Goal: Task Accomplishment & Management: Use online tool/utility

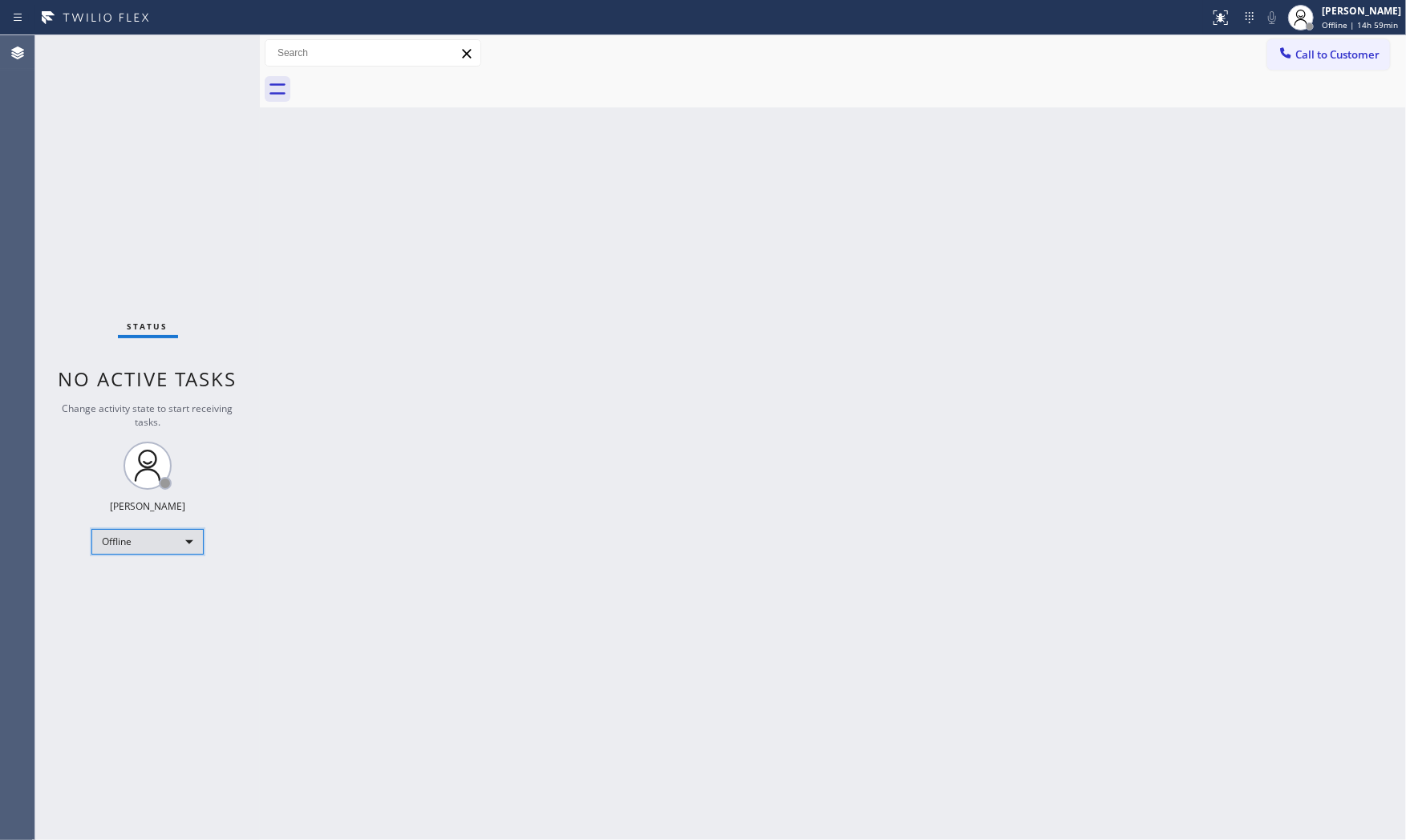
click at [172, 547] on div "Offline" at bounding box center [147, 541] width 112 height 26
click at [133, 585] on li "Available" at bounding box center [146, 584] width 109 height 19
click at [1051, 613] on div "Back to Dashboard Change Sender ID Customers Technicians Select a contact Outbo…" at bounding box center [833, 437] width 1146 height 805
click at [832, 611] on div "Back to Dashboard Change Sender ID Customers Technicians Select a contact Outbo…" at bounding box center [833, 437] width 1146 height 805
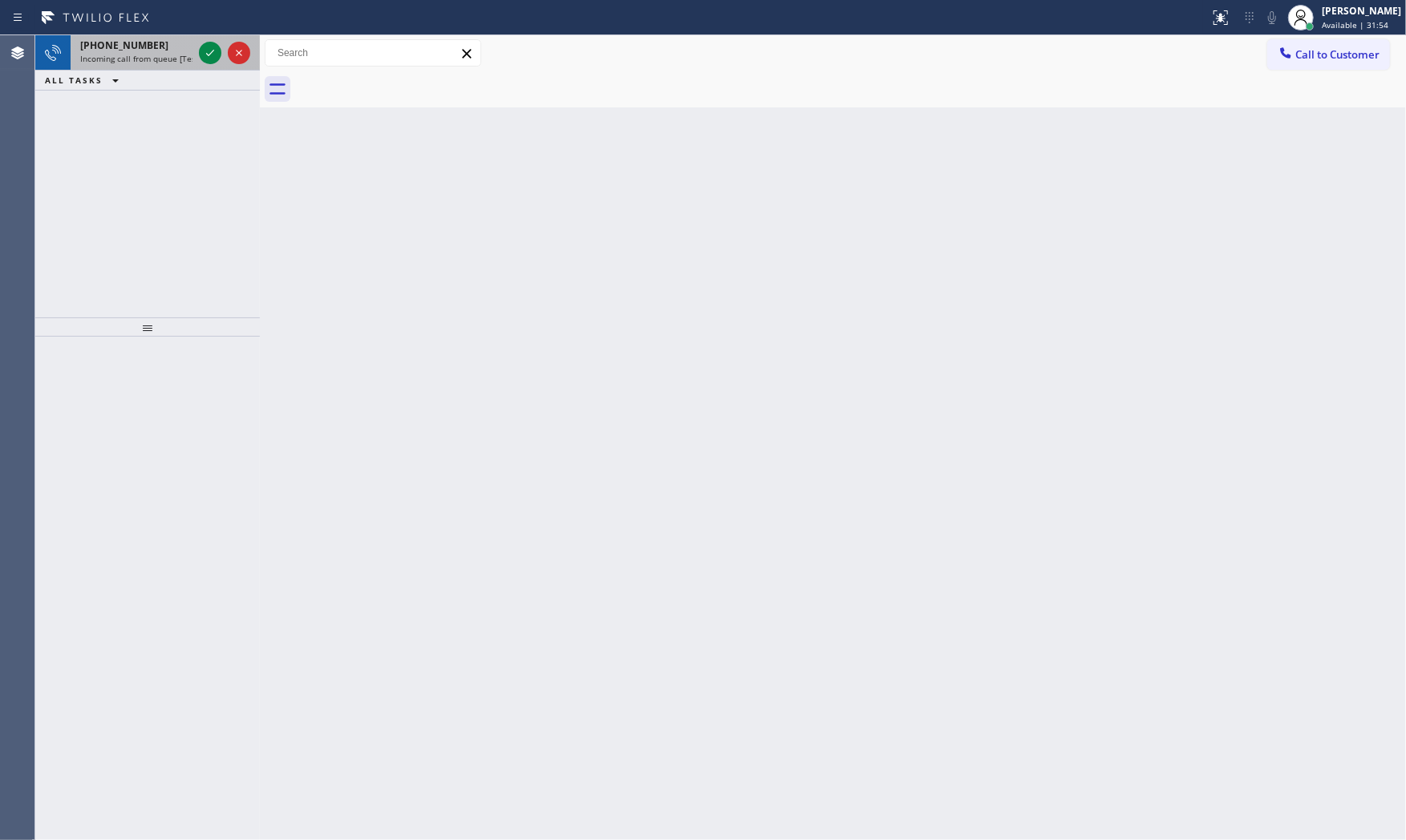
click at [190, 53] on span "Incoming call from queue [Test] All" at bounding box center [147, 58] width 133 height 11
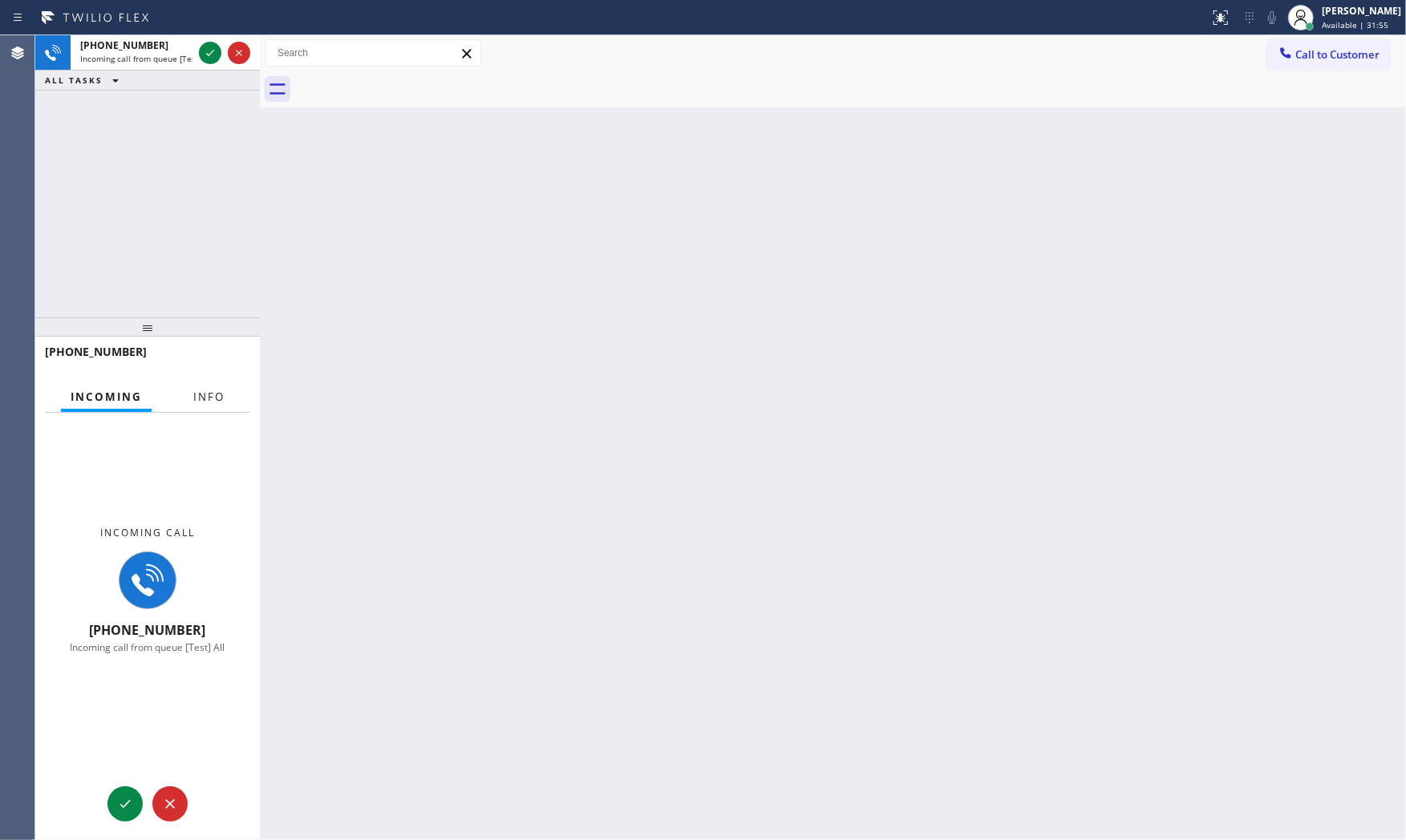
click at [186, 387] on button "Info" at bounding box center [209, 397] width 50 height 32
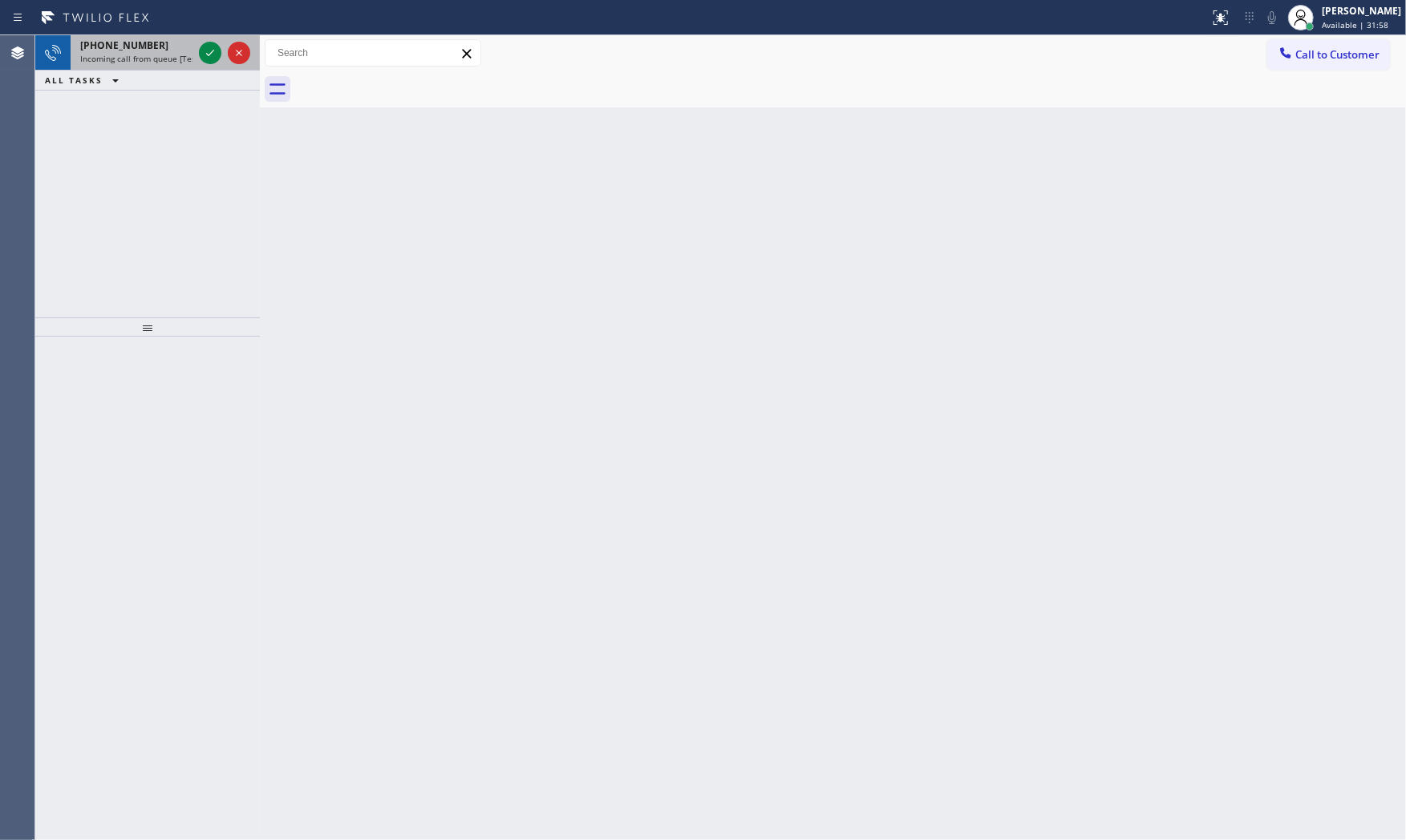
click at [130, 55] on span "Incoming call from queue [Test] All" at bounding box center [147, 58] width 133 height 11
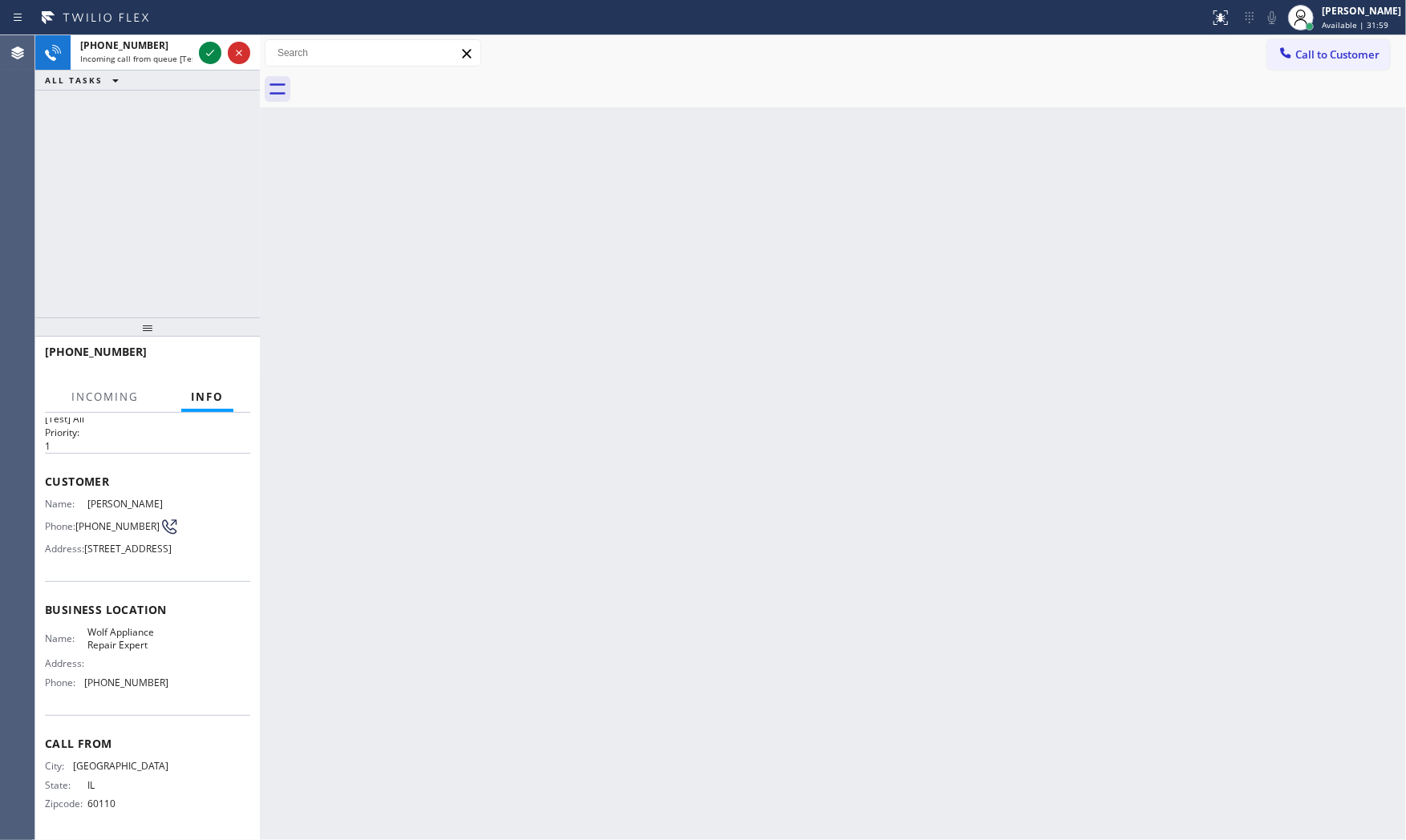
scroll to position [74, 0]
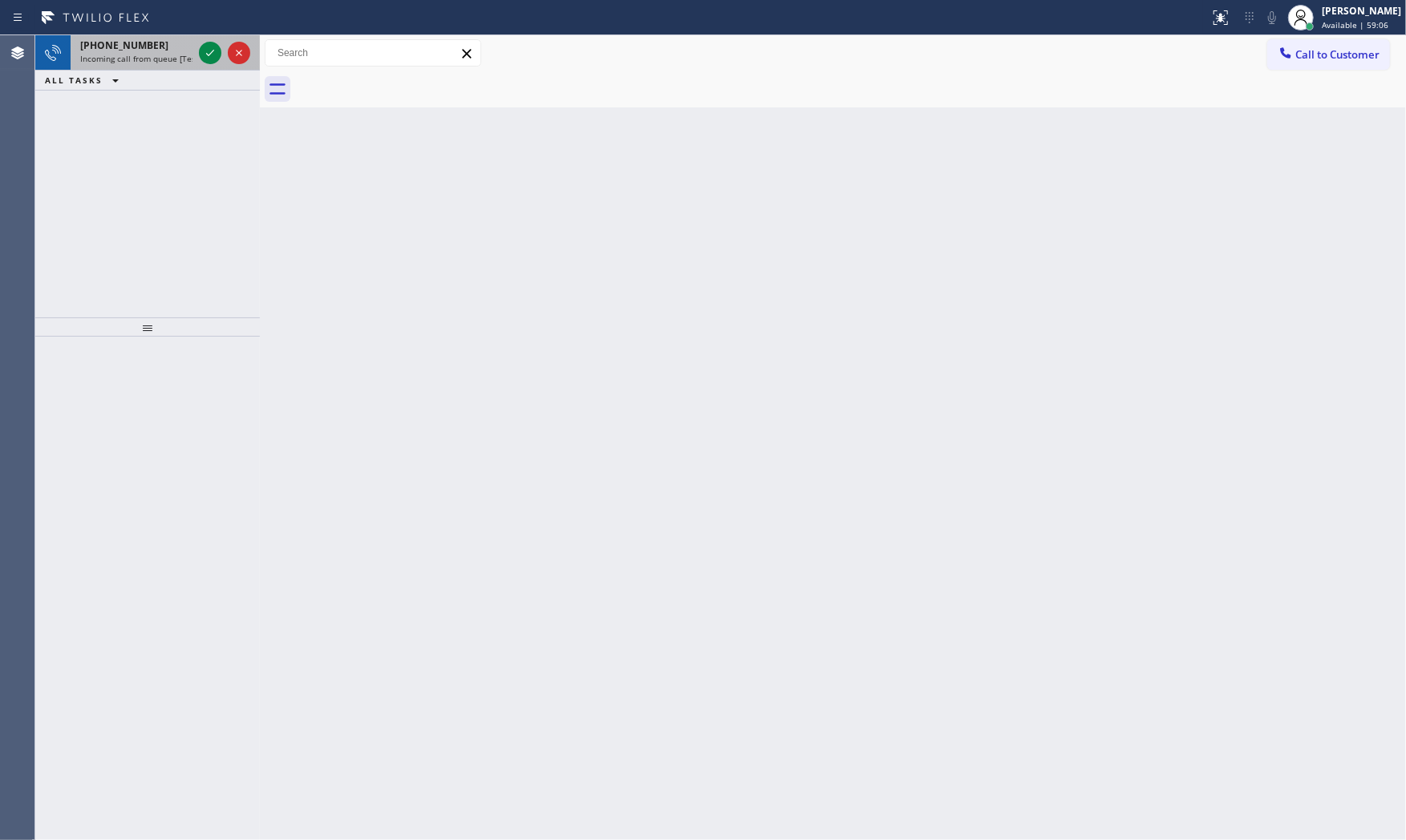
click at [154, 60] on span "Incoming call from queue [Test] All" at bounding box center [147, 58] width 133 height 11
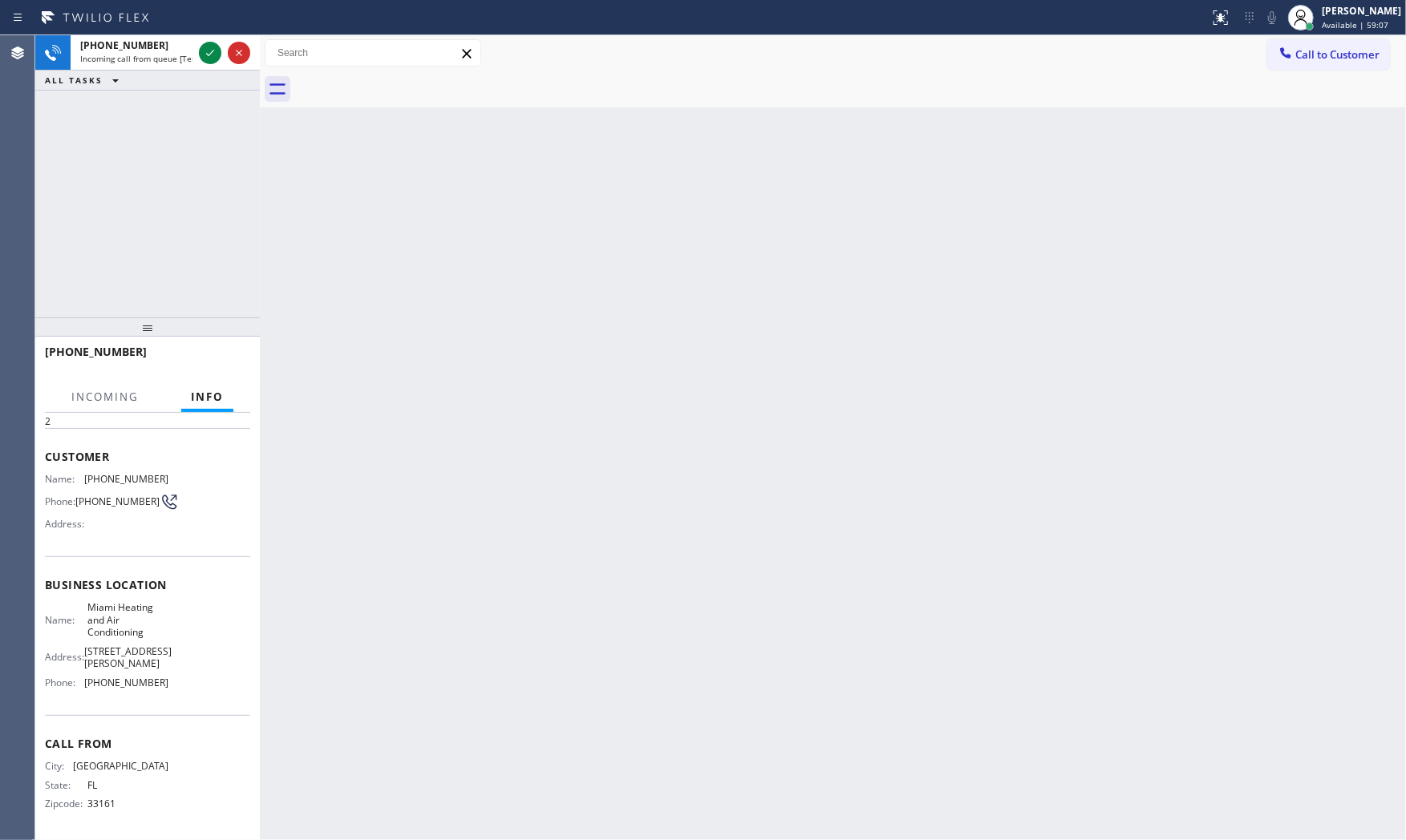
scroll to position [62, 0]
click at [156, 59] on span "Incoming call from queue [Test] All" at bounding box center [147, 58] width 133 height 11
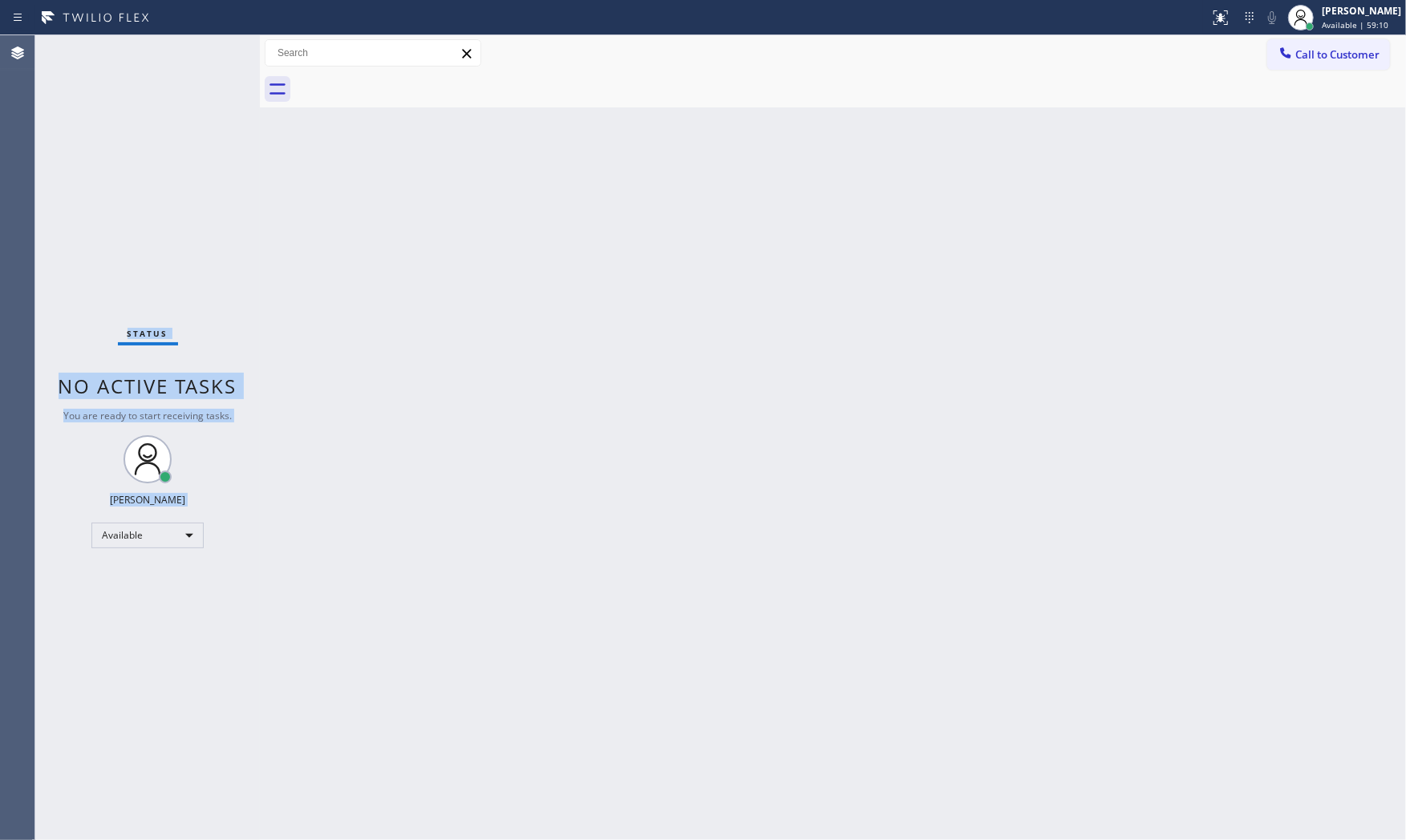
click at [156, 59] on div "Status No active tasks You are ready to start receiving tasks. [PERSON_NAME] Av…" at bounding box center [147, 437] width 224 height 805
click at [172, 131] on div "Status No active tasks You are ready to start receiving tasks. [PERSON_NAME] Av…" at bounding box center [147, 437] width 224 height 805
drag, startPoint x: 827, startPoint y: 601, endPoint x: 816, endPoint y: 602, distance: 11.0
click at [816, 602] on div "Back to Dashboard Change Sender ID Customers Technicians Select a contact Outbo…" at bounding box center [833, 437] width 1146 height 805
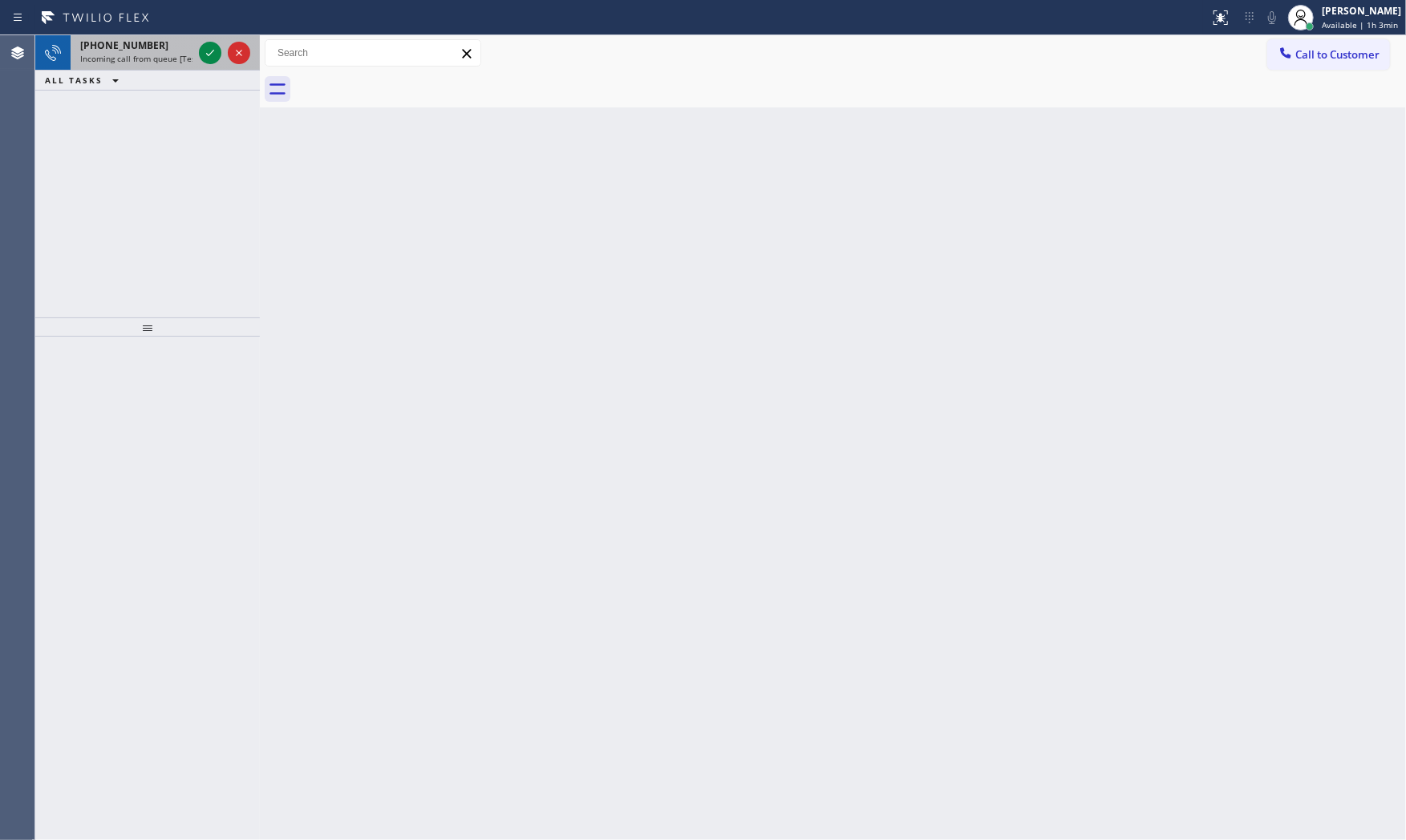
click at [163, 57] on span "Incoming call from queue [Test] All" at bounding box center [147, 58] width 133 height 11
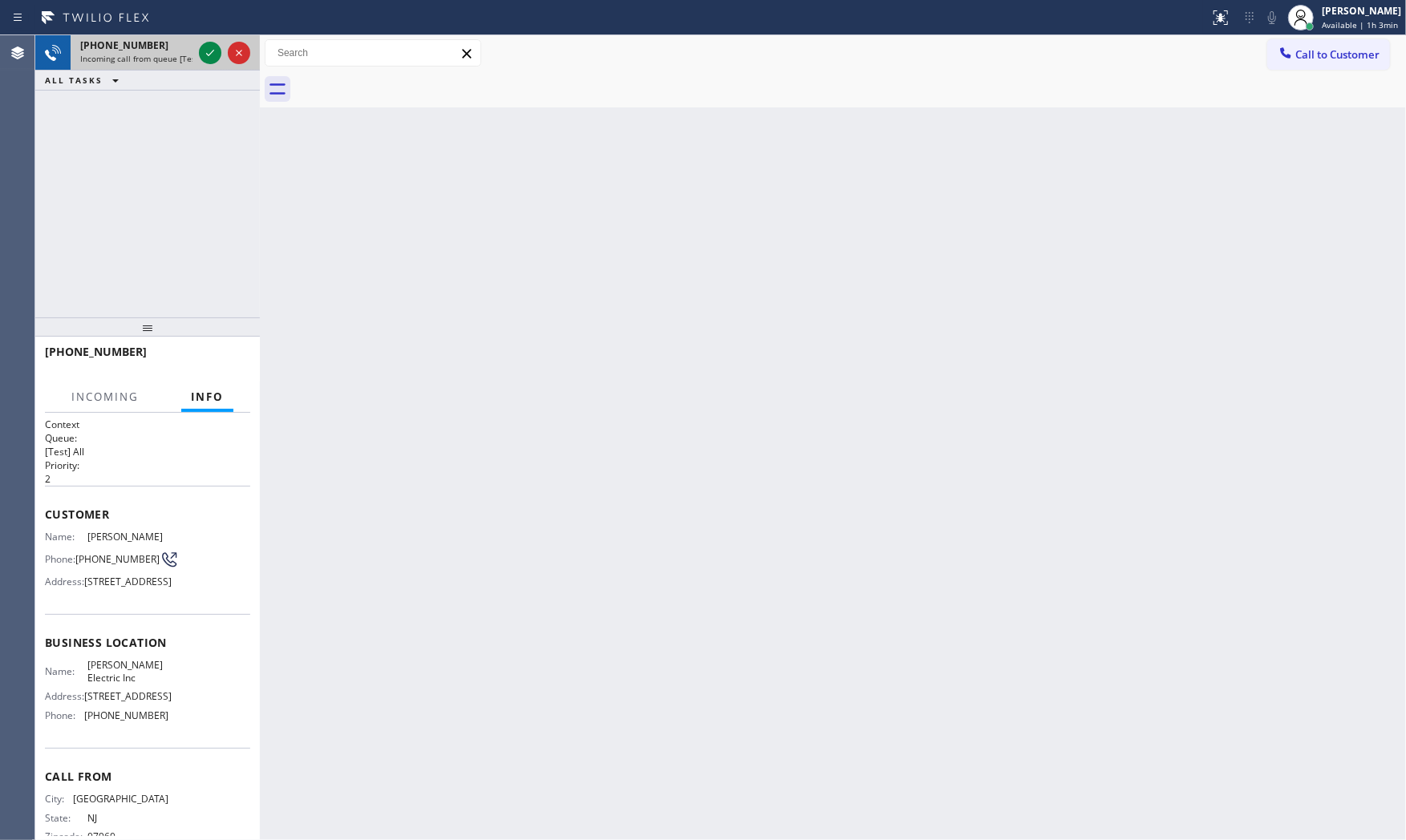
click at [169, 50] on div "+19736993757" at bounding box center [136, 45] width 112 height 14
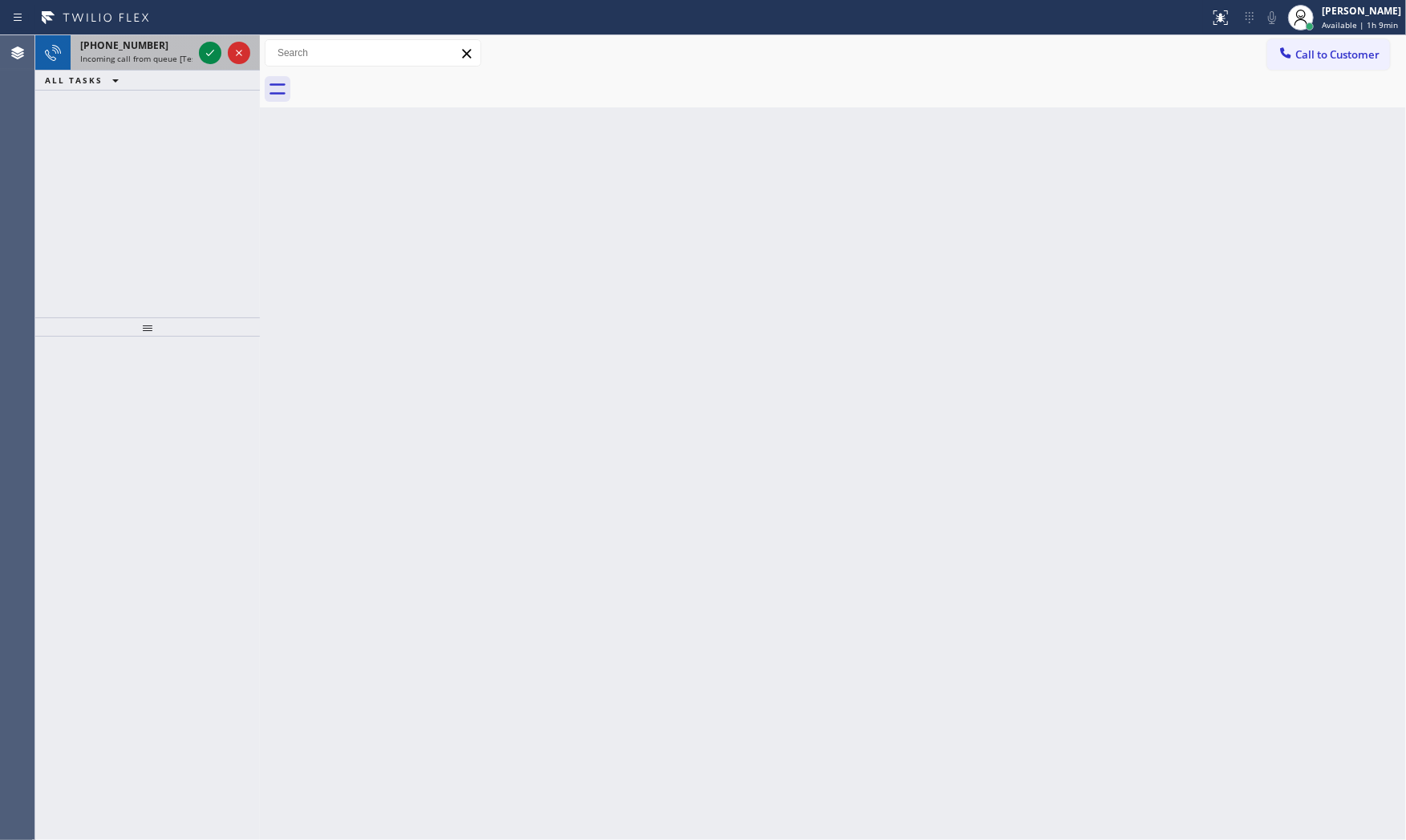
click at [197, 52] on div at bounding box center [224, 52] width 57 height 35
drag, startPoint x: 203, startPoint y: 54, endPoint x: 207, endPoint y: 33, distance: 21.4
click at [207, 33] on div "Status report No issues detected If you experience an issue, please download th…" at bounding box center [703, 420] width 1406 height 840
click at [206, 37] on div at bounding box center [224, 52] width 57 height 35
click at [202, 62] on icon at bounding box center [210, 53] width 19 height 19
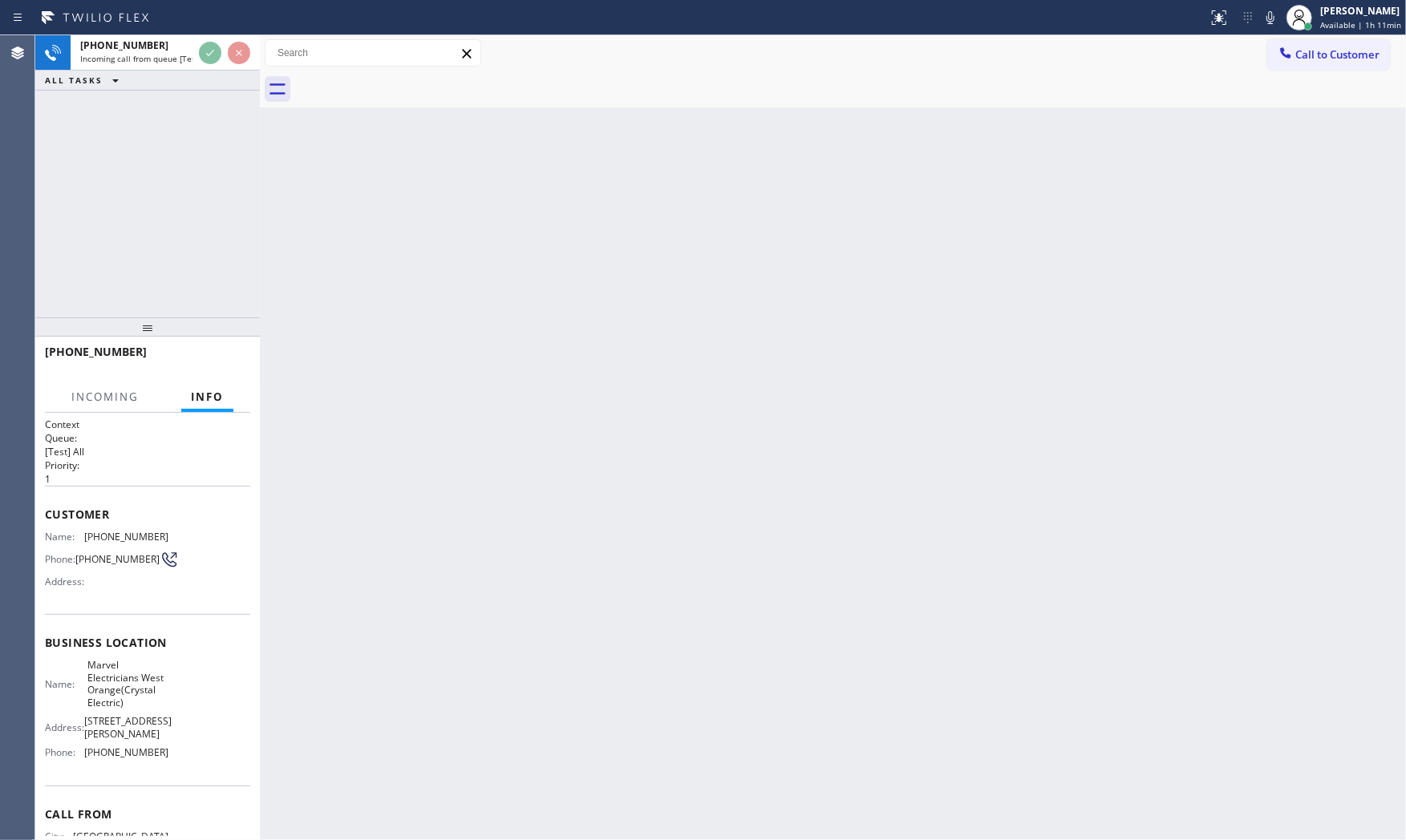
click at [222, 358] on div "+14707896683" at bounding box center [147, 358] width 205 height 42
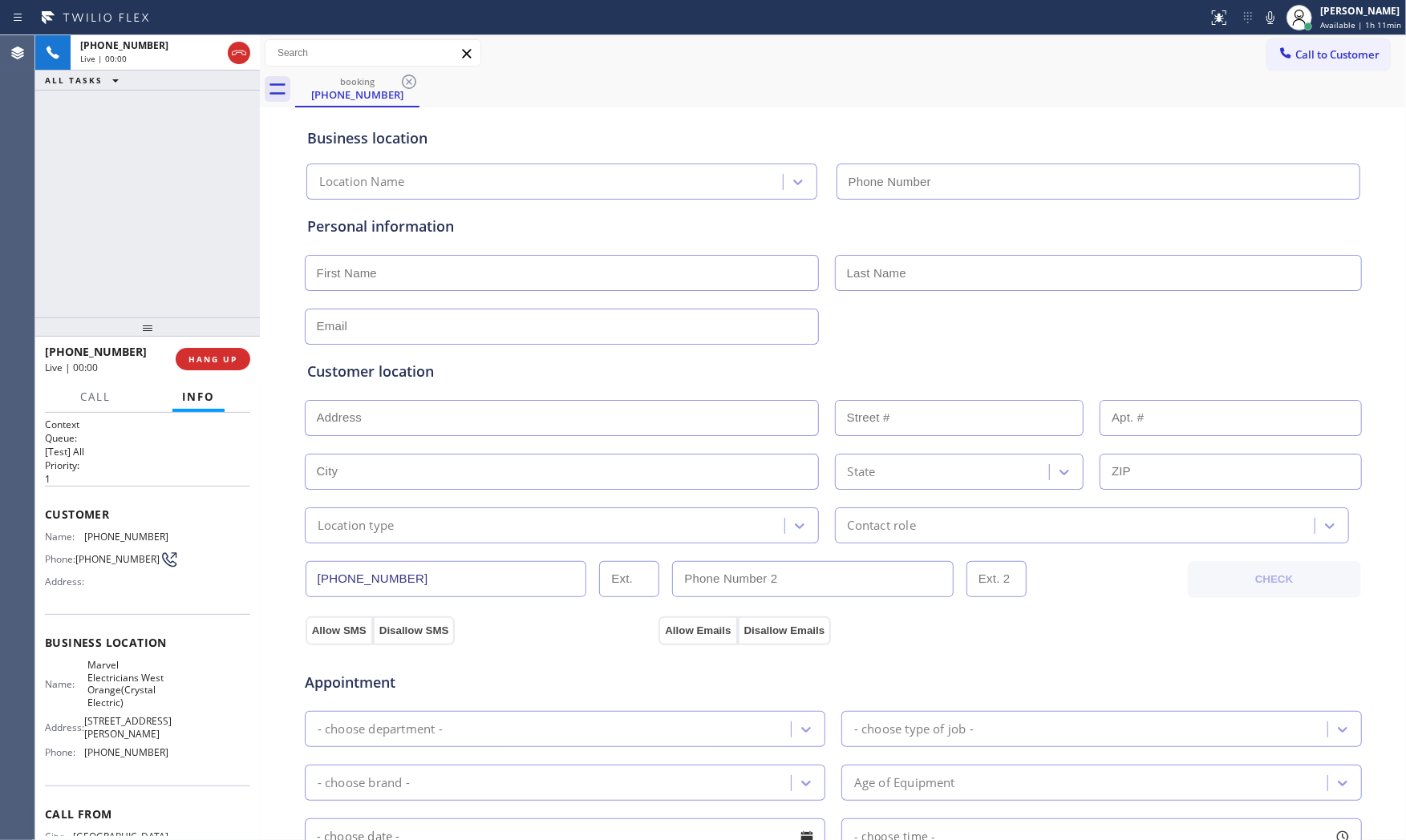
click at [222, 358] on span "HANG UP" at bounding box center [212, 358] width 49 height 11
type input "(973) 834-6121"
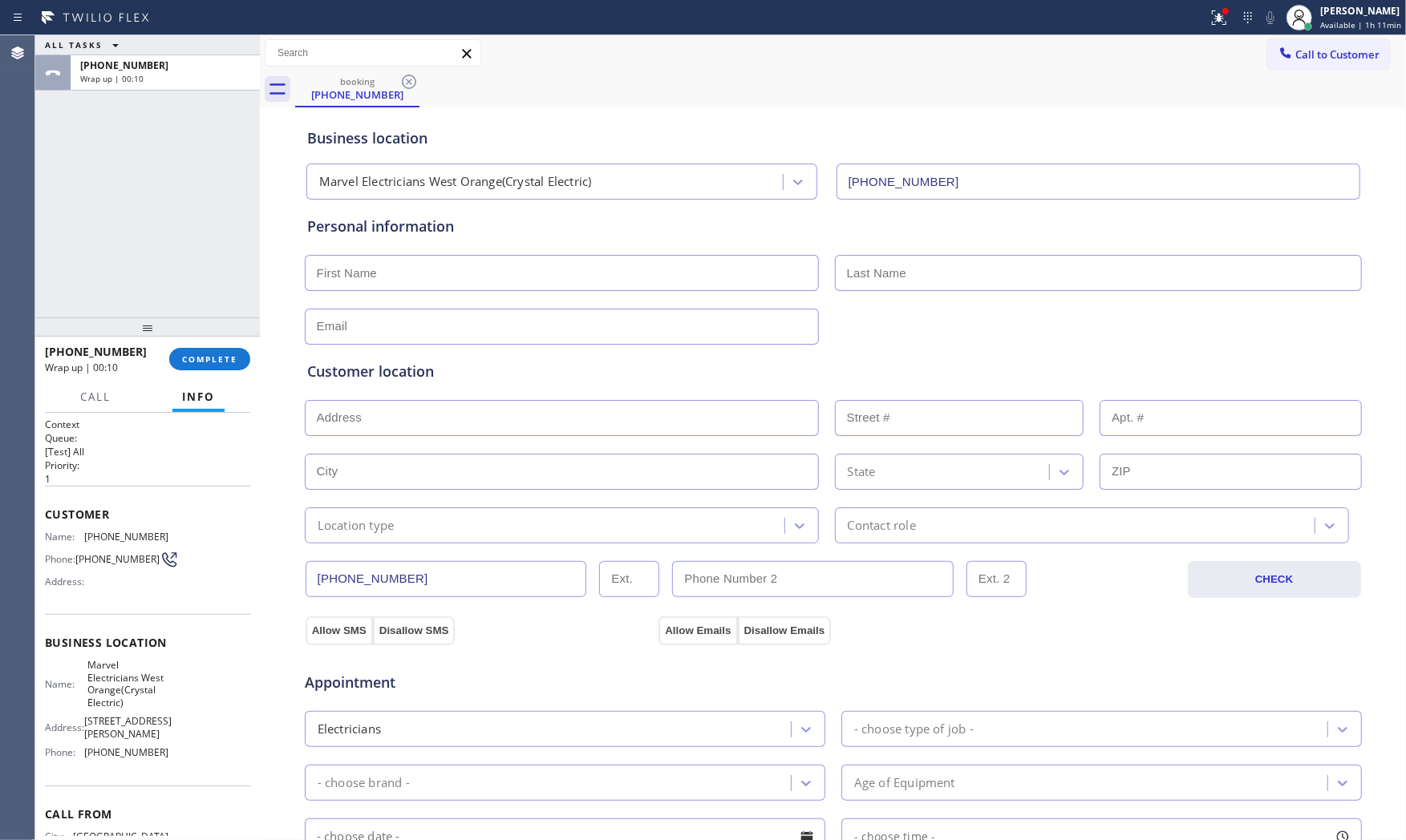
drag, startPoint x: 1198, startPoint y: 682, endPoint x: 1188, endPoint y: 680, distance: 10.2
click at [1198, 682] on div "Appointment" at bounding box center [833, 673] width 1060 height 41
click at [1231, 14] on div at bounding box center [1219, 17] width 35 height 19
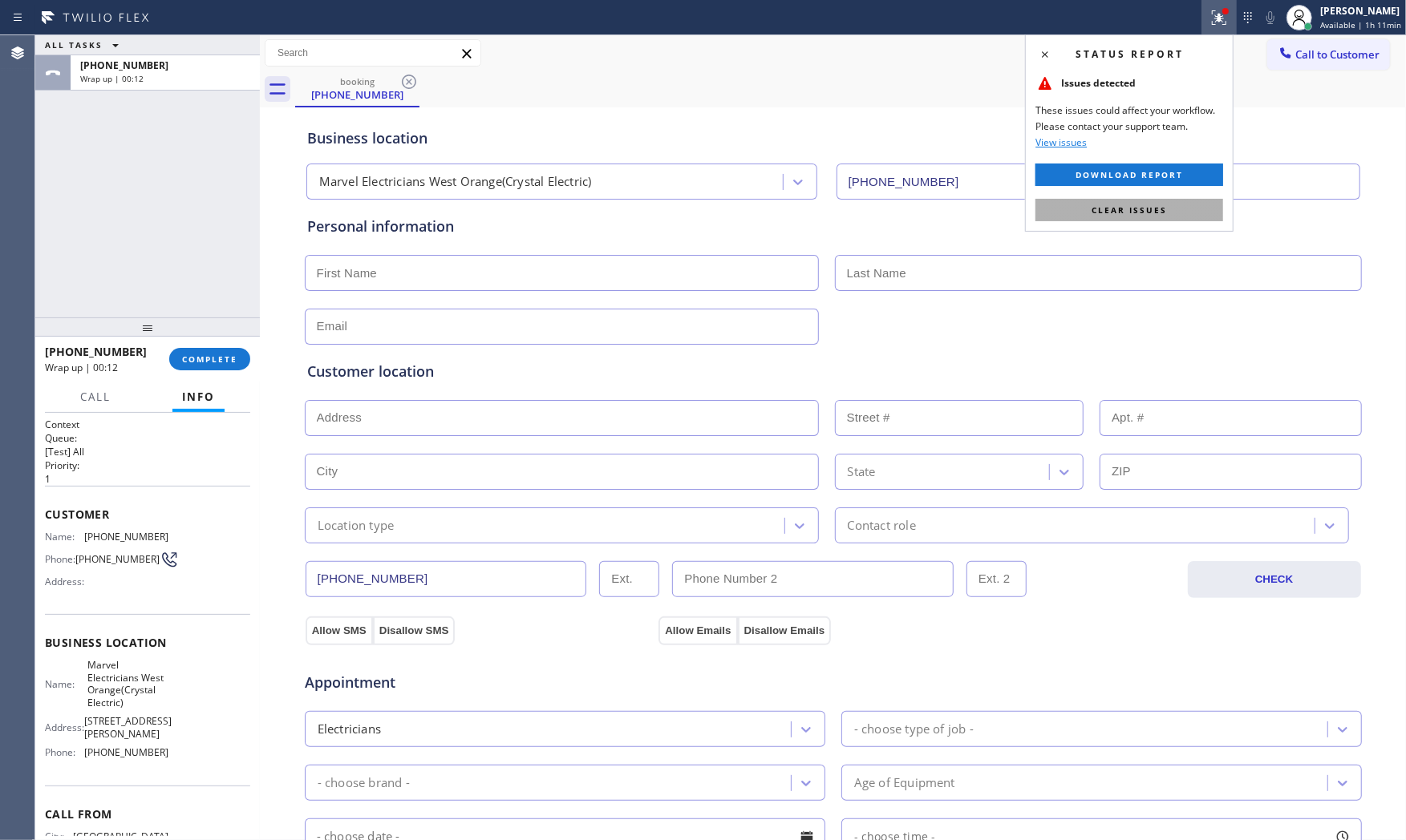
click at [1175, 204] on button "Clear issues" at bounding box center [1129, 210] width 187 height 22
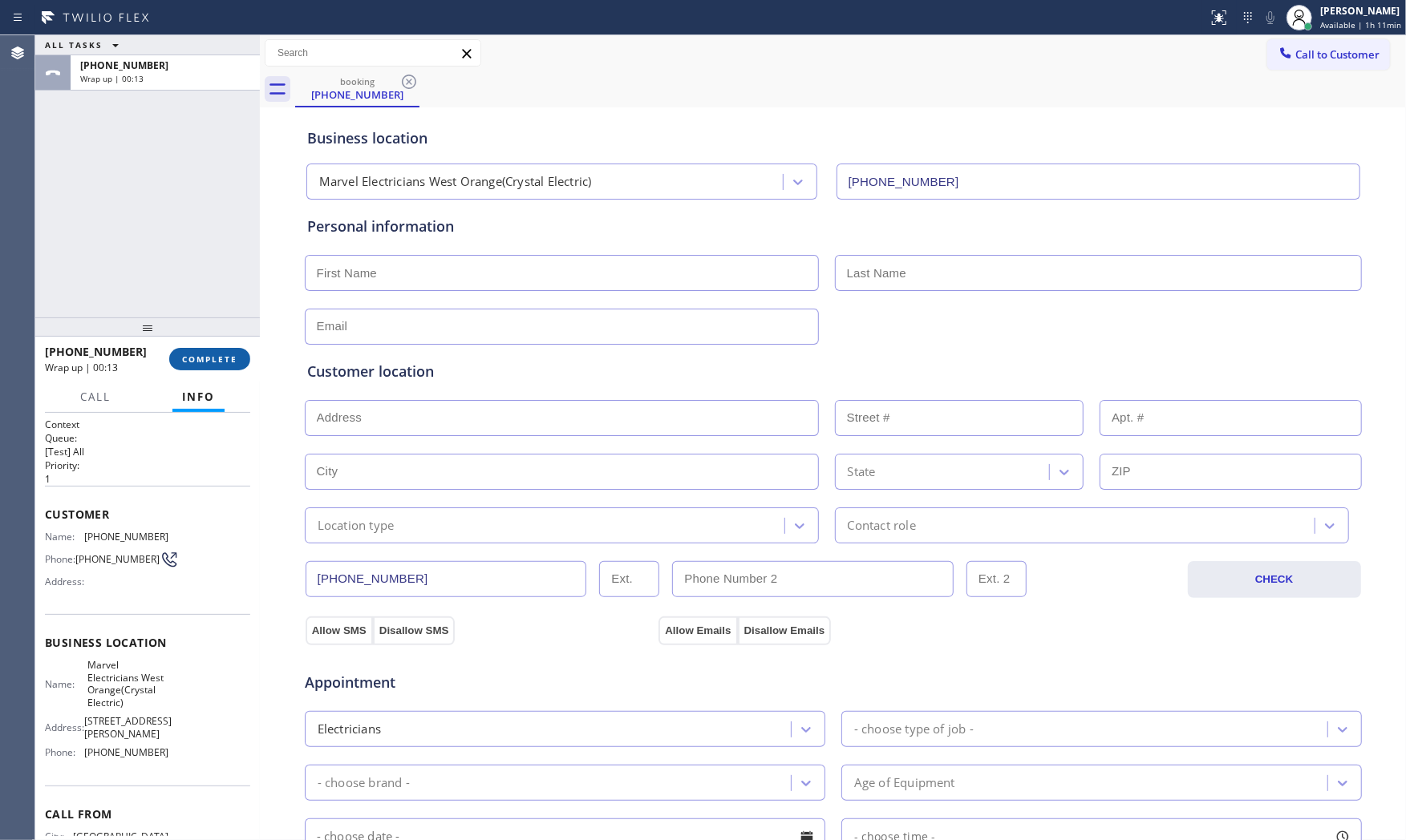
click at [206, 367] on button "COMPLETE" at bounding box center [210, 359] width 81 height 22
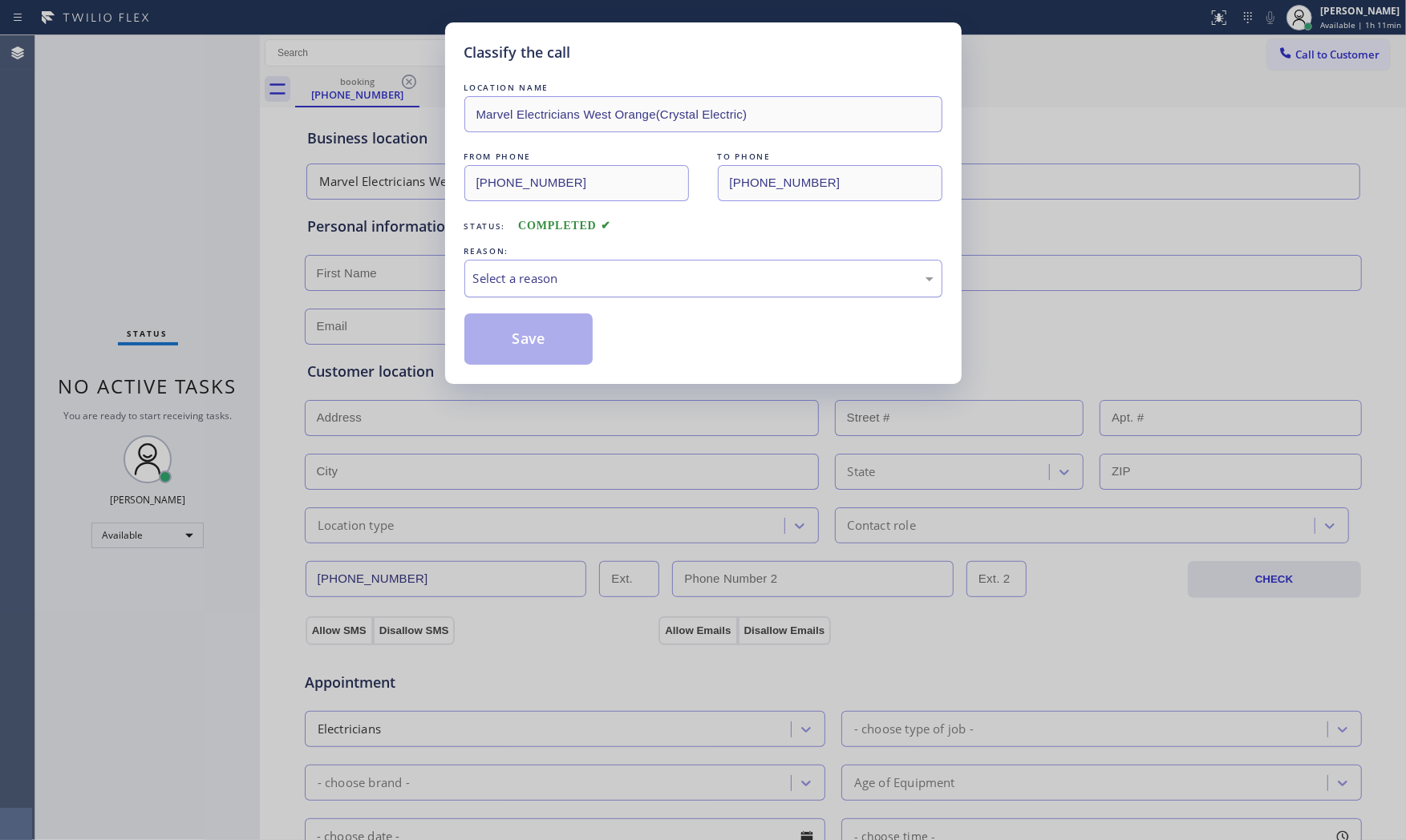
click at [532, 277] on div "Select a reason" at bounding box center [703, 279] width 460 height 19
click at [523, 340] on button "Save" at bounding box center [529, 339] width 129 height 51
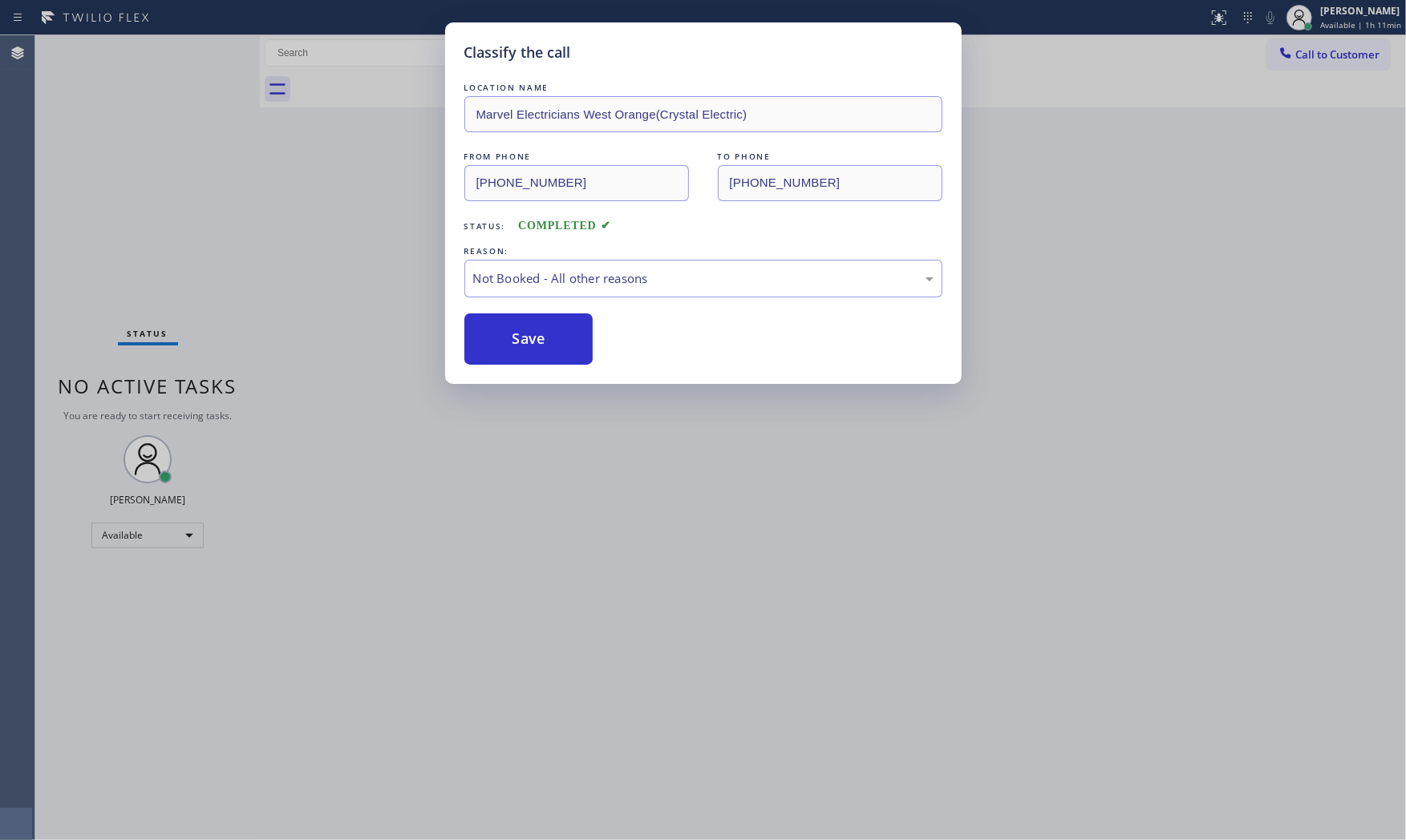
click at [523, 340] on button "Save" at bounding box center [529, 339] width 129 height 51
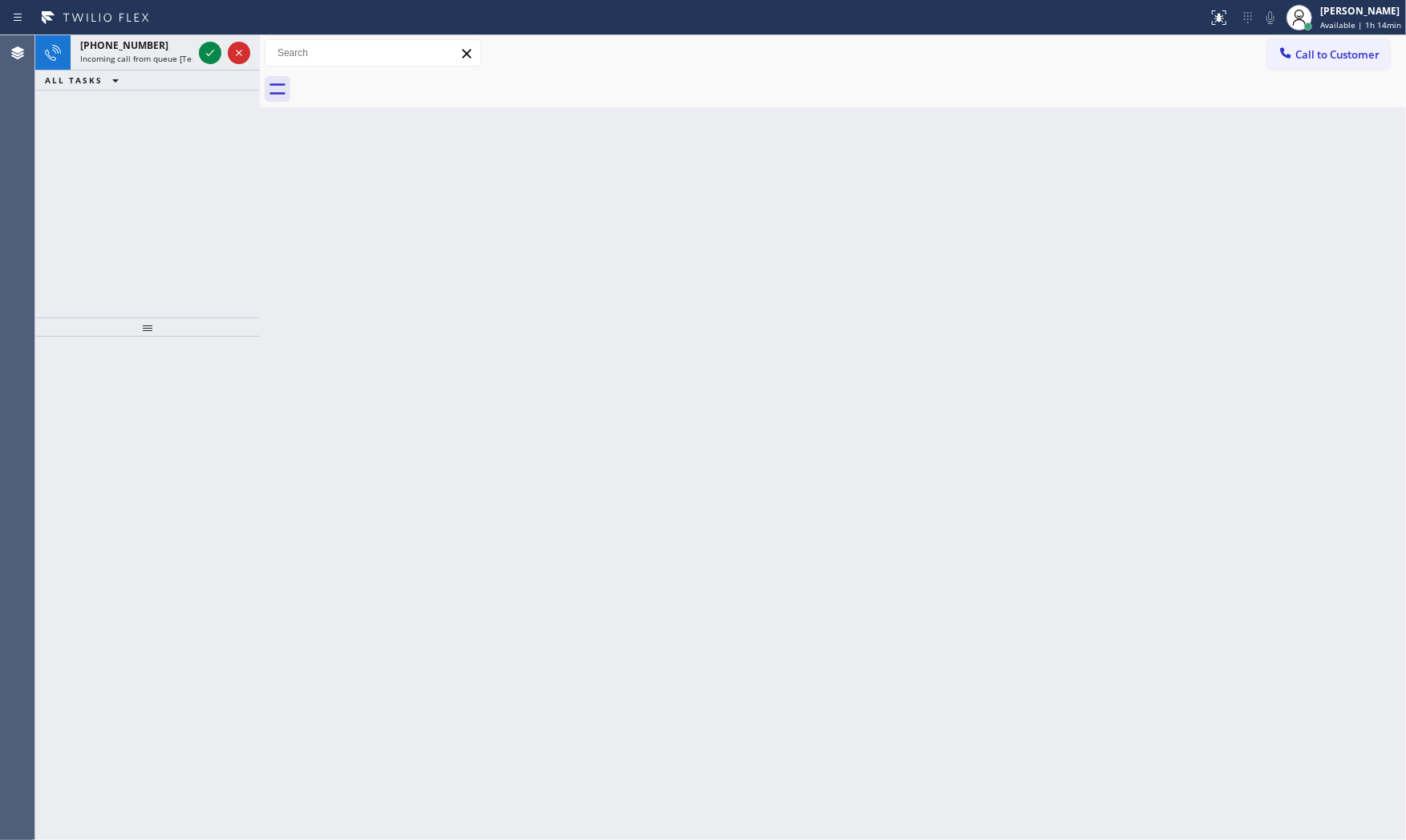
click at [179, 70] on div "ALL TASKS ALL TASKS ACTIVE TASKS TASKS IN WRAP UP" at bounding box center [147, 80] width 224 height 20
click at [177, 59] on span "Incoming call from queue [Test] All" at bounding box center [147, 58] width 133 height 11
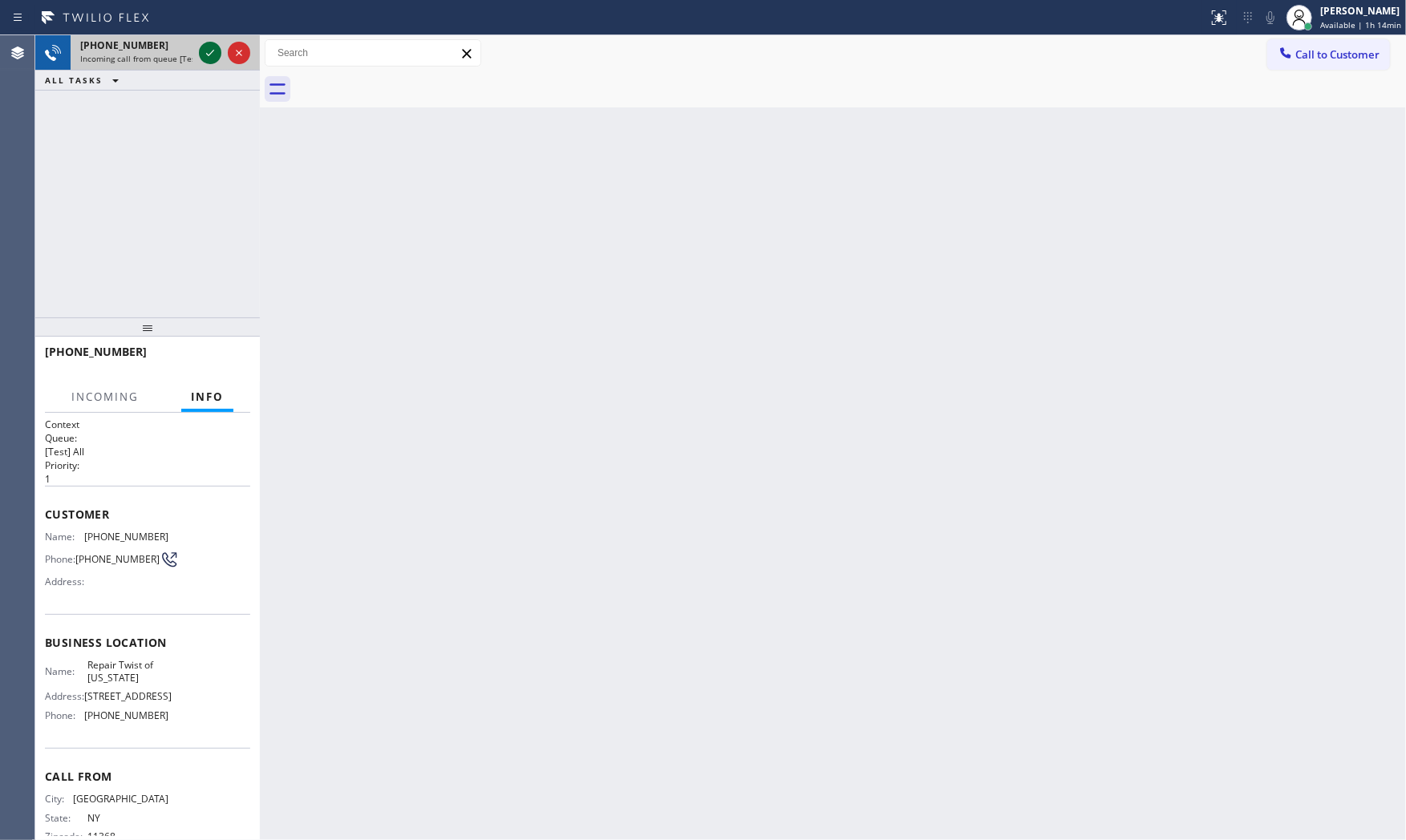
click at [212, 58] on icon at bounding box center [210, 53] width 19 height 19
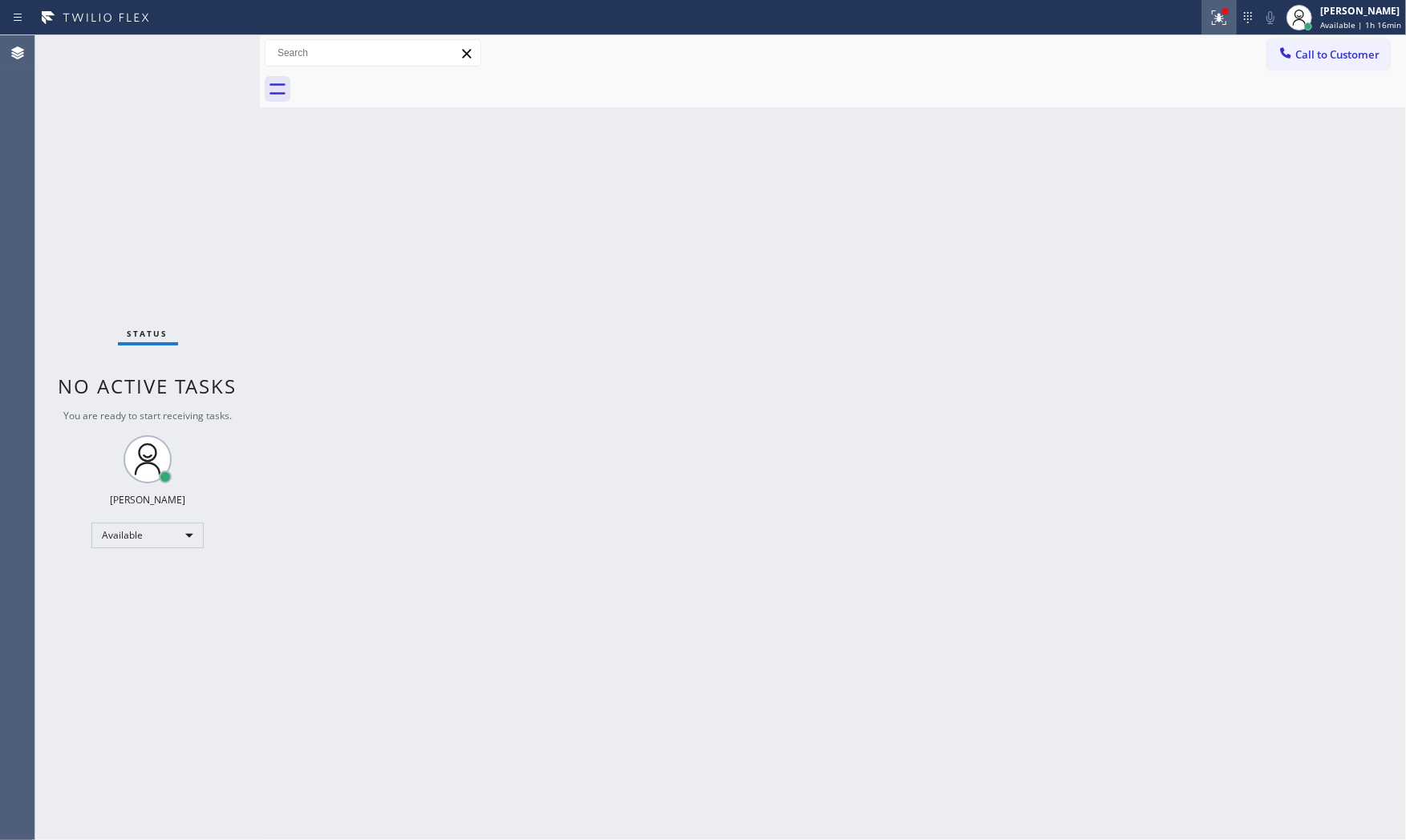
click at [1209, 9] on icon at bounding box center [1219, 17] width 19 height 19
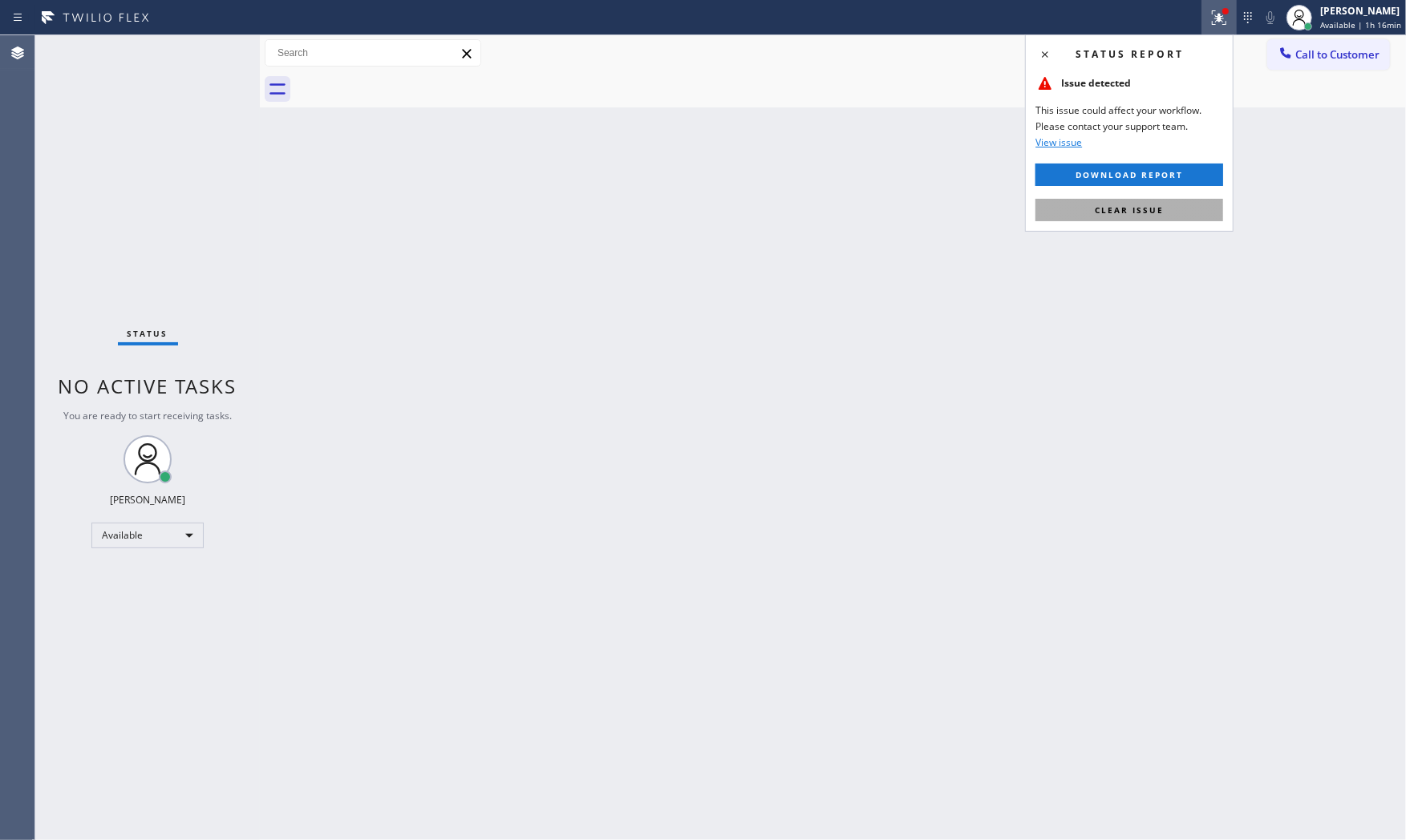
click at [1150, 213] on span "Clear issue" at bounding box center [1129, 210] width 69 height 11
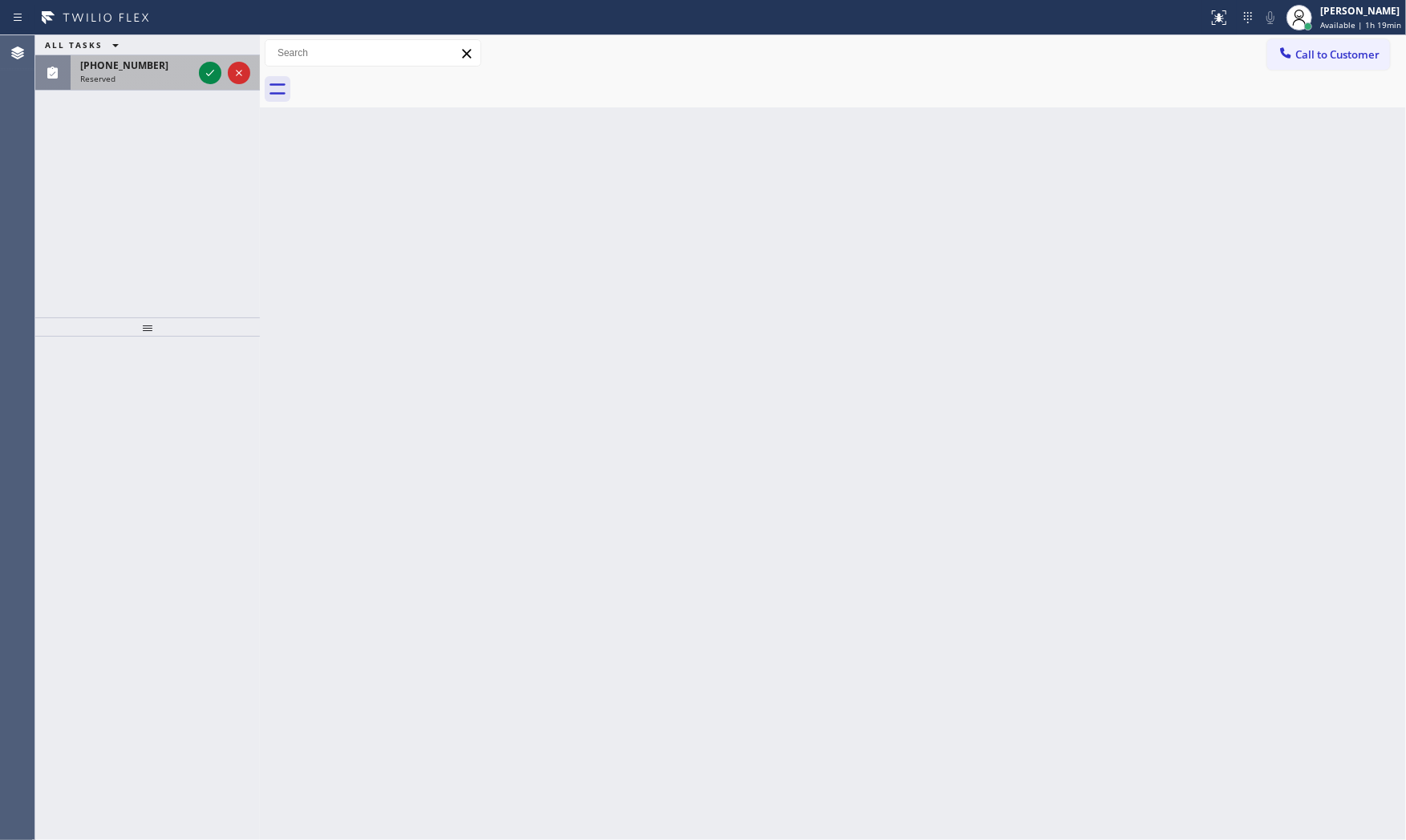
click at [157, 65] on div "(863) 218-7849" at bounding box center [136, 65] width 112 height 14
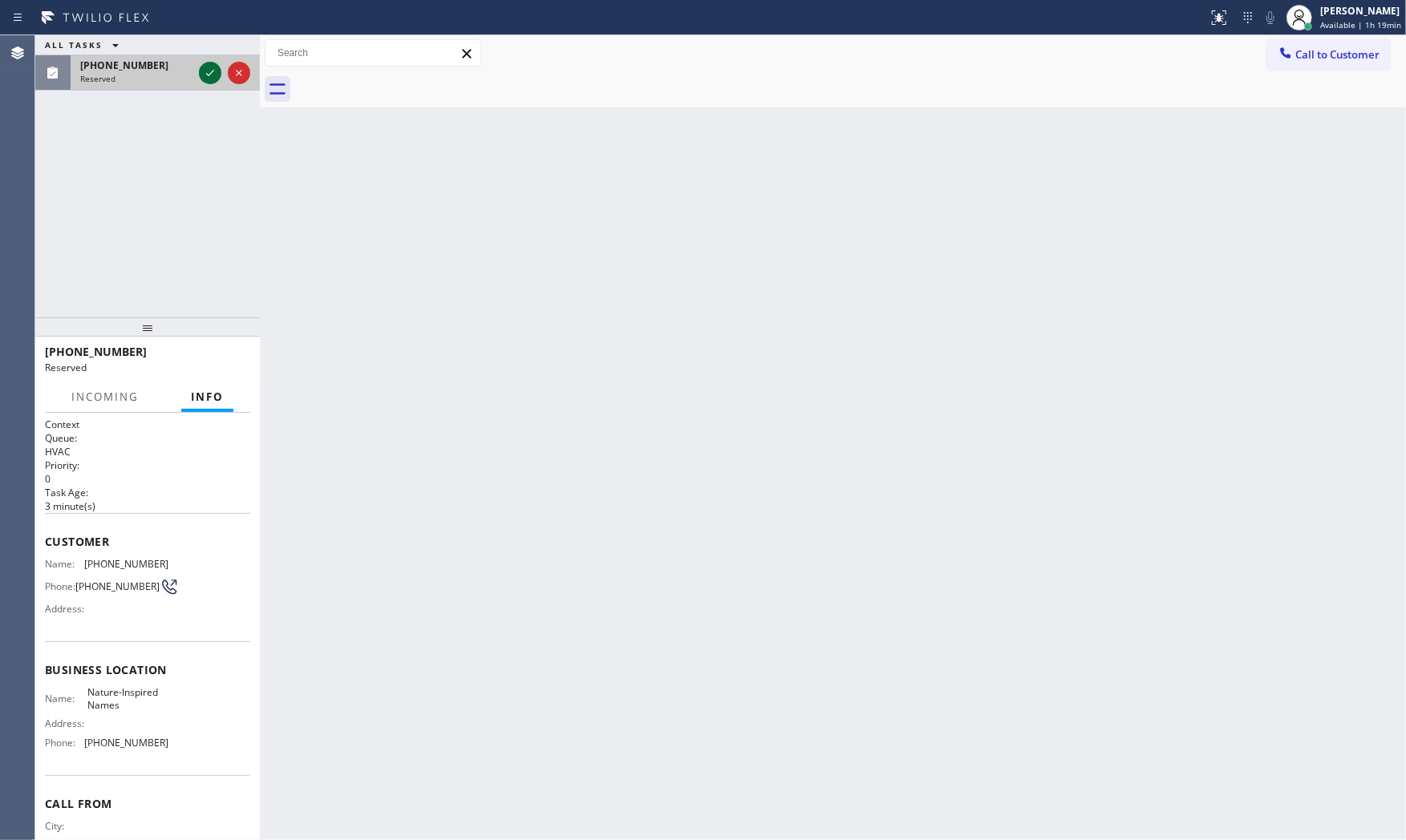
click at [204, 68] on icon at bounding box center [210, 73] width 19 height 19
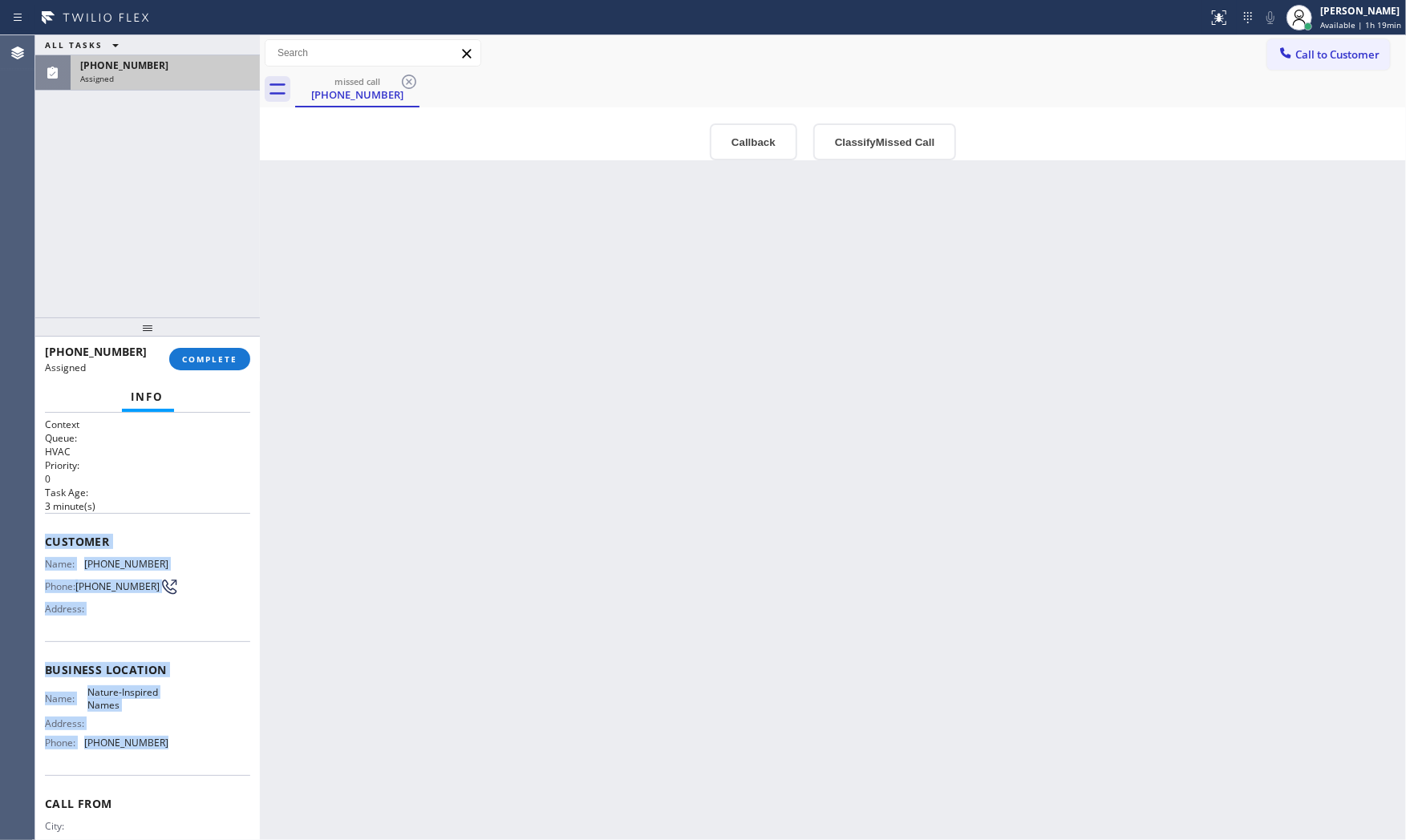
drag, startPoint x: 42, startPoint y: 538, endPoint x: 204, endPoint y: 747, distance: 264.4
click at [205, 750] on div "Context Queue: HVAC Priority: 0 Task Age: 3 minute(s) Customer Name: (863) 218-…" at bounding box center [147, 627] width 224 height 428
copy div "Customer Name: (863) 218-7849 Phone: (863) 218-7849 Address: Business location …"
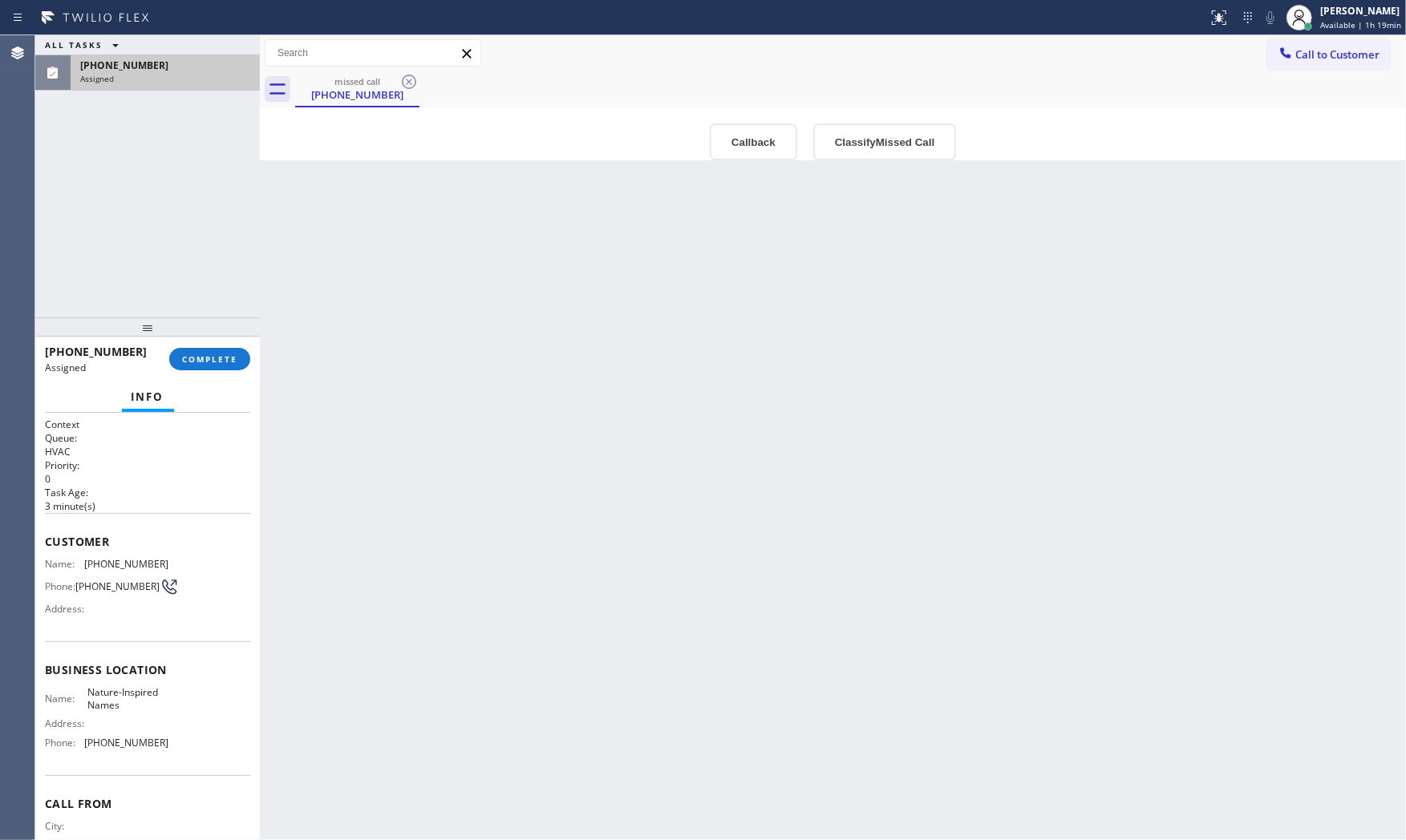
click at [197, 393] on div "Info" at bounding box center [147, 397] width 205 height 32
click at [202, 364] on span "COMPLETE" at bounding box center [210, 358] width 56 height 11
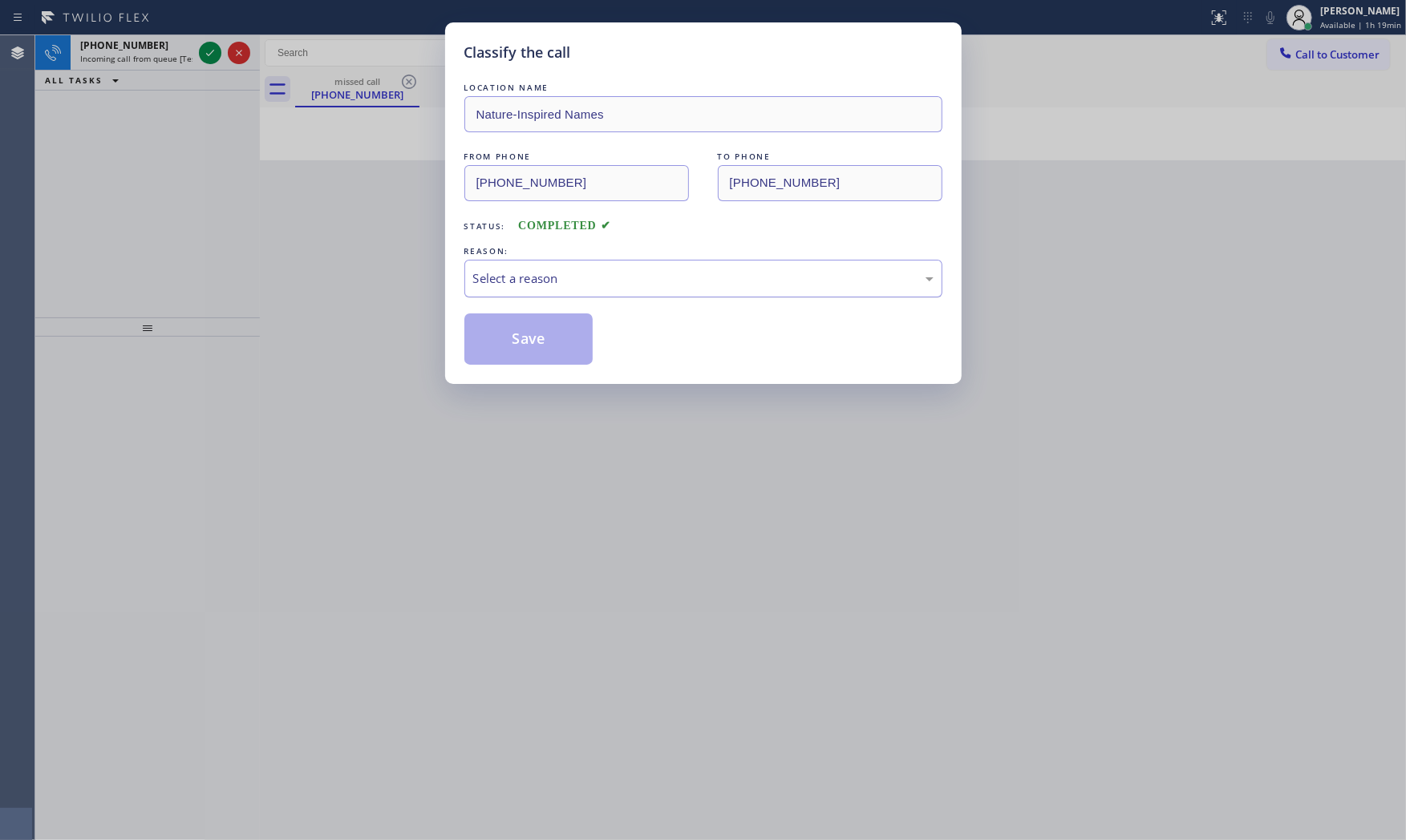
click at [552, 274] on div "Select a reason" at bounding box center [703, 279] width 460 height 19
click at [517, 335] on button "Save" at bounding box center [529, 339] width 129 height 51
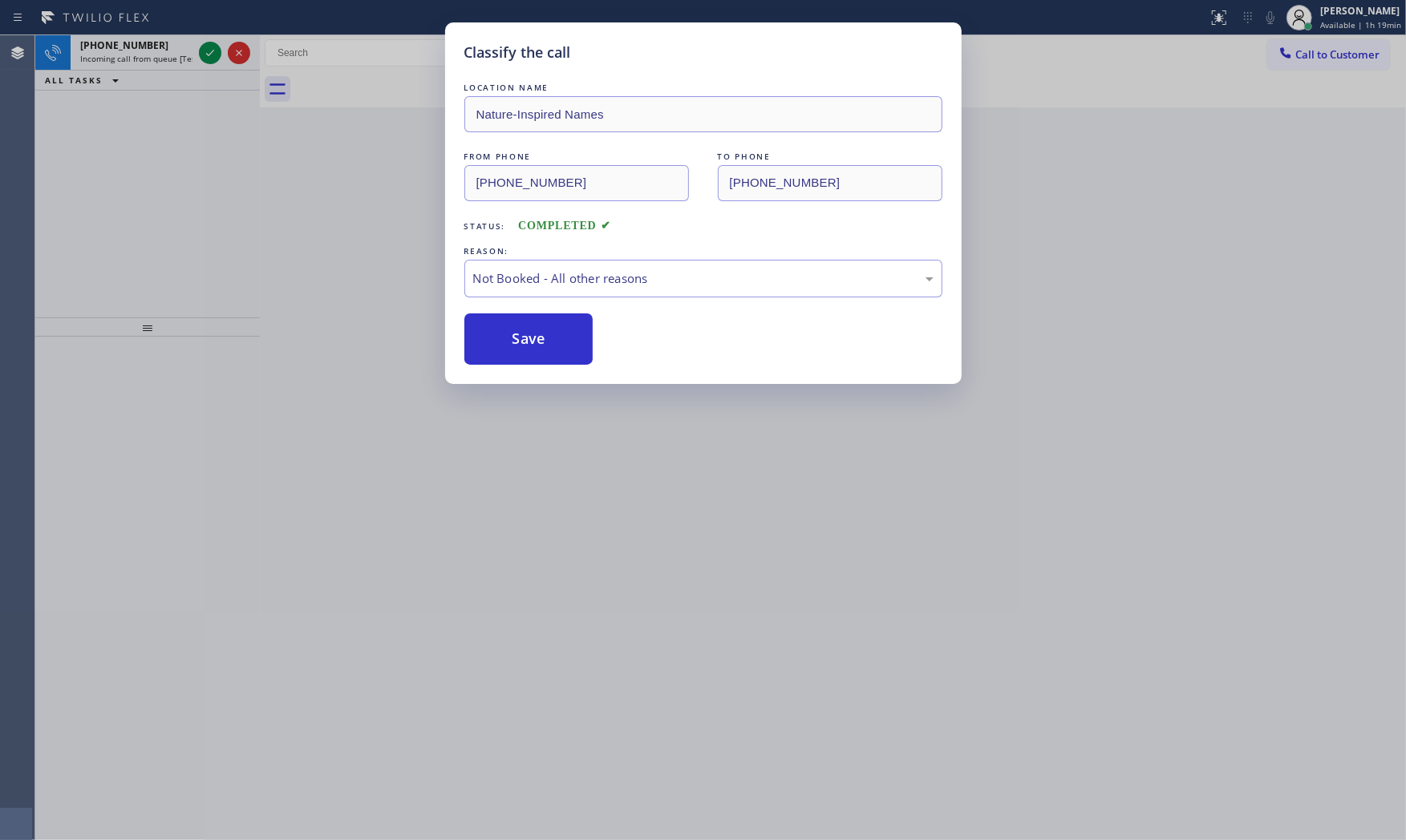
click at [517, 335] on button "Save" at bounding box center [529, 339] width 129 height 51
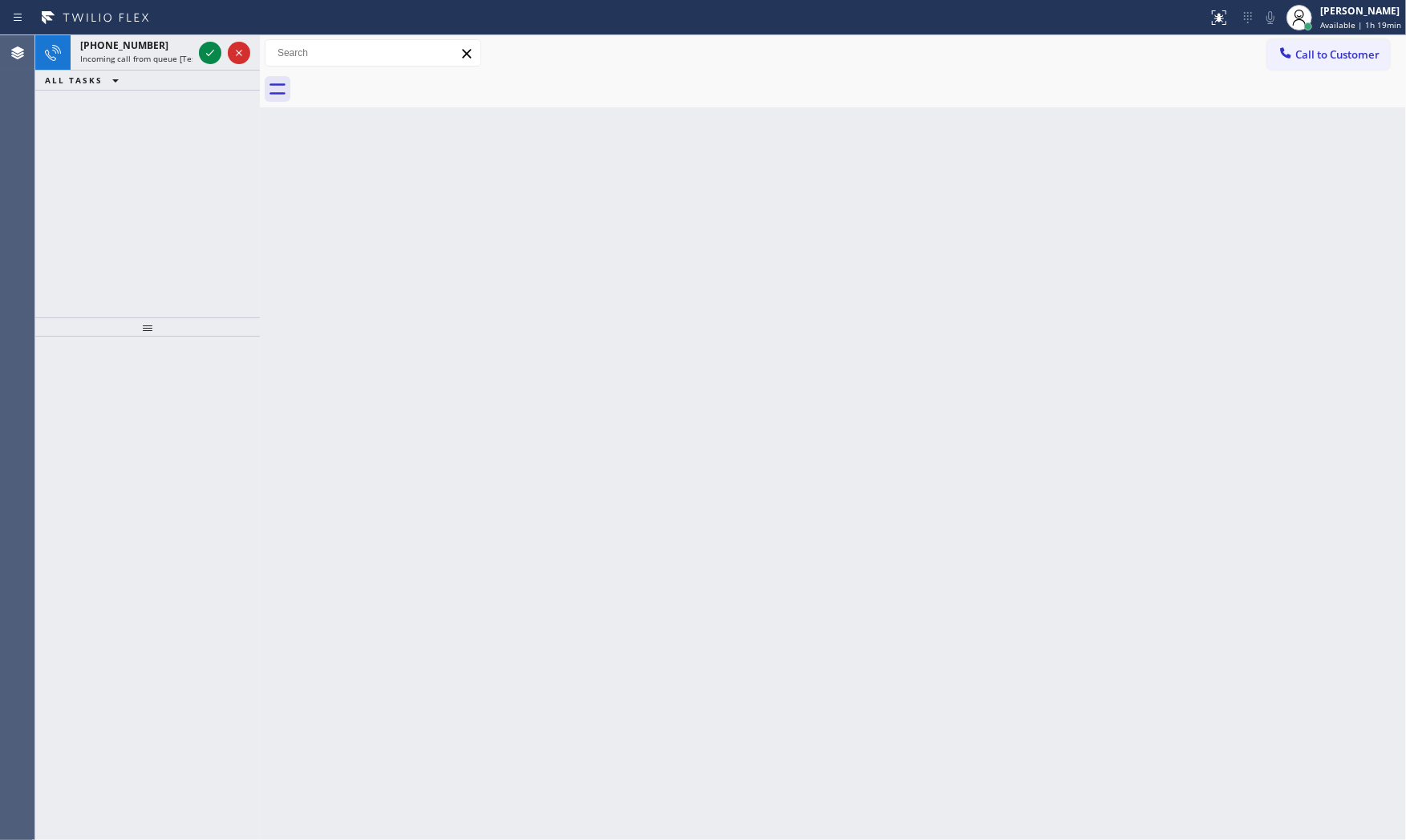
click at [177, 92] on div "+12033918086 Incoming call from queue [Test] All ALL TASKS ALL TASKS ACTIVE TAS…" at bounding box center [147, 176] width 224 height 282
click at [190, 67] on div "+12033918086 Incoming call from queue [Test] All" at bounding box center [133, 52] width 125 height 35
click at [212, 54] on icon at bounding box center [210, 53] width 19 height 19
click at [203, 49] on icon at bounding box center [210, 53] width 19 height 19
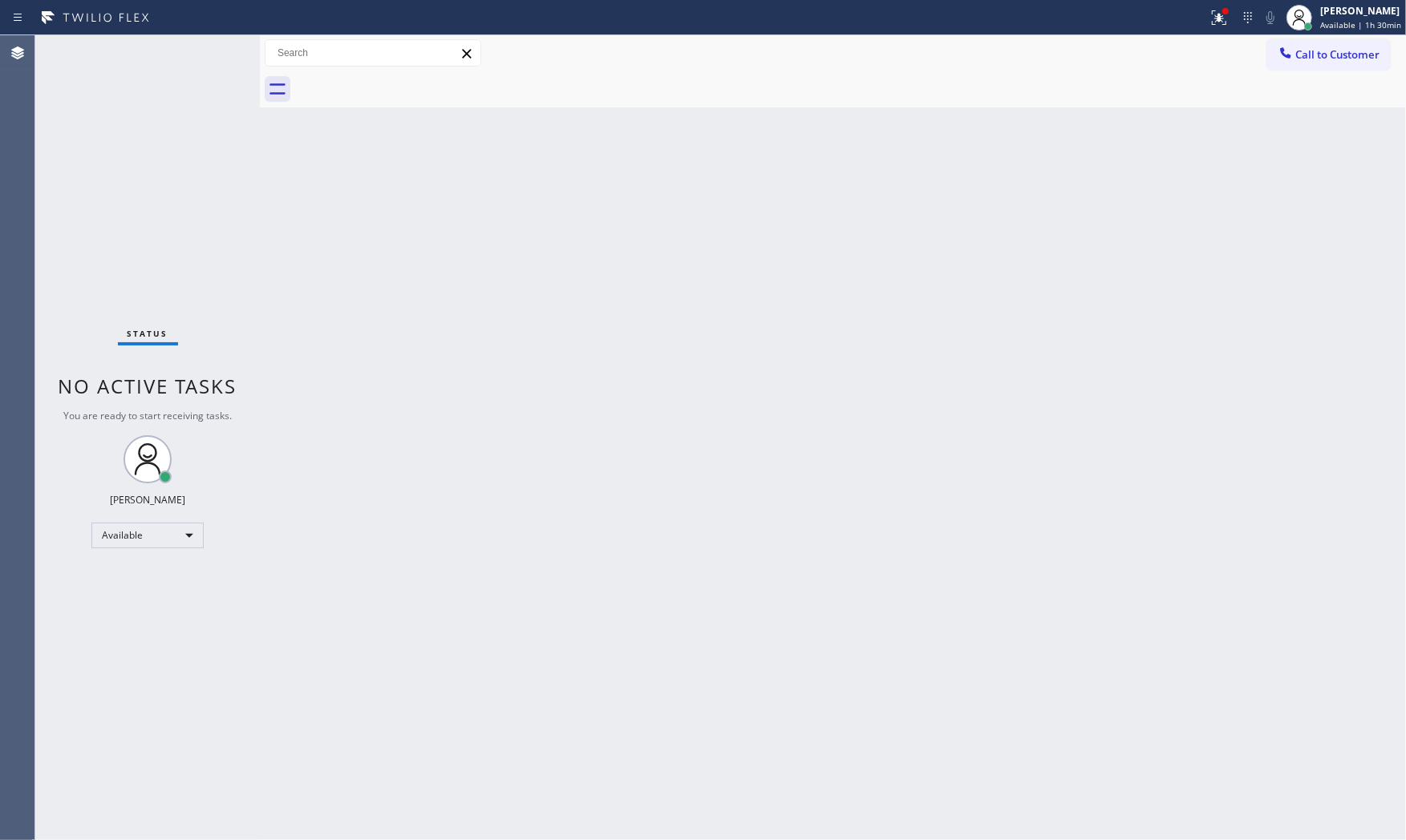
click at [212, 45] on div "Status No active tasks You are ready to start receiving tasks. [PERSON_NAME] Av…" at bounding box center [147, 437] width 224 height 805
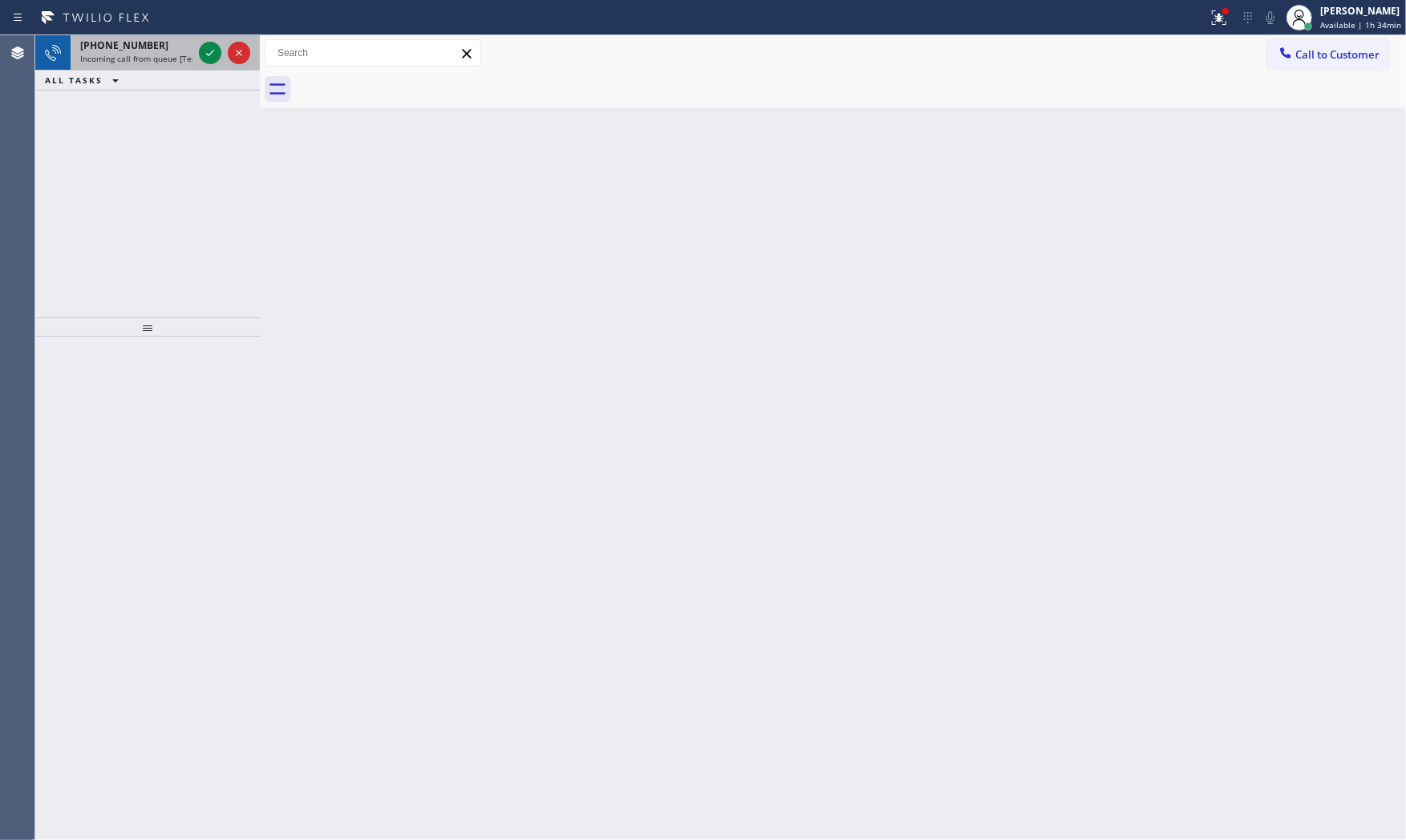
click at [149, 56] on span "Incoming call from queue [Test] All" at bounding box center [147, 58] width 133 height 11
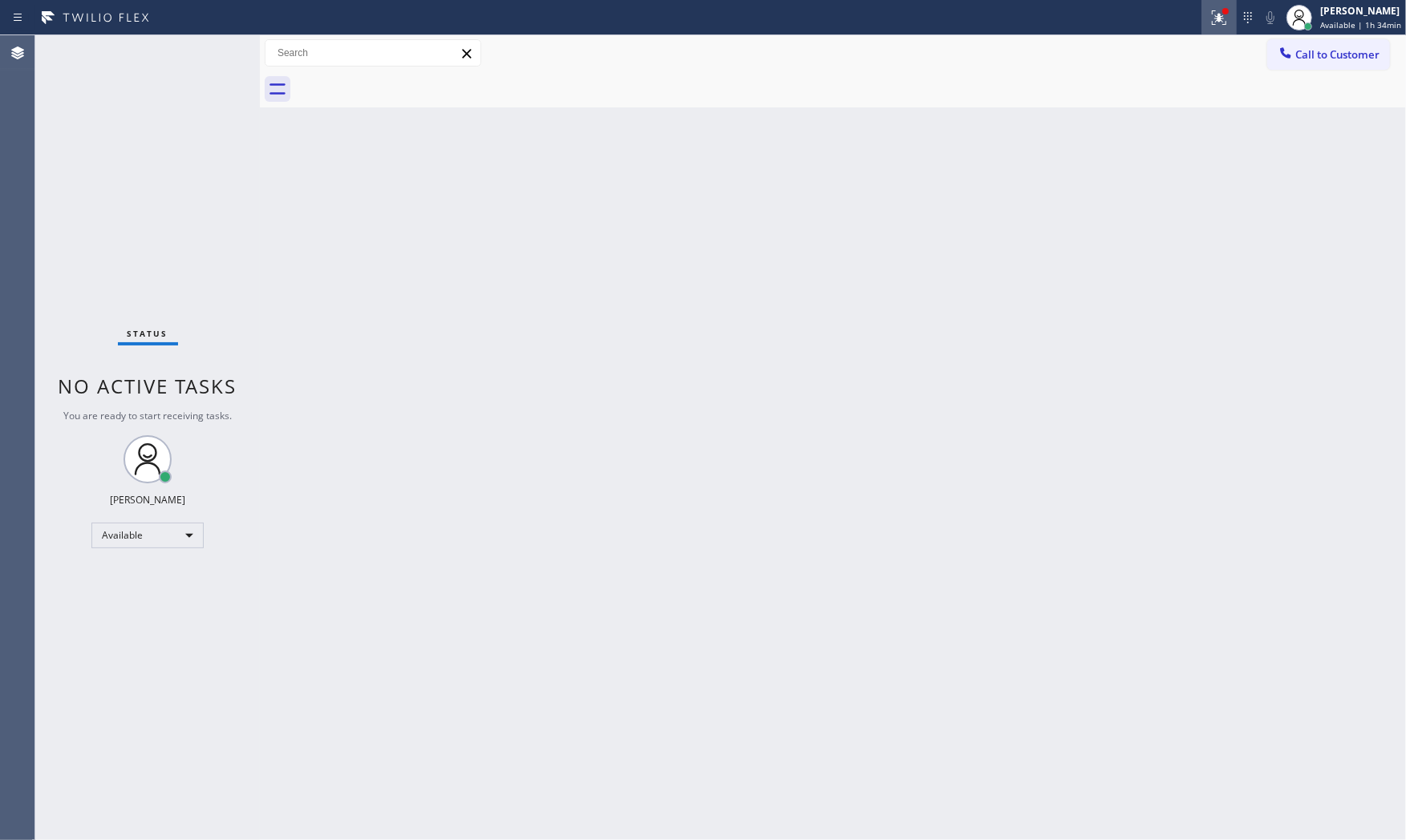
click at [1209, 19] on icon at bounding box center [1219, 17] width 19 height 19
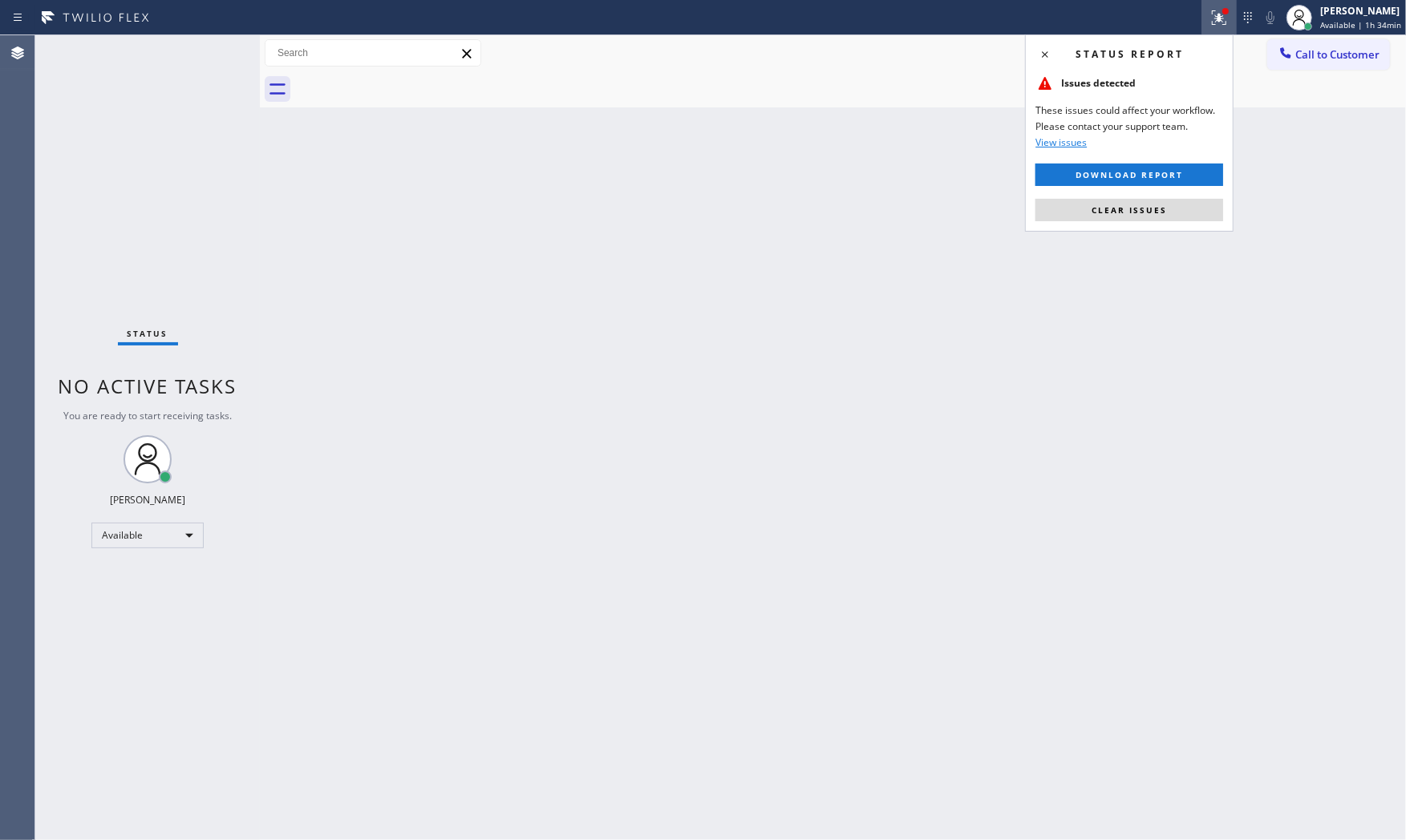
click at [1163, 224] on div "Status report Issues detected These issues could affect your workflow. Please c…" at bounding box center [1130, 133] width 209 height 198
click at [1160, 216] on button "Clear issues" at bounding box center [1129, 210] width 187 height 22
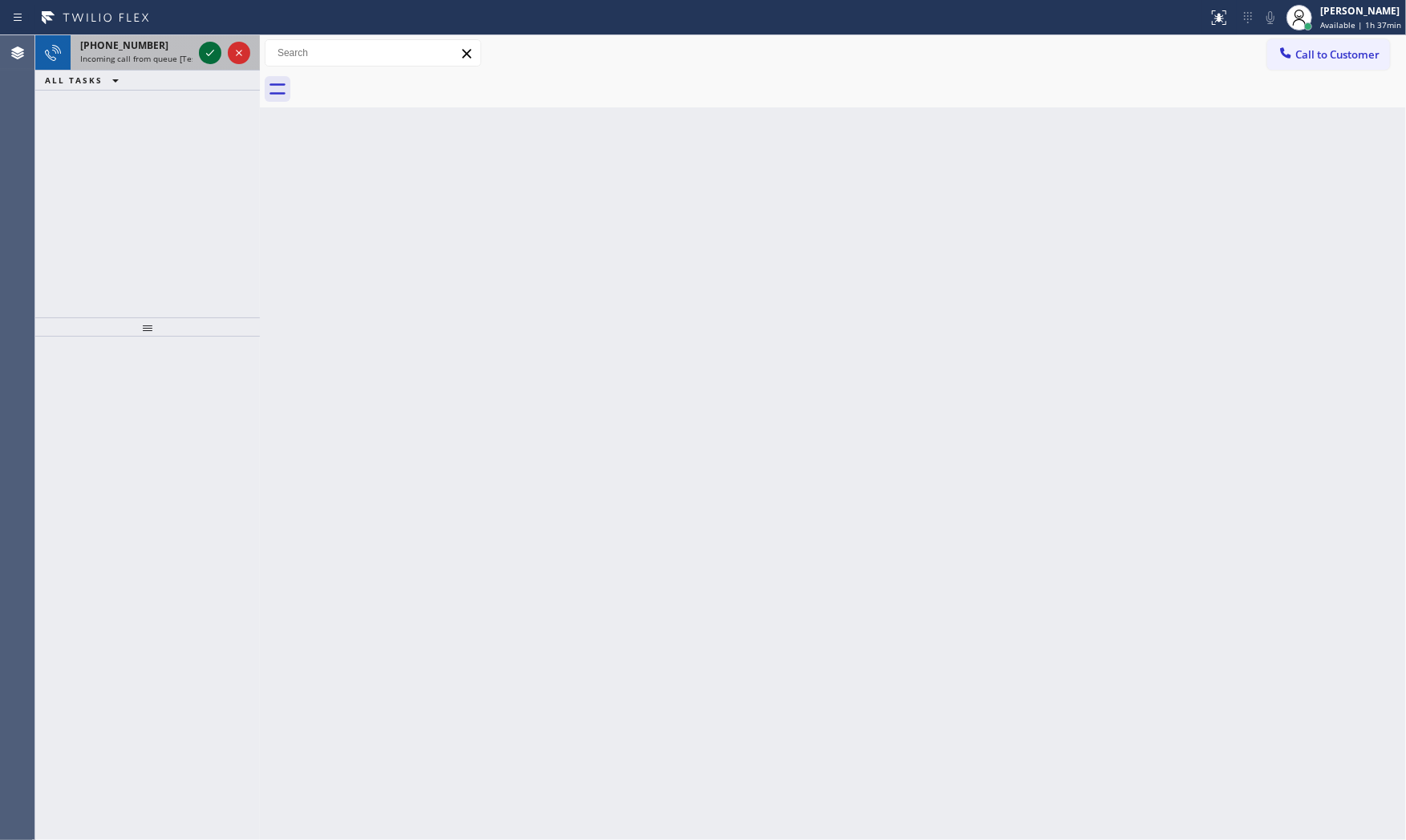
click at [205, 56] on icon at bounding box center [210, 53] width 19 height 19
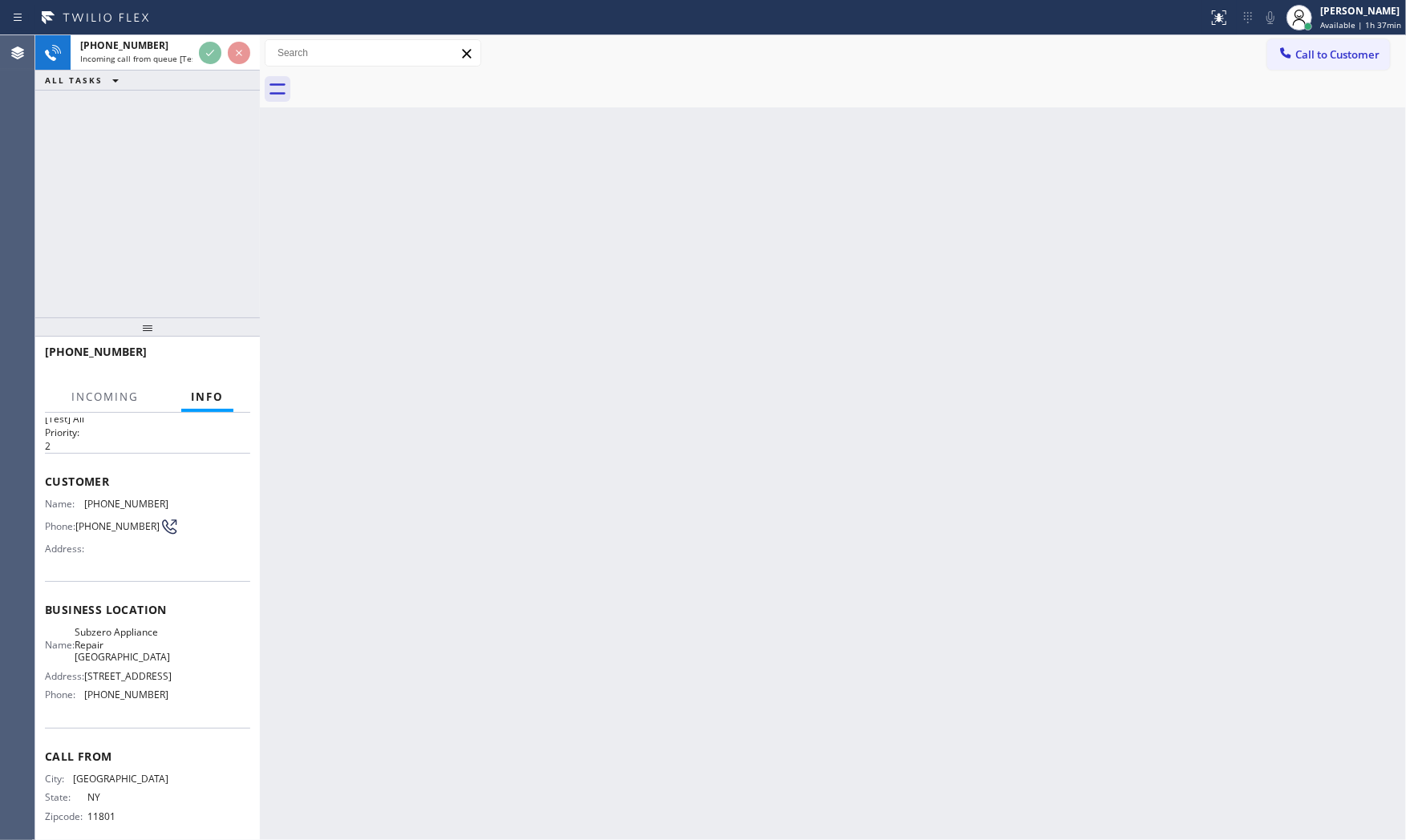
scroll to position [62, 0]
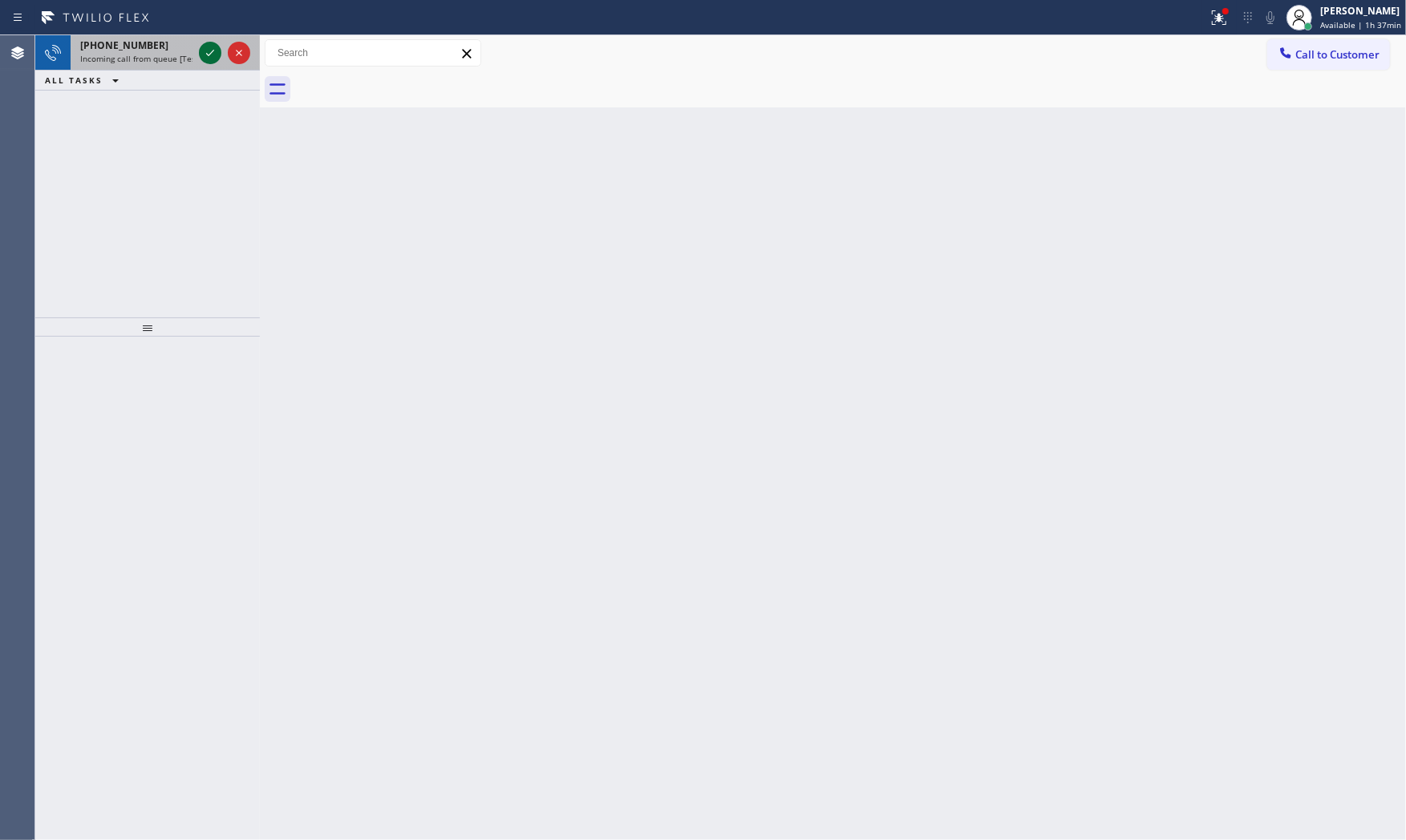
click at [212, 54] on icon at bounding box center [210, 53] width 19 height 19
click at [242, 50] on icon at bounding box center [239, 53] width 19 height 19
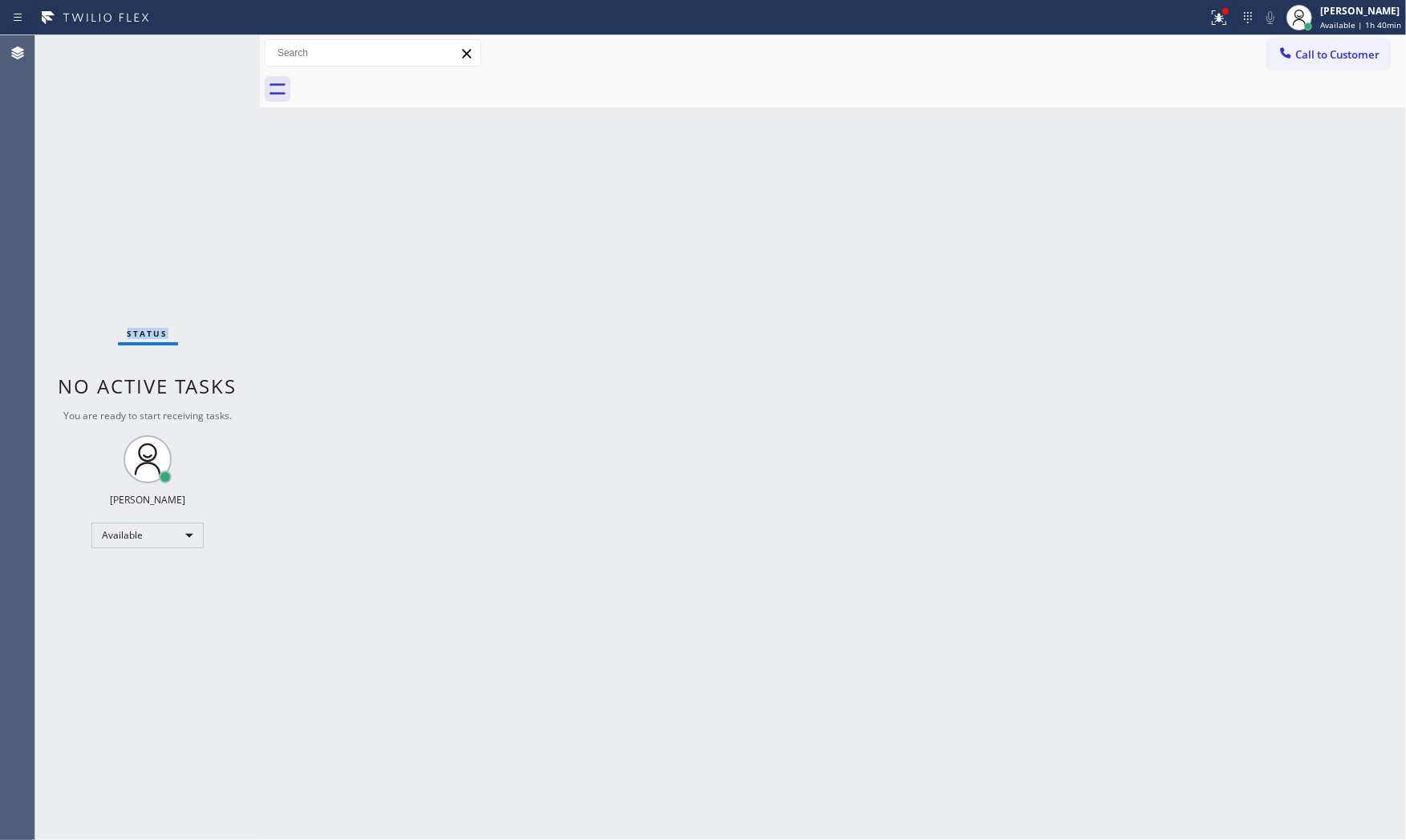
click at [211, 57] on div "Status No active tasks You are ready to start receiving tasks. [PERSON_NAME] Av…" at bounding box center [147, 437] width 224 height 805
click at [1205, 27] on div at bounding box center [1219, 17] width 35 height 19
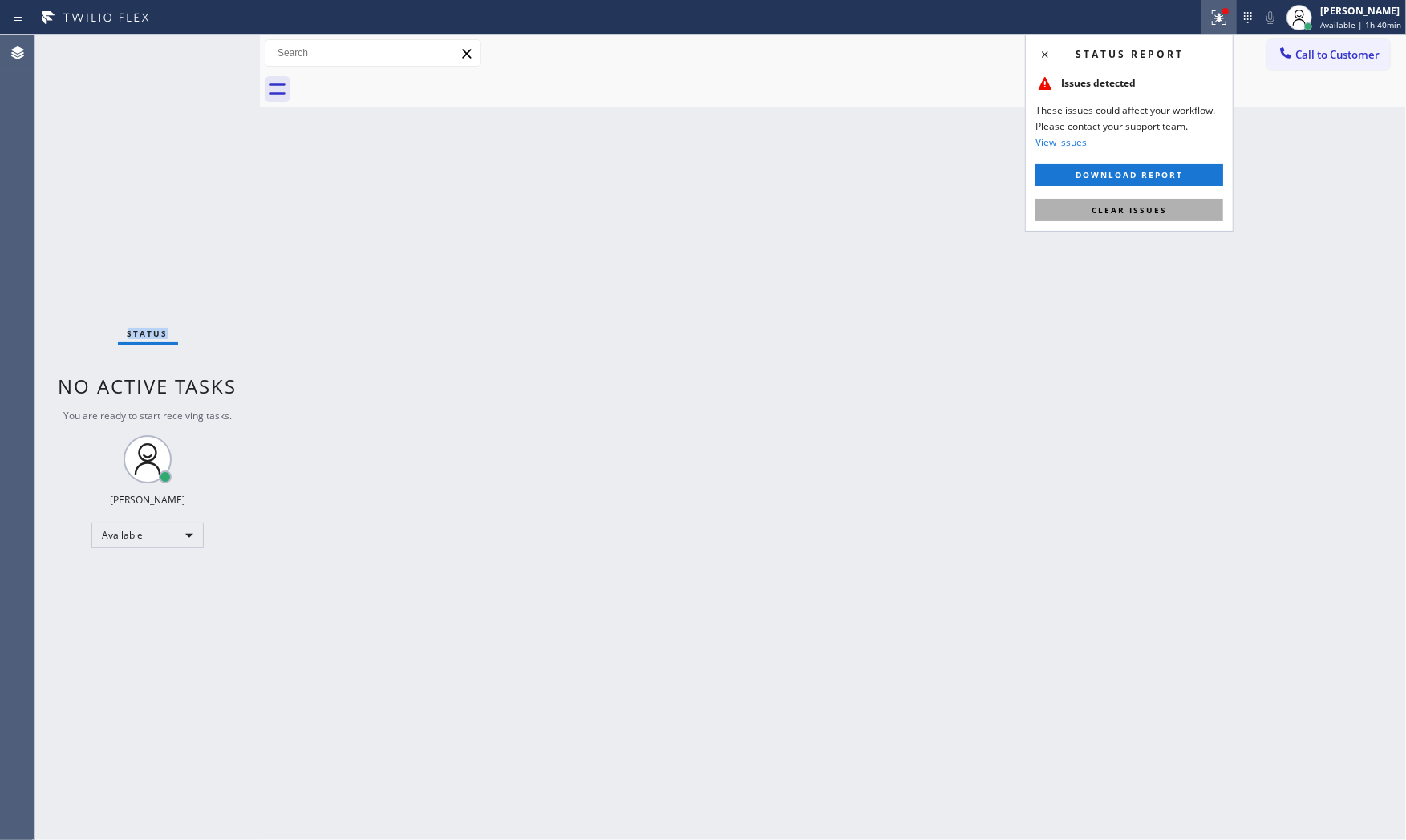
click at [1148, 202] on button "Clear issues" at bounding box center [1129, 210] width 187 height 22
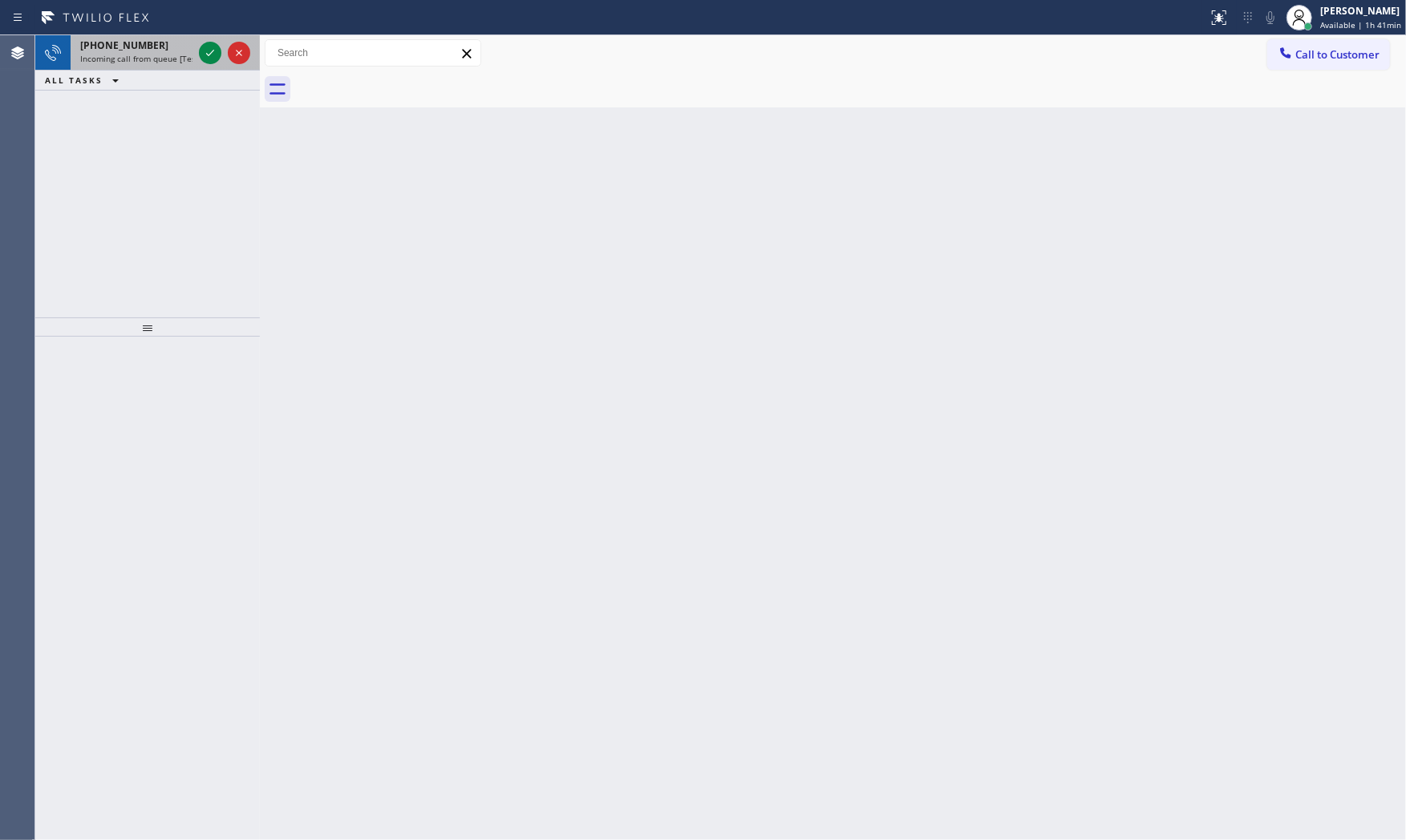
click at [172, 64] on span "Incoming call from queue [Test] All" at bounding box center [147, 58] width 133 height 11
click at [155, 54] on span "Incoming call from queue [Test] All" at bounding box center [147, 58] width 133 height 11
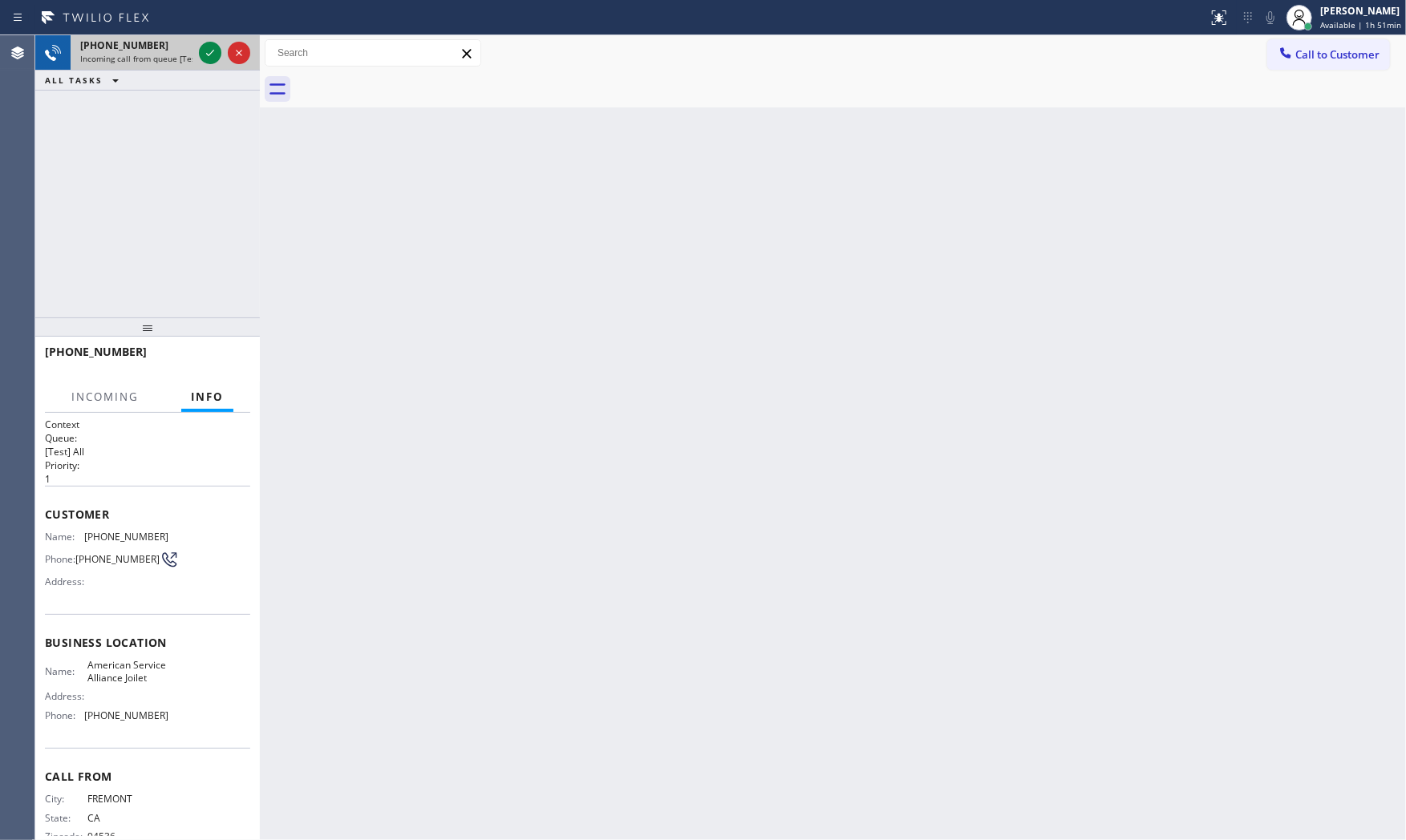
click at [188, 53] on span "Incoming call from queue [Test] All" at bounding box center [147, 58] width 133 height 11
click at [198, 53] on div at bounding box center [224, 52] width 57 height 35
click at [202, 53] on icon at bounding box center [210, 53] width 19 height 19
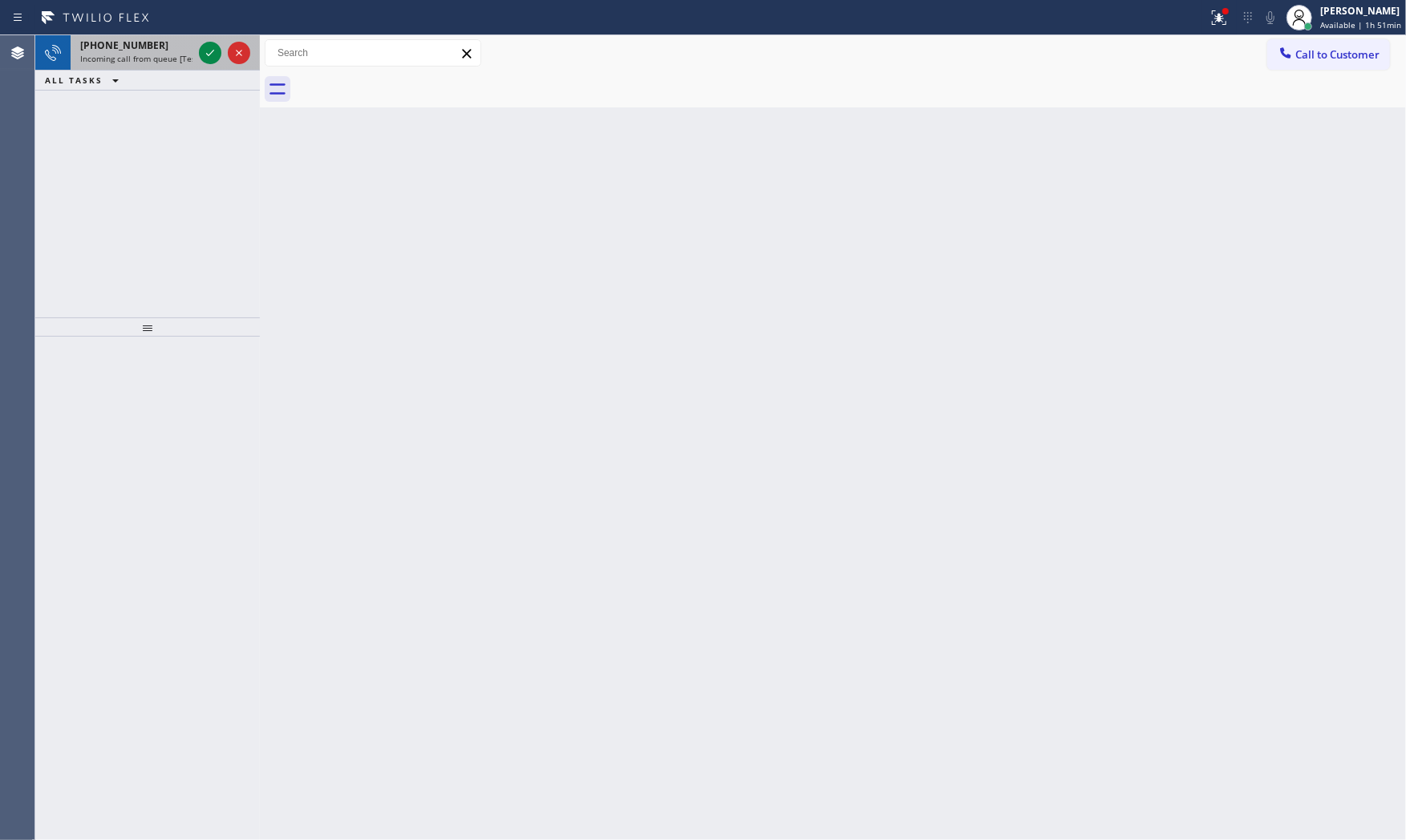
click at [223, 50] on div at bounding box center [224, 52] width 57 height 35
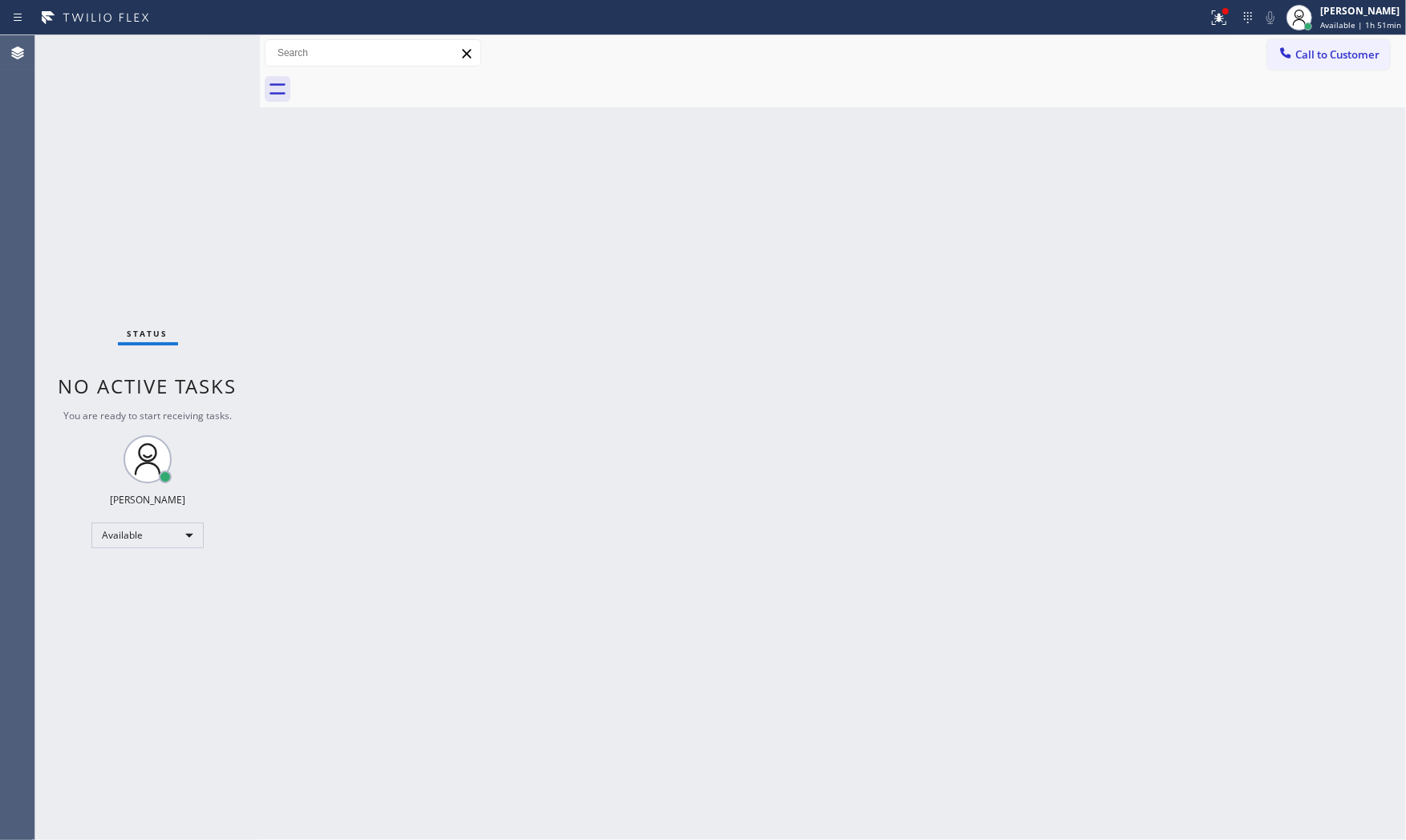
click at [213, 50] on div "Status No active tasks You are ready to start receiving tasks. [PERSON_NAME] Av…" at bounding box center [147, 437] width 224 height 805
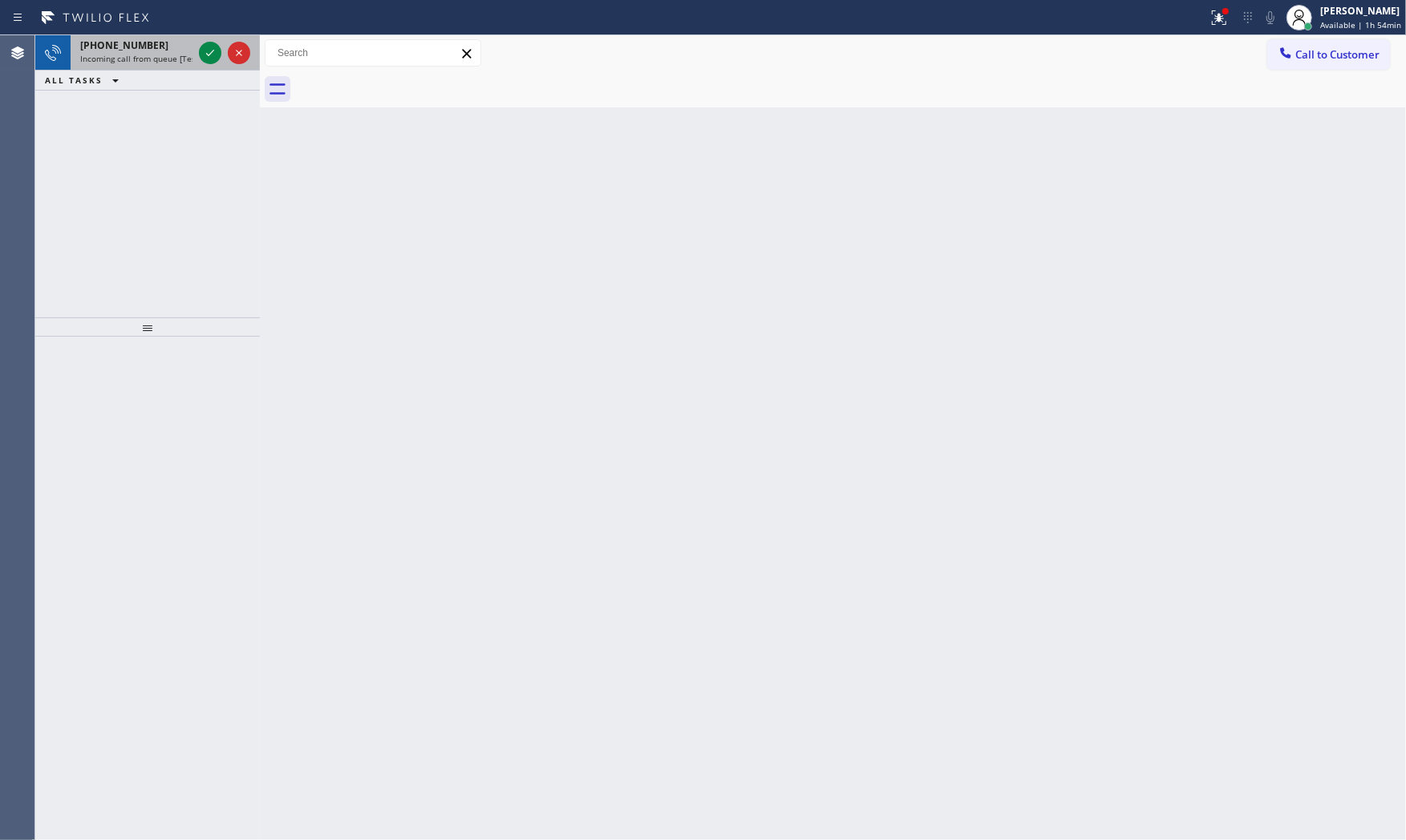
click at [122, 58] on span "Incoming call from queue [Test] All" at bounding box center [147, 58] width 133 height 11
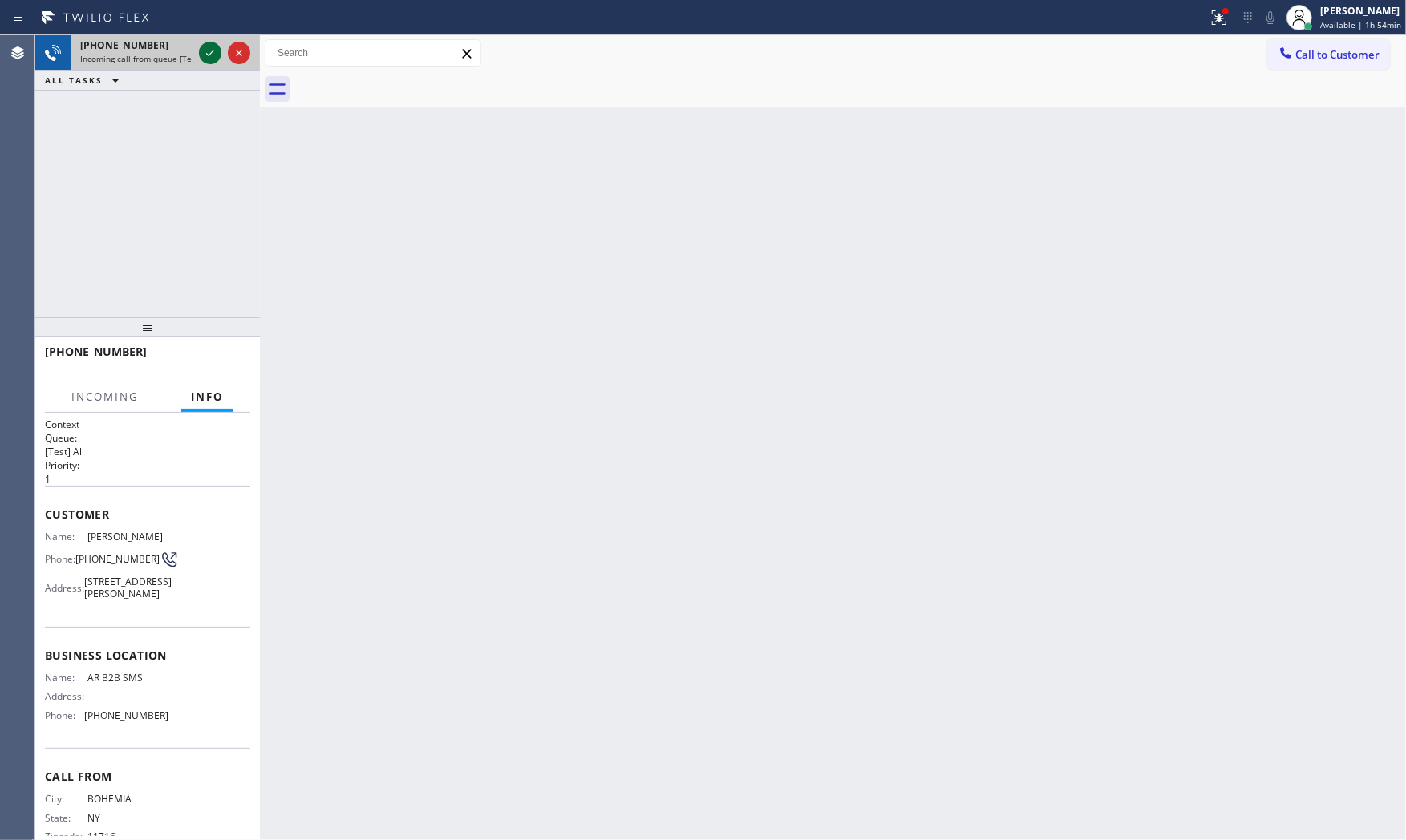
click at [203, 48] on icon at bounding box center [210, 53] width 19 height 19
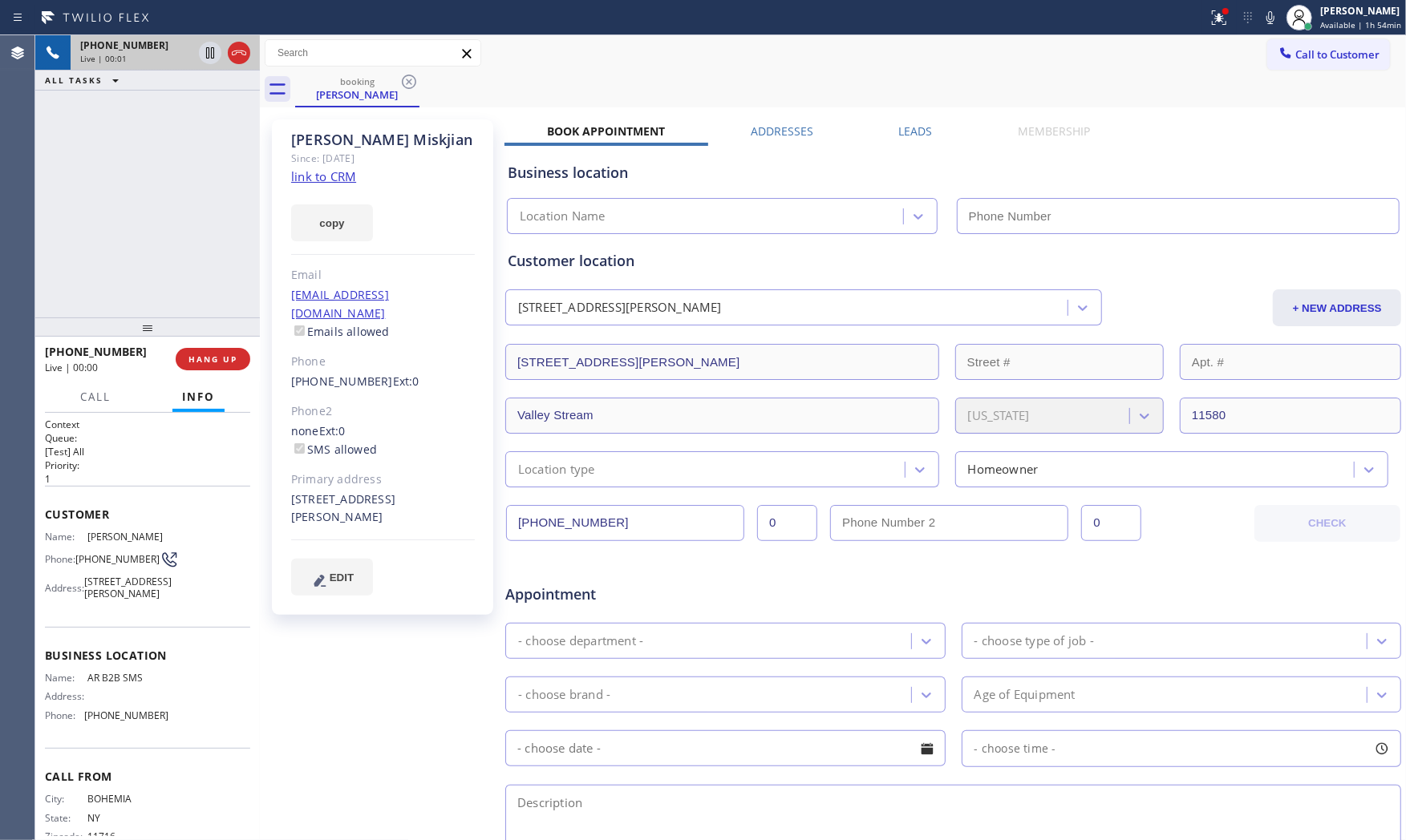
type input "[PHONE_NUMBER]"
click at [335, 179] on link "link to CRM" at bounding box center [323, 176] width 65 height 16
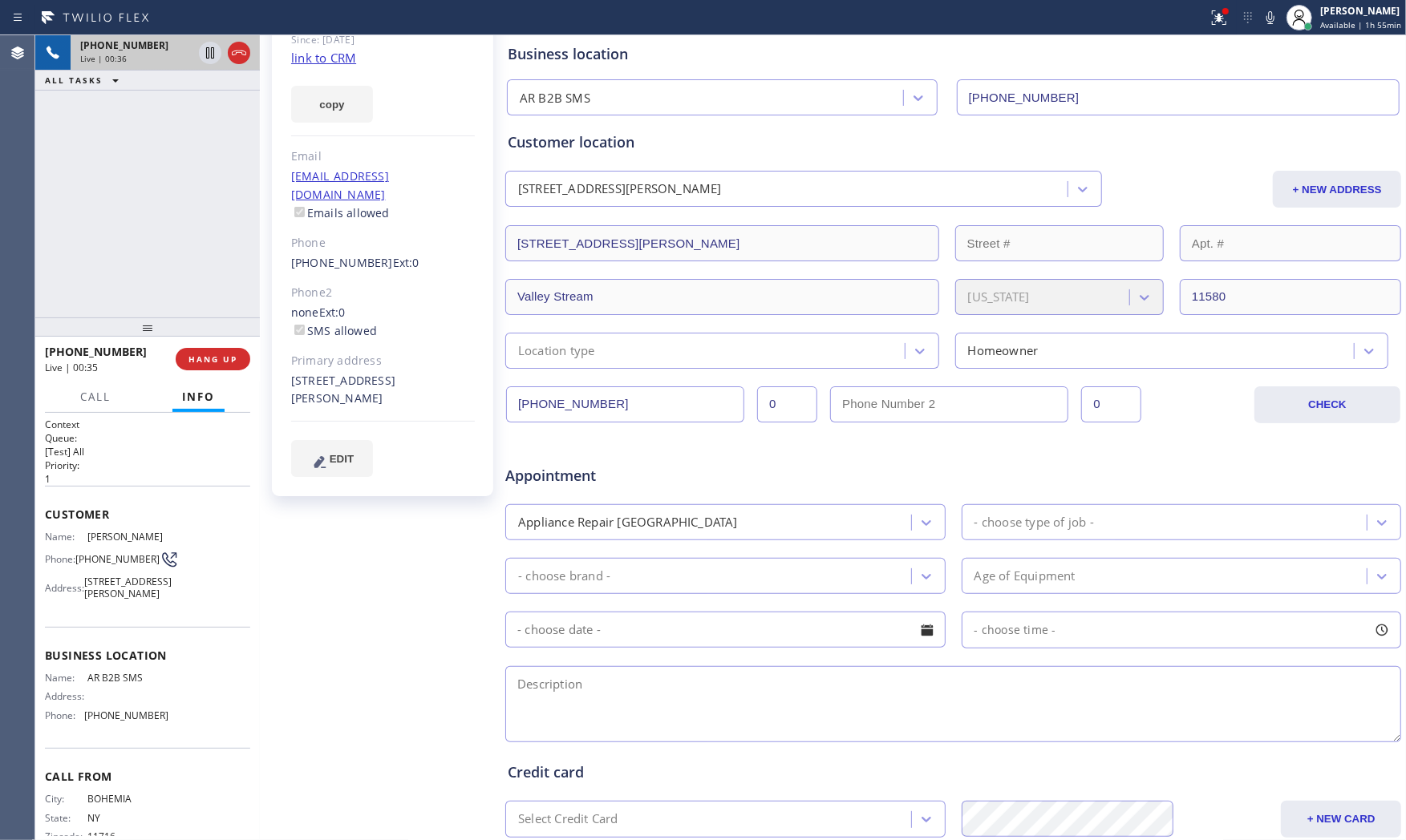
scroll to position [312, 0]
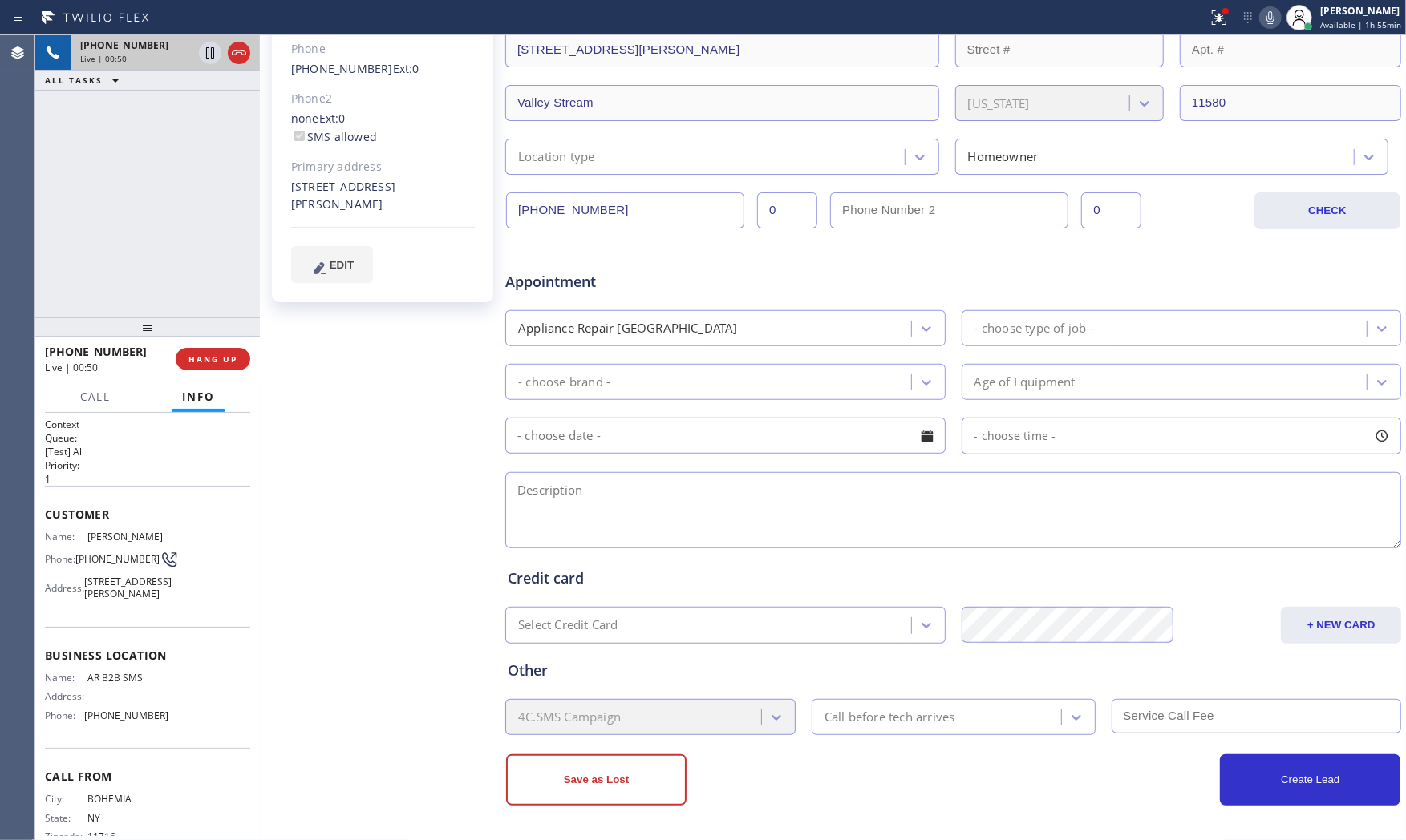
click at [1265, 19] on icon at bounding box center [1270, 17] width 19 height 19
click at [343, 479] on div "John Miskjian Since: 20 may 2020 link to CRM copy Email lazerbeamv@aol.com Emai…" at bounding box center [383, 318] width 240 height 1039
click at [1222, 13] on div at bounding box center [1225, 10] width 6 height 6
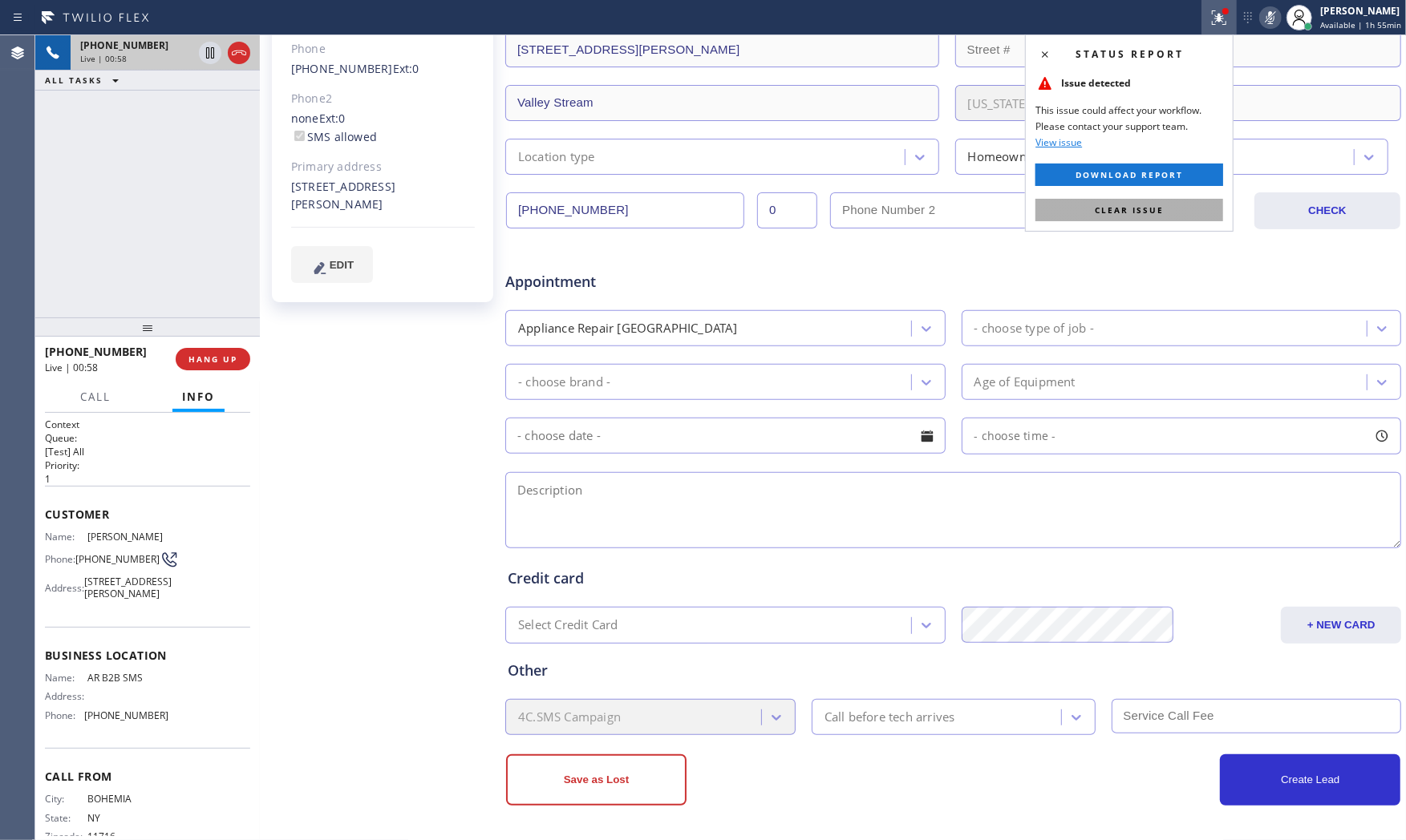
click at [1148, 213] on span "Clear issue" at bounding box center [1129, 210] width 69 height 11
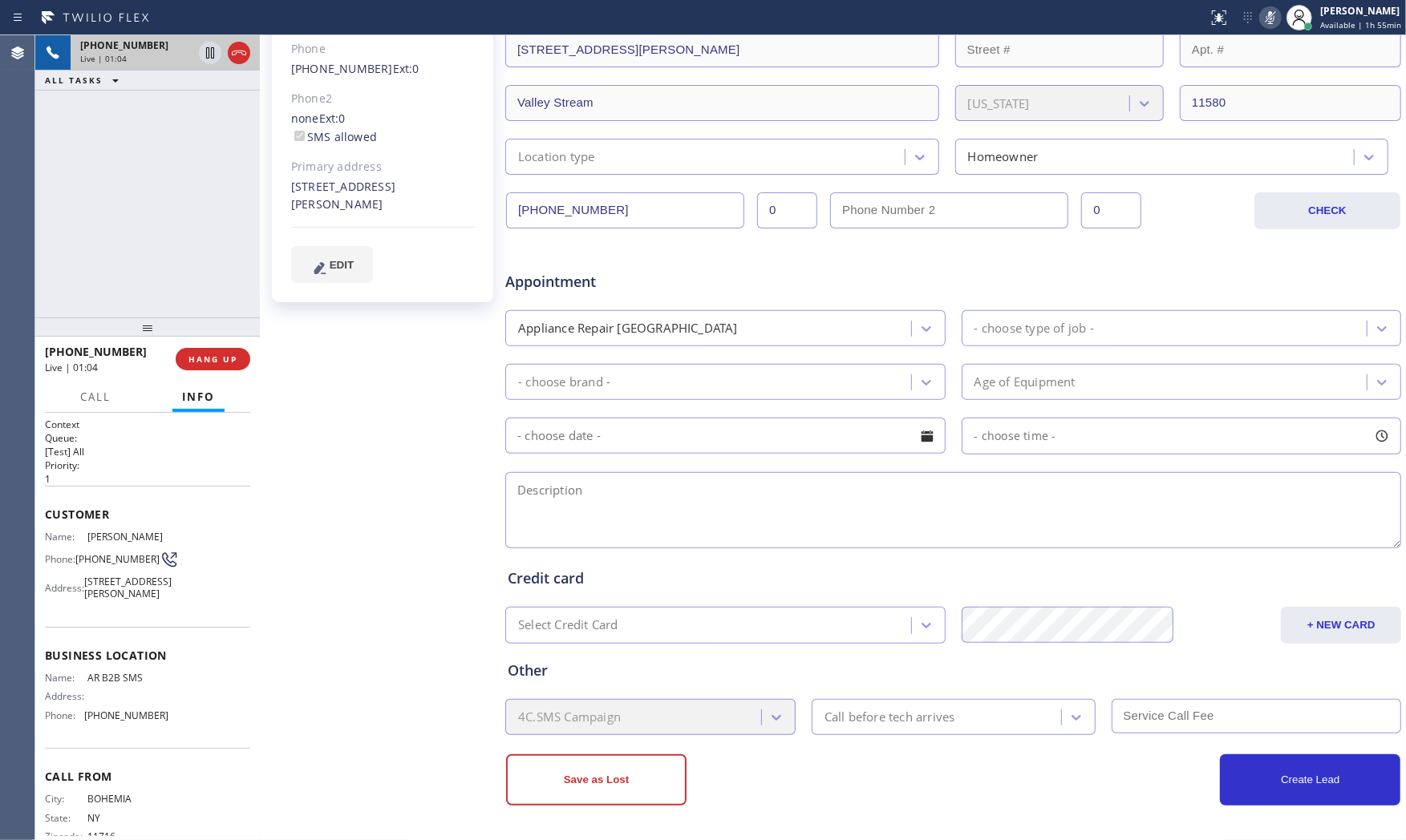
click at [1259, 29] on div "Status report No issues detected If you experience an issue, please download th…" at bounding box center [1303, 17] width 205 height 35
click at [1261, 25] on icon at bounding box center [1270, 17] width 19 height 19
click at [311, 187] on div "[STREET_ADDRESS][PERSON_NAME]" at bounding box center [383, 196] width 184 height 37
copy div "11580"
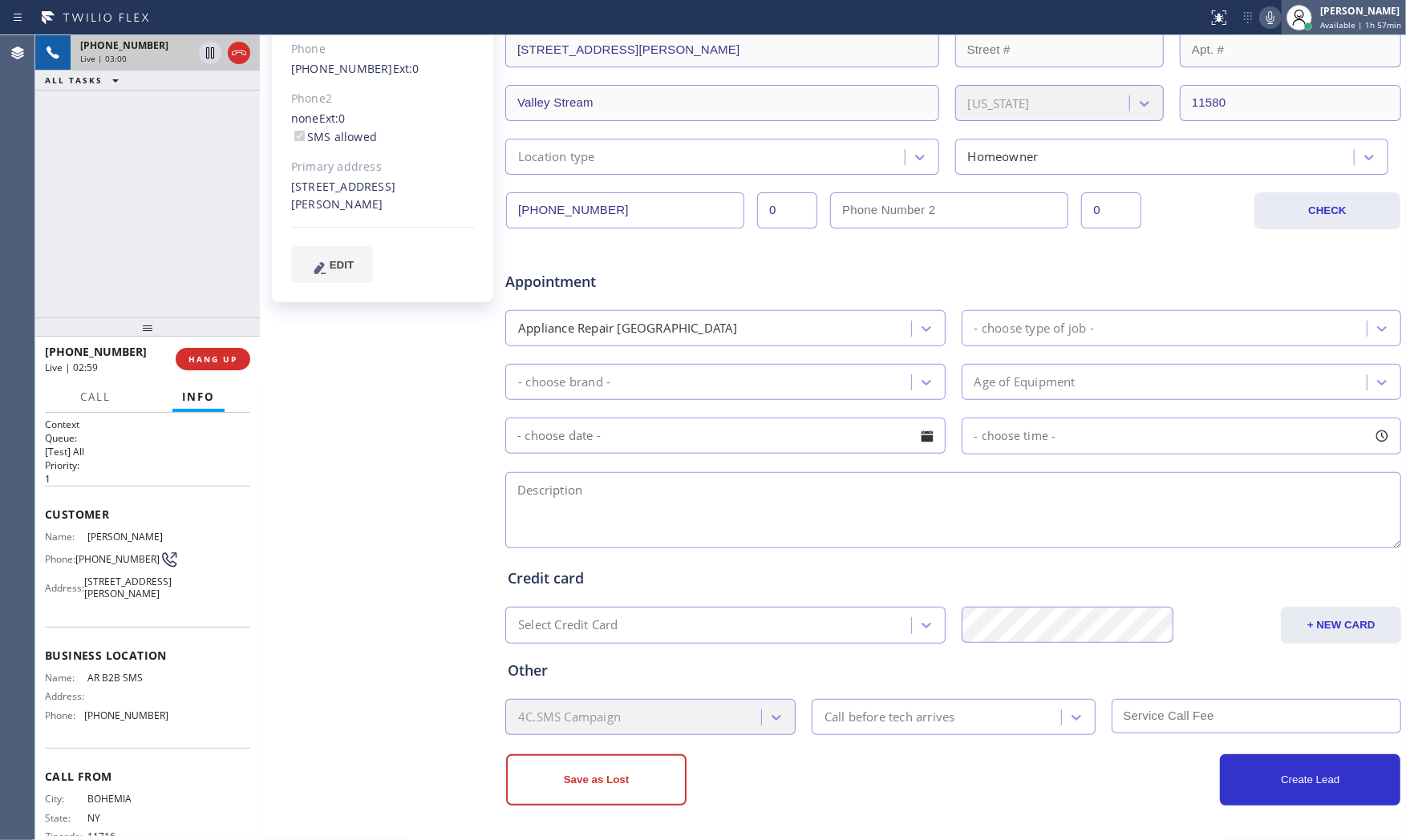
click at [1265, 20] on div at bounding box center [1299, 17] width 35 height 35
click at [1265, 18] on icon at bounding box center [1270, 17] width 19 height 19
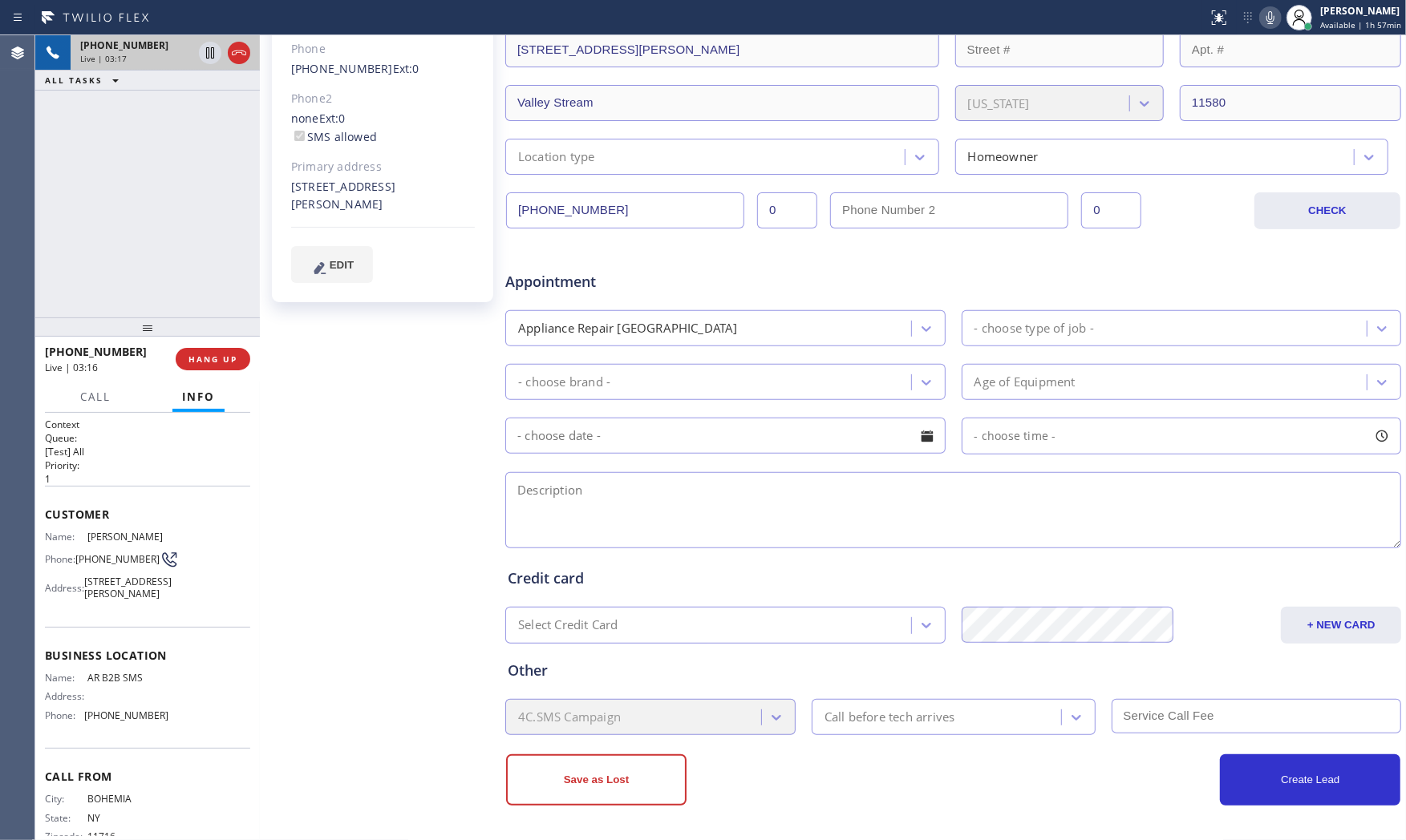
click at [1261, 12] on icon at bounding box center [1270, 17] width 19 height 19
click at [427, 178] on div "[STREET_ADDRESS][PERSON_NAME]" at bounding box center [383, 196] width 184 height 37
click at [418, 178] on div "[STREET_ADDRESS][PERSON_NAME]" at bounding box center [383, 196] width 184 height 37
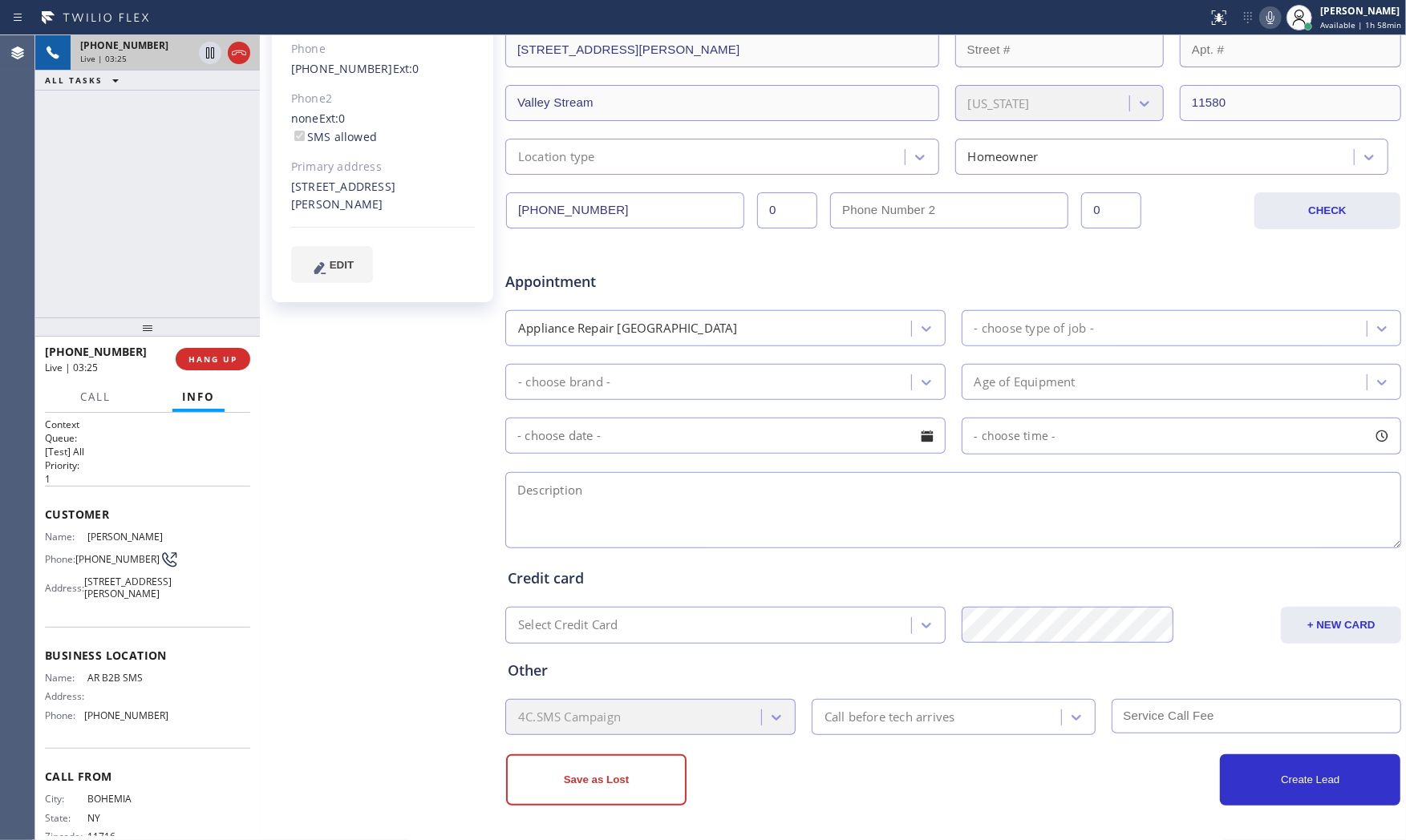
drag, startPoint x: 389, startPoint y: 163, endPoint x: 461, endPoint y: 169, distance: 72.2
click at [461, 178] on div "[STREET_ADDRESS][PERSON_NAME]" at bounding box center [383, 196] width 184 height 37
copy div "Valley Stream"
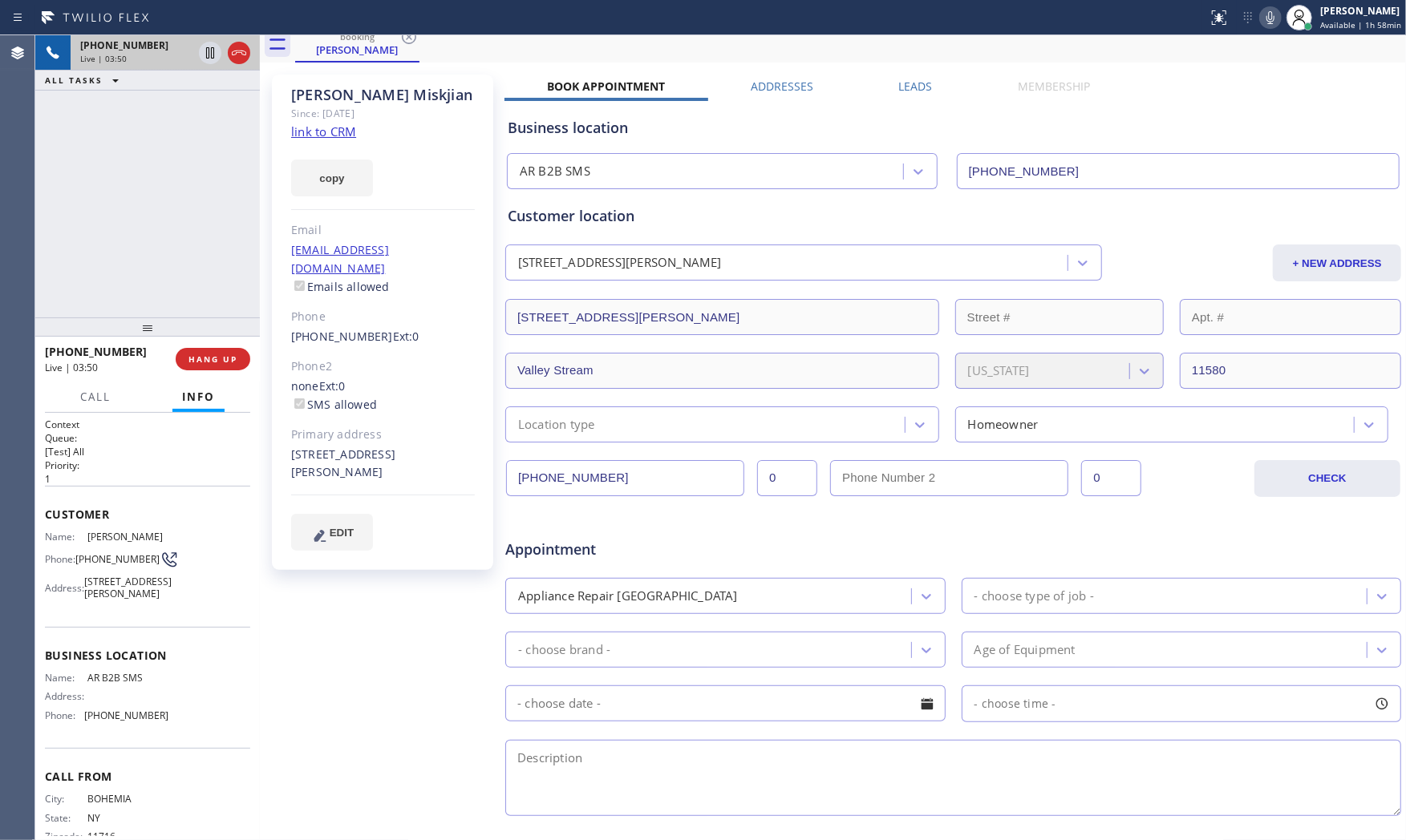
scroll to position [0, 0]
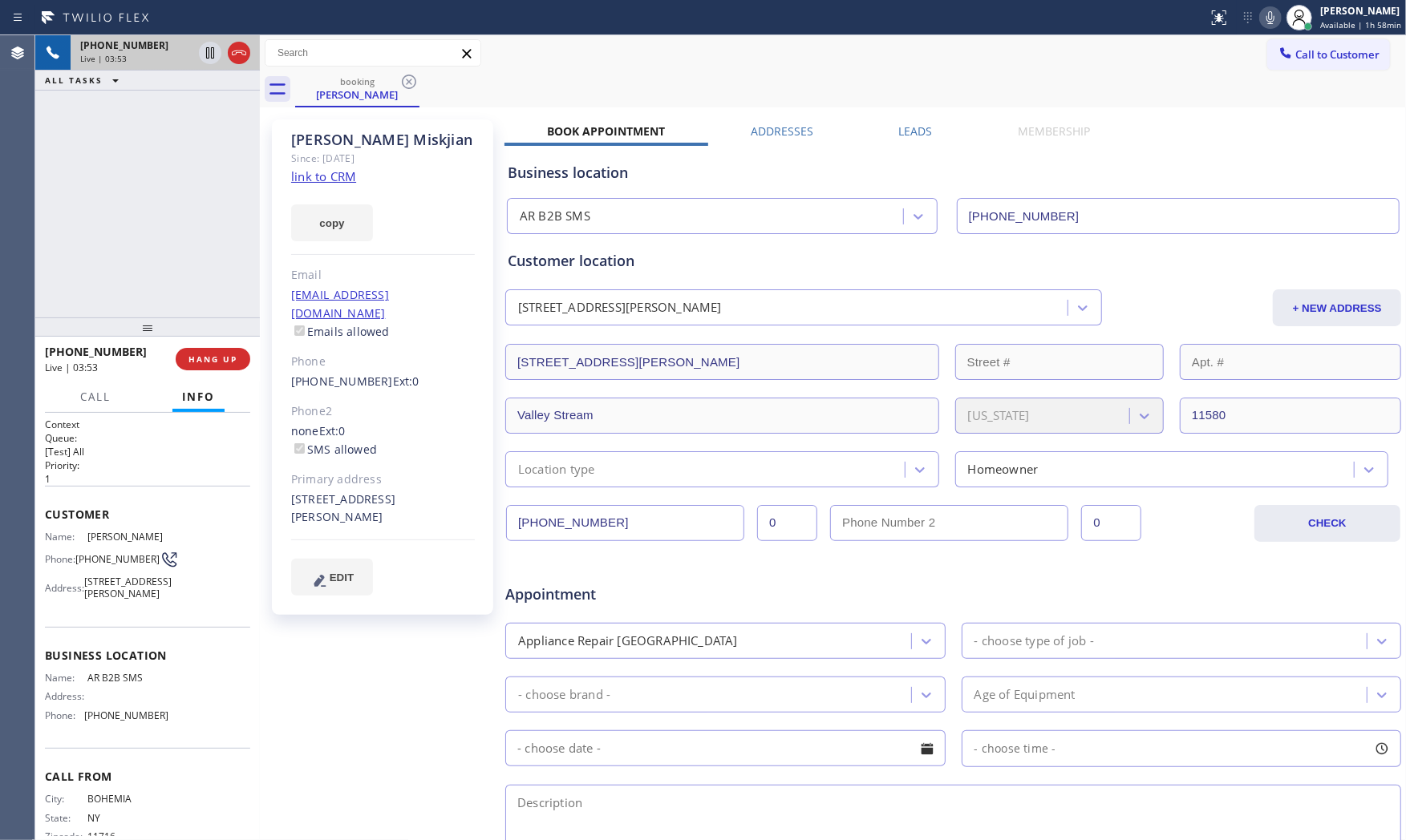
drag, startPoint x: 287, startPoint y: 477, endPoint x: 358, endPoint y: 507, distance: 77.1
click at [358, 507] on div "John Miskjian Since: 20 may 2020 link to CRM copy Email lazerbeamv@aol.com Emai…" at bounding box center [383, 367] width 222 height 495
copy div "[STREET_ADDRESS][PERSON_NAME]"
click at [345, 719] on div "John Miskjian Since: 20 may 2020 link to CRM copy Email lazerbeamv@aol.com Emai…" at bounding box center [383, 630] width 240 height 1039
click at [1265, 19] on icon at bounding box center [1272, 17] width 19 height 19
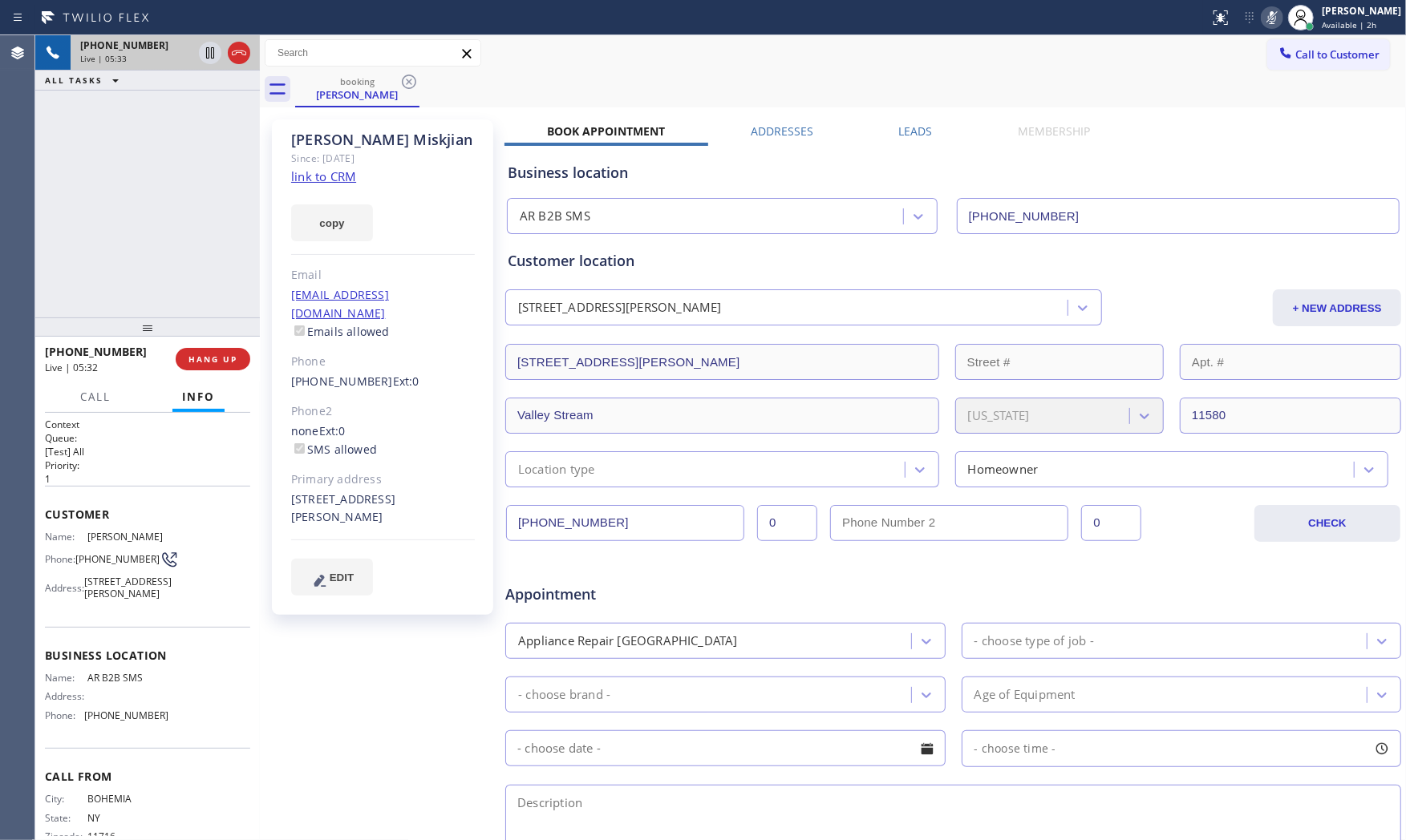
click at [1265, 19] on icon at bounding box center [1272, 17] width 19 height 19
click at [118, 683] on span "AR B2B SMS" at bounding box center [128, 677] width 80 height 12
click at [121, 683] on span "AR B2B SMS" at bounding box center [128, 677] width 80 height 12
click at [122, 683] on span "AR B2B SMS" at bounding box center [128, 677] width 80 height 12
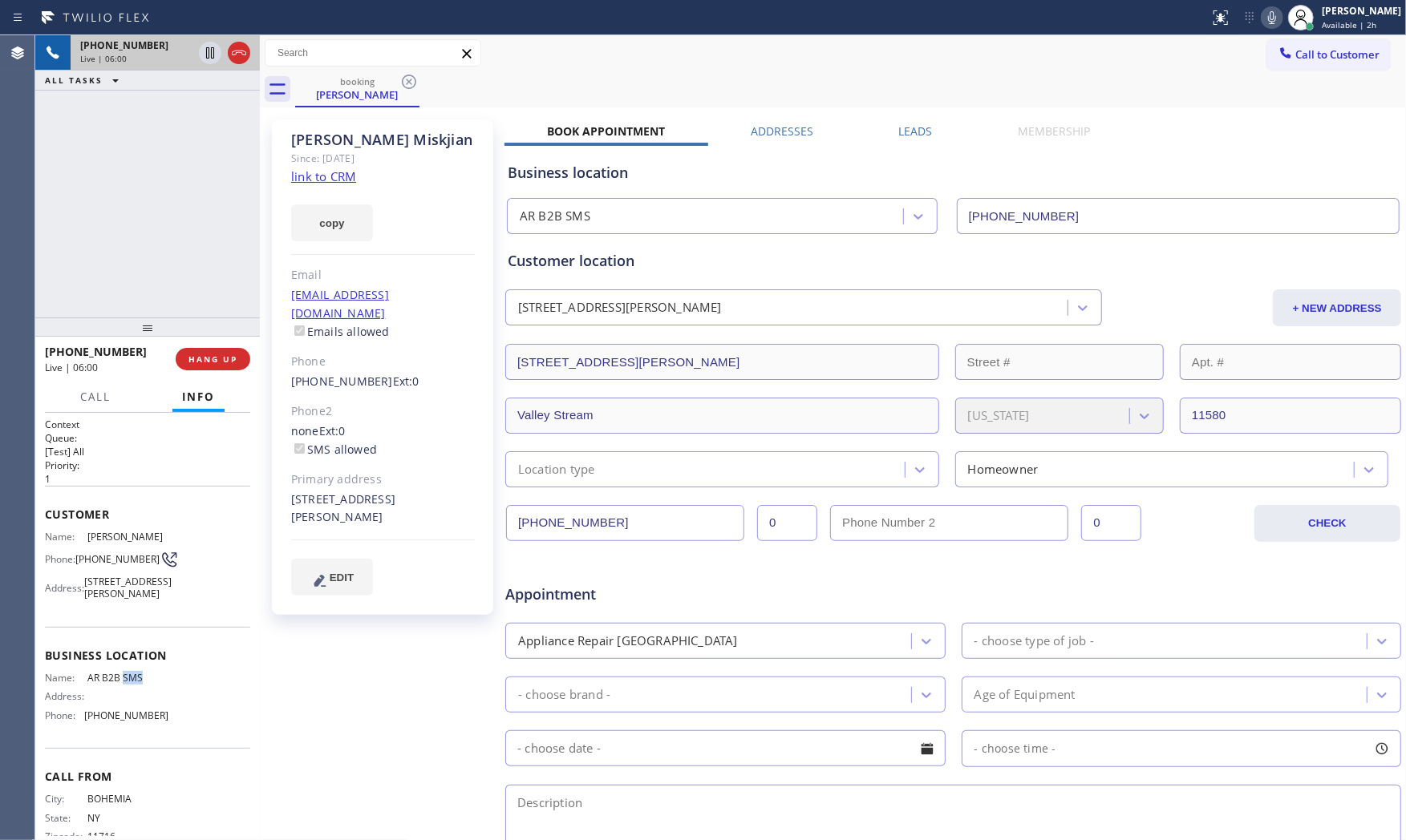
click at [126, 686] on div "Business location Name: AR B2B SMS Address: Phone: (833) 692-2271" at bounding box center [147, 688] width 205 height 121
click at [217, 351] on button "HANG UP" at bounding box center [212, 359] width 74 height 22
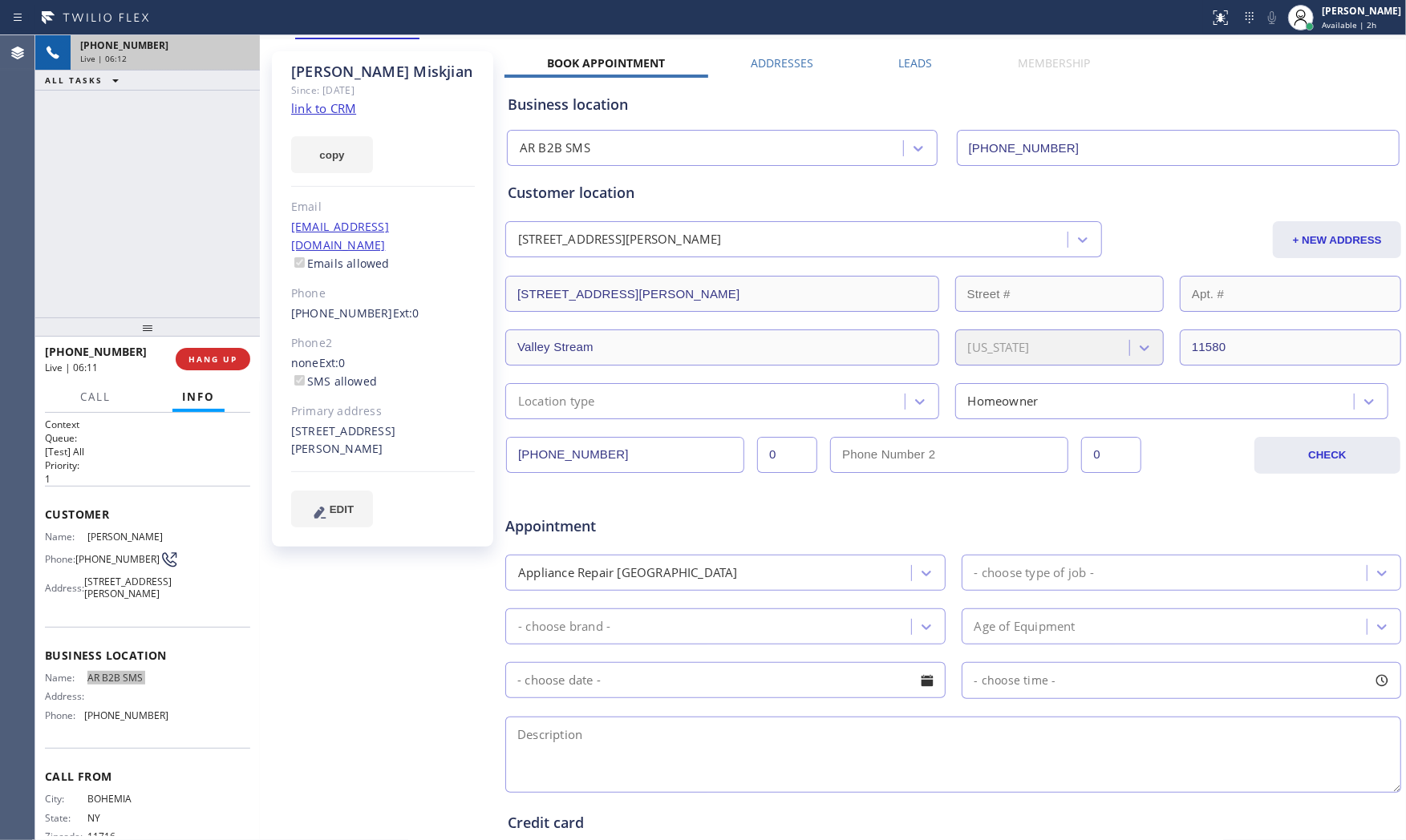
scroll to position [178, 0]
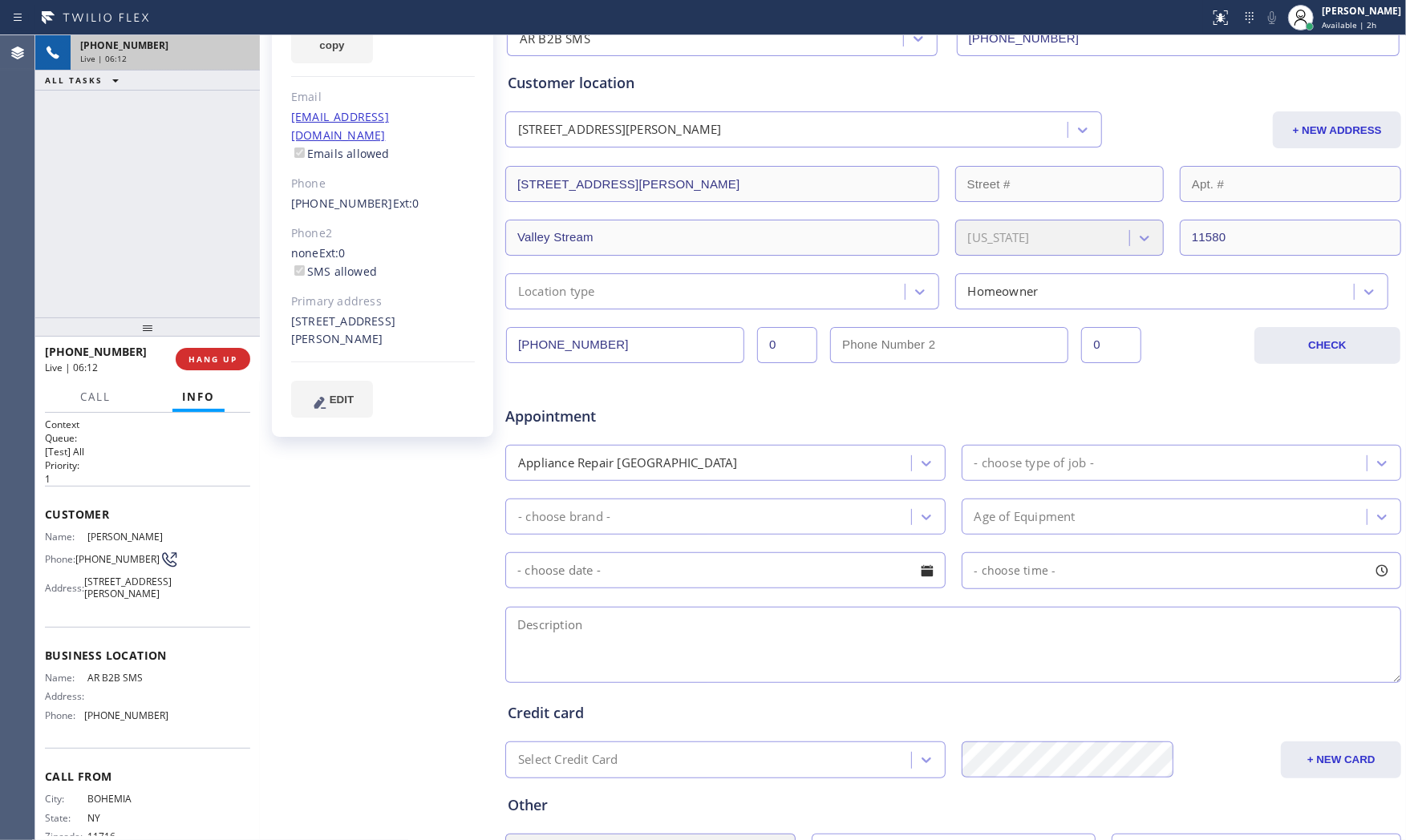
click at [606, 627] on textarea at bounding box center [952, 644] width 896 height 76
paste textarea "1-4 $99 GE | FridgeFS | its freezer is not freezing | more than 10yo | house - …"
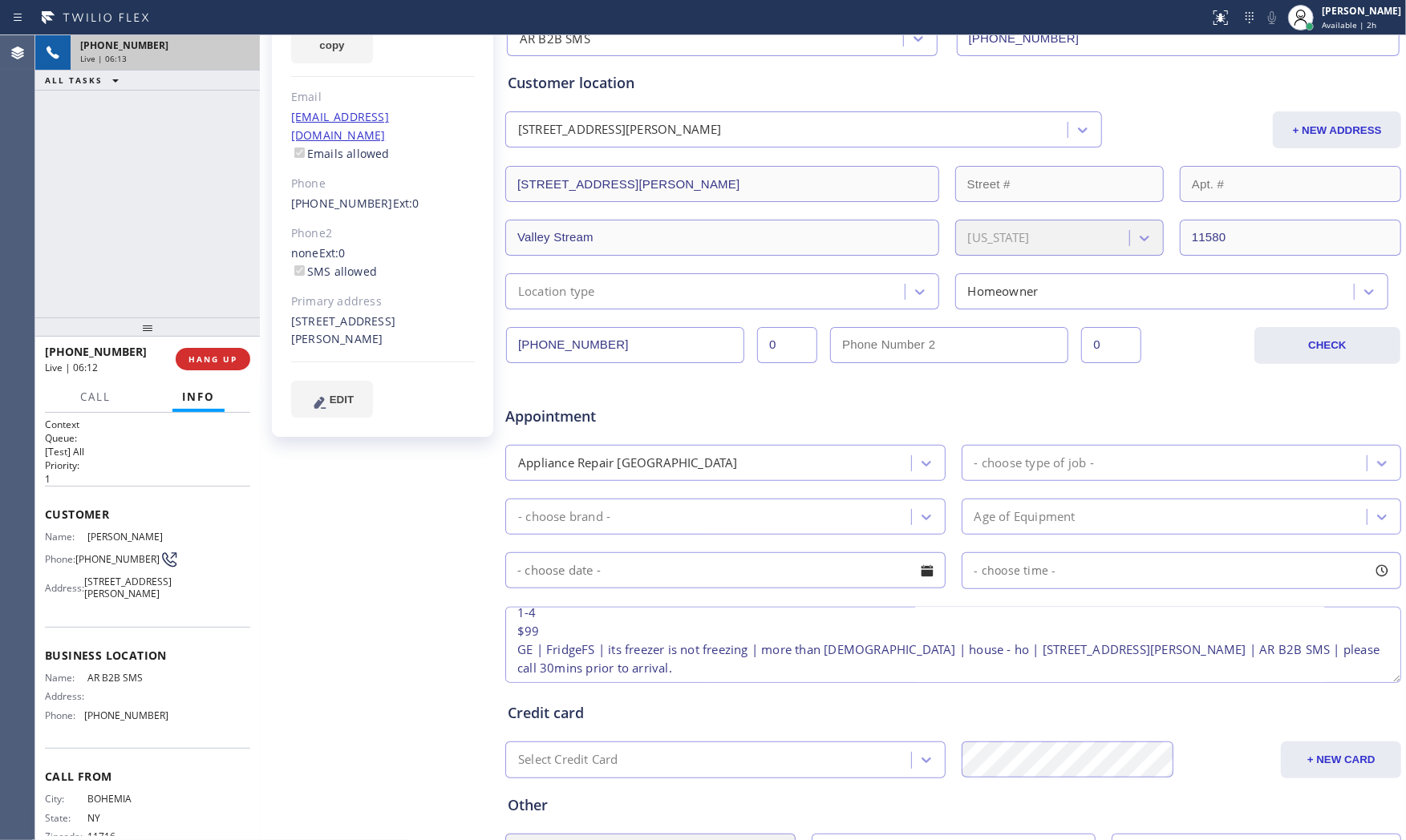
scroll to position [0, 0]
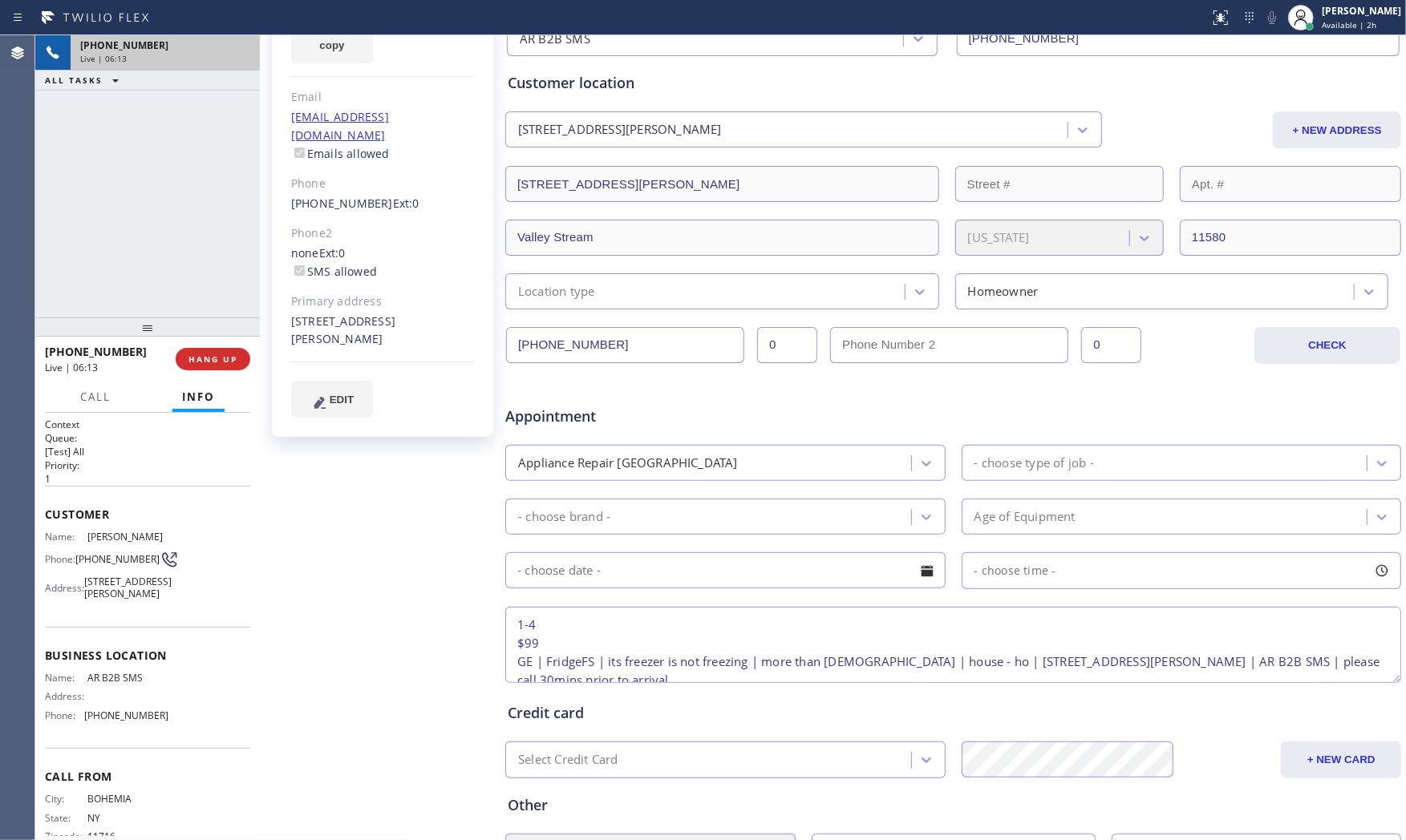
type textarea "1-4 $99 GE | FridgeFS | its freezer is not freezing | more than 10yo | house - …"
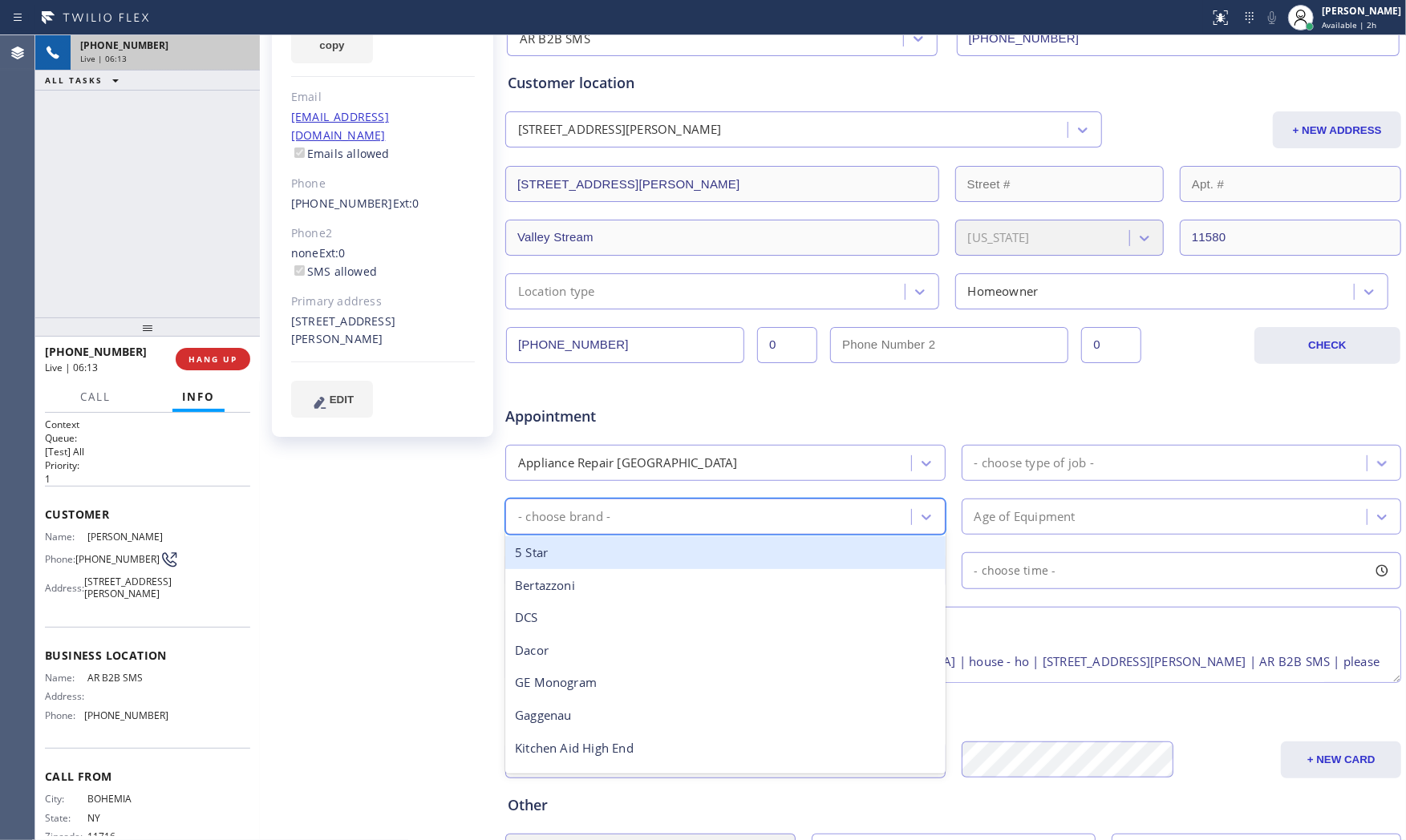
click at [623, 515] on div "- choose brand -" at bounding box center [710, 517] width 401 height 28
click at [645, 476] on div "Appliance Repair [GEOGRAPHIC_DATA]" at bounding box center [710, 463] width 401 height 28
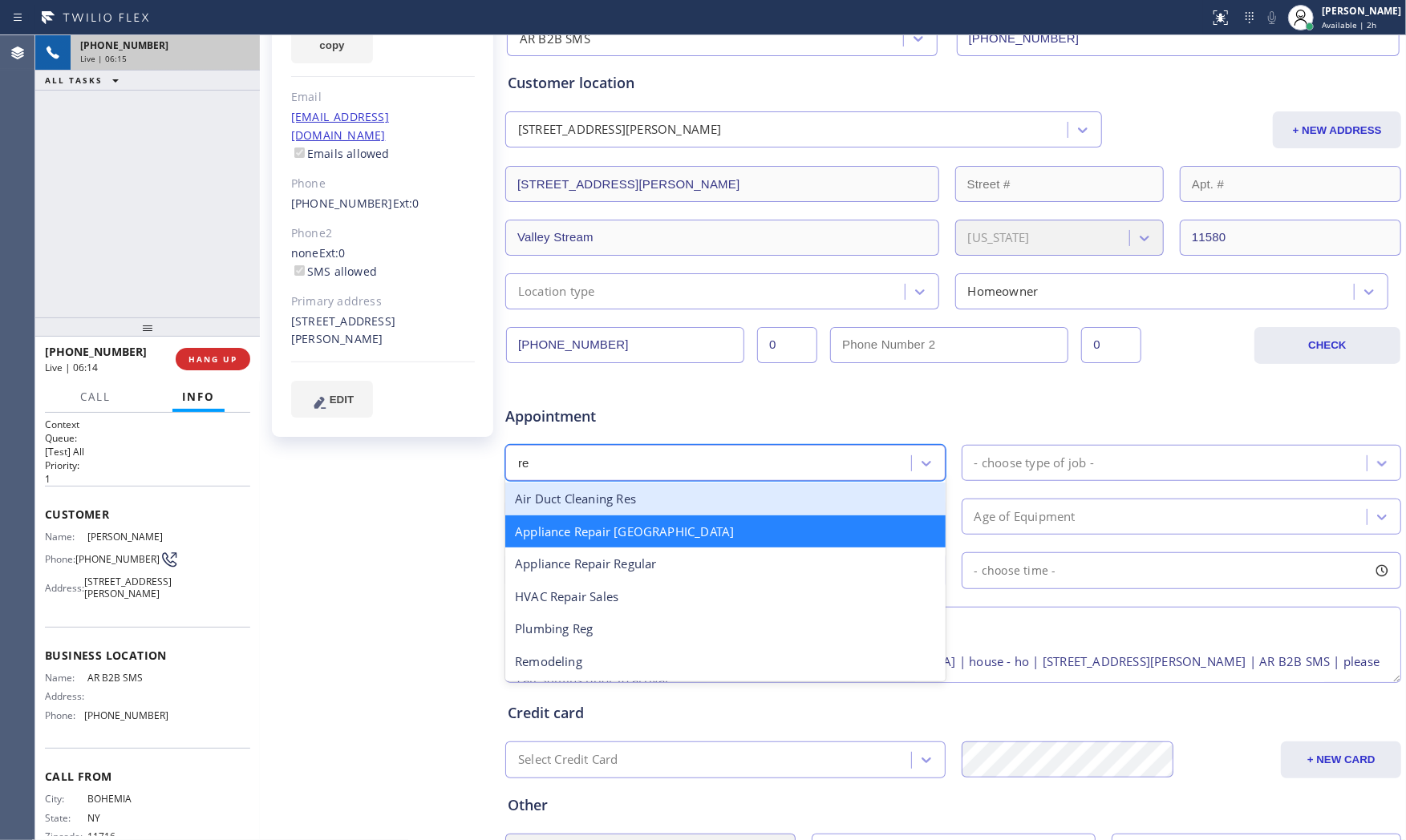
type input "reg"
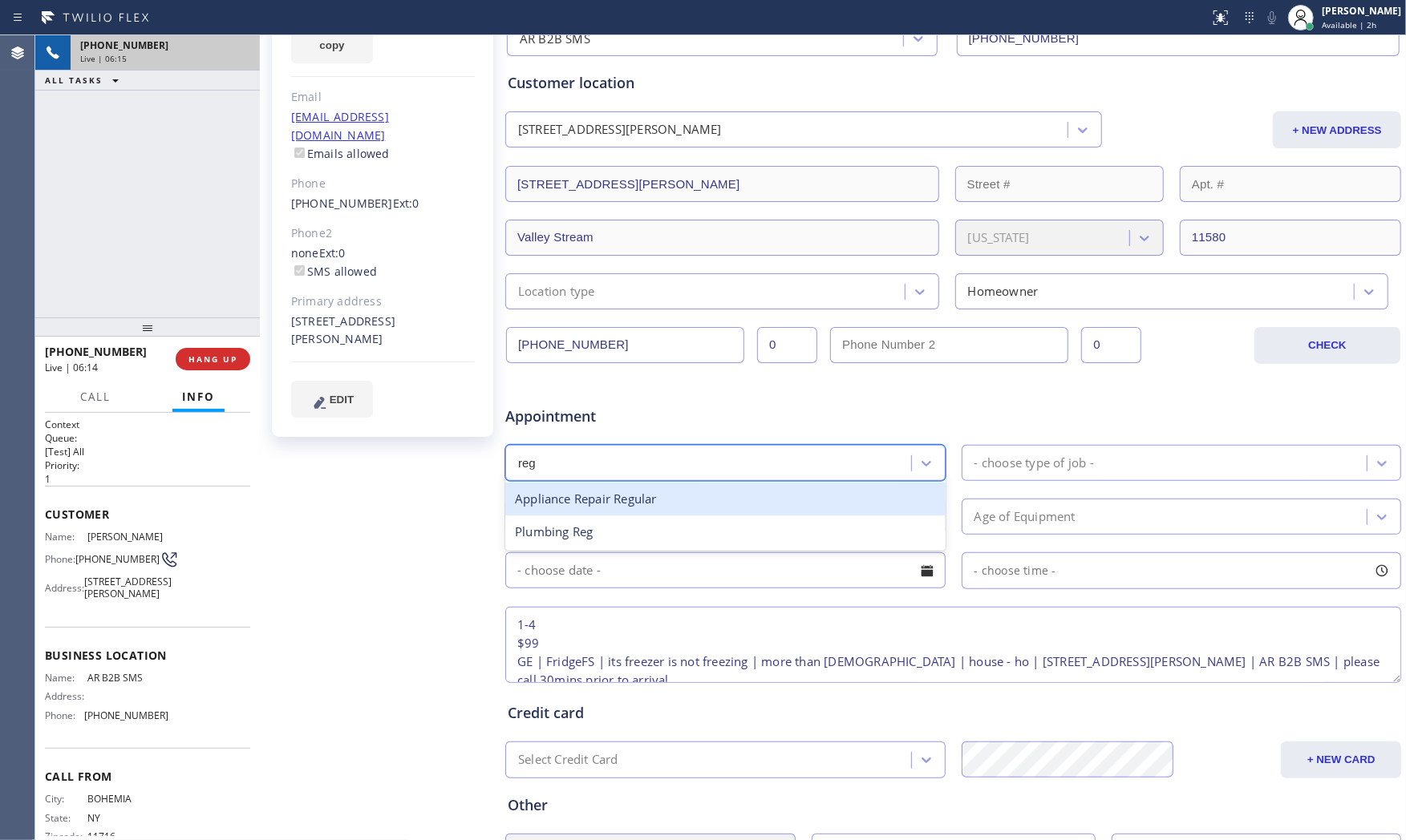
drag, startPoint x: 659, startPoint y: 494, endPoint x: 943, endPoint y: 478, distance: 284.5
click at [663, 494] on div "Appliance Repair Regular" at bounding box center [725, 499] width 440 height 33
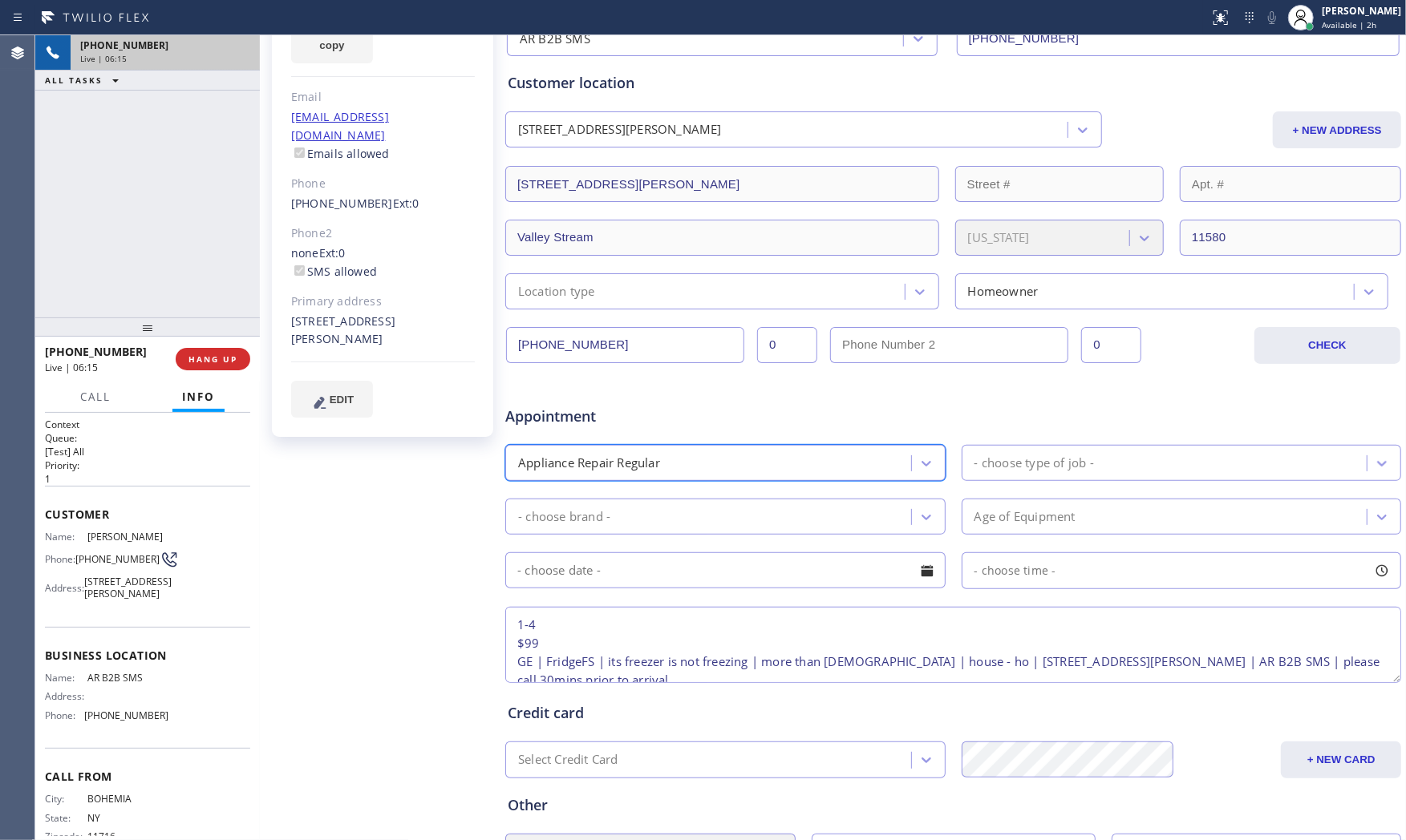
click at [1023, 476] on div "- choose type of job -" at bounding box center [1166, 463] width 401 height 28
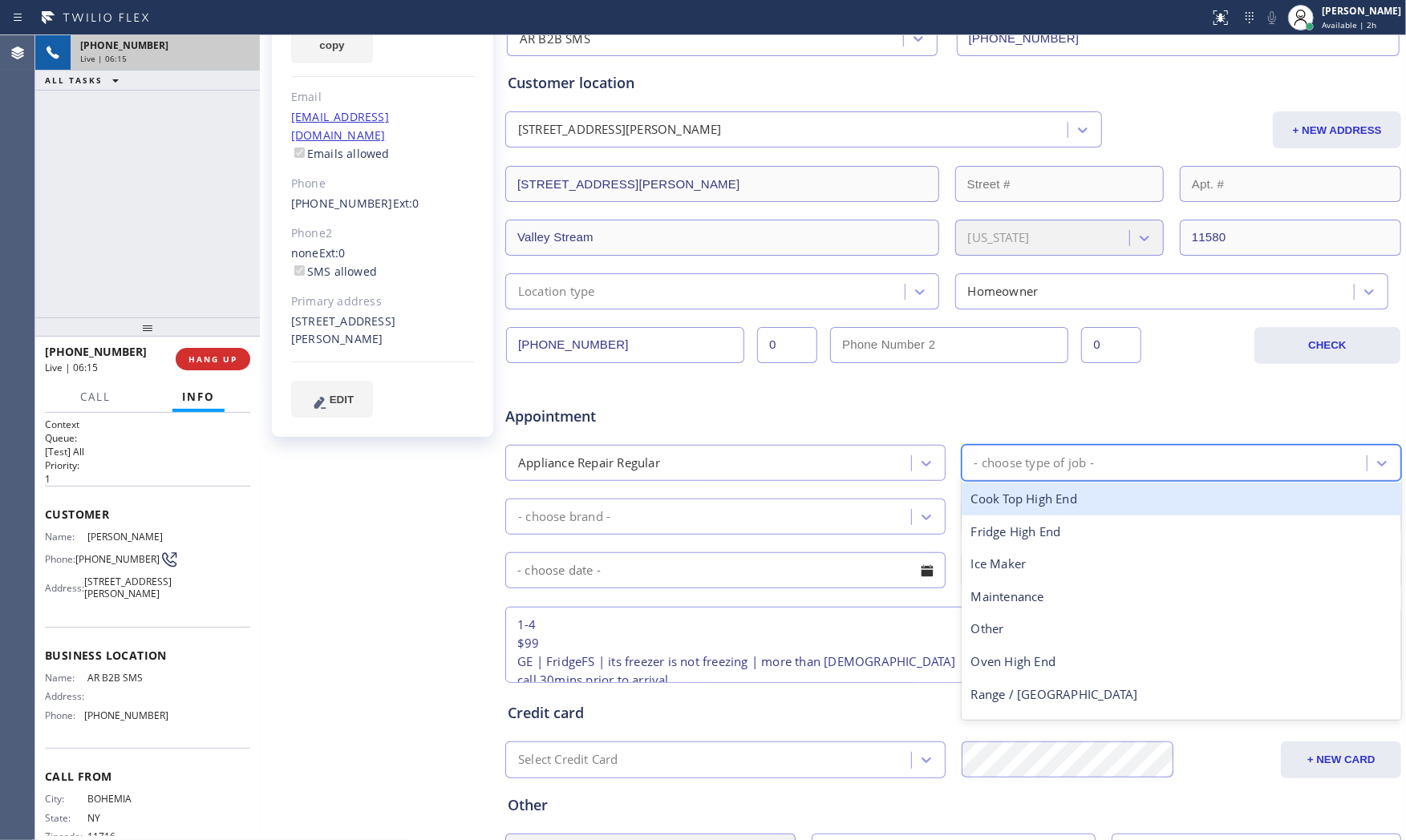
type input "f"
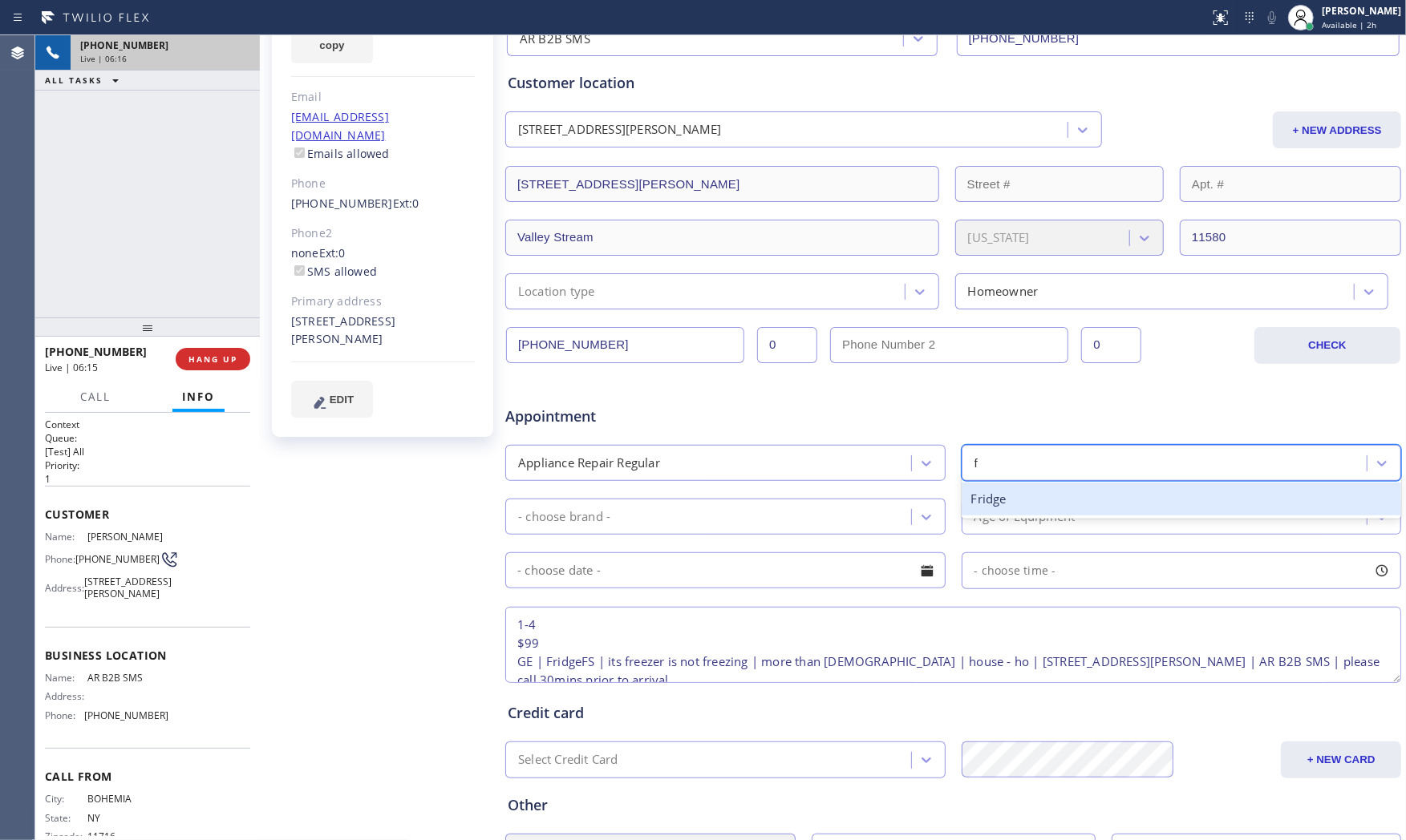
click at [1027, 512] on div "Fridge" at bounding box center [1182, 499] width 440 height 33
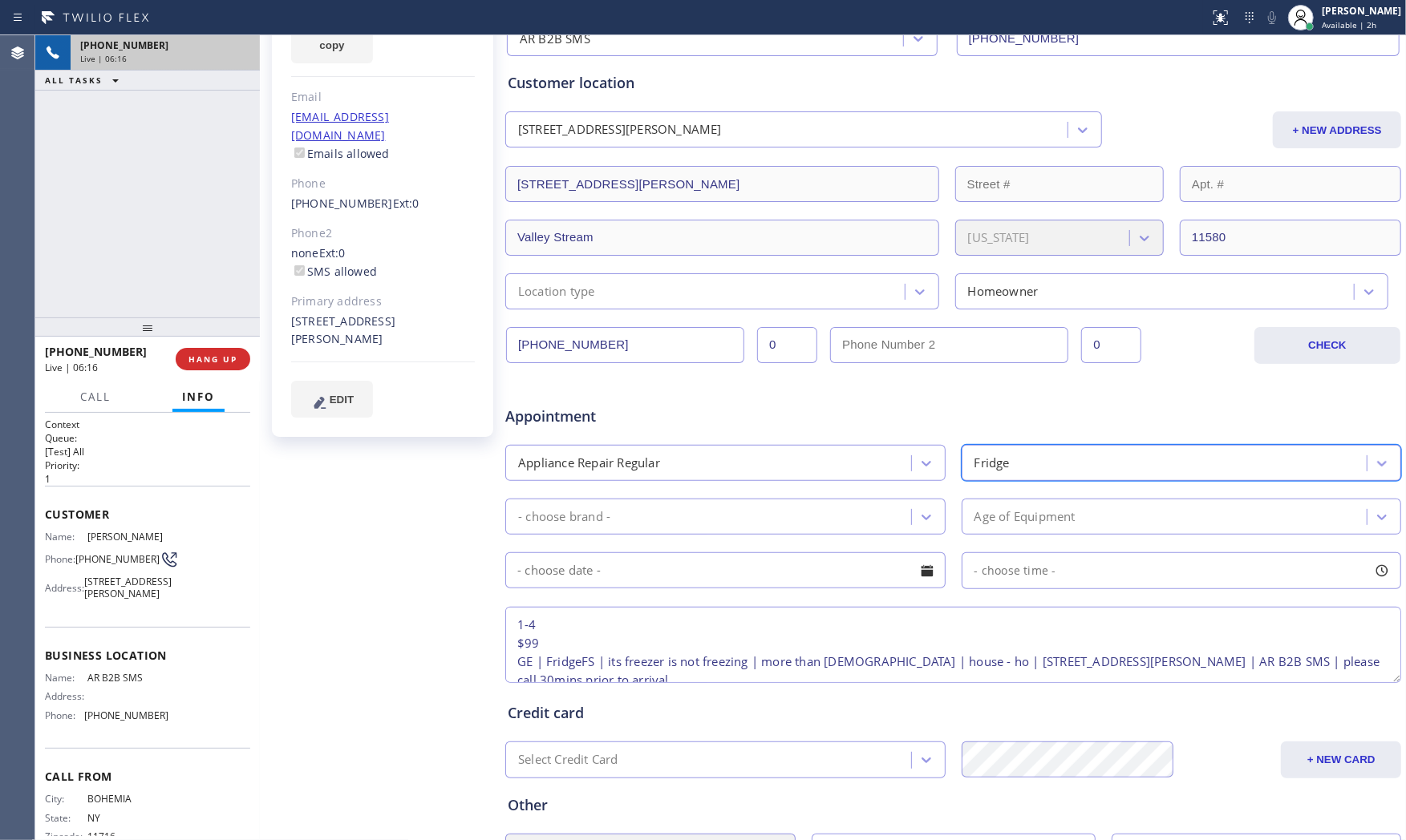
click at [749, 509] on div "- choose brand -" at bounding box center [710, 517] width 401 height 28
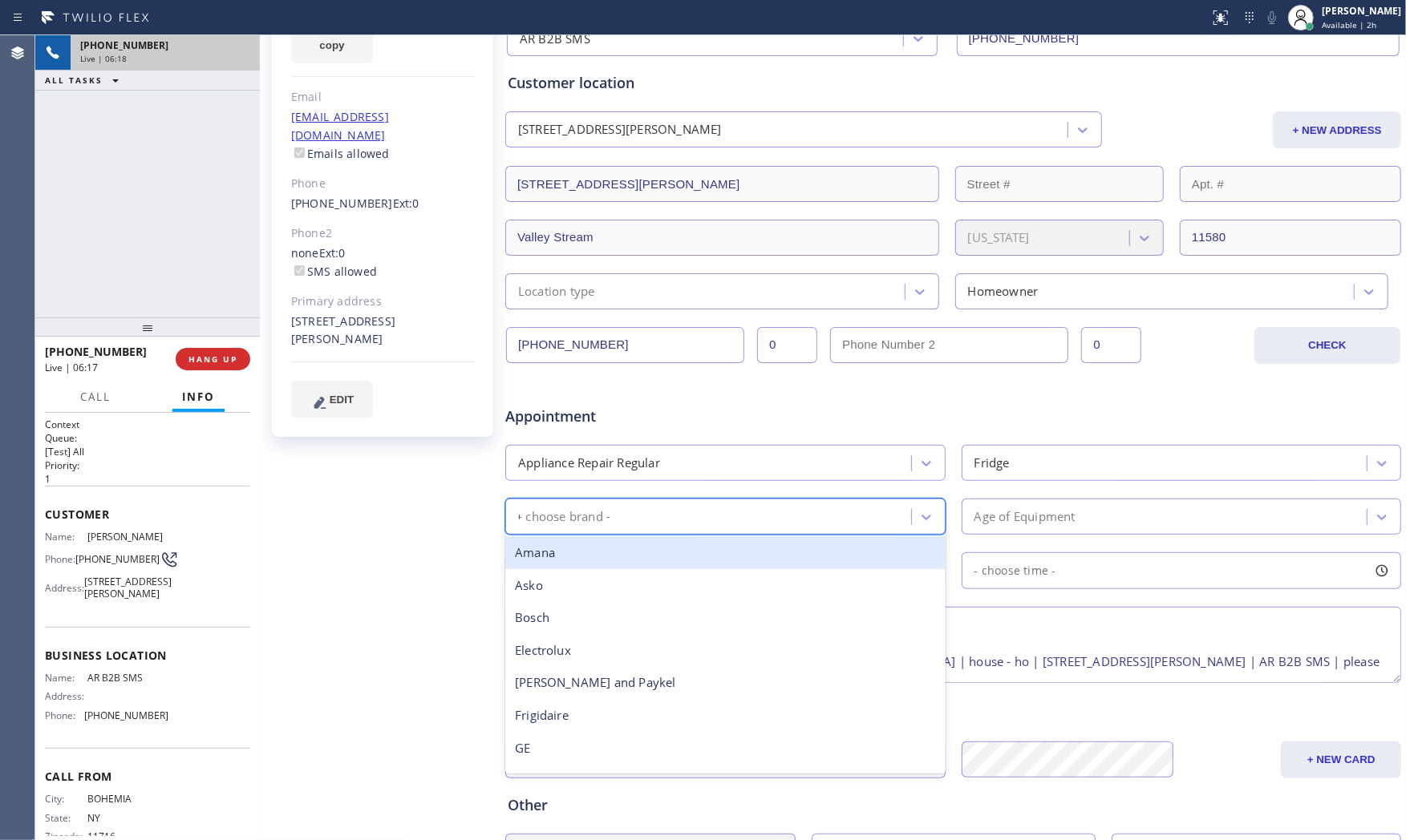
type input "GE"
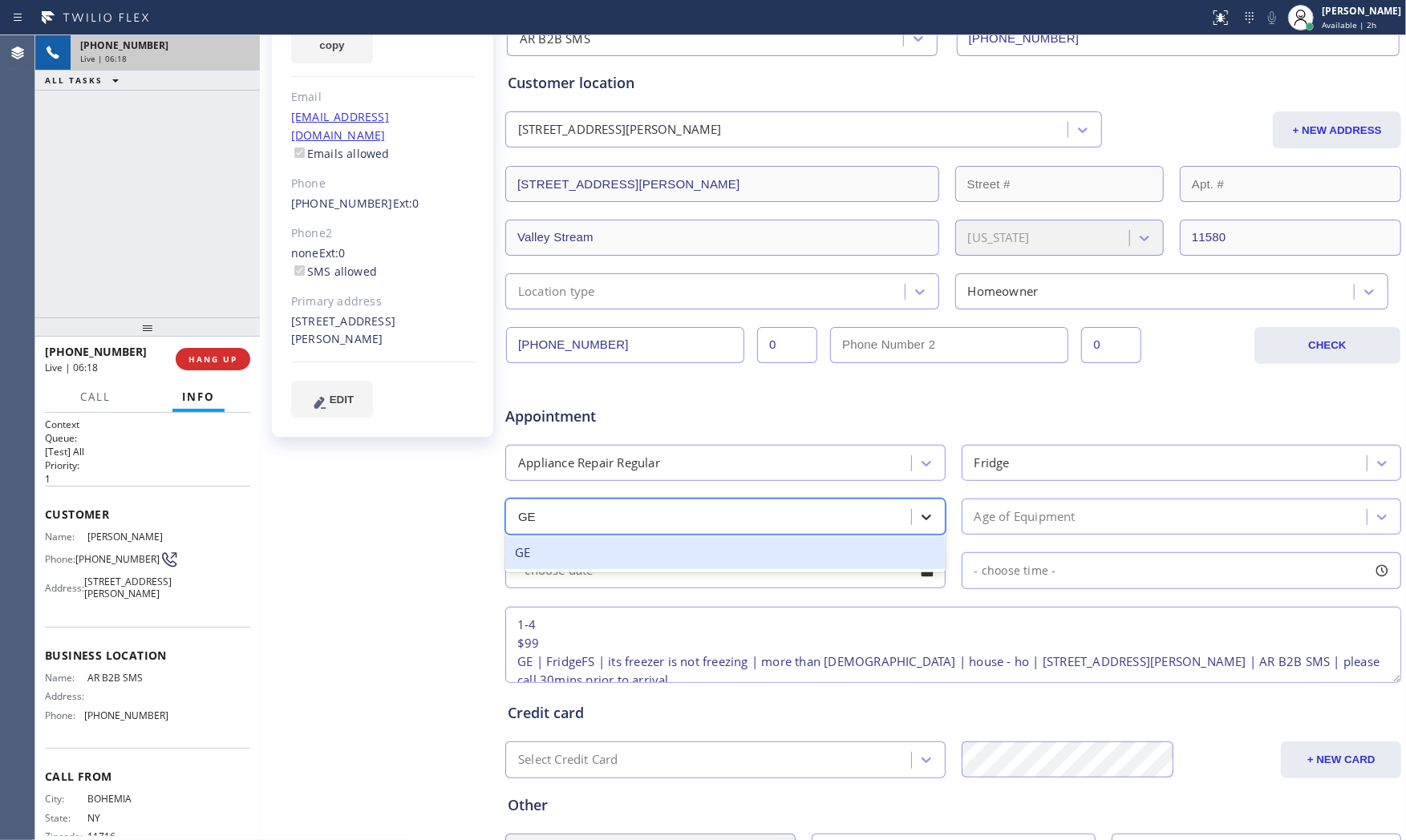
drag, startPoint x: 708, startPoint y: 543, endPoint x: 910, endPoint y: 529, distance: 202.5
click at [709, 545] on div "GE" at bounding box center [725, 553] width 440 height 33
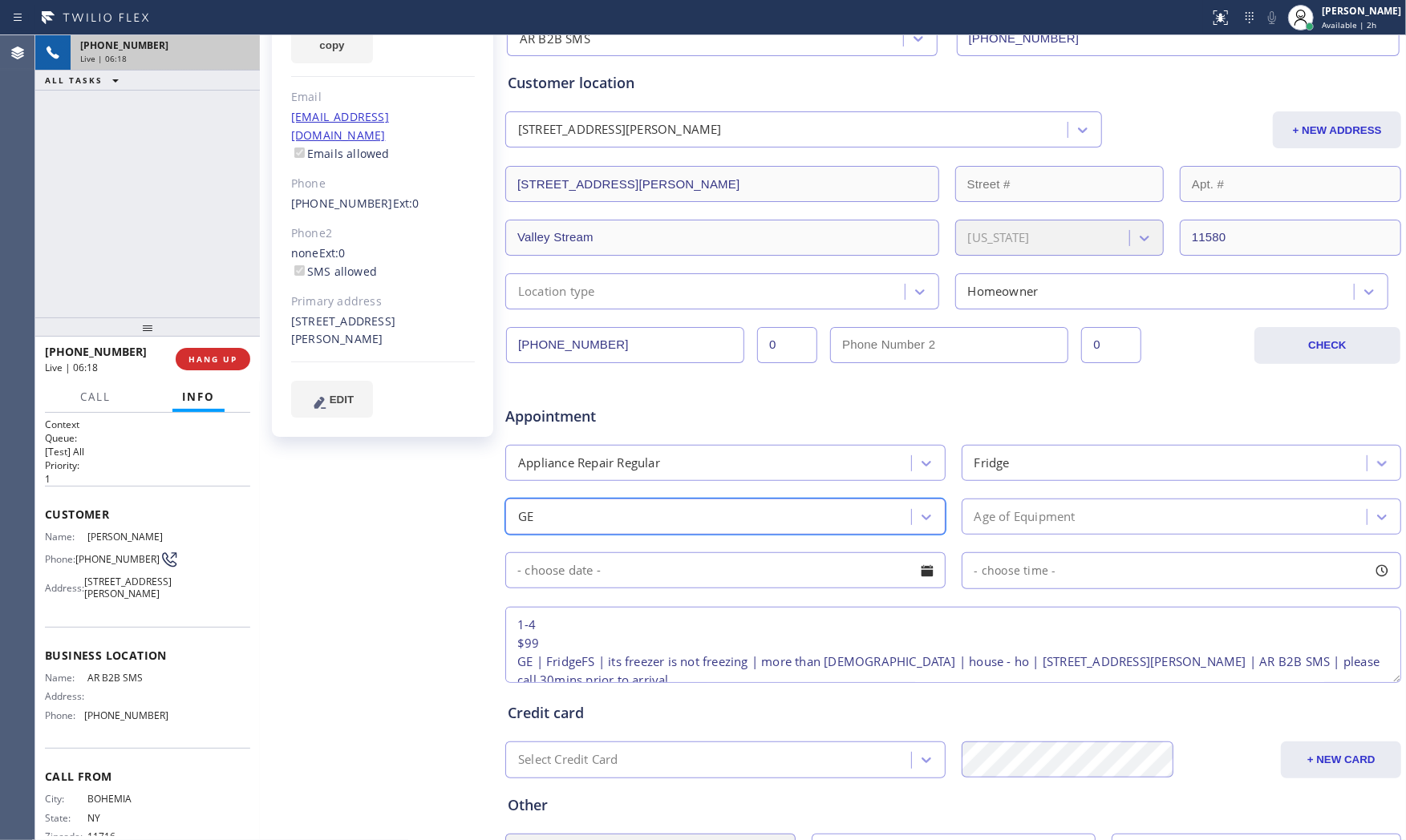
click at [988, 519] on div "Age of Equipment" at bounding box center [1025, 517] width 101 height 19
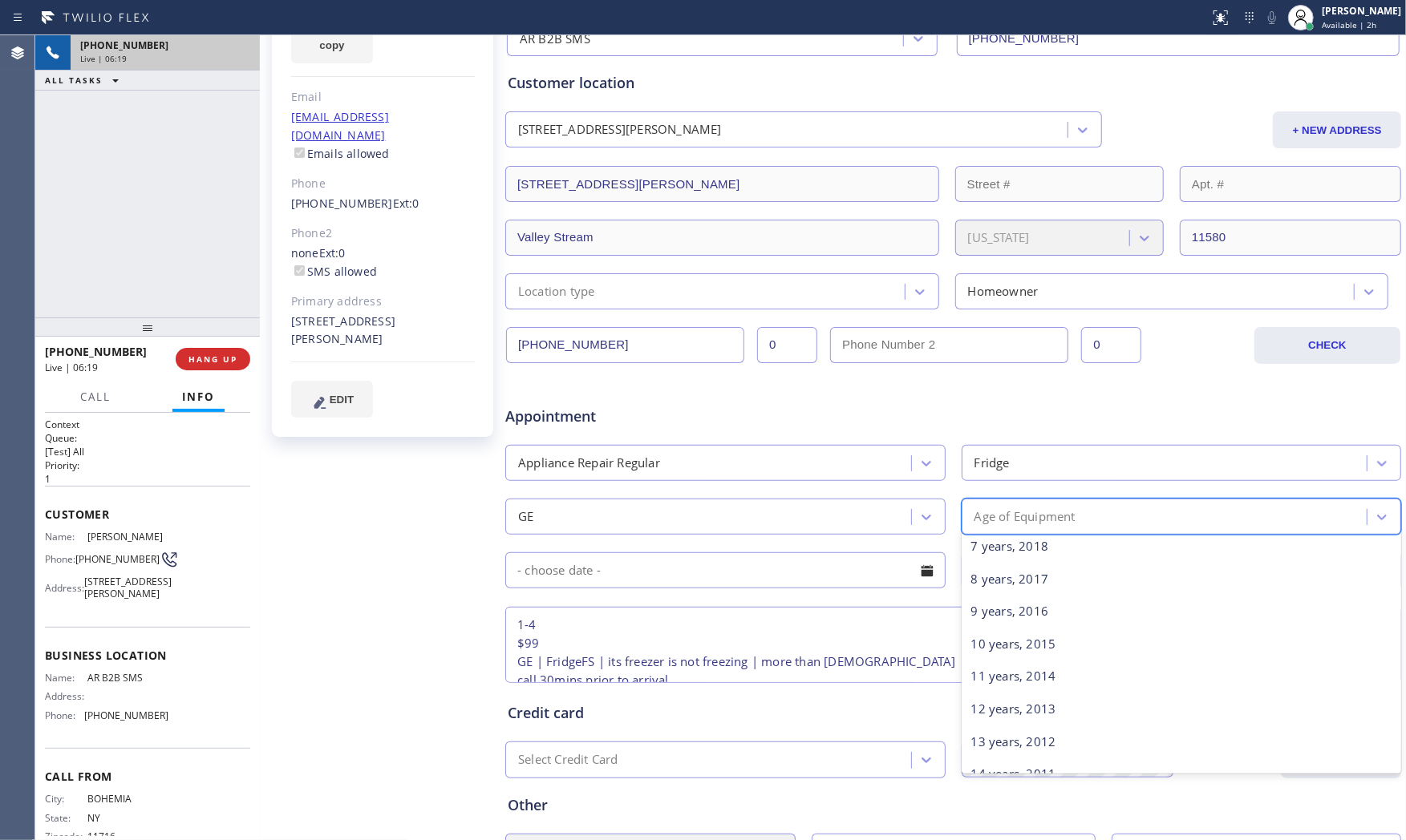
scroll to position [267, 0]
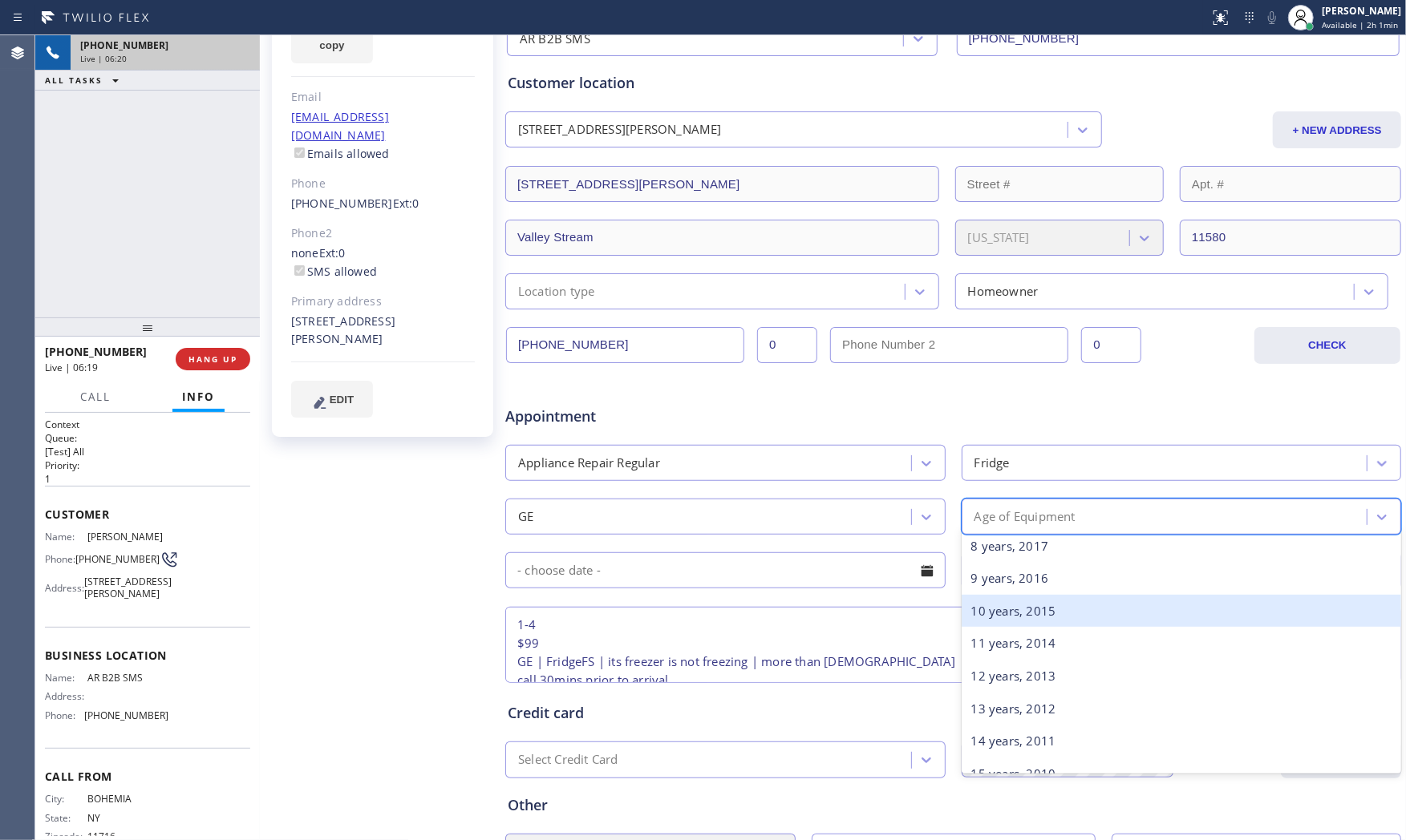
click at [998, 606] on div "10 years, 2015" at bounding box center [1182, 611] width 440 height 33
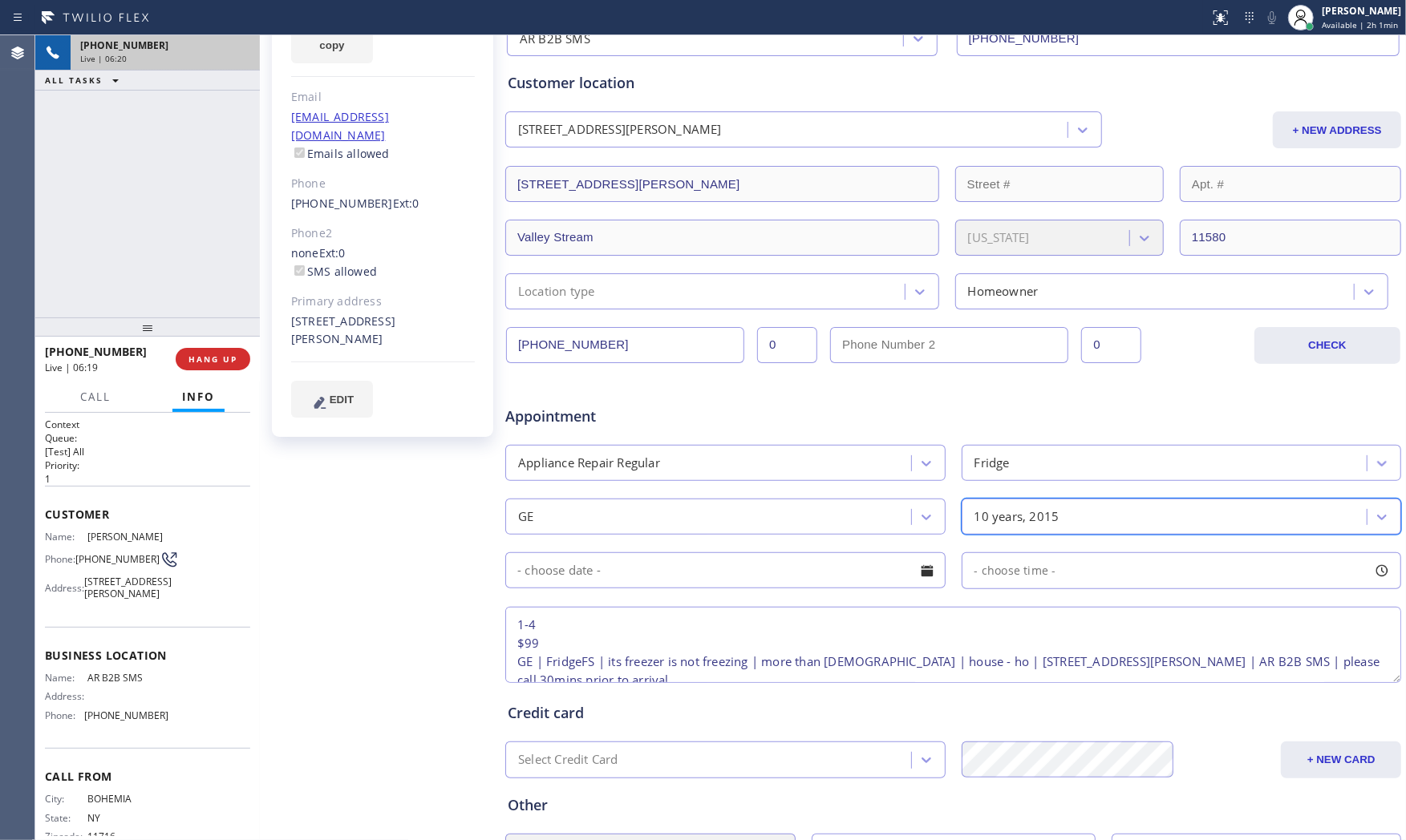
click at [728, 573] on input "text" at bounding box center [725, 571] width 440 height 36
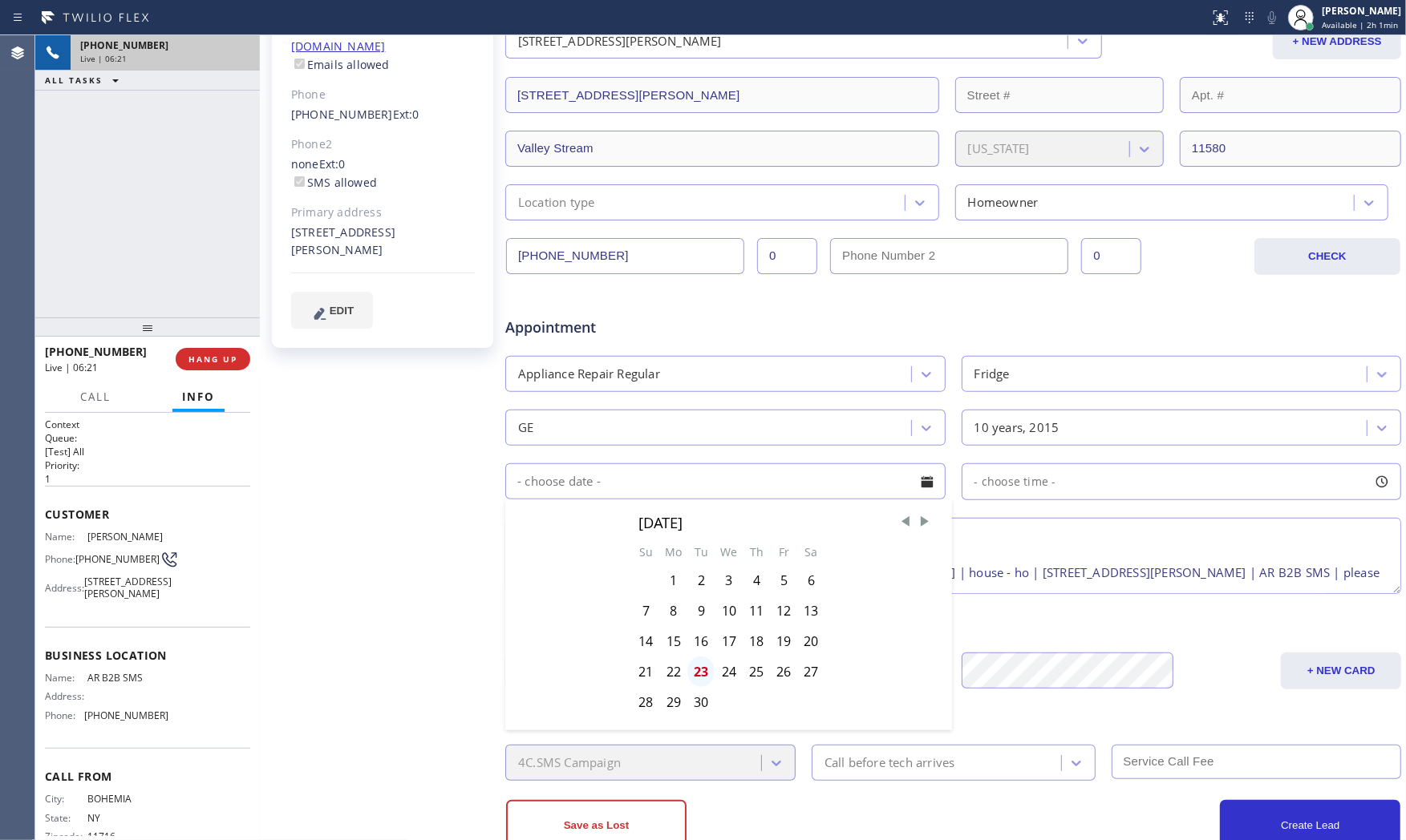
click at [695, 668] on div "23" at bounding box center [701, 672] width 27 height 31
type input "[DATE]"
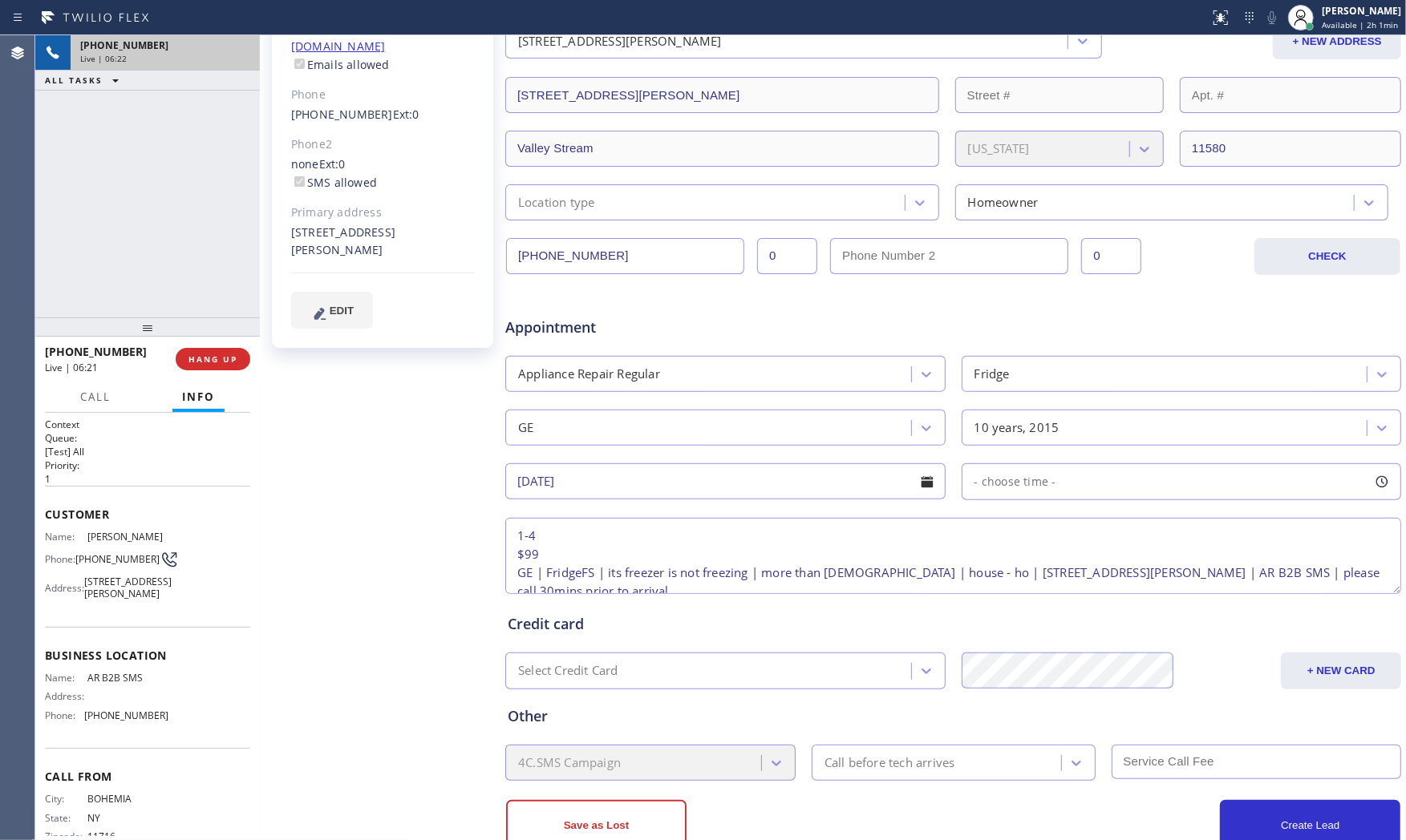
click at [988, 489] on div "- choose time -" at bounding box center [1010, 482] width 94 height 19
drag, startPoint x: 973, startPoint y: 587, endPoint x: 1217, endPoint y: 575, distance: 244.3
click at [1220, 575] on div at bounding box center [1230, 579] width 19 height 33
drag, startPoint x: 1032, startPoint y: 578, endPoint x: 1124, endPoint y: 577, distance: 92.0
click at [1126, 577] on div at bounding box center [1136, 579] width 19 height 33
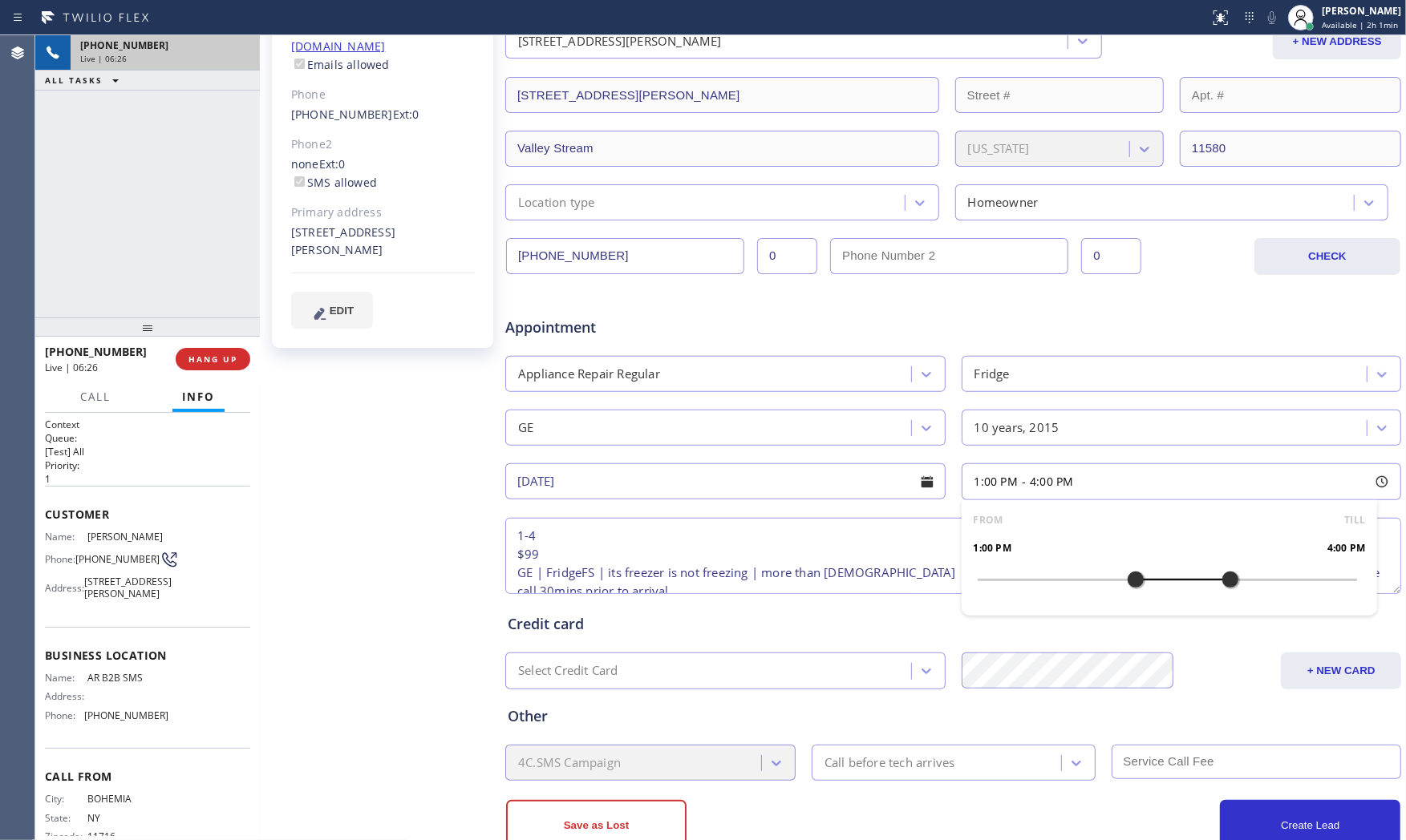
click at [437, 630] on div "John Miskjian Since: 20 may 2020 link to CRM copy Email lazerbeamv@aol.com Emai…" at bounding box center [383, 364] width 240 height 1039
click at [828, 756] on div "Call before tech arrives" at bounding box center [953, 763] width 300 height 36
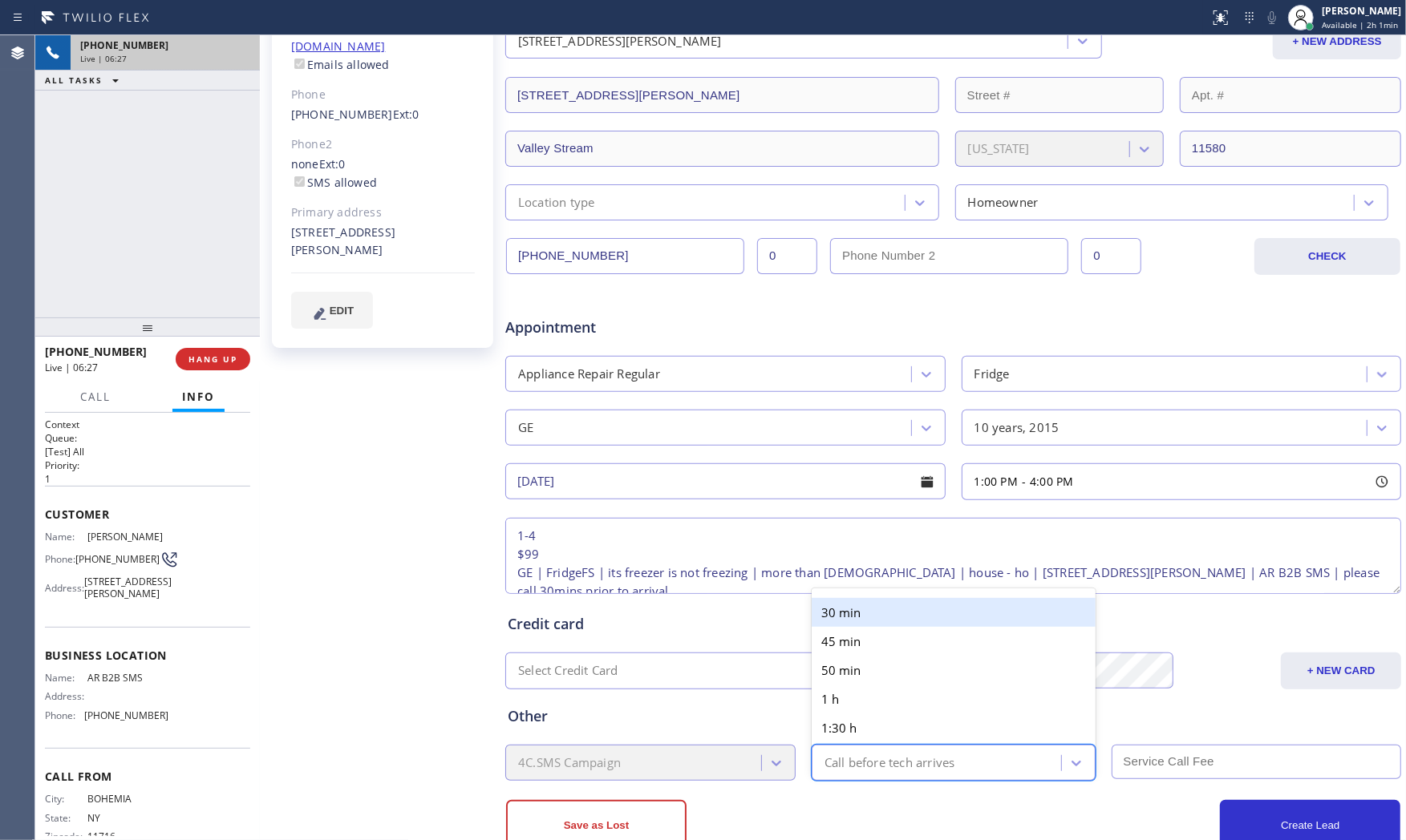
drag, startPoint x: 831, startPoint y: 756, endPoint x: 846, endPoint y: 731, distance: 29.2
click at [832, 756] on div "Call before tech arrives" at bounding box center [889, 763] width 131 height 19
click at [863, 612] on div "30 min" at bounding box center [953, 612] width 284 height 29
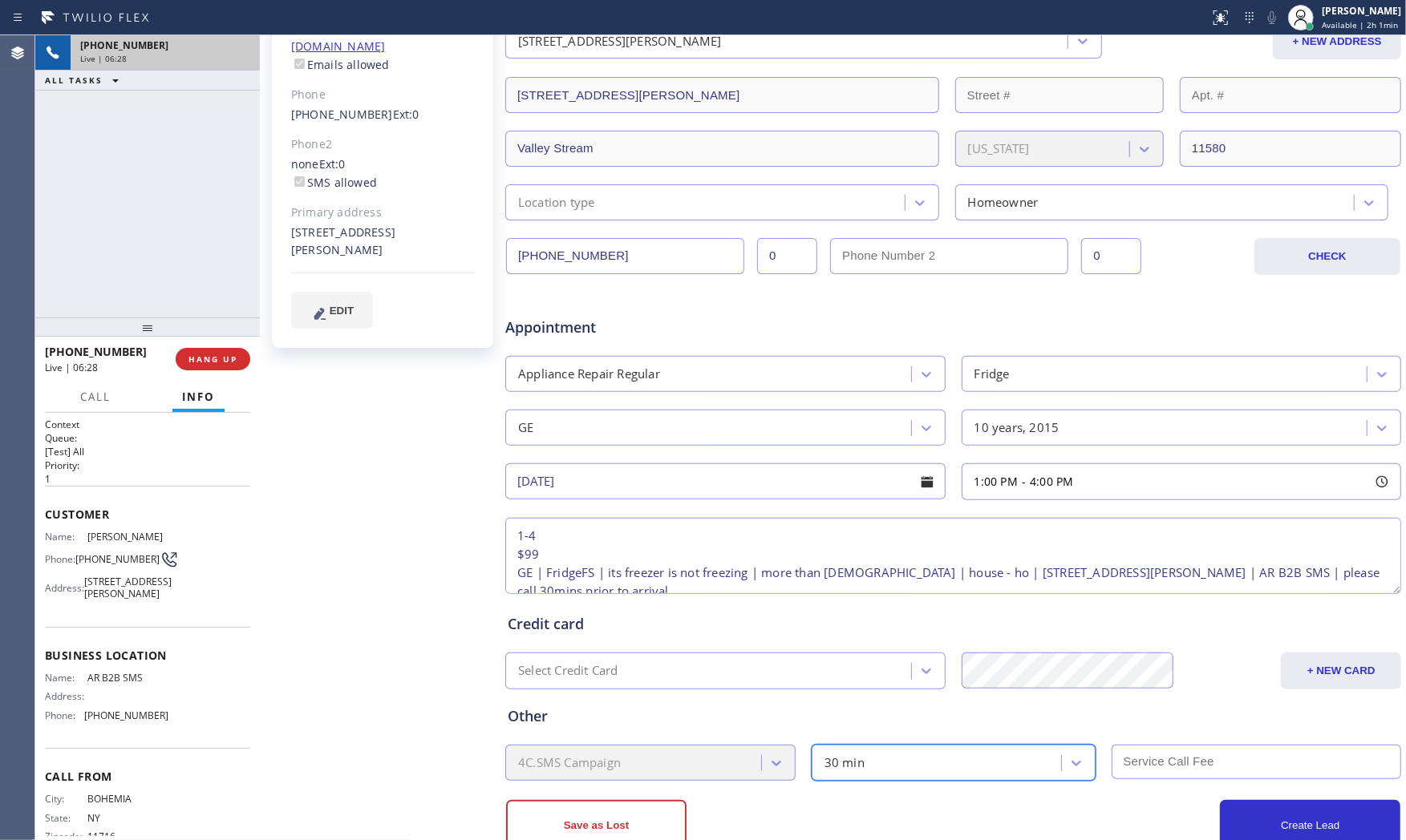
click at [1171, 756] on input "text" at bounding box center [1256, 762] width 290 height 34
type input "99"
click at [671, 218] on div "Location type" at bounding box center [721, 203] width 434 height 36
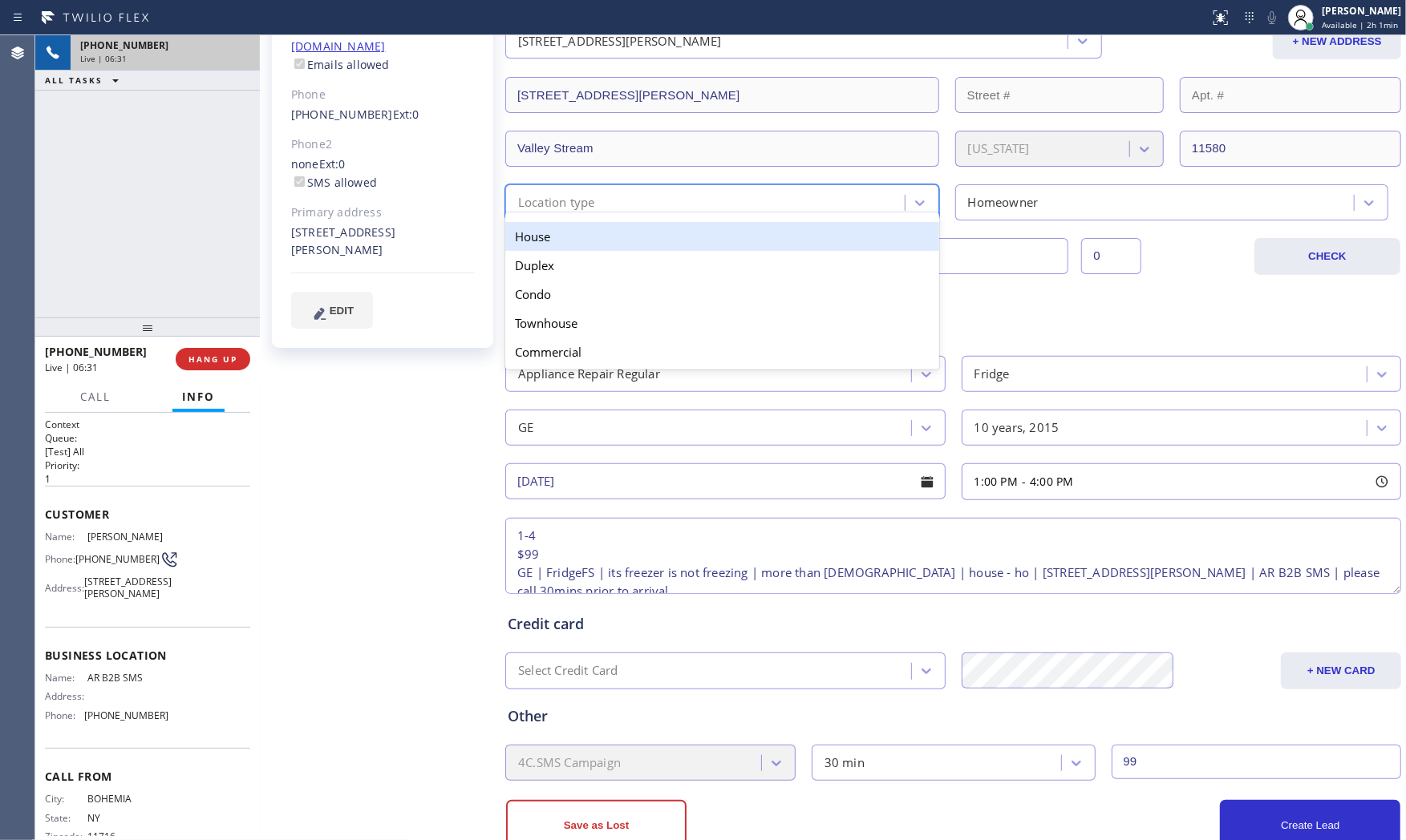
click at [626, 247] on div "House" at bounding box center [721, 237] width 434 height 29
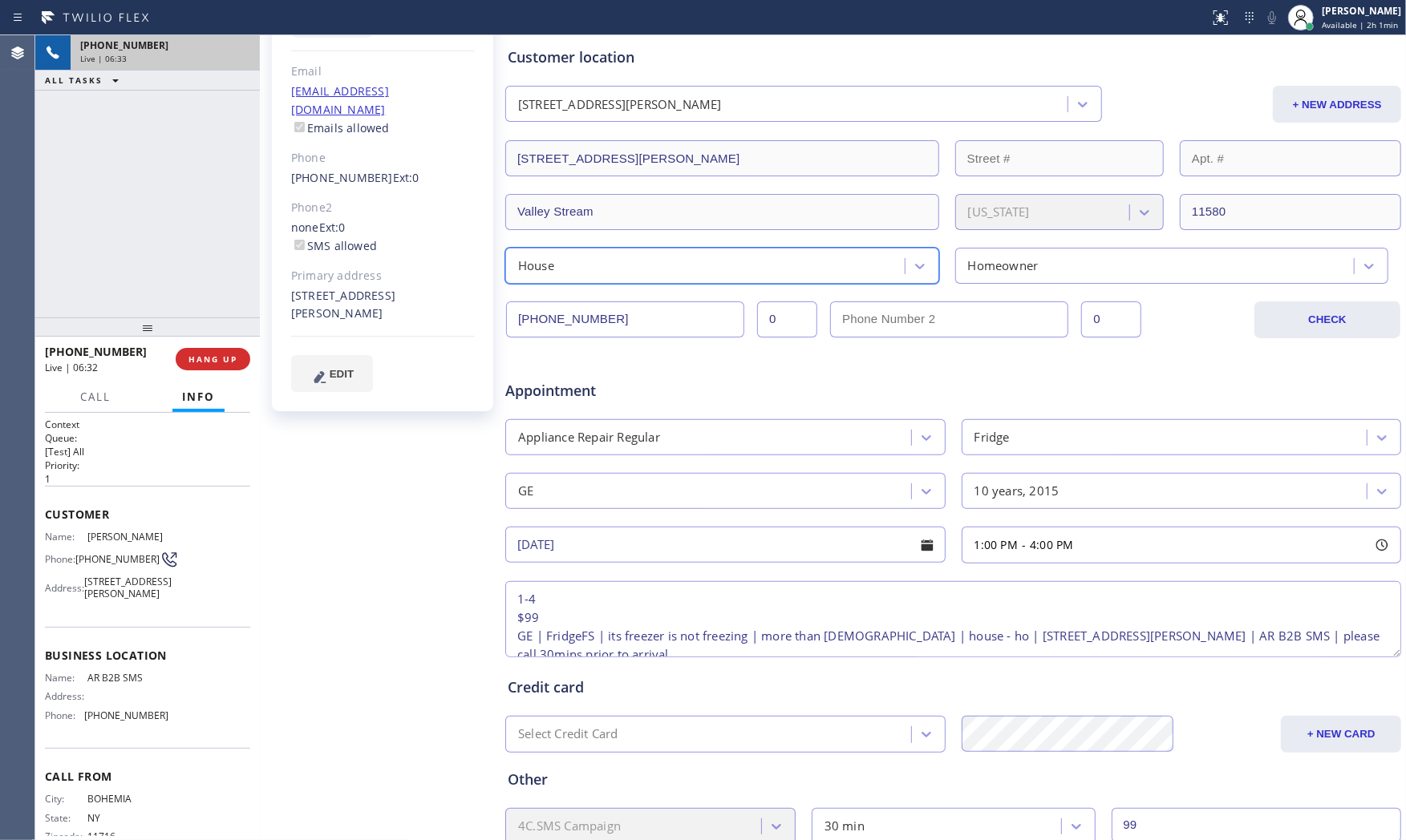
scroll to position [312, 0]
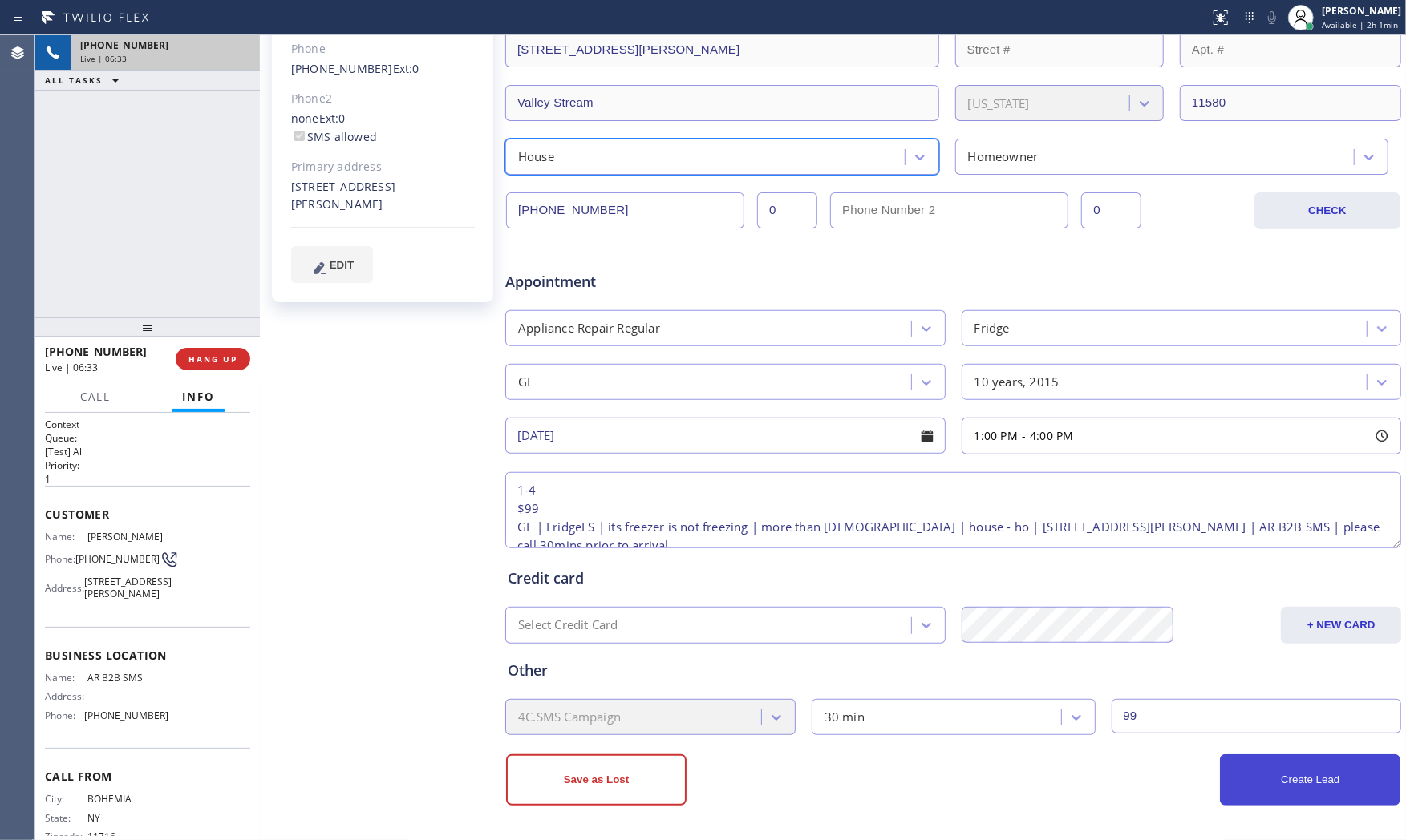
drag, startPoint x: 1245, startPoint y: 811, endPoint x: 1248, endPoint y: 802, distance: 9.5
click at [1246, 756] on div "Business location AR B2B SMS (833) 692-2271 Personal information John Miskjian …" at bounding box center [952, 335] width 898 height 1004
click at [1248, 756] on button "Create Lead" at bounding box center [1309, 780] width 181 height 51
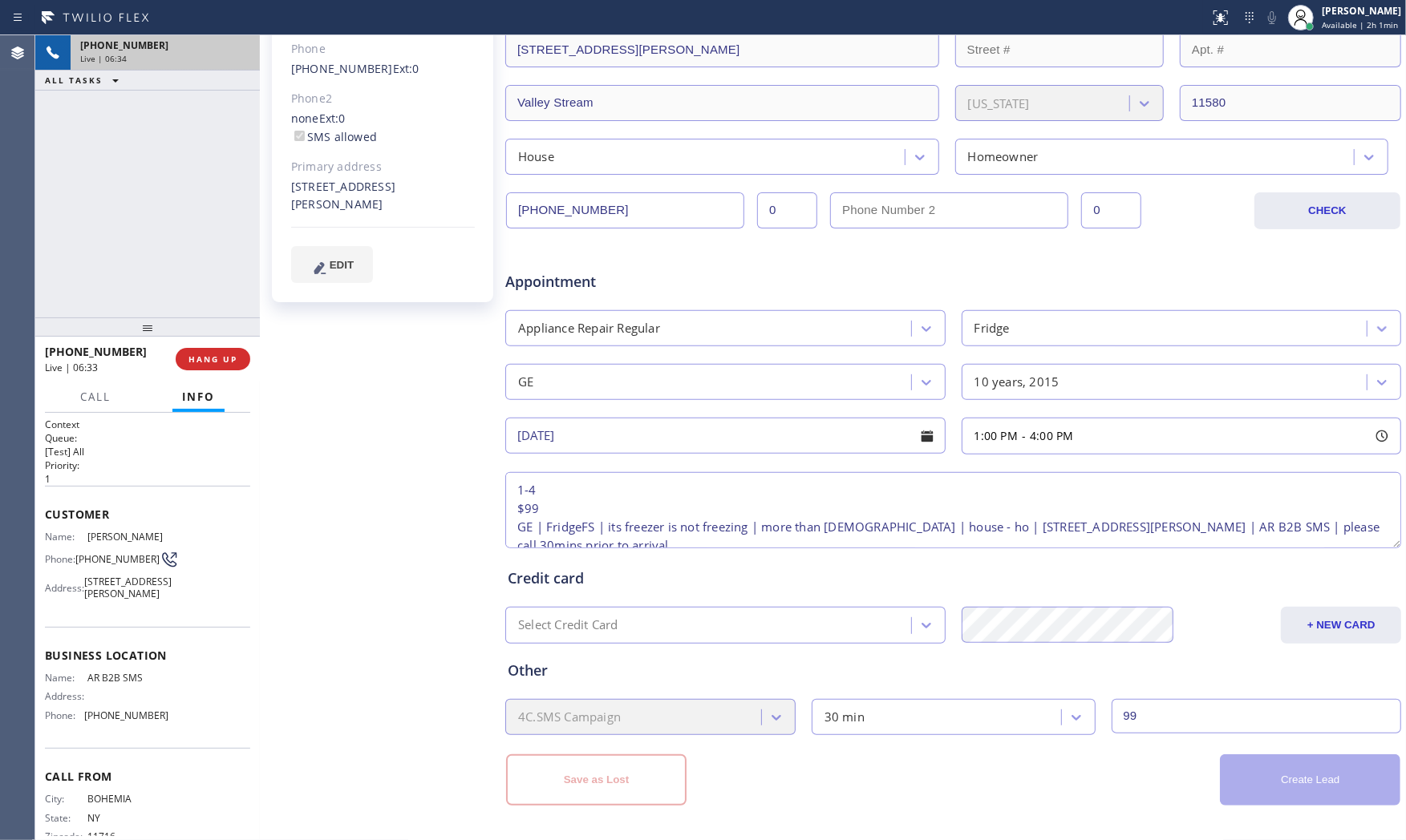
scroll to position [0, 0]
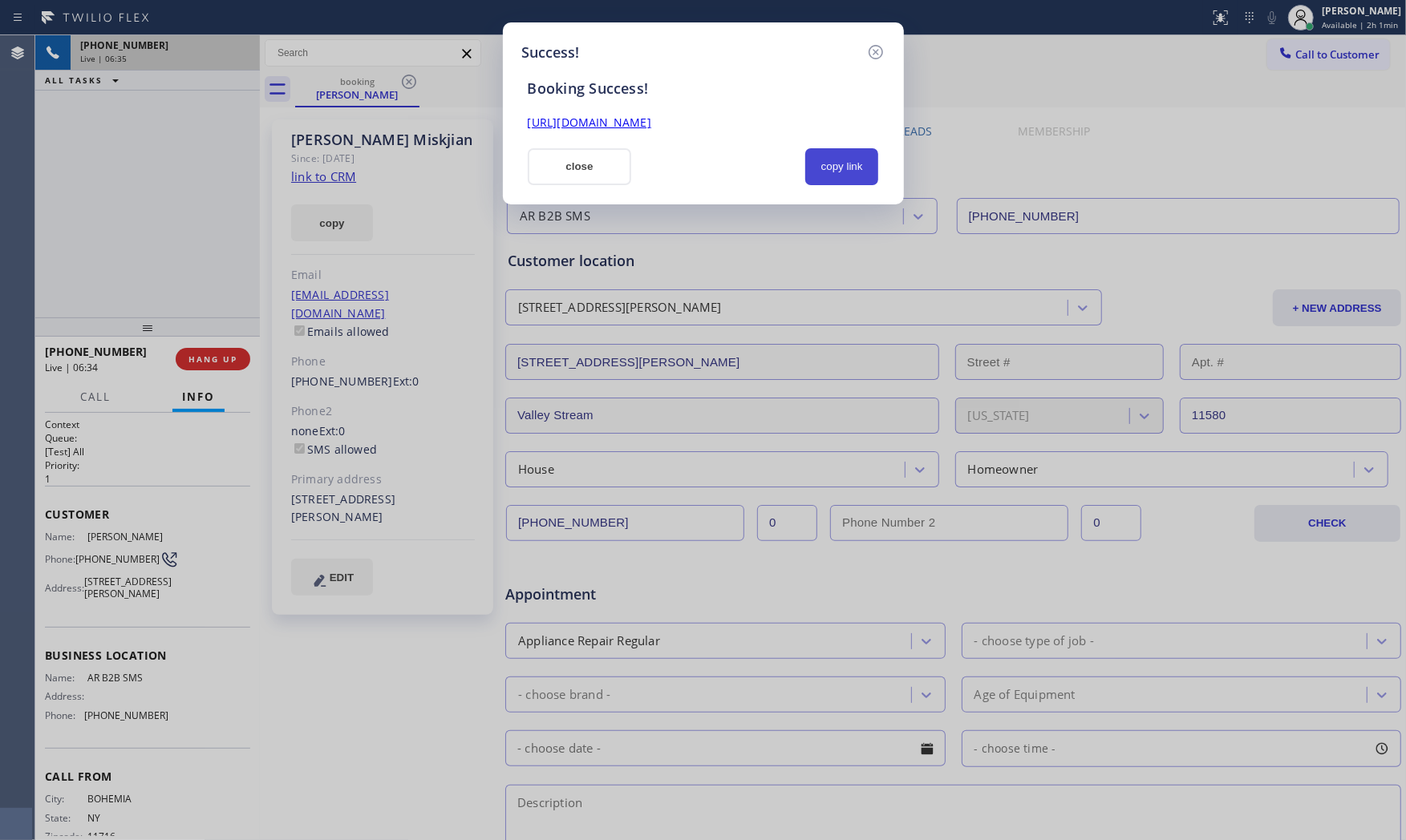
click at [839, 169] on button "copy link" at bounding box center [842, 166] width 74 height 37
click at [590, 162] on button "close" at bounding box center [580, 166] width 104 height 37
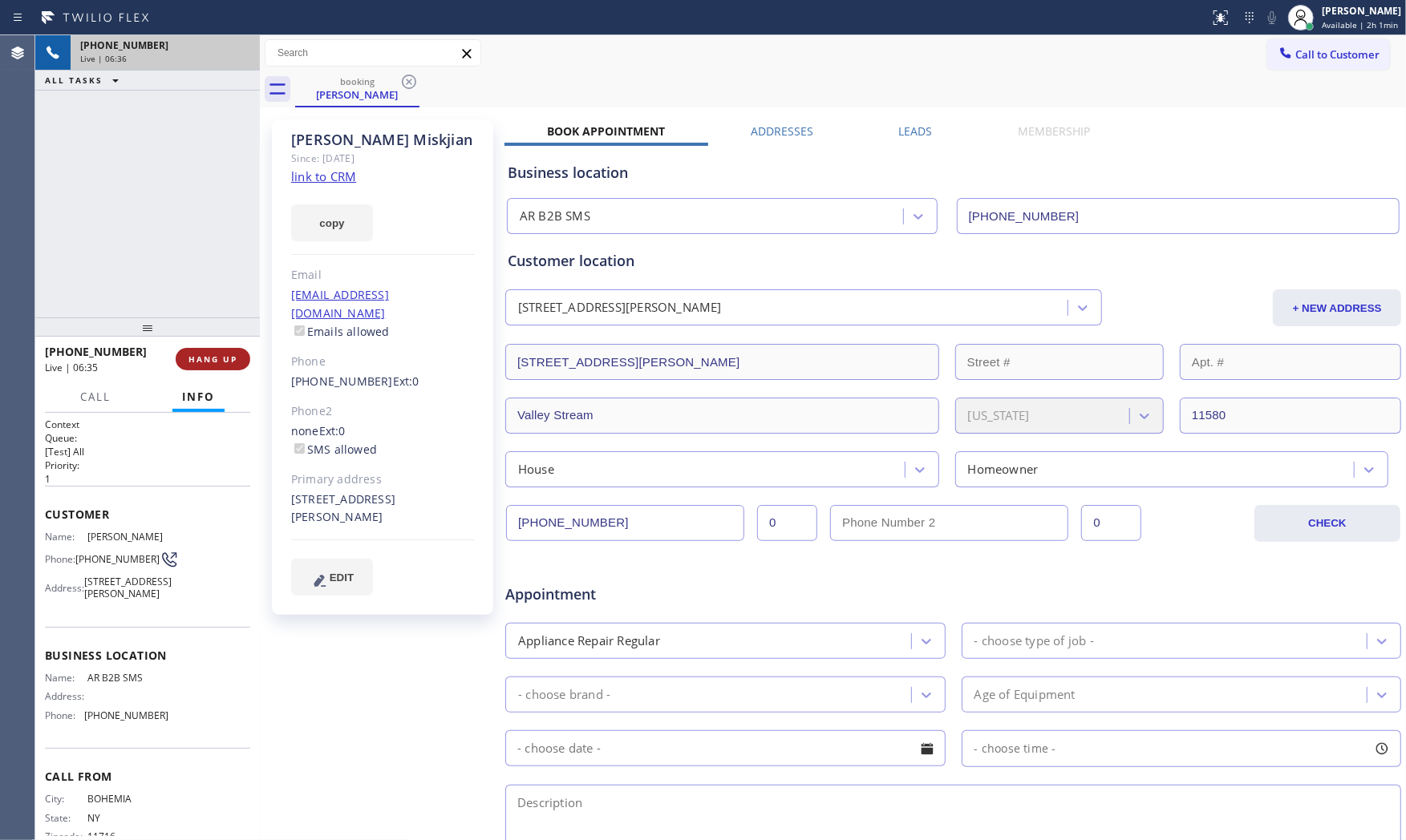
click at [211, 346] on div "+15163040308 Live | 06:35 HANG UP" at bounding box center [147, 358] width 205 height 42
click at [212, 353] on span "HANG UP" at bounding box center [212, 358] width 49 height 11
click at [221, 353] on span "HANG UP" at bounding box center [212, 358] width 49 height 11
drag, startPoint x: 279, startPoint y: 363, endPoint x: 239, endPoint y: 363, distance: 40.0
click at [276, 363] on div "John Miskjian Since: 20 may 2020 link to CRM copy Email lazerbeamv@aol.com Emai…" at bounding box center [383, 367] width 222 height 495
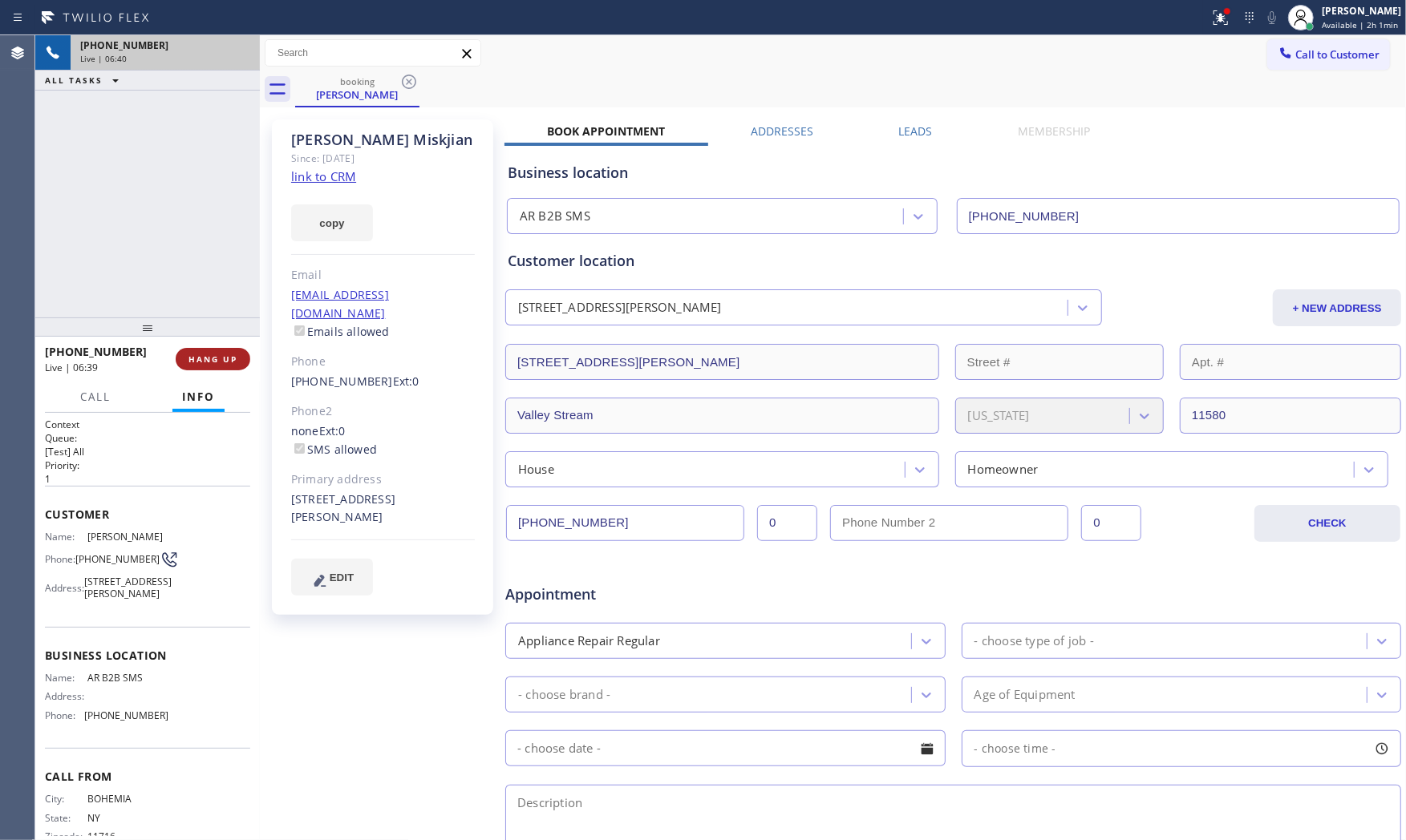
click at [224, 363] on span "HANG UP" at bounding box center [212, 358] width 49 height 11
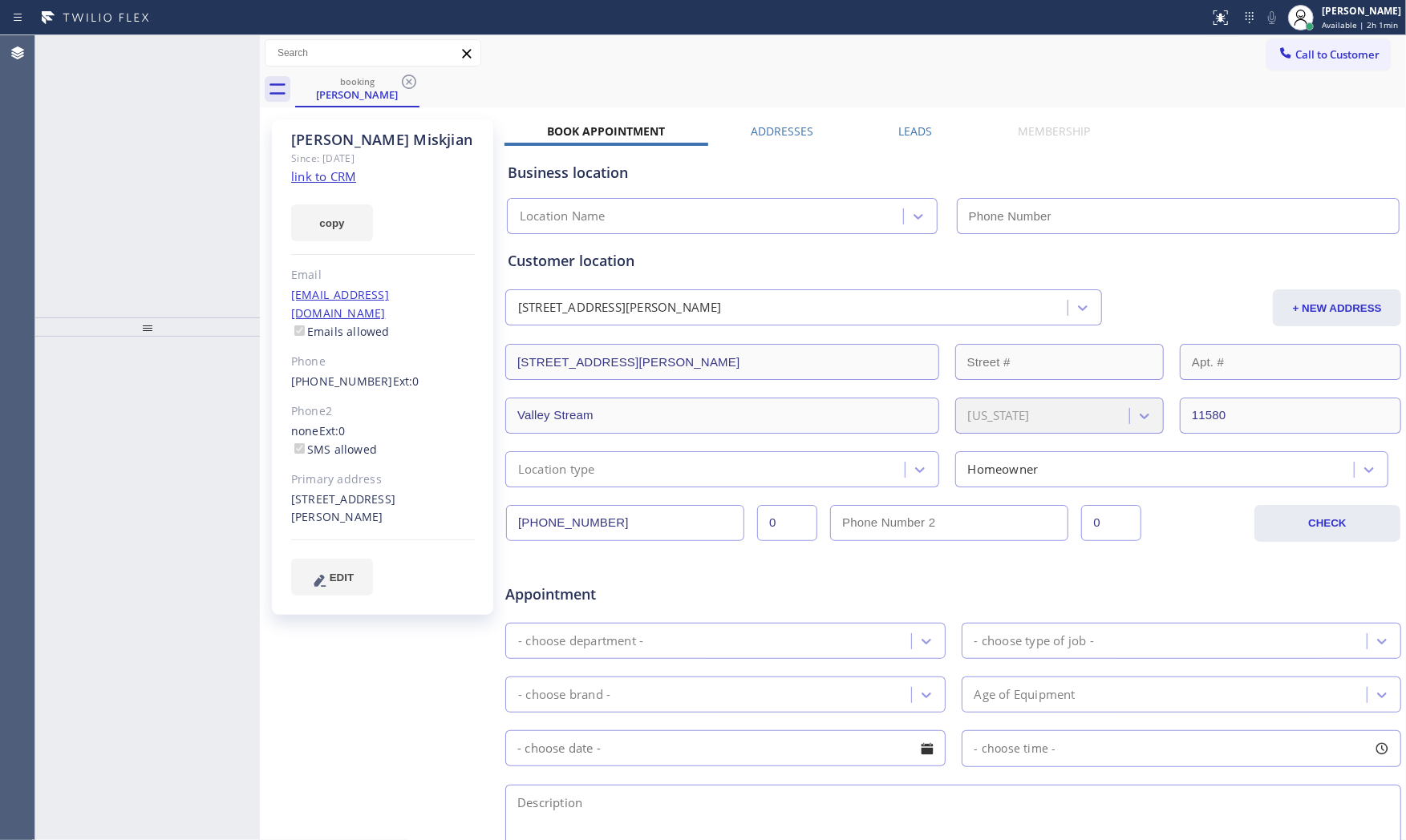
type input "[PHONE_NUMBER]"
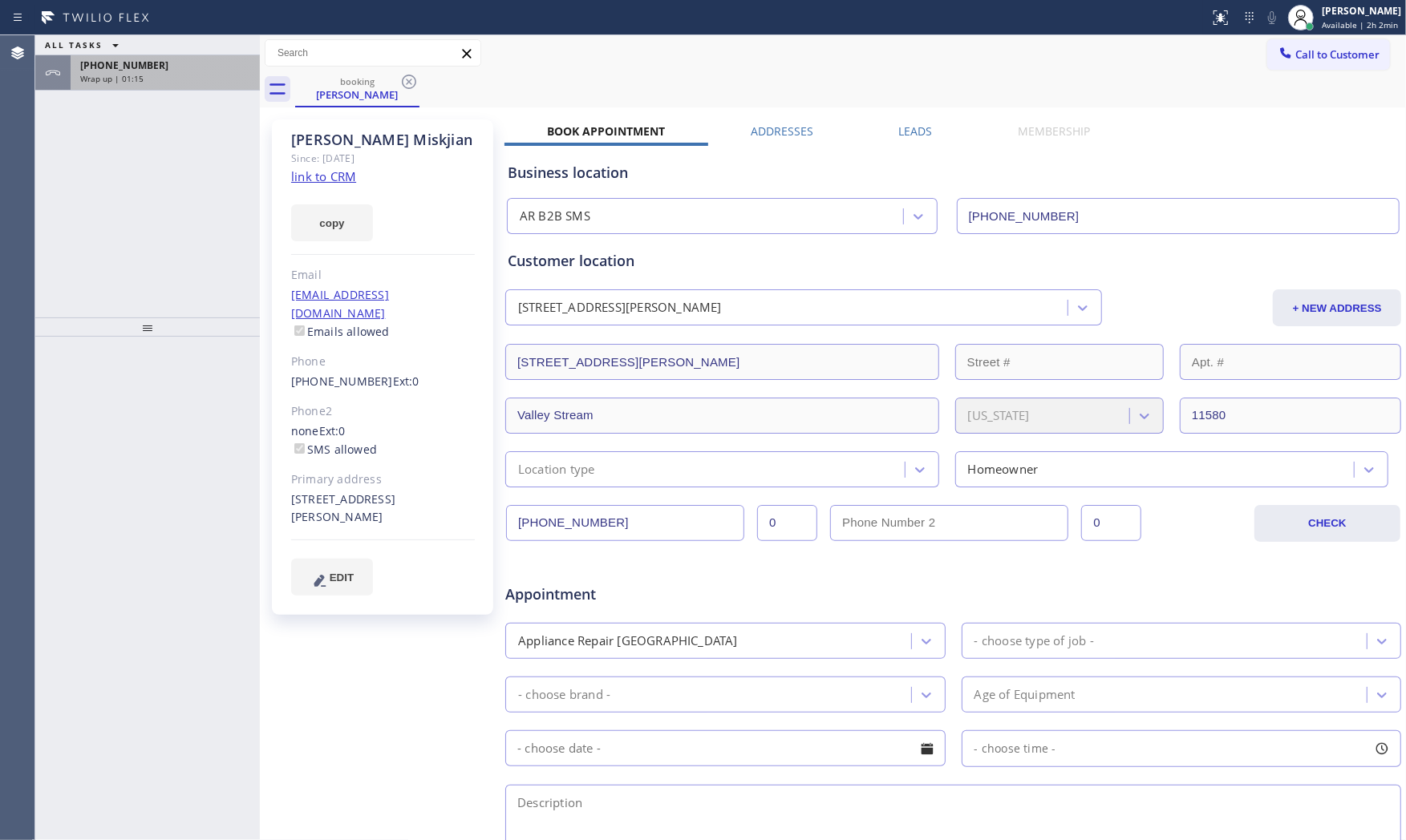
click at [130, 83] on span "Wrap up | 01:15" at bounding box center [112, 78] width 63 height 11
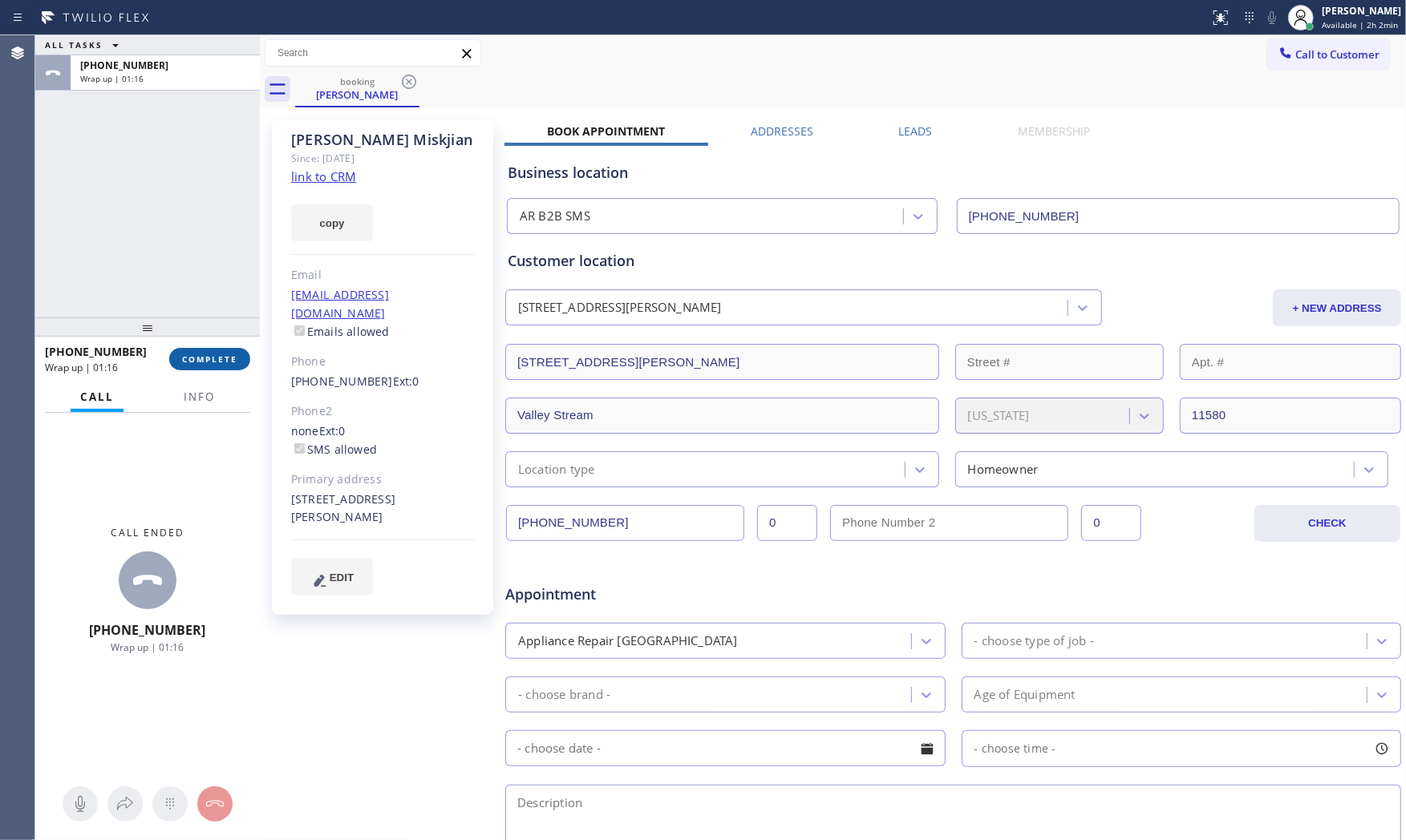
click at [190, 355] on span "COMPLETE" at bounding box center [210, 358] width 56 height 11
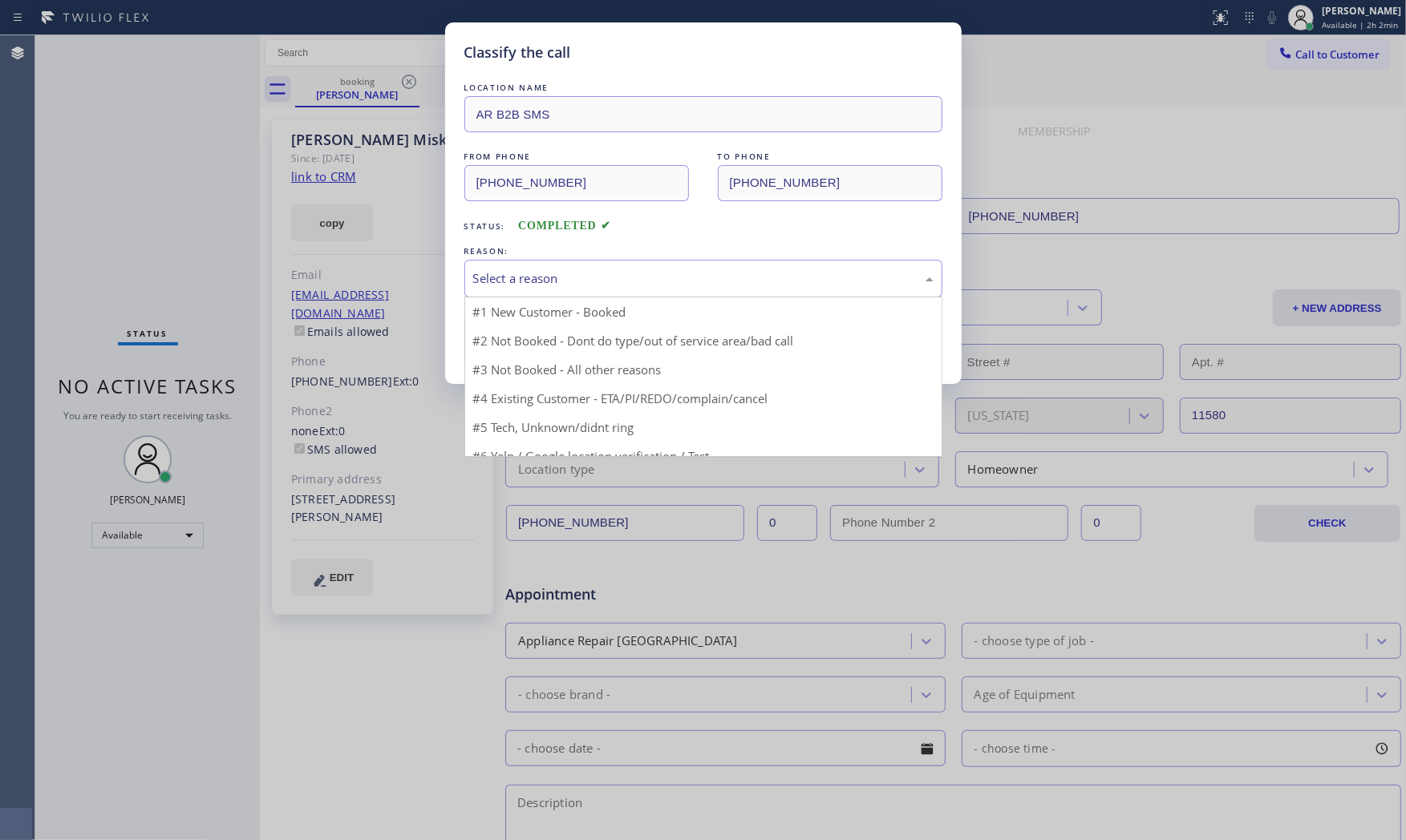
click at [562, 273] on div "Select a reason" at bounding box center [703, 279] width 460 height 19
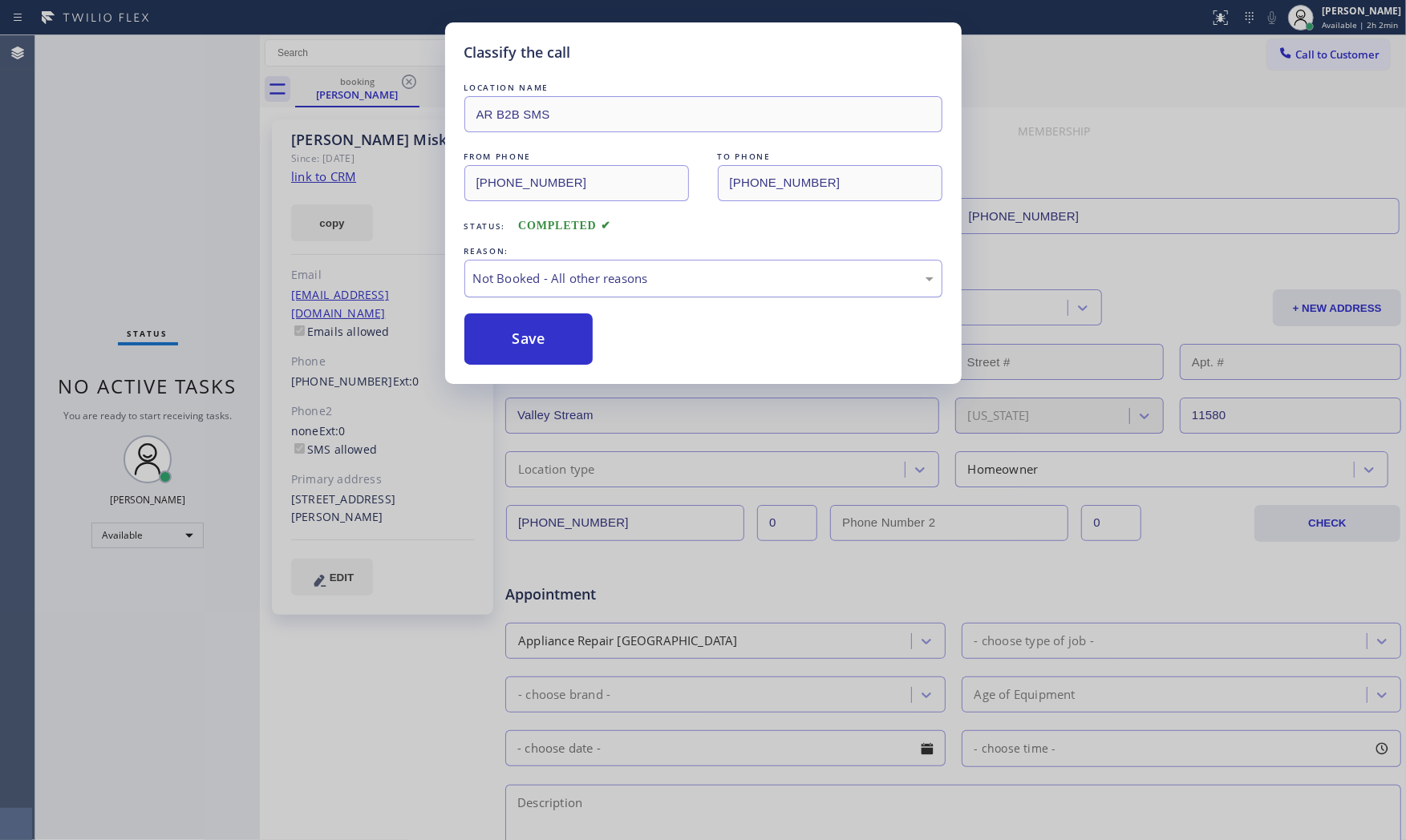
click at [542, 285] on div "Not Booked - All other reasons" at bounding box center [703, 279] width 460 height 19
click at [541, 334] on button "Save" at bounding box center [529, 339] width 129 height 51
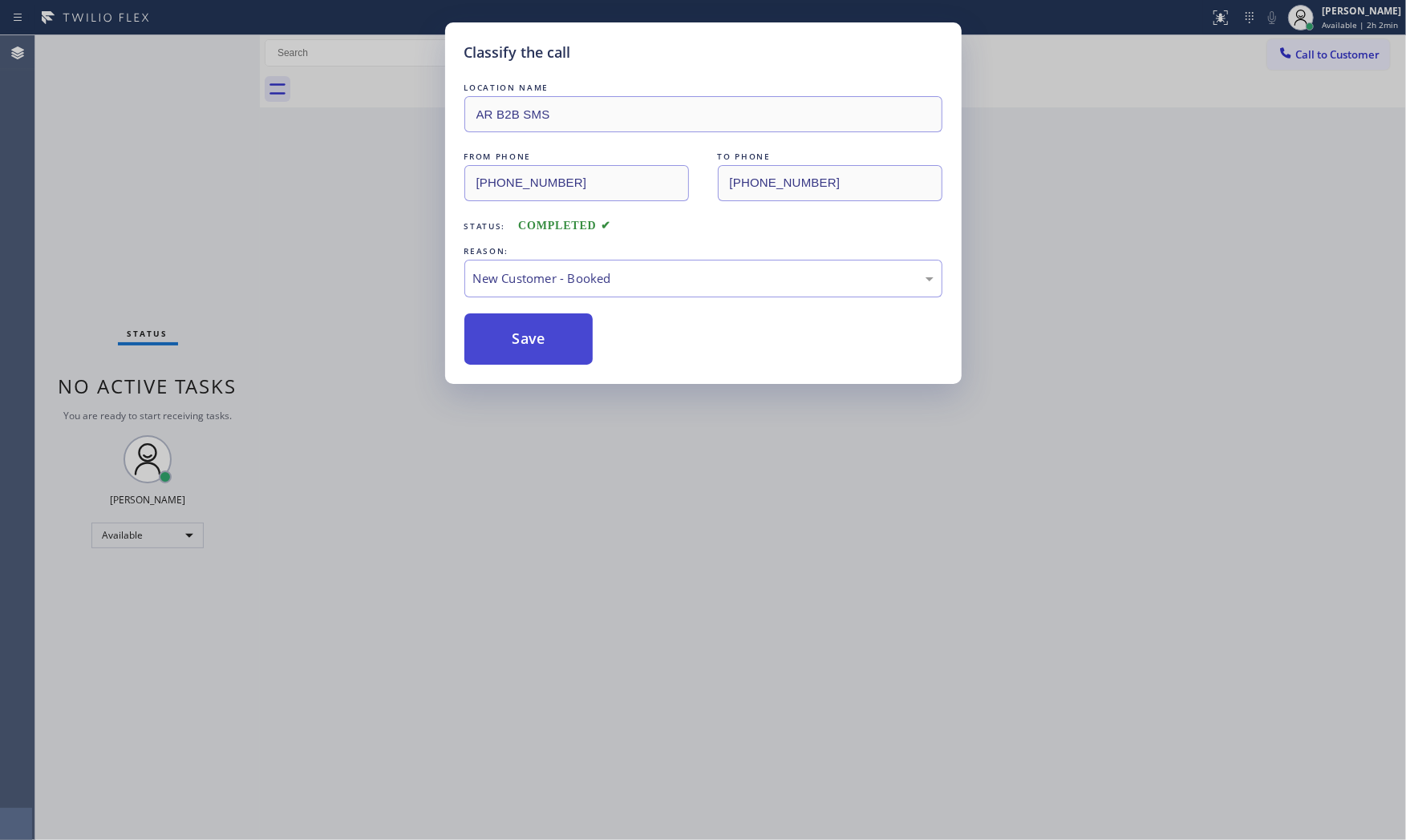
click at [540, 334] on button "Save" at bounding box center [529, 339] width 129 height 51
click at [539, 334] on button "Save" at bounding box center [529, 339] width 129 height 51
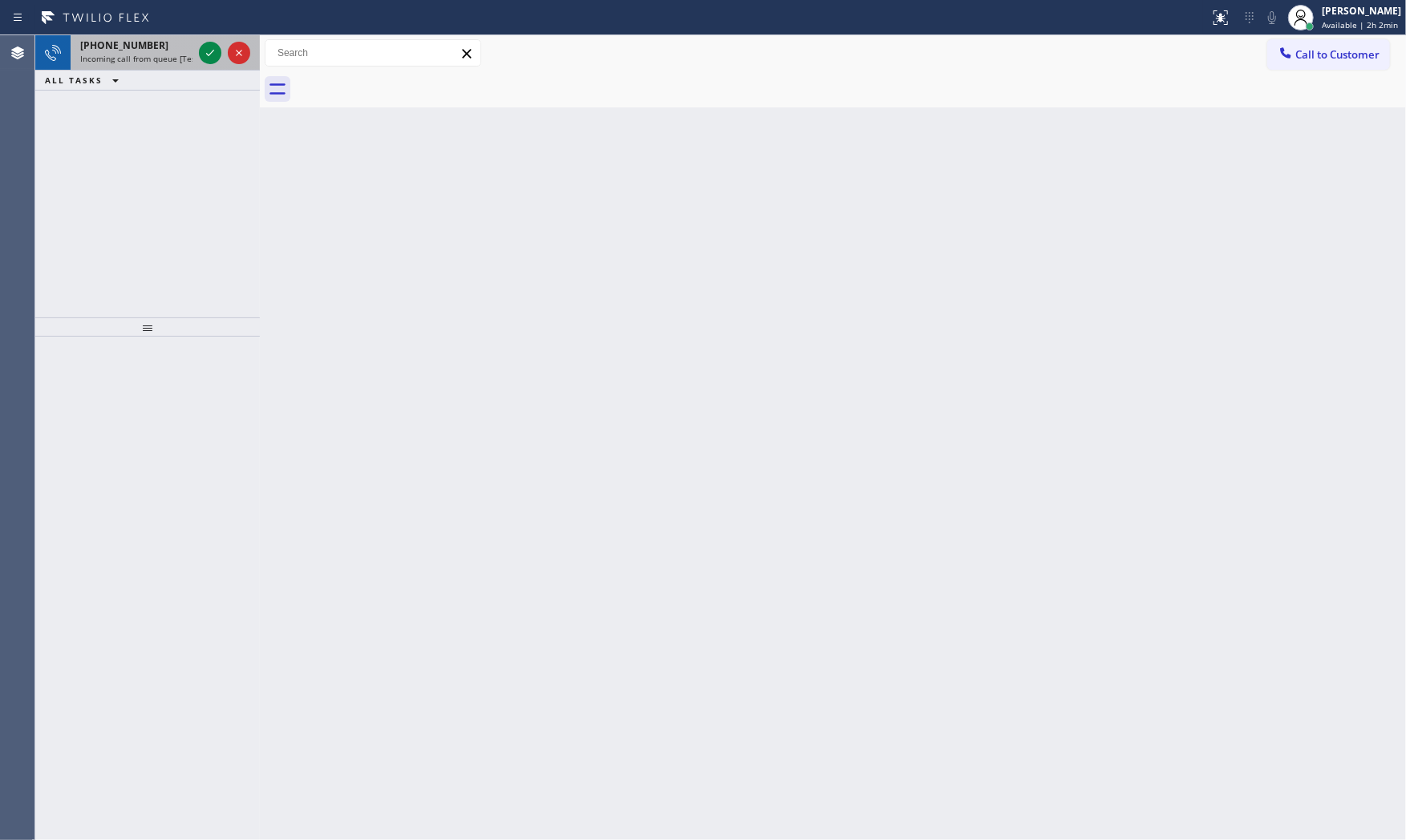
click at [160, 43] on div "[PHONE_NUMBER]" at bounding box center [136, 45] width 112 height 14
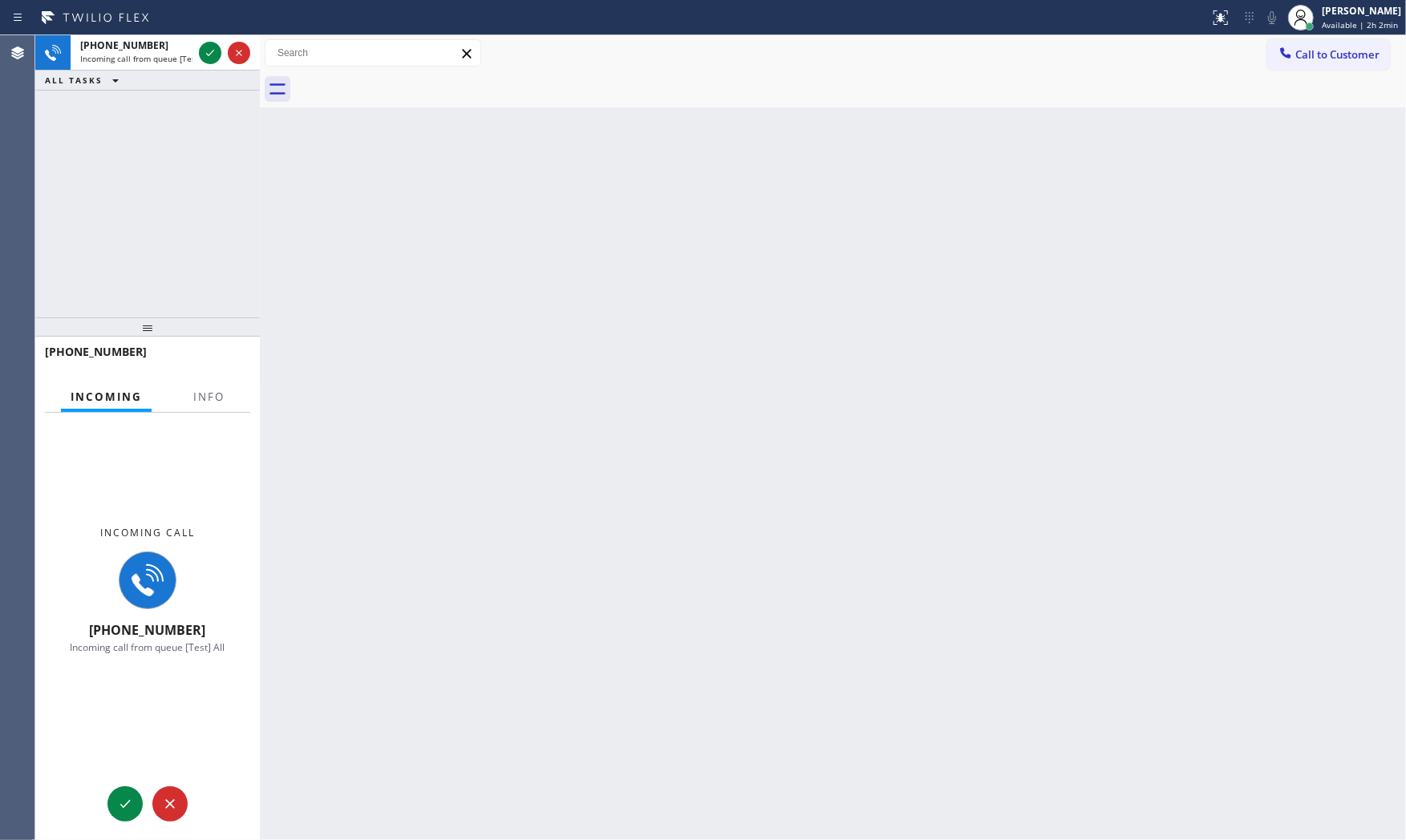
click at [204, 379] on div "[PHONE_NUMBER]" at bounding box center [147, 358] width 205 height 42
click at [203, 393] on span "Info" at bounding box center [209, 396] width 32 height 15
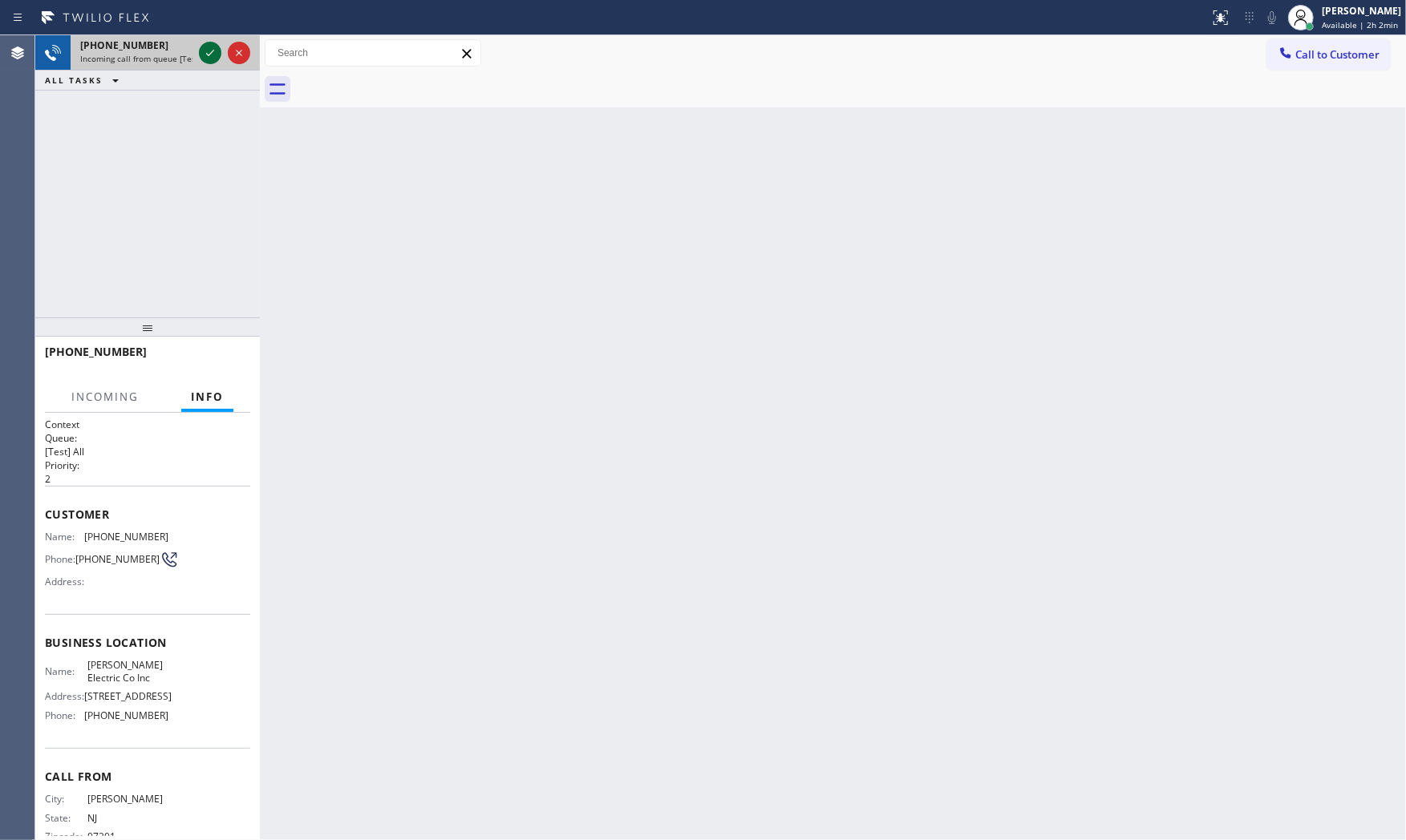
click at [203, 50] on icon at bounding box center [210, 53] width 19 height 19
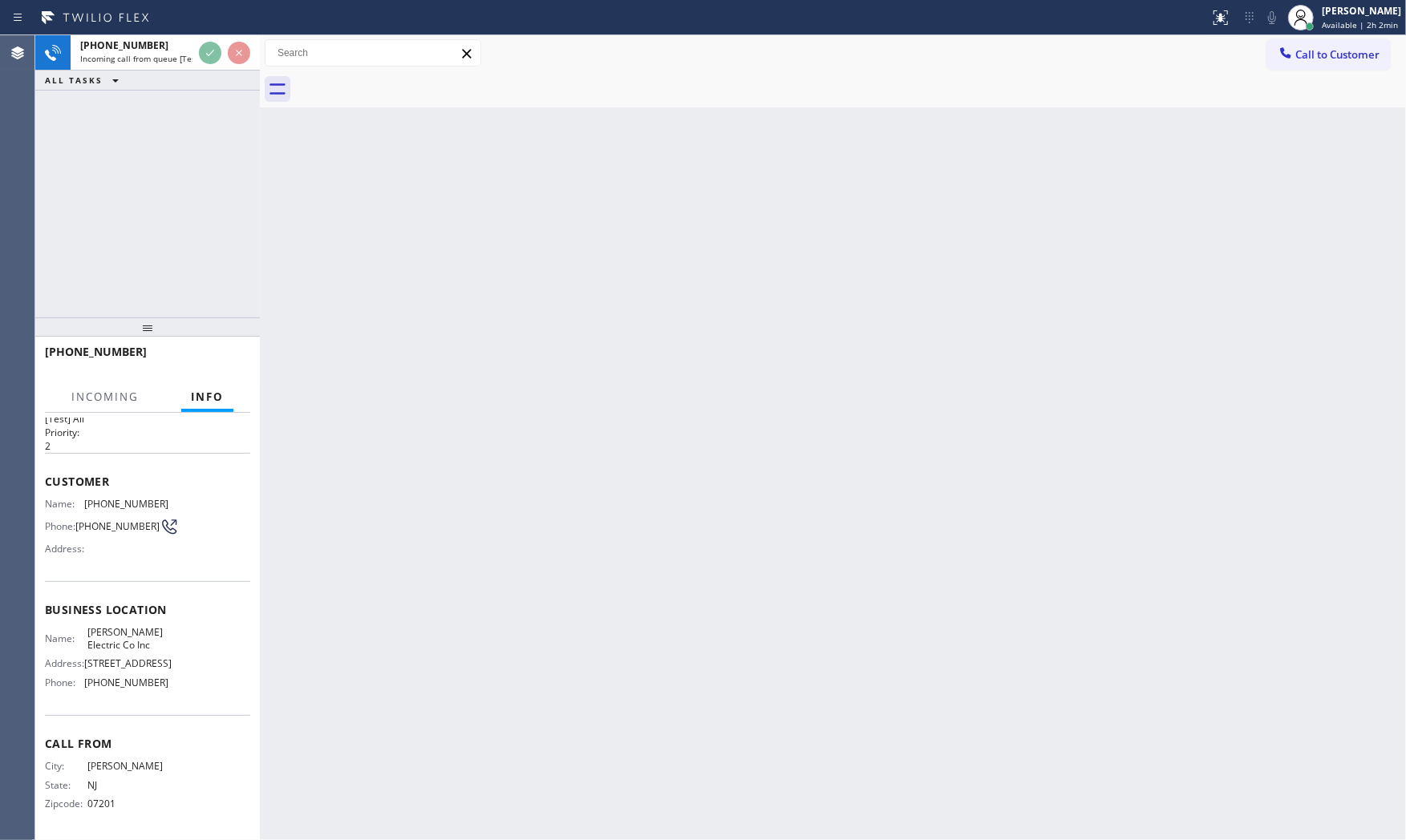
scroll to position [62, 0]
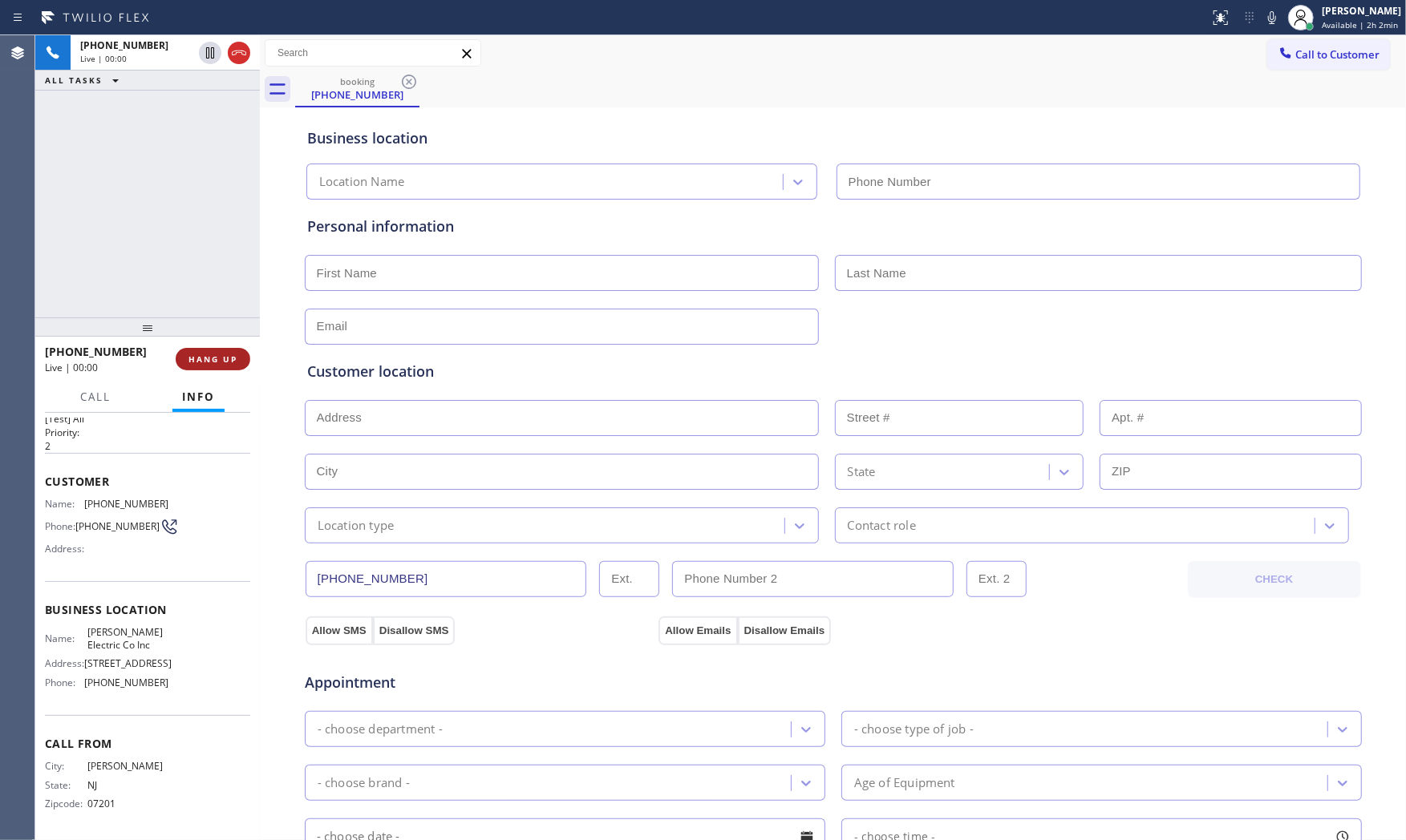
type input "[PHONE_NUMBER]"
click at [213, 364] on button "HANG UP" at bounding box center [212, 359] width 74 height 22
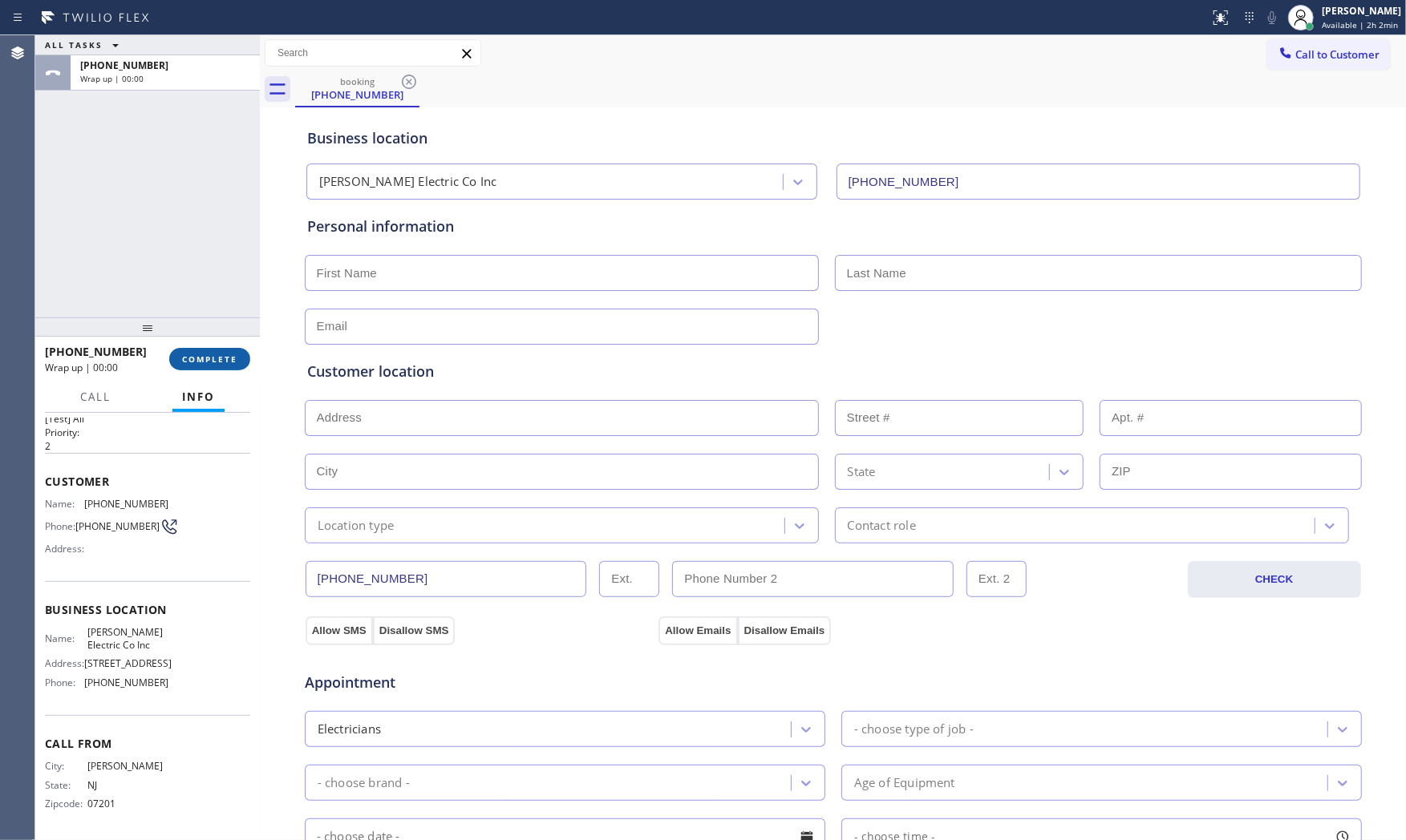
click at [213, 363] on span "COMPLETE" at bounding box center [210, 358] width 56 height 11
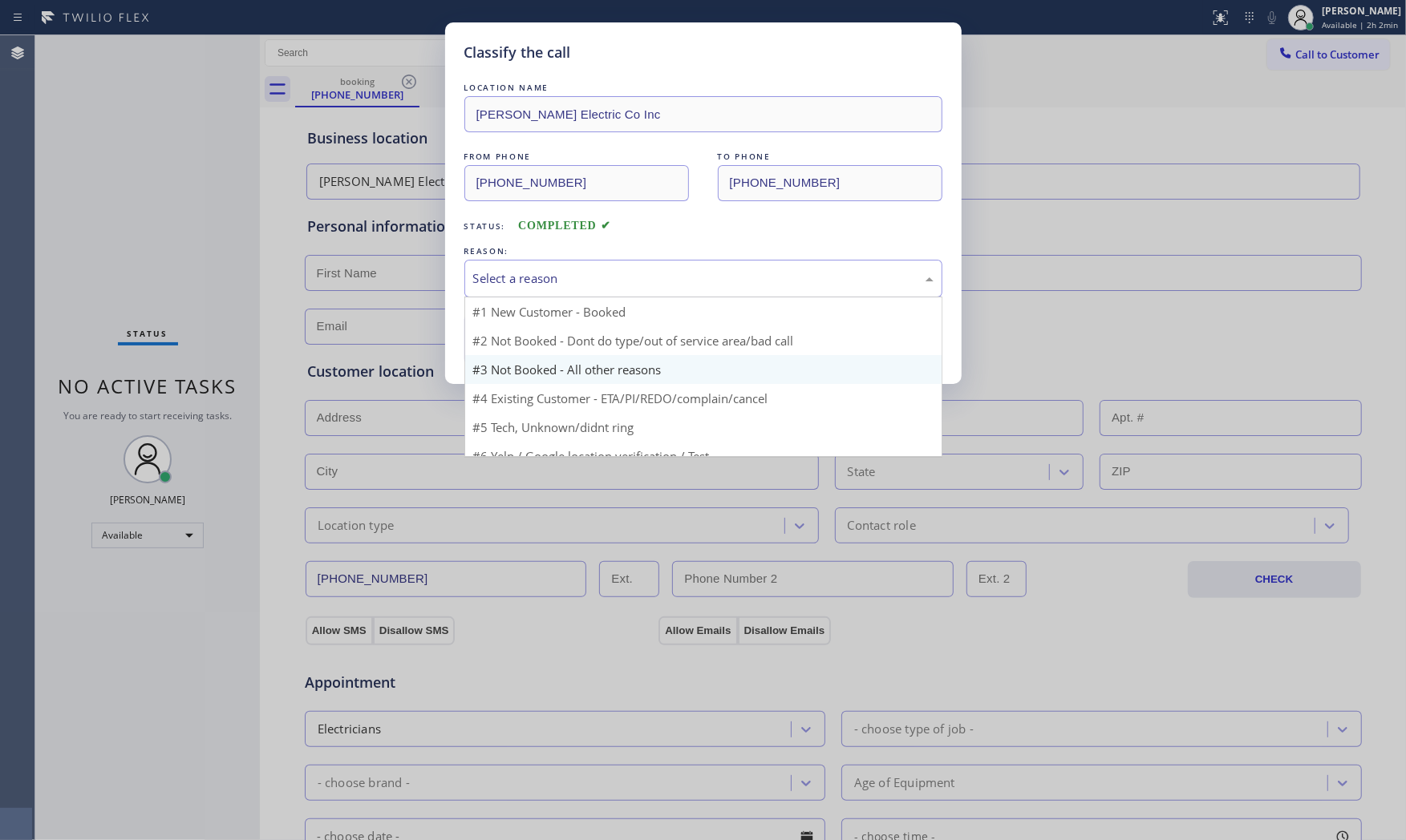
drag, startPoint x: 606, startPoint y: 282, endPoint x: 516, endPoint y: 338, distance: 106.0
click at [603, 286] on div "Select a reason" at bounding box center [703, 279] width 460 height 19
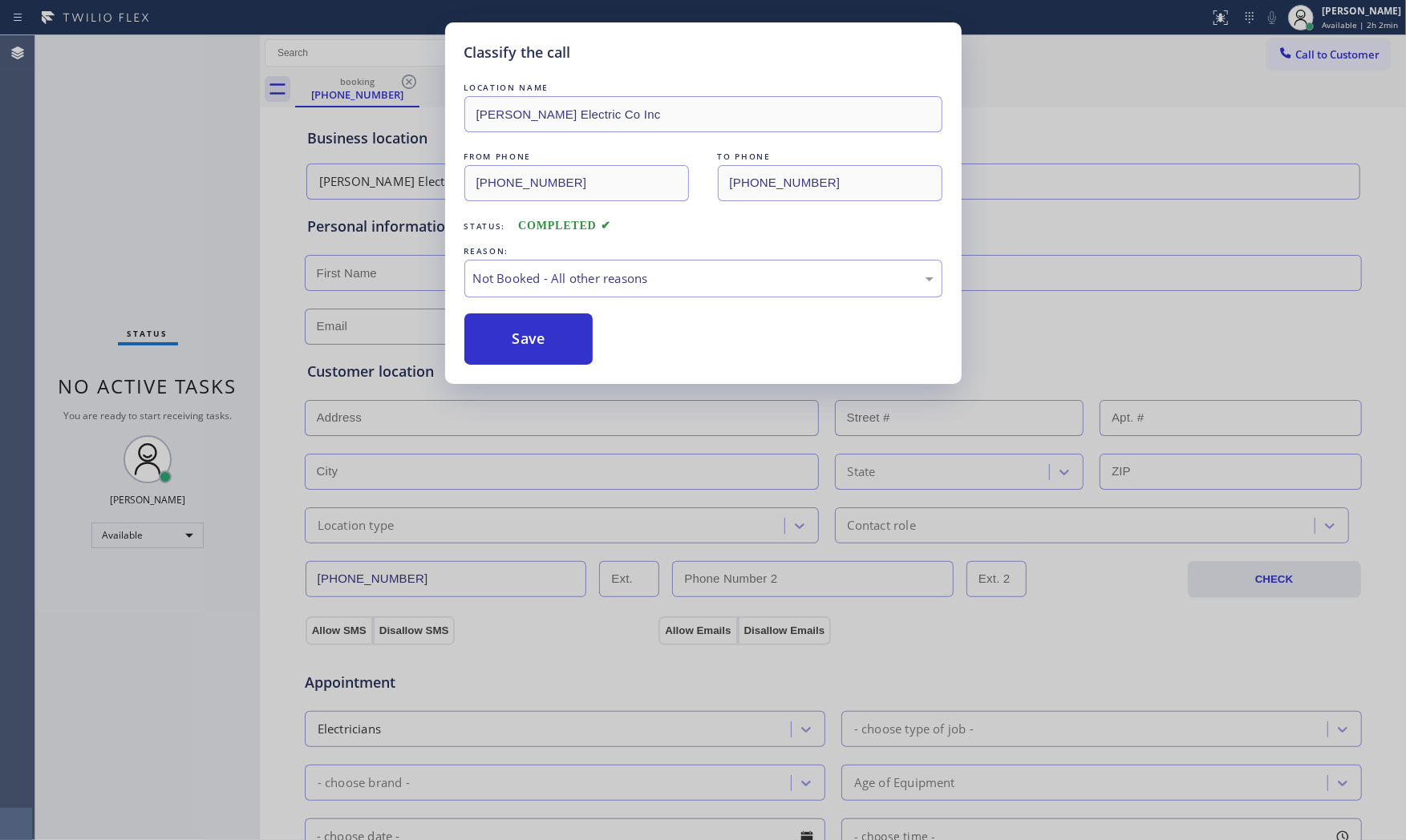
click at [515, 338] on button "Save" at bounding box center [529, 339] width 129 height 51
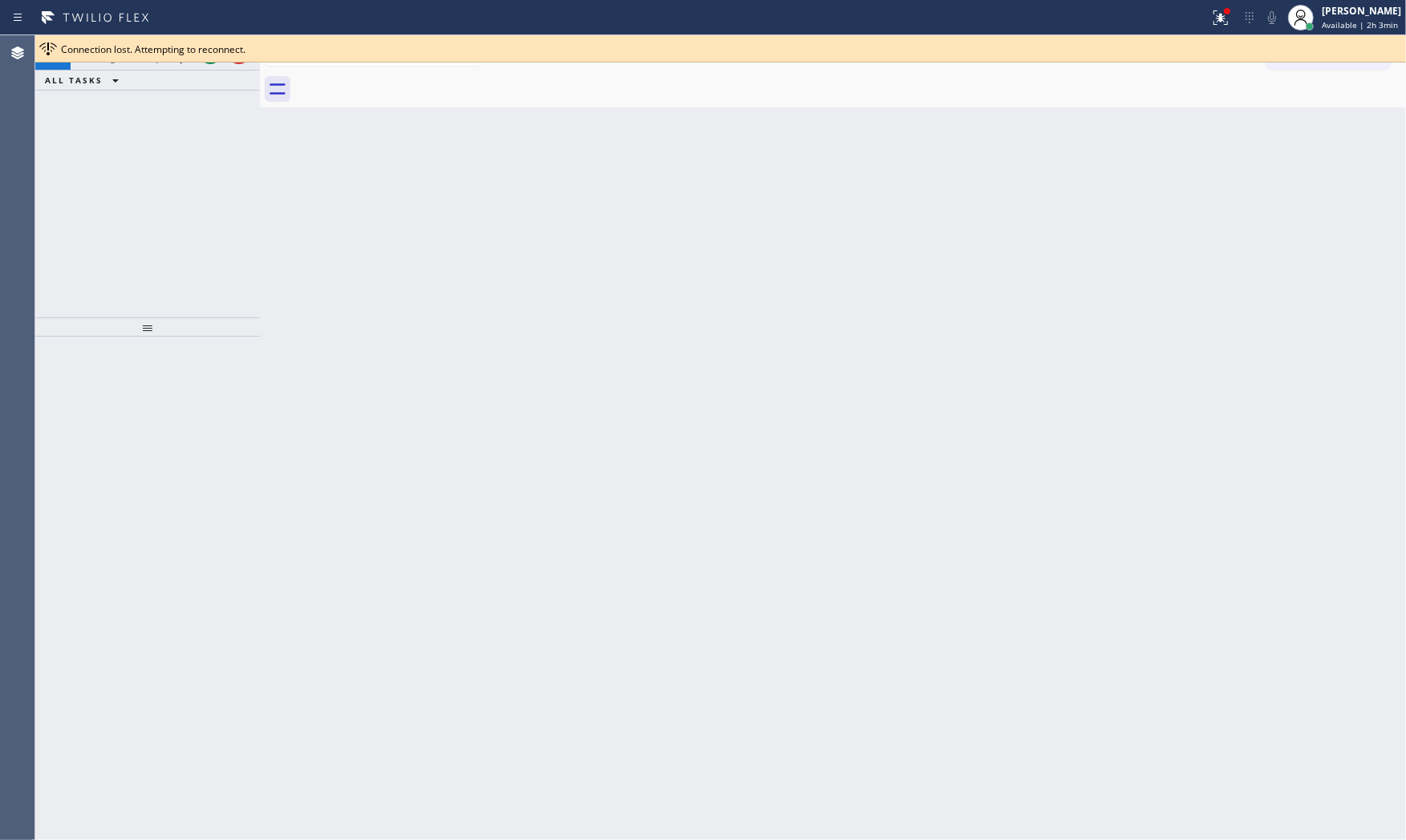
click at [152, 84] on div "ALL TASKS ALL TASKS ACTIVE TASKS TASKS IN WRAP UP" at bounding box center [147, 80] width 224 height 20
click at [151, 69] on div "[PHONE_NUMBER] Incoming call from queue [Test] All" at bounding box center [133, 52] width 125 height 35
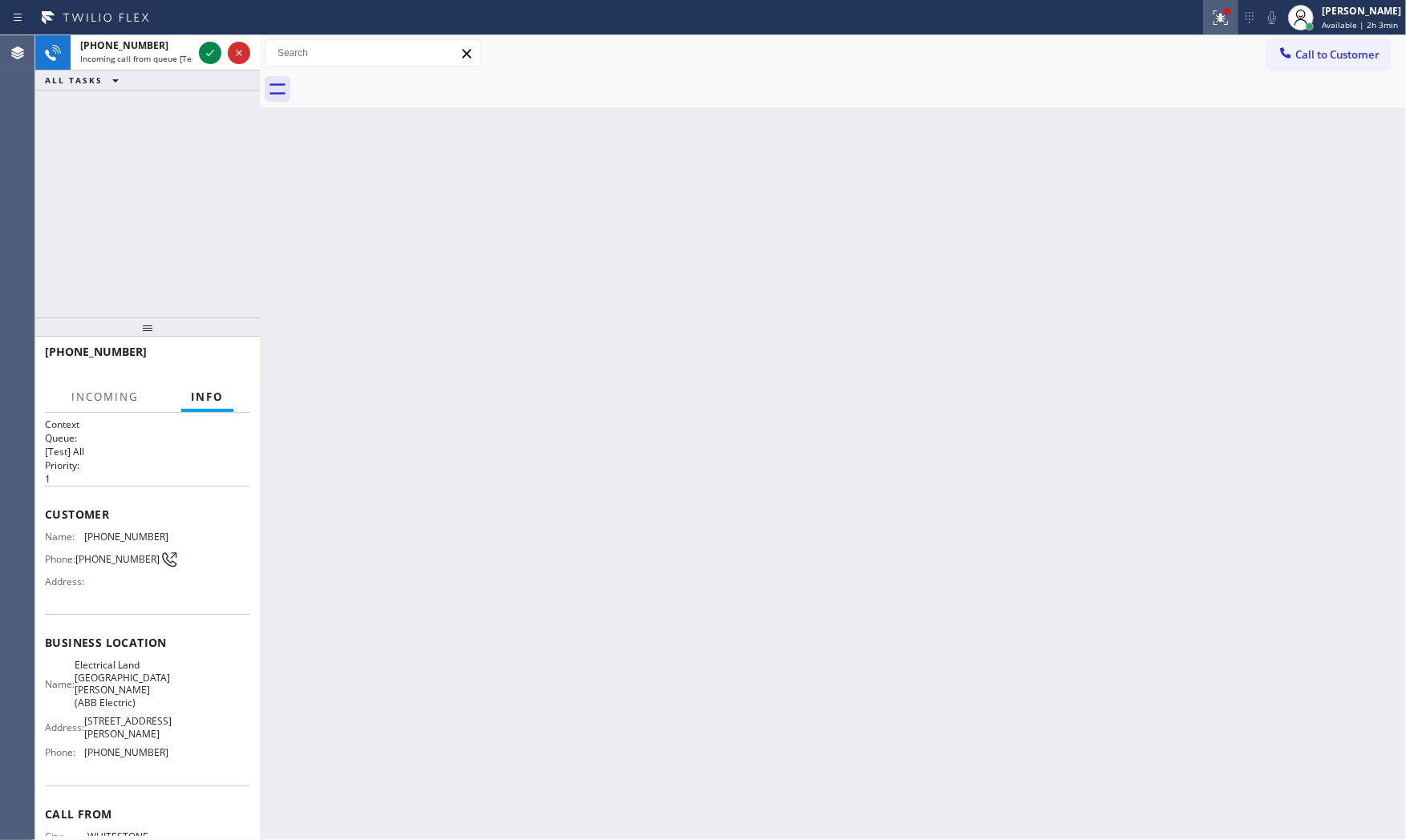
click at [1212, 17] on icon at bounding box center [1220, 17] width 19 height 19
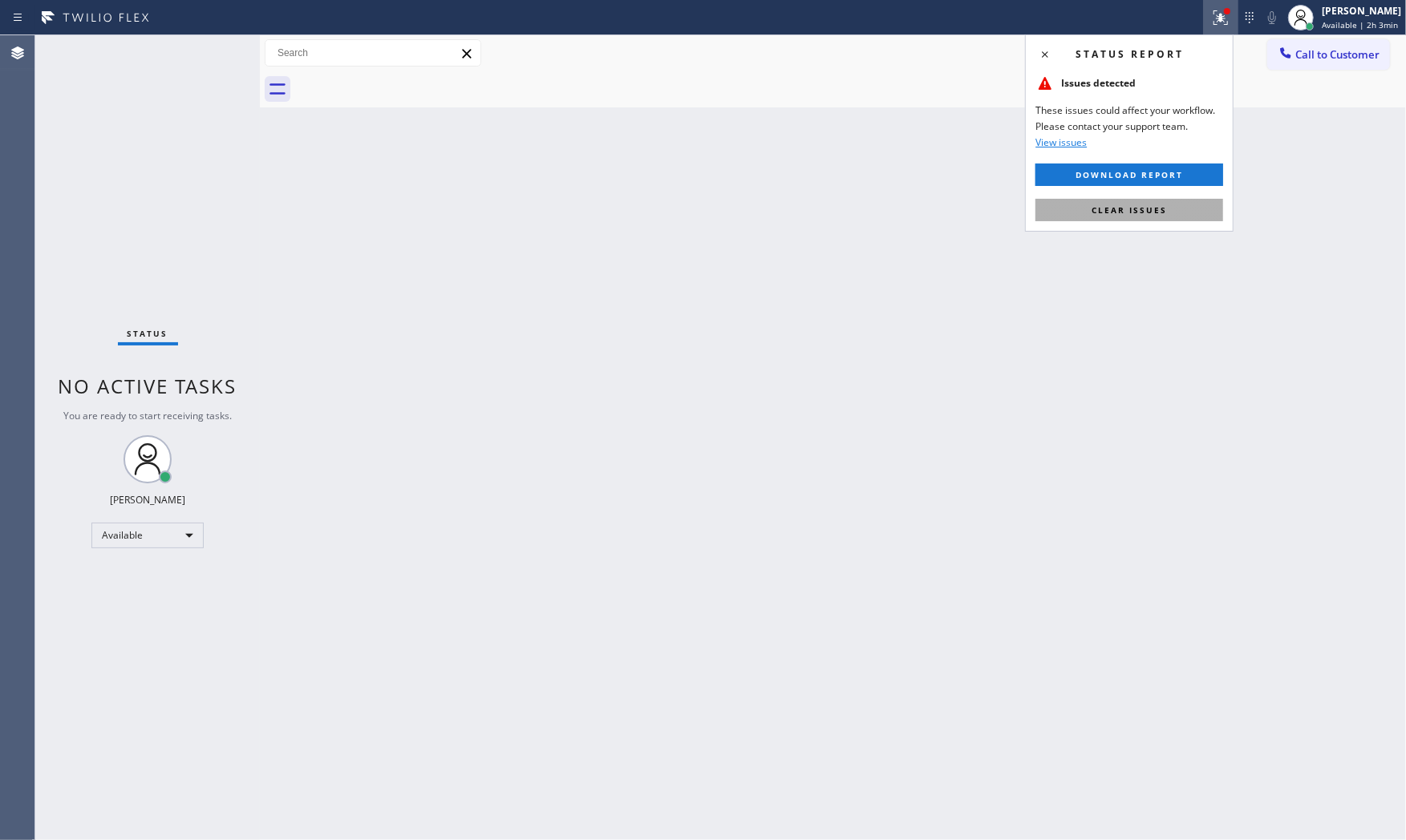
click at [1150, 210] on span "Clear issues" at bounding box center [1129, 210] width 75 height 11
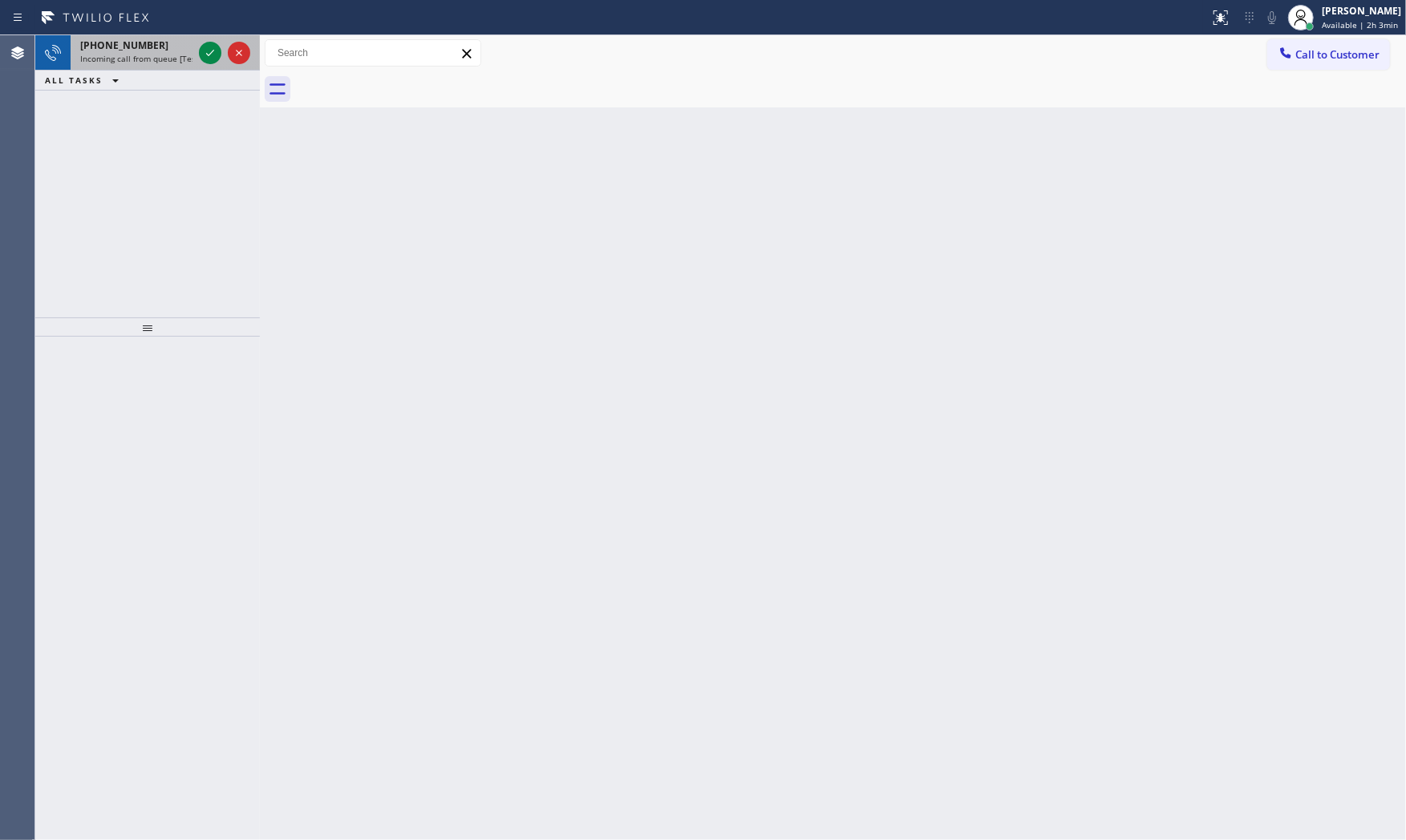
click at [174, 36] on div "[PHONE_NUMBER] Incoming call from queue [Test] All" at bounding box center [133, 52] width 125 height 35
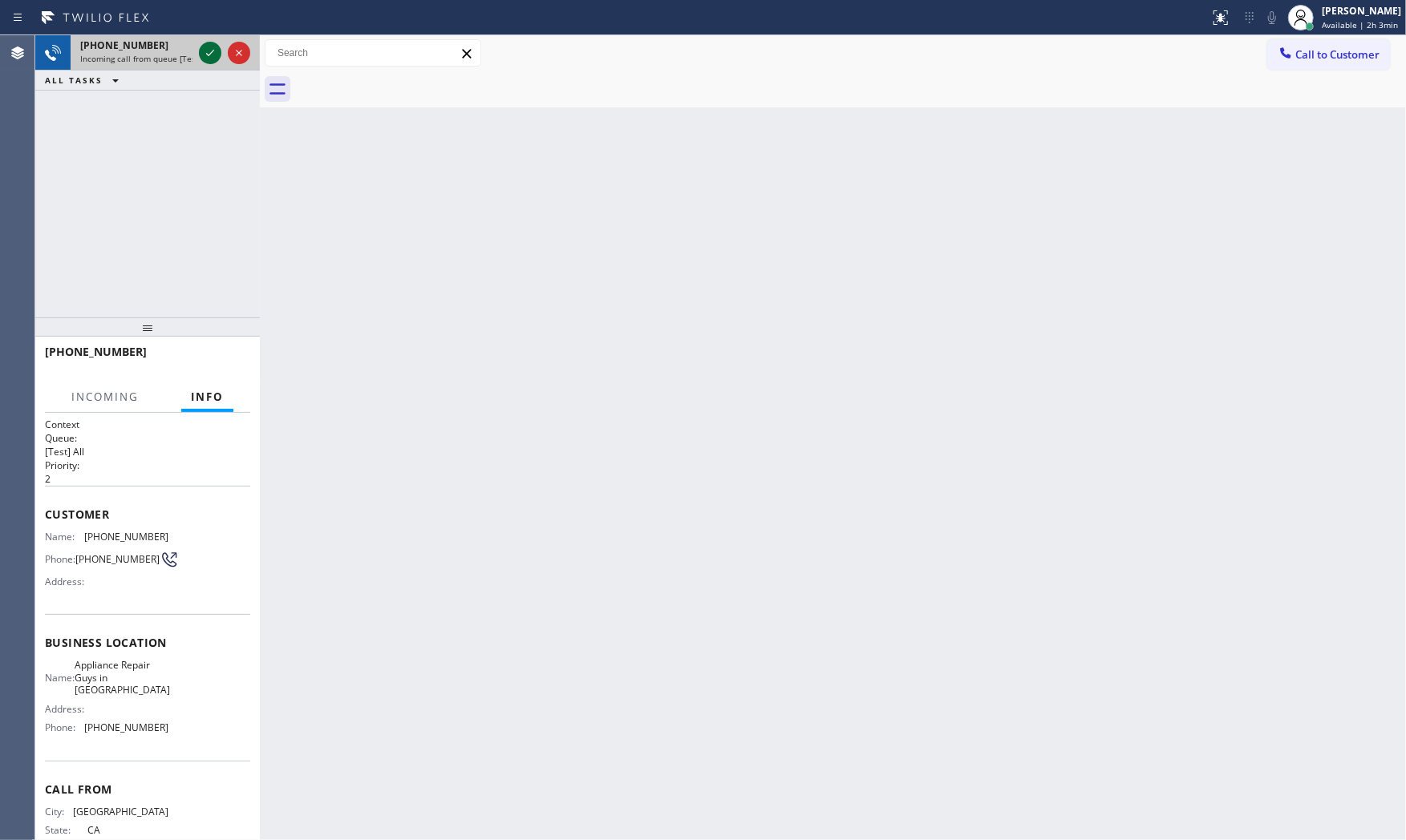
click at [215, 55] on icon at bounding box center [210, 53] width 19 height 19
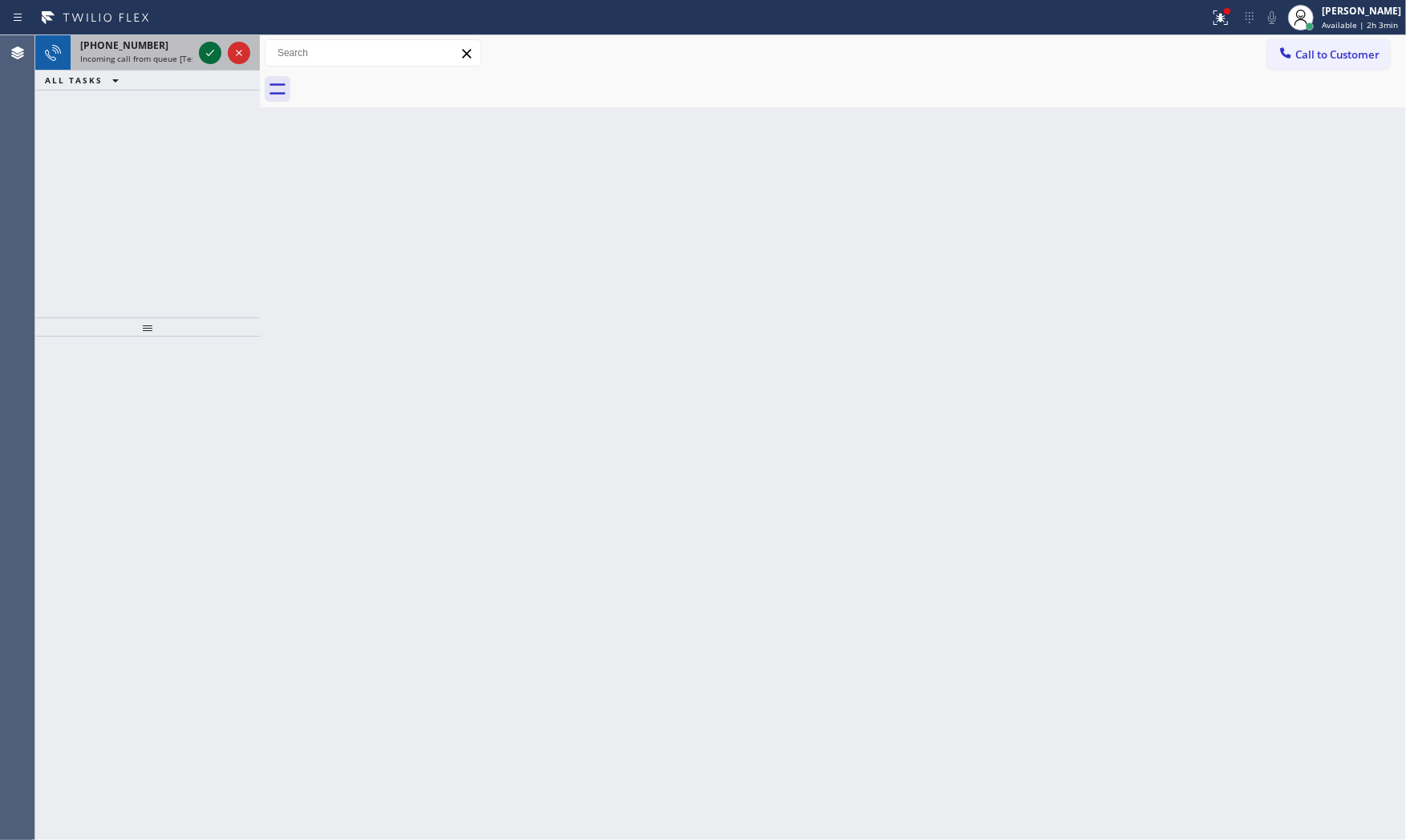
click at [206, 49] on icon at bounding box center [210, 53] width 19 height 19
click at [159, 38] on div "[PHONE_NUMBER]" at bounding box center [136, 45] width 112 height 14
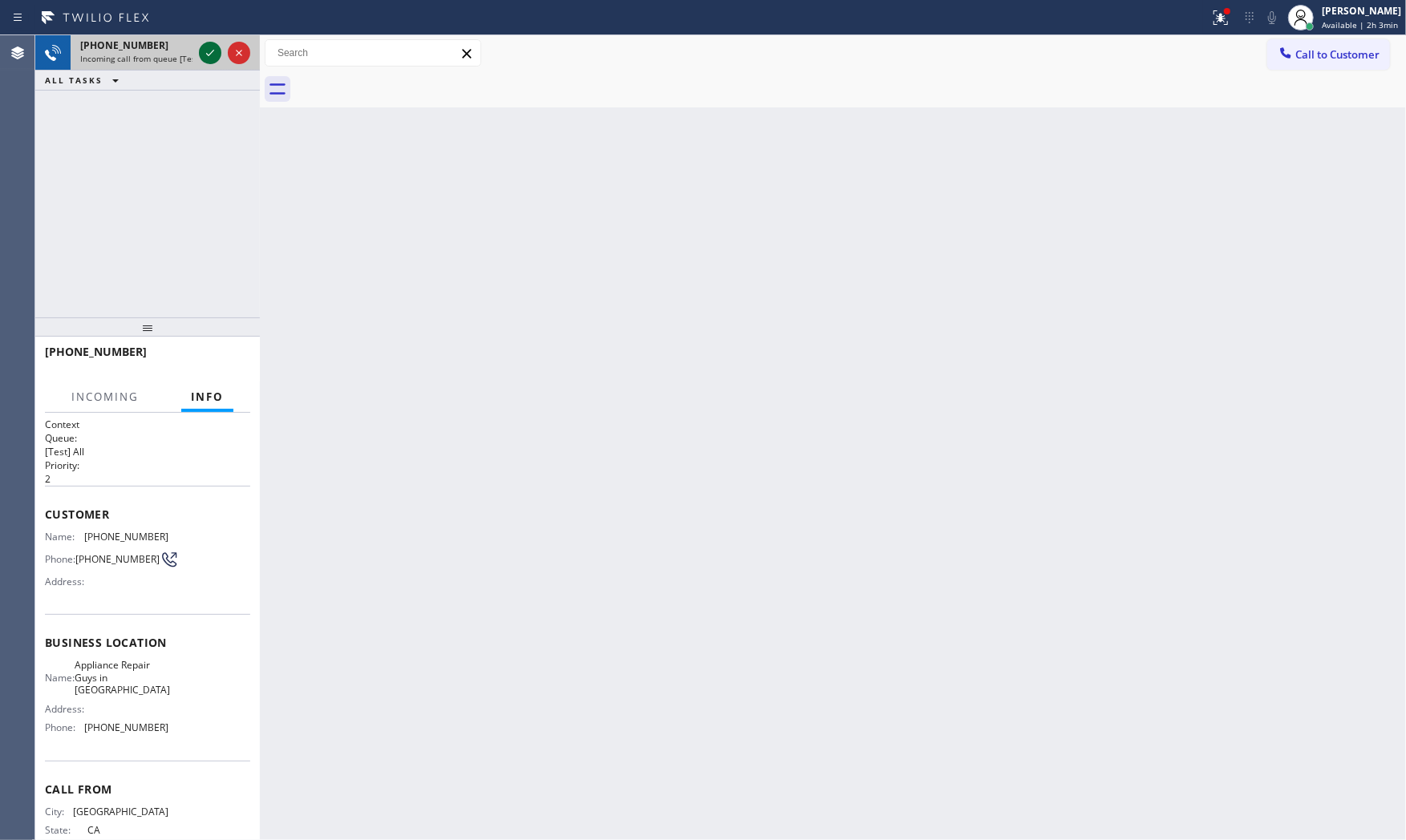
click at [212, 44] on icon at bounding box center [210, 53] width 19 height 19
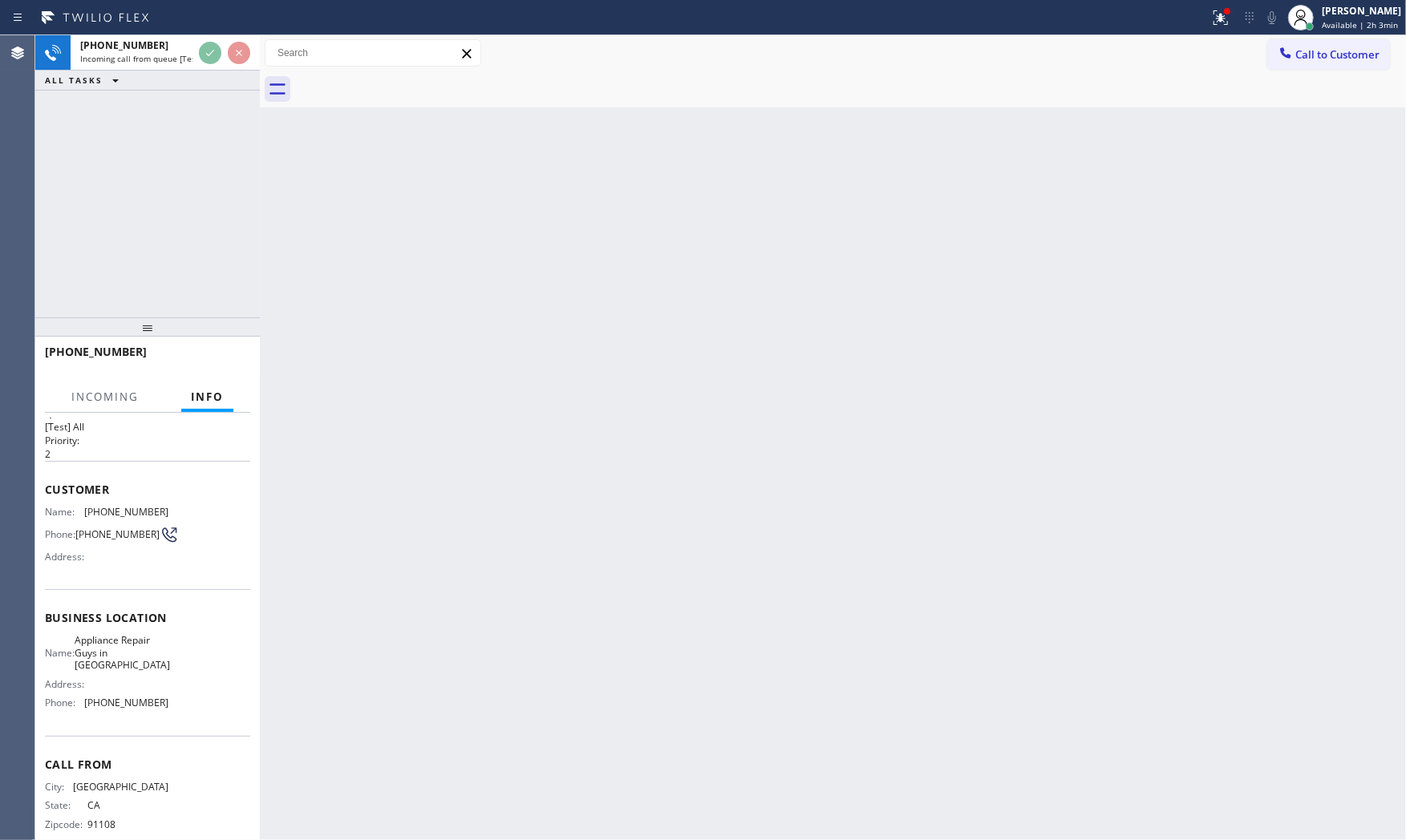
scroll to position [50, 0]
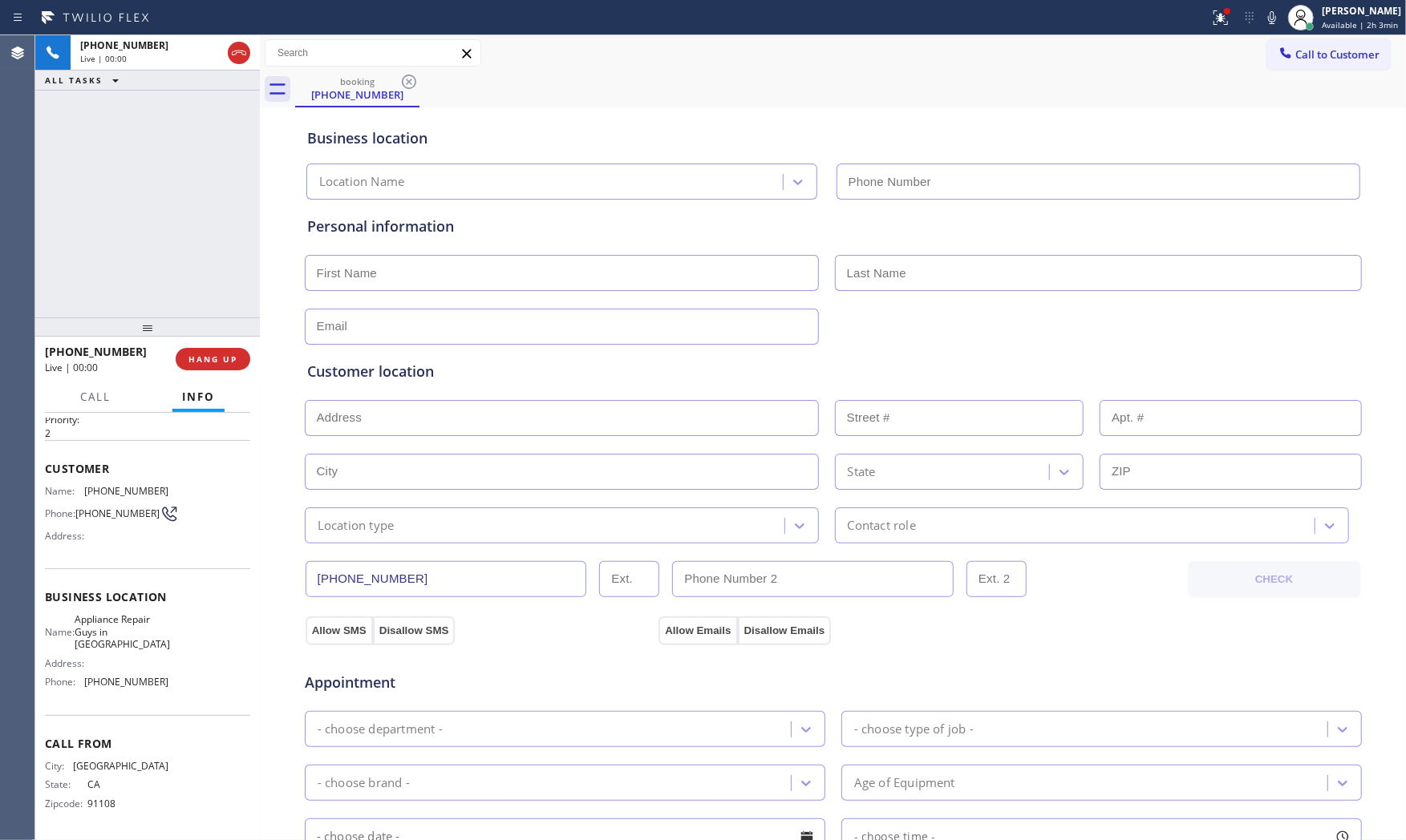
type input "[PHONE_NUMBER]"
click at [1211, 8] on icon at bounding box center [1220, 17] width 19 height 19
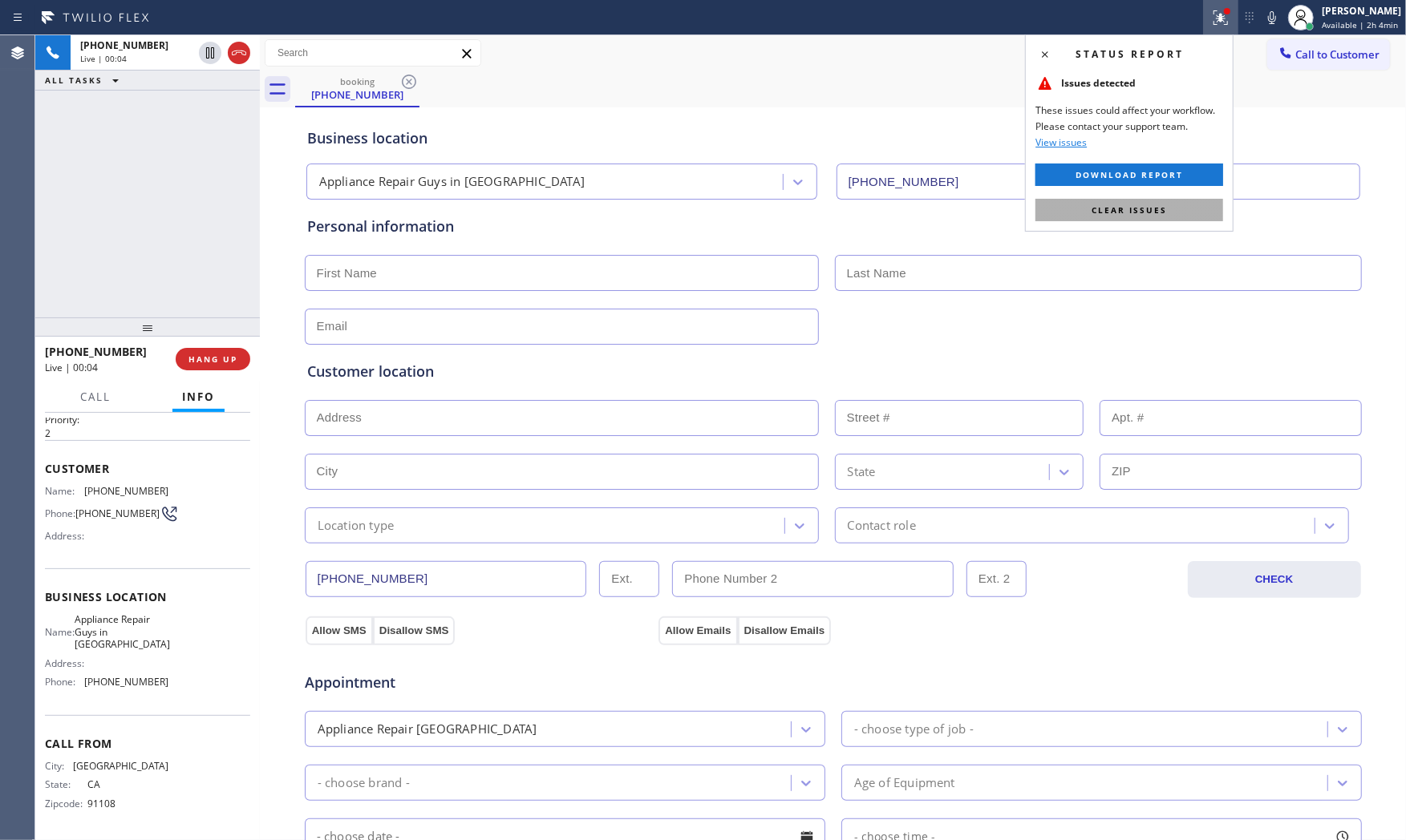
click at [1163, 200] on button "Clear issues" at bounding box center [1129, 210] width 187 height 22
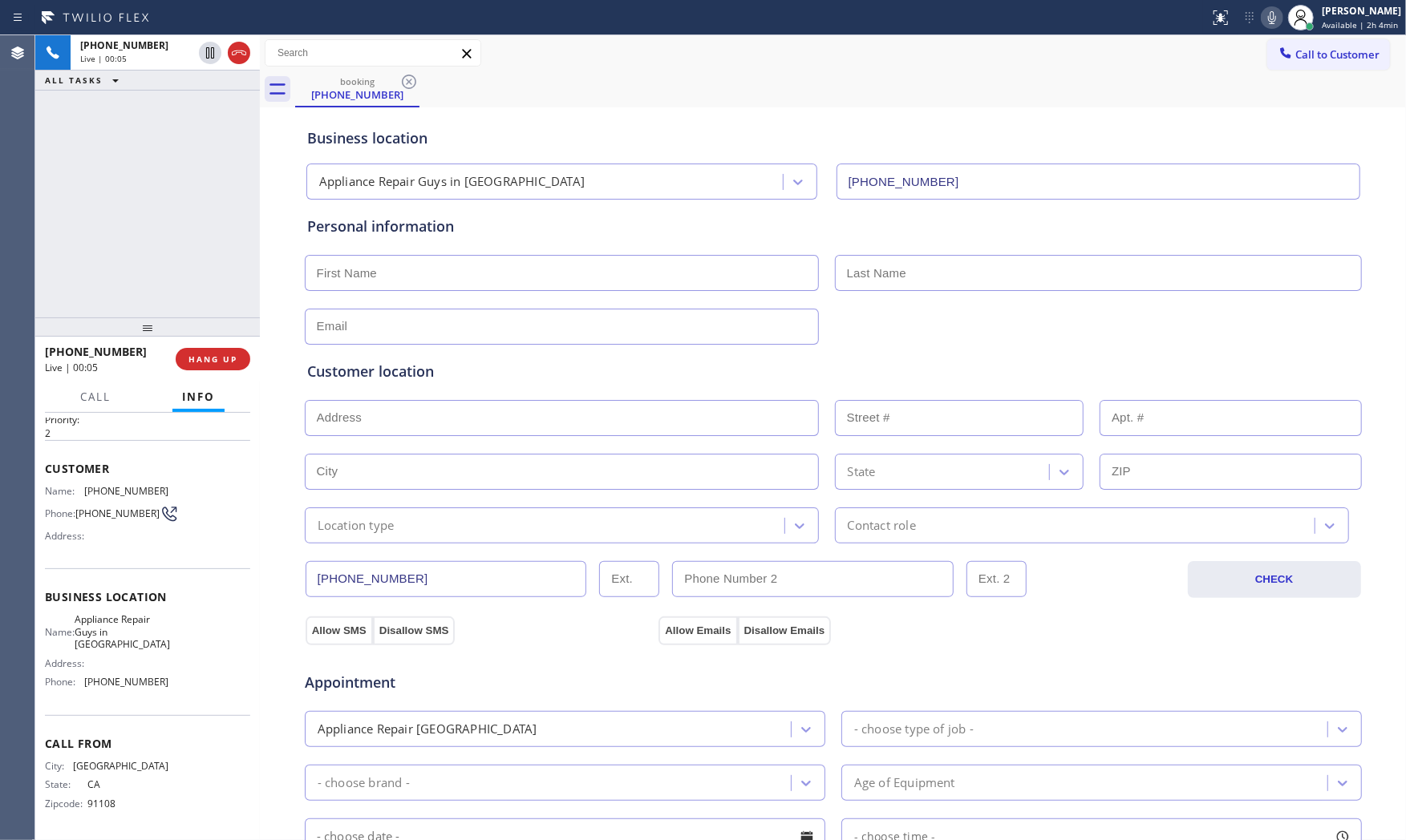
click at [1269, 10] on icon at bounding box center [1272, 17] width 19 height 19
click at [1268, 31] on div "Status report No issues detected If you experience an issue, please download th…" at bounding box center [1304, 17] width 203 height 35
click at [1265, 19] on icon at bounding box center [1272, 17] width 19 height 19
click at [1267, 19] on rect at bounding box center [1272, 15] width 11 height 11
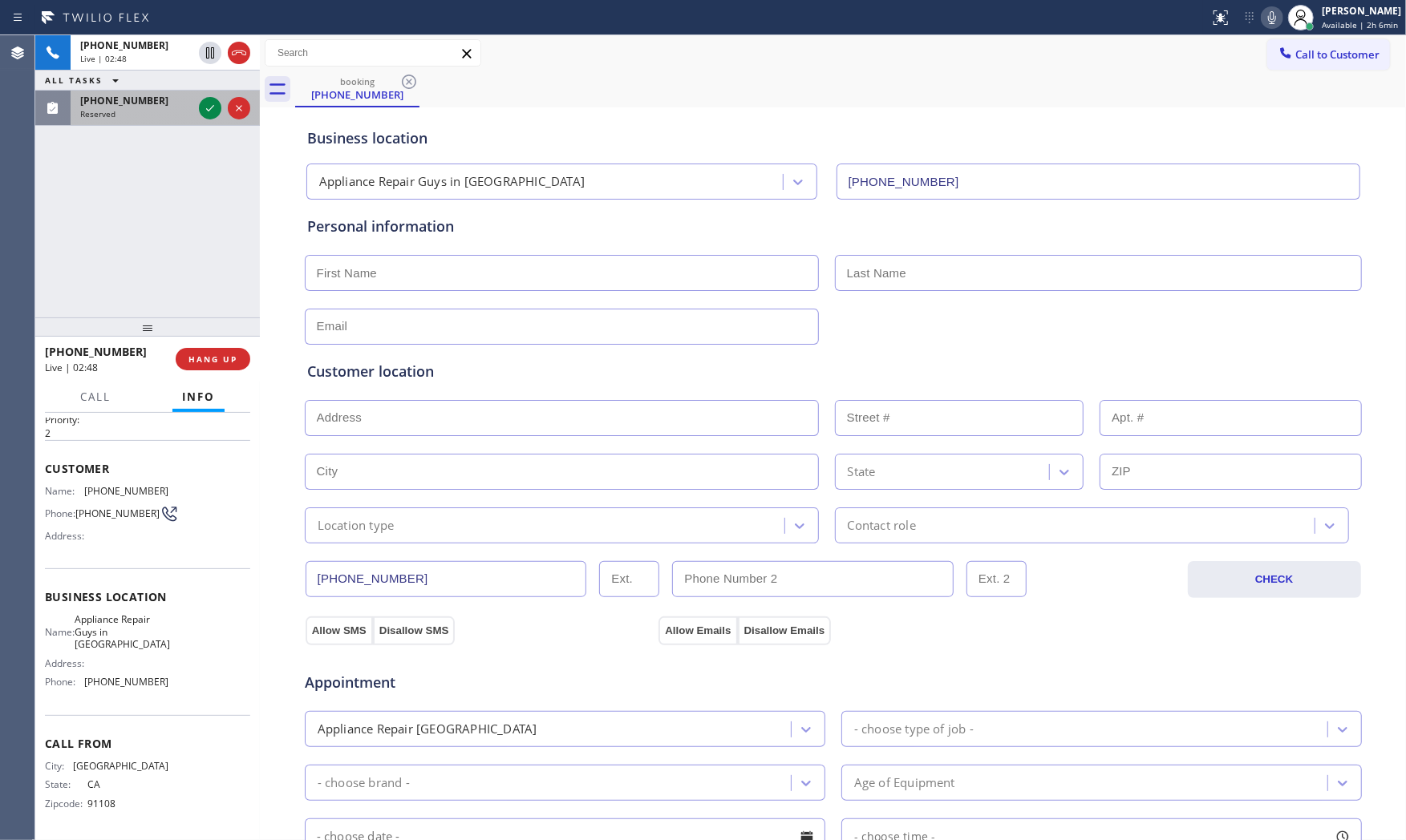
click at [97, 118] on span "Reserved" at bounding box center [98, 114] width 35 height 11
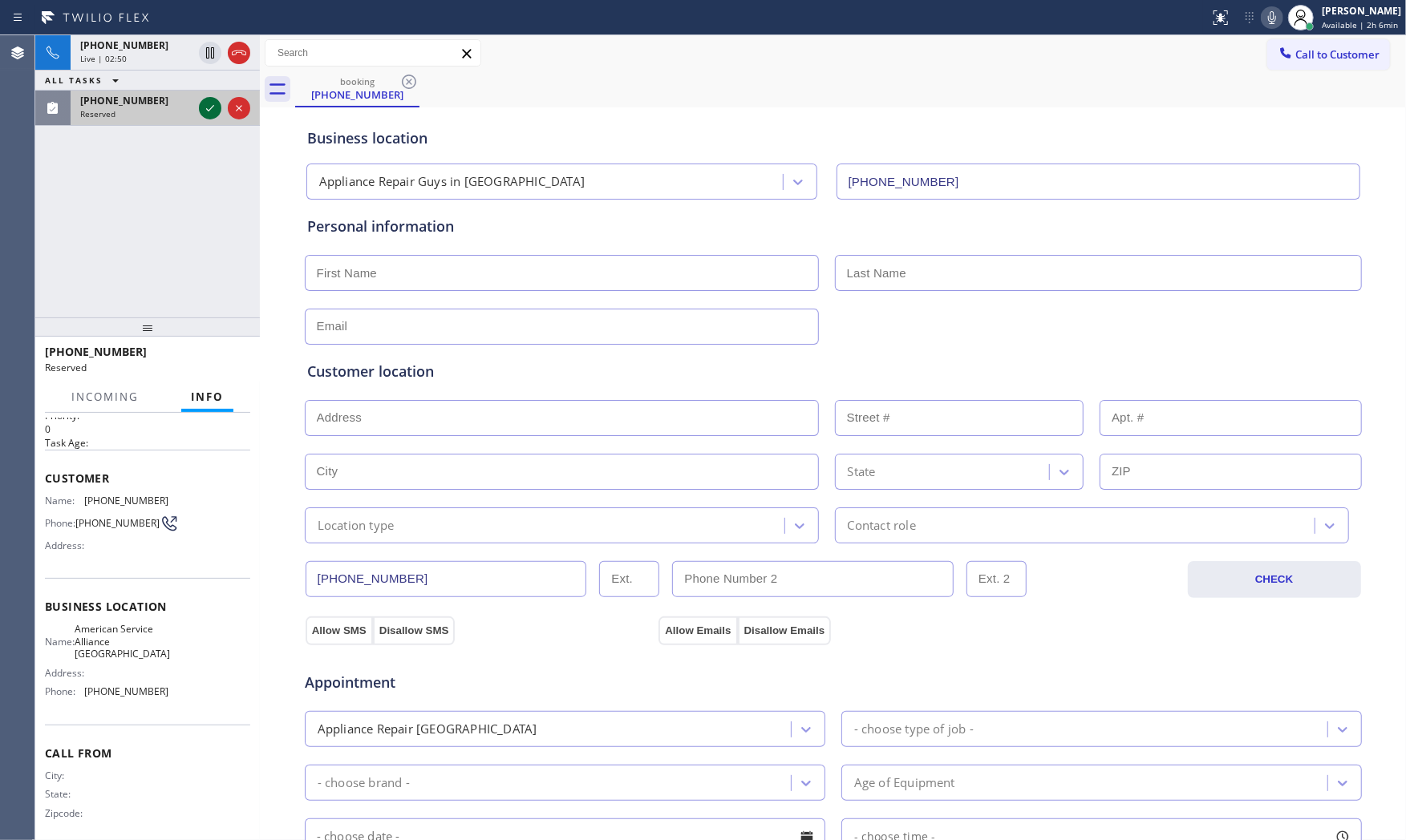
click at [205, 113] on icon at bounding box center [210, 108] width 19 height 19
click at [1262, 13] on icon at bounding box center [1272, 17] width 19 height 19
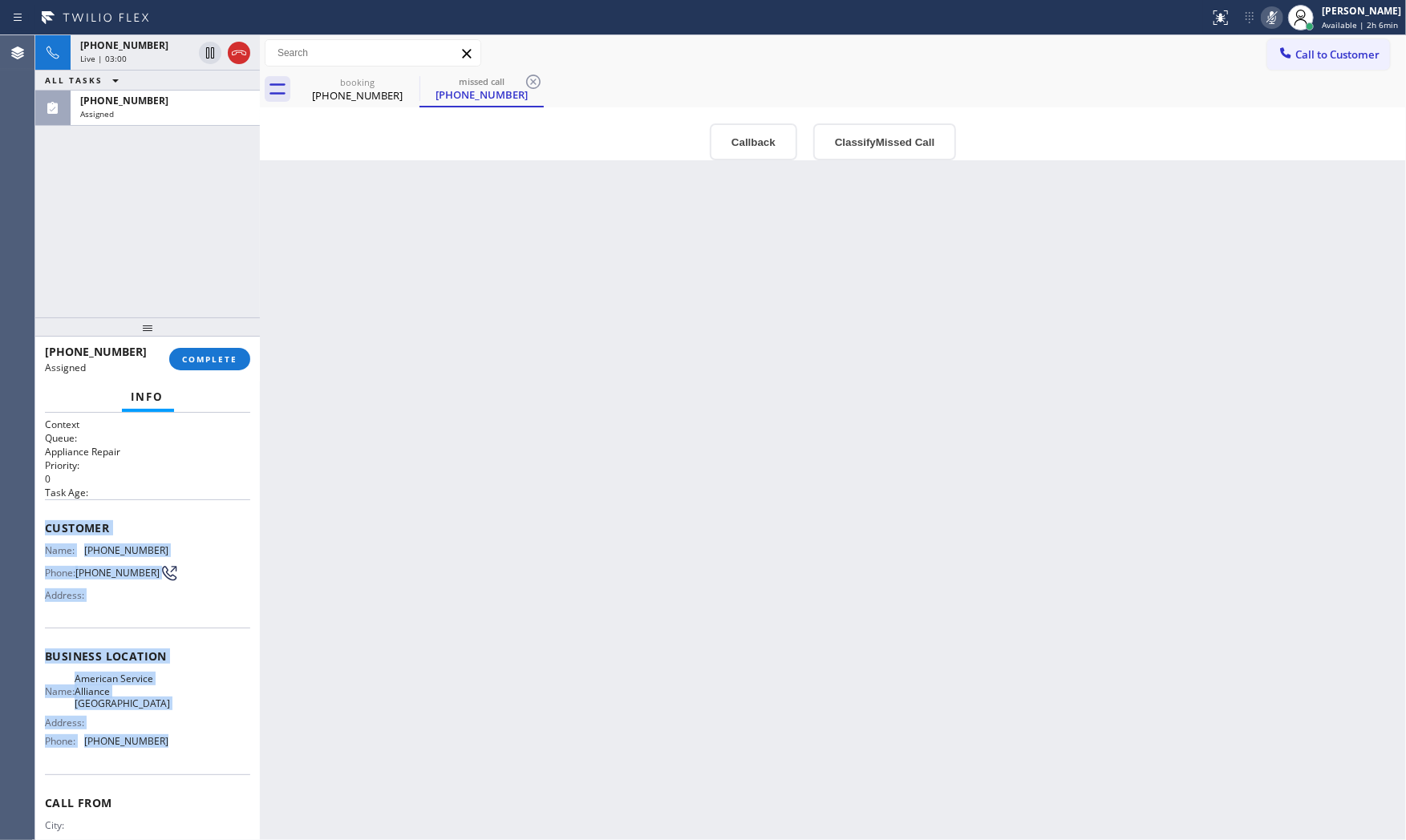
drag, startPoint x: 44, startPoint y: 525, endPoint x: 174, endPoint y: 742, distance: 253.0
click at [174, 742] on div "Context Queue: Appliance Repair Priority: 0 Task Age: Customer Name: [PHONE_NUM…" at bounding box center [147, 656] width 205 height 478
copy div "Customer Name: [PHONE_NUMBER] Phone: [PHONE_NUMBER] Address: Business location …"
click at [1267, 9] on icon at bounding box center [1272, 17] width 19 height 19
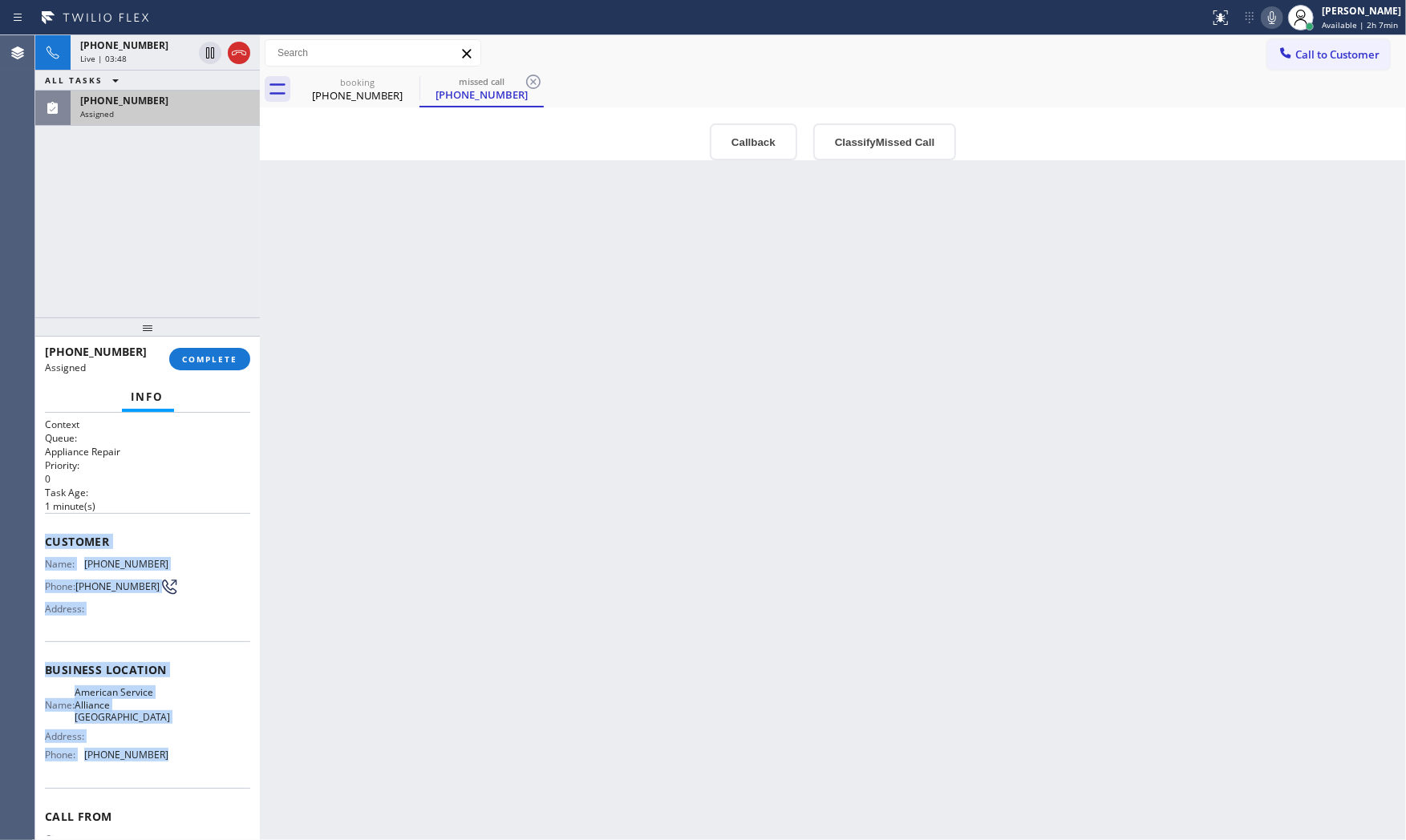
click at [142, 117] on div "Assigned" at bounding box center [165, 114] width 170 height 11
click at [84, 115] on span "Assigned" at bounding box center [97, 114] width 33 height 11
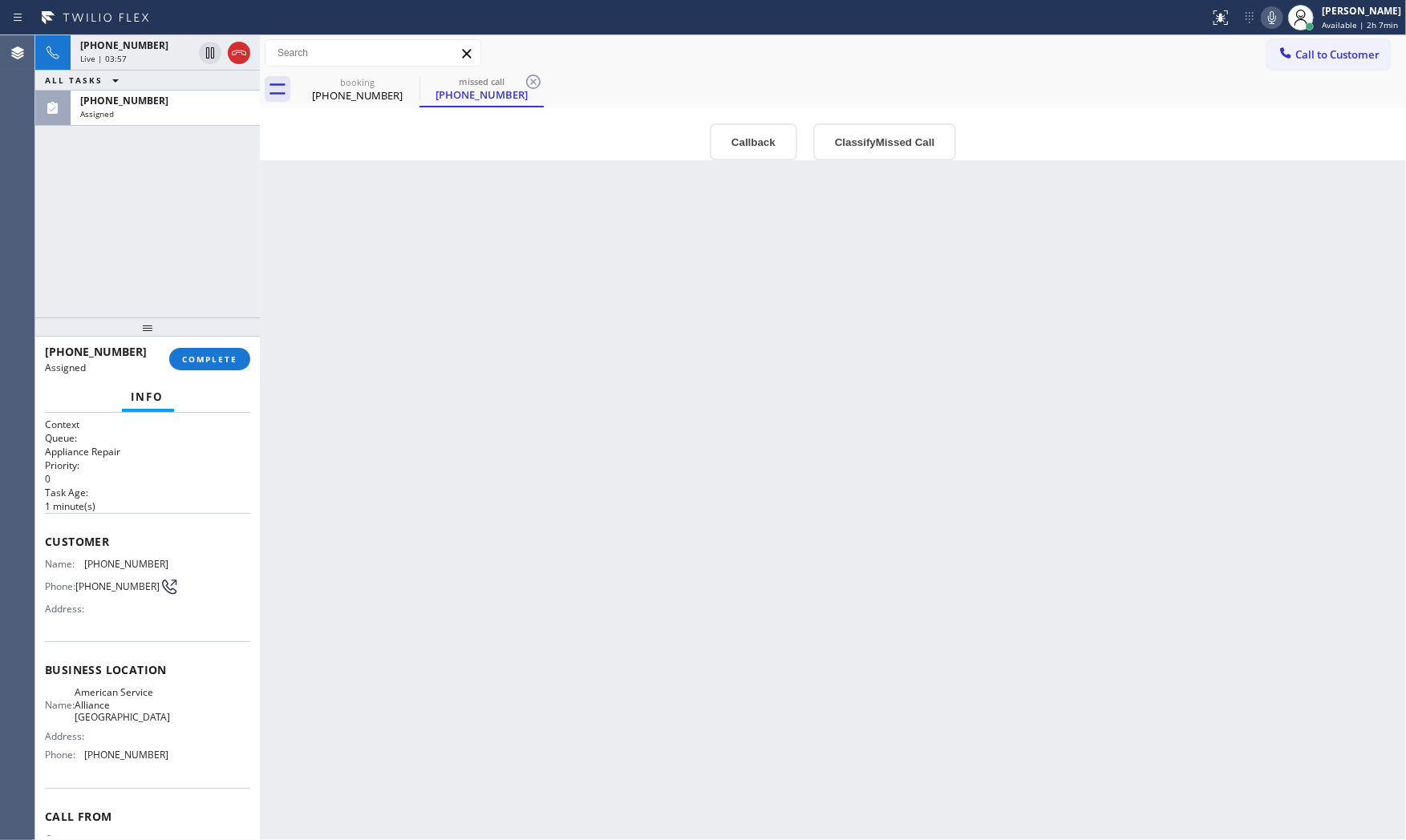
drag, startPoint x: 224, startPoint y: 334, endPoint x: 228, endPoint y: 349, distance: 15.5
click at [228, 337] on div at bounding box center [147, 327] width 224 height 19
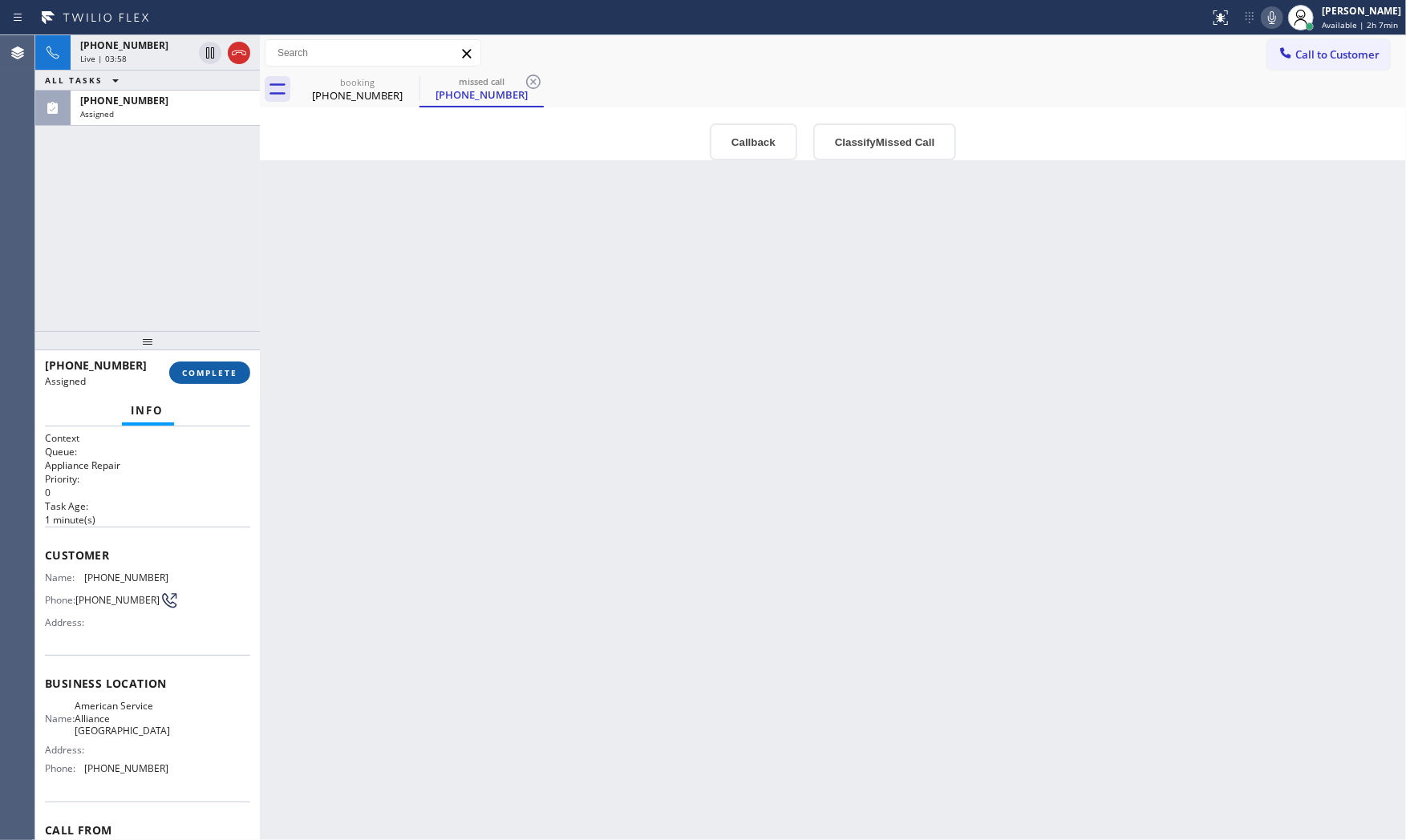
click at [228, 367] on span "COMPLETE" at bounding box center [210, 372] width 56 height 11
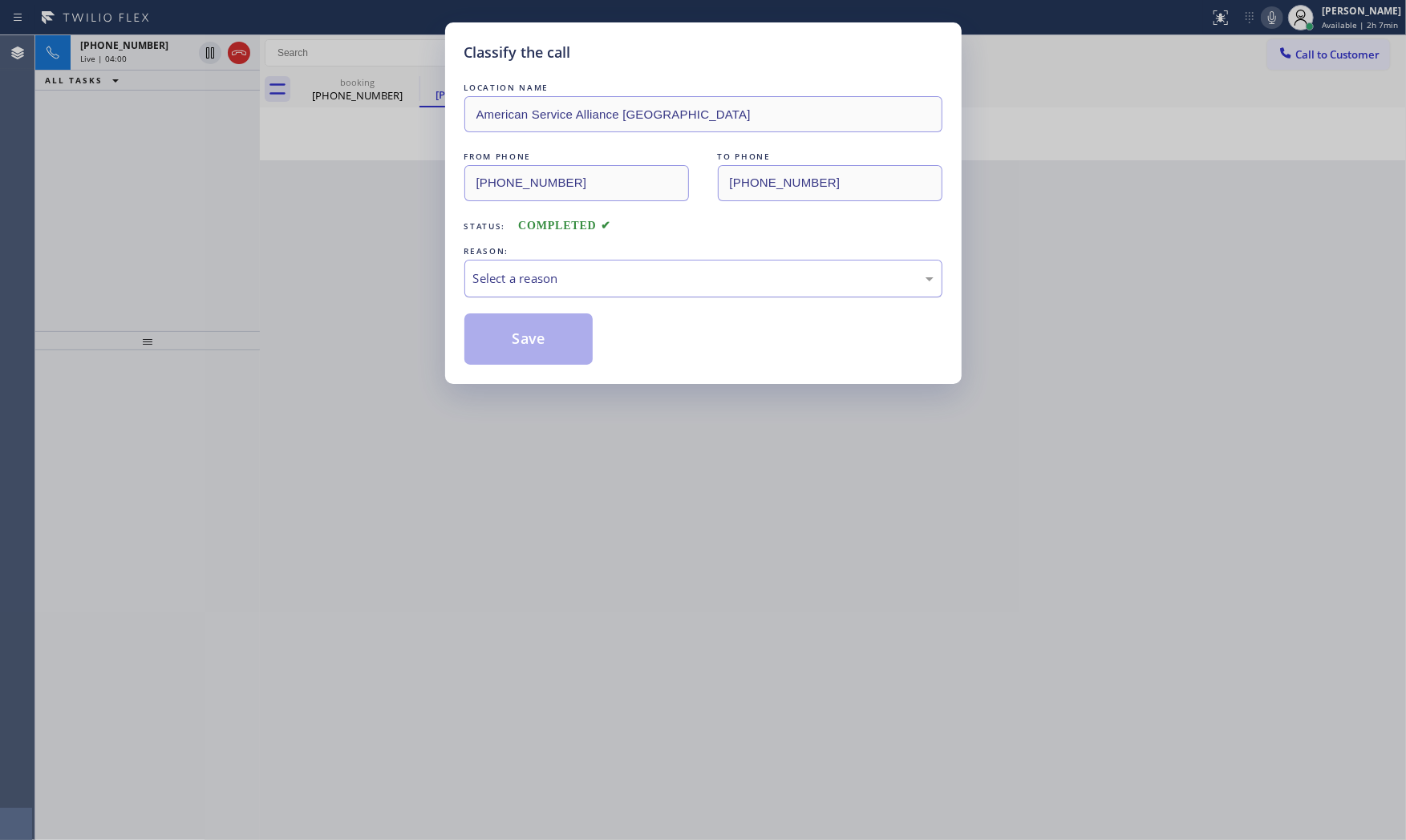
click at [516, 281] on div "Select a reason" at bounding box center [703, 279] width 460 height 19
click at [514, 342] on button "Save" at bounding box center [529, 339] width 129 height 51
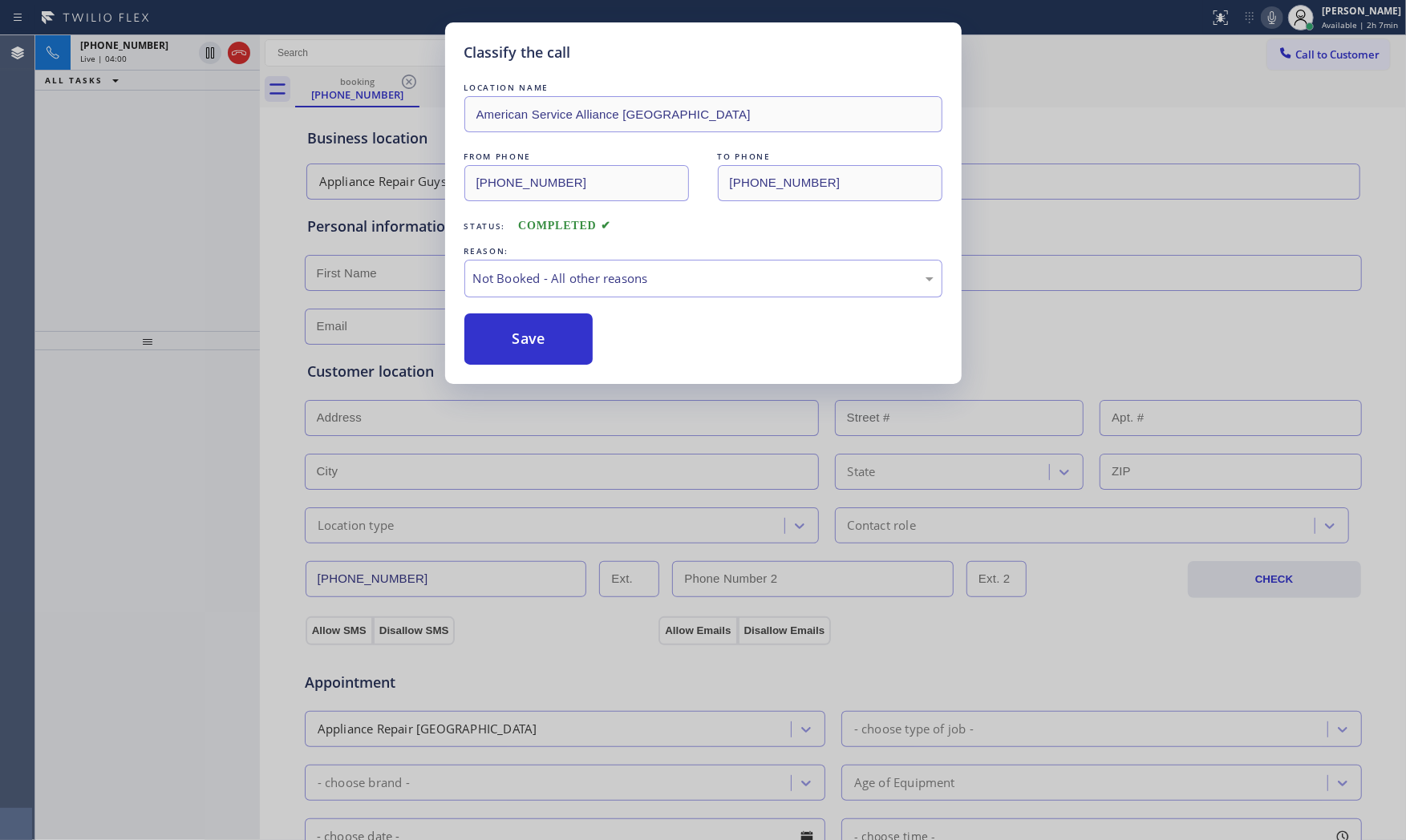
click at [514, 342] on button "Save" at bounding box center [529, 339] width 129 height 51
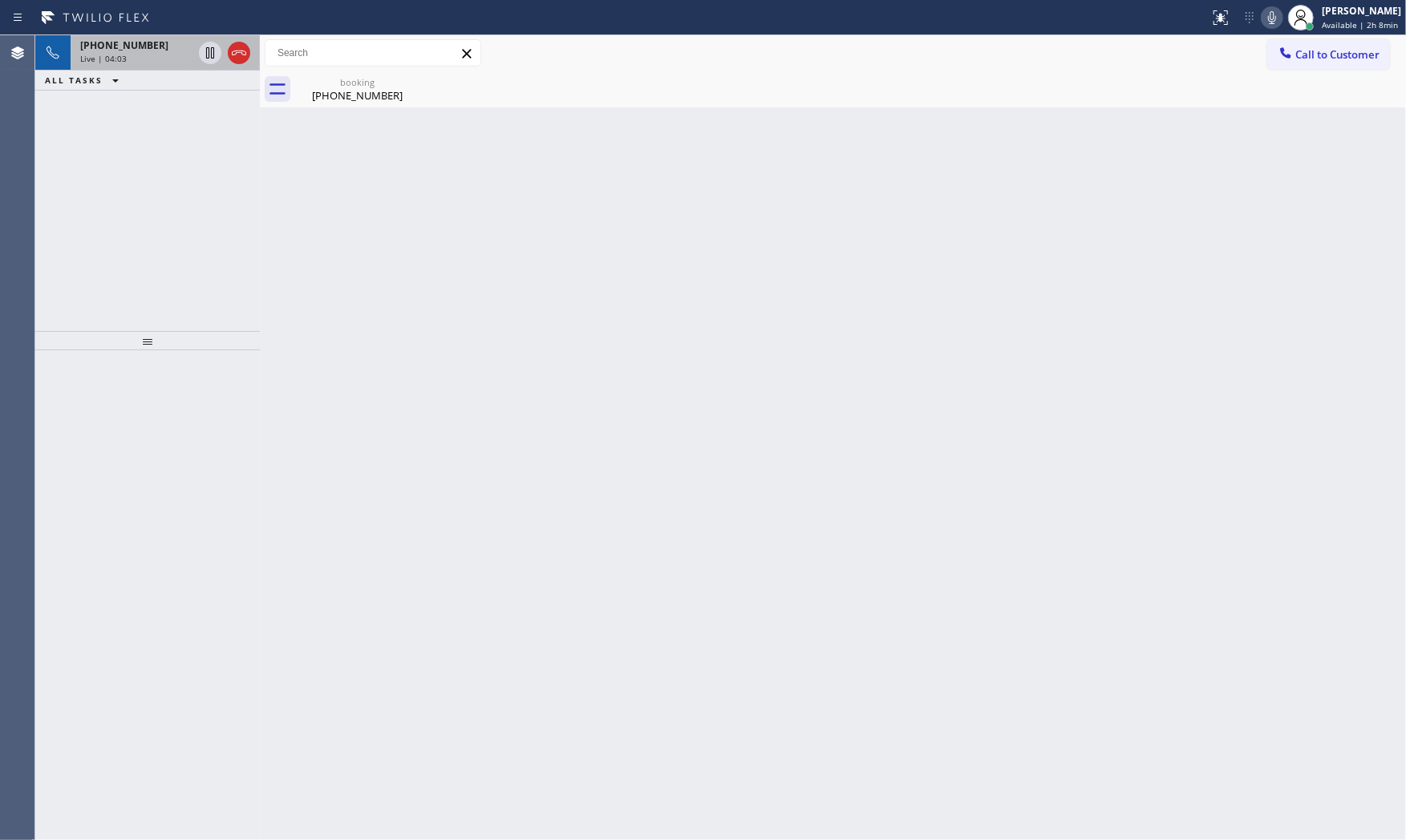
click at [145, 64] on div "Live | 04:03" at bounding box center [136, 58] width 112 height 11
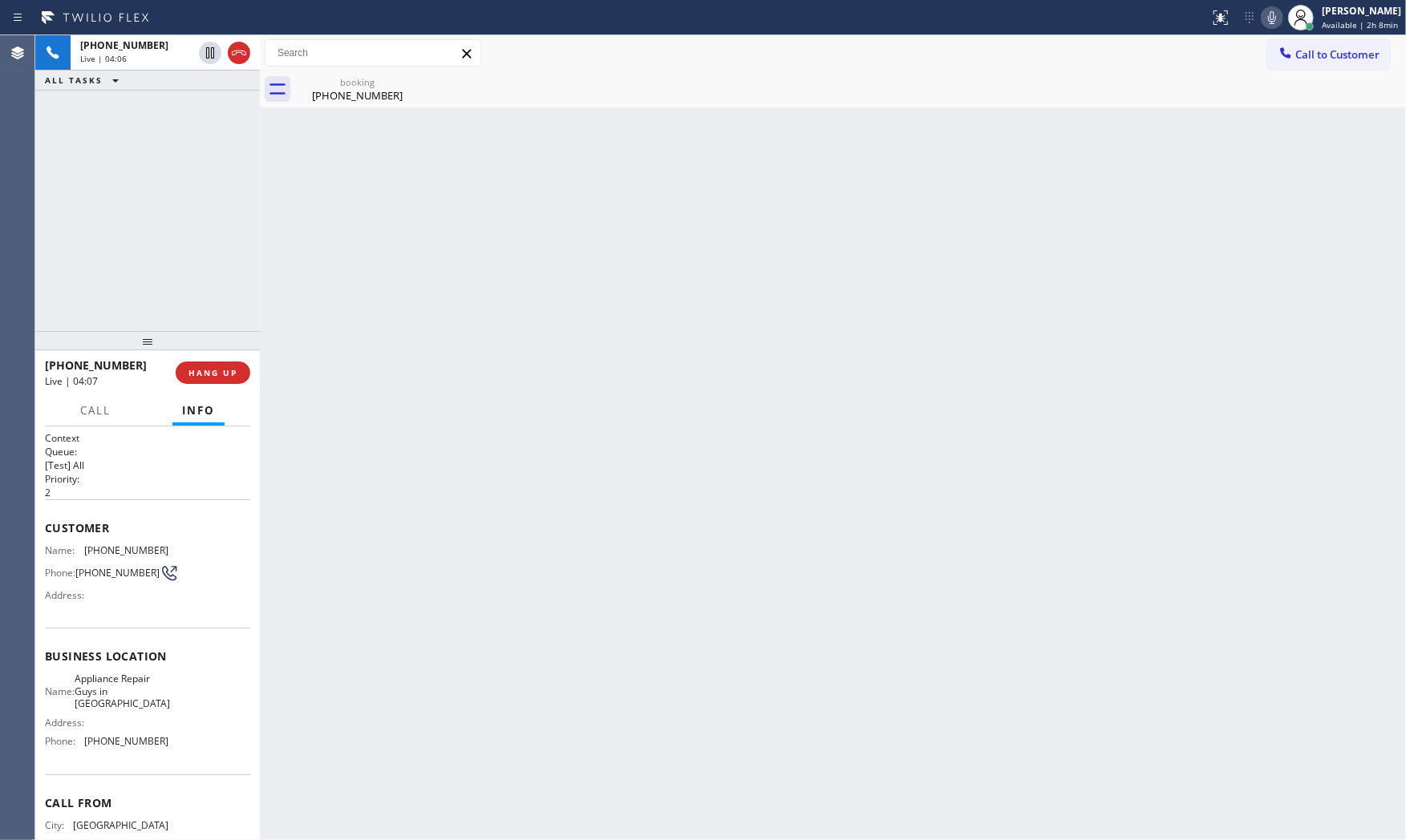
click at [1264, 14] on icon at bounding box center [1272, 17] width 19 height 19
click at [1264, 13] on icon at bounding box center [1272, 17] width 19 height 19
click at [1264, 14] on icon at bounding box center [1272, 17] width 19 height 19
click at [203, 56] on icon at bounding box center [210, 53] width 19 height 19
click at [340, 104] on div "booking [PHONE_NUMBER]" at bounding box center [358, 89] width 122 height 36
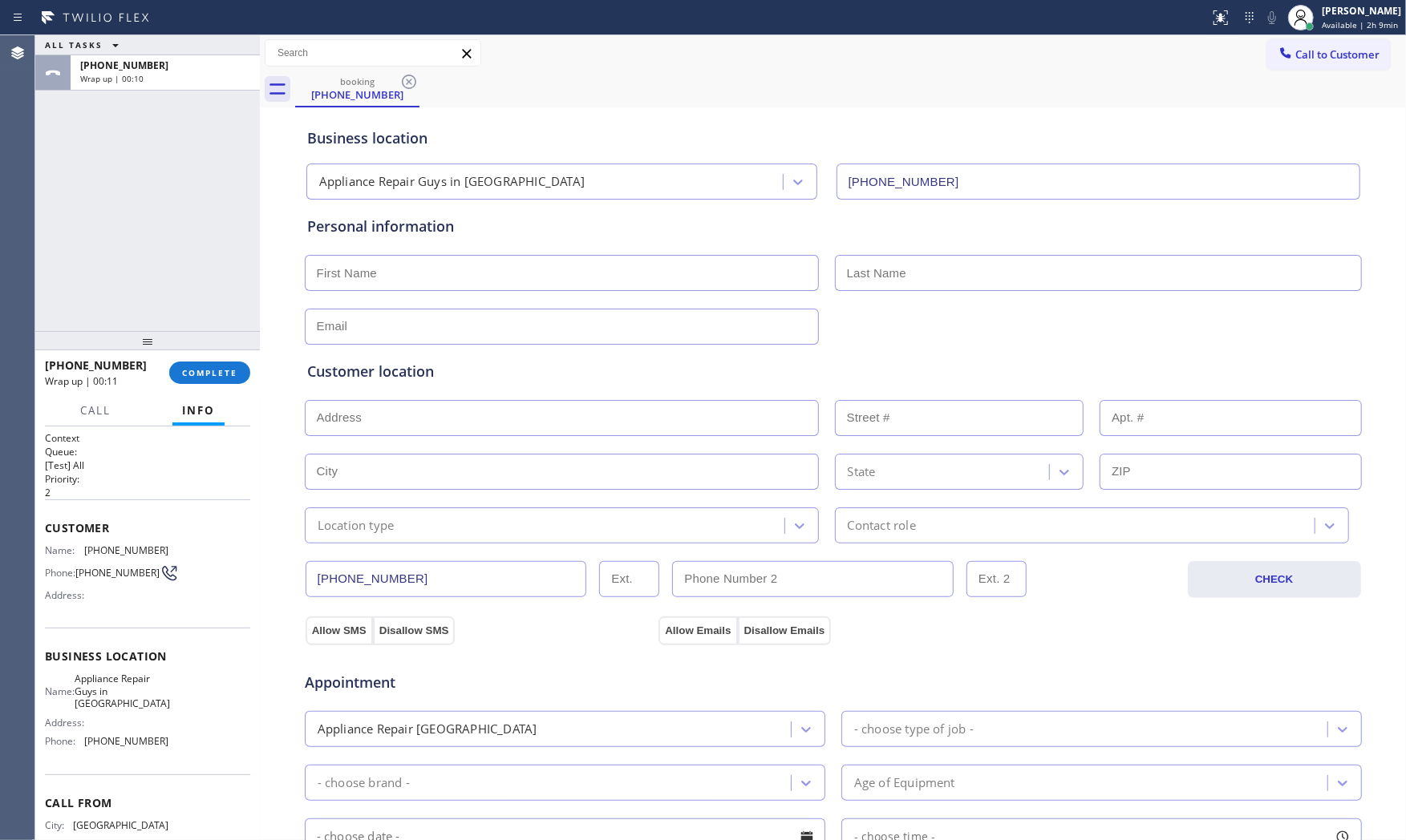
click at [395, 265] on input "text" at bounding box center [561, 273] width 514 height 36
type input "Ms"
type input "[PERSON_NAME]"
type input "[EMAIL_ADDRESS][DOMAIN_NAME]"
click at [516, 413] on input "text" at bounding box center [561, 418] width 514 height 36
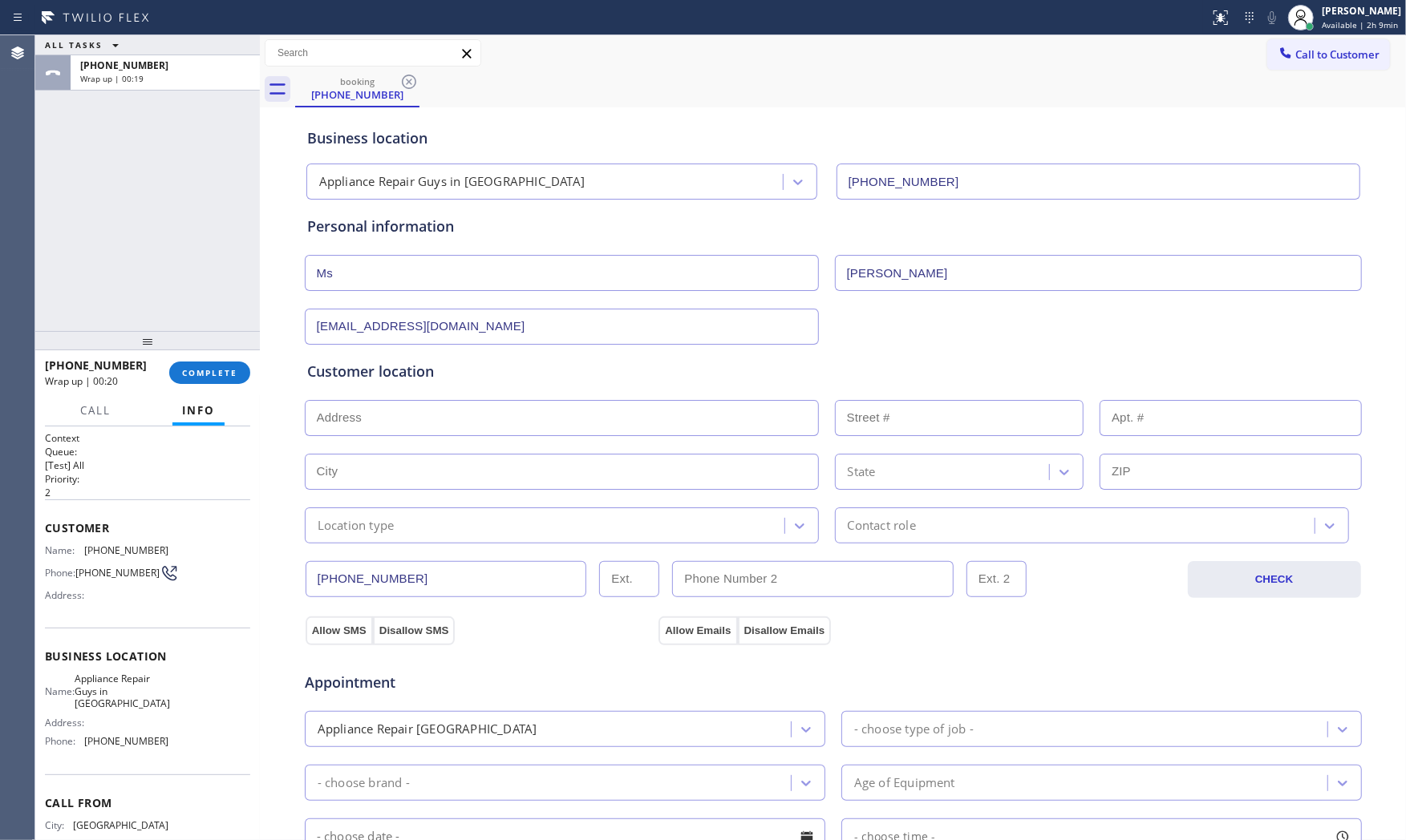
paste input "[STREET_ADDRESS]"
type input "[STREET_ADDRESS]"
type input "55"
type input "[GEOGRAPHIC_DATA]"
type input "91101"
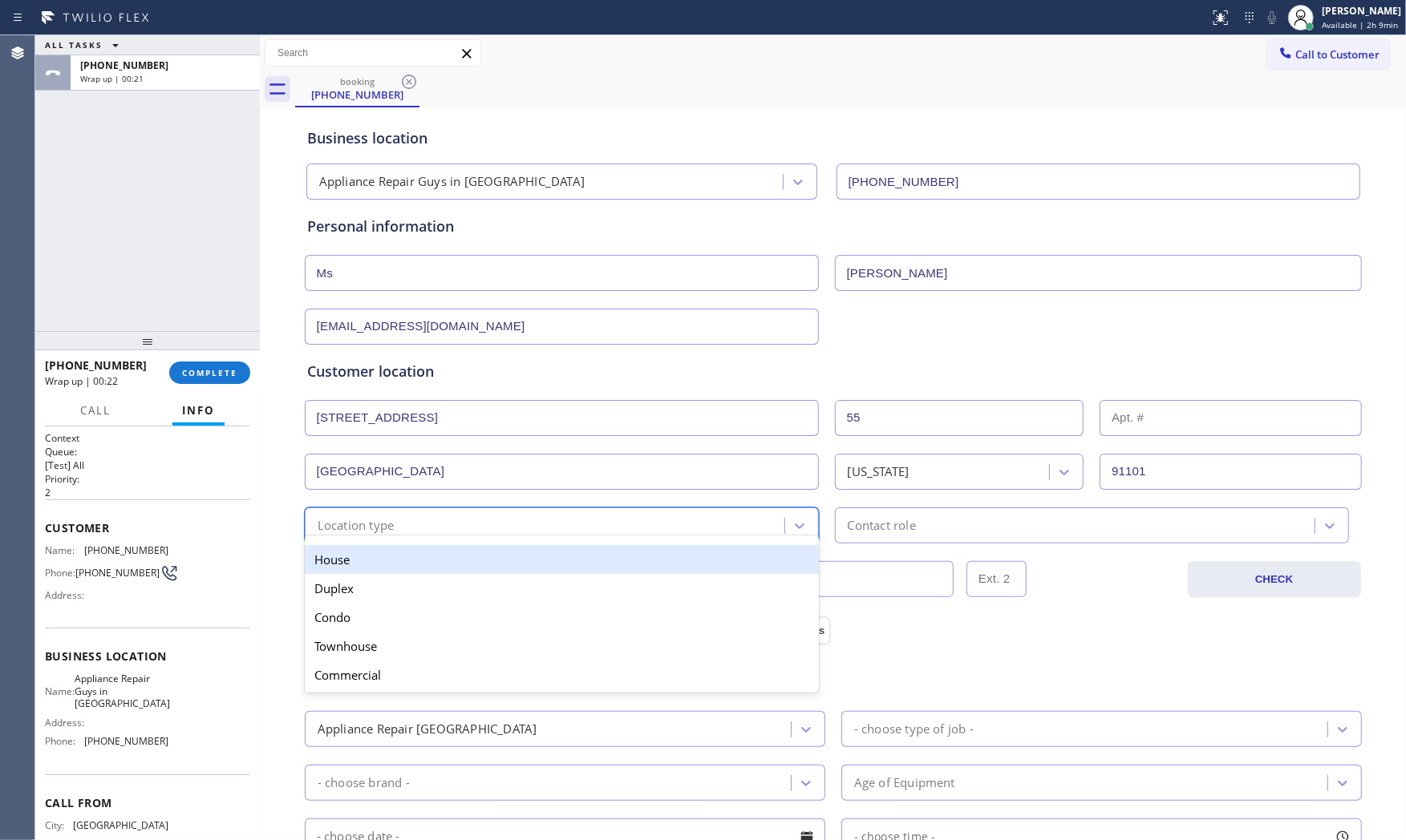
click at [316, 541] on div "option House focused, 1 of 5. 5 results available. Use Up and Down to choose op…" at bounding box center [561, 525] width 514 height 36
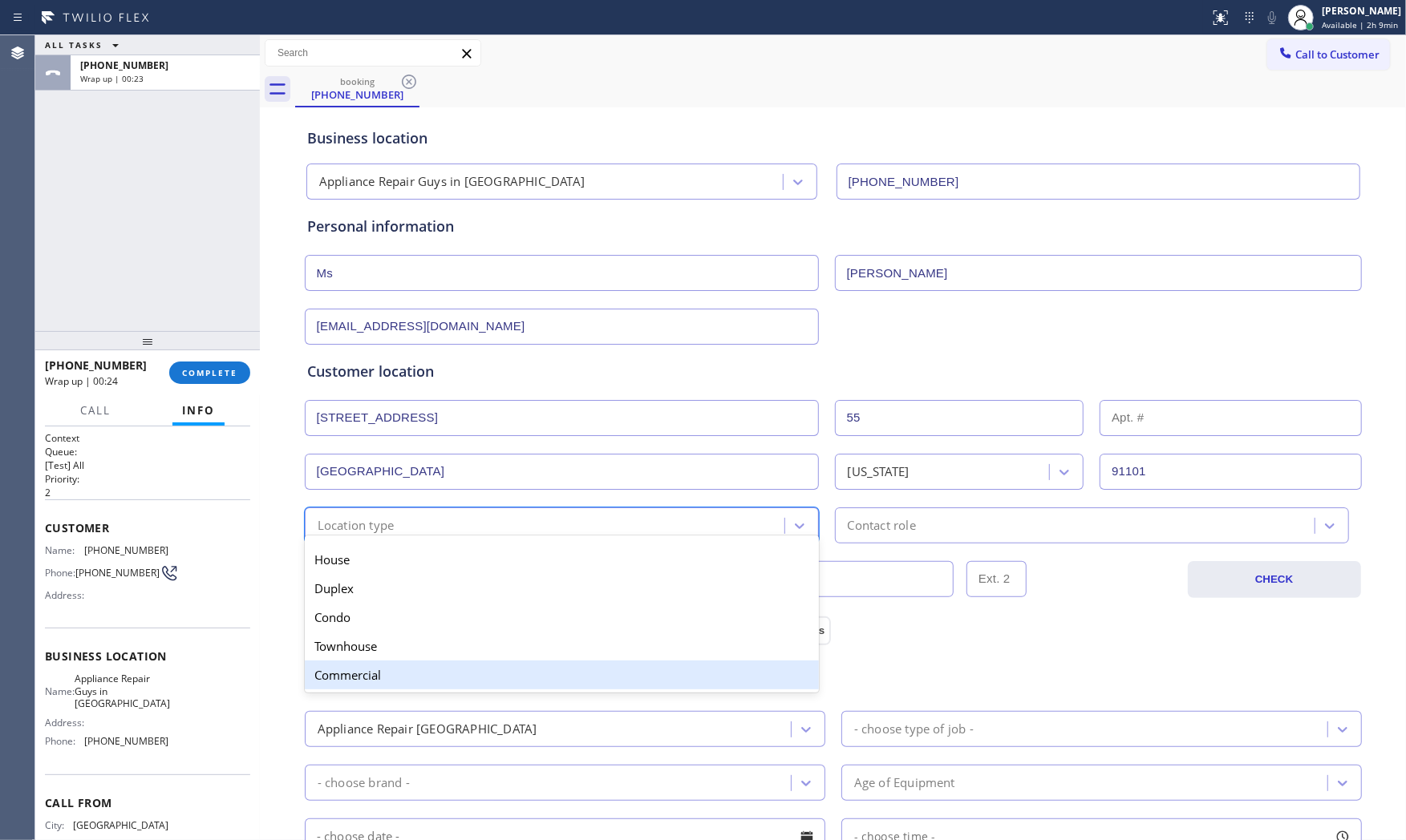
drag, startPoint x: 359, startPoint y: 655, endPoint x: 359, endPoint y: 665, distance: 10.0
click at [359, 665] on div "House Duplex [GEOGRAPHIC_DATA] Commercial" at bounding box center [561, 617] width 514 height 151
click at [359, 665] on div "Commercial" at bounding box center [561, 675] width 514 height 29
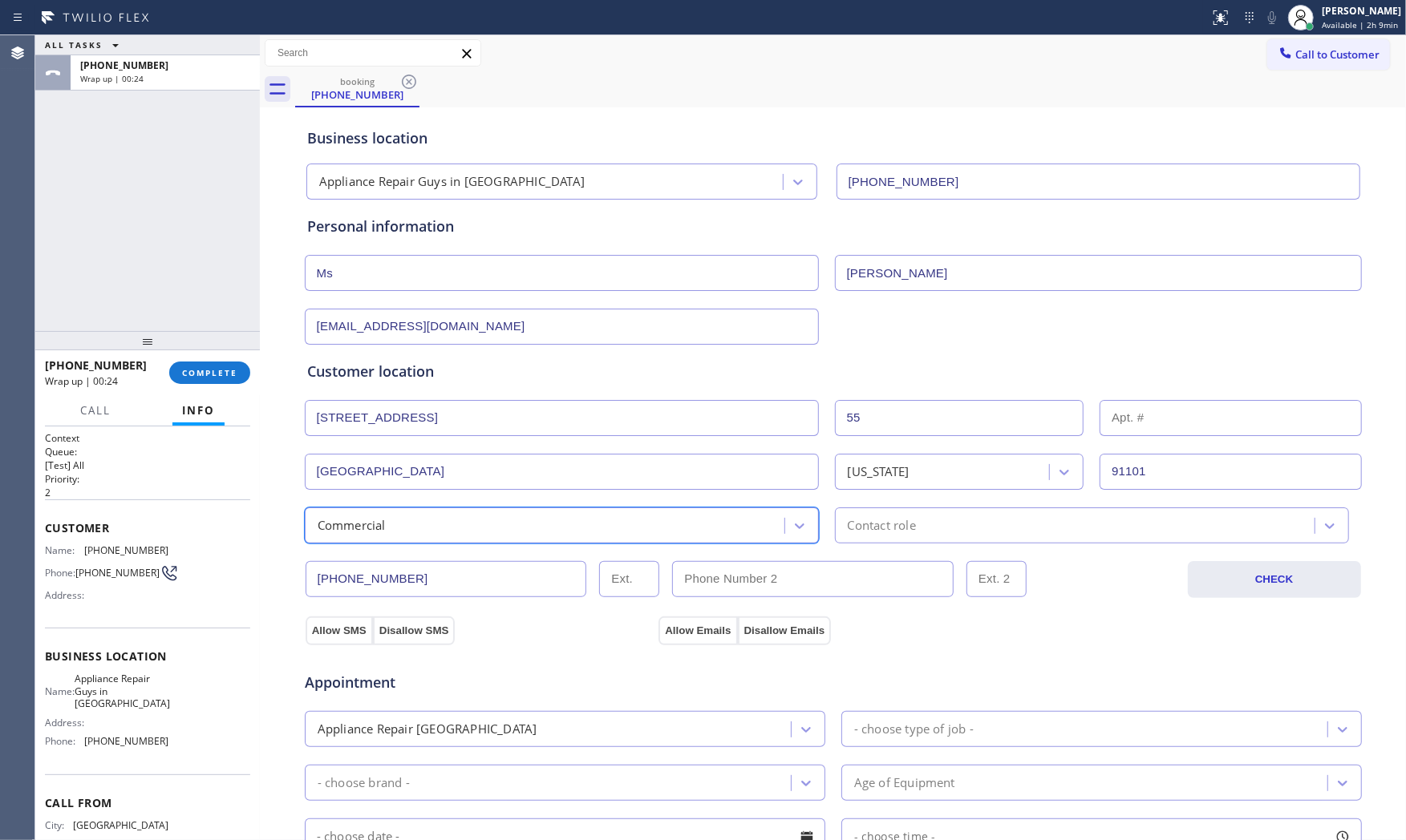
click at [918, 532] on div "Contact role" at bounding box center [1077, 525] width 475 height 28
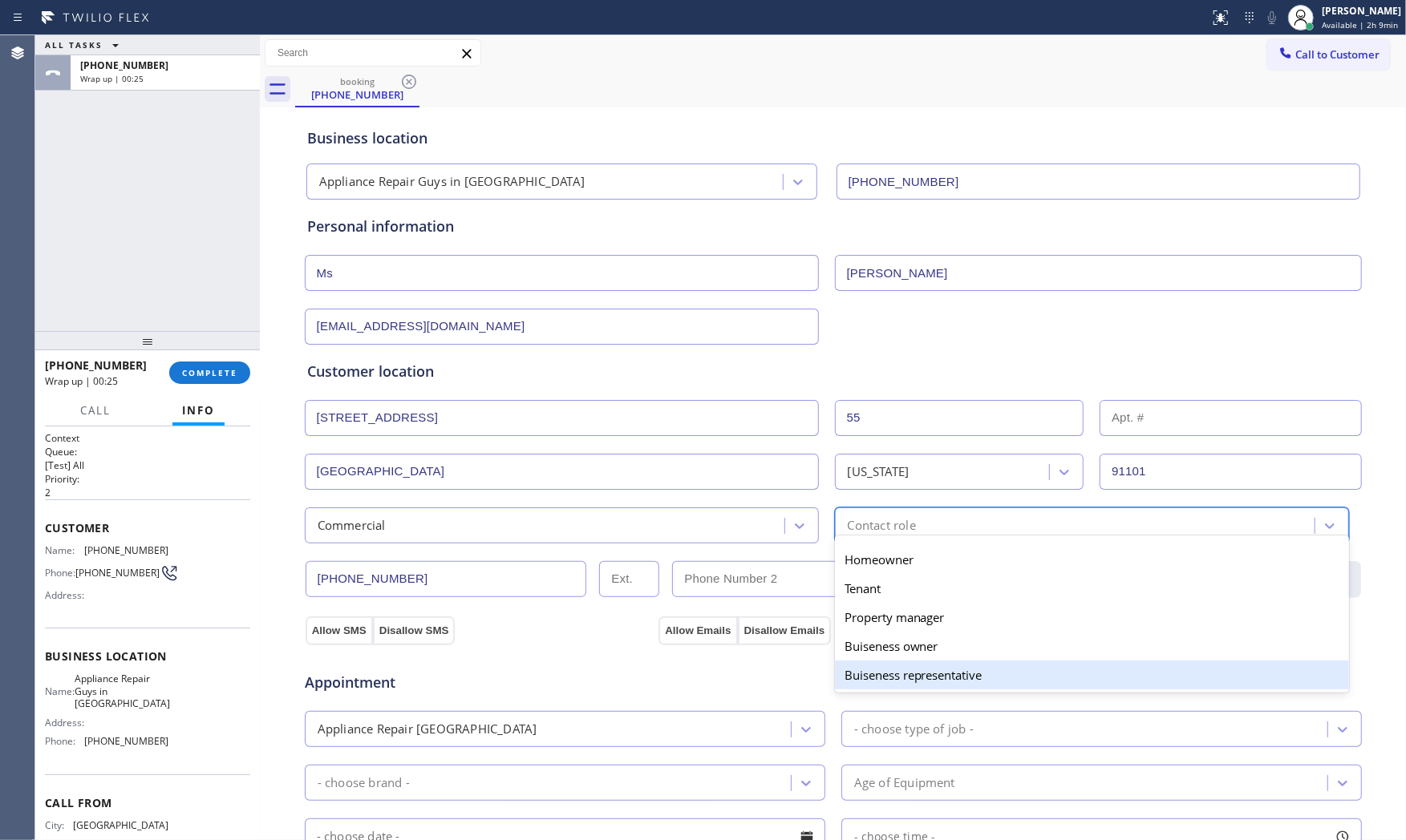
click at [886, 671] on div "Buiseness representative" at bounding box center [1092, 675] width 514 height 29
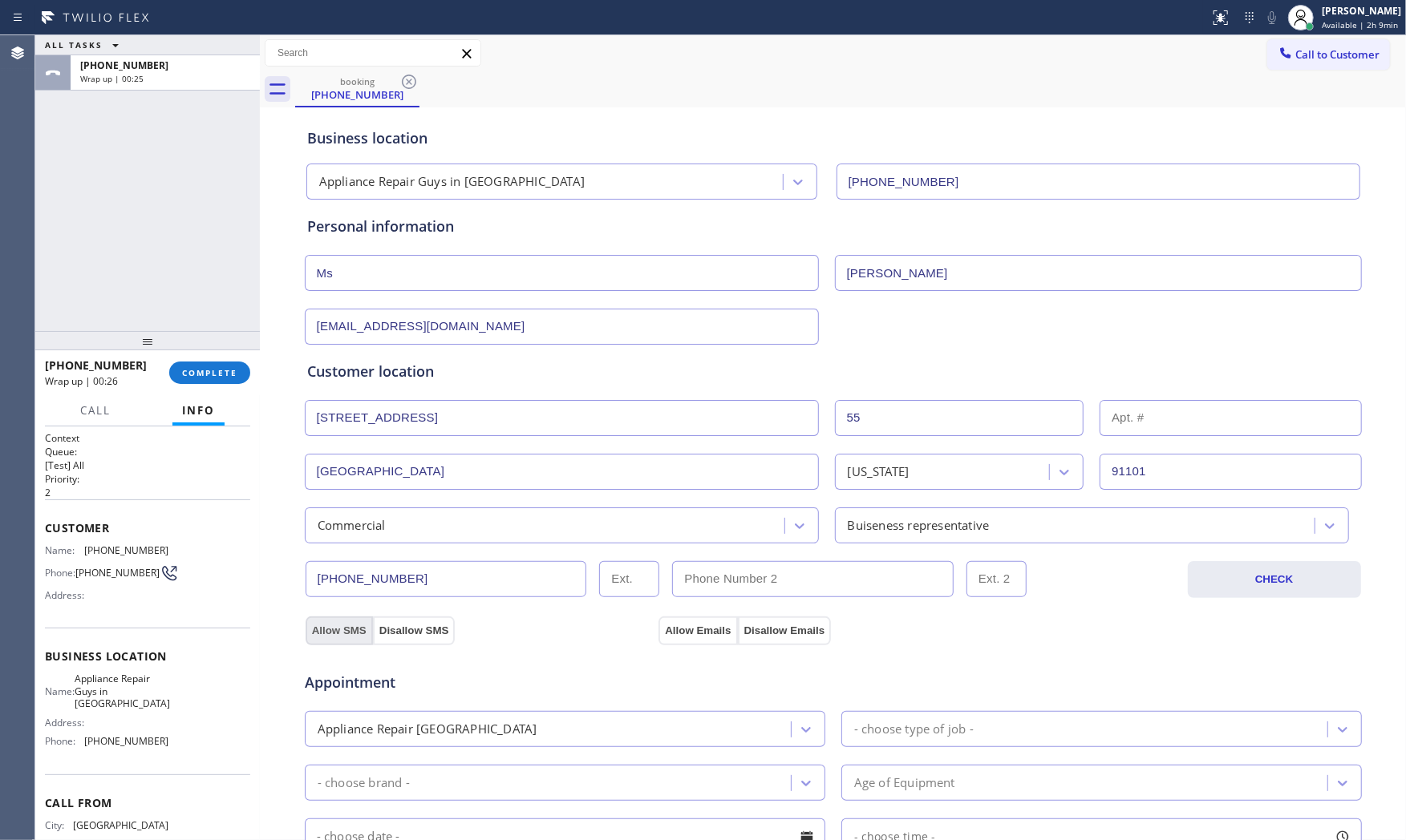
click at [327, 625] on button "Allow SMS" at bounding box center [339, 631] width 68 height 29
click at [676, 635] on button "Allow Emails" at bounding box center [697, 631] width 79 height 29
click at [572, 731] on div "Appliance Repair [GEOGRAPHIC_DATA]" at bounding box center [550, 729] width 481 height 28
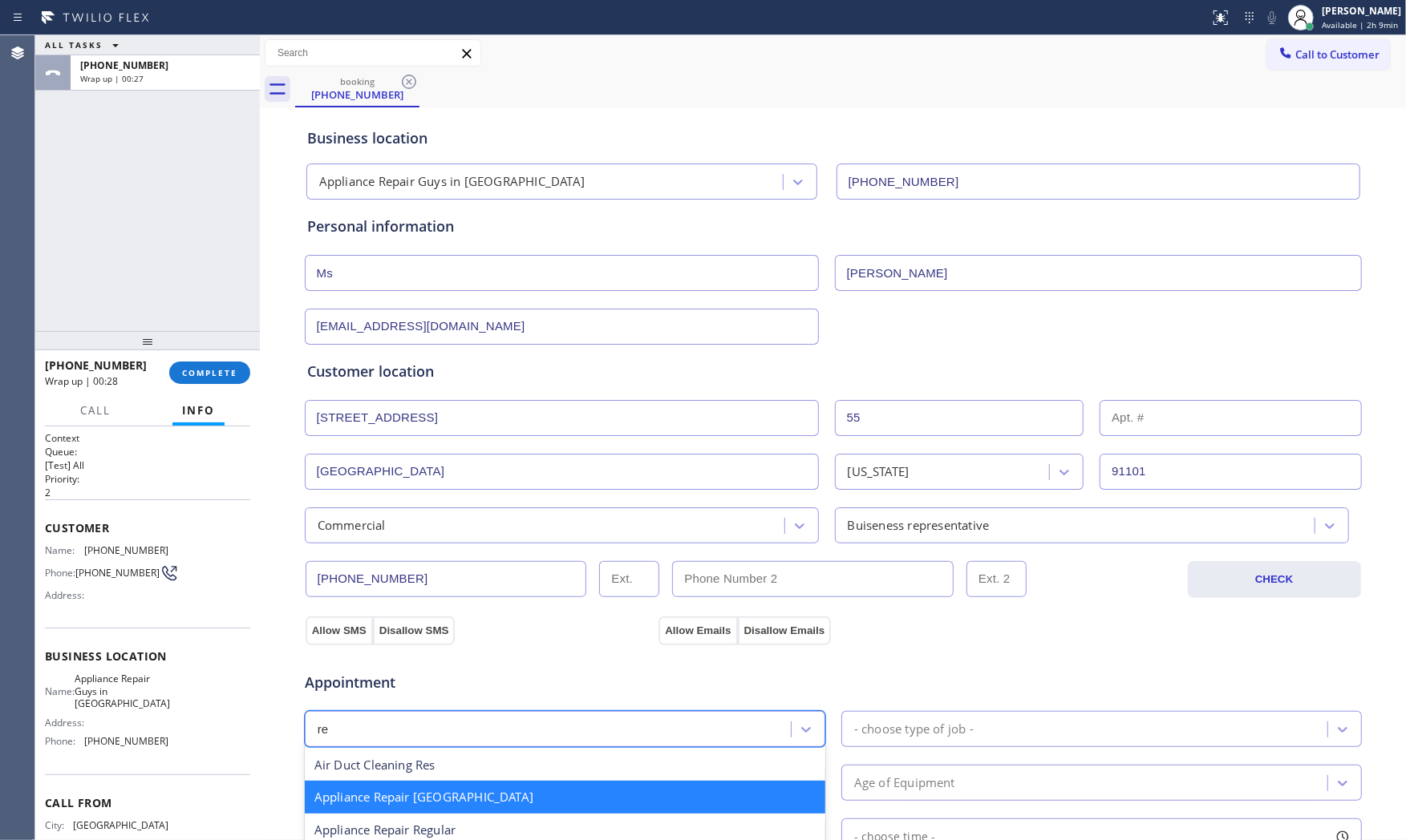
type input "reg"
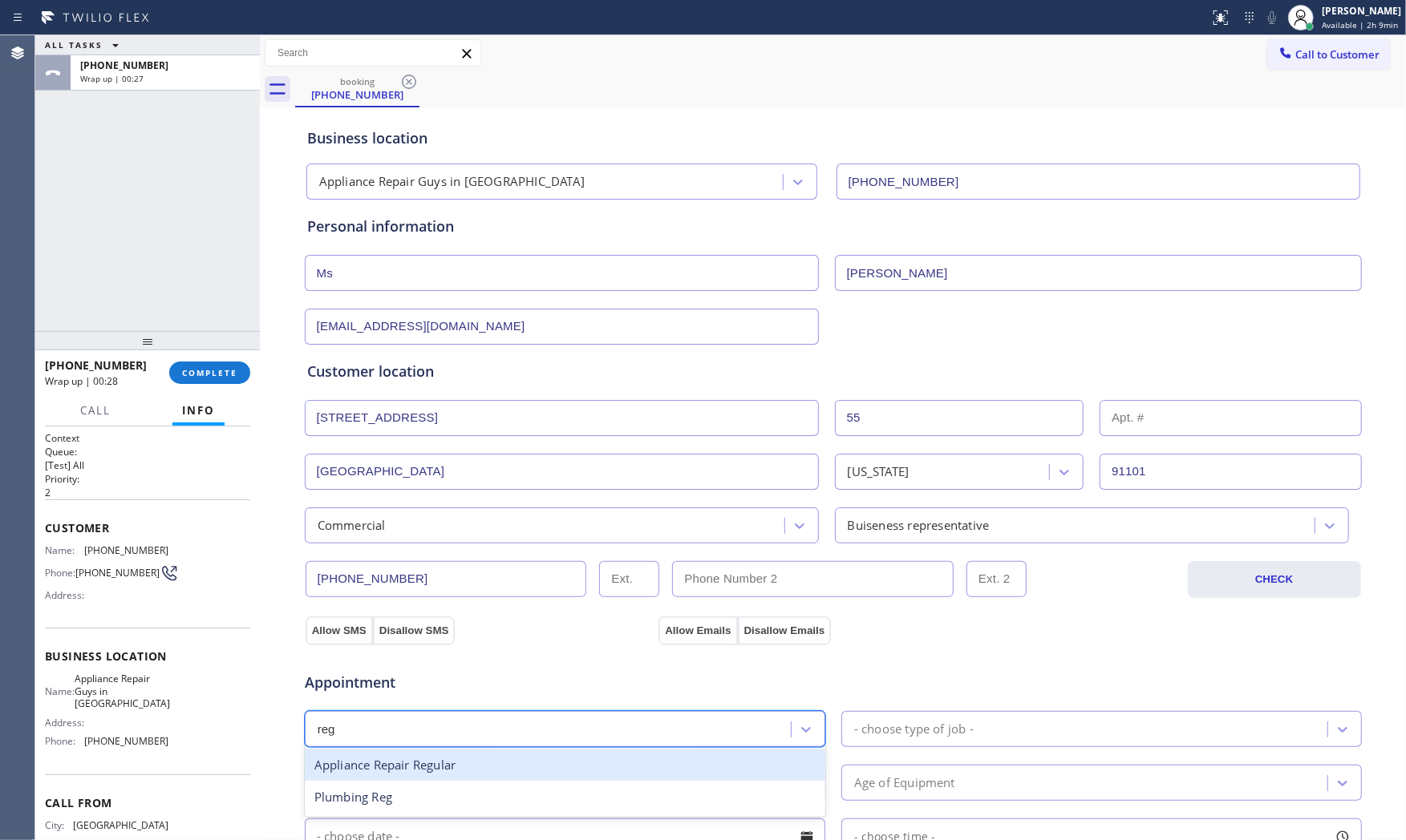
click at [483, 763] on div "Appliance Repair Regular" at bounding box center [565, 765] width 520 height 33
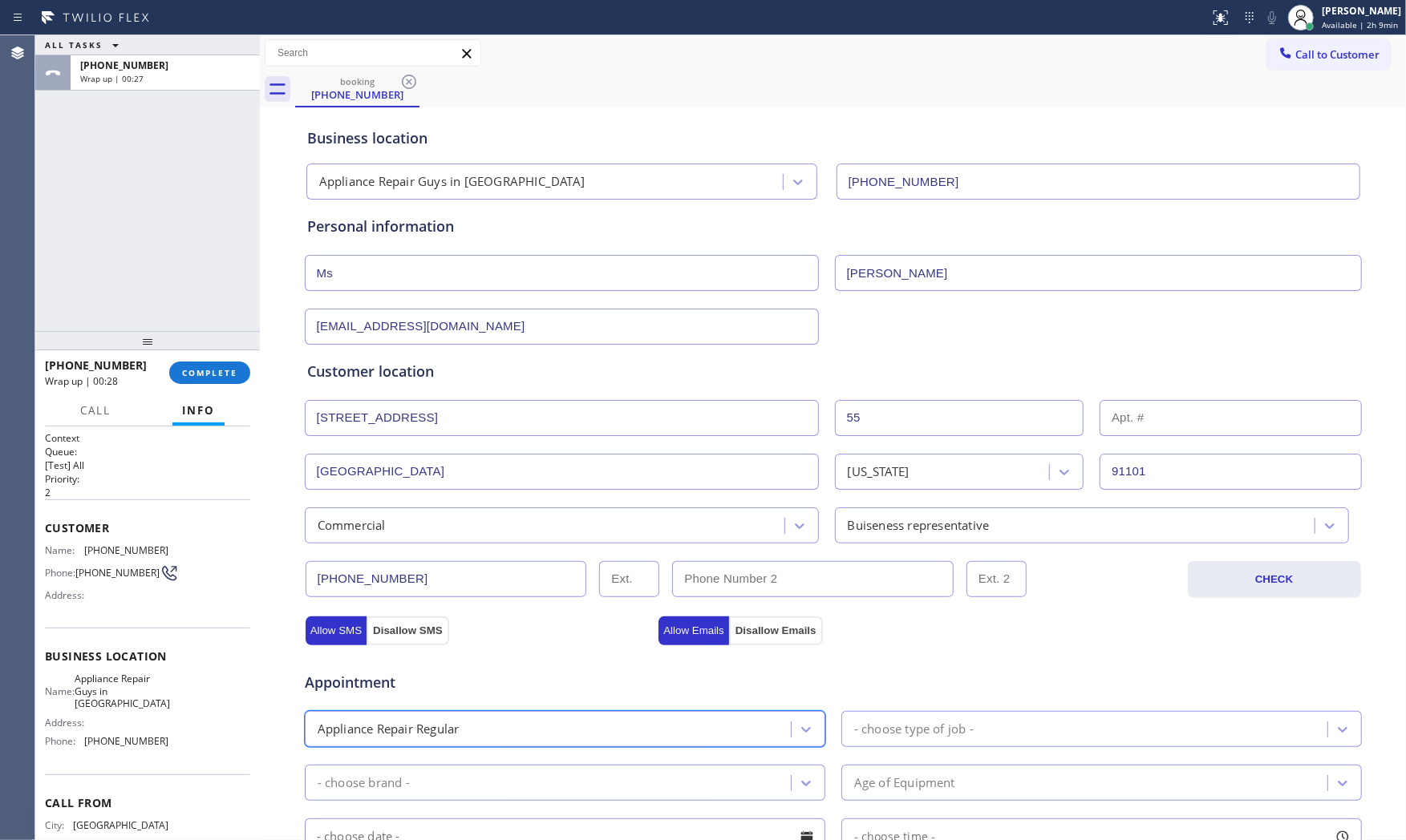
click at [933, 746] on div "- choose type of job -" at bounding box center [1101, 729] width 520 height 36
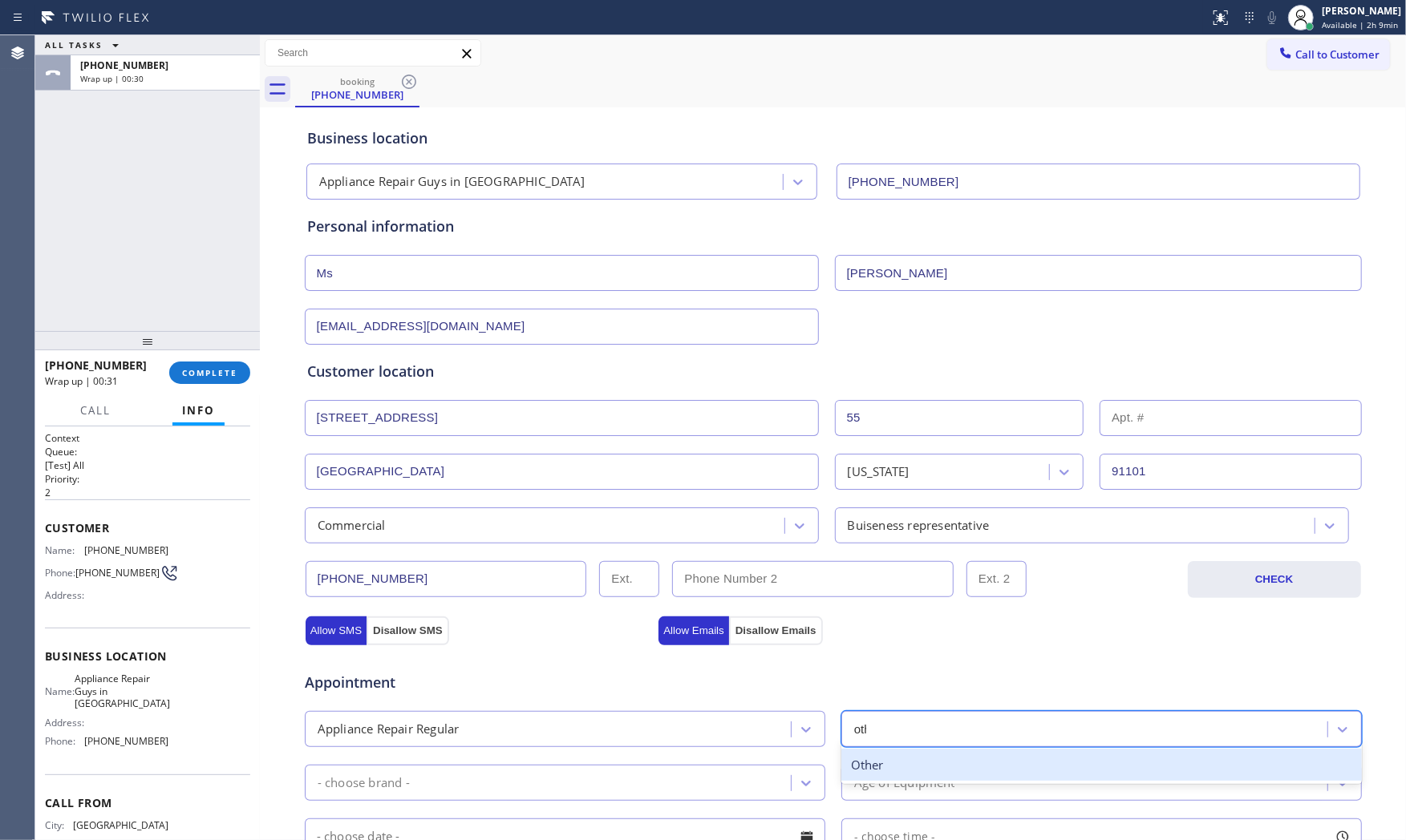
type input "other"
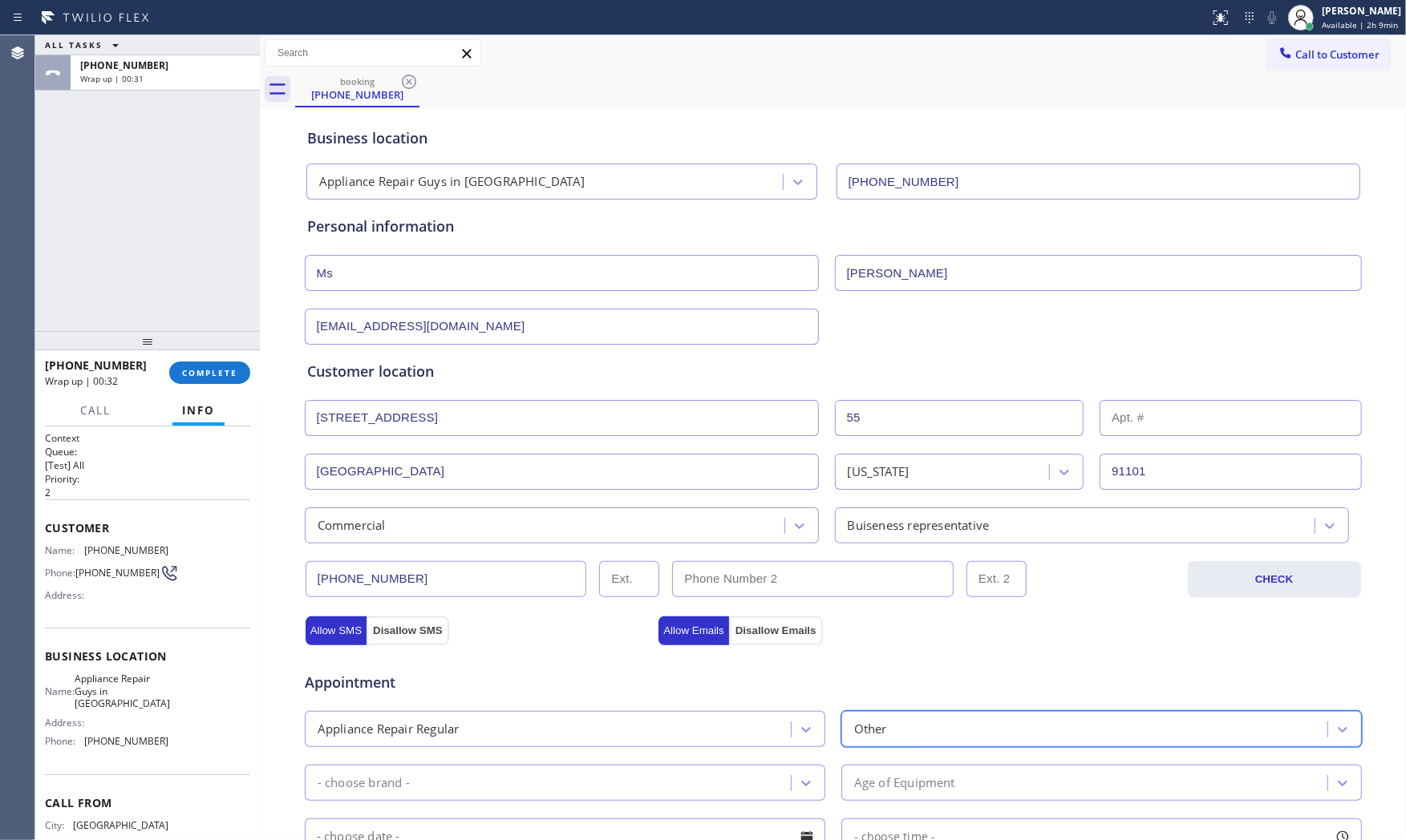
click at [594, 801] on div "- choose brand -" at bounding box center [565, 783] width 520 height 36
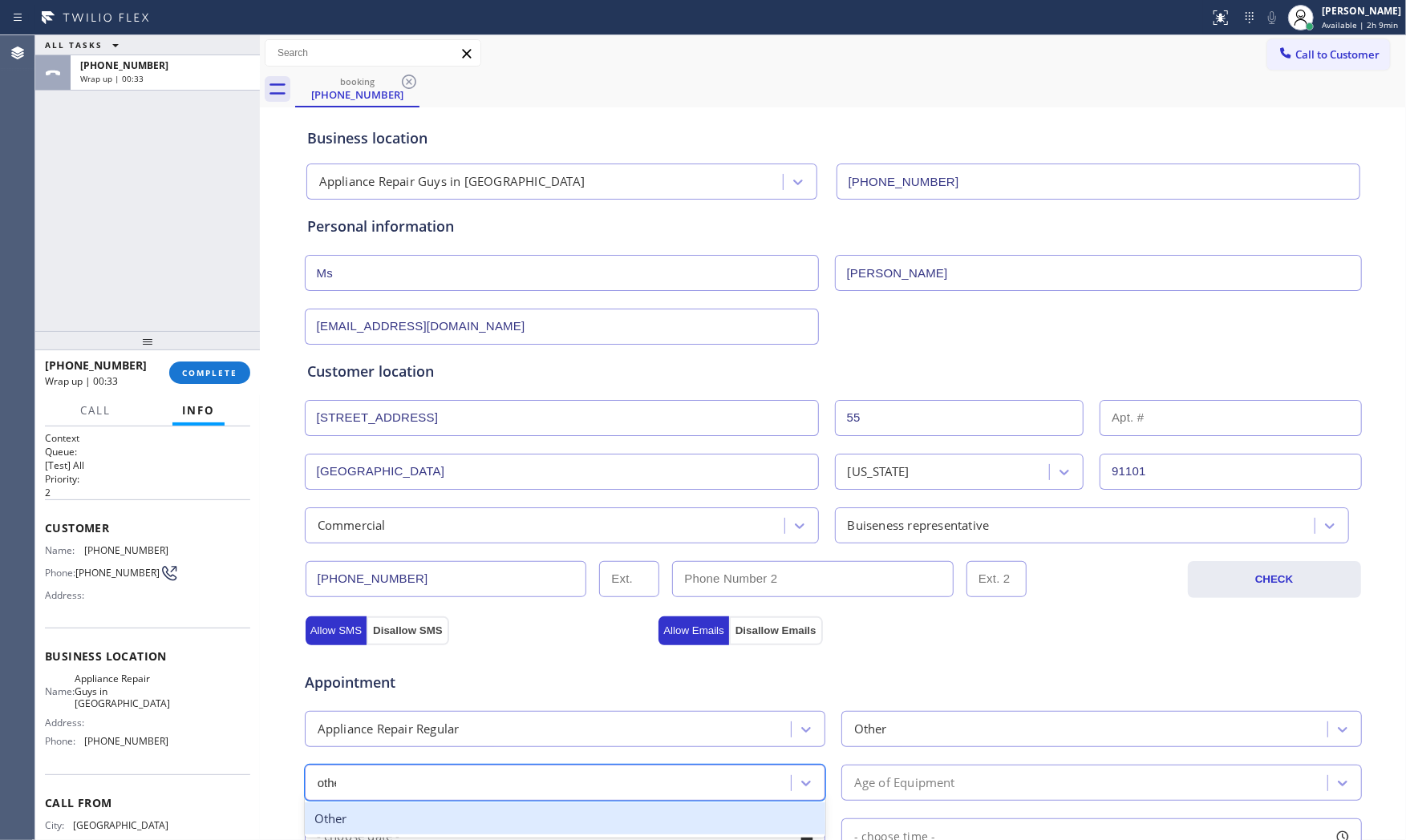
type input "other"
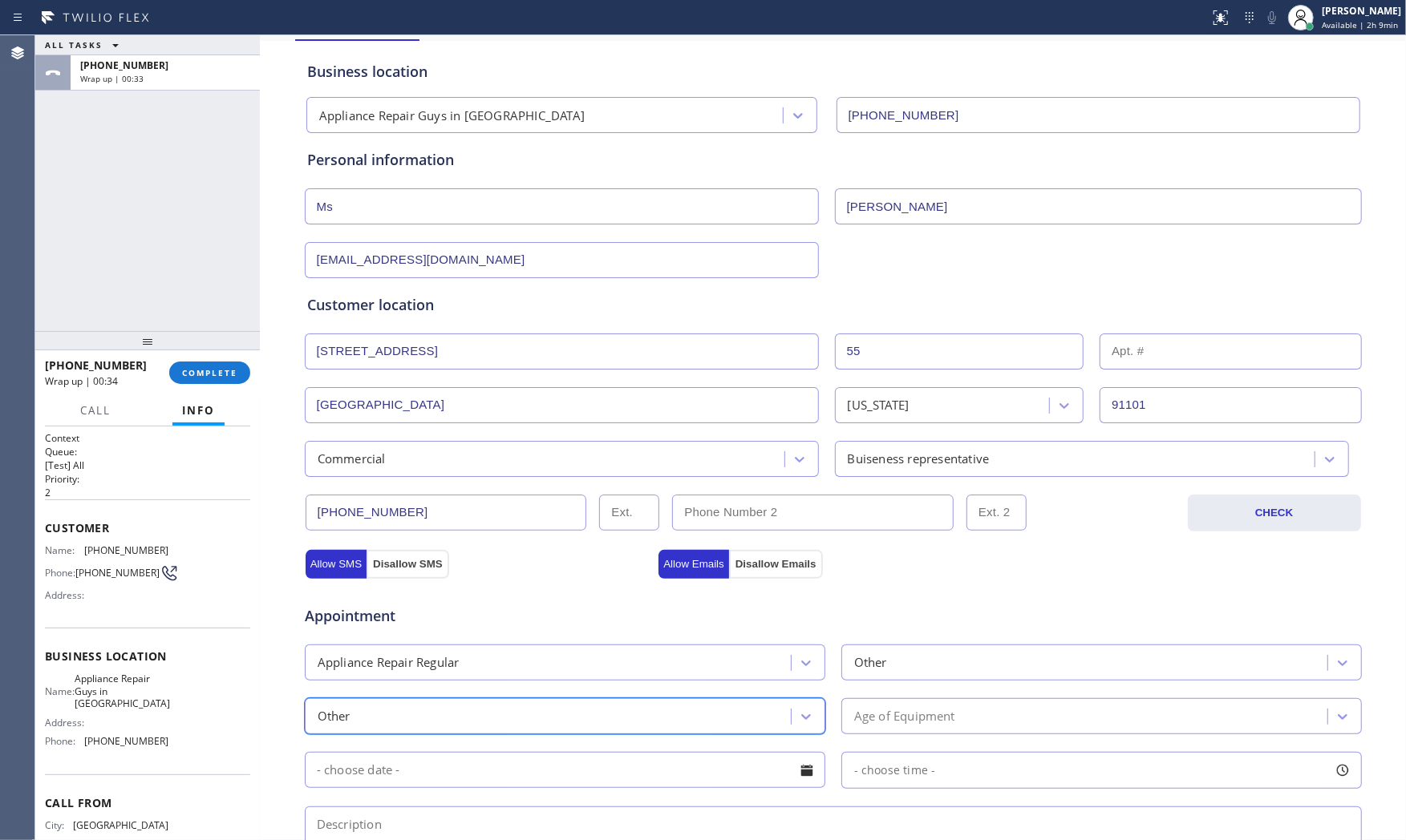
scroll to position [267, 0]
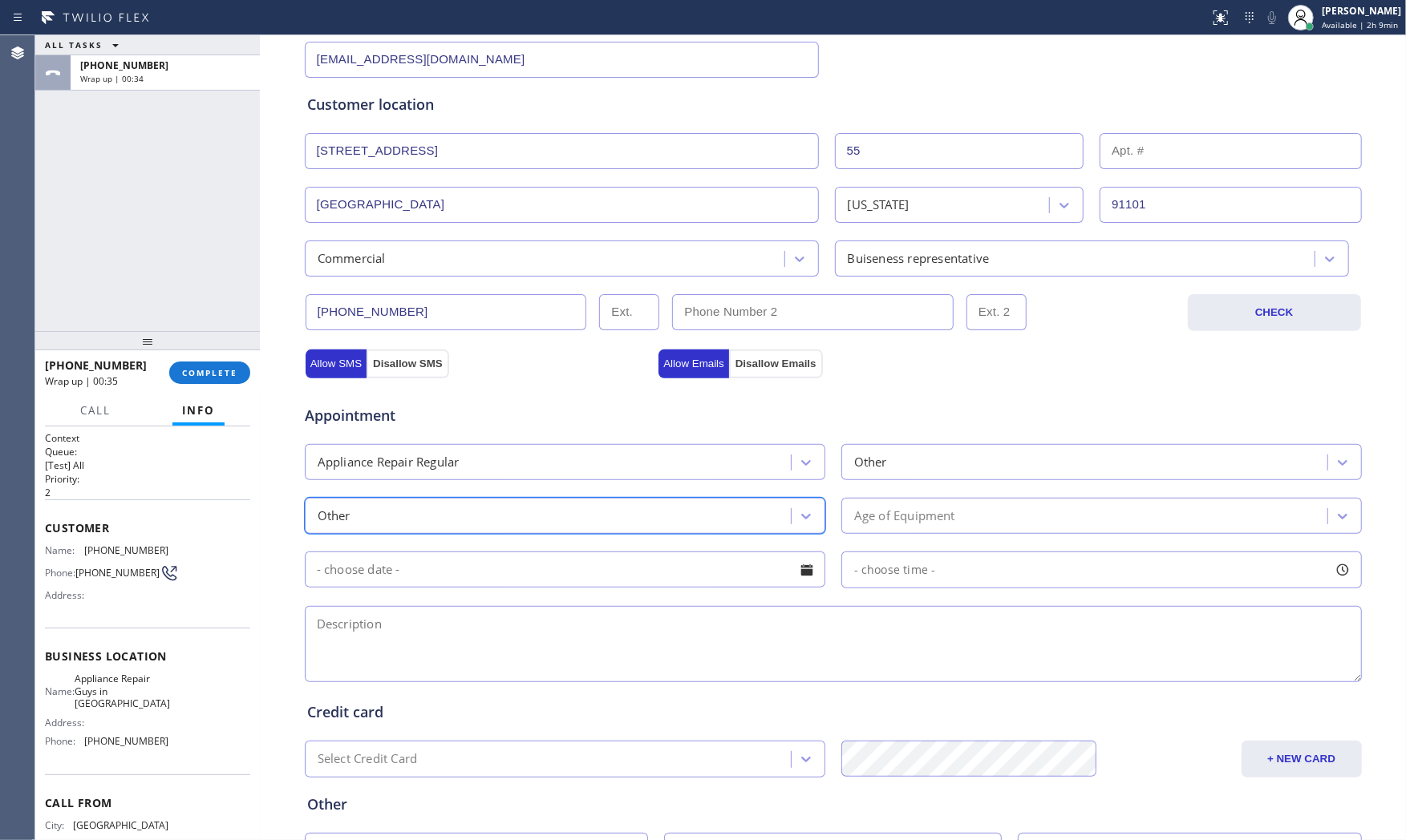
click at [887, 515] on div "Age of Equipment" at bounding box center [905, 516] width 101 height 19
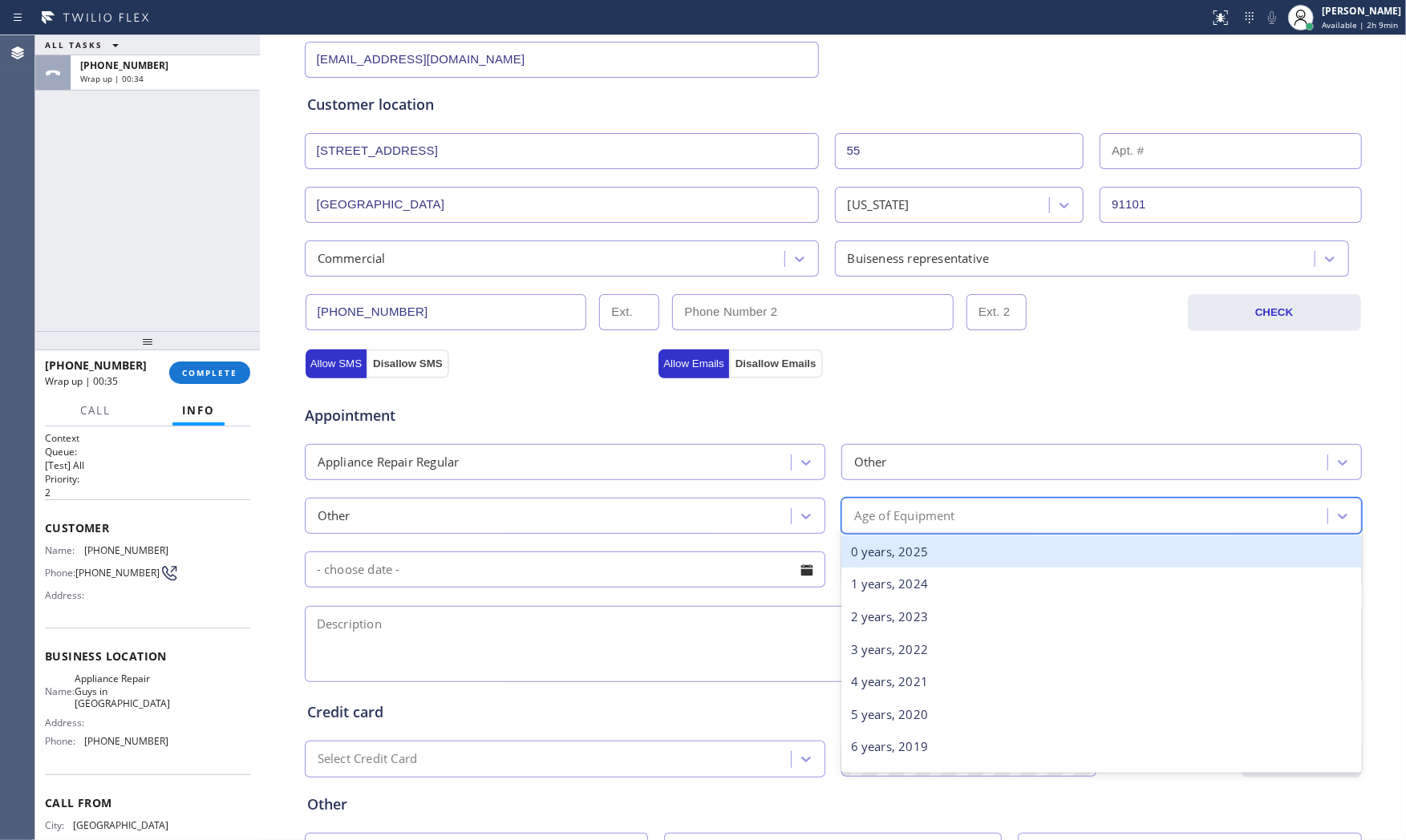
click at [879, 546] on div "0 years, 2025" at bounding box center [1101, 552] width 520 height 33
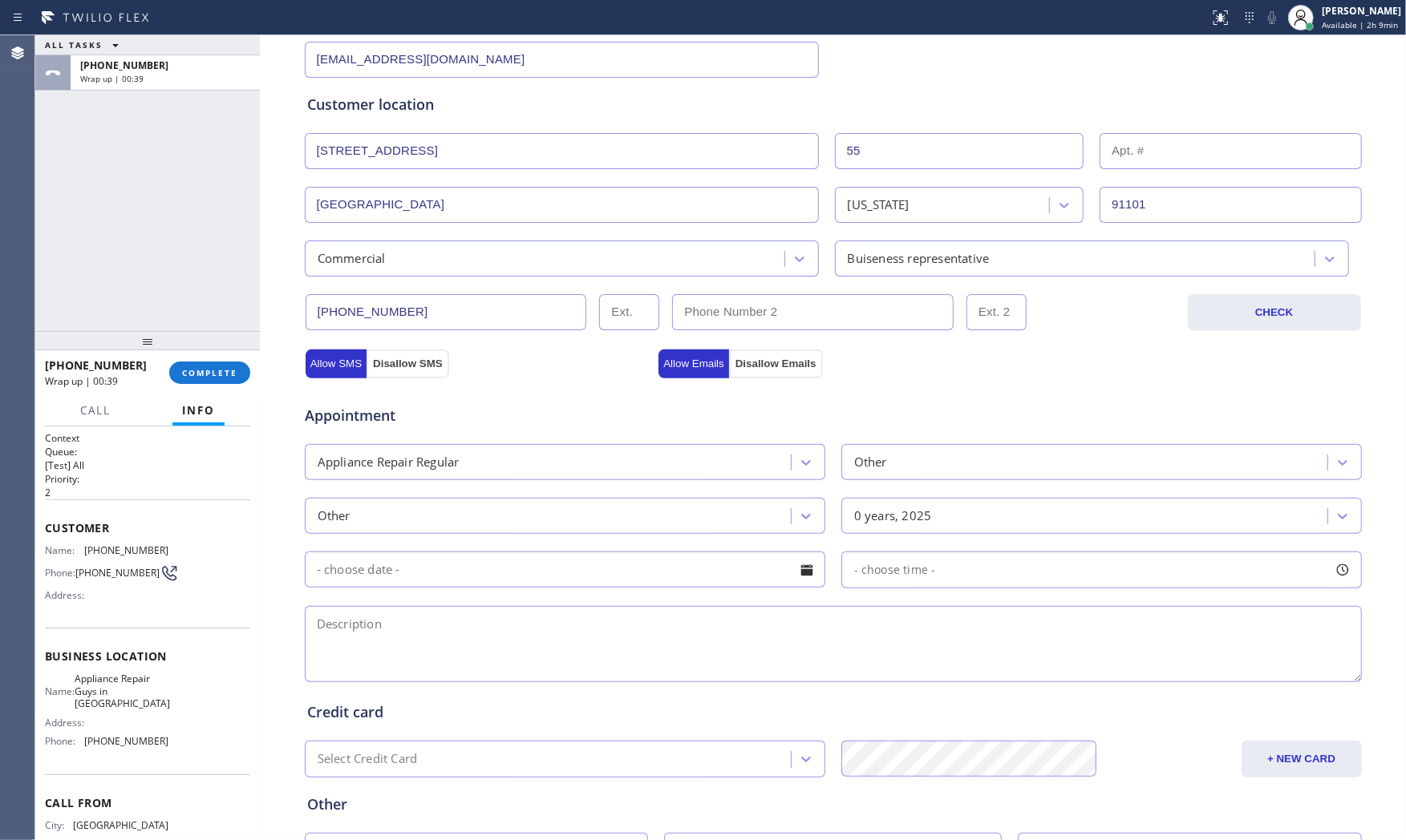
click at [574, 628] on textarea at bounding box center [833, 643] width 1057 height 76
paste textarea "market forge | tilt skillet | doesnt catch gas and igniting | no idea how old |…"
click at [1302, 630] on textarea "market forge | tilt skillet | doesnt catch gas and igniting | no idea how old |…" at bounding box center [833, 643] width 1057 height 76
click at [700, 646] on textarea "market forge | tilt skillet | doesnt catch gas and igniting | no idea how old |…" at bounding box center [833, 643] width 1057 height 76
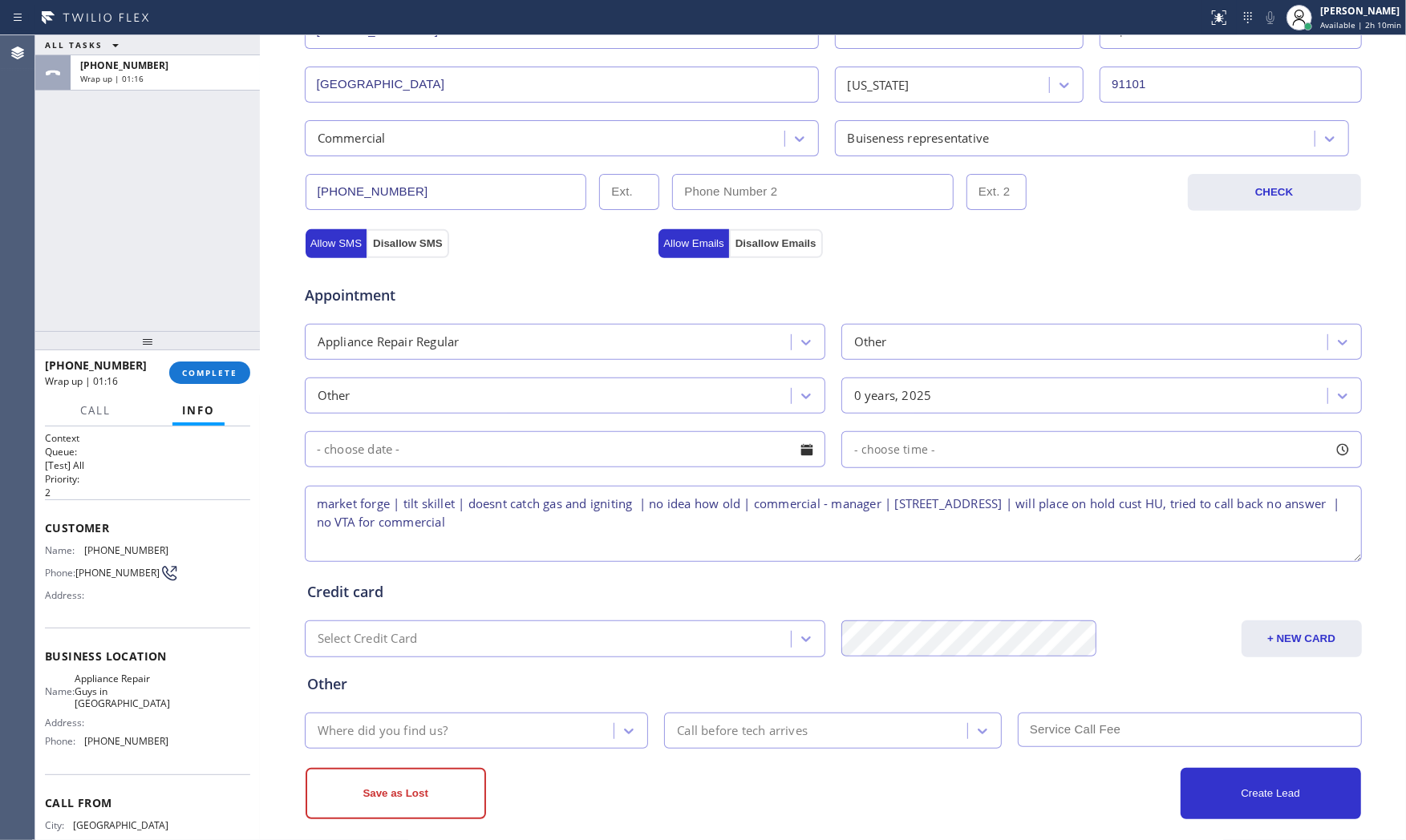
scroll to position [401, 0]
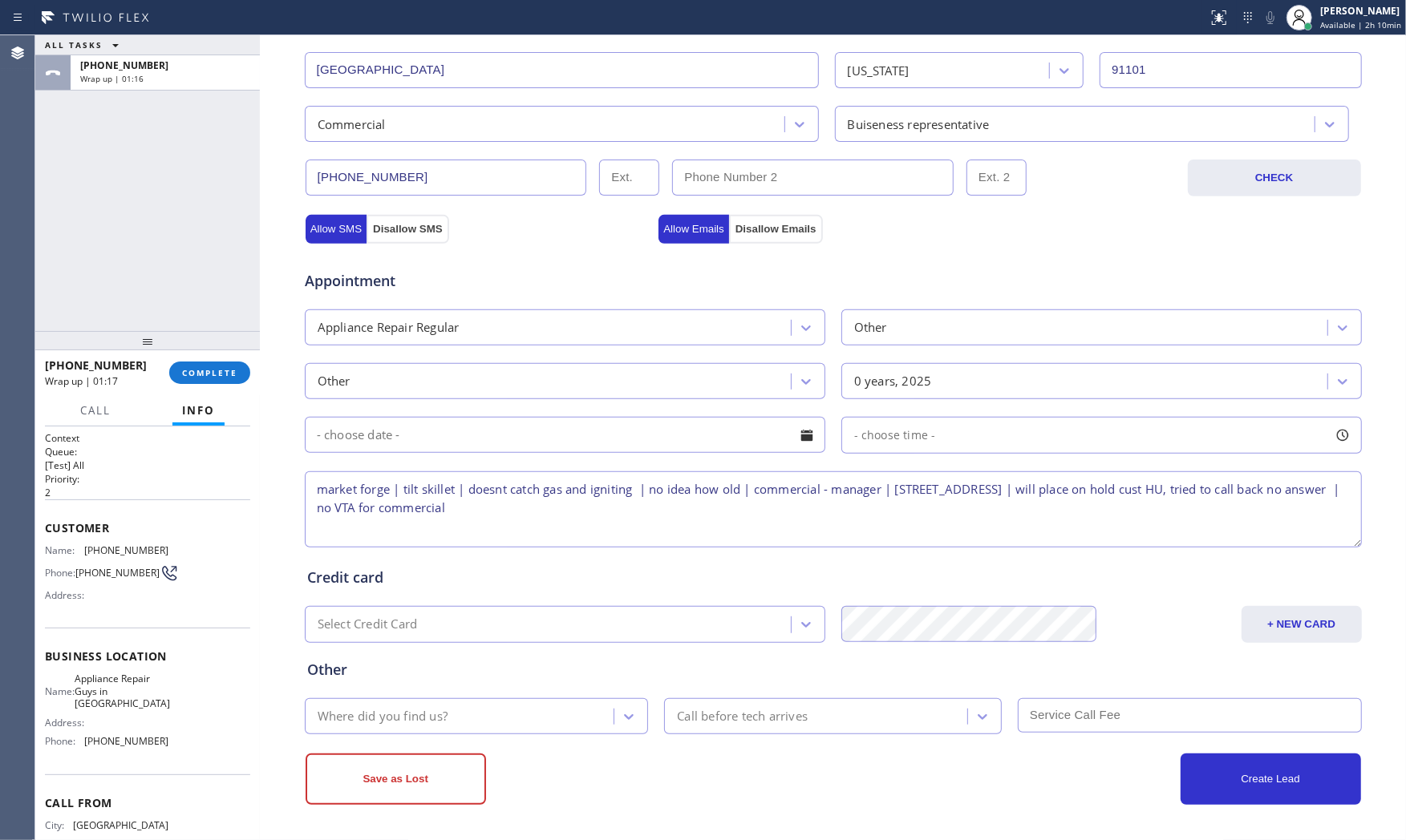
type textarea "market forge | tilt skillet | doesnt catch gas and igniting | no idea how old |…"
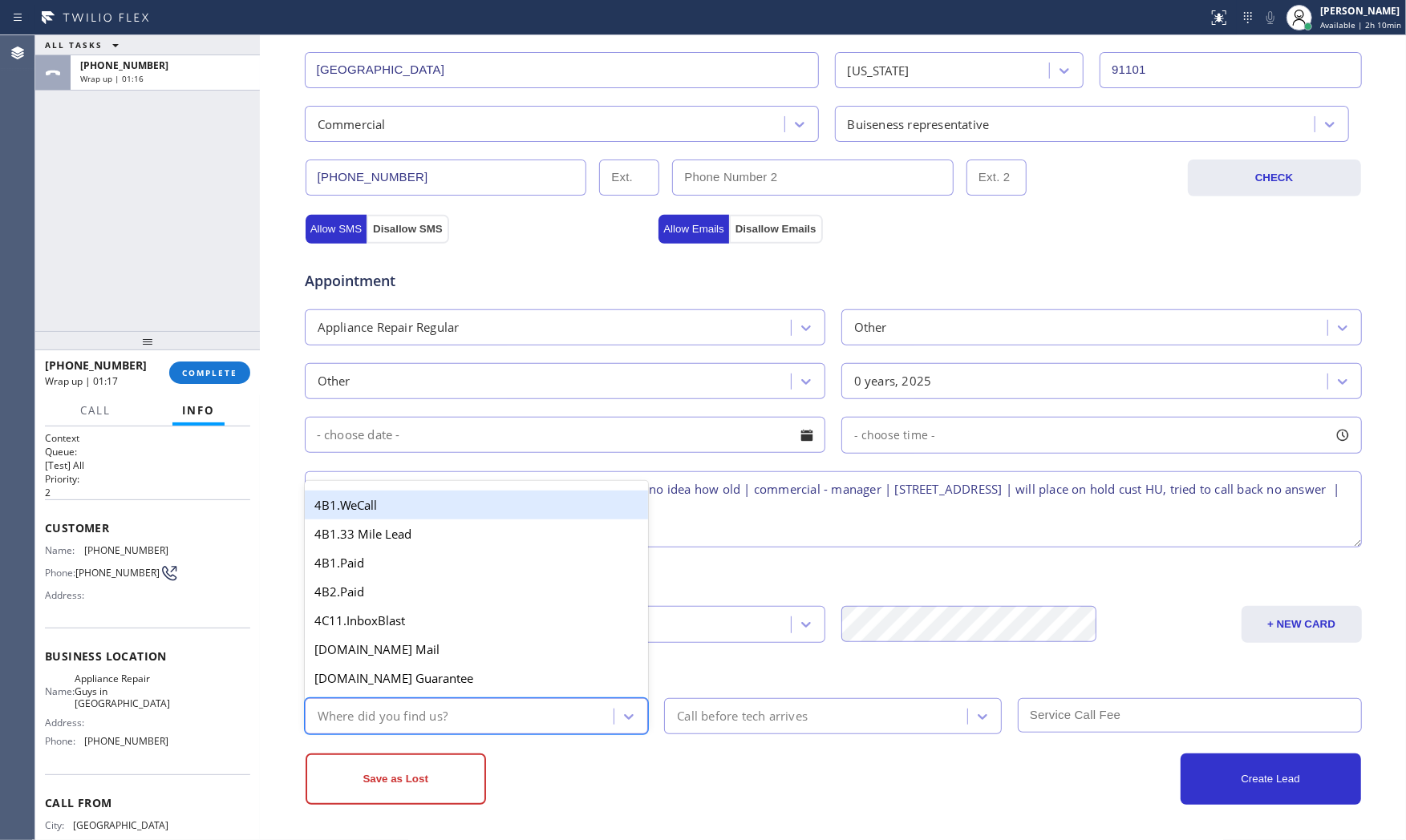
click at [478, 719] on div "Where did you find us?" at bounding box center [462, 716] width 305 height 28
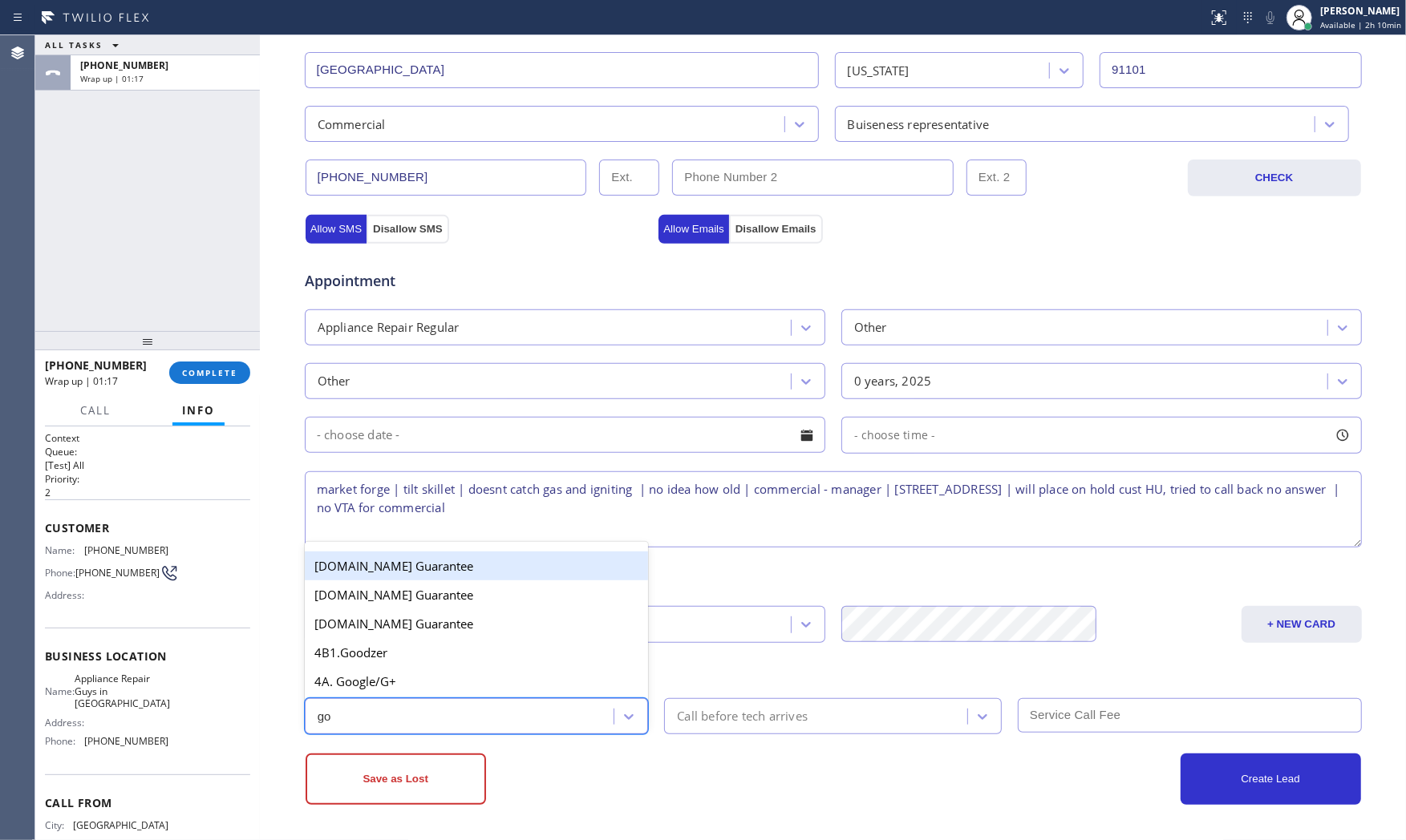
type input "goo"
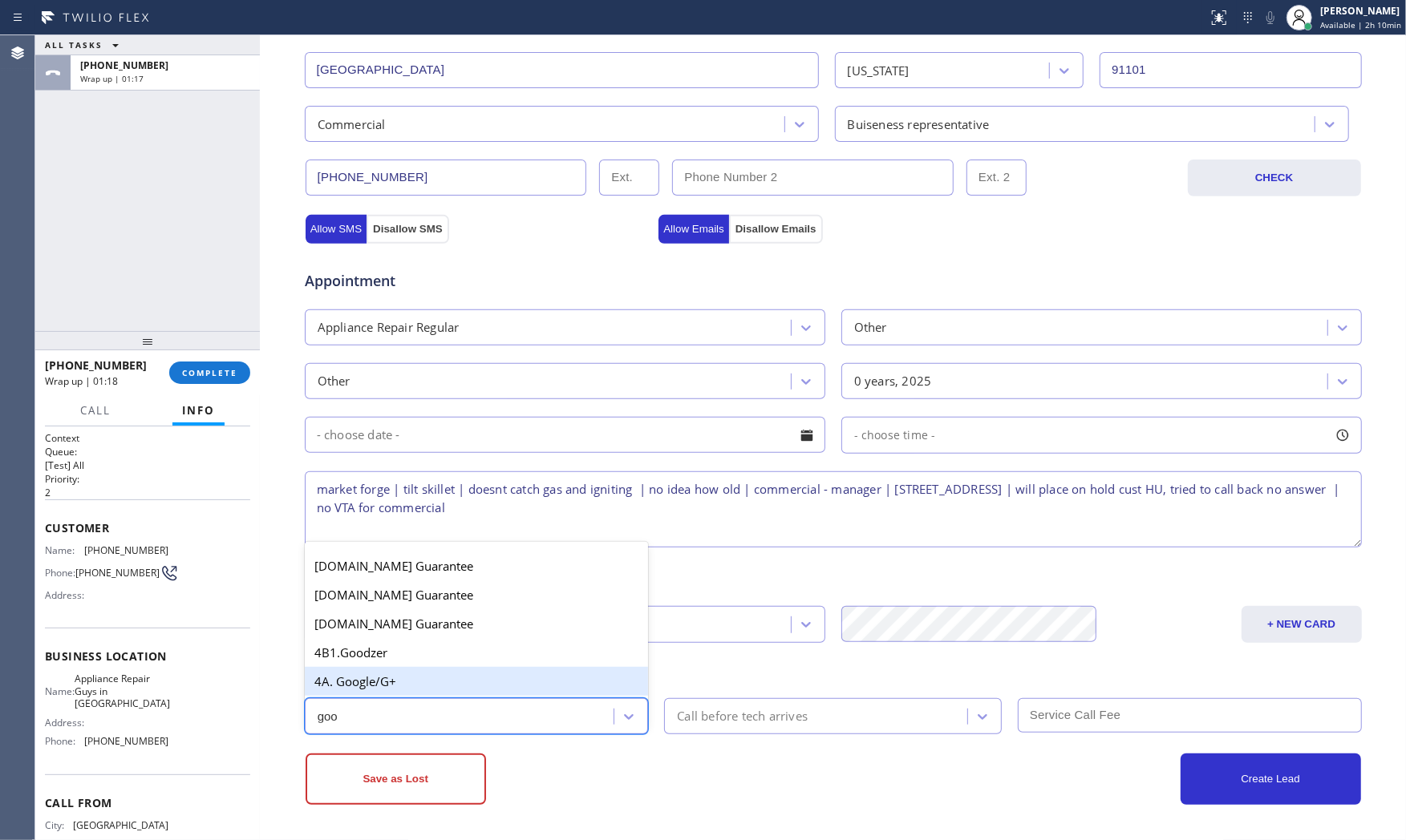
click at [431, 680] on div "4A. Google/G+" at bounding box center [477, 682] width 344 height 29
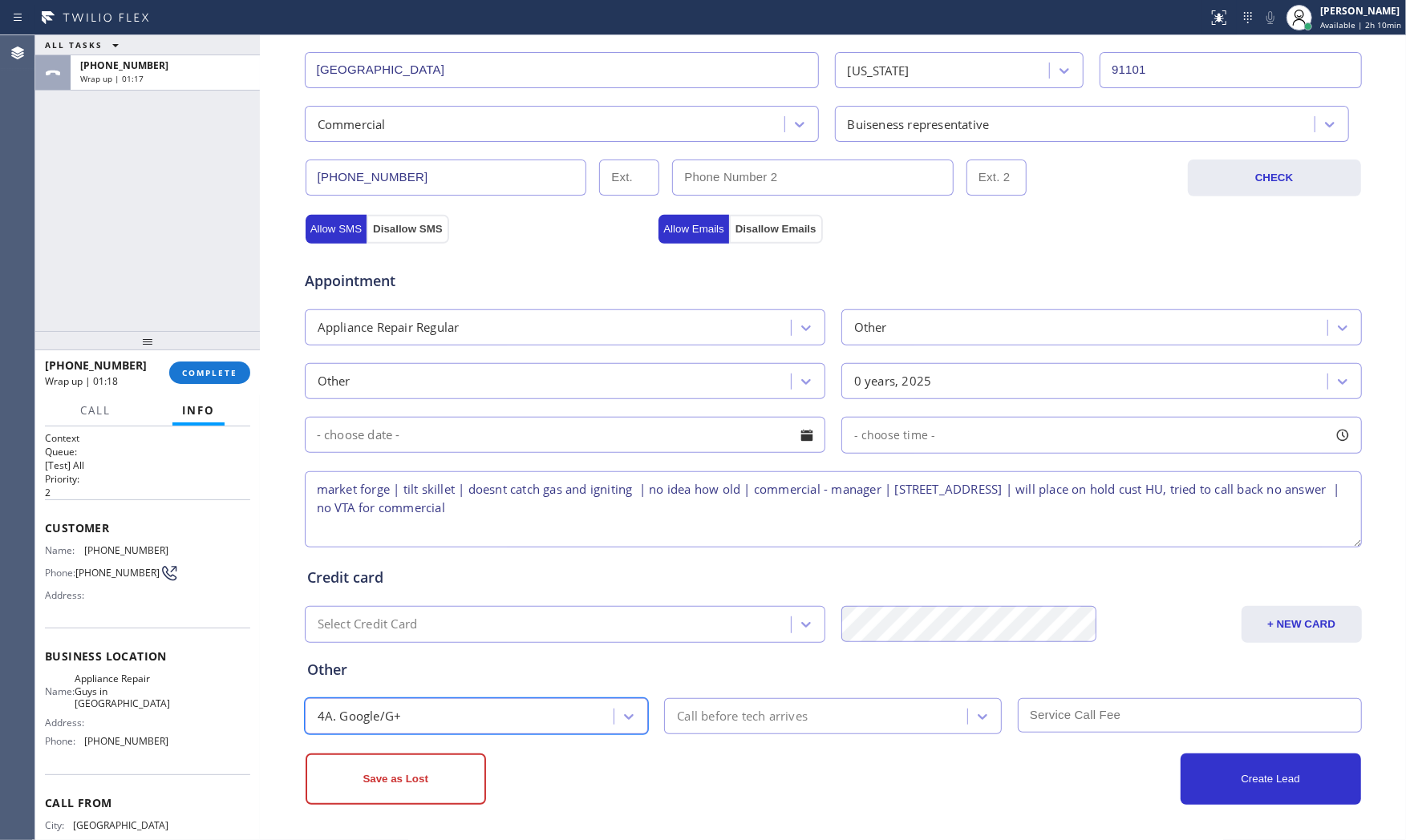
click at [656, 779] on div "Save as Lost" at bounding box center [569, 779] width 528 height 51
click at [438, 772] on button "Save as Lost" at bounding box center [395, 779] width 181 height 51
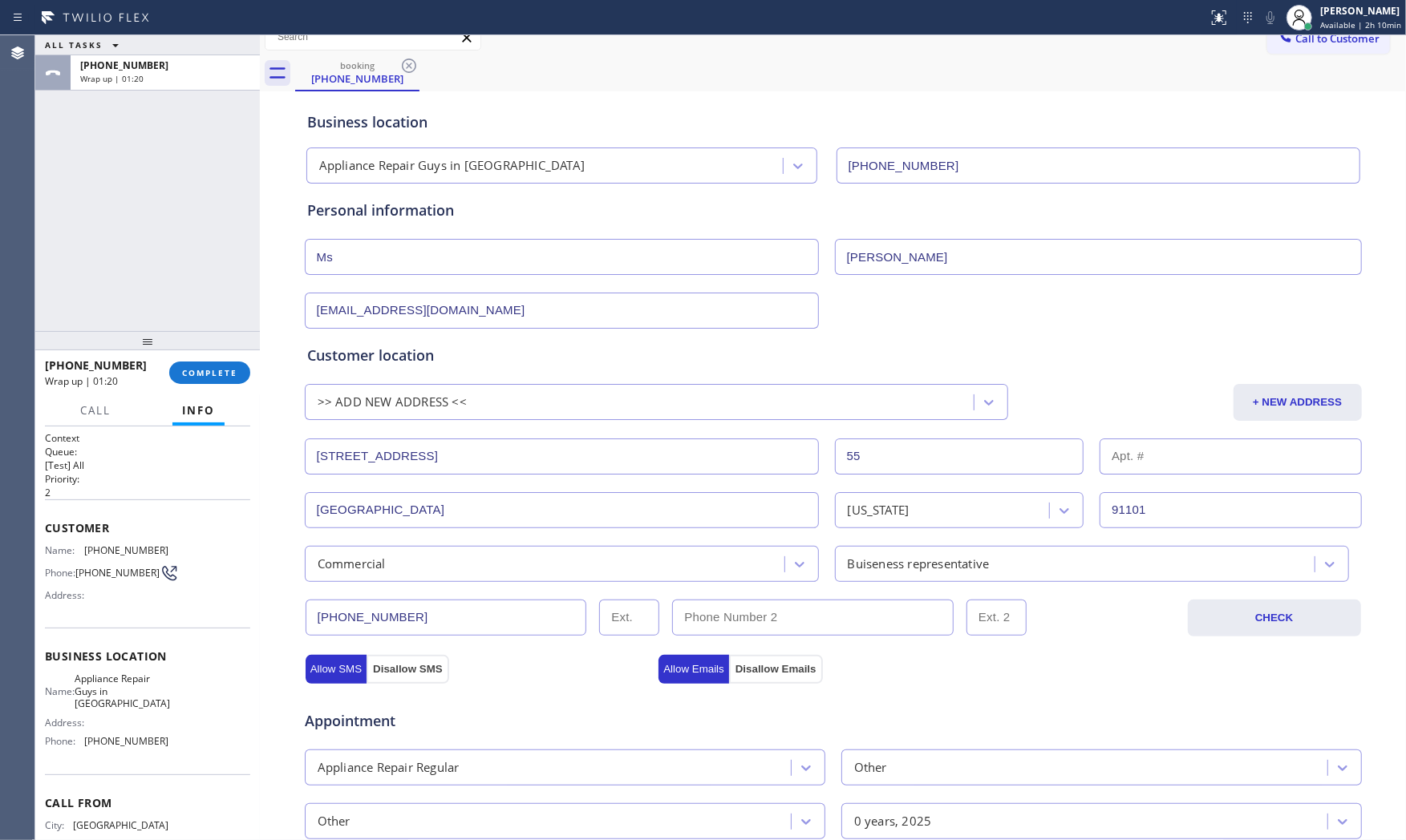
scroll to position [0, 0]
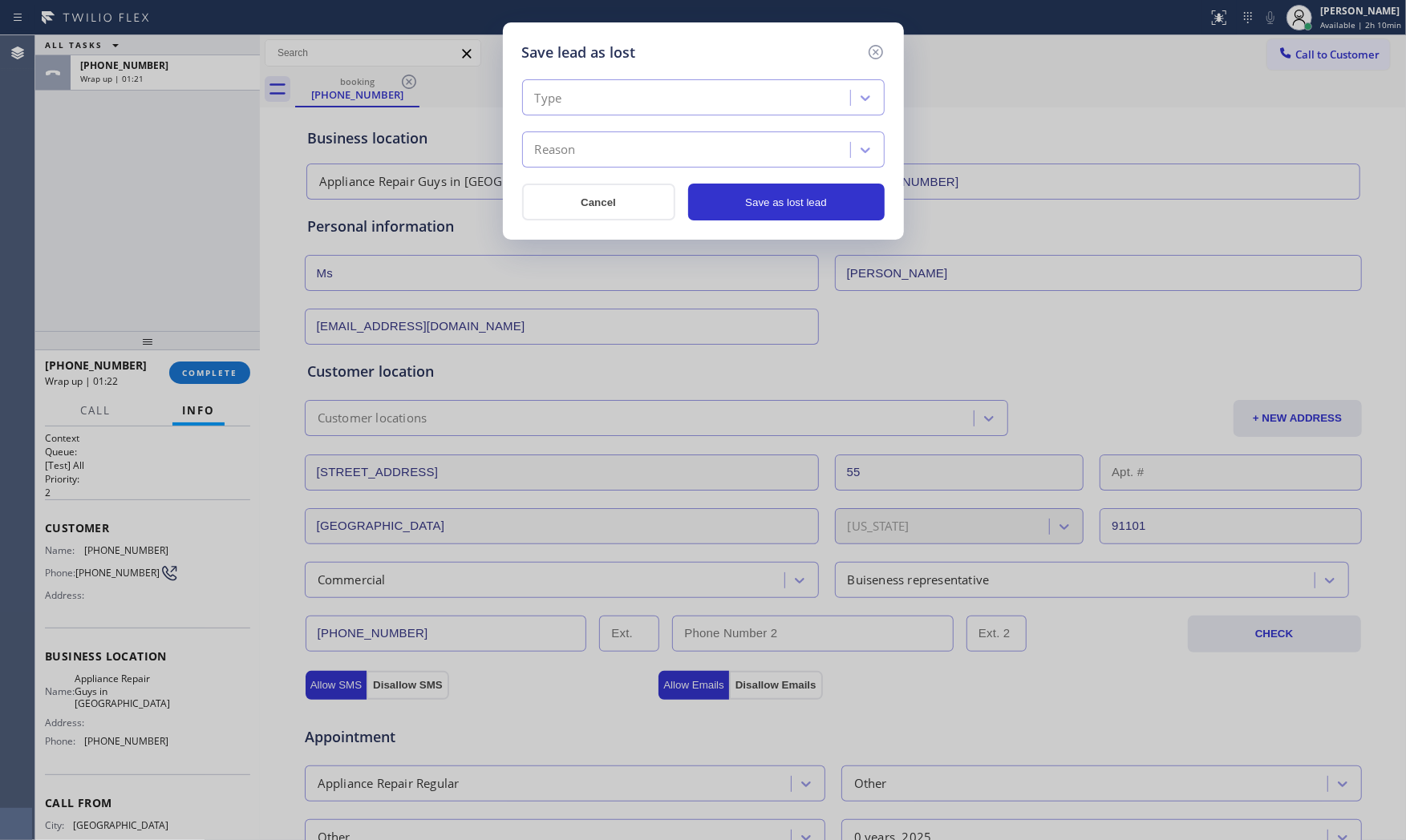
click at [545, 95] on div "Type" at bounding box center [549, 98] width 27 height 19
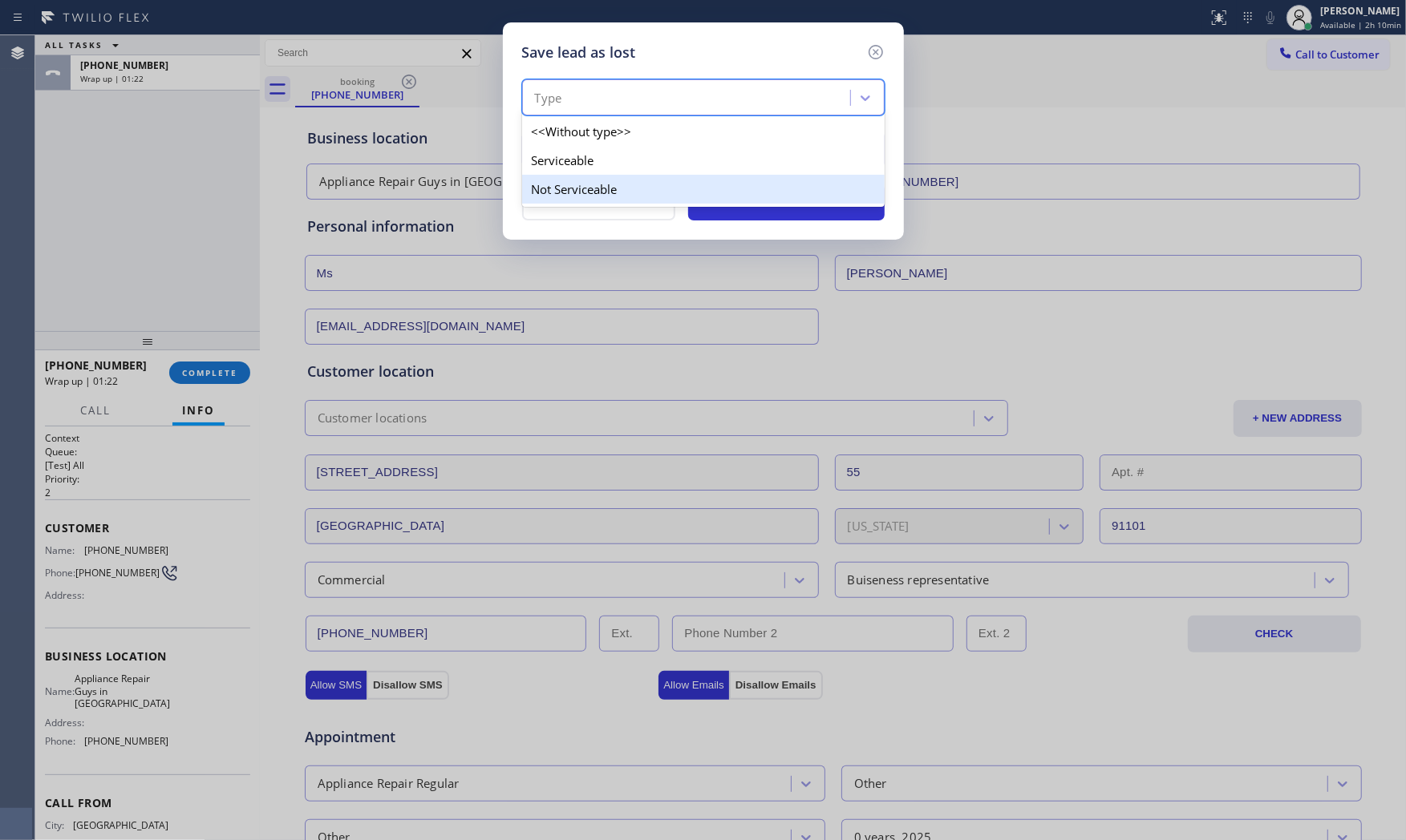
click at [578, 179] on div "Not Serviceable" at bounding box center [703, 189] width 363 height 29
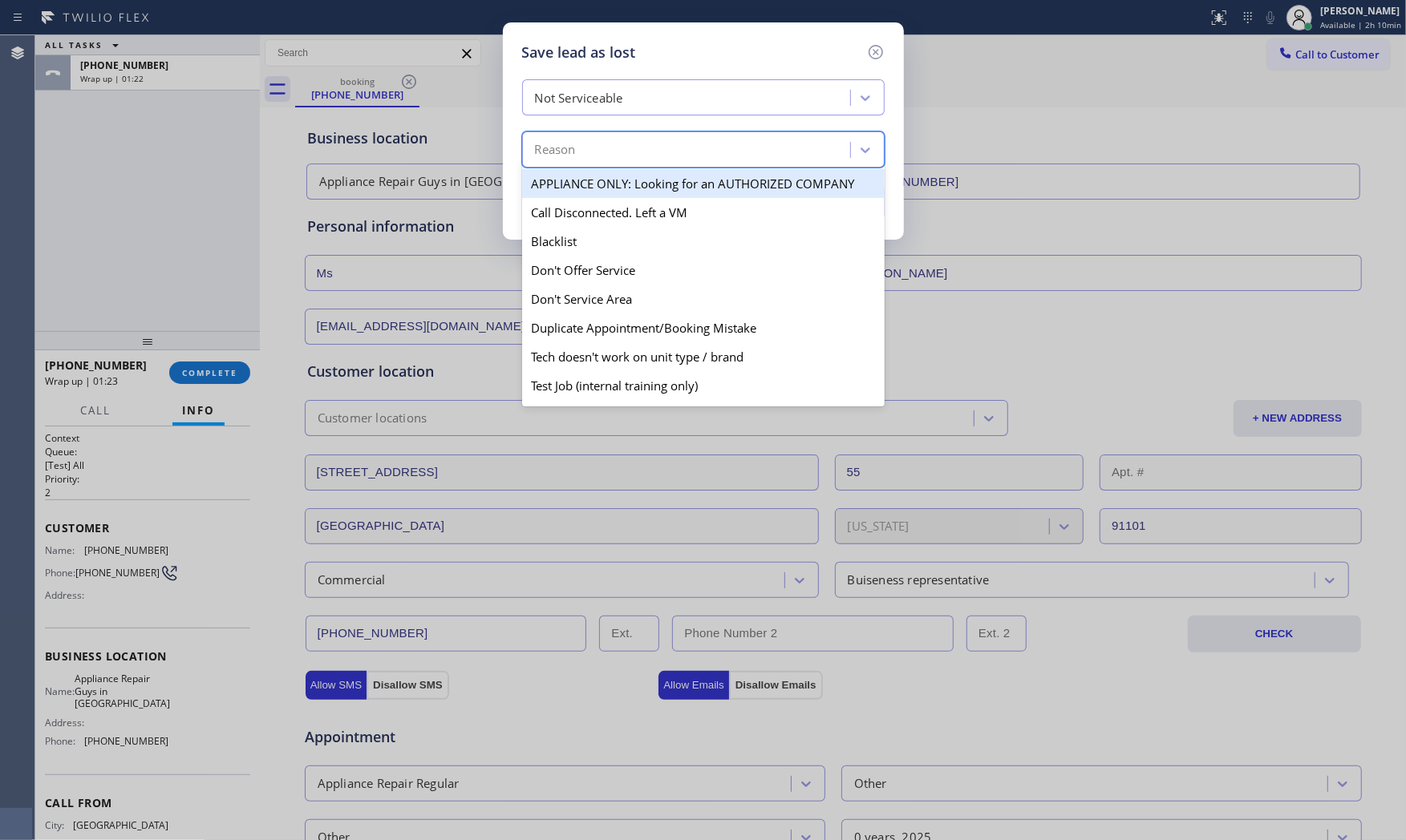
click at [578, 152] on div "Reason" at bounding box center [689, 150] width 323 height 28
click at [596, 98] on div "Not Serviceable" at bounding box center [578, 98] width 88 height 19
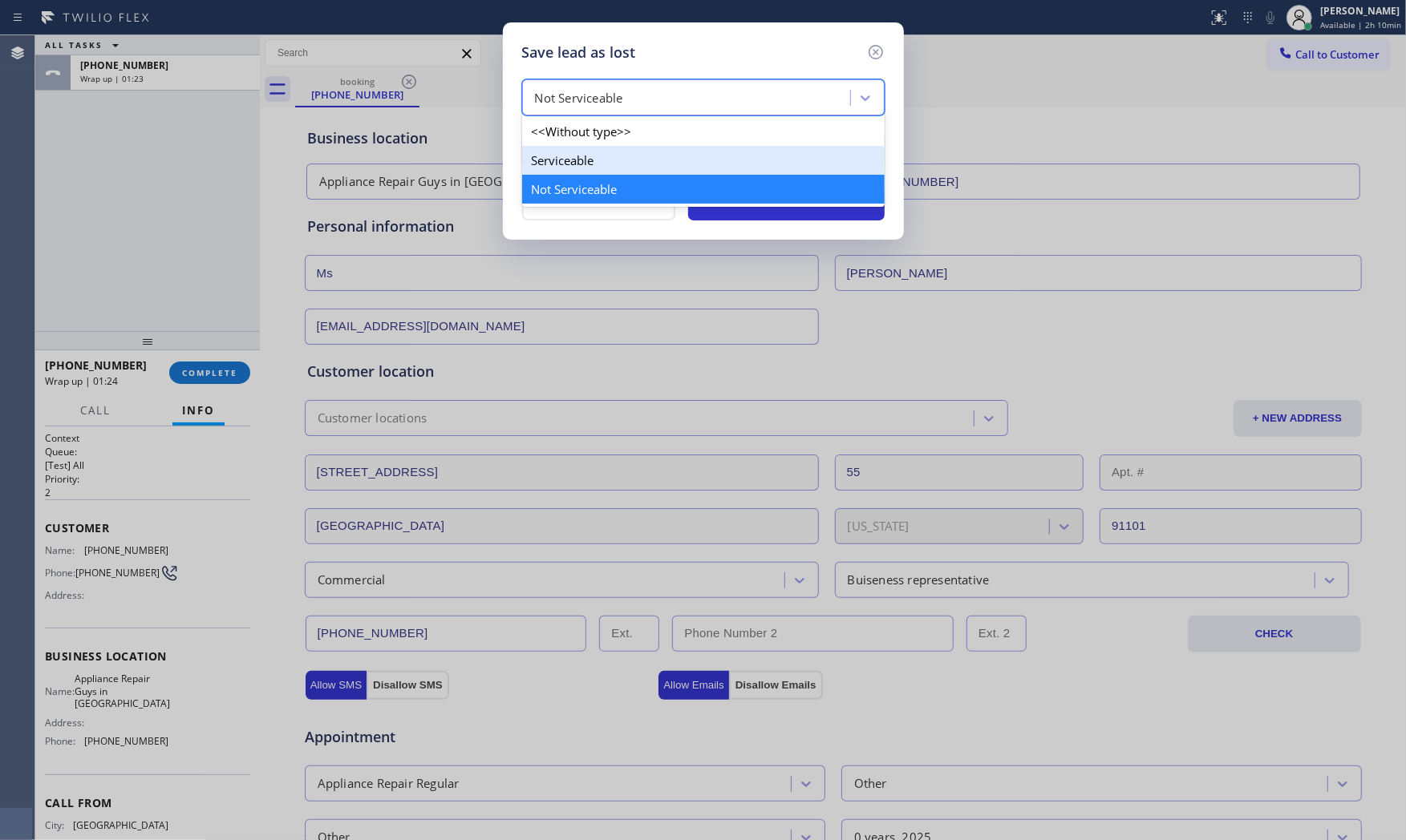
click at [569, 157] on div "Serviceable" at bounding box center [703, 161] width 363 height 29
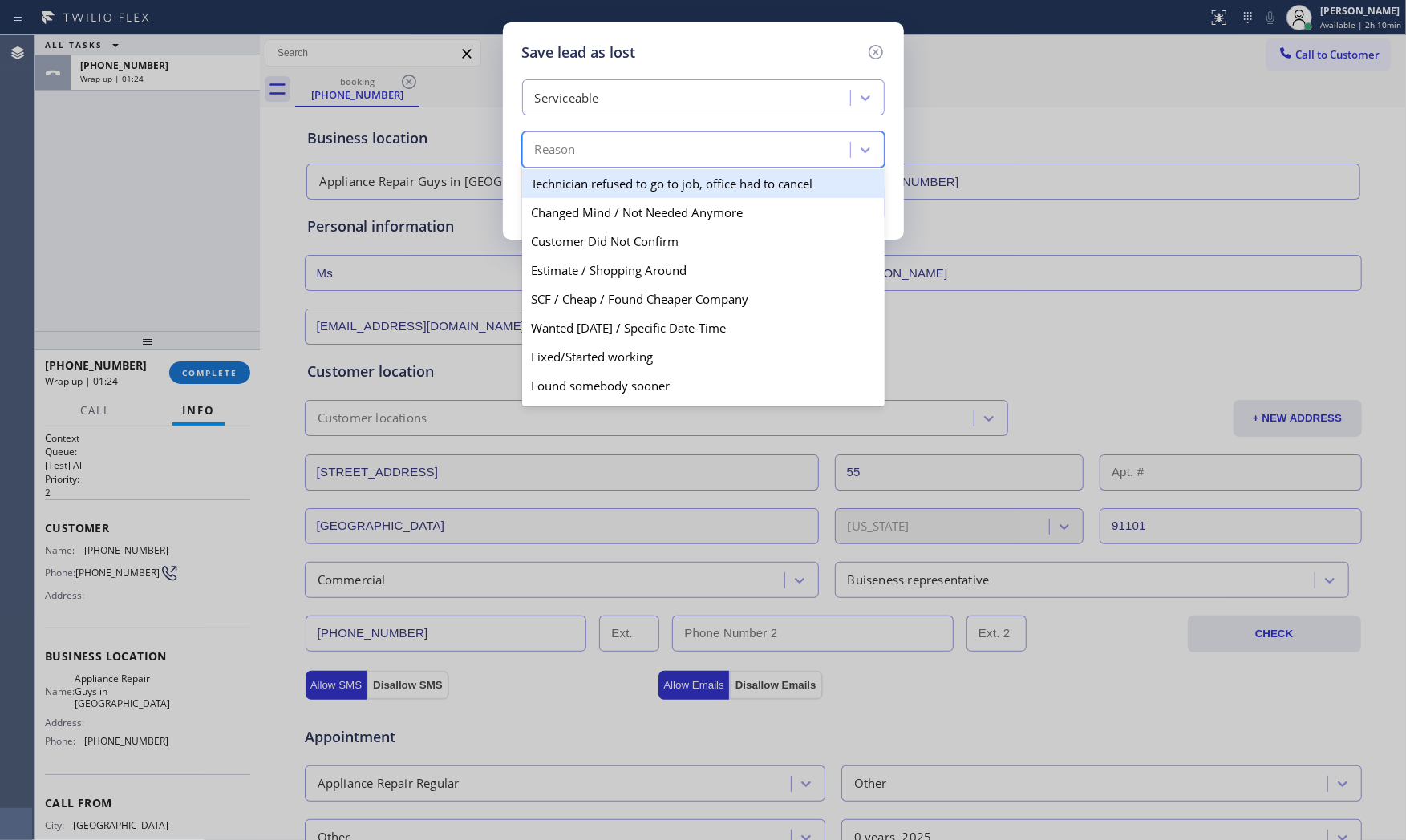
click at [570, 153] on div "Reason" at bounding box center [555, 151] width 41 height 19
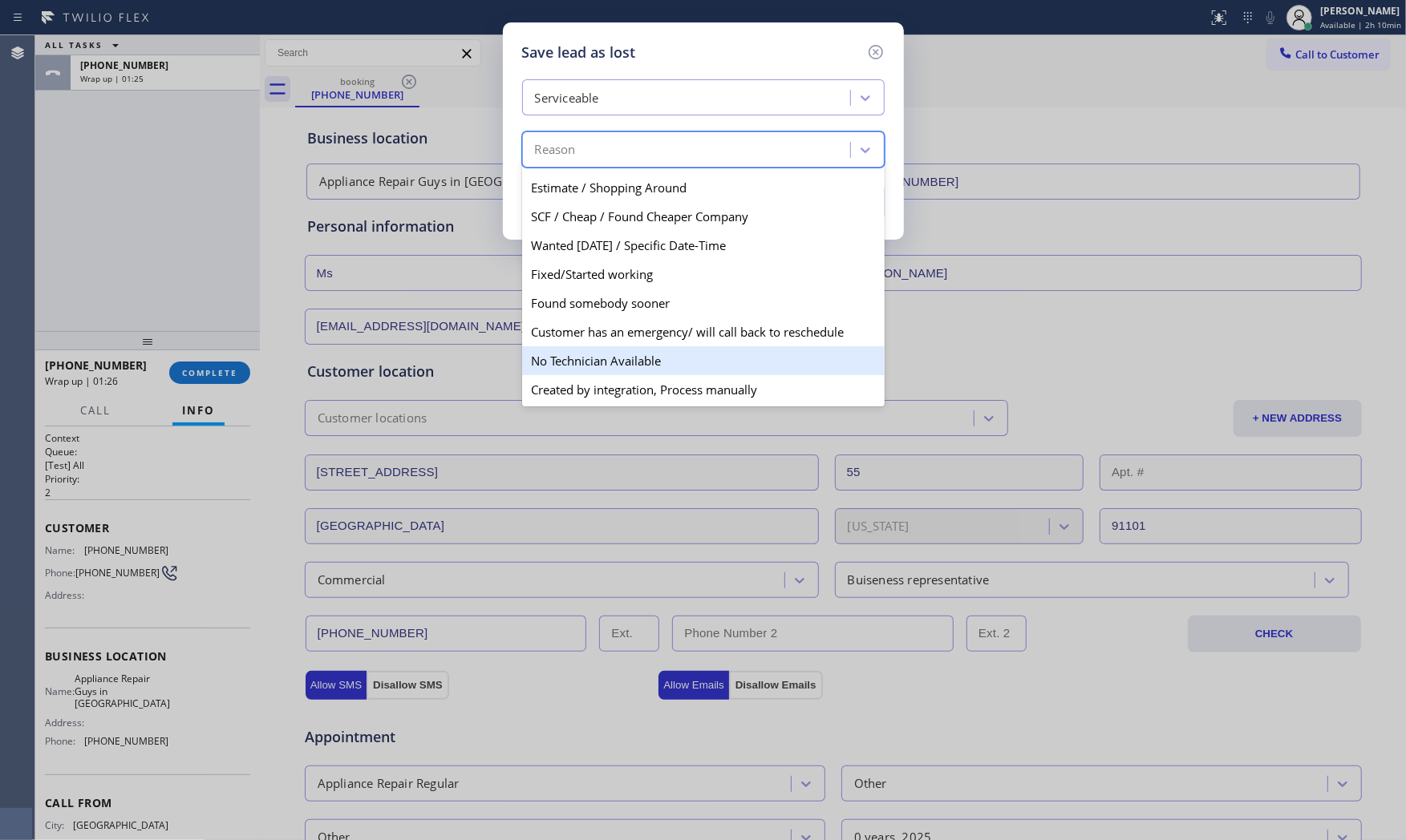
click at [603, 362] on div "No Technician Available" at bounding box center [703, 361] width 363 height 29
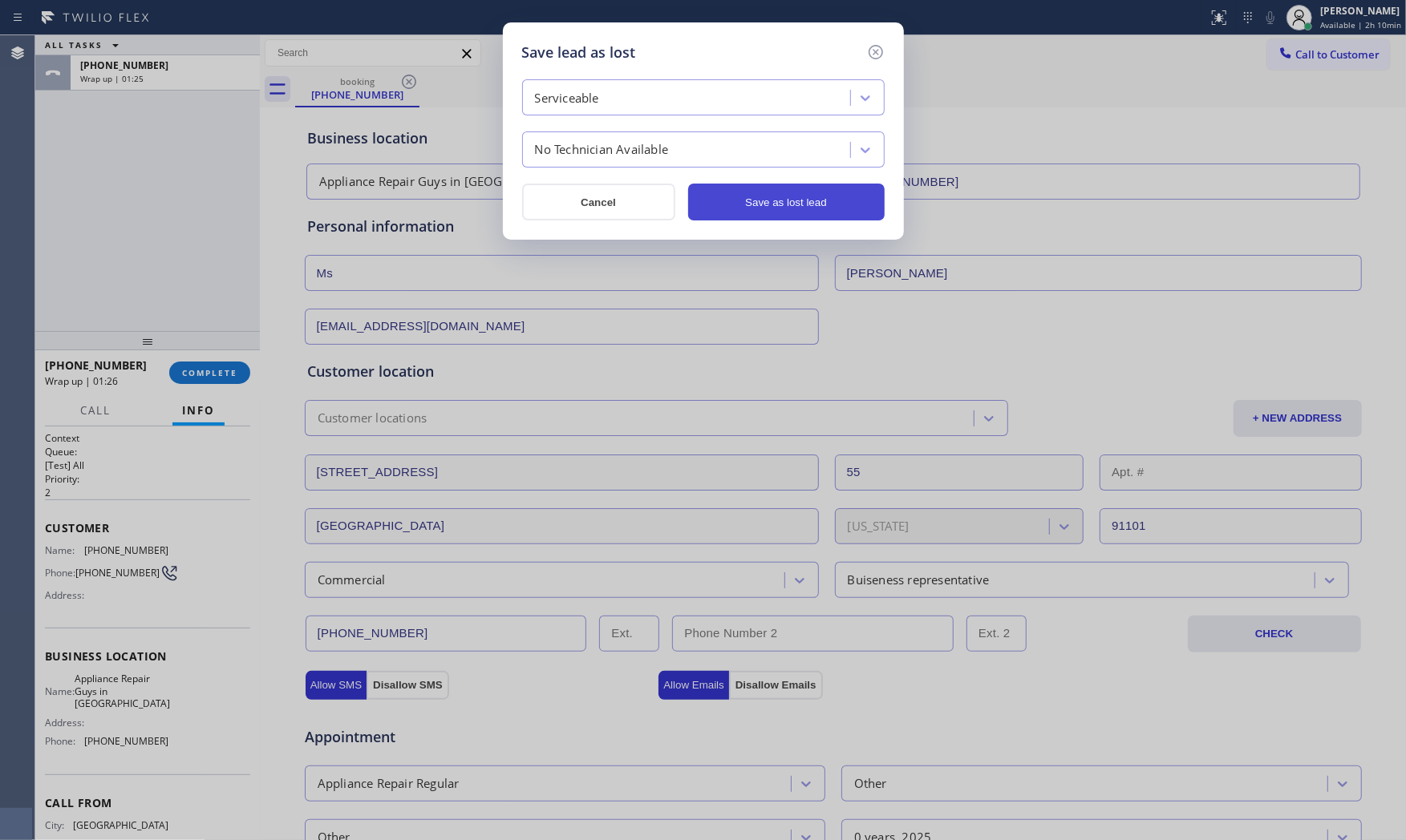
click at [784, 190] on button "Save as lost lead" at bounding box center [786, 202] width 197 height 37
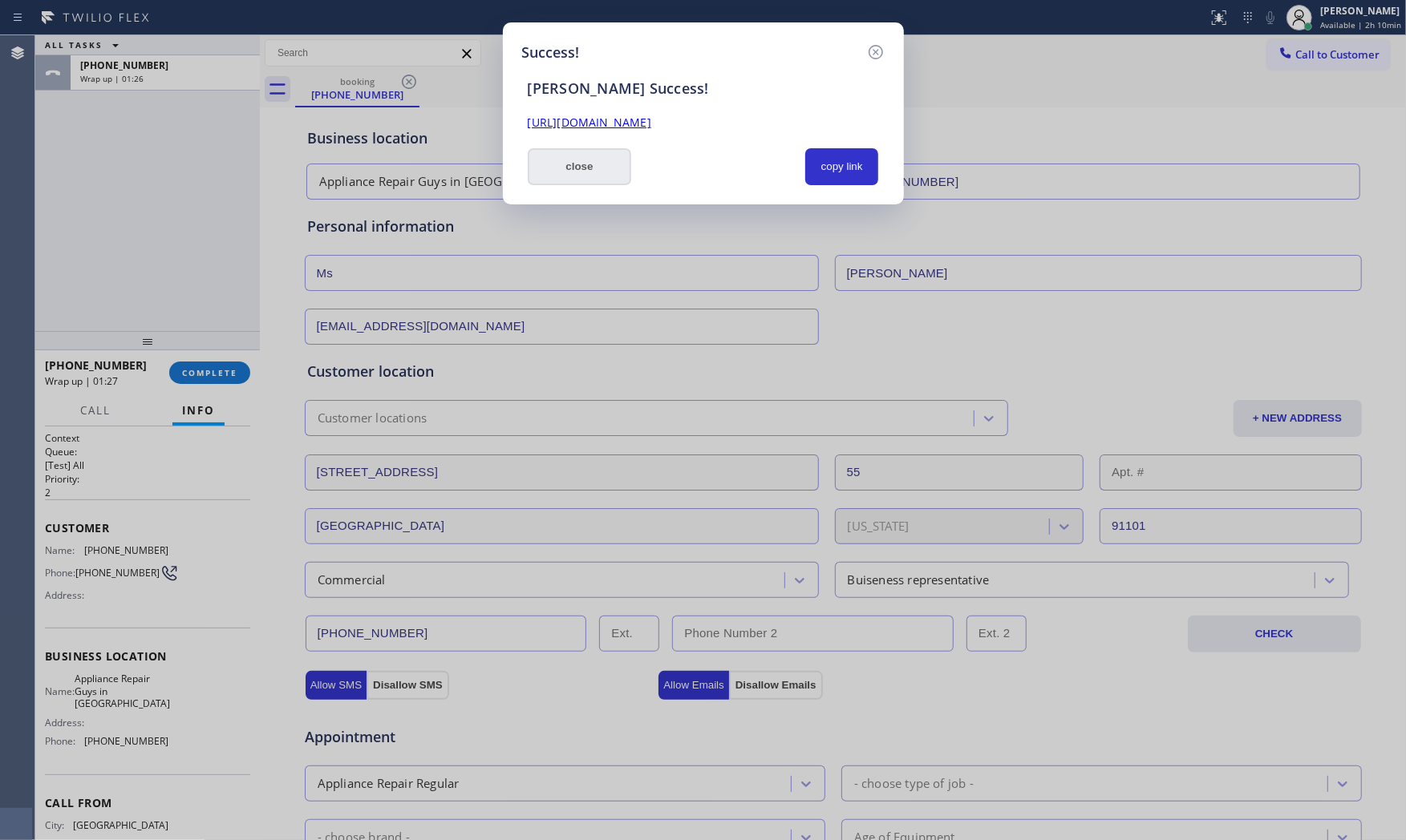
click at [590, 180] on button "close" at bounding box center [580, 166] width 104 height 37
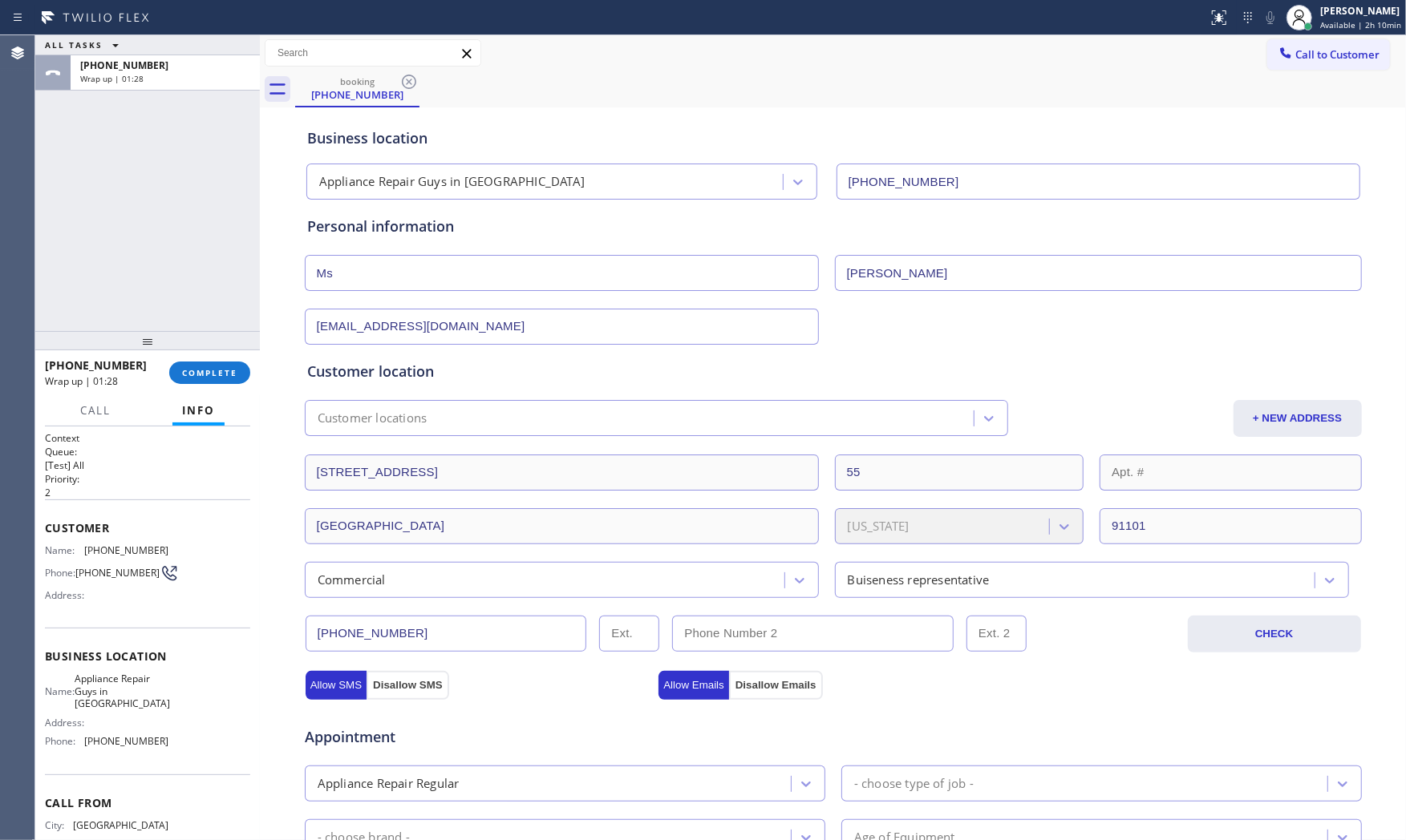
click at [107, 528] on span "Customer" at bounding box center [147, 528] width 205 height 15
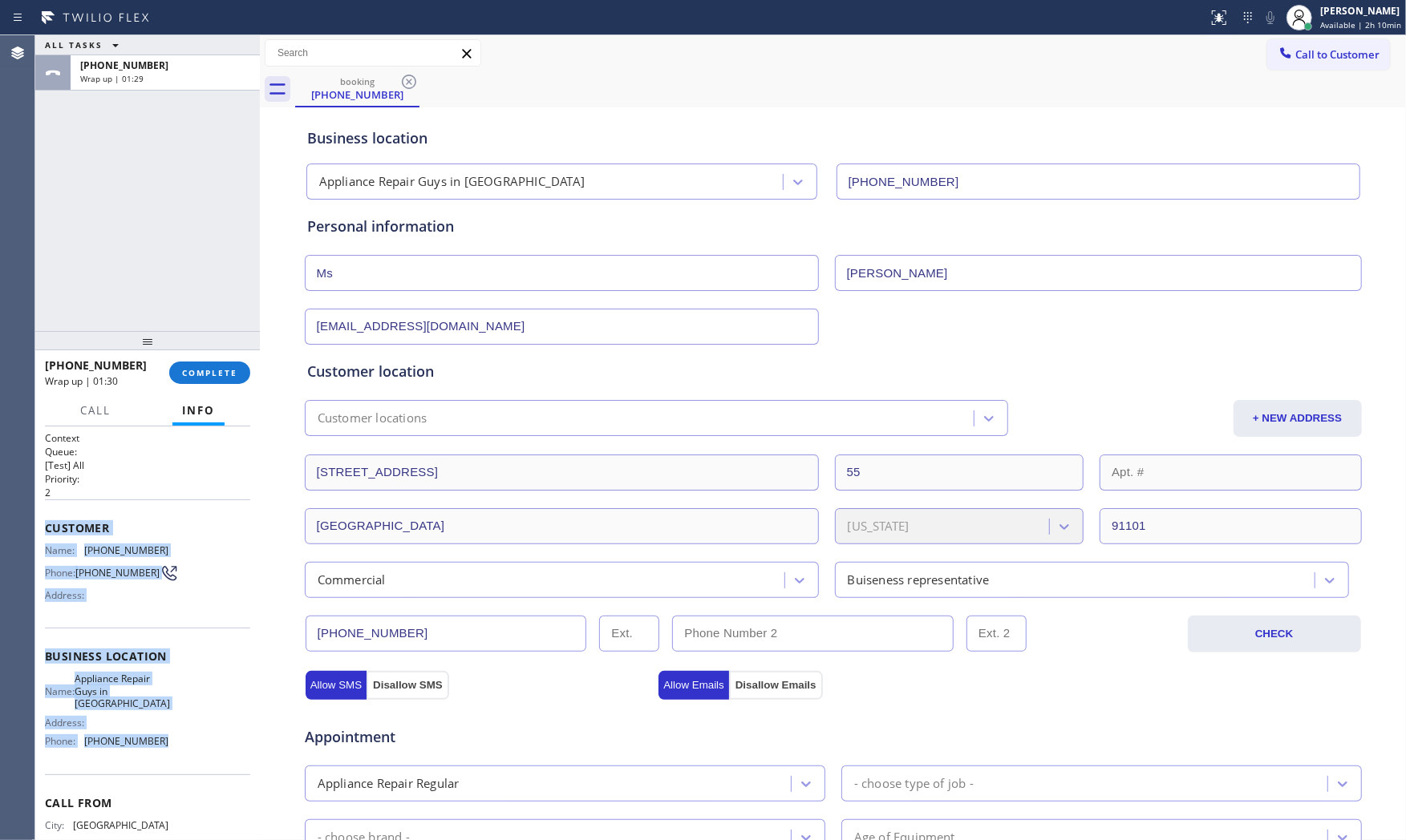
drag, startPoint x: 41, startPoint y: 522, endPoint x: 182, endPoint y: 743, distance: 262.1
click at [182, 743] on div "Context Queue: [Test] All Priority: 2 Customer Name: [PHONE_NUMBER] Phone: [PHO…" at bounding box center [147, 634] width 224 height 414
copy div "Customer Name: [PHONE_NUMBER] Phone: [PHONE_NUMBER] Address: Business location …"
click at [1295, 50] on span "Call to Customer" at bounding box center [1337, 54] width 84 height 15
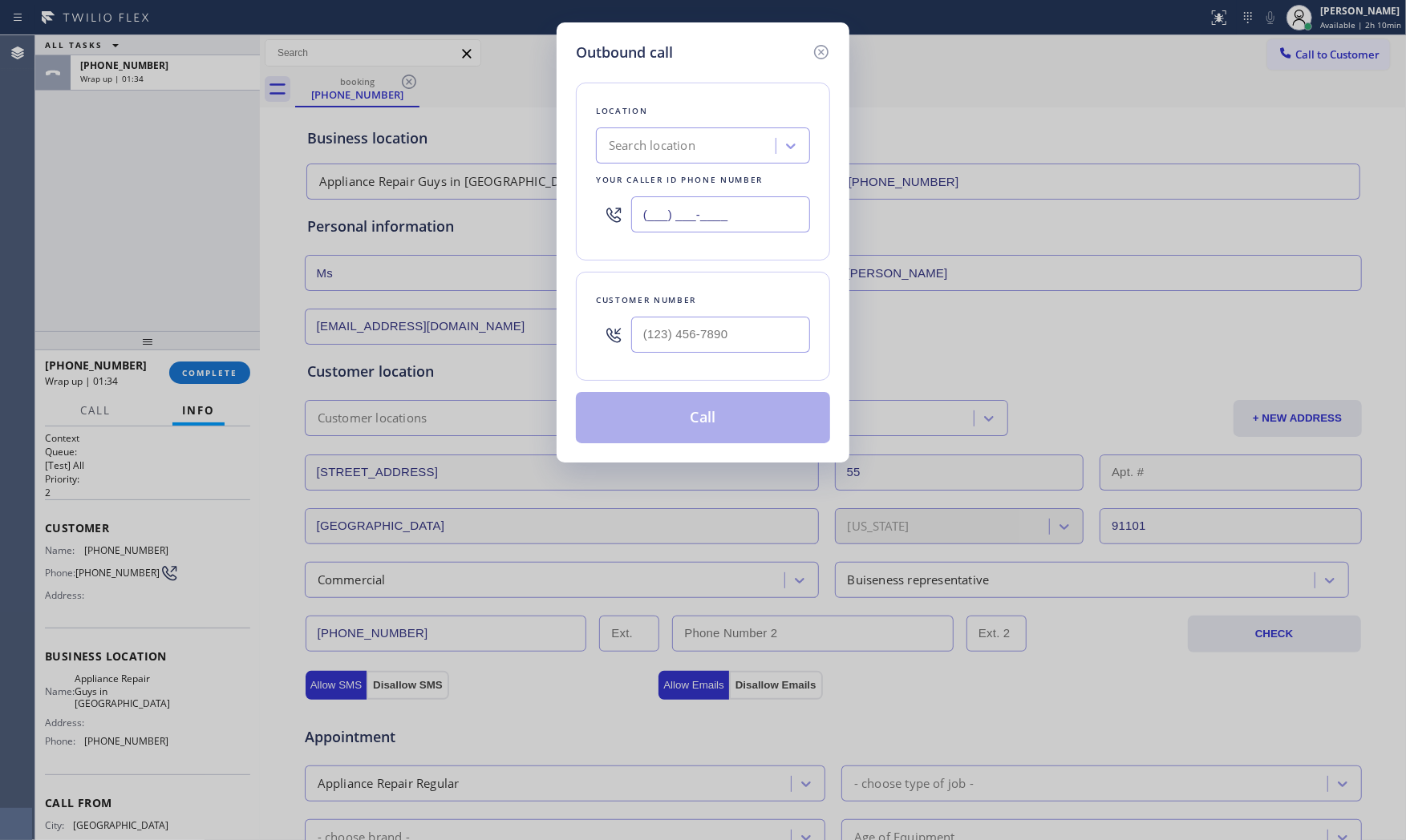
click at [736, 220] on input "(___) ___-____" at bounding box center [721, 215] width 179 height 36
paste input "626) 469-5669"
type input "[PHONE_NUMBER]"
click at [739, 329] on input "(___) ___-____" at bounding box center [721, 334] width 179 height 36
paste input "626) 255-9481"
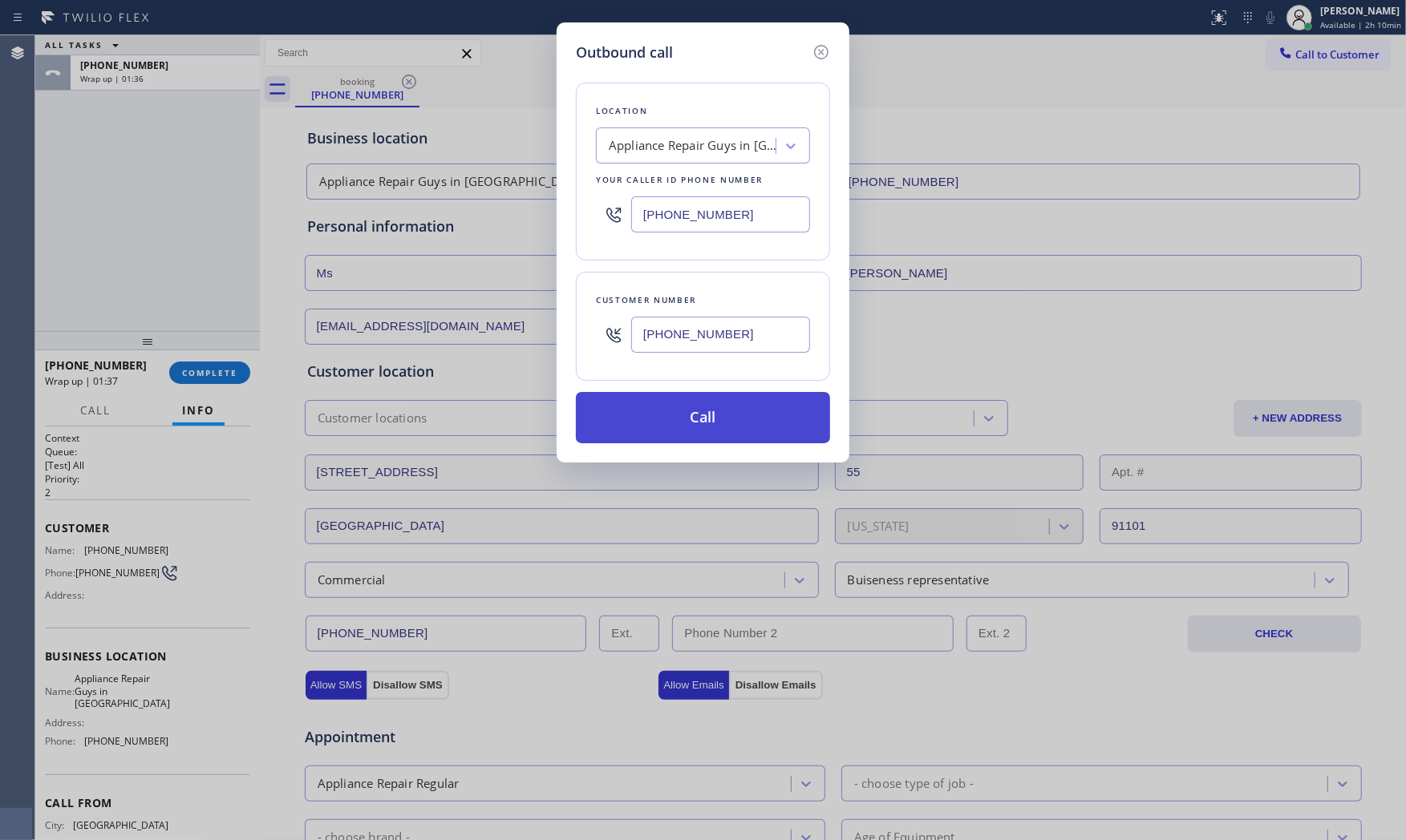
type input "[PHONE_NUMBER]"
click at [697, 422] on button "Call" at bounding box center [703, 417] width 254 height 51
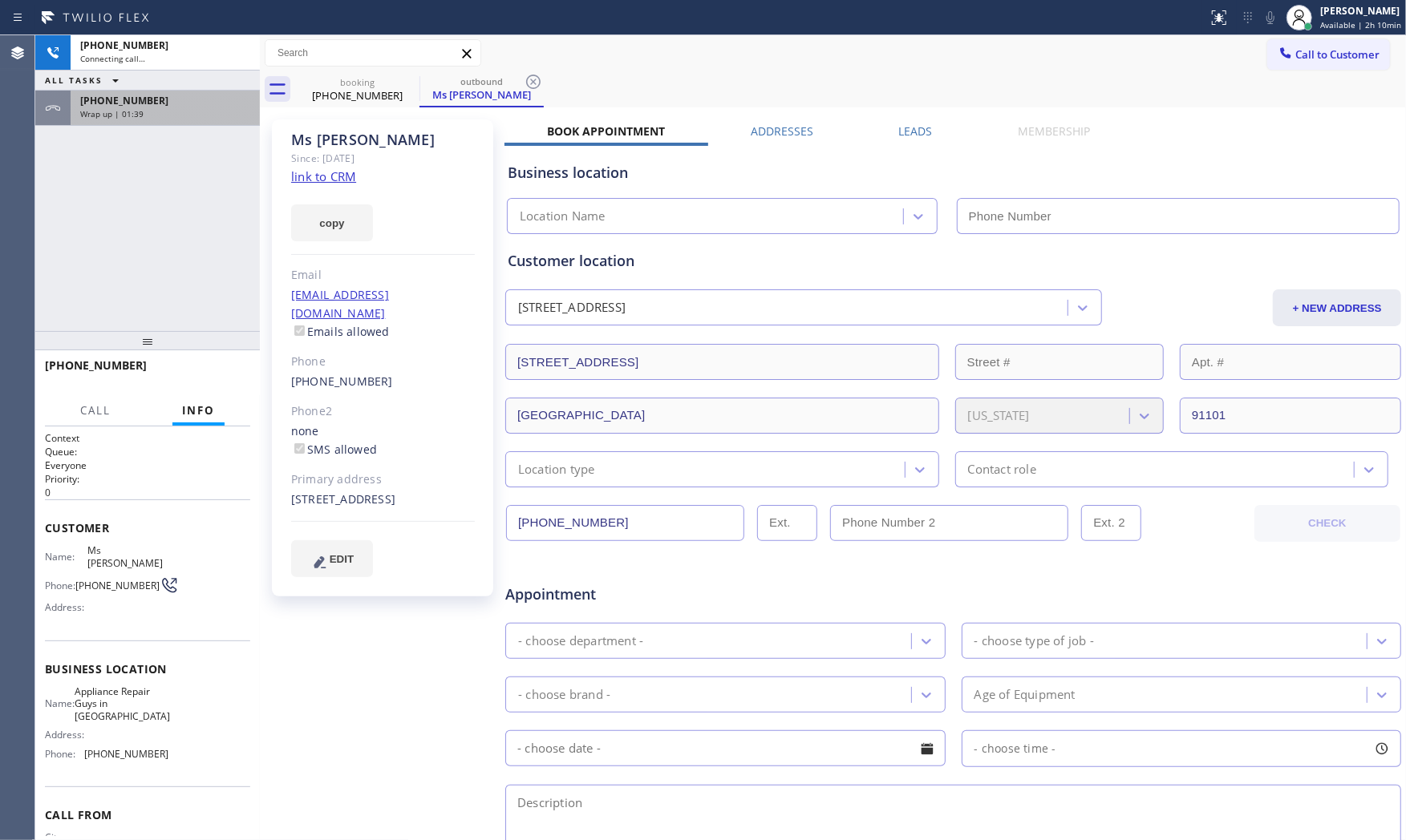
click at [124, 112] on span "Wrap up | 01:39" at bounding box center [112, 114] width 63 height 11
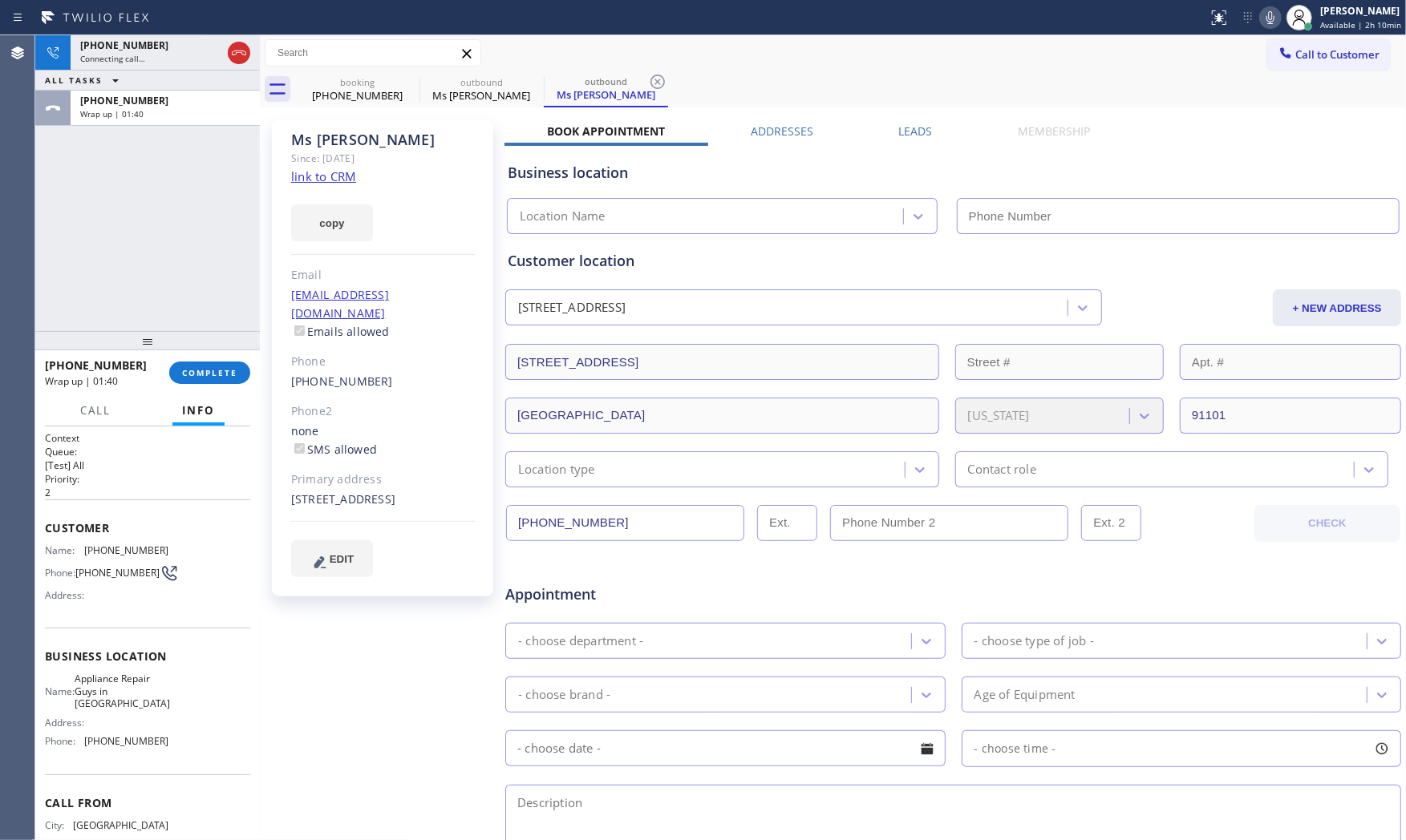
click at [169, 381] on div "[PHONE_NUMBER] Wrap up | 01:40" at bounding box center [106, 372] width 124 height 42
drag, startPoint x: 180, startPoint y: 378, endPoint x: 229, endPoint y: 375, distance: 49.1
click at [181, 378] on button "COMPLETE" at bounding box center [210, 373] width 81 height 22
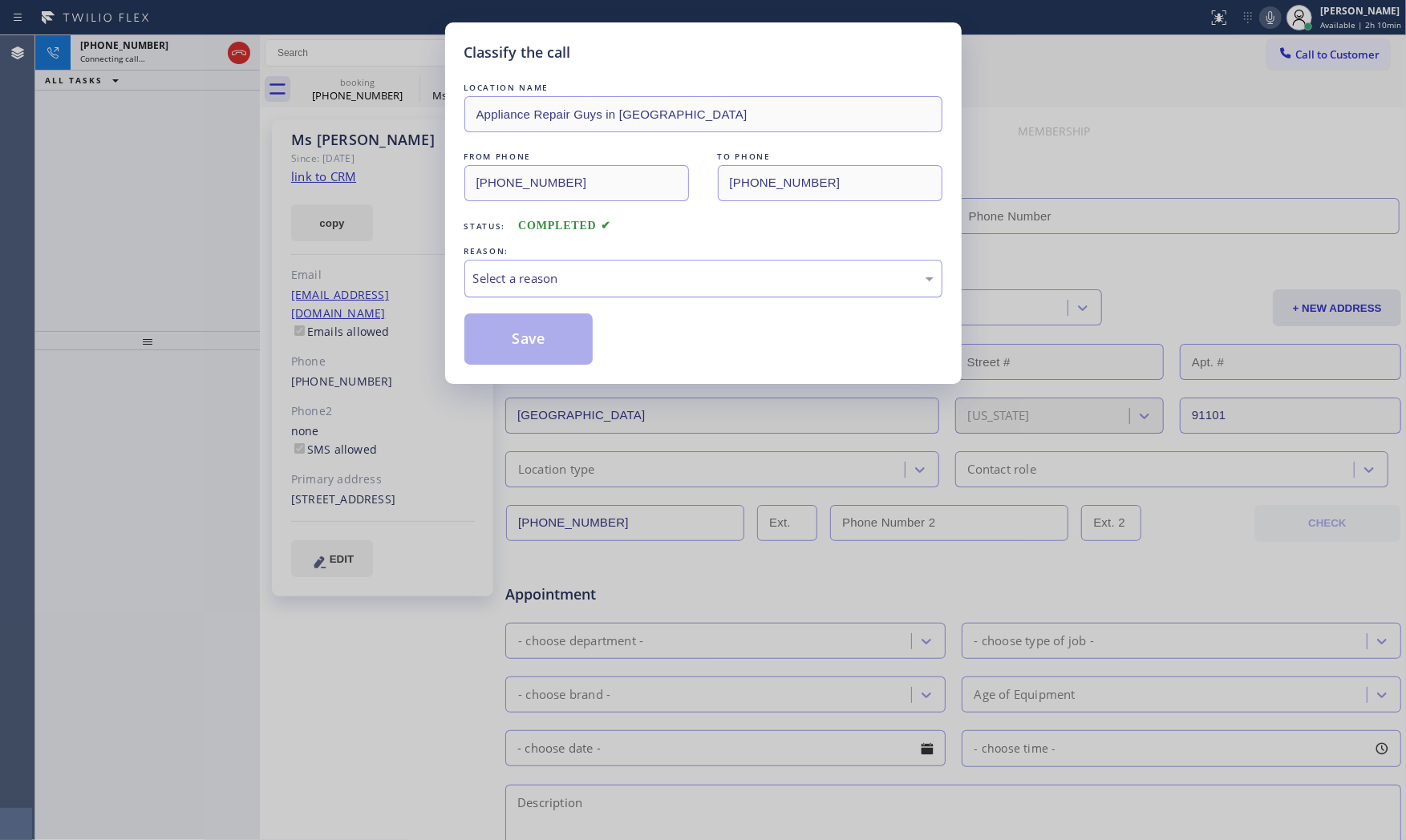
click at [549, 277] on div "Select a reason" at bounding box center [703, 279] width 460 height 19
click at [528, 330] on button "Save" at bounding box center [529, 339] width 129 height 51
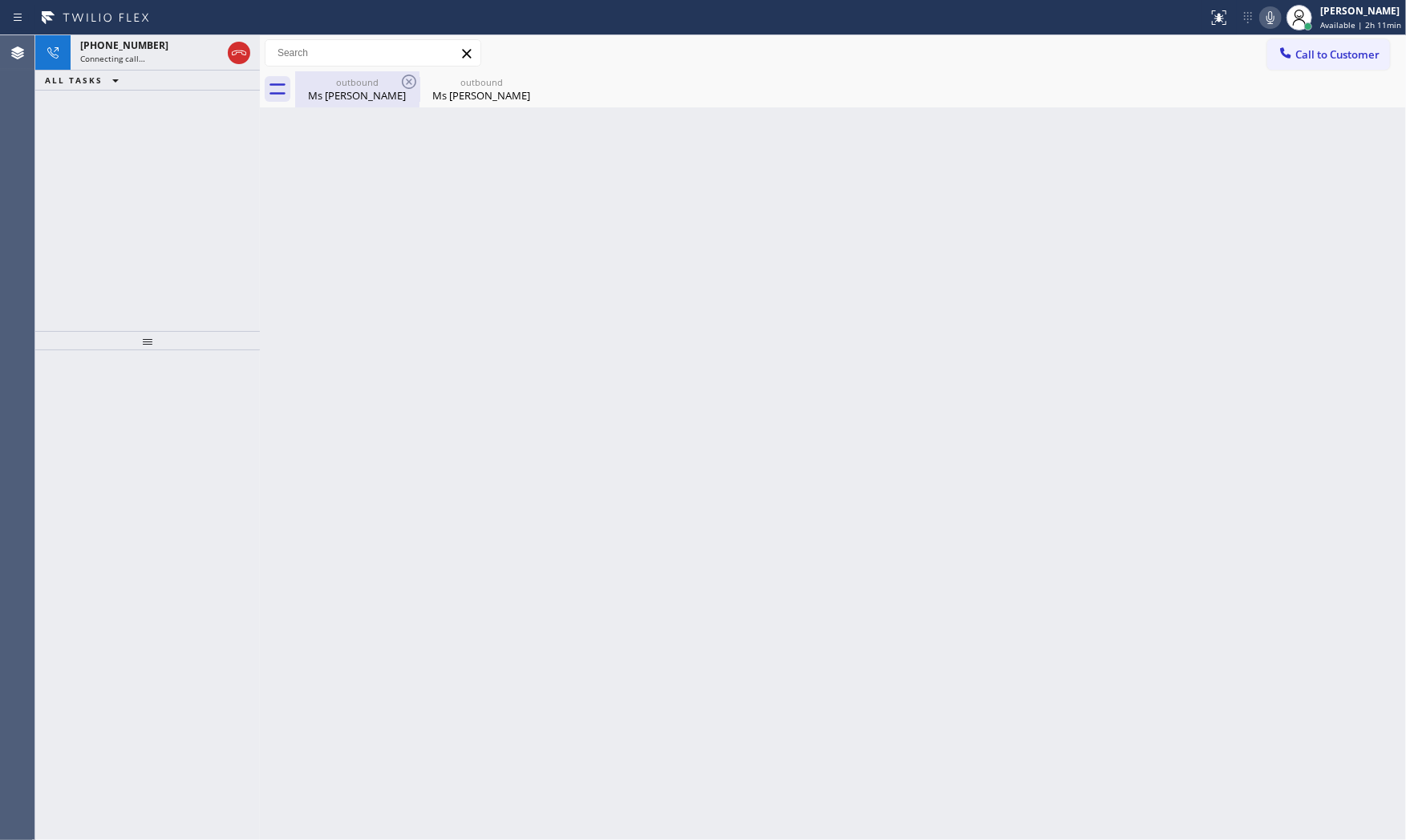
click at [346, 98] on div "Ms [PERSON_NAME]" at bounding box center [358, 95] width 122 height 15
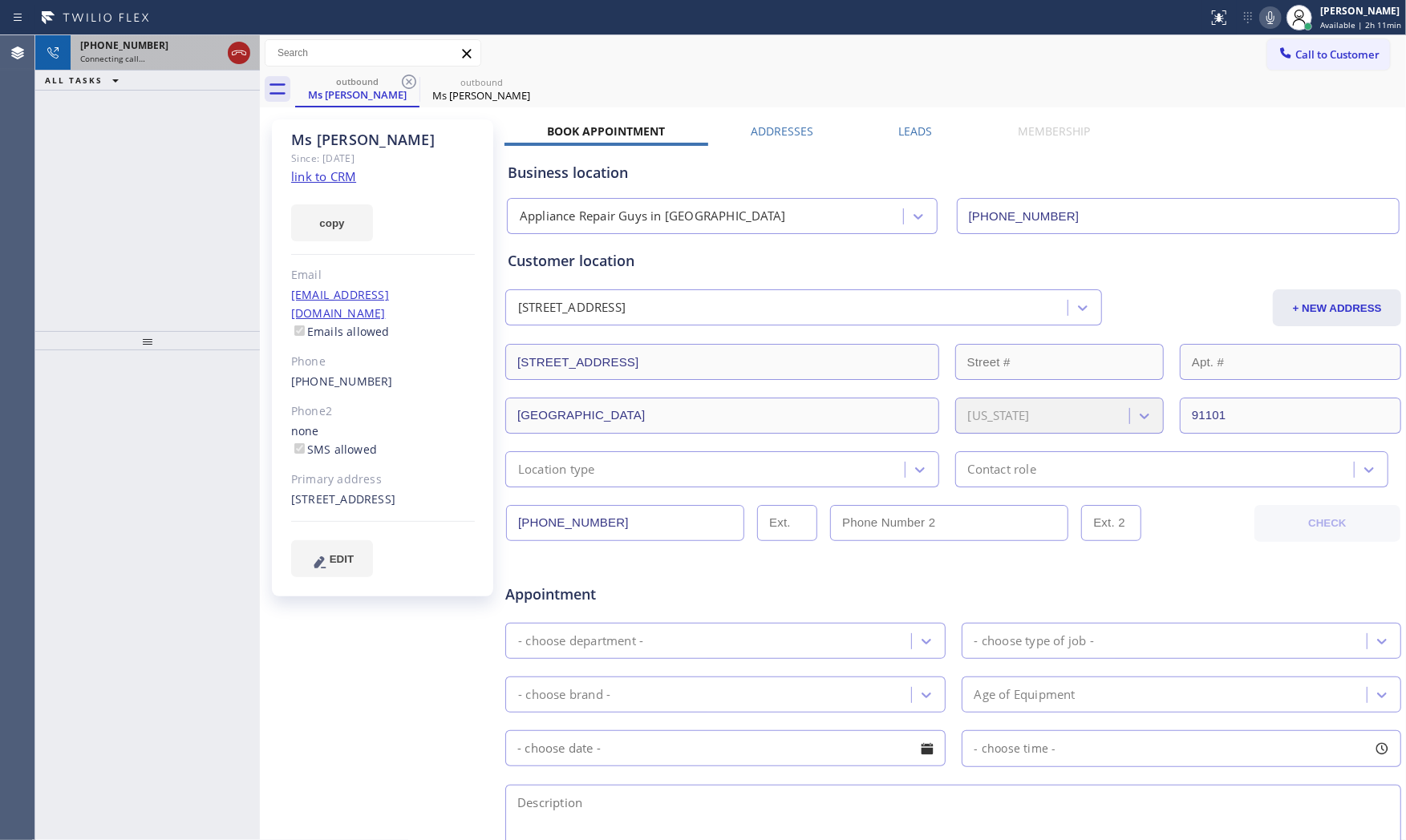
click at [234, 50] on icon at bounding box center [239, 53] width 15 height 5
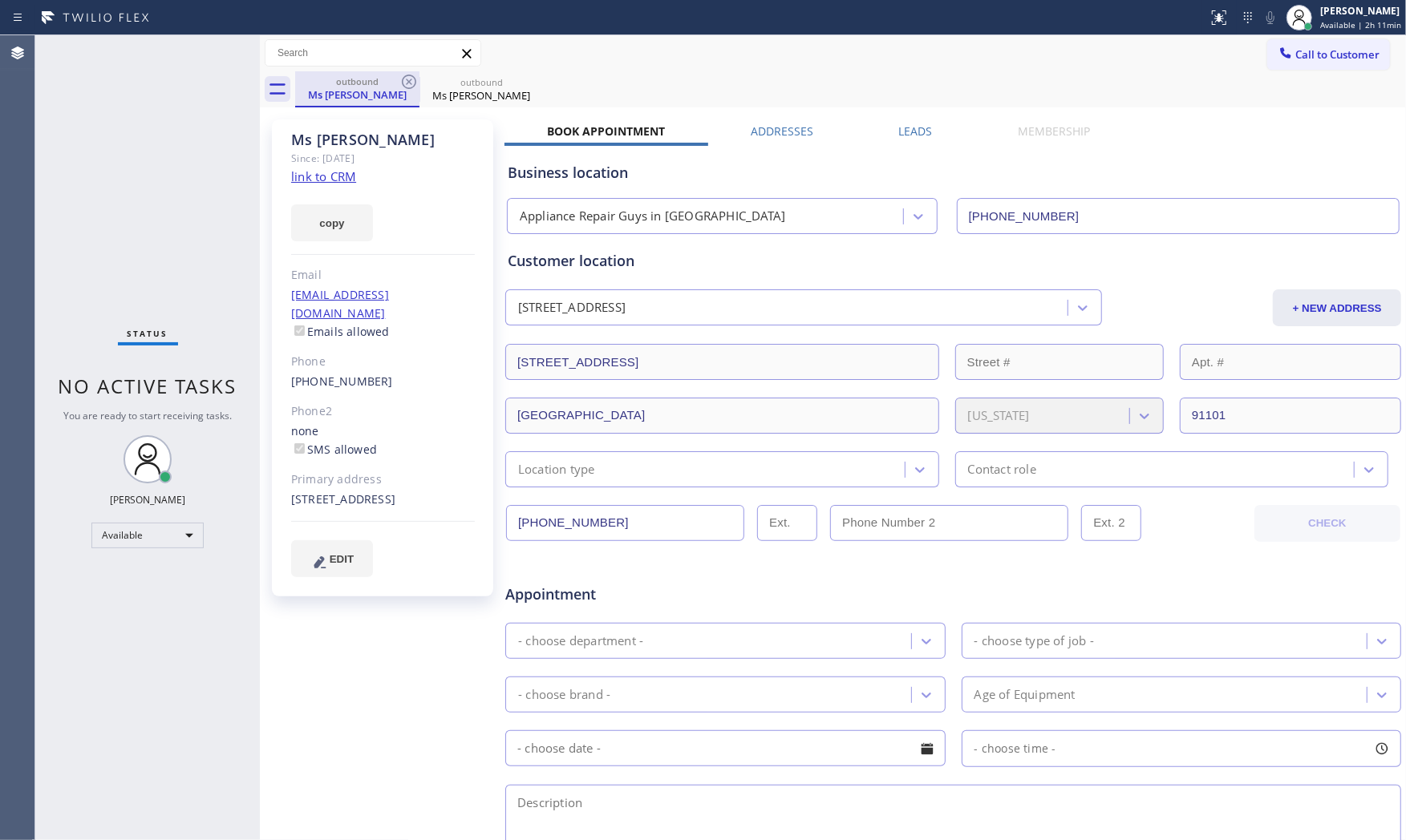
click at [364, 83] on div "outbound" at bounding box center [358, 81] width 122 height 12
click at [398, 76] on div "outbound" at bounding box center [358, 81] width 122 height 12
click at [404, 76] on icon at bounding box center [409, 81] width 19 height 19
click at [404, 76] on icon at bounding box center [408, 81] width 15 height 15
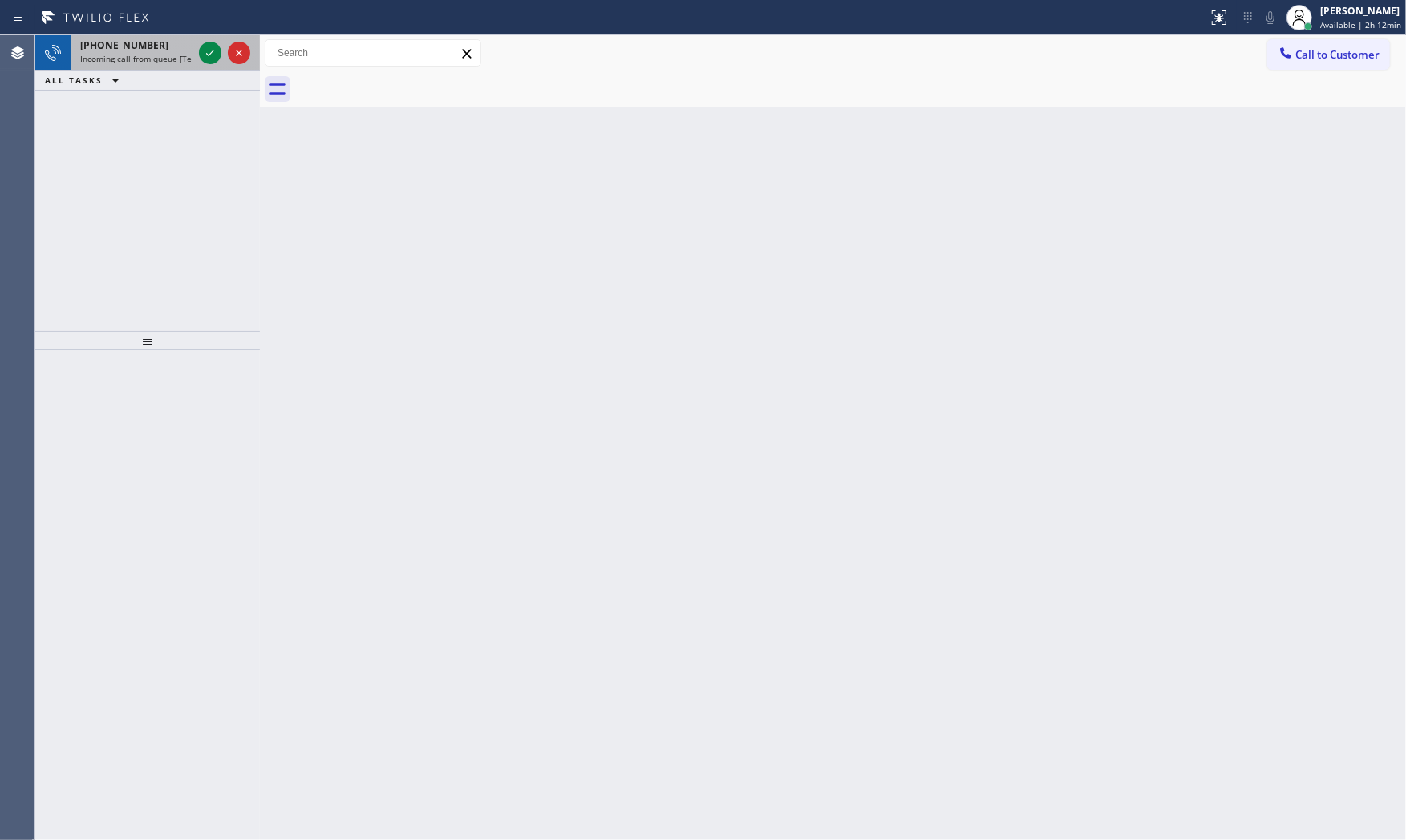
click at [136, 48] on span "[PHONE_NUMBER]" at bounding box center [124, 45] width 88 height 14
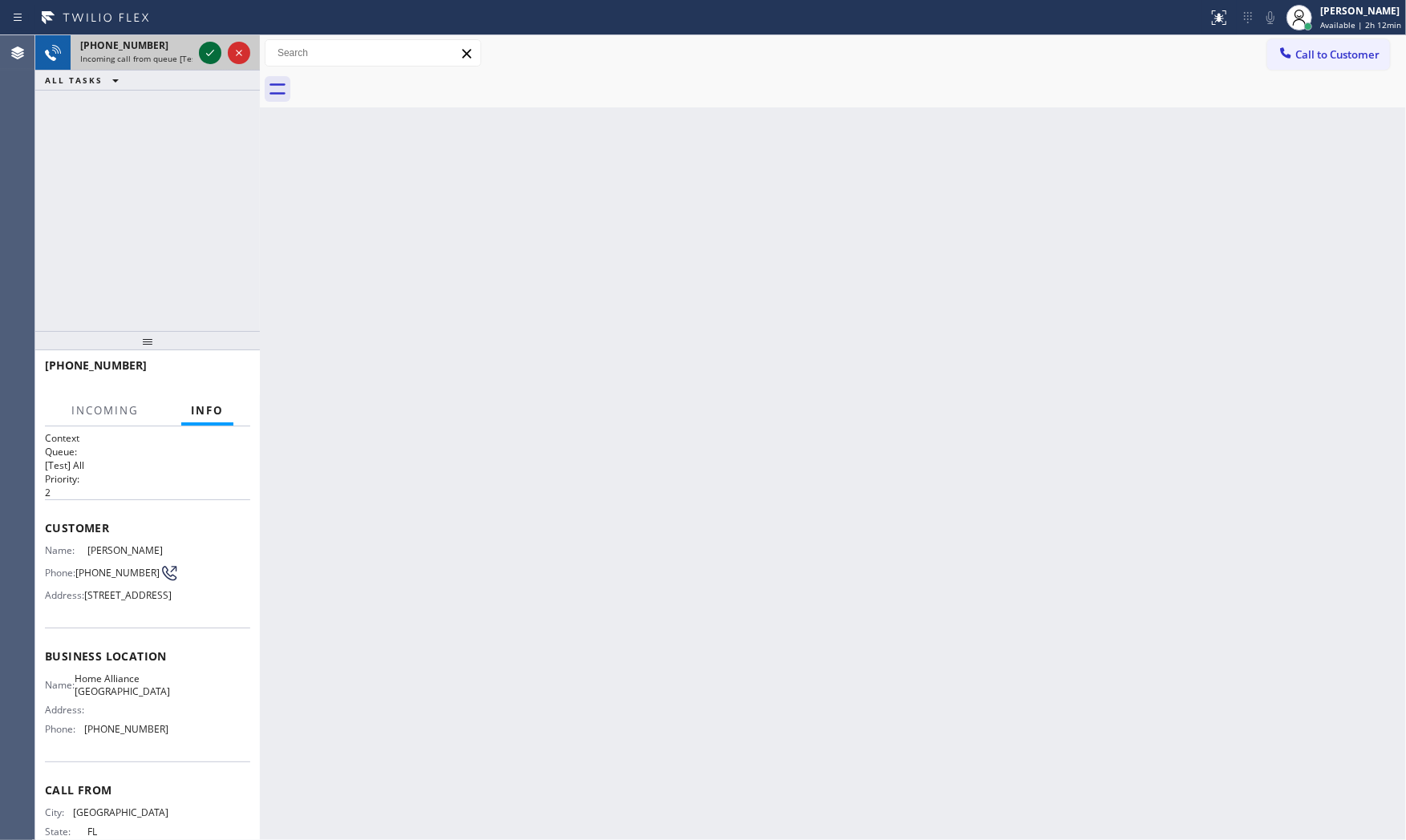
click at [209, 42] on div at bounding box center [224, 52] width 57 height 35
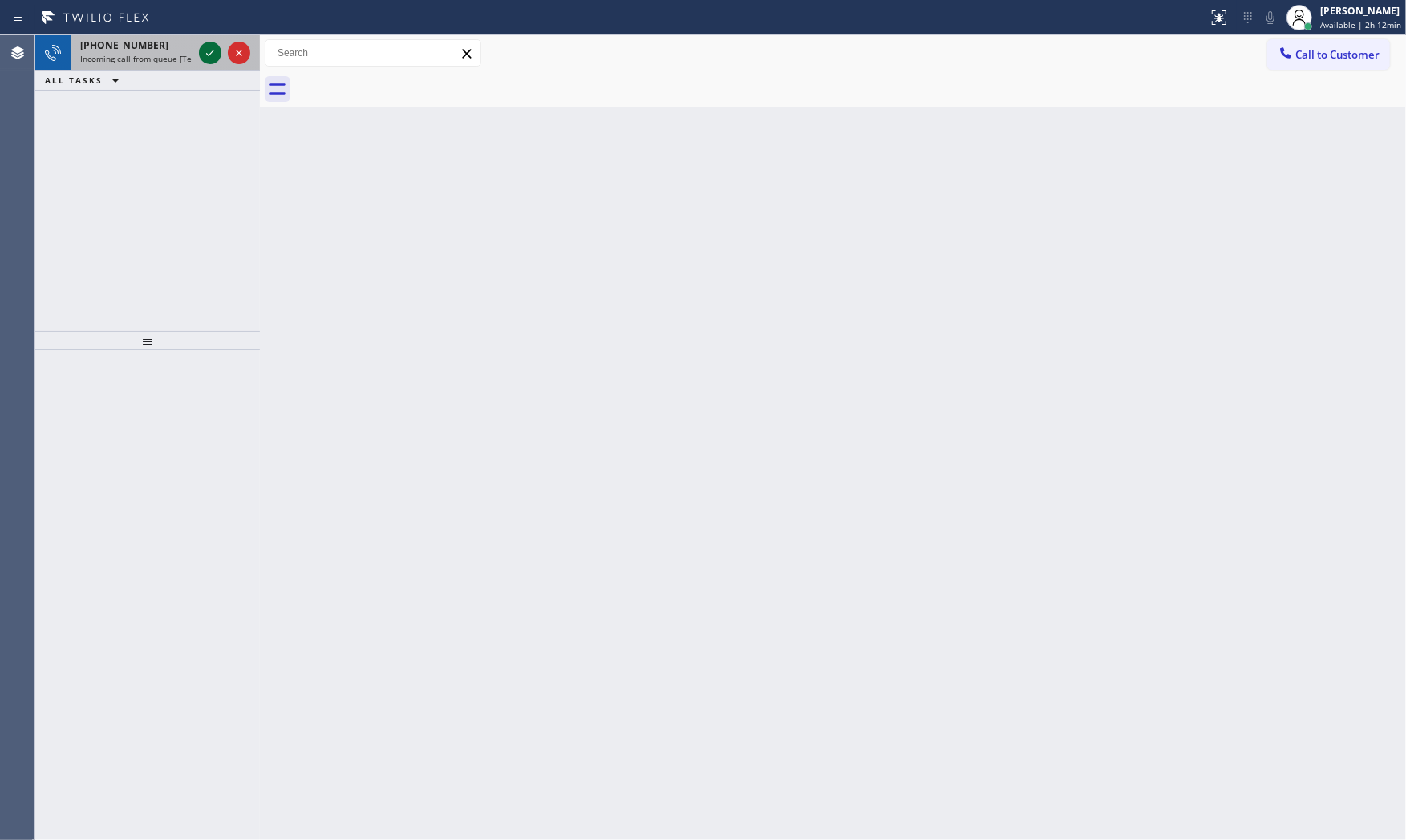
click at [210, 50] on icon at bounding box center [210, 53] width 19 height 19
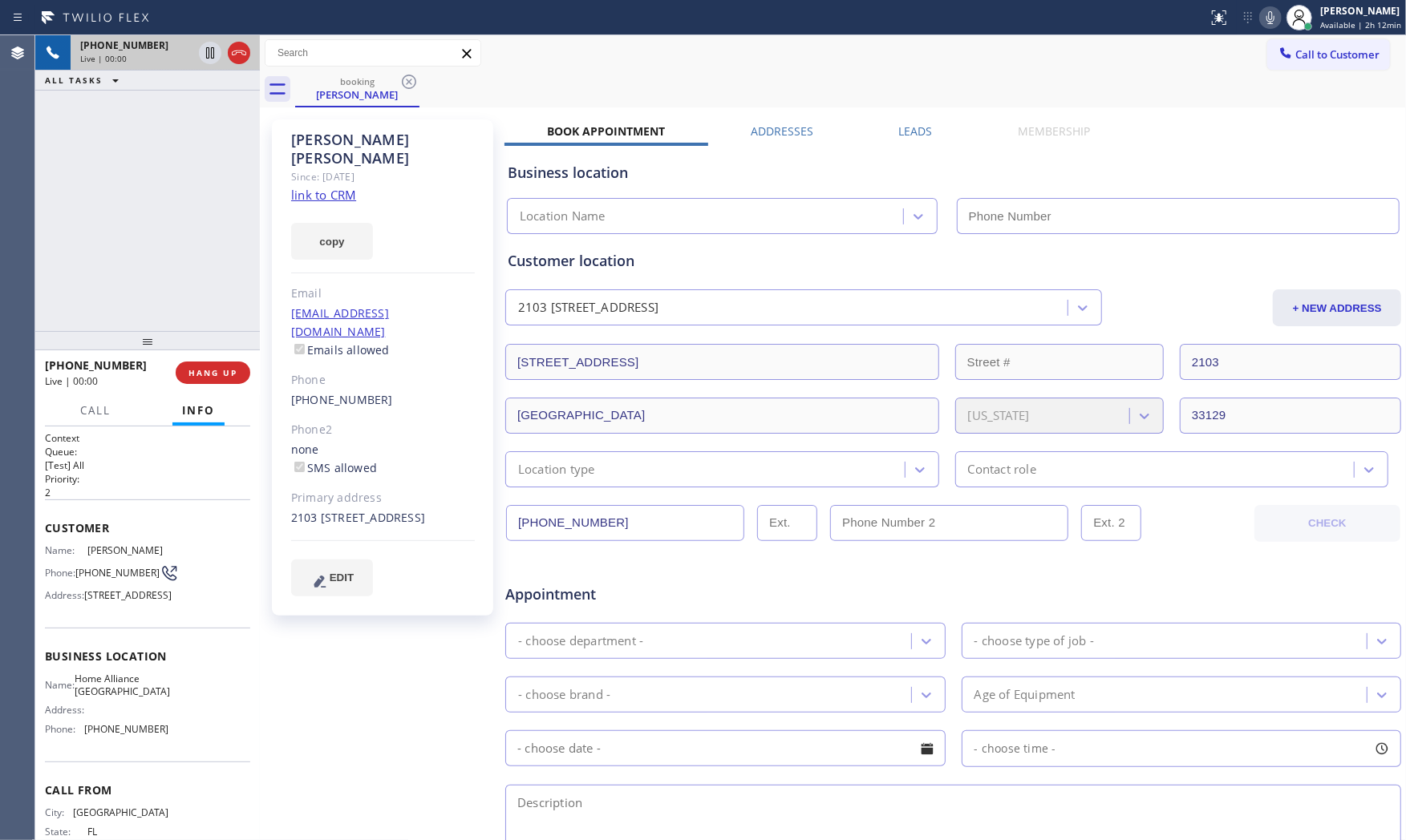
type input "[PHONE_NUMBER]"
click at [330, 186] on link "link to CRM" at bounding box center [323, 194] width 65 height 16
click at [1265, 25] on icon at bounding box center [1270, 17] width 19 height 19
click at [1269, 15] on icon at bounding box center [1270, 17] width 19 height 19
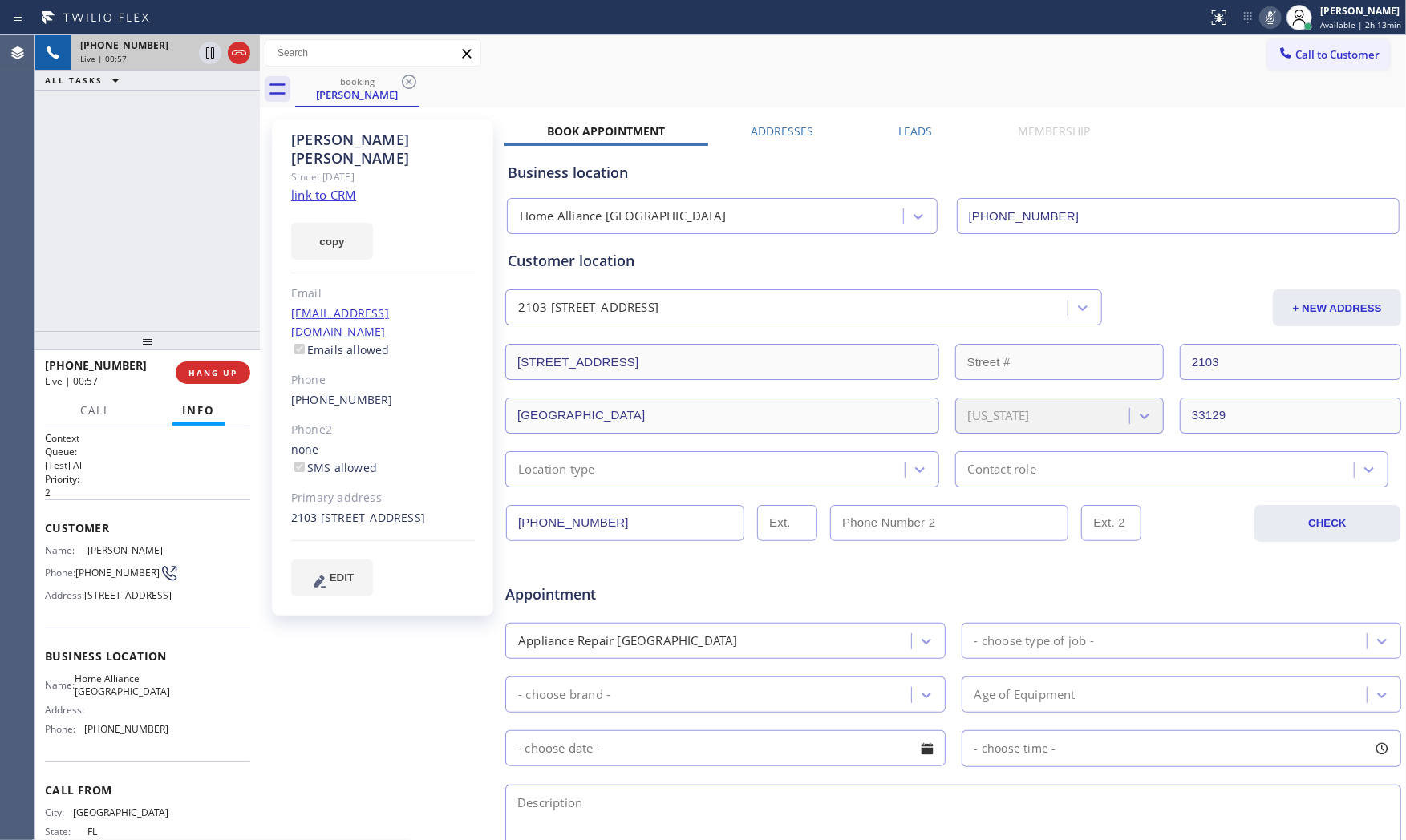
click at [1268, 18] on icon at bounding box center [1270, 17] width 8 height 13
click at [1268, 18] on icon at bounding box center [1270, 17] width 19 height 19
click at [1268, 18] on icon at bounding box center [1270, 17] width 8 height 13
click at [1267, 21] on icon at bounding box center [1270, 17] width 8 height 13
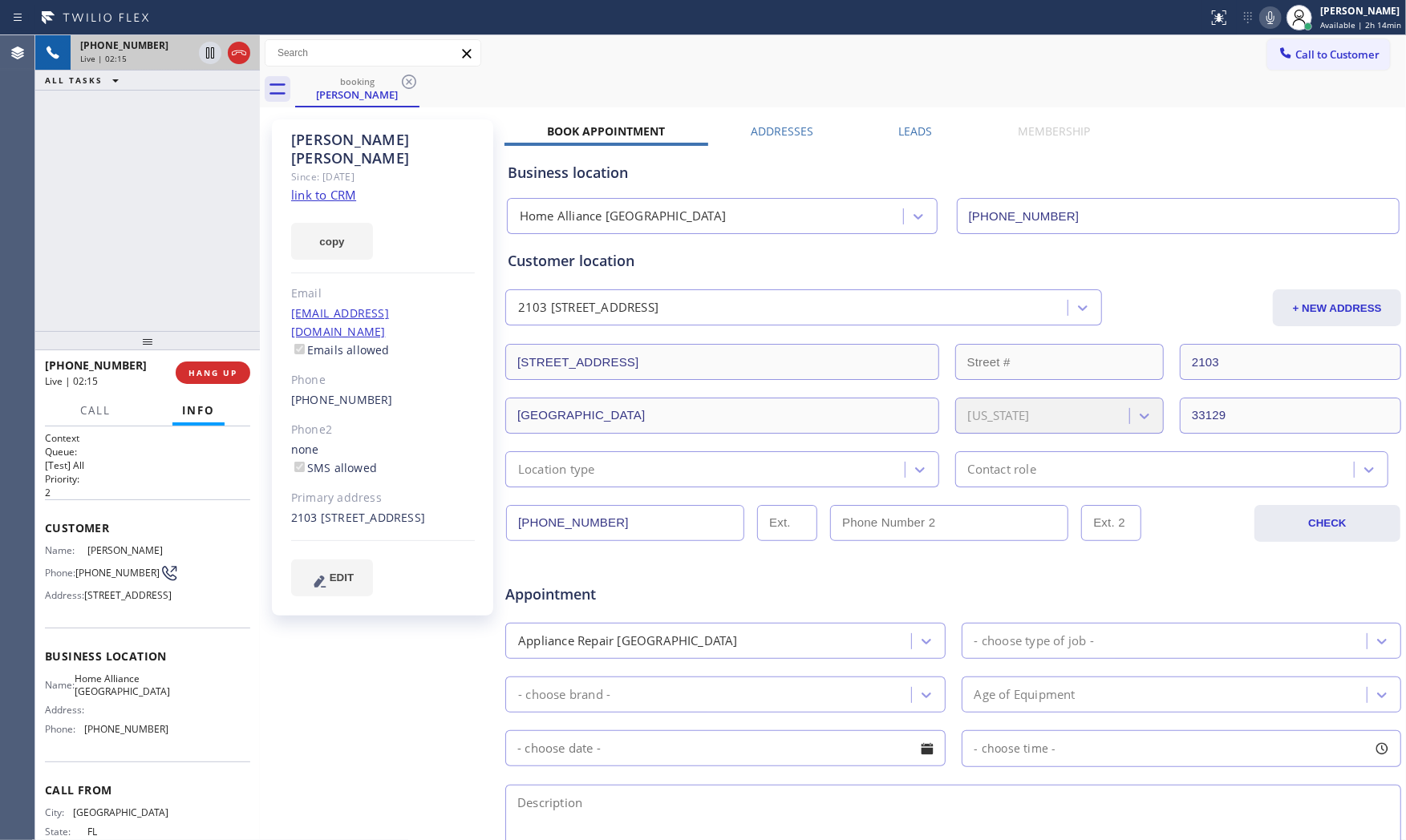
click at [426, 647] on div "[PERSON_NAME] Since: [DATE] link to CRM copy Email [EMAIL_ADDRESS][DOMAIN_NAME]…" at bounding box center [383, 630] width 240 height 1039
click at [1263, 21] on icon at bounding box center [1270, 17] width 19 height 19
click at [1264, 13] on icon at bounding box center [1270, 17] width 19 height 19
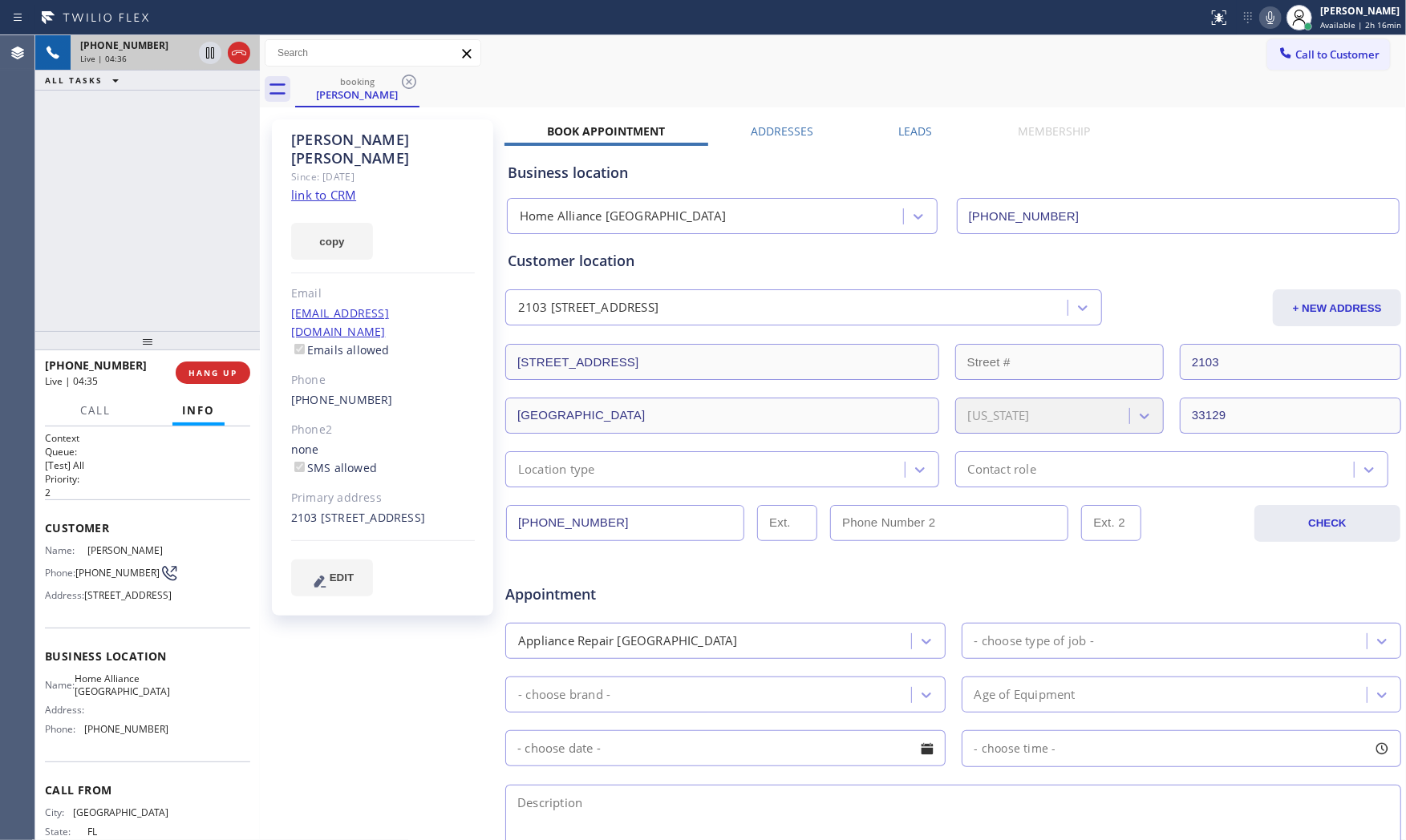
click at [325, 509] on div "2103 [STREET_ADDRESS]" at bounding box center [383, 518] width 184 height 19
copy div "2103 [STREET_ADDRESS]"
click at [225, 382] on button "HANG UP" at bounding box center [212, 373] width 74 height 22
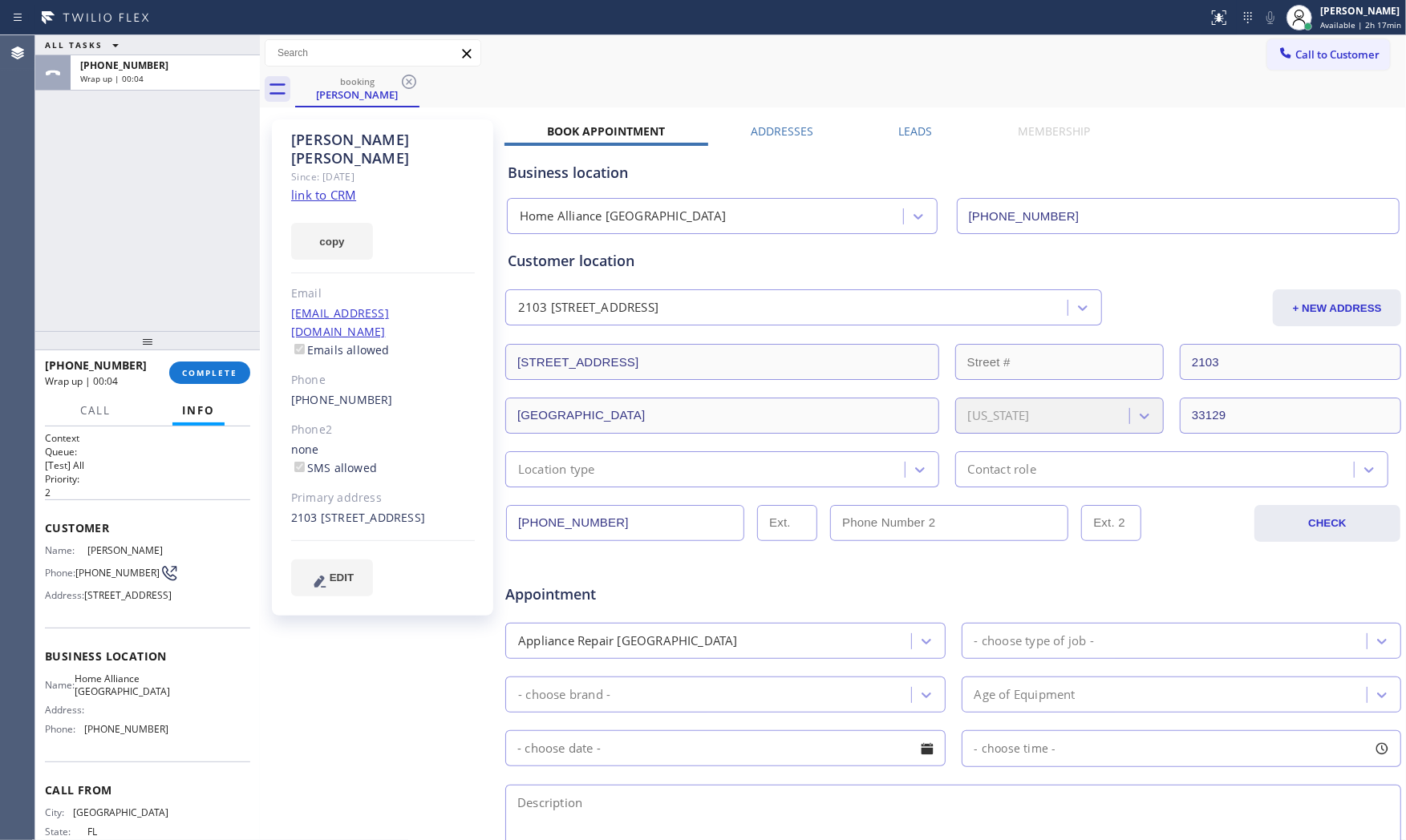
click at [615, 474] on div "Location type" at bounding box center [707, 469] width 395 height 28
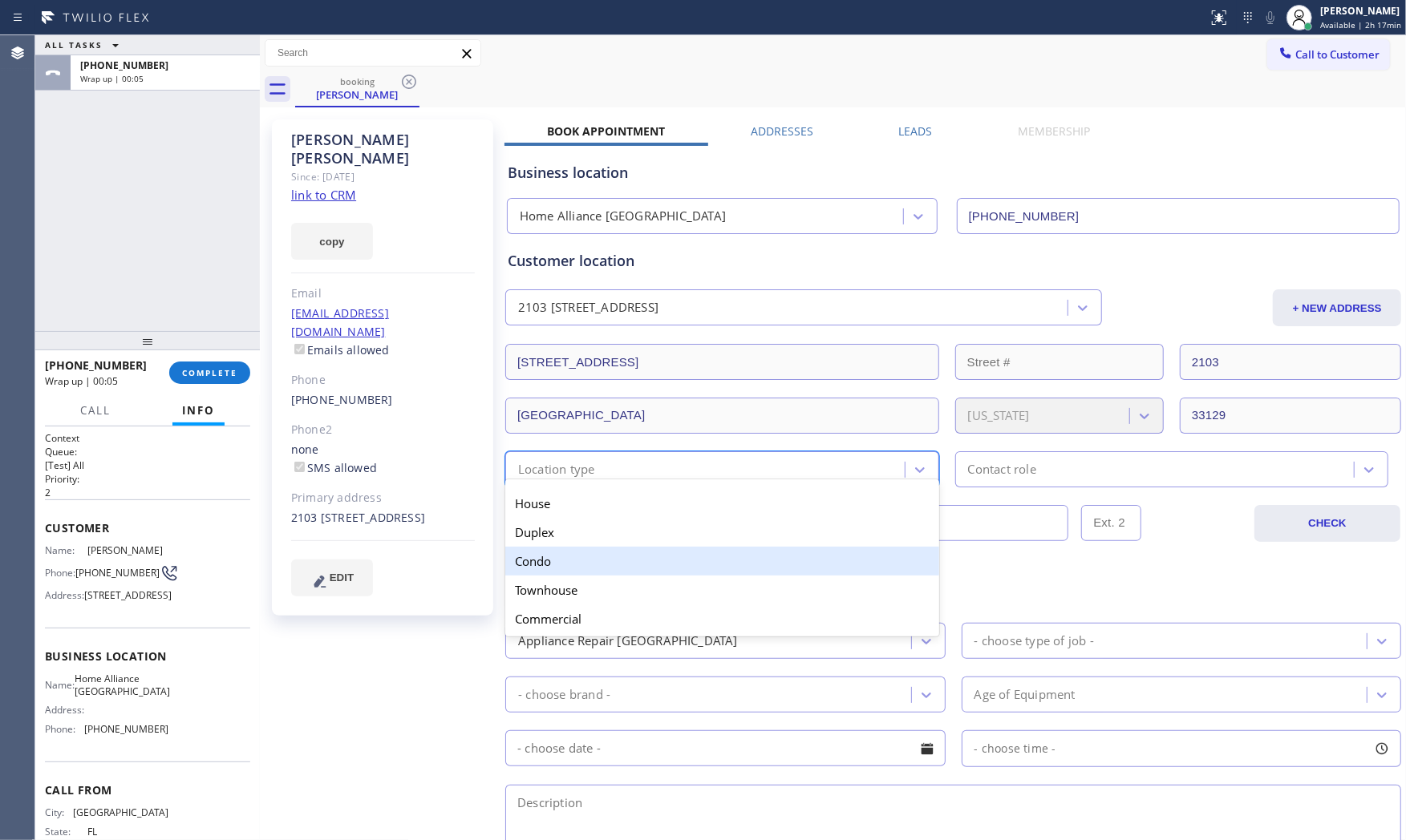
click at [587, 559] on div "Condo" at bounding box center [721, 561] width 434 height 29
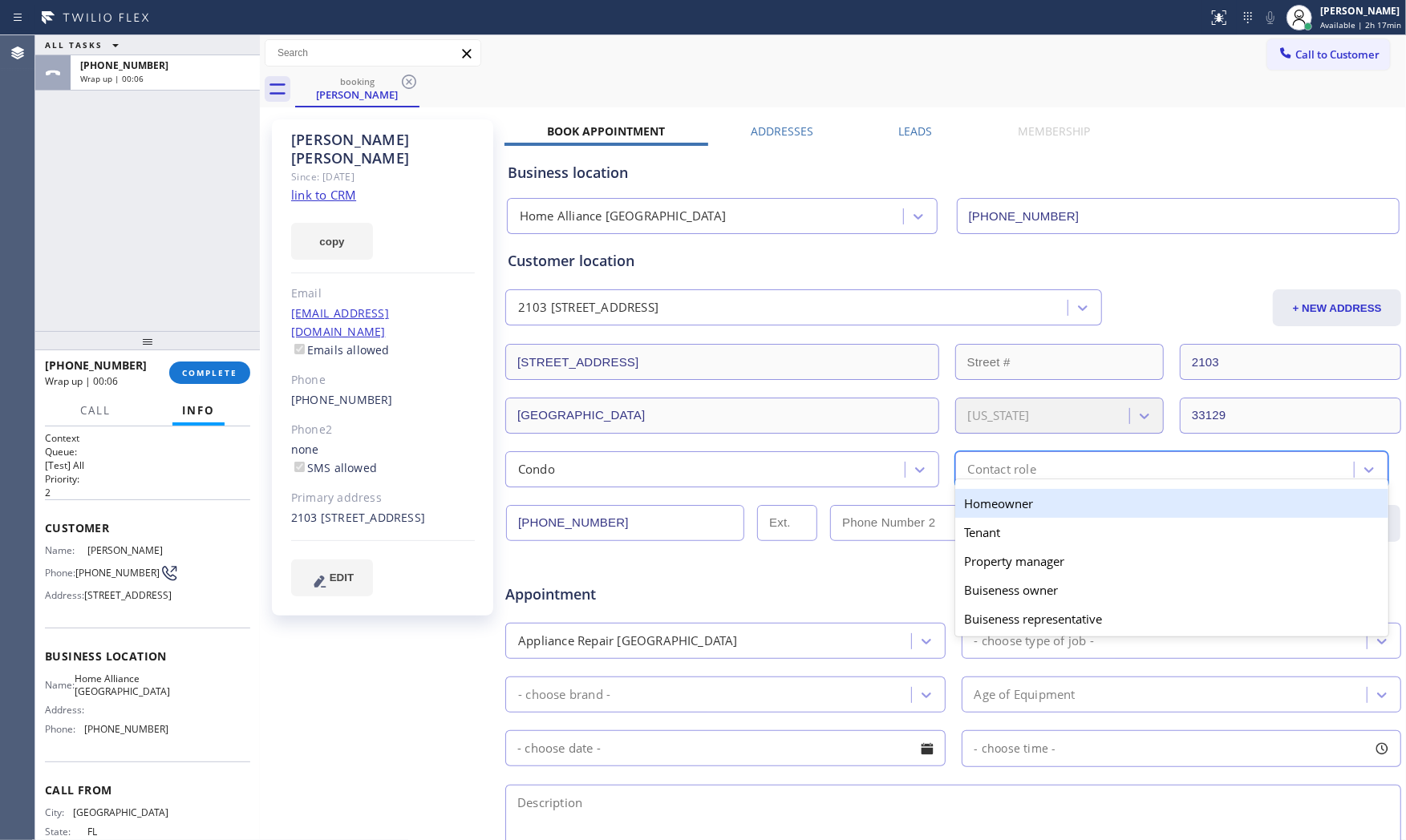
click at [1006, 468] on div "Contact role" at bounding box center [1002, 470] width 68 height 19
click at [991, 512] on div "Homeowner" at bounding box center [1172, 504] width 434 height 29
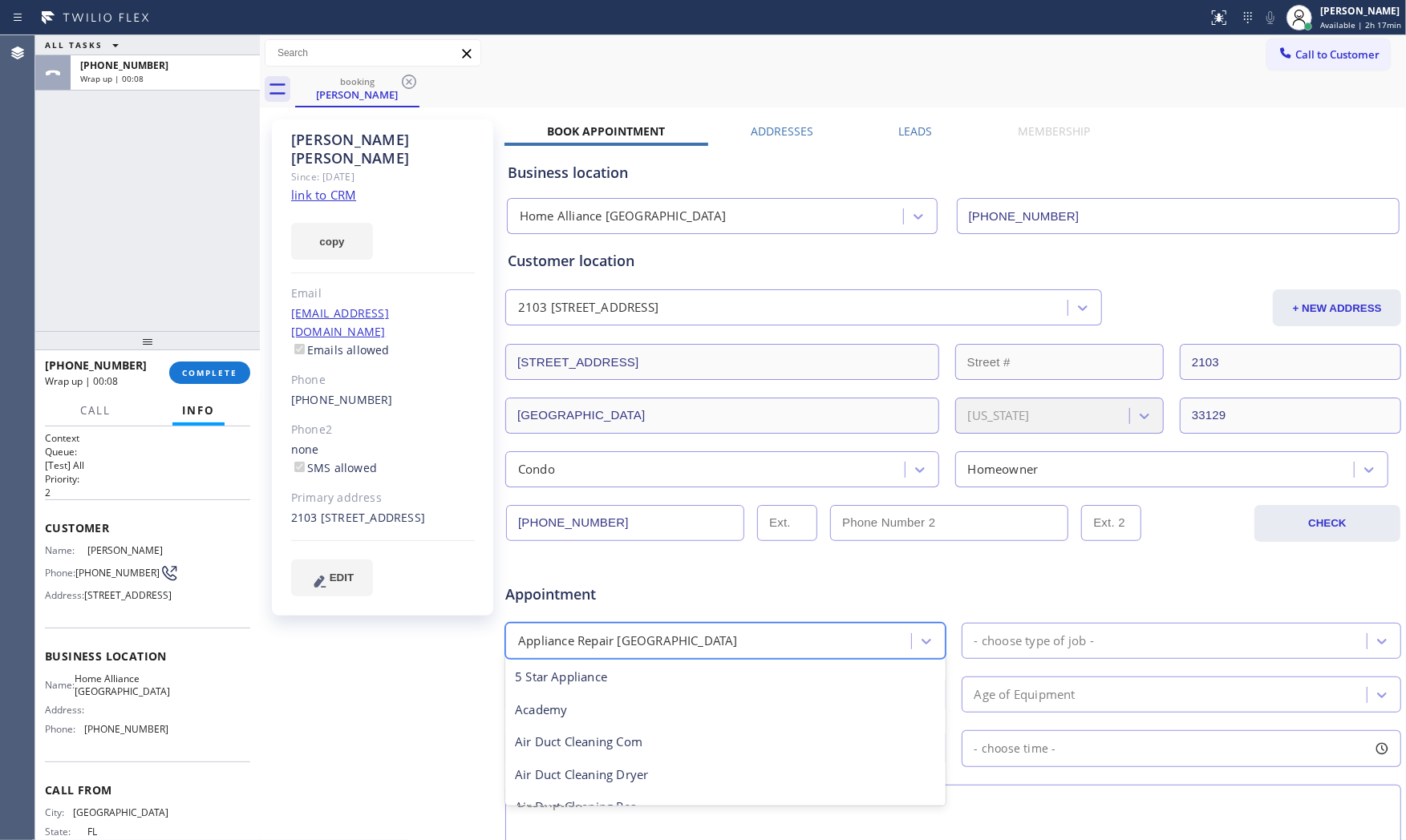
click at [725, 642] on div "Appliance Repair [GEOGRAPHIC_DATA]" at bounding box center [710, 641] width 401 height 28
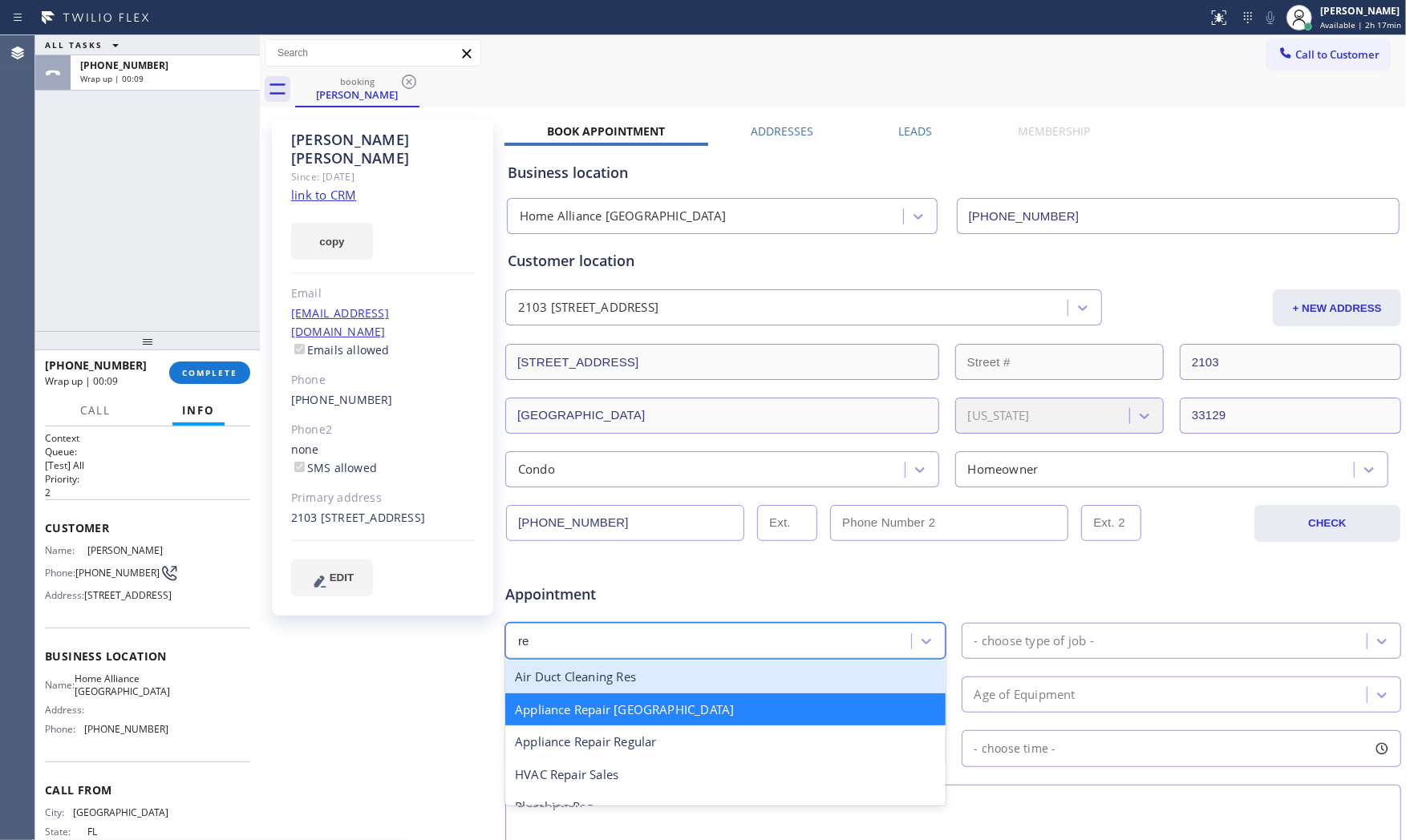
type input "reg"
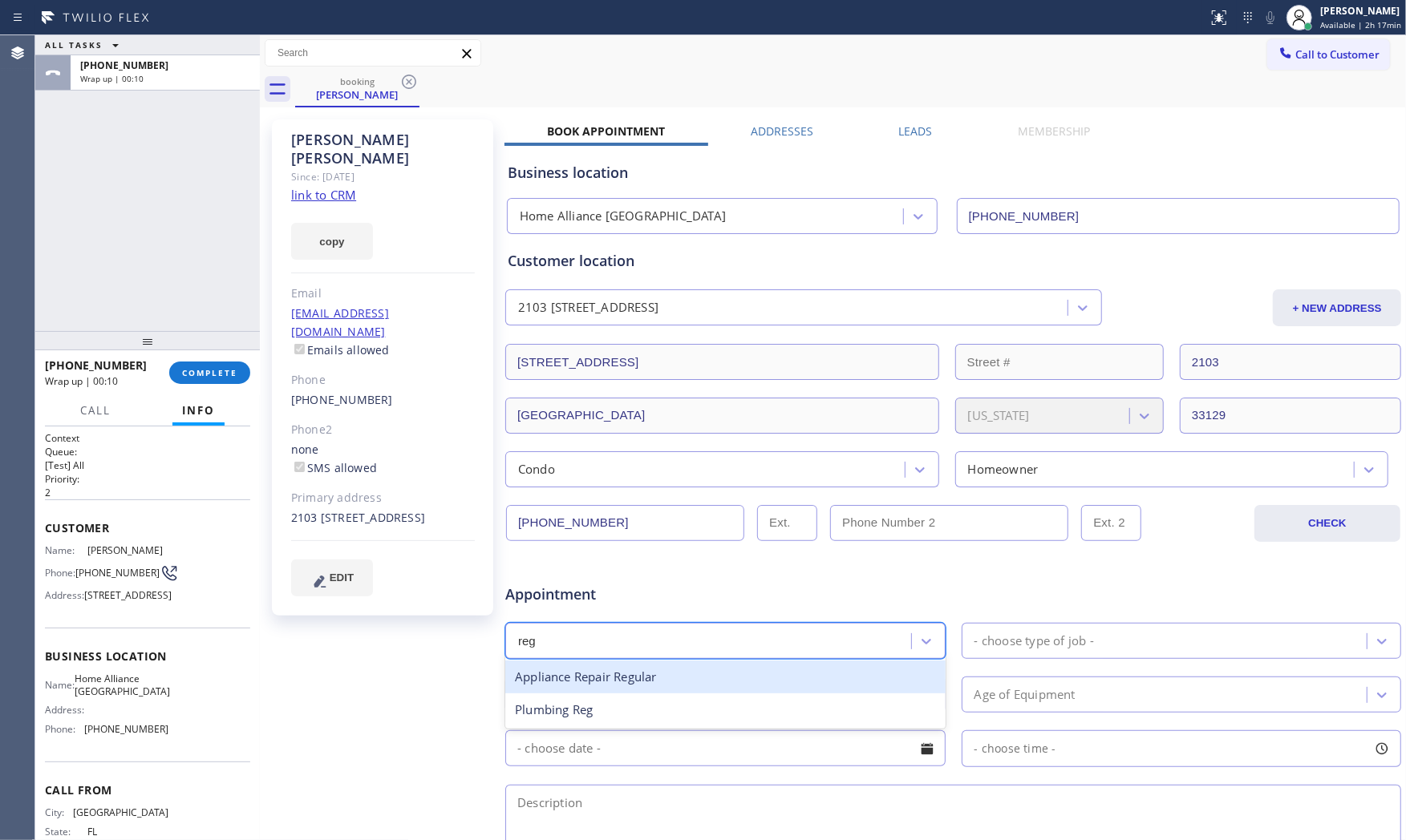
click at [643, 687] on div "Appliance Repair Regular" at bounding box center [725, 677] width 440 height 33
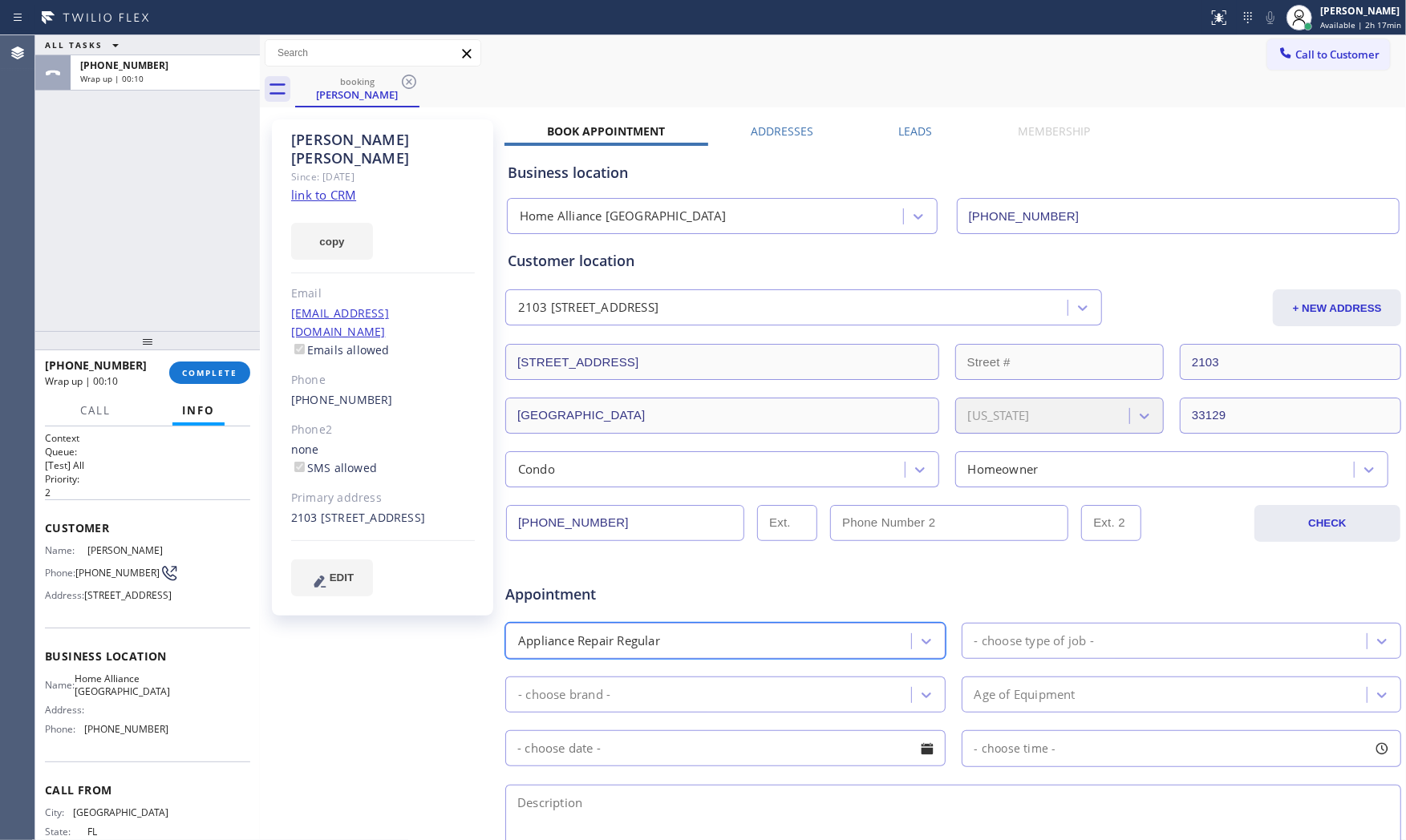
click at [1020, 643] on div "- choose type of job -" at bounding box center [1035, 641] width 120 height 19
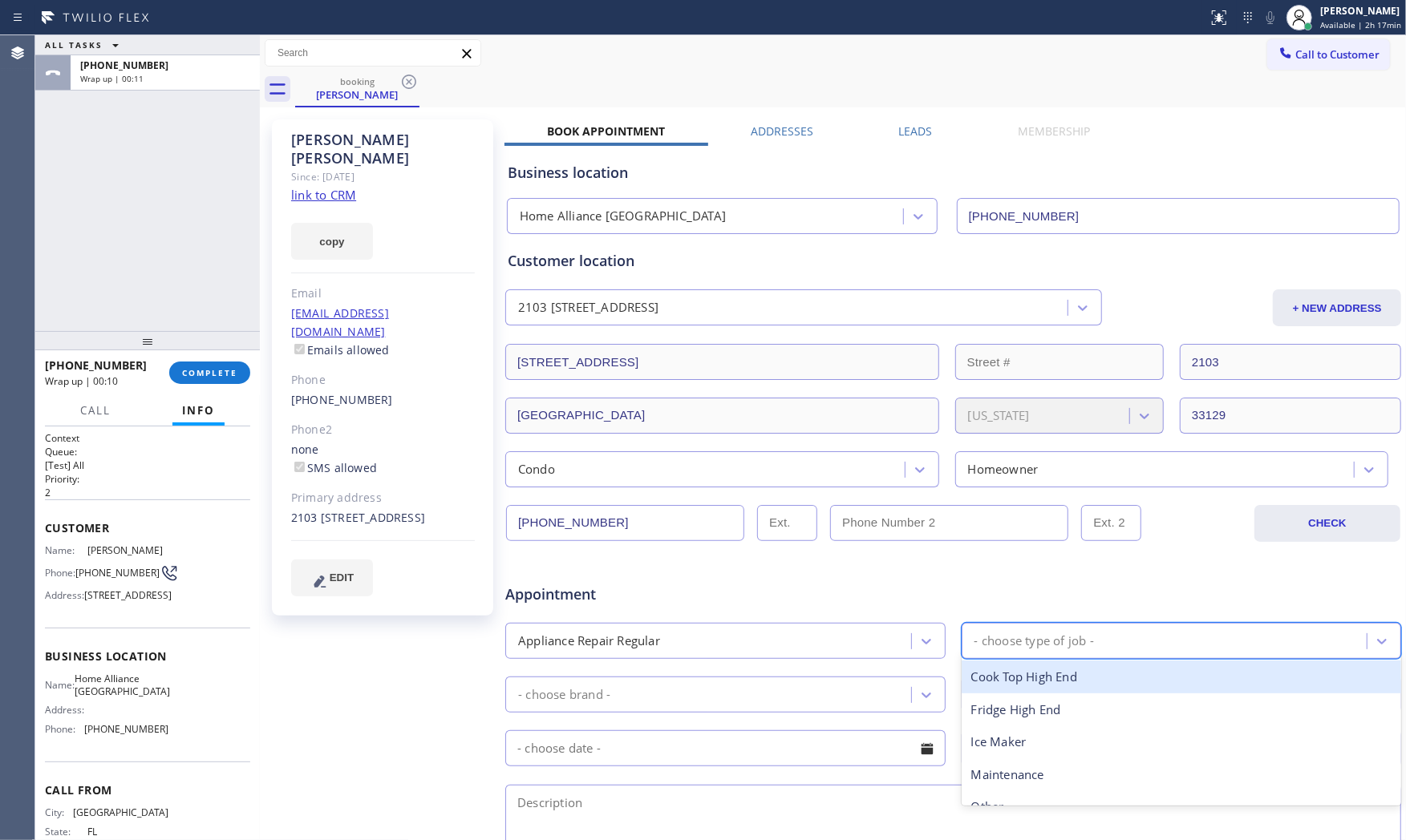
type input "f"
click at [1015, 677] on div "Fridge High End" at bounding box center [1182, 677] width 440 height 33
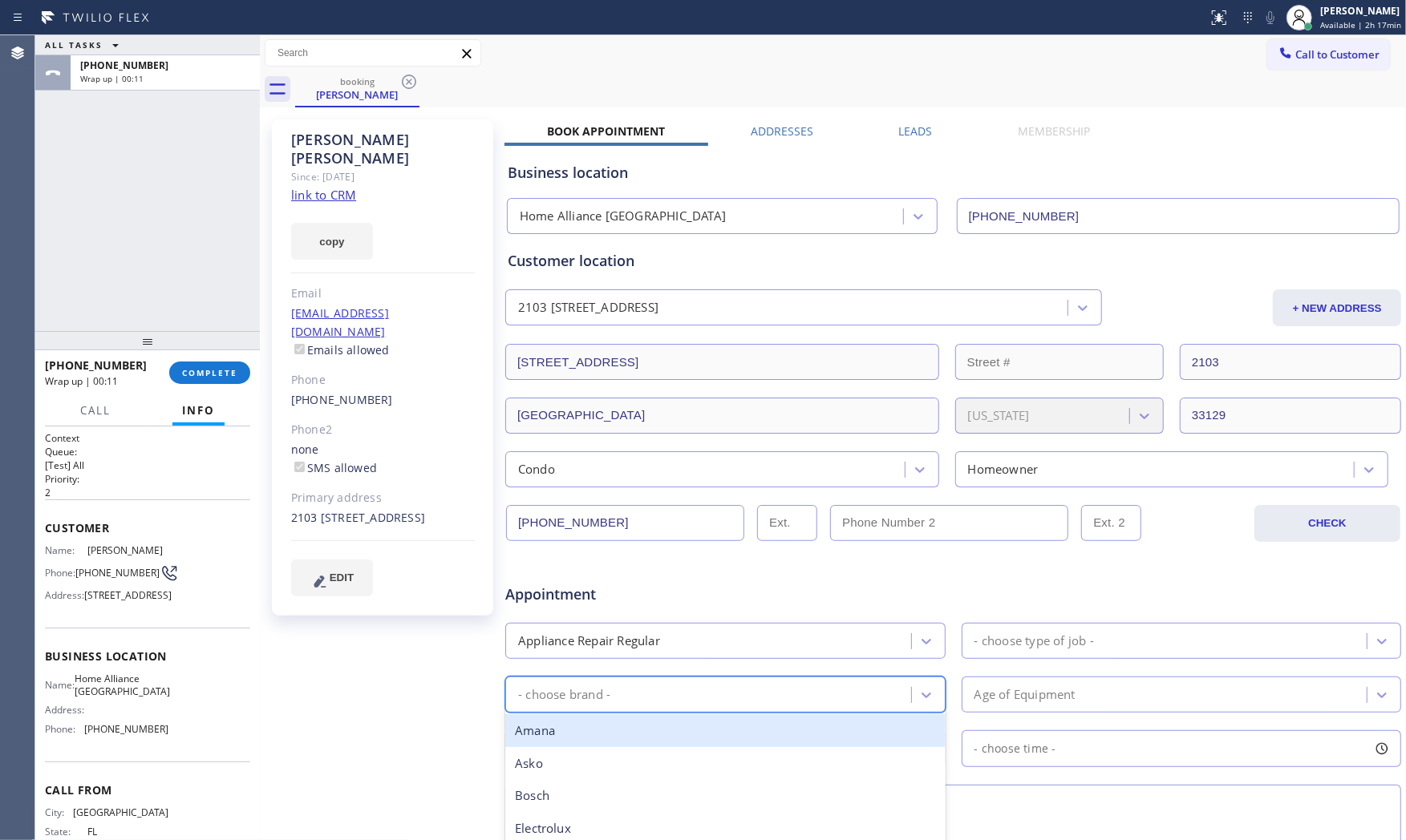
click at [719, 695] on div "- choose brand -" at bounding box center [710, 695] width 401 height 28
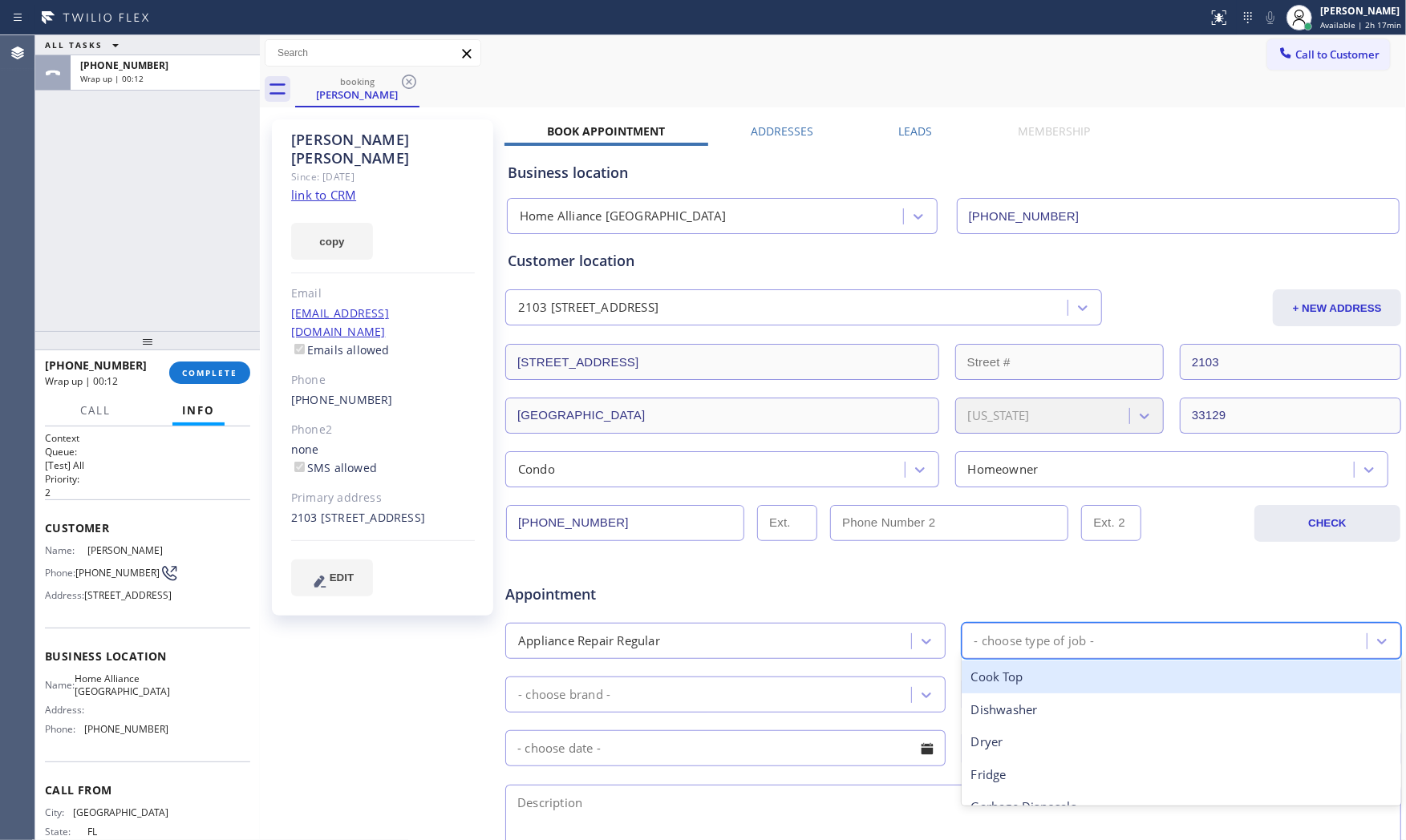
click at [988, 644] on div "- choose type of job -" at bounding box center [1035, 641] width 120 height 19
type input "f"
drag, startPoint x: 988, startPoint y: 680, endPoint x: 741, endPoint y: 701, distance: 247.9
click at [979, 680] on div "Fridge" at bounding box center [1182, 677] width 440 height 33
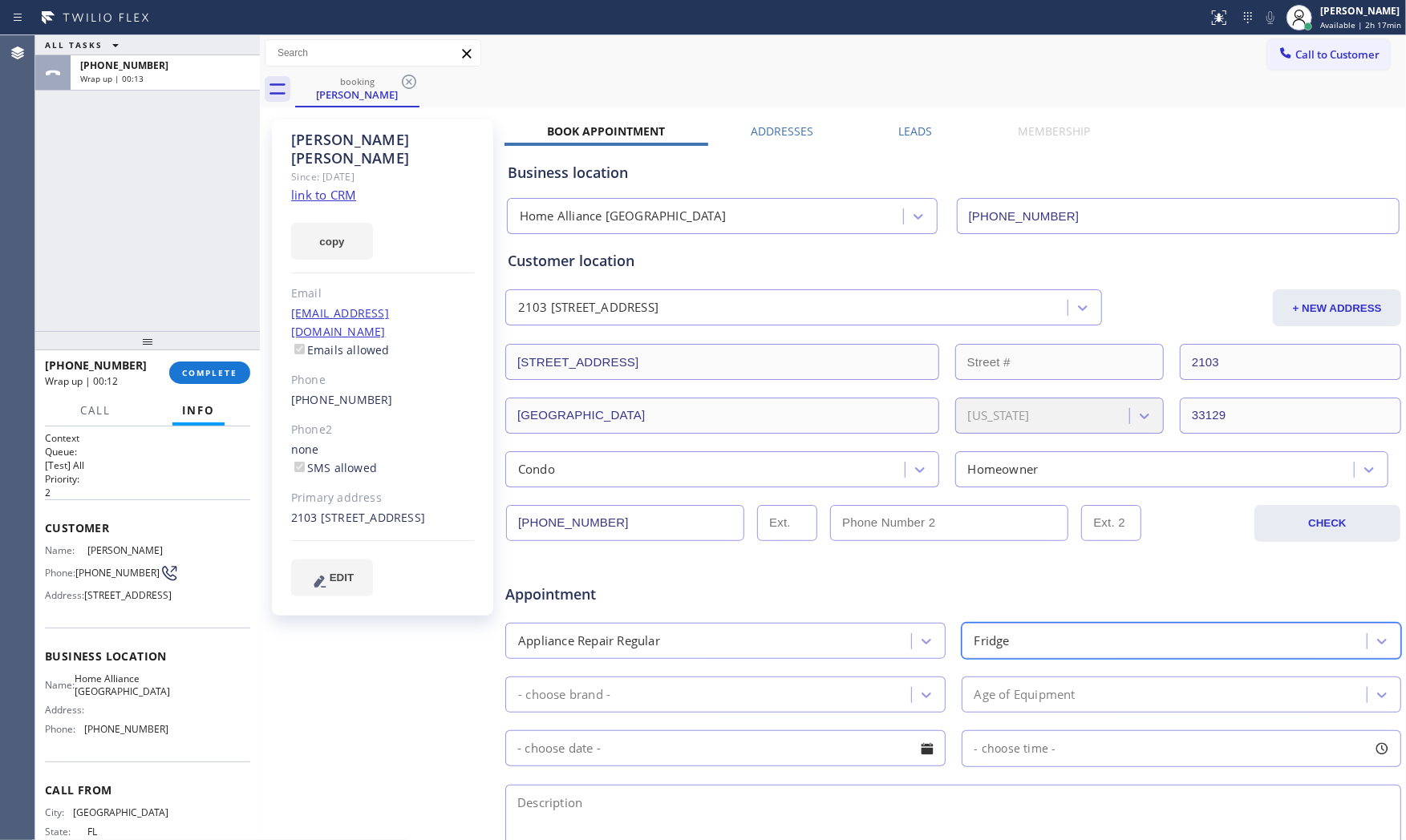
click at [692, 704] on div "- choose brand -" at bounding box center [710, 695] width 401 height 28
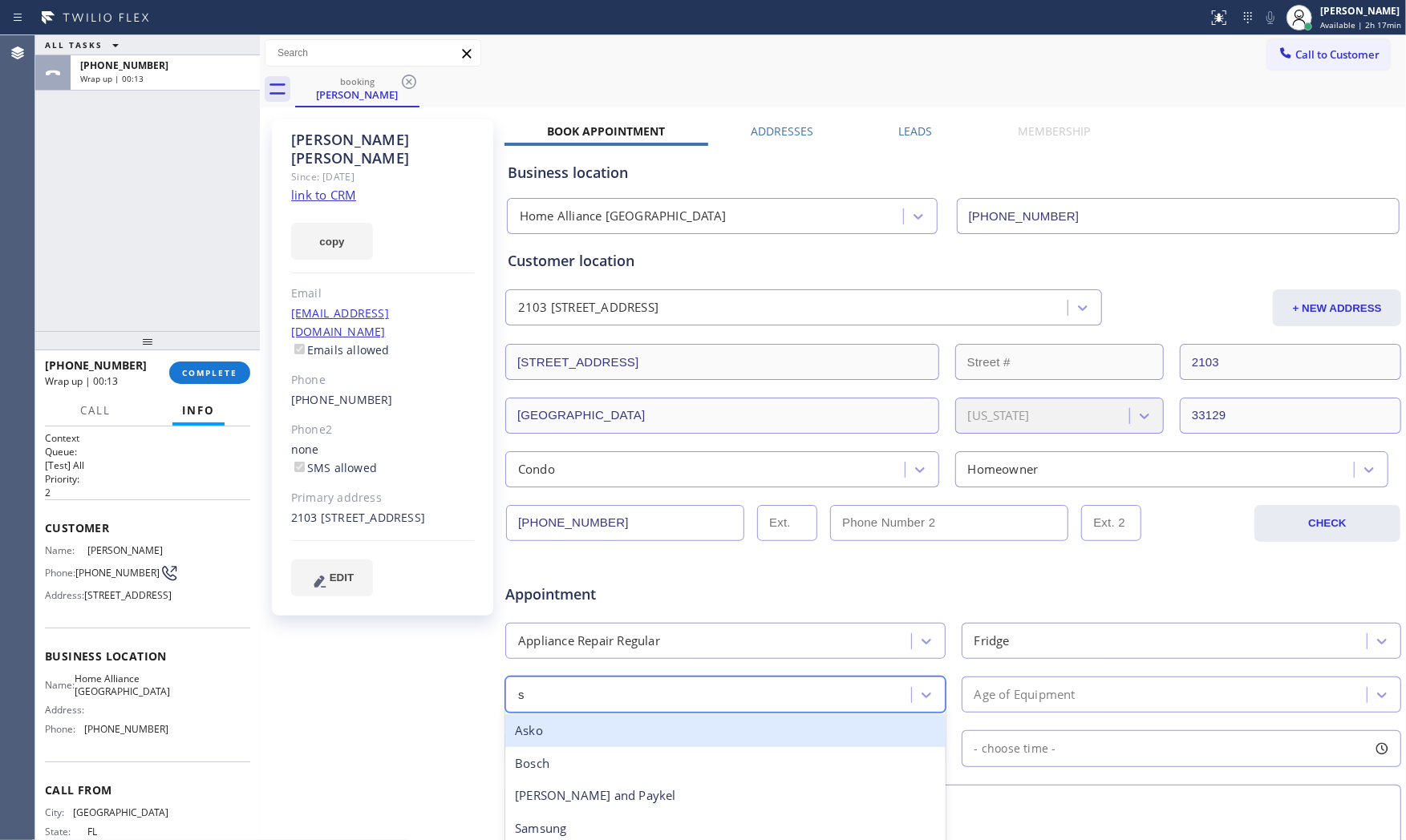
type input "sa"
click at [653, 732] on div "Samsung" at bounding box center [725, 731] width 440 height 33
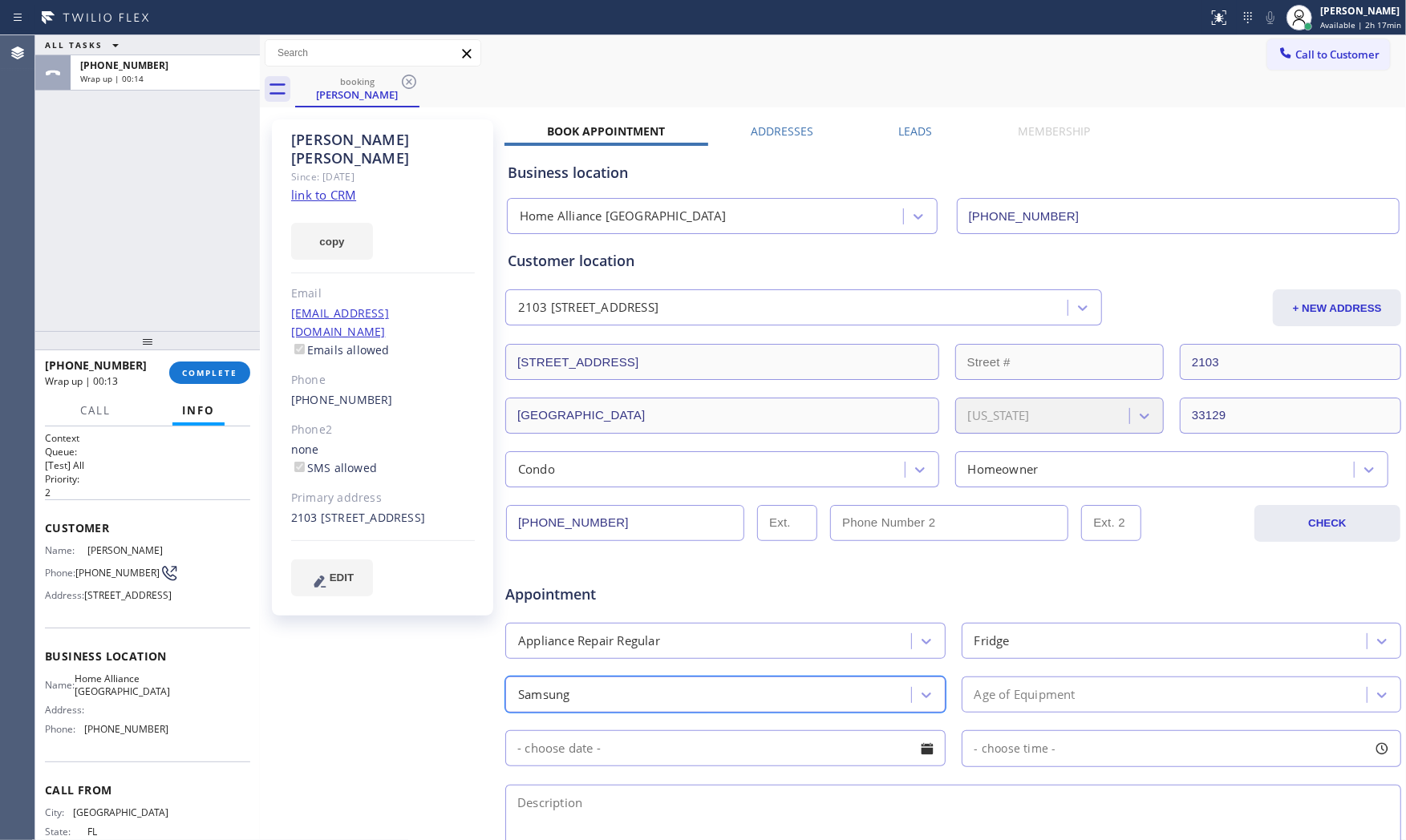
click at [1068, 697] on div "Age of Equipment" at bounding box center [1025, 695] width 101 height 19
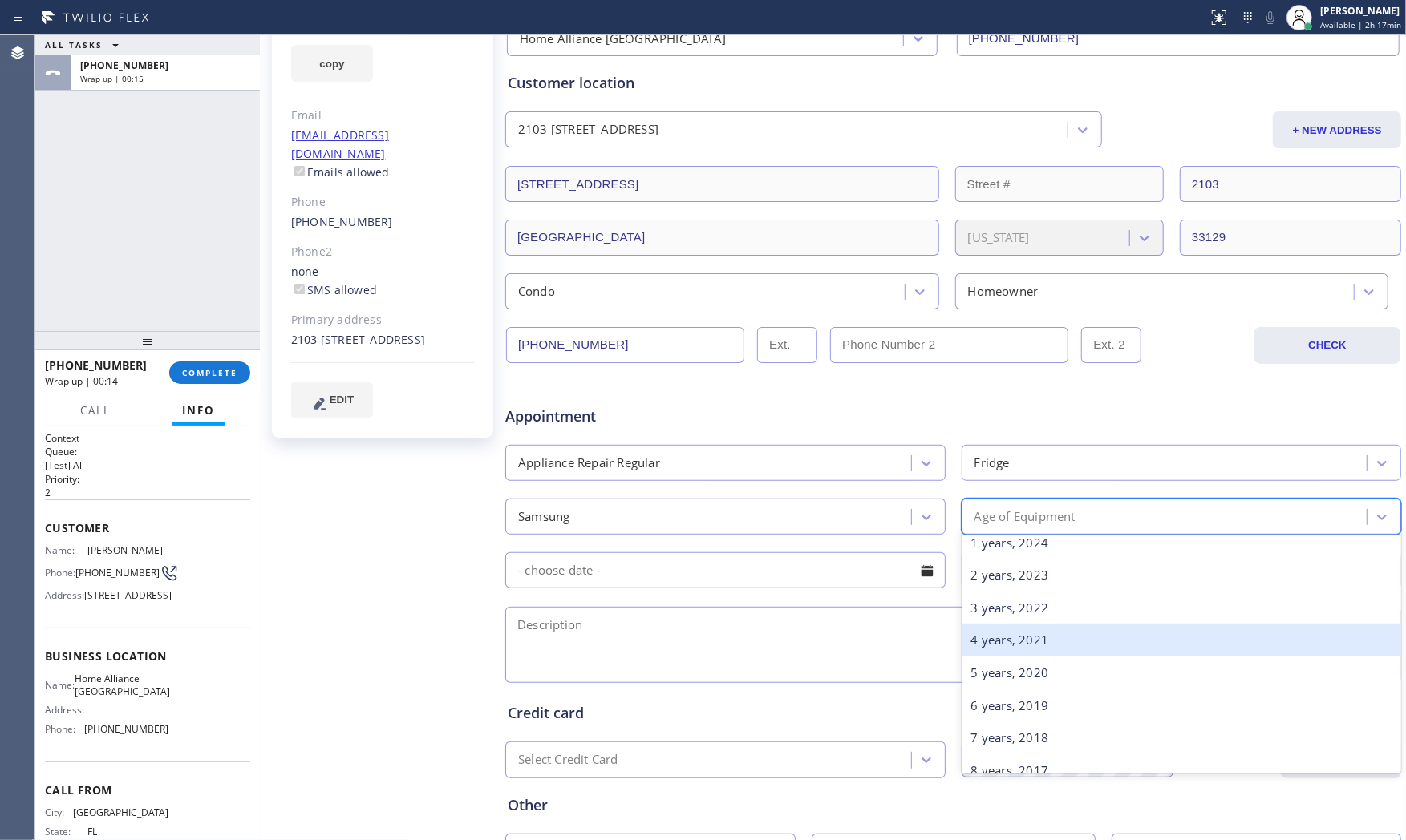
scroll to position [178, 0]
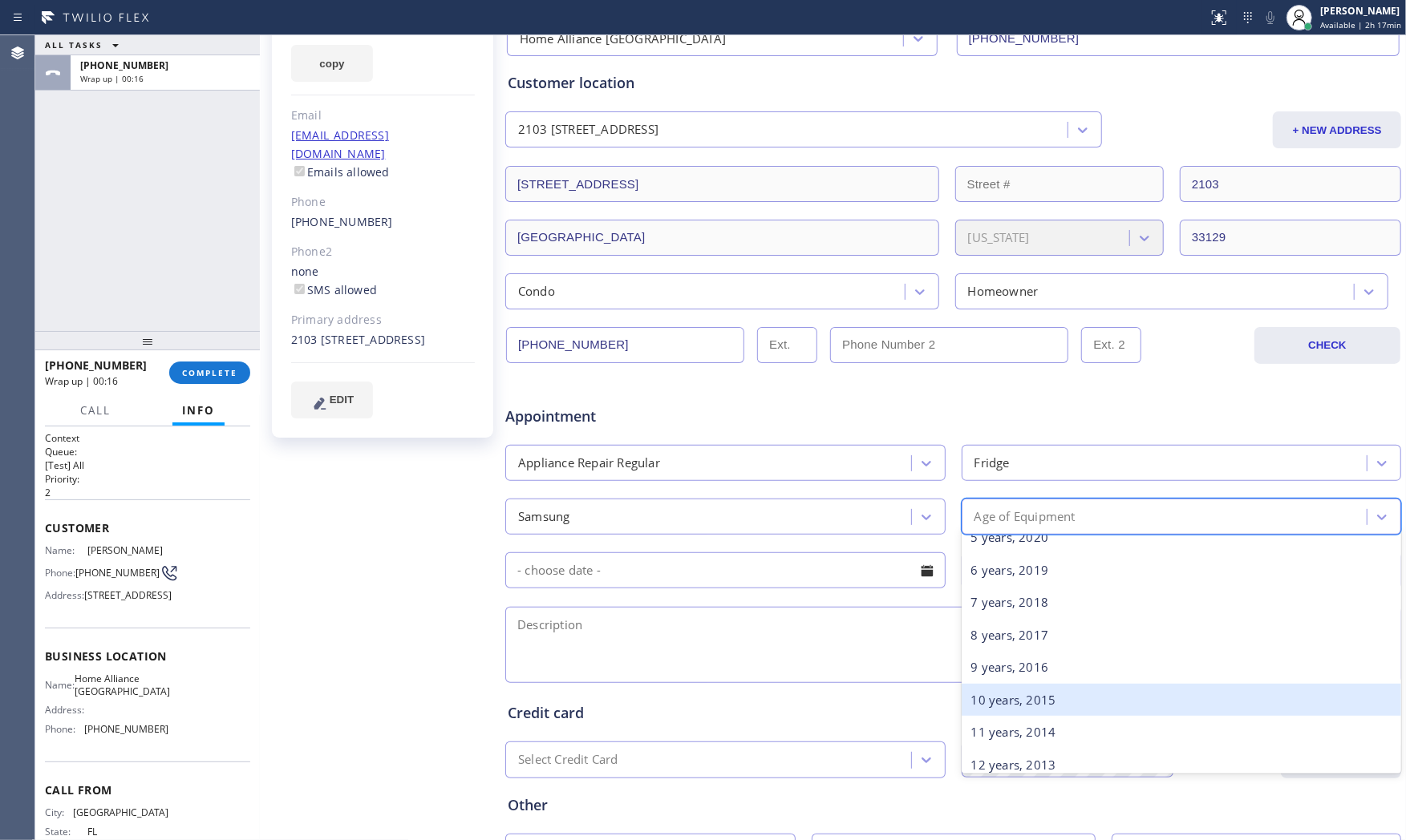
click at [998, 671] on div "9 years, 2016" at bounding box center [1182, 667] width 440 height 33
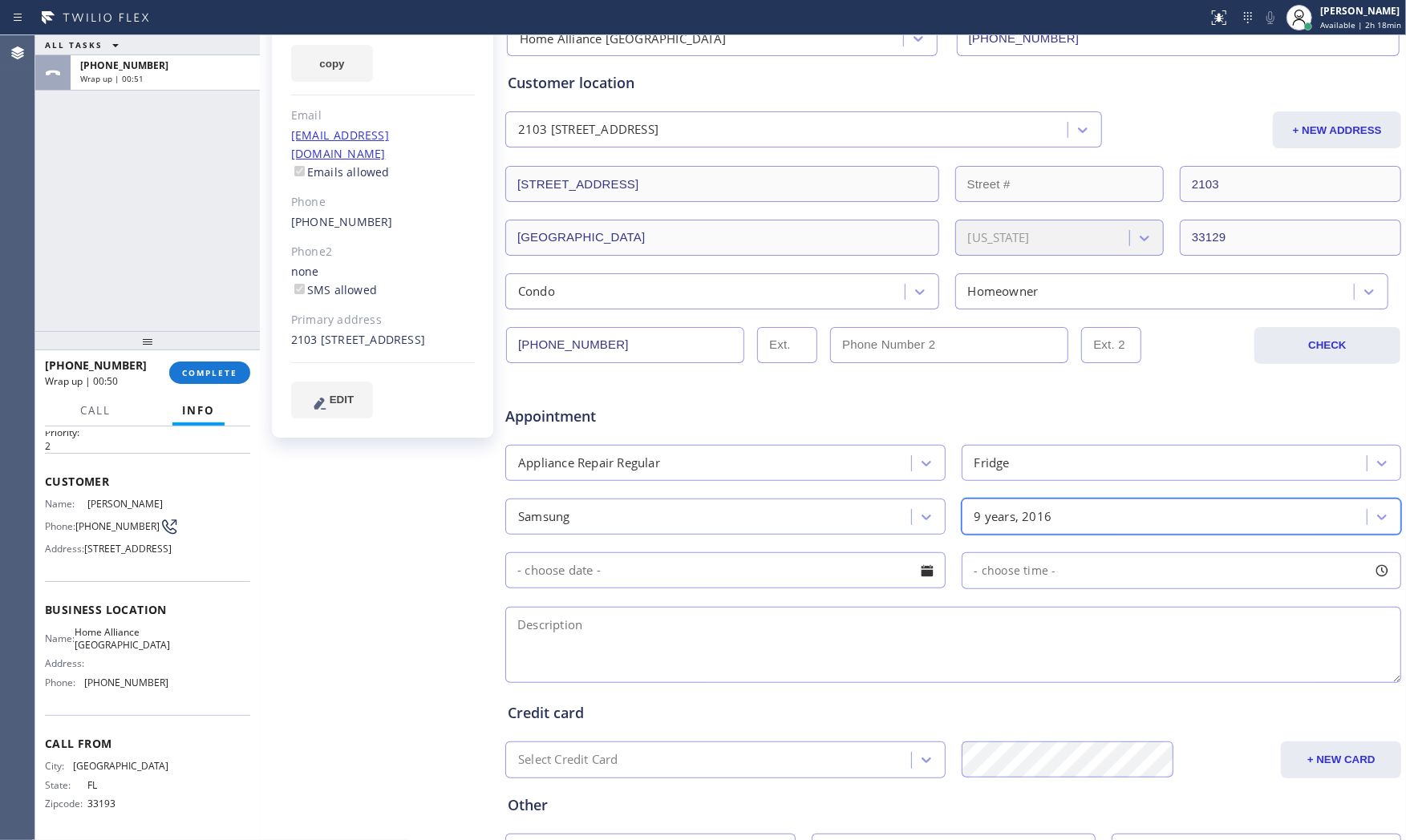
scroll to position [88, 0]
click at [122, 679] on span "[PHONE_NUMBER]" at bounding box center [126, 683] width 84 height 12
click at [122, 679] on span "[PHONE_NUMBER]" at bounding box center [126, 683] width 84 height 12
copy span "[PHONE_NUMBER]"
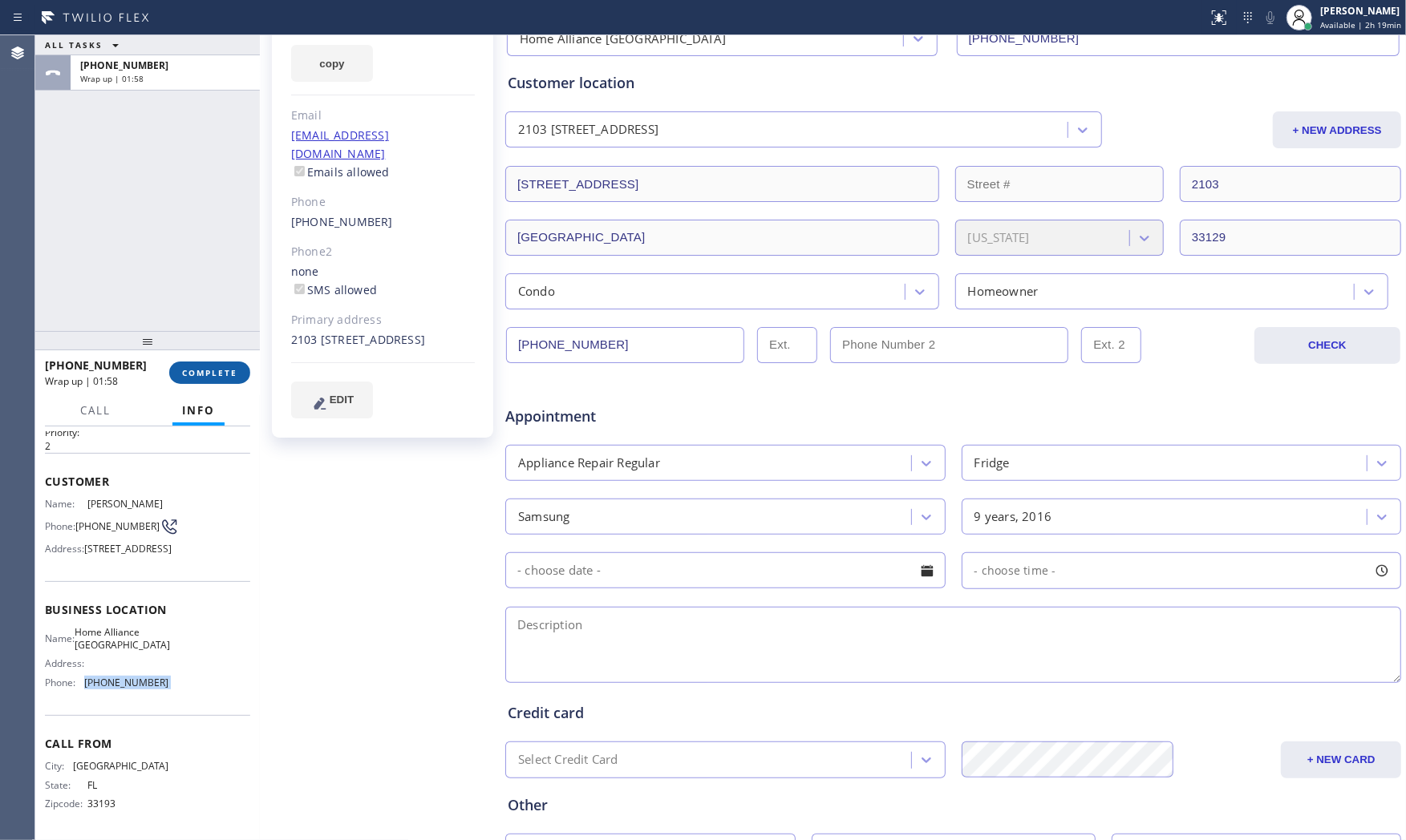
click at [211, 369] on span "COMPLETE" at bounding box center [210, 372] width 56 height 11
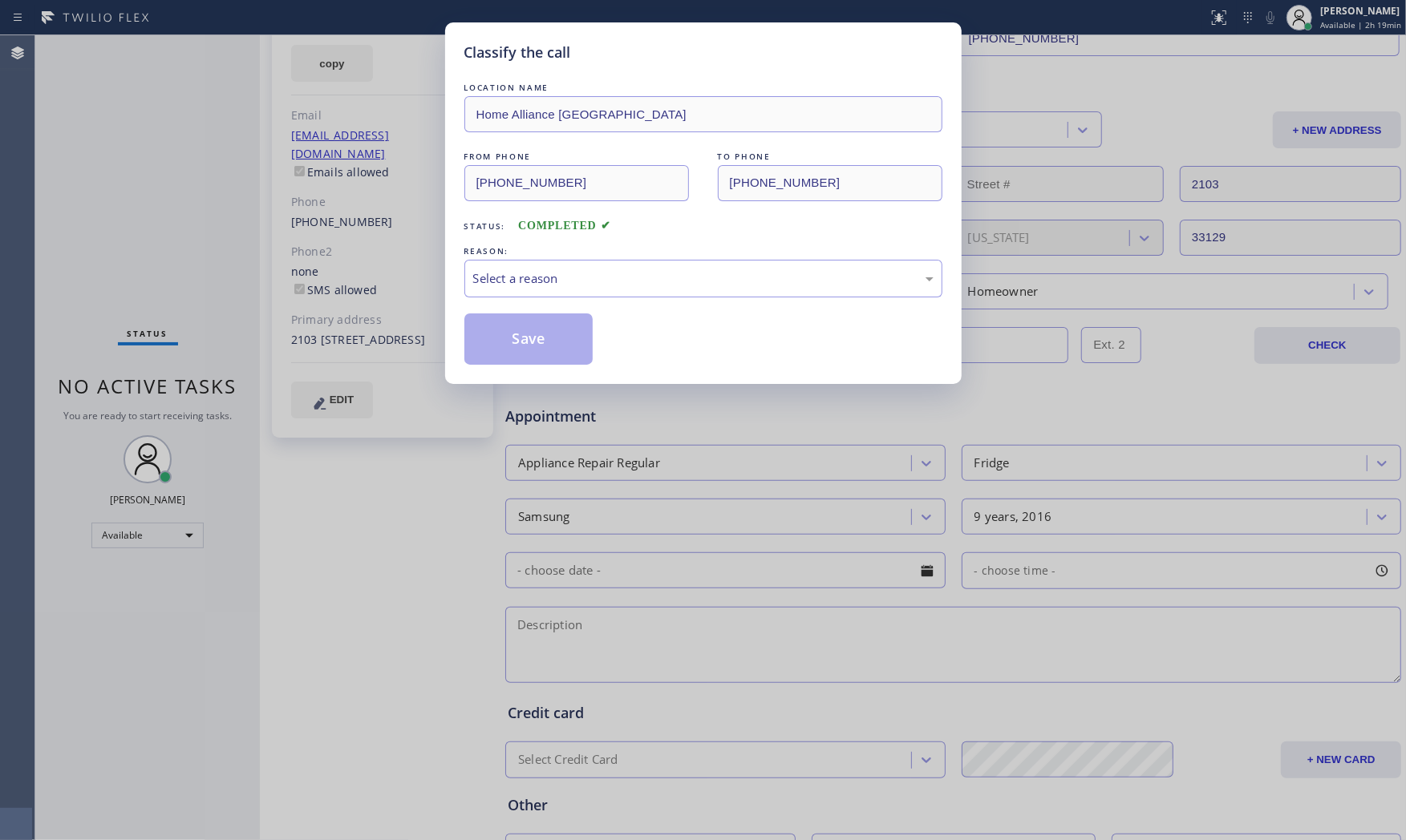
click at [537, 252] on div "REASON:" at bounding box center [703, 251] width 478 height 17
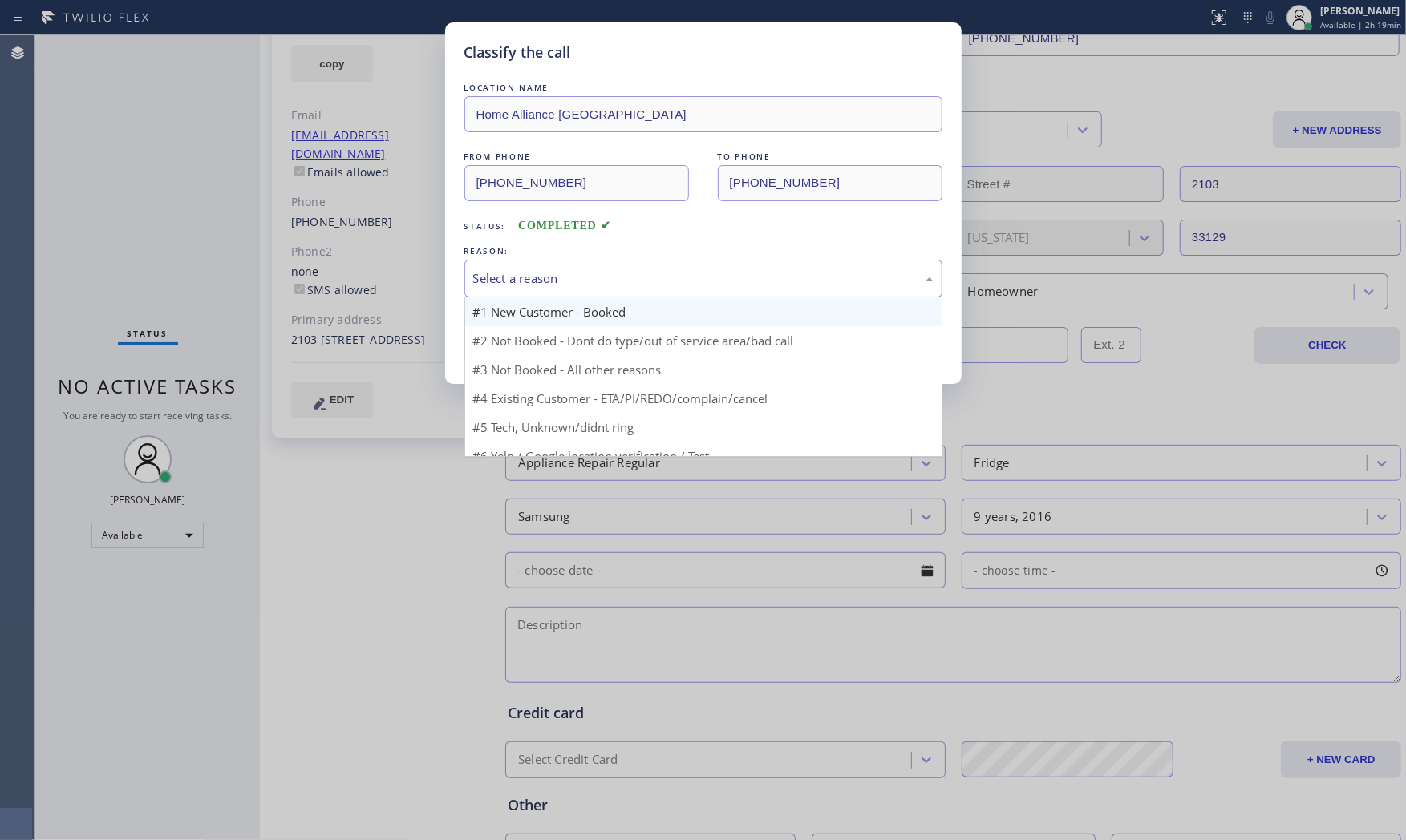
drag, startPoint x: 536, startPoint y: 281, endPoint x: 517, endPoint y: 309, distance: 33.8
click at [535, 281] on div "Select a reason" at bounding box center [703, 279] width 460 height 19
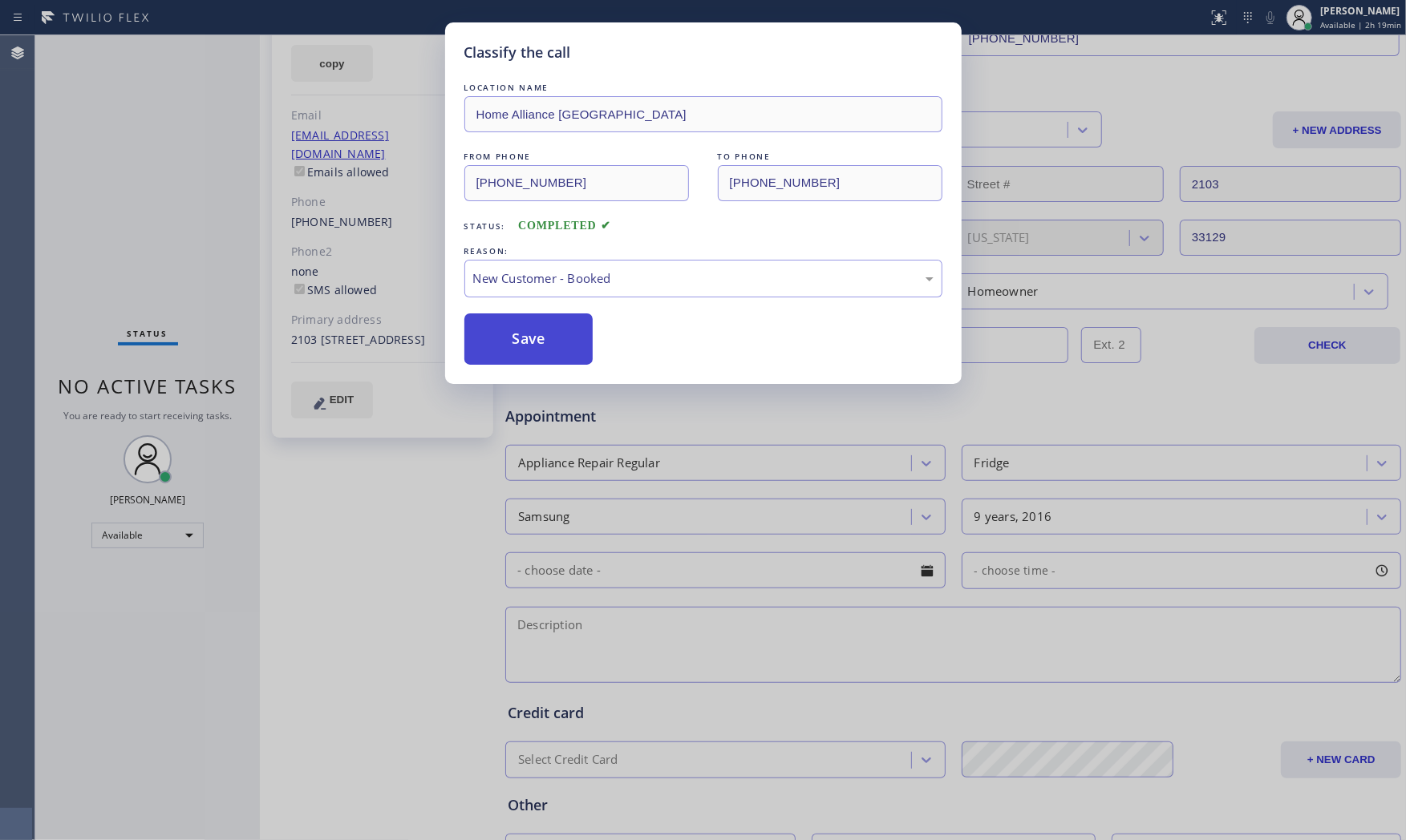
click at [516, 329] on button "Save" at bounding box center [529, 339] width 129 height 51
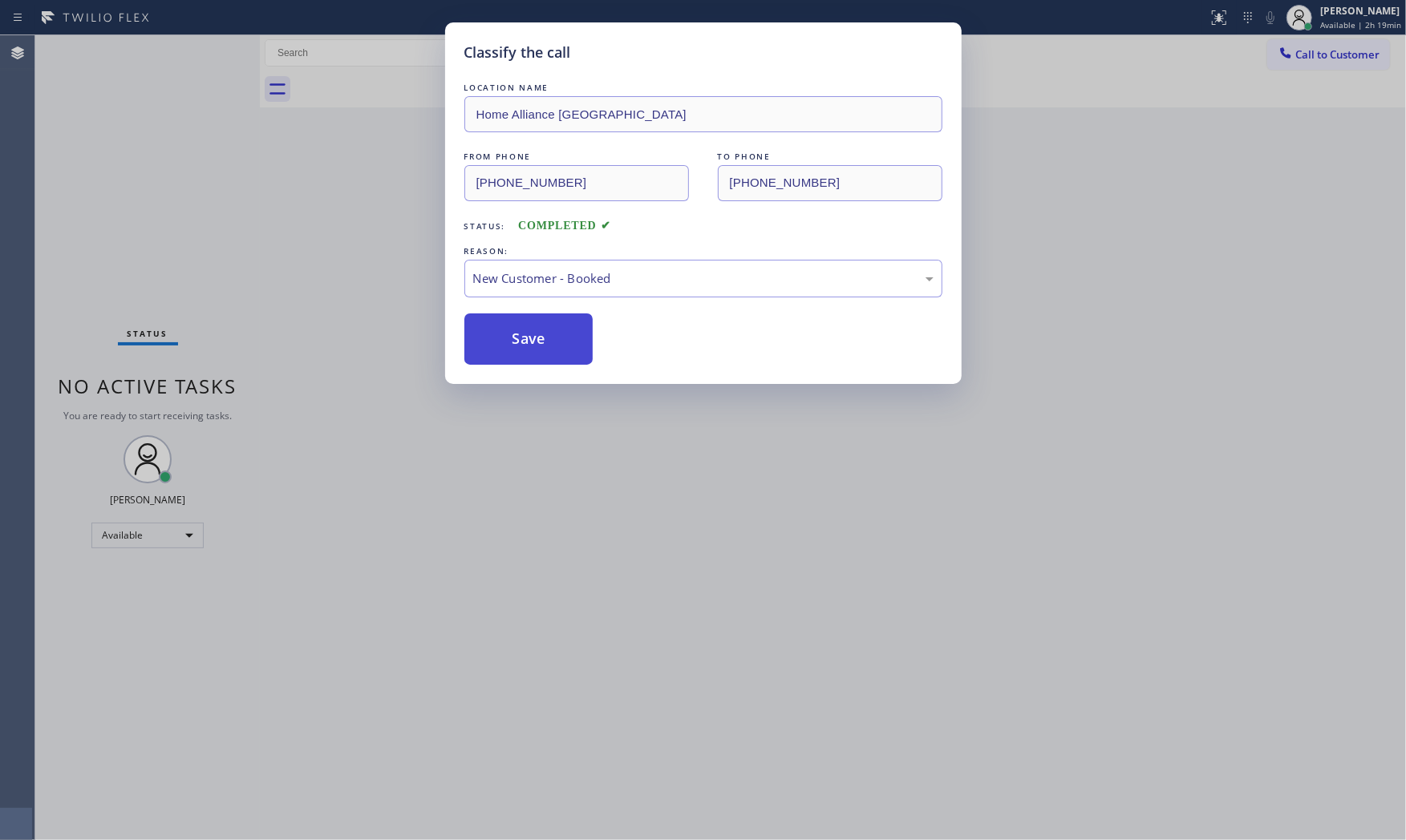
click at [516, 329] on button "Save" at bounding box center [529, 339] width 129 height 51
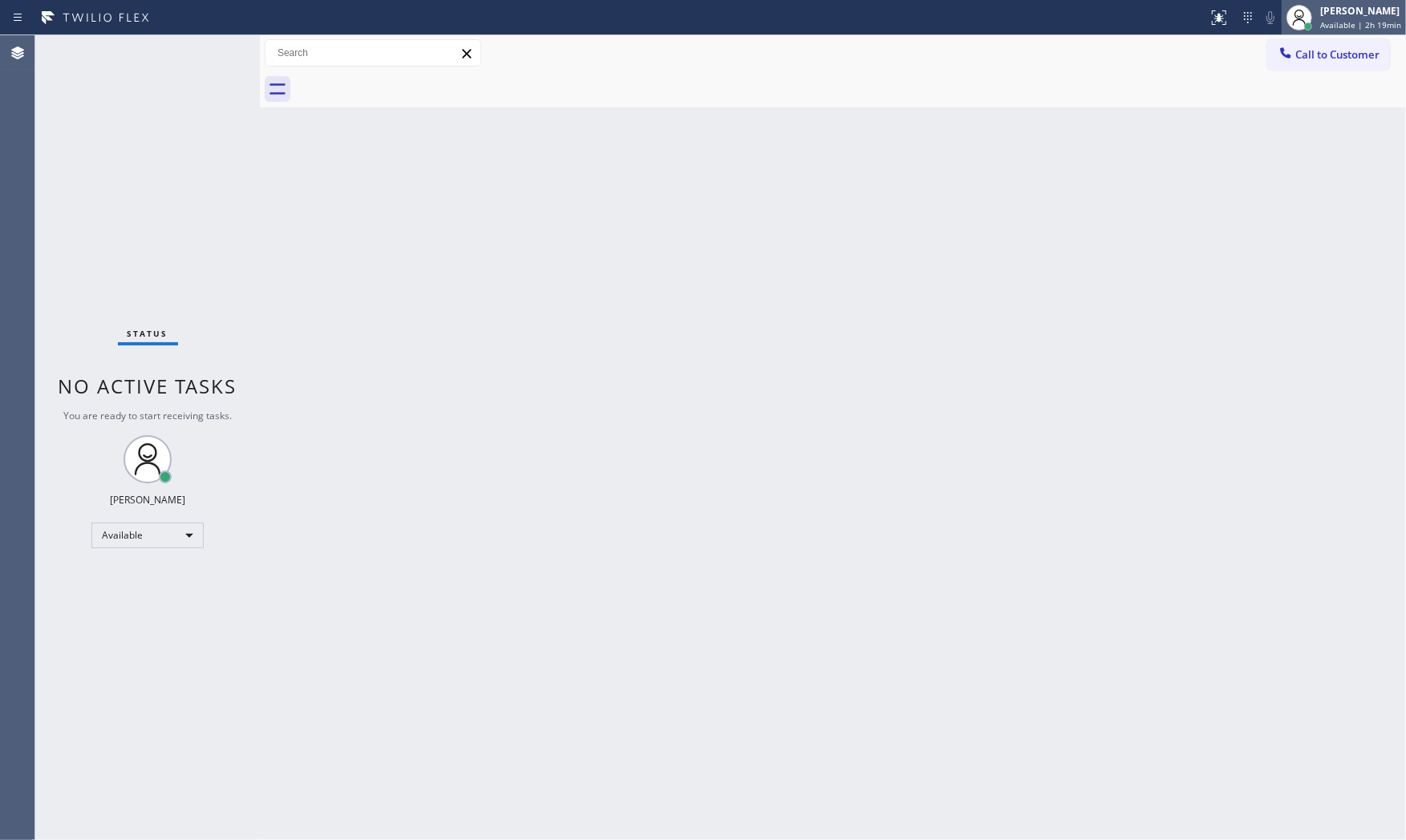
click at [1342, 22] on span "Available | 2h 19min" at bounding box center [1361, 24] width 81 height 11
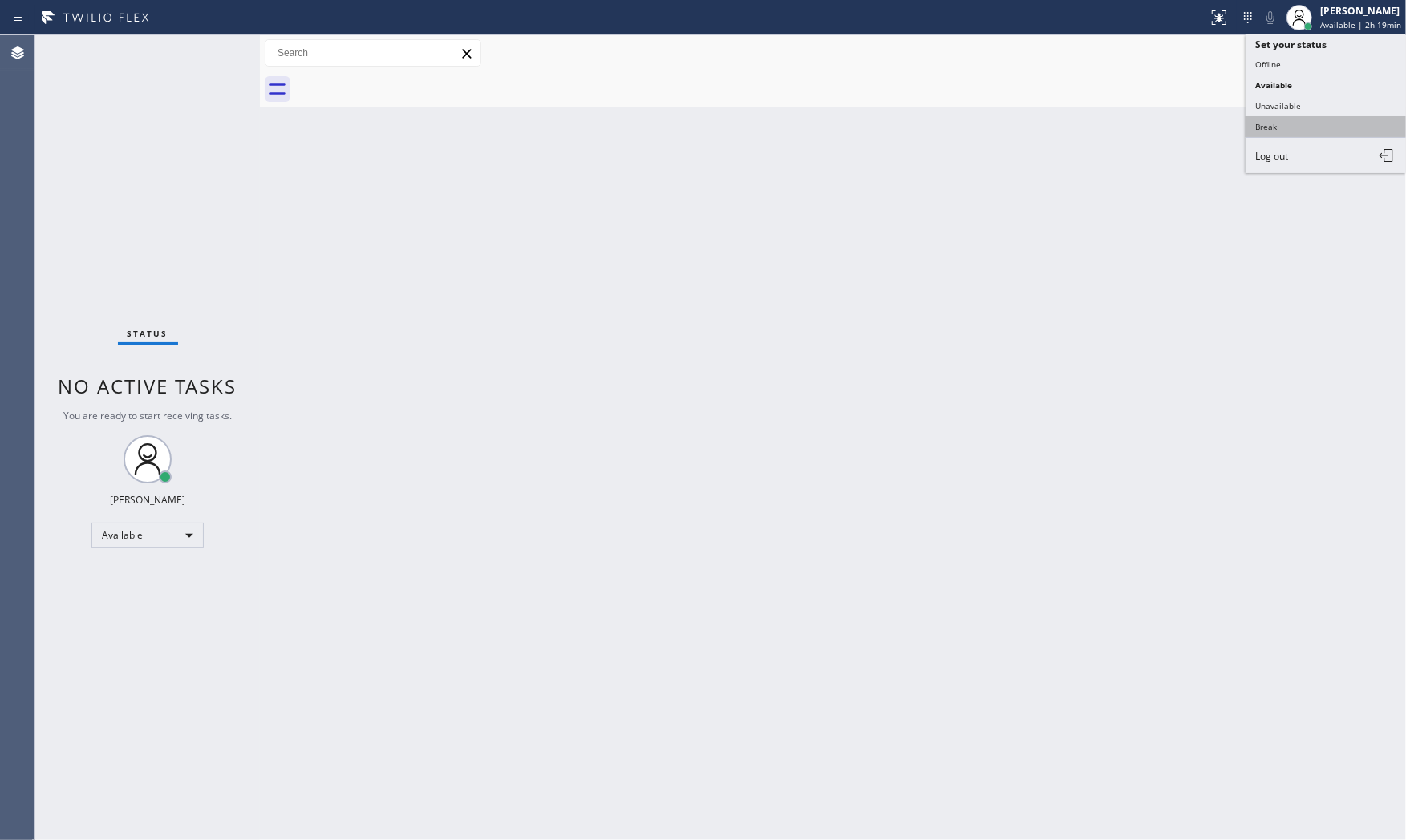
click at [1291, 121] on button "Break" at bounding box center [1325, 127] width 160 height 21
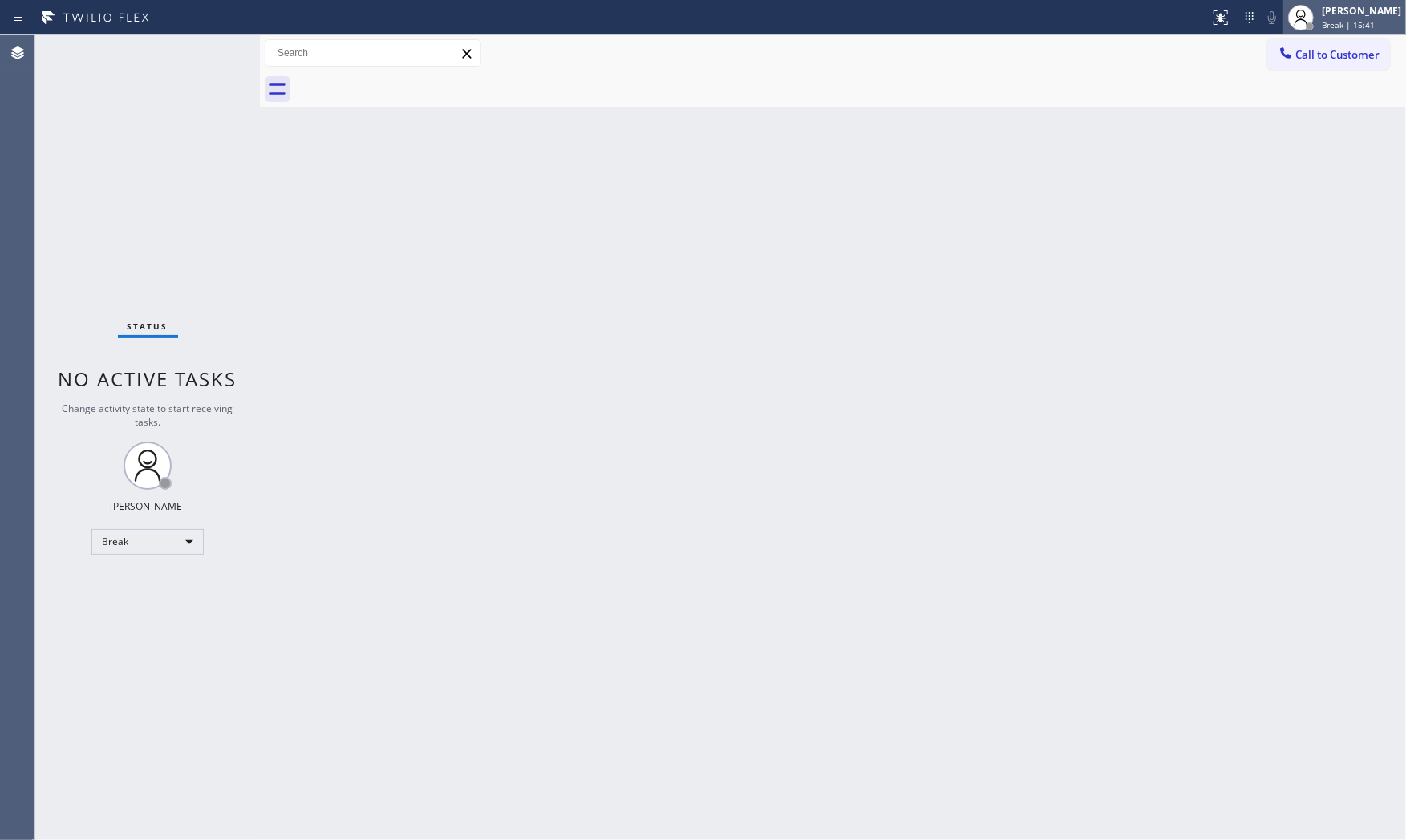
click at [1297, 26] on div at bounding box center [1300, 17] width 35 height 35
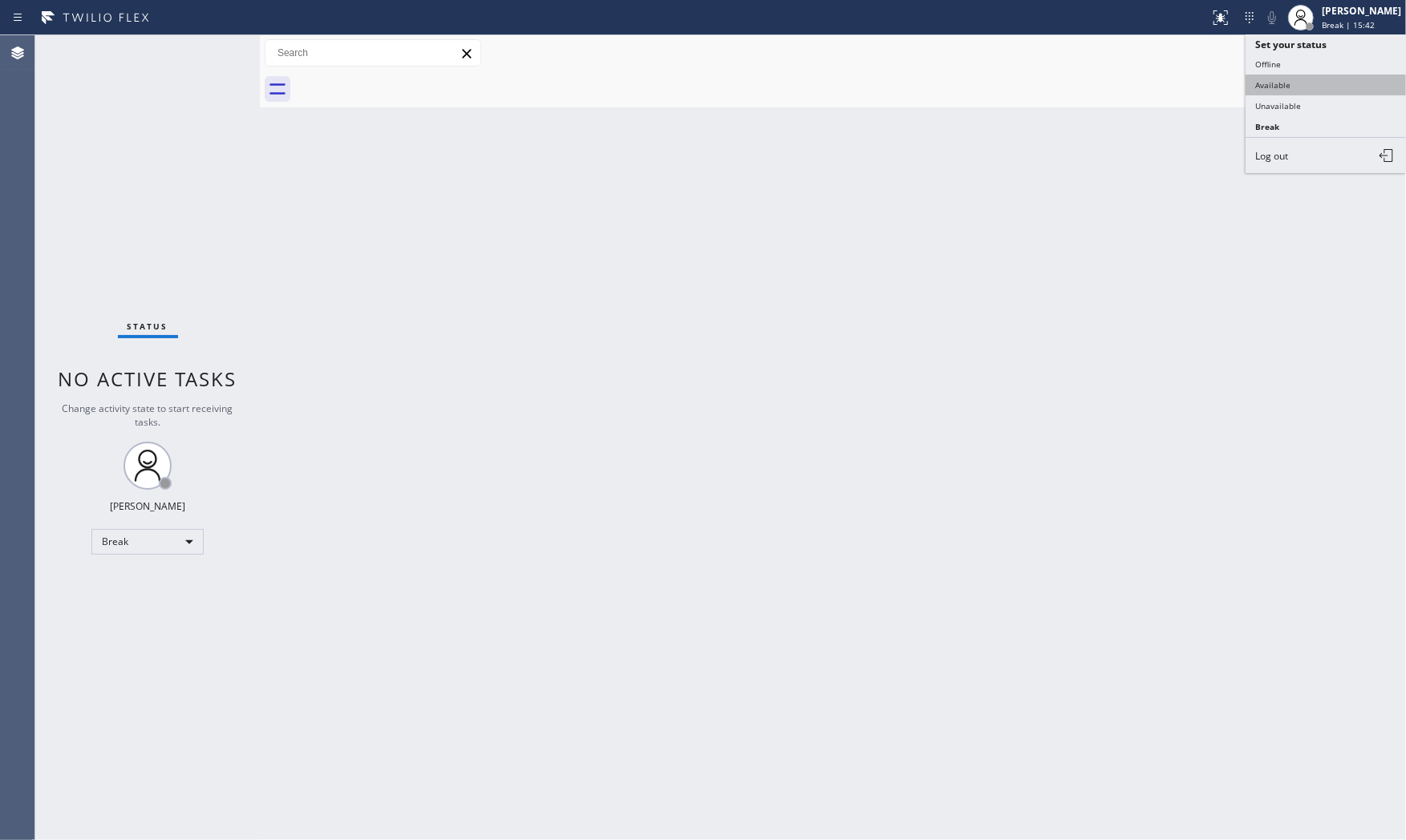
click at [1287, 82] on button "Available" at bounding box center [1325, 85] width 160 height 21
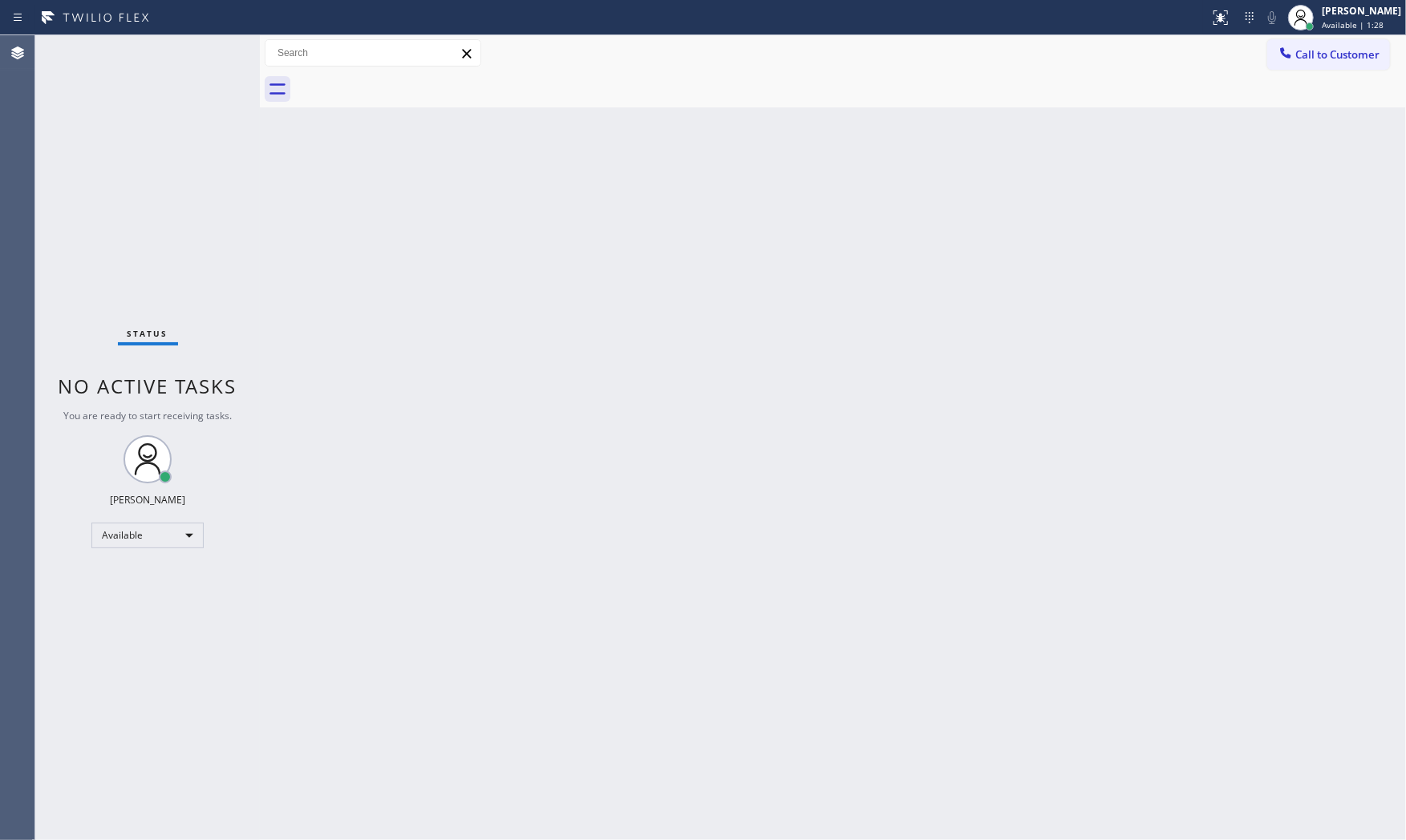
click at [1075, 29] on div at bounding box center [604, 18] width 1196 height 26
click at [142, 57] on div "Status No active tasks You are ready to start receiving tasks. [PERSON_NAME] Av…" at bounding box center [147, 437] width 224 height 805
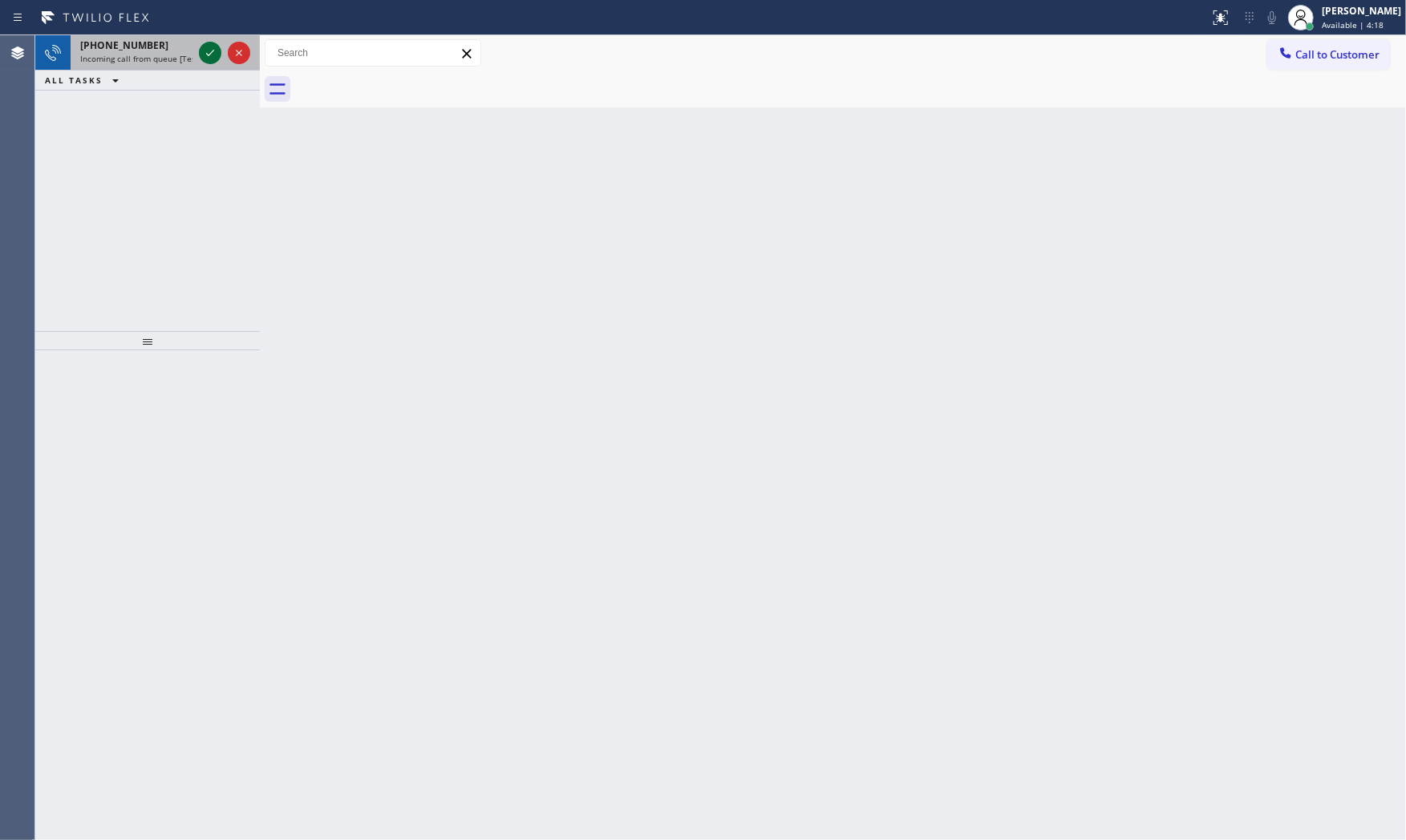
click at [210, 52] on icon at bounding box center [210, 53] width 19 height 19
click at [210, 58] on icon at bounding box center [210, 53] width 19 height 19
click at [204, 57] on icon at bounding box center [210, 53] width 19 height 19
click at [200, 56] on icon at bounding box center [210, 53] width 19 height 19
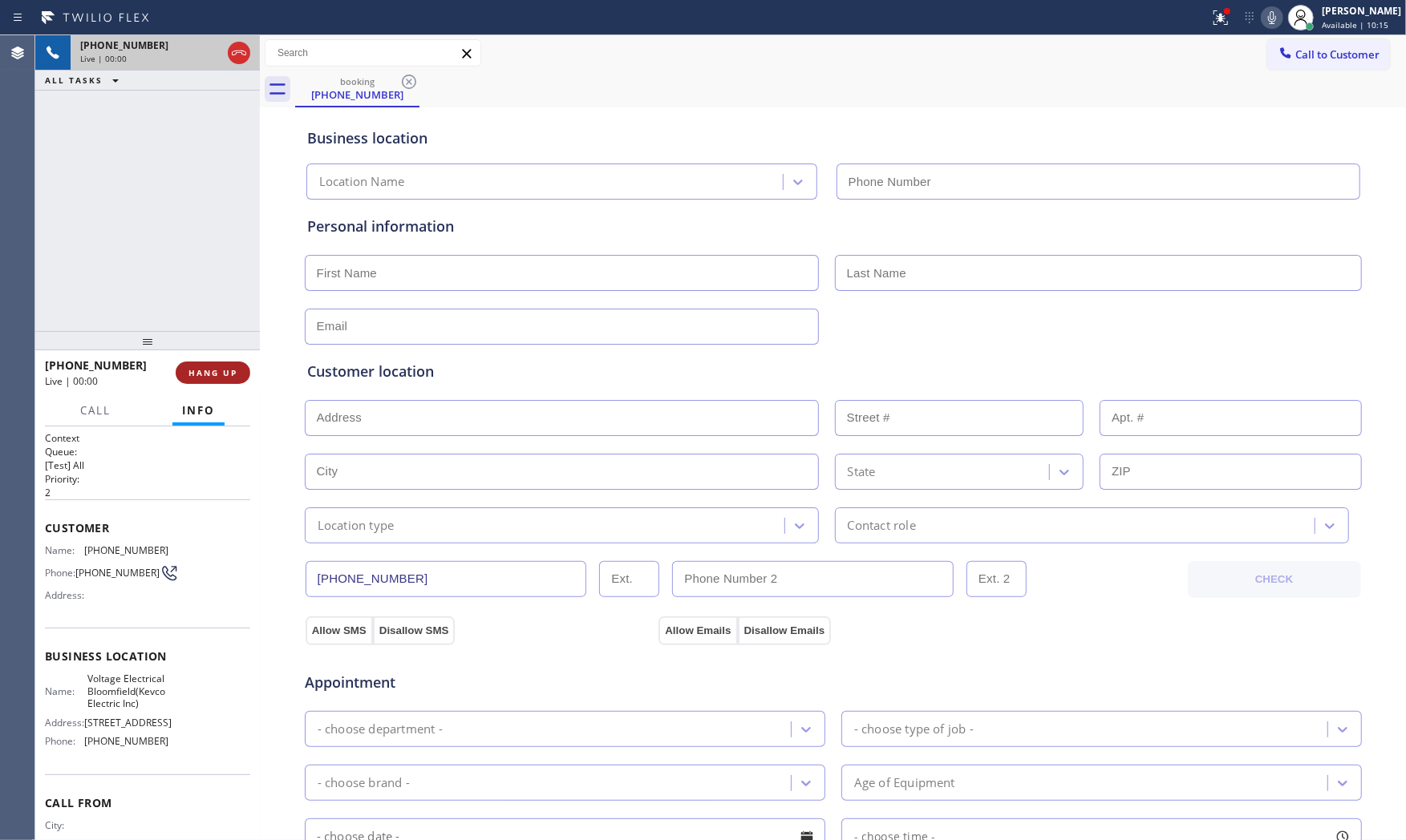
type input "[PHONE_NUMBER]"
click at [207, 374] on span "HANG UP" at bounding box center [212, 372] width 49 height 11
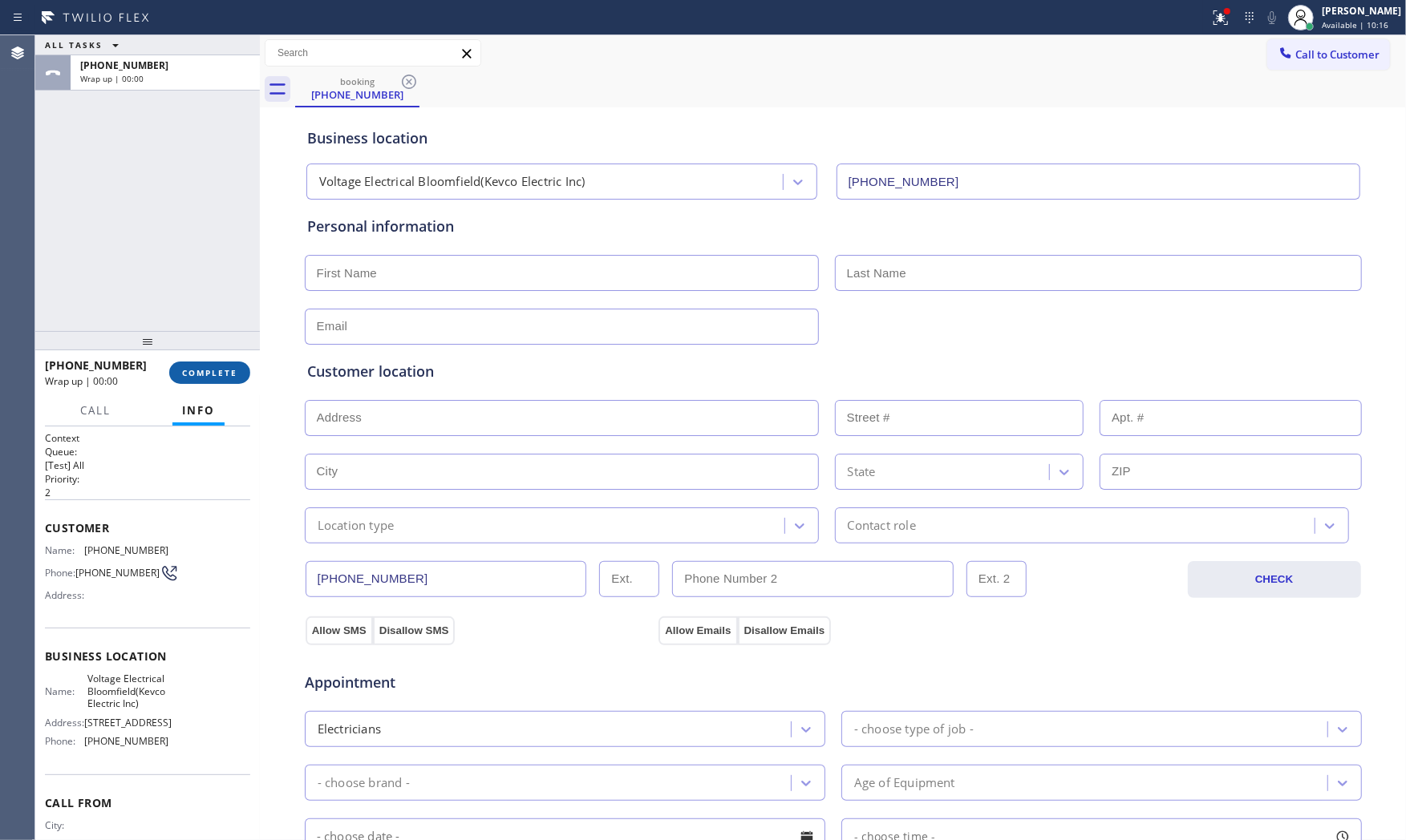
click at [207, 374] on span "COMPLETE" at bounding box center [210, 372] width 56 height 11
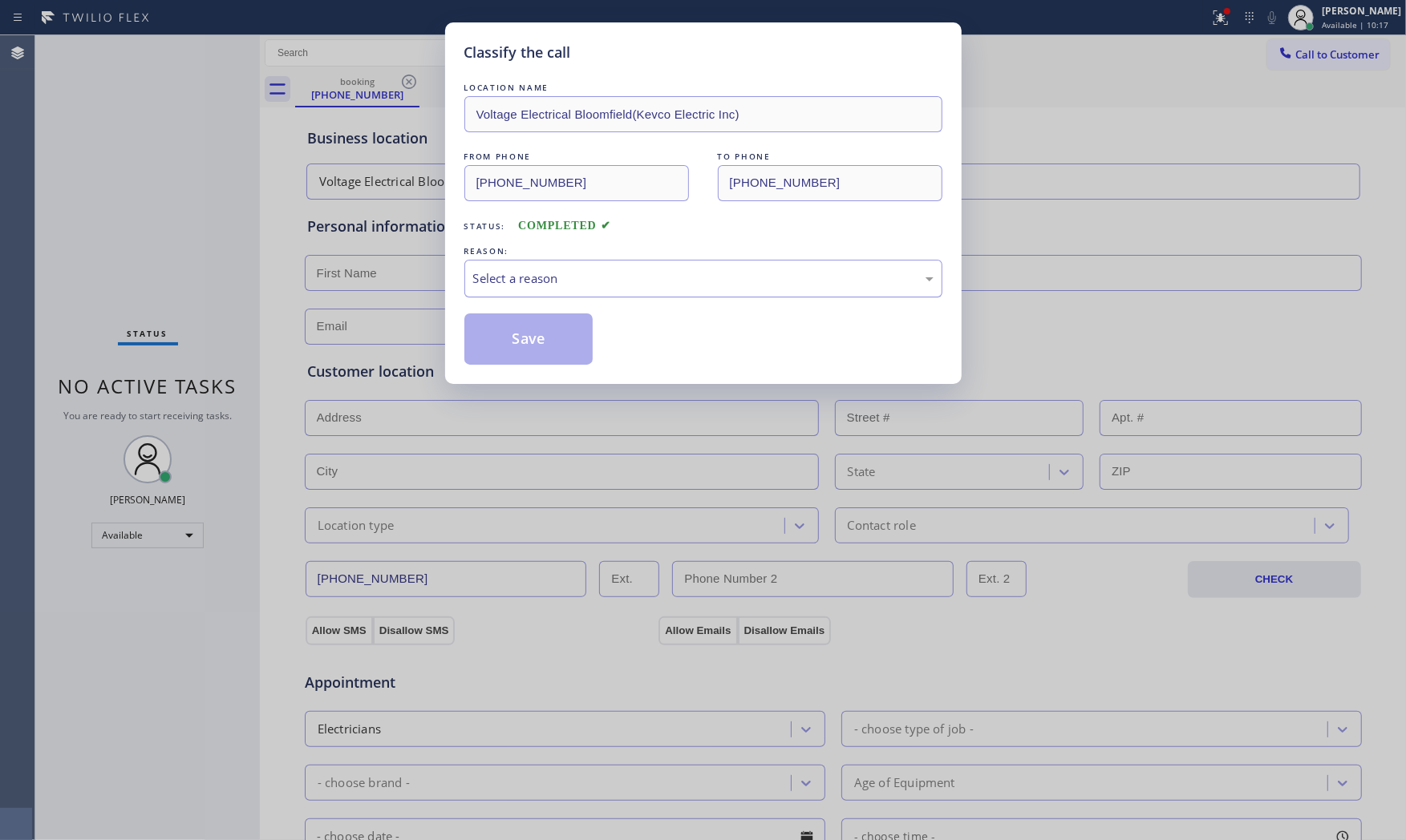
drag, startPoint x: 478, startPoint y: 299, endPoint x: 488, endPoint y: 285, distance: 17.2
click at [478, 299] on div "LOCATION NAME Voltage Electrical Bloomfield(Kevco Electric Inc) FROM PHONE [PHO…" at bounding box center [703, 222] width 478 height 286
drag, startPoint x: 490, startPoint y: 282, endPoint x: 501, endPoint y: 293, distance: 15.6
click at [491, 282] on div "Select a reason" at bounding box center [703, 279] width 460 height 19
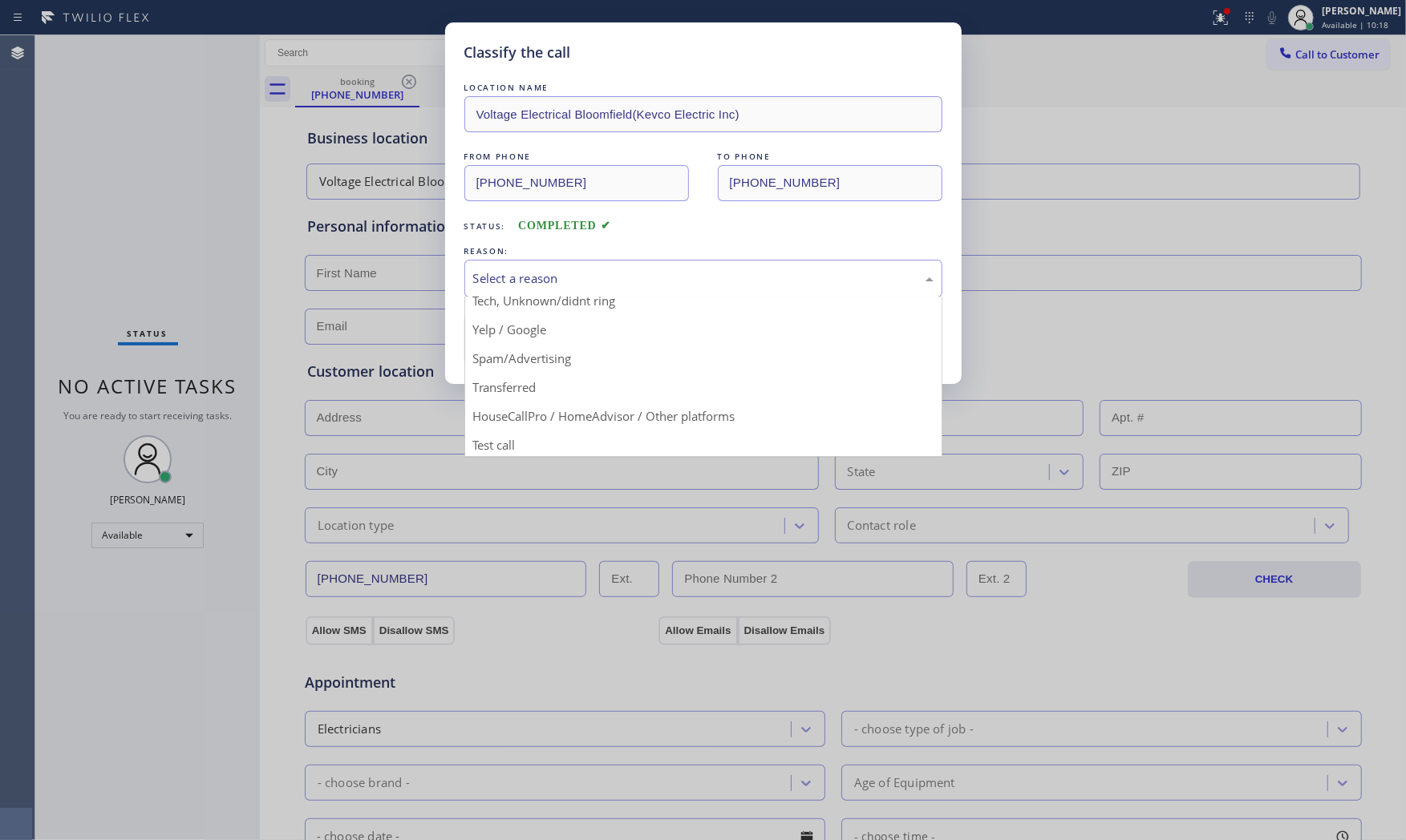
scroll to position [100, 0]
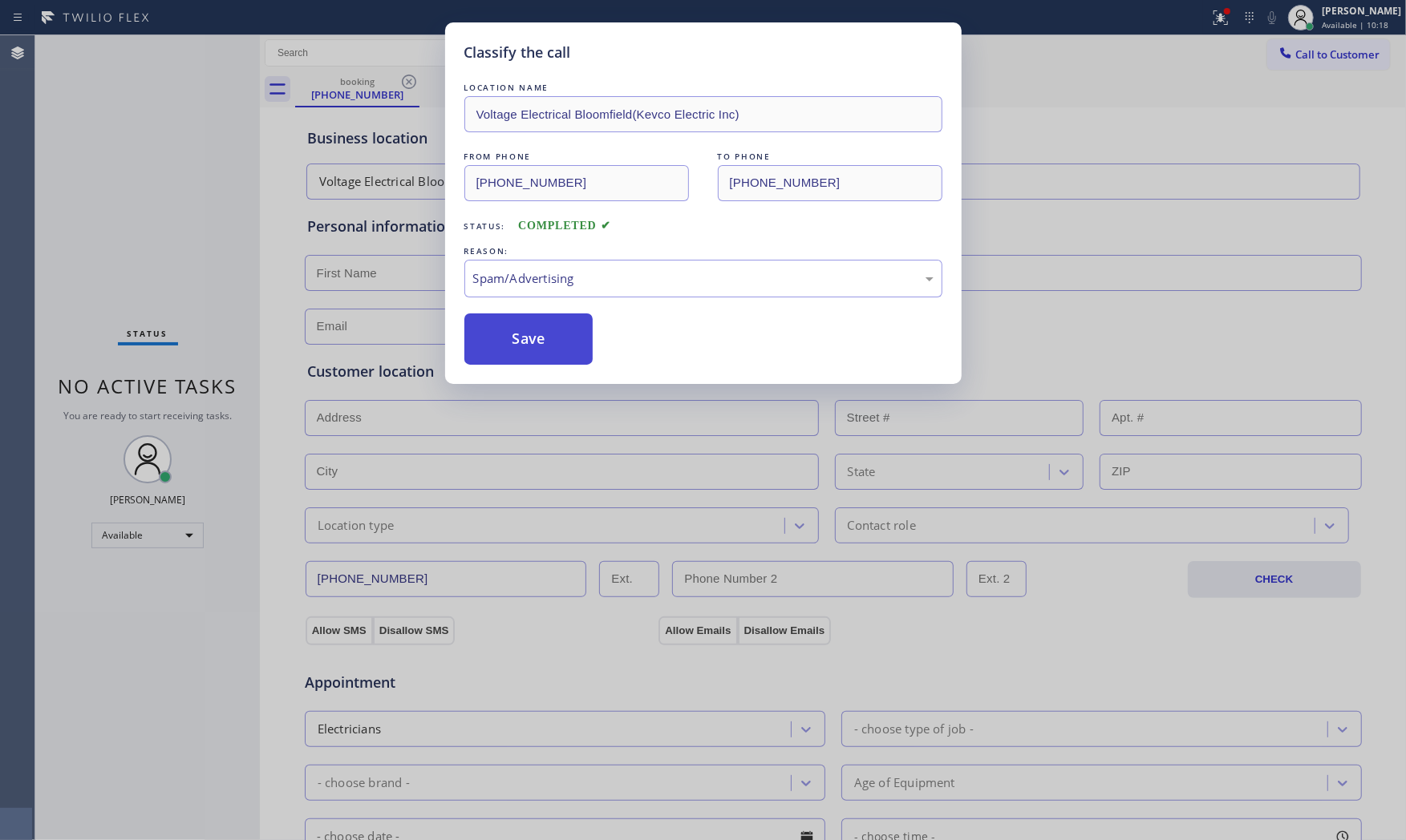
click at [513, 350] on button "Save" at bounding box center [529, 339] width 129 height 51
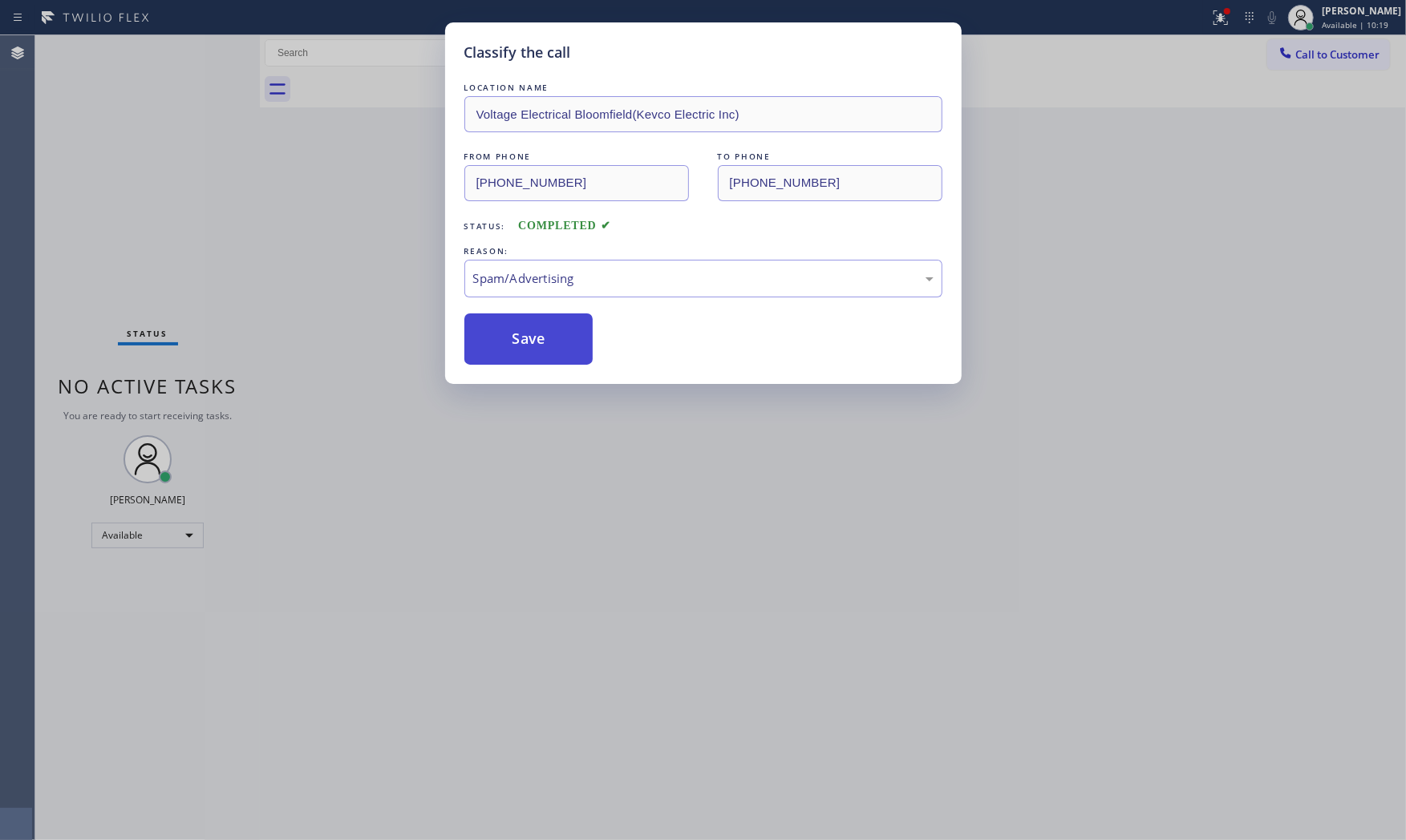
click at [513, 350] on button "Save" at bounding box center [529, 339] width 129 height 51
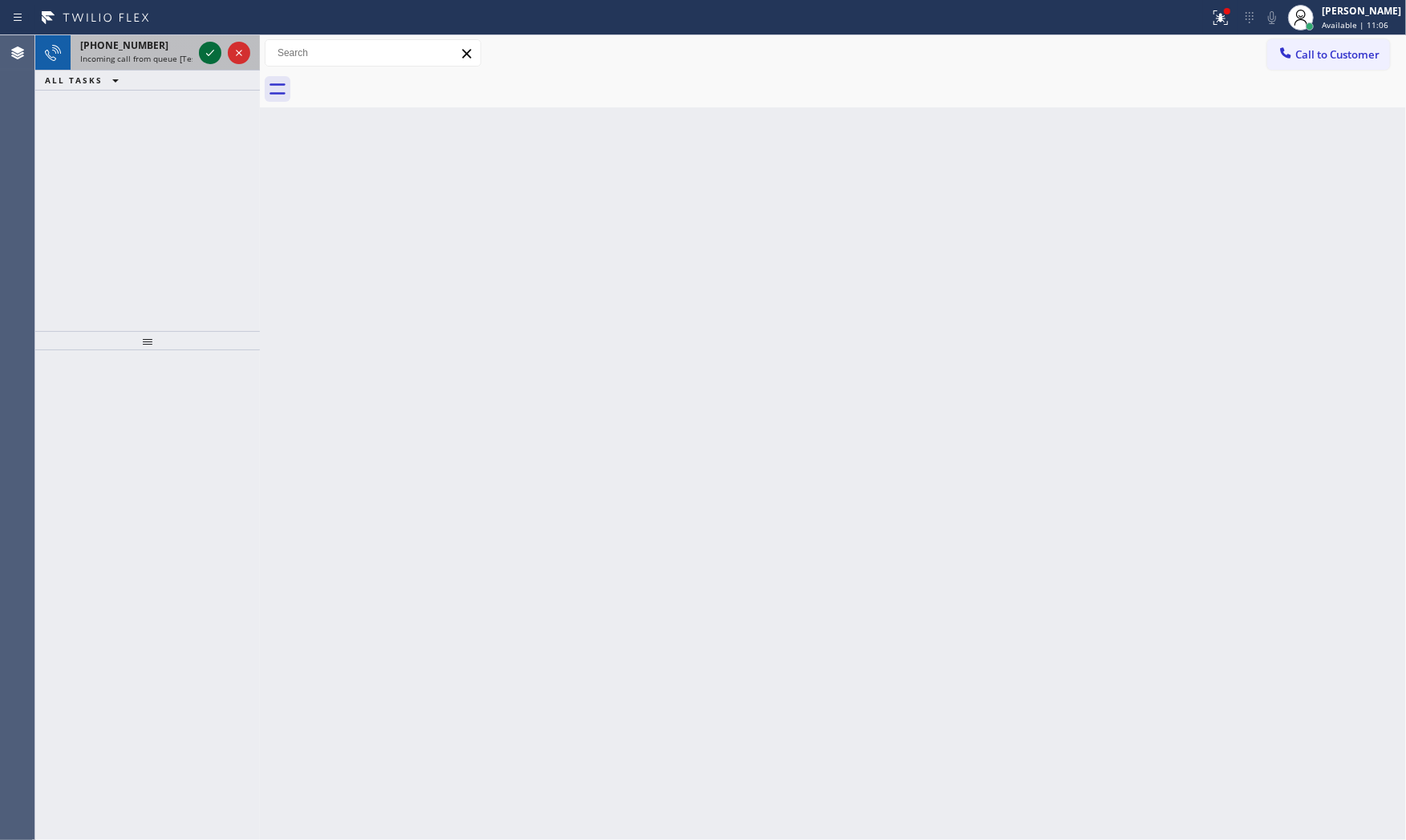
click at [209, 50] on icon at bounding box center [210, 53] width 19 height 19
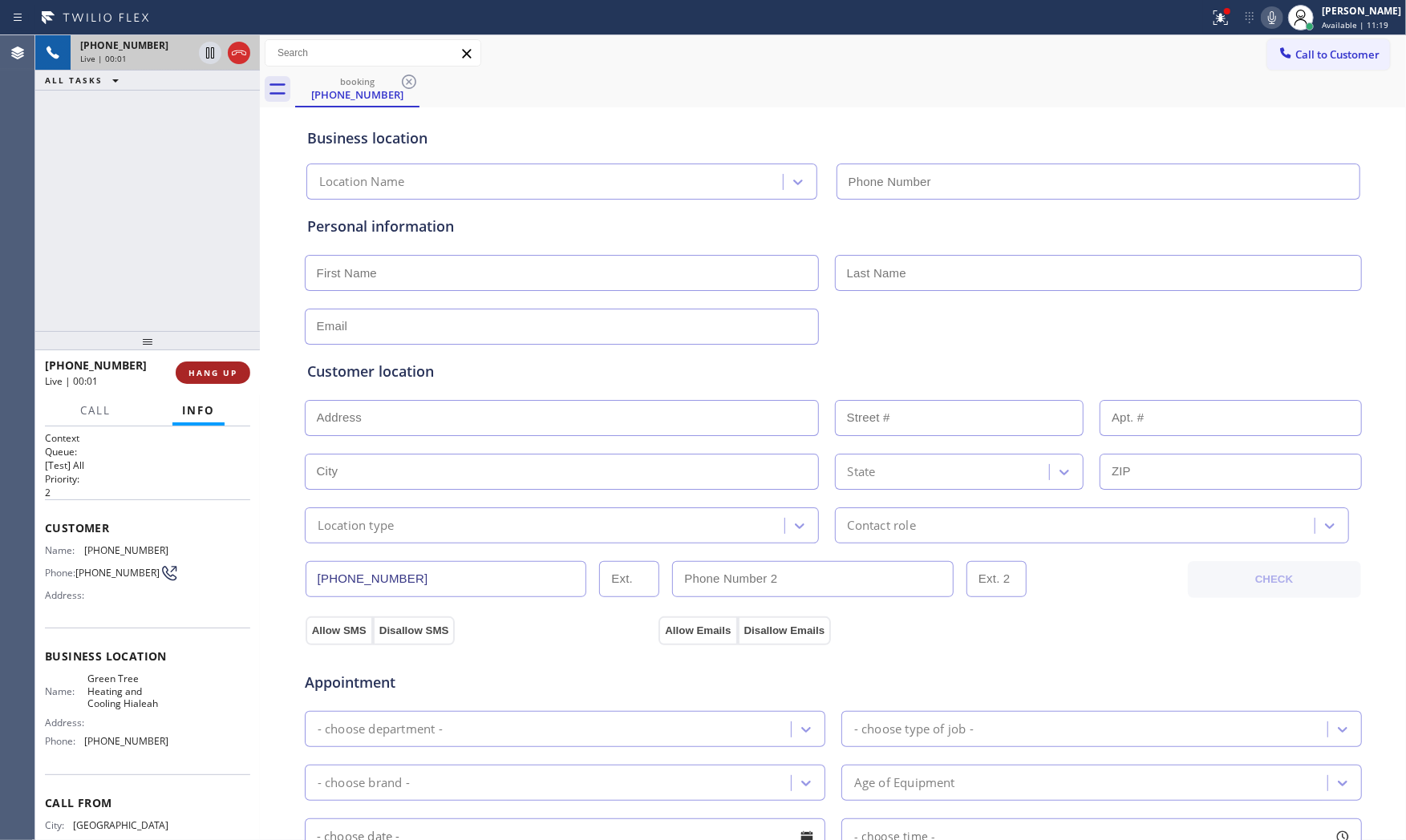
type input "[PHONE_NUMBER]"
click at [228, 371] on span "HANG UP" at bounding box center [212, 372] width 49 height 11
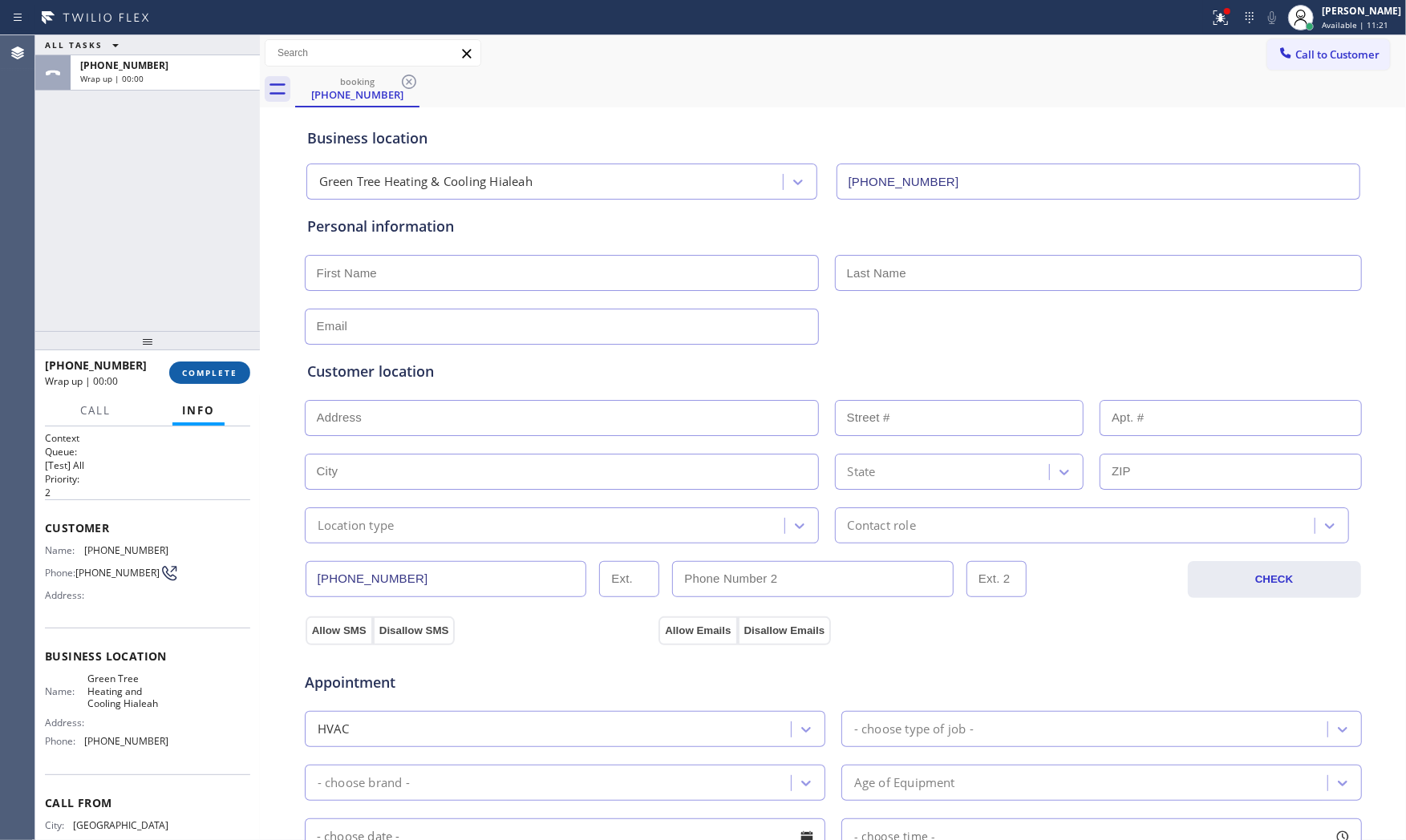
click at [228, 371] on span "COMPLETE" at bounding box center [210, 372] width 56 height 11
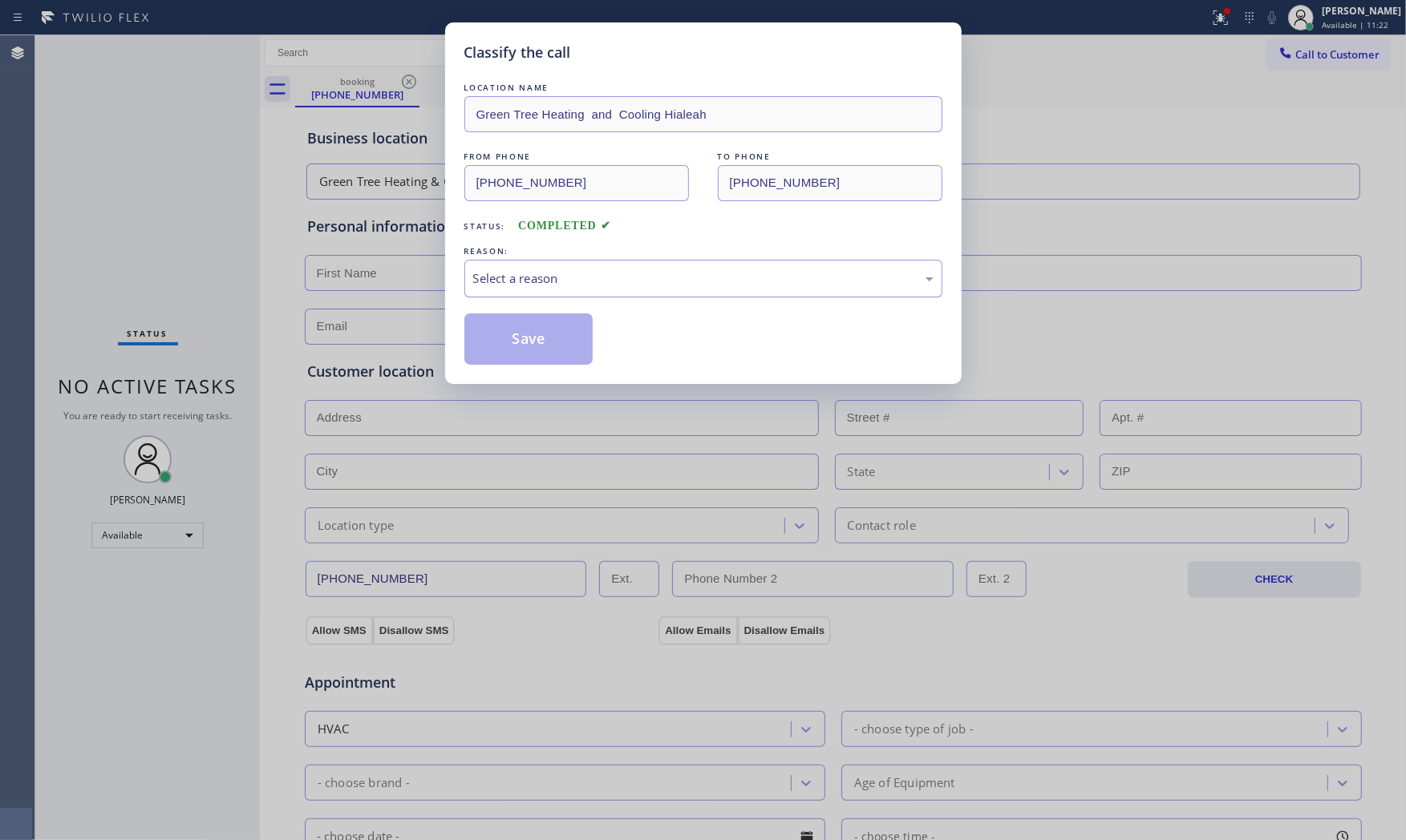
click at [619, 264] on div "Select a reason" at bounding box center [703, 279] width 478 height 38
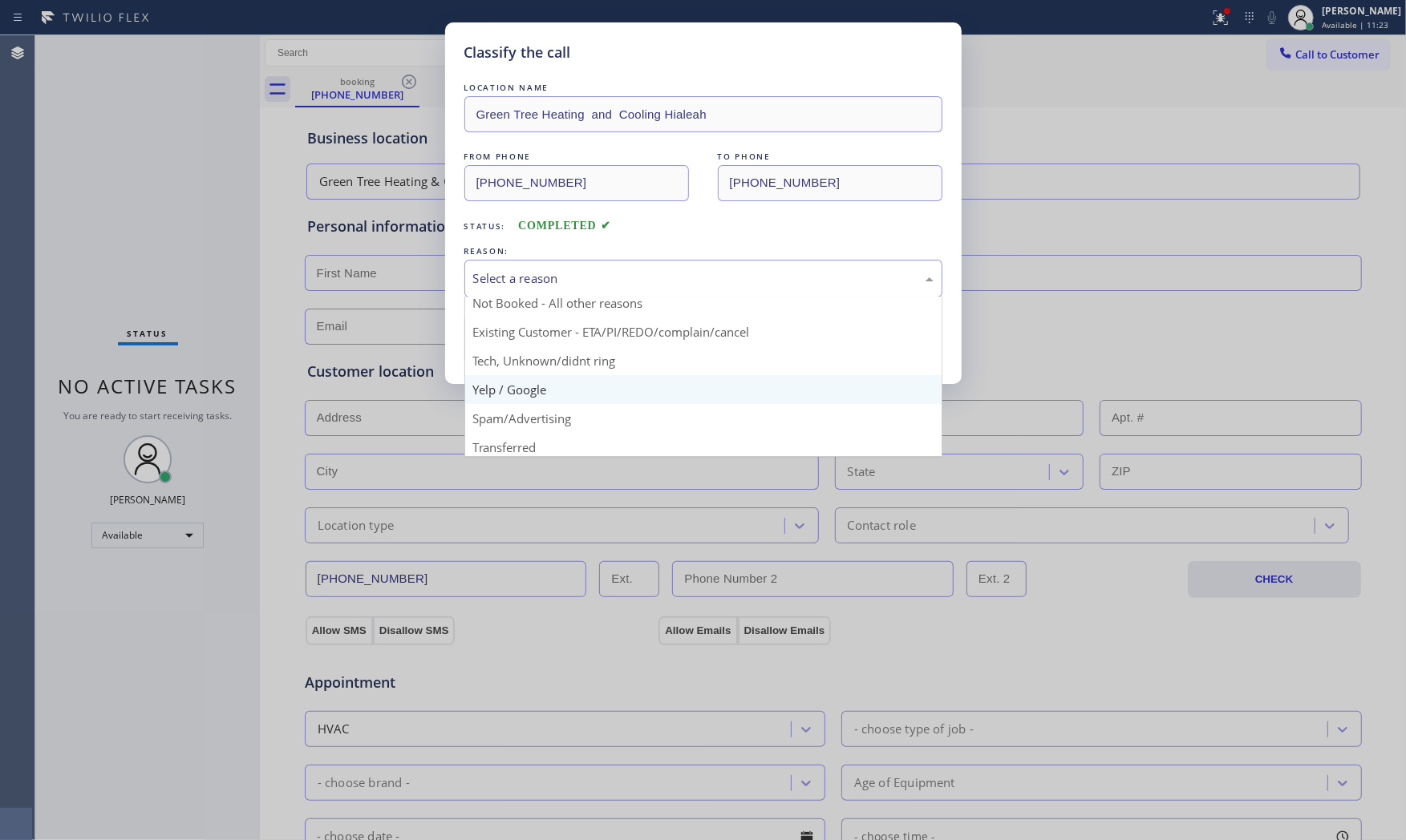
scroll to position [100, 0]
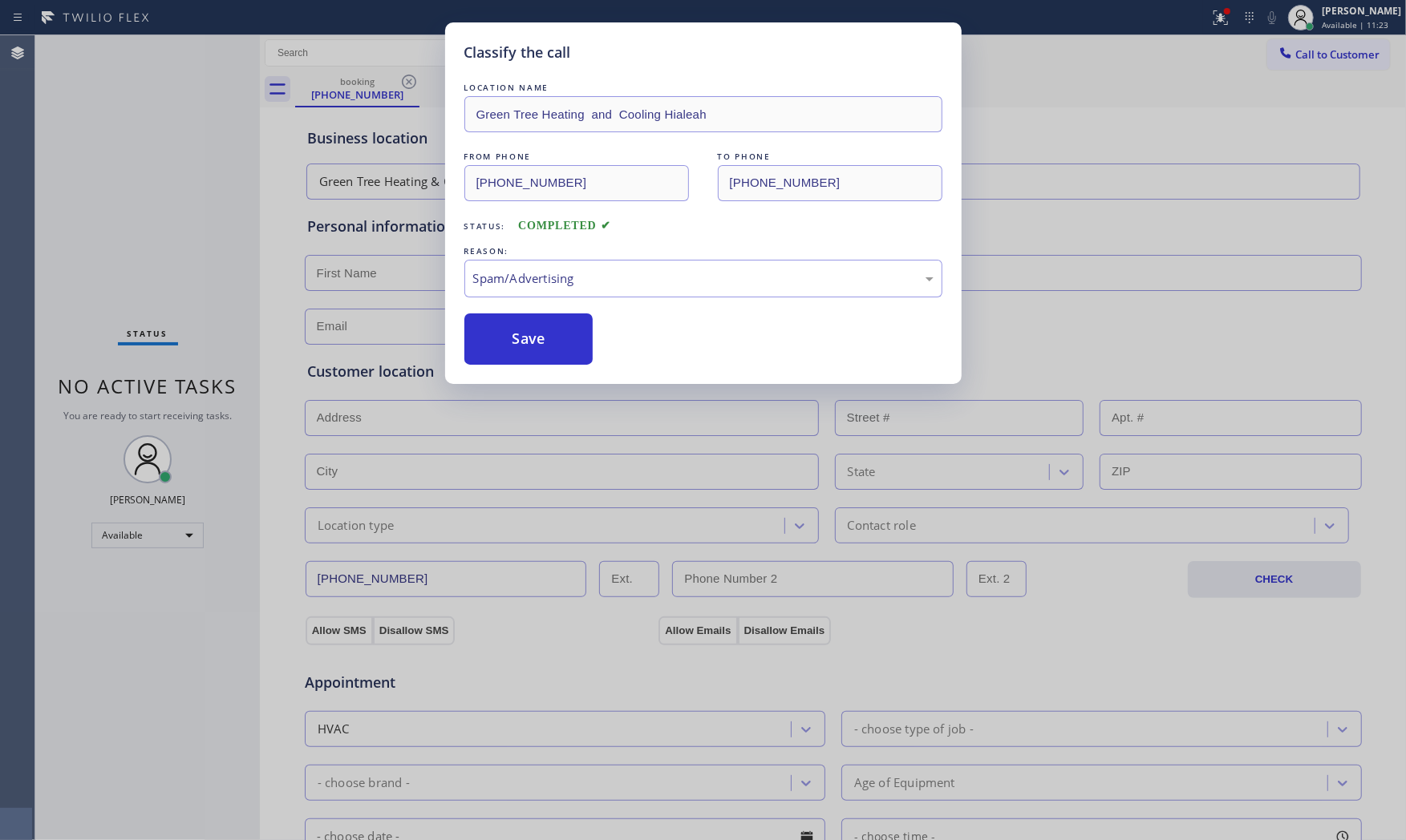
click at [529, 364] on button "Save" at bounding box center [529, 339] width 129 height 51
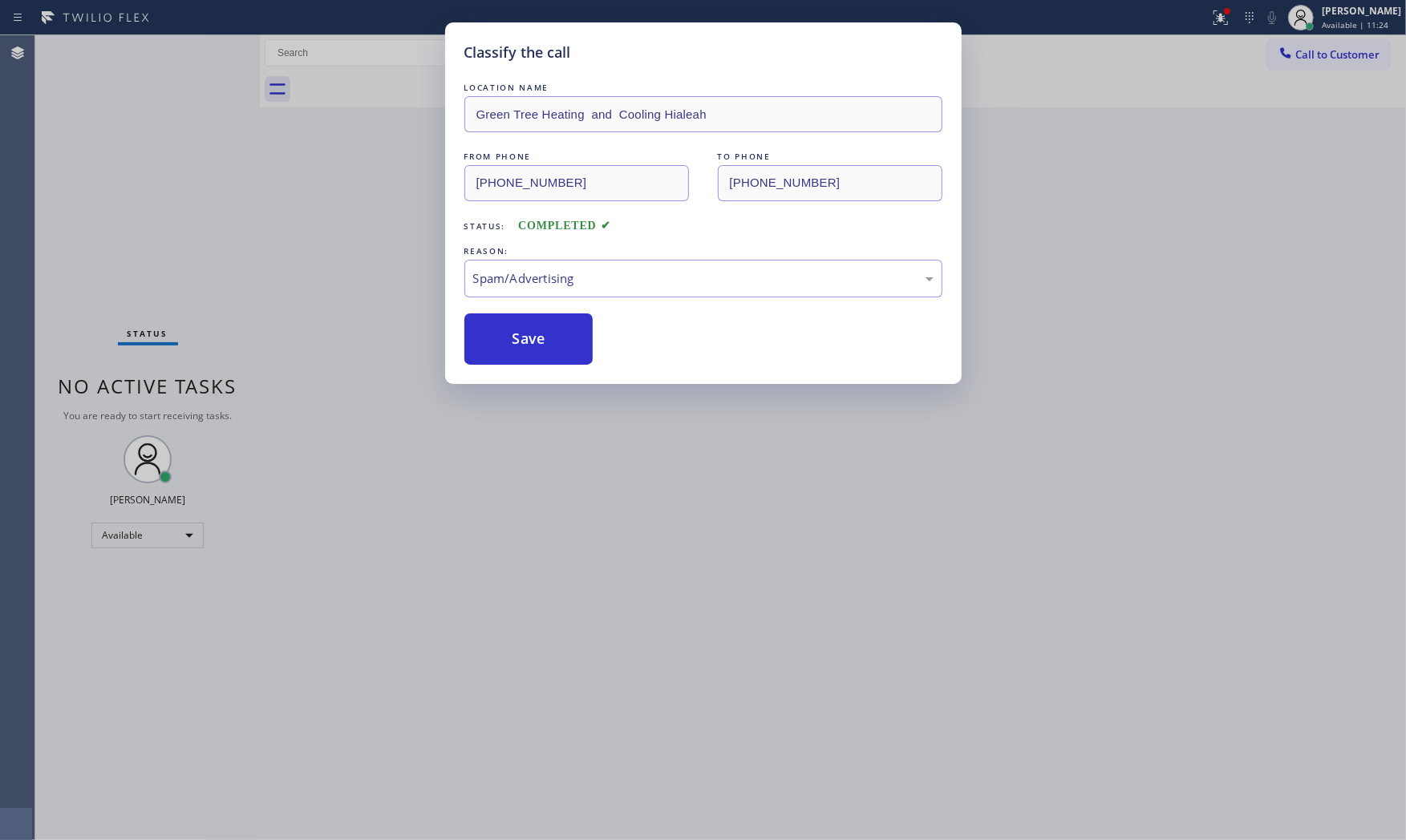
click at [529, 364] on button "Save" at bounding box center [529, 339] width 129 height 51
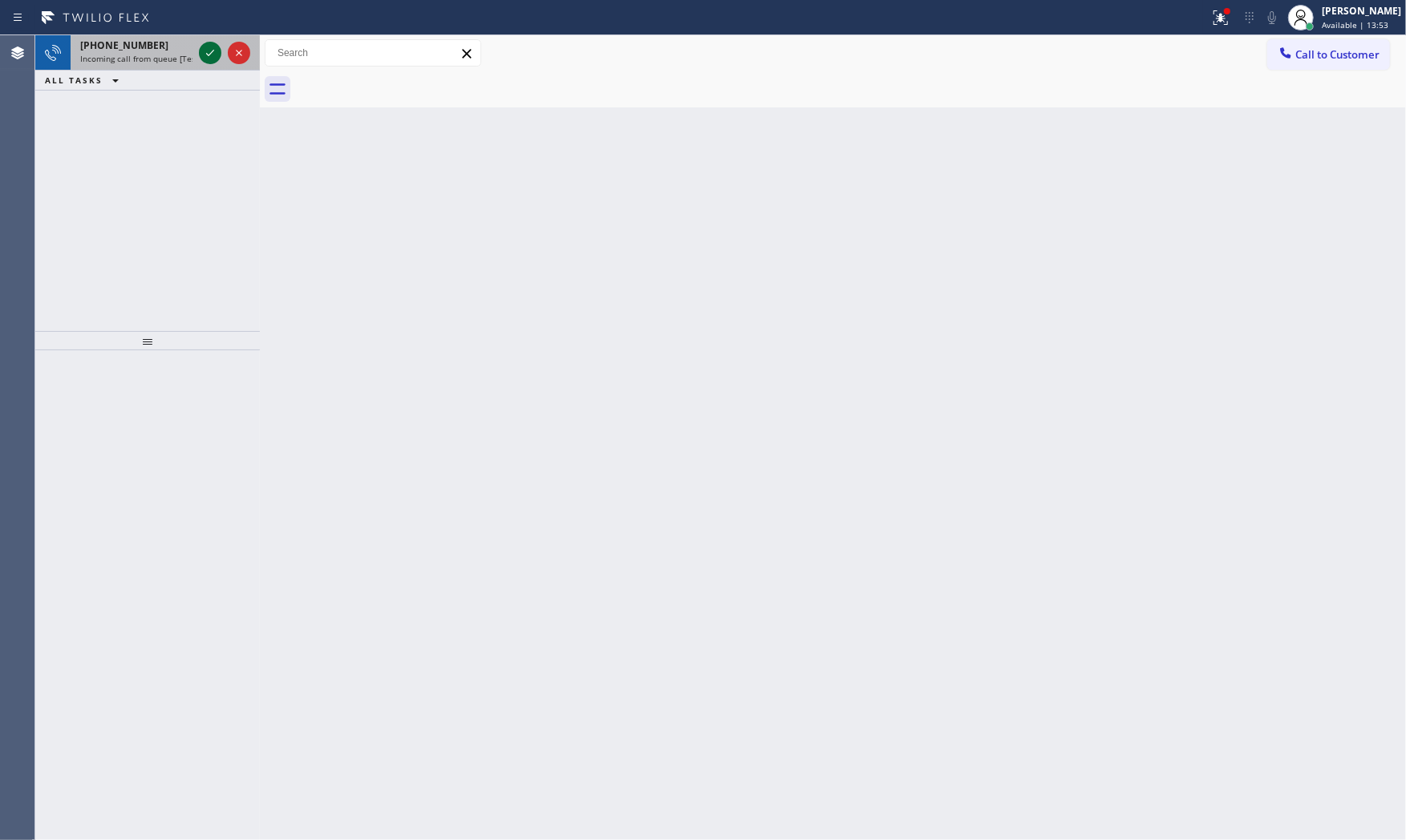
click at [212, 45] on icon at bounding box center [210, 53] width 19 height 19
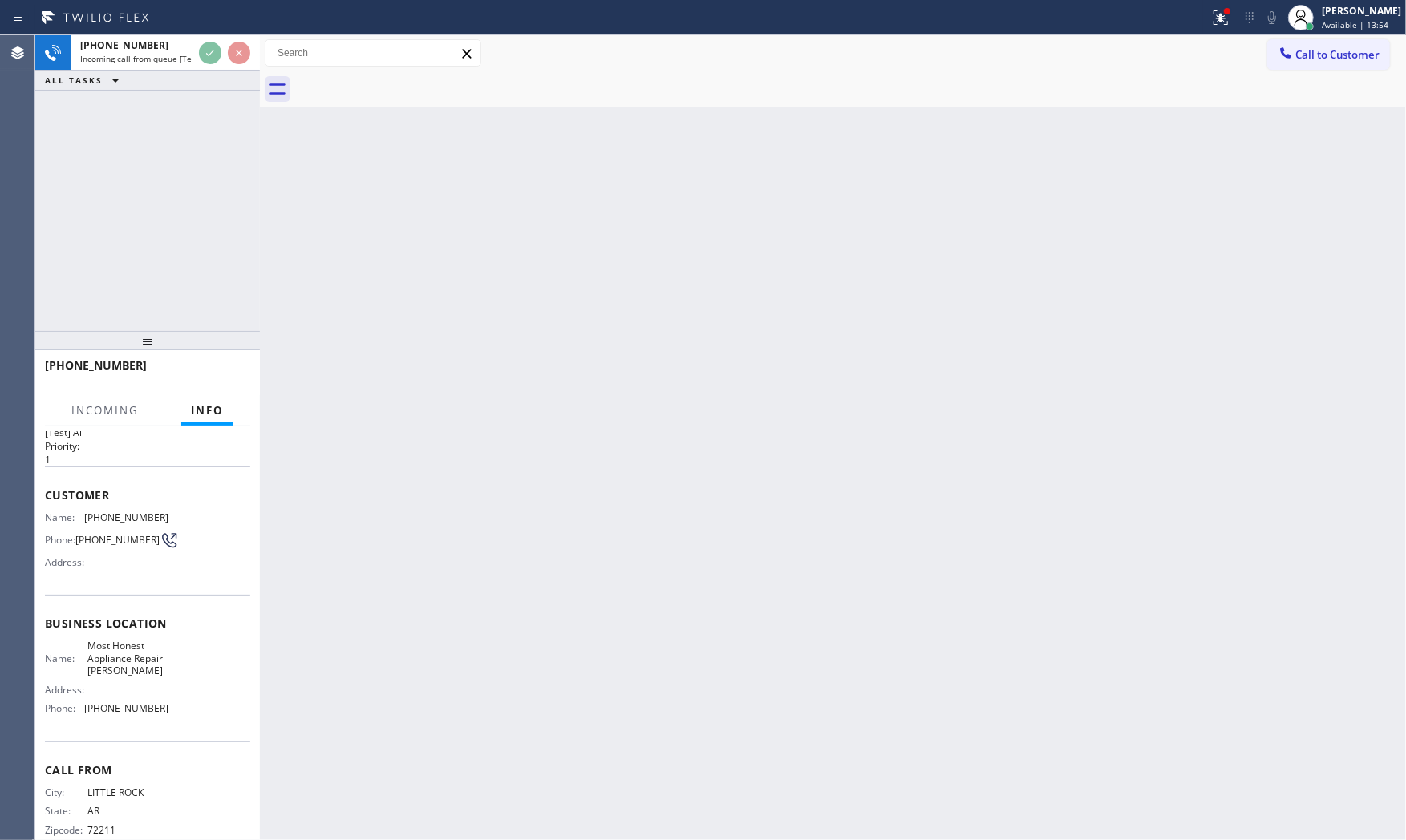
scroll to position [62, 0]
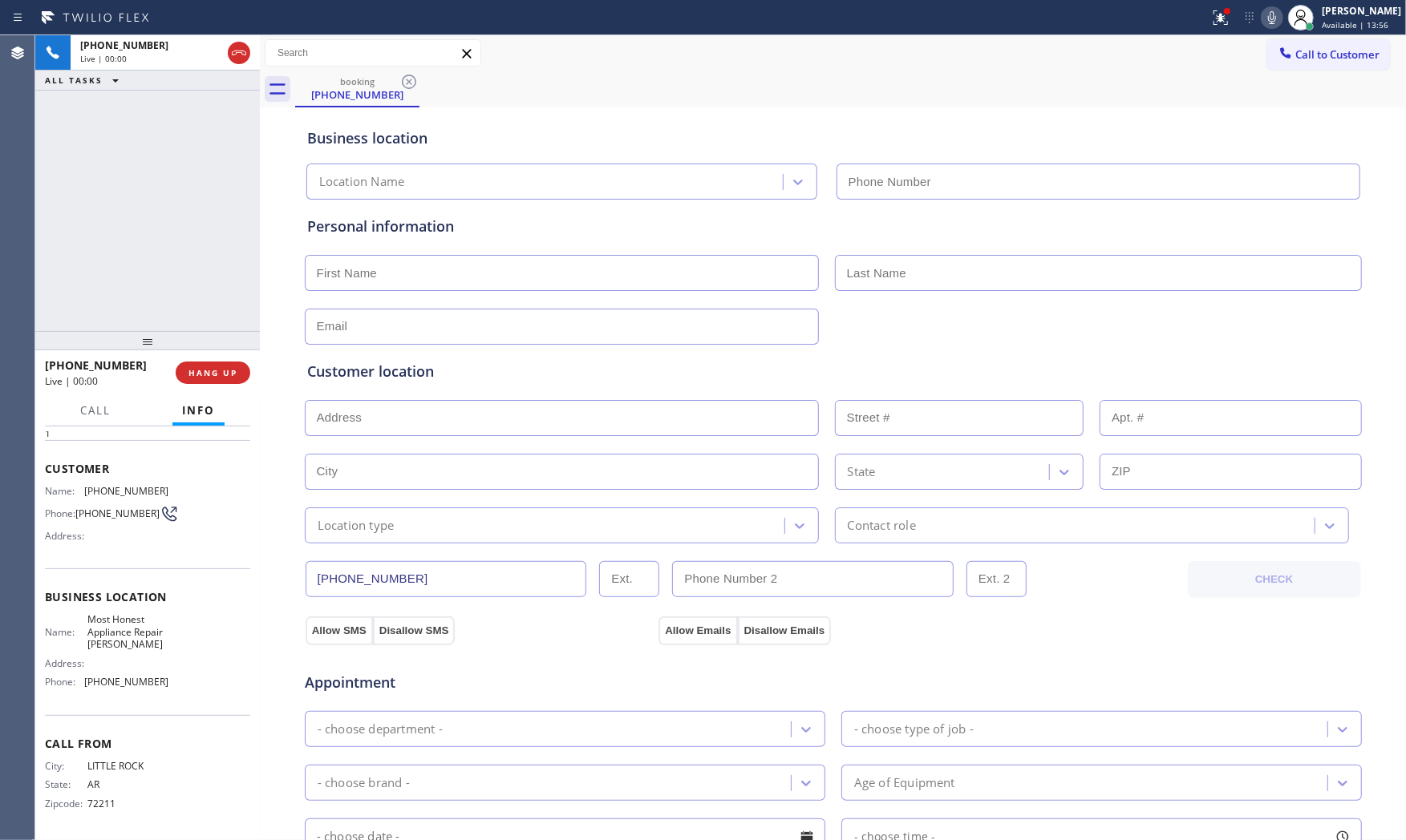
type input "[PHONE_NUMBER]"
click at [212, 376] on span "HANG UP" at bounding box center [212, 372] width 49 height 11
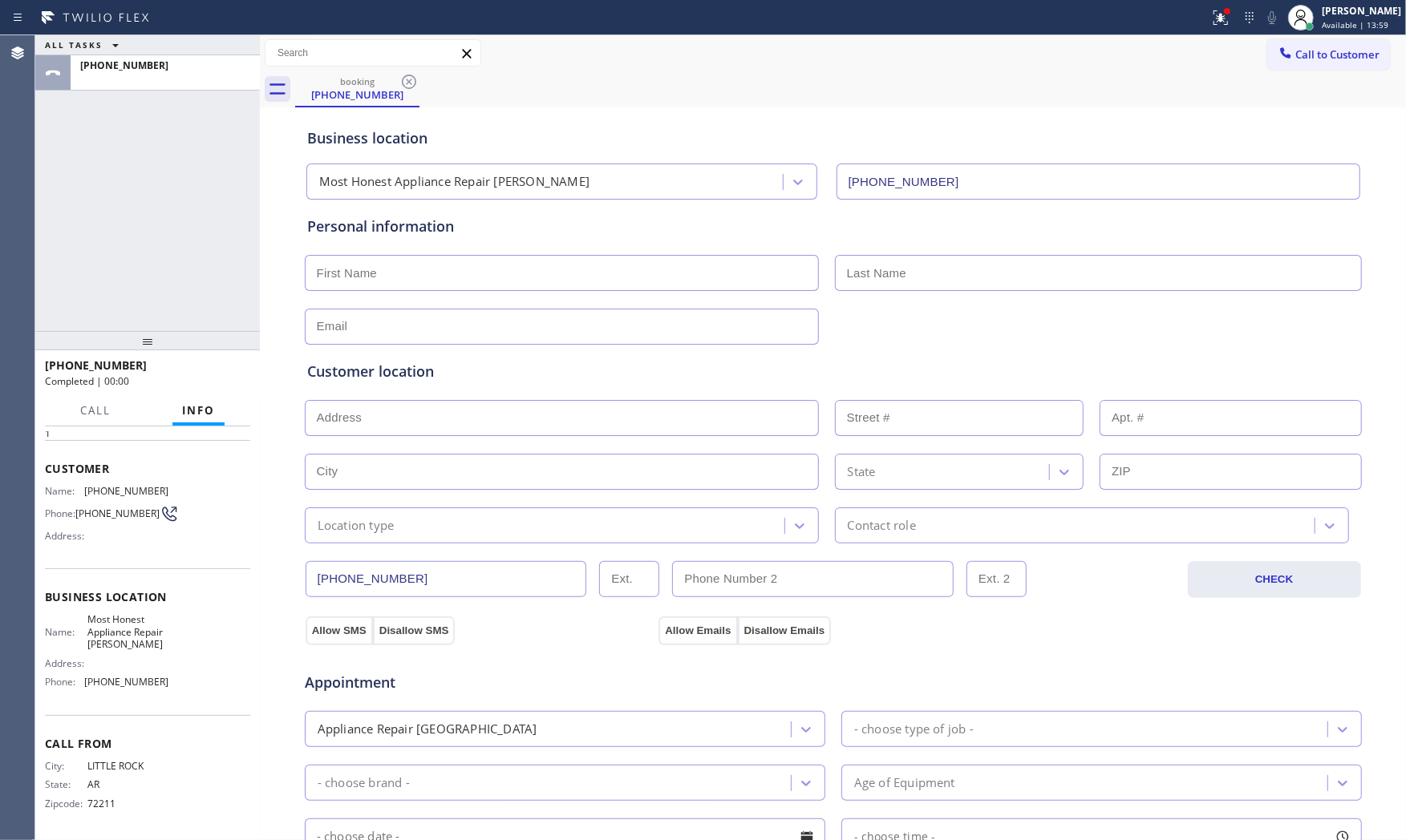
click at [212, 376] on div "Completed | 00:00" at bounding box center [141, 382] width 194 height 14
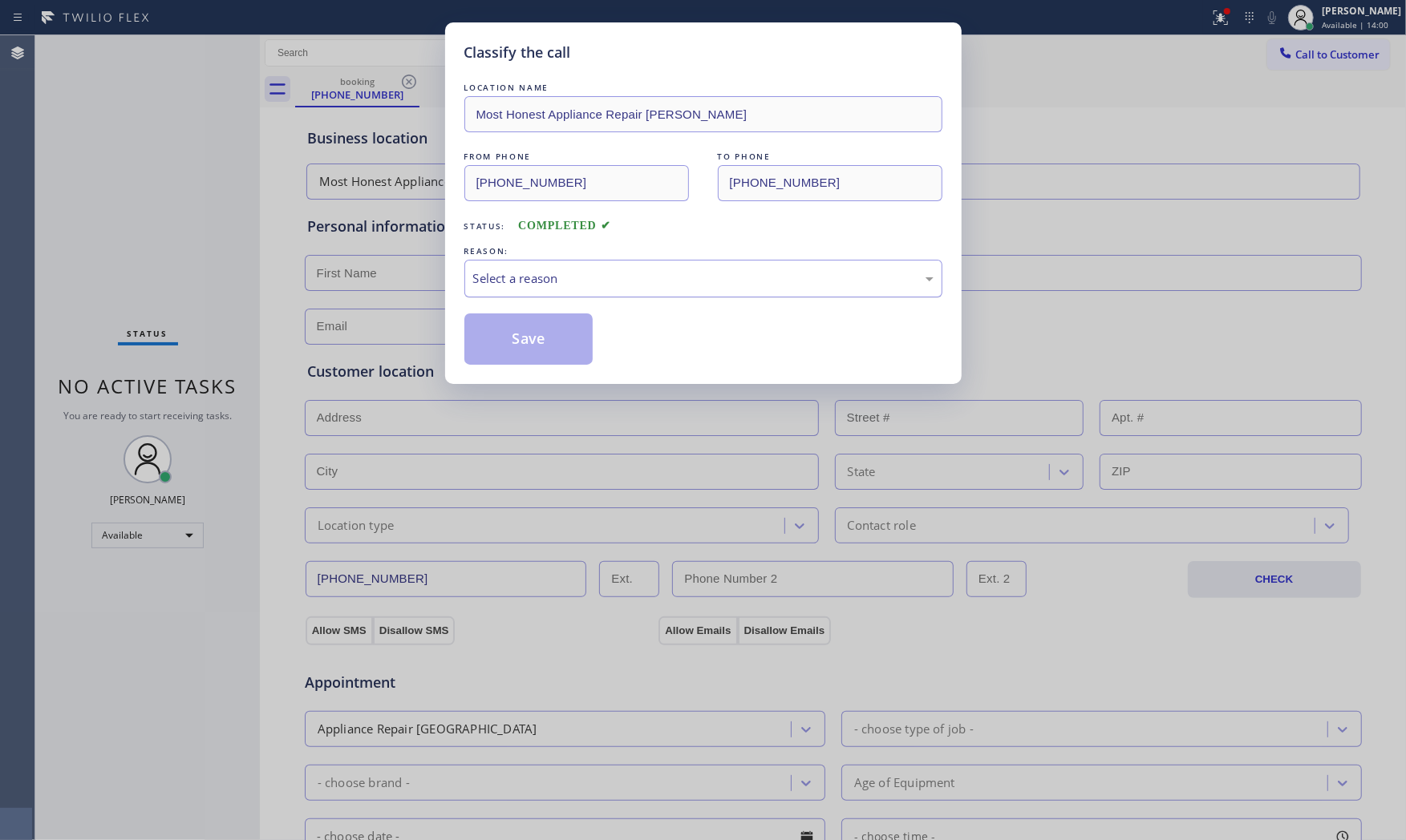
drag, startPoint x: 565, startPoint y: 311, endPoint x: 578, endPoint y: 284, distance: 30.0
click at [569, 302] on div "LOCATION NAME Most Honest Appliance Repair [PERSON_NAME] FROM PHONE [PHONE_NUMB…" at bounding box center [703, 222] width 478 height 286
click at [578, 284] on div "Select a reason" at bounding box center [703, 279] width 460 height 19
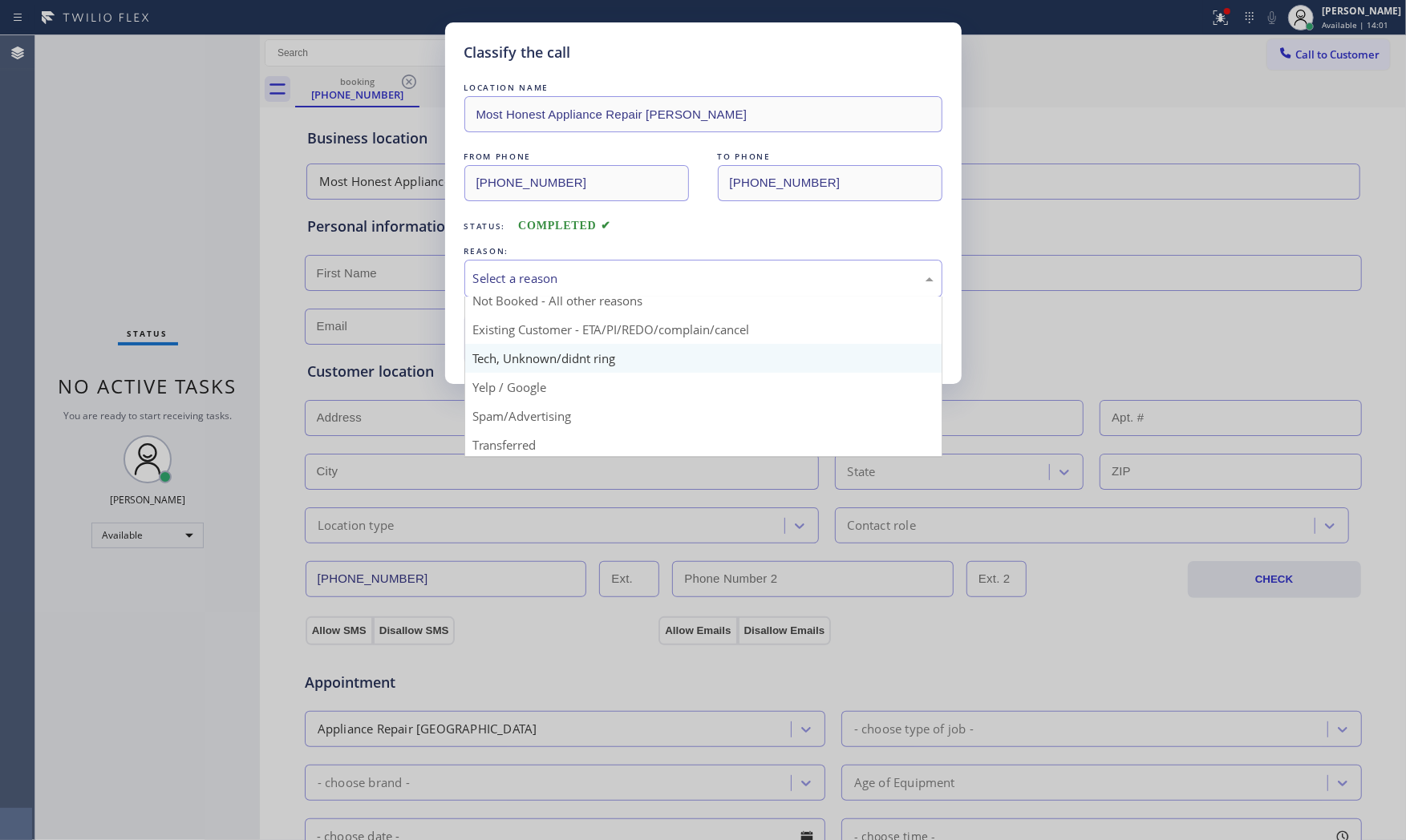
scroll to position [100, 0]
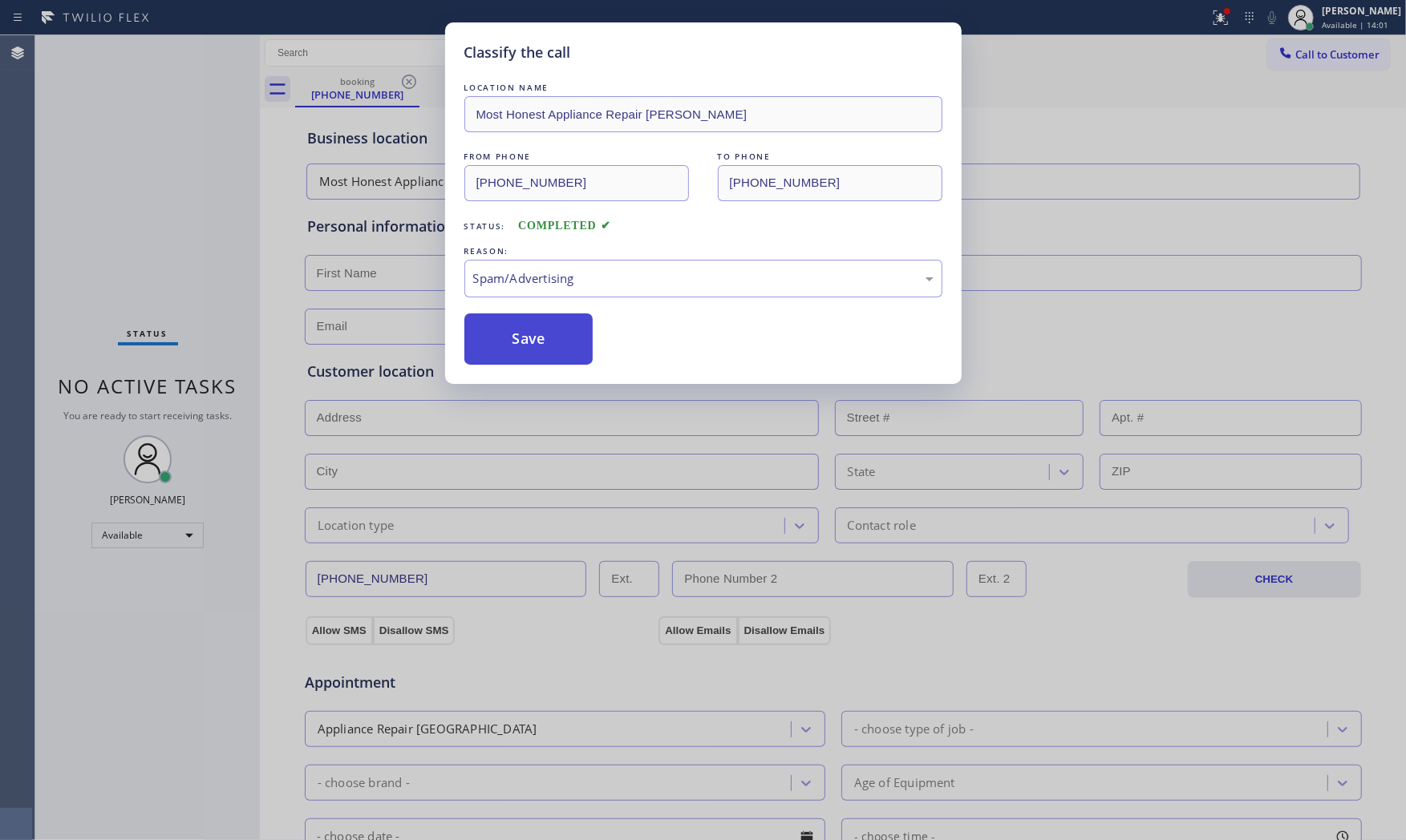
click at [539, 343] on button "Save" at bounding box center [529, 339] width 129 height 51
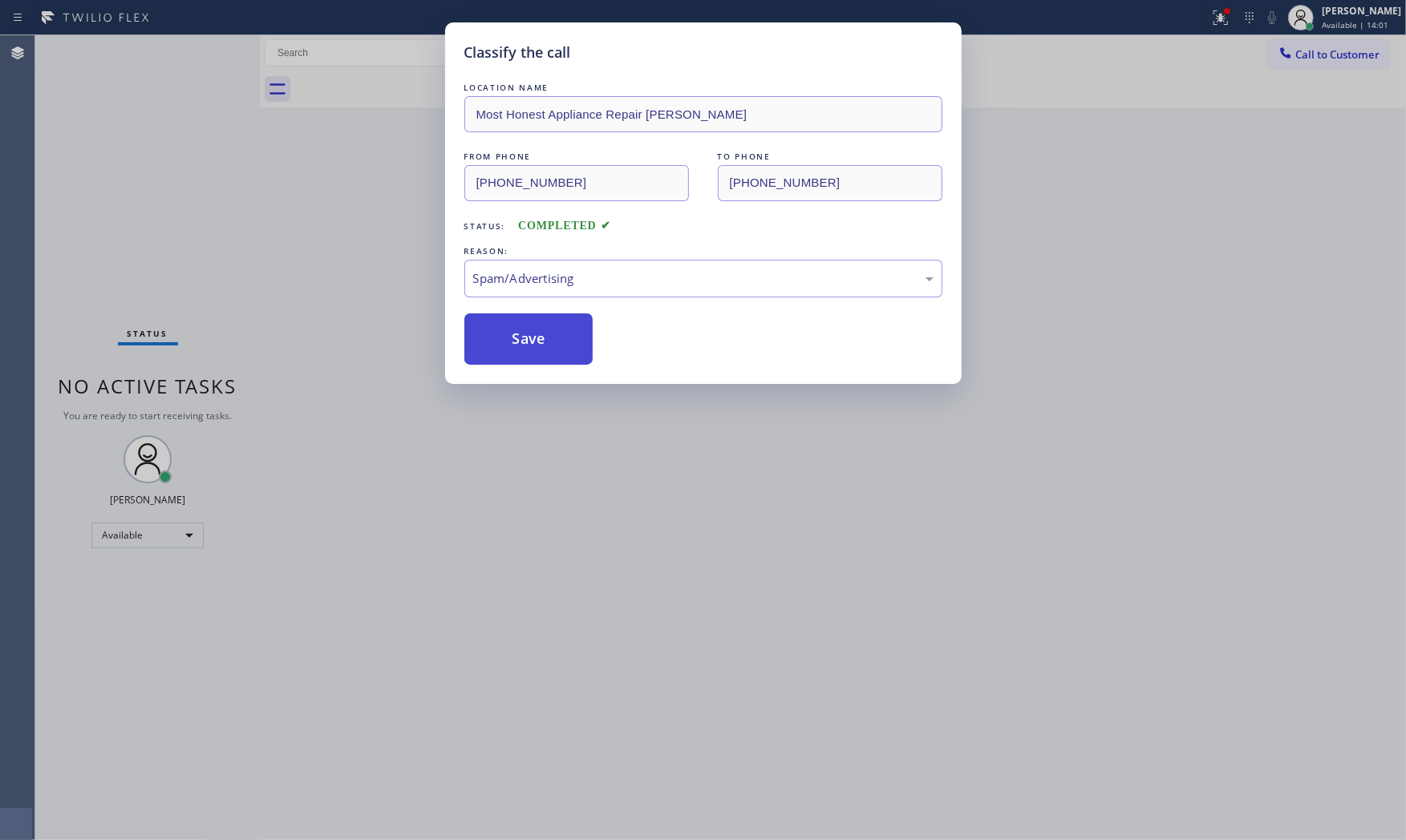
click at [538, 343] on button "Save" at bounding box center [529, 339] width 129 height 51
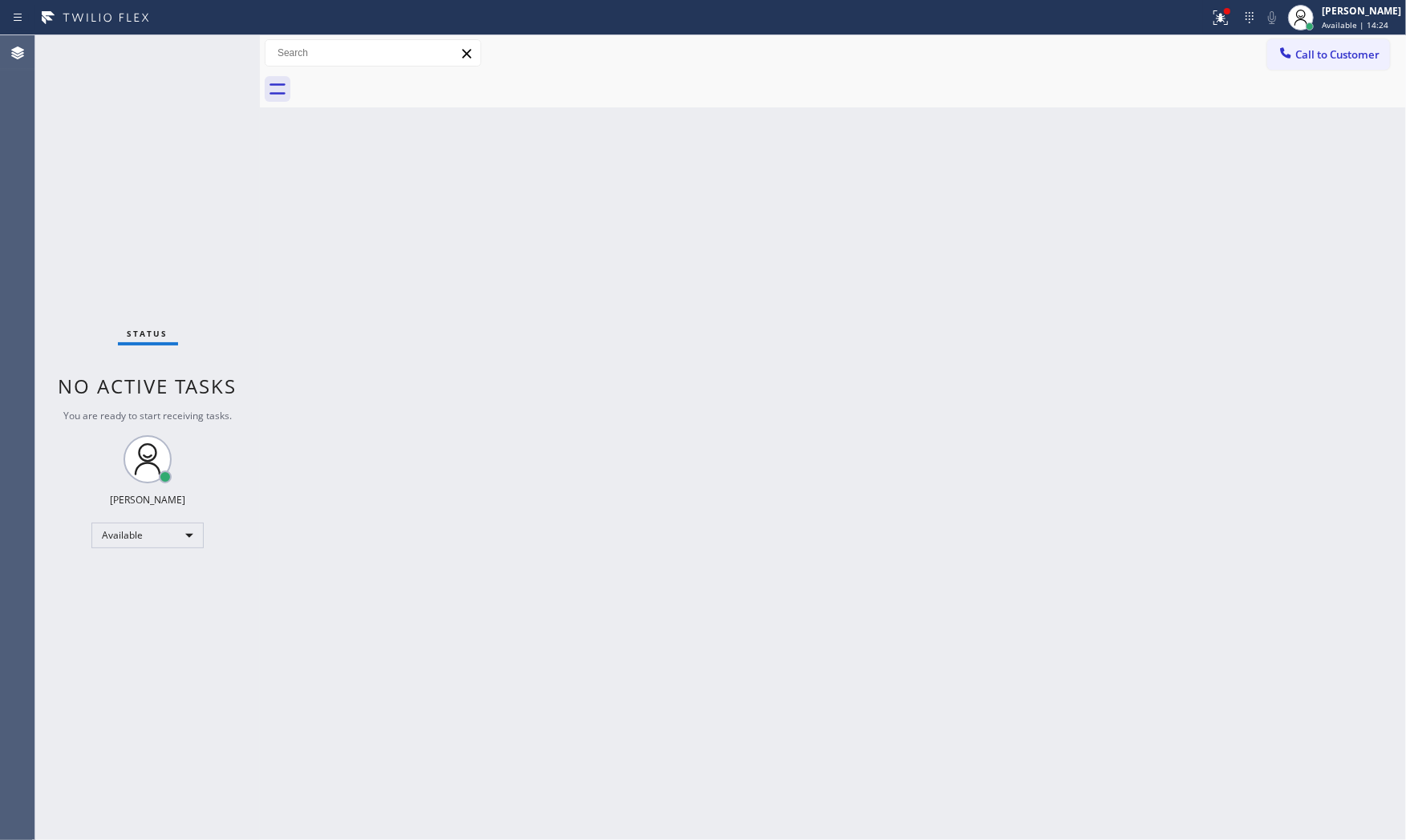
click at [210, 53] on div "Status No active tasks You are ready to start receiving tasks. [PERSON_NAME] Av…" at bounding box center [147, 437] width 224 height 805
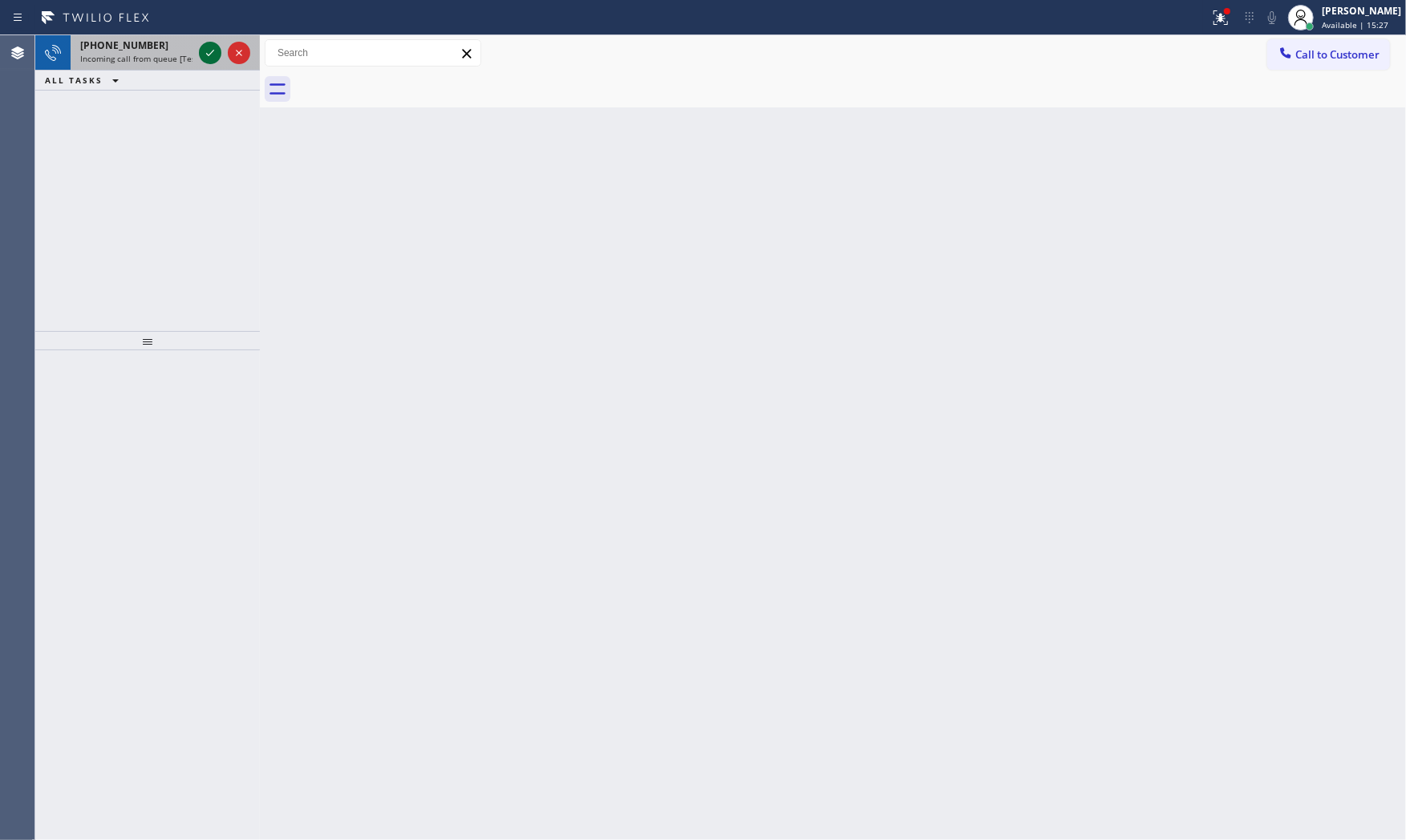
drag, startPoint x: 224, startPoint y: 62, endPoint x: 210, endPoint y: 53, distance: 16.6
click at [210, 53] on icon at bounding box center [210, 53] width 19 height 19
click at [214, 56] on icon at bounding box center [210, 53] width 19 height 19
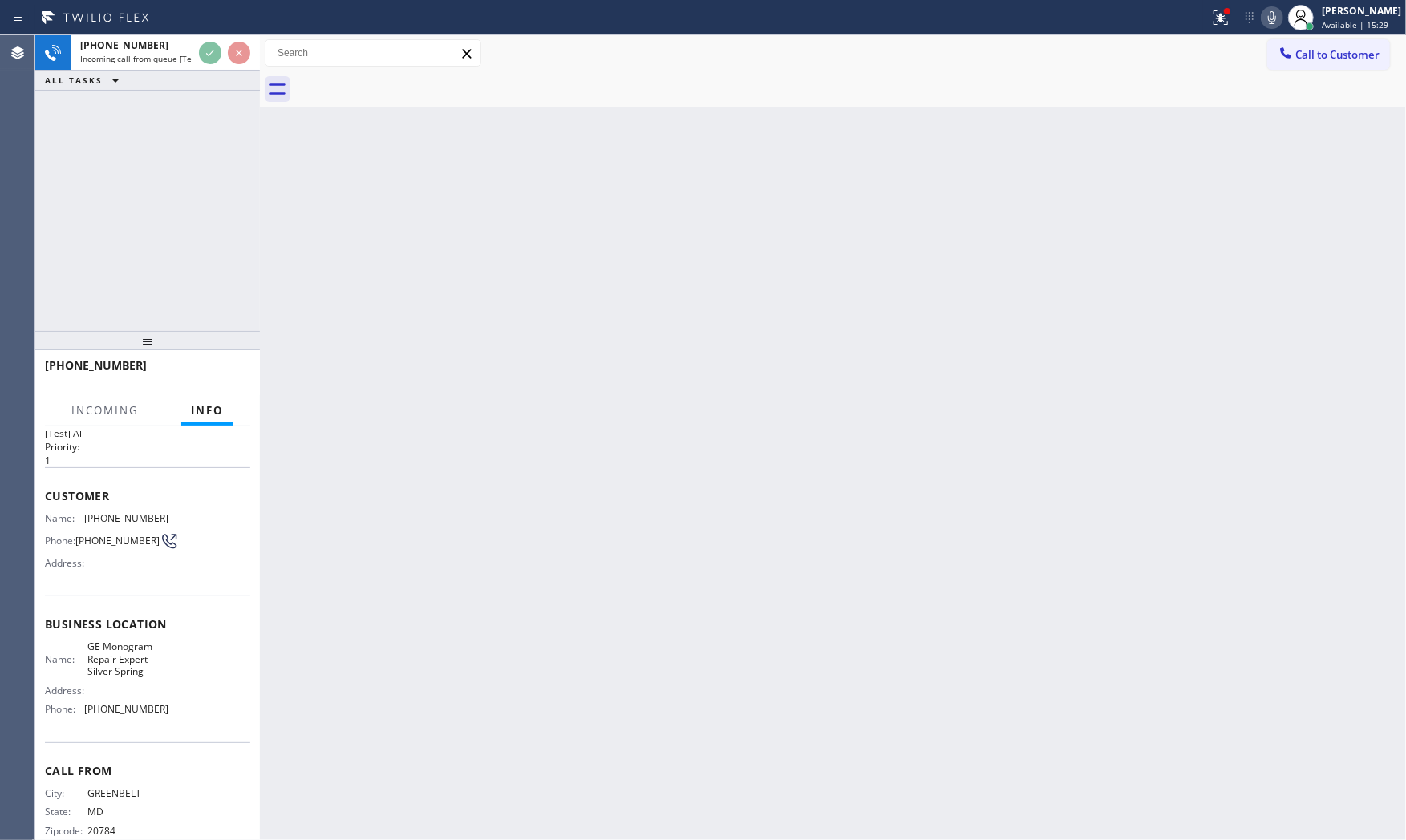
scroll to position [62, 0]
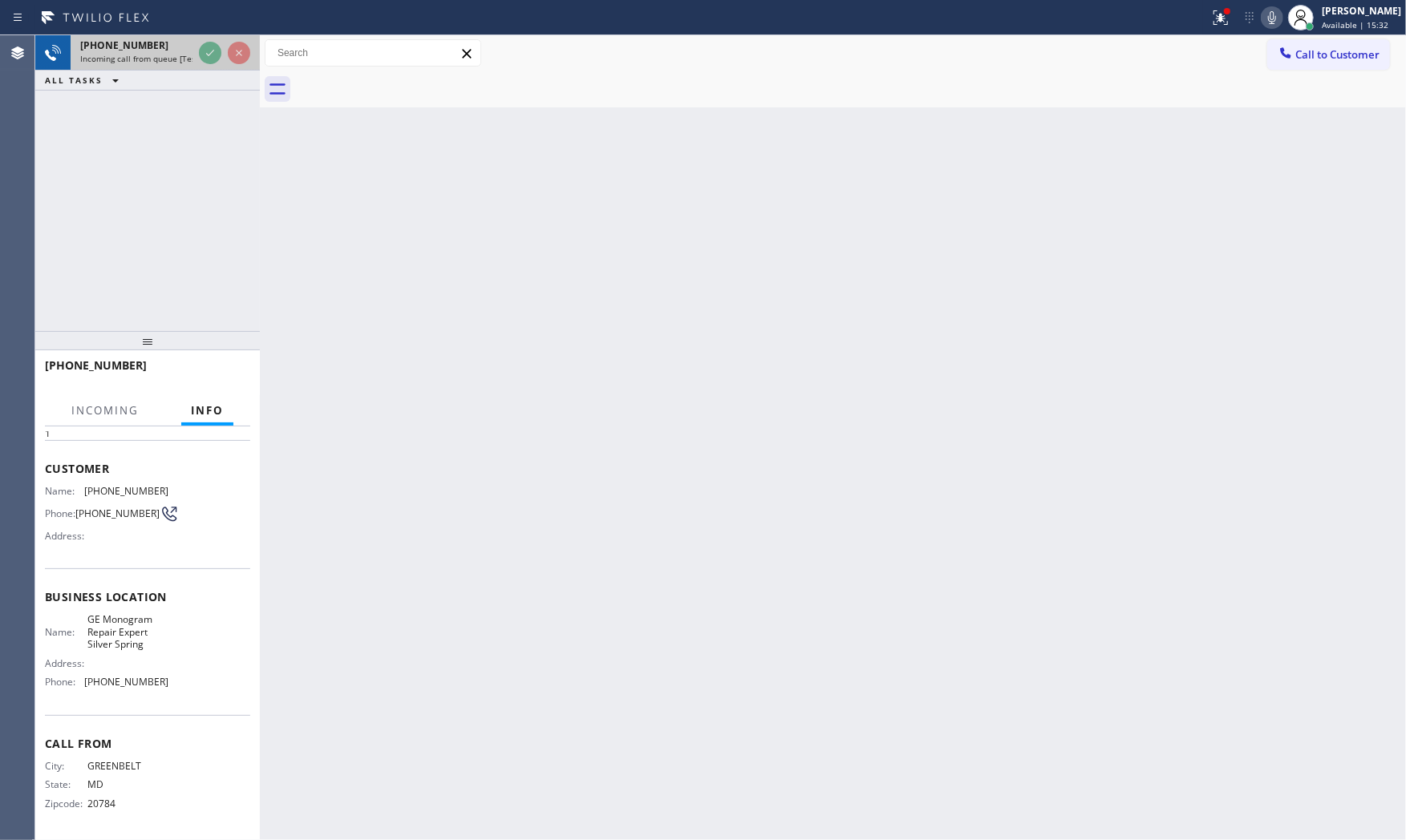
click at [179, 48] on div "[PHONE_NUMBER]" at bounding box center [136, 45] width 112 height 14
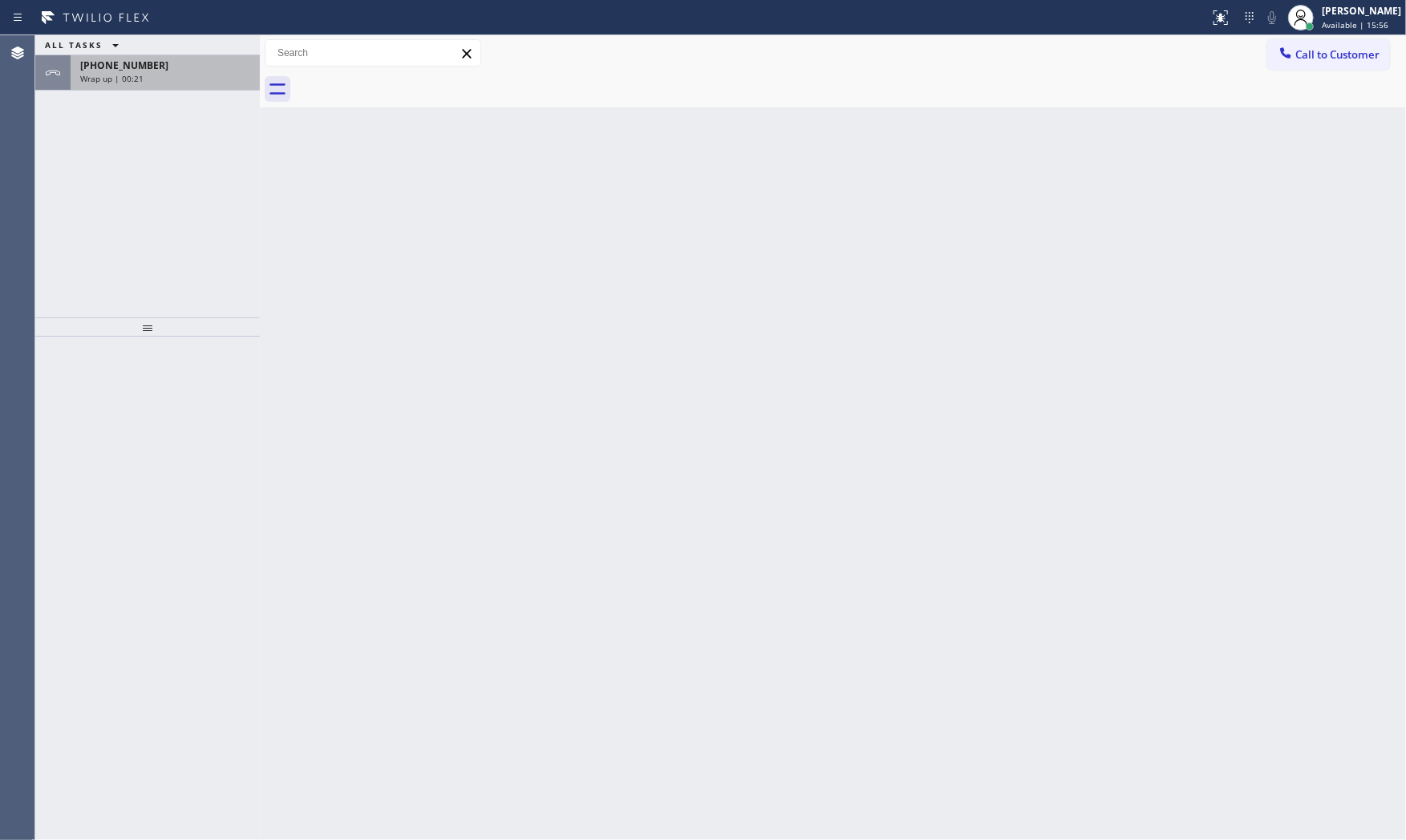
click at [106, 89] on div "+13014746111 Wrap up | 00:21" at bounding box center [147, 73] width 224 height 35
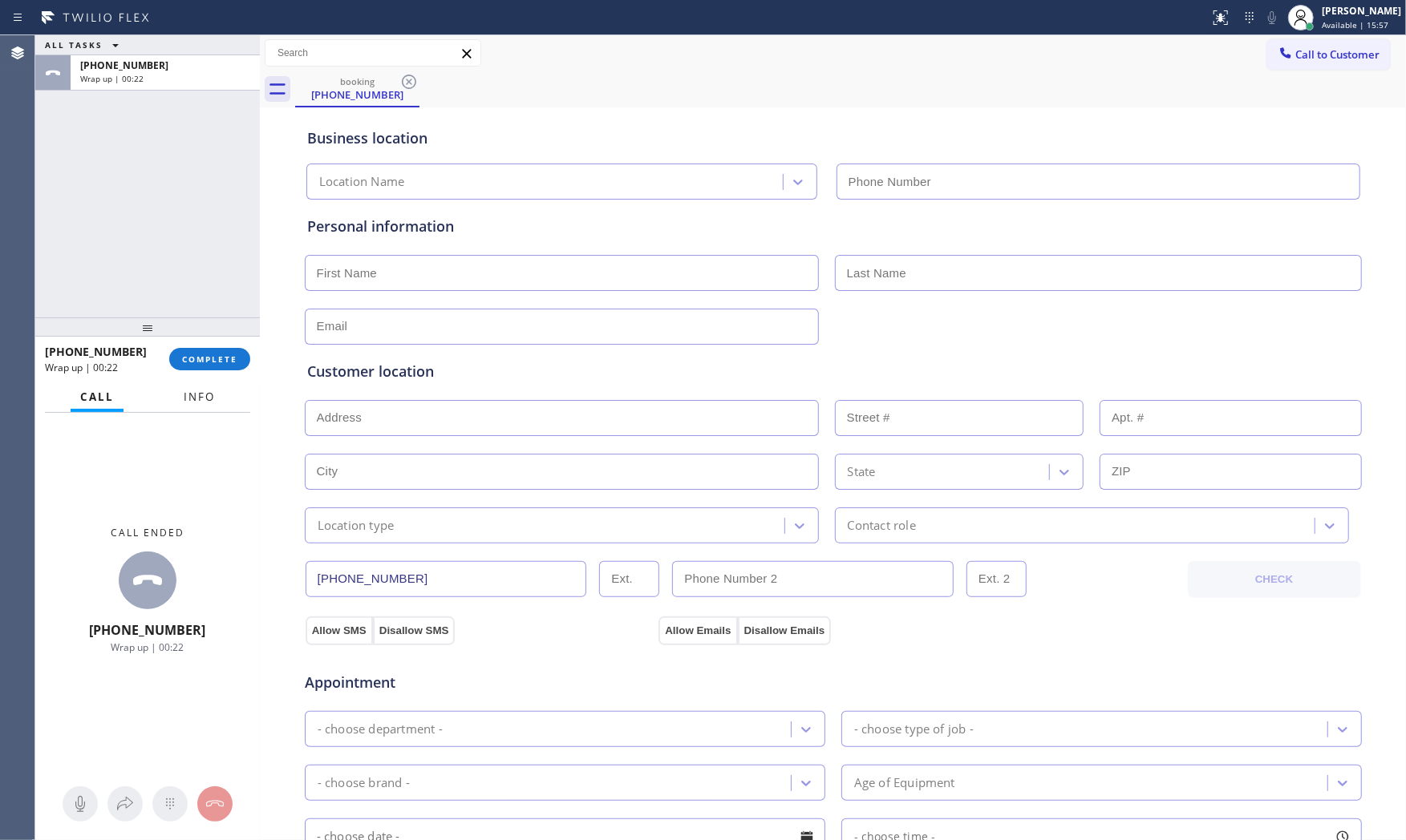
type input "(410) 291-1407"
click at [207, 395] on span "Info" at bounding box center [199, 396] width 32 height 15
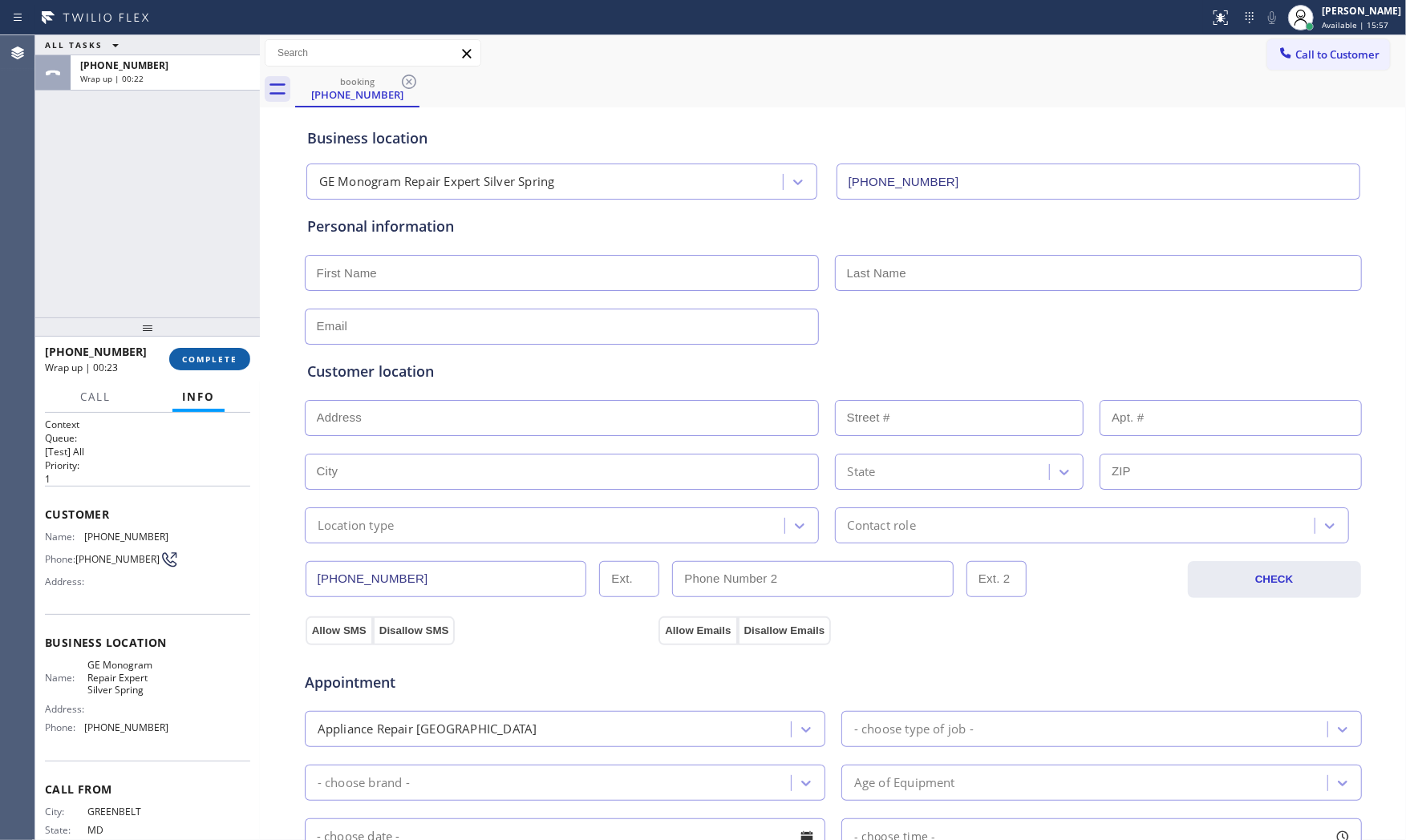
click at [207, 359] on span "COMPLETE" at bounding box center [210, 358] width 56 height 11
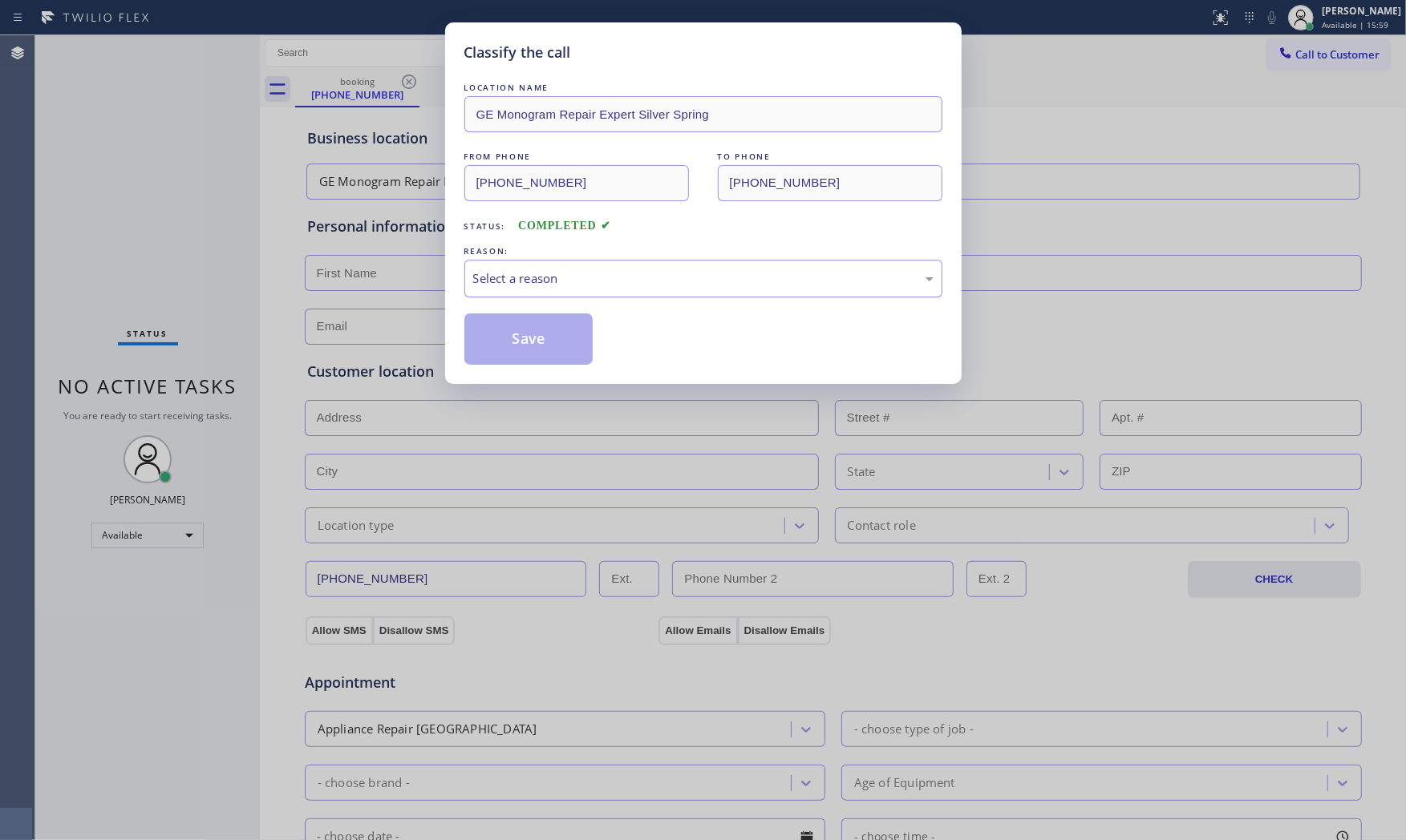
click at [536, 270] on div "Select a reason" at bounding box center [703, 279] width 460 height 19
click at [508, 332] on button "Save" at bounding box center [529, 339] width 129 height 51
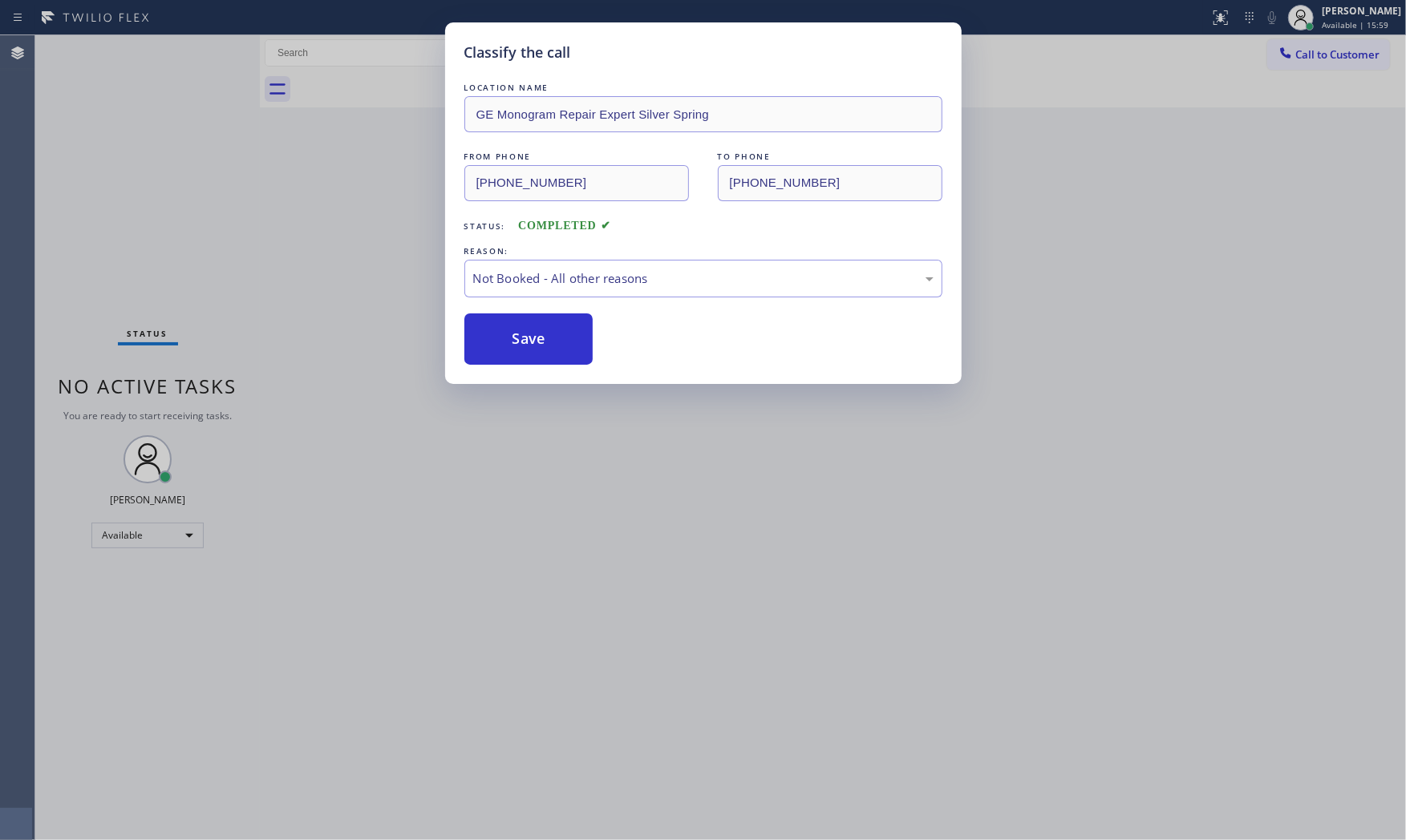
click at [508, 332] on button "Save" at bounding box center [529, 339] width 129 height 51
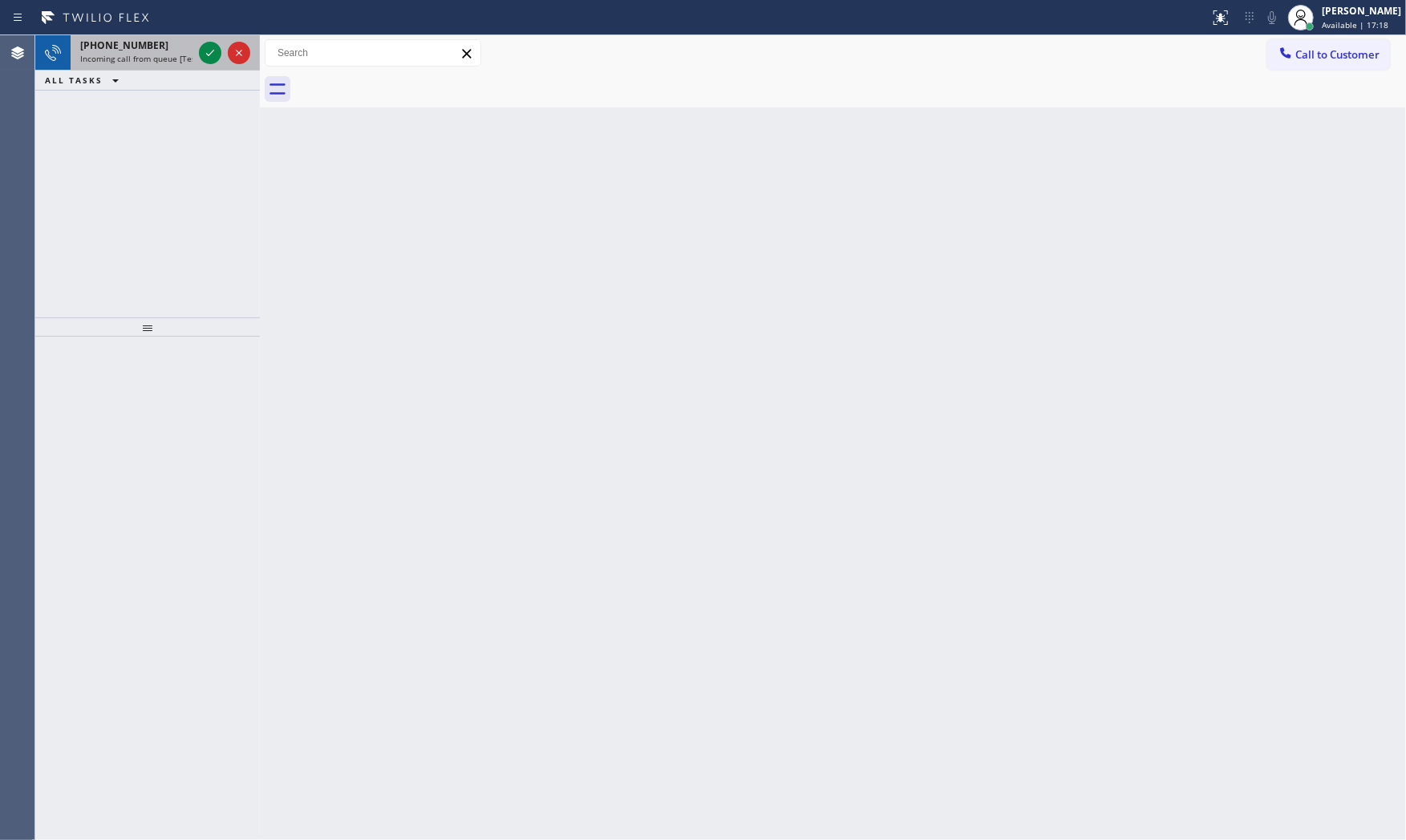
click at [182, 62] on span "Incoming call from queue [Test] All" at bounding box center [147, 58] width 133 height 11
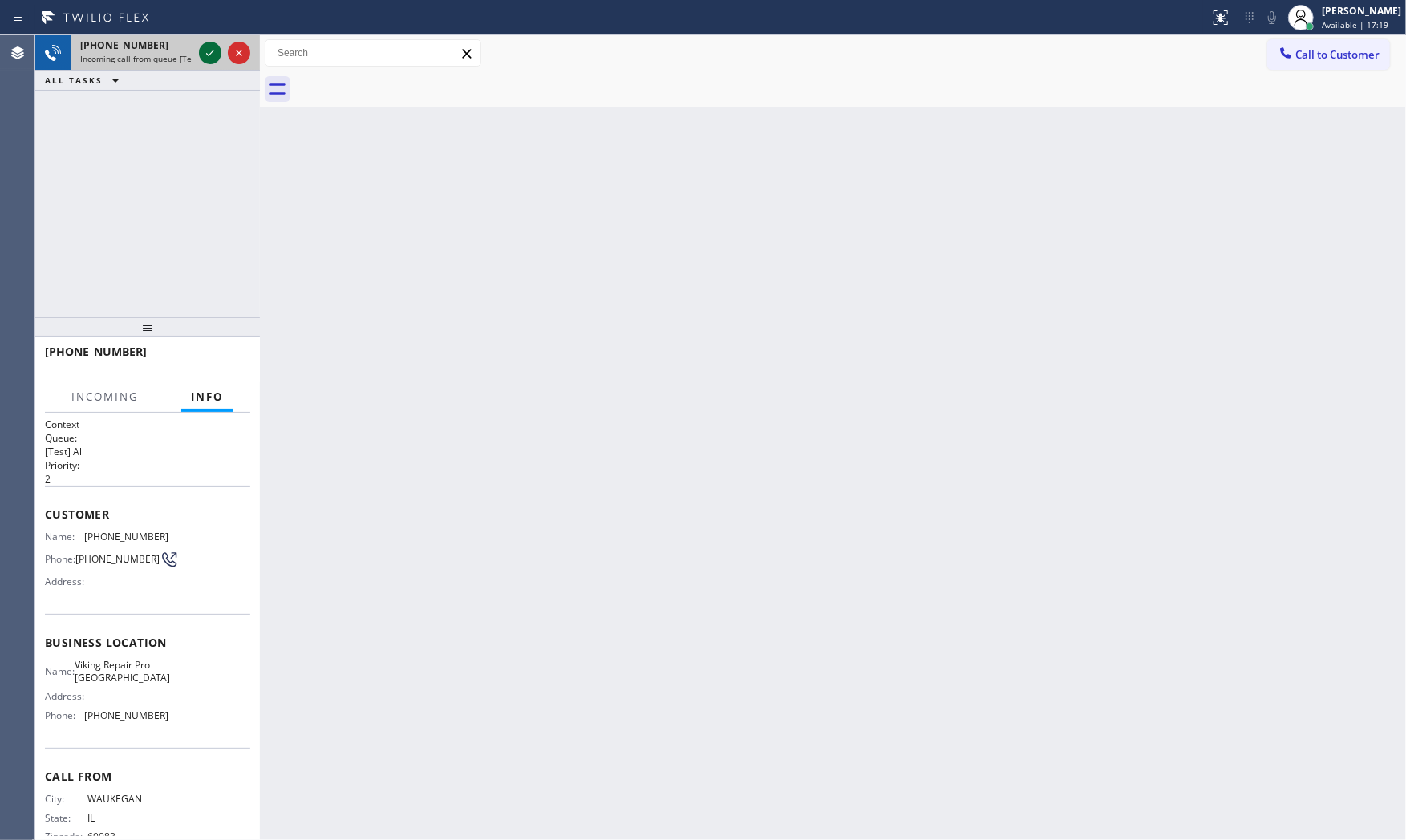
click at [210, 62] on icon at bounding box center [210, 53] width 19 height 19
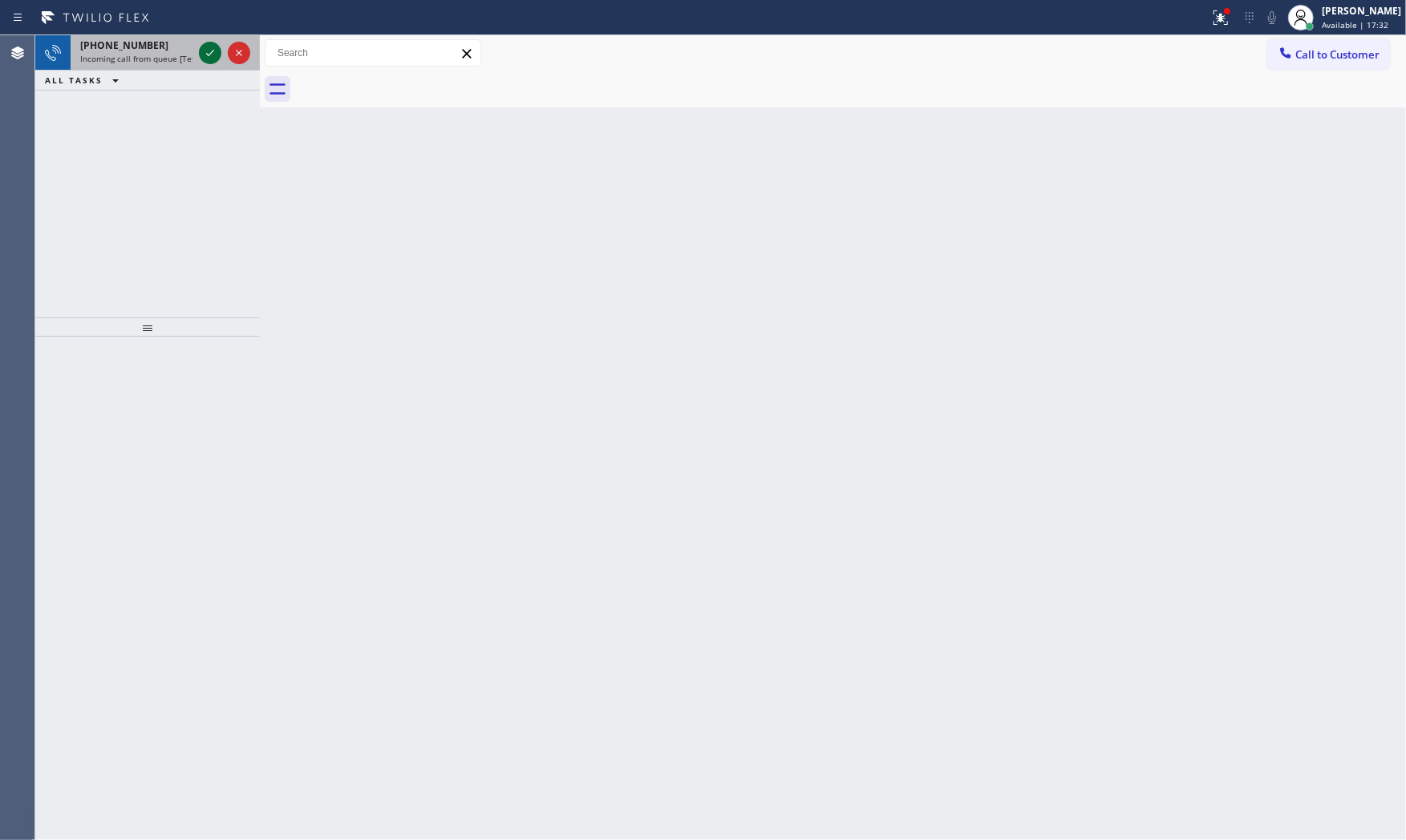
click at [212, 59] on icon at bounding box center [210, 53] width 19 height 19
click at [211, 57] on icon at bounding box center [210, 53] width 19 height 19
click at [211, 42] on button at bounding box center [210, 53] width 22 height 22
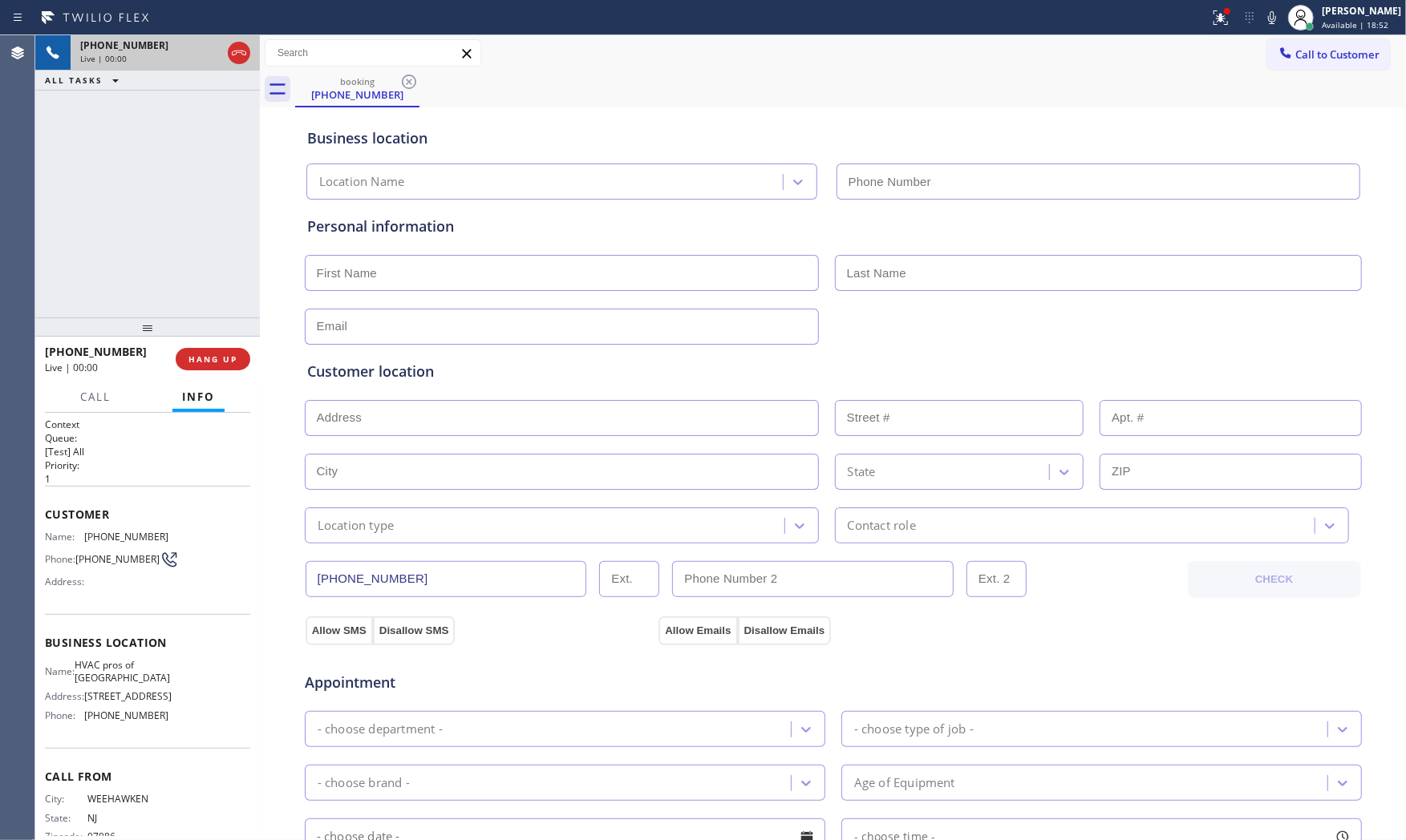
type input "(305) 699-6896"
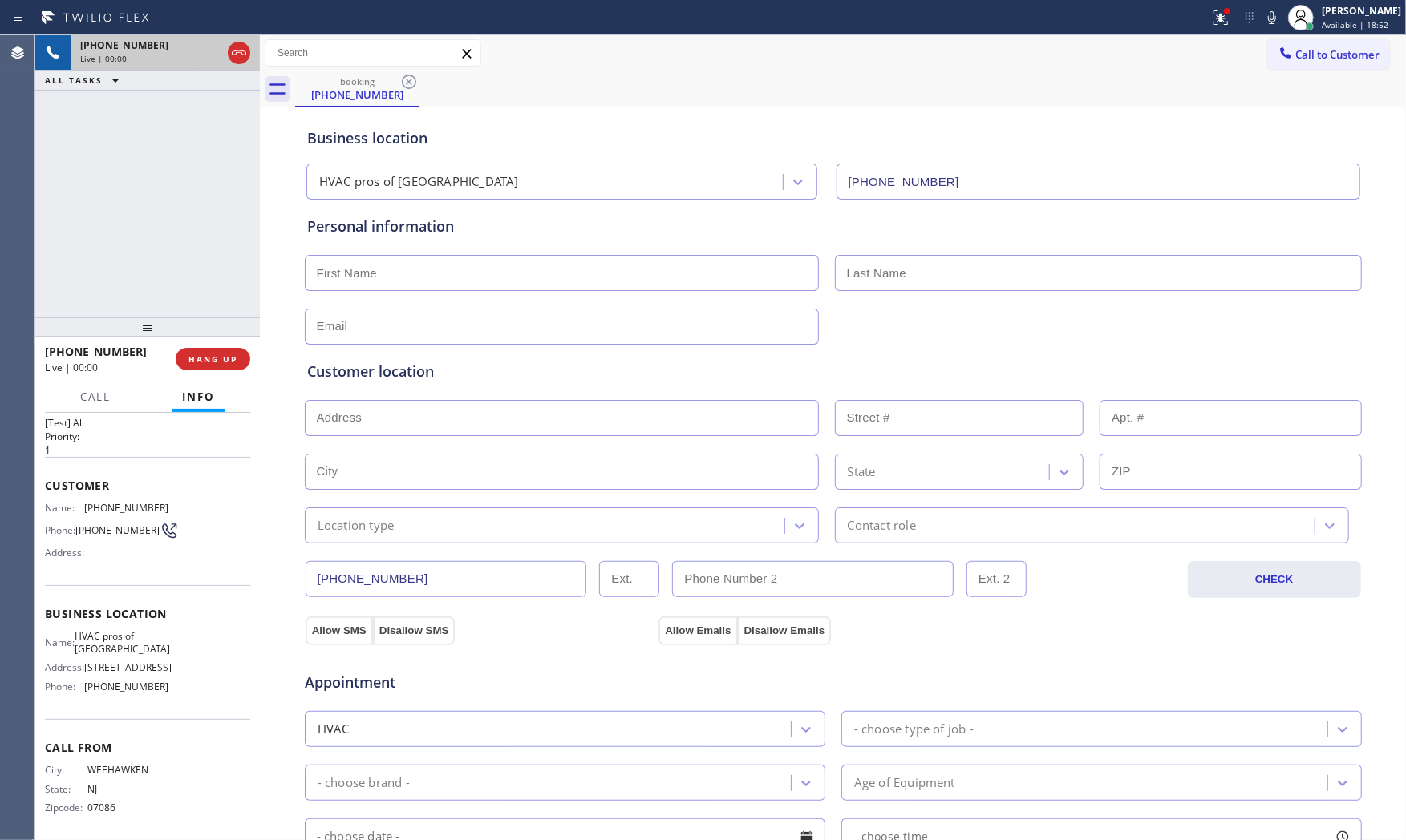
scroll to position [50, 0]
click at [182, 364] on button "HANG UP" at bounding box center [212, 359] width 74 height 22
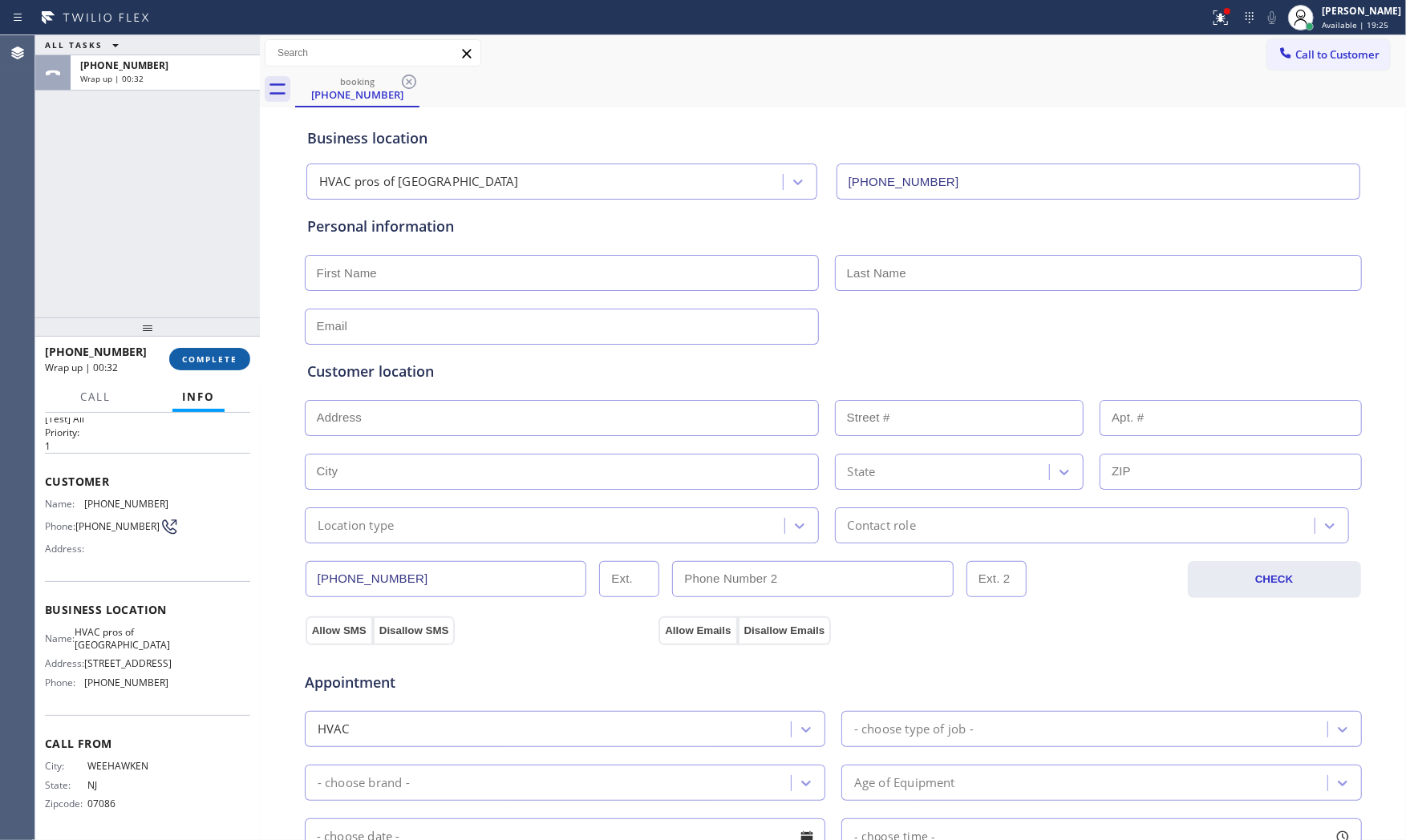
click at [185, 353] on span "COMPLETE" at bounding box center [210, 358] width 56 height 11
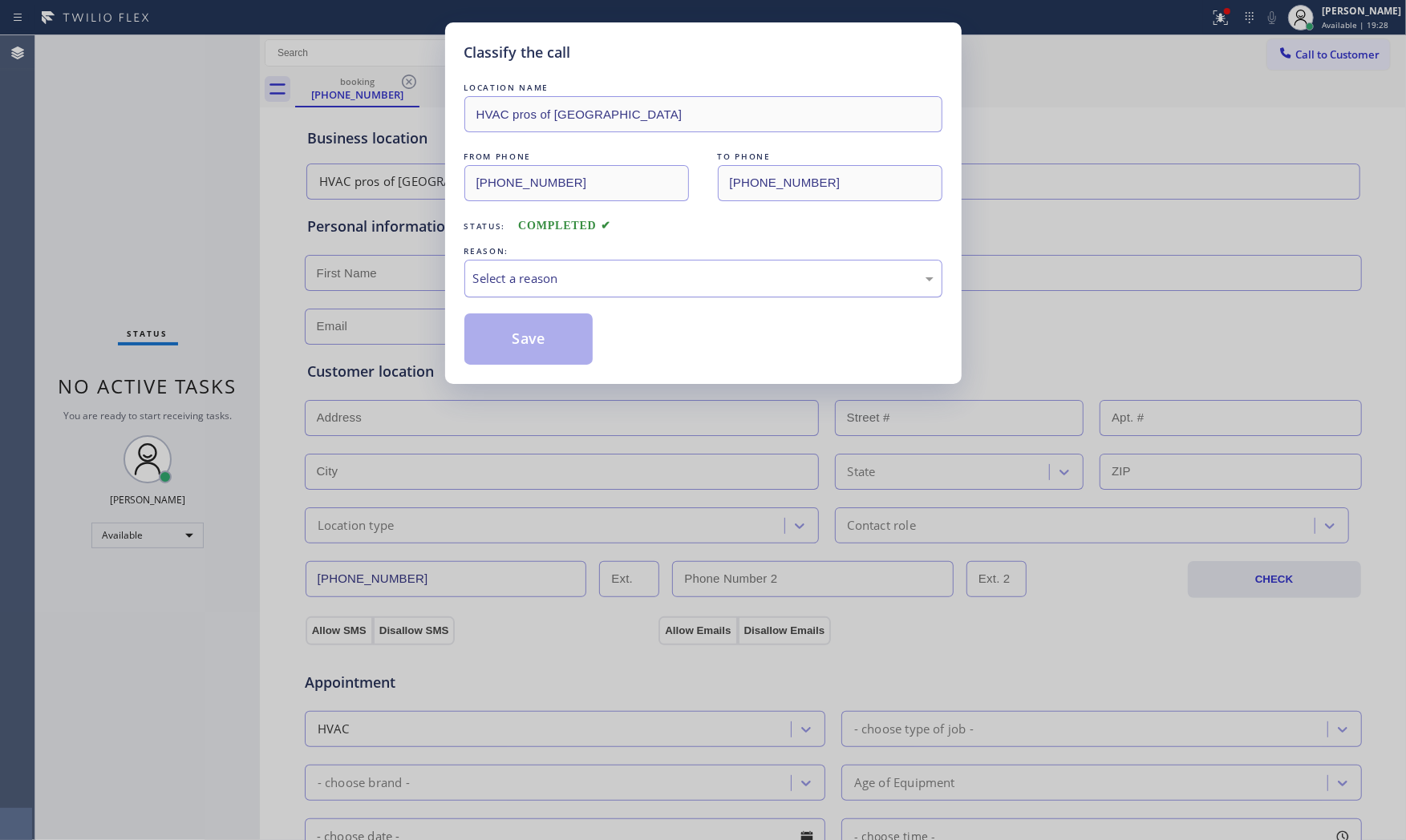
drag, startPoint x: 549, startPoint y: 273, endPoint x: 549, endPoint y: 284, distance: 11.0
click at [549, 275] on div "Select a reason" at bounding box center [703, 279] width 478 height 38
click at [537, 346] on button "Save" at bounding box center [529, 339] width 129 height 51
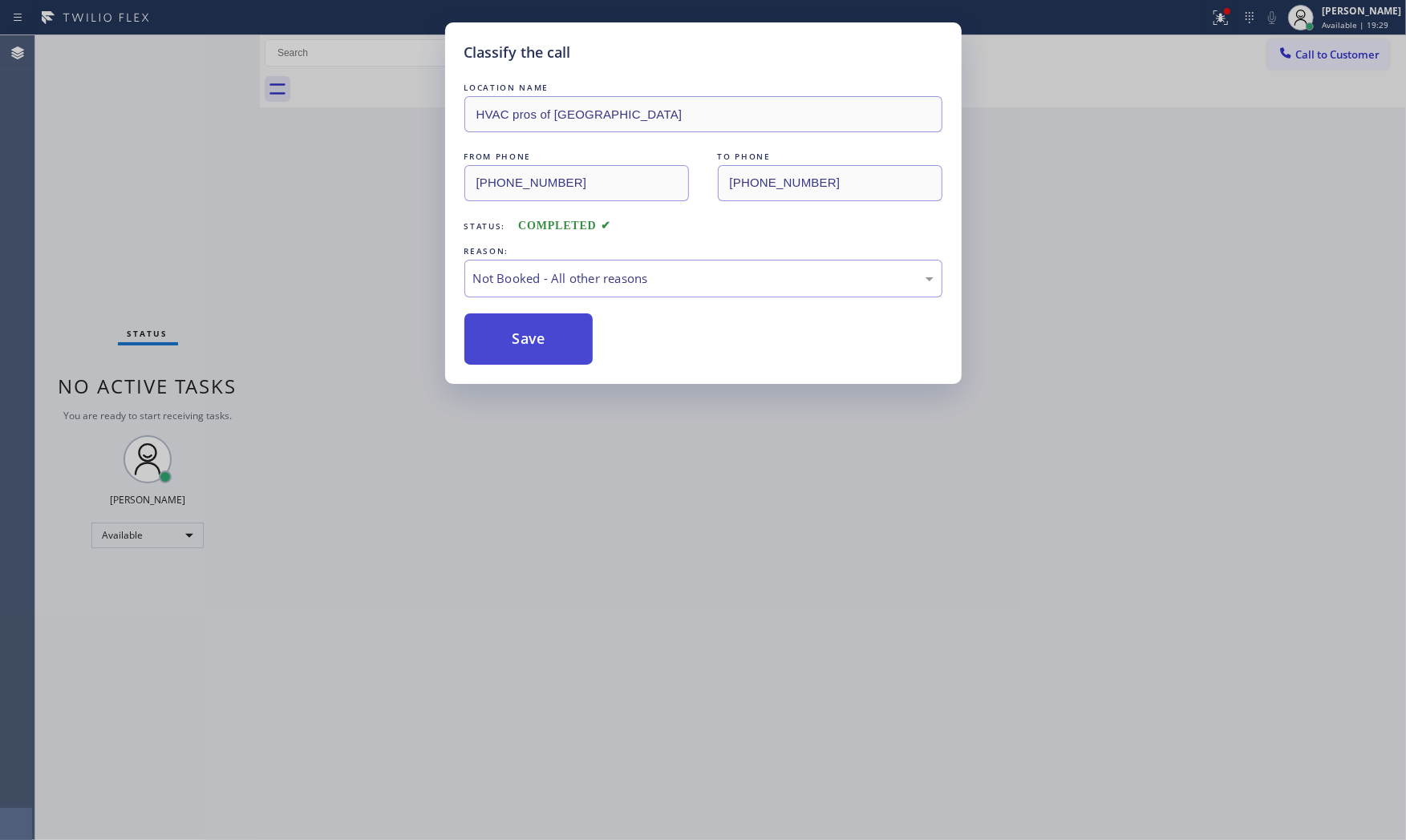
click at [537, 346] on button "Save" at bounding box center [529, 339] width 129 height 51
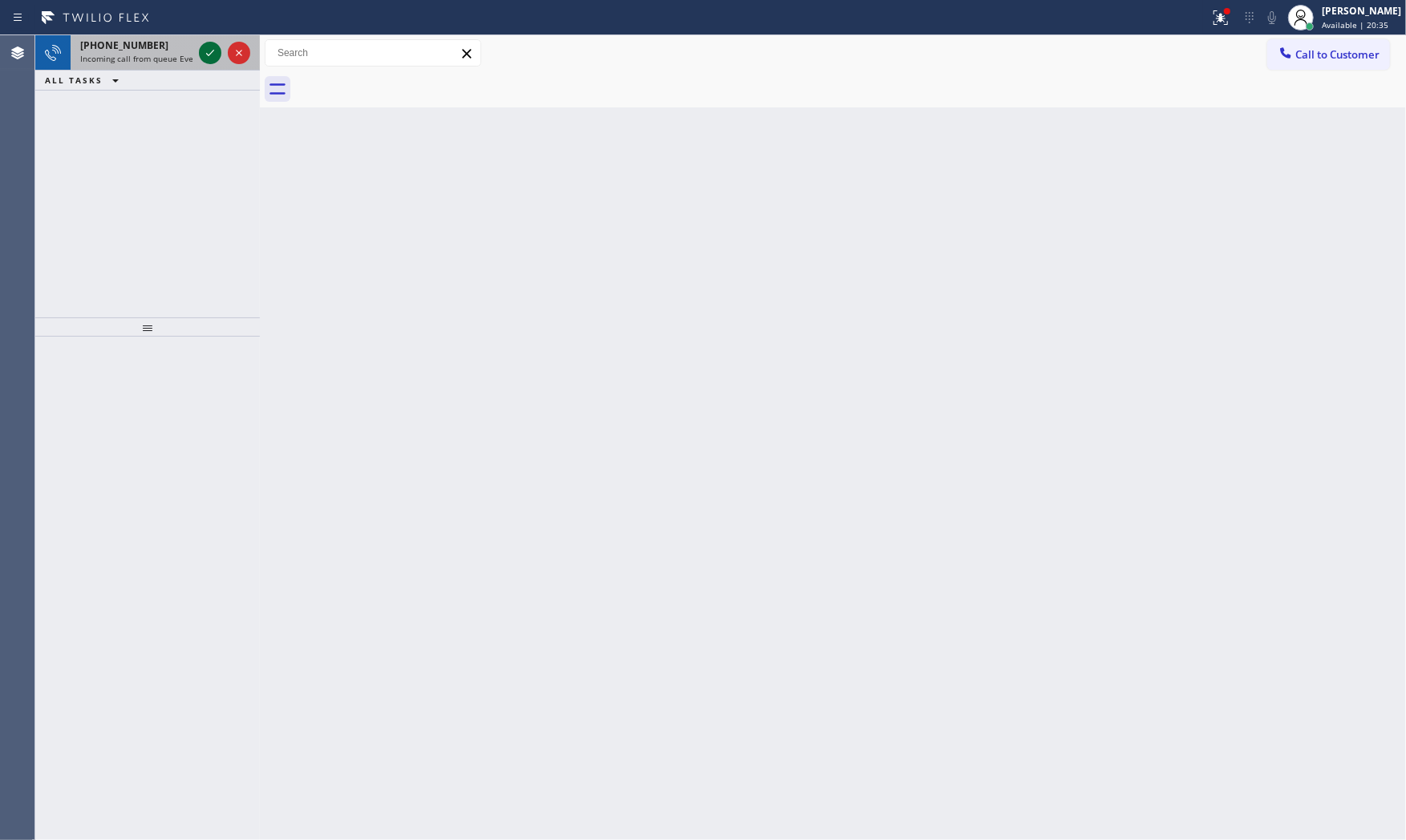
click at [215, 58] on icon at bounding box center [210, 53] width 19 height 19
click at [217, 51] on icon at bounding box center [210, 53] width 19 height 19
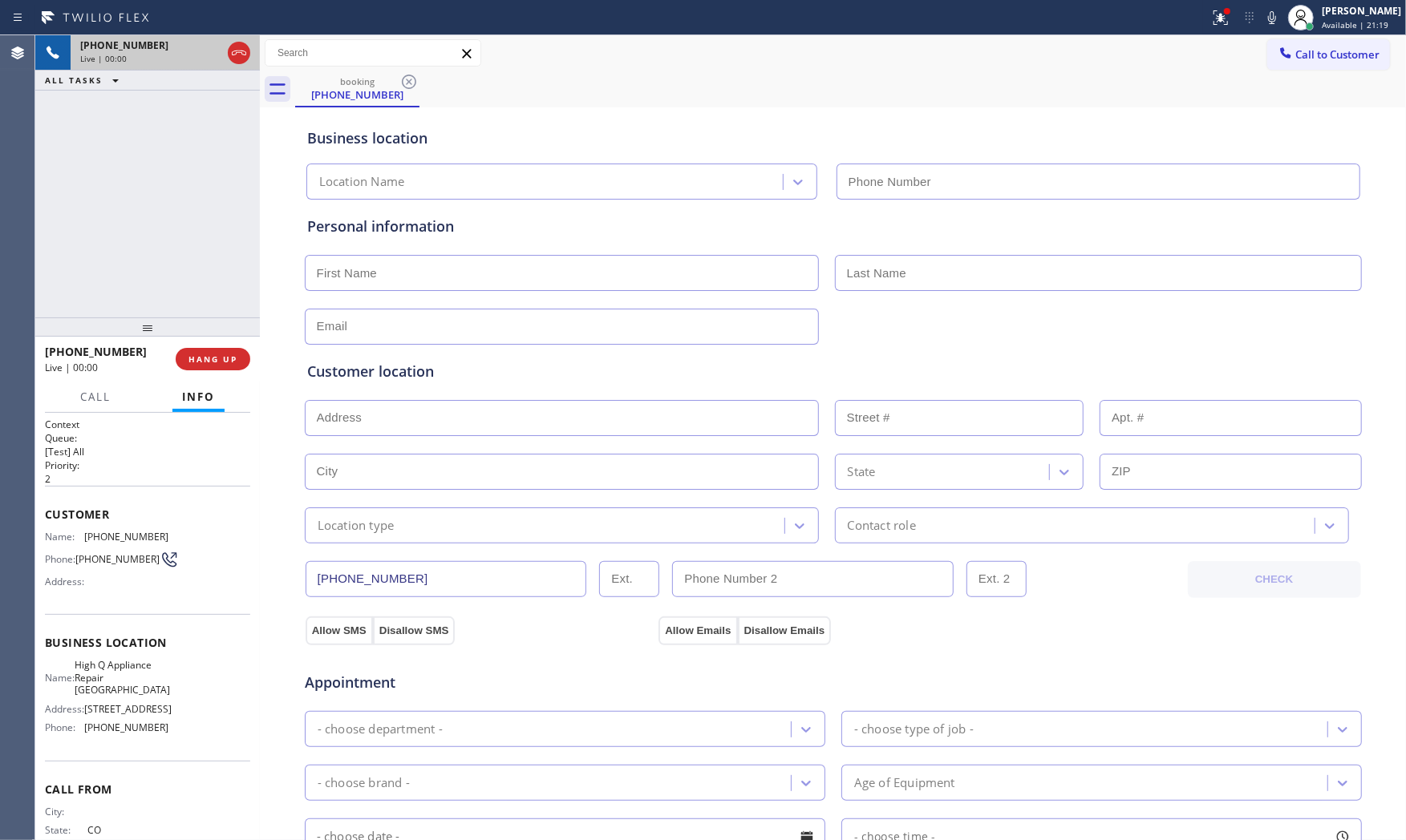
type input "(720) 605-4720"
click at [1212, 16] on icon at bounding box center [1220, 17] width 19 height 19
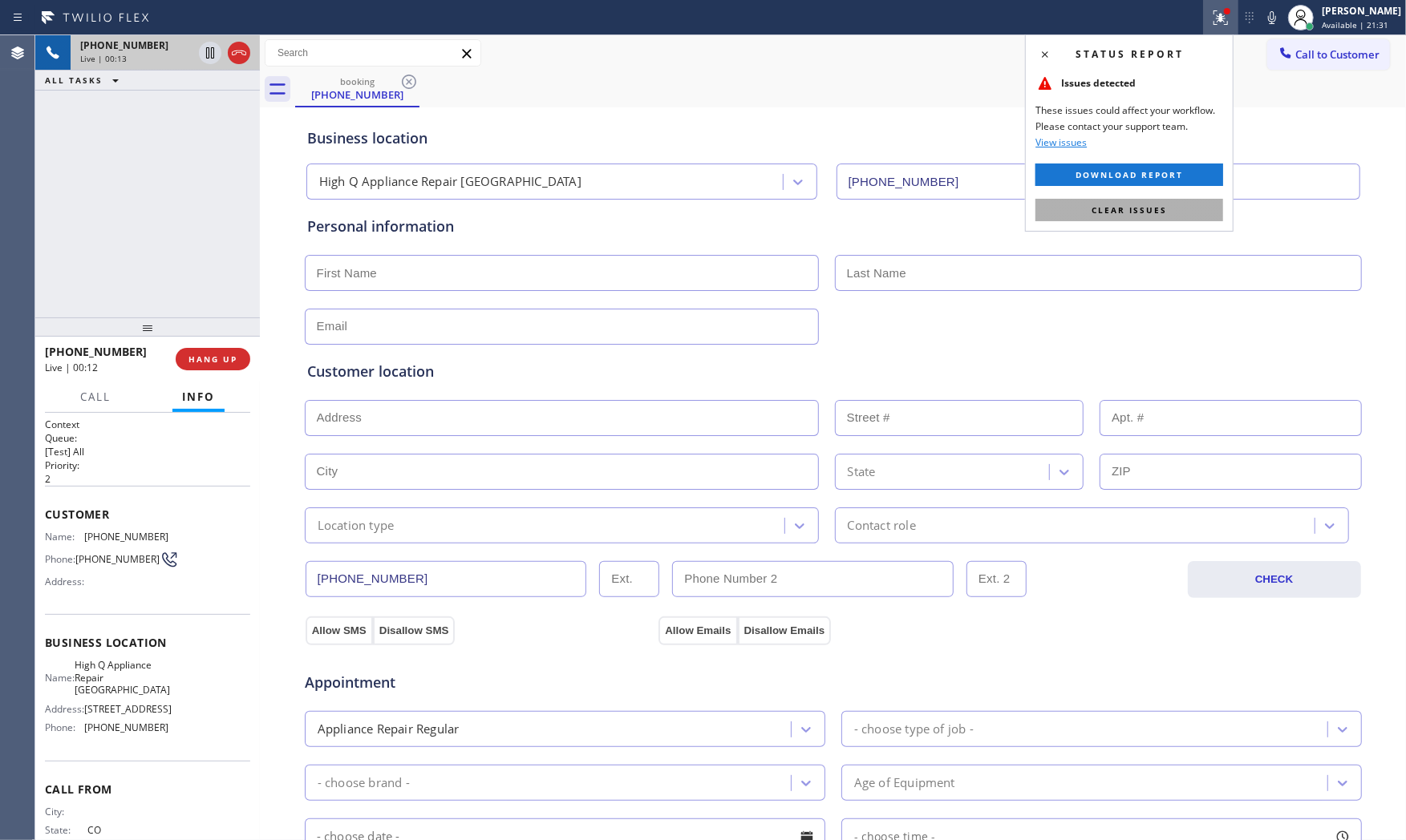
click at [1151, 204] on span "Clear issues" at bounding box center [1129, 210] width 75 height 11
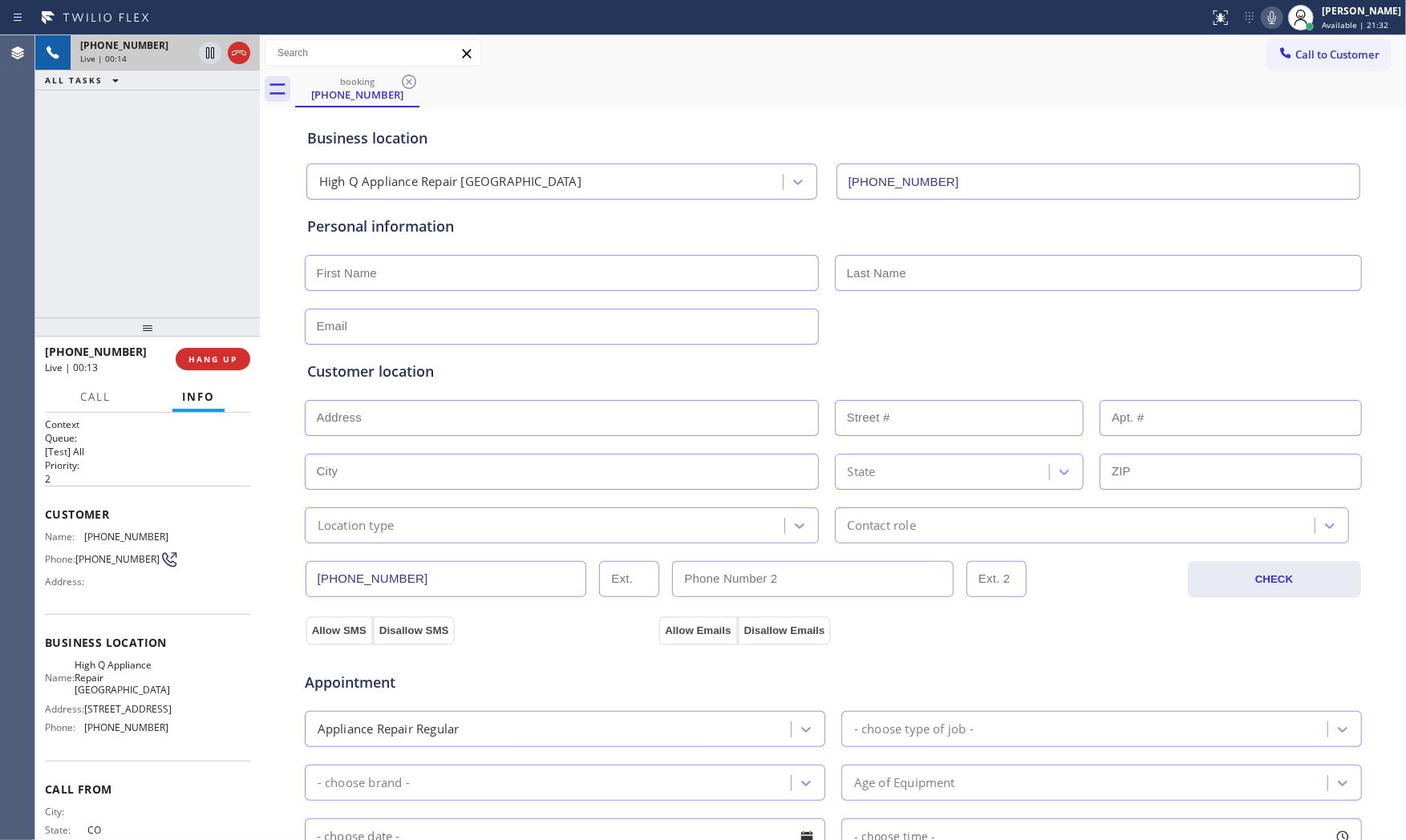
click at [1271, 19] on icon at bounding box center [1272, 17] width 19 height 19
click at [1262, 15] on icon at bounding box center [1272, 17] width 19 height 19
click at [1268, 25] on icon at bounding box center [1272, 17] width 19 height 19
click at [221, 349] on button "HANG UP" at bounding box center [212, 359] width 74 height 22
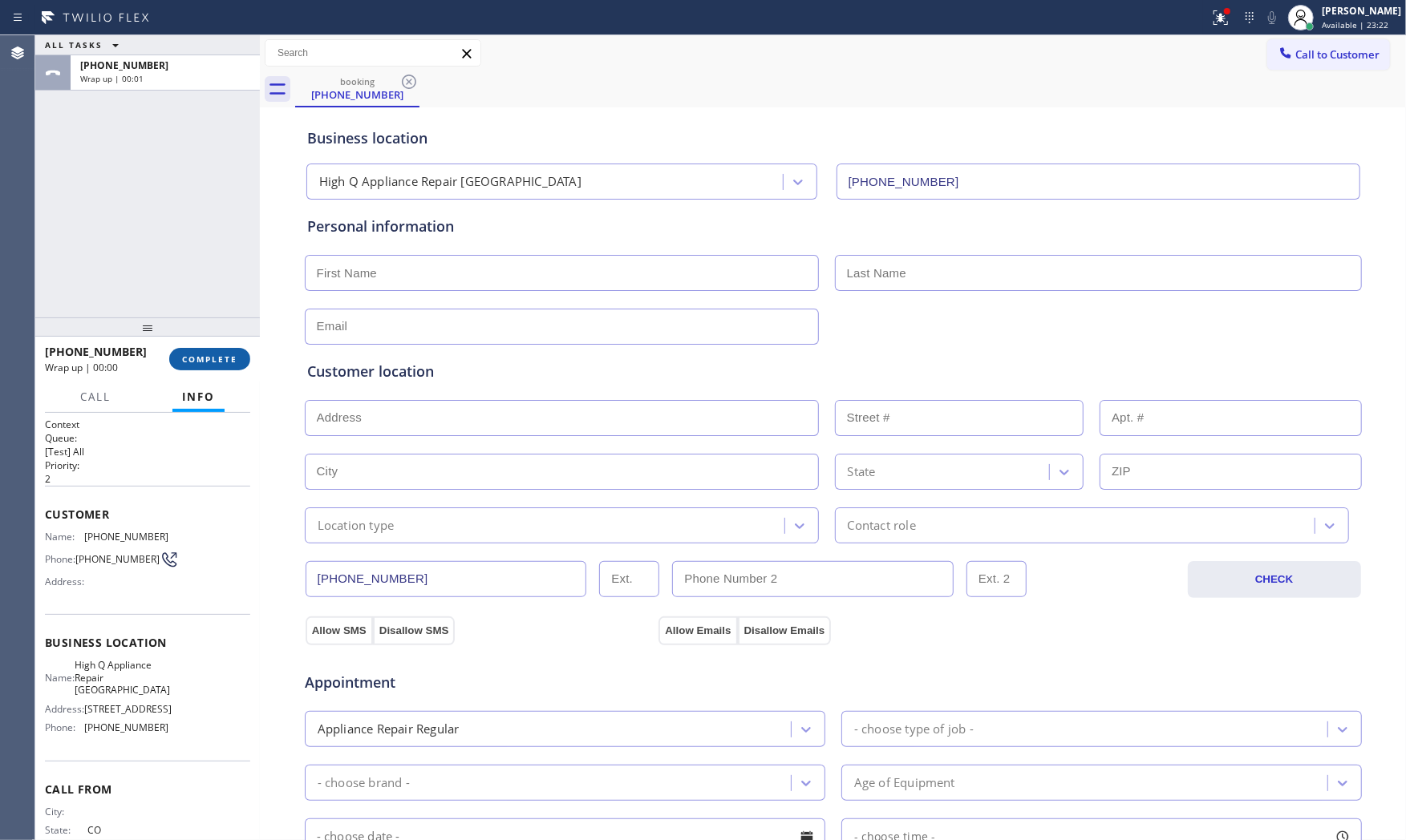
click at [228, 363] on span "COMPLETE" at bounding box center [210, 358] width 56 height 11
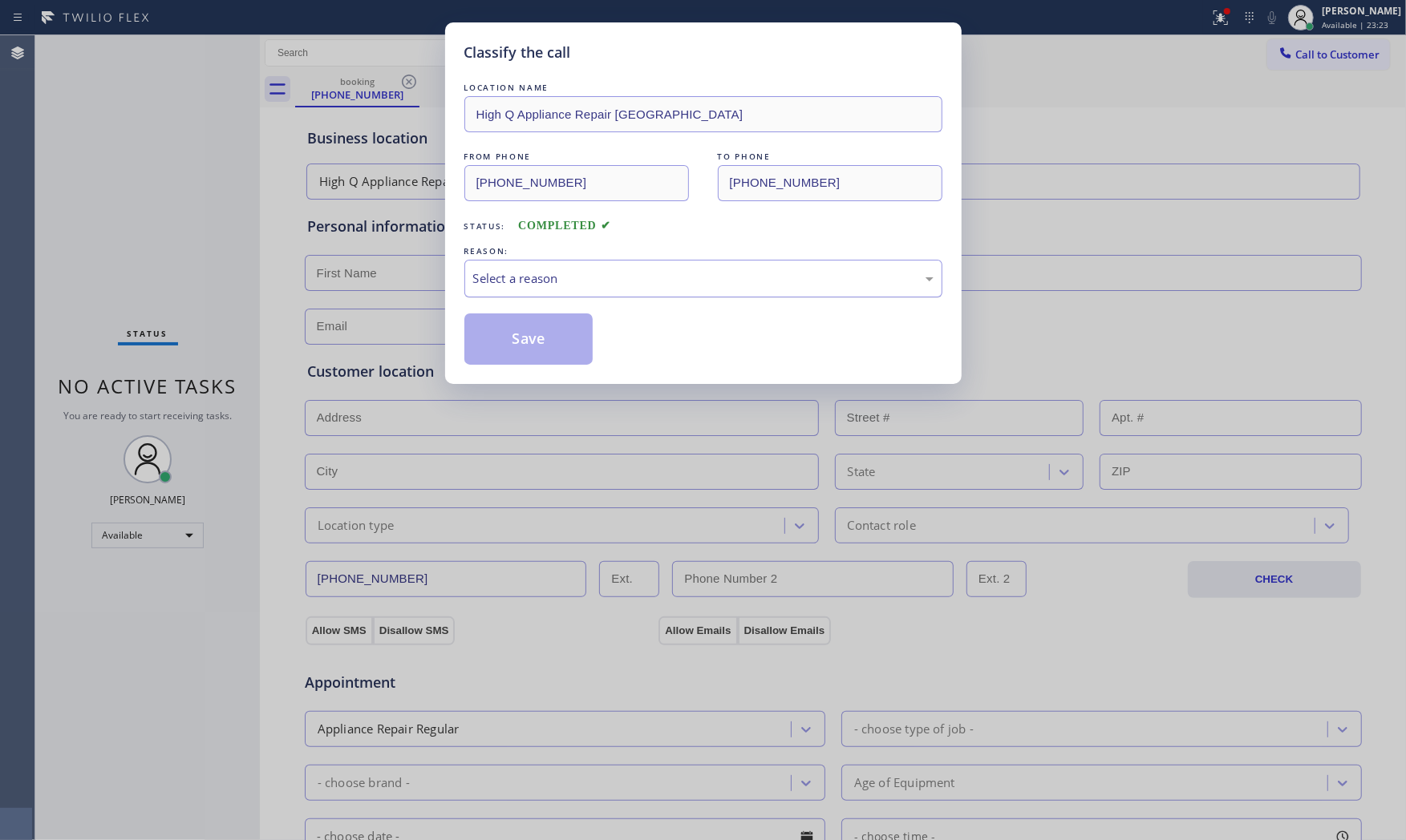
drag, startPoint x: 619, startPoint y: 274, endPoint x: 602, endPoint y: 293, distance: 25.5
click at [616, 279] on div "Select a reason" at bounding box center [703, 279] width 460 height 19
click at [522, 332] on button "Save" at bounding box center [529, 339] width 129 height 51
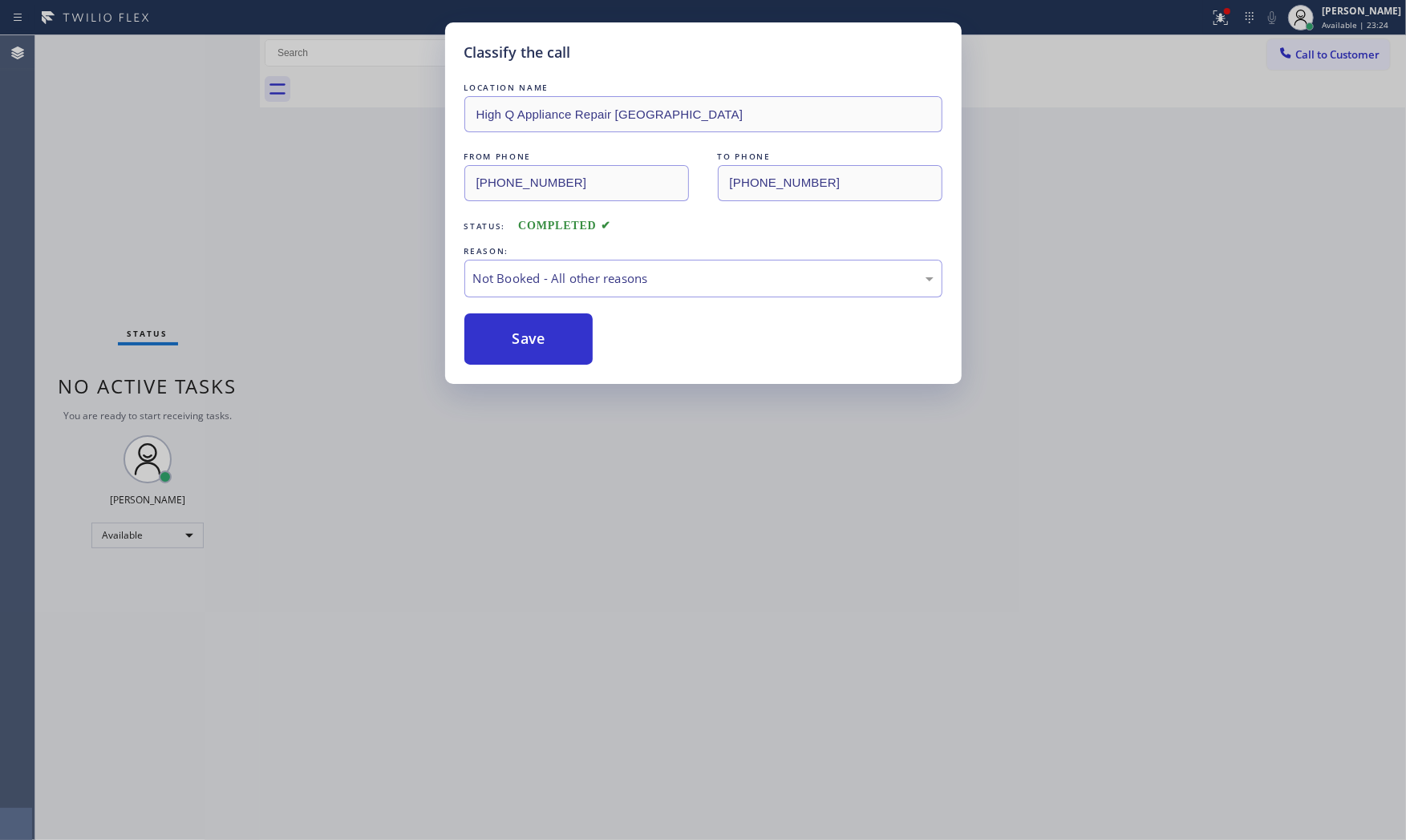
click at [522, 332] on button "Save" at bounding box center [529, 339] width 129 height 51
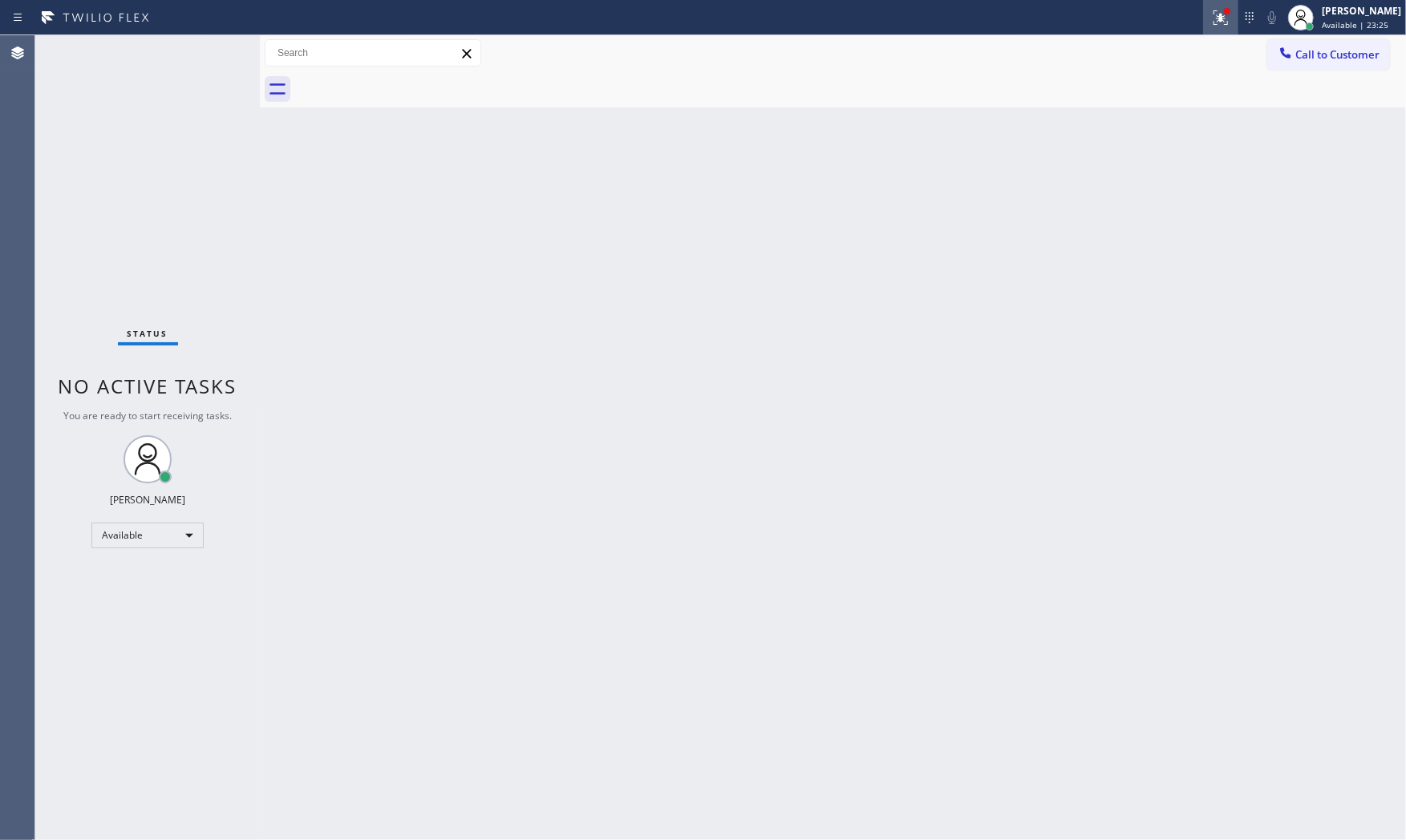
click at [1227, 19] on div at bounding box center [1220, 17] width 35 height 19
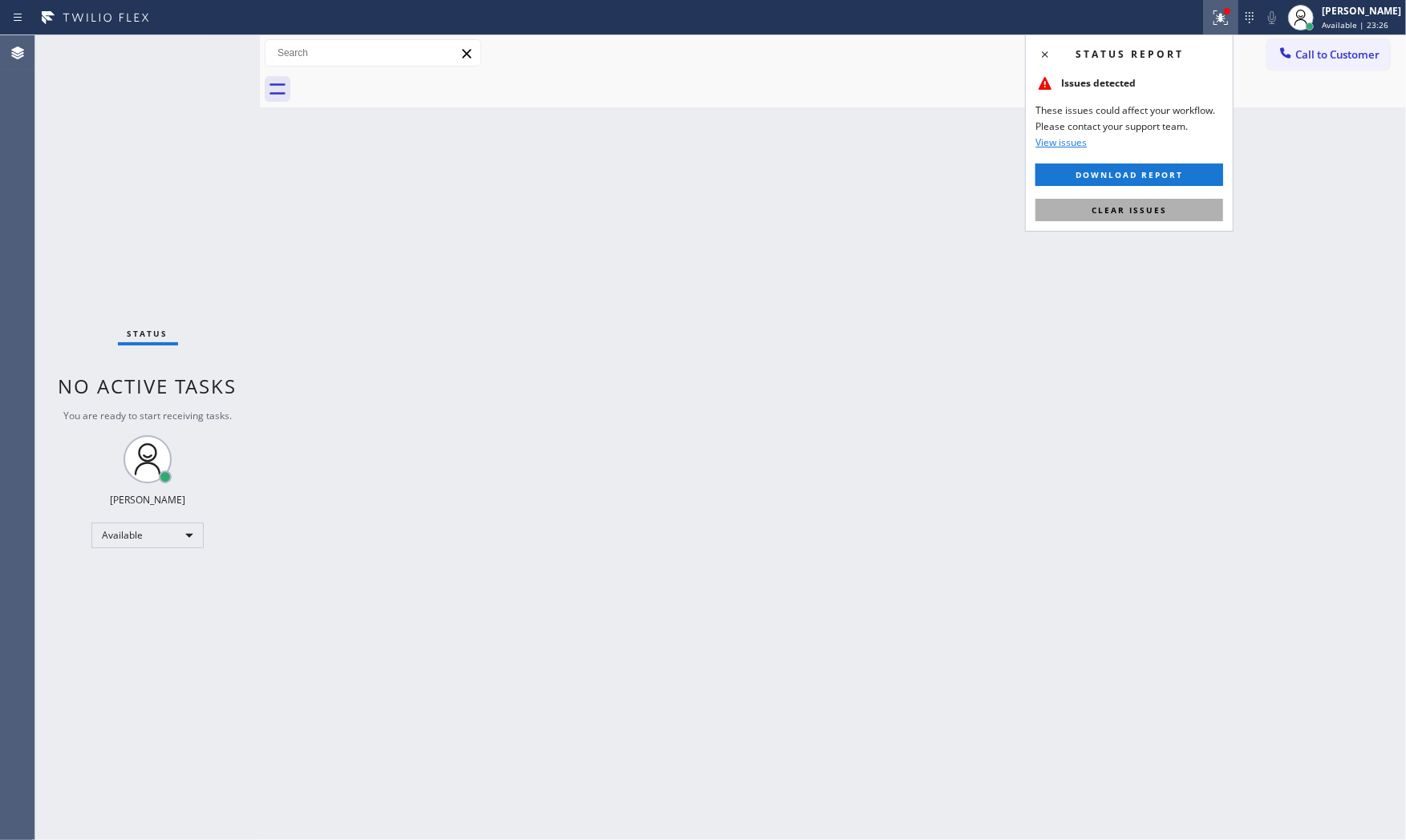
click at [1140, 198] on button "Clear issues" at bounding box center [1129, 210] width 187 height 22
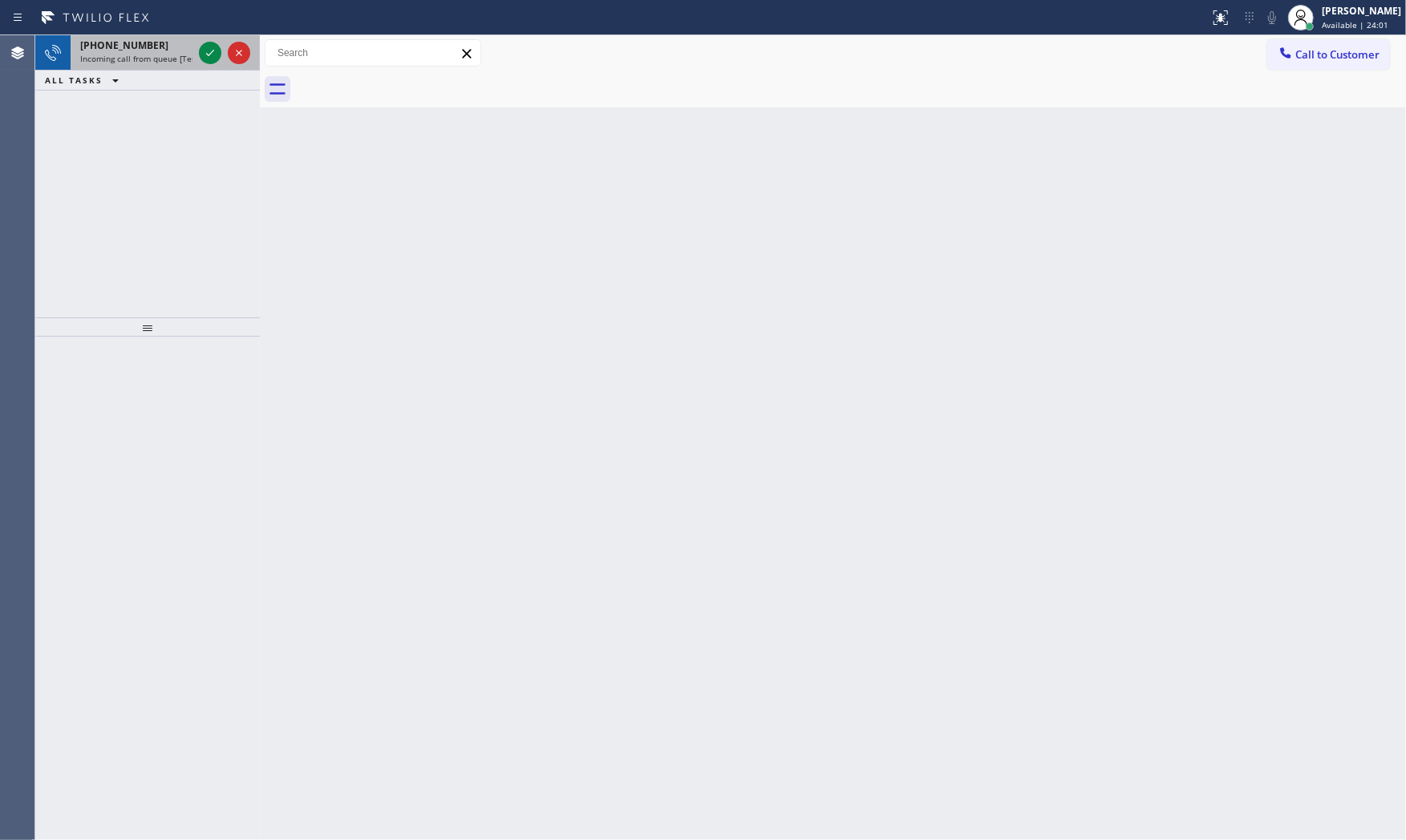
click at [182, 57] on span "Incoming call from queue [Test] All" at bounding box center [147, 58] width 133 height 11
click at [211, 56] on icon at bounding box center [210, 53] width 19 height 19
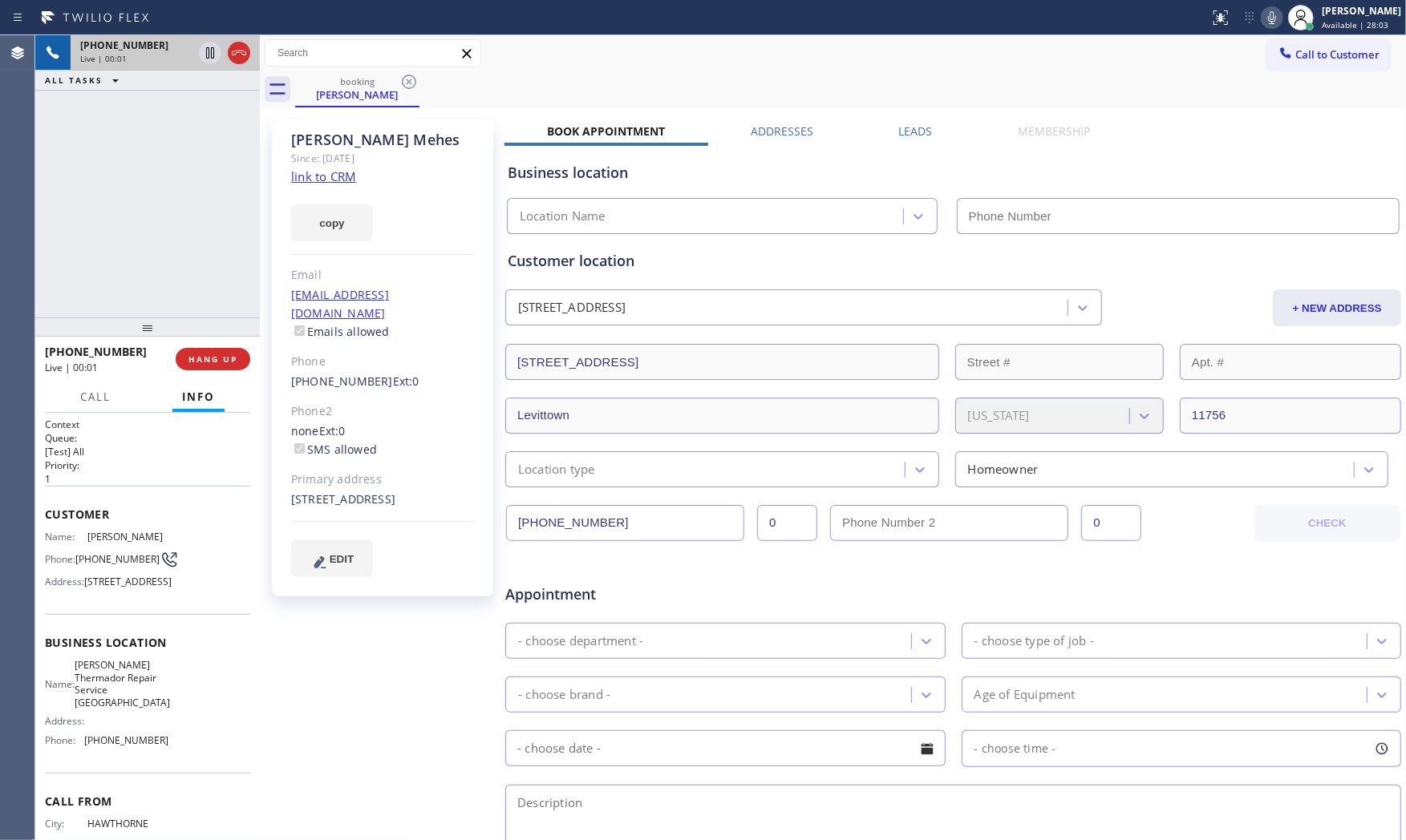
type input "(631) 201-5239"
click at [331, 185] on link "link to CRM" at bounding box center [323, 176] width 65 height 16
drag, startPoint x: 1267, startPoint y: 13, endPoint x: 1235, endPoint y: 13, distance: 32.0
click at [1267, 13] on icon at bounding box center [1272, 17] width 19 height 19
click at [211, 51] on icon at bounding box center [210, 52] width 8 height 11
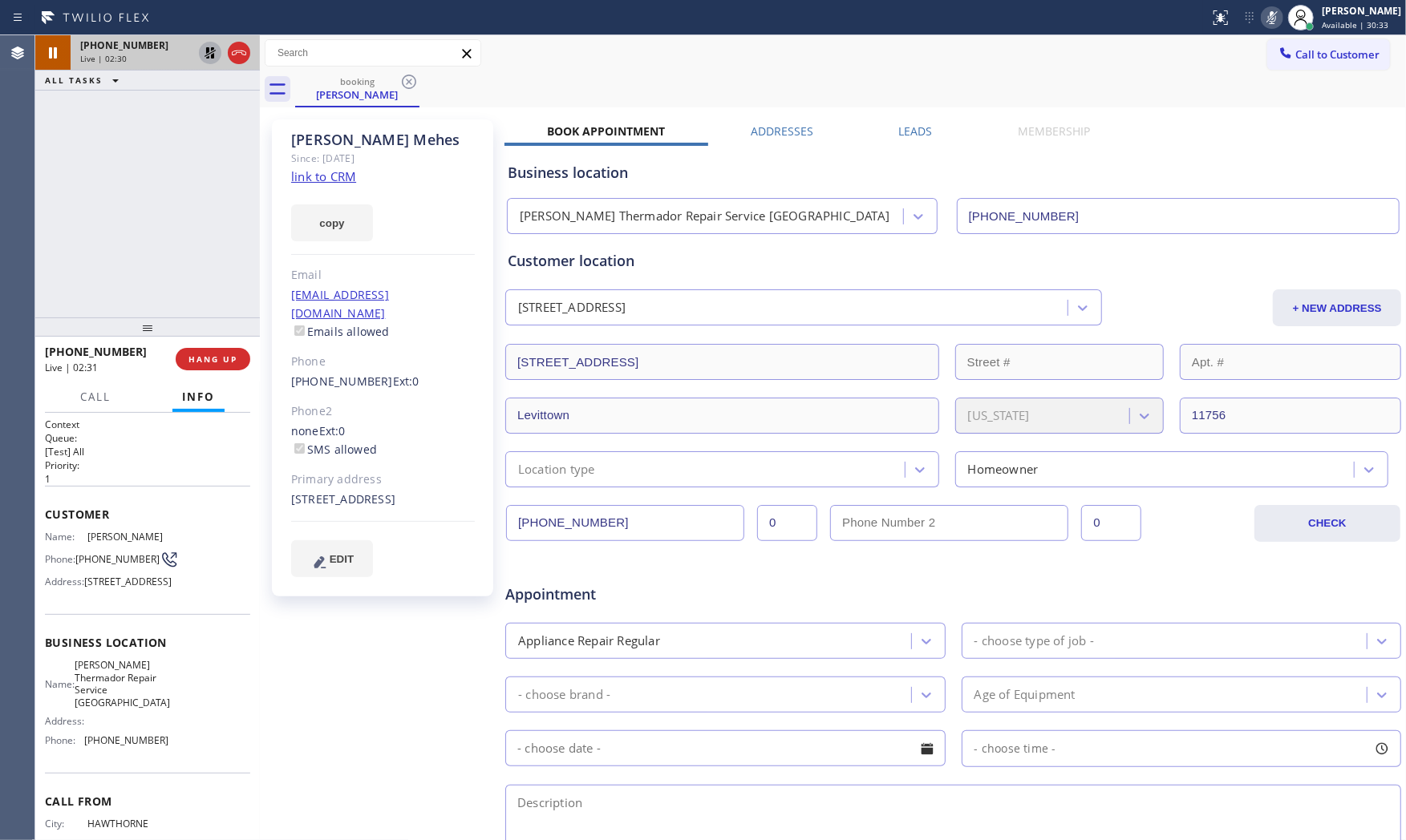
click at [1272, 25] on icon at bounding box center [1272, 17] width 19 height 19
click at [218, 54] on icon at bounding box center [210, 53] width 19 height 19
click at [1272, 25] on icon at bounding box center [1272, 17] width 19 height 19
click at [198, 353] on span "HANG UP" at bounding box center [212, 358] width 49 height 11
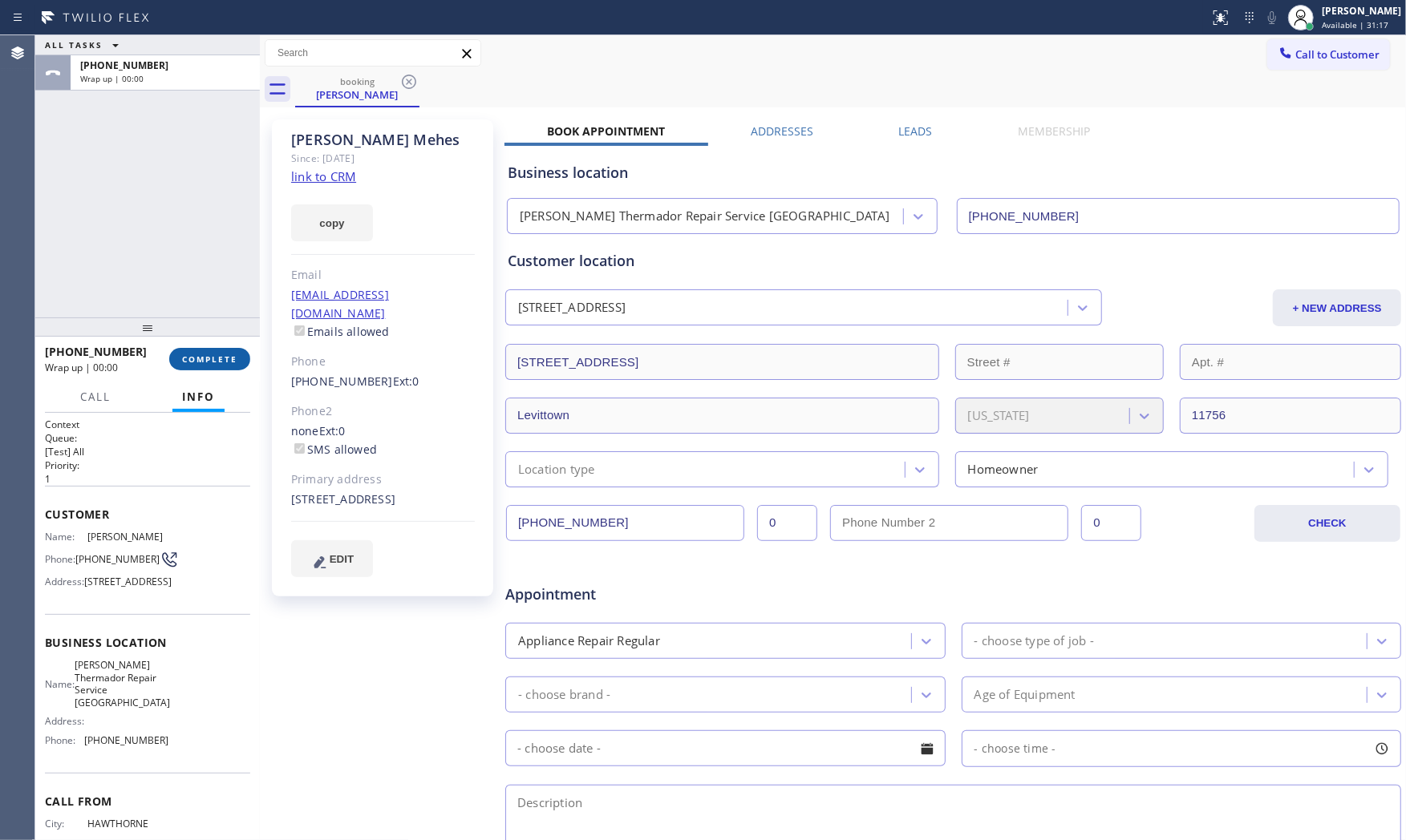
click at [198, 353] on span "COMPLETE" at bounding box center [210, 358] width 56 height 11
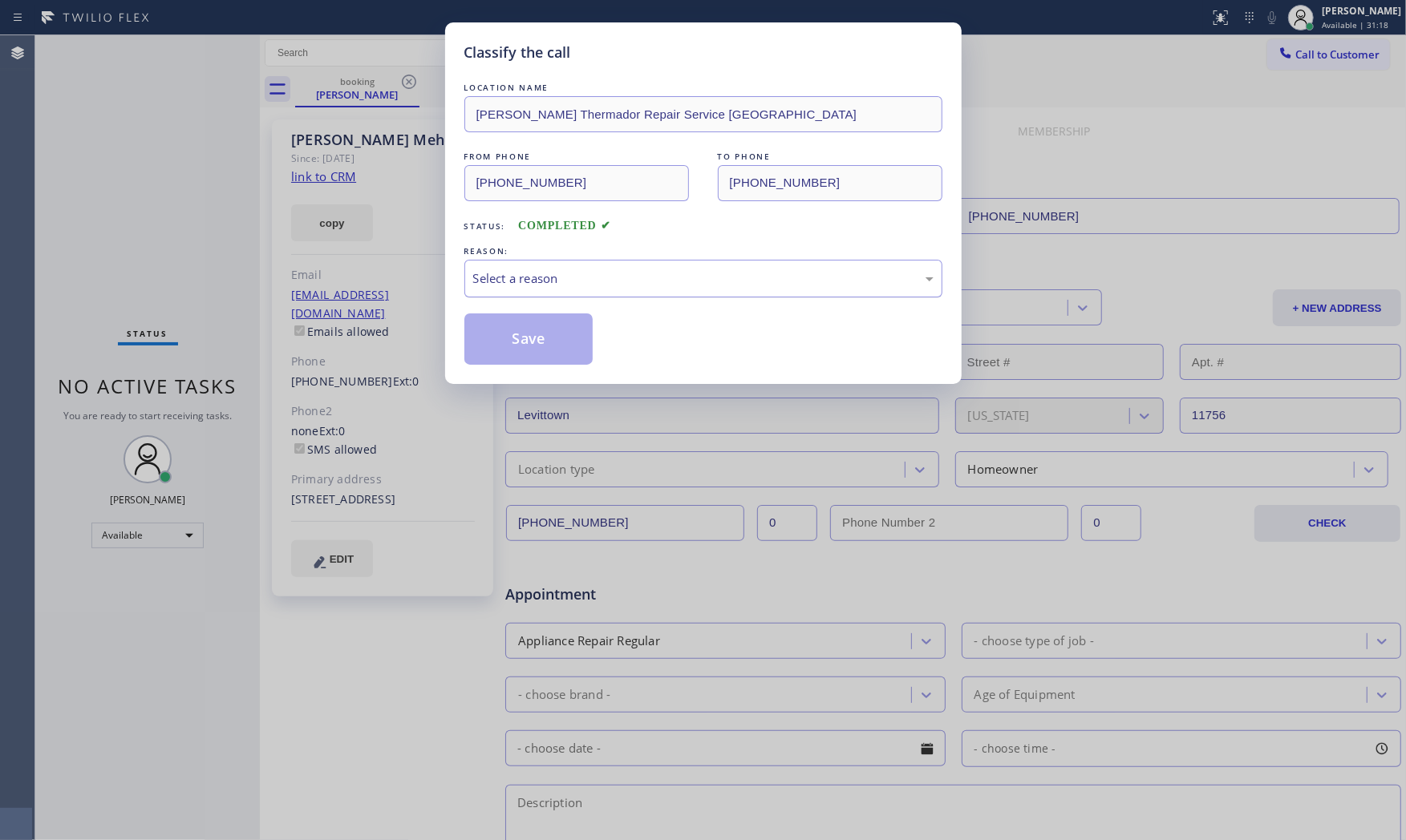
click at [620, 275] on div "Select a reason" at bounding box center [703, 279] width 460 height 19
click at [532, 334] on button "Save" at bounding box center [529, 339] width 129 height 51
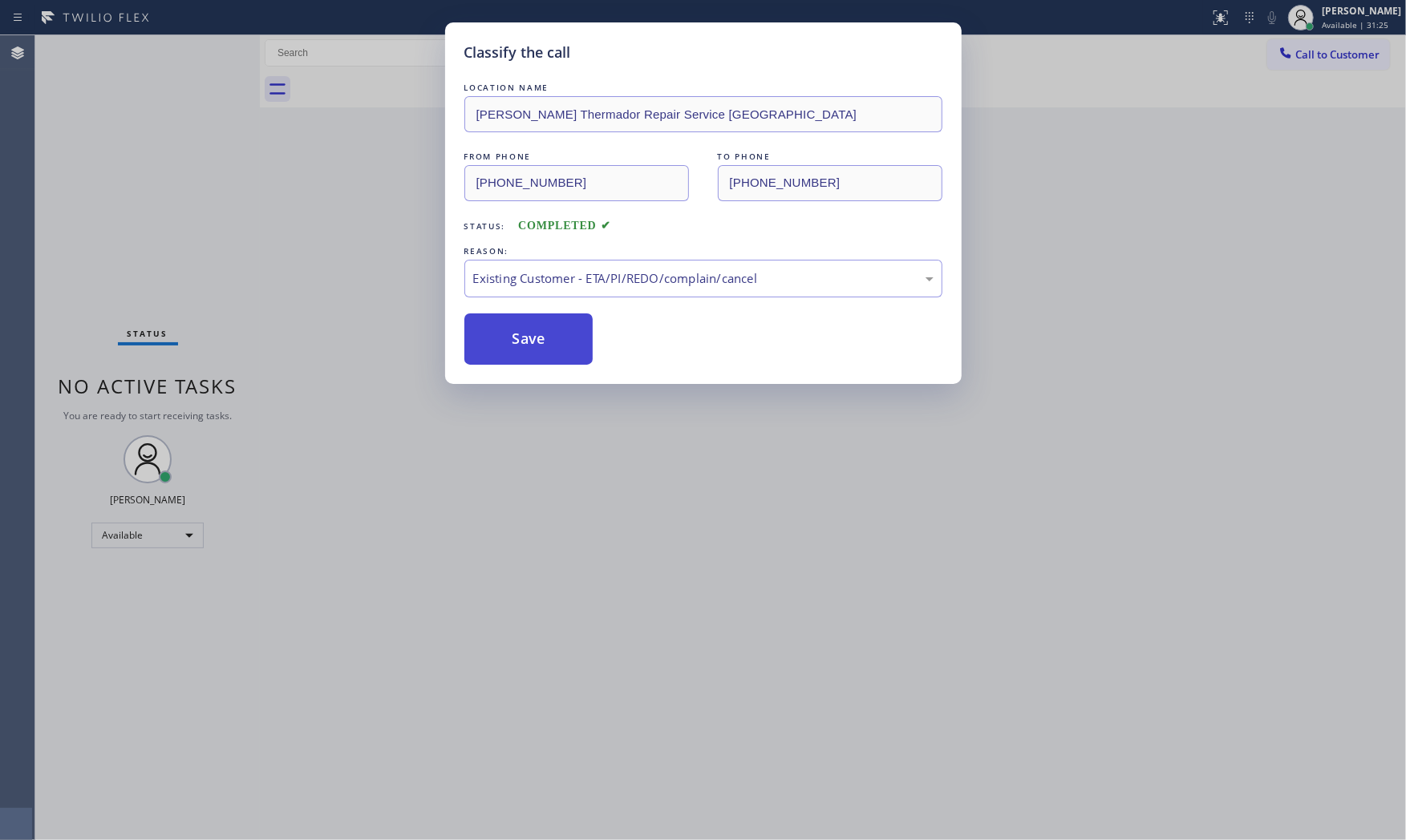
click at [532, 334] on button "Save" at bounding box center [529, 339] width 129 height 51
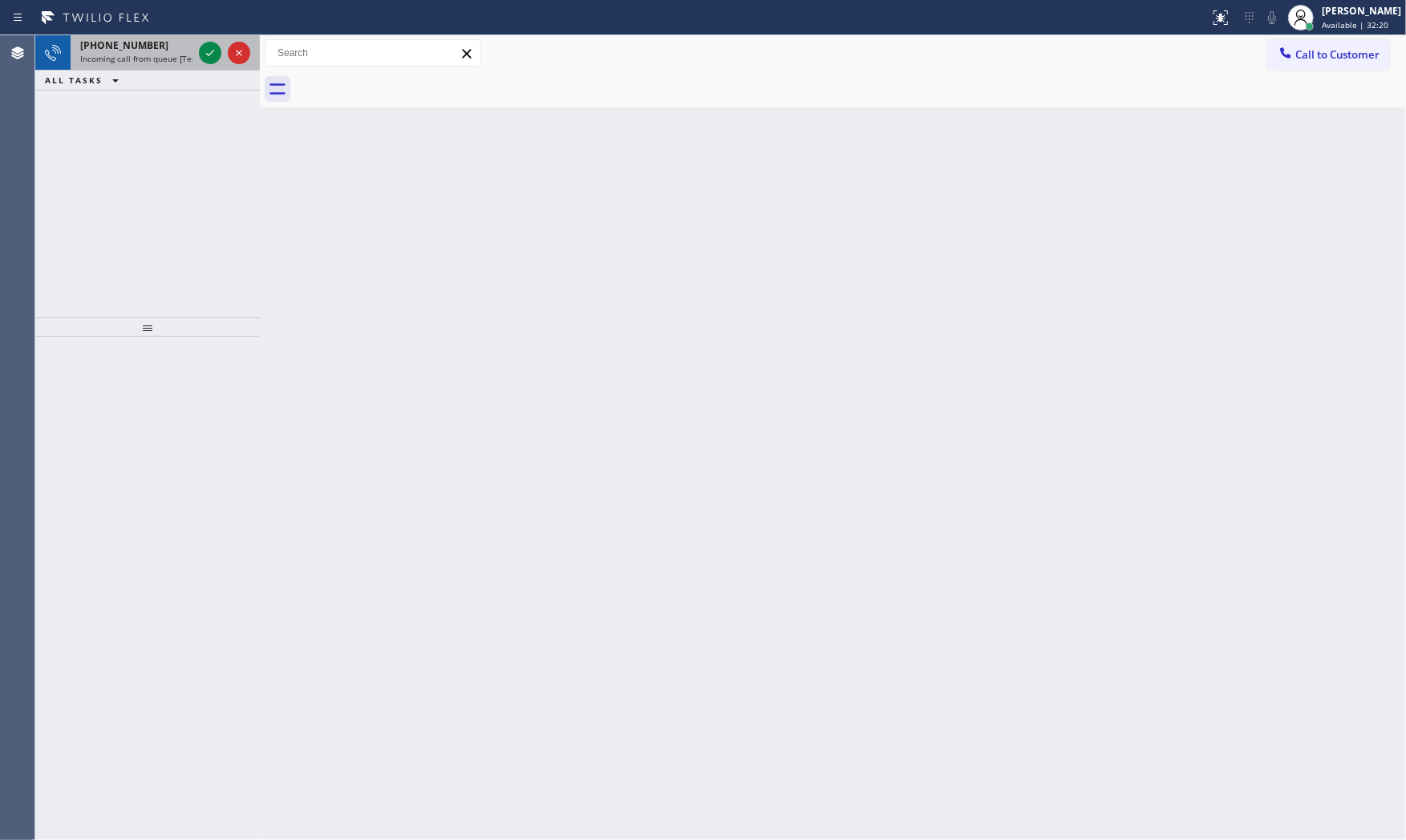
click at [197, 49] on div at bounding box center [224, 52] width 57 height 35
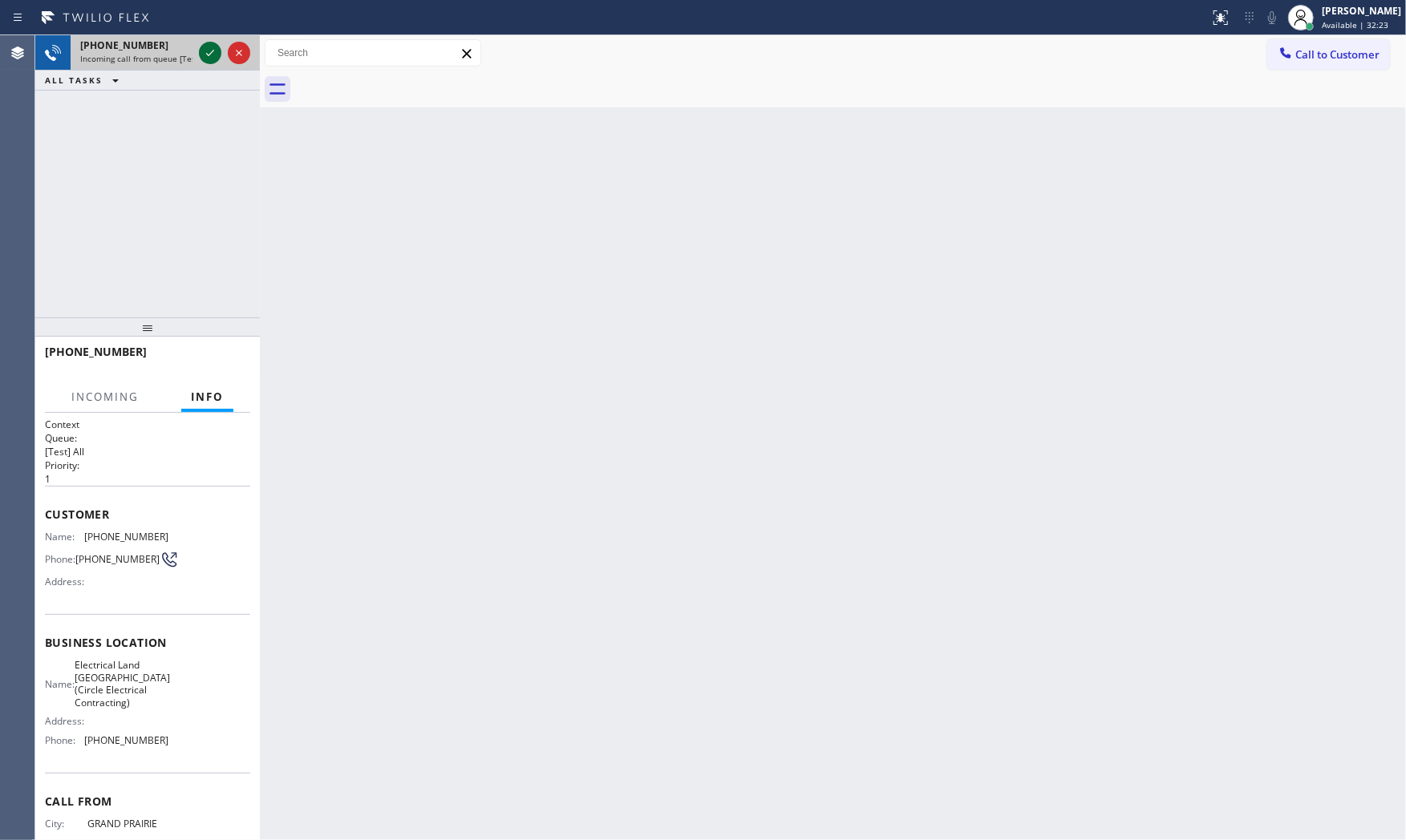
click at [204, 50] on icon at bounding box center [210, 53] width 19 height 19
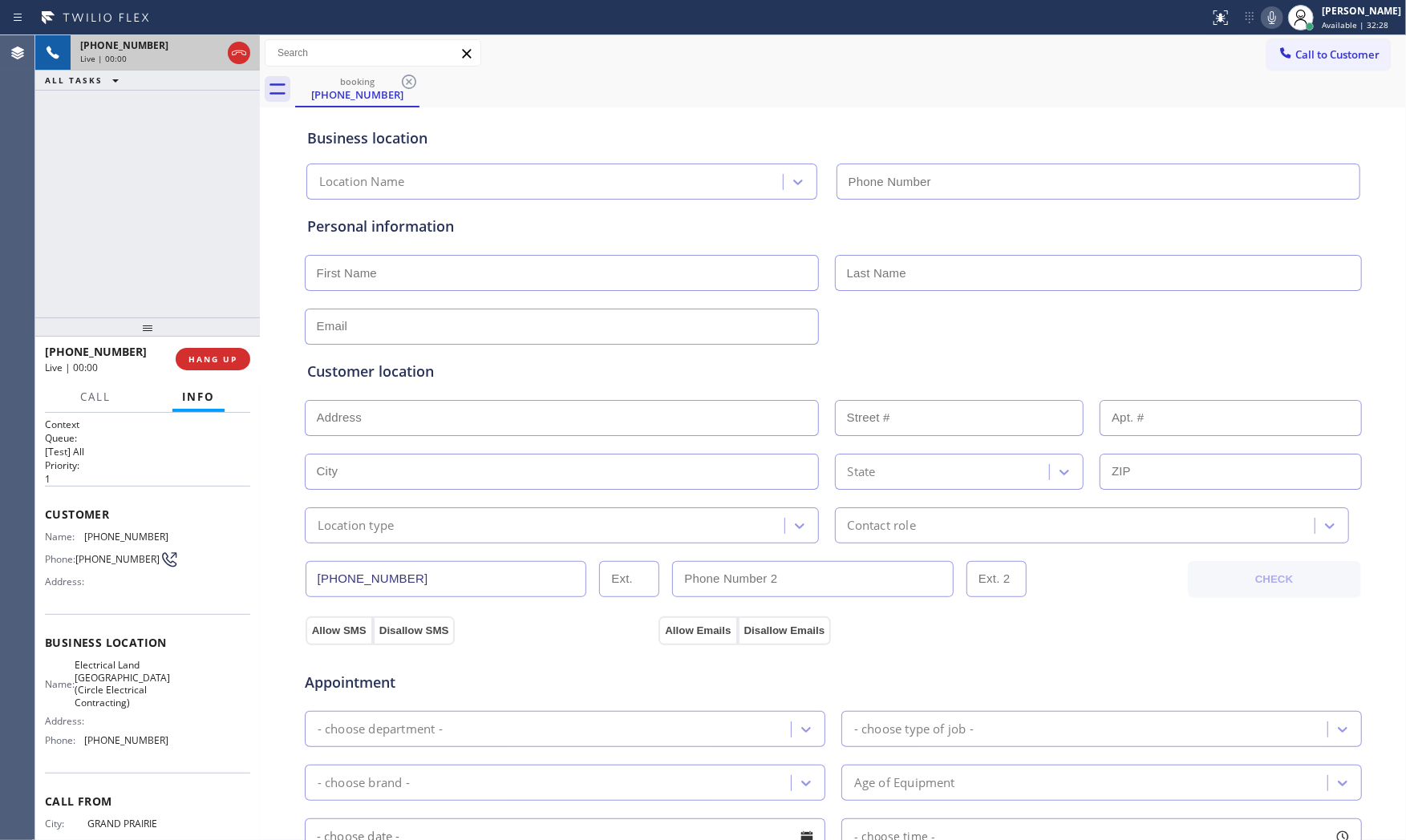
type input "(682) 337-6753"
click at [237, 366] on button "HANG UP" at bounding box center [212, 359] width 74 height 22
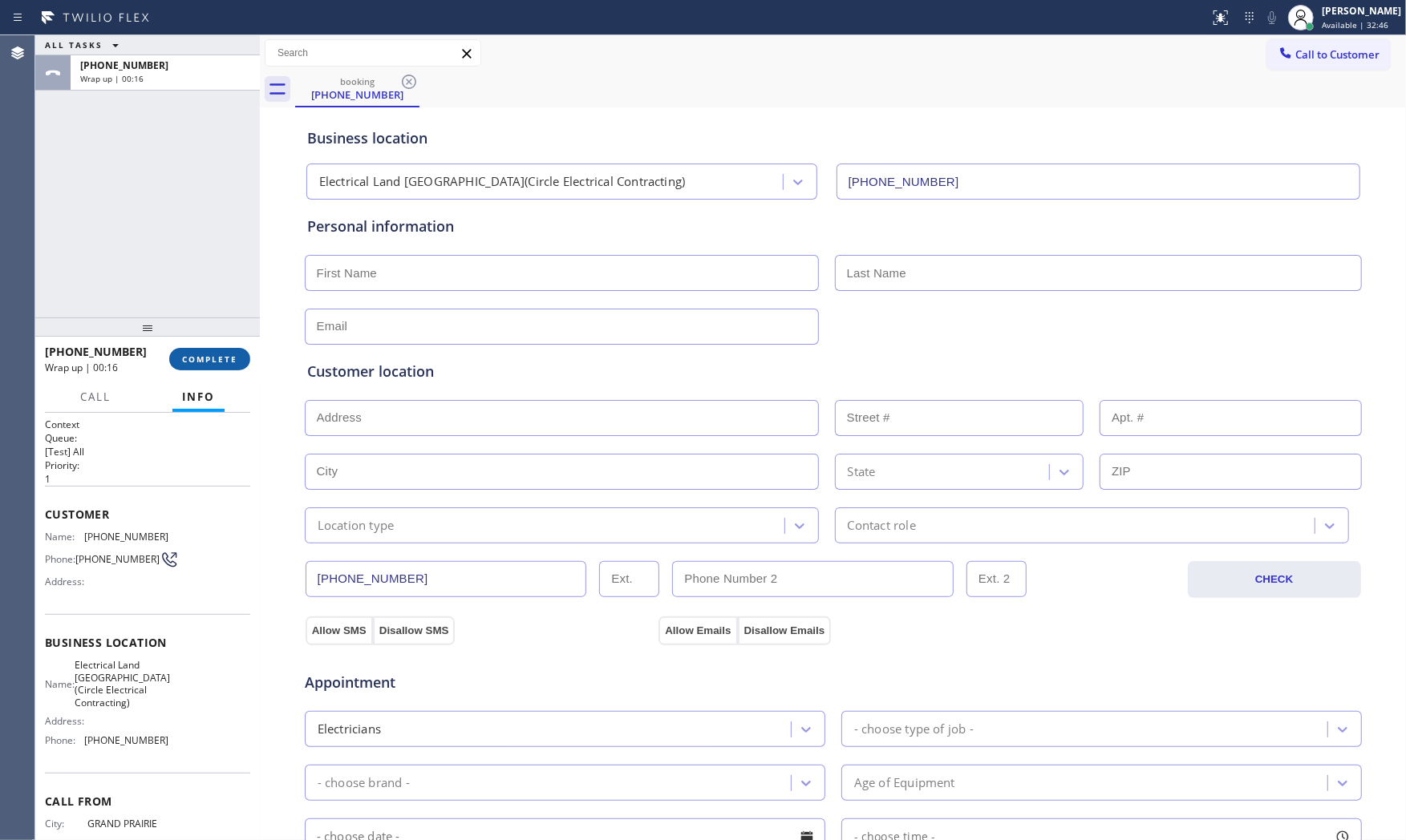
drag, startPoint x: 252, startPoint y: 342, endPoint x: 221, endPoint y: 353, distance: 32.9
click at [251, 342] on div "+19729718388 Wrap up | 00:16 COMPLETE" at bounding box center [147, 359] width 224 height 44
click at [220, 353] on span "COMPLETE" at bounding box center [210, 358] width 56 height 11
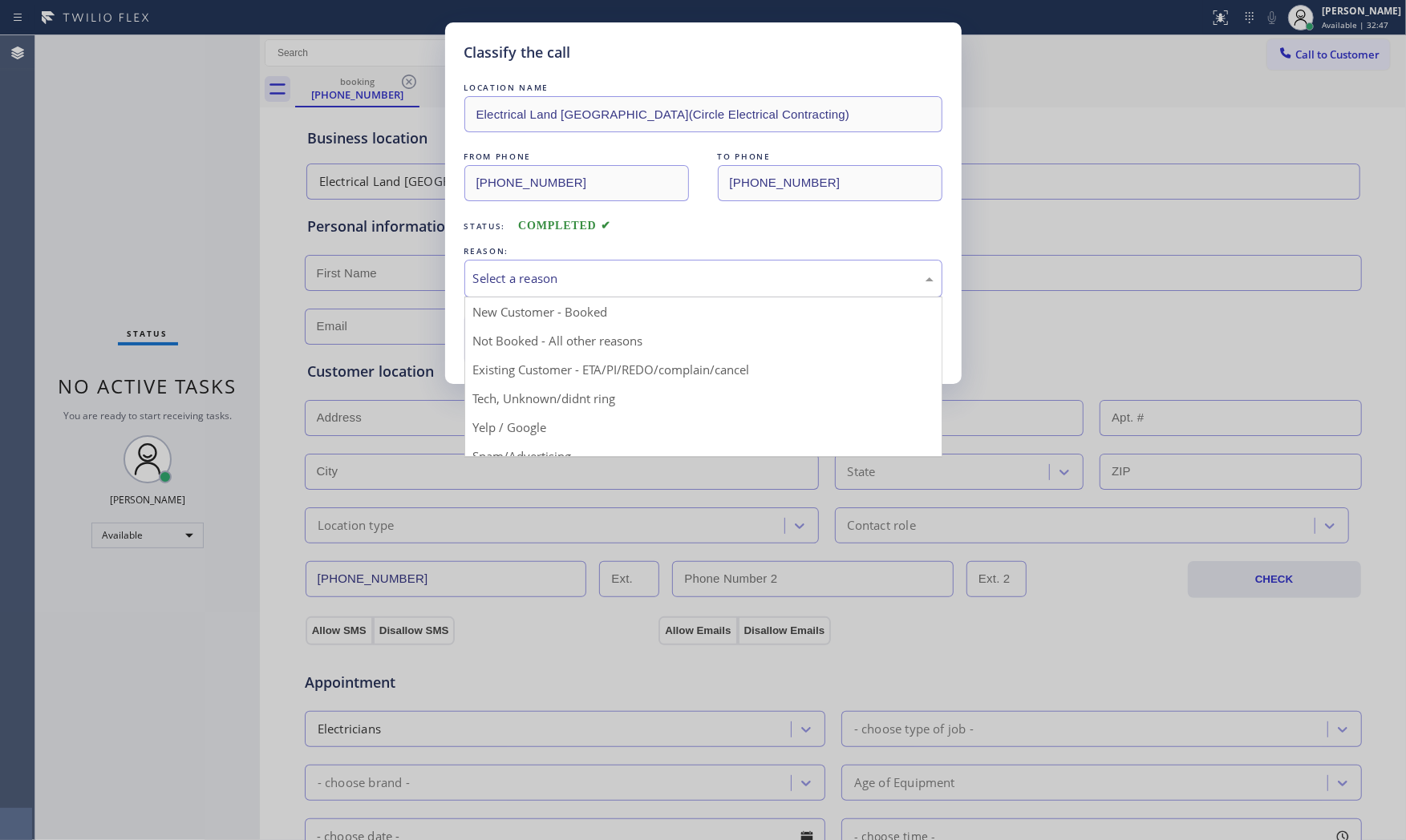
drag, startPoint x: 624, startPoint y: 275, endPoint x: 572, endPoint y: 317, distance: 66.8
click at [624, 276] on div "Select a reason" at bounding box center [703, 279] width 460 height 19
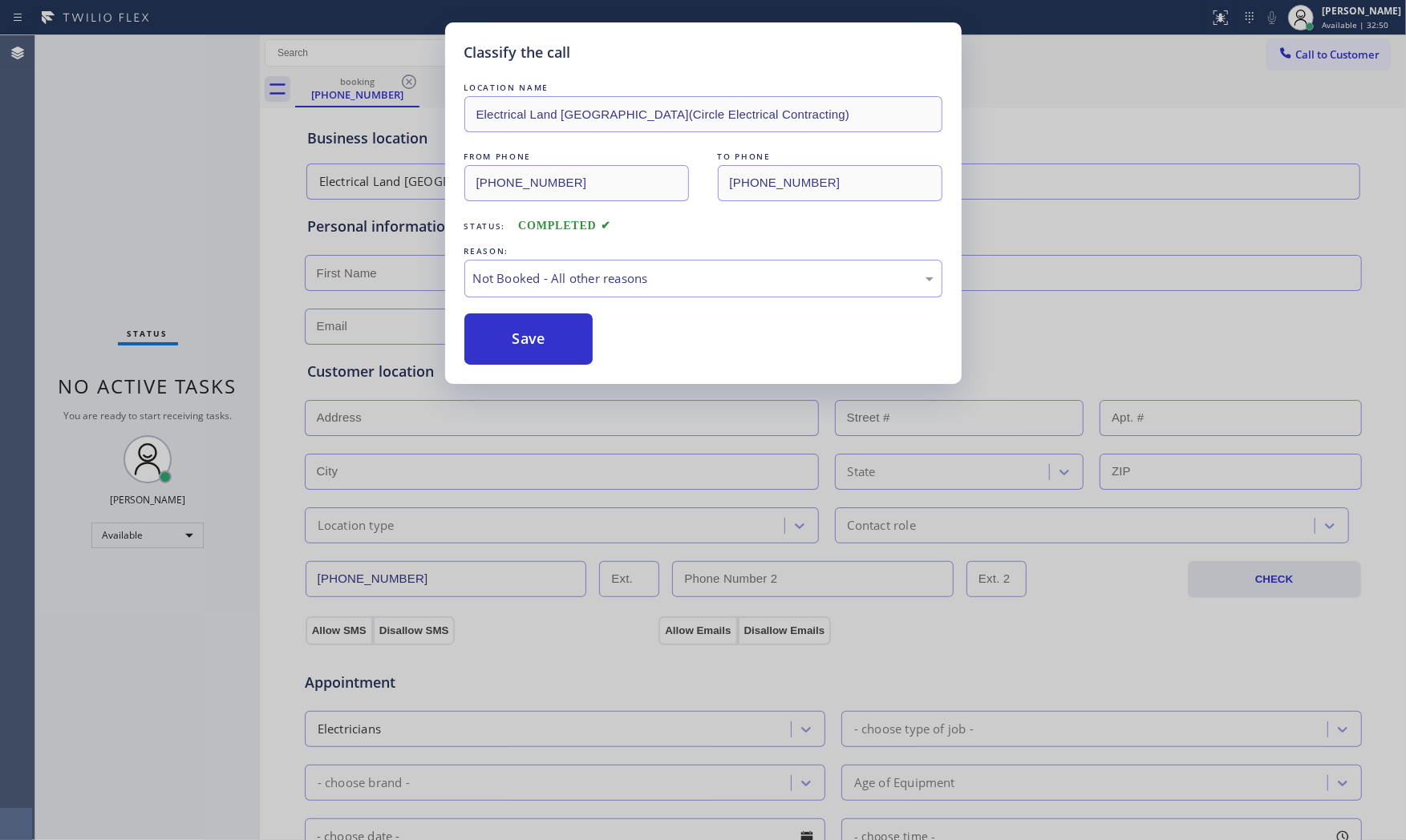
click at [545, 331] on button "Save" at bounding box center [529, 339] width 129 height 51
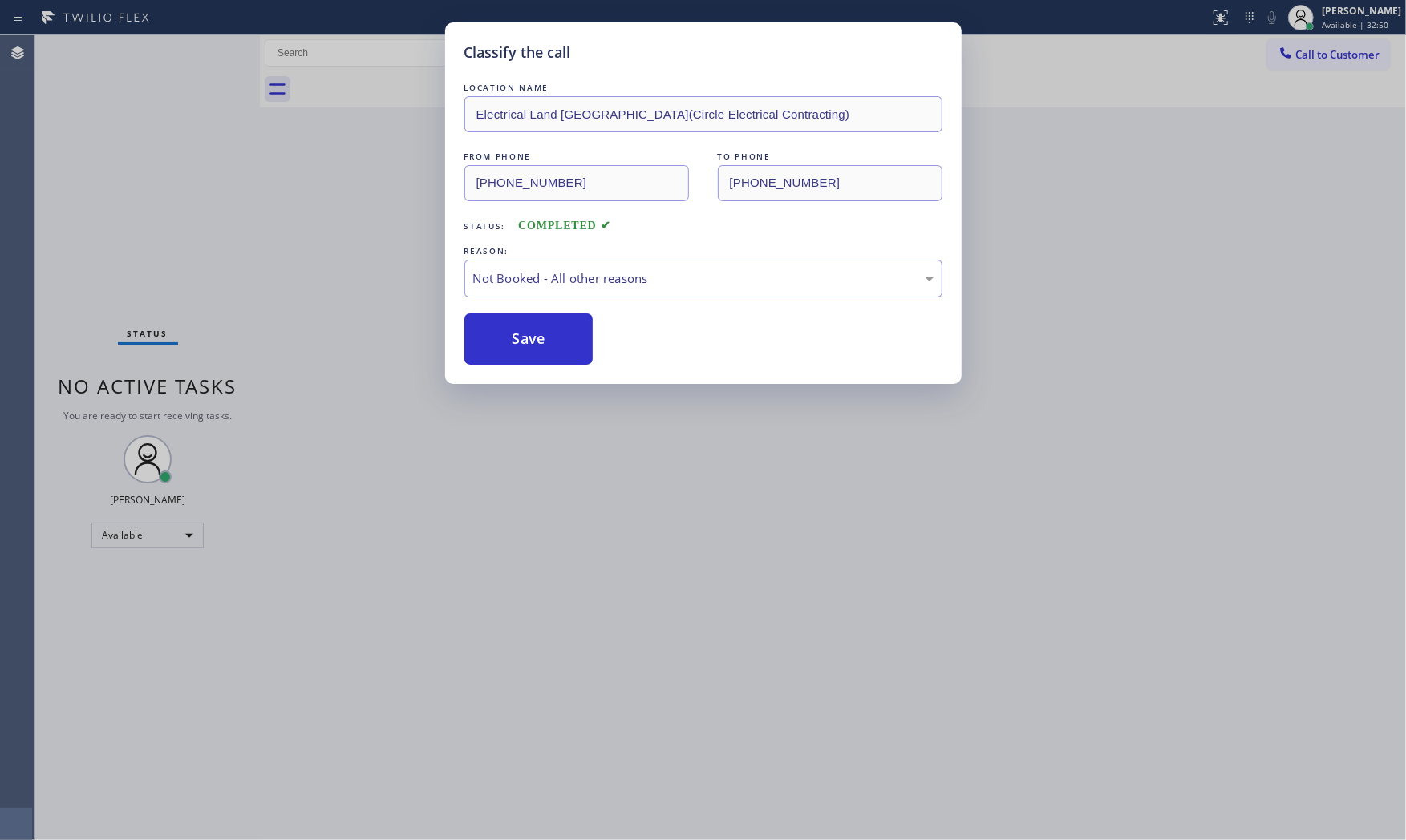
click at [545, 331] on button "Save" at bounding box center [529, 339] width 129 height 51
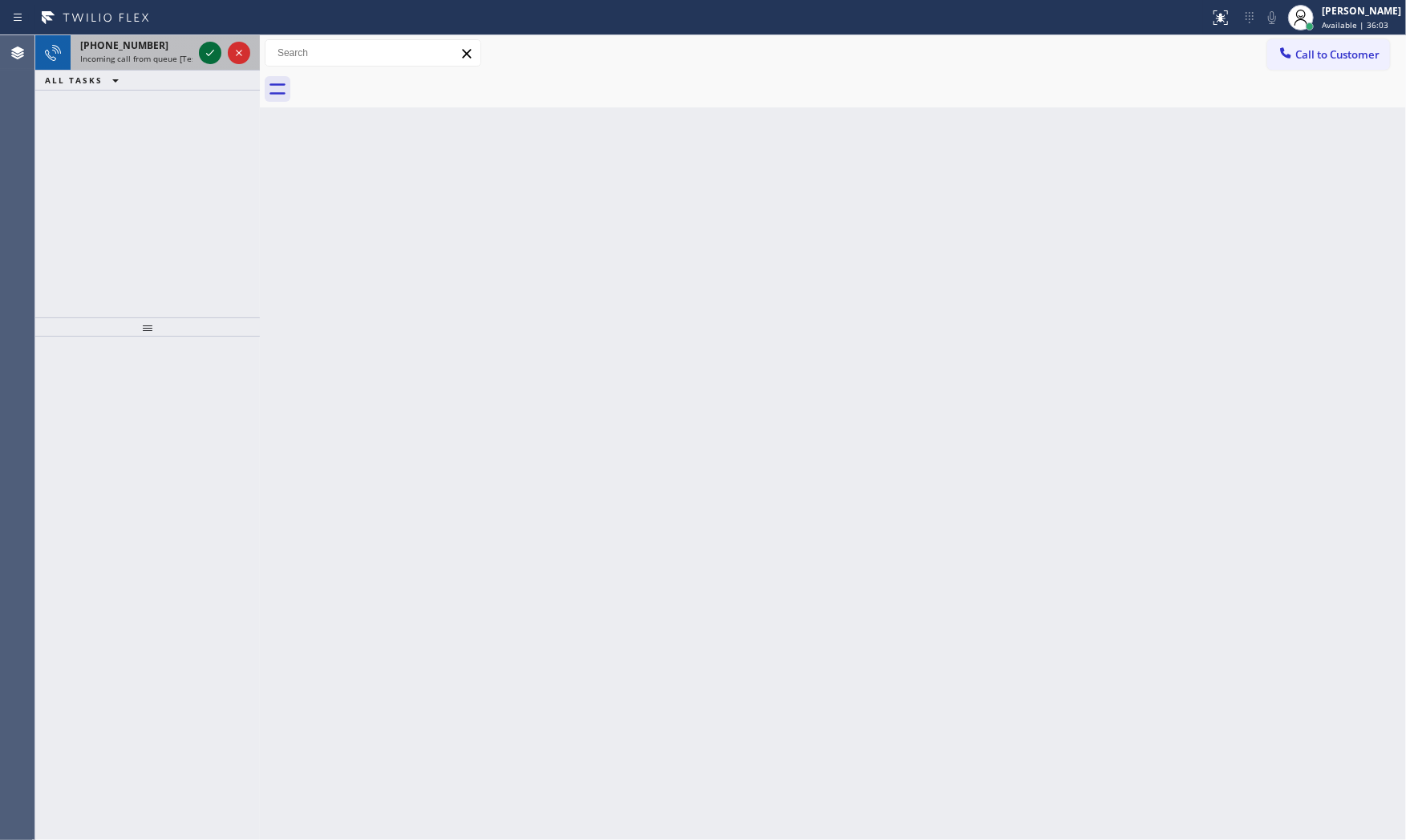
click at [205, 51] on icon at bounding box center [210, 53] width 19 height 19
click at [222, 58] on div at bounding box center [224, 52] width 57 height 35
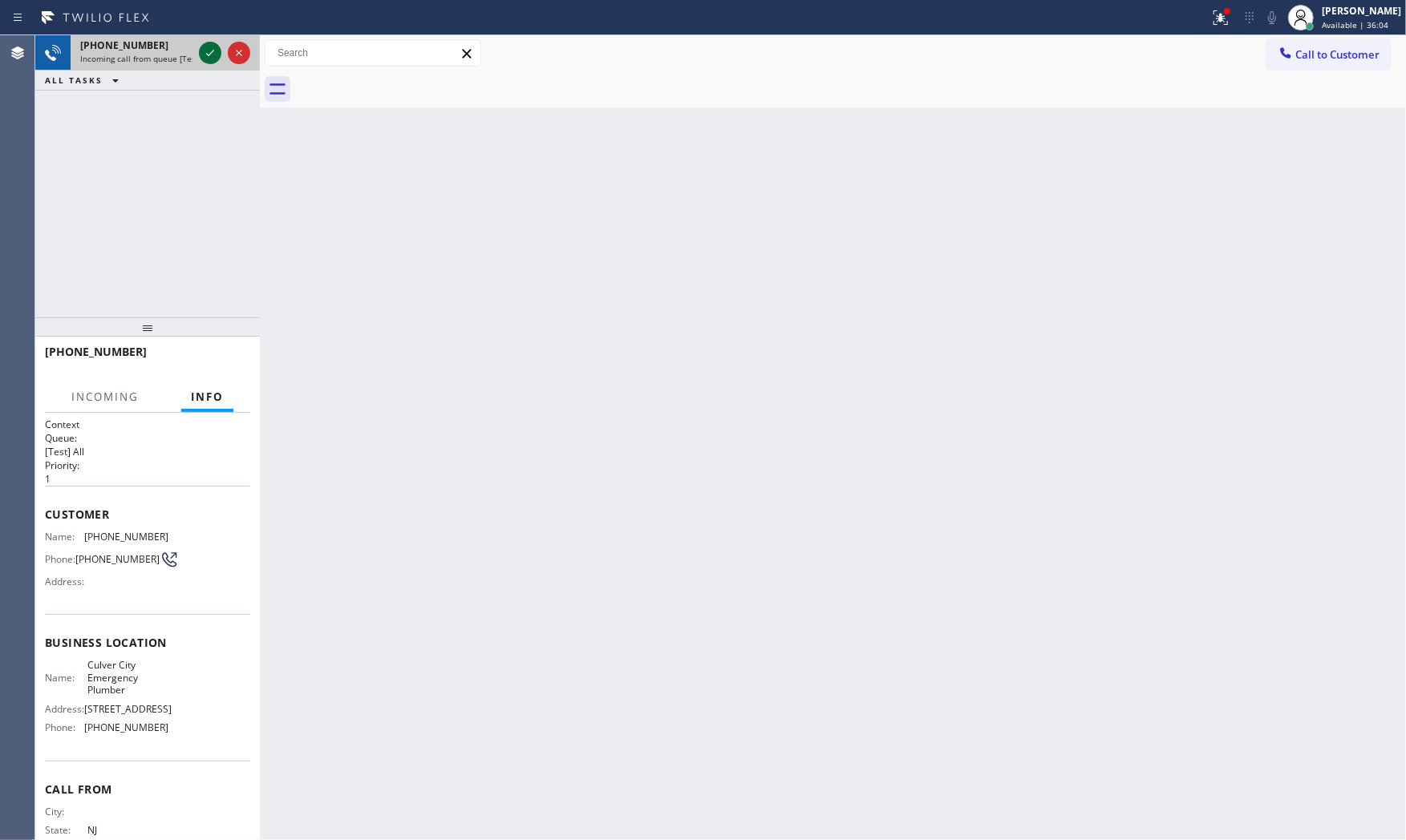
click at [212, 57] on icon at bounding box center [210, 53] width 19 height 19
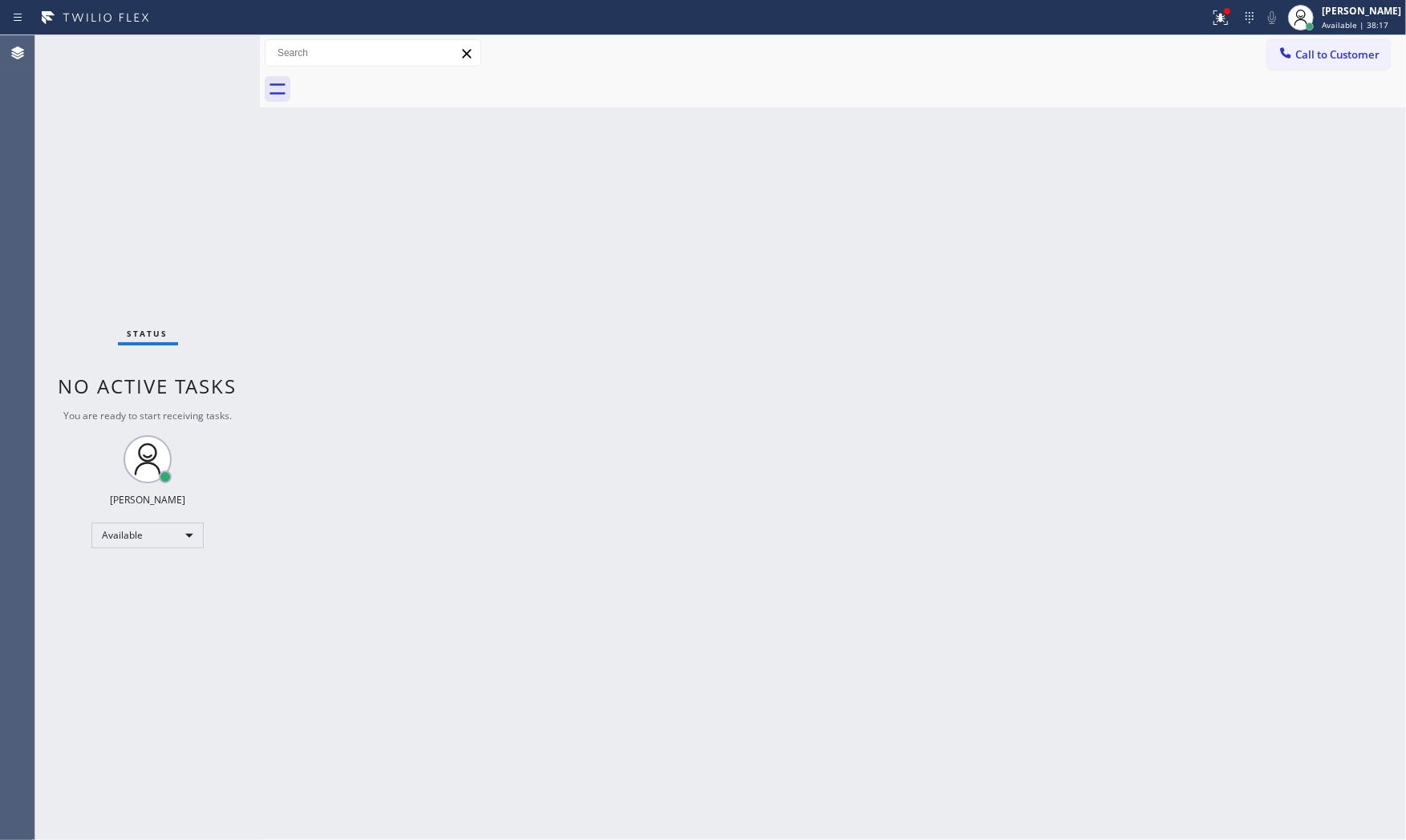
click at [199, 46] on div "Status No active tasks You are ready to start receiving tasks. [PERSON_NAME] Av…" at bounding box center [147, 437] width 224 height 805
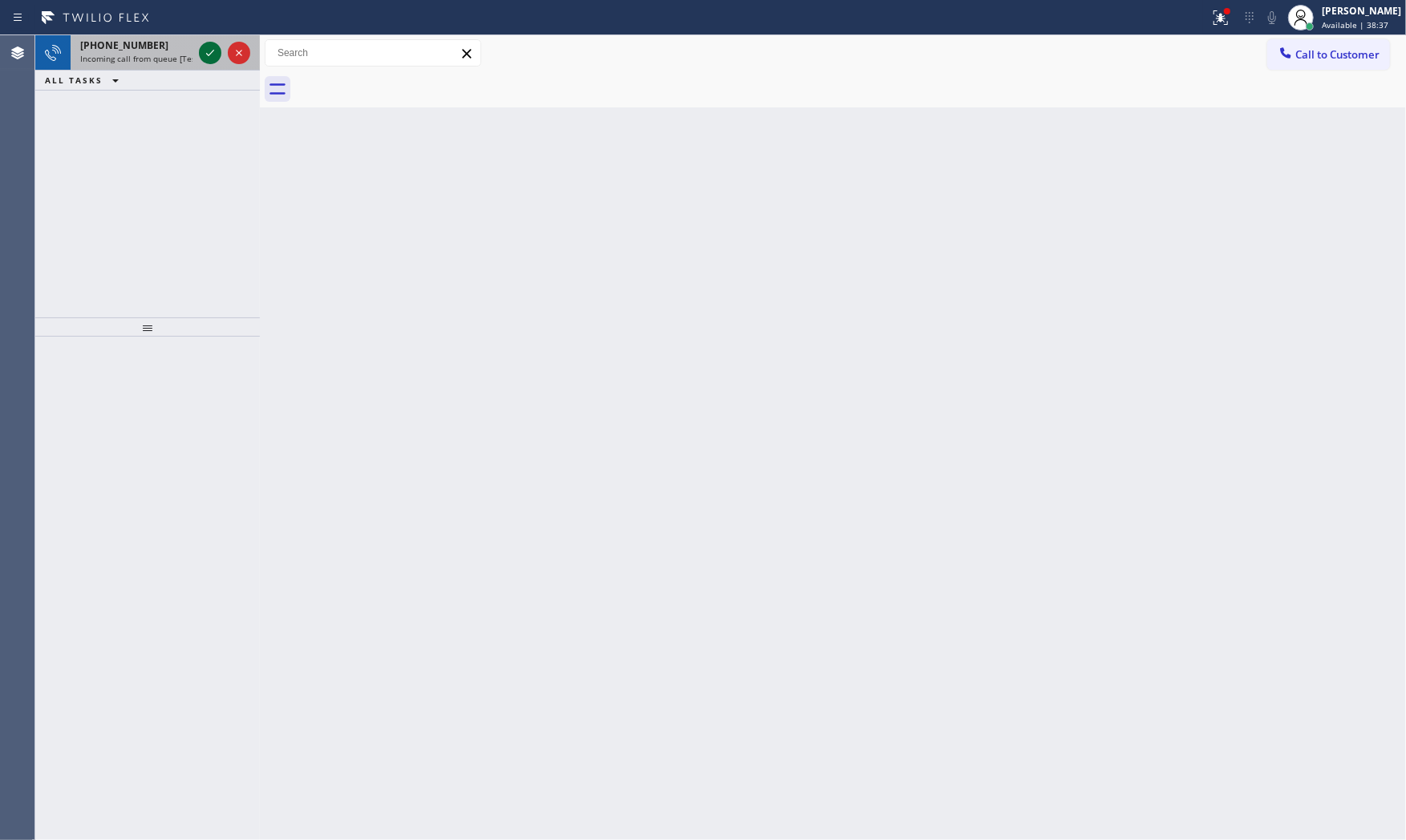
click at [207, 45] on icon at bounding box center [210, 53] width 19 height 19
click at [205, 59] on icon at bounding box center [210, 53] width 19 height 19
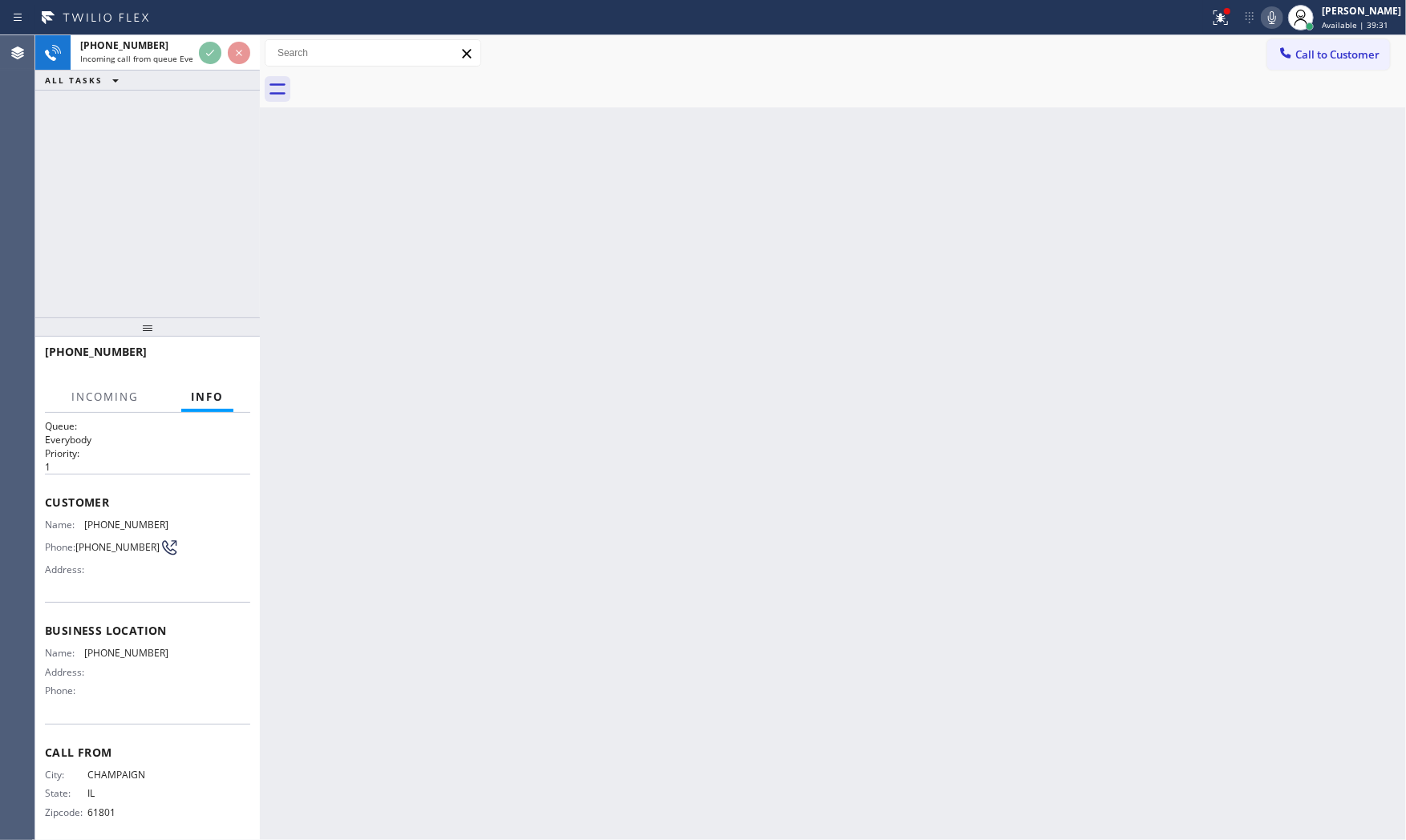
scroll to position [25, 0]
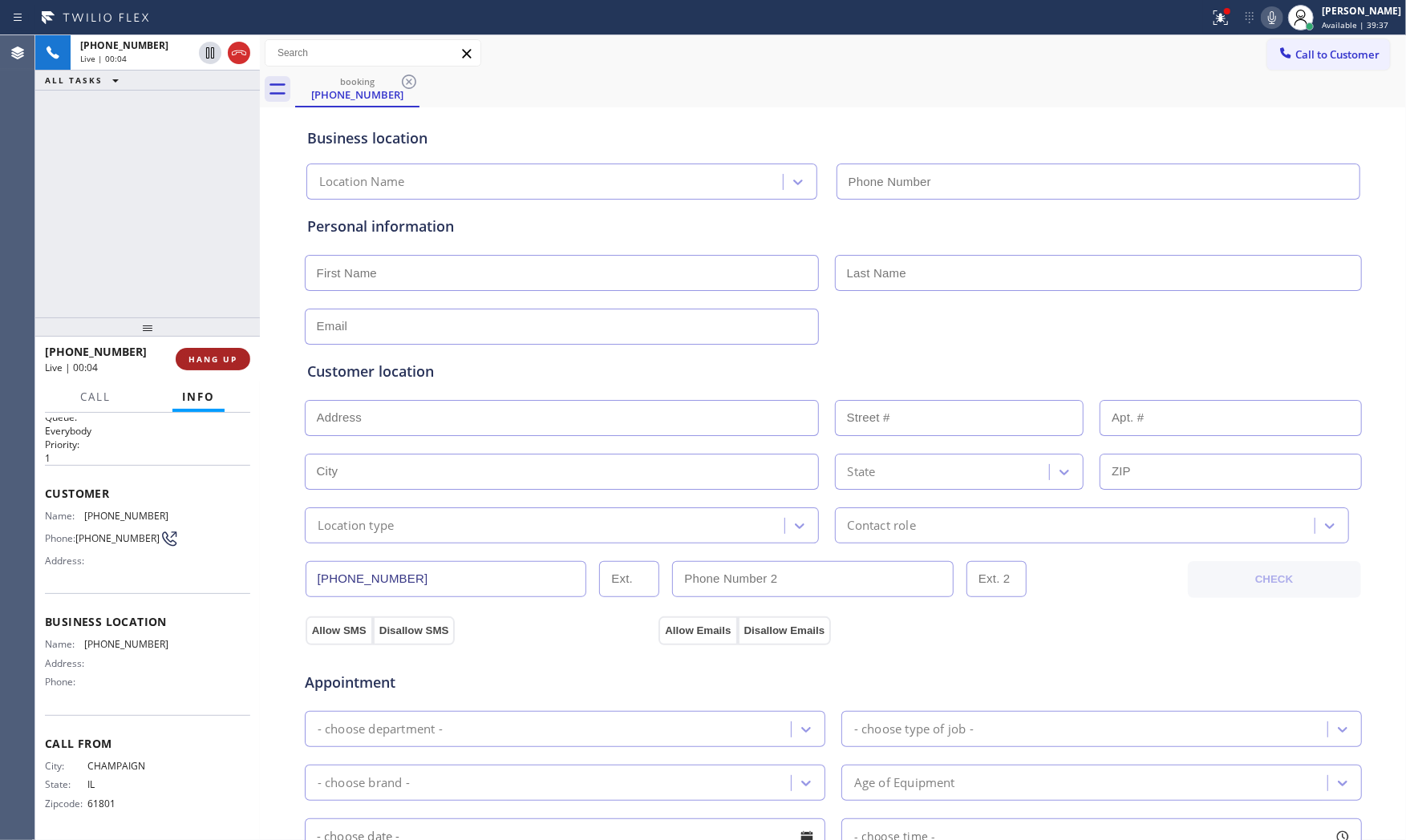
click at [205, 358] on span "HANG UP" at bounding box center [212, 358] width 49 height 11
click at [205, 358] on span "COMPLETE" at bounding box center [210, 358] width 56 height 11
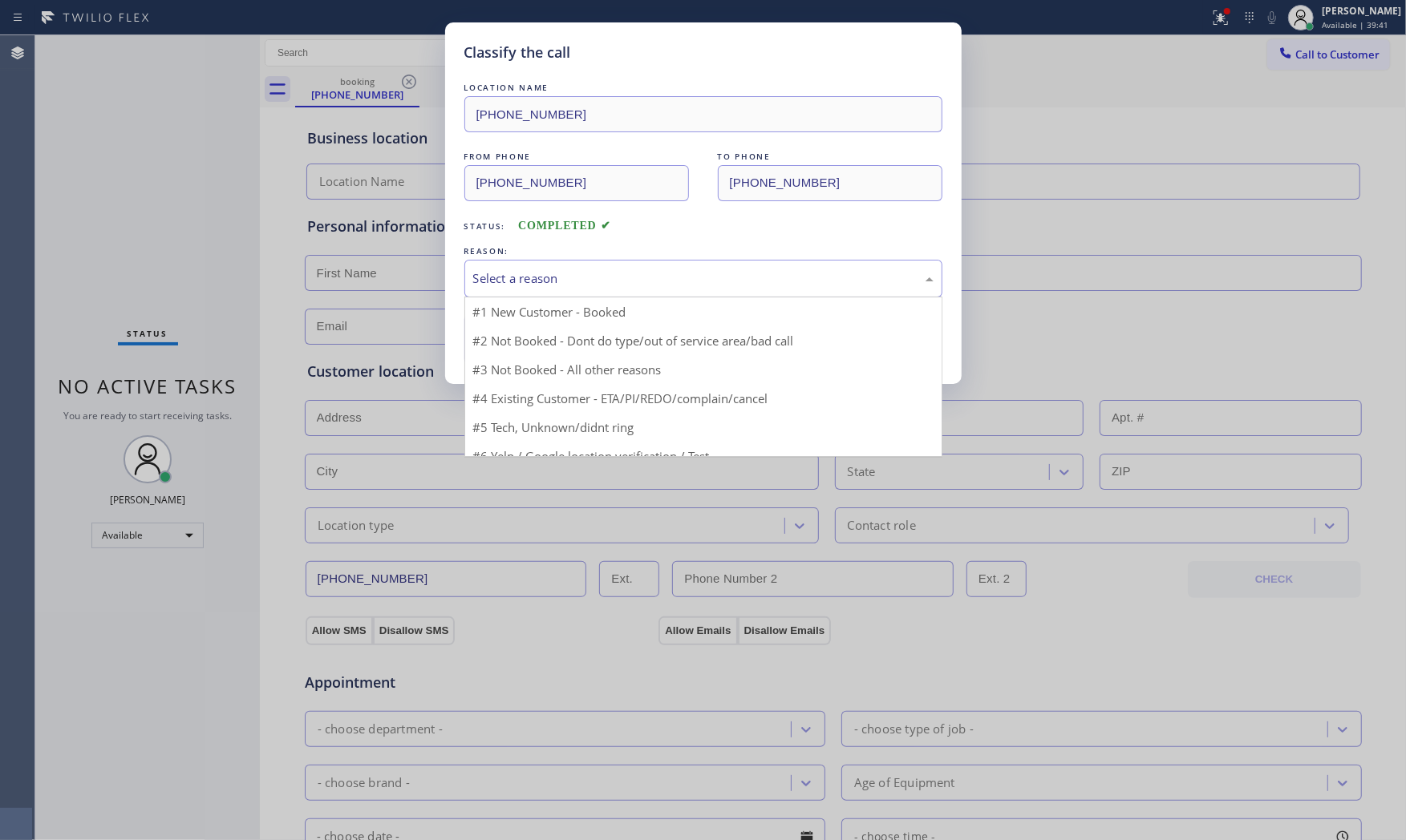
click at [587, 285] on div "Select a reason" at bounding box center [703, 279] width 460 height 19
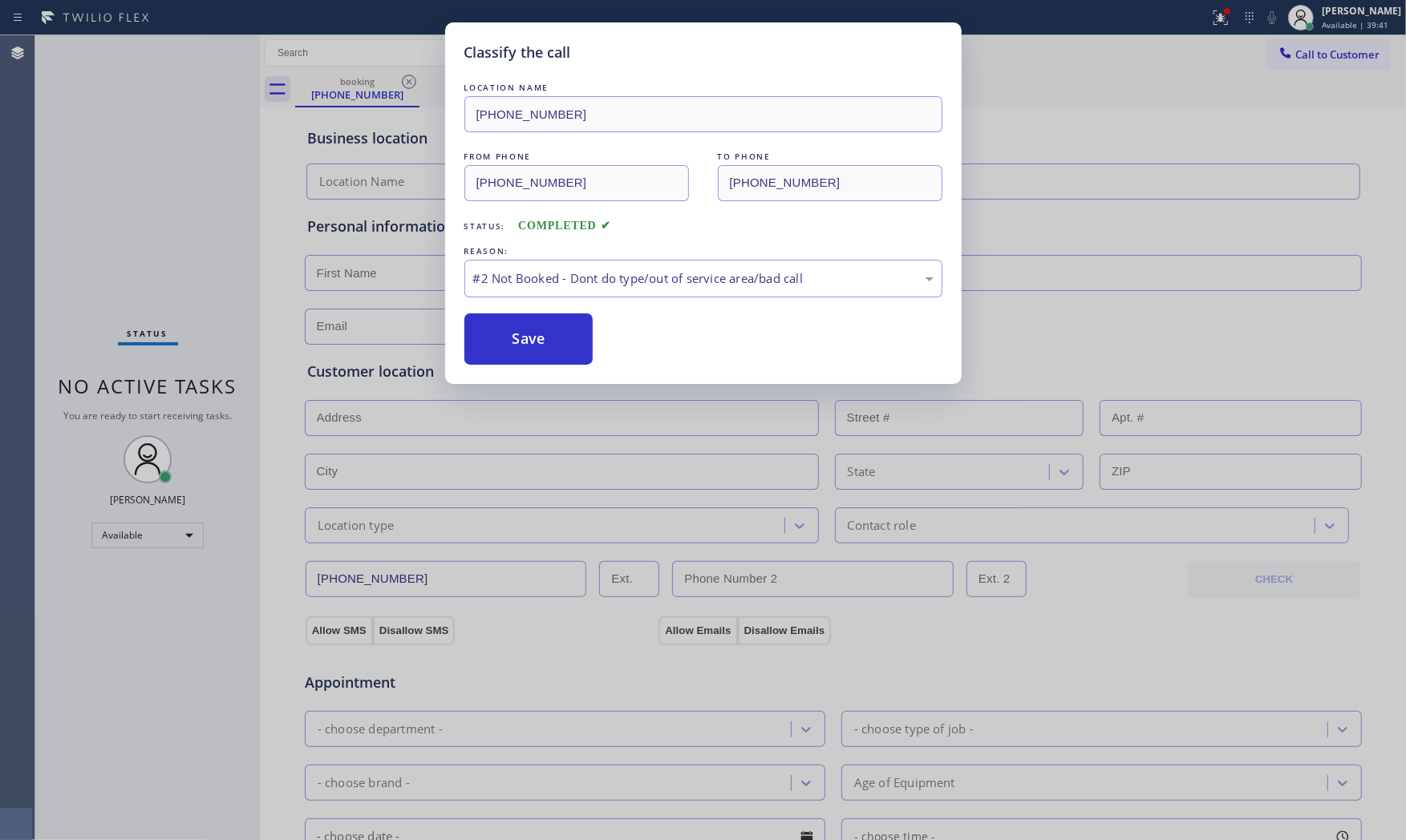
click at [560, 334] on button "Save" at bounding box center [529, 339] width 129 height 51
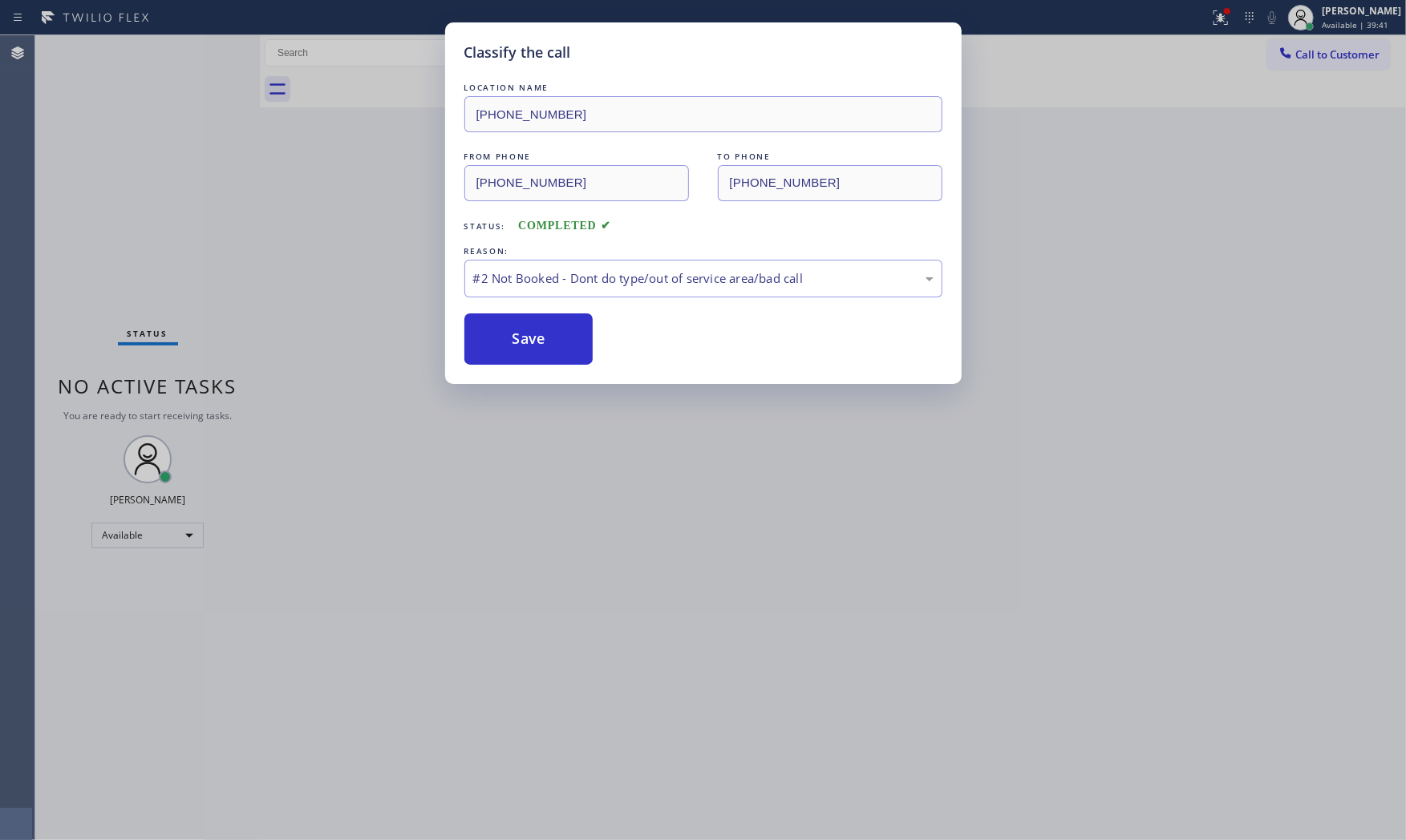
click at [560, 334] on button "Save" at bounding box center [529, 339] width 129 height 51
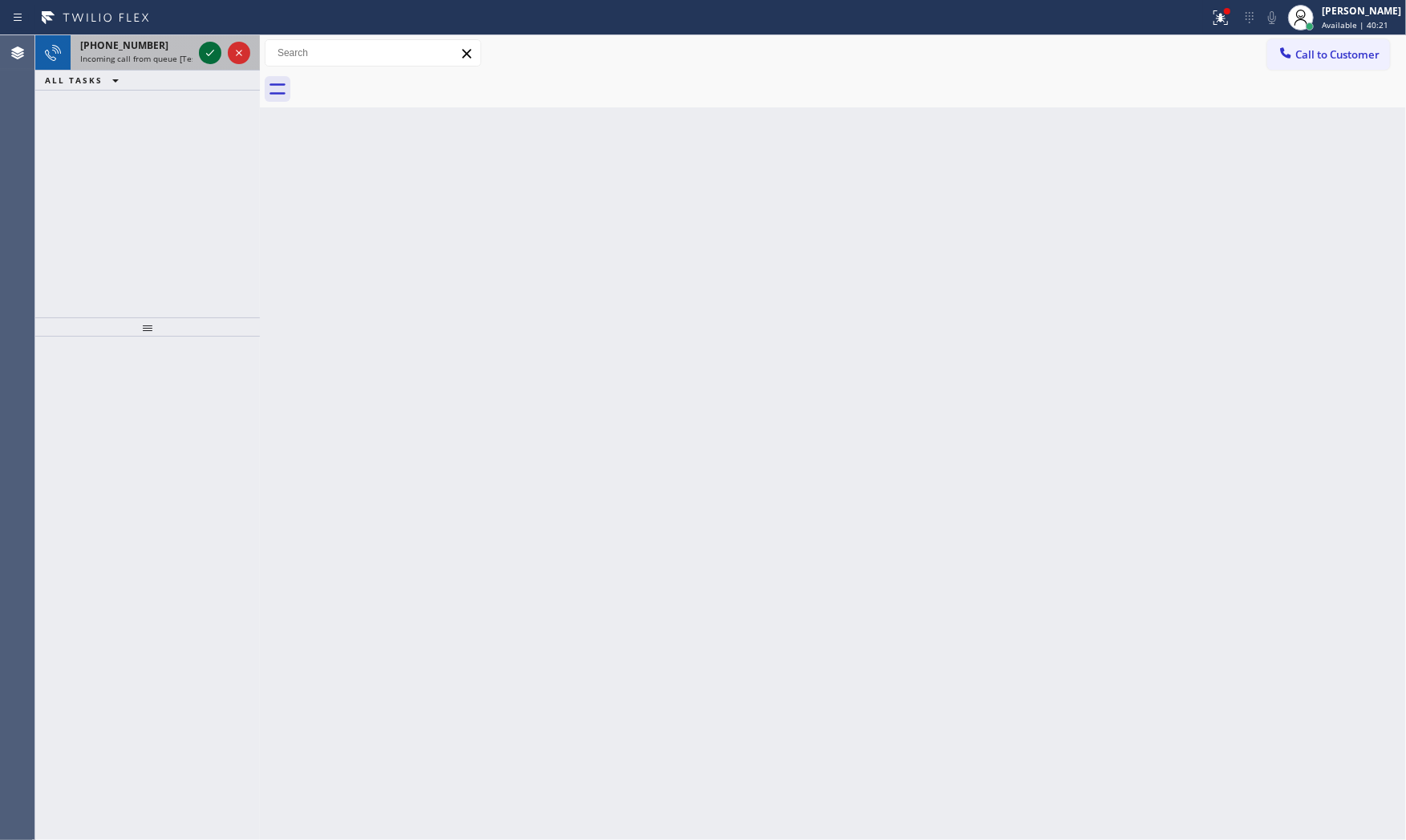
click at [209, 52] on icon at bounding box center [210, 53] width 19 height 19
click at [209, 49] on icon at bounding box center [210, 53] width 19 height 19
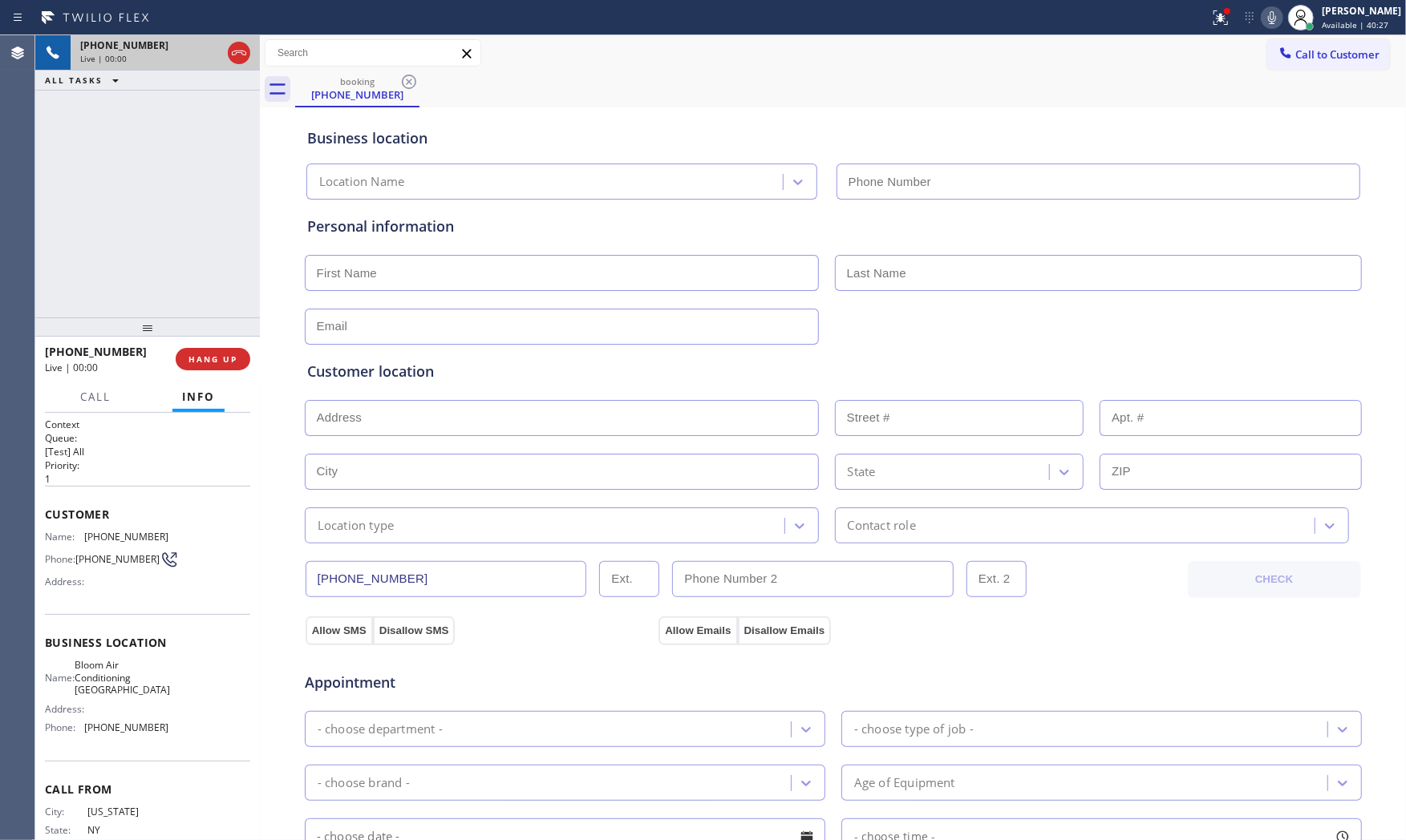
type input "(929) 605-4404"
click at [215, 355] on span "HANG UP" at bounding box center [212, 358] width 49 height 11
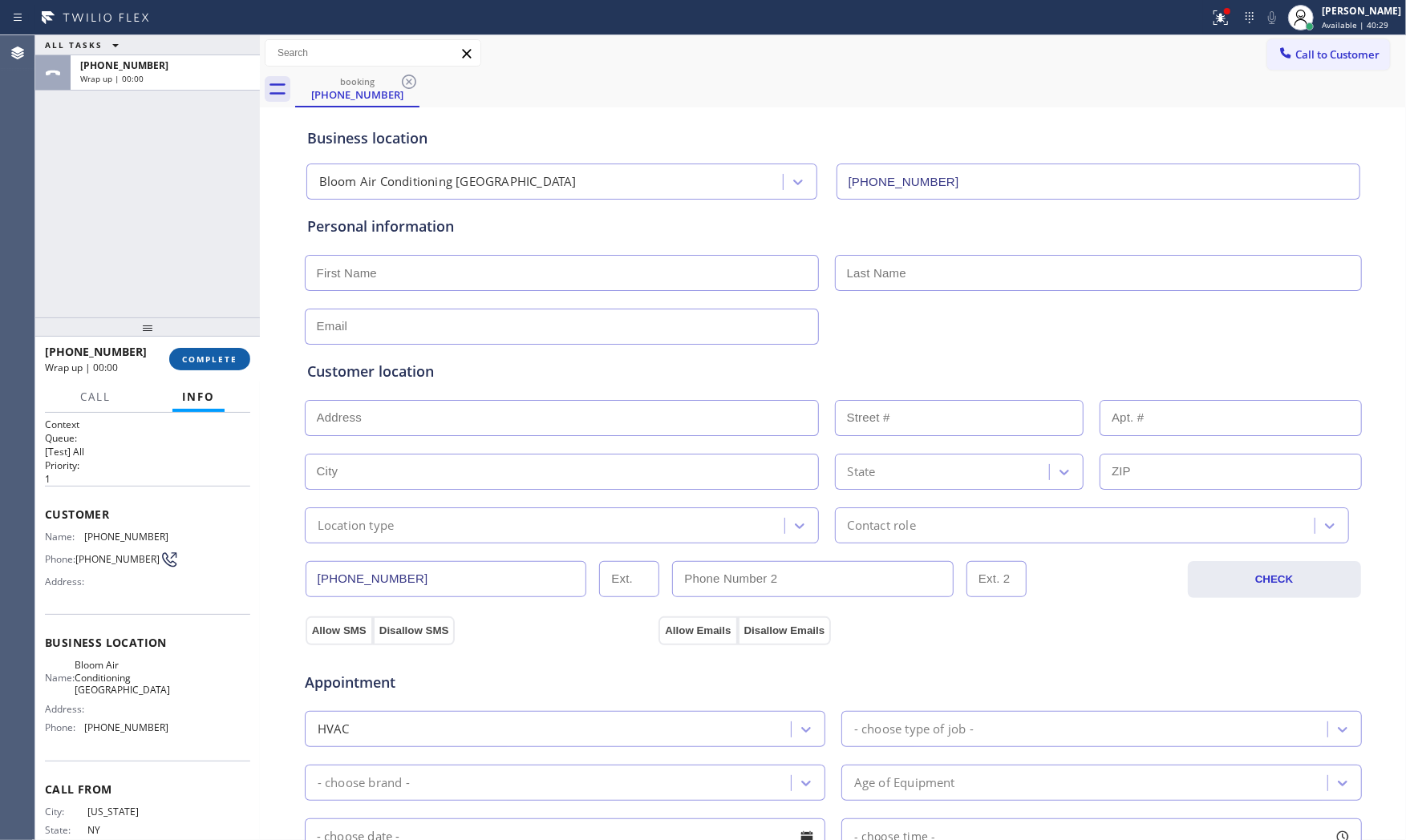
click at [215, 355] on span "COMPLETE" at bounding box center [210, 358] width 56 height 11
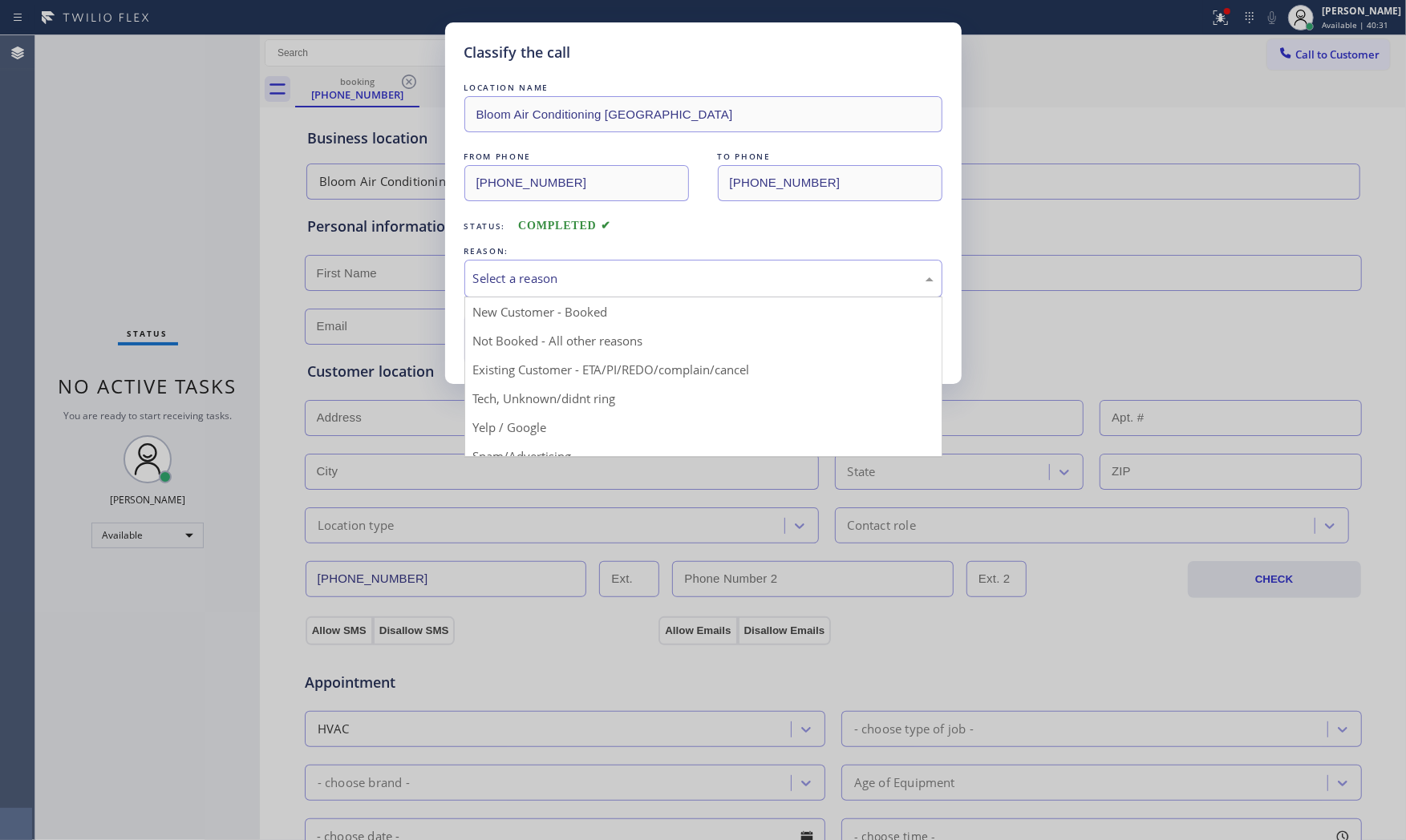
click at [613, 273] on div "Select a reason" at bounding box center [703, 279] width 460 height 19
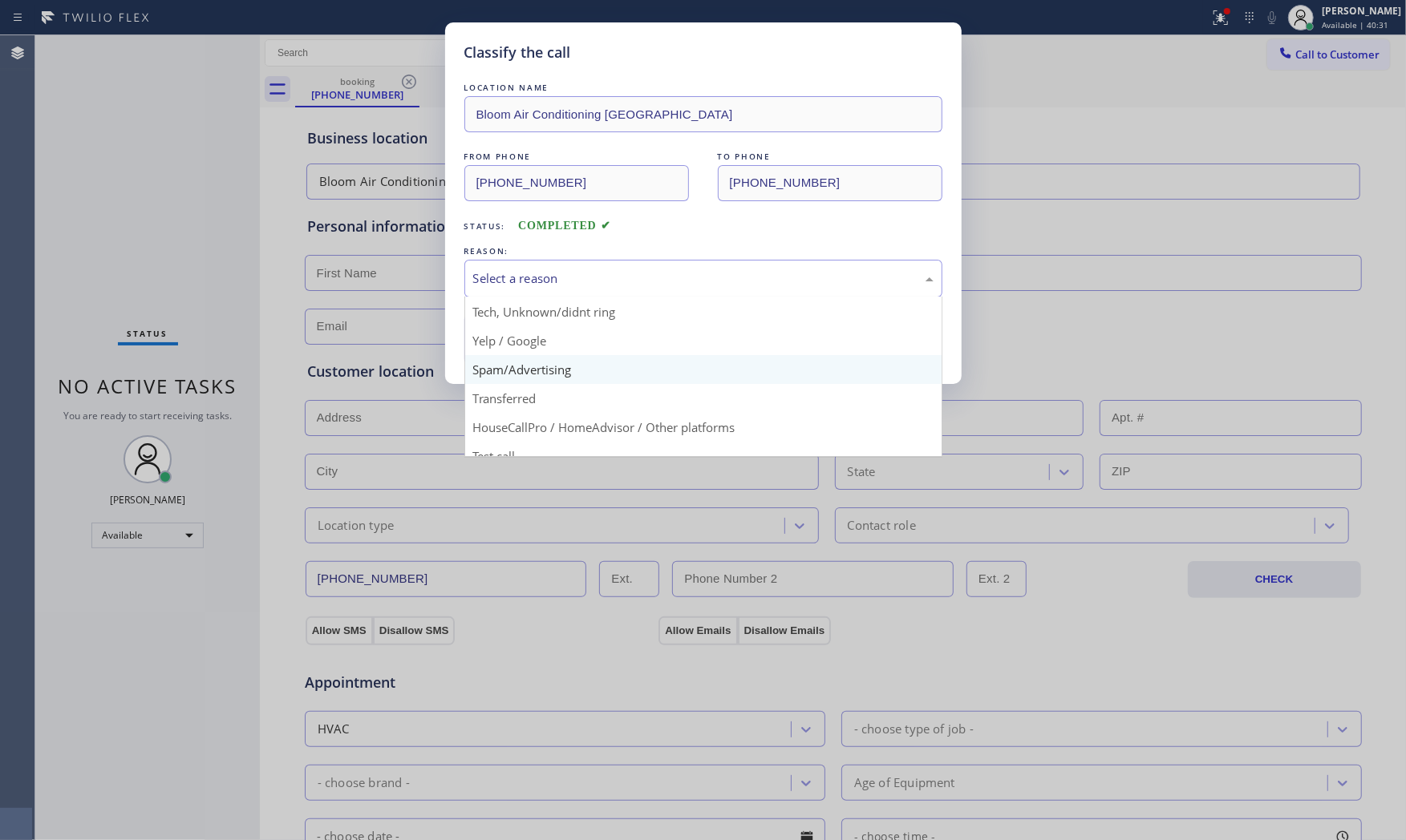
scroll to position [89, 0]
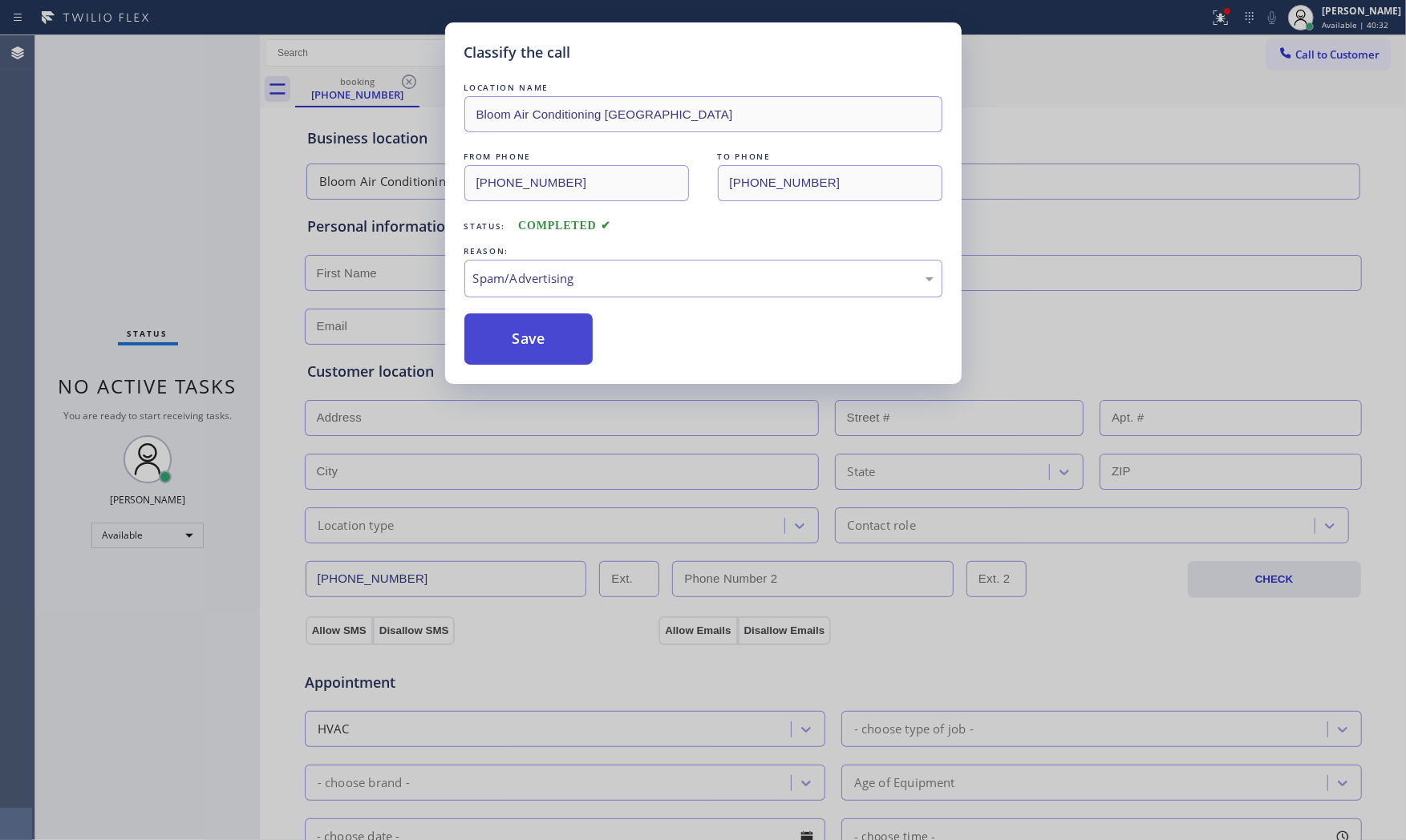
click at [536, 364] on button "Save" at bounding box center [529, 339] width 129 height 51
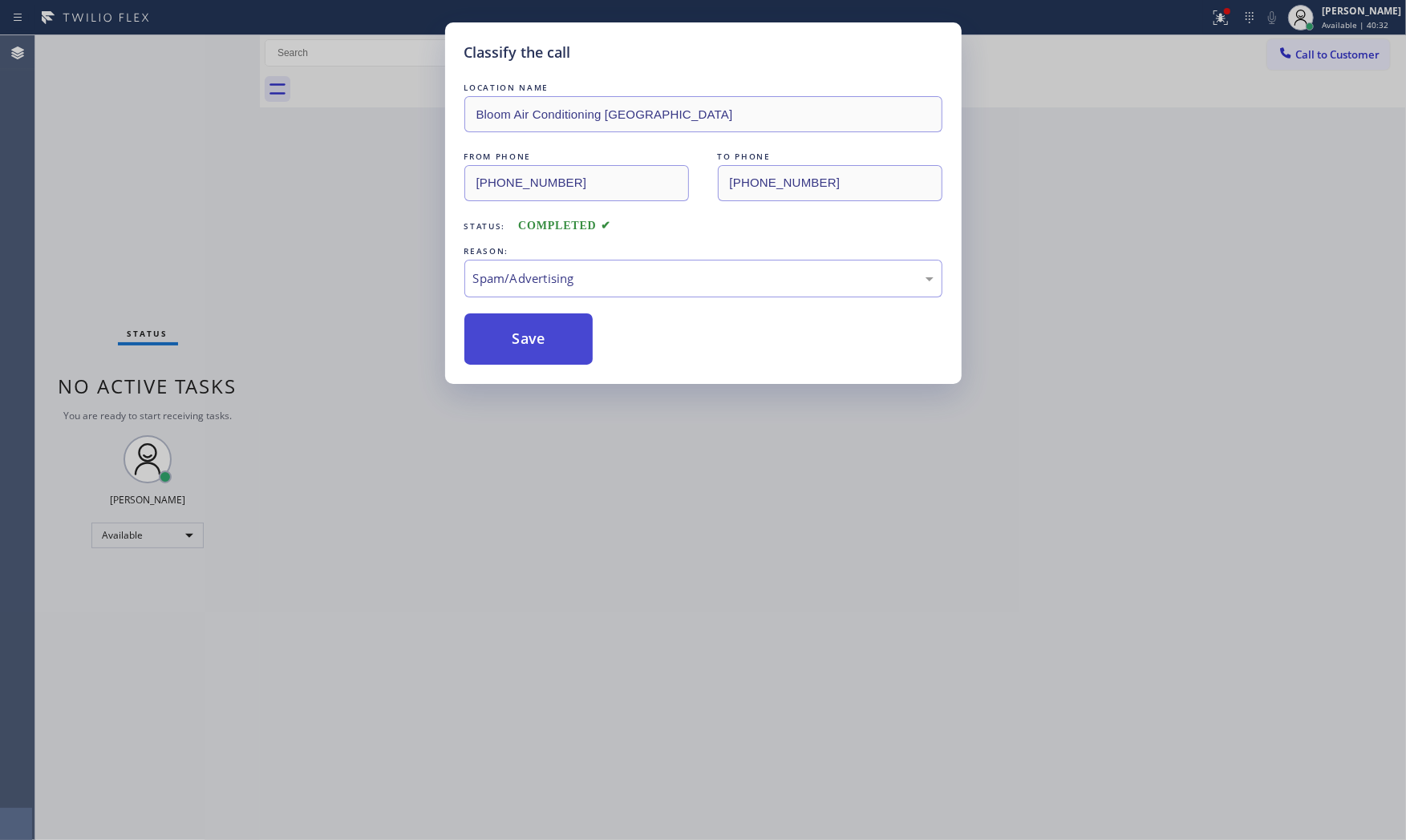
click at [534, 347] on button "Save" at bounding box center [529, 339] width 129 height 51
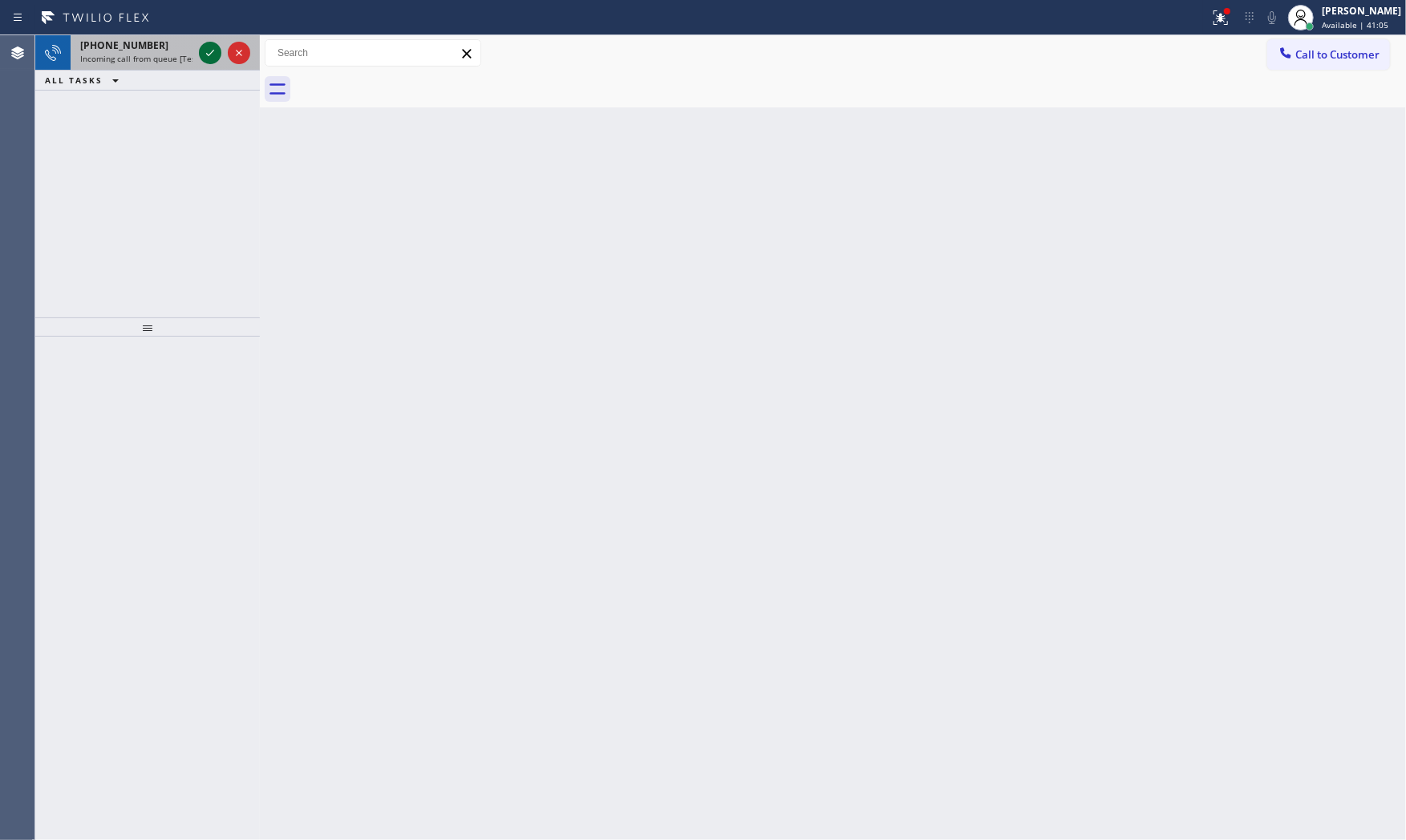
click at [205, 44] on icon at bounding box center [210, 53] width 19 height 19
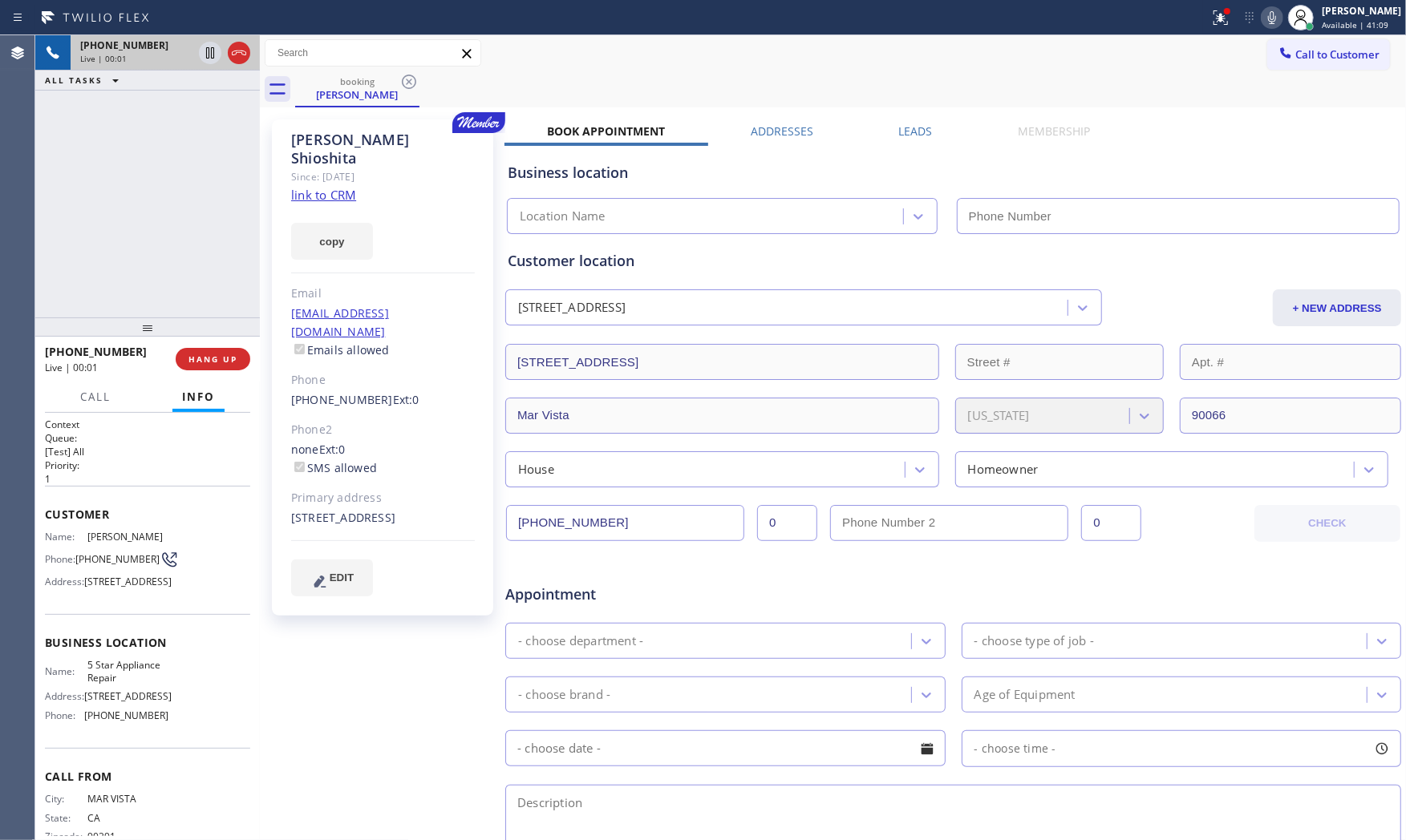
type input "(855) 731-4952"
click at [335, 186] on link "link to CRM" at bounding box center [323, 194] width 65 height 16
click at [1277, 8] on icon at bounding box center [1272, 17] width 19 height 19
drag, startPoint x: 1269, startPoint y: 12, endPoint x: 1240, endPoint y: 13, distance: 29.0
click at [1269, 12] on icon at bounding box center [1272, 17] width 8 height 13
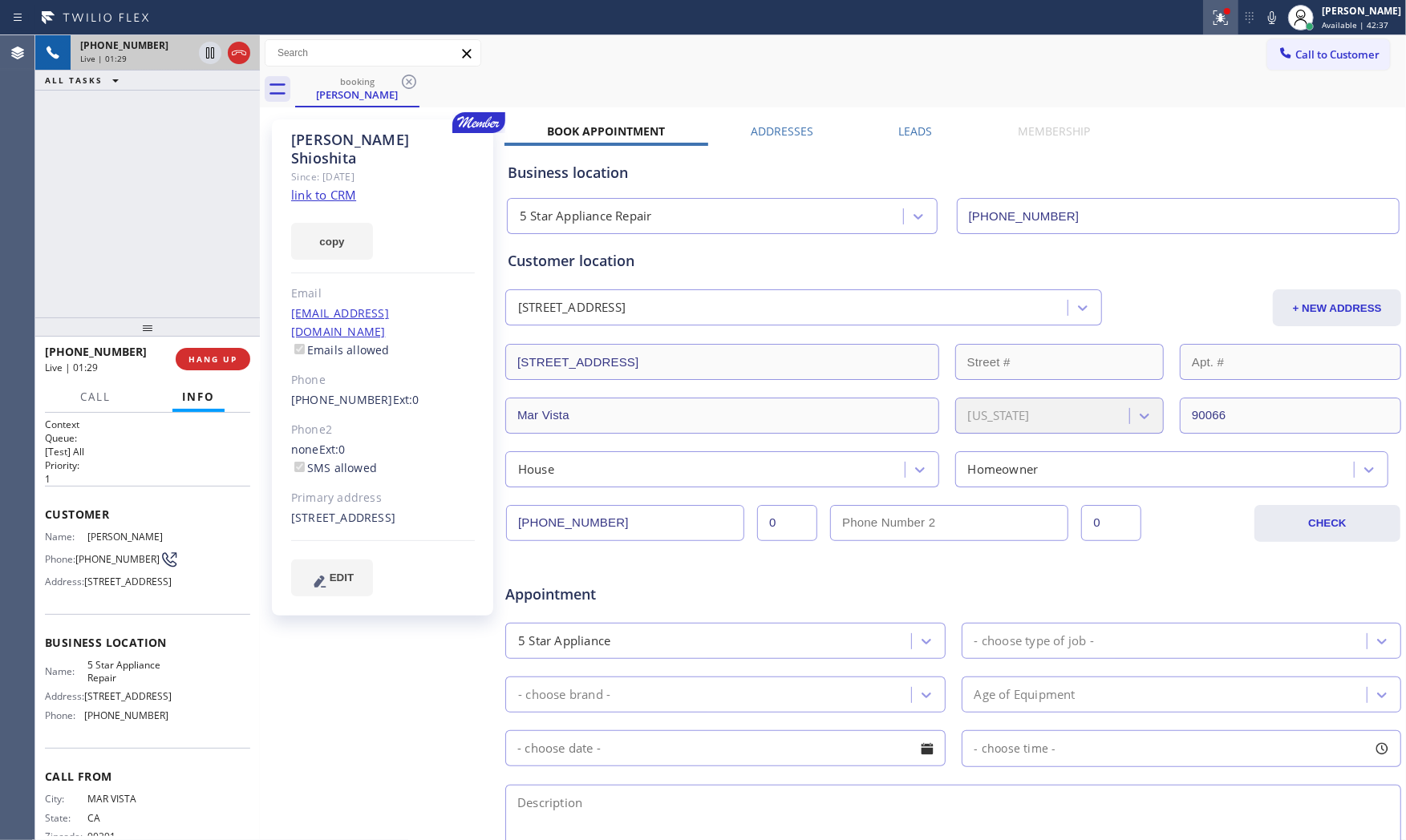
click at [1205, 19] on div at bounding box center [1220, 17] width 35 height 19
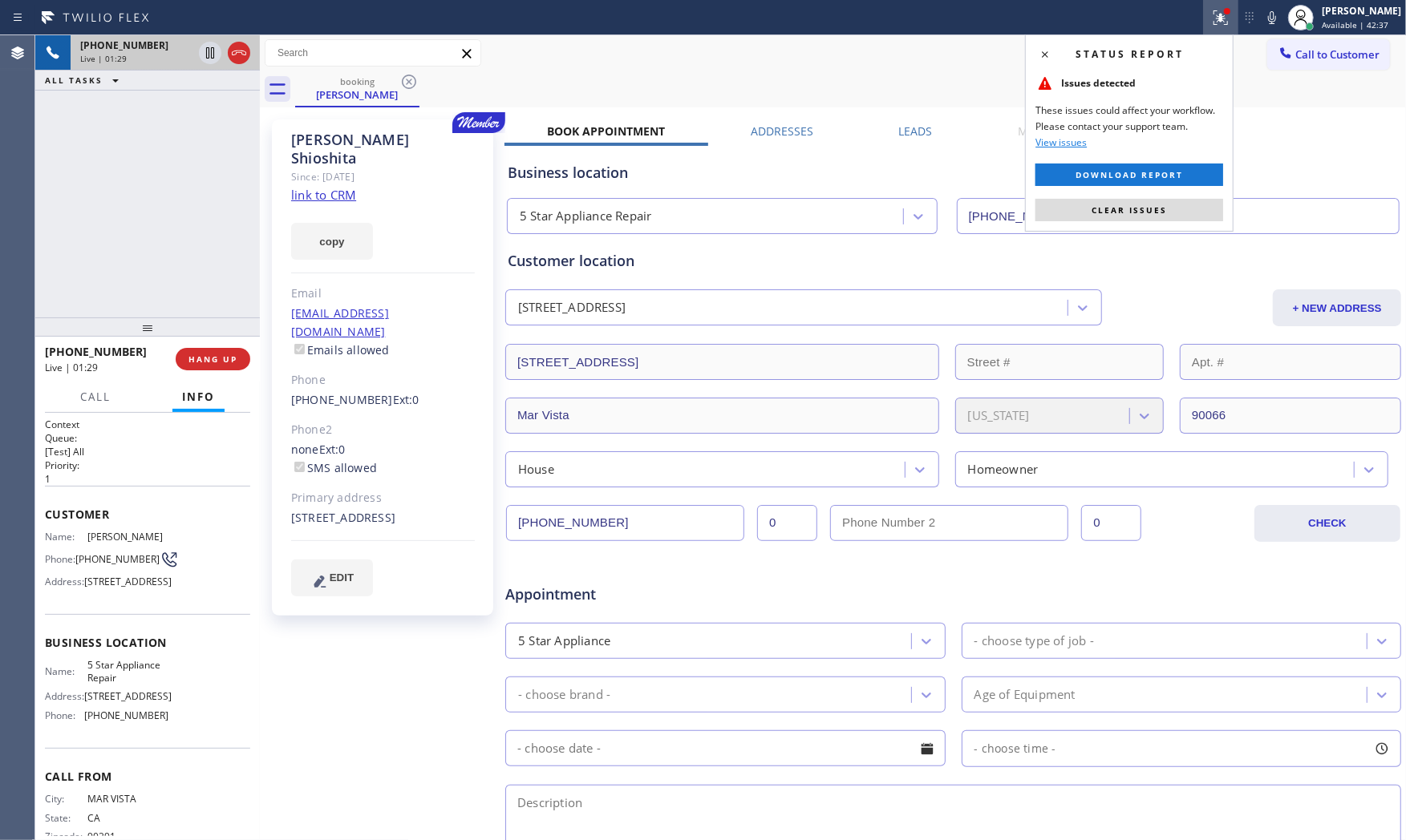
click at [1151, 209] on span "Clear issues" at bounding box center [1129, 210] width 75 height 11
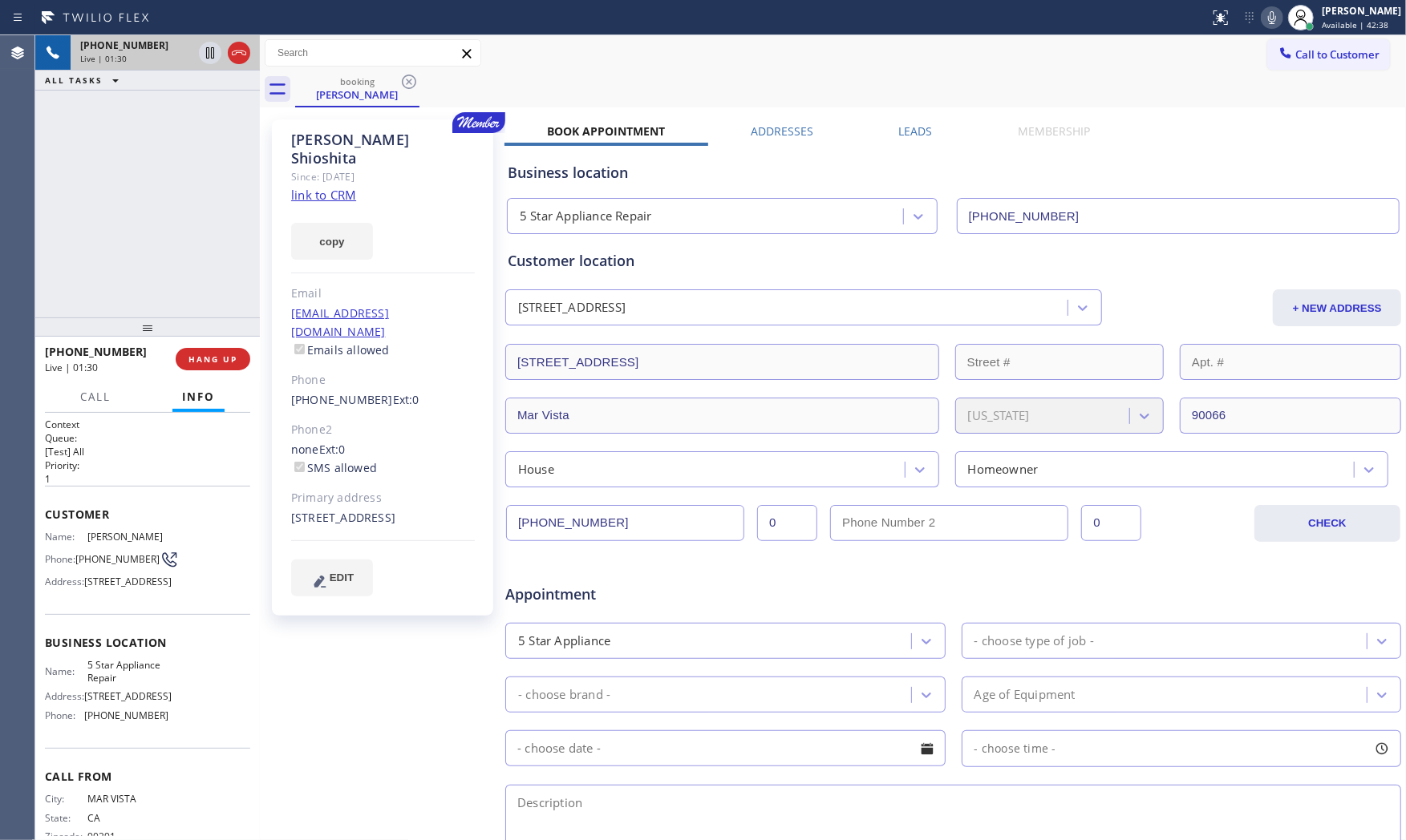
click at [1266, 17] on icon at bounding box center [1272, 17] width 19 height 19
click at [211, 57] on icon at bounding box center [210, 52] width 8 height 11
click at [1268, 16] on icon at bounding box center [1272, 17] width 8 height 13
click at [211, 49] on icon at bounding box center [210, 52] width 11 height 11
click at [222, 354] on span "HANG UP" at bounding box center [212, 358] width 49 height 11
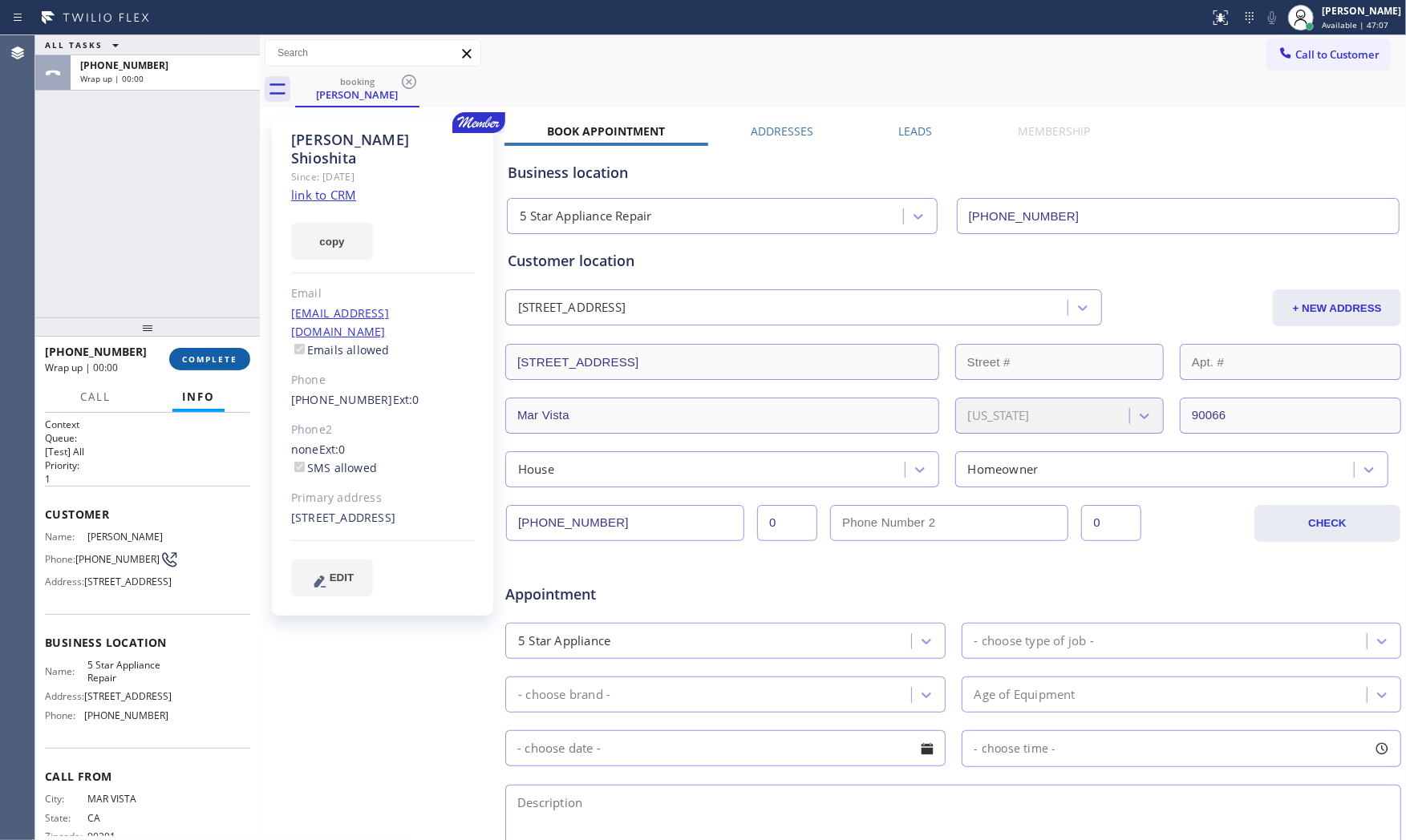
click at [222, 354] on span "COMPLETE" at bounding box center [210, 358] width 56 height 11
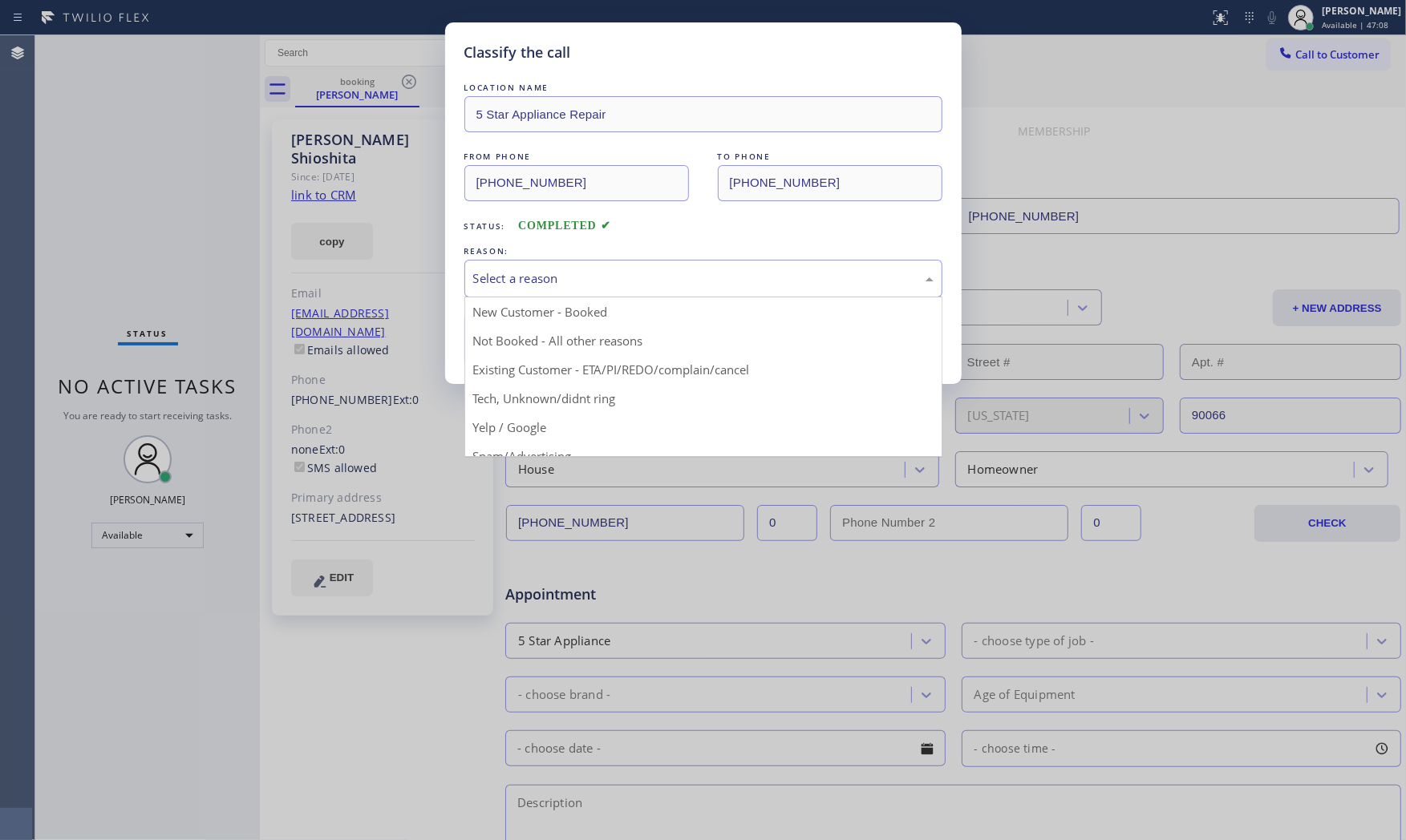
click at [581, 274] on div "Select a reason" at bounding box center [703, 279] width 460 height 19
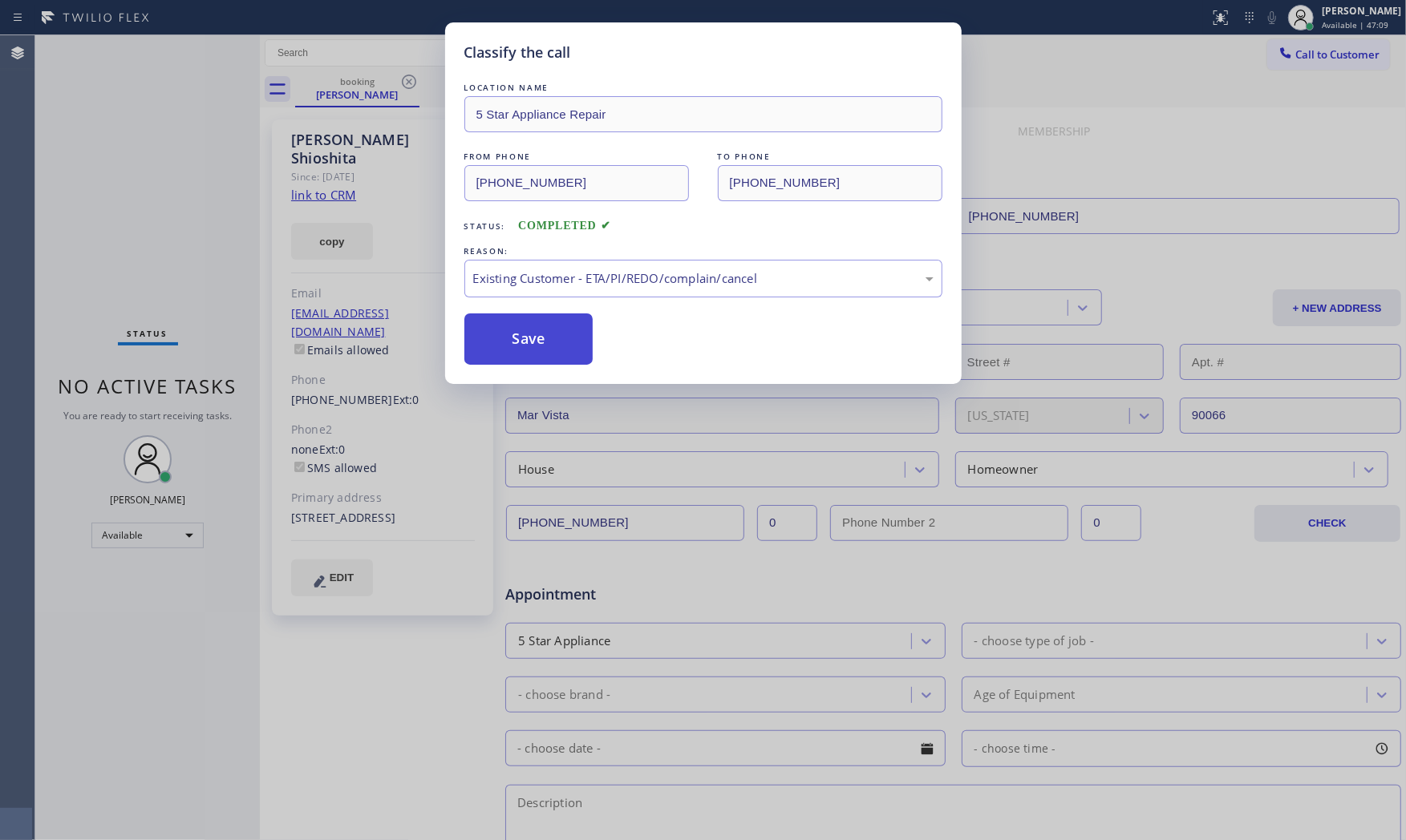
click at [531, 338] on button "Save" at bounding box center [529, 339] width 129 height 51
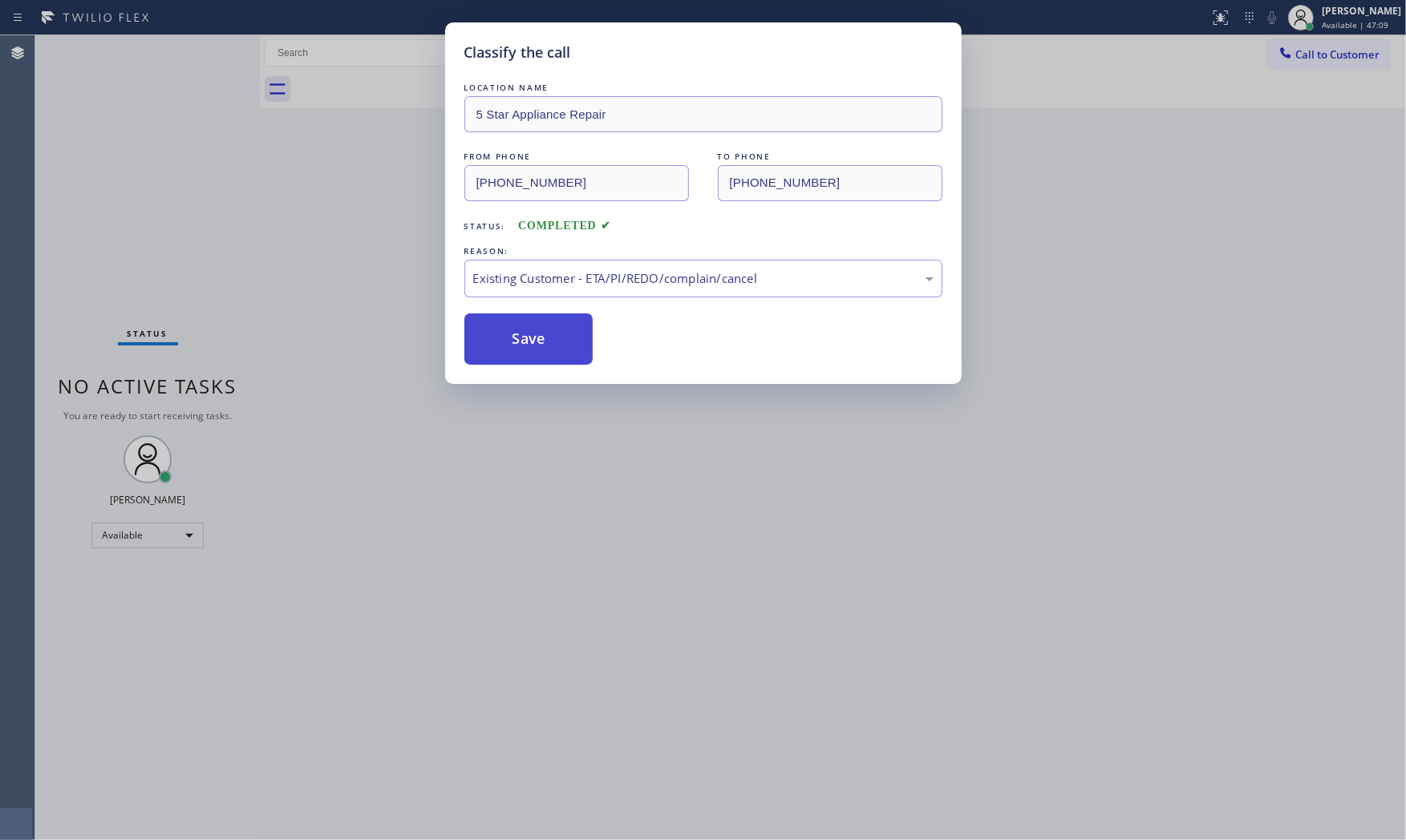
click at [531, 338] on button "Save" at bounding box center [529, 339] width 129 height 51
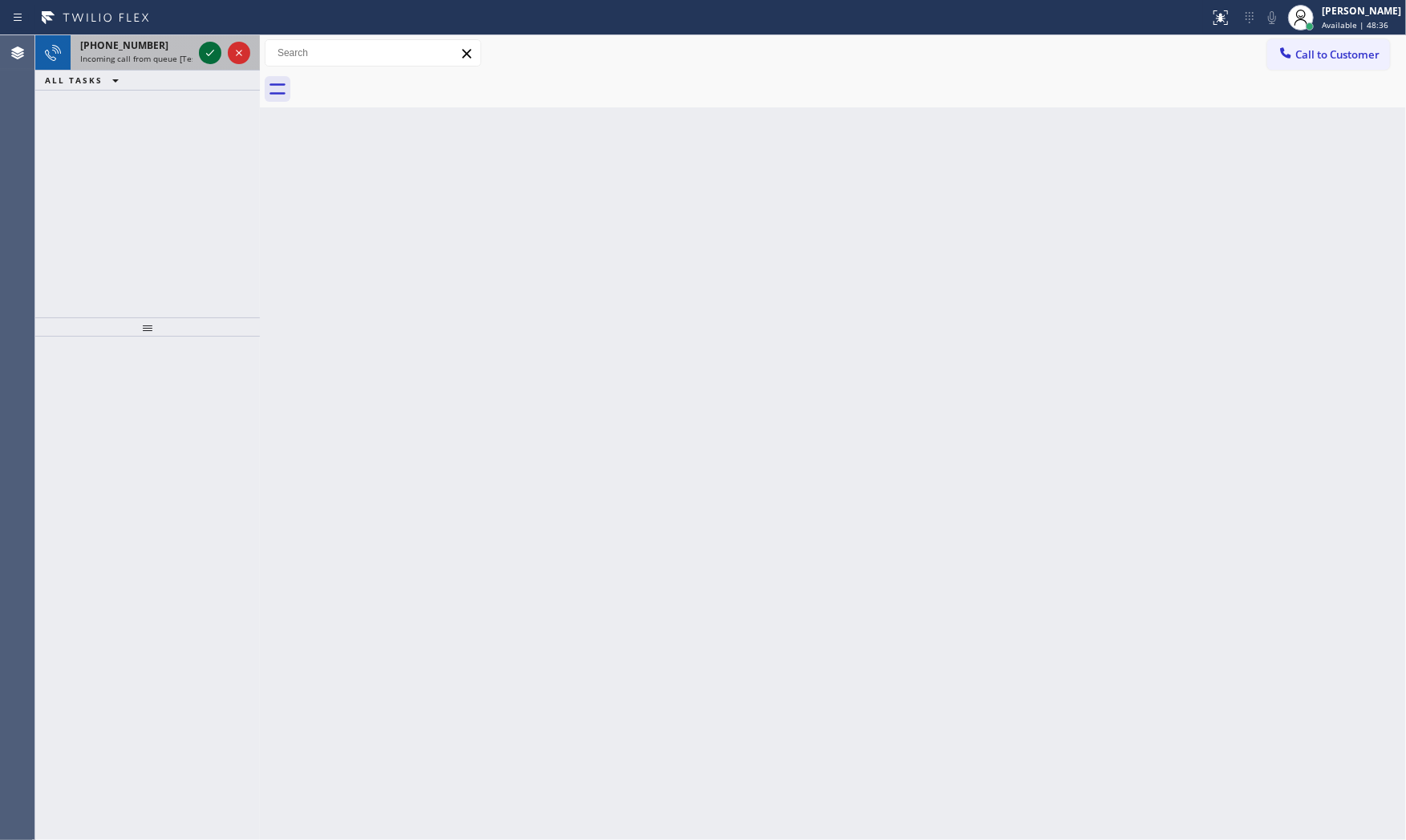
click at [210, 56] on icon at bounding box center [210, 53] width 19 height 19
click at [209, 55] on icon at bounding box center [210, 52] width 8 height 6
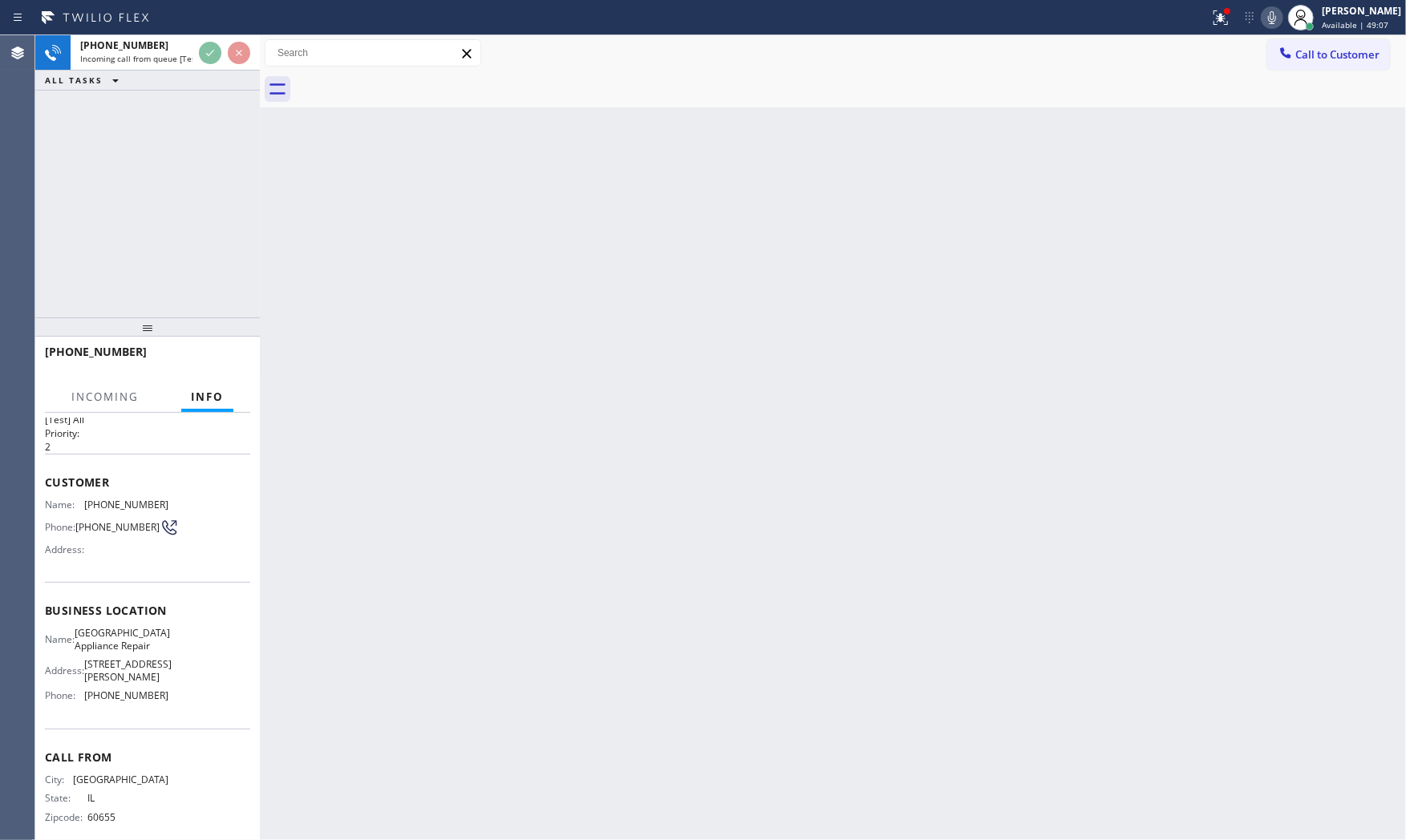
scroll to position [62, 0]
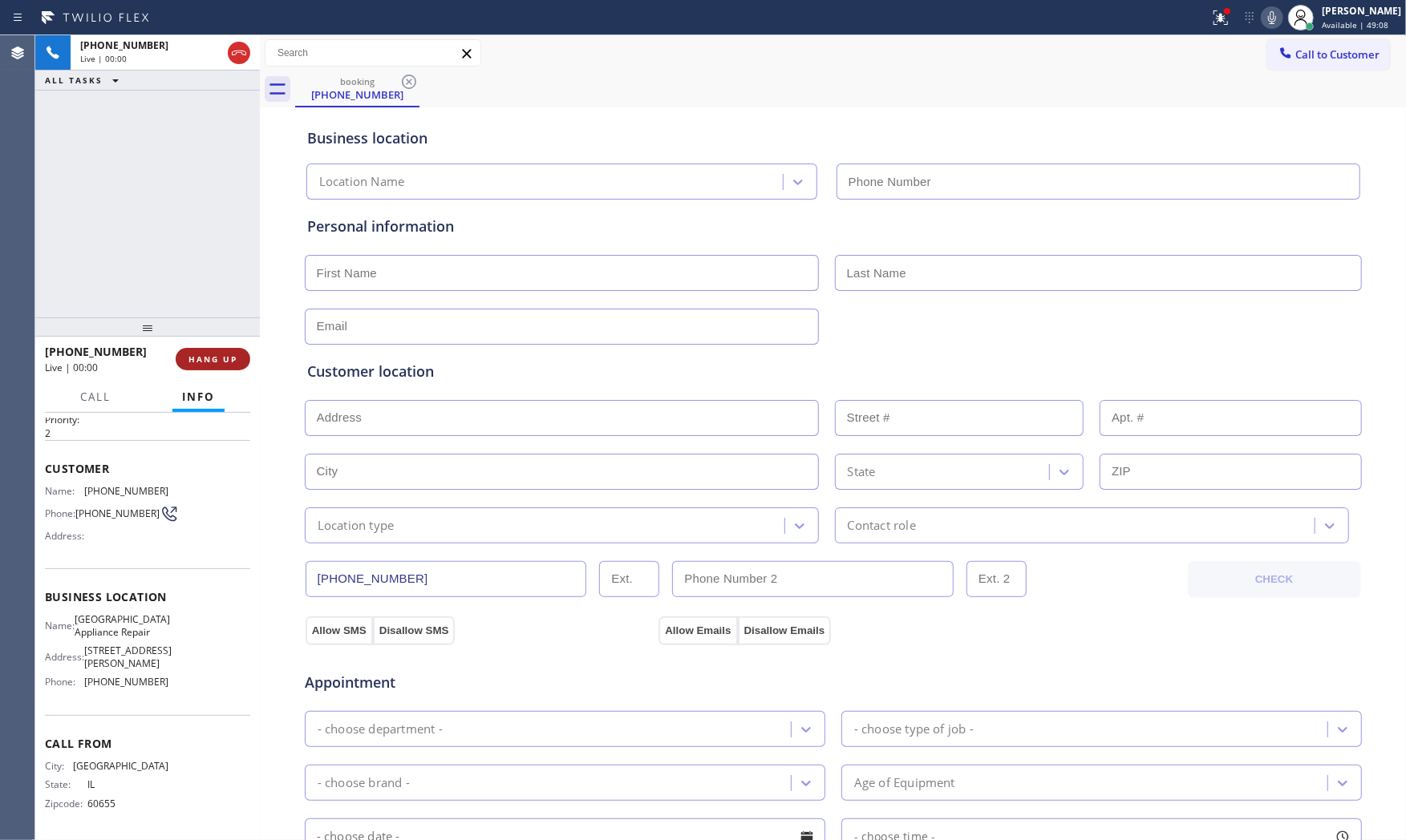
type input "(773) 830-4668"
click at [1271, 21] on icon at bounding box center [1272, 17] width 19 height 19
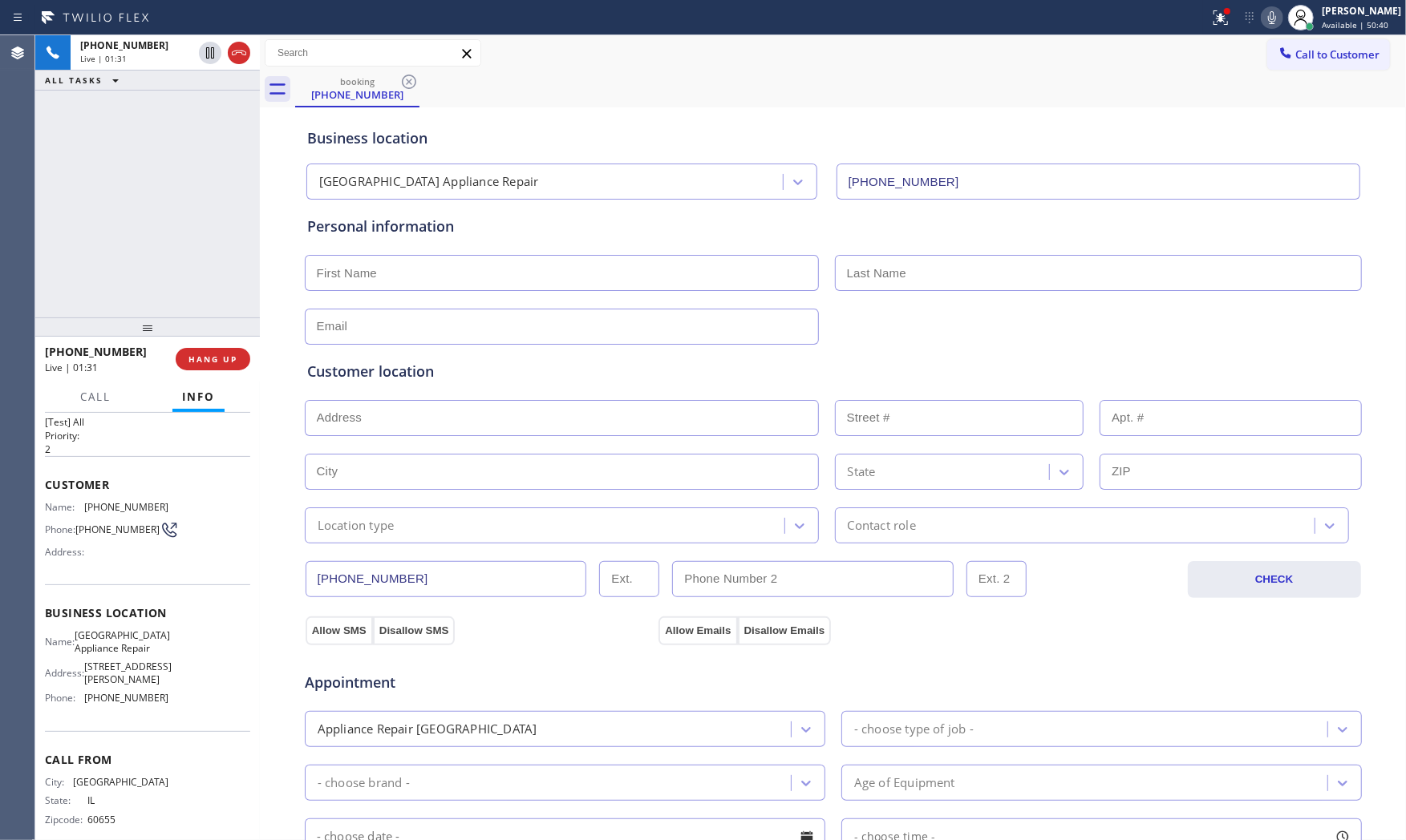
scroll to position [0, 0]
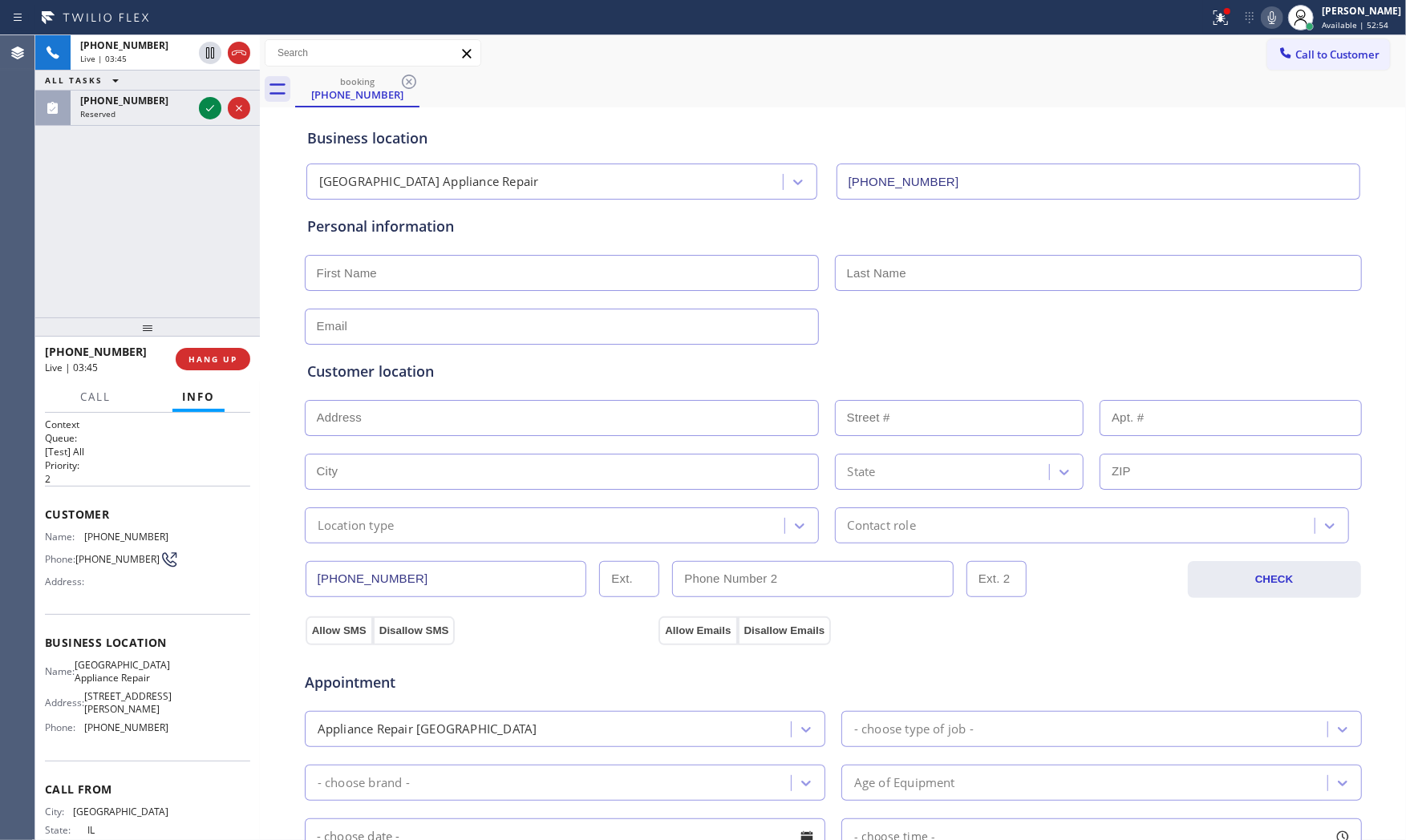
click at [1269, 16] on icon at bounding box center [1272, 17] width 8 height 13
click at [206, 49] on icon at bounding box center [210, 52] width 8 height 11
click at [1272, 12] on icon at bounding box center [1272, 17] width 19 height 19
click at [217, 52] on icon at bounding box center [210, 53] width 19 height 19
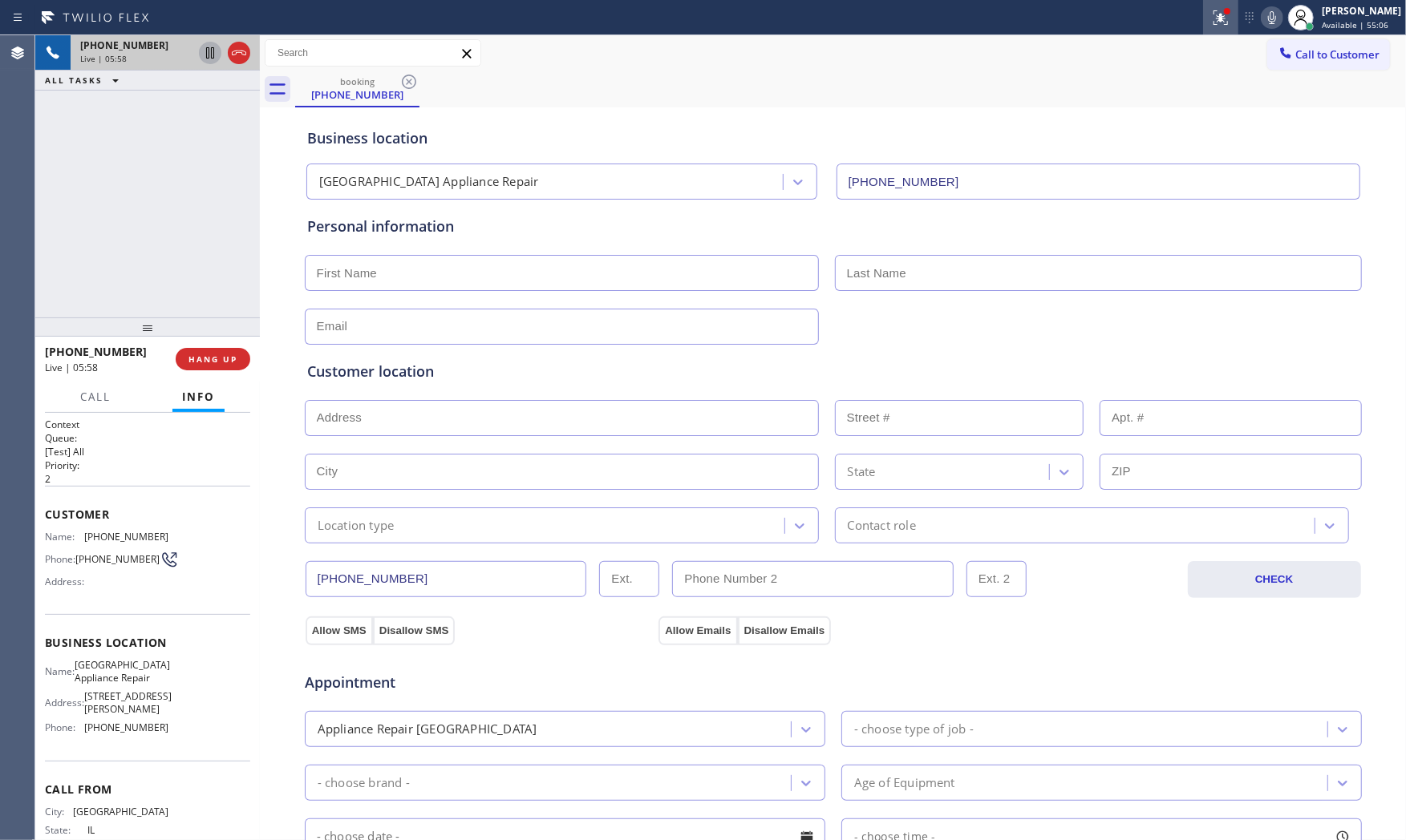
click at [1216, 27] on button at bounding box center [1220, 17] width 35 height 35
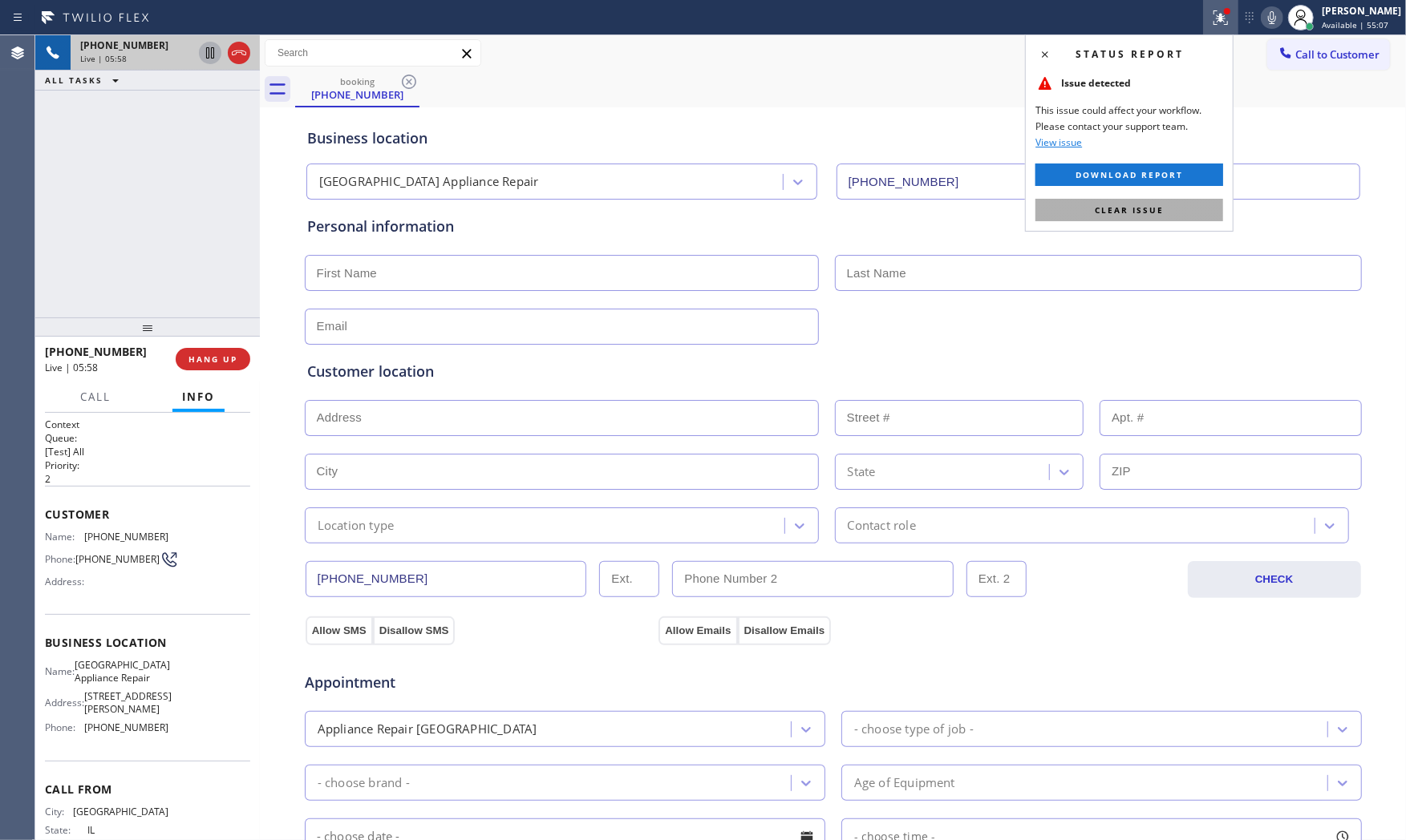
click at [1182, 205] on button "Clear issue" at bounding box center [1129, 210] width 187 height 22
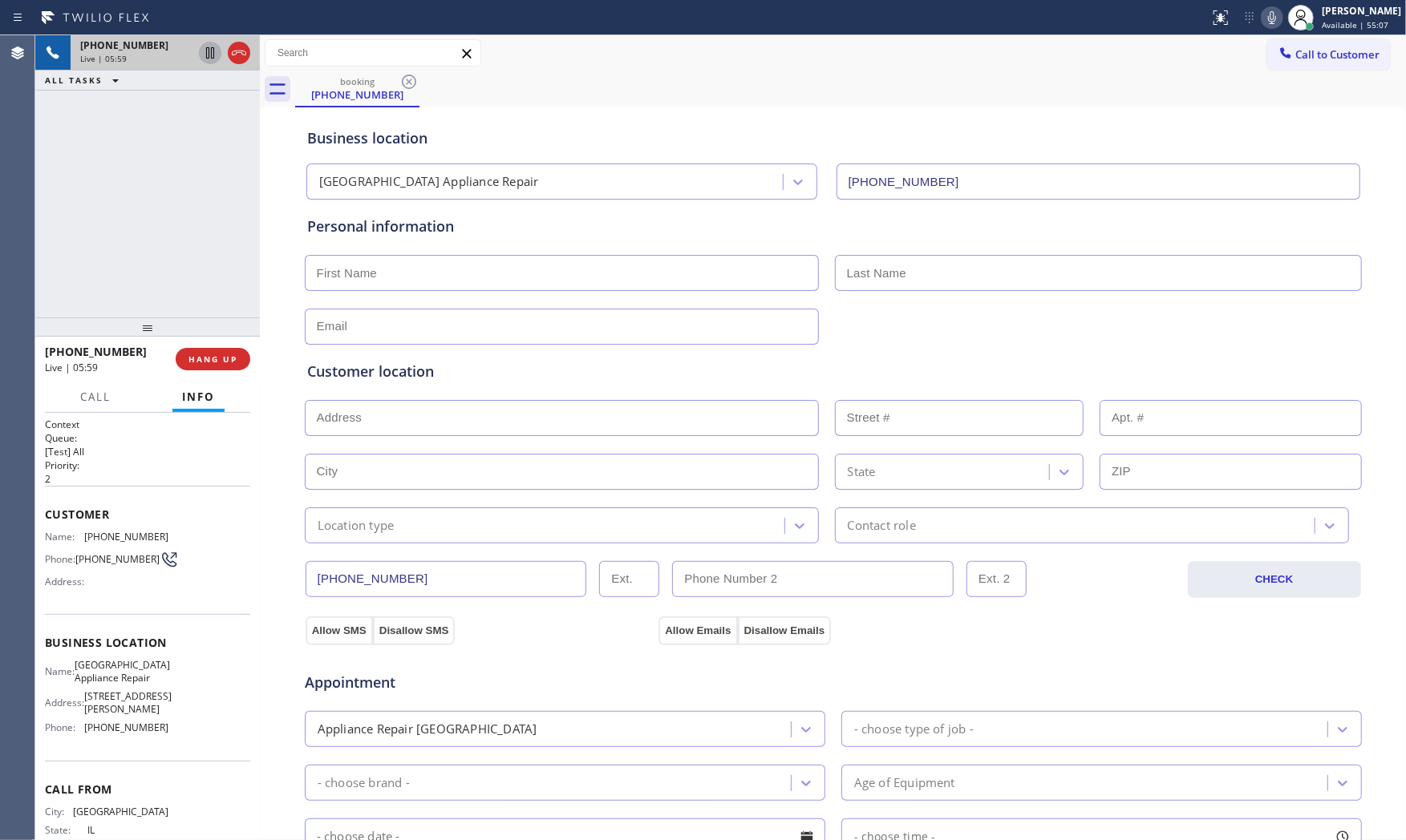
click at [1261, 0] on div "Status report No issues detected If you experience an issue, please download th…" at bounding box center [1304, 17] width 203 height 35
click at [1267, 14] on icon at bounding box center [1272, 17] width 19 height 19
click at [1268, 14] on icon at bounding box center [1272, 17] width 8 height 13
click at [214, 363] on span "HANG UP" at bounding box center [212, 358] width 49 height 11
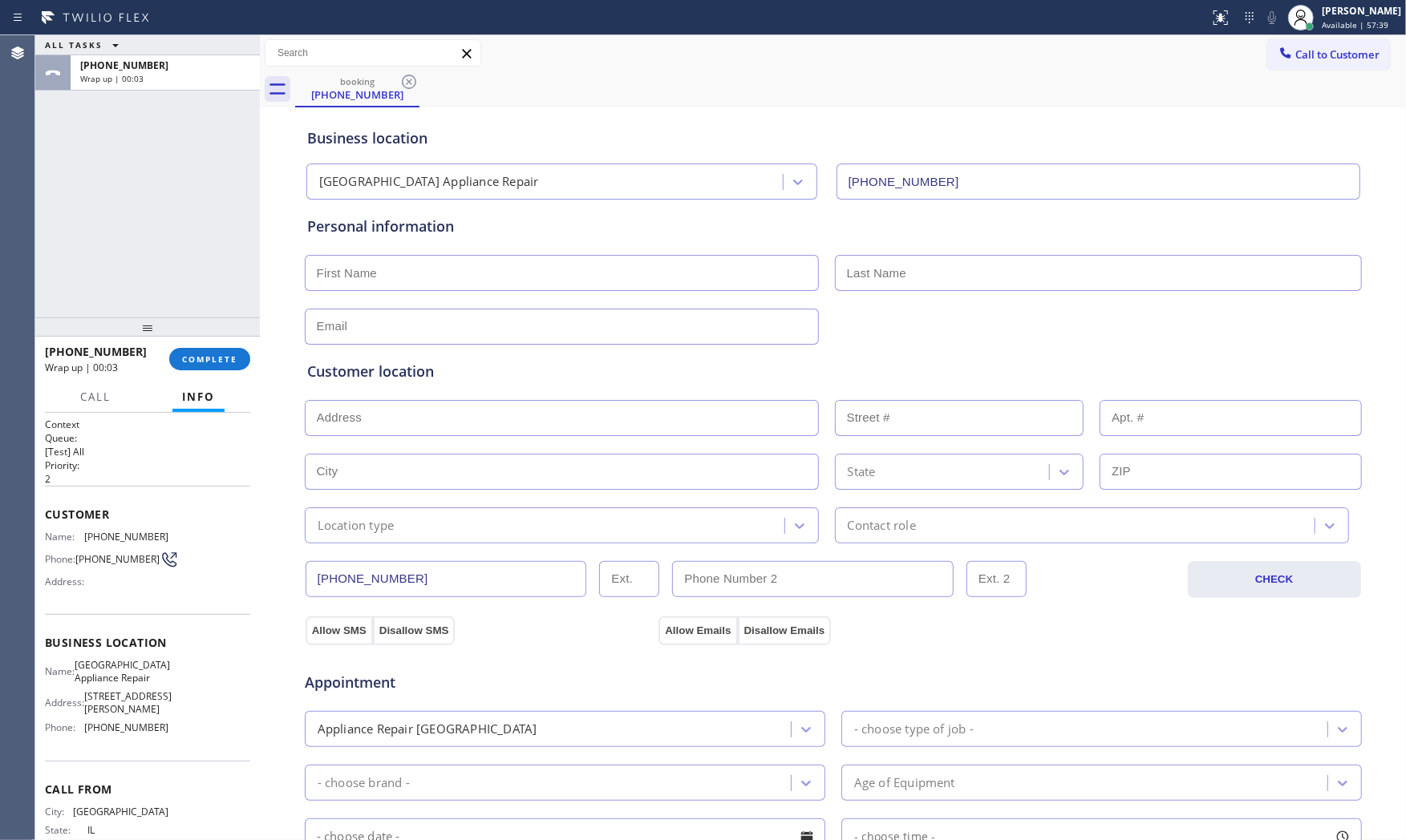
click at [514, 261] on input "text" at bounding box center [561, 273] width 514 height 36
paste input "Stephen"
type input "Stephen"
click at [453, 325] on input "text" at bounding box center [561, 327] width 514 height 36
paste input "6840 S Euclid AveChicago, IL 60649, USA"
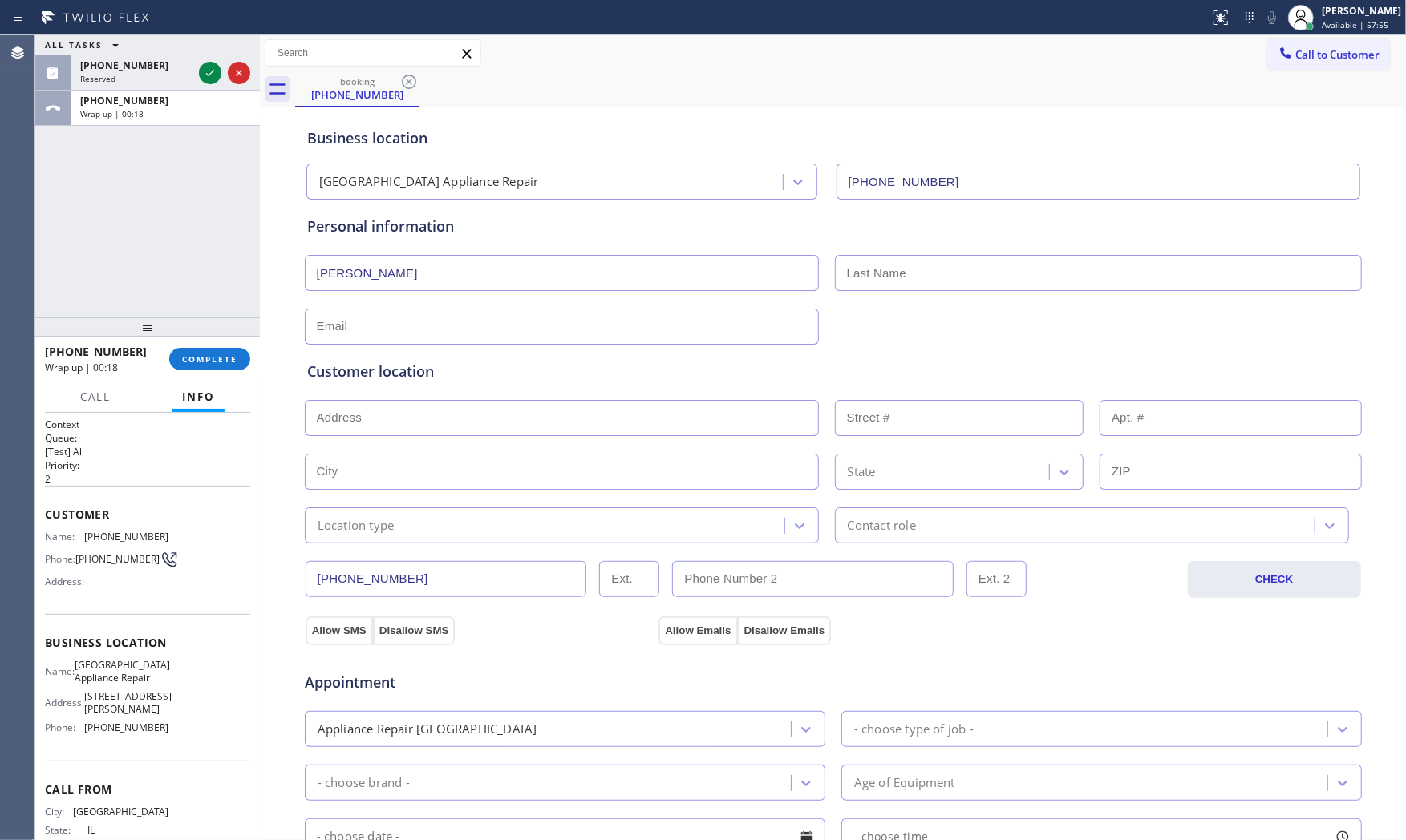
type input "6840 S Euclid AveChicago, IL 60649, USA"
click at [435, 404] on input "text" at bounding box center [561, 418] width 514 height 36
paste input "6840 S Euclid AveChicago, IL 60649, USA"
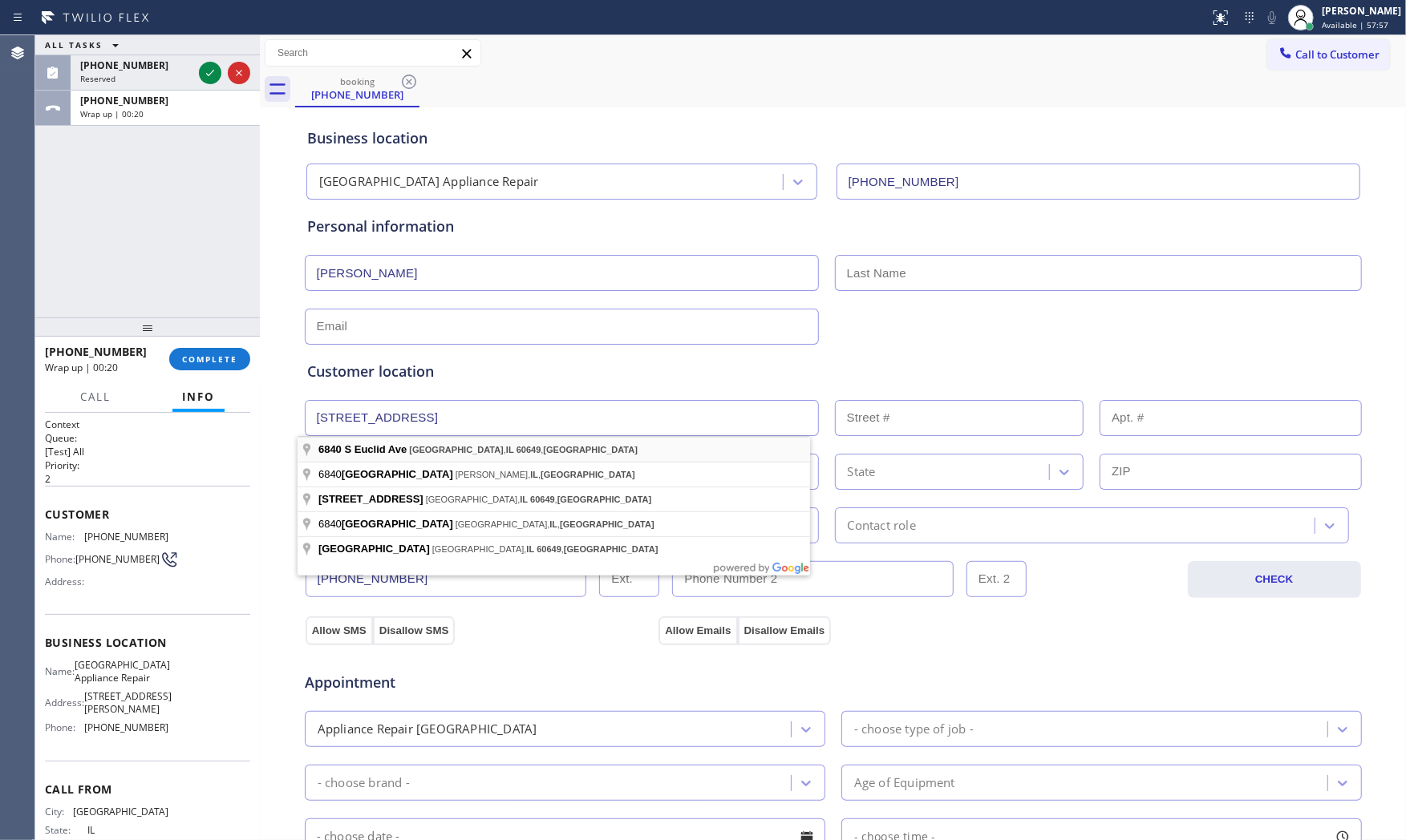
type input "6840 S Euclid Ave"
type input "6840"
type input "Chicago"
type input "60649"
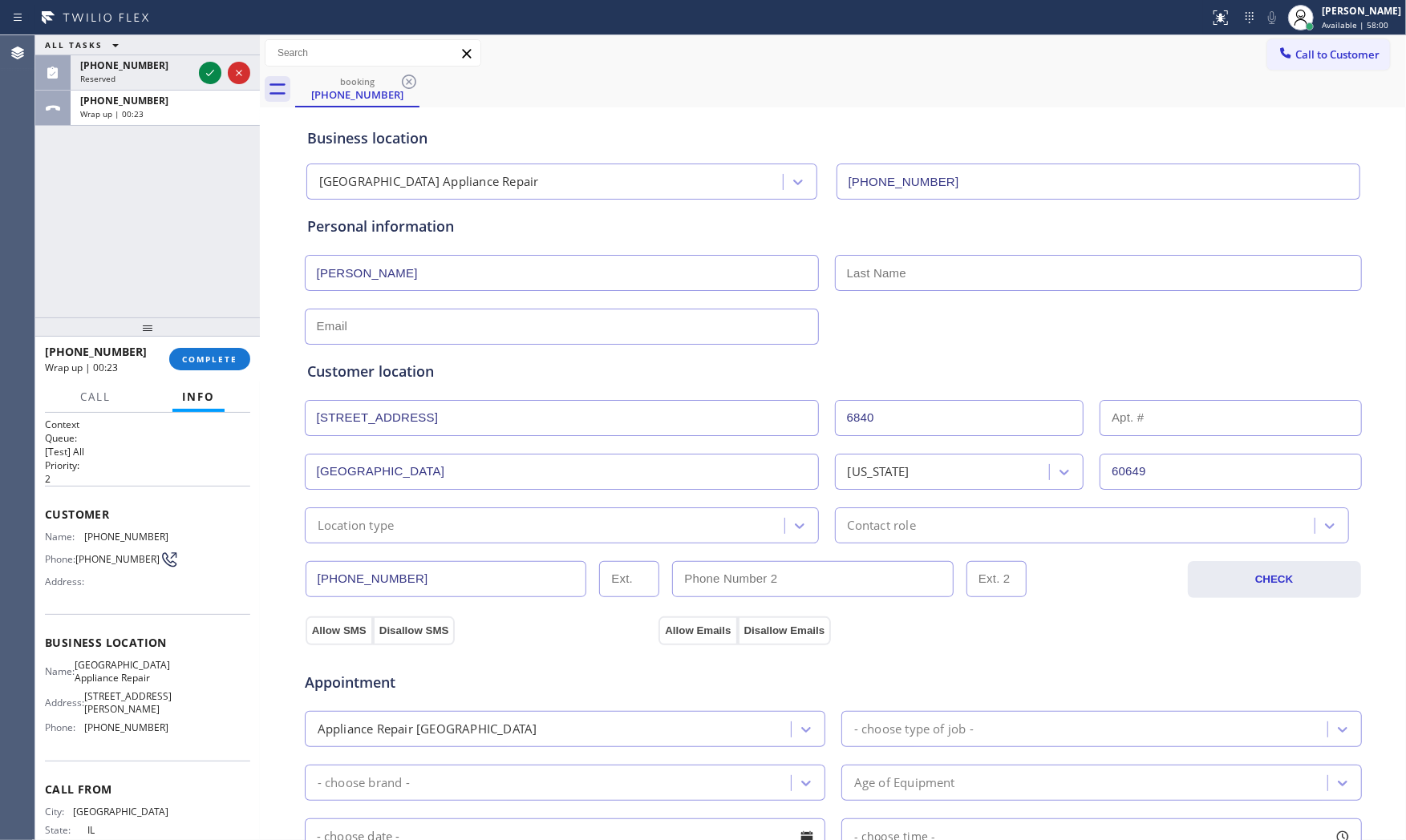
click at [975, 259] on input "text" at bounding box center [1099, 273] width 527 height 36
paste input "Sten"
type input "Sten"
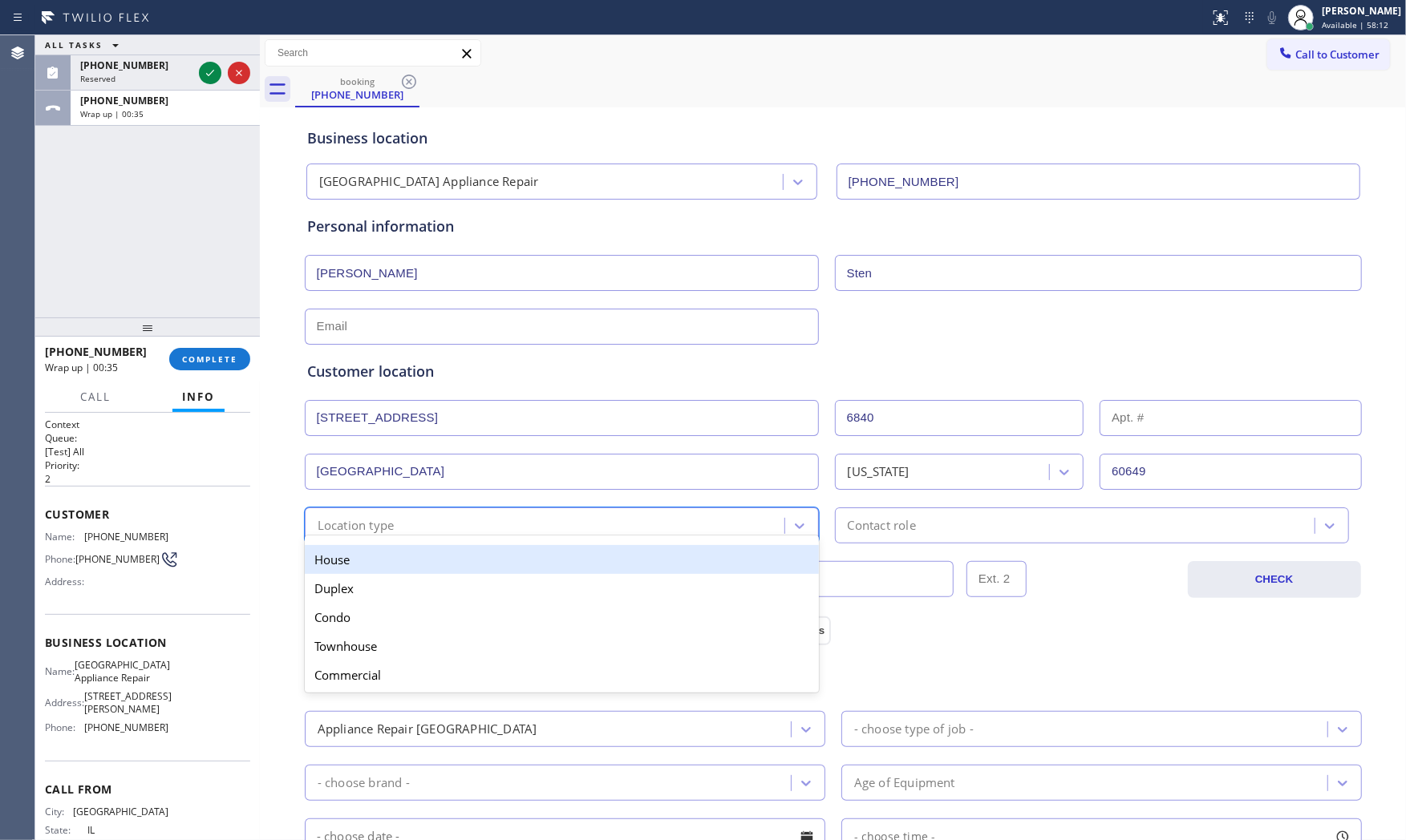
click at [429, 537] on div "option House focused, 1 of 5. 5 results available. Use Up and Down to choose op…" at bounding box center [561, 525] width 514 height 36
click at [395, 569] on div "House" at bounding box center [561, 559] width 514 height 29
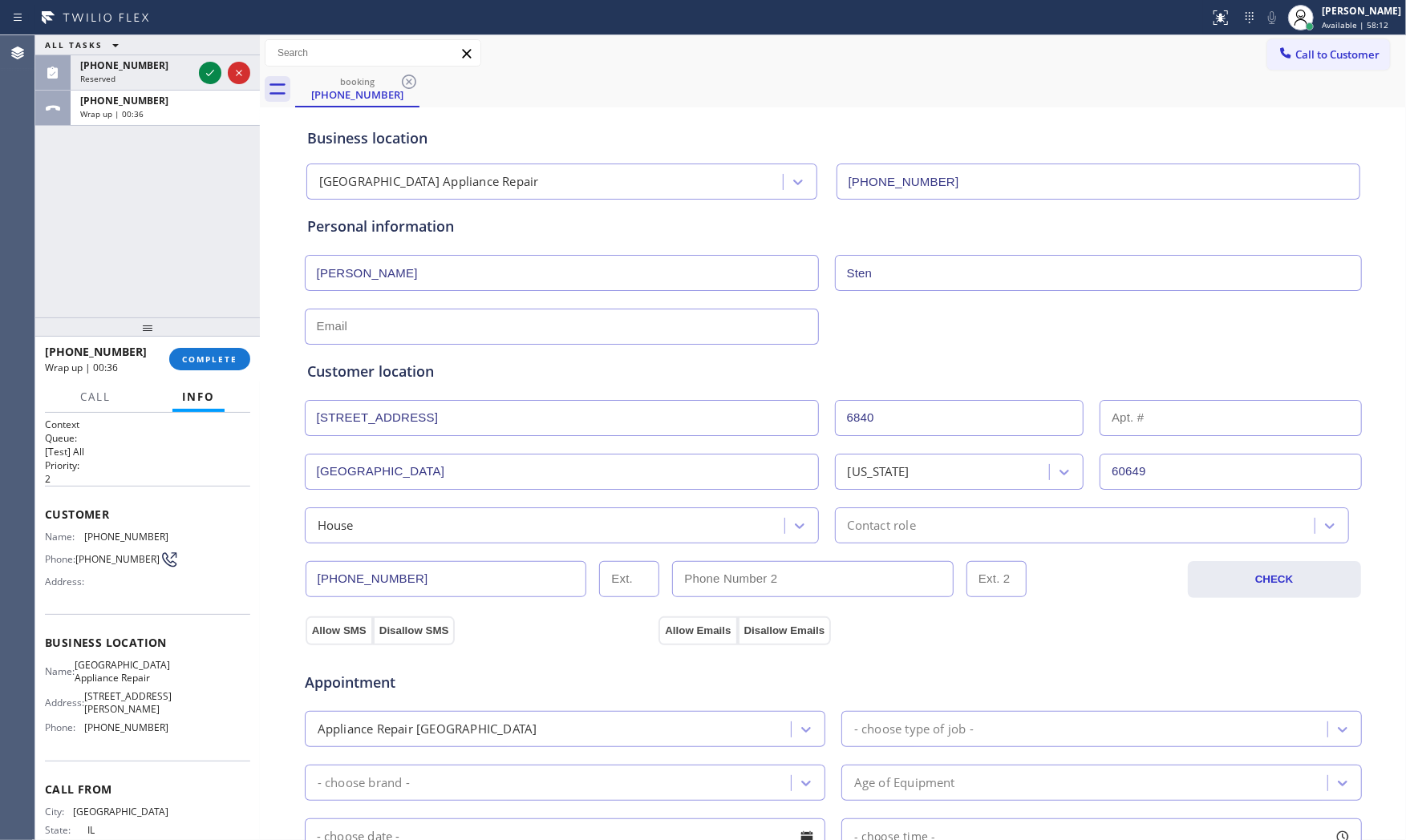
click at [950, 506] on div "House Contact role" at bounding box center [833, 524] width 1060 height 39
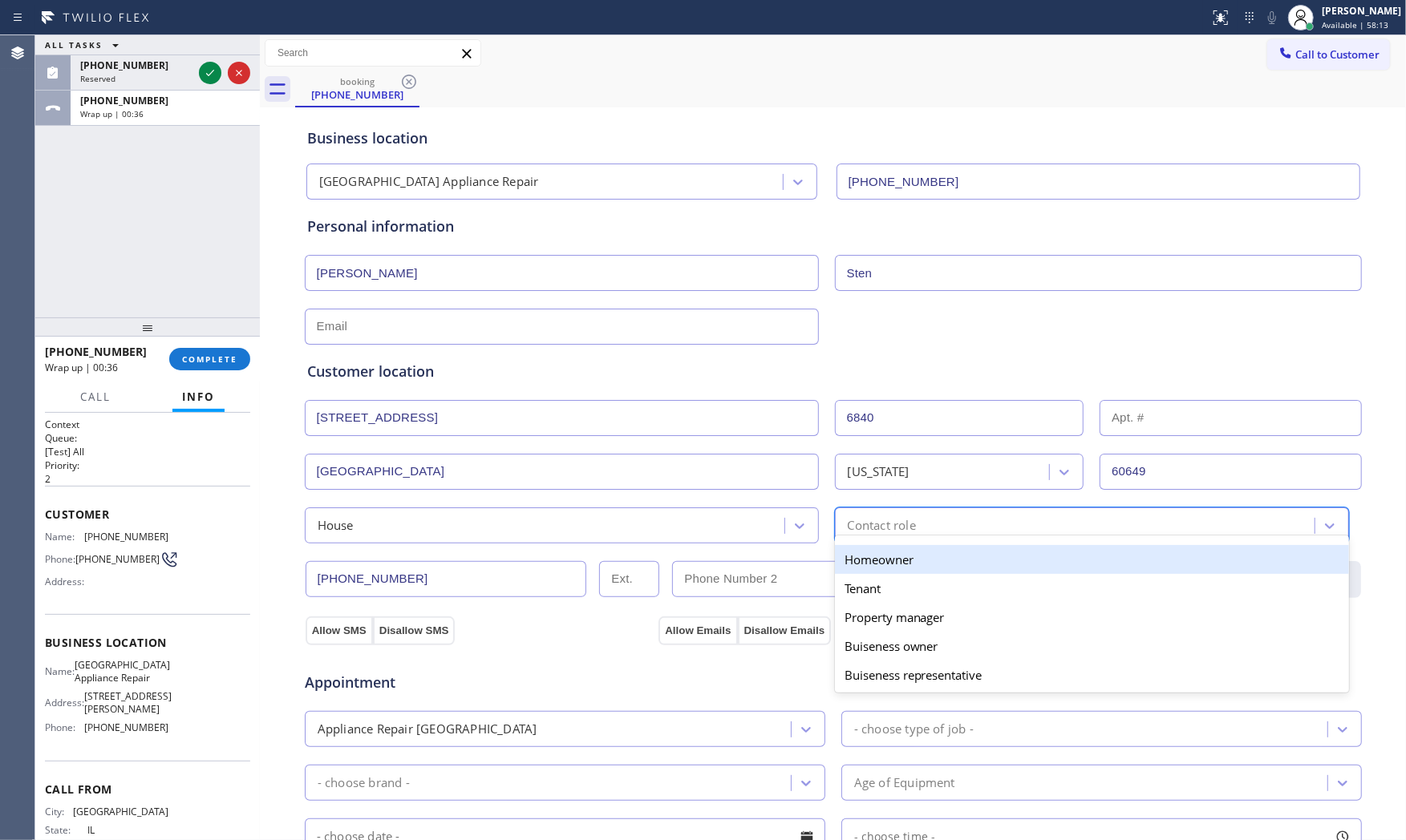
drag, startPoint x: 902, startPoint y: 531, endPoint x: 873, endPoint y: 558, distance: 39.6
click at [899, 535] on div "option Homeowner focused, 1 of 5. 5 results available. Use Up and Down to choos…" at bounding box center [1092, 525] width 514 height 36
click at [873, 559] on div "Homeowner" at bounding box center [1092, 559] width 514 height 29
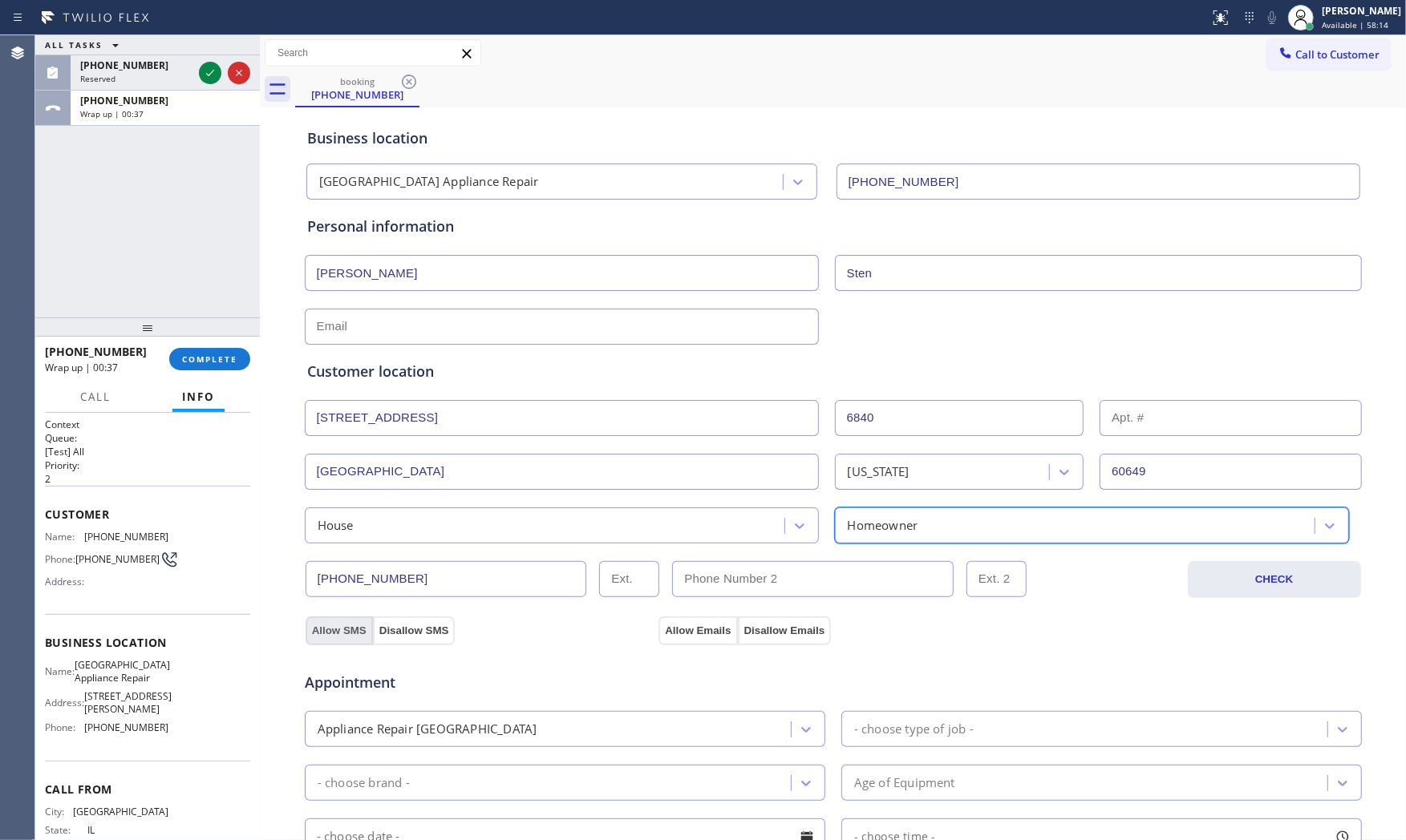
click at [338, 631] on button "Allow SMS" at bounding box center [339, 631] width 68 height 29
click at [664, 630] on button "Allow Emails" at bounding box center [697, 631] width 79 height 29
click at [585, 718] on div "Appliance Repair [GEOGRAPHIC_DATA]" at bounding box center [550, 729] width 481 height 28
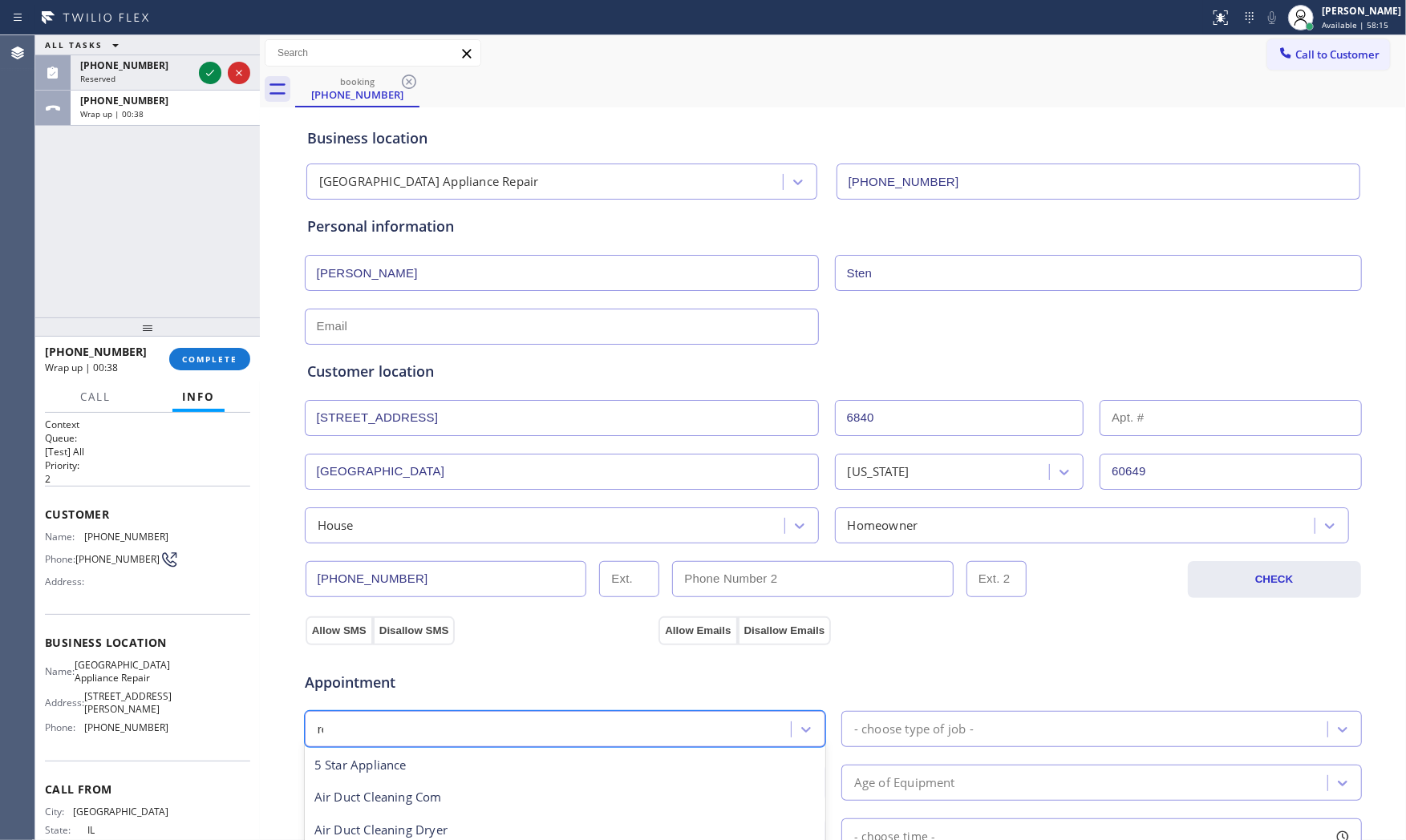
type input "reg"
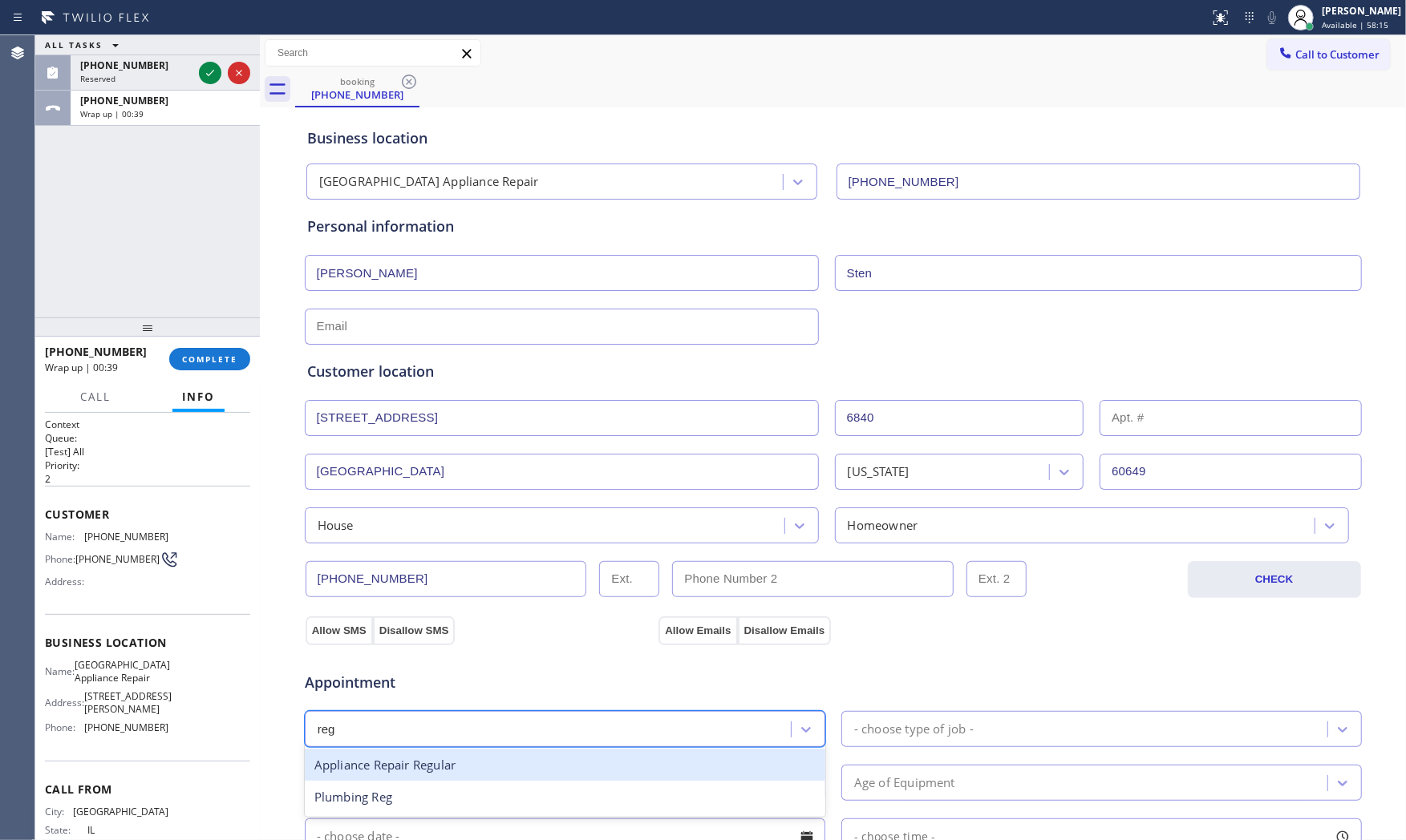
click at [497, 763] on div "Appliance Repair Regular" at bounding box center [565, 765] width 520 height 33
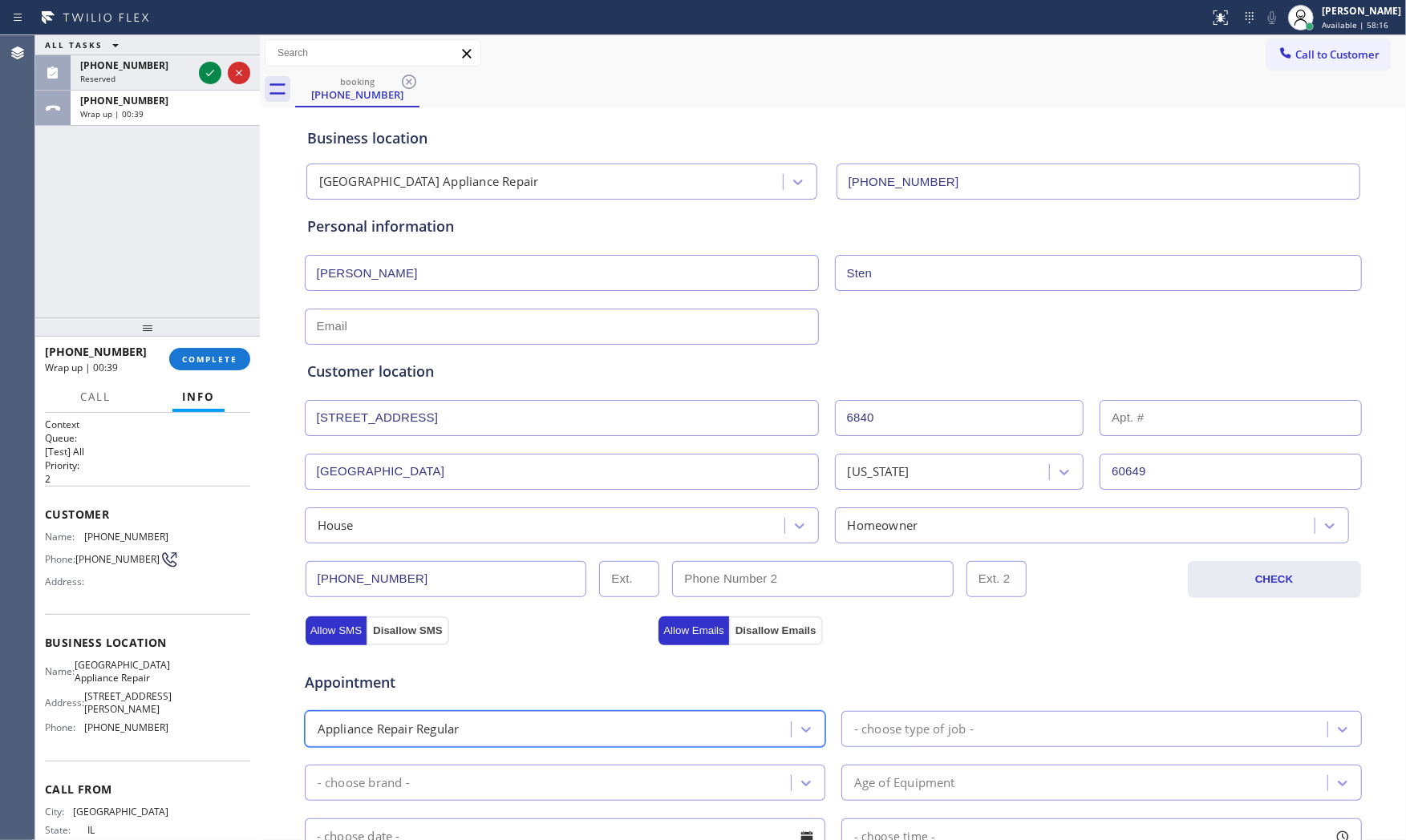
click at [928, 728] on div "- choose type of job -" at bounding box center [914, 730] width 120 height 19
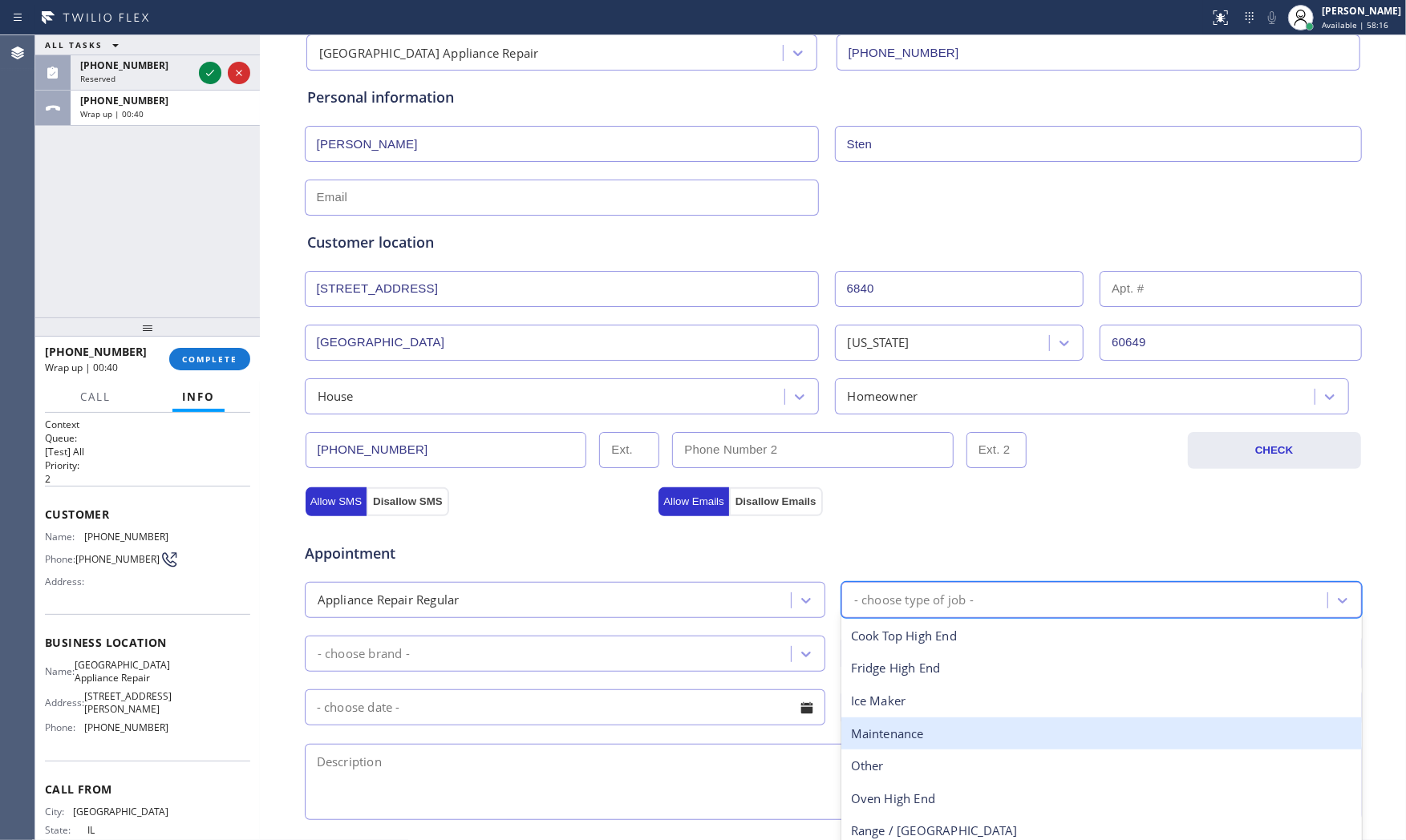
scroll to position [178, 0]
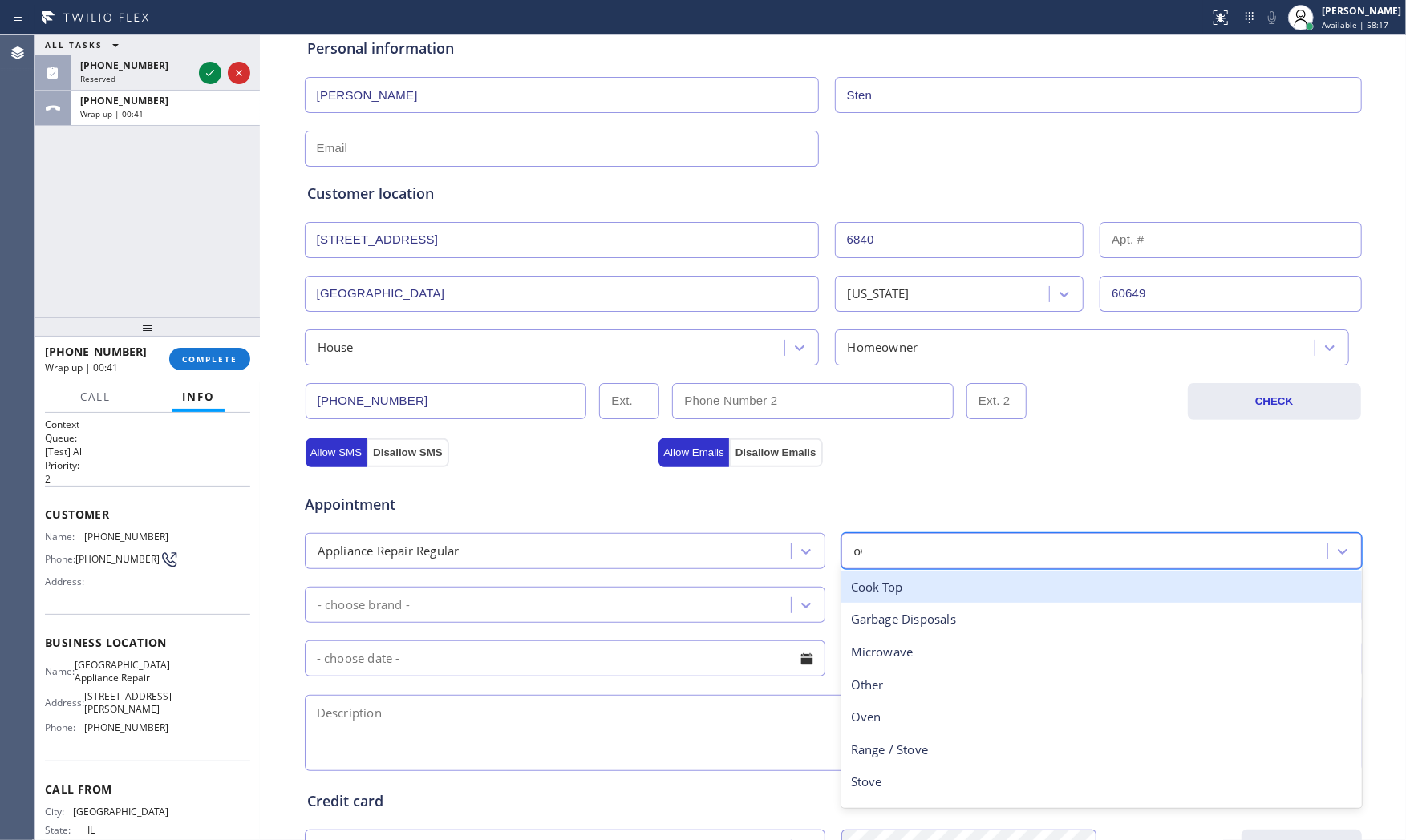
type input "ove"
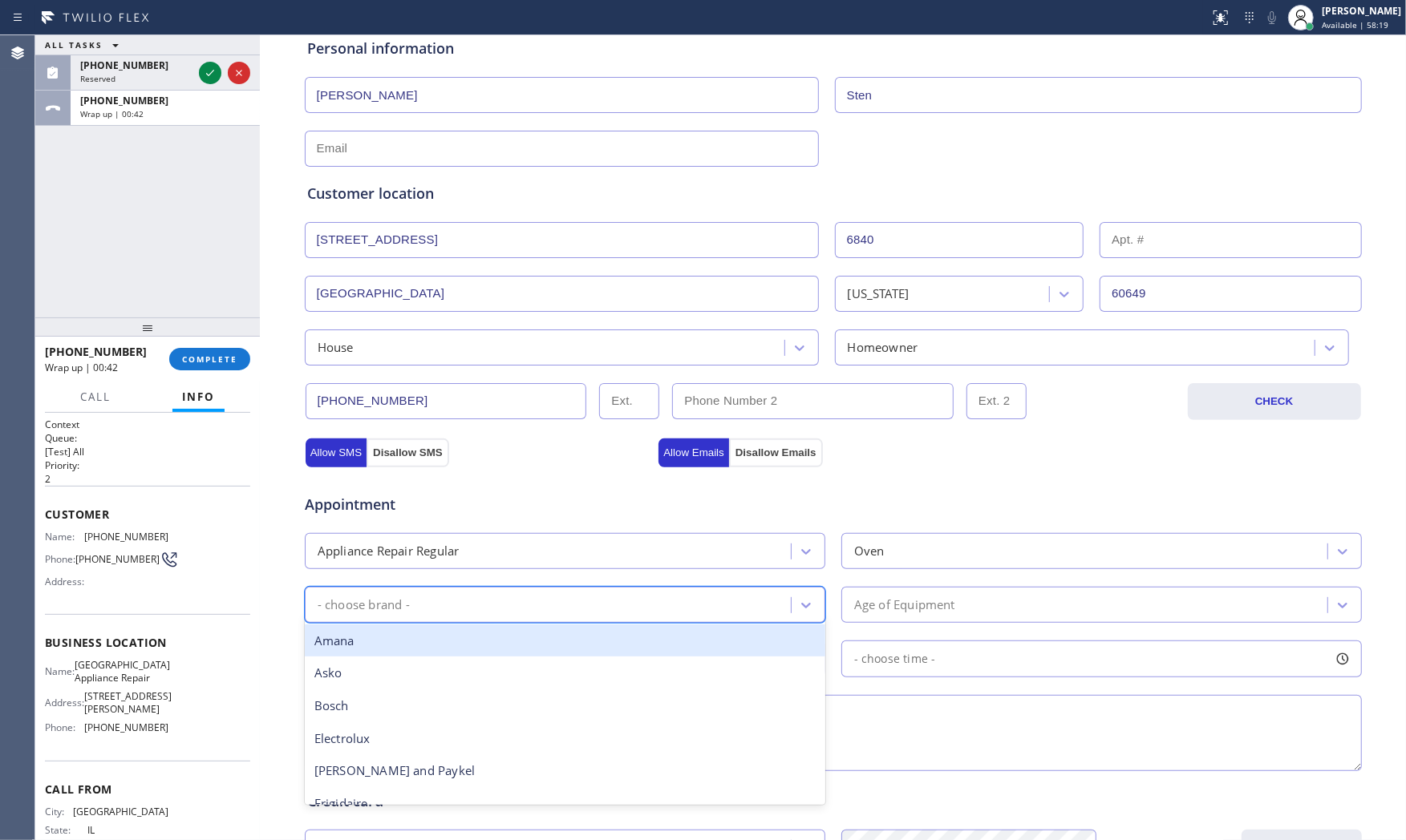
click at [546, 606] on div "- choose brand -" at bounding box center [550, 605] width 481 height 28
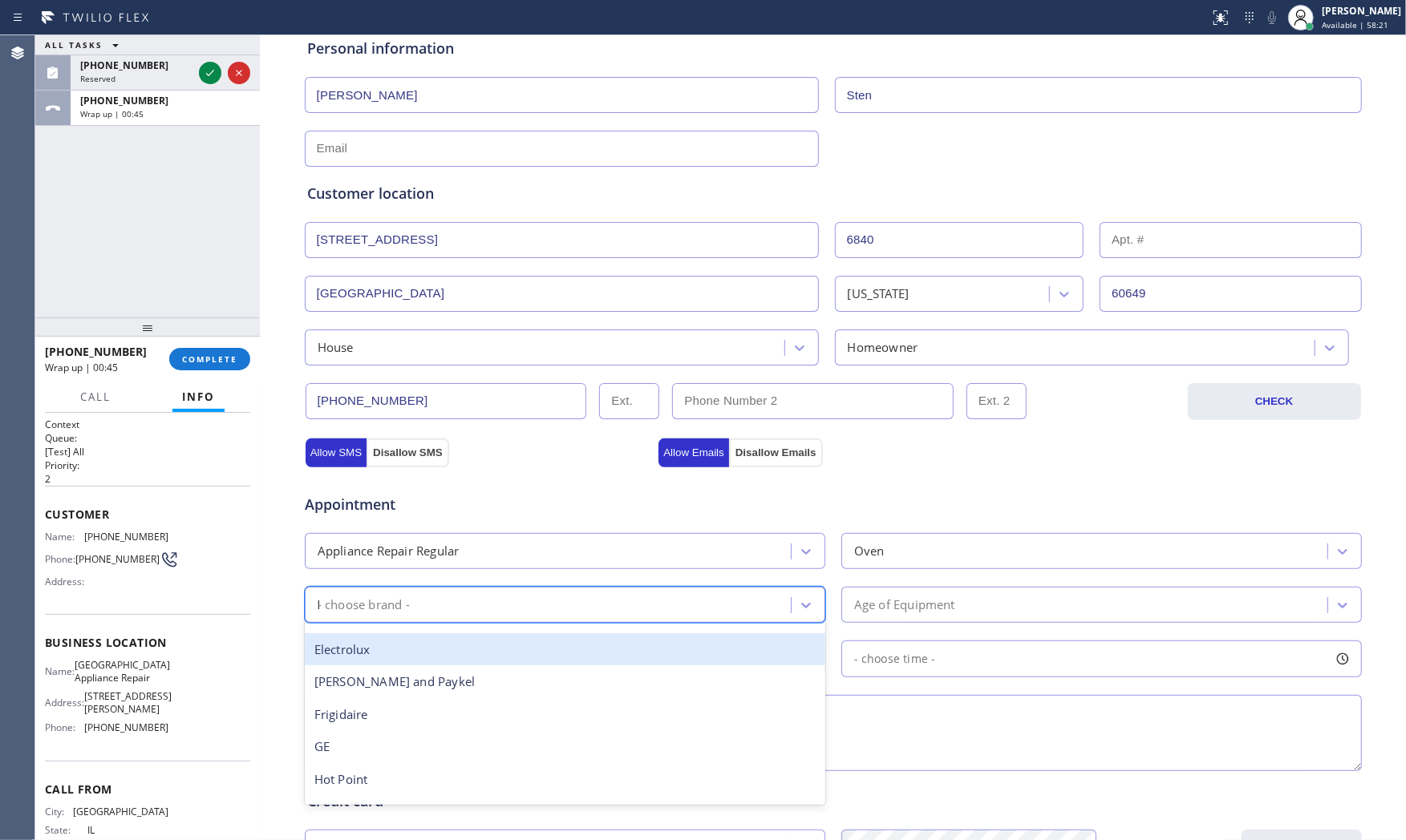
scroll to position [0, 0]
type input "kit"
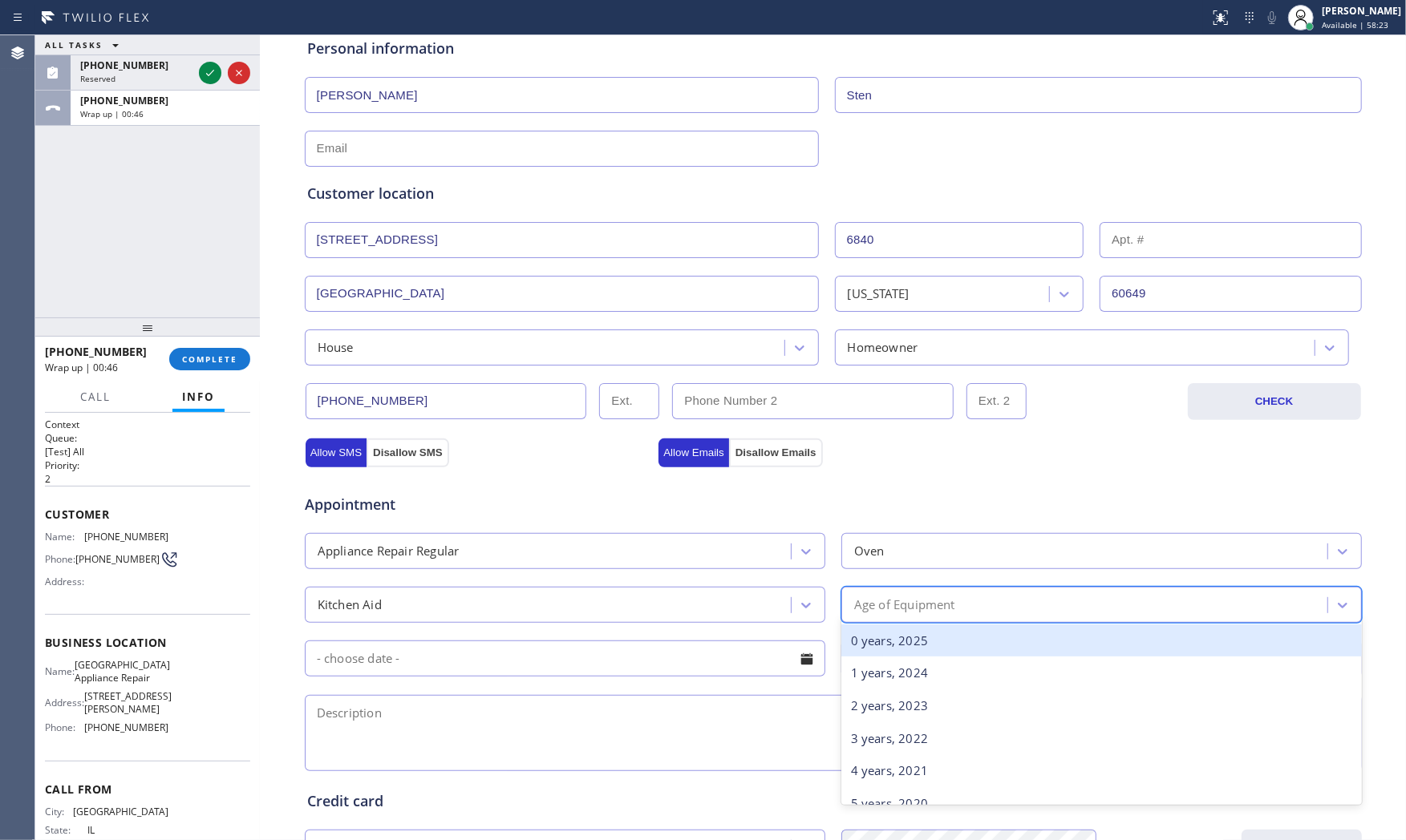
click at [882, 596] on div "Age of Equipment" at bounding box center [905, 605] width 101 height 19
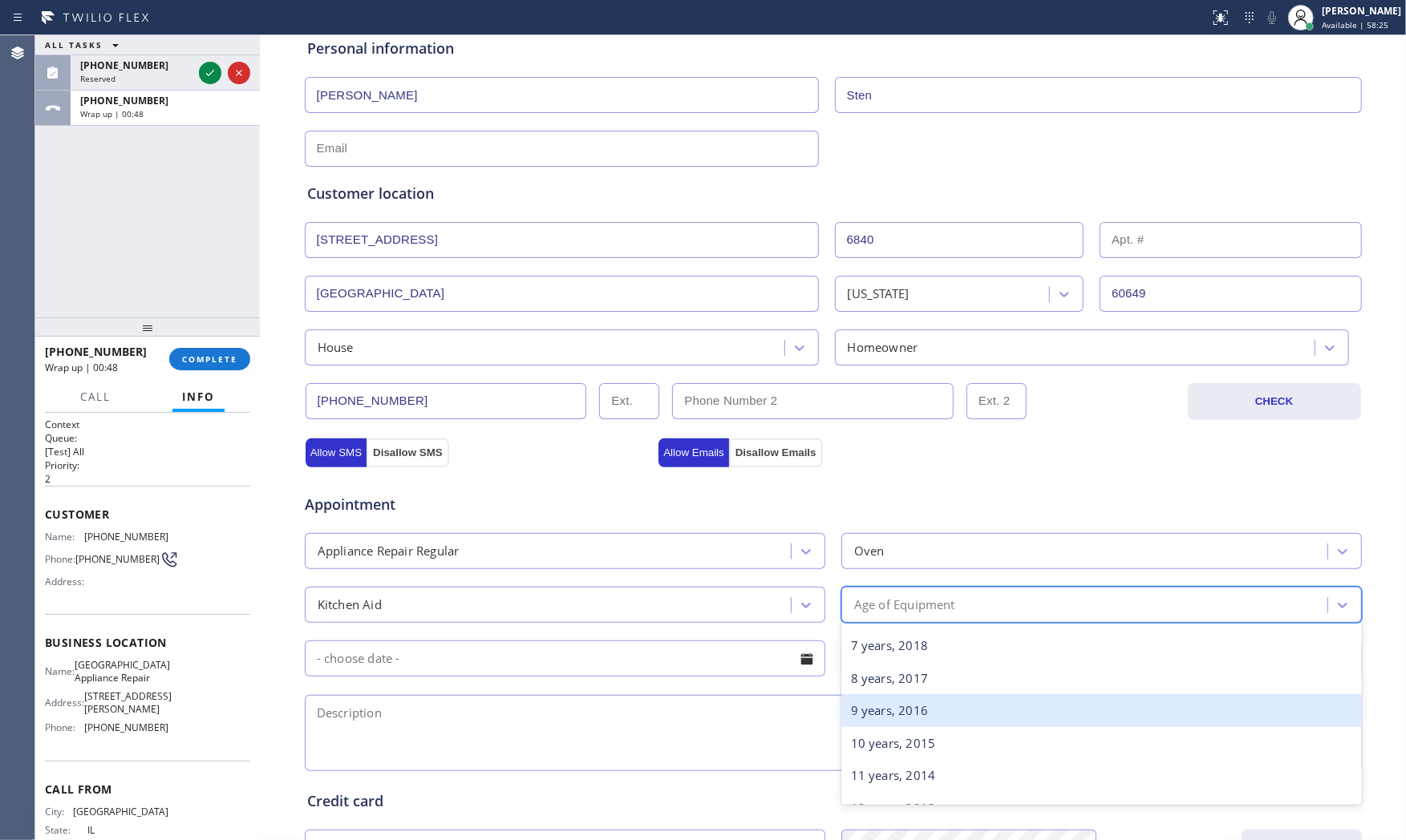
scroll to position [267, 0]
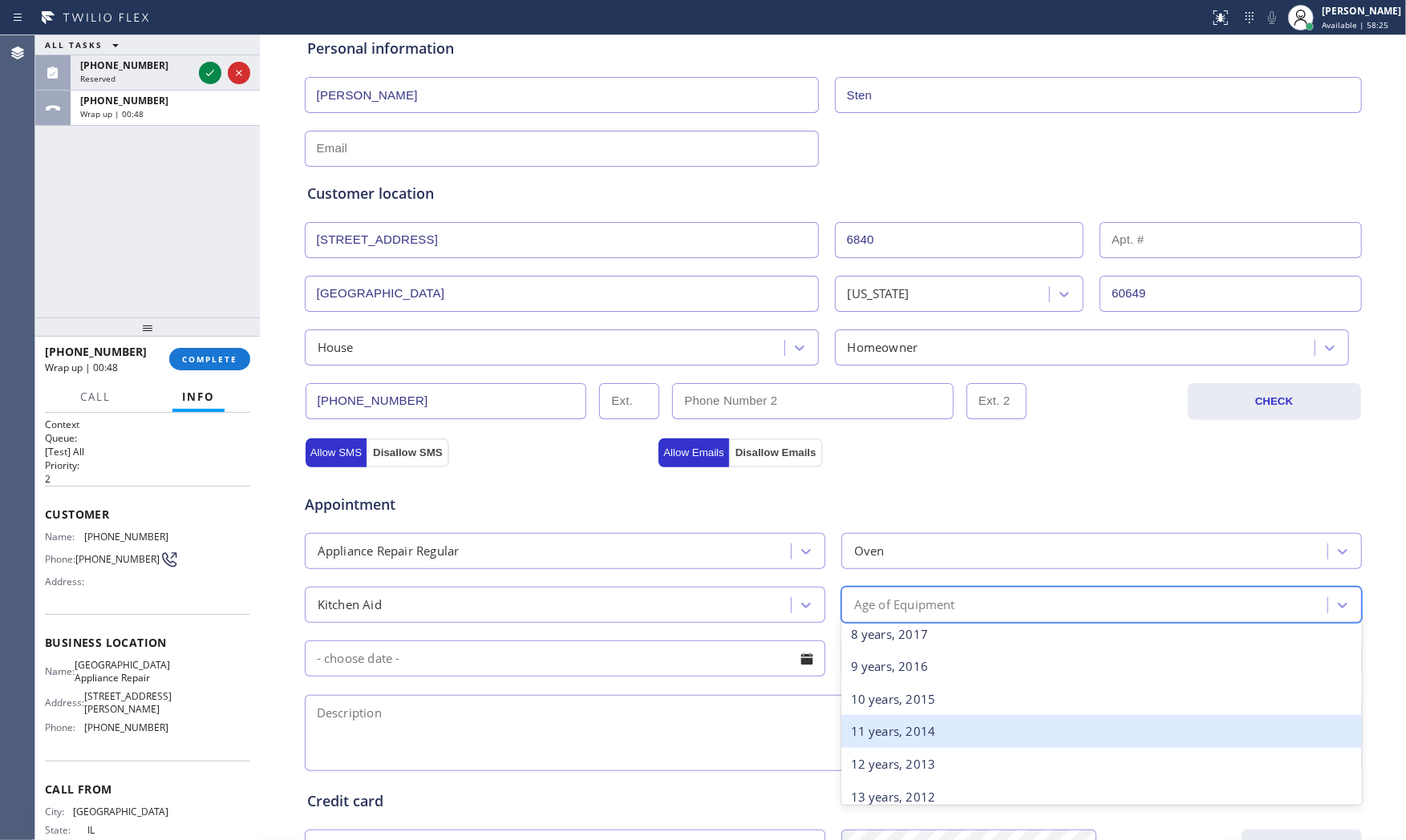
click at [924, 734] on div "11 years, 2014" at bounding box center [1101, 731] width 520 height 33
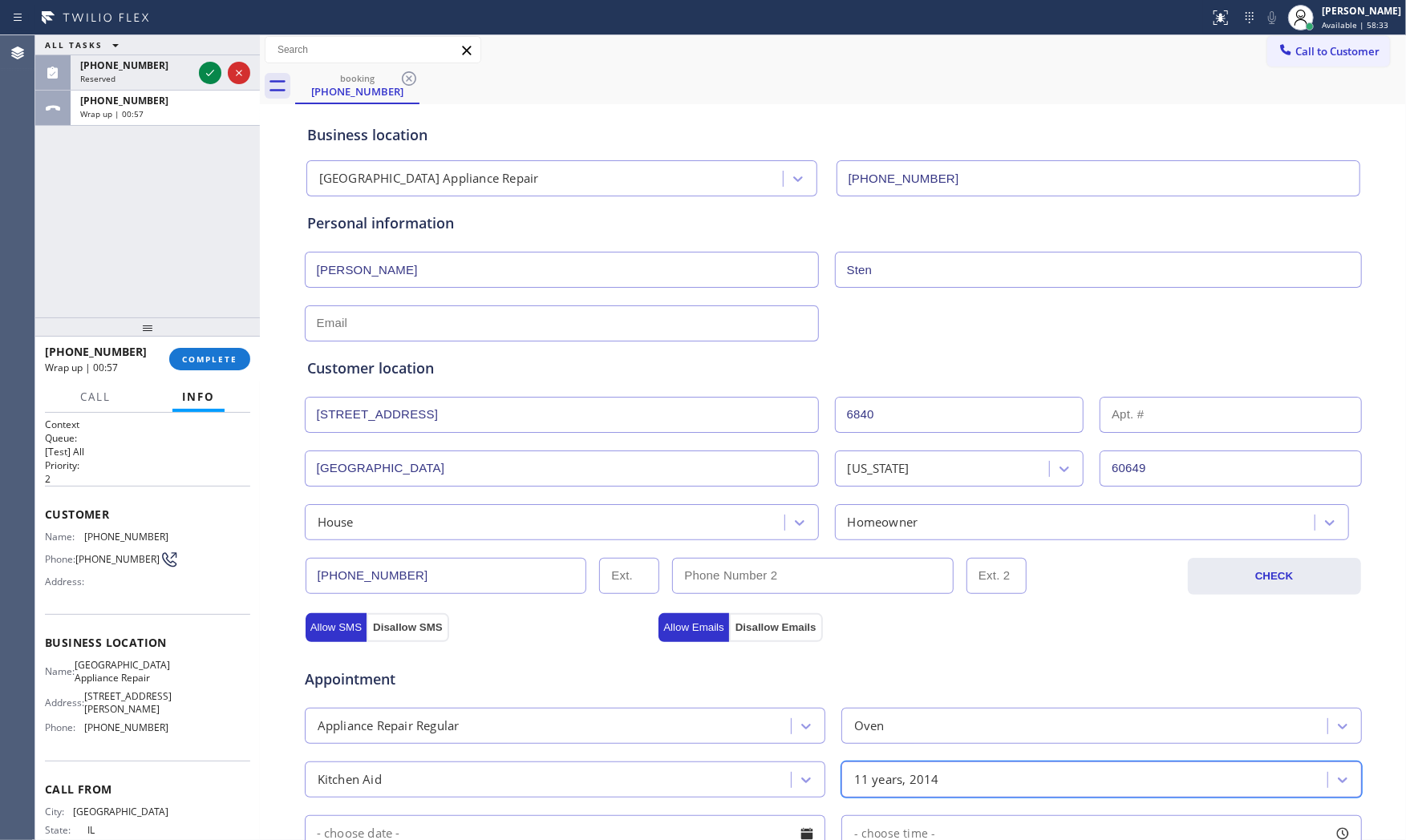
scroll to position [0, 0]
click at [420, 321] on input "text" at bounding box center [561, 327] width 514 height 36
paste input "stephenstenlawoff@sbcglobal.net"
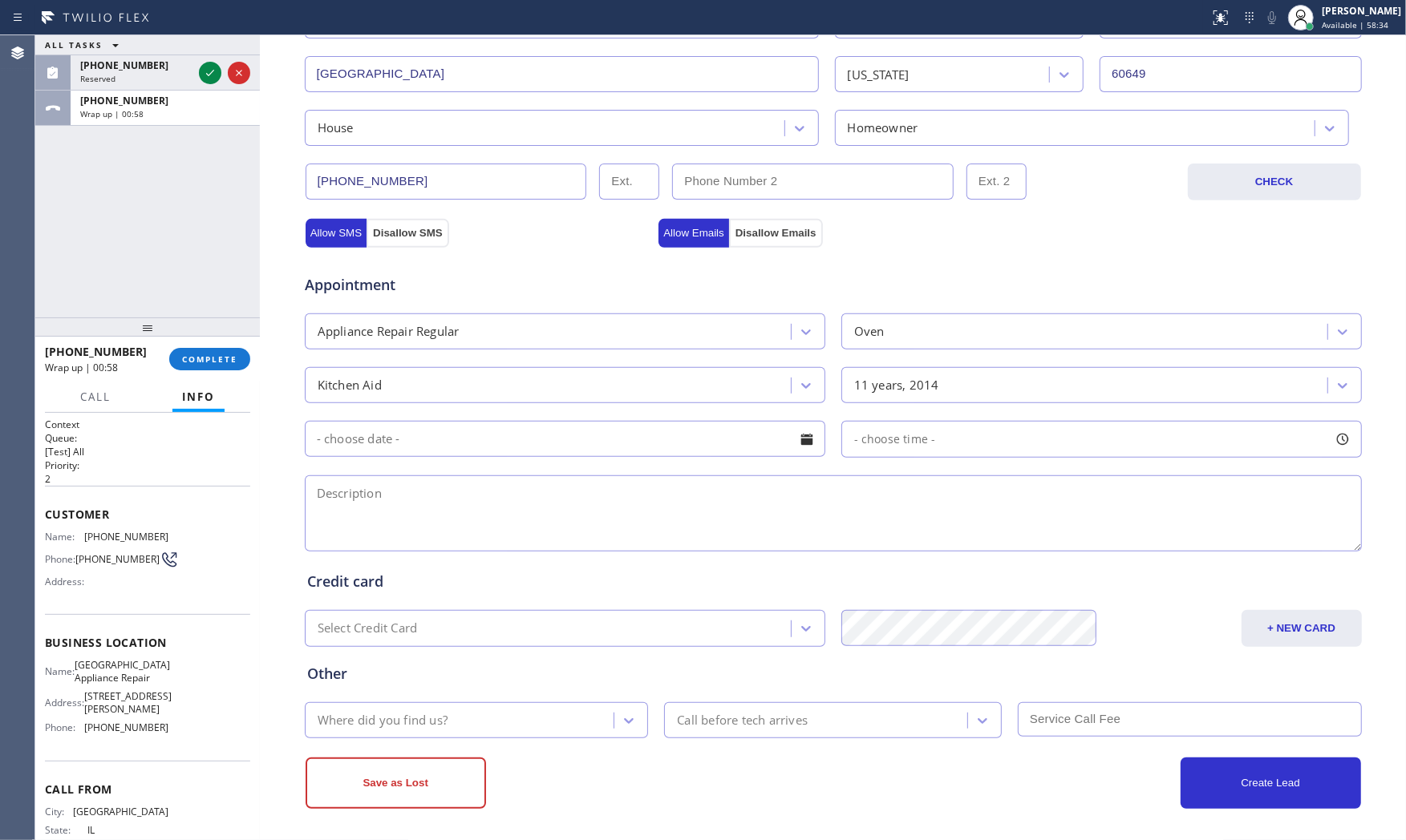
scroll to position [401, 0]
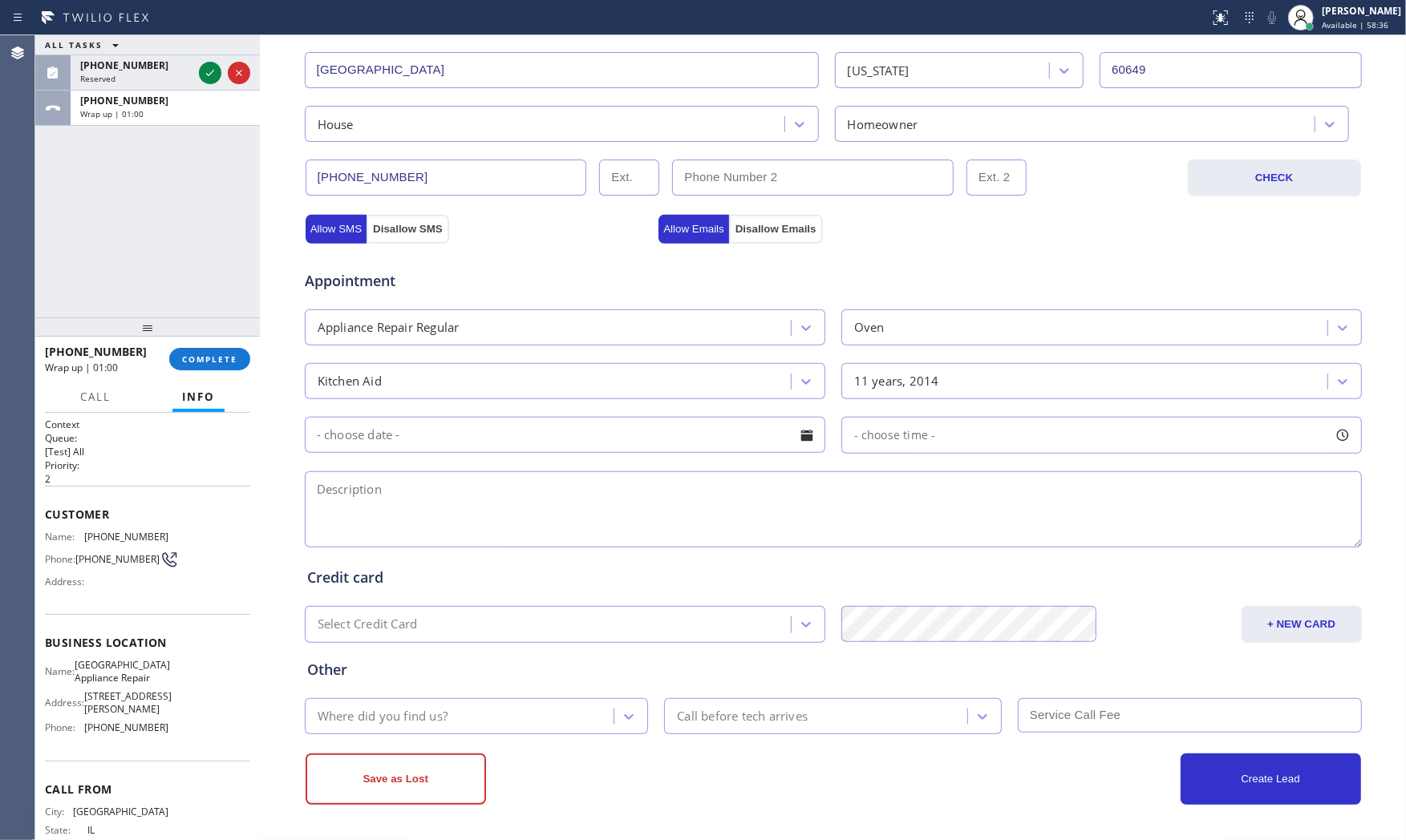
type input "stephenstenlawoff@sbcglobal.net"
click at [515, 445] on input "text" at bounding box center [565, 435] width 520 height 36
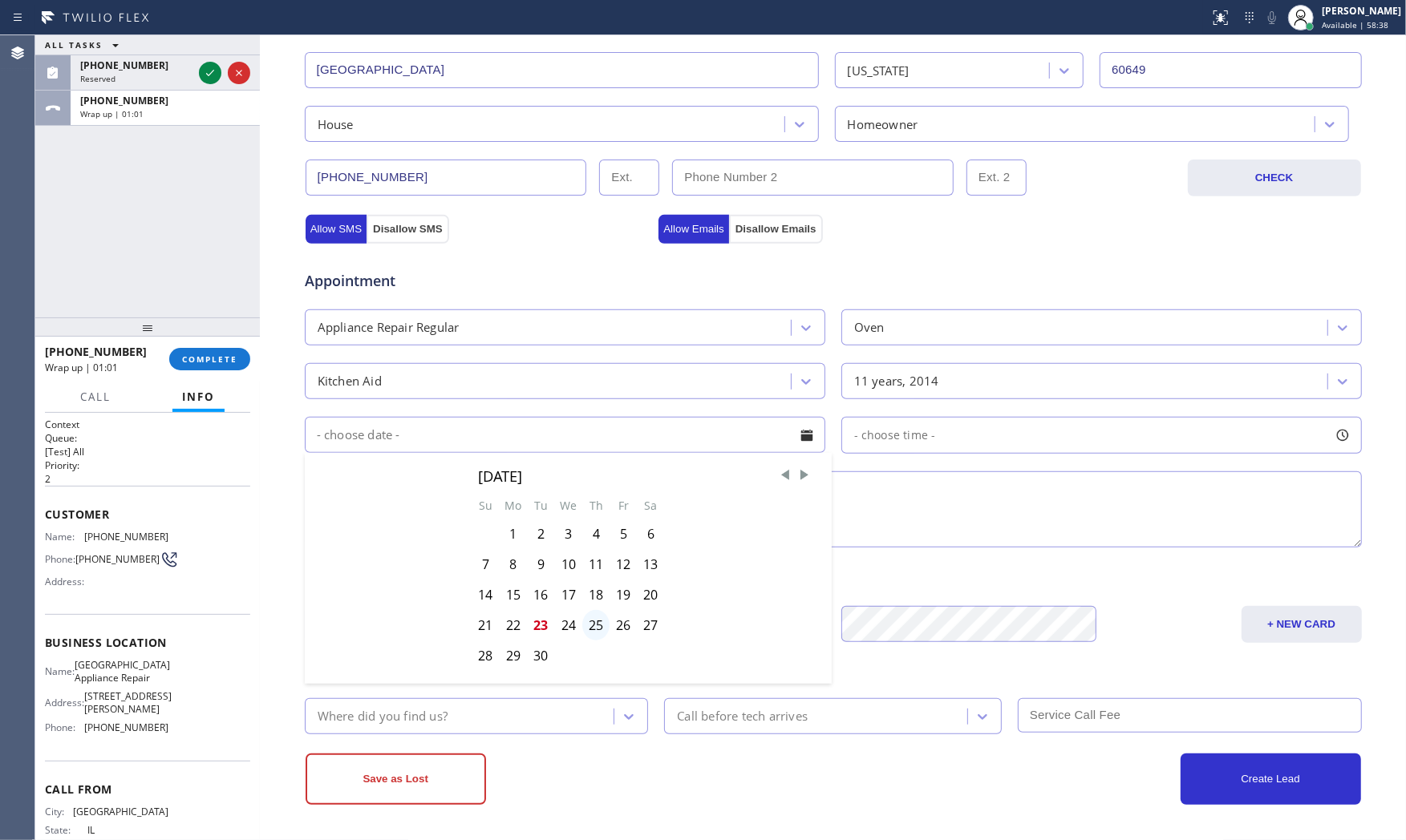
click at [590, 622] on div "25" at bounding box center [596, 625] width 27 height 31
type input "09/25/2025"
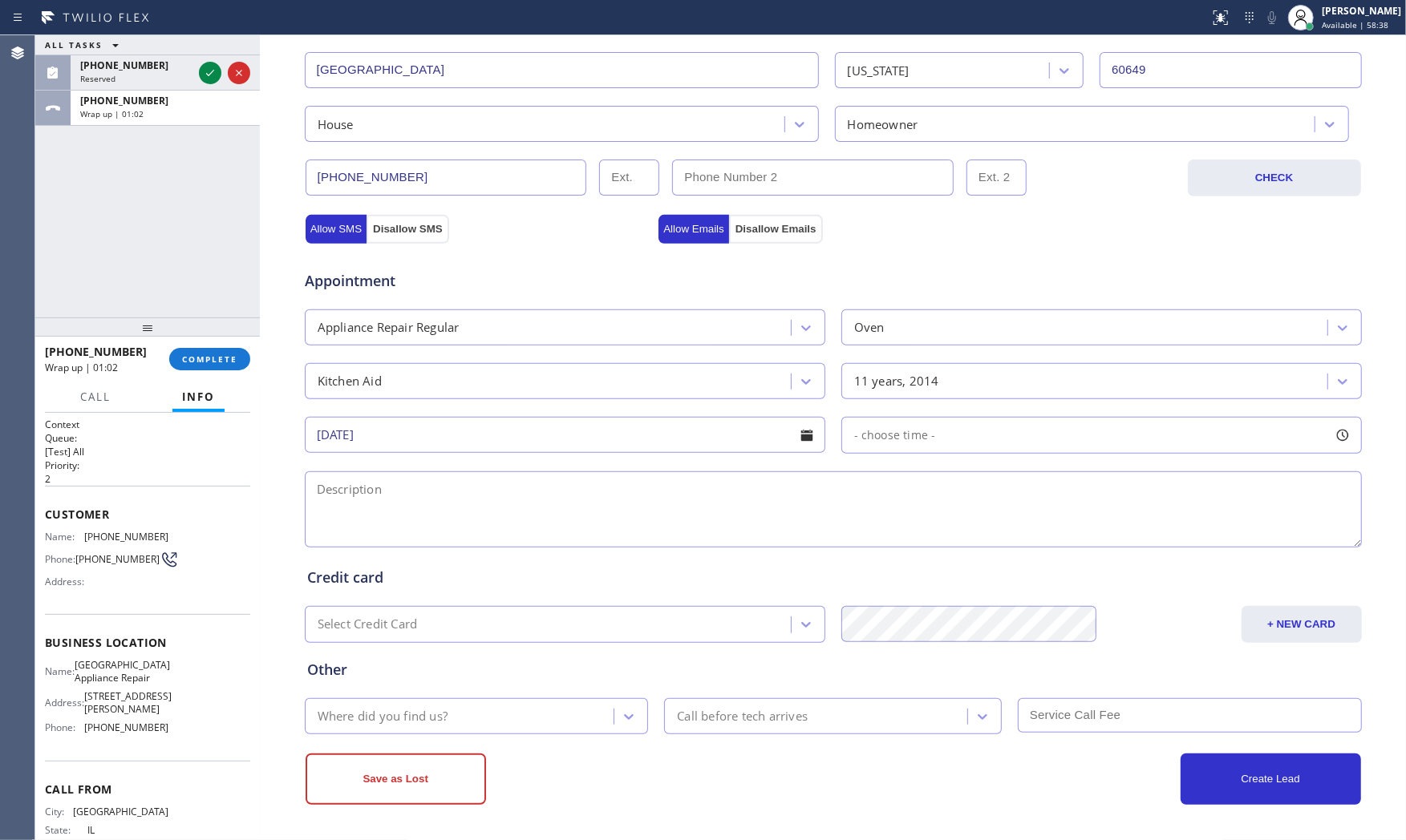
click at [930, 434] on div "- choose time -" at bounding box center [1101, 435] width 520 height 37
drag, startPoint x: 851, startPoint y: 532, endPoint x: 1045, endPoint y: 524, distance: 194.2
click at [1045, 524] on div at bounding box center [1049, 533] width 19 height 33
drag, startPoint x: 1045, startPoint y: 524, endPoint x: 1017, endPoint y: 521, distance: 28.2
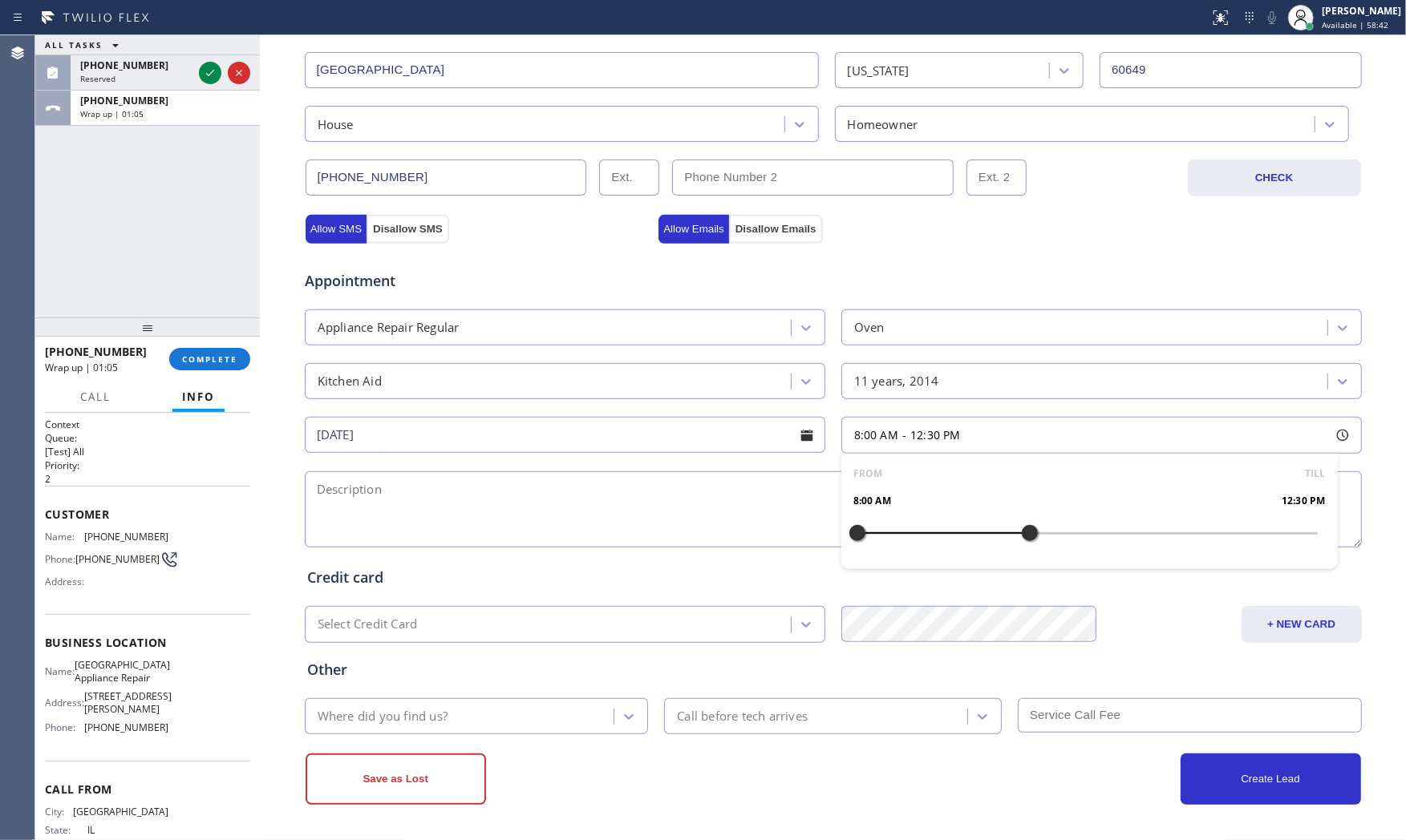
click at [1020, 521] on div at bounding box center [1029, 533] width 19 height 33
drag, startPoint x: 1014, startPoint y: 521, endPoint x: 1004, endPoint y: 521, distance: 10.0
click at [1004, 521] on div at bounding box center [1011, 533] width 19 height 33
drag, startPoint x: 855, startPoint y: 538, endPoint x: 887, endPoint y: 539, distance: 32.0
click at [887, 539] on div at bounding box center [895, 533] width 19 height 33
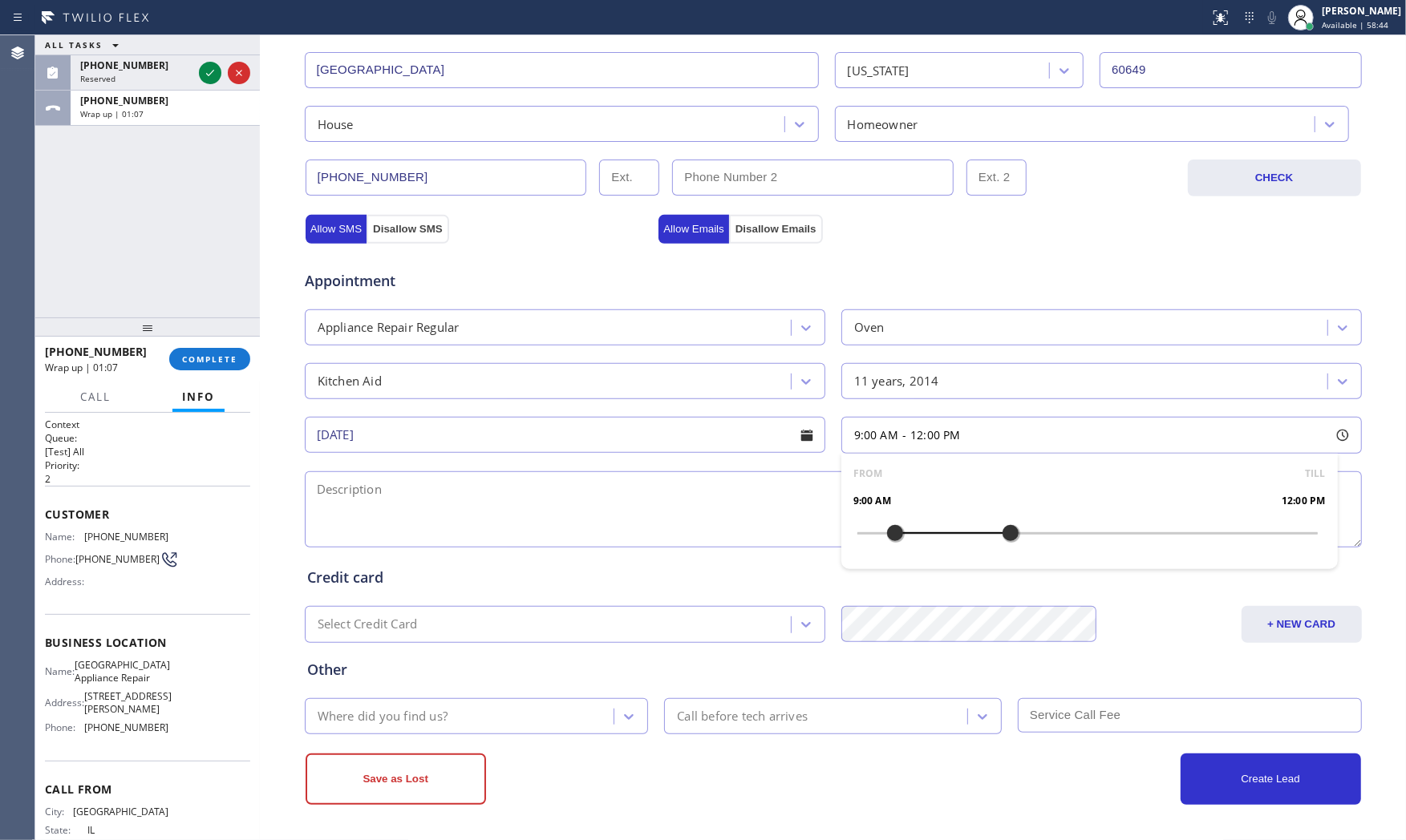
click at [677, 518] on textarea at bounding box center [833, 509] width 1057 height 76
click at [104, 683] on span "Calumet Heights Appliance Repair" at bounding box center [122, 671] width 96 height 25
copy span "Calumet Heights Appliance Repair"
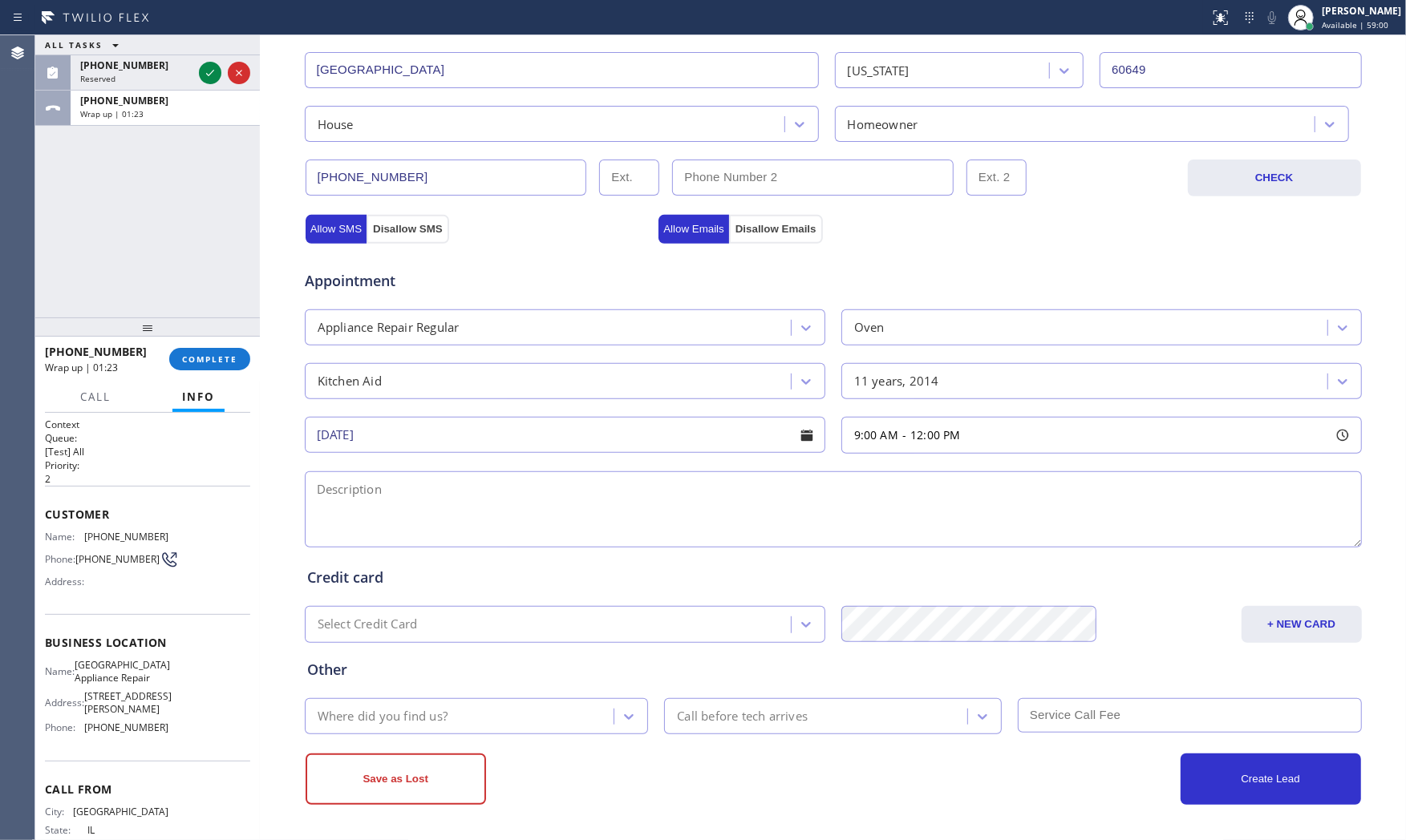
click at [485, 479] on textarea at bounding box center [833, 509] width 1057 height 76
paste textarea "9-12 $75 KitchenAid Micro/Oven | the oven itself wont go to the certain degreed…"
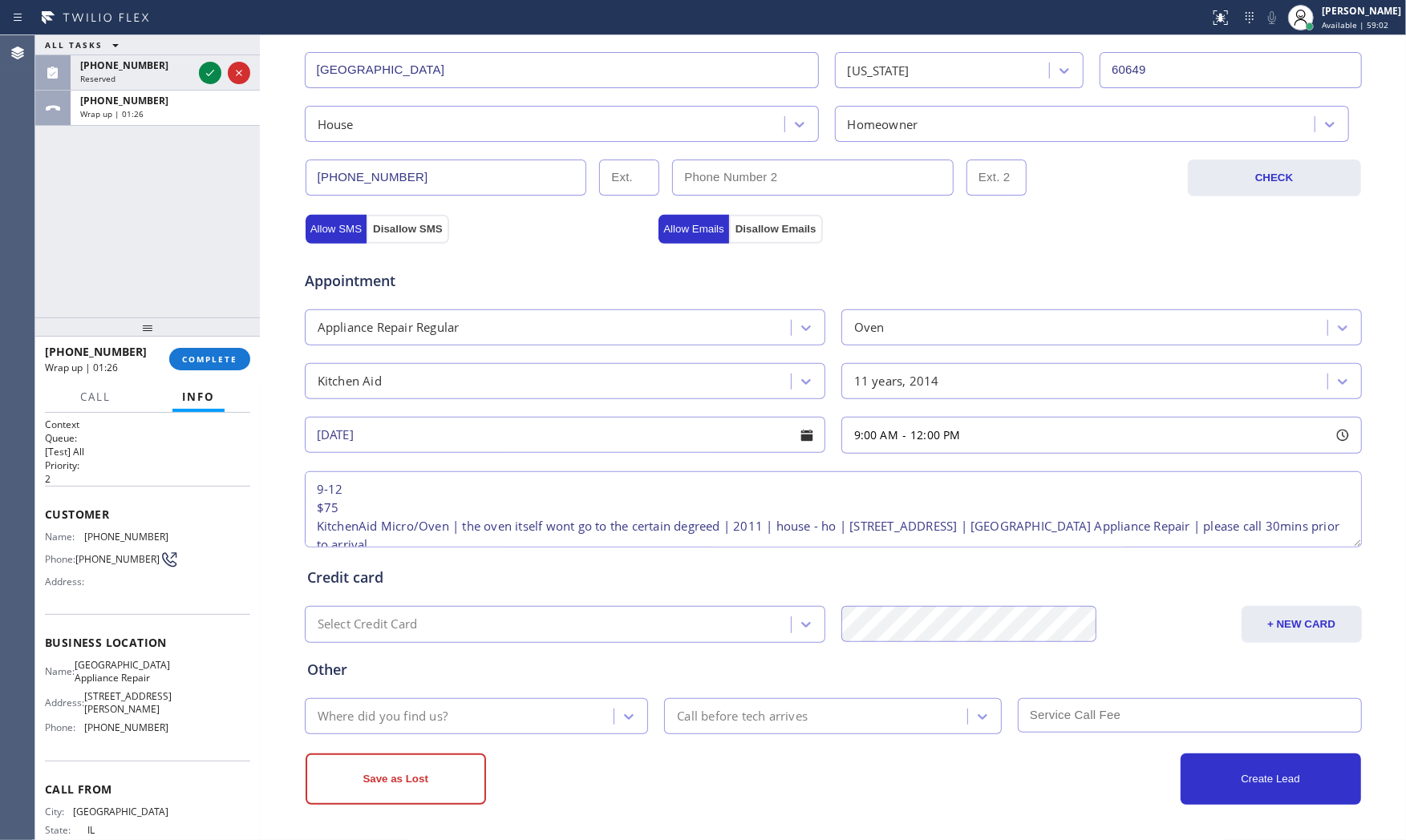
type textarea "9-12 $75 KitchenAid Micro/Oven | the oven itself wont go to the certain degreed…"
click at [472, 734] on div "Save as Lost Create Lead" at bounding box center [833, 769] width 1059 height 70
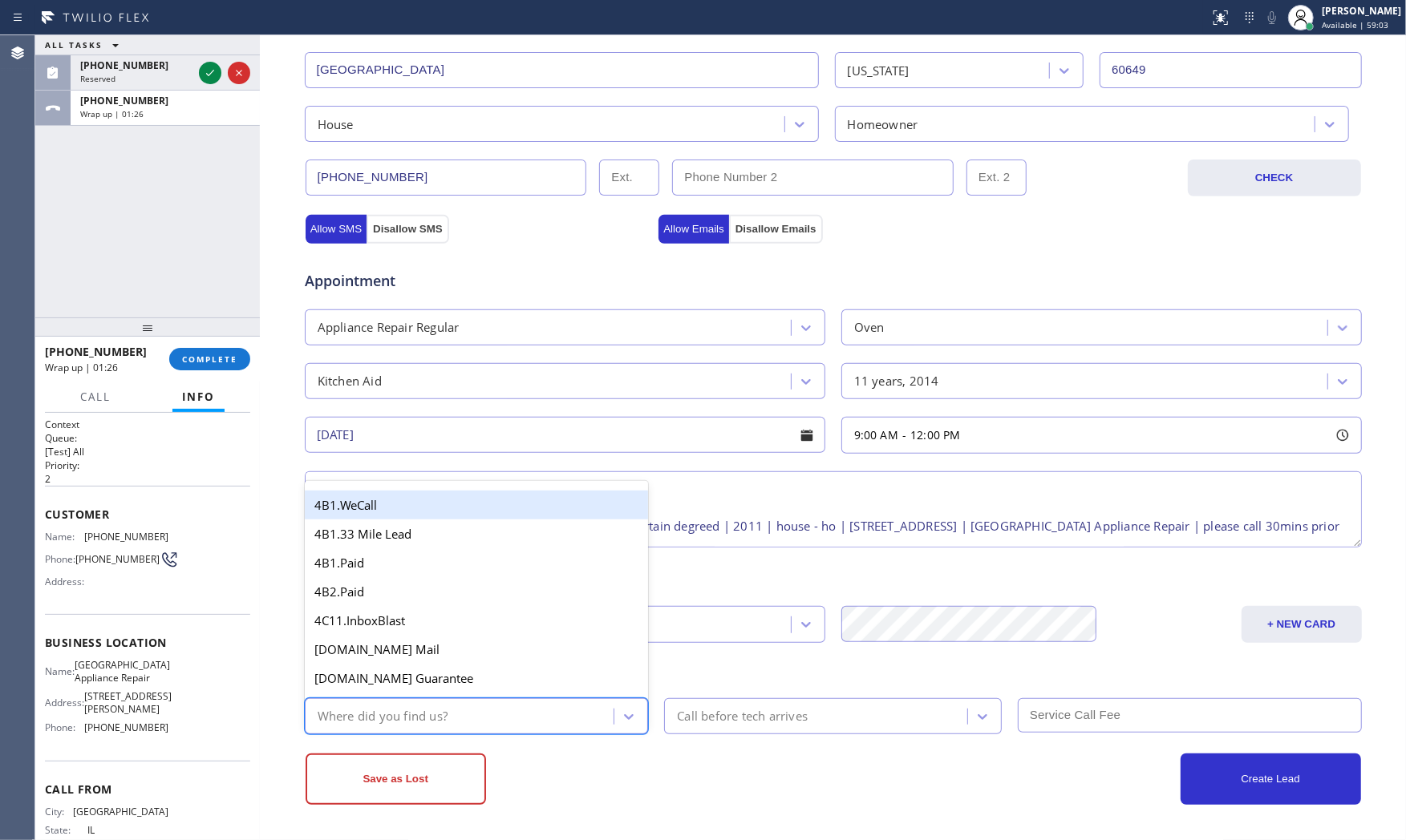
click at [478, 724] on div "Where did you find us?" at bounding box center [462, 716] width 305 height 28
type input "goo"
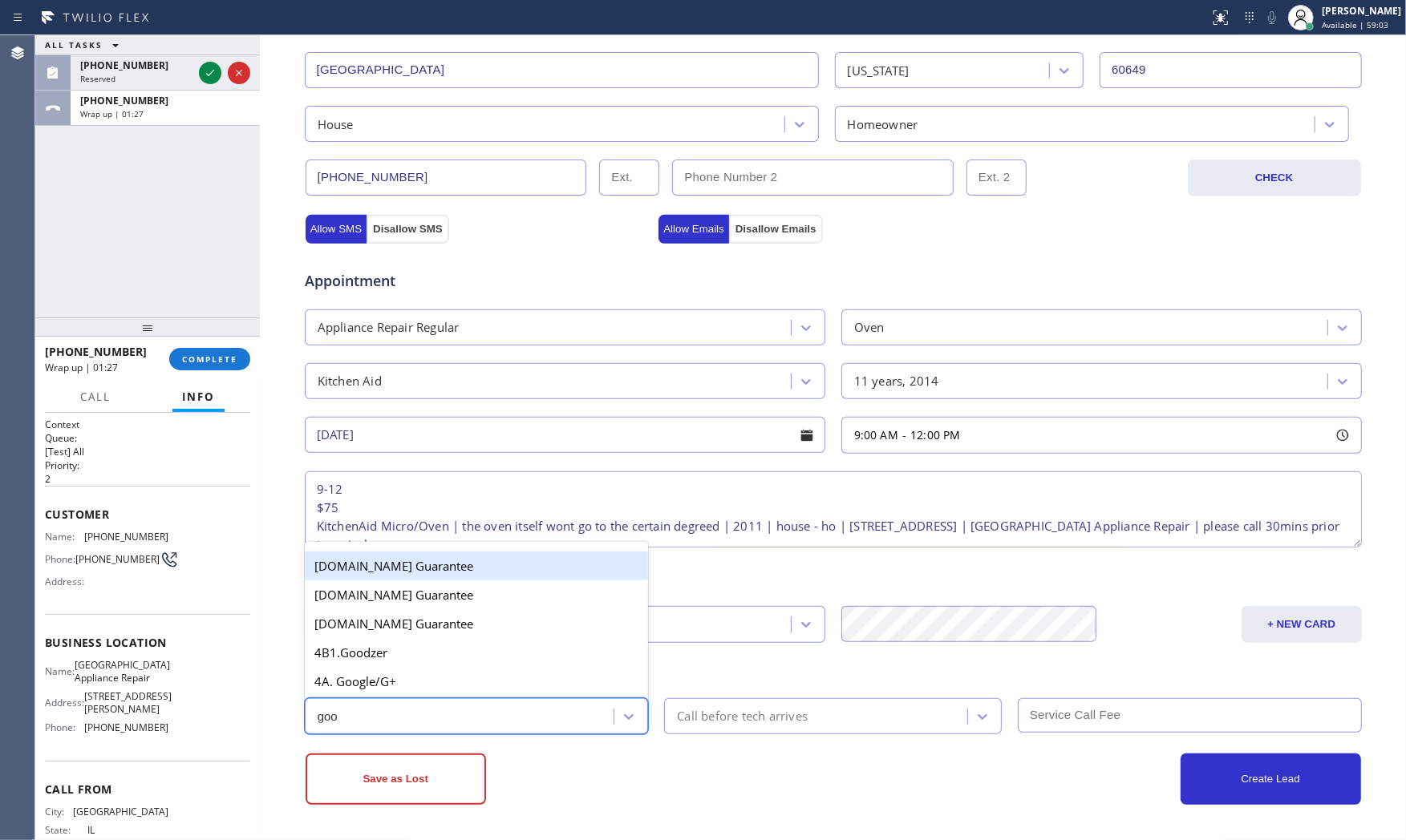
click at [445, 683] on div "4A. Google/G+" at bounding box center [477, 682] width 344 height 29
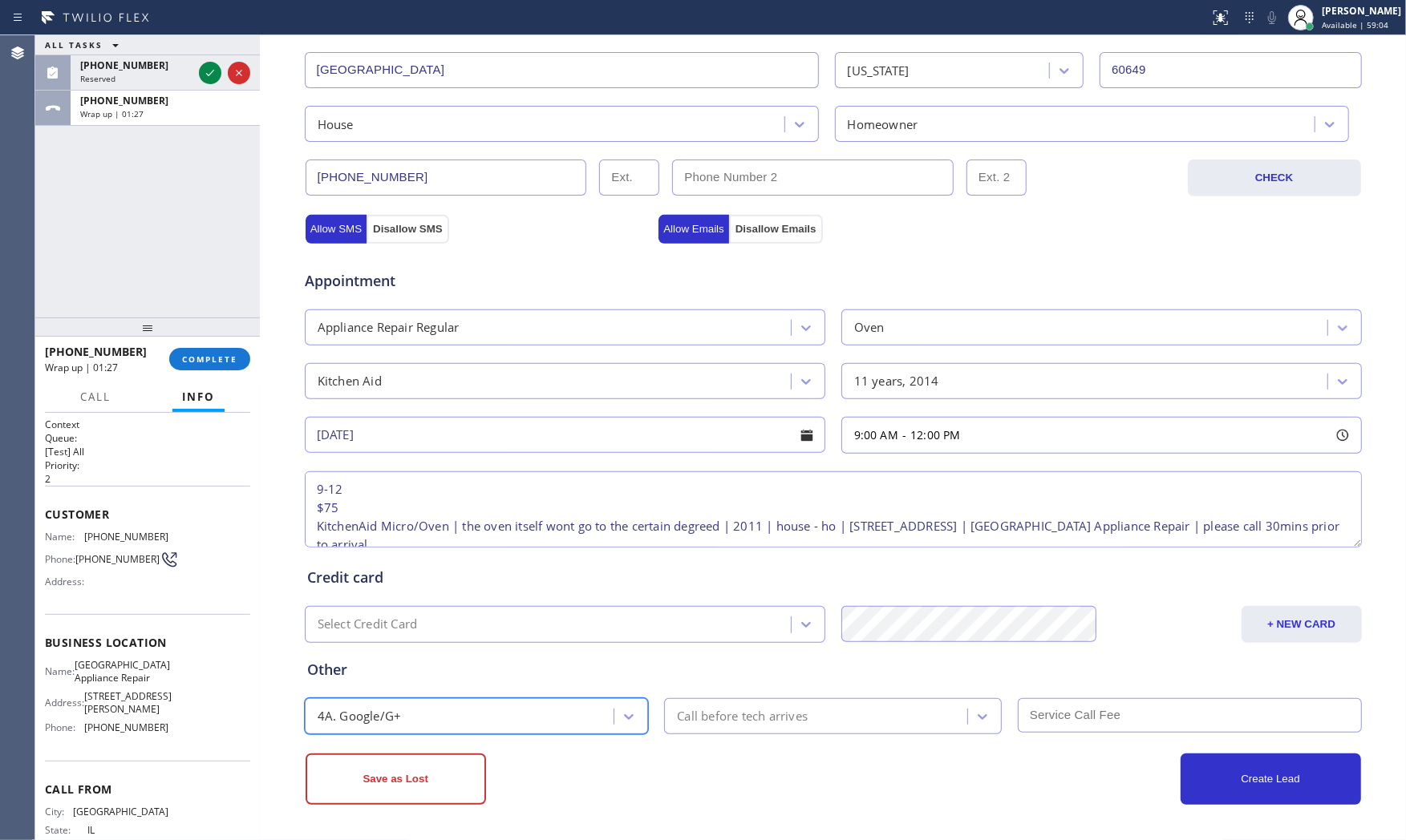
click at [762, 719] on div "Call before tech arrives" at bounding box center [742, 717] width 131 height 19
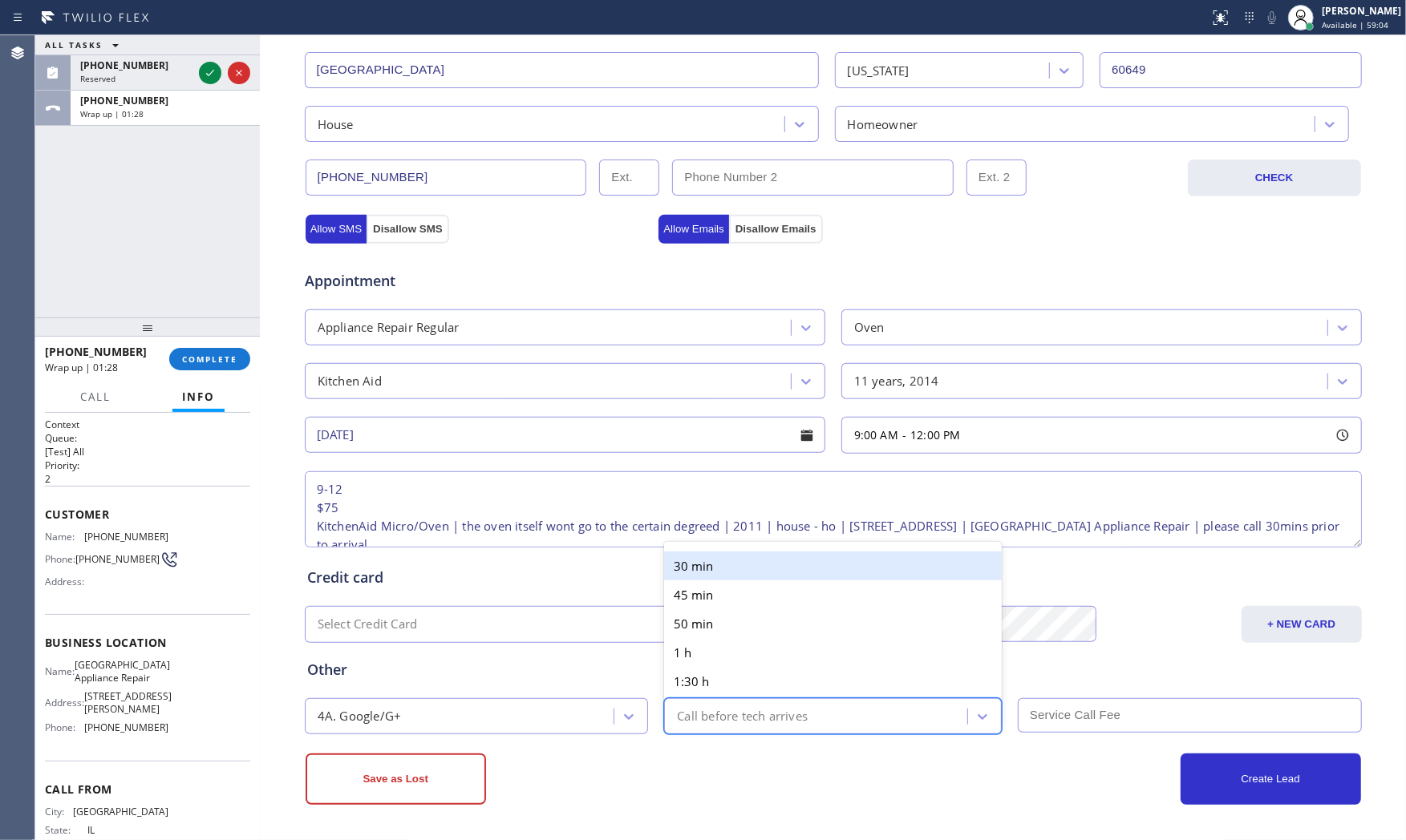
click at [747, 565] on div "30 min" at bounding box center [833, 566] width 338 height 29
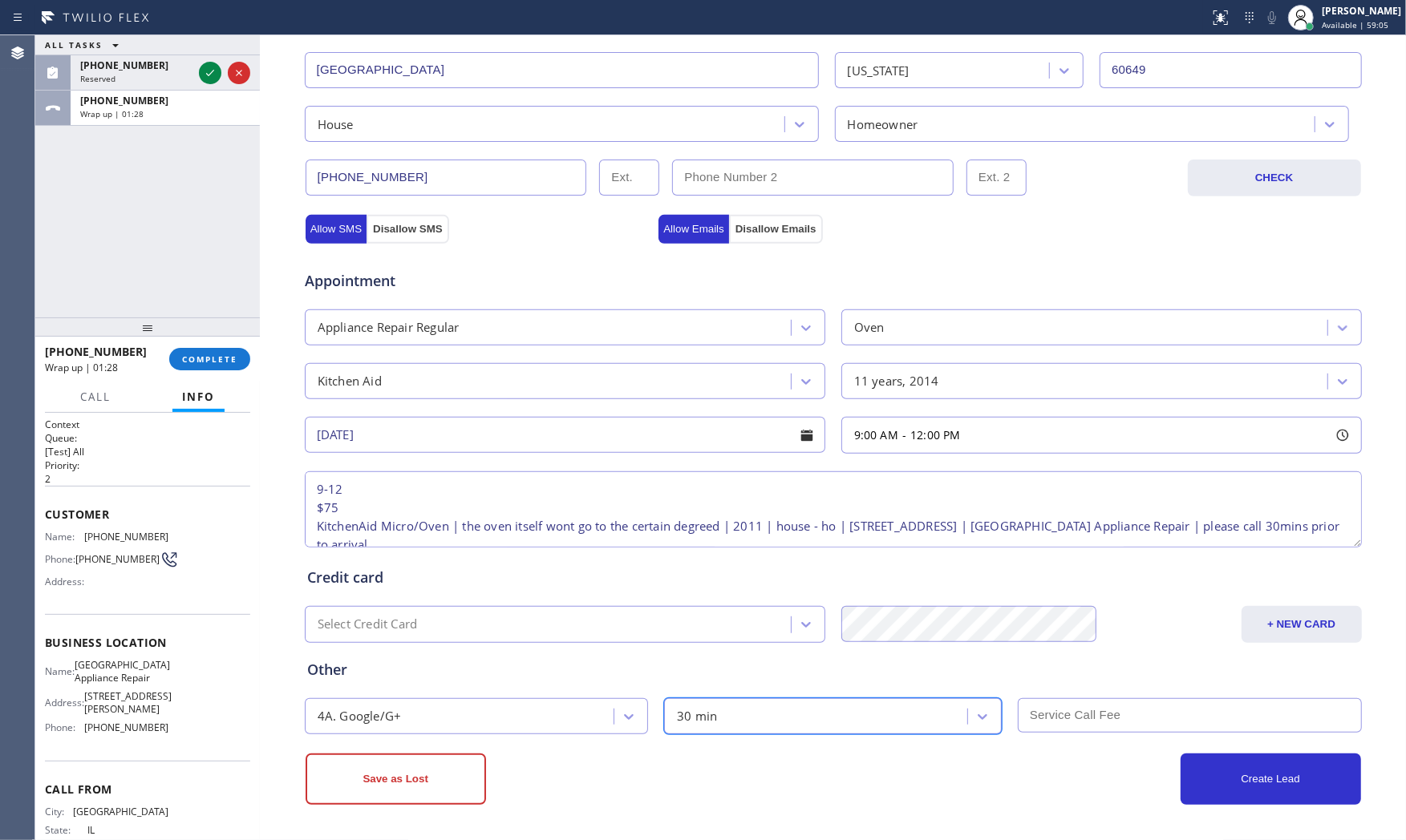
click at [1055, 701] on input "text" at bounding box center [1189, 715] width 344 height 34
type input "75"
click at [988, 796] on div "Create Lead" at bounding box center [1097, 779] width 528 height 51
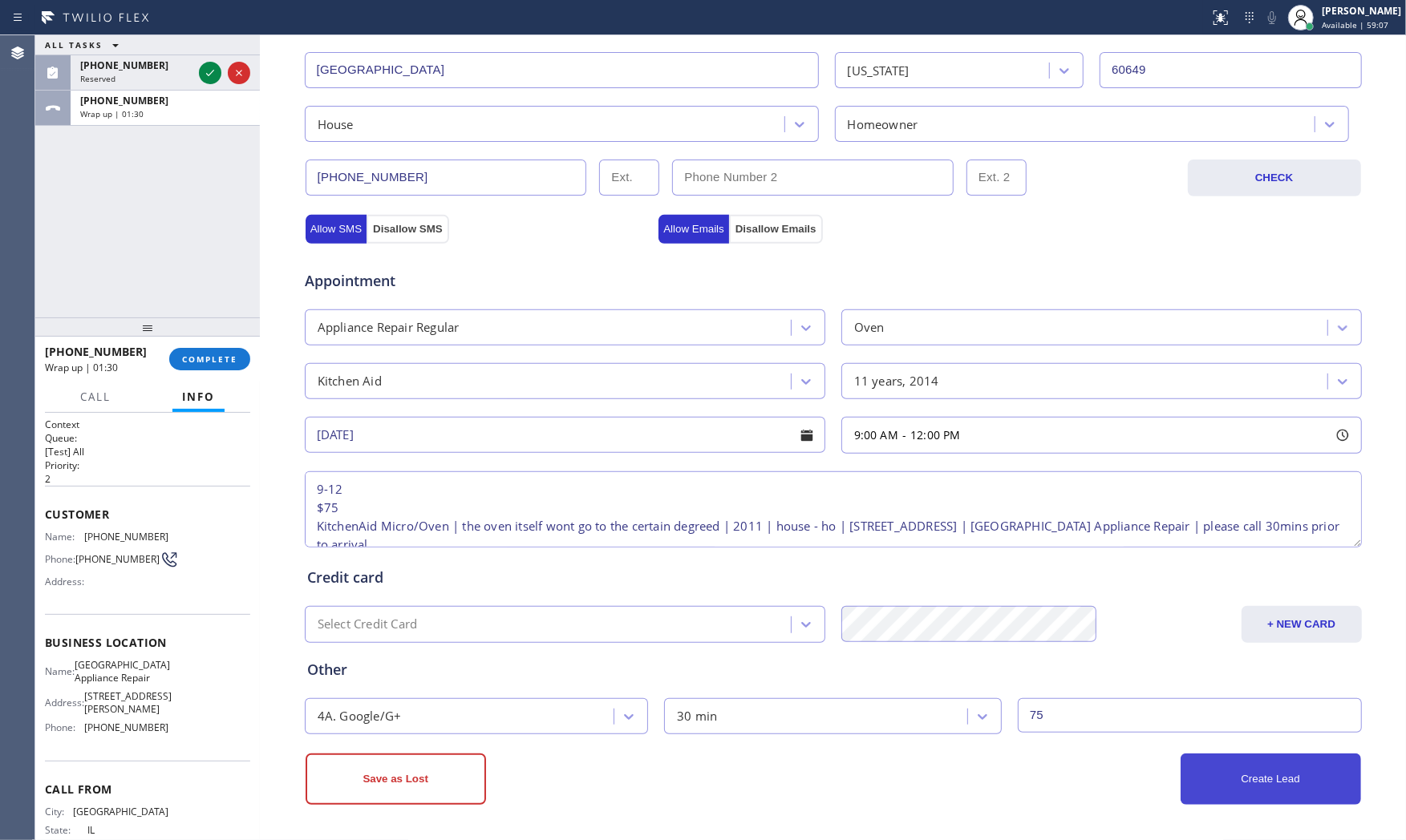
click at [1197, 776] on button "Create Lead" at bounding box center [1270, 779] width 181 height 51
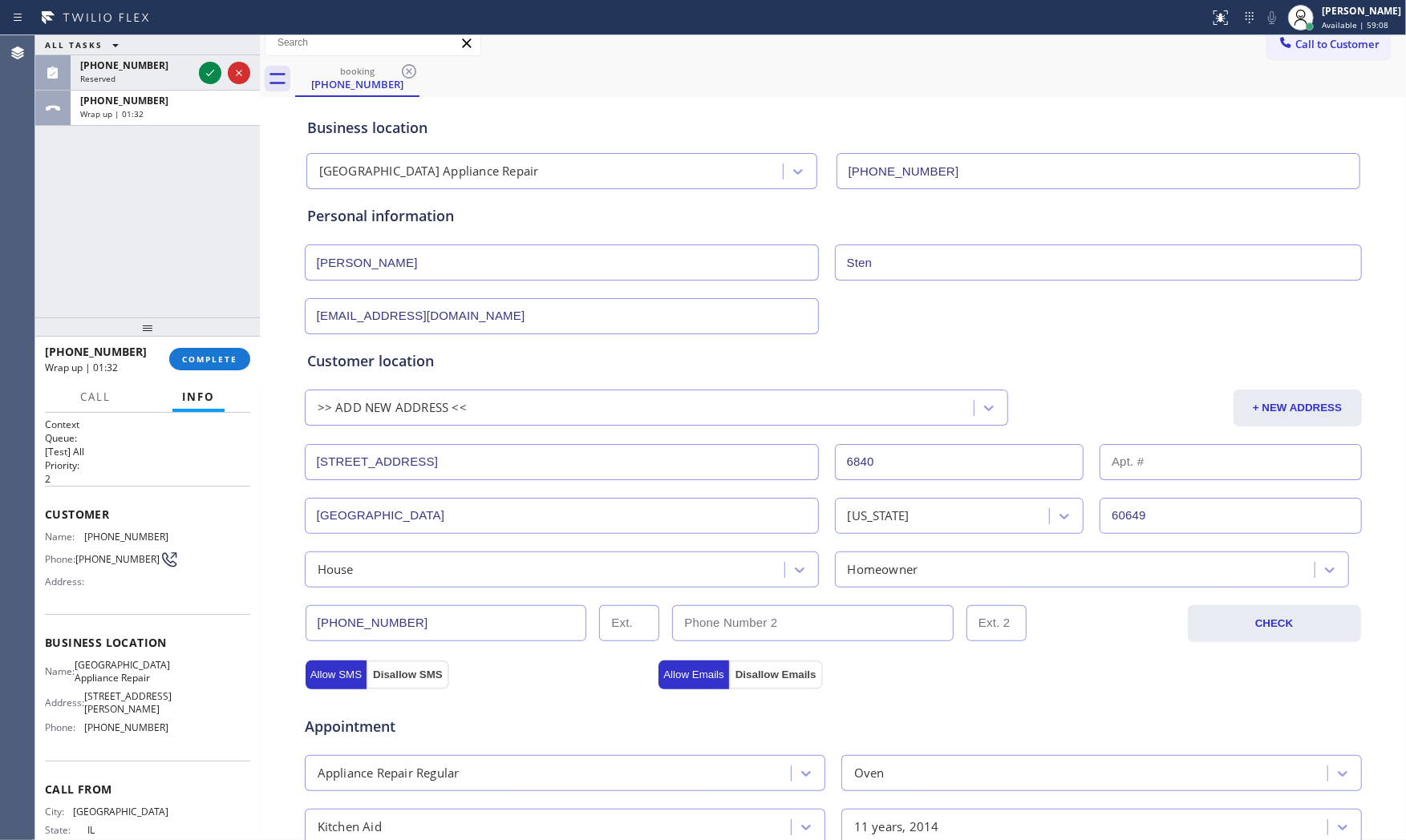
scroll to position [457, 0]
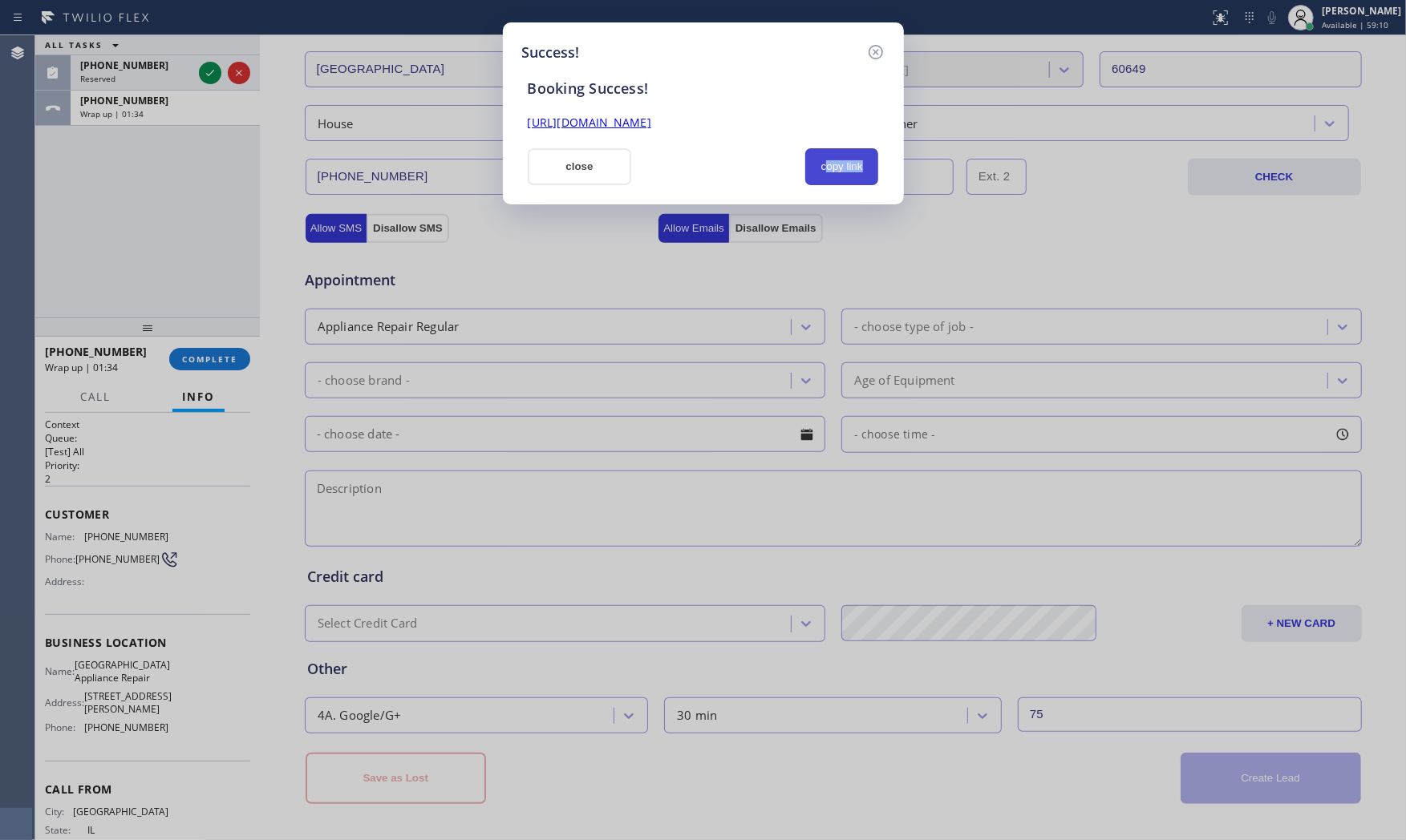
click at [824, 185] on div "Success! Booking Success! https://erp.apollosoft.co/customer/764009#portlet_lea…" at bounding box center [703, 113] width 401 height 182
click at [877, 148] on div "copy link" at bounding box center [842, 166] width 74 height 37
drag, startPoint x: 837, startPoint y: 163, endPoint x: 806, endPoint y: 166, distance: 31.1
click at [835, 163] on button "copy link" at bounding box center [842, 166] width 74 height 37
click at [585, 172] on button "close" at bounding box center [580, 166] width 104 height 37
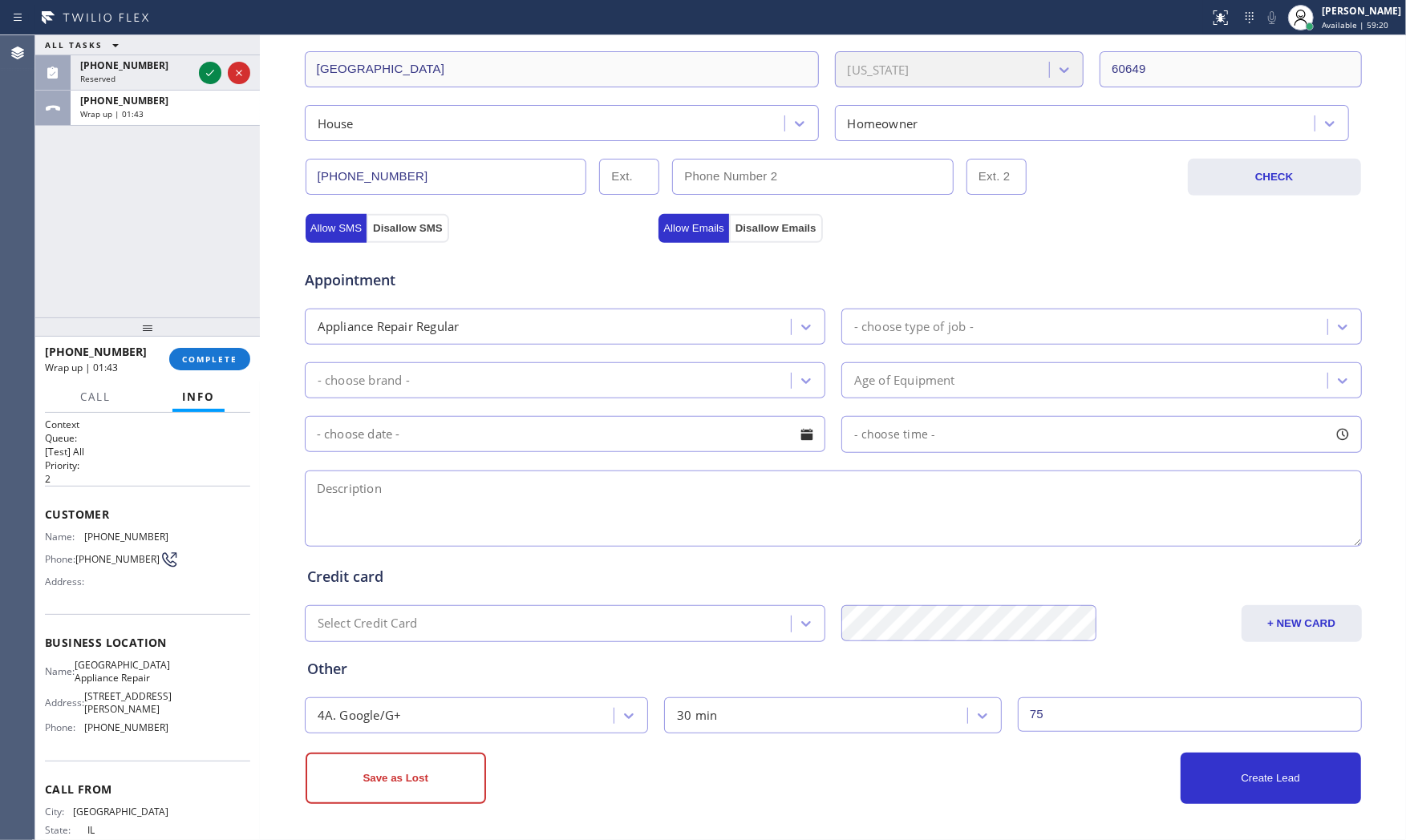
click at [200, 341] on div "+17737180726 Wrap up | 01:43 COMPLETE" at bounding box center [147, 358] width 205 height 42
click at [200, 348] on button "COMPLETE" at bounding box center [210, 359] width 81 height 22
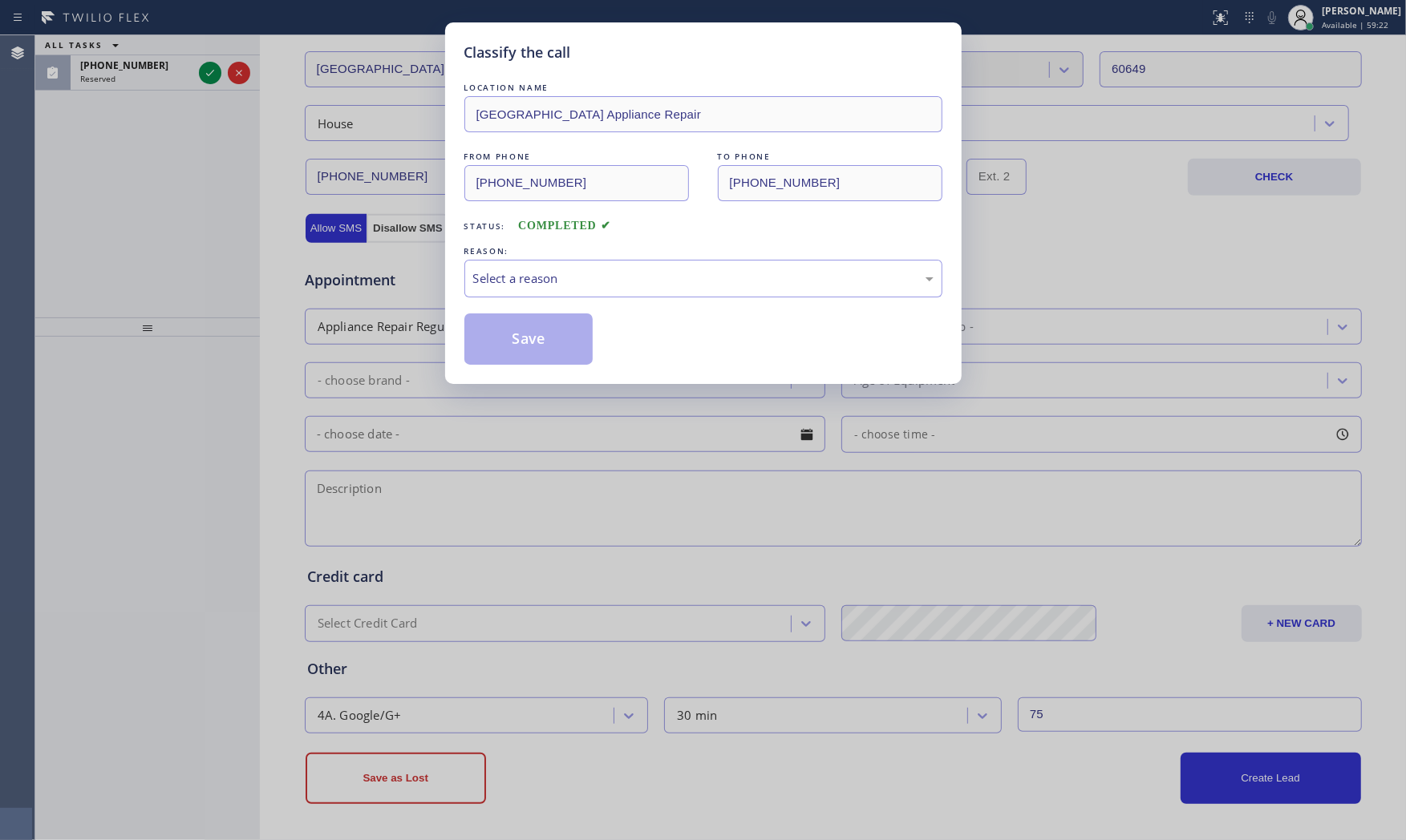
click at [523, 297] on div "Select a reason" at bounding box center [703, 279] width 478 height 38
click at [524, 315] on button "Save" at bounding box center [529, 339] width 129 height 51
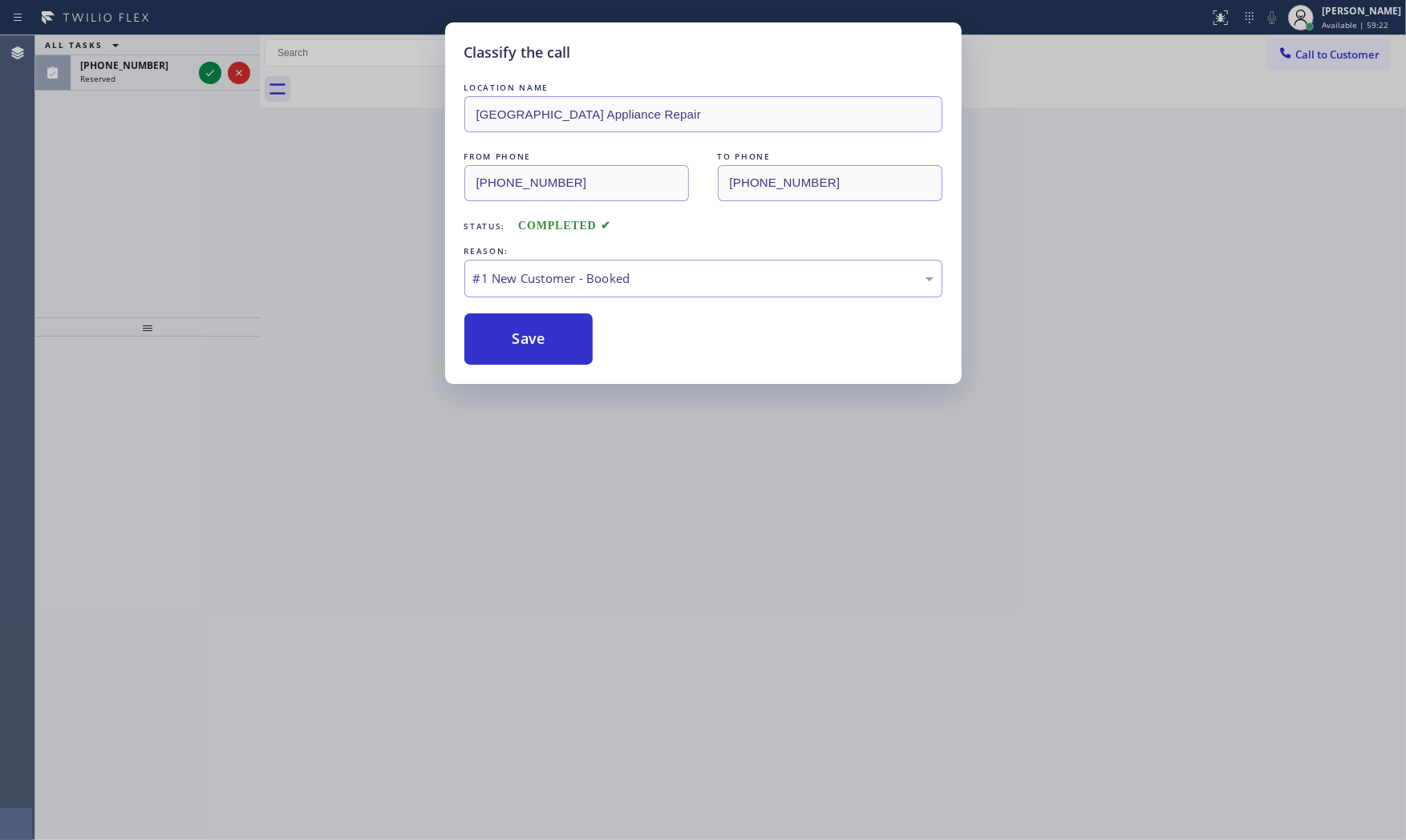
click at [539, 305] on div "LOCATION NAME Calumet Heights Appliance Repair FROM PHONE (773) 718-0726 TO PHO…" at bounding box center [703, 222] width 478 height 286
click at [543, 312] on div "LOCATION NAME Calumet Heights Appliance Repair FROM PHONE (773) 718-0726 TO PHO…" at bounding box center [703, 222] width 478 height 286
drag, startPoint x: 531, startPoint y: 351, endPoint x: 543, endPoint y: 307, distance: 45.6
click at [543, 309] on div "LOCATION NAME Calumet Heights Appliance Repair FROM PHONE (773) 718-0726 TO PHO…" at bounding box center [703, 222] width 478 height 286
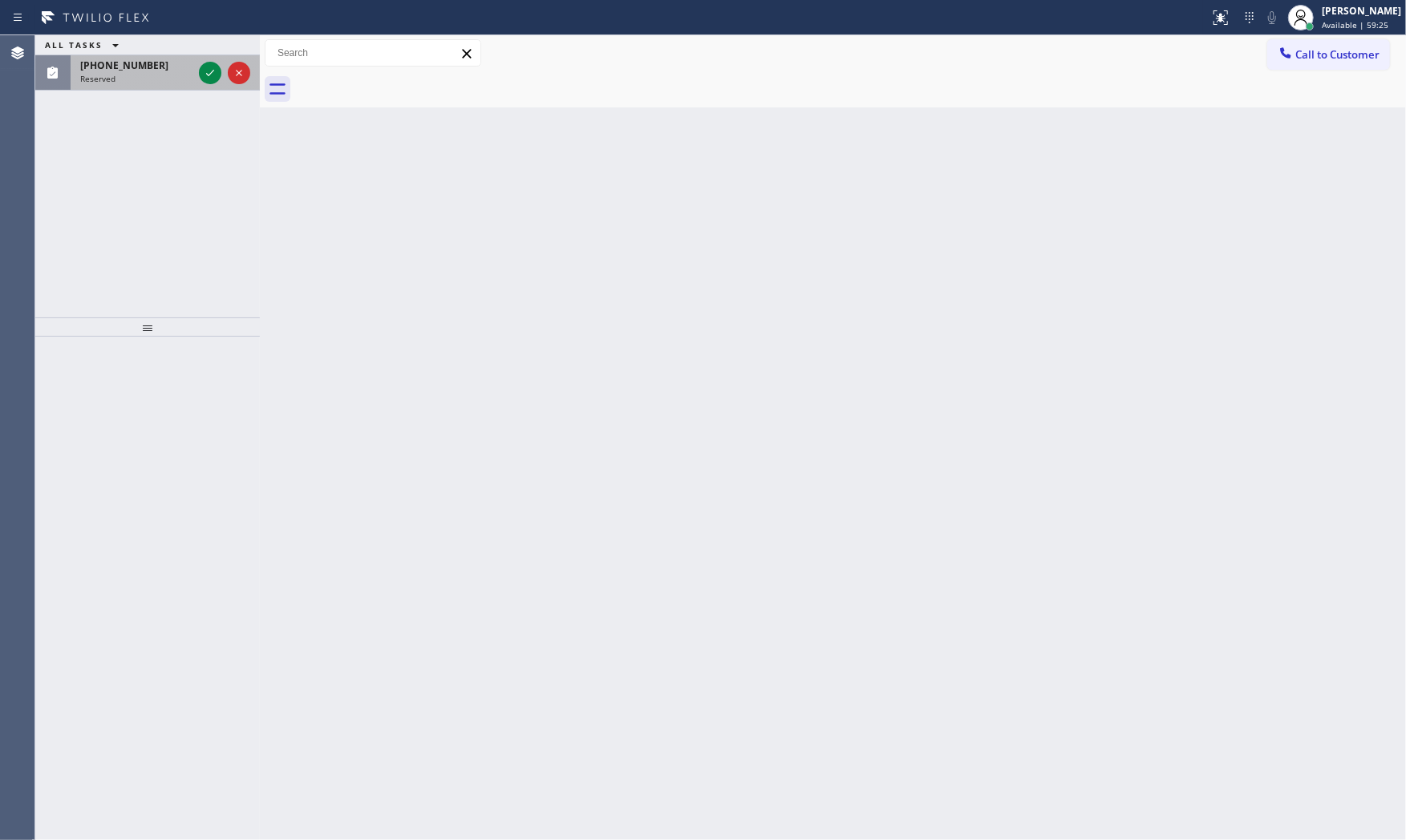
click at [180, 83] on div "Reserved" at bounding box center [136, 78] width 112 height 11
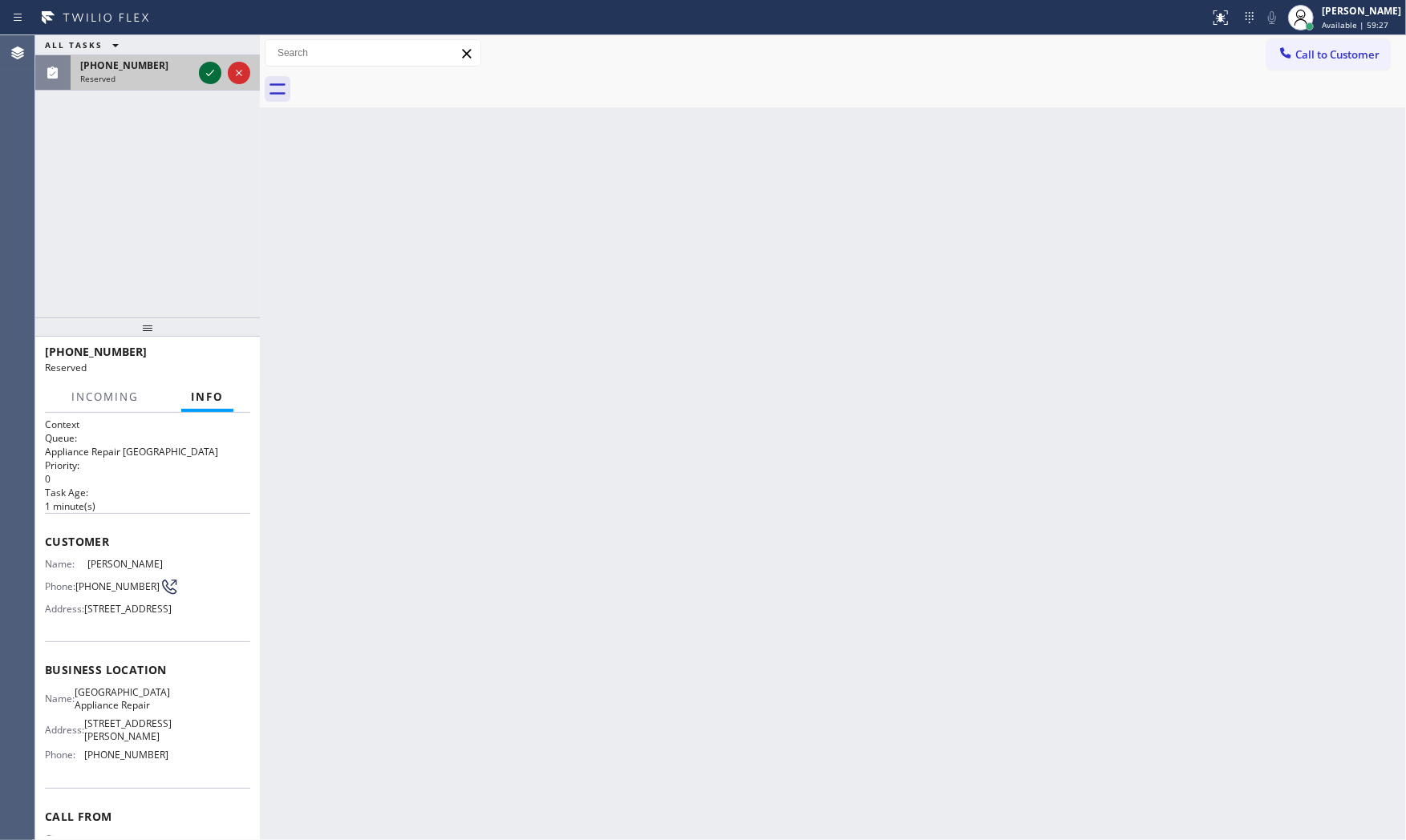
click at [211, 75] on icon at bounding box center [210, 73] width 19 height 19
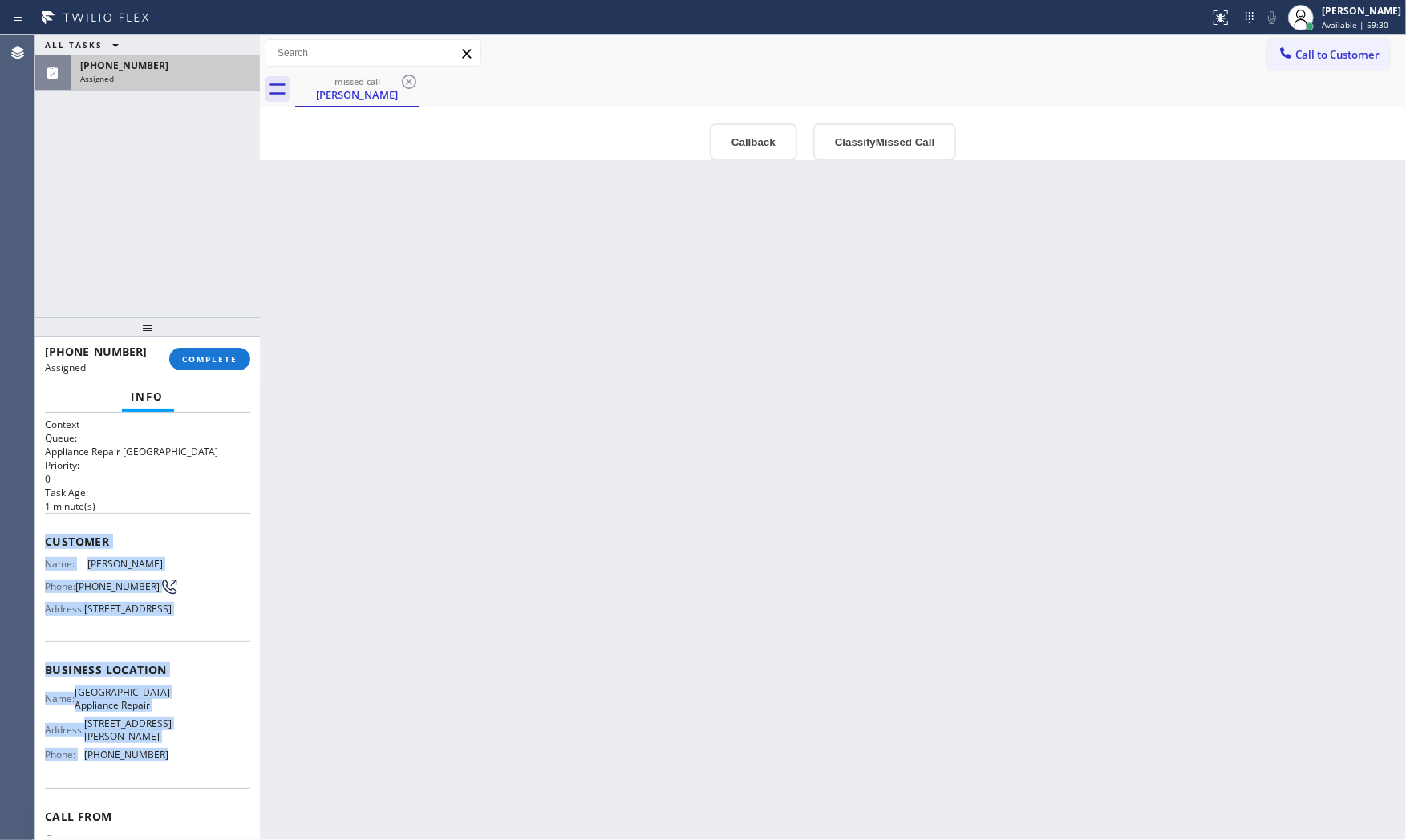
drag, startPoint x: 49, startPoint y: 541, endPoint x: 161, endPoint y: 774, distance: 258.5
click at [160, 796] on div "Context Queue: Appliance Repair High End Priority: 0 Task Age: 1 minute(s) Cust…" at bounding box center [147, 663] width 205 height 491
copy div "Customer Name: Bryant Tran Phone: (773) 220-7629 Address: 11524 S Ave G, Chicag…"
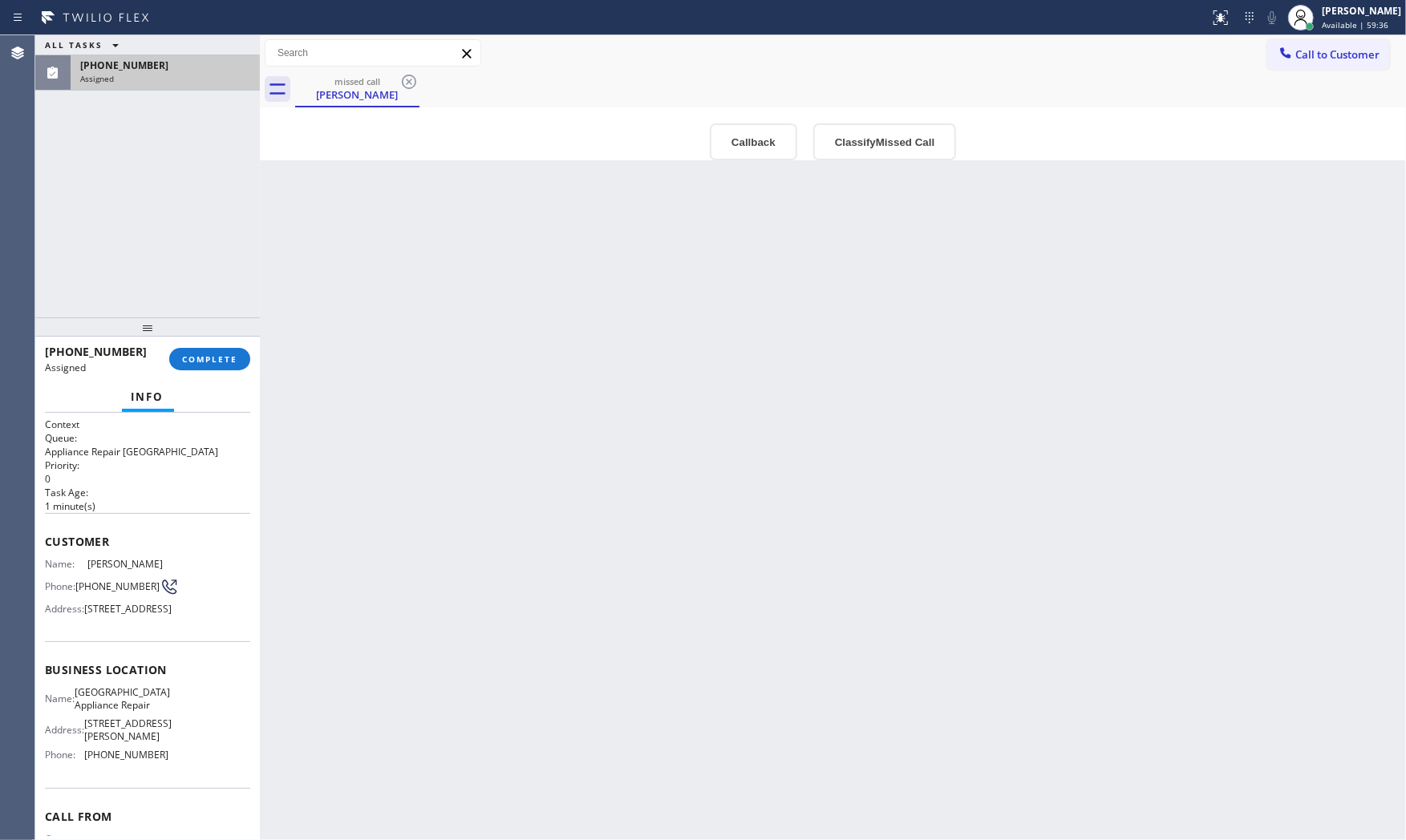
click at [211, 373] on div "(773) 220-7629 Assigned COMPLETE" at bounding box center [147, 358] width 205 height 42
click at [211, 366] on button "COMPLETE" at bounding box center [210, 359] width 81 height 22
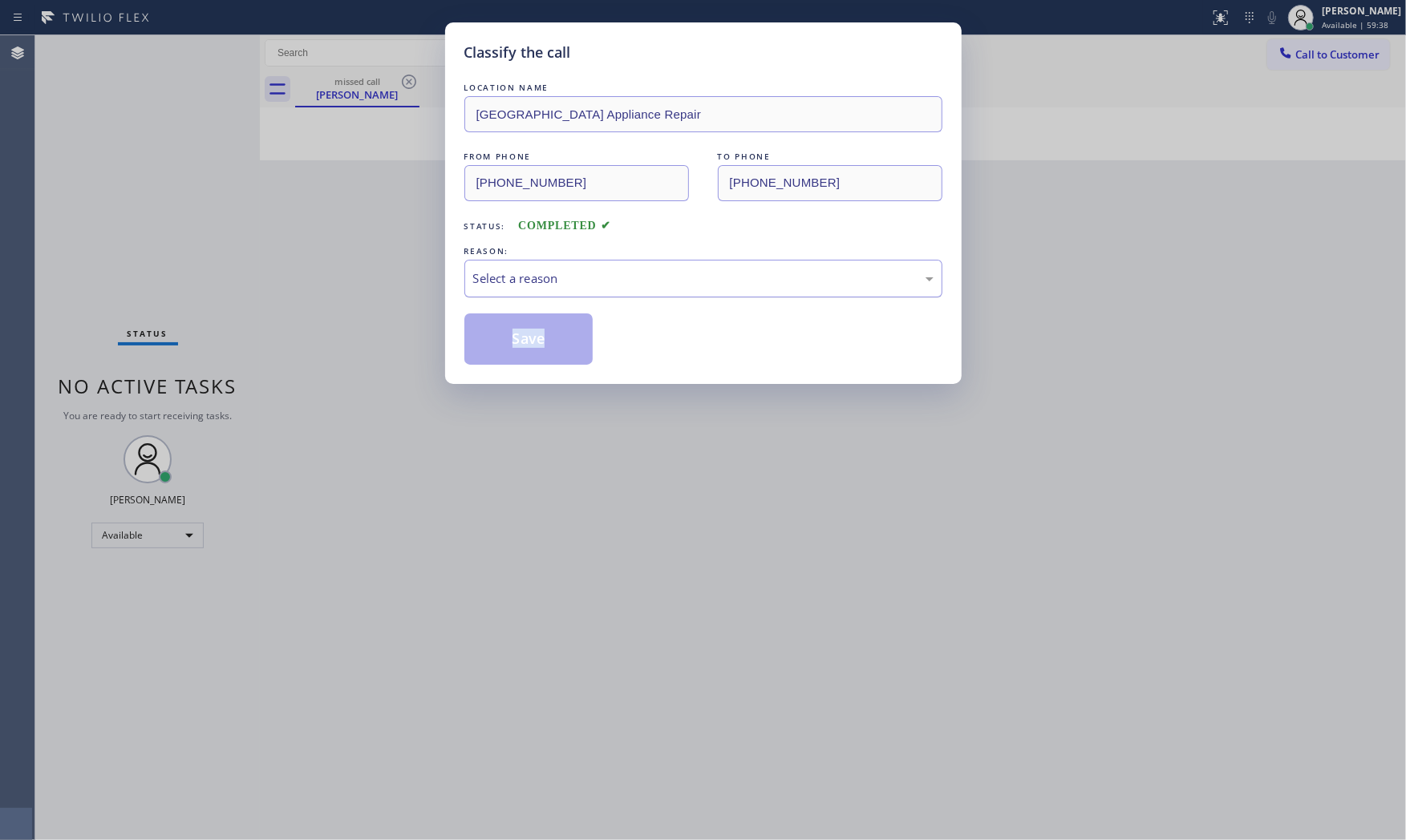
click at [611, 293] on div "LOCATION NAME Calumet Heights Appliance Repair FROM PHONE (773) 220-7629 TO PHO…" at bounding box center [703, 222] width 478 height 286
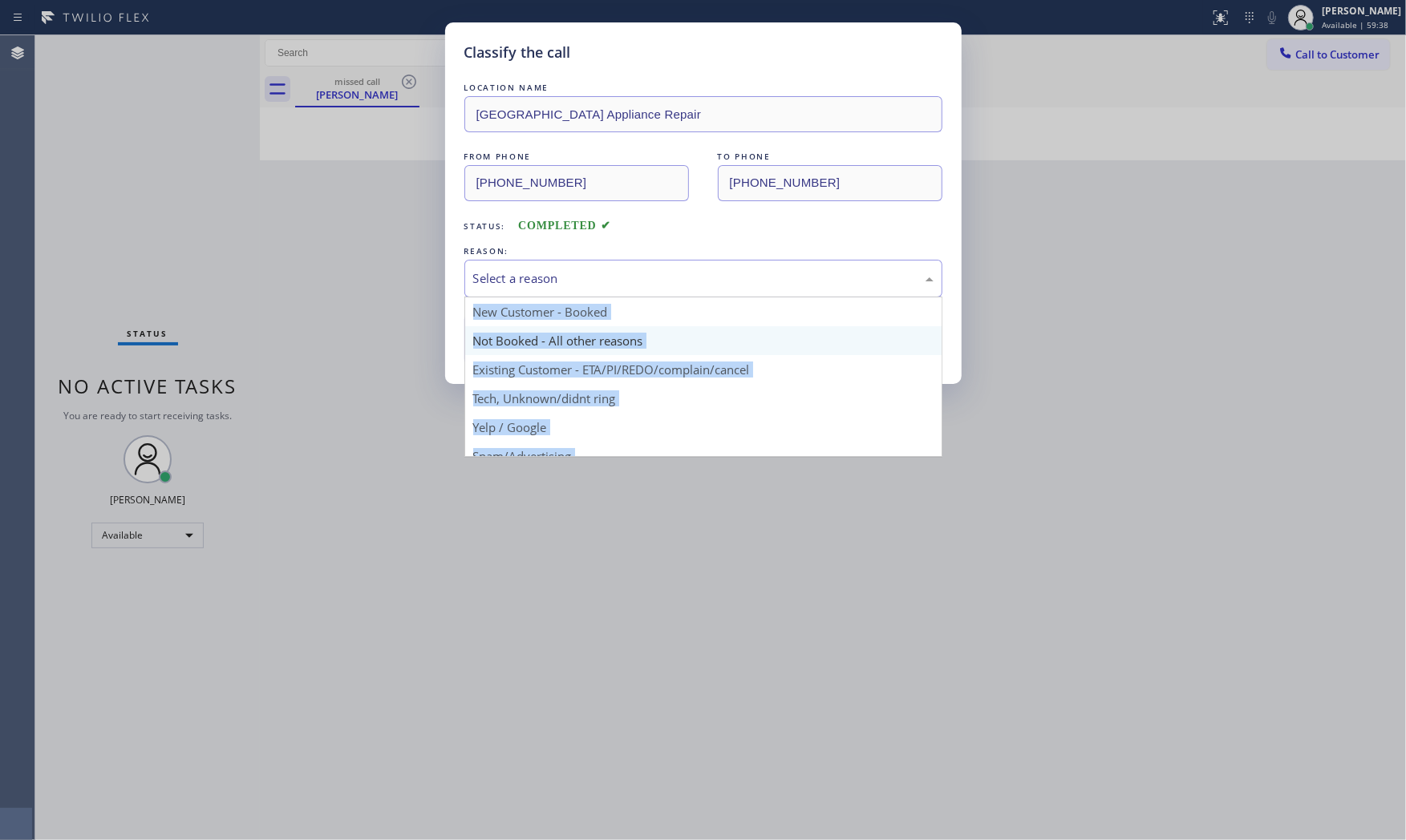
drag, startPoint x: 584, startPoint y: 273, endPoint x: 543, endPoint y: 327, distance: 67.8
click at [583, 276] on div "Select a reason" at bounding box center [703, 279] width 460 height 19
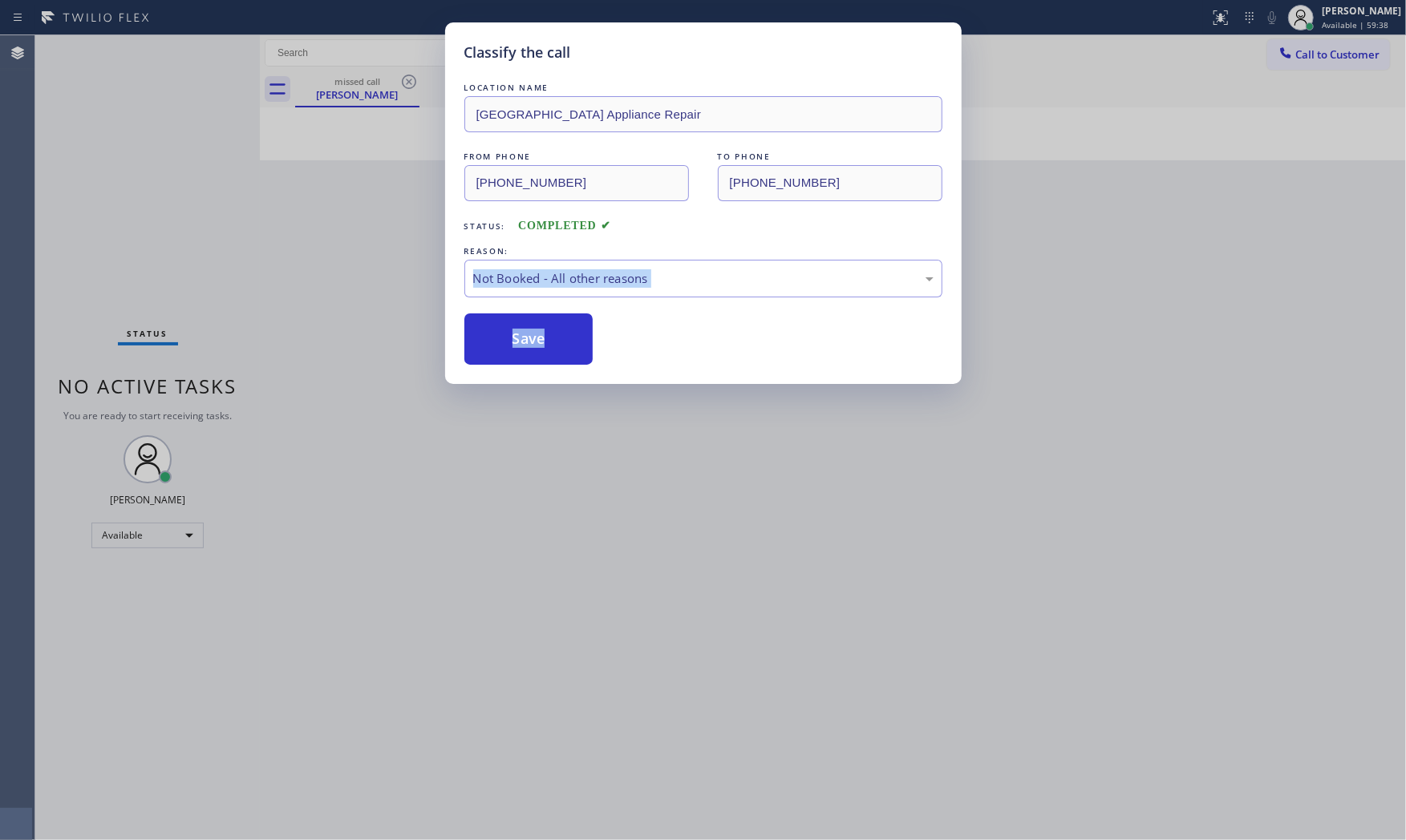
click at [535, 334] on button "Save" at bounding box center [529, 339] width 129 height 51
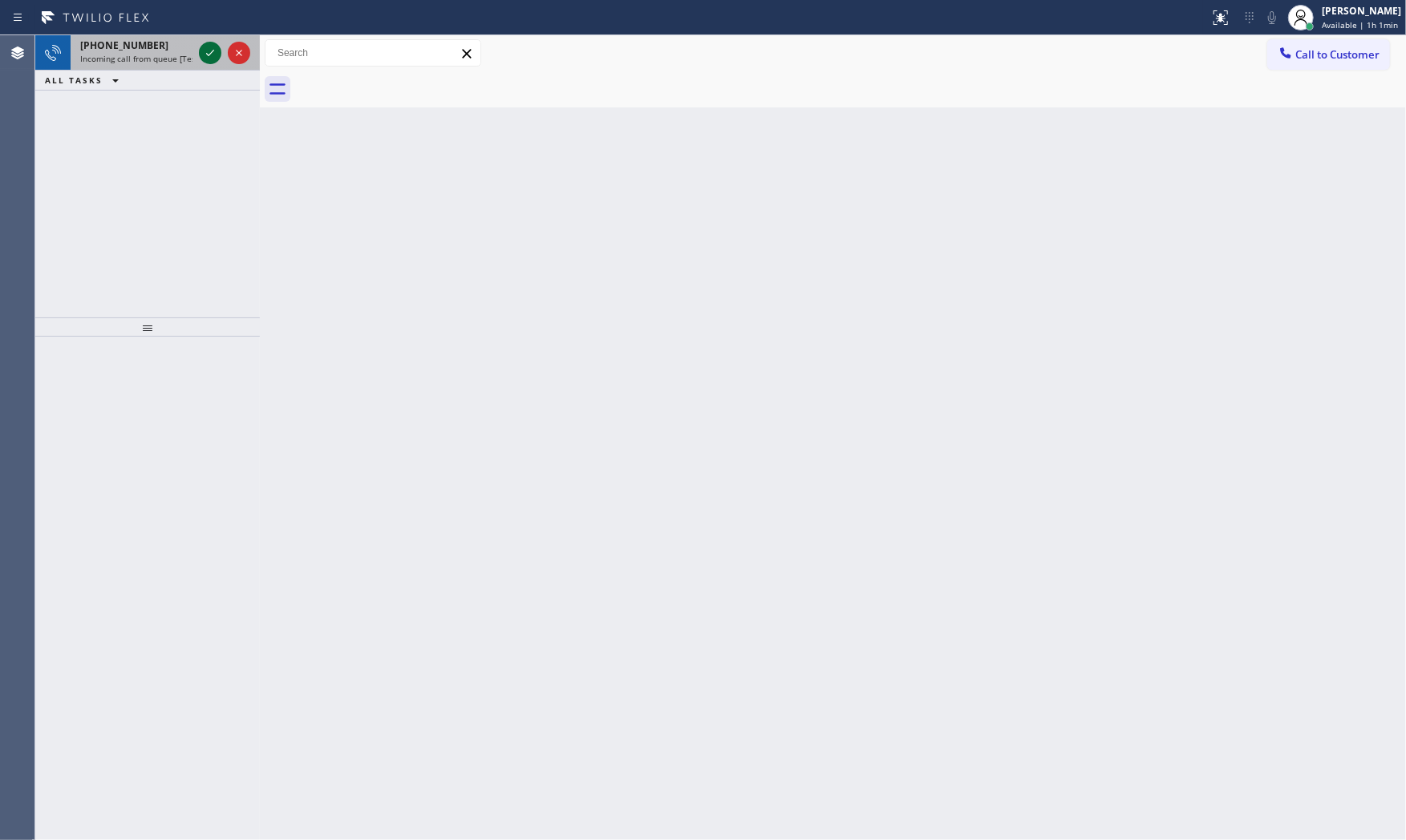
click at [209, 46] on icon at bounding box center [210, 53] width 19 height 19
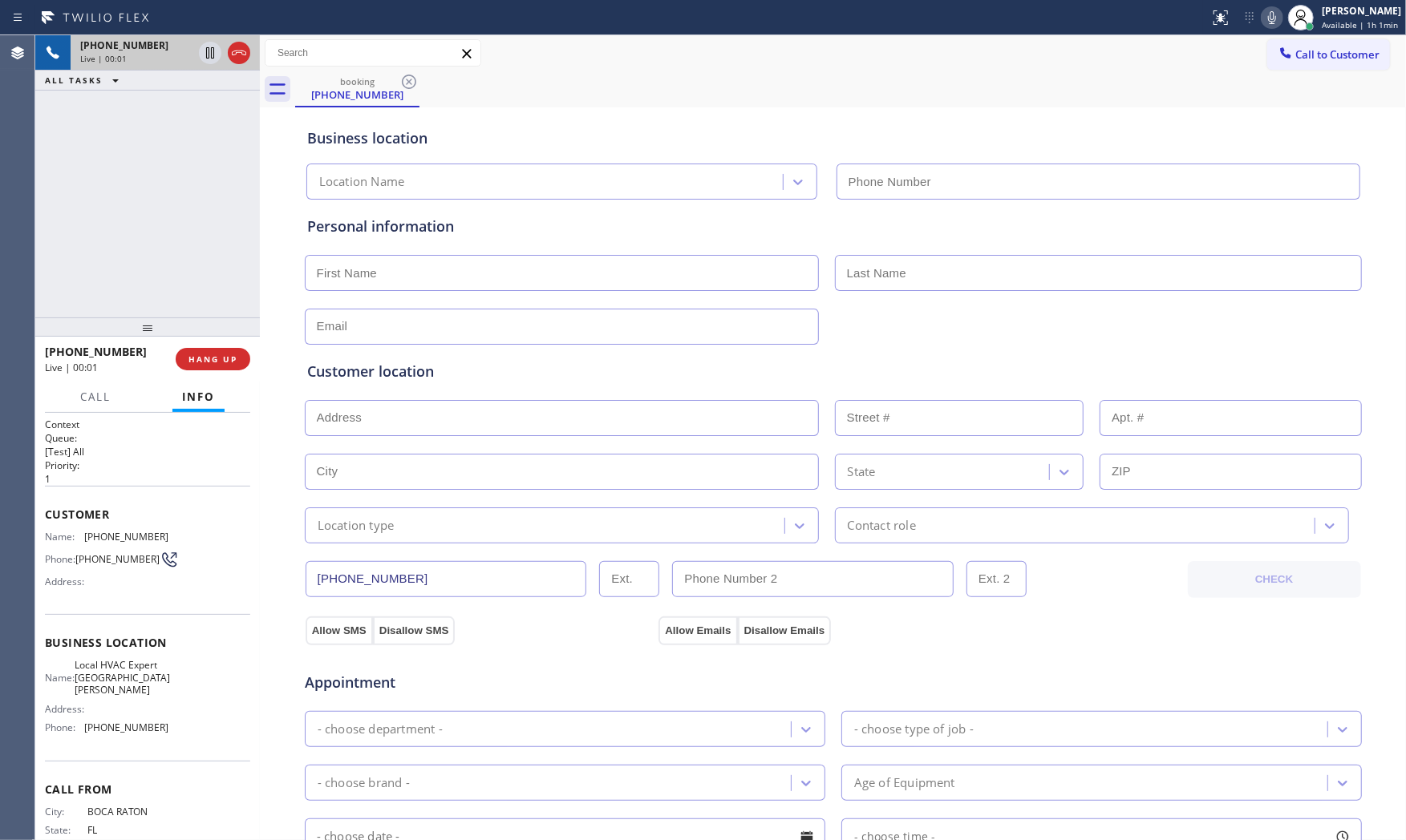
click at [211, 343] on div "+15612068623 Live | 00:01 HANG UP" at bounding box center [147, 358] width 205 height 42
click at [213, 359] on span "HANG UP" at bounding box center [212, 358] width 49 height 11
type input "(786) 971-2230"
click at [213, 359] on span "HANG UP" at bounding box center [212, 358] width 49 height 11
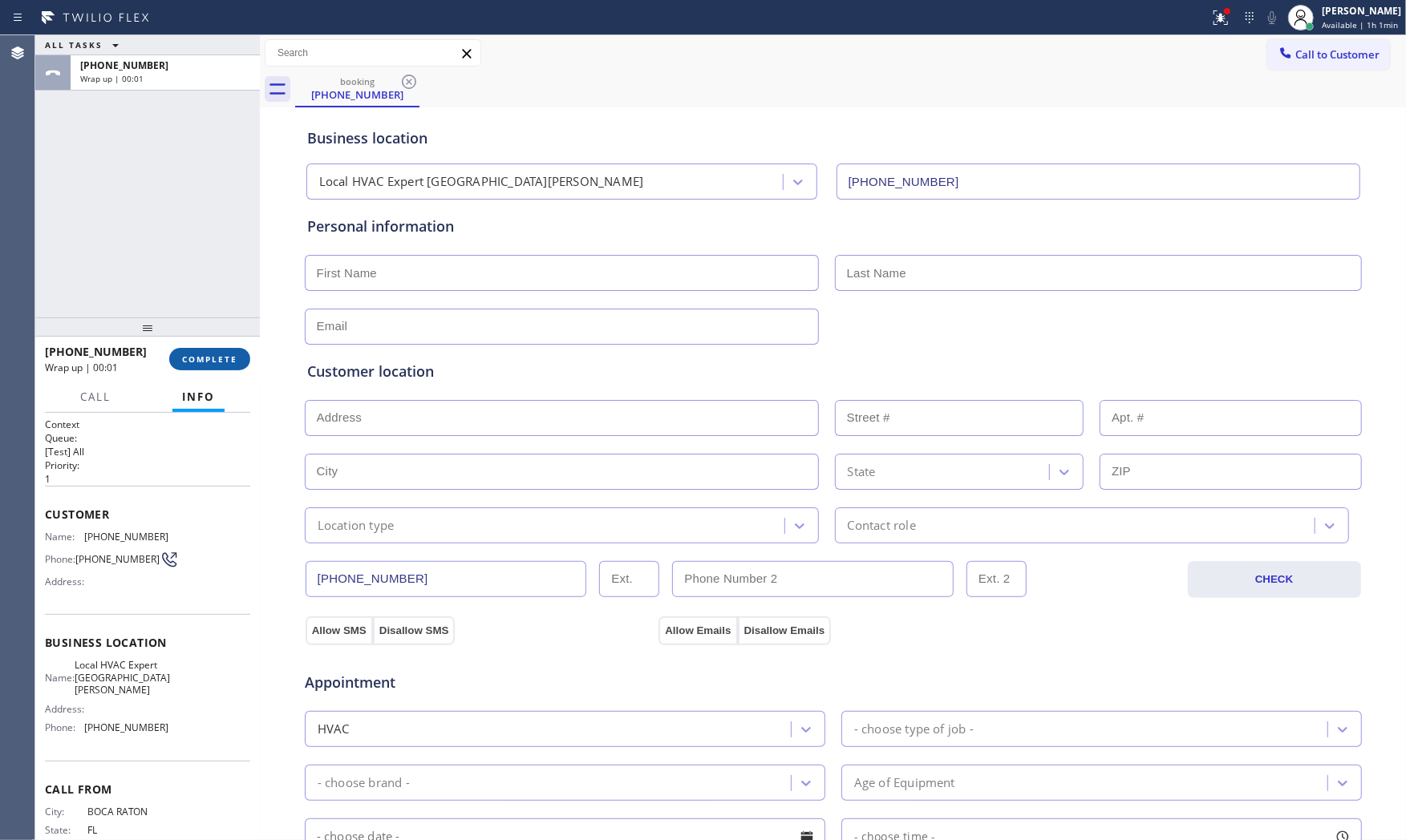
click at [215, 366] on button "COMPLETE" at bounding box center [210, 359] width 81 height 22
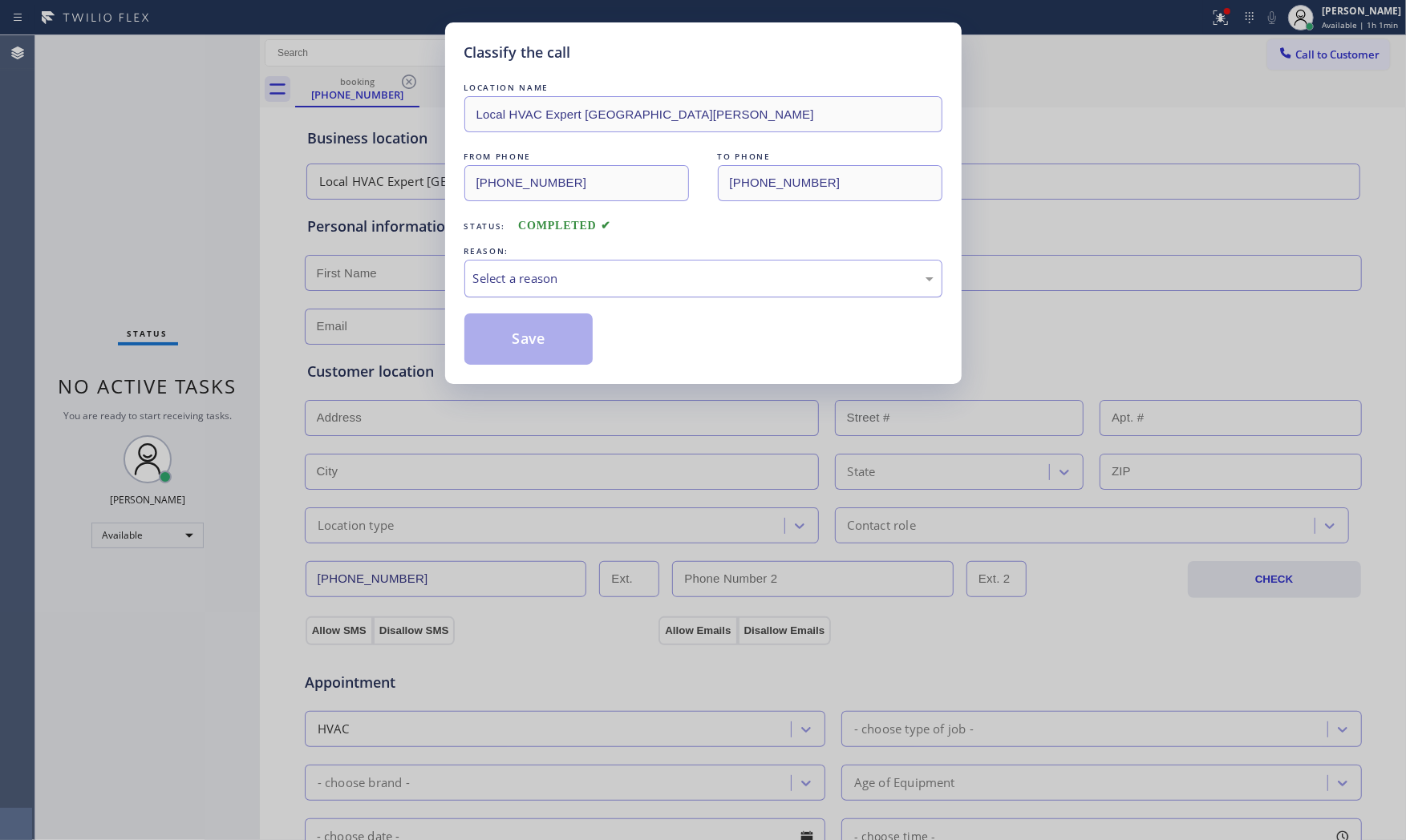
click at [567, 283] on div "Select a reason" at bounding box center [703, 279] width 460 height 19
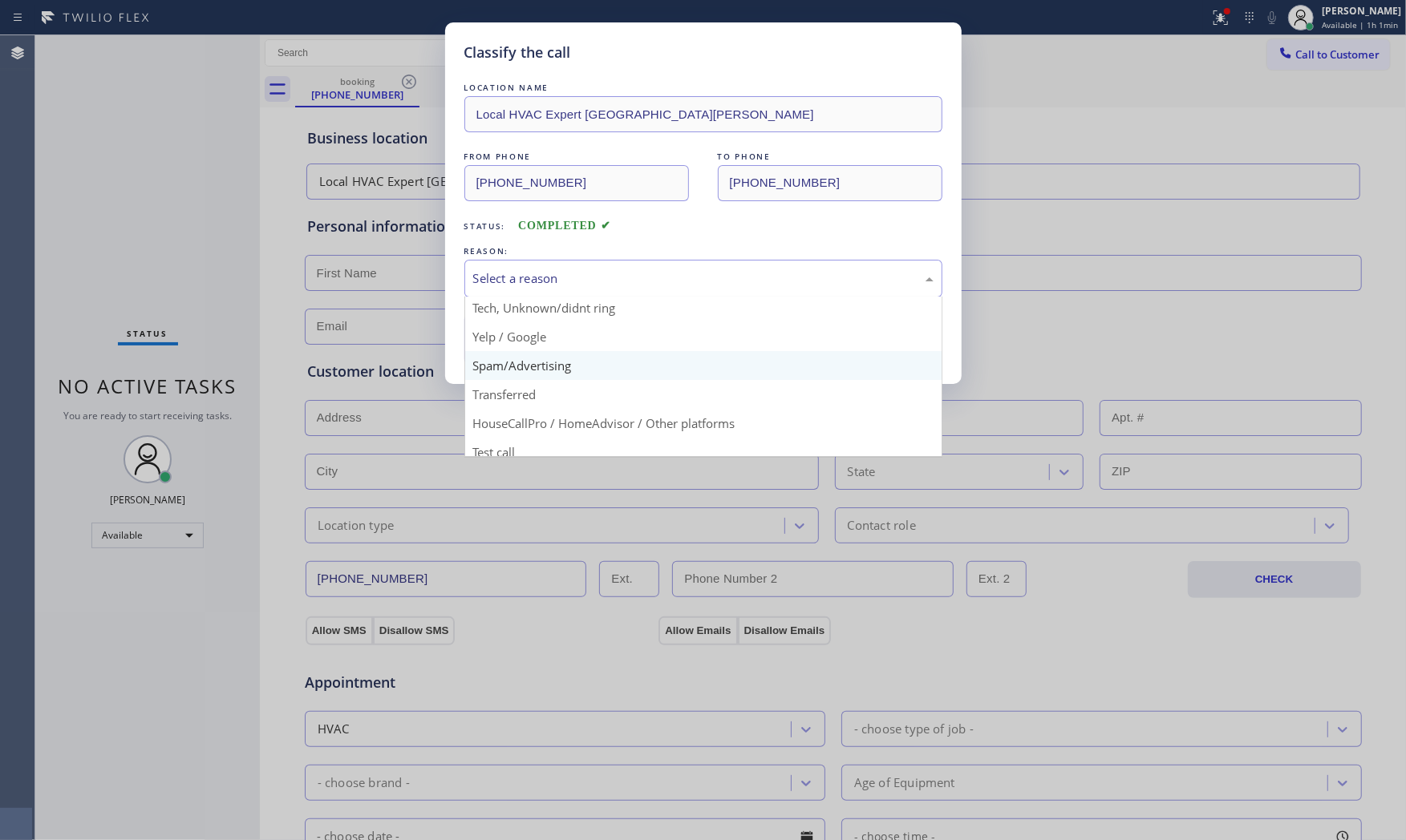
scroll to position [100, 0]
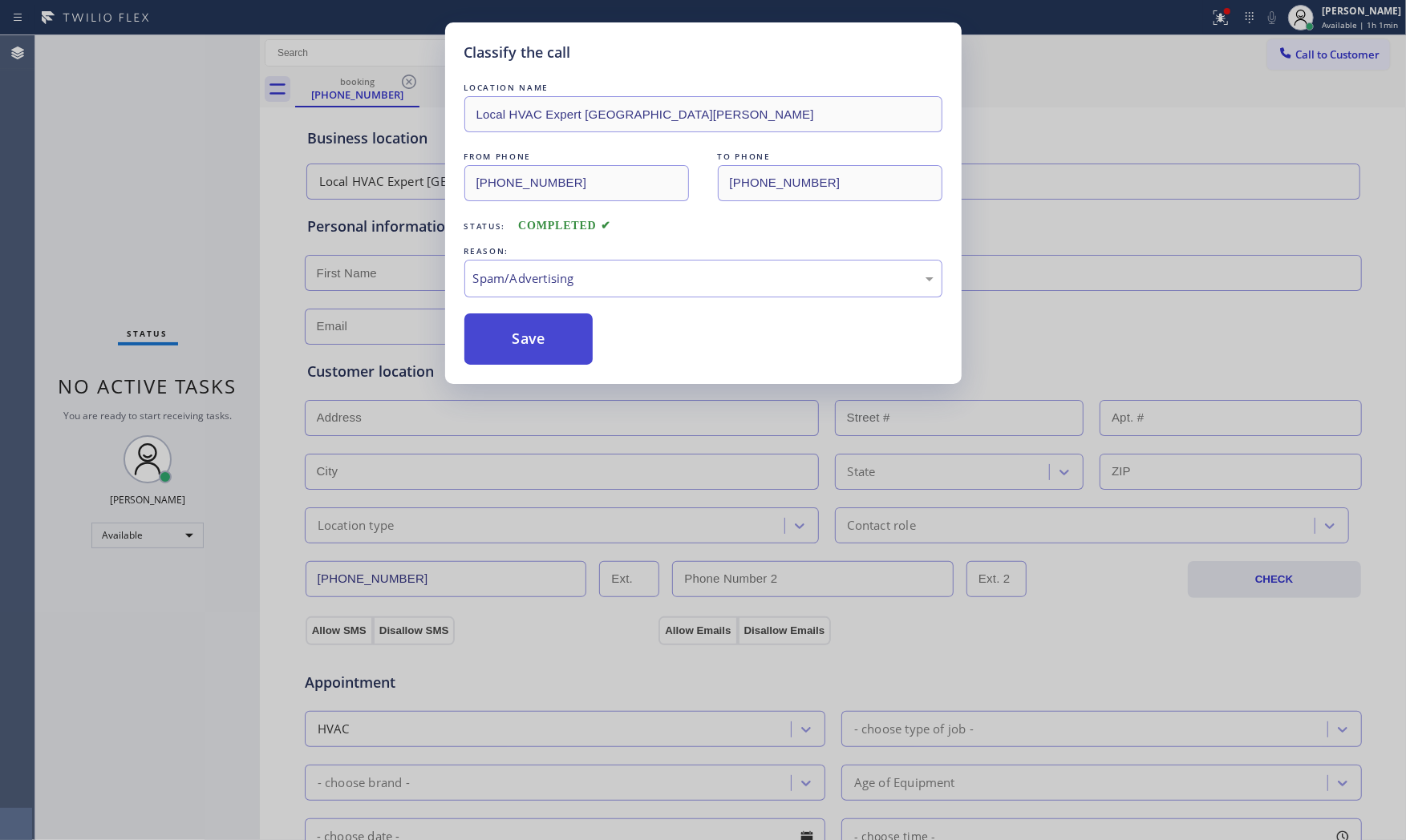
click at [534, 345] on button "Save" at bounding box center [529, 339] width 129 height 51
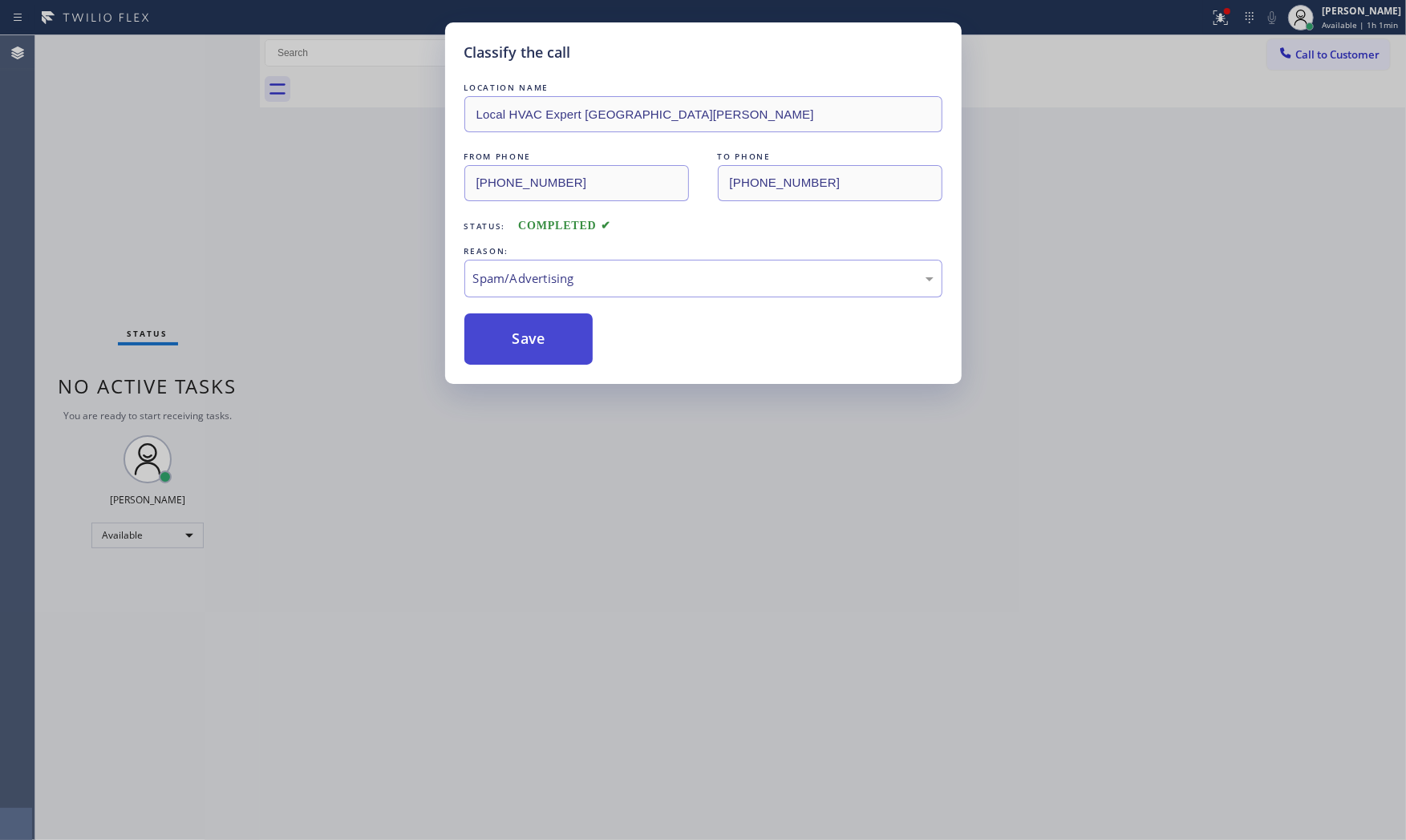
click at [534, 345] on button "Save" at bounding box center [529, 339] width 129 height 51
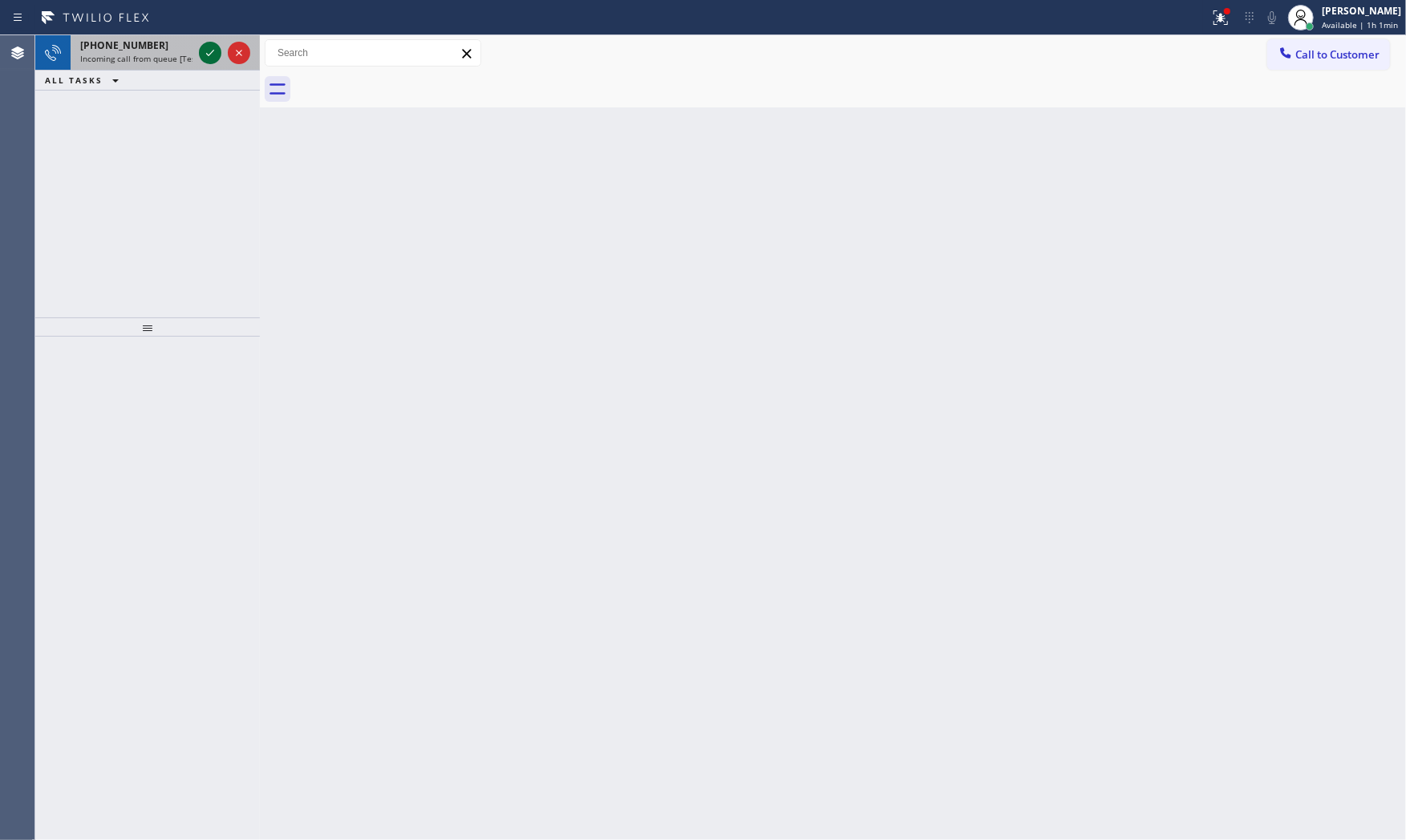
click at [209, 57] on icon at bounding box center [210, 53] width 19 height 19
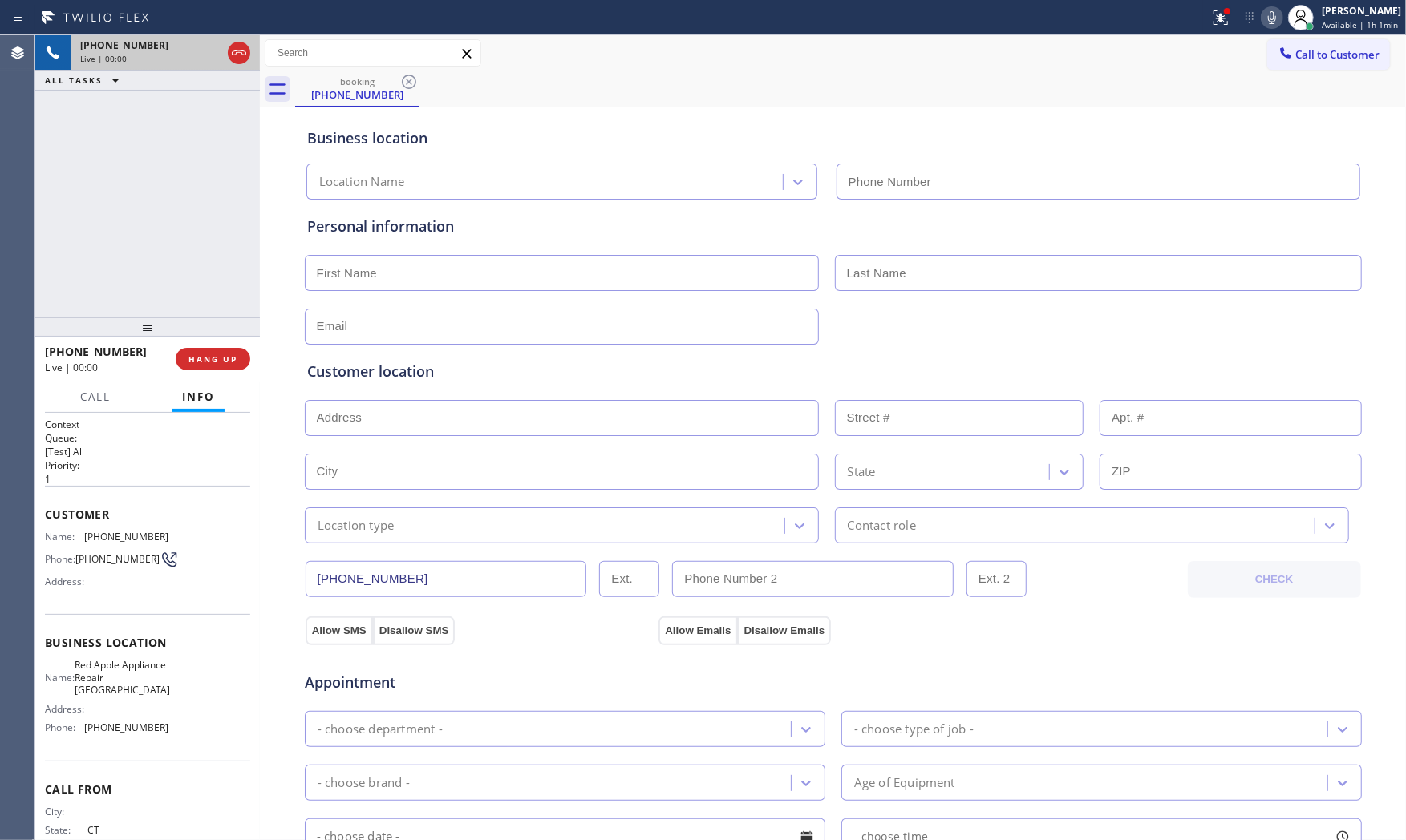
type input "(203) 693-9269"
click at [227, 351] on button "HANG UP" at bounding box center [212, 359] width 74 height 22
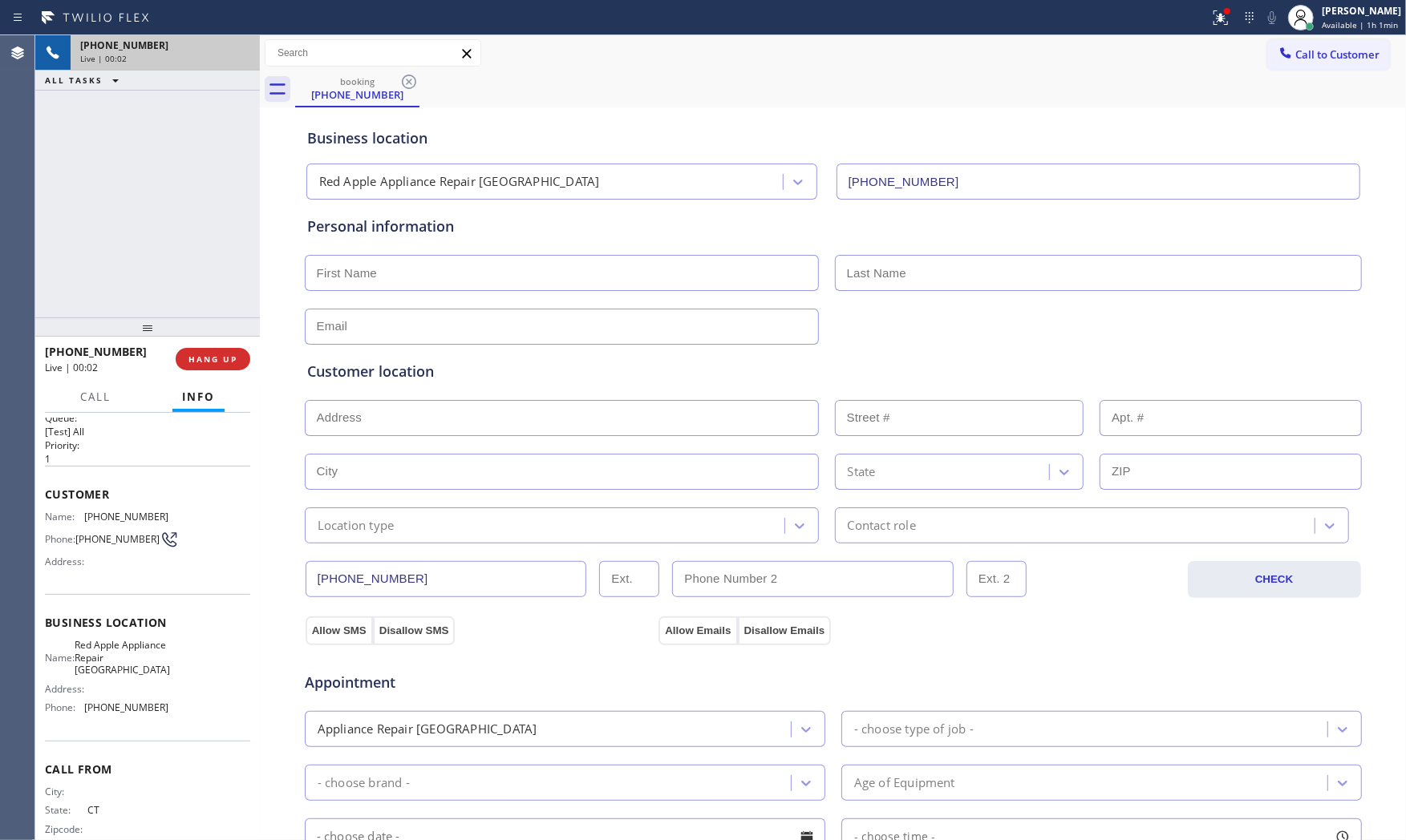
scroll to position [50, 0]
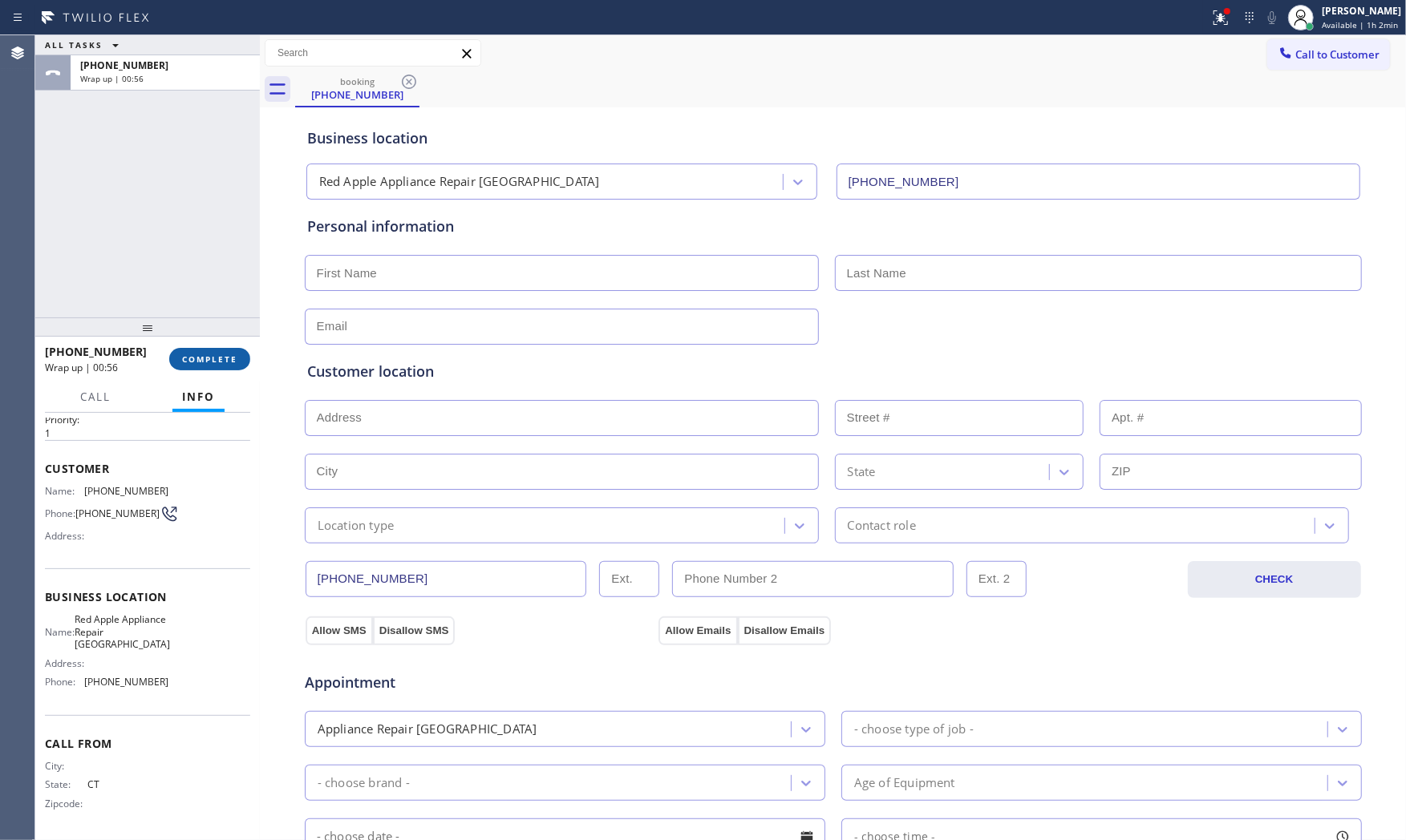
click at [211, 359] on span "COMPLETE" at bounding box center [210, 358] width 56 height 11
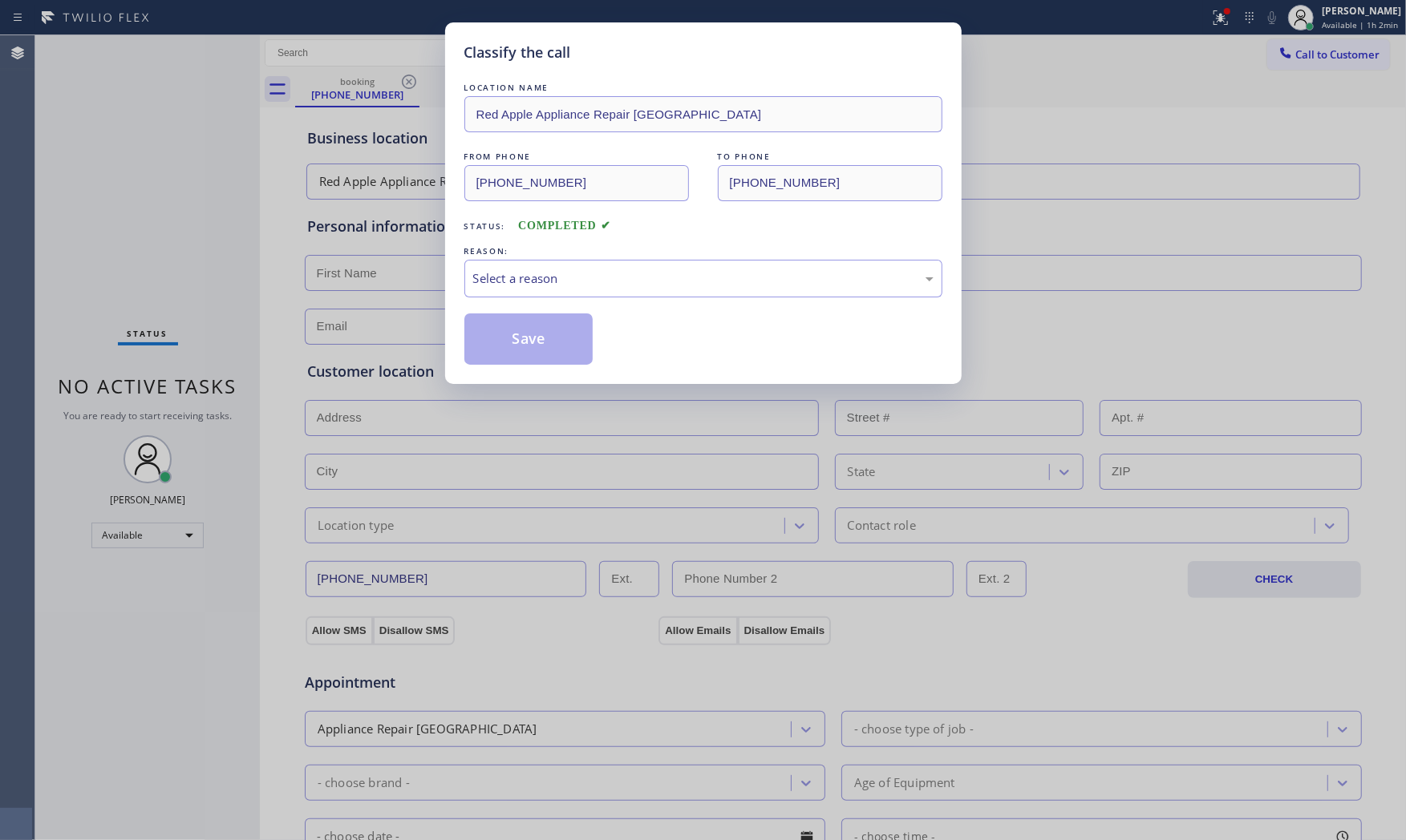
click at [487, 312] on div "LOCATION NAME Red Apple Appliance Repair Branford FROM PHONE (959) 203-4017 TO …" at bounding box center [703, 222] width 478 height 286
click at [528, 285] on div "Select a reason" at bounding box center [703, 279] width 460 height 19
click at [525, 335] on button "Save" at bounding box center [529, 339] width 129 height 51
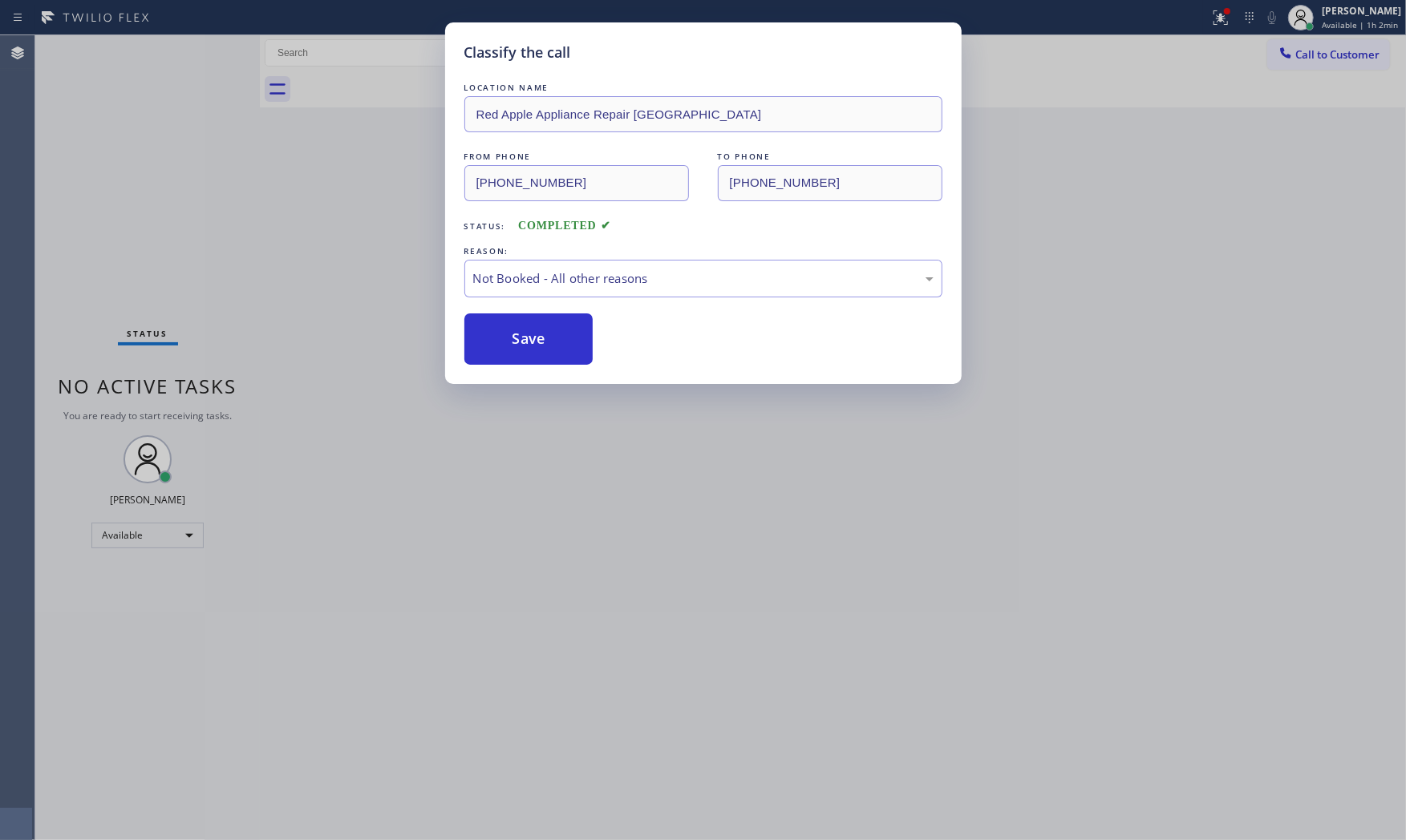
click at [525, 335] on button "Save" at bounding box center [529, 339] width 129 height 51
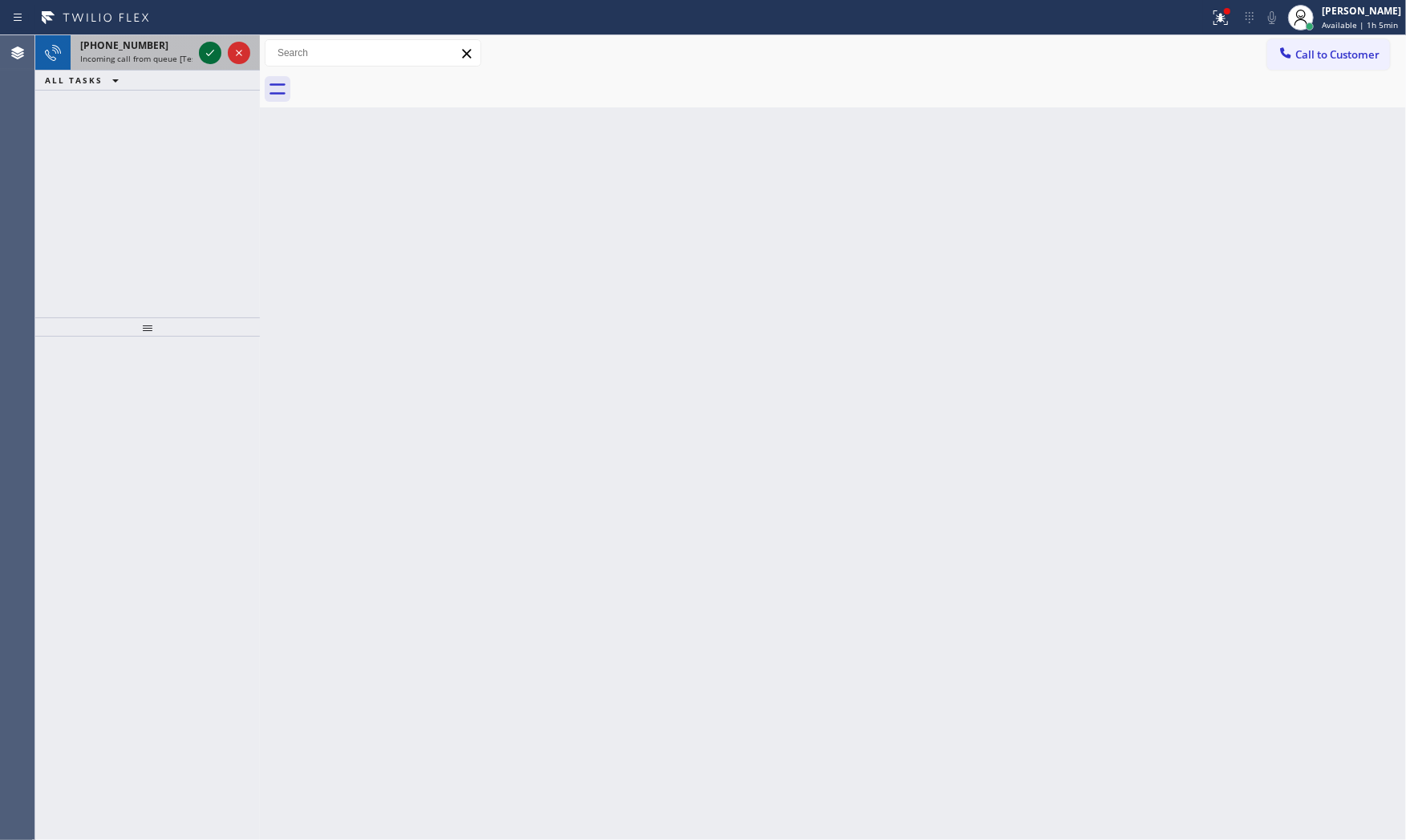
click at [205, 46] on icon at bounding box center [210, 53] width 19 height 19
click at [204, 46] on icon at bounding box center [210, 53] width 19 height 19
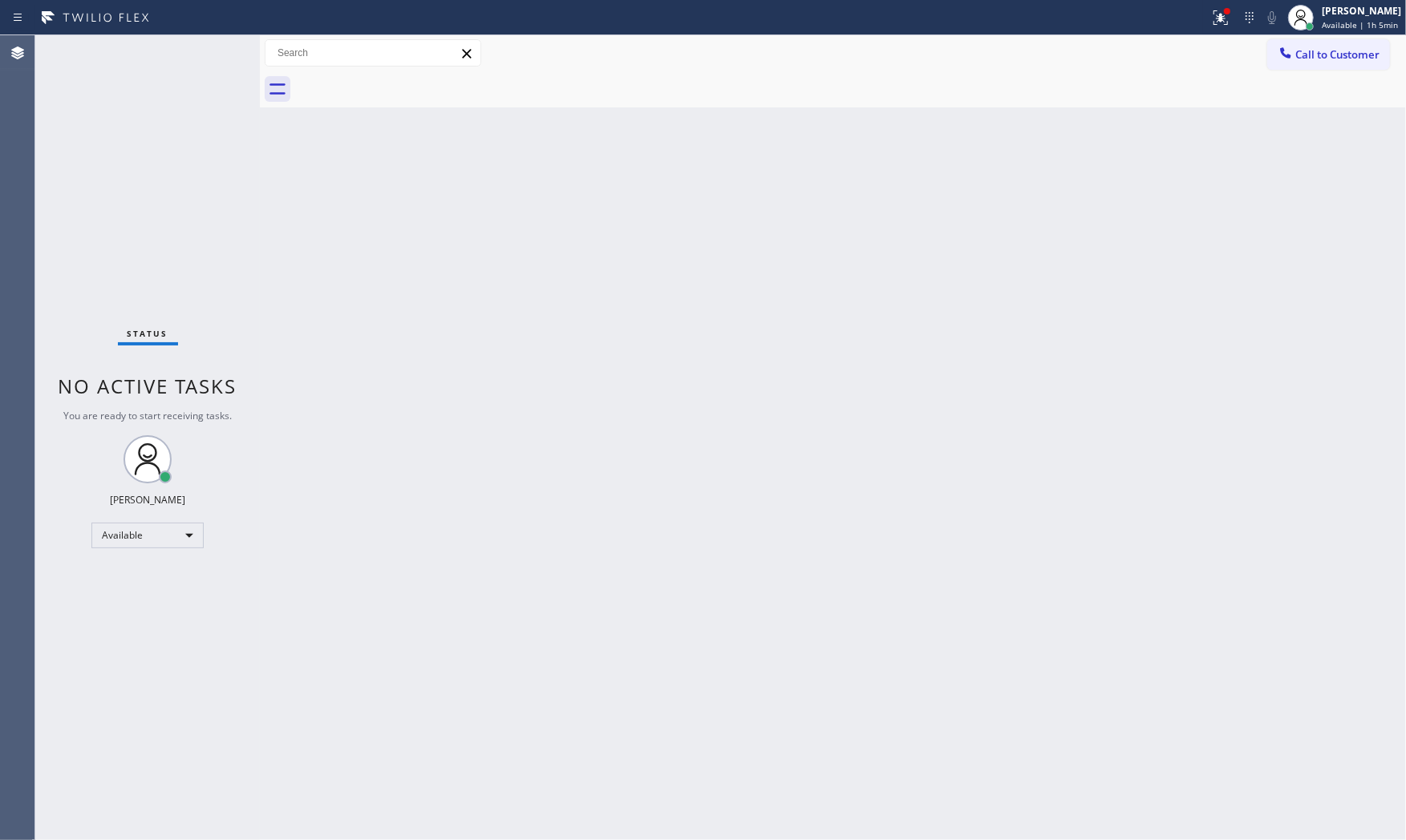
click at [205, 49] on div "Status No active tasks You are ready to start receiving tasks. [PERSON_NAME] Av…" at bounding box center [147, 437] width 224 height 805
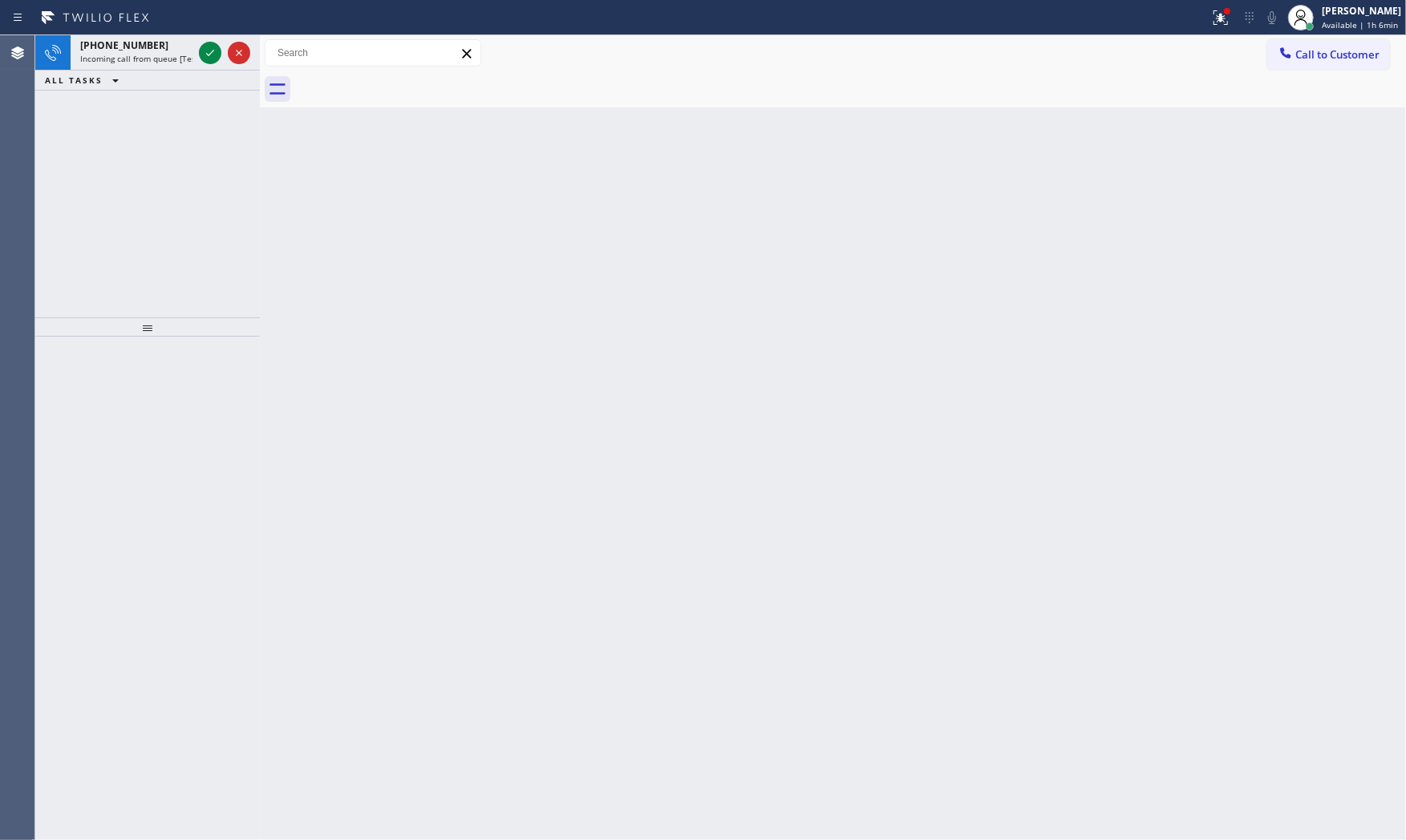
click at [205, 49] on icon at bounding box center [210, 53] width 19 height 19
click at [201, 50] on icon at bounding box center [210, 53] width 19 height 19
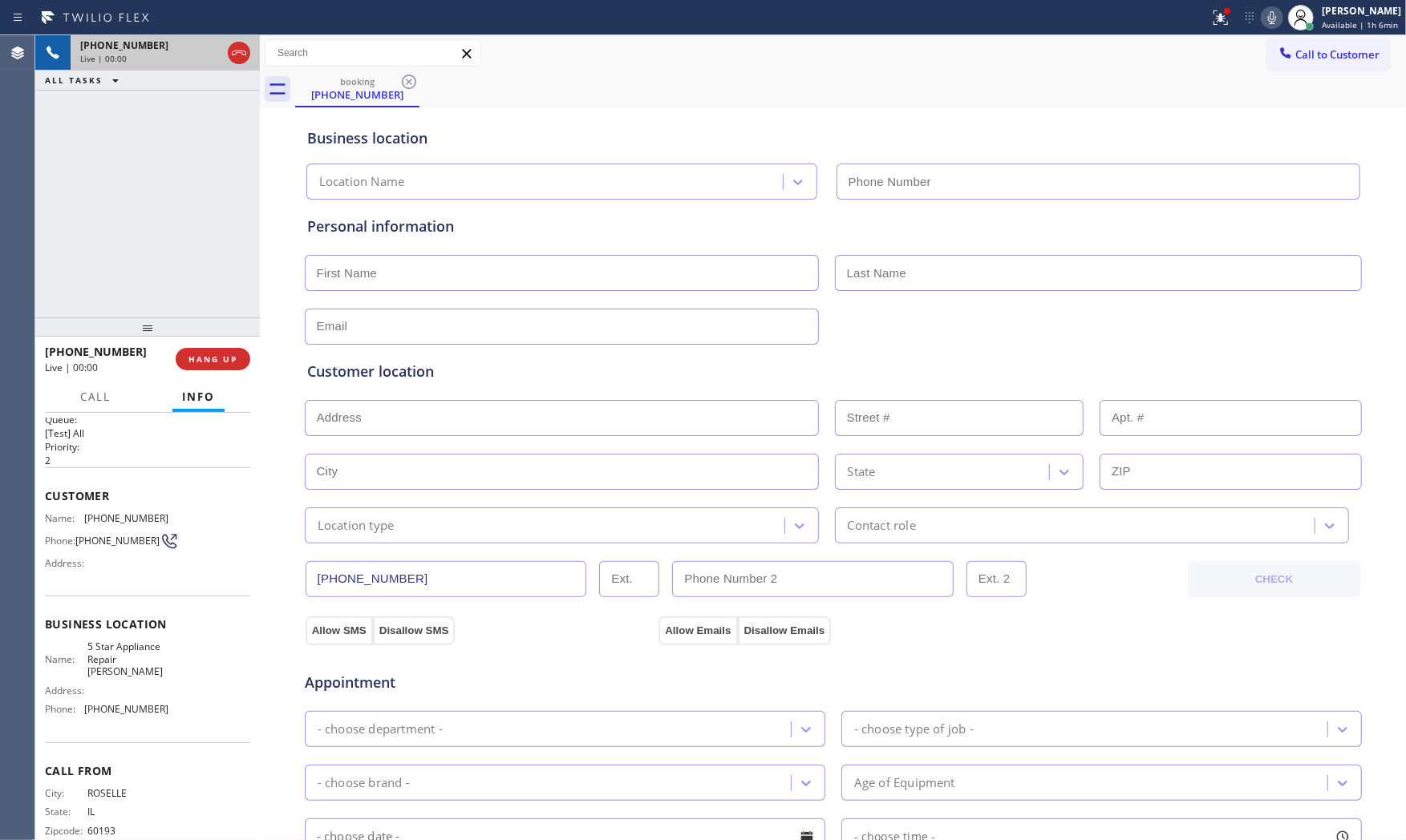
scroll to position [37, 0]
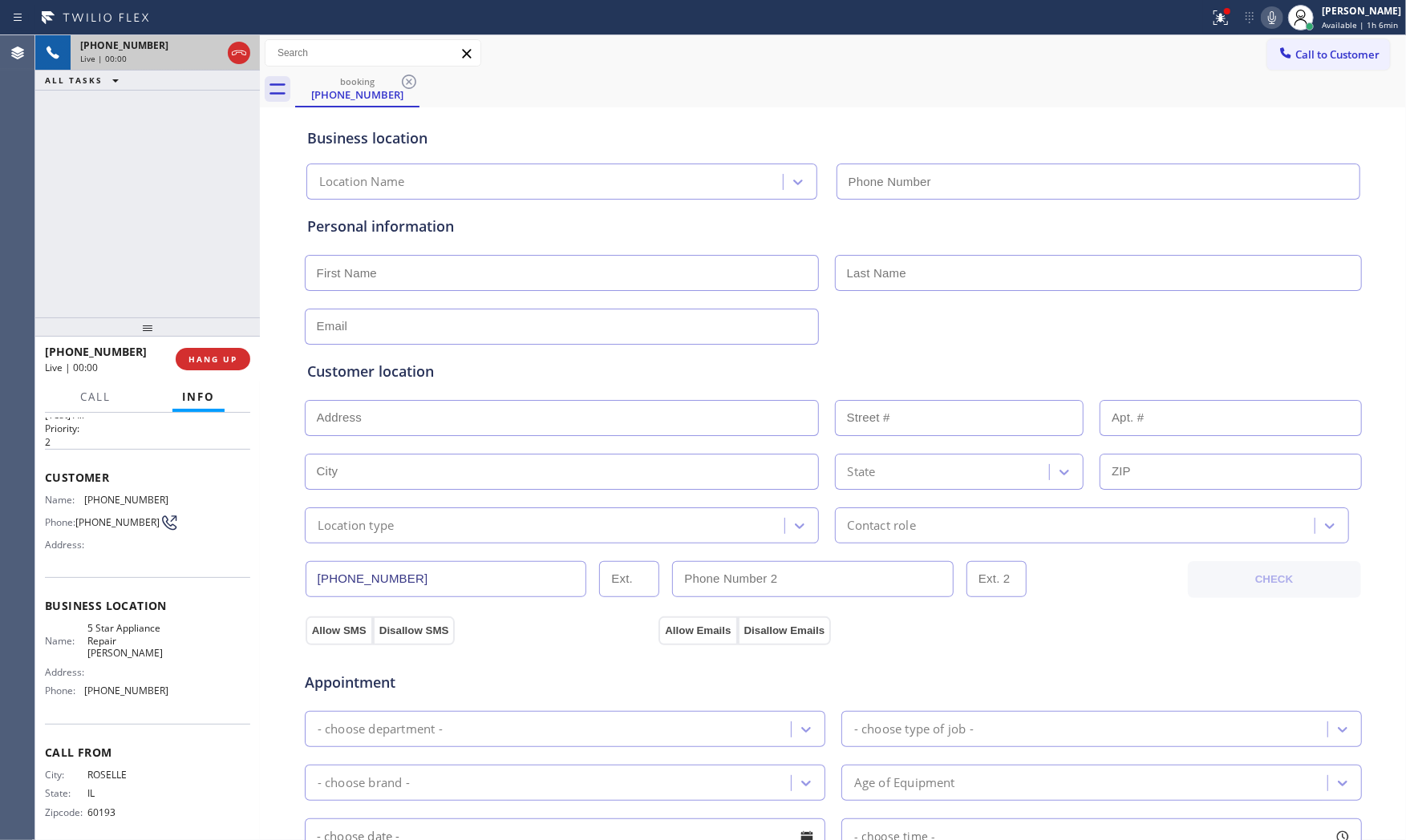
type input "(630) 509-0998"
click at [228, 50] on div at bounding box center [239, 53] width 22 height 19
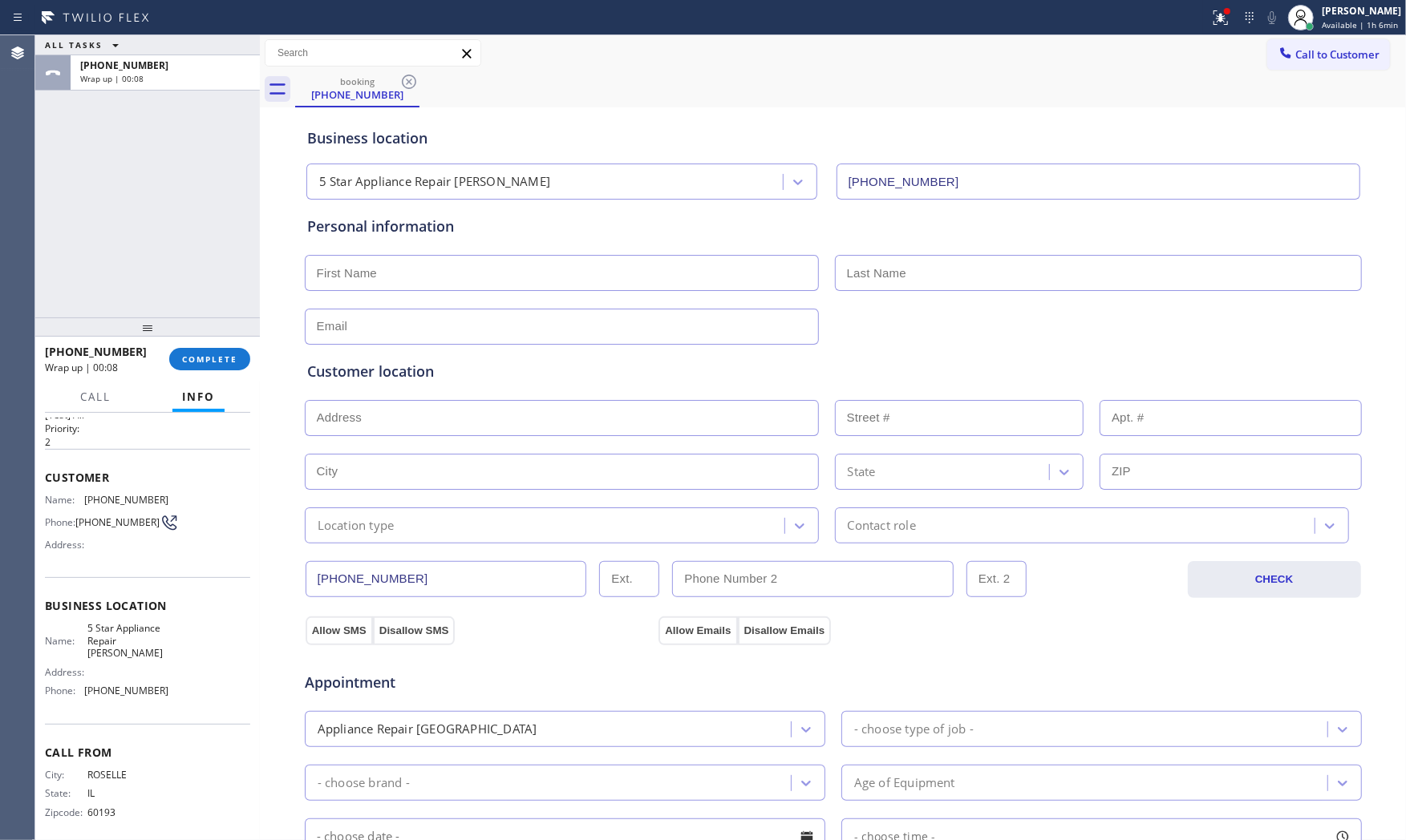
click at [217, 376] on div "+16302371992 Wrap up | 00:08 COMPLETE" at bounding box center [147, 358] width 205 height 42
click at [217, 365] on button "COMPLETE" at bounding box center [210, 359] width 81 height 22
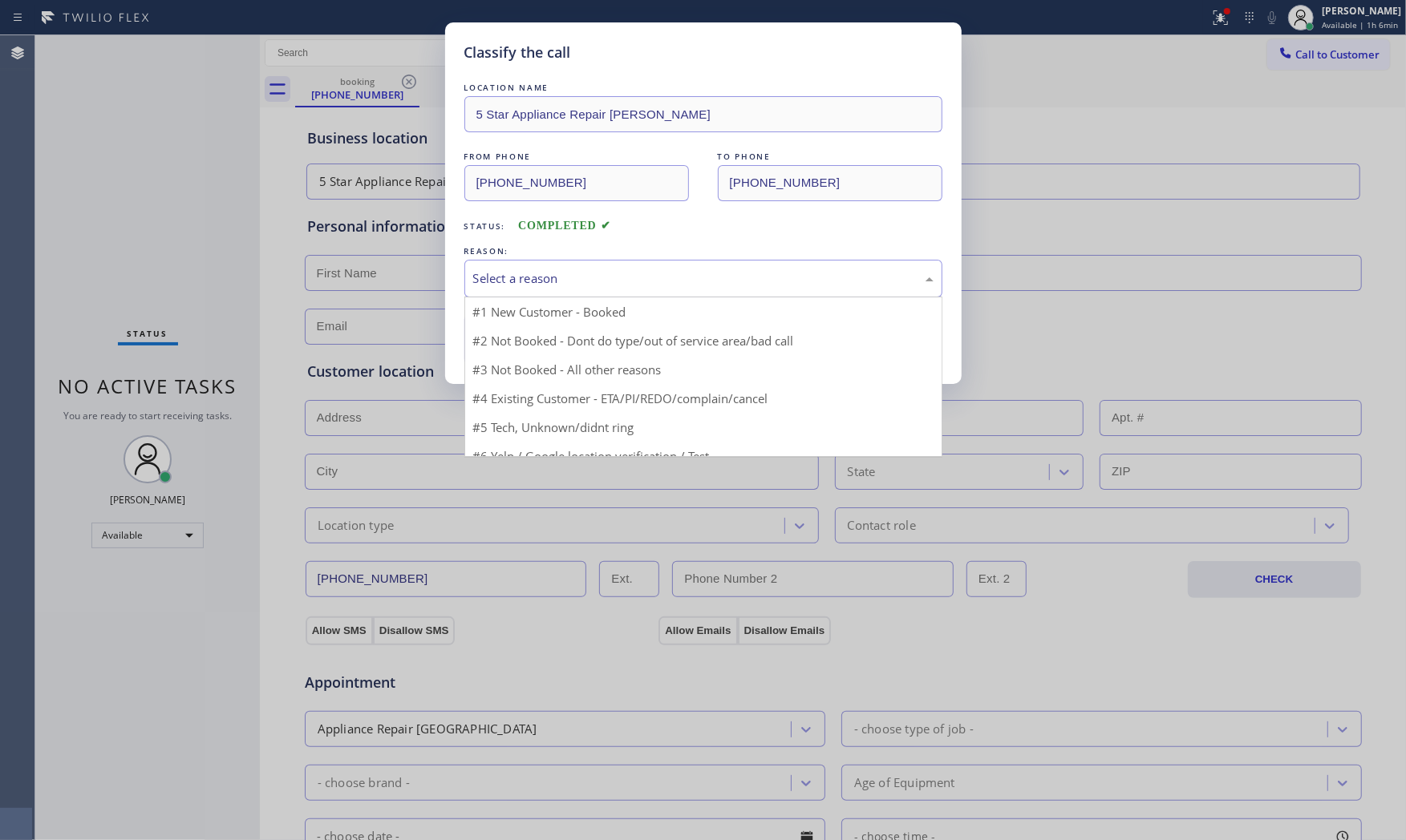
click at [488, 285] on div "Select a reason" at bounding box center [703, 279] width 460 height 19
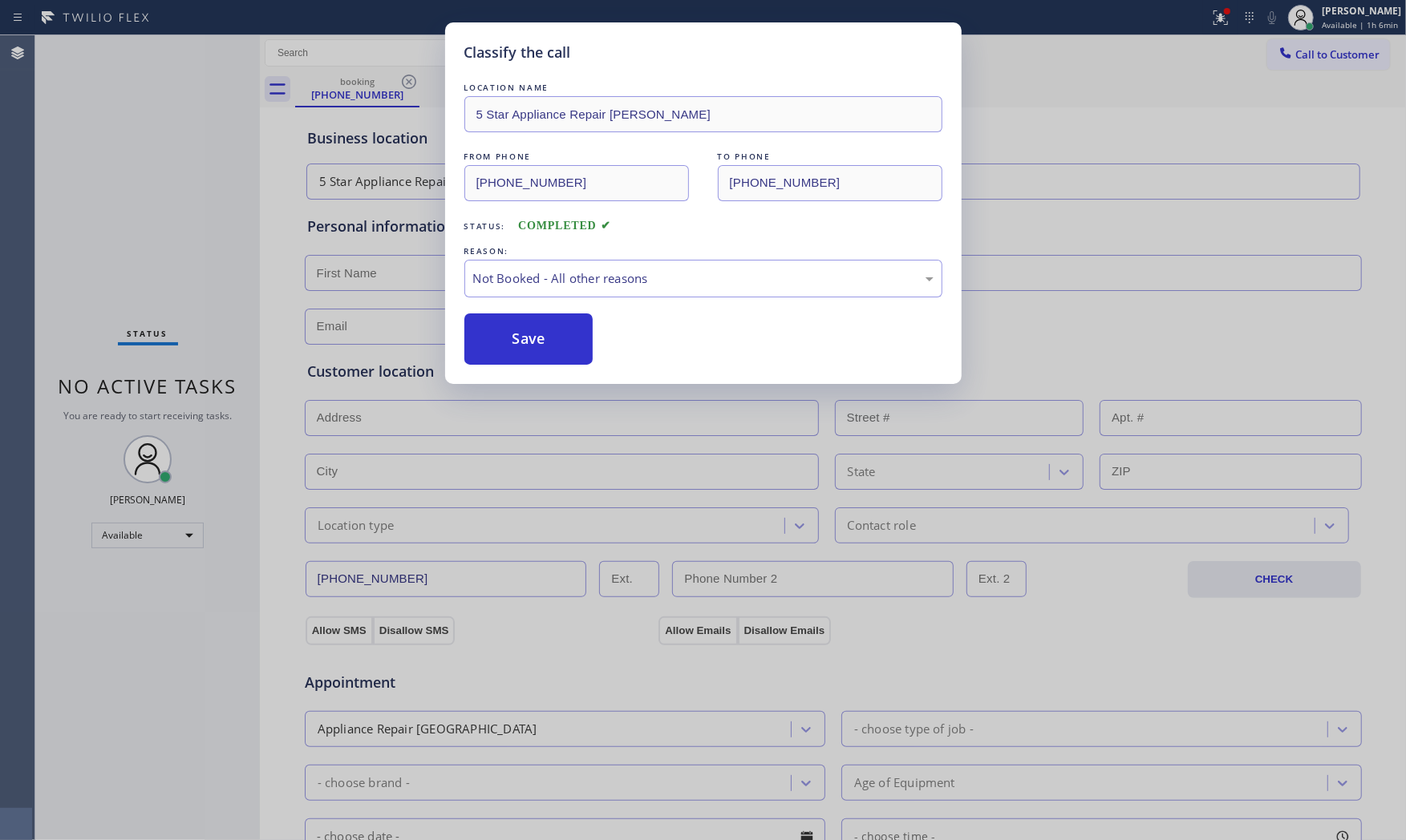
click at [493, 337] on button "Save" at bounding box center [529, 339] width 129 height 51
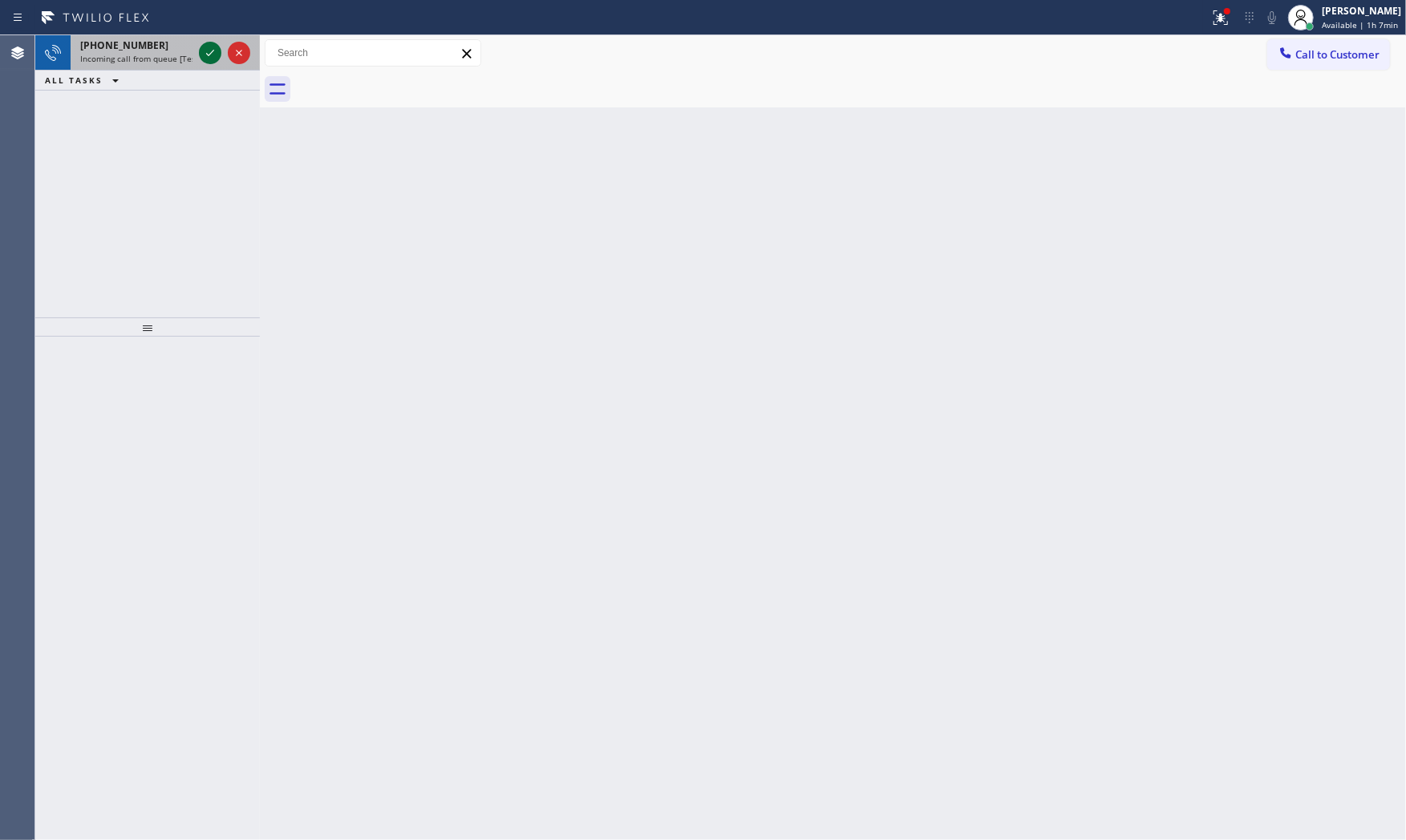
click at [214, 49] on icon at bounding box center [210, 53] width 19 height 19
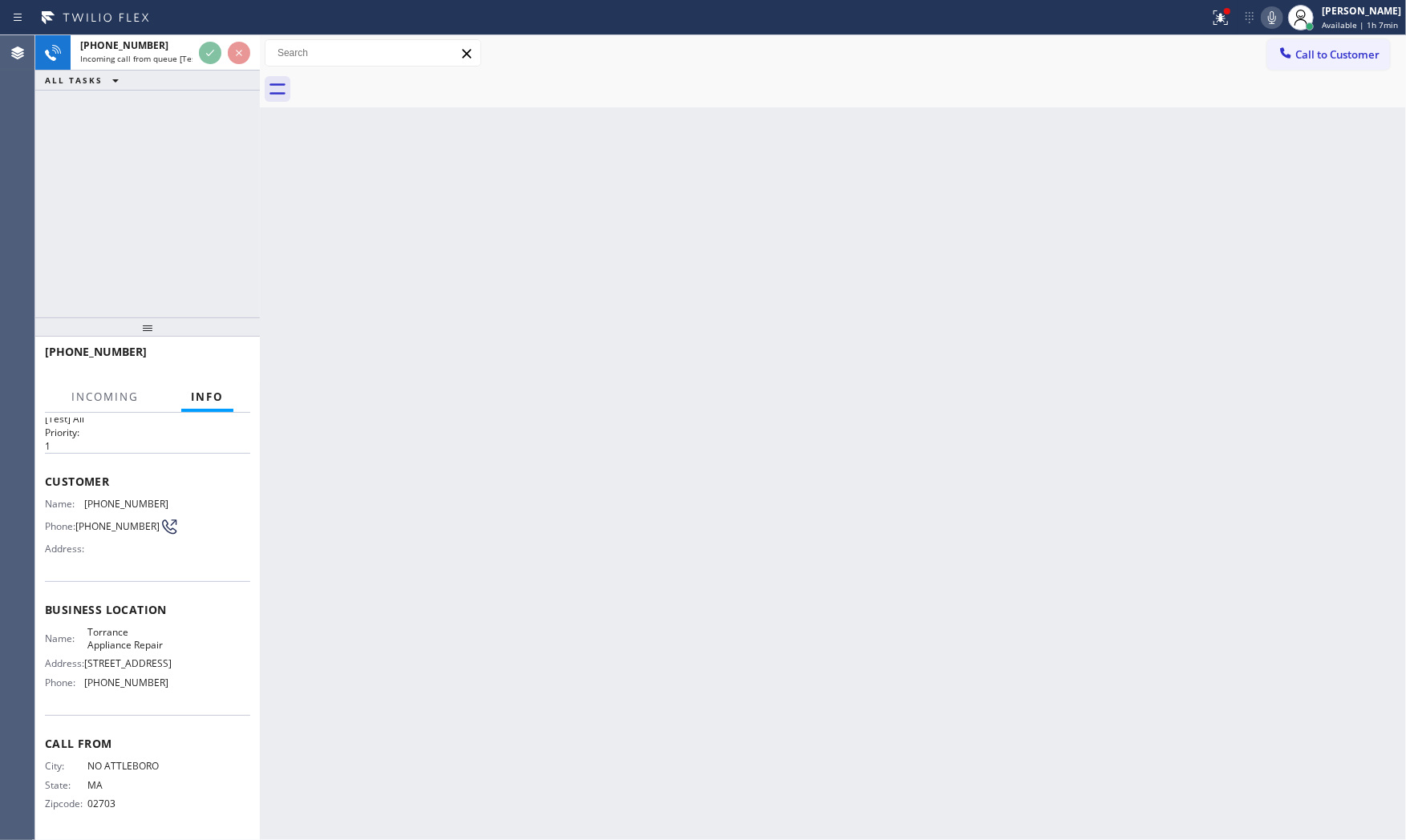
scroll to position [62, 0]
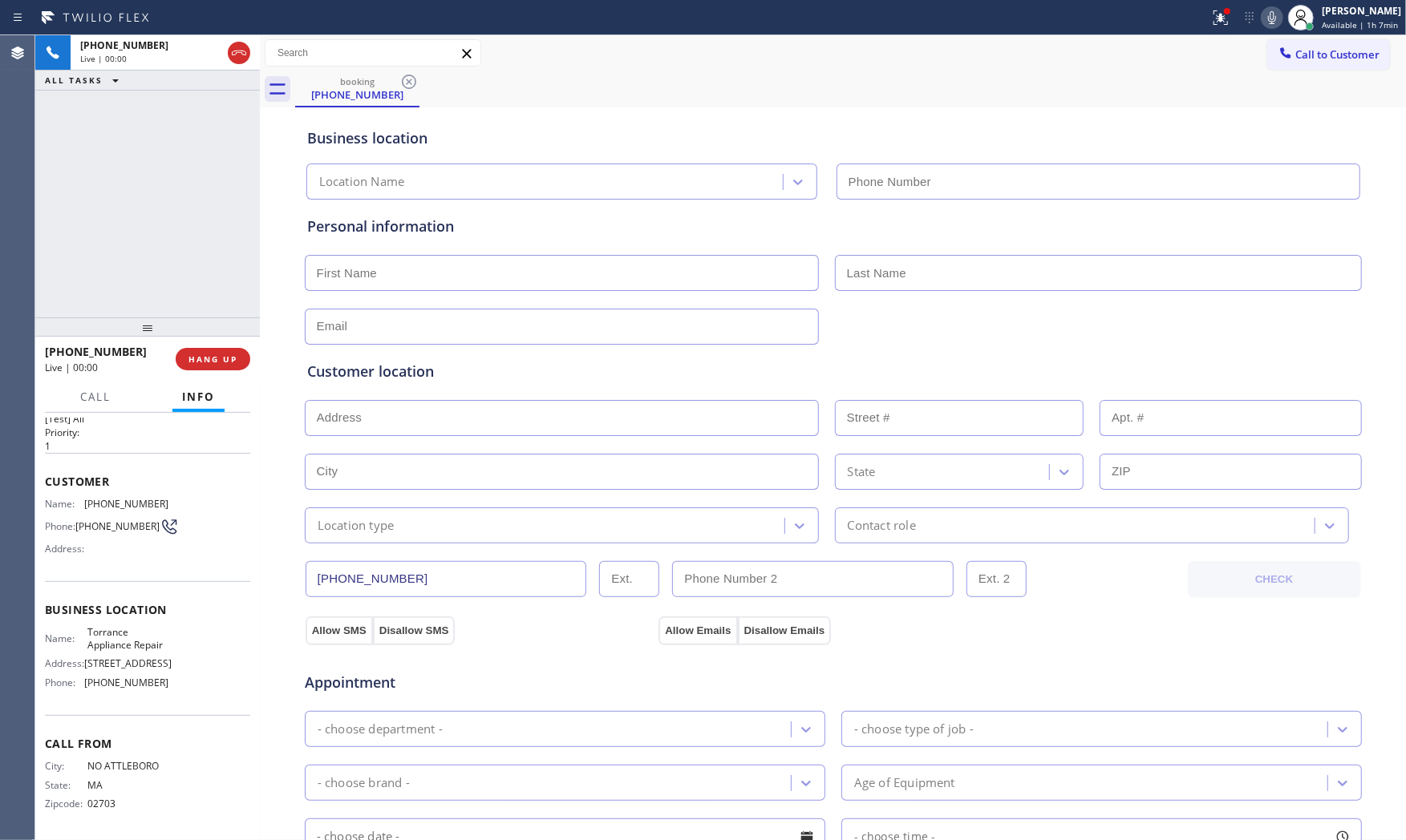
type input "(310) 935-4069"
click at [217, 366] on button "HANG UP" at bounding box center [212, 359] width 74 height 22
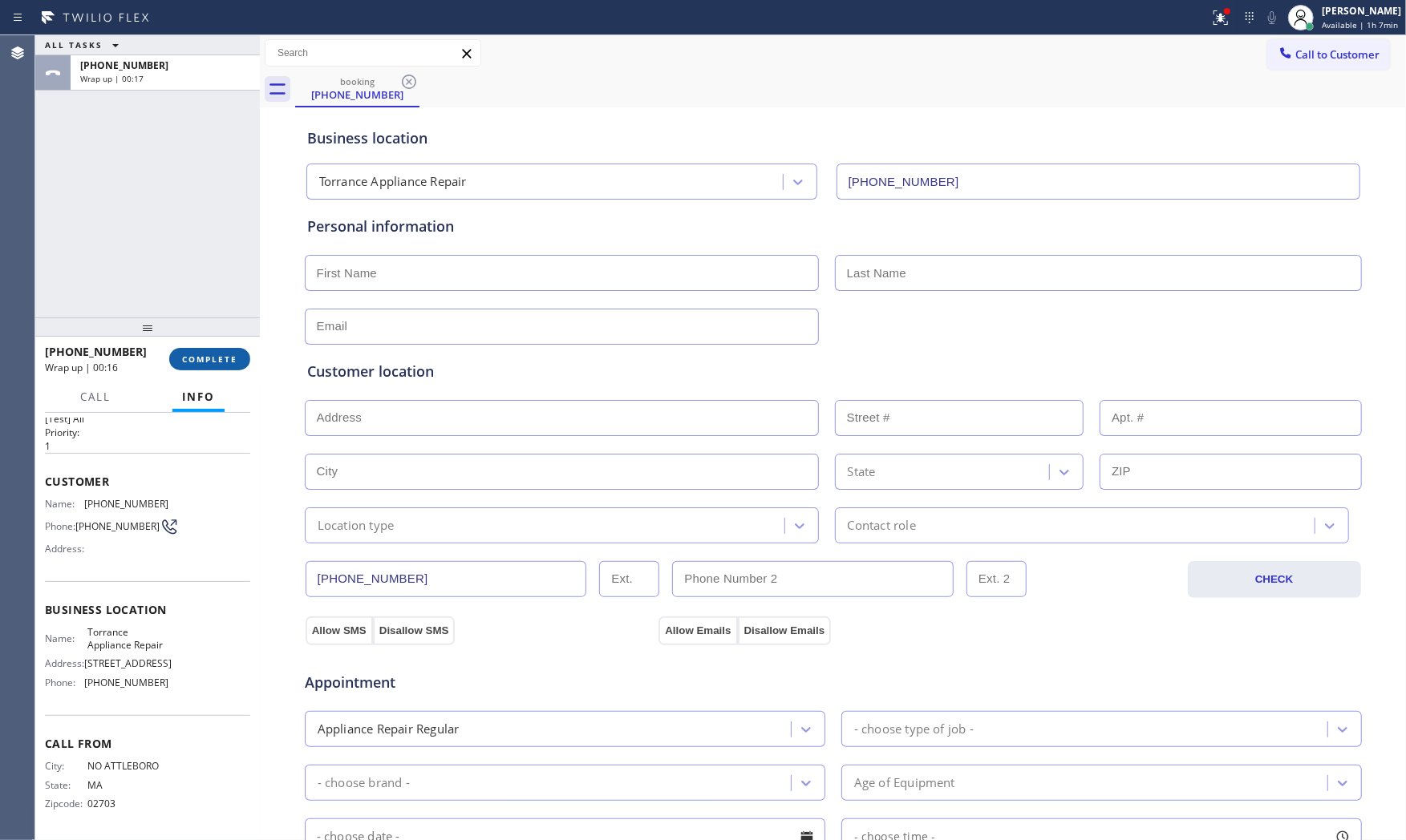
click at [217, 366] on button "COMPLETE" at bounding box center [210, 359] width 81 height 22
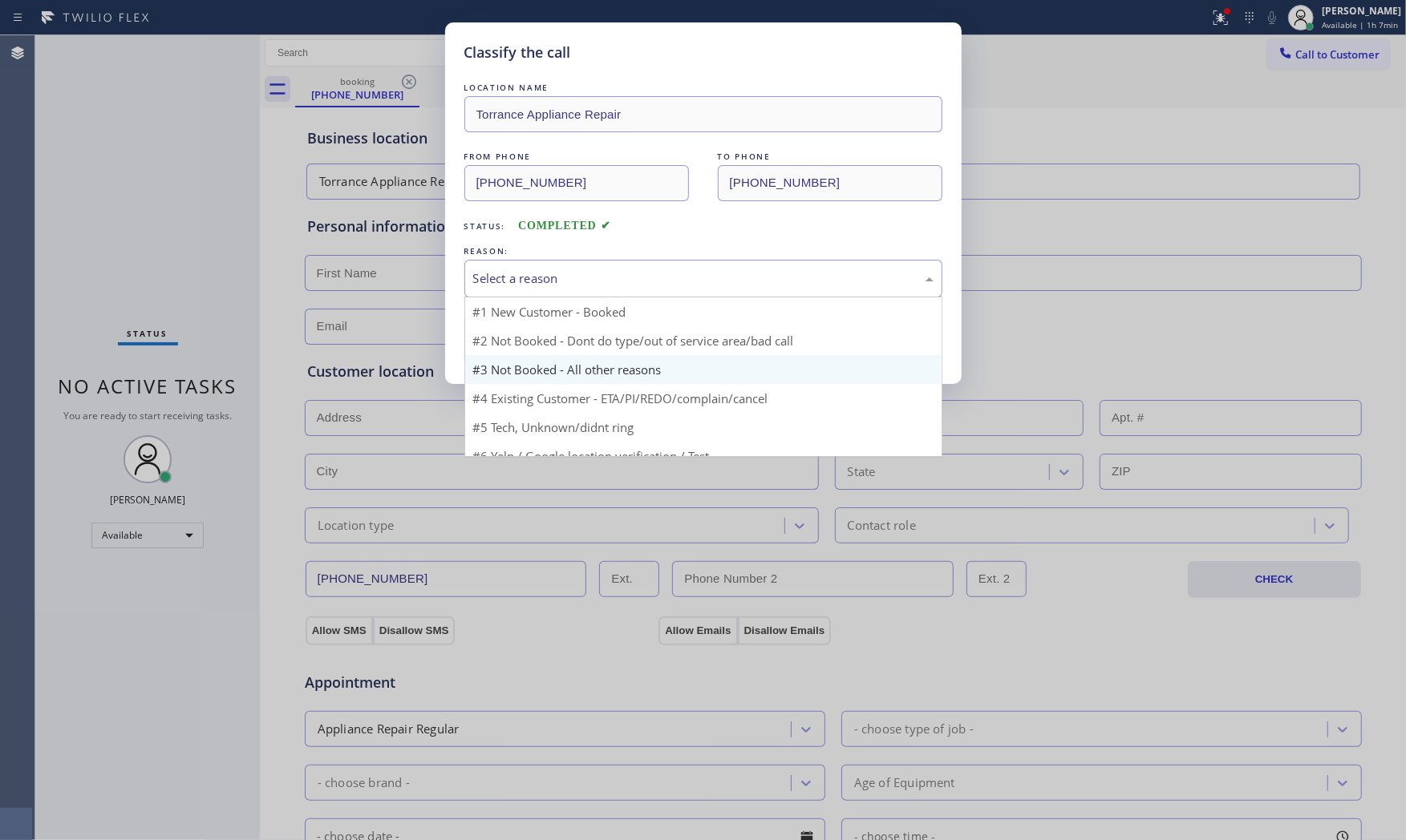
drag, startPoint x: 546, startPoint y: 275, endPoint x: 518, endPoint y: 325, distance: 57.3
click at [546, 277] on div "Select a reason" at bounding box center [703, 279] width 460 height 19
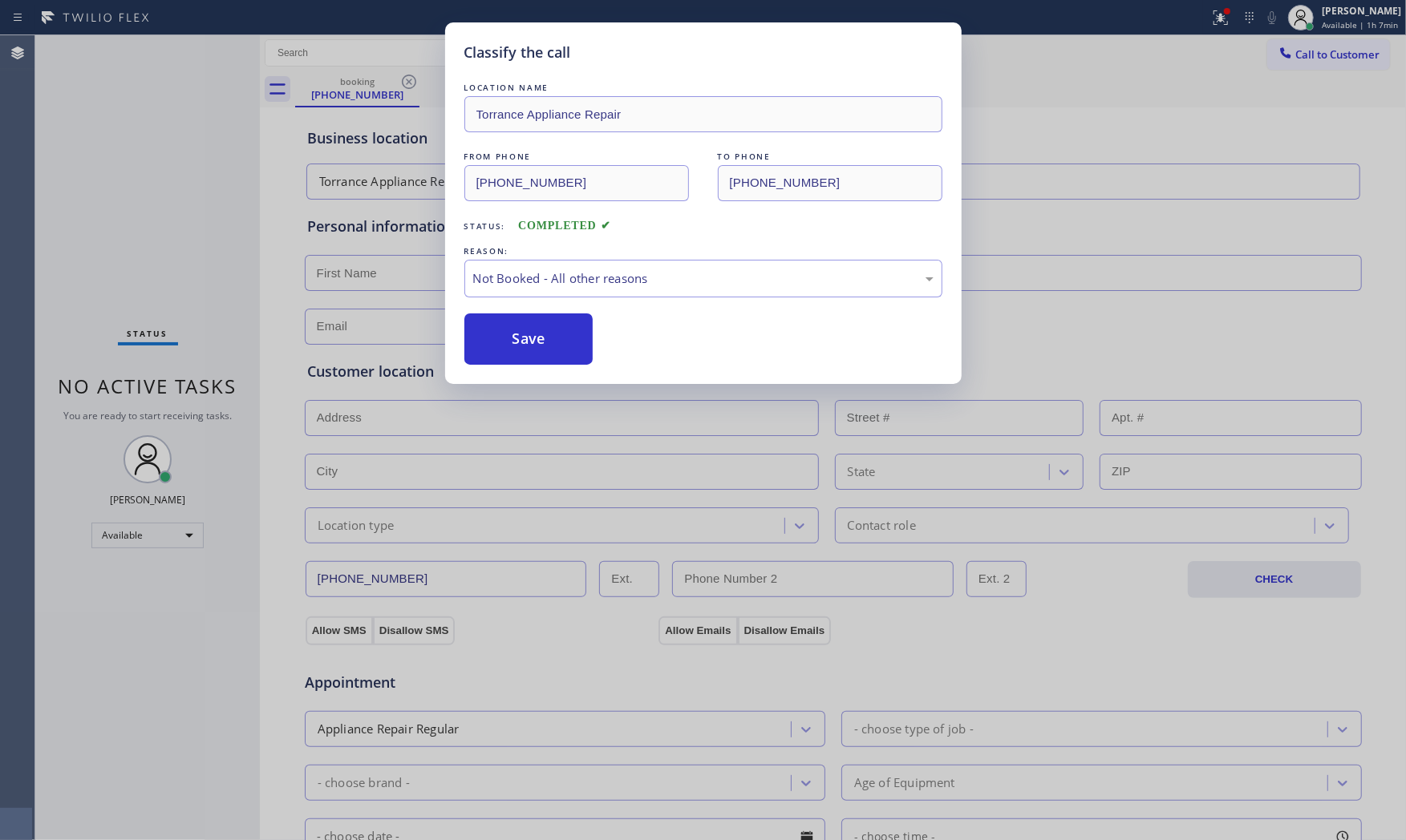
click at [517, 334] on button "Save" at bounding box center [529, 339] width 129 height 51
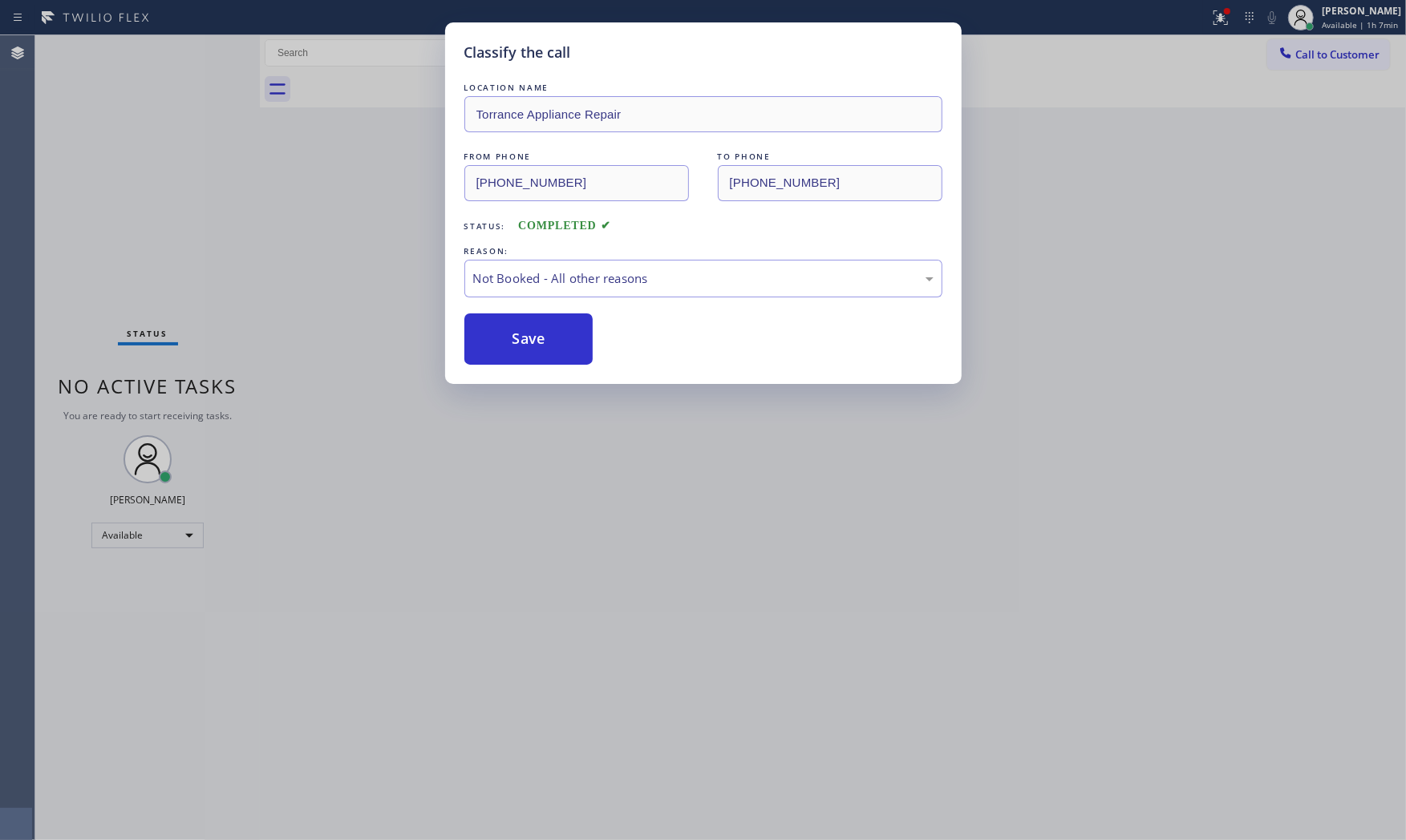
click at [517, 334] on button "Save" at bounding box center [529, 339] width 129 height 51
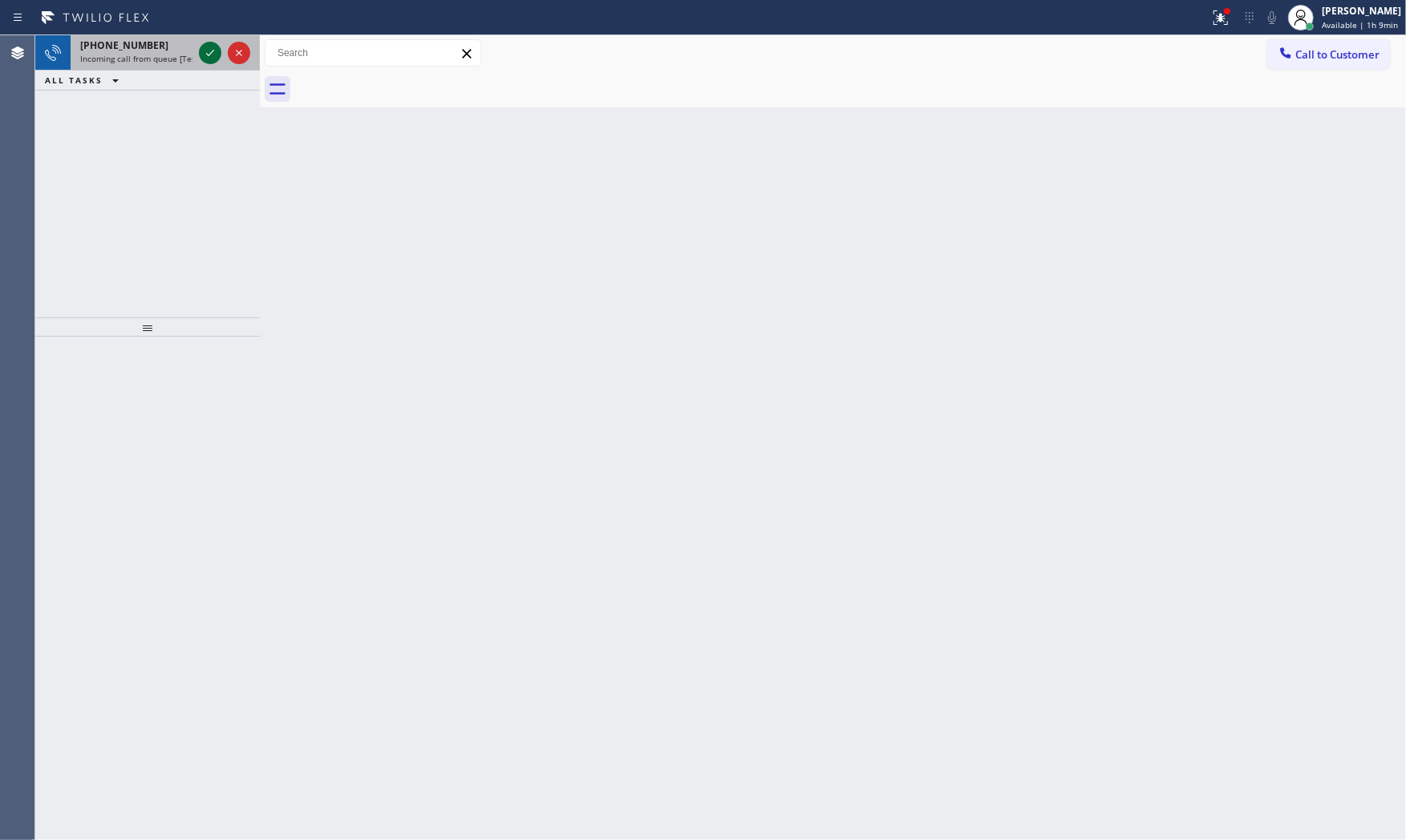
click at [211, 44] on icon at bounding box center [210, 53] width 19 height 19
click at [218, 57] on icon at bounding box center [210, 53] width 19 height 19
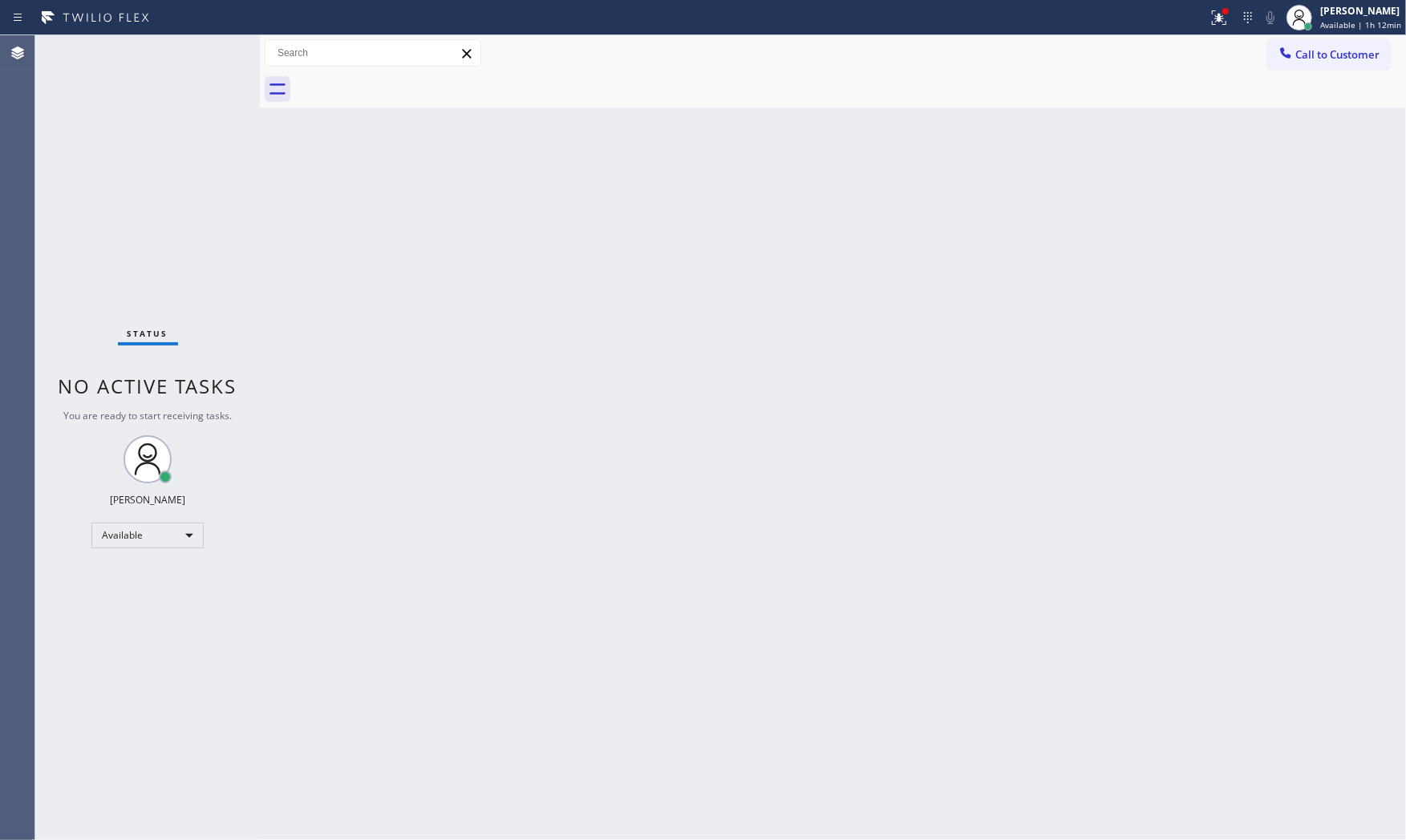
click at [204, 50] on div "Status No active tasks You are ready to start receiving tasks. [PERSON_NAME] Av…" at bounding box center [147, 437] width 224 height 805
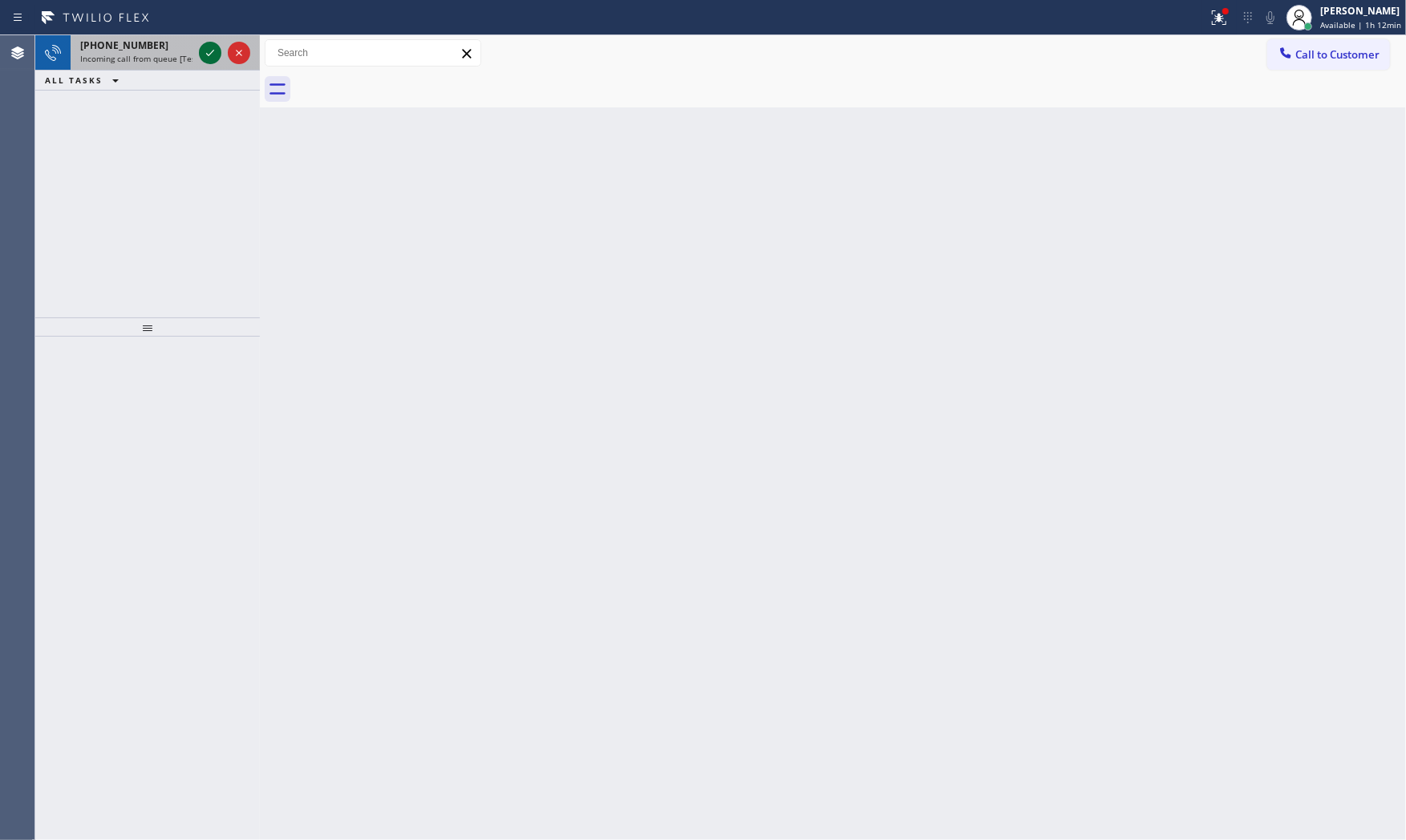
click at [204, 48] on icon at bounding box center [210, 53] width 19 height 19
click at [205, 53] on icon at bounding box center [210, 53] width 19 height 19
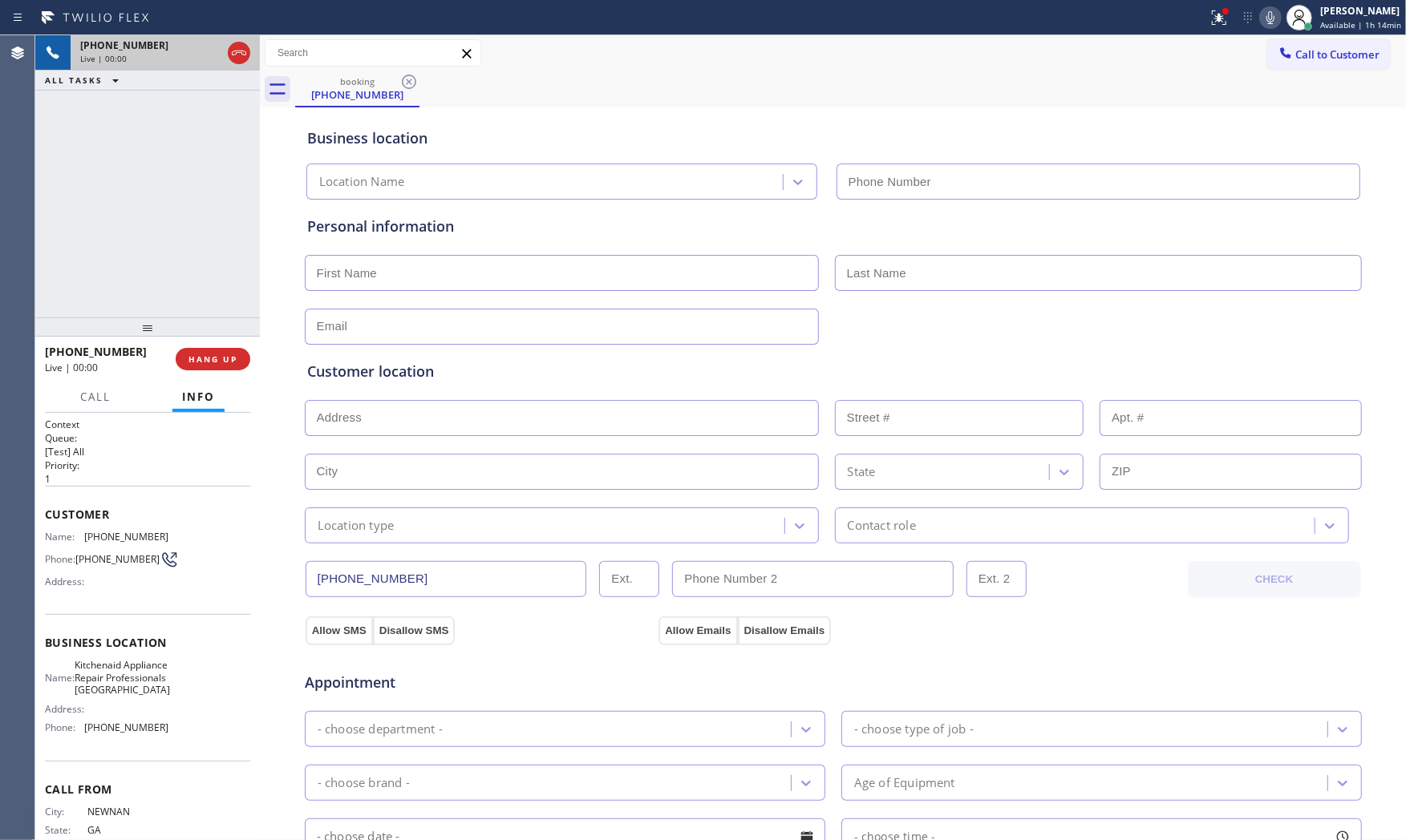
type input "(817) 873-6588"
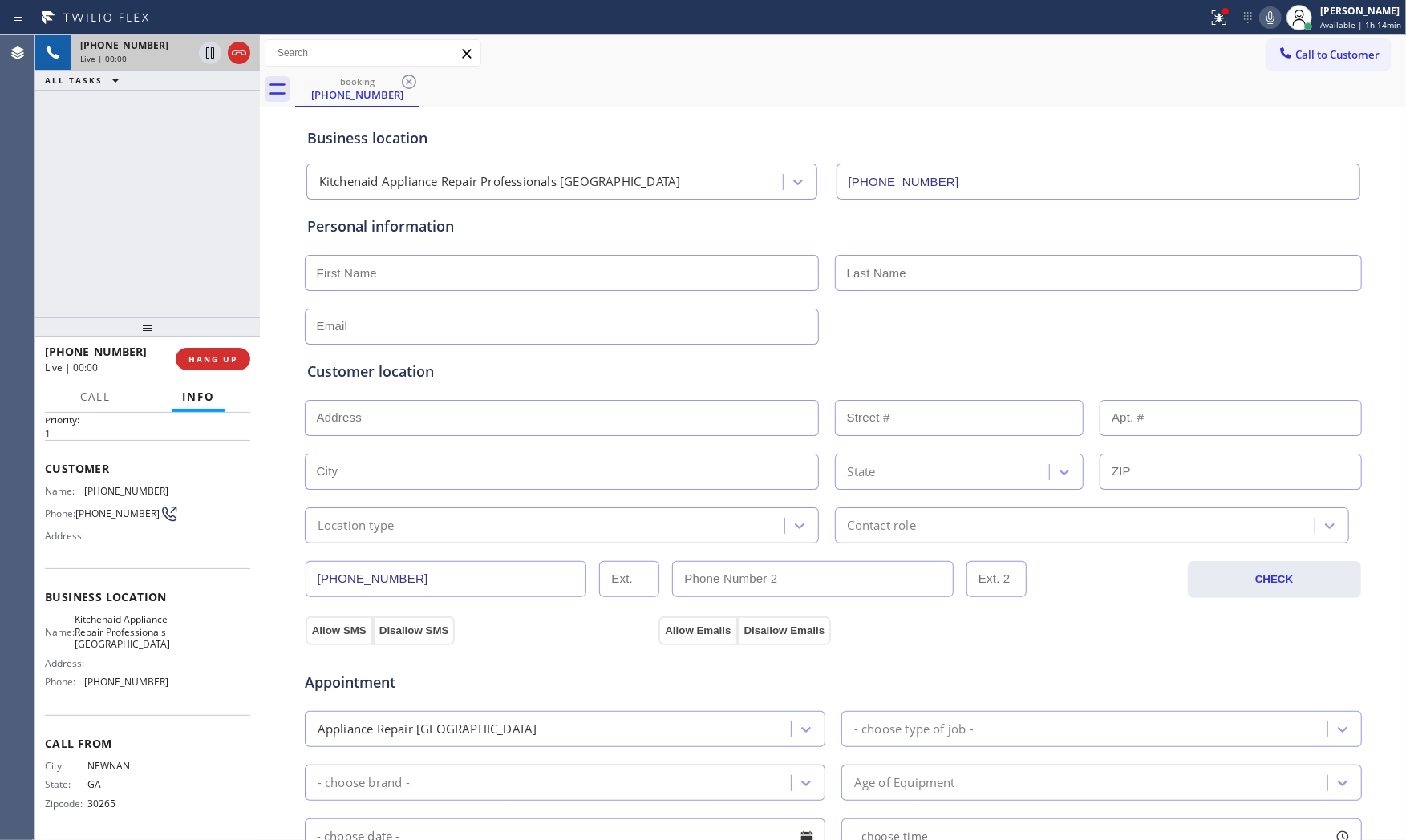
scroll to position [74, 0]
click at [218, 353] on span "HANG UP" at bounding box center [212, 358] width 49 height 11
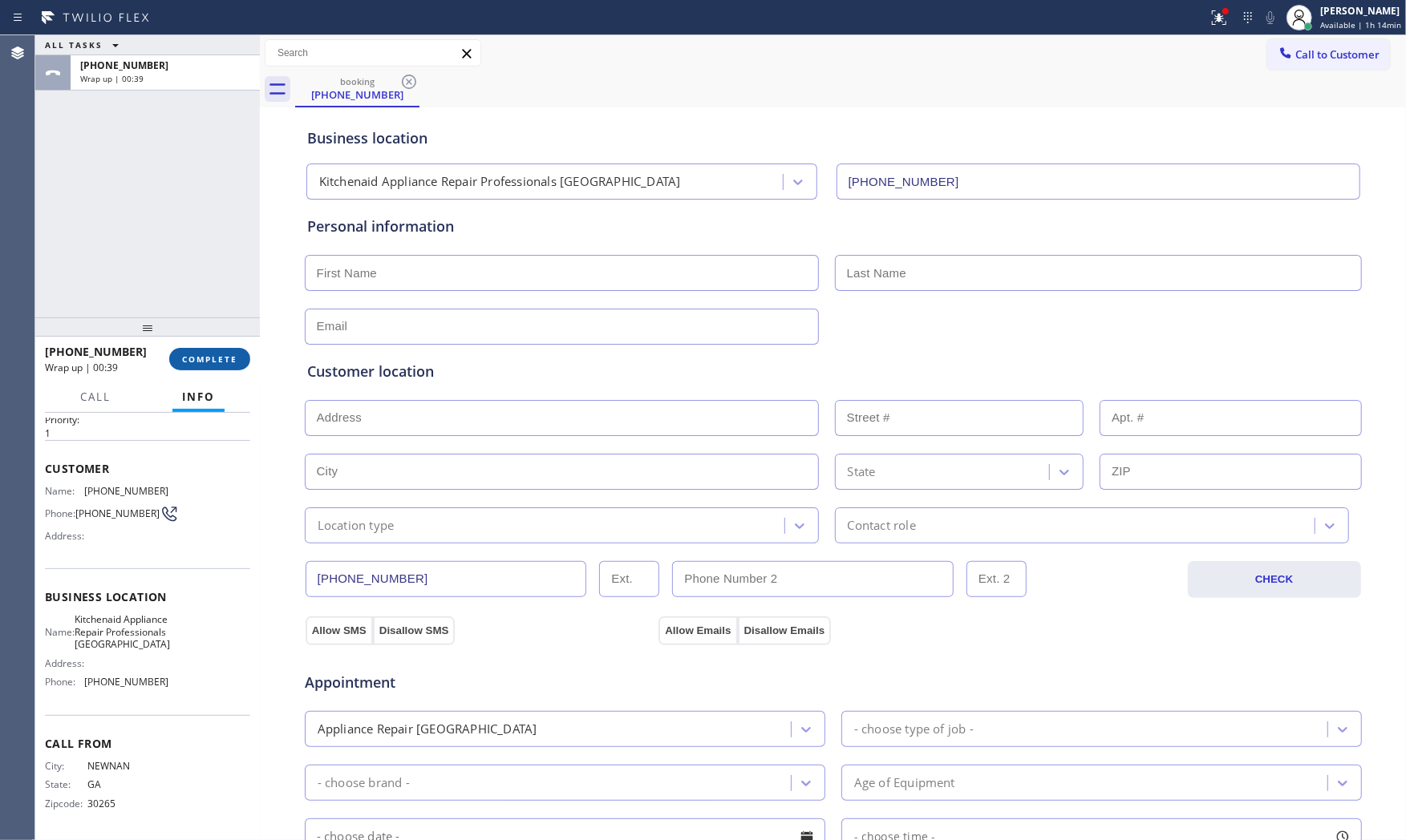
click at [236, 352] on button "COMPLETE" at bounding box center [210, 359] width 81 height 22
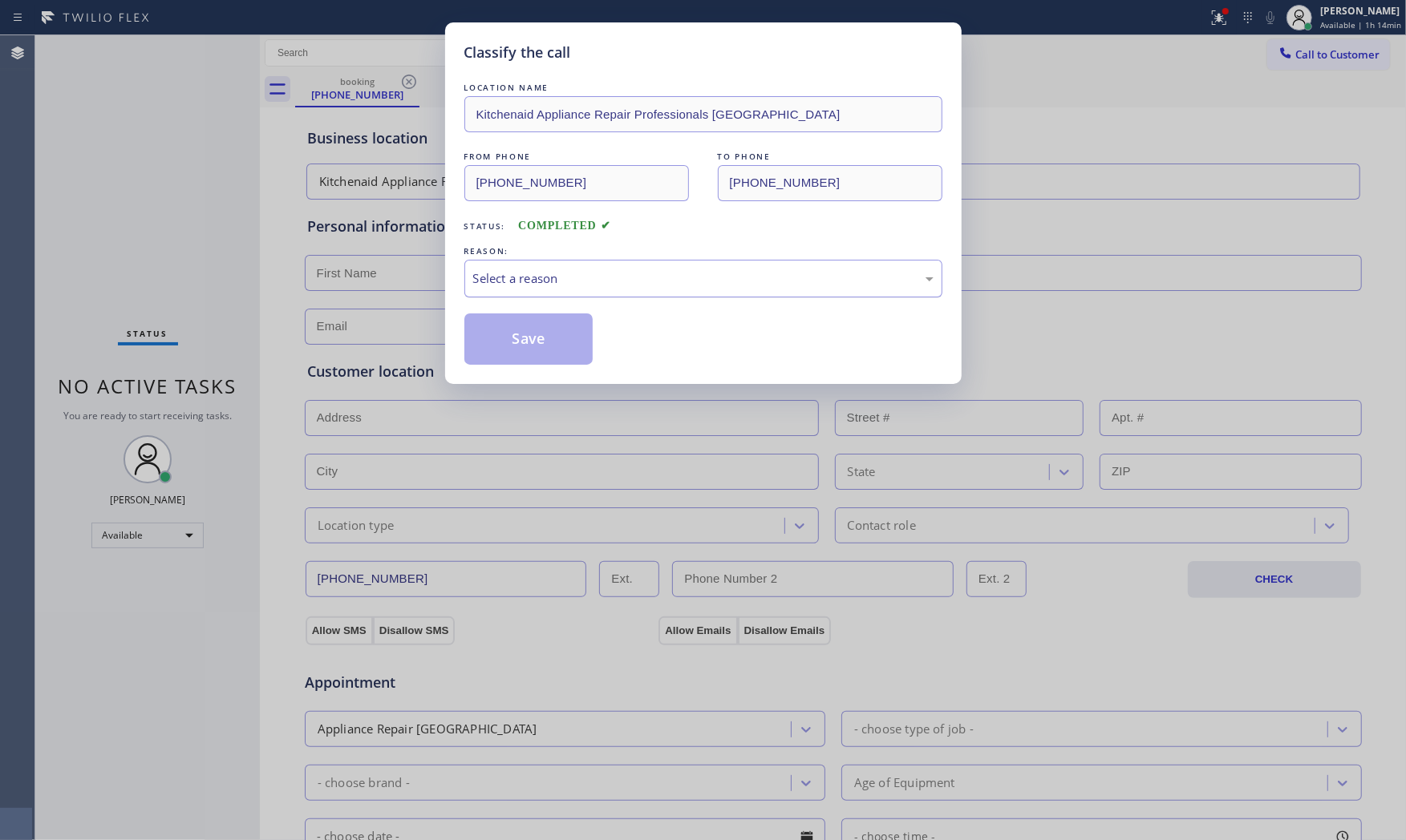
click at [639, 284] on div "Select a reason" at bounding box center [703, 279] width 460 height 19
click at [555, 340] on button "Save" at bounding box center [529, 339] width 129 height 51
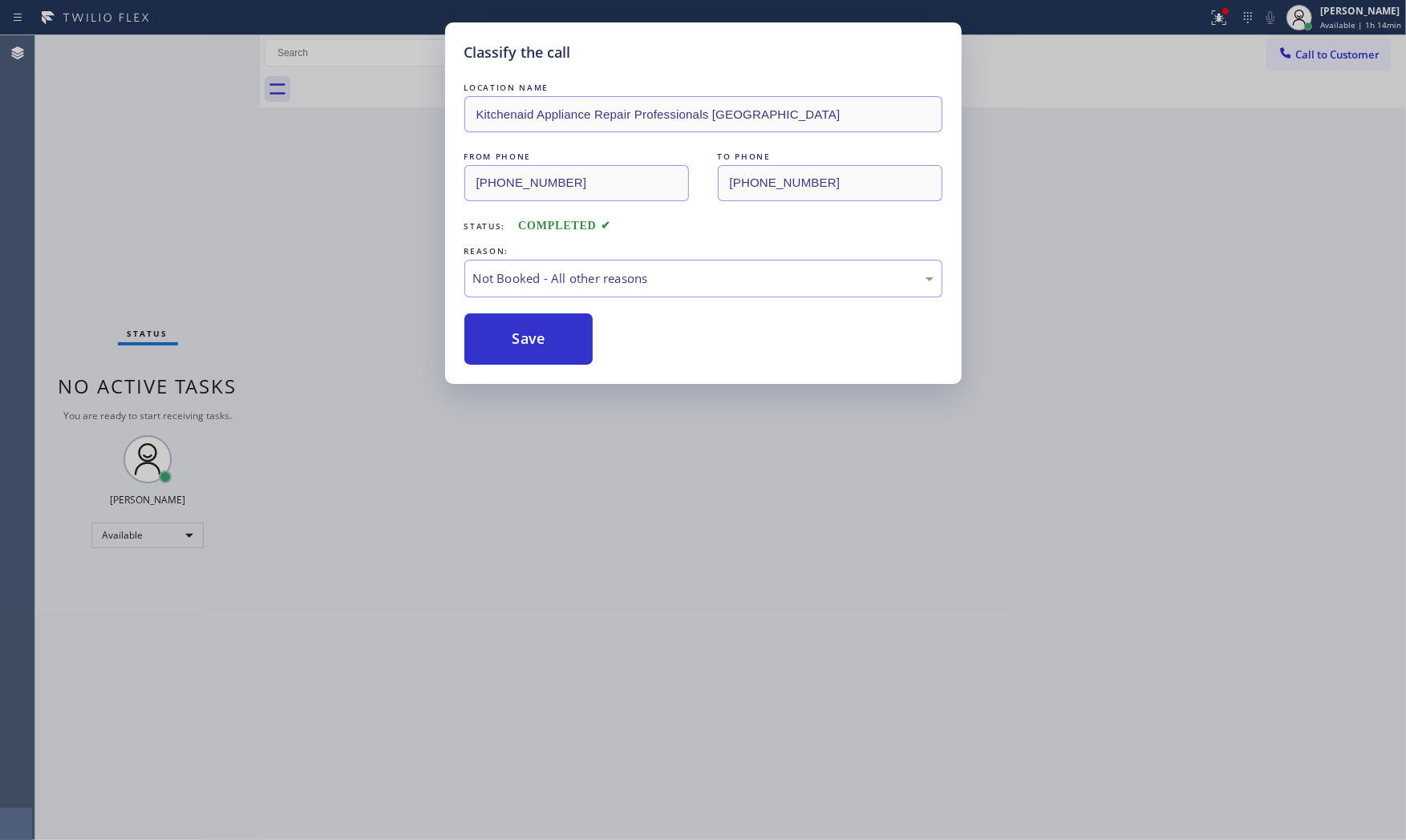
click at [555, 340] on button "Save" at bounding box center [529, 339] width 129 height 51
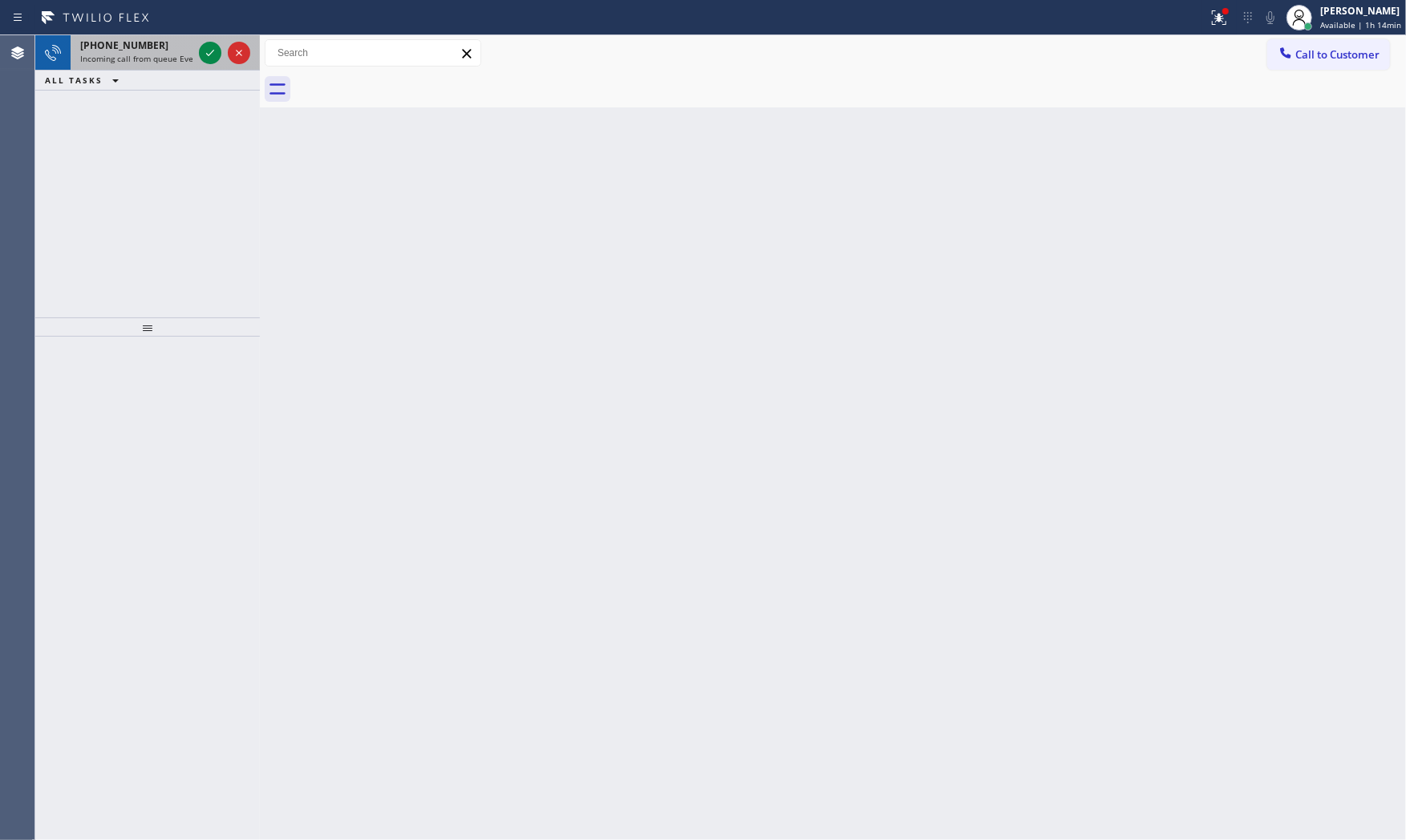
click at [176, 49] on div "+14173631705" at bounding box center [136, 45] width 112 height 14
click at [217, 50] on icon at bounding box center [210, 53] width 19 height 19
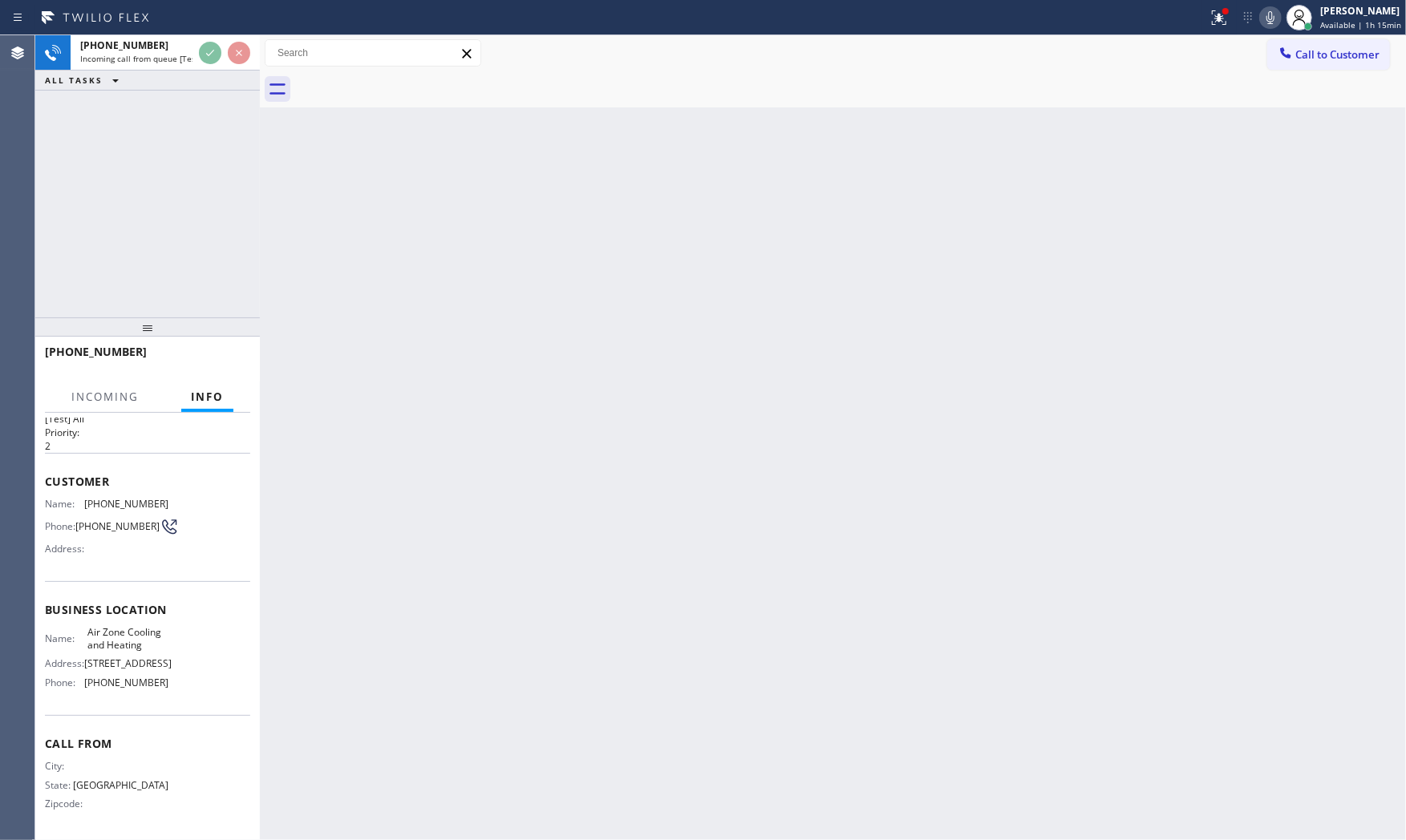
scroll to position [86, 0]
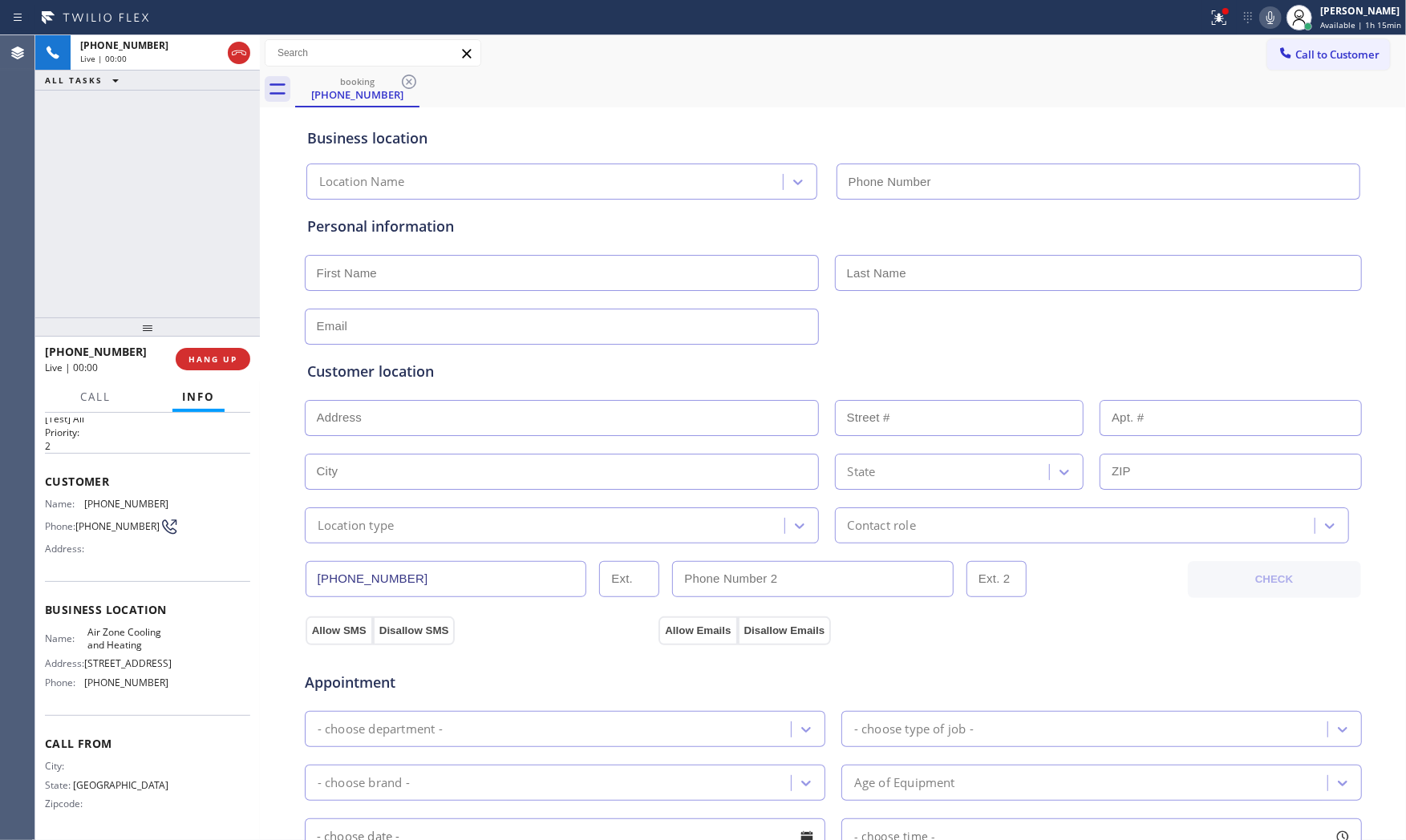
type input "(469) 312-6791"
click at [1217, 16] on icon at bounding box center [1219, 17] width 15 height 15
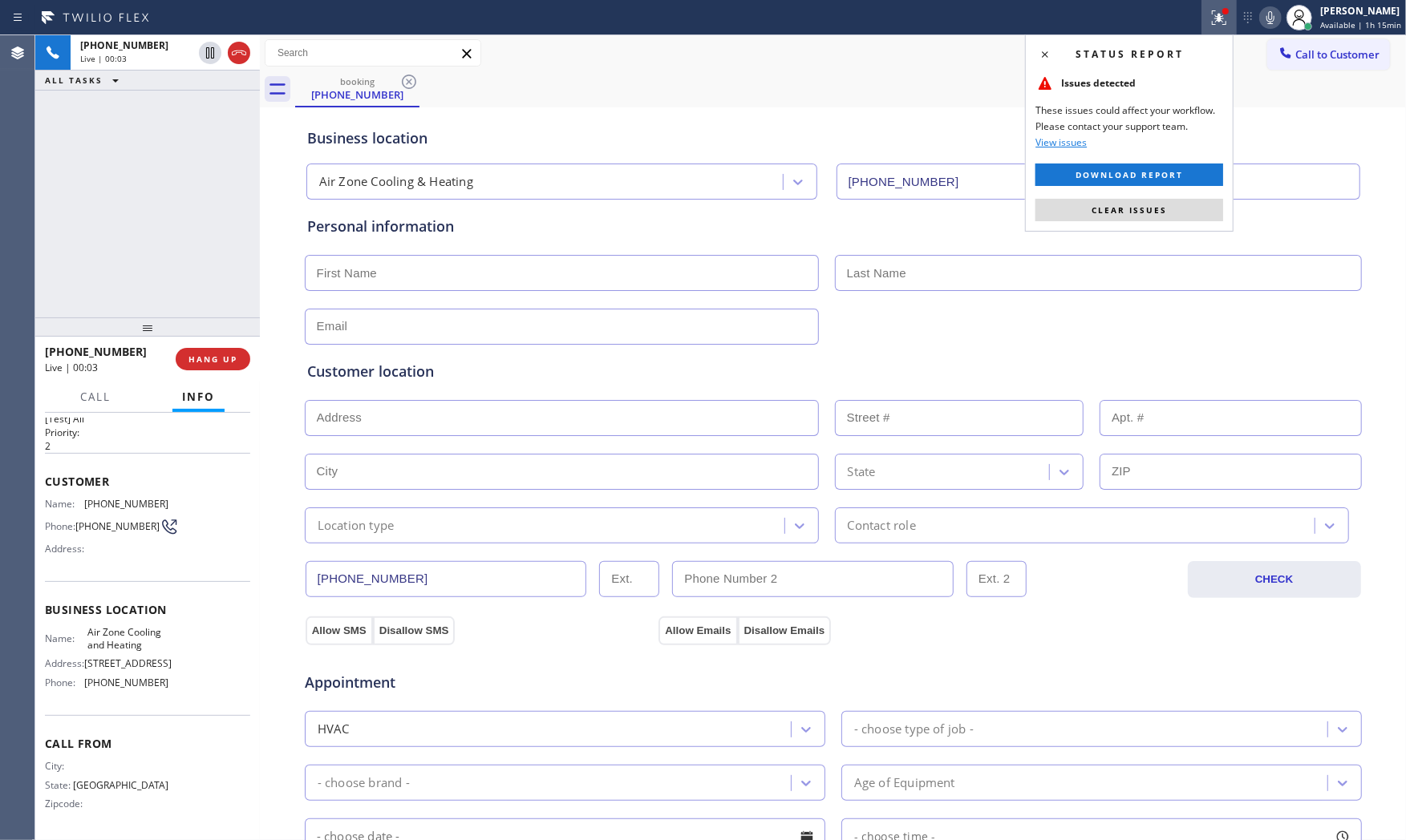
click at [1128, 212] on span "Clear issues" at bounding box center [1129, 210] width 75 height 11
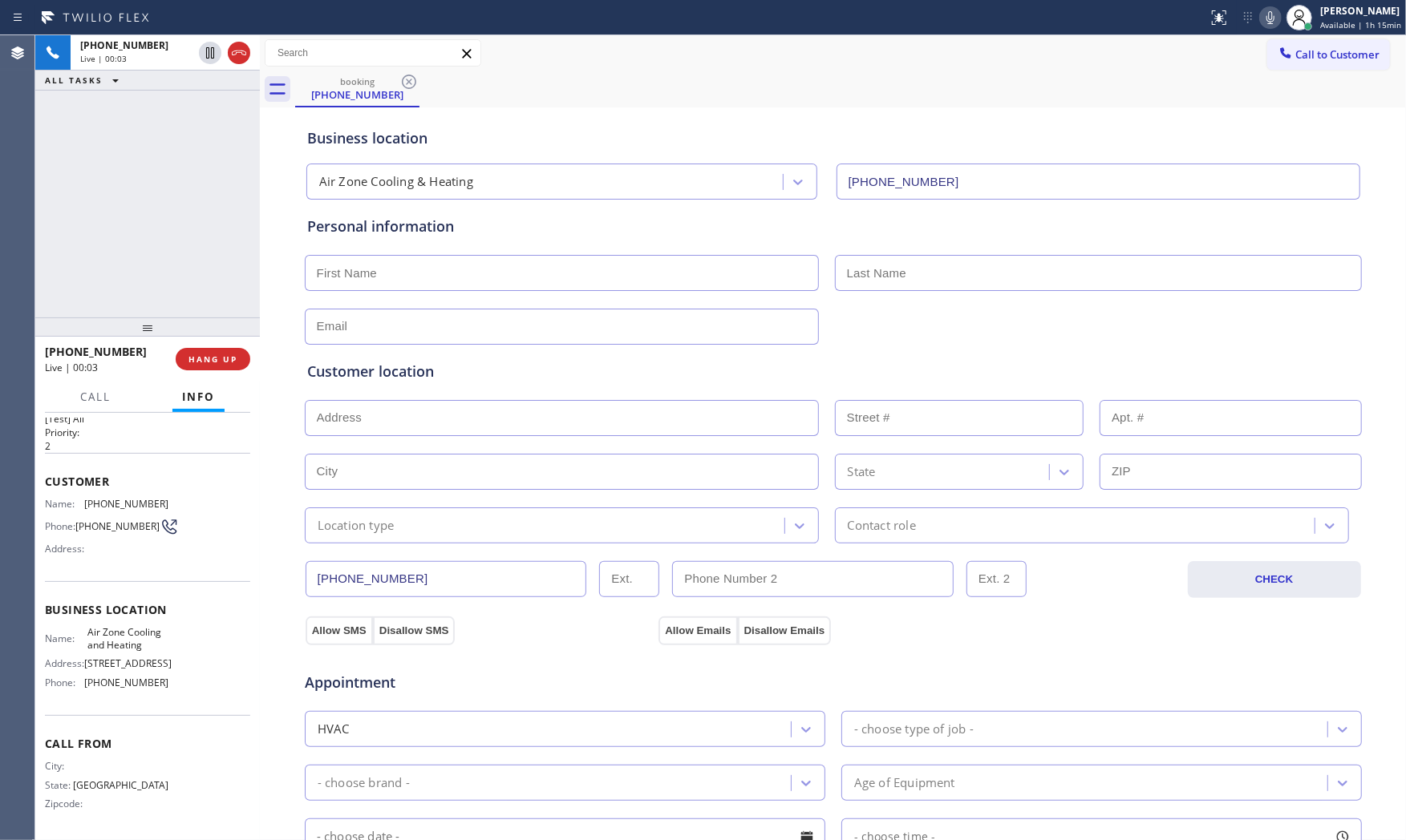
click at [1262, 15] on icon at bounding box center [1270, 17] width 19 height 19
click at [198, 358] on span "HANG UP" at bounding box center [212, 358] width 49 height 11
click at [217, 357] on span "COMPLETE" at bounding box center [210, 358] width 56 height 11
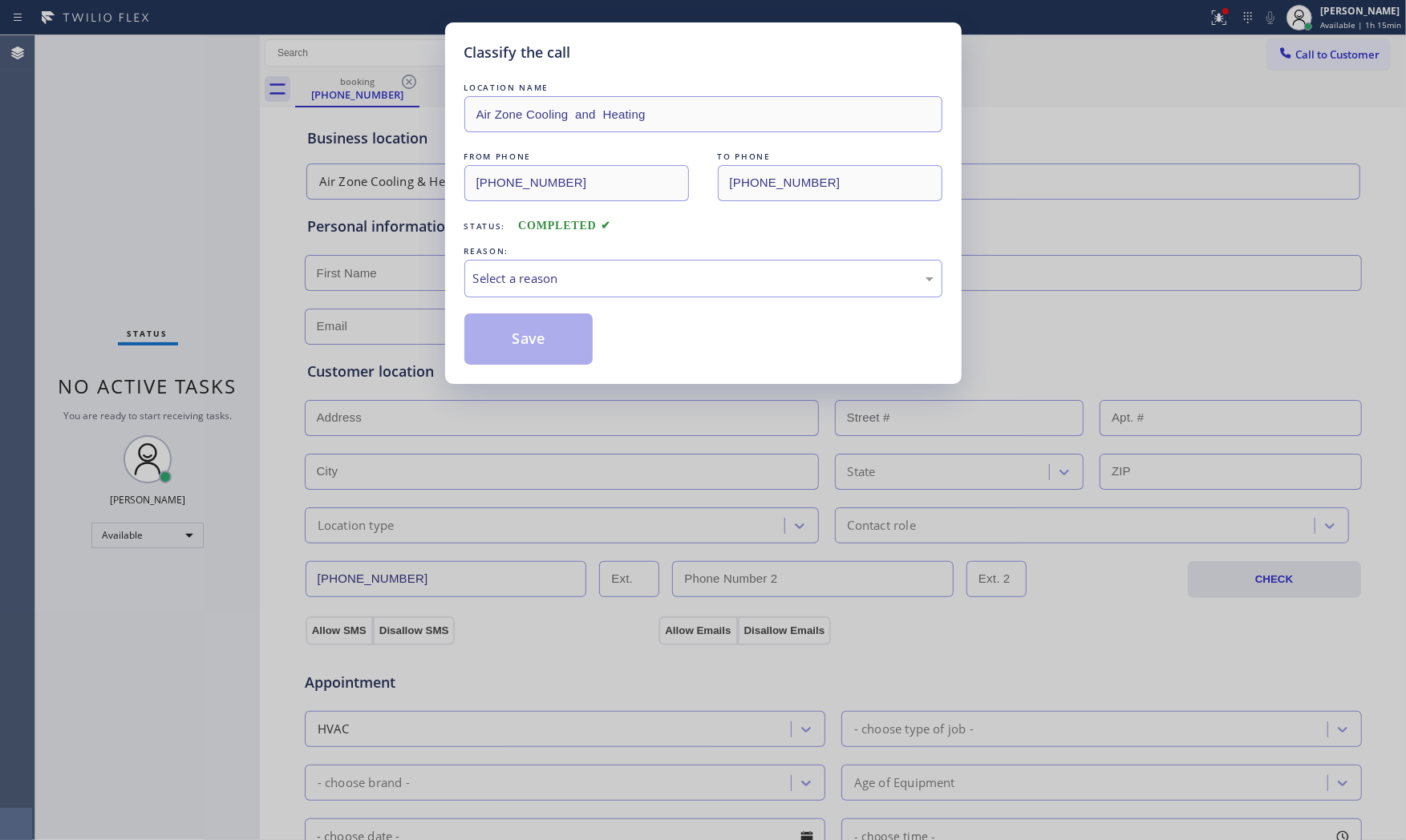
drag, startPoint x: 572, startPoint y: 310, endPoint x: 574, endPoint y: 300, distance: 10.2
click at [574, 302] on div "LOCATION NAME Air Zone Cooling and Heating FROM PHONE (469) 281-7412 TO PHONE (…" at bounding box center [703, 222] width 478 height 286
click at [567, 287] on div "Select a reason" at bounding box center [703, 279] width 478 height 38
click at [509, 332] on button "Save" at bounding box center [529, 339] width 129 height 51
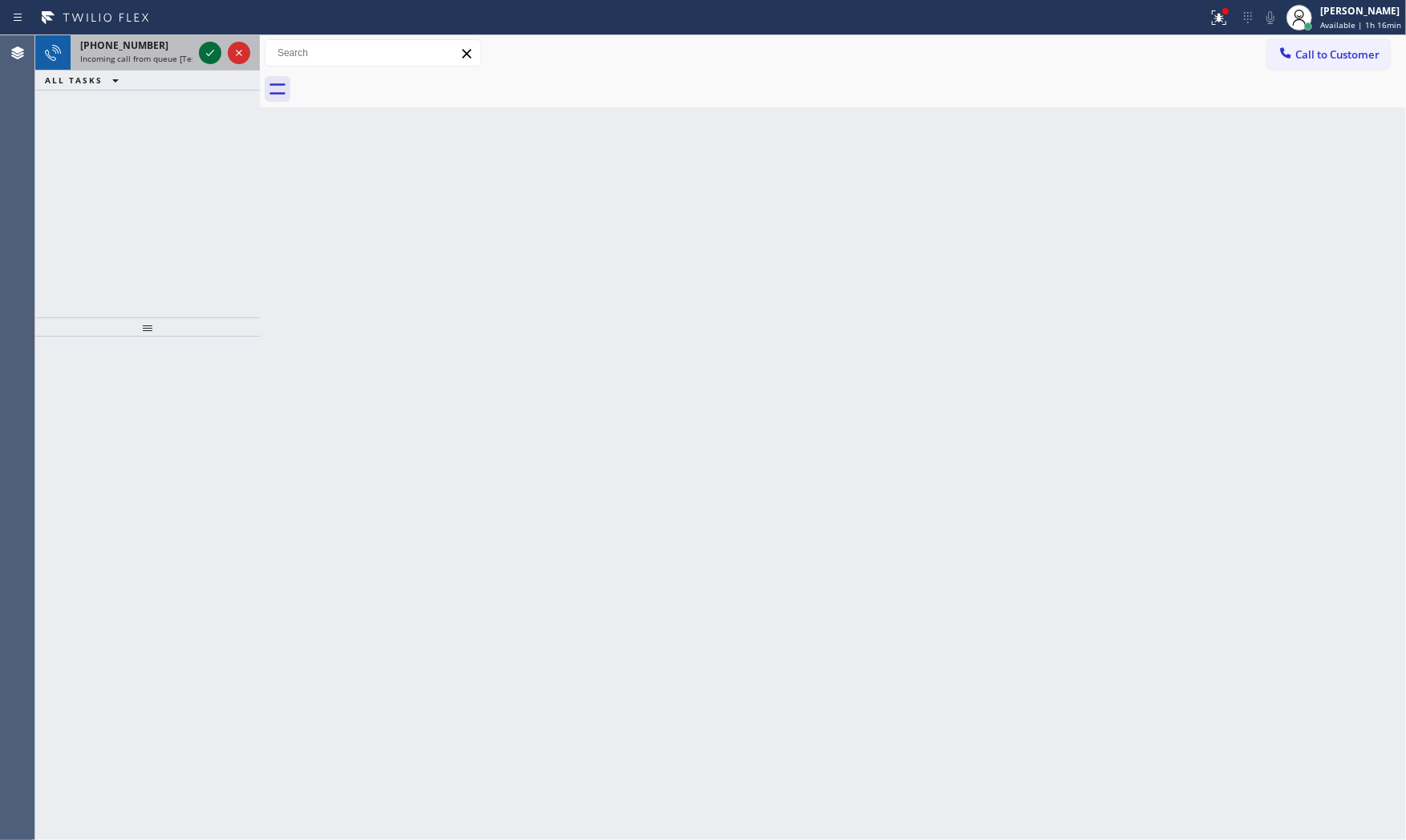
click at [211, 56] on icon at bounding box center [210, 53] width 19 height 19
click at [207, 50] on icon at bounding box center [210, 53] width 19 height 19
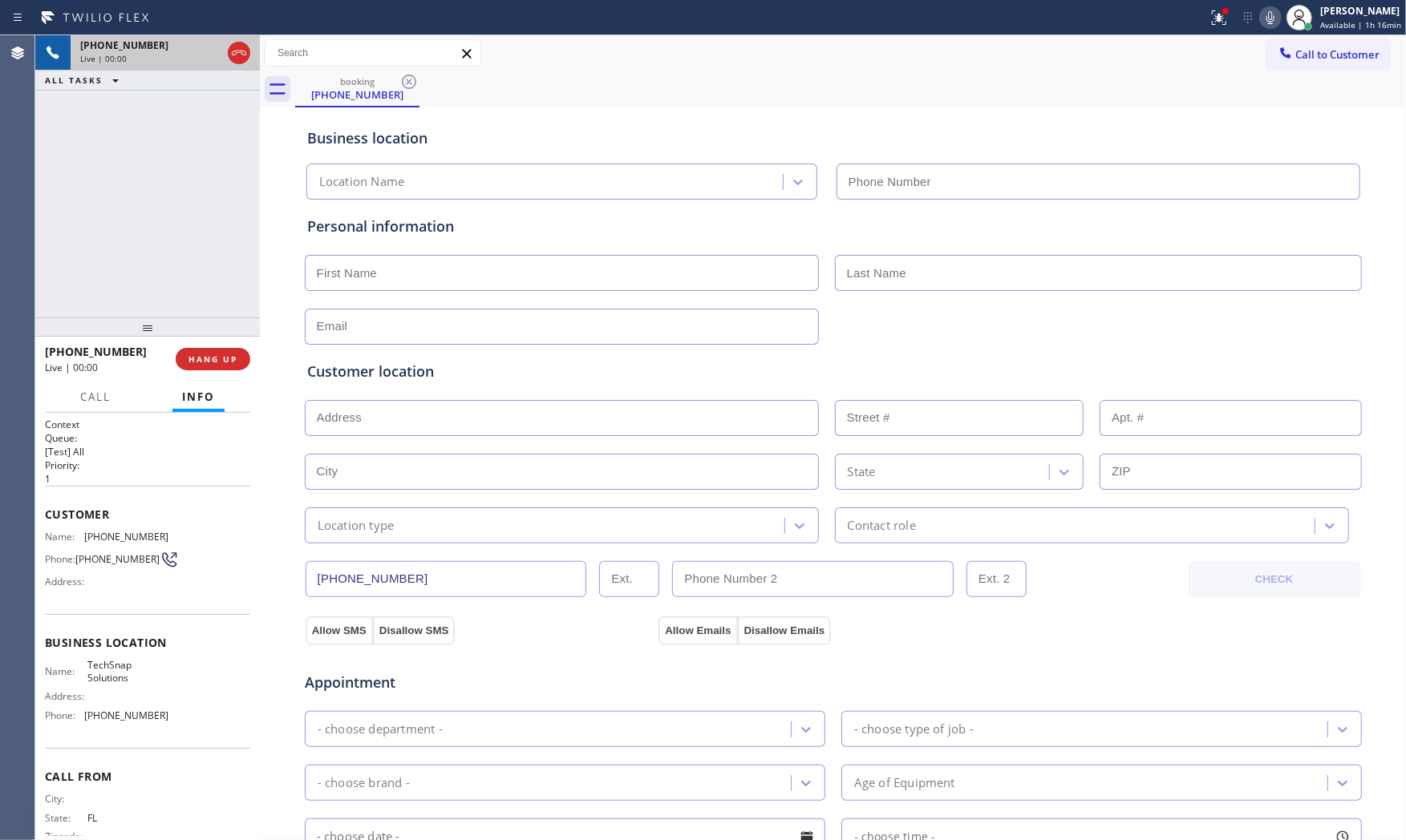
type input "(786) 474-9718"
click at [201, 371] on div "+13863810189 Live | 00:00 HANG UP" at bounding box center [147, 358] width 205 height 42
click at [203, 363] on span "HANG UP" at bounding box center [212, 358] width 49 height 11
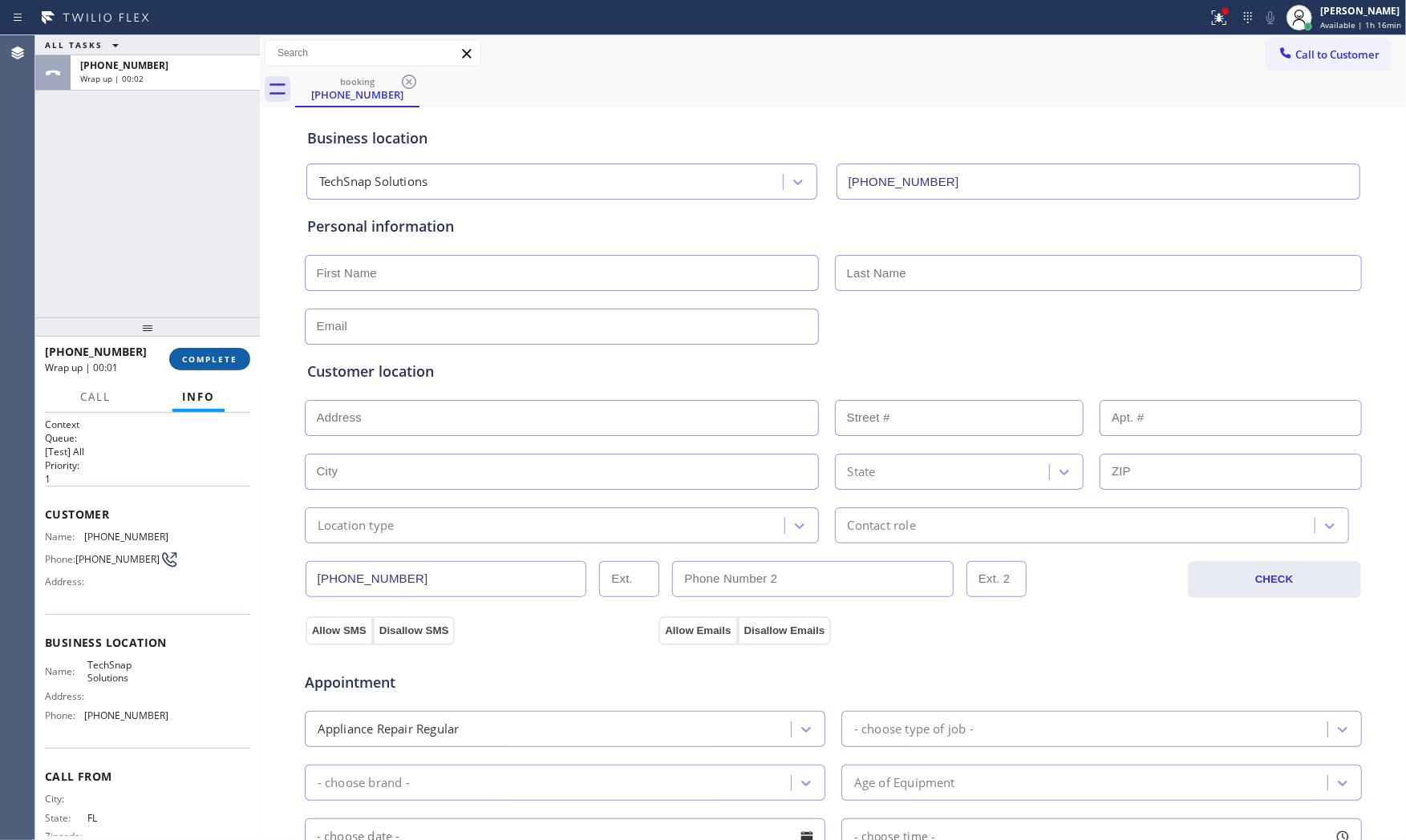
drag, startPoint x: 223, startPoint y: 341, endPoint x: 227, endPoint y: 365, distance: 24.3
click at [225, 342] on div "+13863810189 Wrap up | 00:01 COMPLETE" at bounding box center [147, 358] width 205 height 42
click at [227, 367] on button "COMPLETE" at bounding box center [210, 359] width 81 height 22
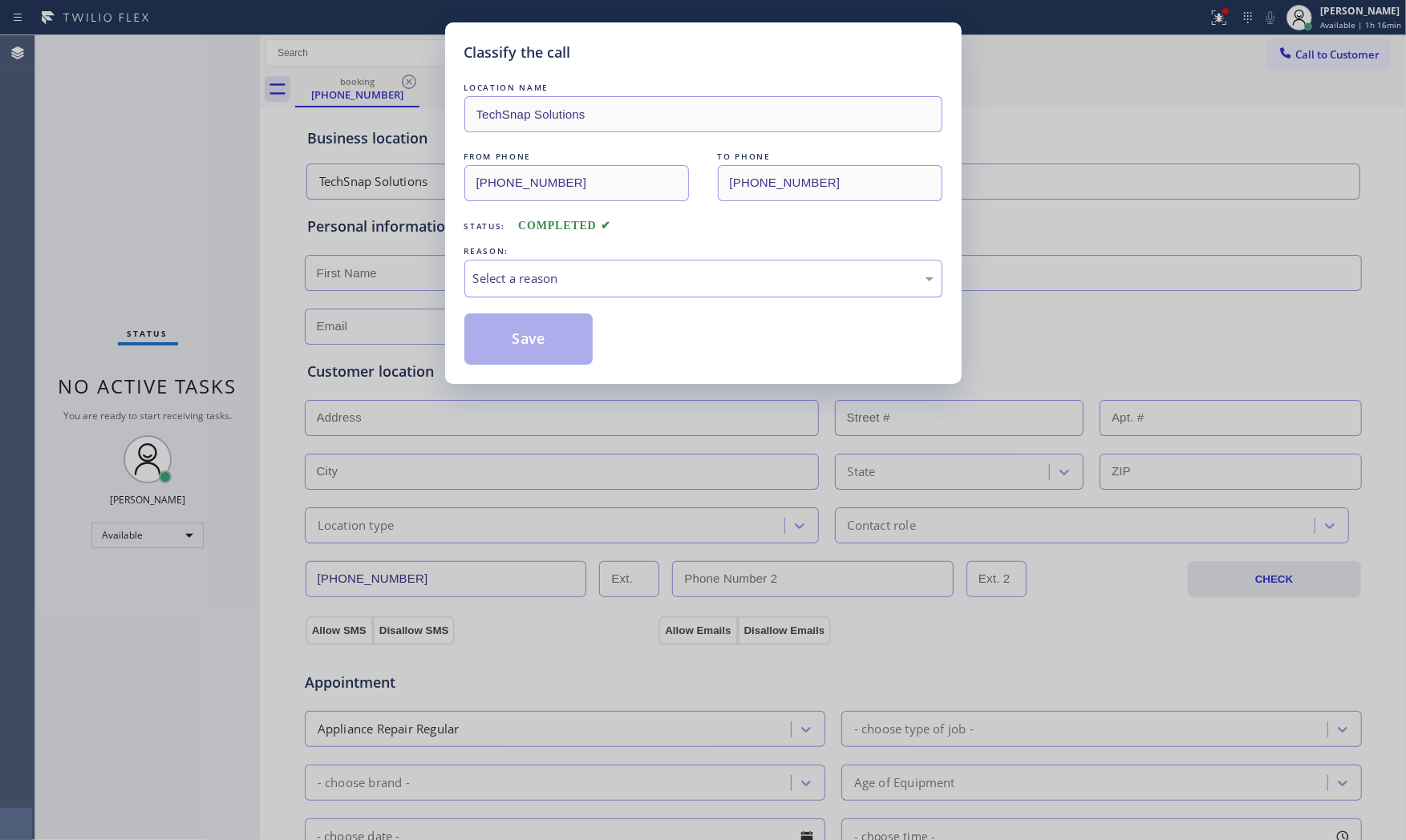
click at [537, 271] on div "Select a reason" at bounding box center [703, 279] width 478 height 38
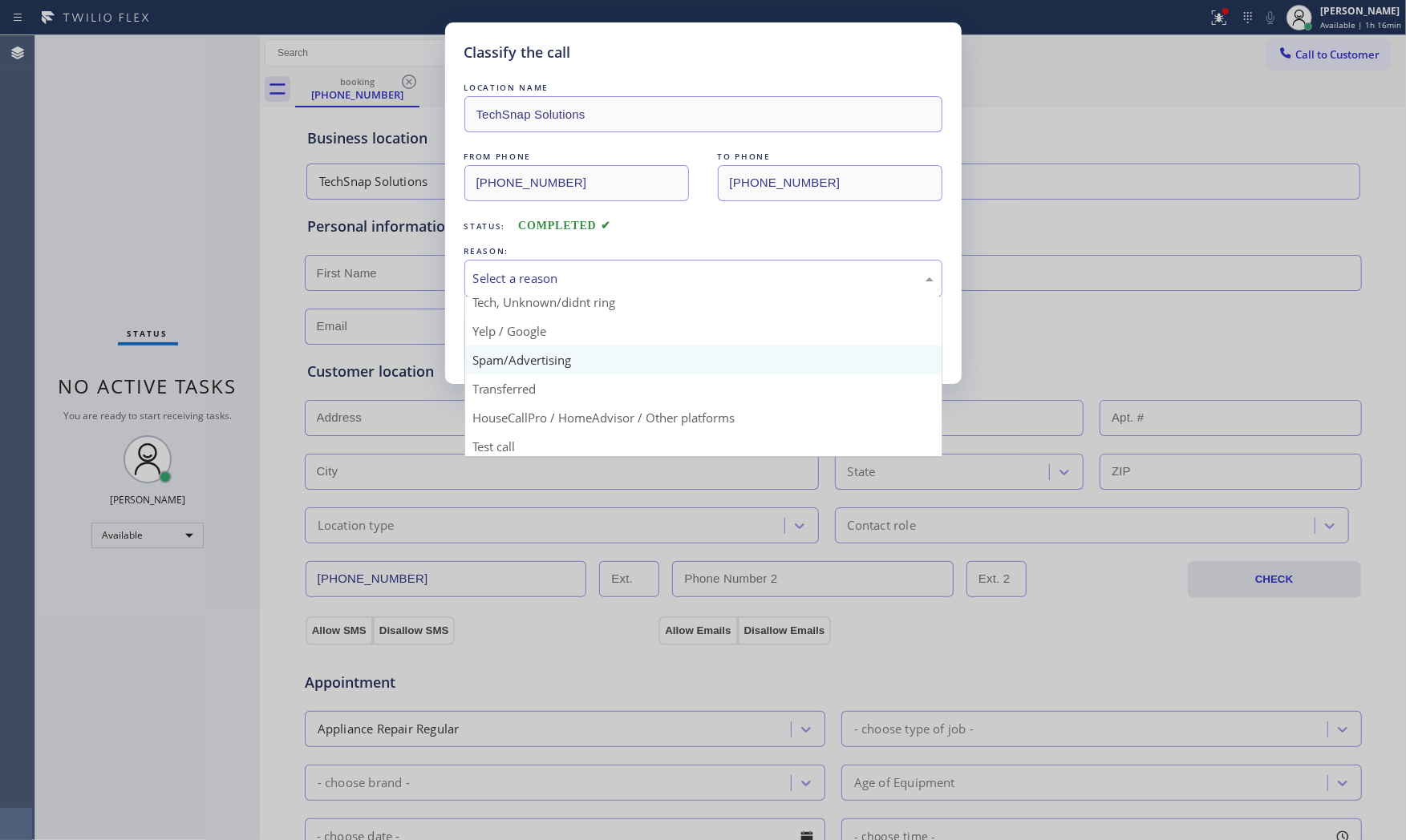
scroll to position [100, 0]
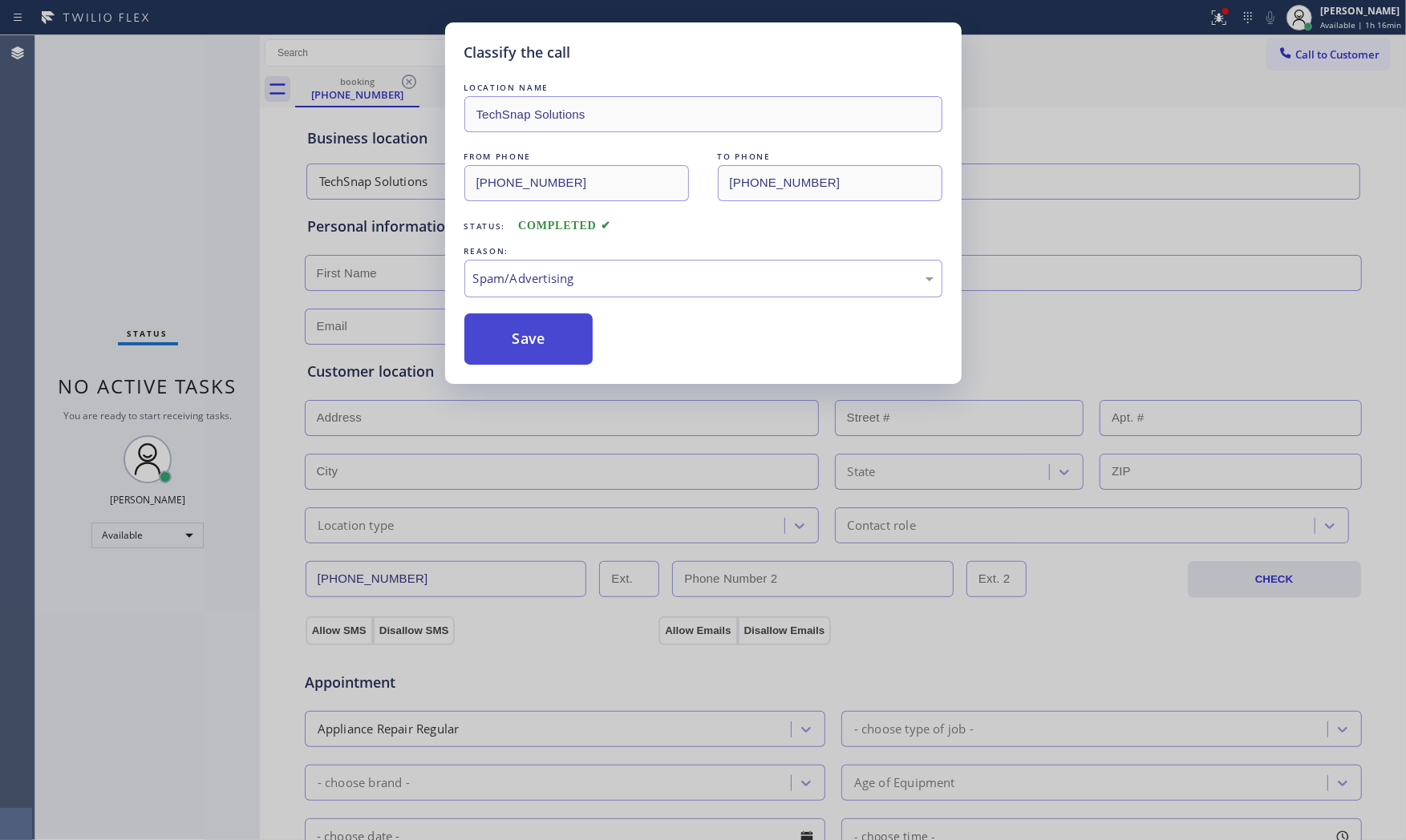
click at [531, 338] on button "Save" at bounding box center [529, 339] width 129 height 51
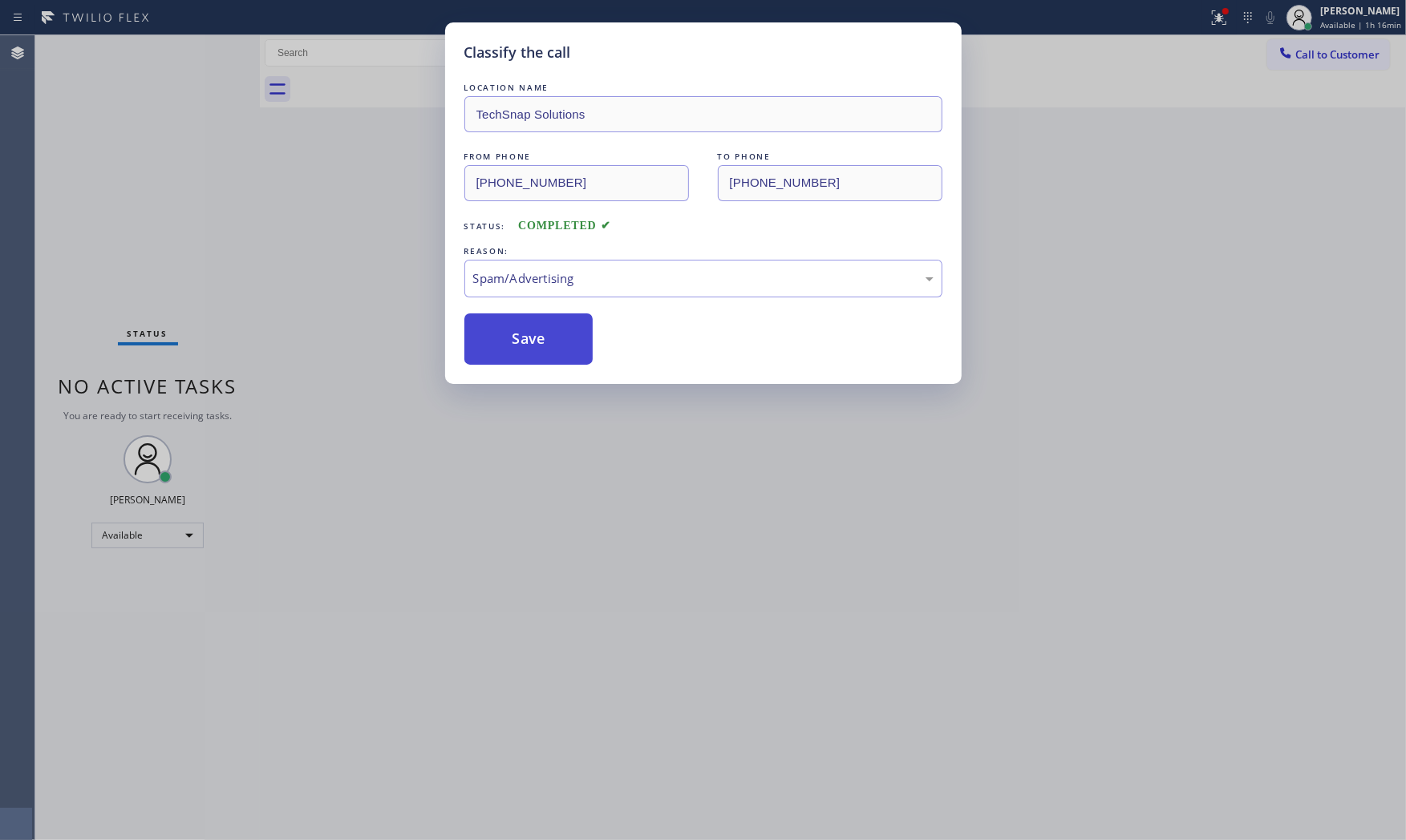
click at [531, 338] on button "Save" at bounding box center [529, 339] width 129 height 51
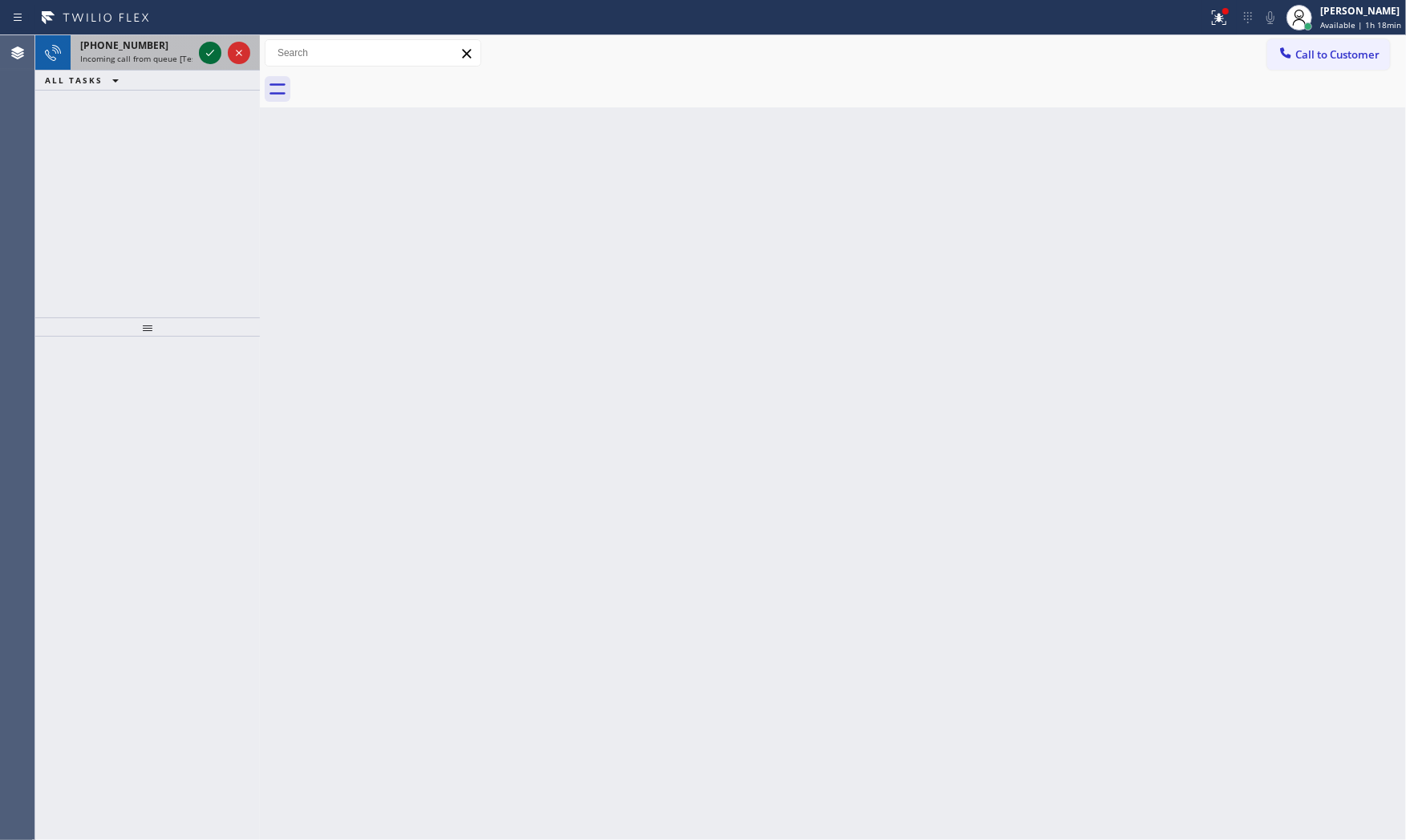
click at [206, 58] on icon at bounding box center [210, 53] width 19 height 19
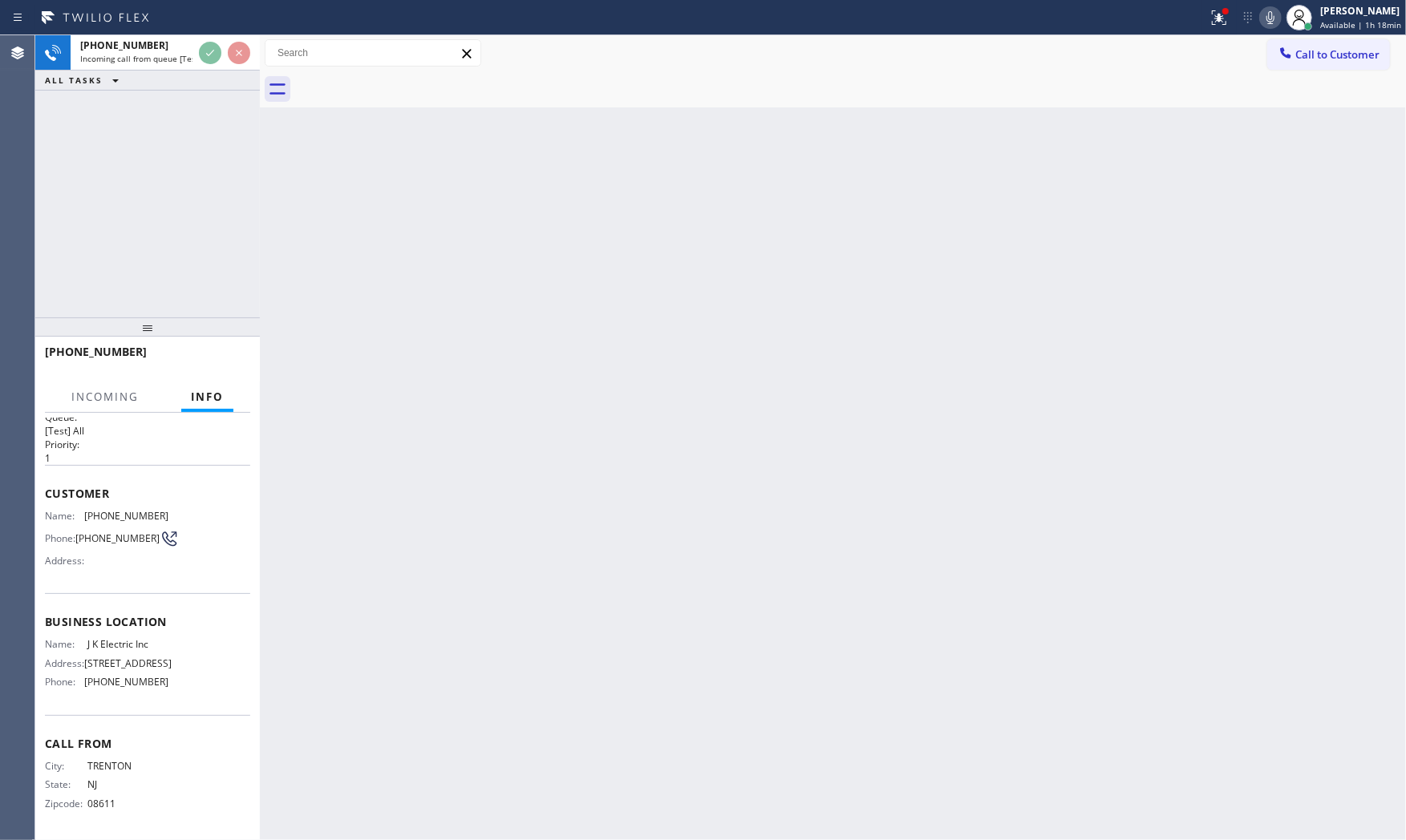
scroll to position [50, 0]
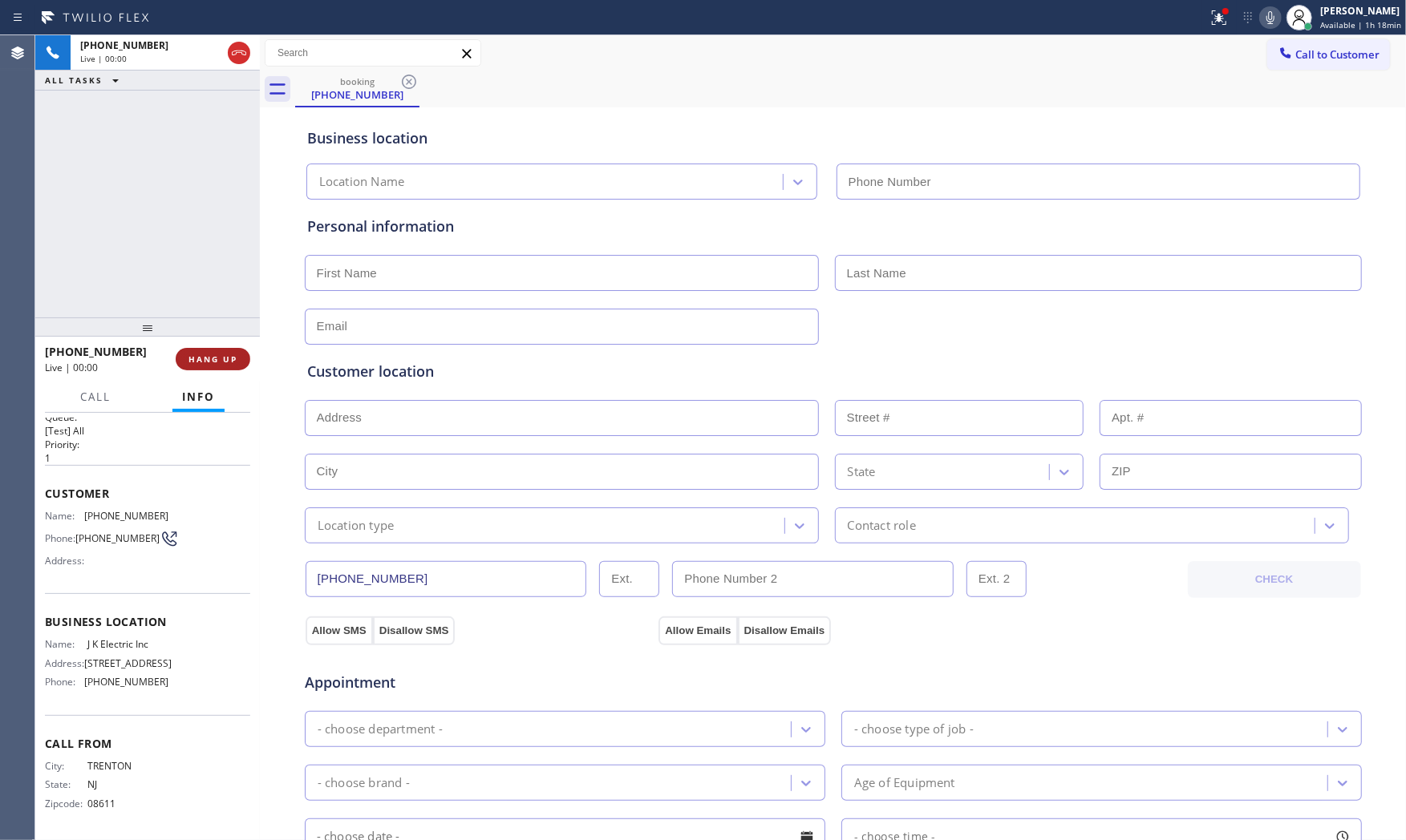
type input "(908) 388-4709"
click at [211, 362] on span "HANG UP" at bounding box center [212, 358] width 49 height 11
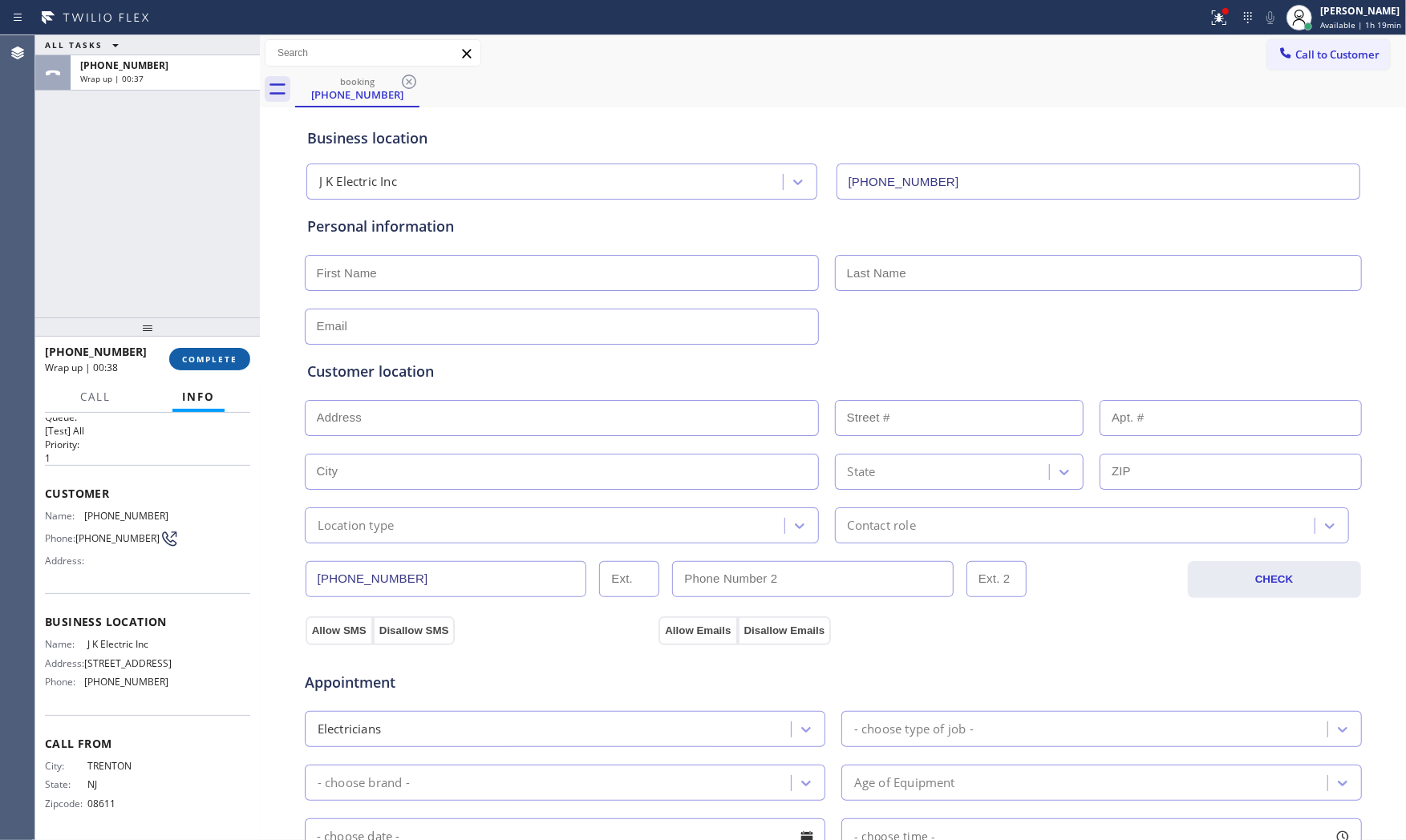
click at [206, 364] on button "COMPLETE" at bounding box center [210, 359] width 81 height 22
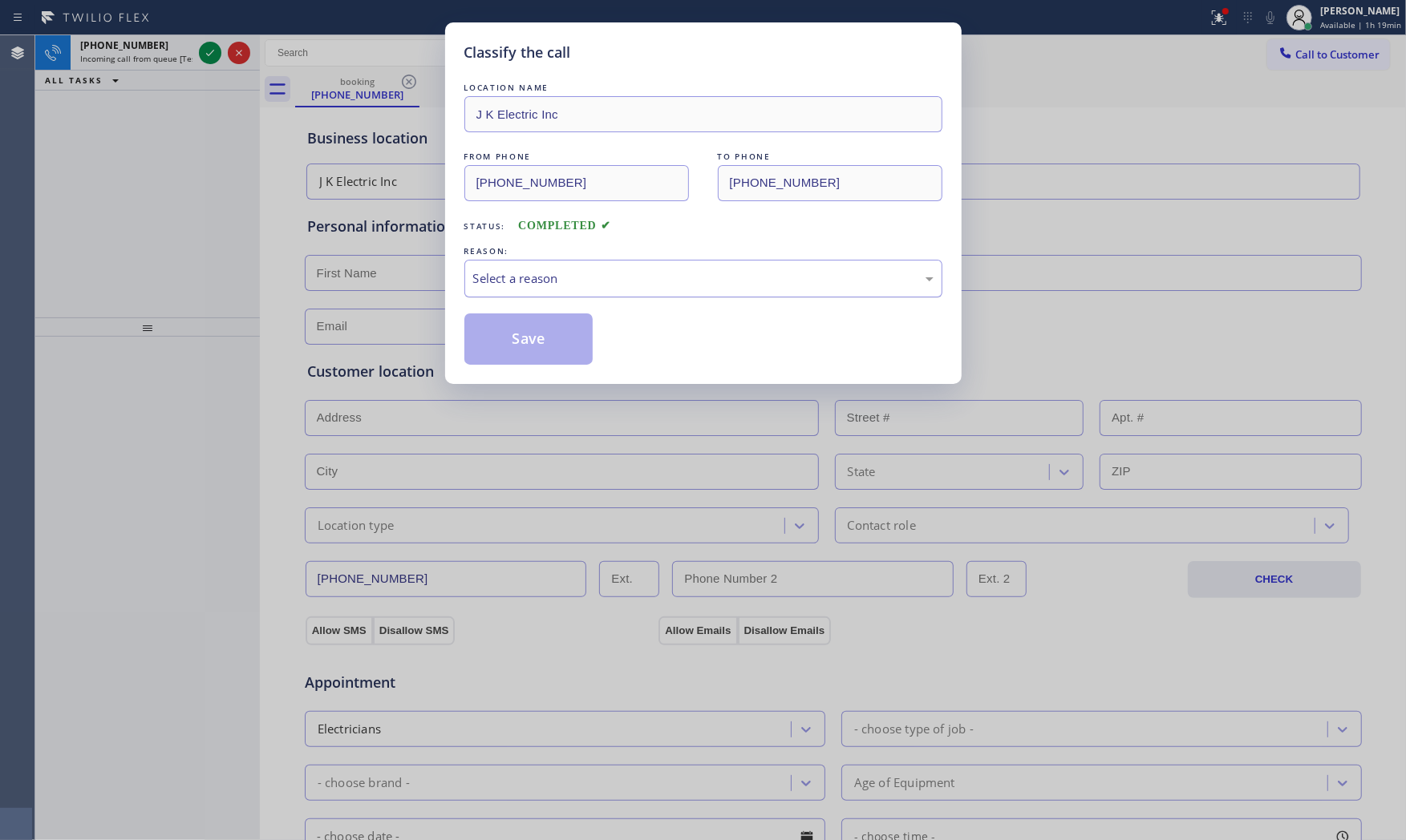
click at [610, 288] on div "Select a reason" at bounding box center [703, 279] width 478 height 38
click at [549, 337] on button "Save" at bounding box center [529, 339] width 129 height 51
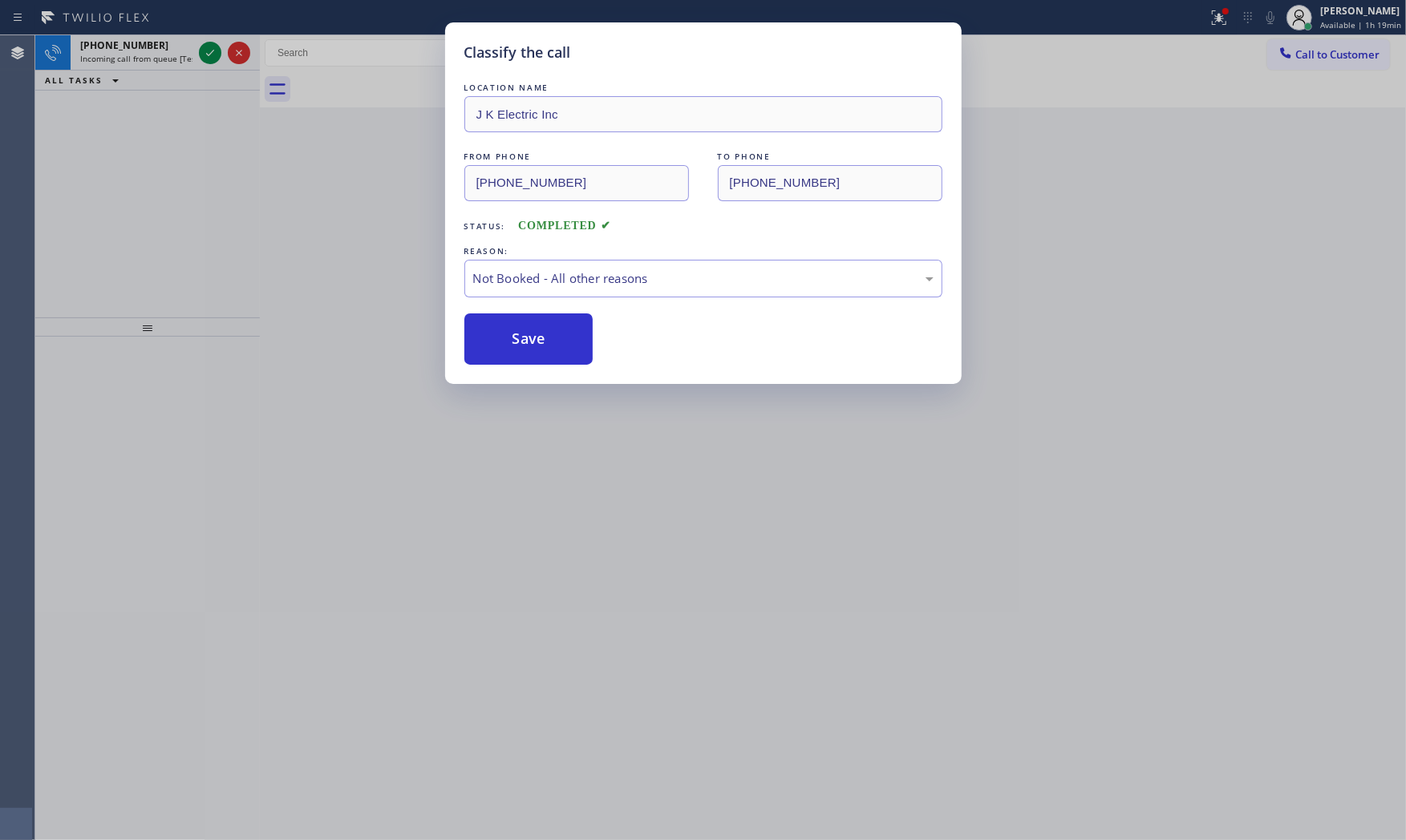
click at [549, 337] on button "Save" at bounding box center [529, 339] width 129 height 51
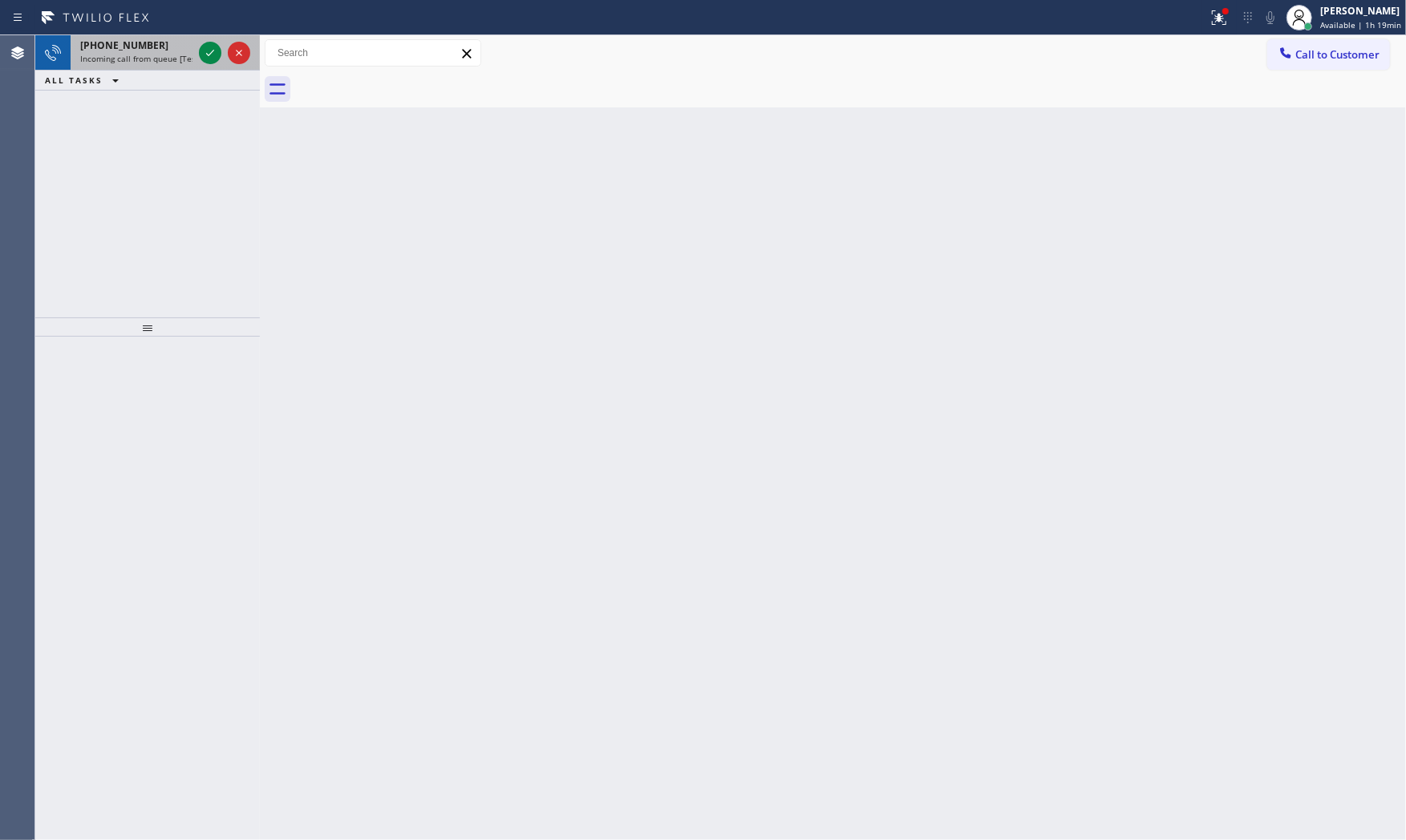
click at [170, 43] on div "+19144277104" at bounding box center [136, 45] width 112 height 14
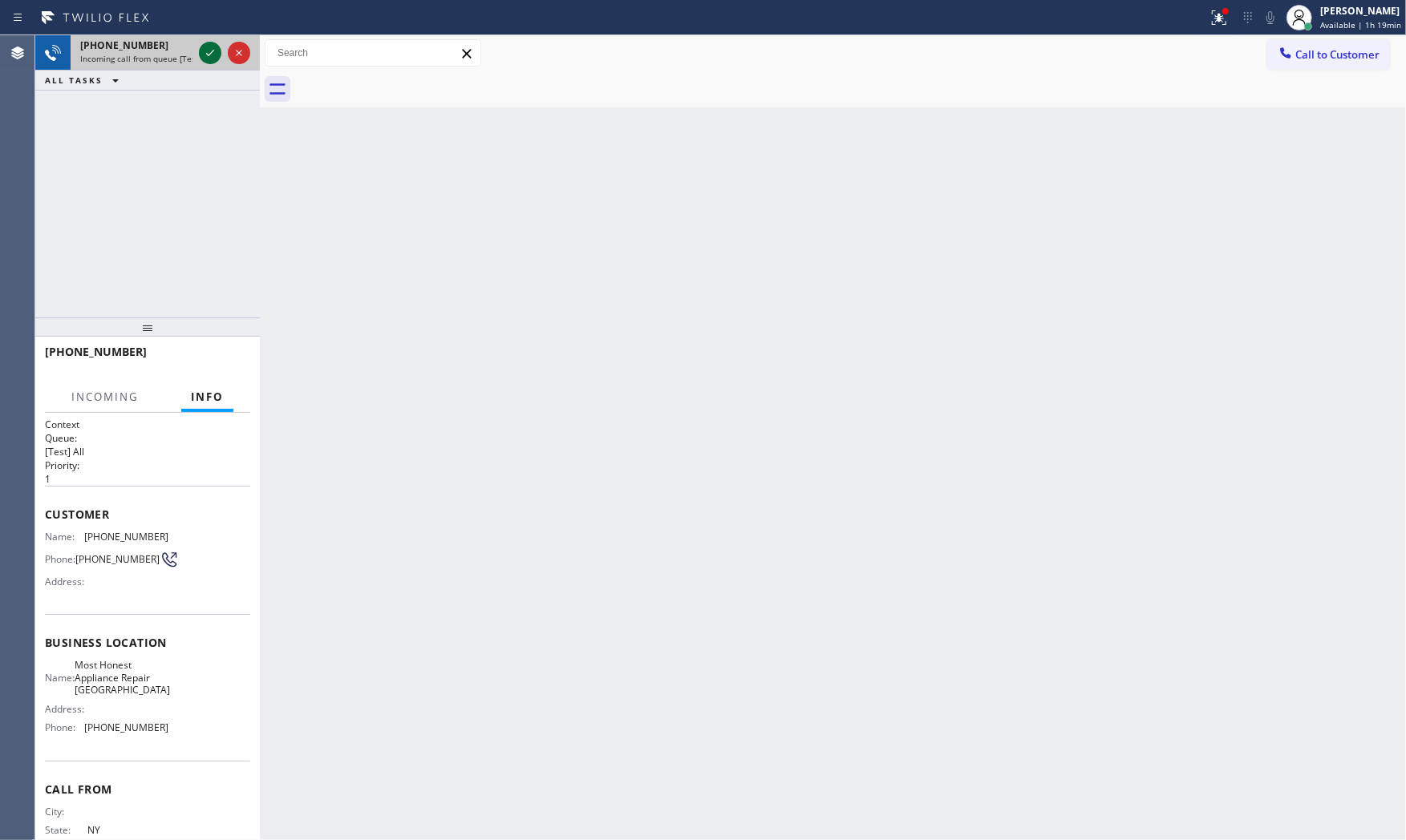
click at [202, 53] on icon at bounding box center [210, 53] width 19 height 19
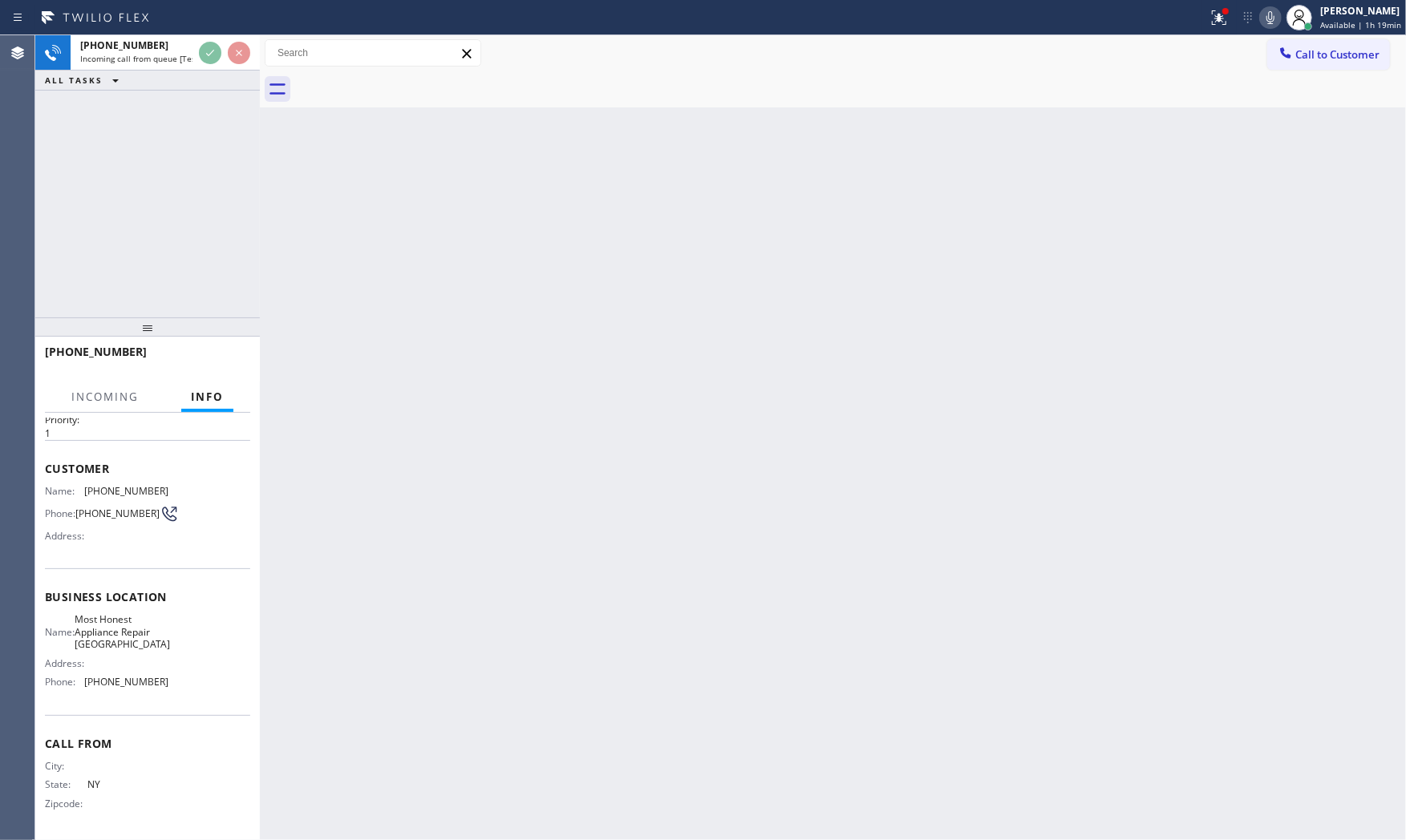
scroll to position [50, 0]
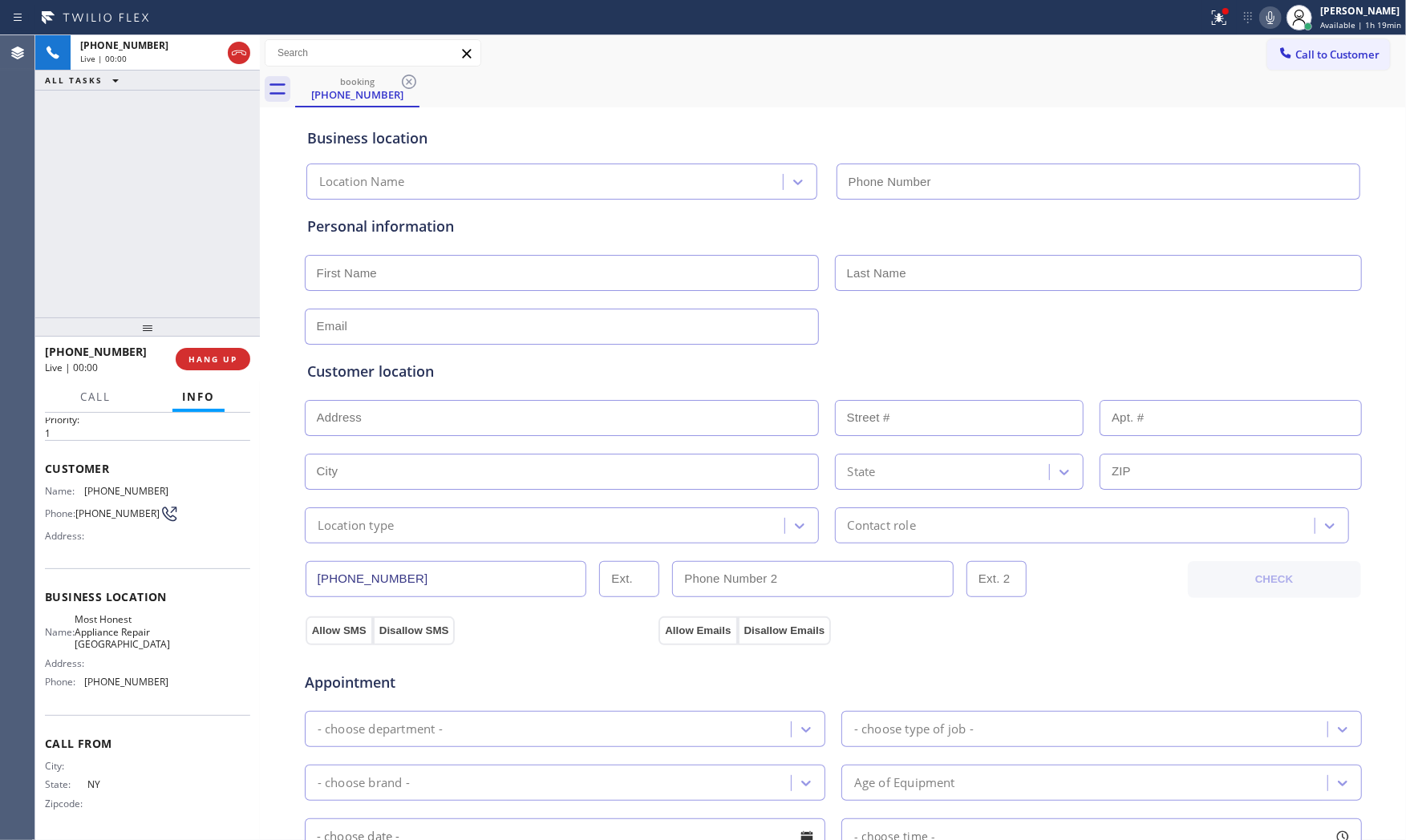
type input "(929) 560-2200"
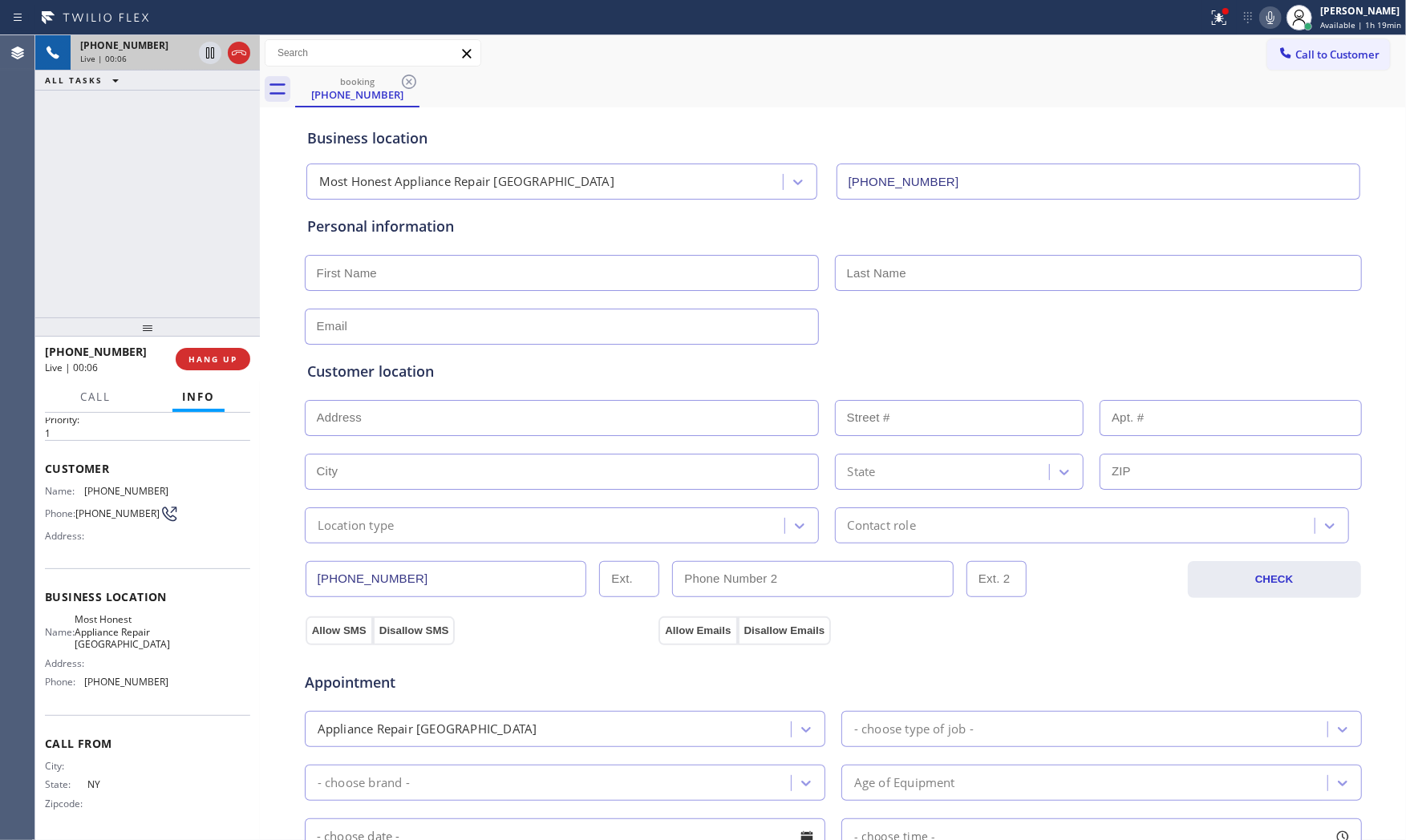
click at [164, 54] on div "Live | 00:06" at bounding box center [136, 58] width 112 height 11
click at [235, 57] on icon at bounding box center [239, 53] width 19 height 19
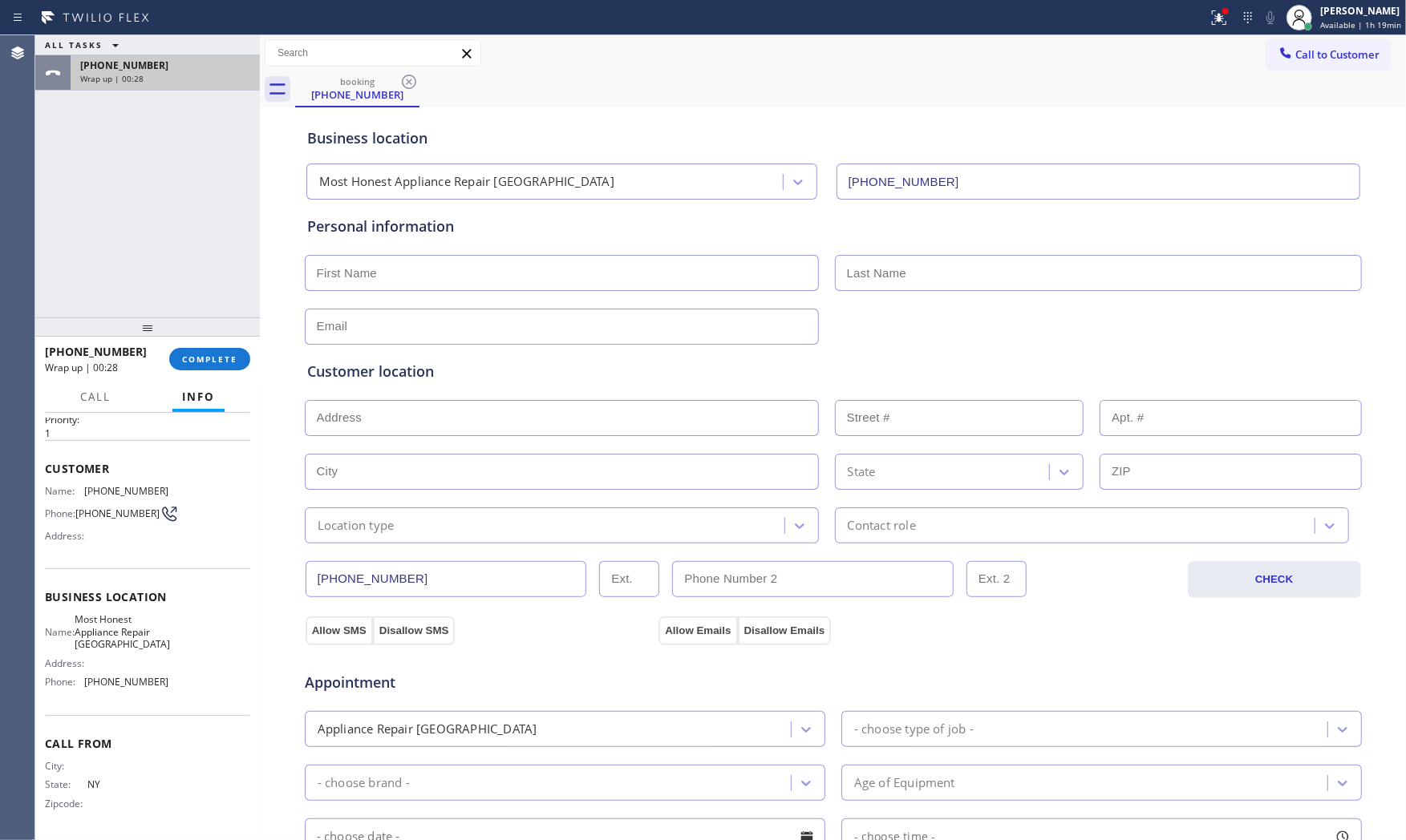
click at [171, 58] on div "+19144277104" at bounding box center [165, 65] width 170 height 14
click at [234, 357] on span "COMPLETE" at bounding box center [210, 358] width 56 height 11
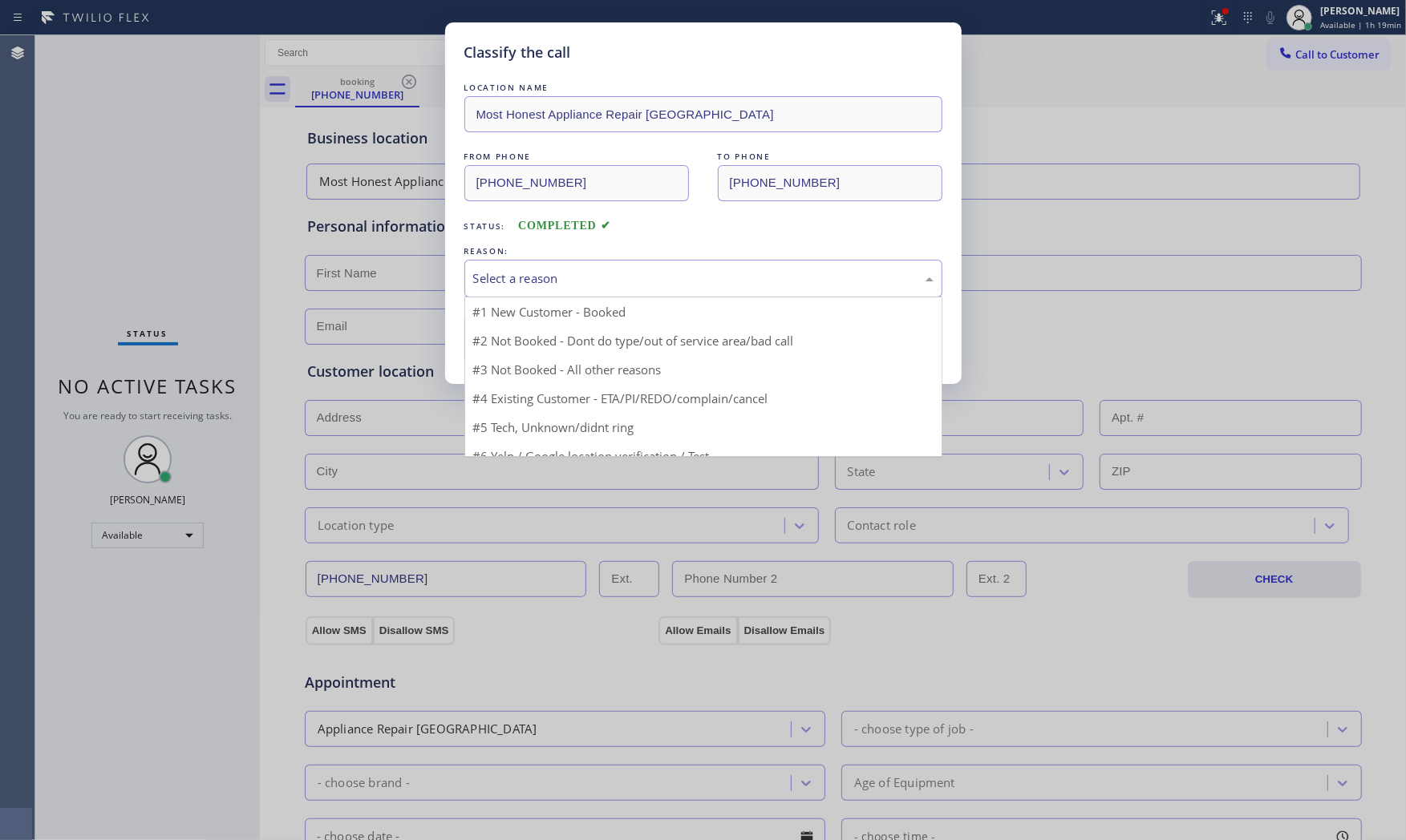
click at [614, 282] on div "Select a reason" at bounding box center [703, 279] width 460 height 19
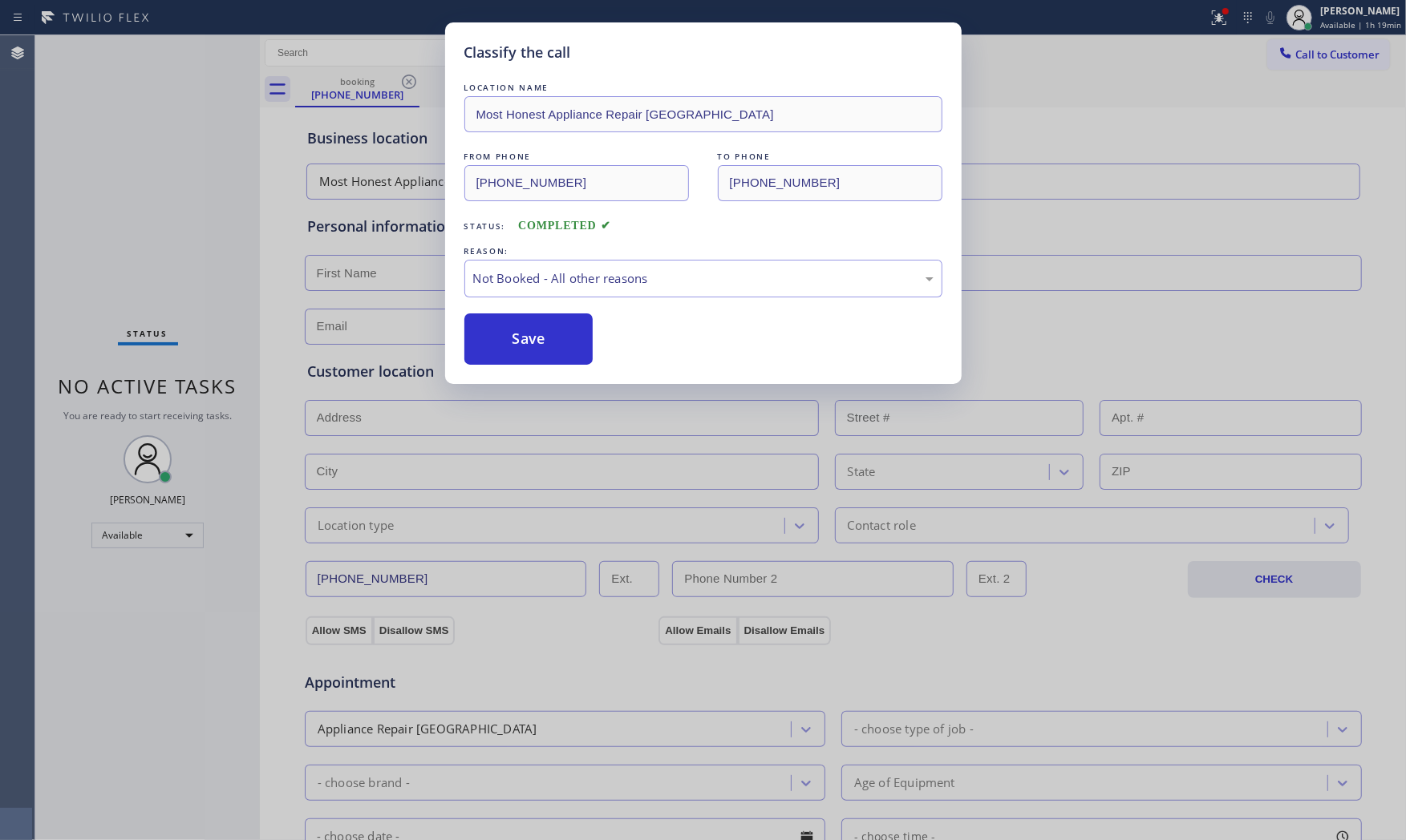
click at [534, 334] on button "Save" at bounding box center [529, 339] width 129 height 51
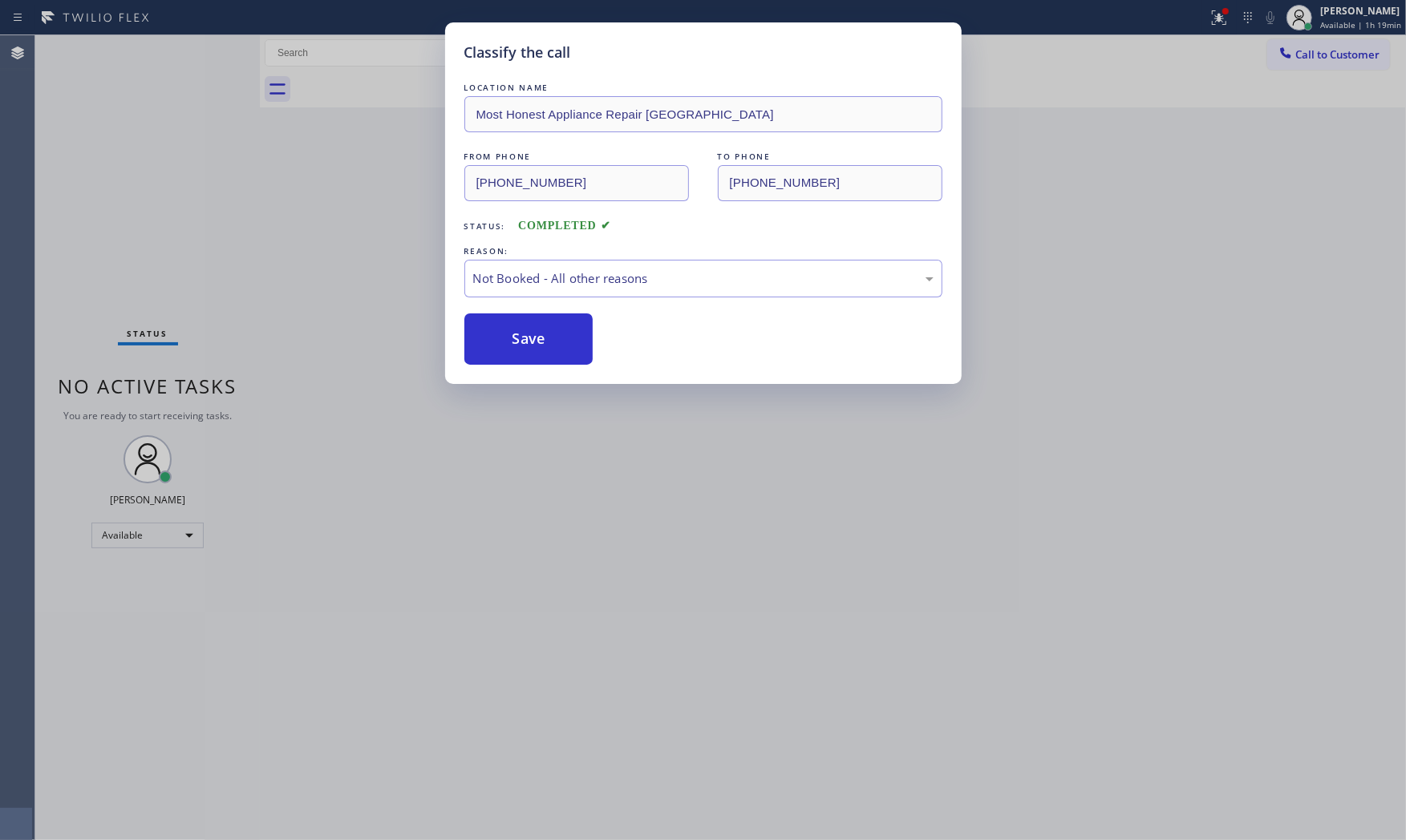
click at [534, 334] on button "Save" at bounding box center [529, 339] width 129 height 51
click at [534, 335] on button "Save" at bounding box center [529, 339] width 129 height 51
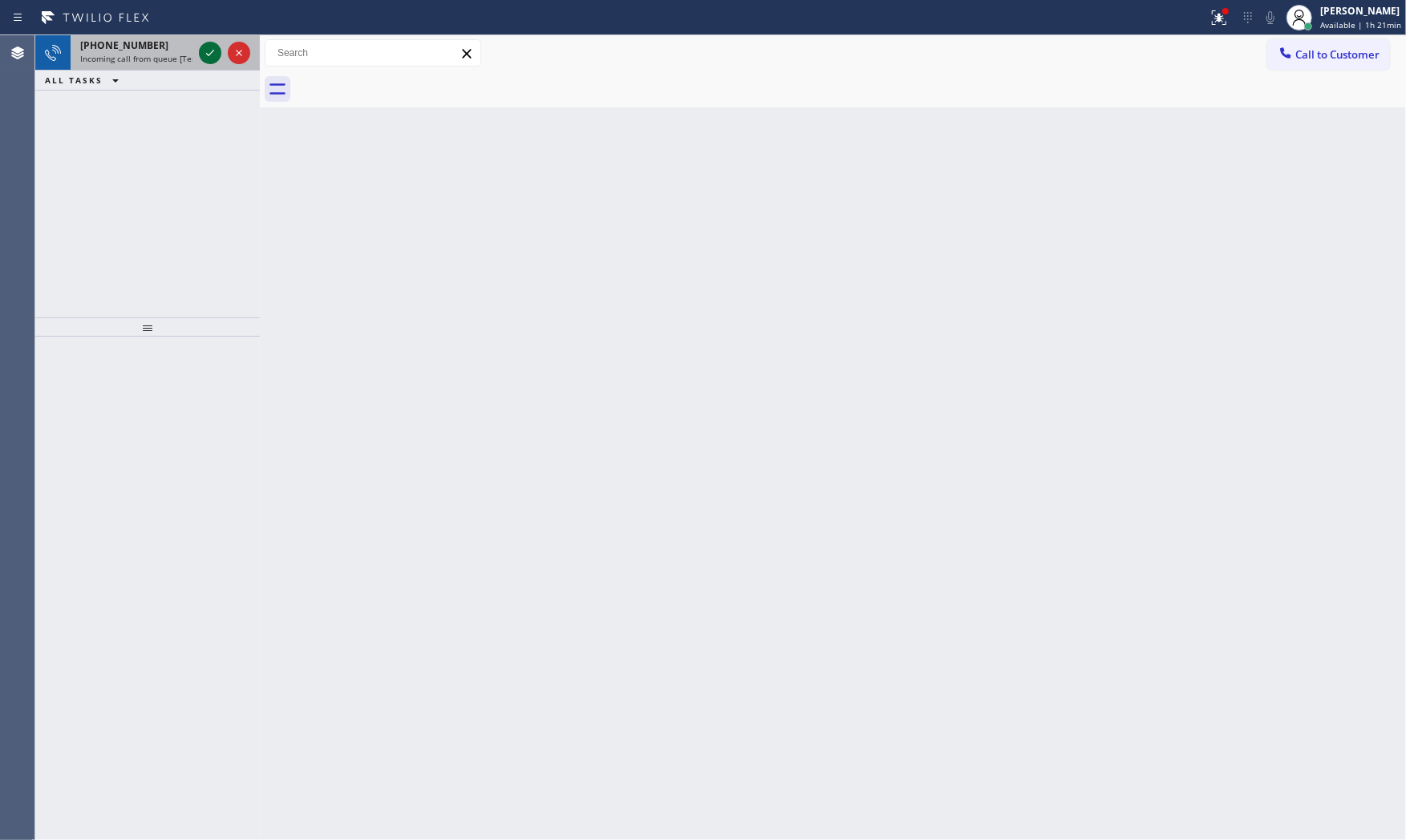
click at [217, 50] on icon at bounding box center [210, 53] width 19 height 19
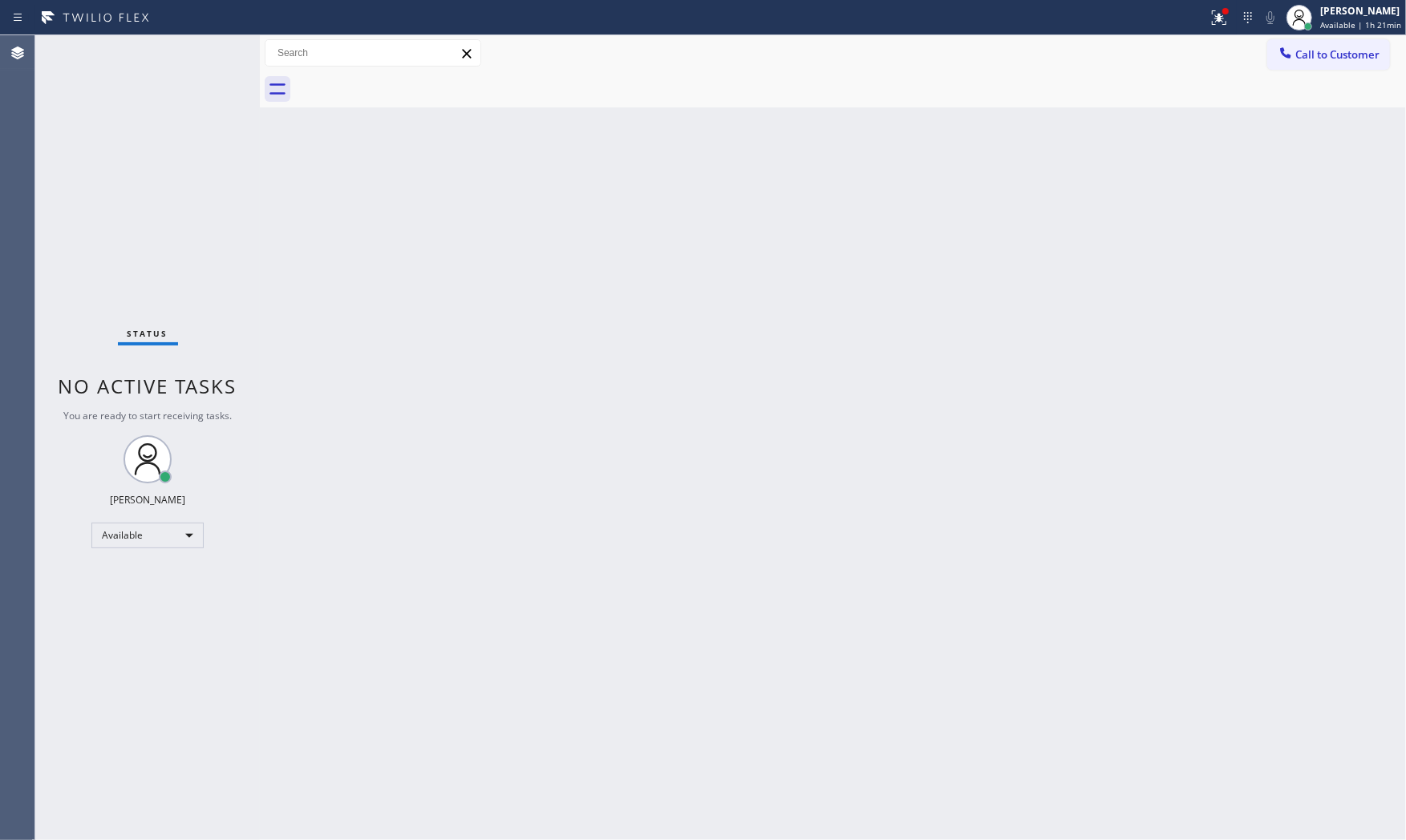
click at [236, 53] on div "Status No active tasks You are ready to start receiving tasks. [PERSON_NAME] Av…" at bounding box center [147, 437] width 224 height 805
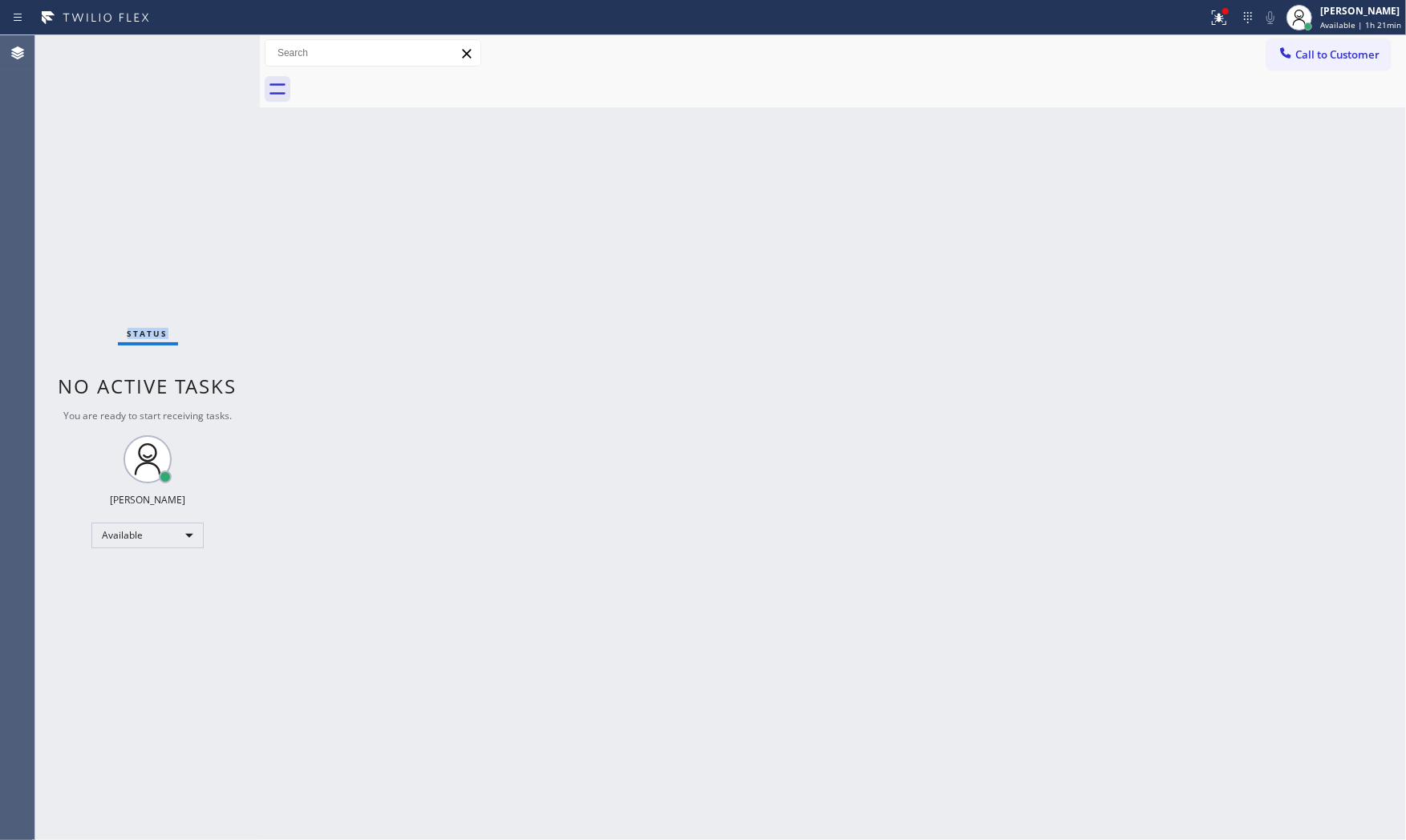
click at [236, 53] on div "Status No active tasks You are ready to start receiving tasks. [PERSON_NAME] Av…" at bounding box center [147, 437] width 224 height 805
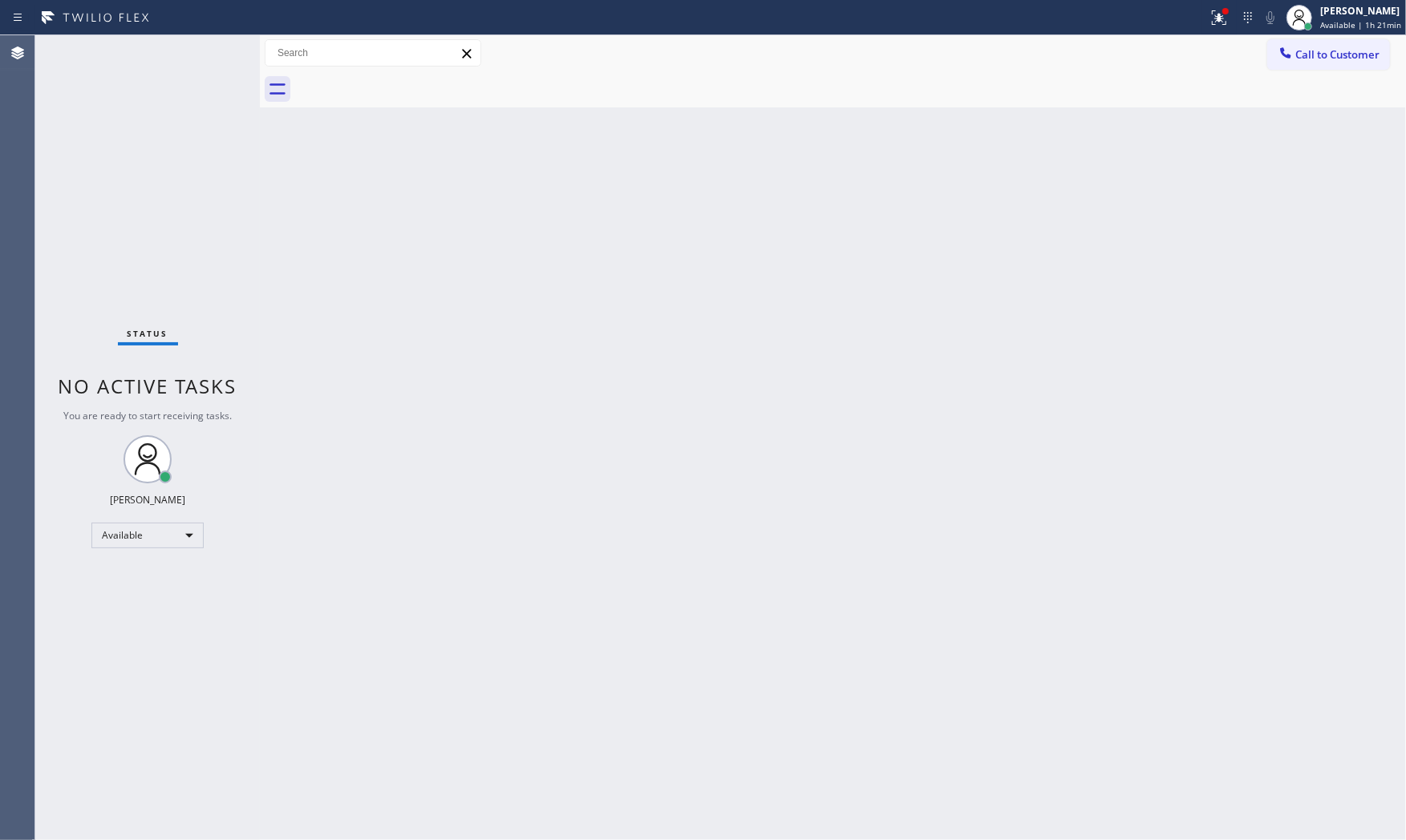
click at [236, 53] on div "Status No active tasks You are ready to start receiving tasks. [PERSON_NAME] Av…" at bounding box center [147, 437] width 224 height 805
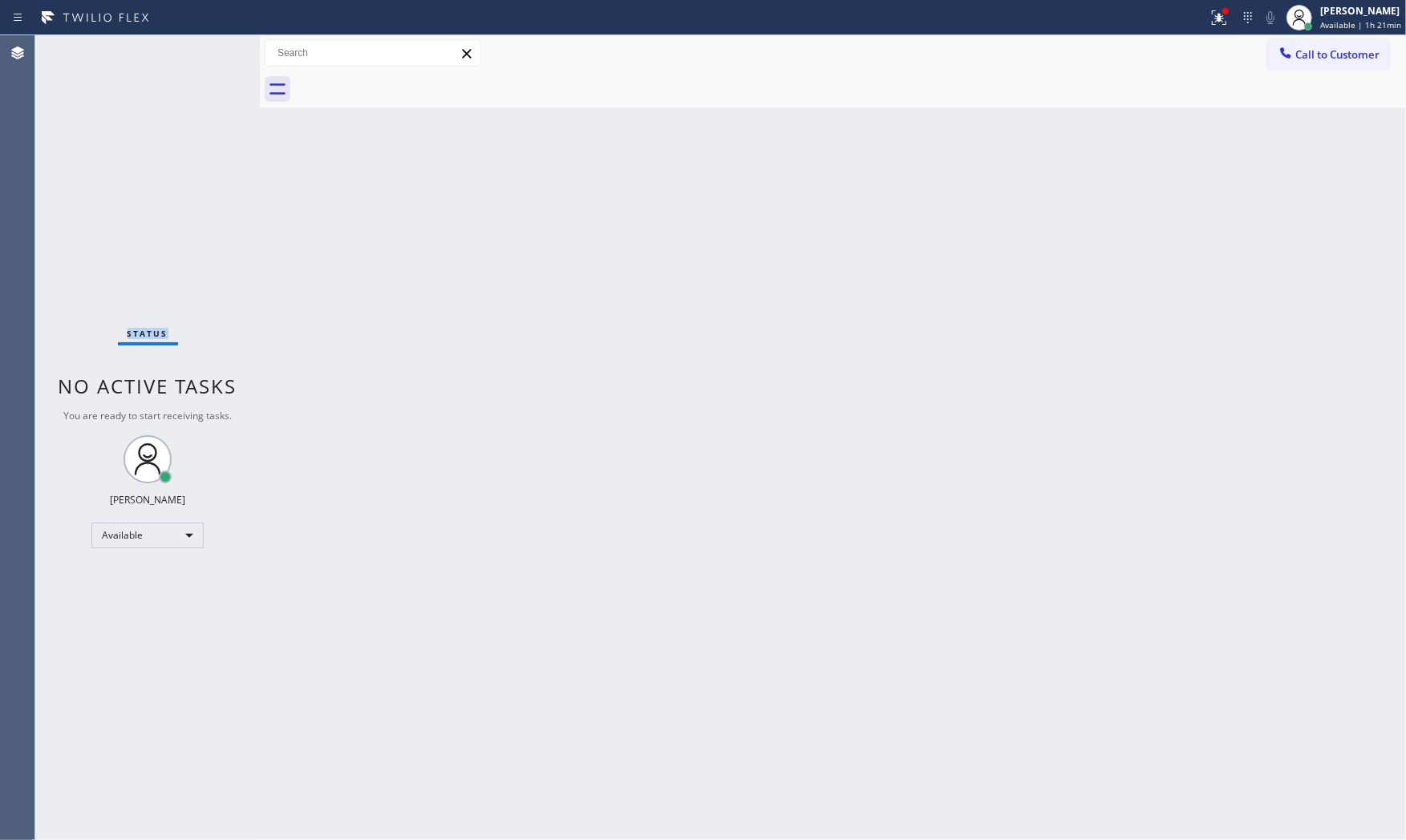
click at [236, 53] on div "Status No active tasks You are ready to start receiving tasks. [PERSON_NAME] Av…" at bounding box center [147, 437] width 224 height 805
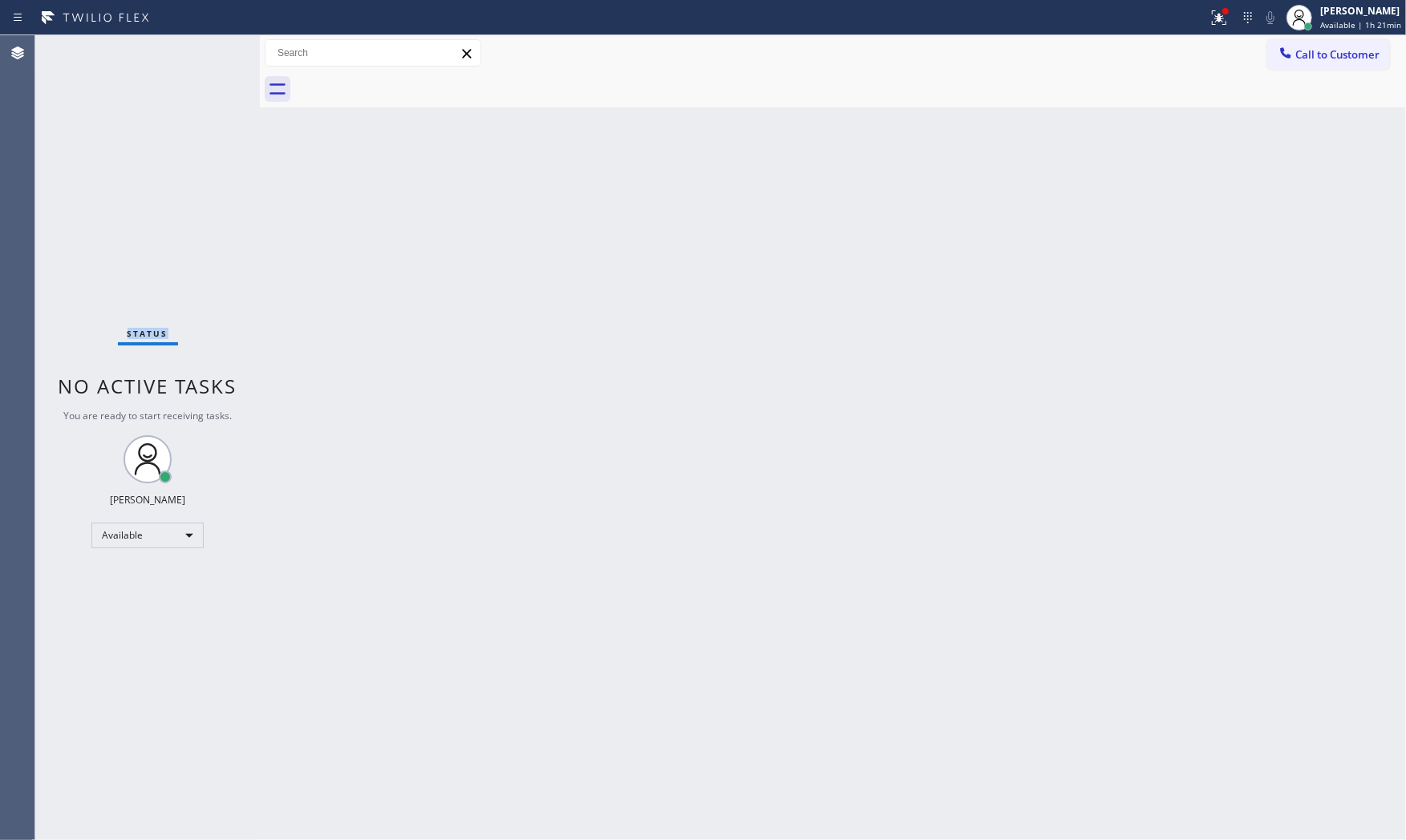
click at [236, 53] on div "Status No active tasks You are ready to start receiving tasks. [PERSON_NAME] Av…" at bounding box center [147, 437] width 224 height 805
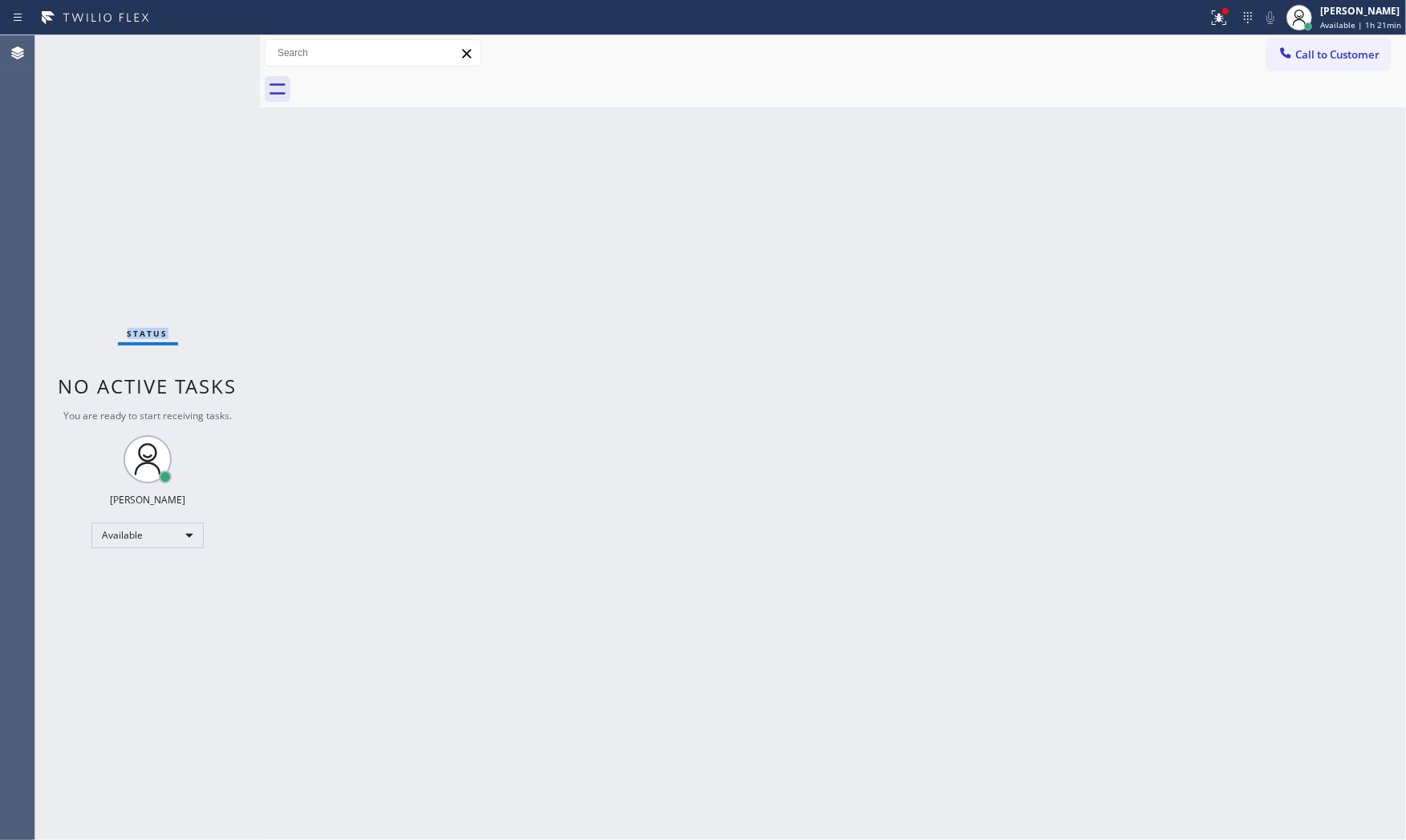
click at [236, 53] on div "Status No active tasks You are ready to start receiving tasks. [PERSON_NAME] Av…" at bounding box center [147, 437] width 224 height 805
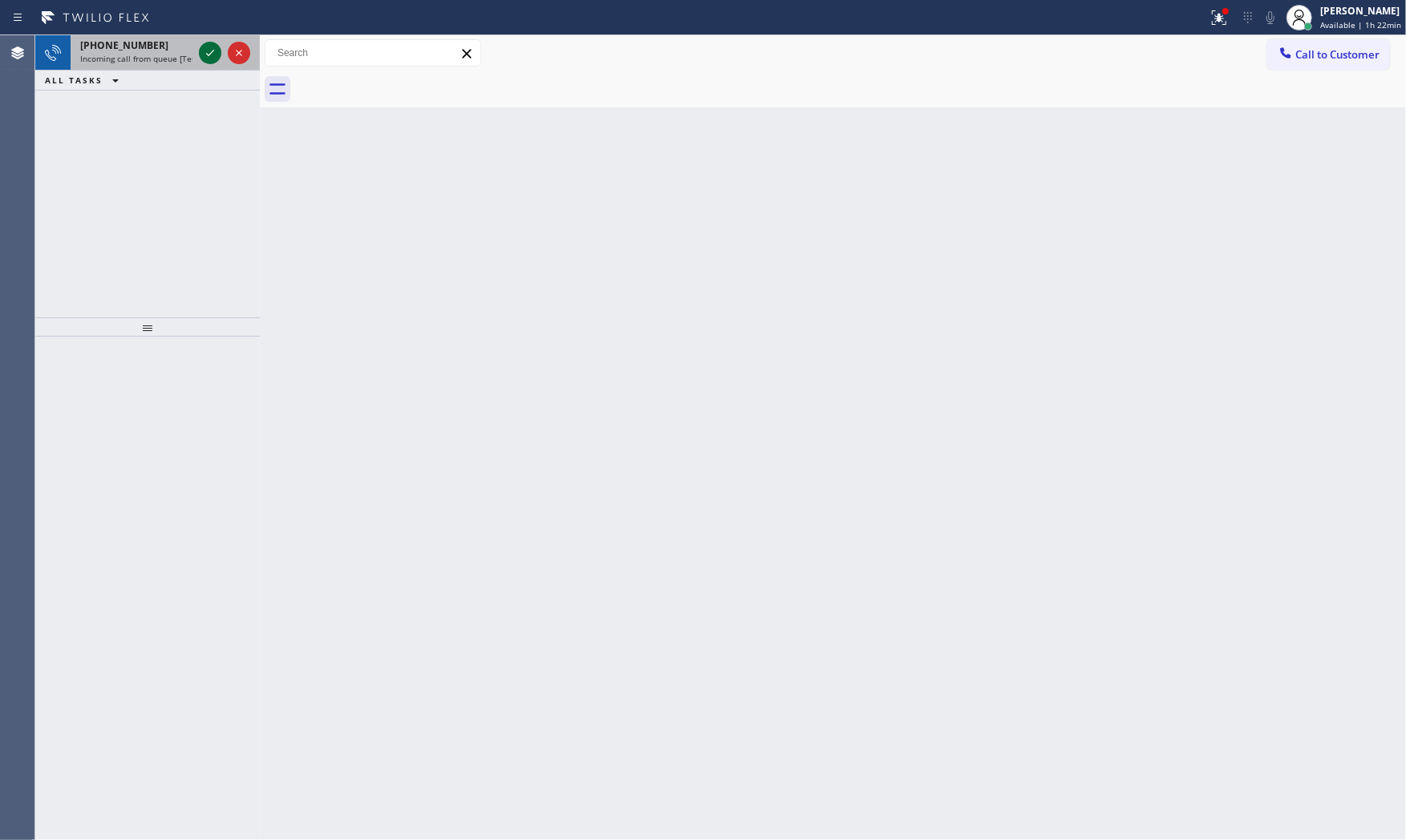
click at [209, 46] on icon at bounding box center [210, 53] width 19 height 19
click at [206, 57] on icon at bounding box center [210, 53] width 19 height 19
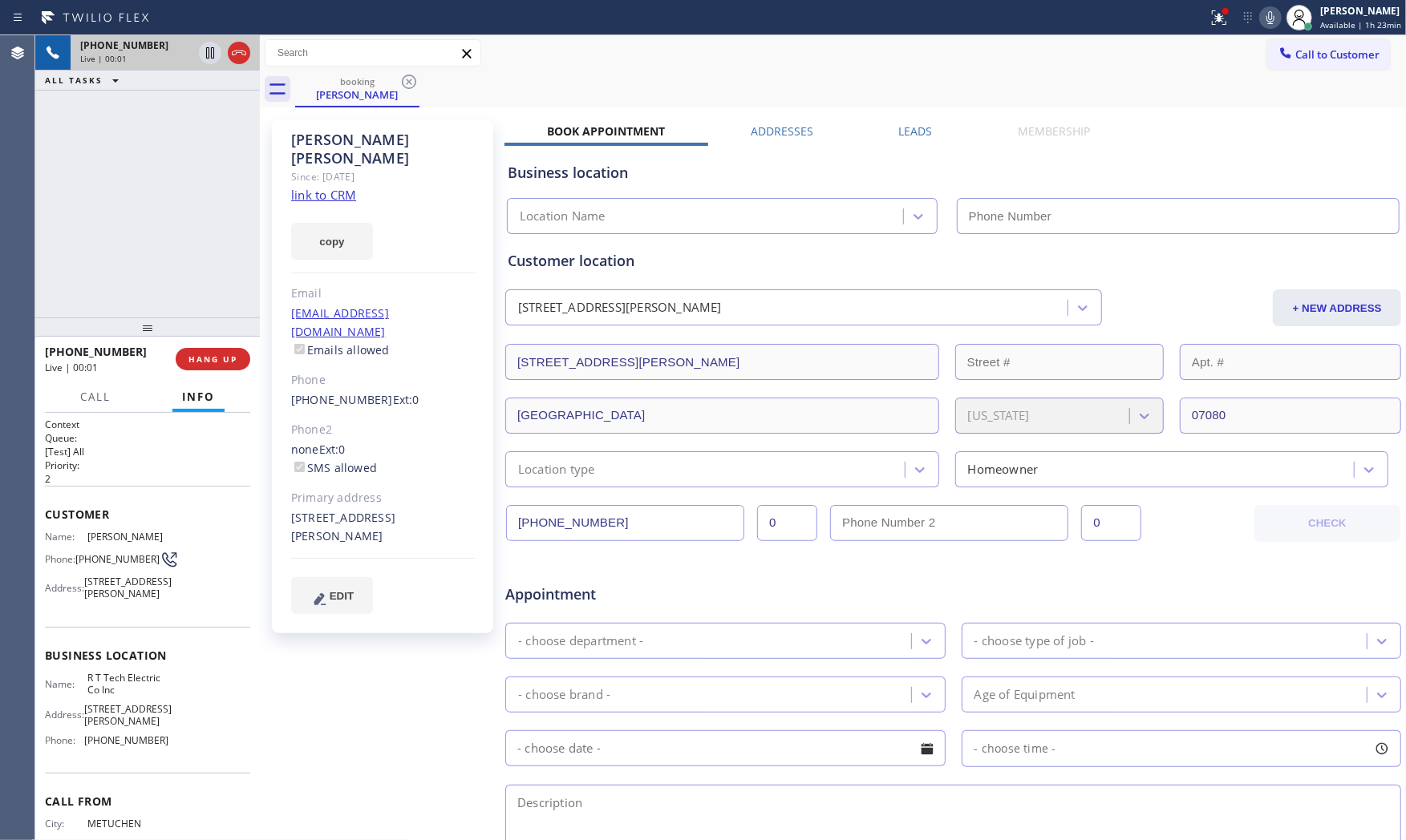
type input "(908) 824-6720"
click at [306, 204] on div "copy" at bounding box center [383, 232] width 184 height 56
click at [308, 204] on div "copy" at bounding box center [383, 232] width 184 height 56
click at [309, 204] on div "copy" at bounding box center [383, 232] width 184 height 56
click at [310, 186] on link "link to CRM" at bounding box center [323, 194] width 65 height 16
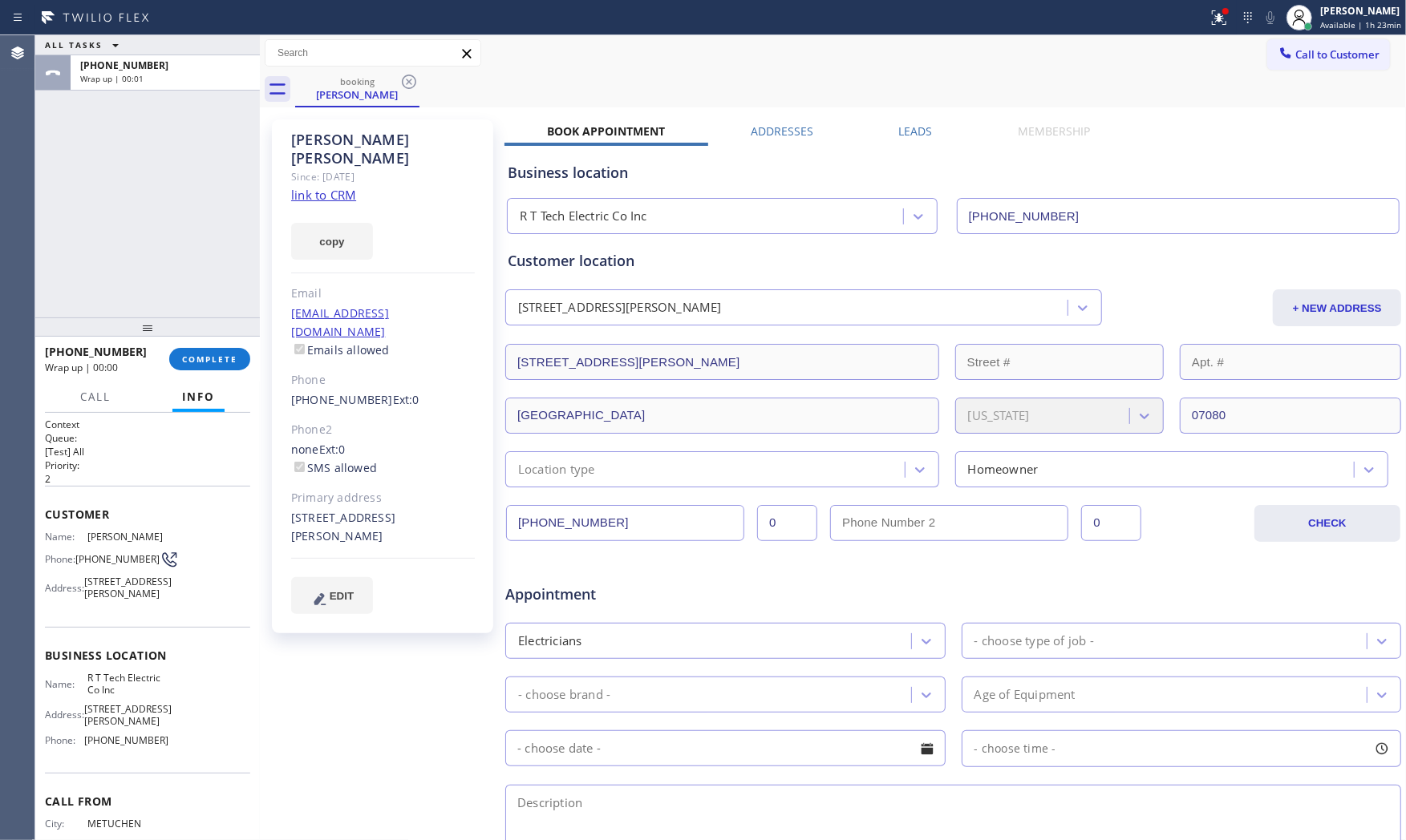
click at [293, 342] on label "Emails allowed" at bounding box center [340, 350] width 98 height 15
click at [237, 334] on div at bounding box center [147, 327] width 224 height 19
drag, startPoint x: 219, startPoint y: 346, endPoint x: 215, endPoint y: 356, distance: 10.8
click at [219, 348] on div "+19085104349 Wrap up | 00:02 COMPLETE" at bounding box center [147, 358] width 205 height 42
click at [215, 357] on span "COMPLETE" at bounding box center [210, 358] width 56 height 11
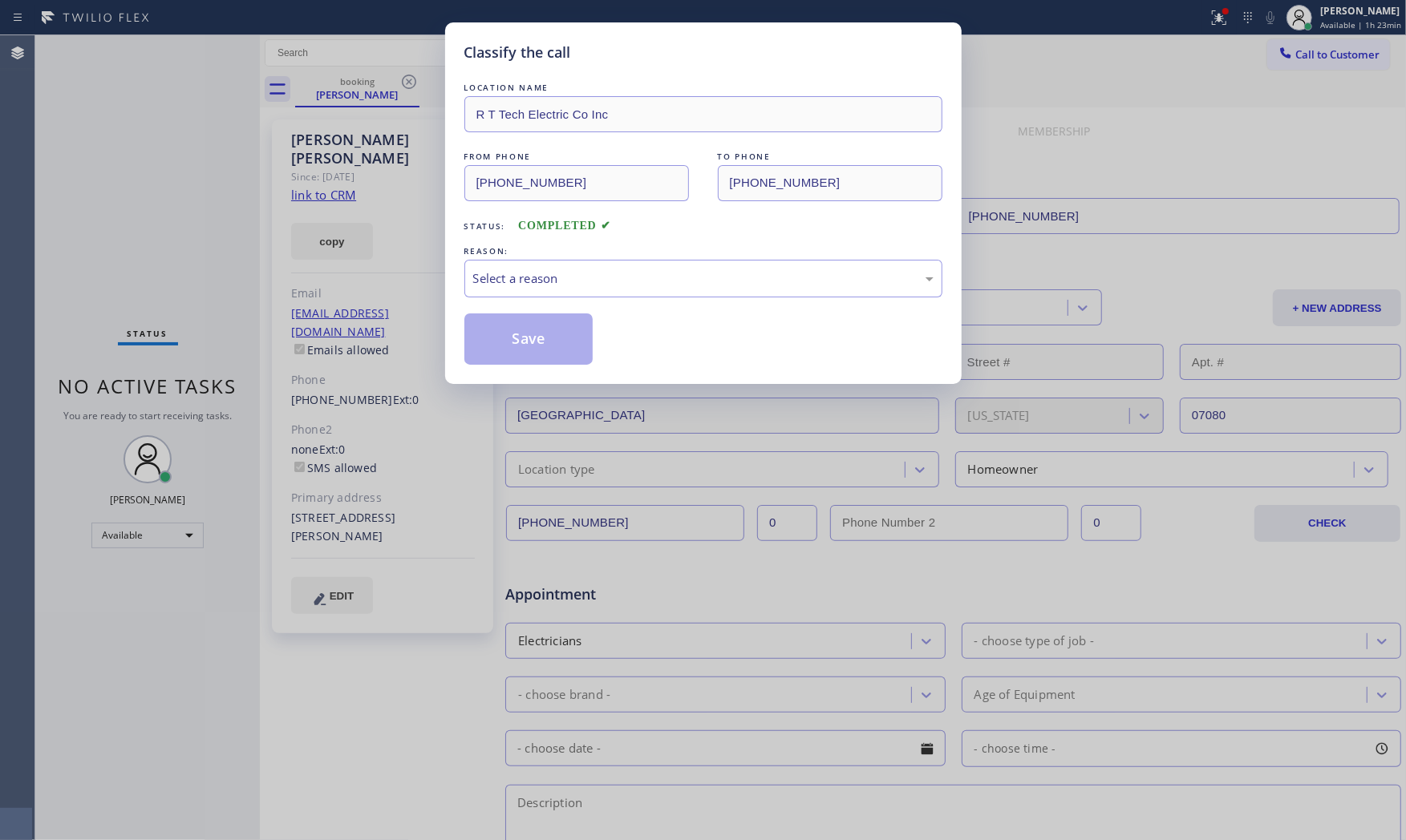
click at [534, 303] on div "LOCATION NAME R T Tech Electric Co Inc FROM PHONE (908) 510-4349 TO PHONE (908)…" at bounding box center [703, 222] width 478 height 286
click at [521, 298] on div "Select a reason" at bounding box center [703, 279] width 478 height 38
click at [498, 351] on button "Save" at bounding box center [529, 339] width 129 height 51
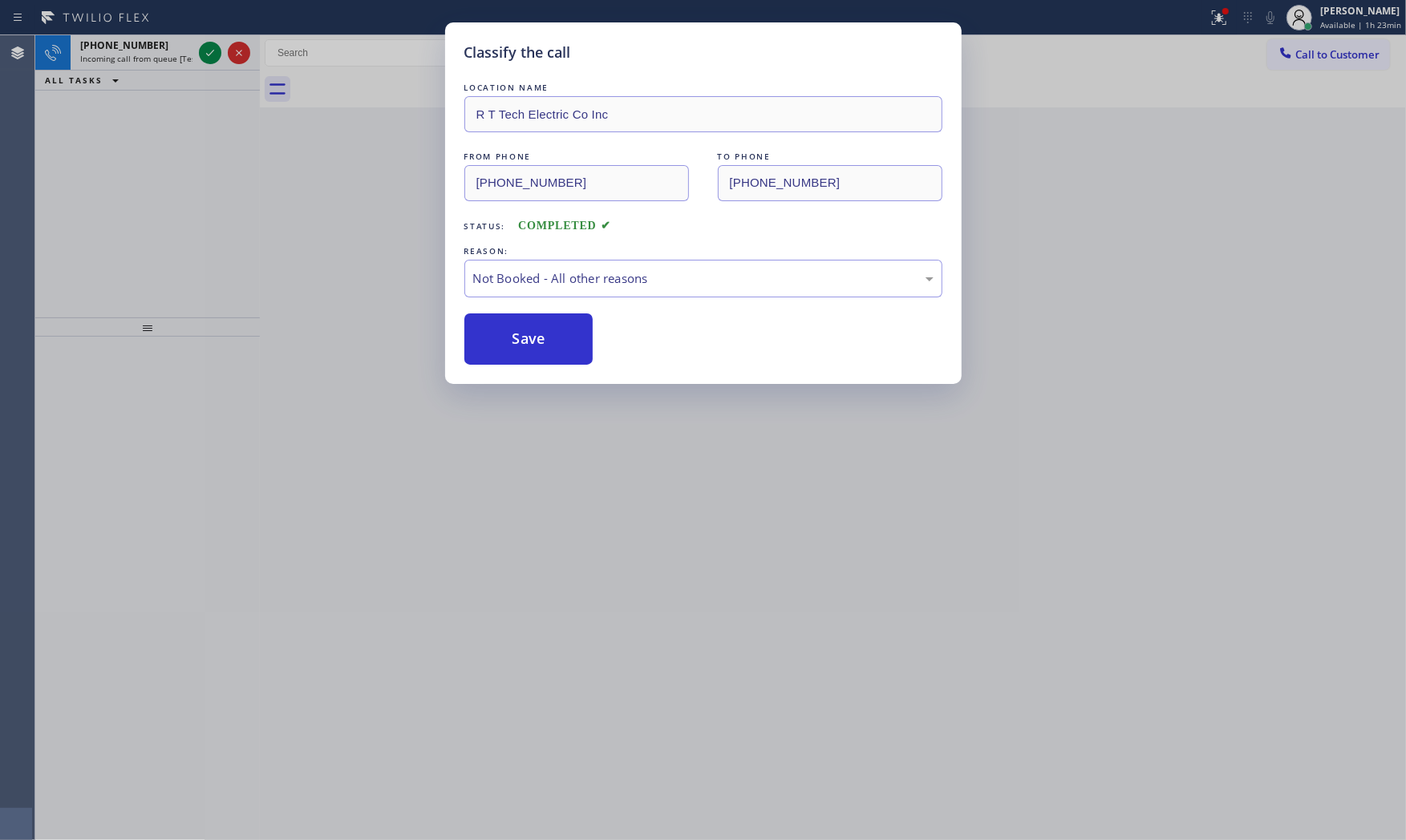
click at [498, 351] on button "Save" at bounding box center [529, 339] width 129 height 51
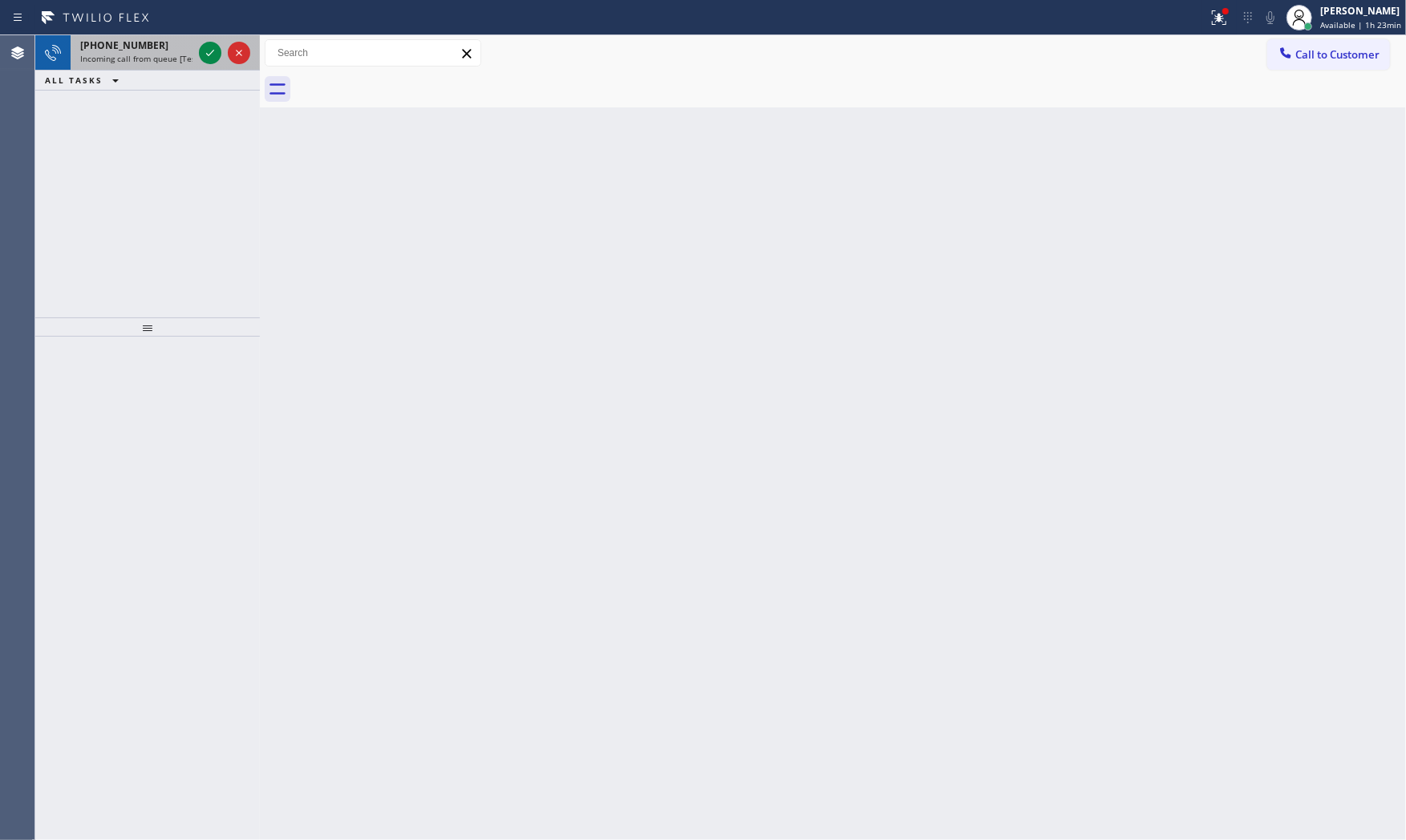
click at [146, 69] on div "+19085104349 Incoming call from queue [Test] All" at bounding box center [133, 52] width 125 height 35
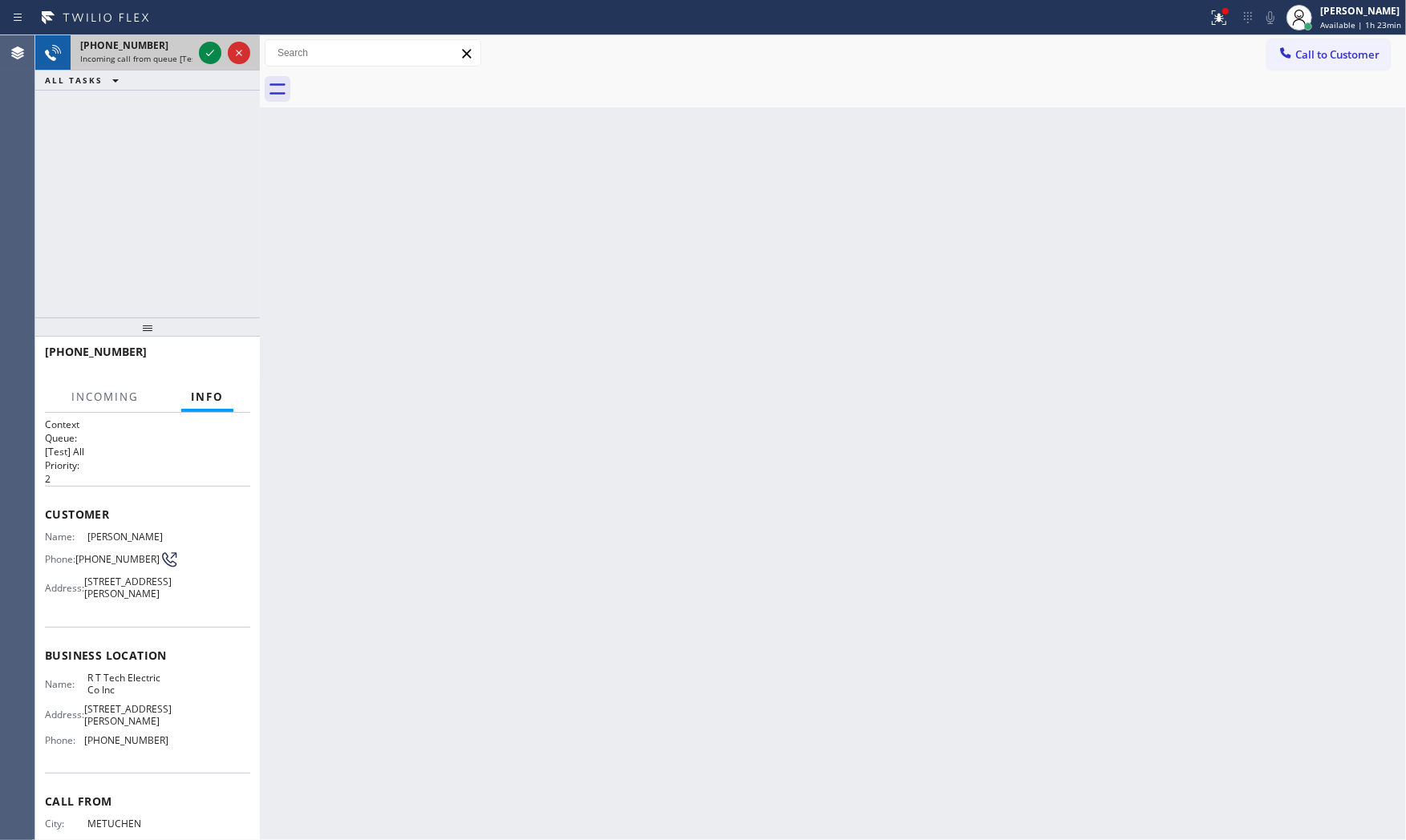
click at [150, 49] on div "+19085104349" at bounding box center [136, 45] width 112 height 14
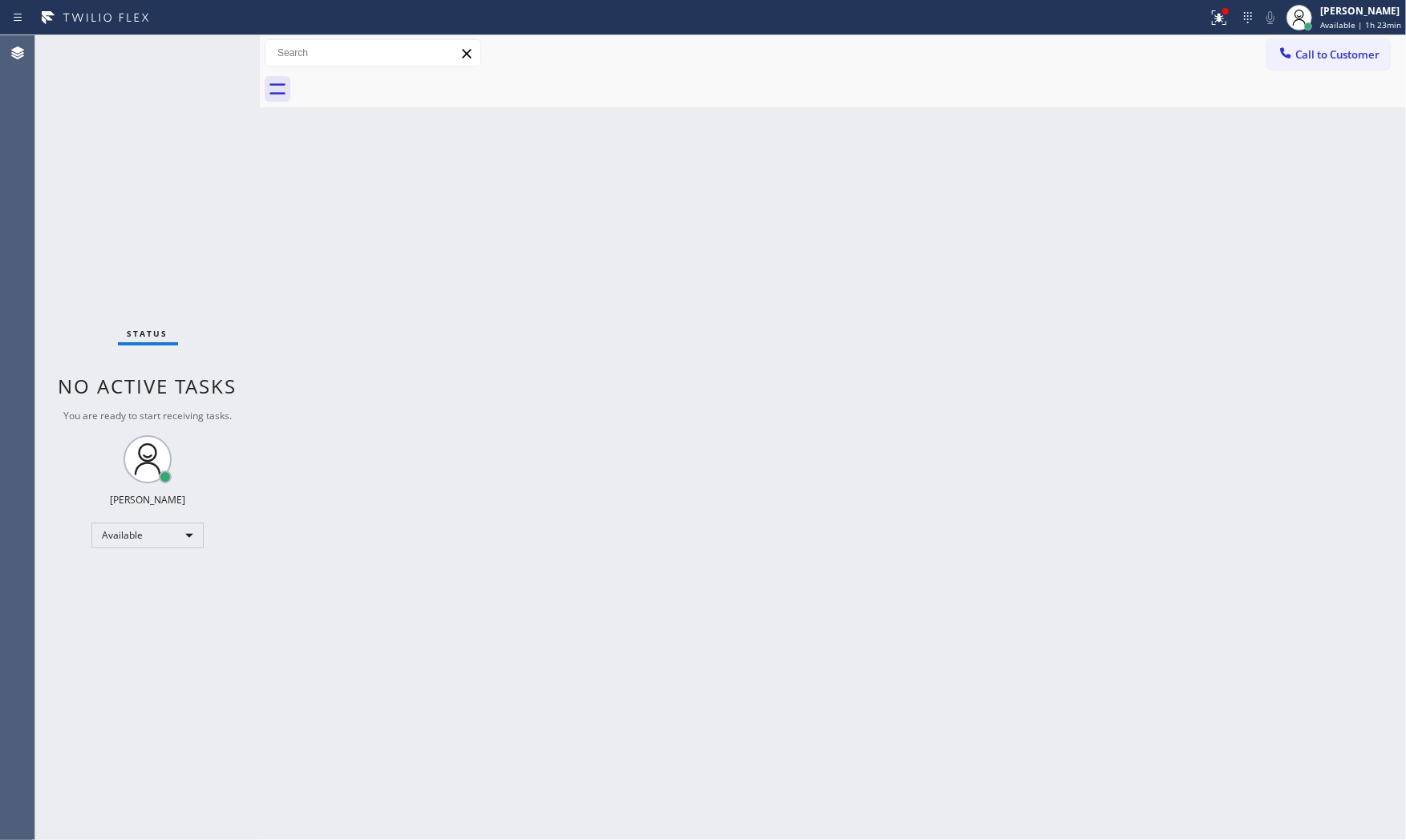
click at [150, 49] on div "Status No active tasks You are ready to start receiving tasks. [PERSON_NAME] Av…" at bounding box center [147, 437] width 224 height 805
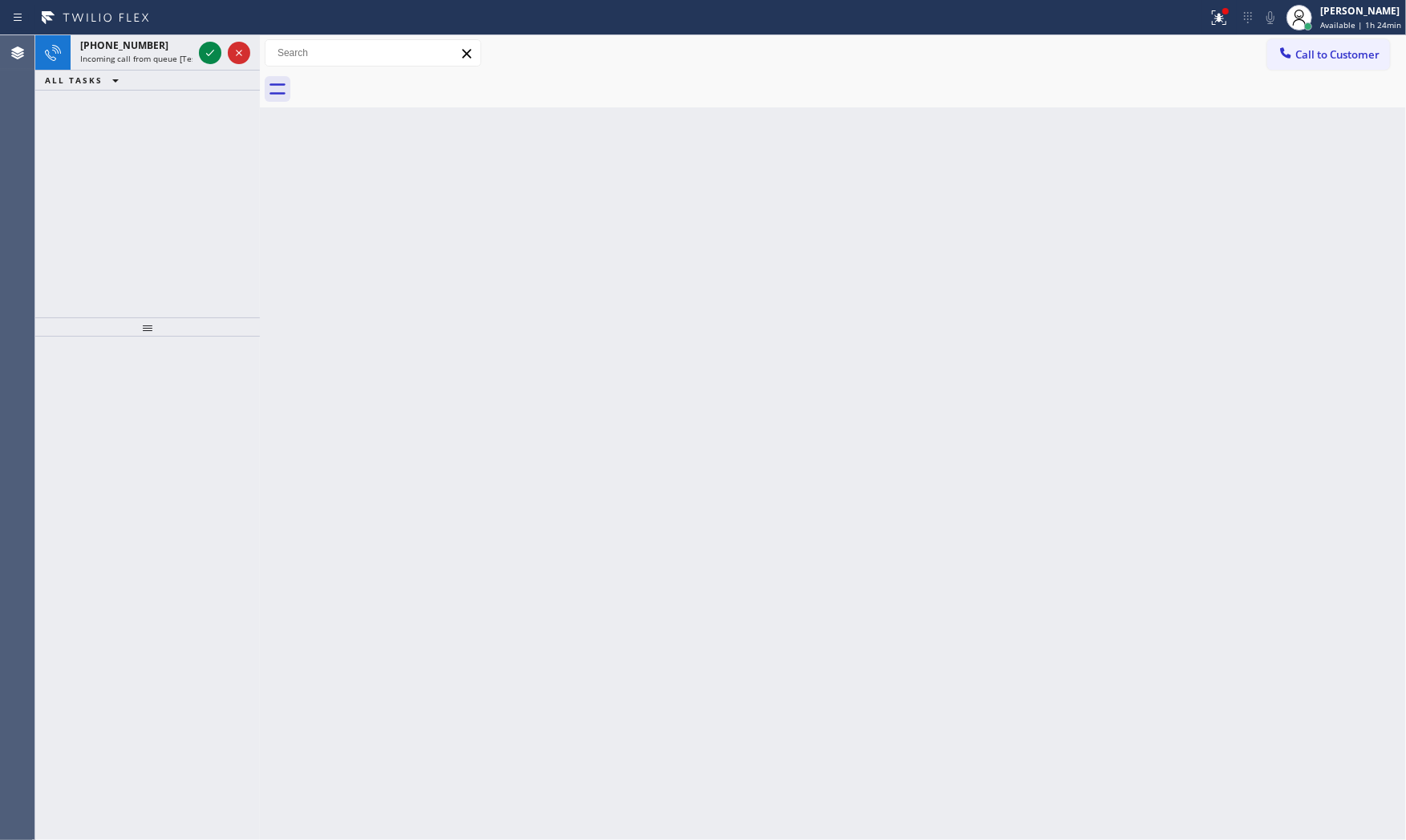
drag, startPoint x: 698, startPoint y: 210, endPoint x: 626, endPoint y: 185, distance: 76.2
click at [690, 207] on div "Back to Dashboard Change Sender ID Customers Technicians Select a contact Outbo…" at bounding box center [833, 437] width 1146 height 805
click at [183, 50] on div "+19085104349" at bounding box center [136, 45] width 112 height 14
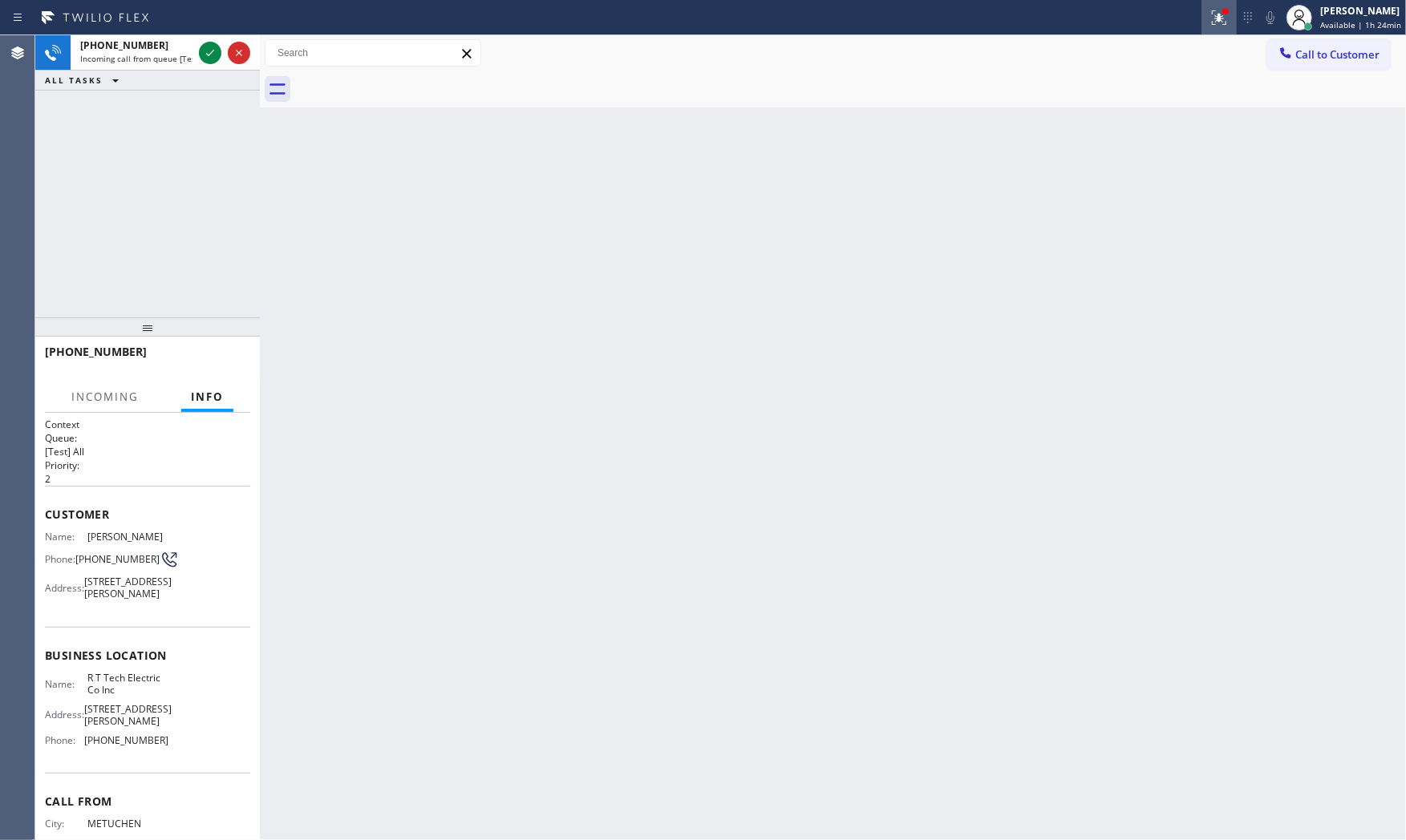
click at [1201, 8] on div at bounding box center [1219, 17] width 35 height 19
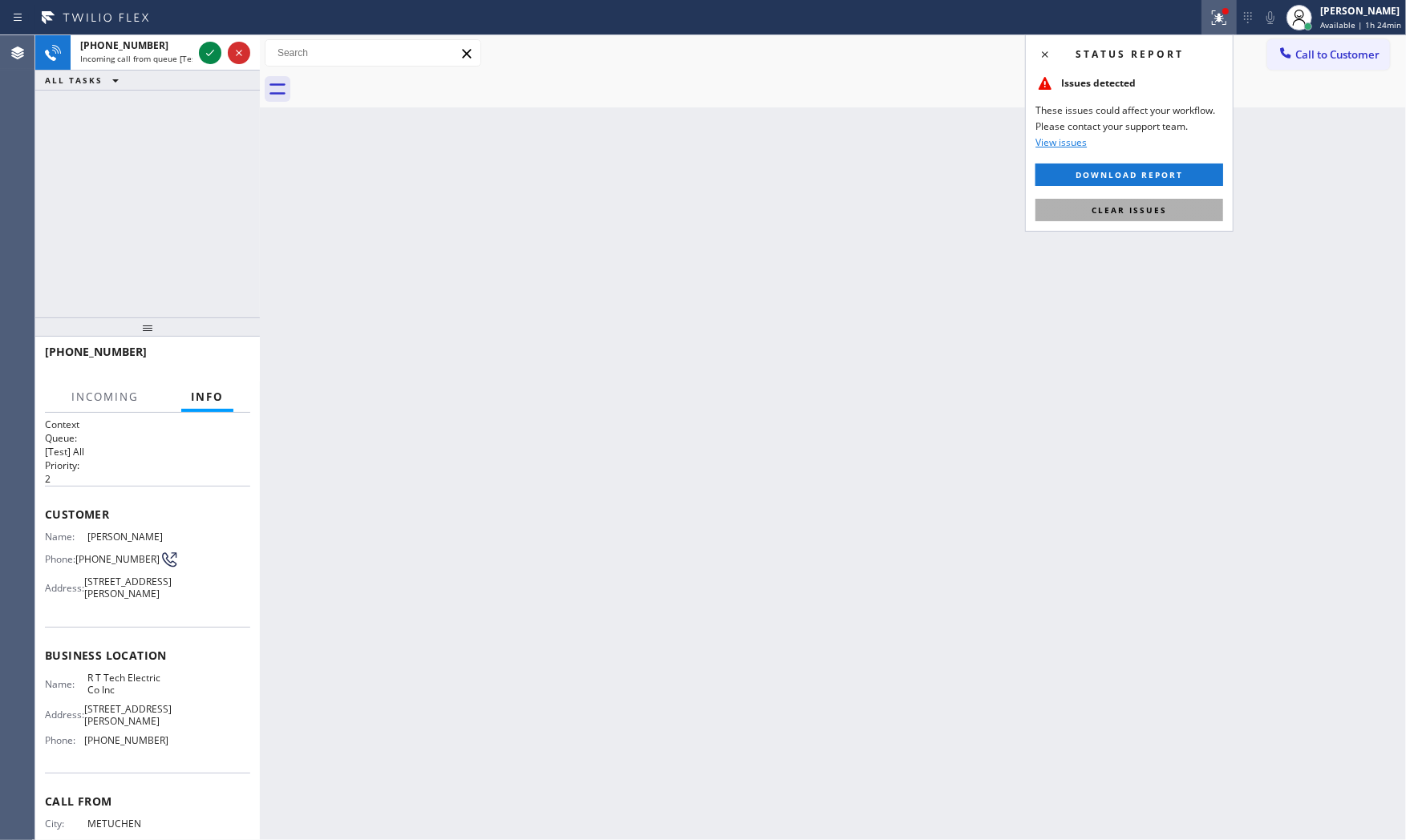
click at [1195, 209] on button "Clear issues" at bounding box center [1129, 210] width 187 height 22
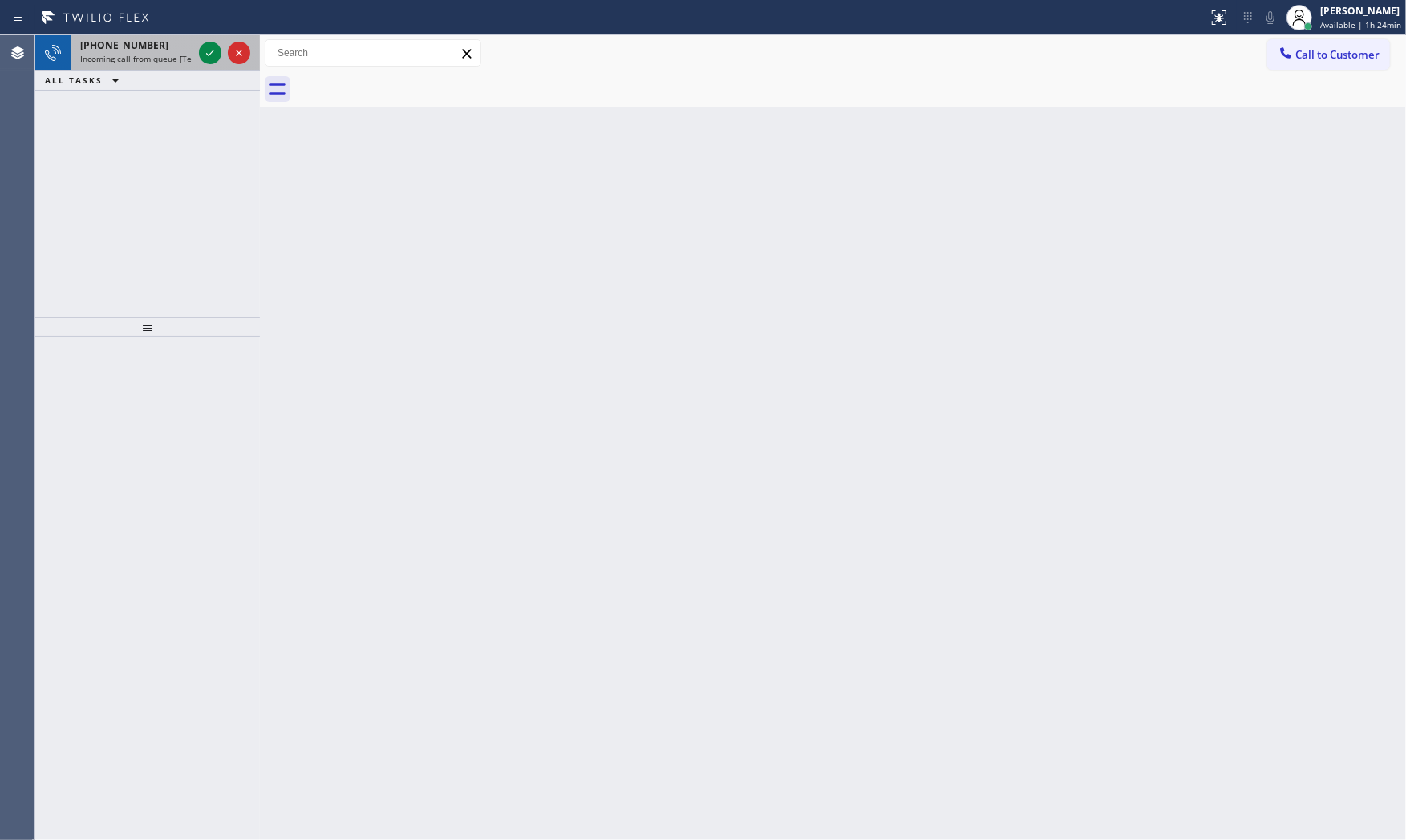
click at [155, 50] on div "+19085104349" at bounding box center [136, 45] width 112 height 14
click at [157, 49] on div "+13236386690" at bounding box center [136, 45] width 112 height 14
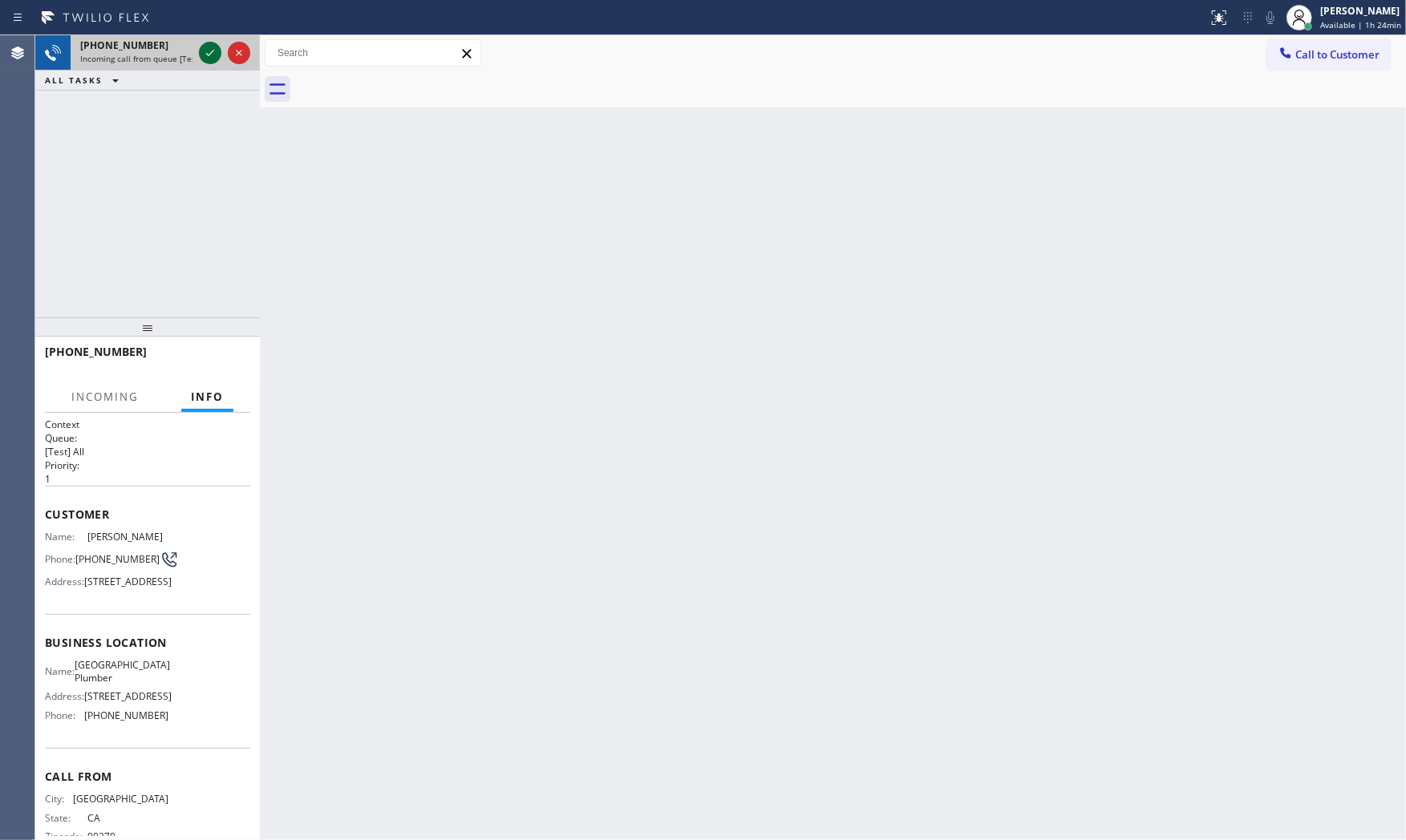
click at [209, 55] on icon at bounding box center [210, 52] width 8 height 6
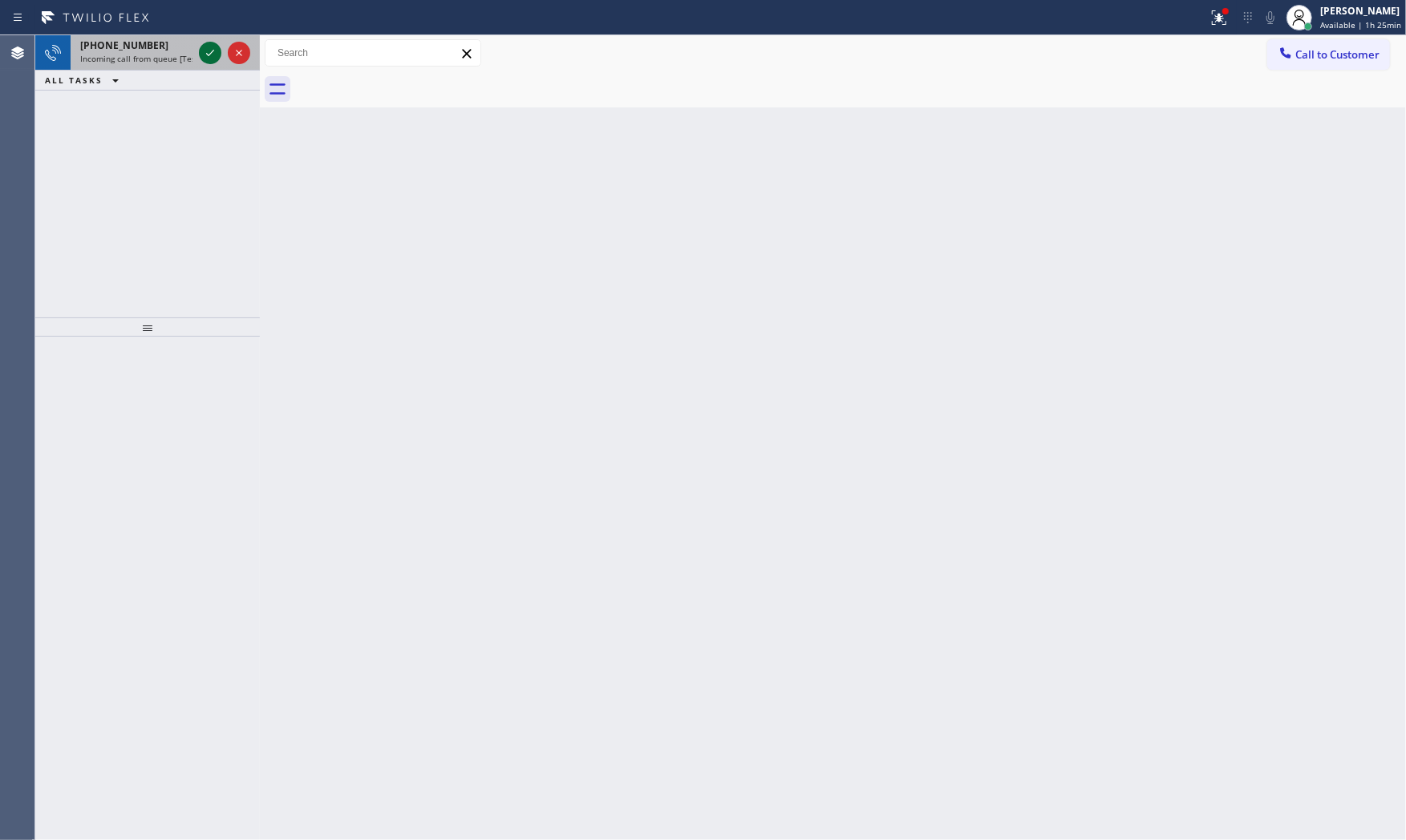
click at [215, 51] on icon at bounding box center [210, 53] width 19 height 19
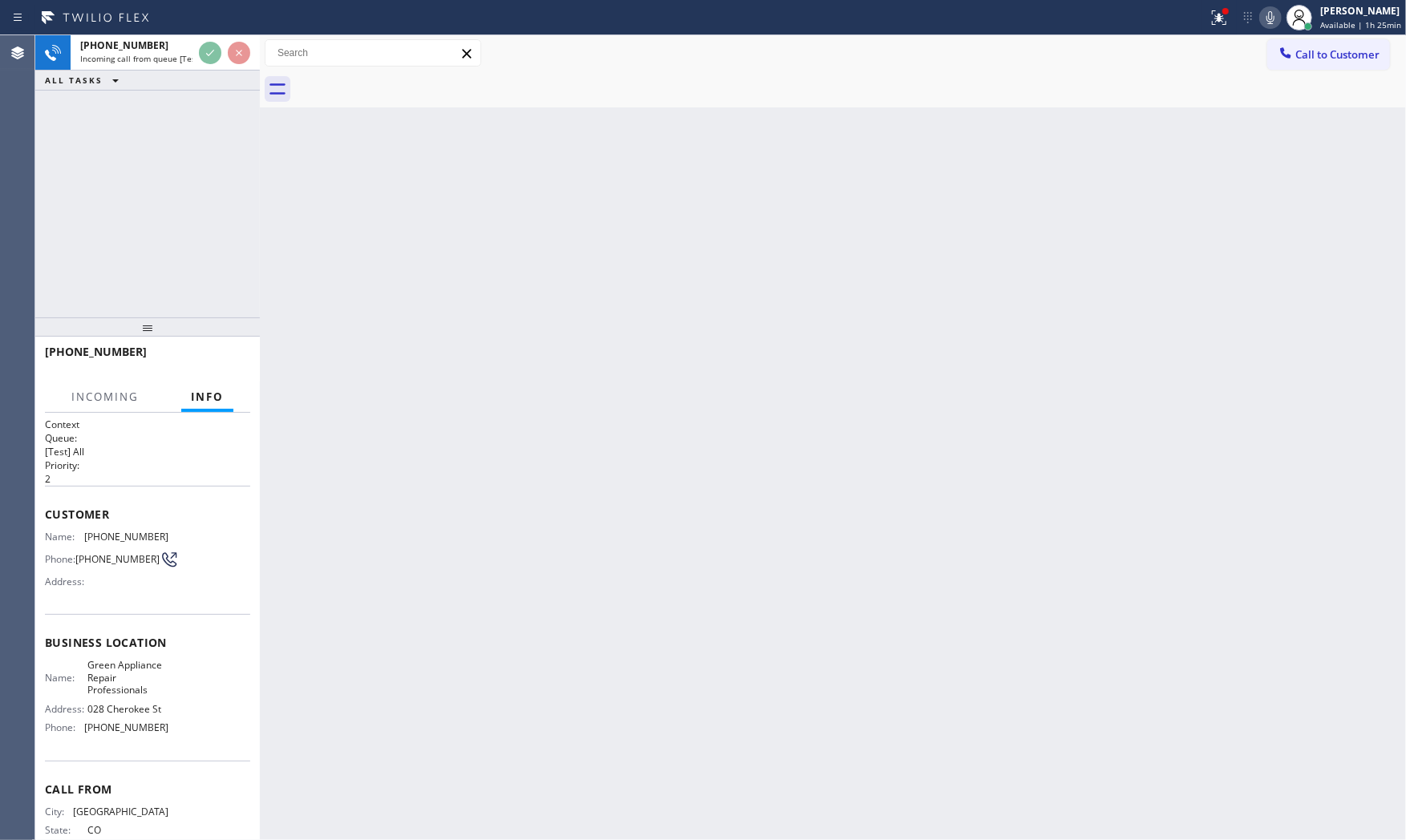
scroll to position [50, 0]
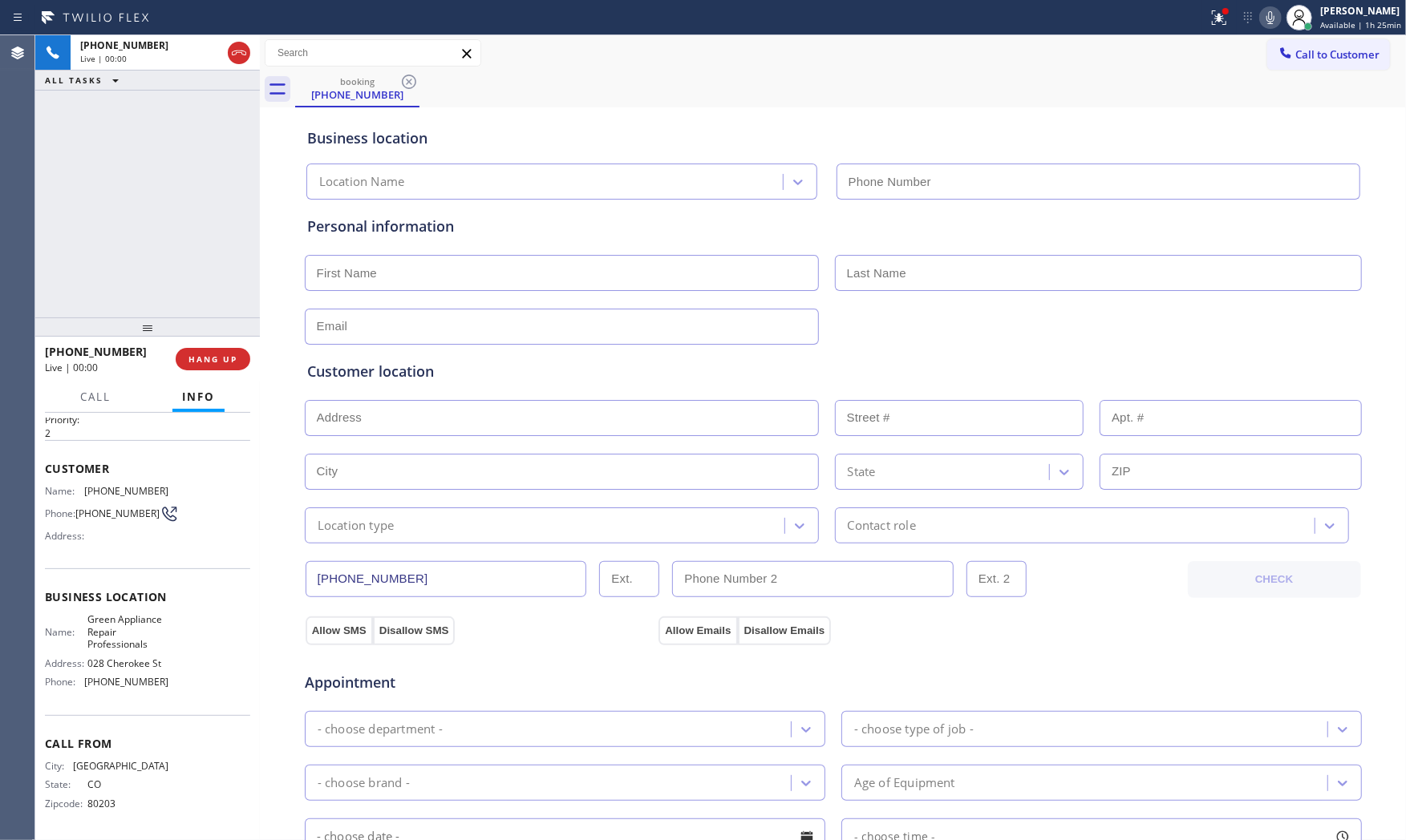
type input "(720) 580-6154"
click at [237, 358] on button "HANG UP" at bounding box center [212, 359] width 74 height 22
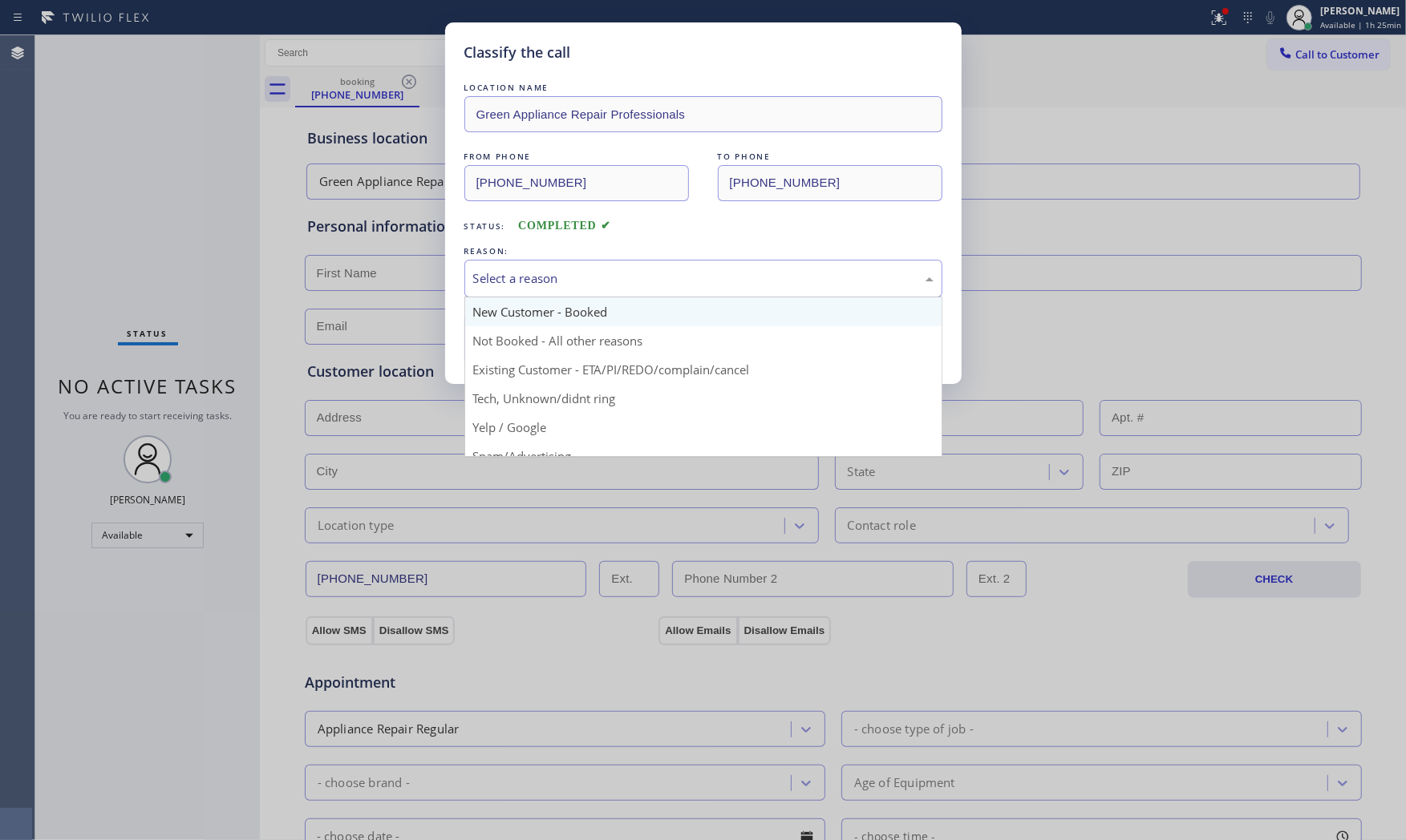
drag, startPoint x: 572, startPoint y: 263, endPoint x: 551, endPoint y: 307, distance: 48.8
click at [571, 269] on div "Select a reason" at bounding box center [703, 279] width 478 height 38
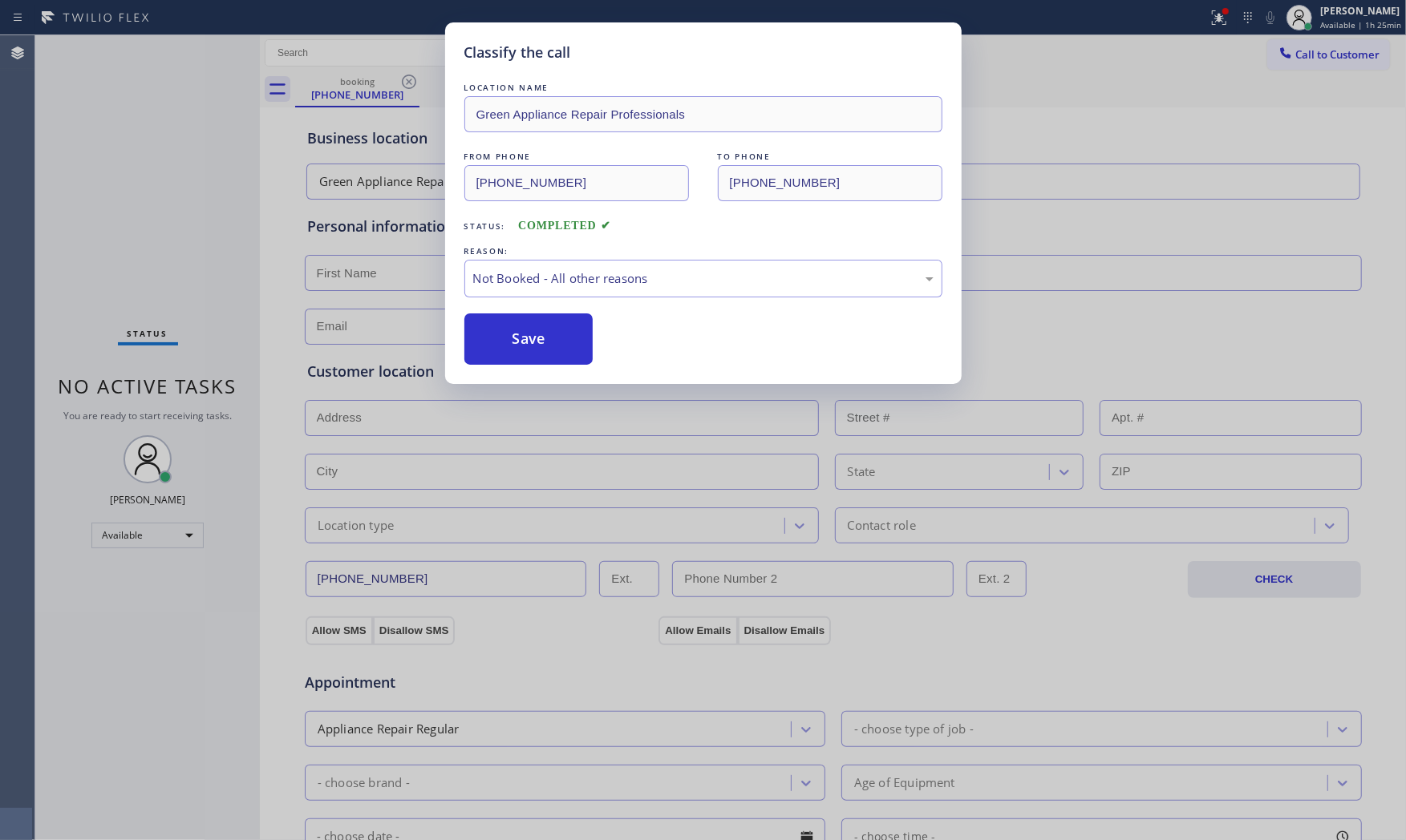
click at [530, 335] on button "Save" at bounding box center [529, 339] width 129 height 51
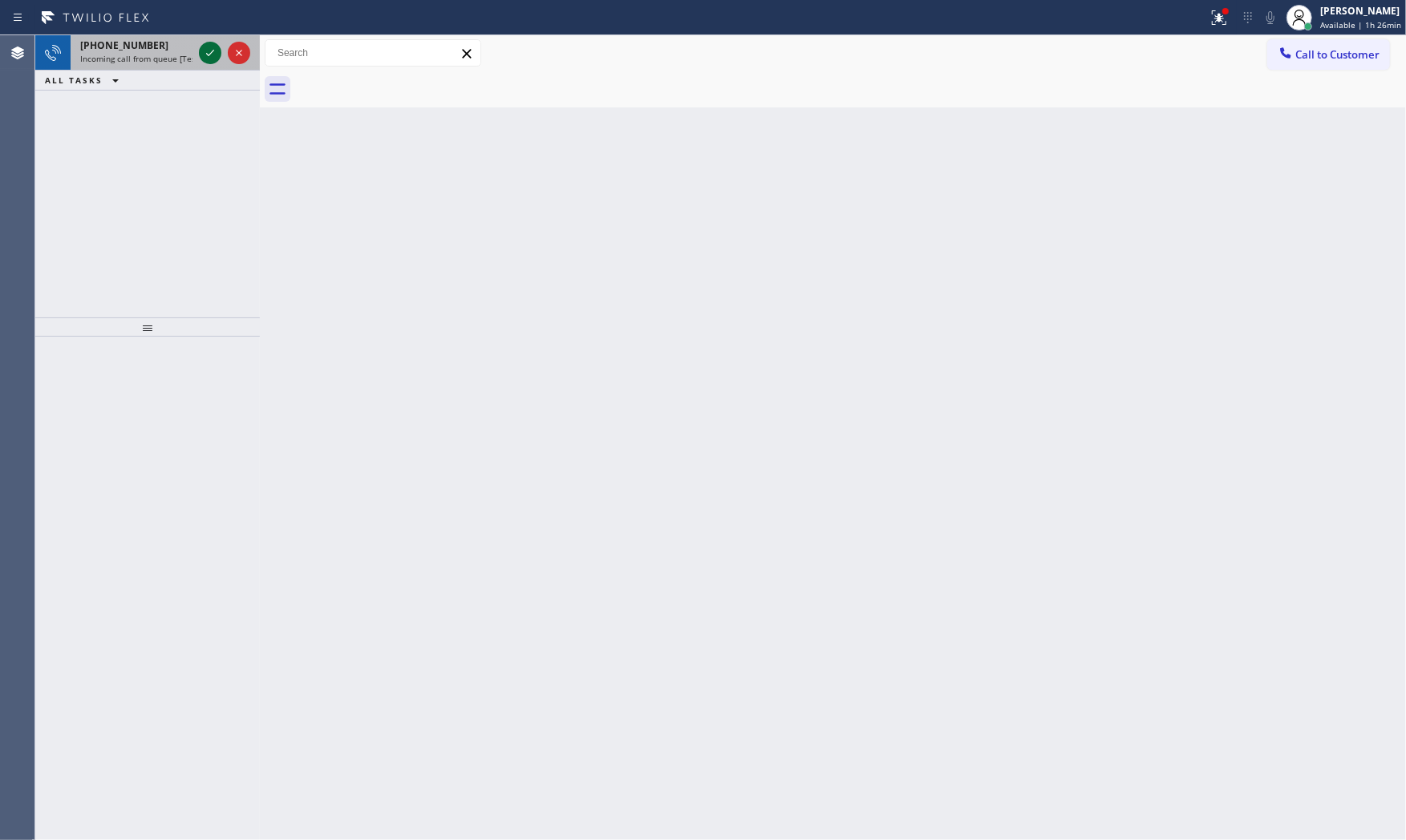
click at [200, 44] on icon at bounding box center [210, 53] width 19 height 19
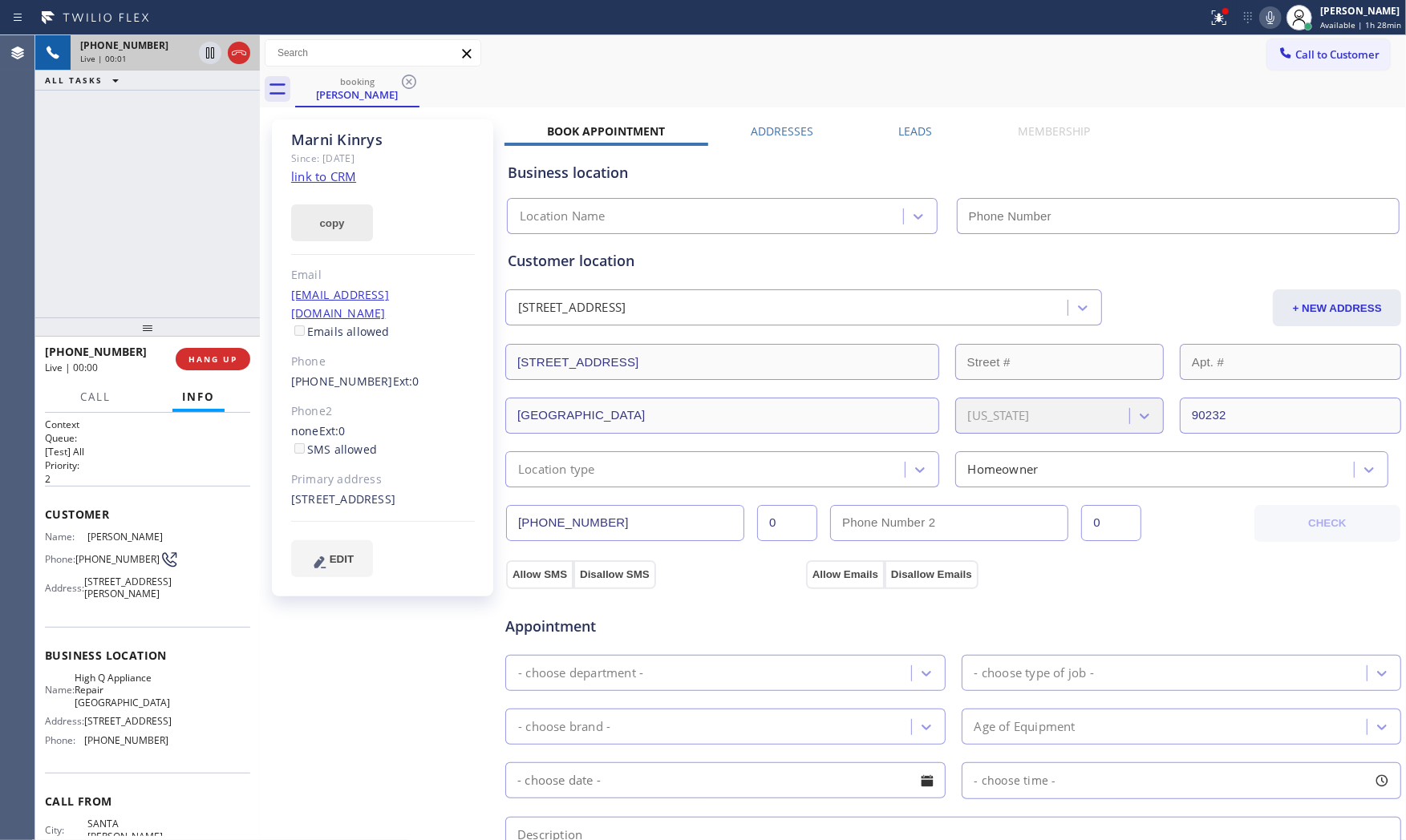
type input "(310) 295-1927"
click at [311, 177] on link "link to CRM" at bounding box center [323, 176] width 65 height 16
click at [1213, 30] on button at bounding box center [1219, 17] width 35 height 35
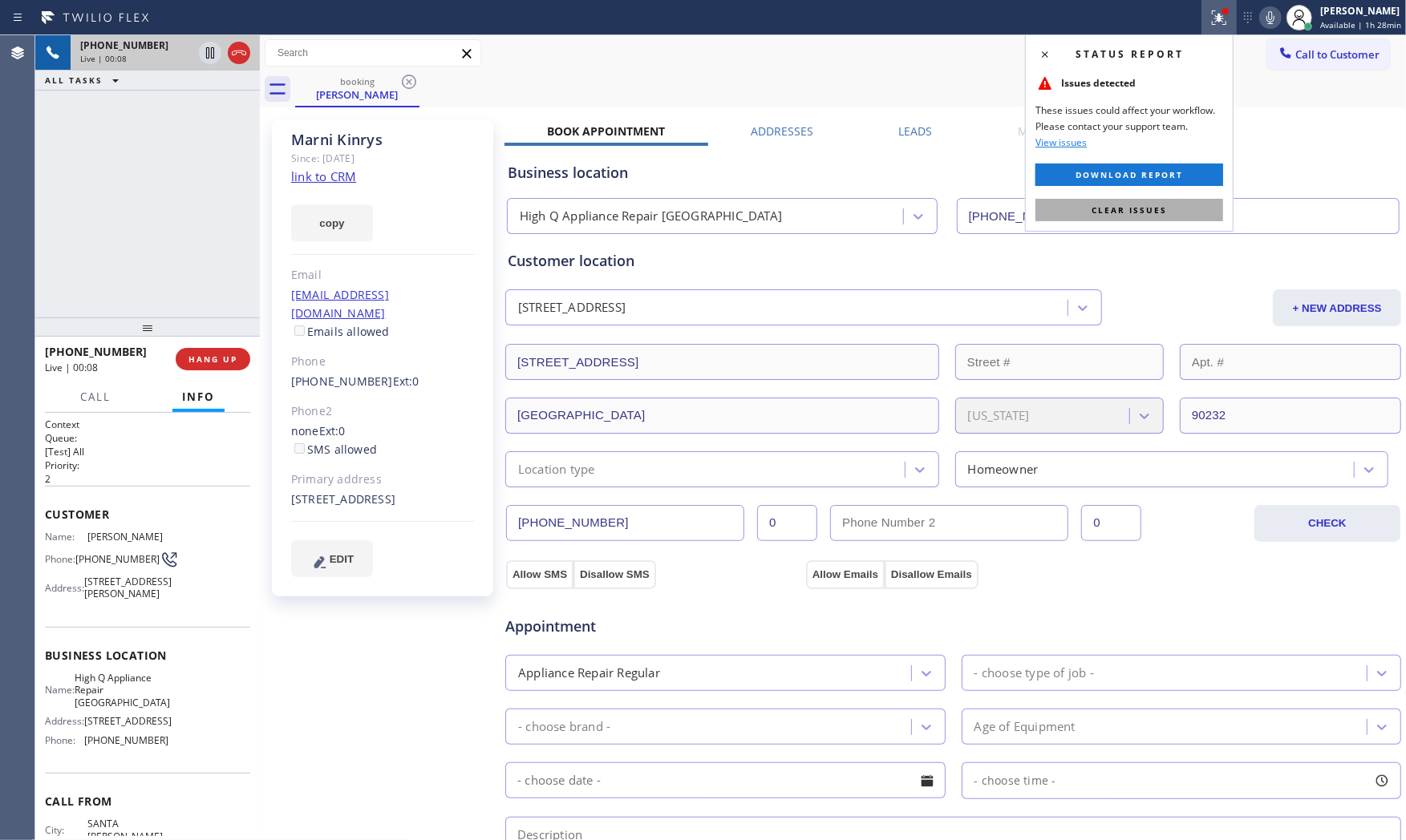
click at [1154, 205] on span "Clear issues" at bounding box center [1129, 210] width 75 height 11
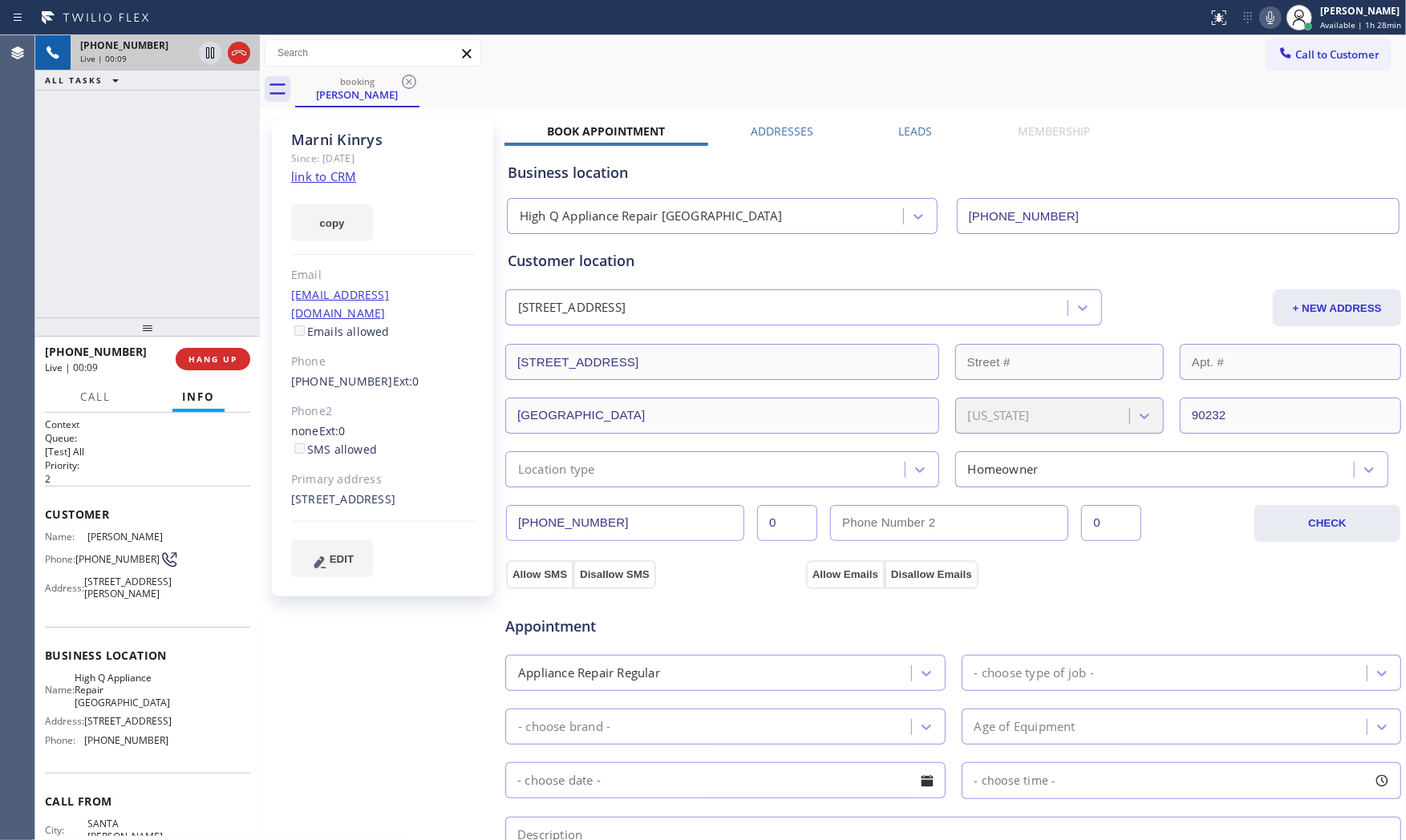
click at [1264, 19] on icon at bounding box center [1270, 17] width 19 height 19
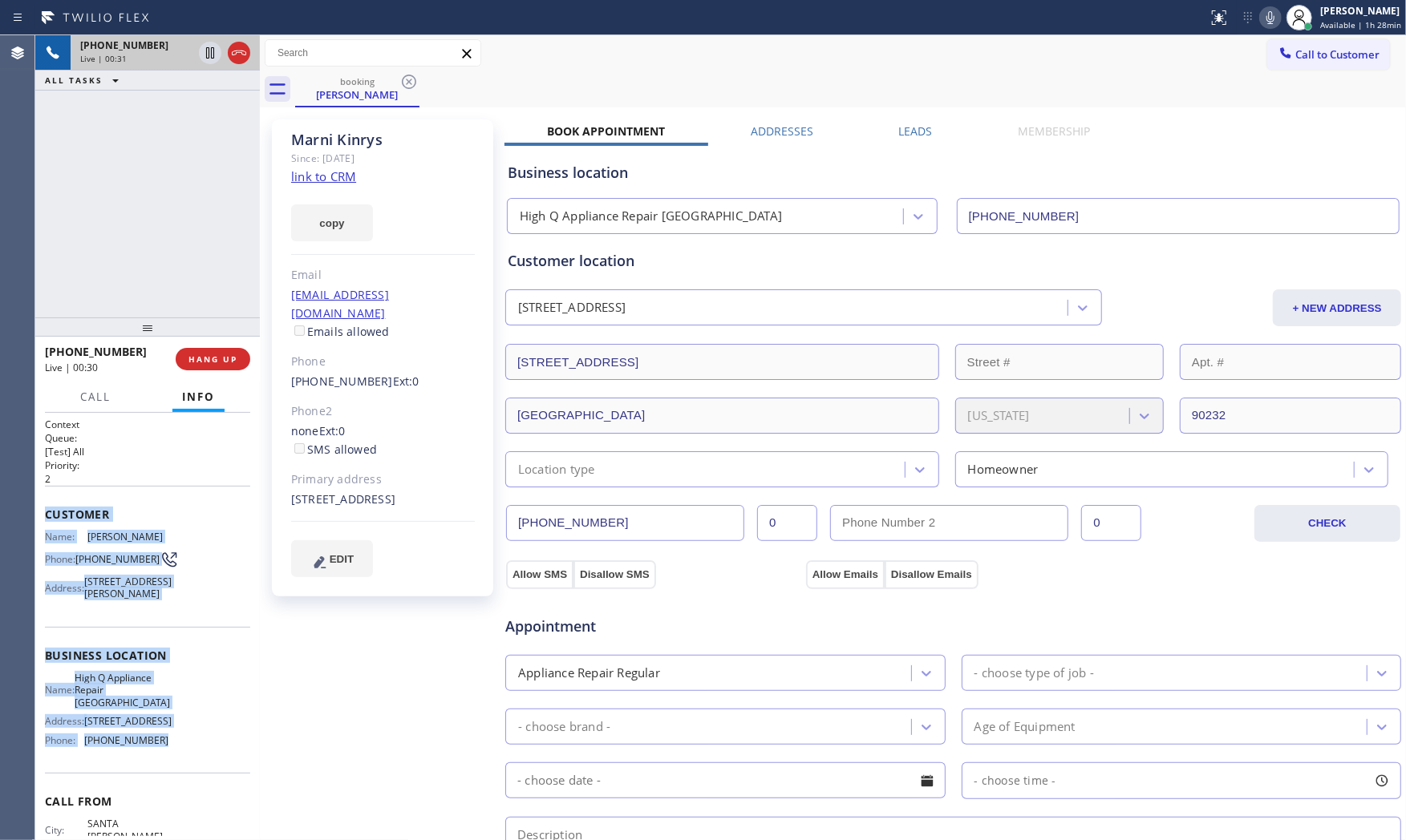
drag, startPoint x: 40, startPoint y: 507, endPoint x: 178, endPoint y: 773, distance: 299.7
click at [176, 781] on div "Context Queue: [Test] All Priority: 2 Customer Name: Marni Kinrys Phone: (310) …" at bounding box center [147, 627] width 224 height 428
copy div "Customer Name: Marni Kinrys Phone: (310) 998-7385 Address: 1180 S Sierra Bonita…"
click at [1272, 24] on icon at bounding box center [1270, 17] width 19 height 19
click at [93, 383] on button "Call" at bounding box center [95, 397] width 50 height 32
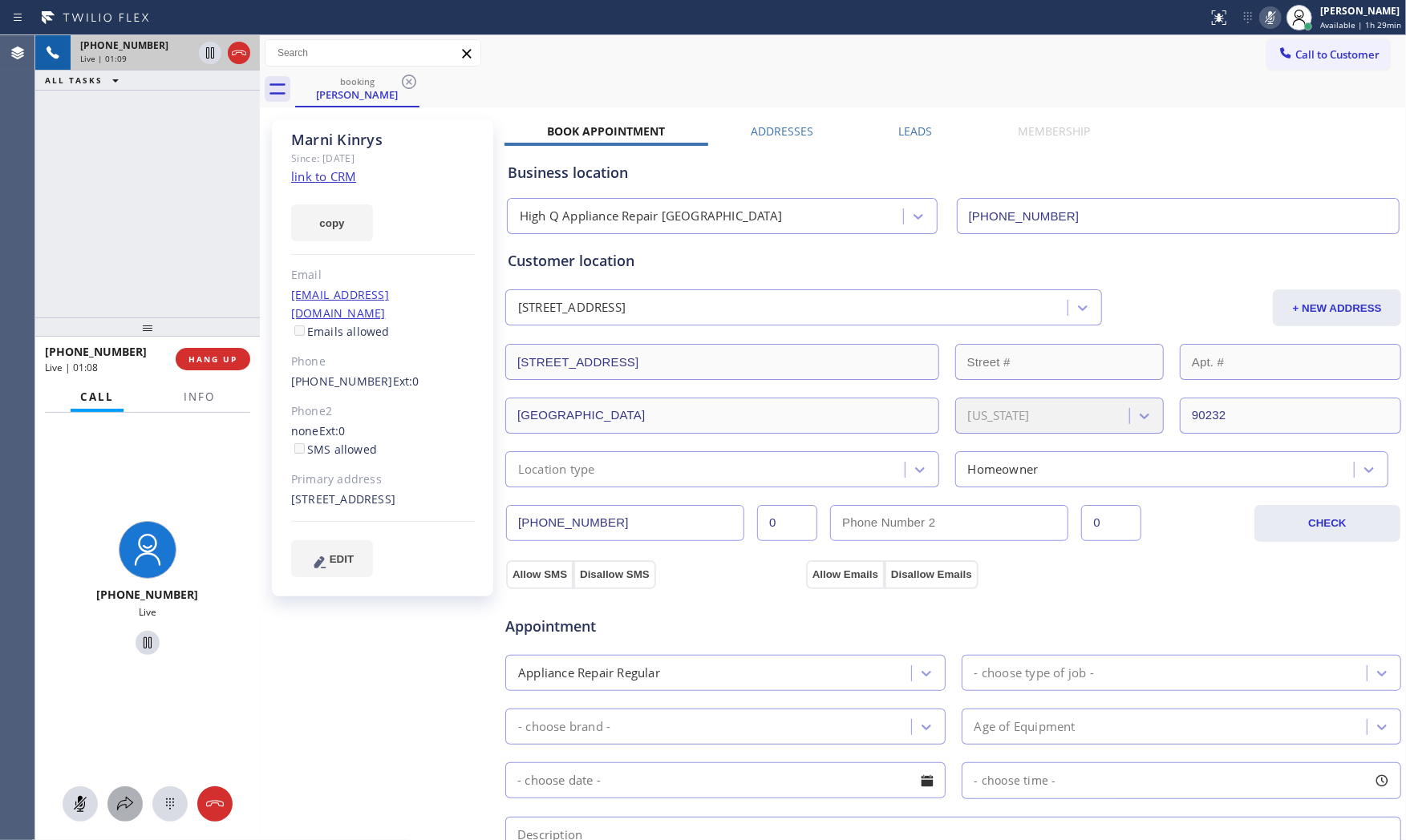
click at [121, 795] on icon at bounding box center [125, 804] width 19 height 19
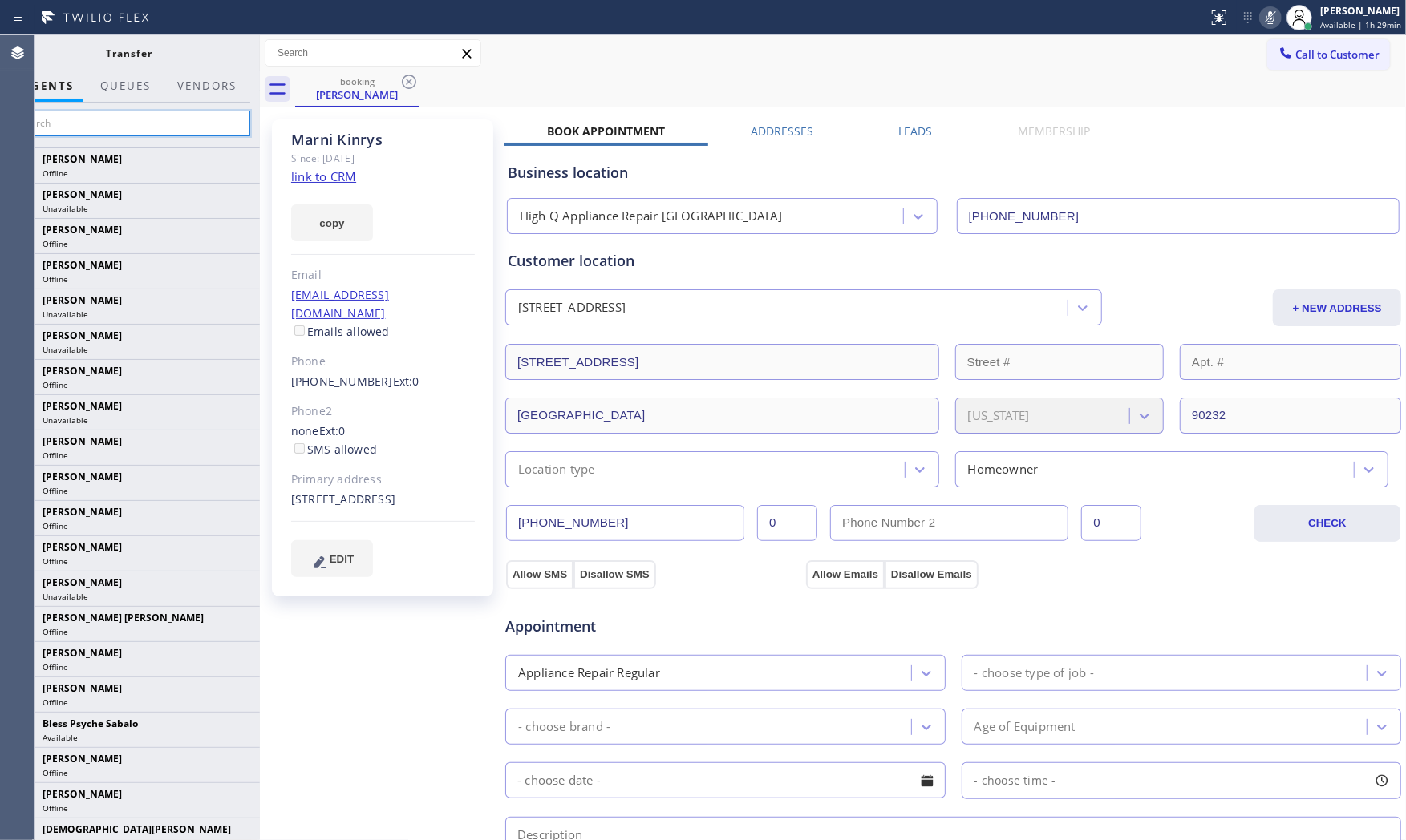
click at [112, 119] on input "text" at bounding box center [129, 123] width 241 height 26
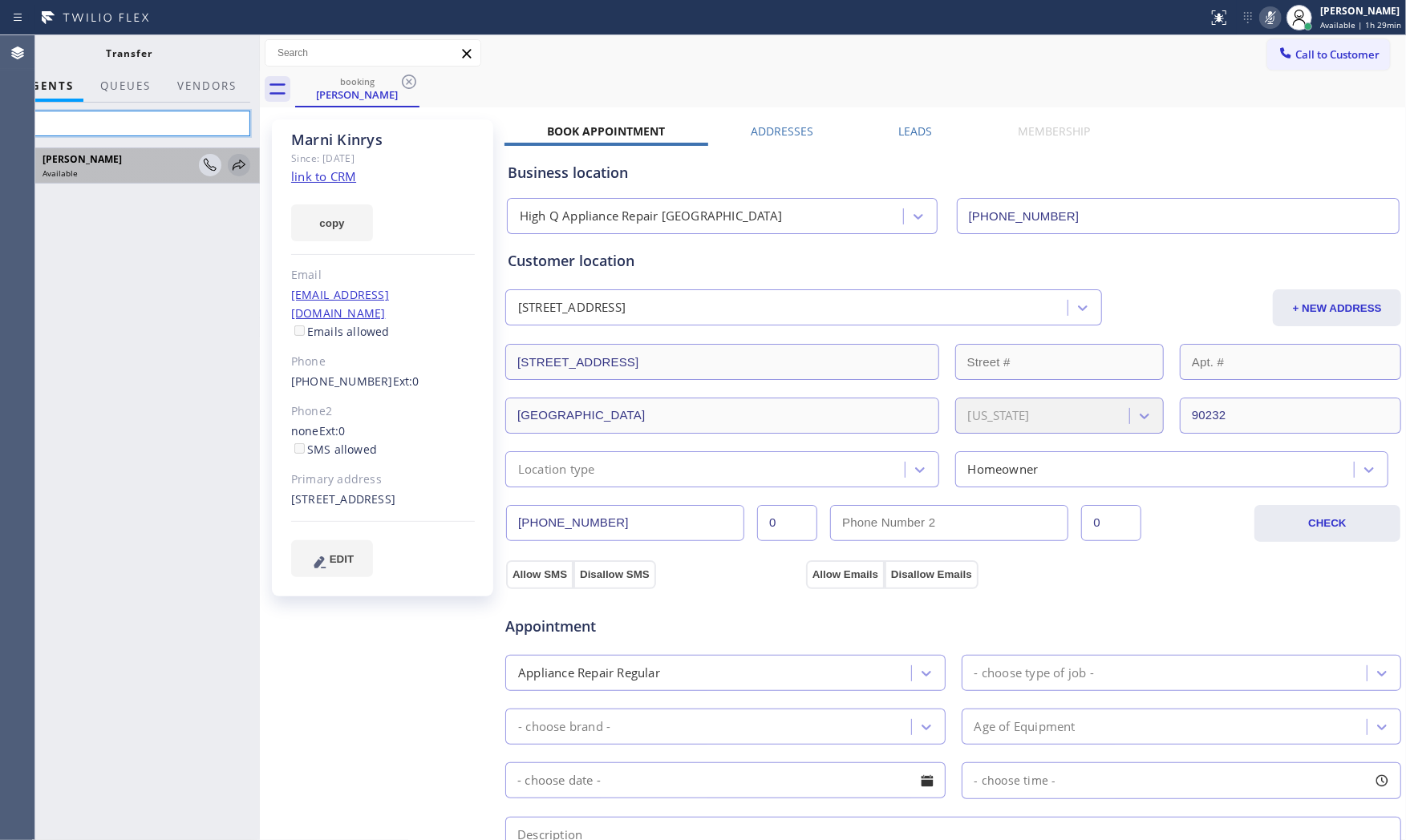
type input "felx"
click at [246, 169] on icon at bounding box center [239, 165] width 19 height 19
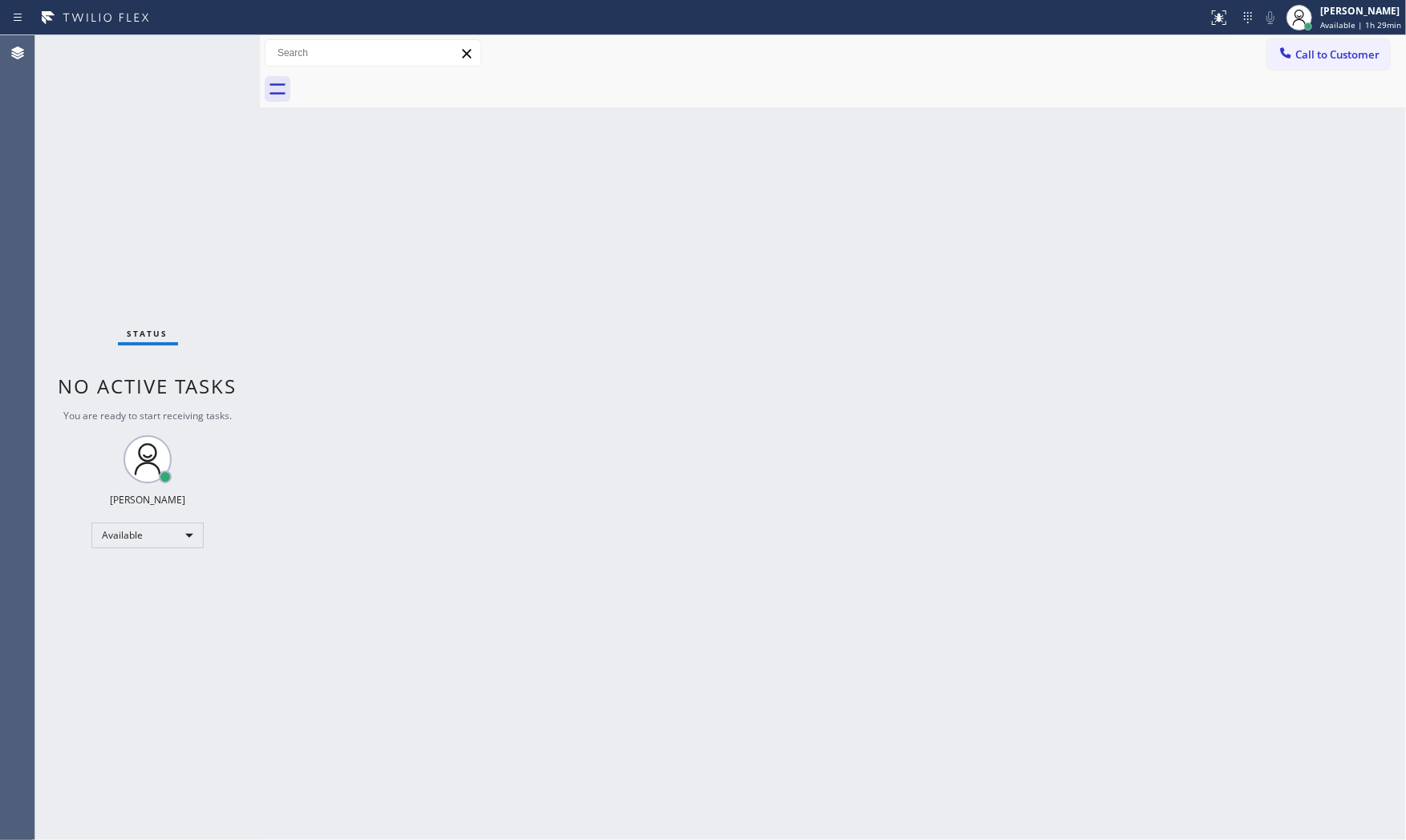
click at [160, 44] on div "Status No active tasks You are ready to start receiving tasks. [PERSON_NAME] Av…" at bounding box center [147, 437] width 224 height 805
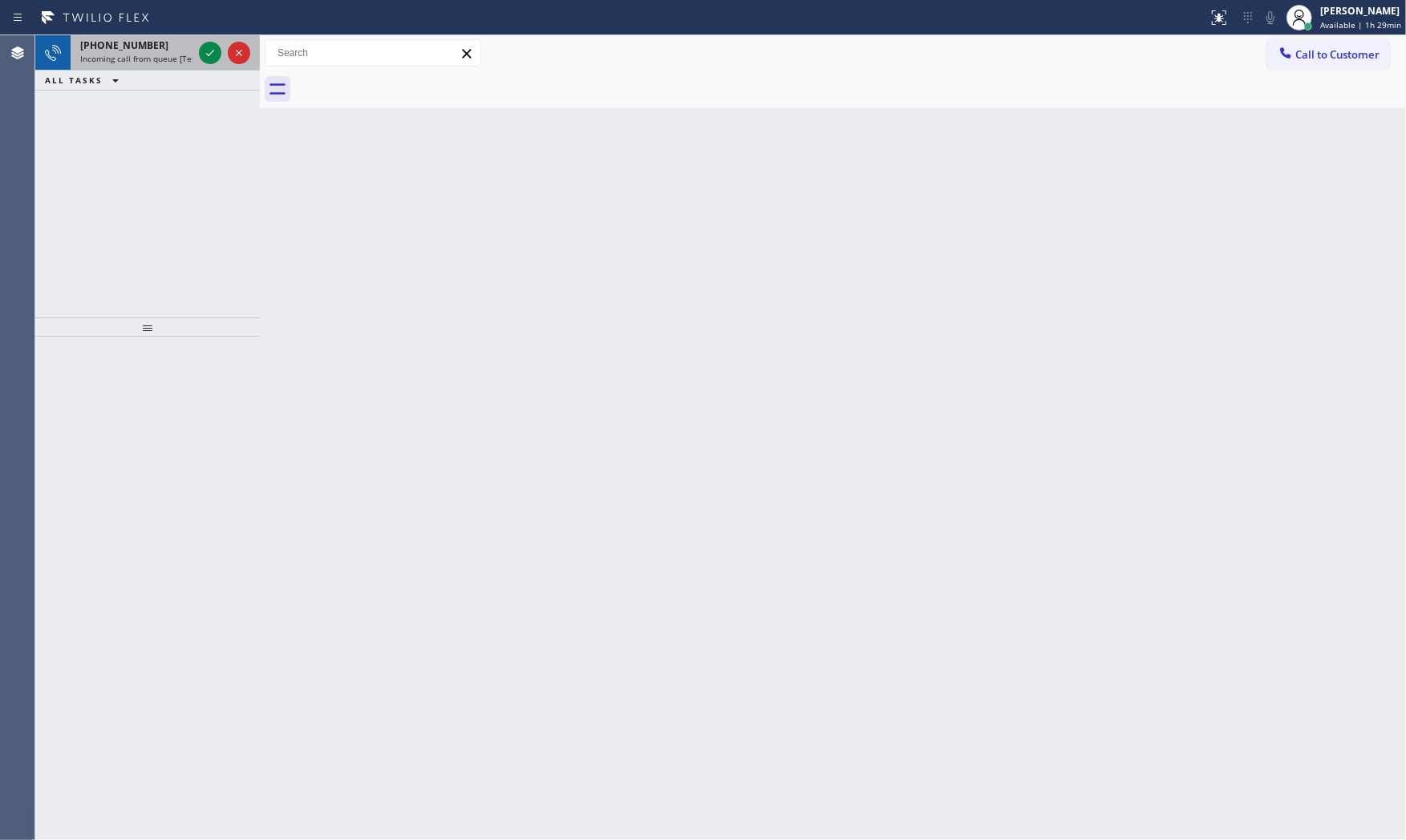
click at [158, 43] on div "+17543244253" at bounding box center [136, 45] width 112 height 14
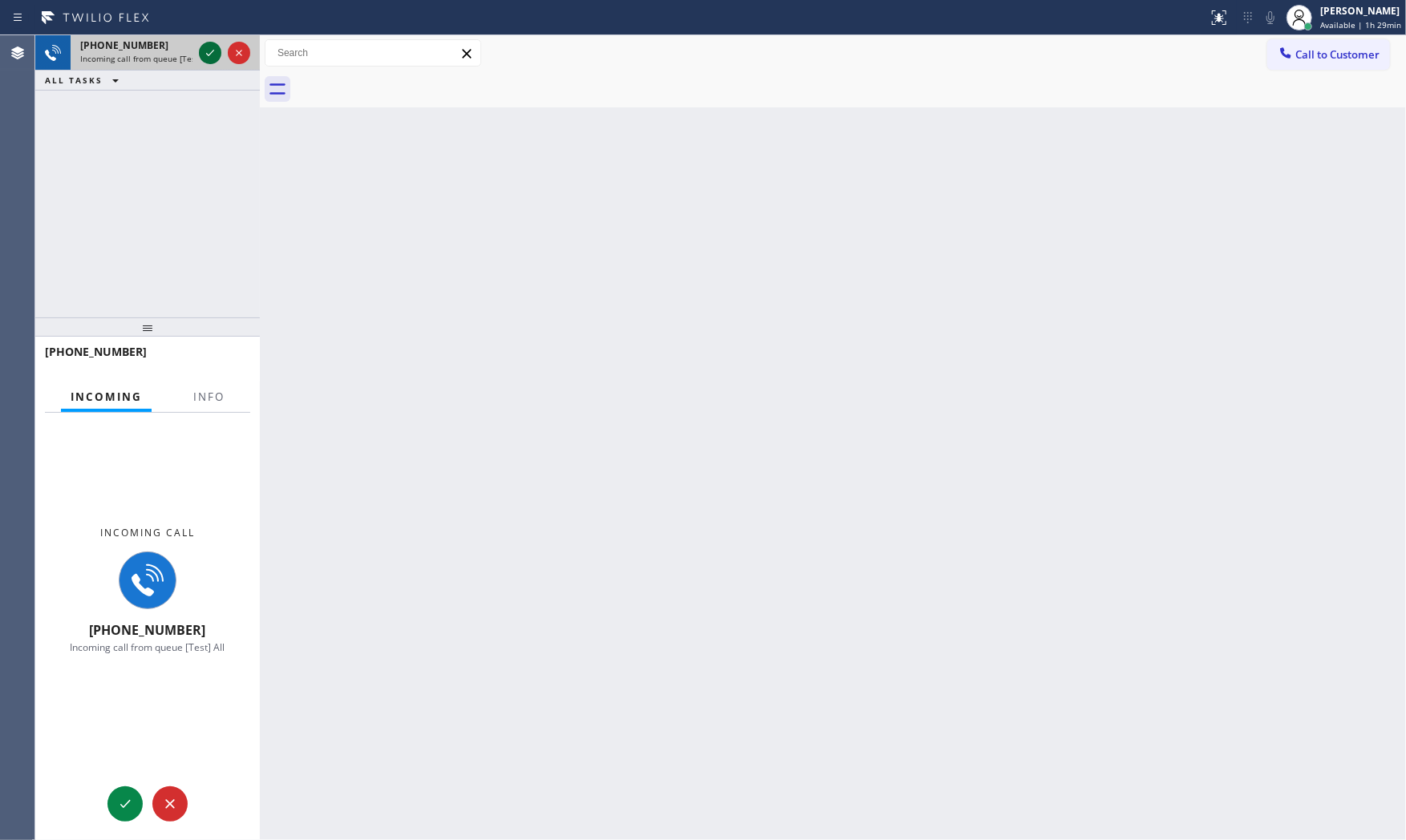
click at [201, 53] on icon at bounding box center [210, 53] width 19 height 19
click at [202, 387] on button "Info" at bounding box center [209, 397] width 50 height 32
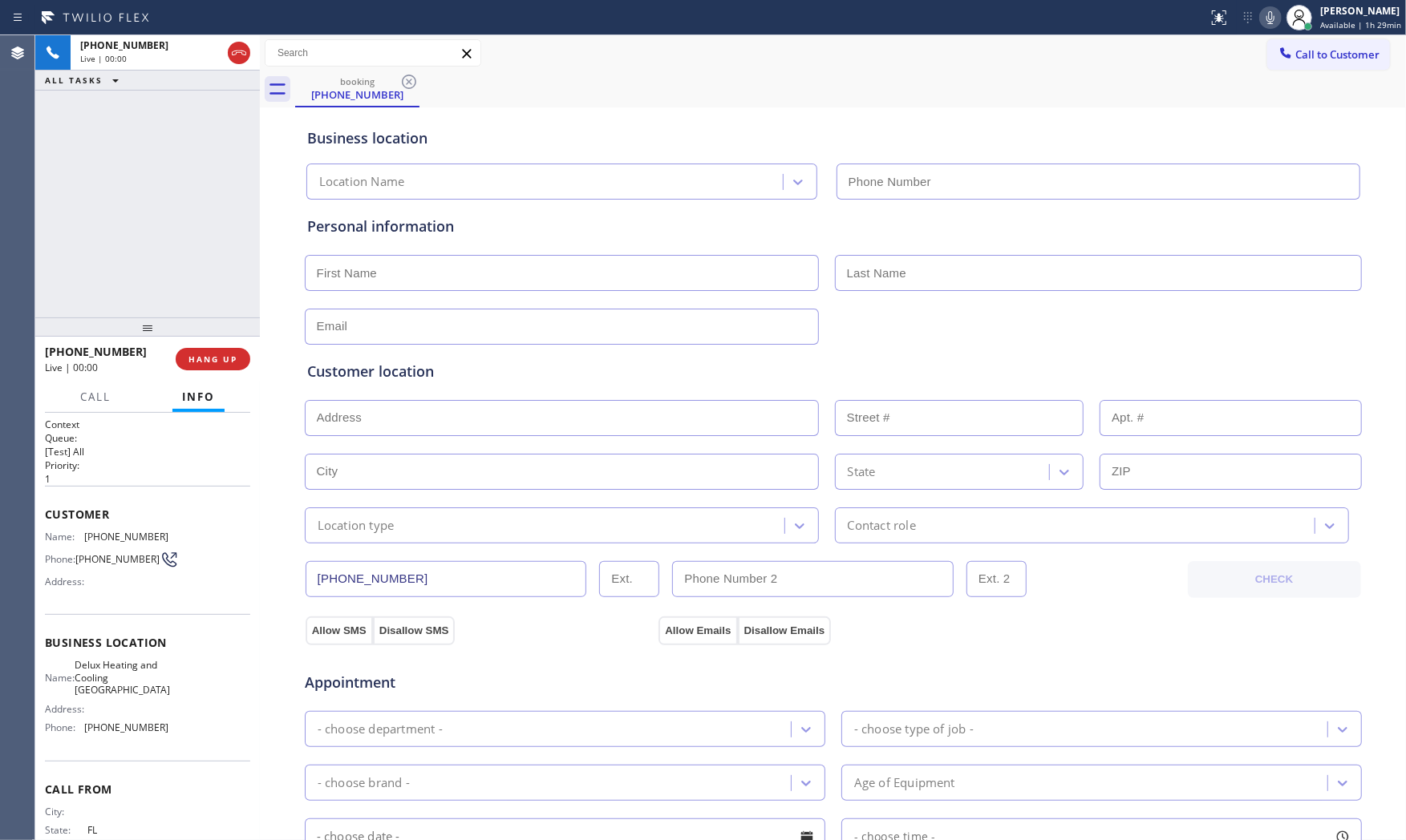
type input "(954) 417-1764"
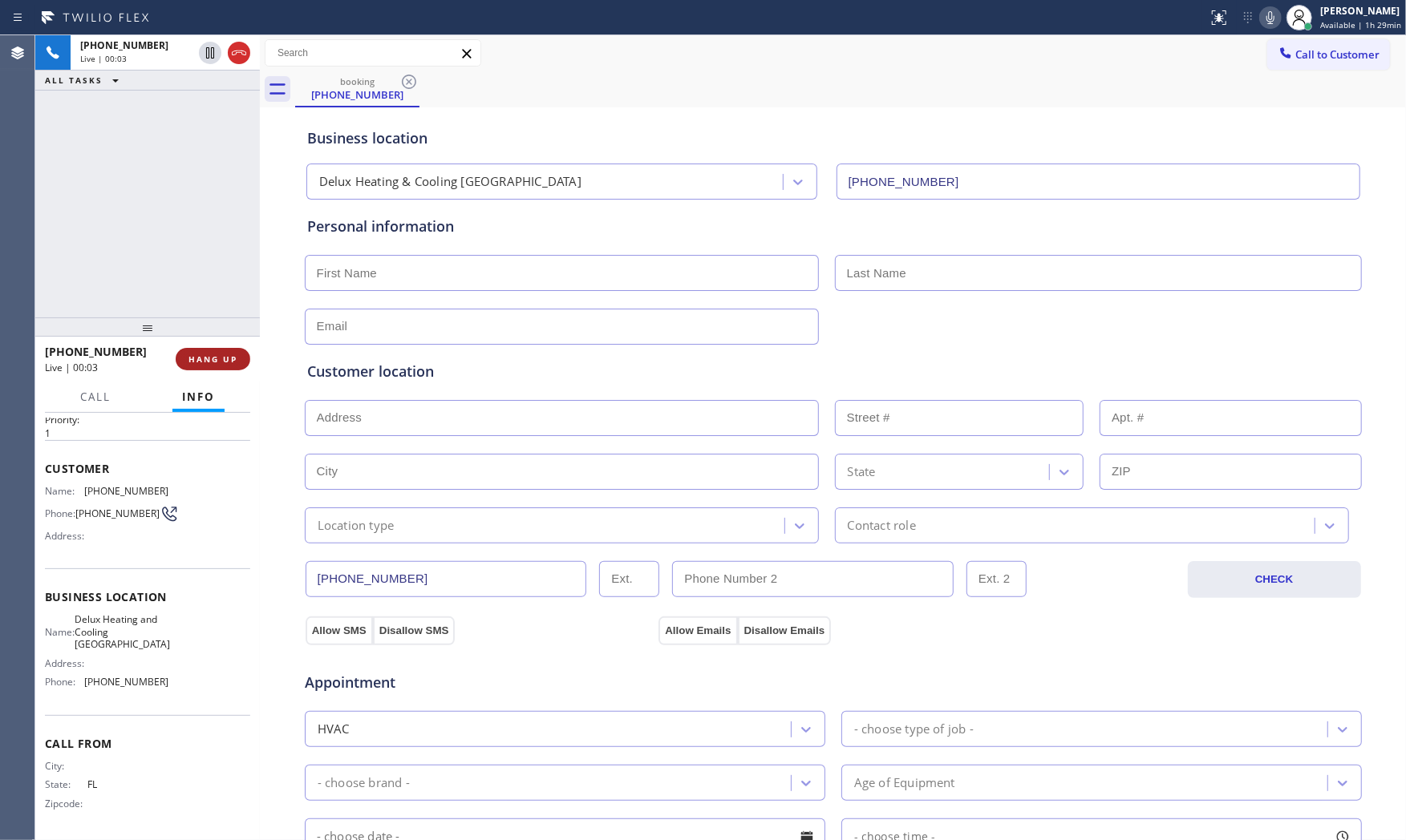
click at [218, 361] on span "HANG UP" at bounding box center [212, 358] width 49 height 11
click at [215, 359] on span "COMPLETE" at bounding box center [210, 358] width 56 height 11
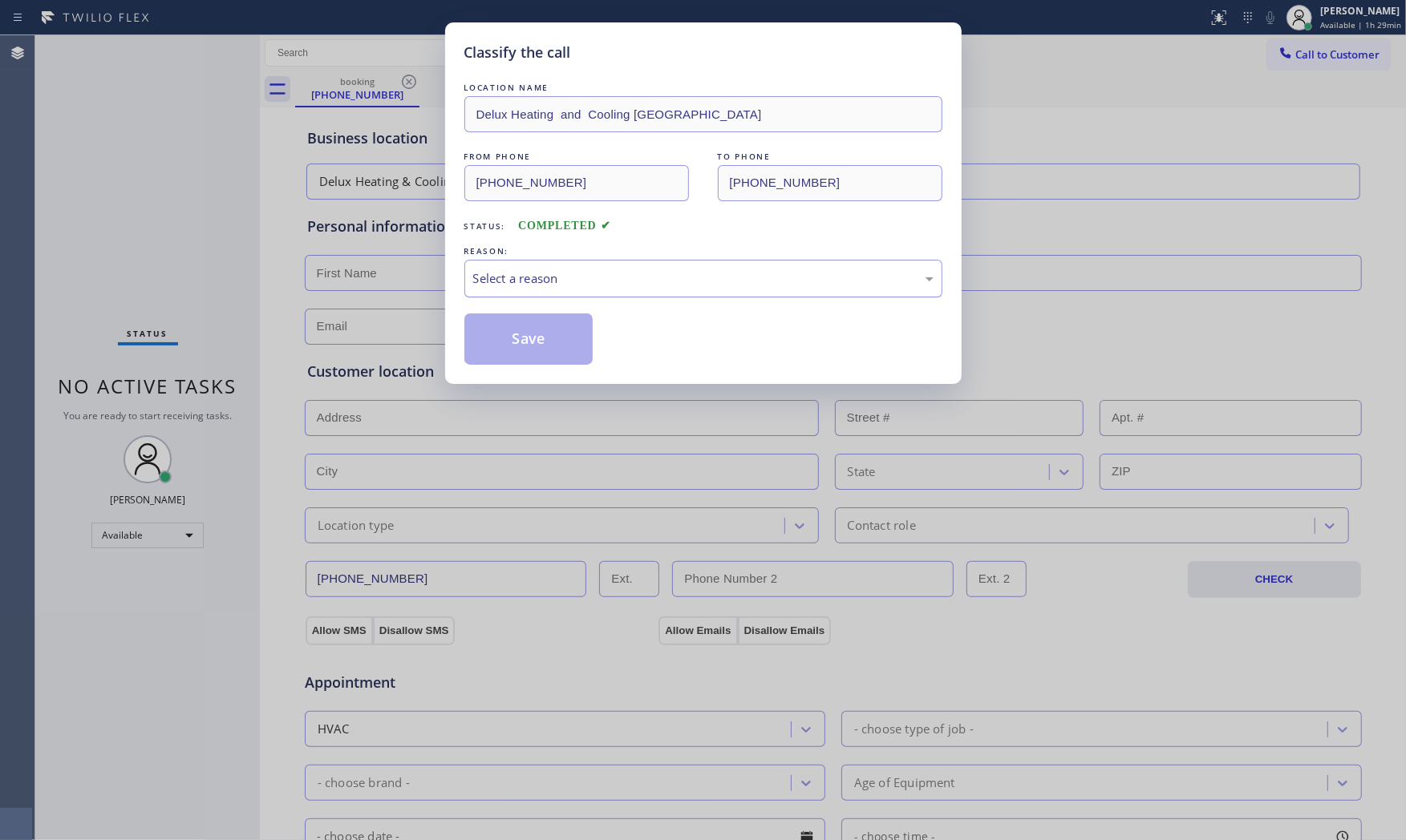
click at [504, 278] on div "Select a reason" at bounding box center [703, 279] width 460 height 19
click at [514, 351] on button "Save" at bounding box center [529, 339] width 129 height 51
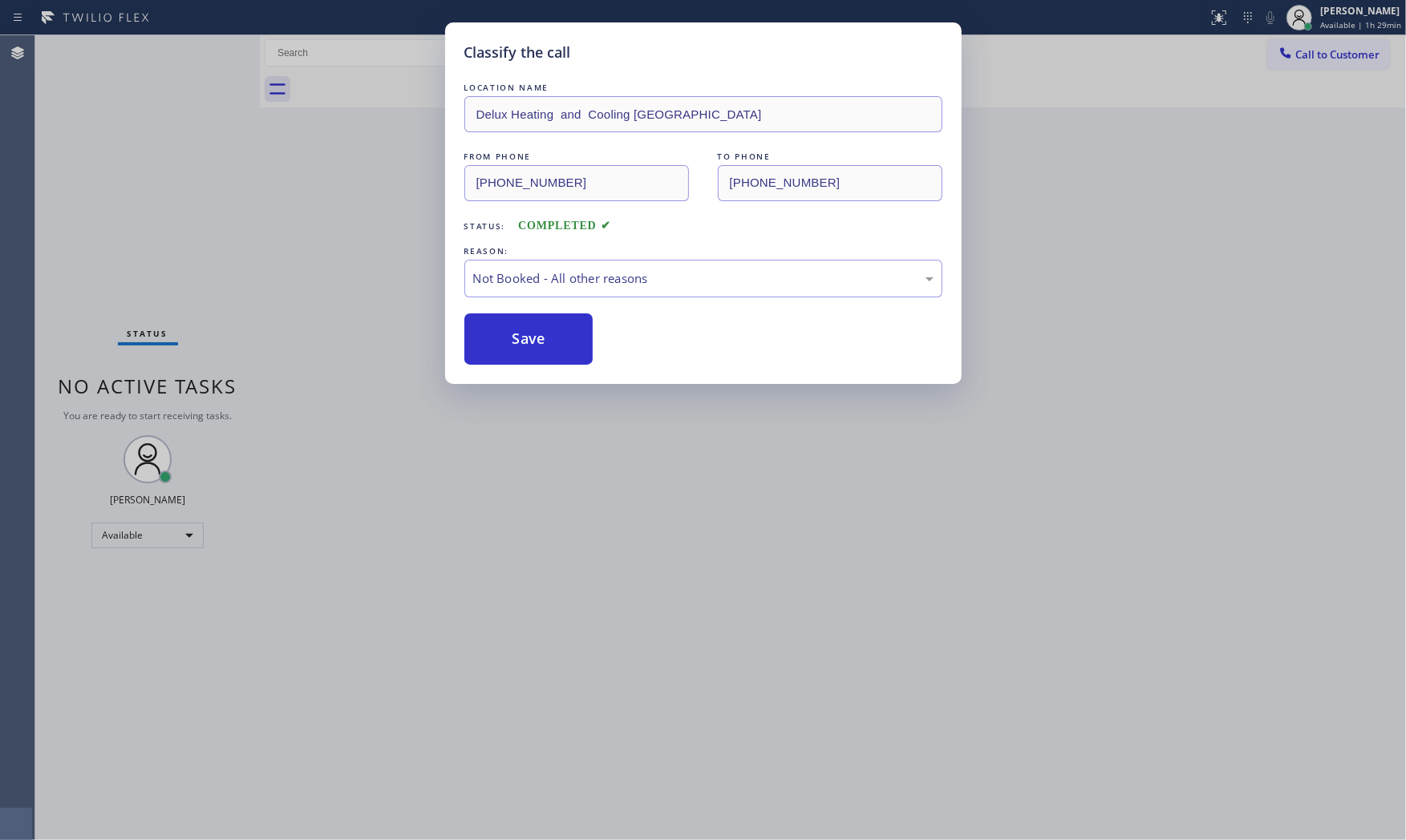
click at [514, 351] on button "Save" at bounding box center [529, 339] width 129 height 51
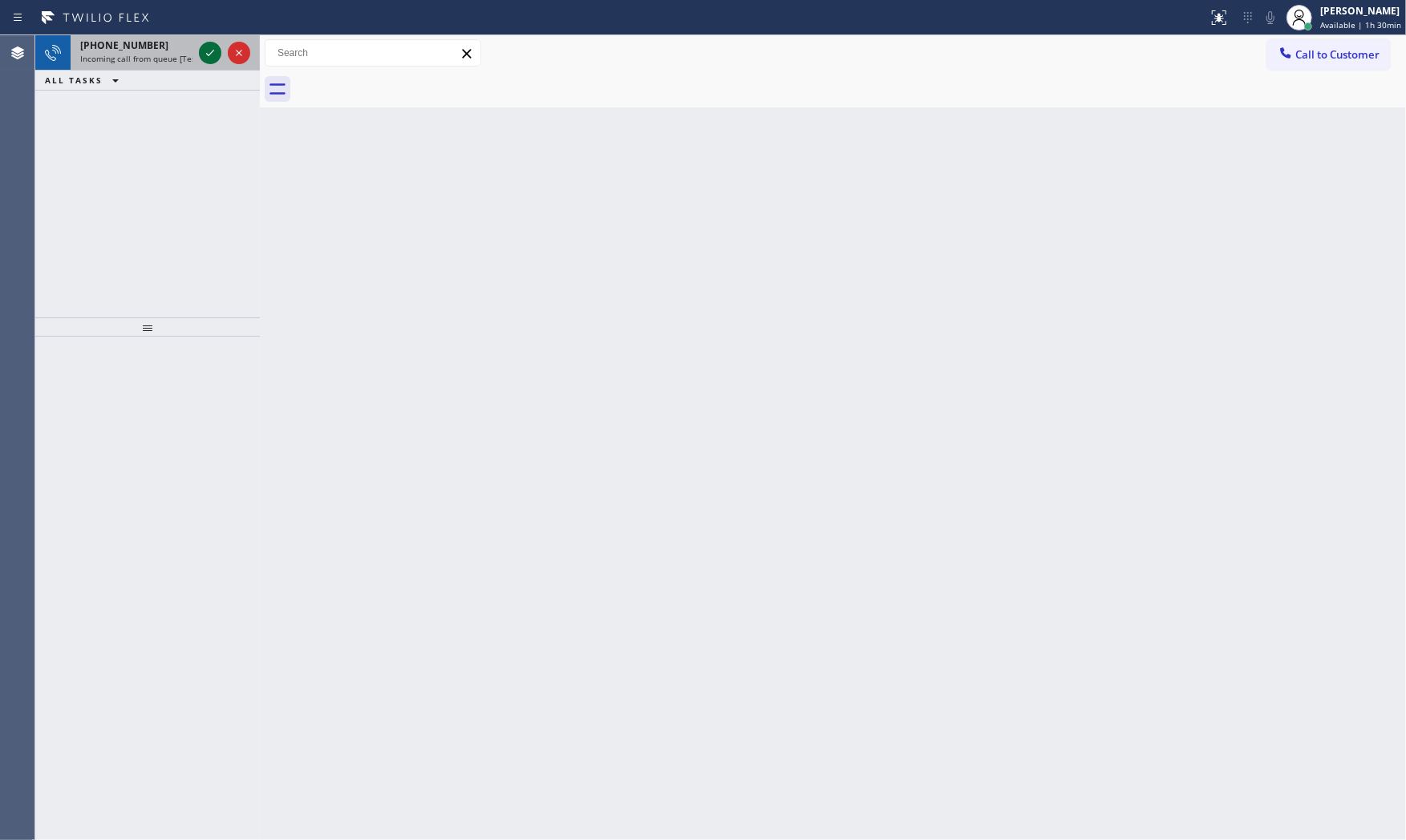
click at [199, 52] on div at bounding box center [210, 53] width 22 height 19
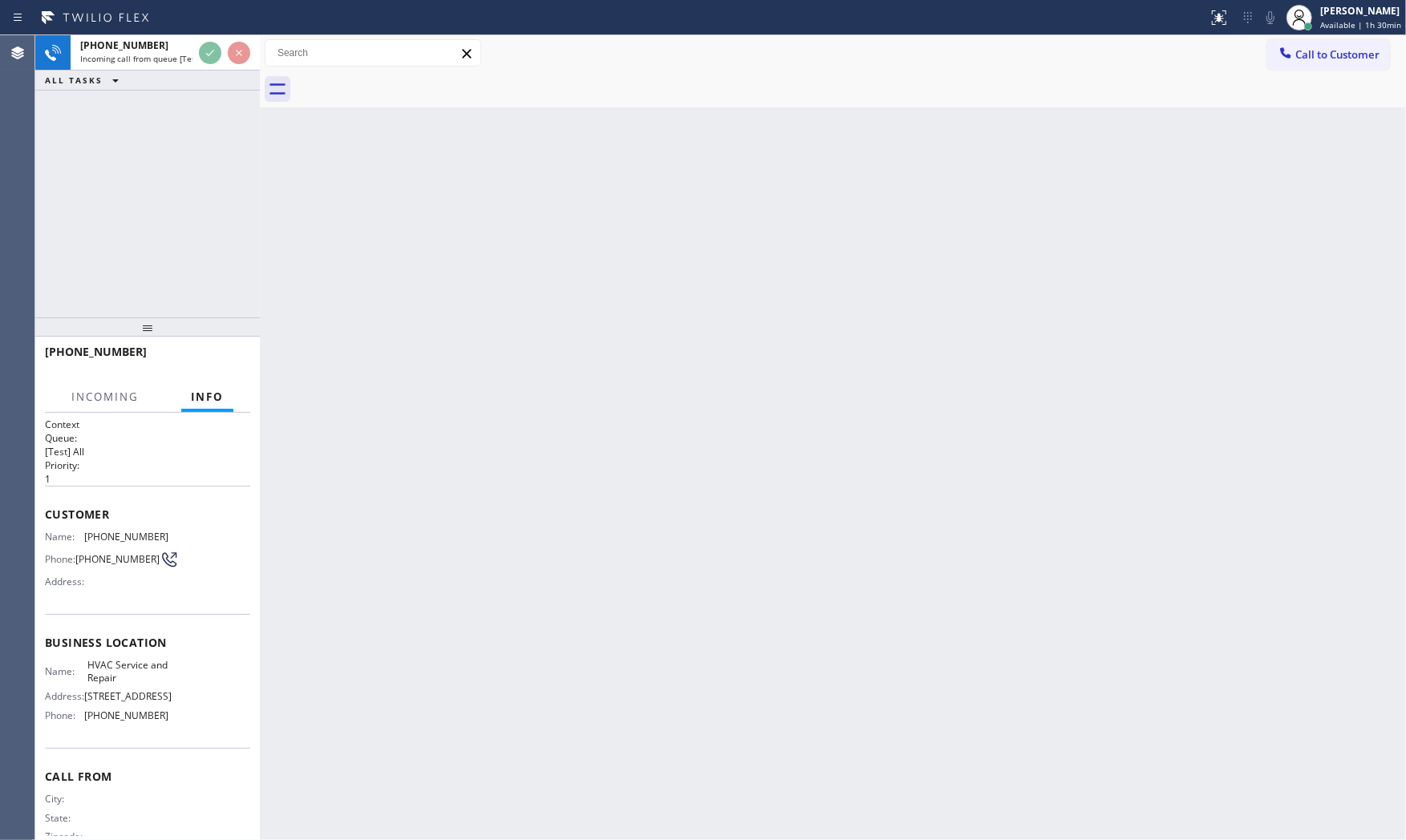
click at [924, 115] on div "Back to Dashboard Change Sender ID Customers Technicians Select a contact Outbo…" at bounding box center [833, 437] width 1146 height 805
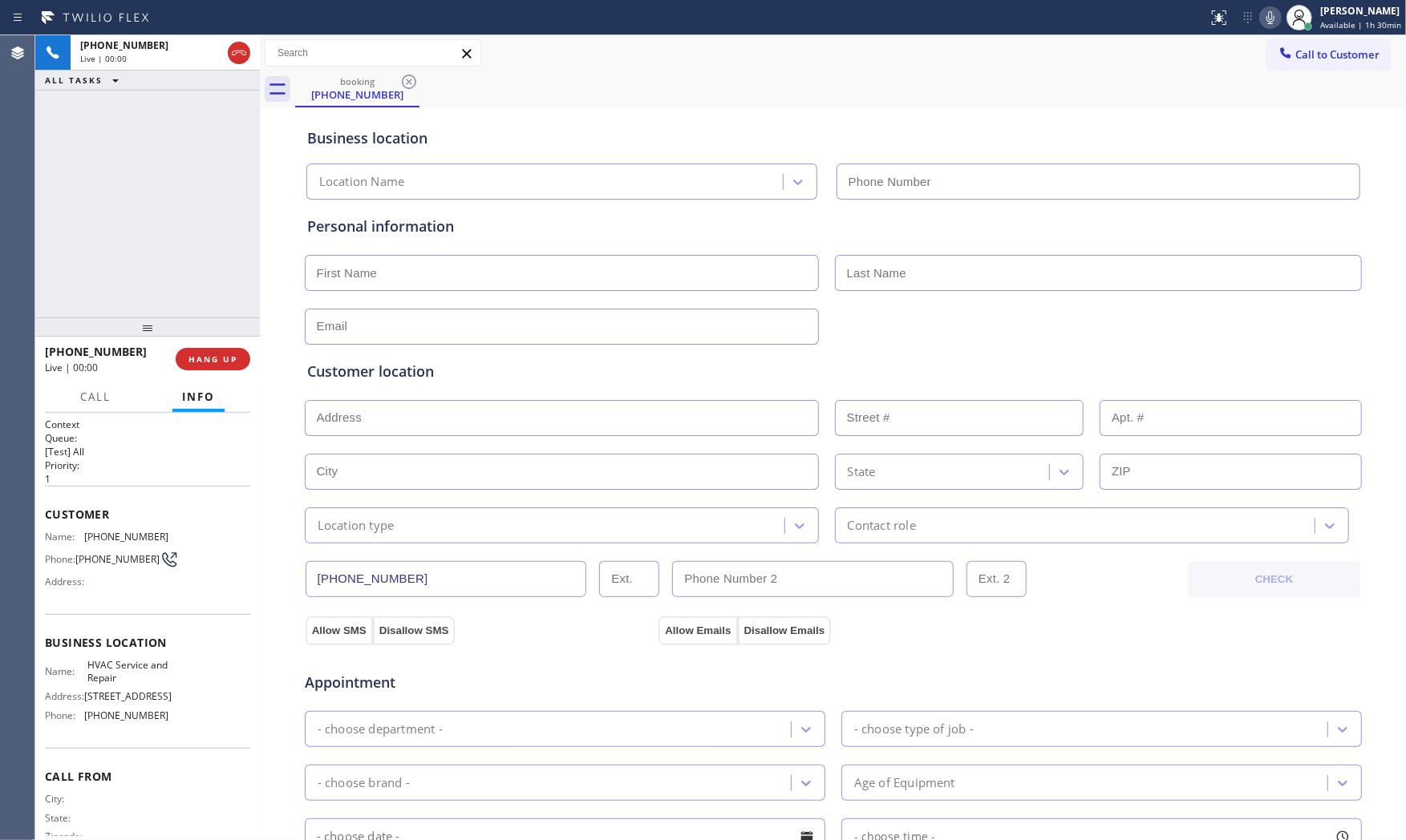
type input "(786) 220-5380"
click at [224, 358] on span "HANG UP" at bounding box center [212, 358] width 49 height 11
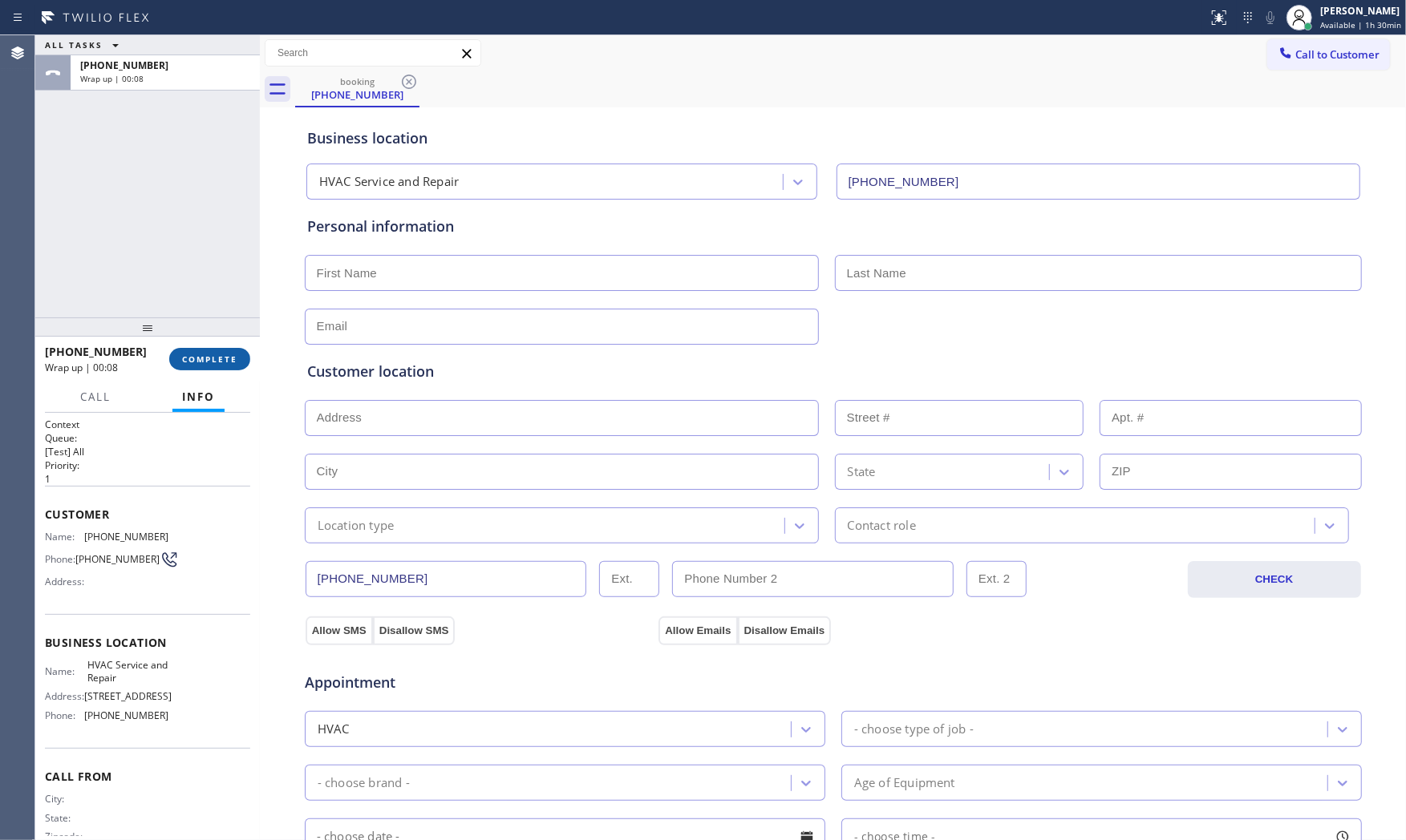
click at [186, 355] on span "COMPLETE" at bounding box center [210, 358] width 56 height 11
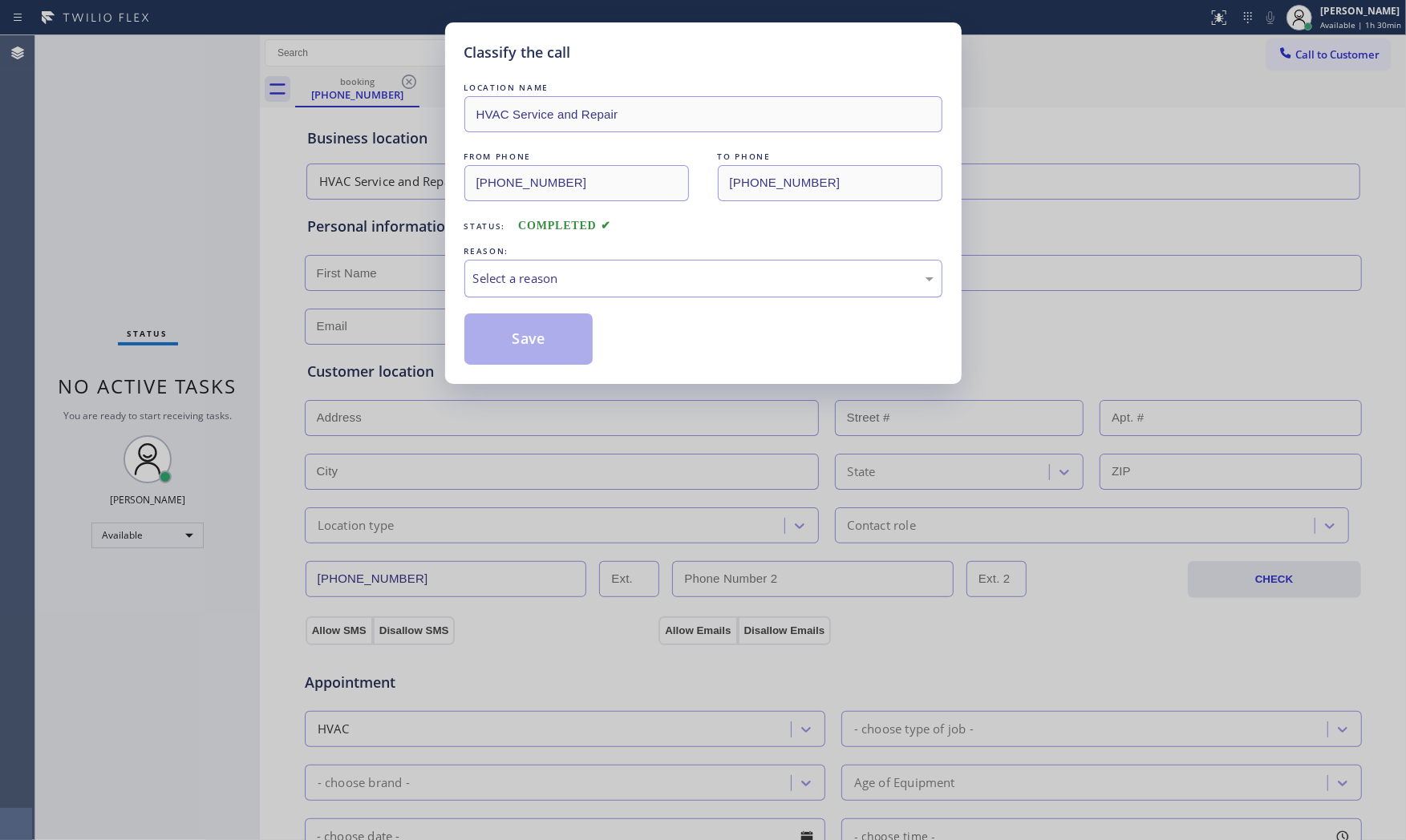
click at [573, 287] on div "Select a reason" at bounding box center [703, 279] width 460 height 19
click at [543, 337] on button "Save" at bounding box center [529, 339] width 129 height 51
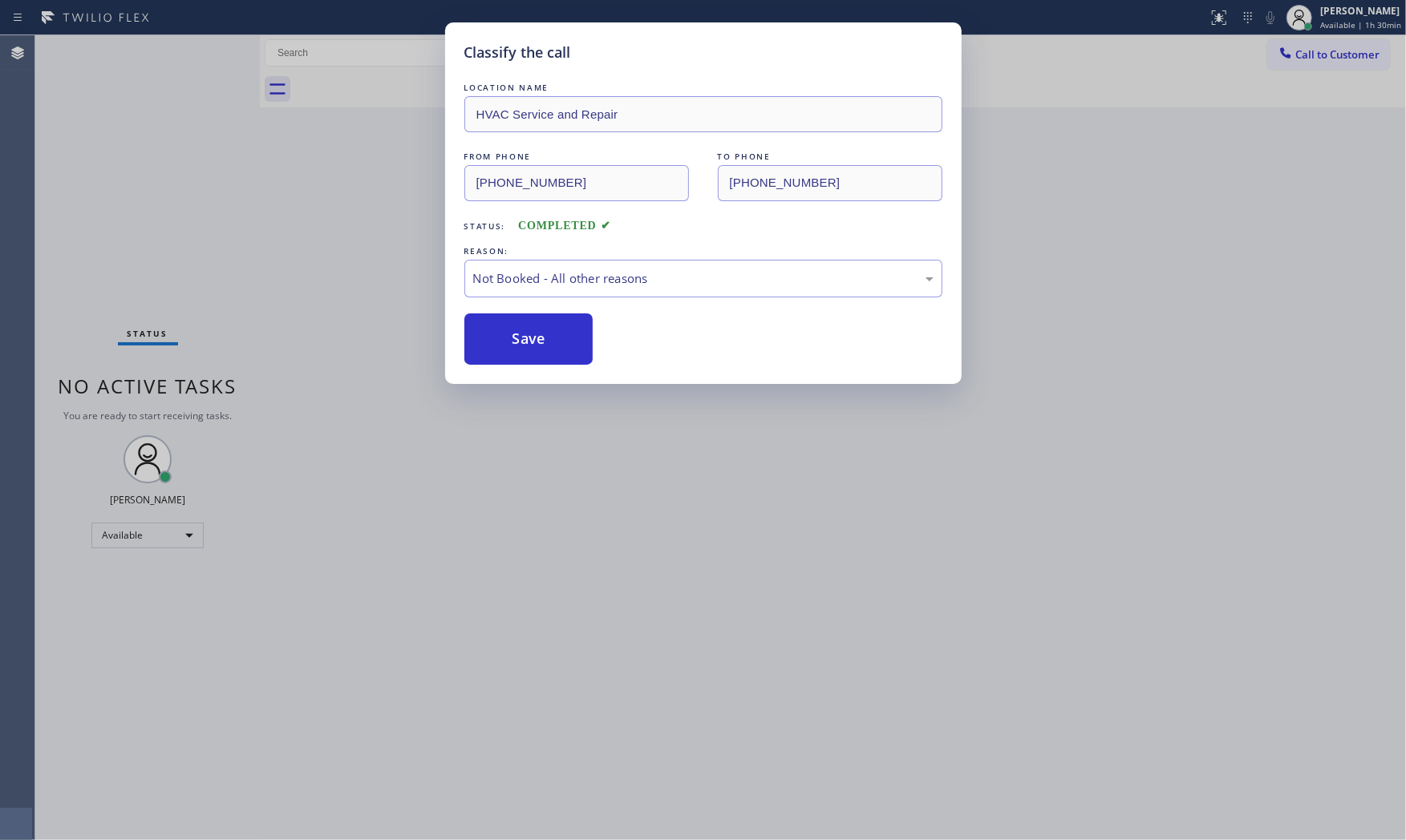
click at [543, 337] on button "Save" at bounding box center [529, 339] width 129 height 51
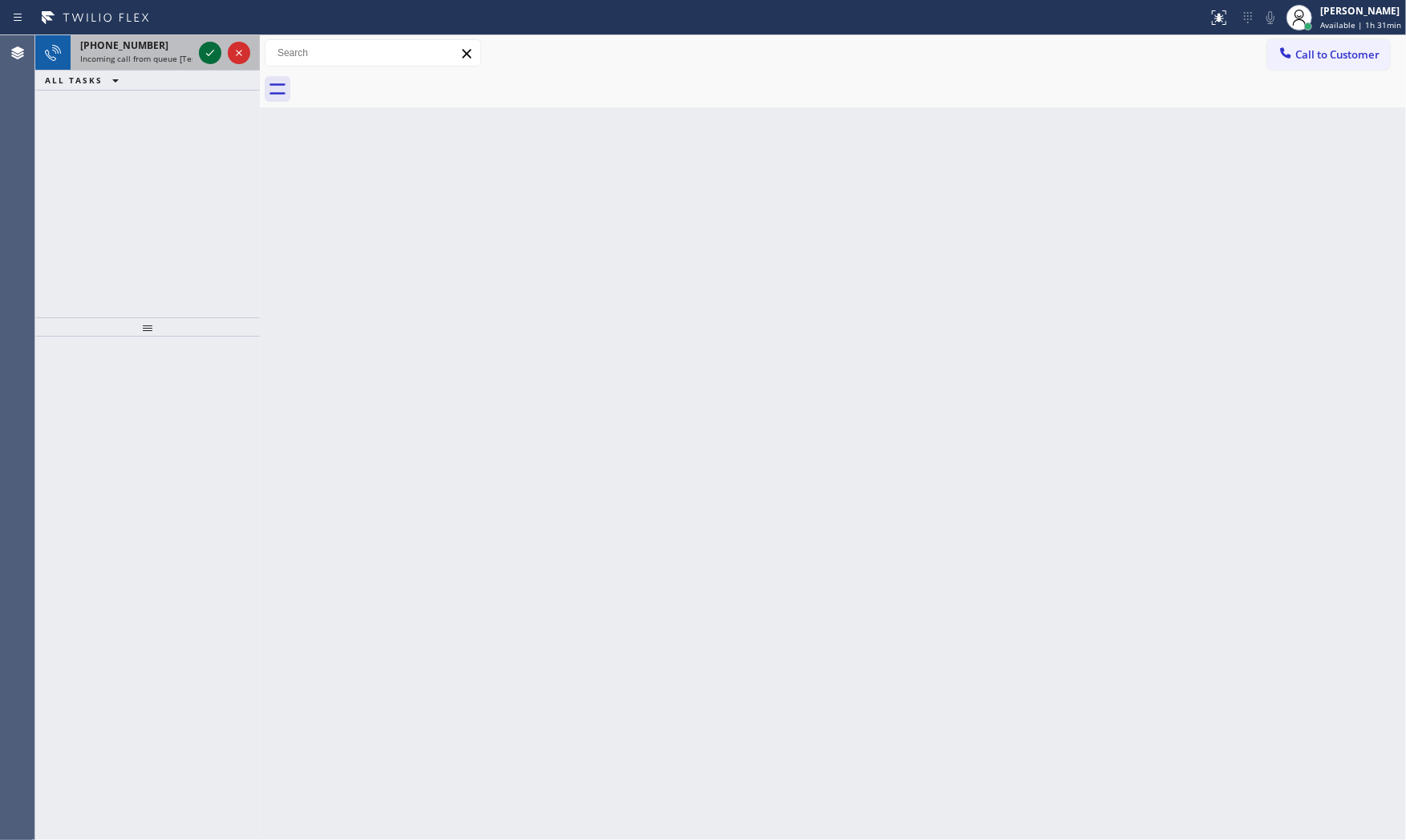
click at [209, 55] on icon at bounding box center [210, 52] width 8 height 6
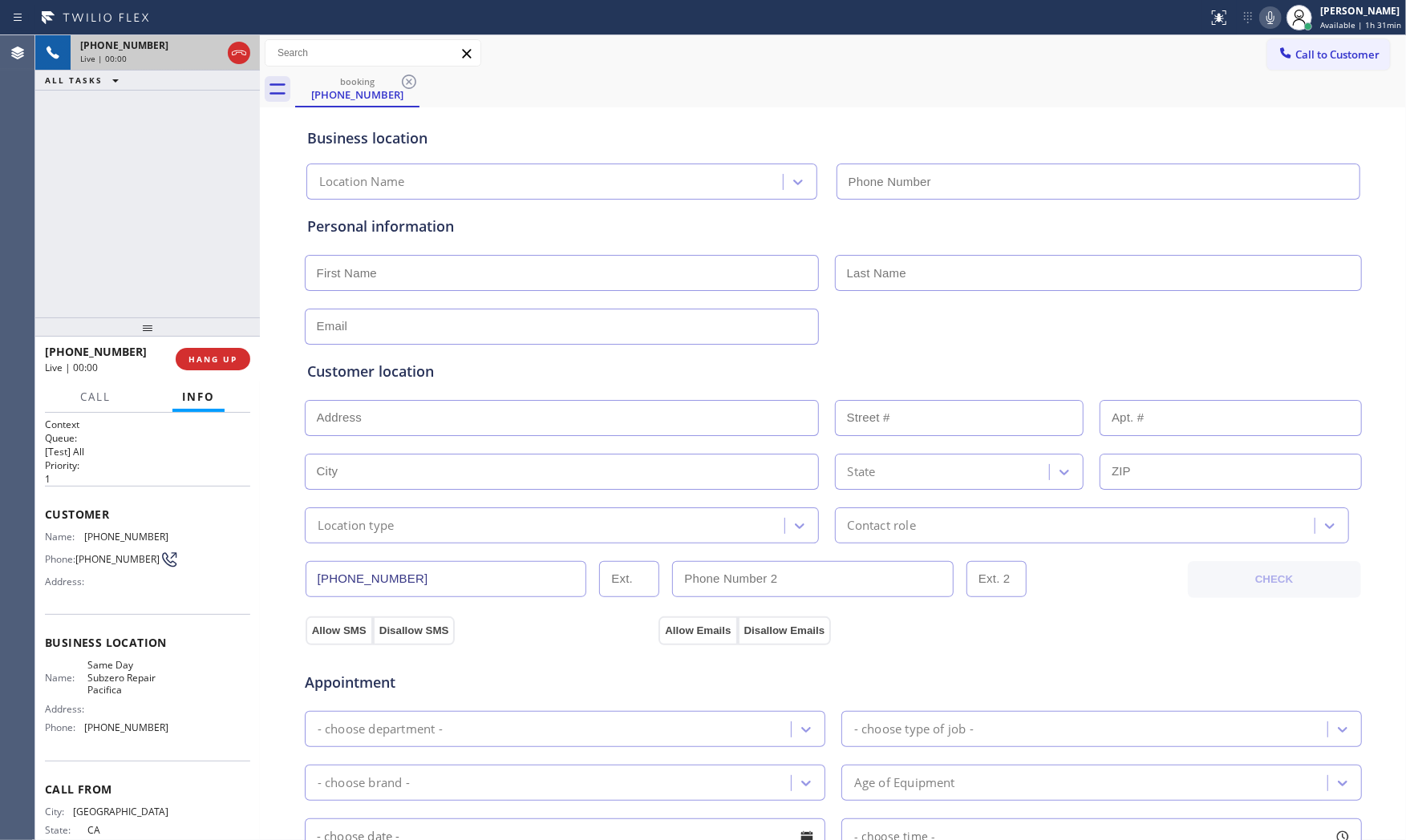
type input "(650) 534-0313"
click at [228, 367] on button "HANG UP" at bounding box center [212, 359] width 74 height 22
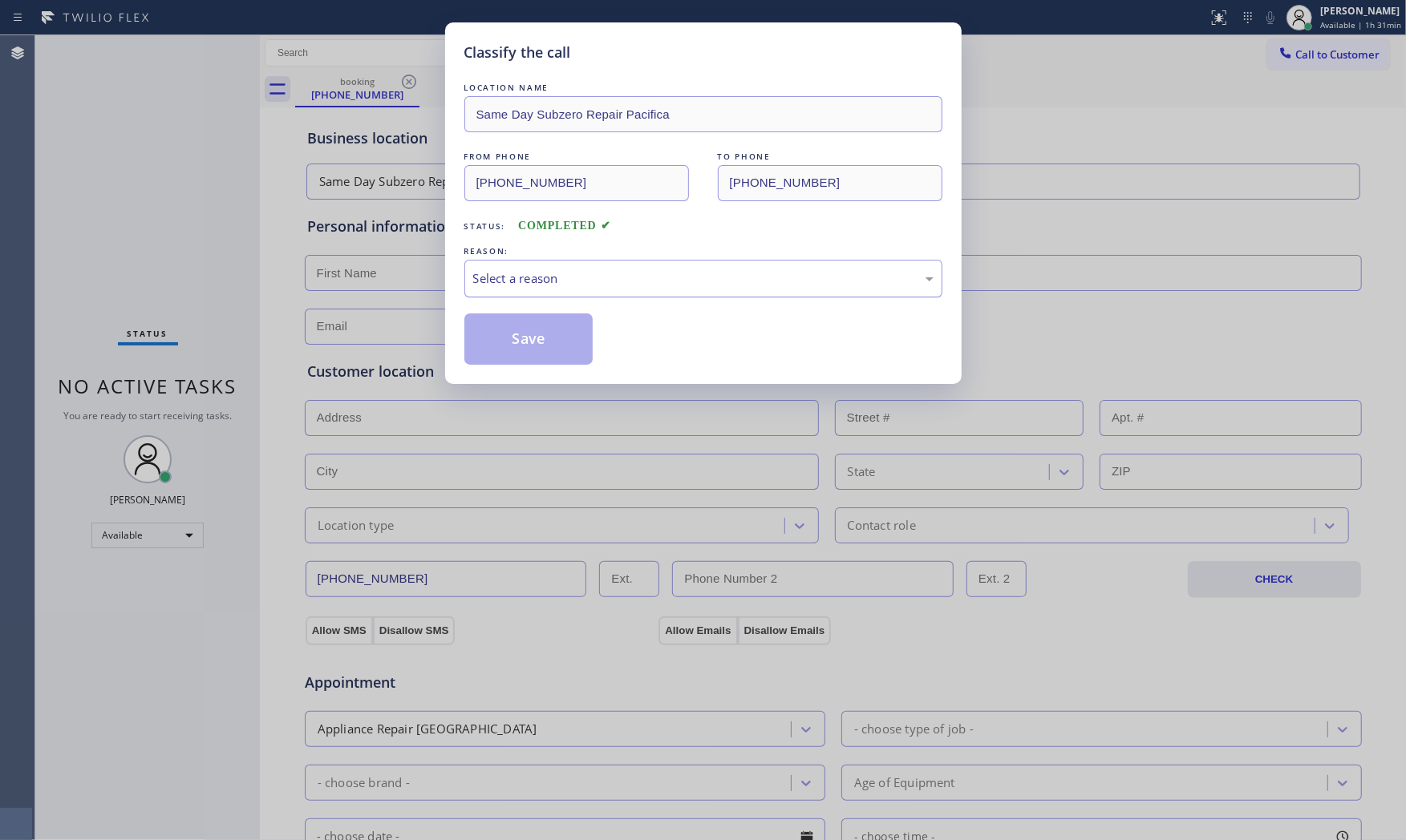
drag, startPoint x: 580, startPoint y: 299, endPoint x: 578, endPoint y: 291, distance: 8.2
click at [580, 299] on div "LOCATION NAME Same Day Subzero Repair Pacifica FROM PHONE (909) 220-4040 TO PHO…" at bounding box center [703, 222] width 478 height 286
click at [576, 287] on div "Select a reason" at bounding box center [703, 279] width 460 height 19
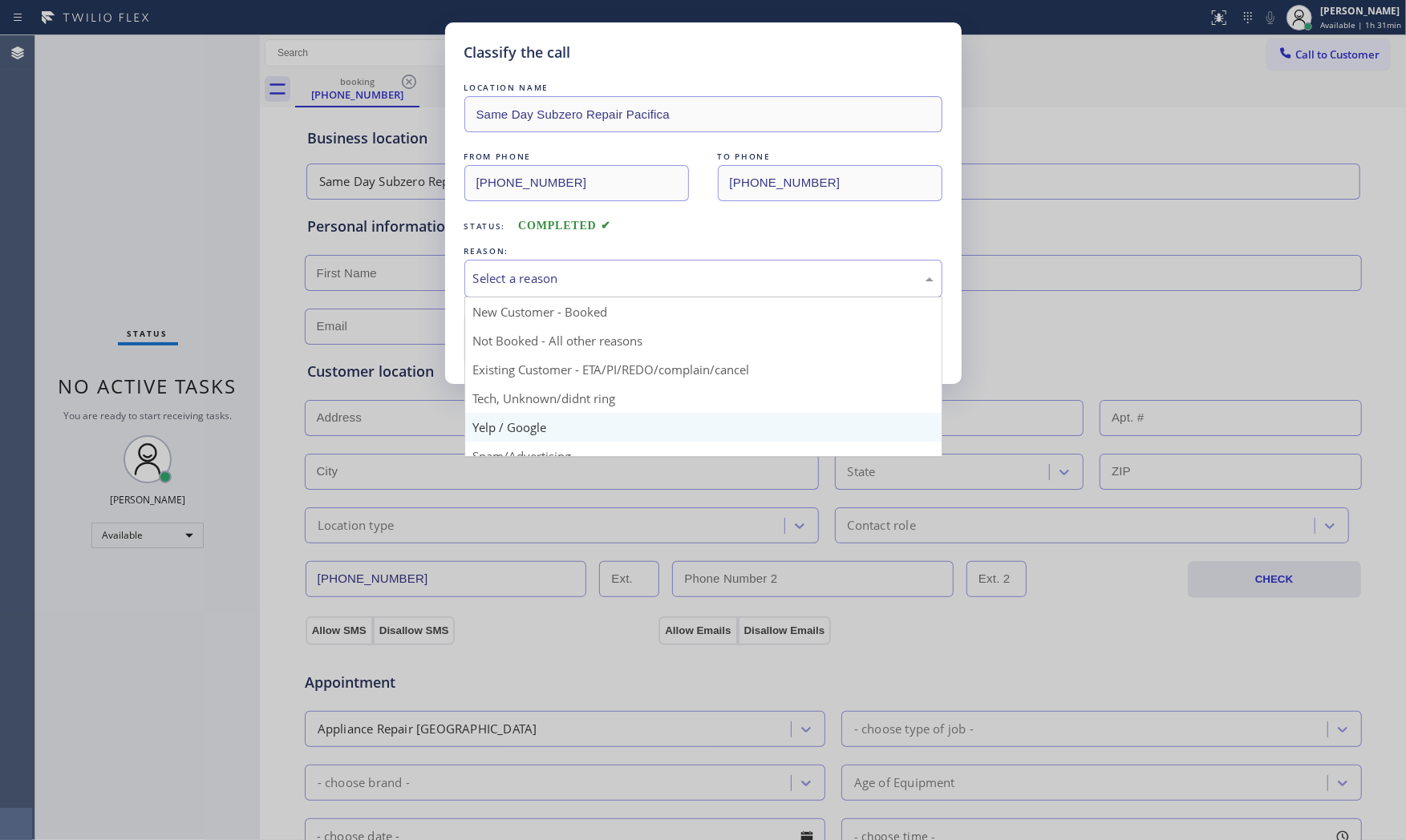
scroll to position [100, 0]
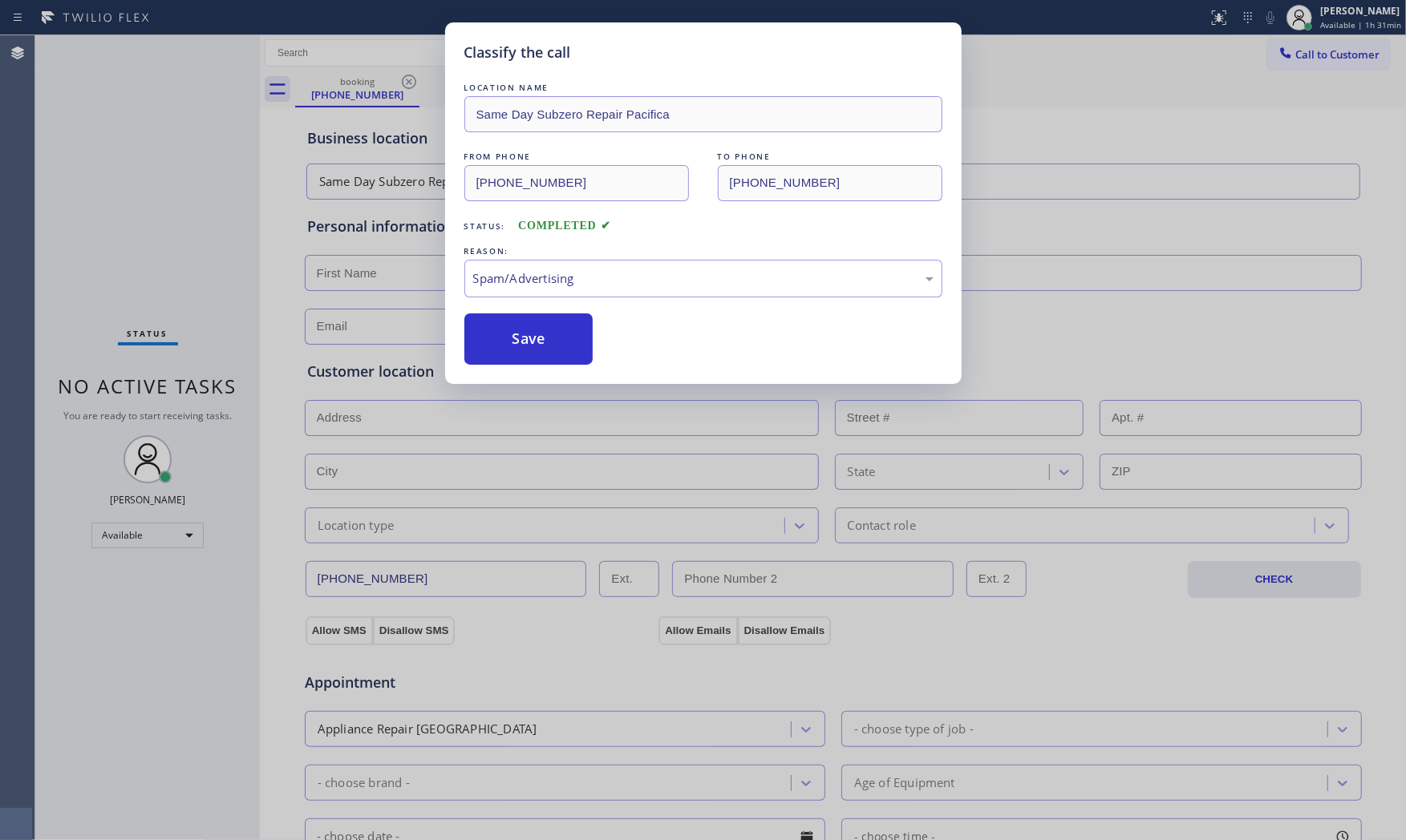
click at [531, 350] on button "Save" at bounding box center [529, 339] width 129 height 51
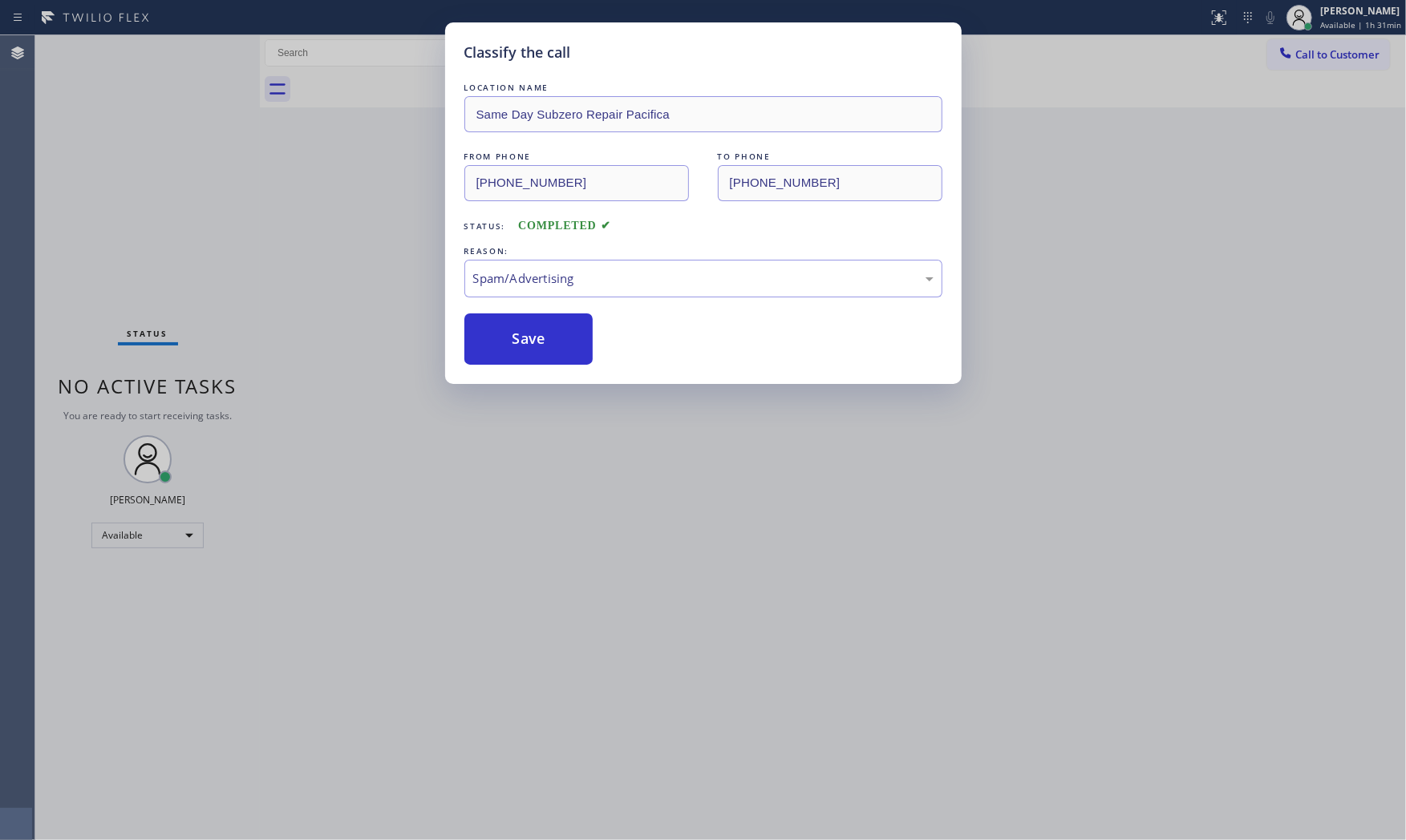
click at [531, 350] on button "Save" at bounding box center [529, 339] width 129 height 51
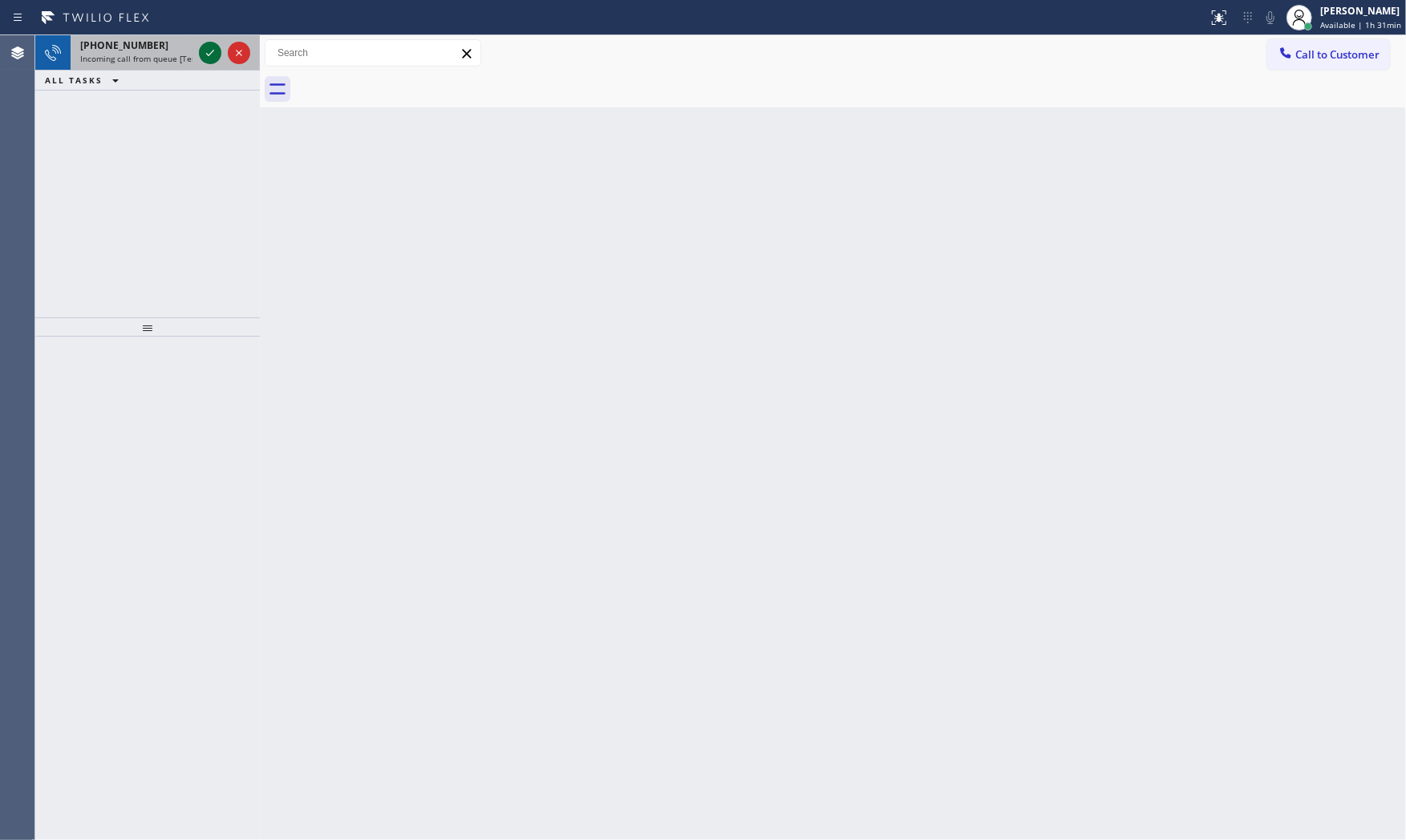
click at [210, 54] on icon at bounding box center [210, 52] width 8 height 6
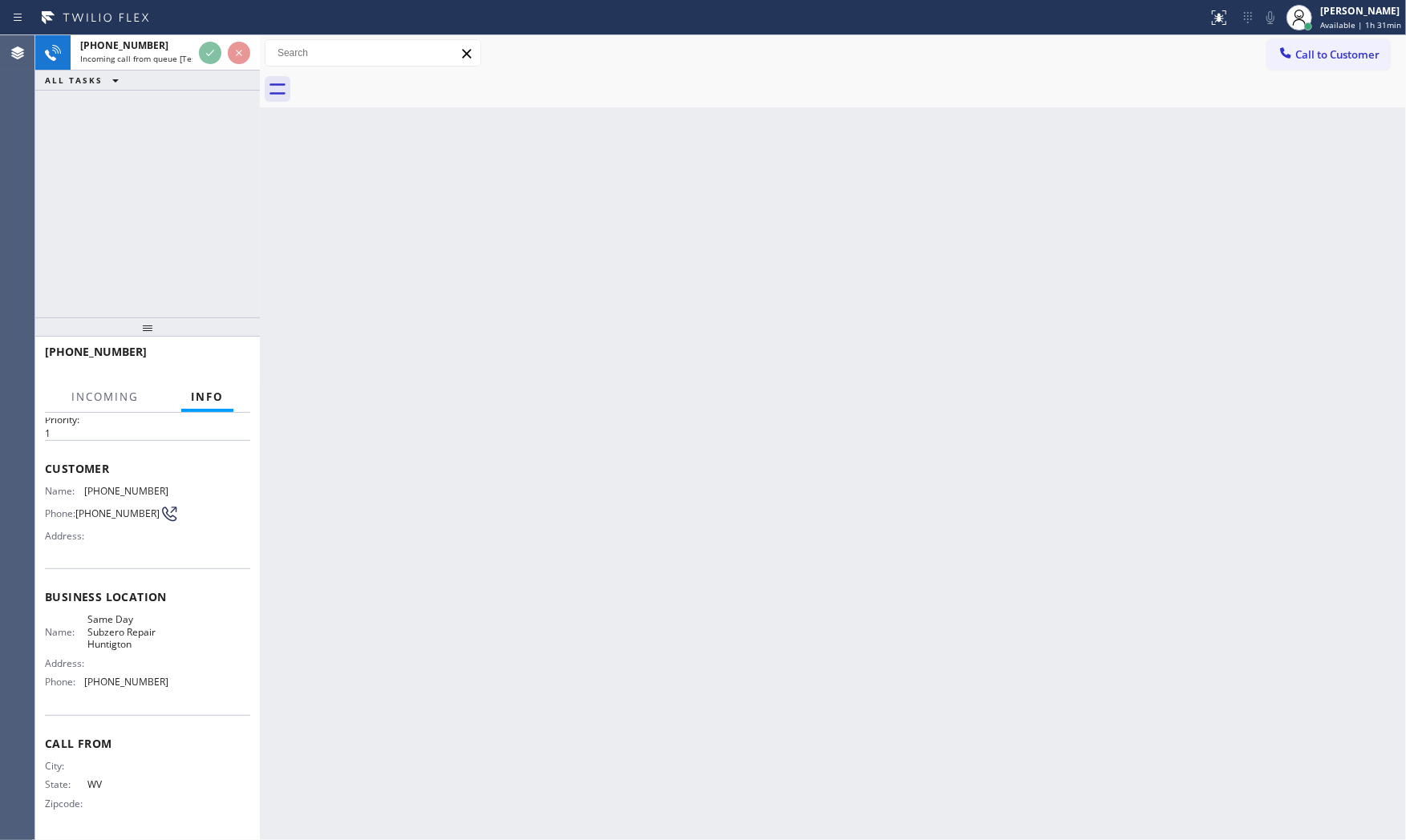
scroll to position [50, 0]
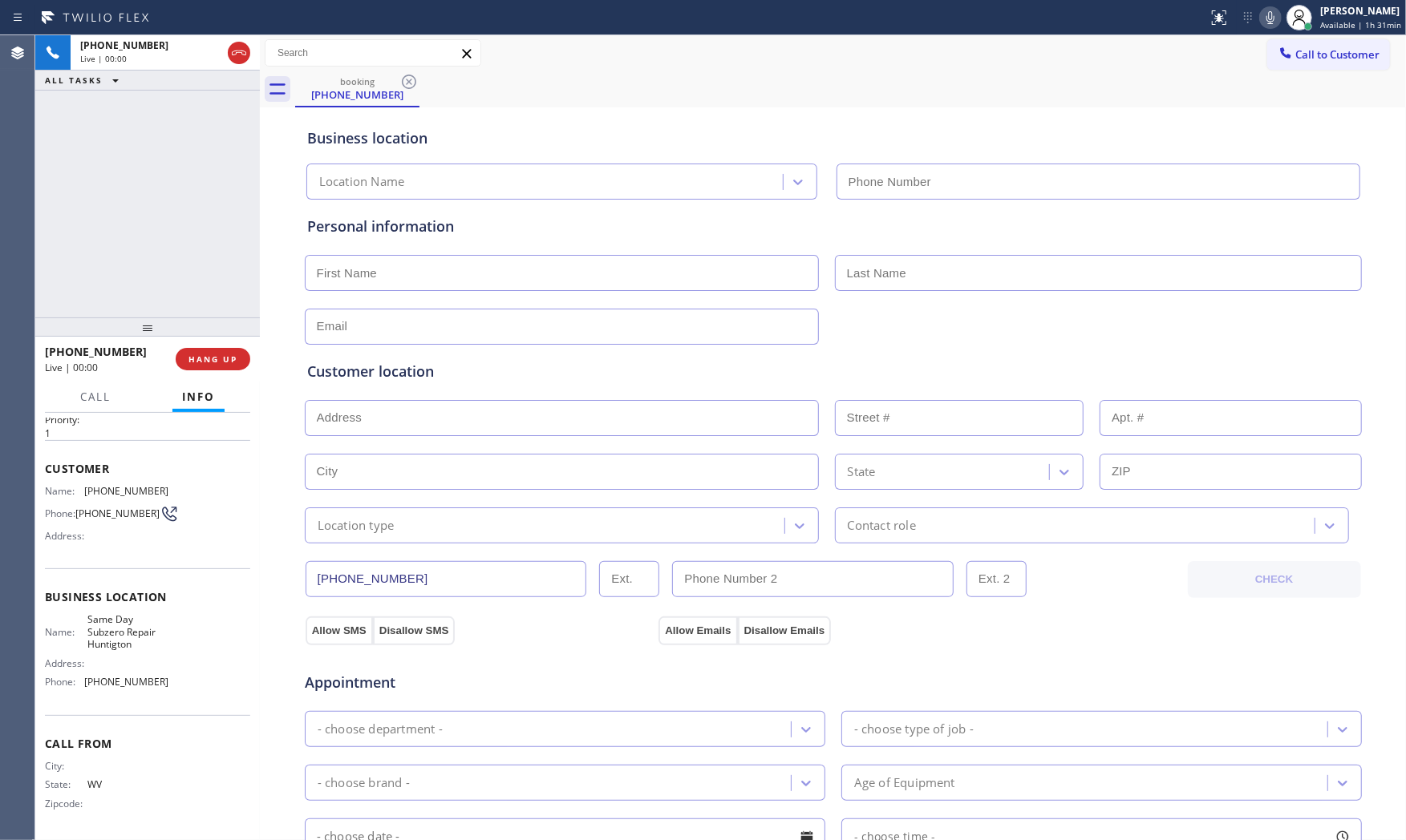
type input "(304) 635-5503"
click at [227, 365] on button "HANG UP" at bounding box center [212, 359] width 74 height 22
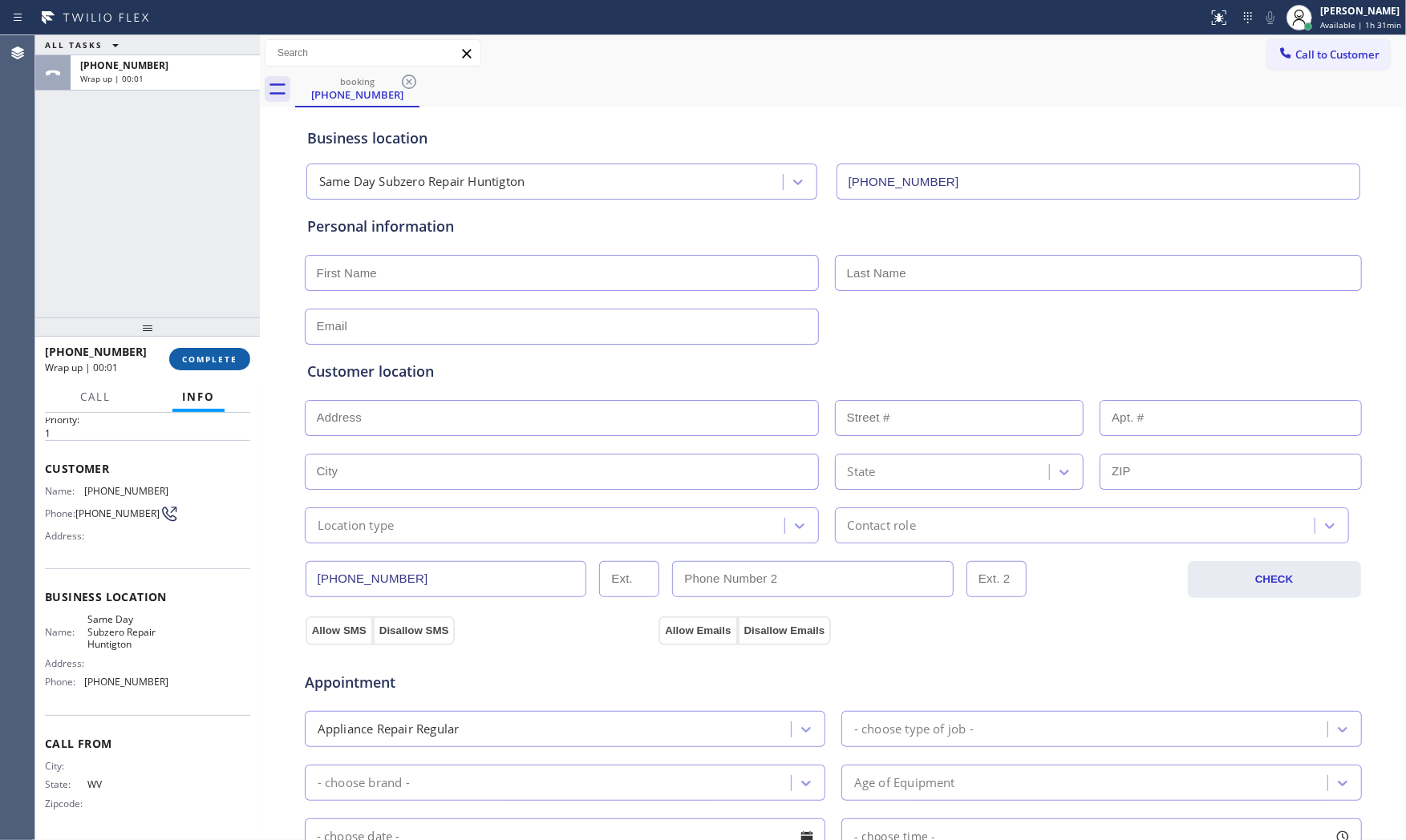
click at [227, 365] on button "COMPLETE" at bounding box center [210, 359] width 81 height 22
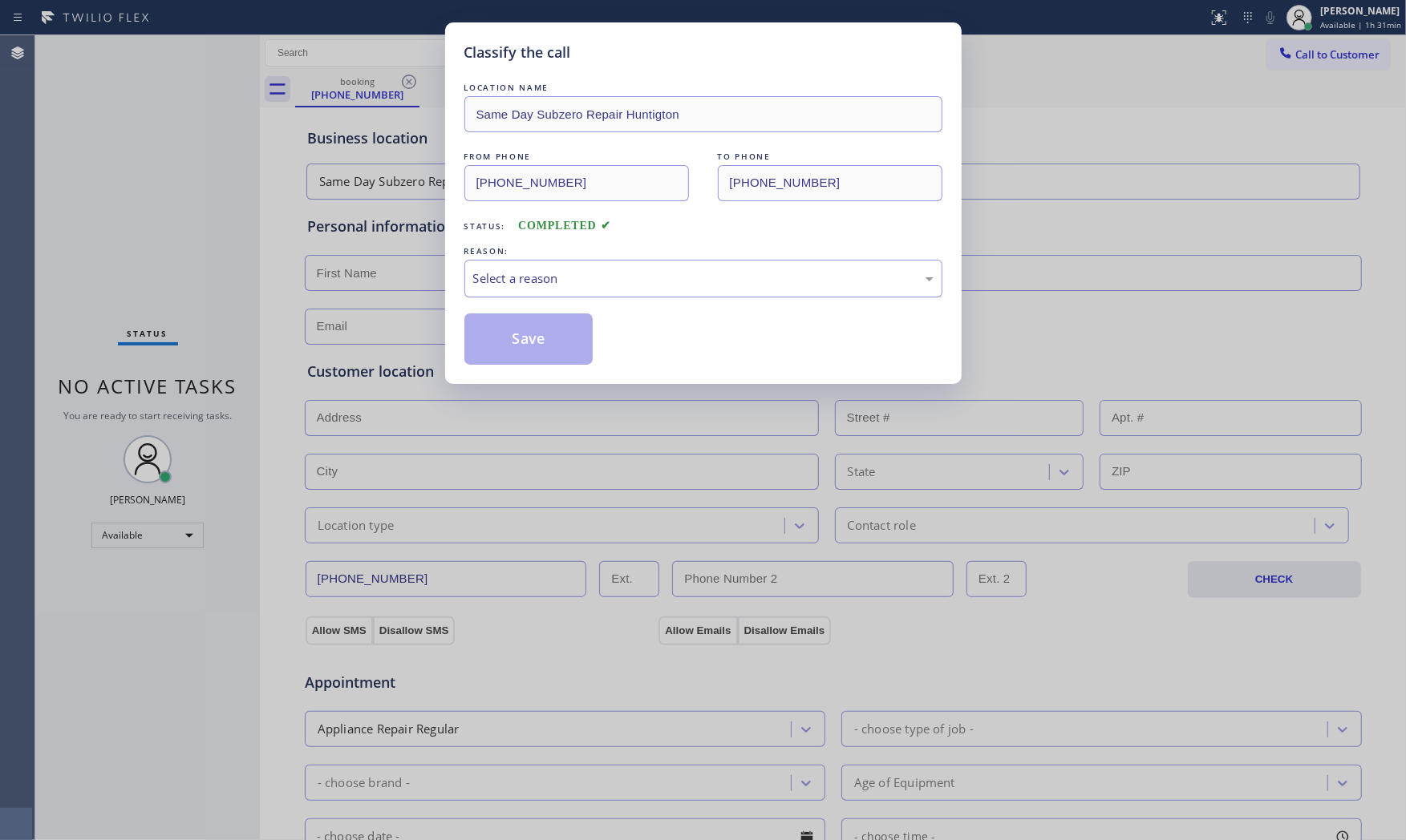
click at [535, 285] on div "Select a reason" at bounding box center [703, 279] width 460 height 19
click at [522, 348] on button "Save" at bounding box center [529, 339] width 129 height 51
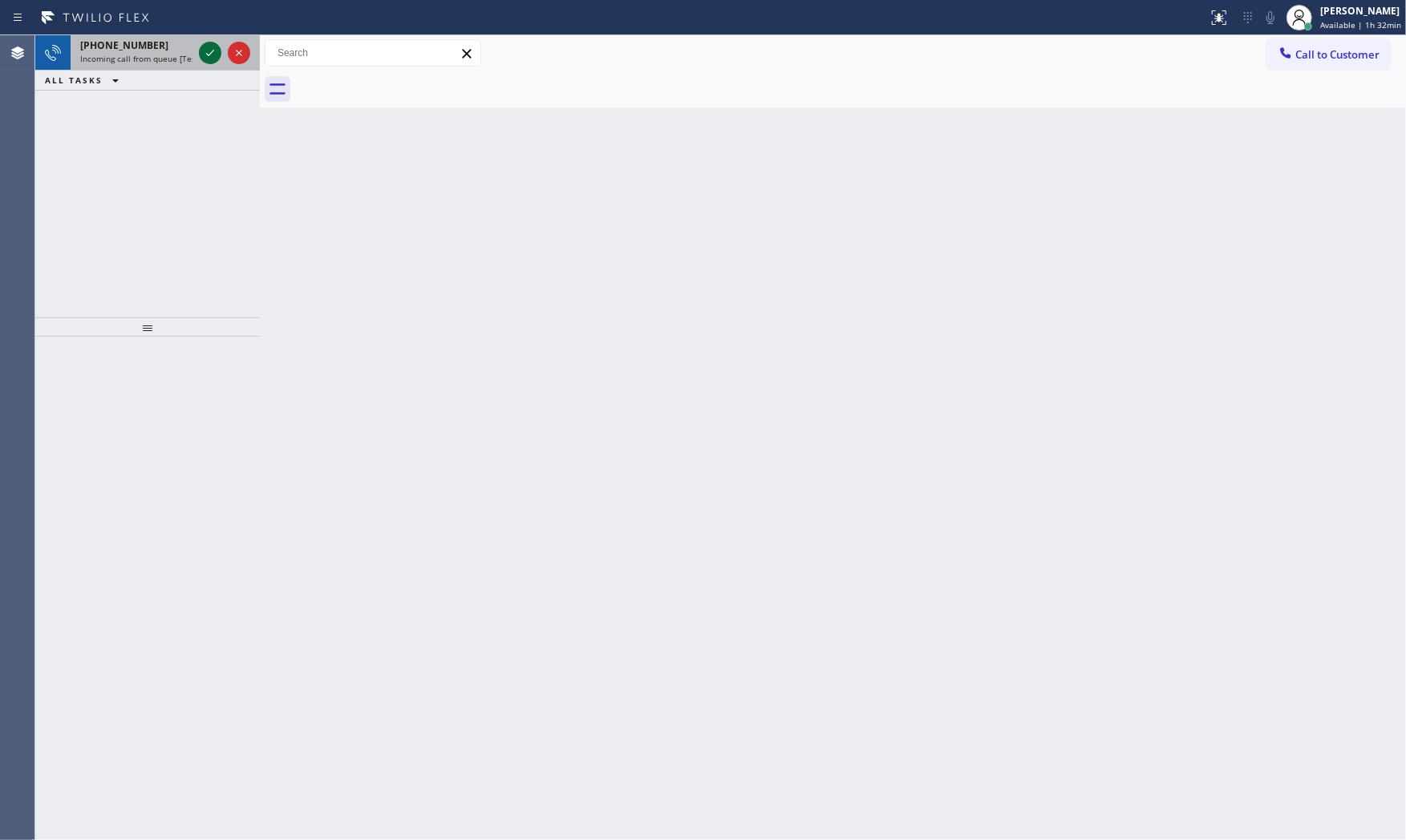
click at [215, 53] on icon at bounding box center [210, 53] width 19 height 19
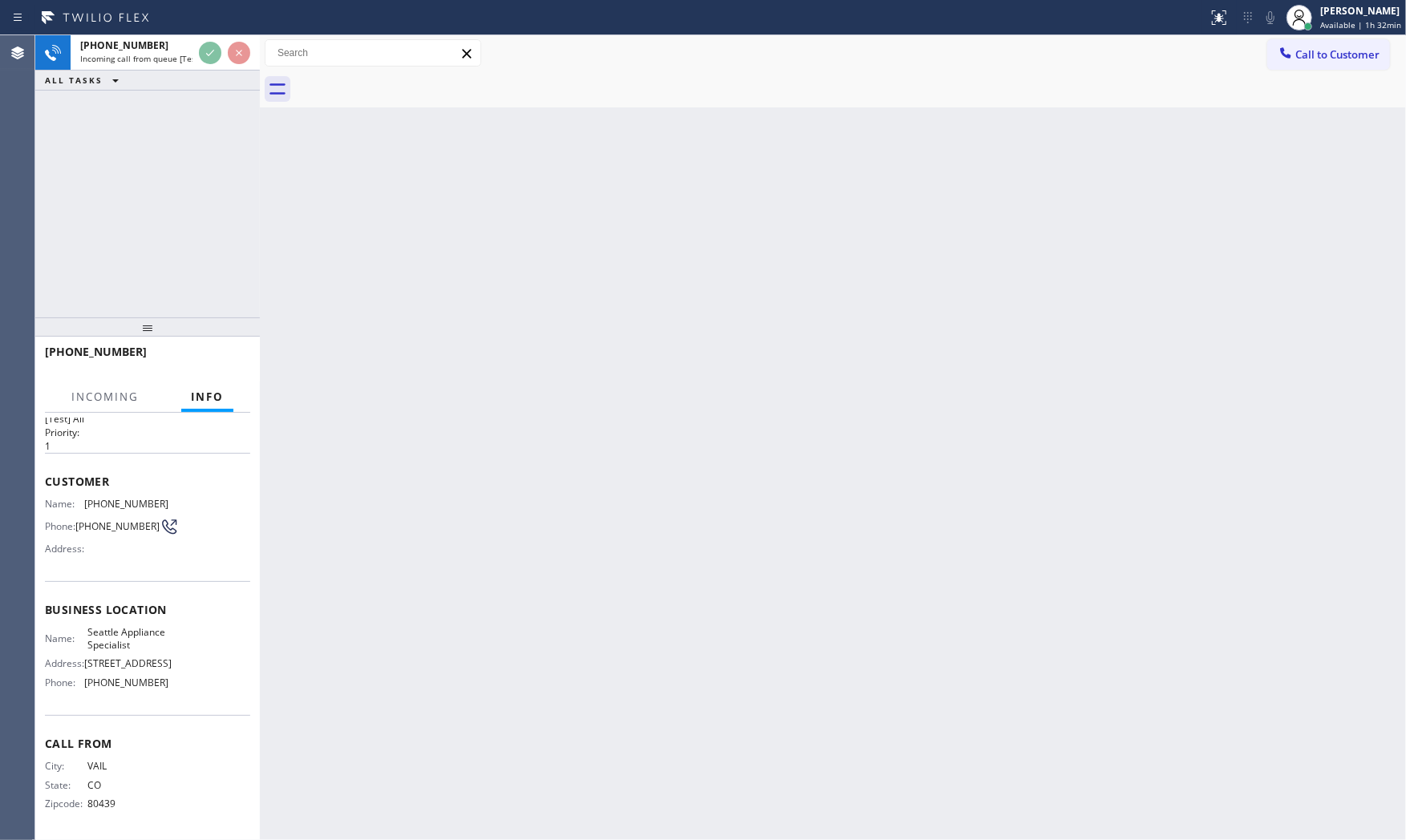
scroll to position [50, 0]
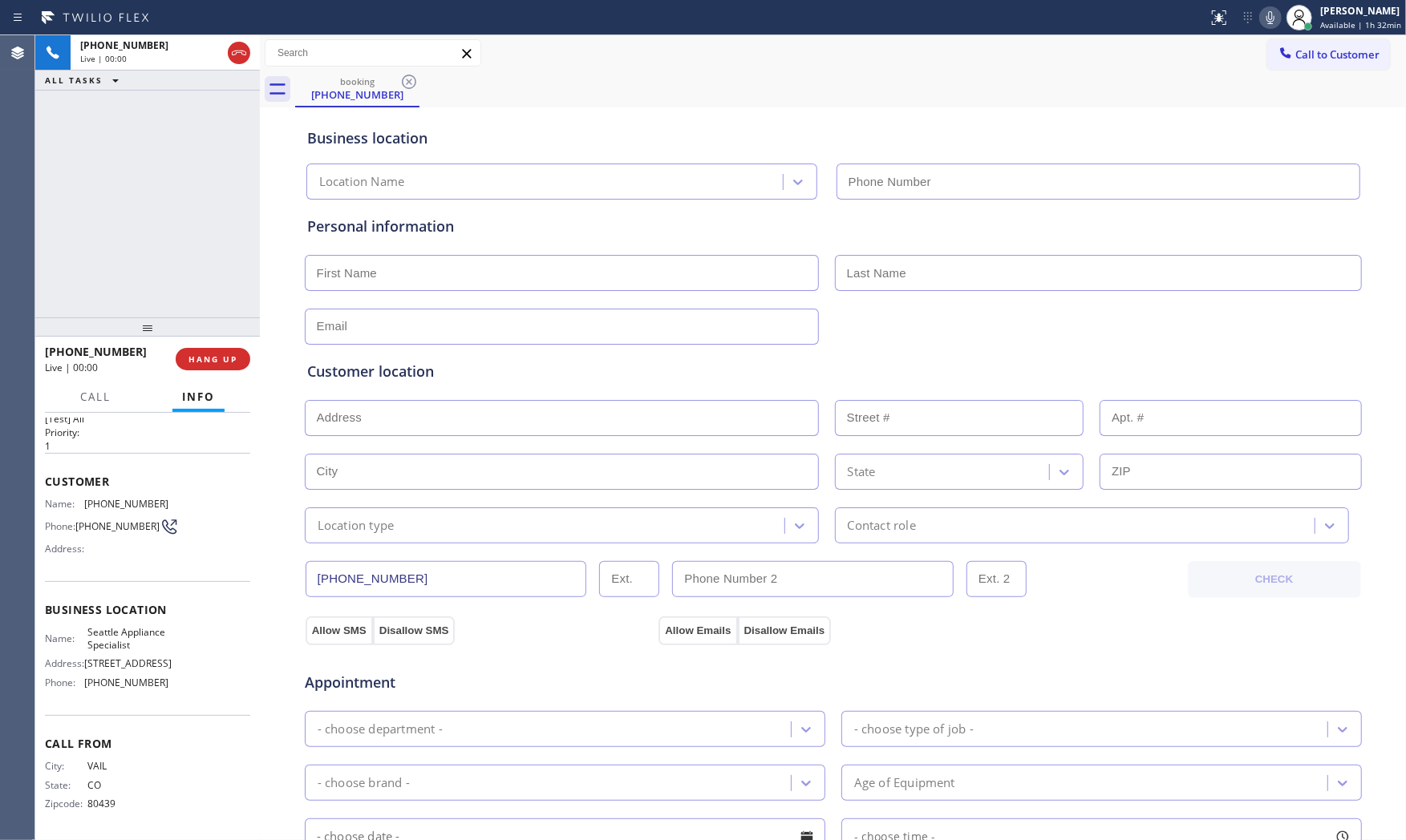
type input "(206) 445-7361"
click at [1263, 13] on icon at bounding box center [1270, 17] width 19 height 19
click at [1263, 12] on icon at bounding box center [1270, 17] width 19 height 19
click at [1277, 19] on icon at bounding box center [1270, 17] width 19 height 19
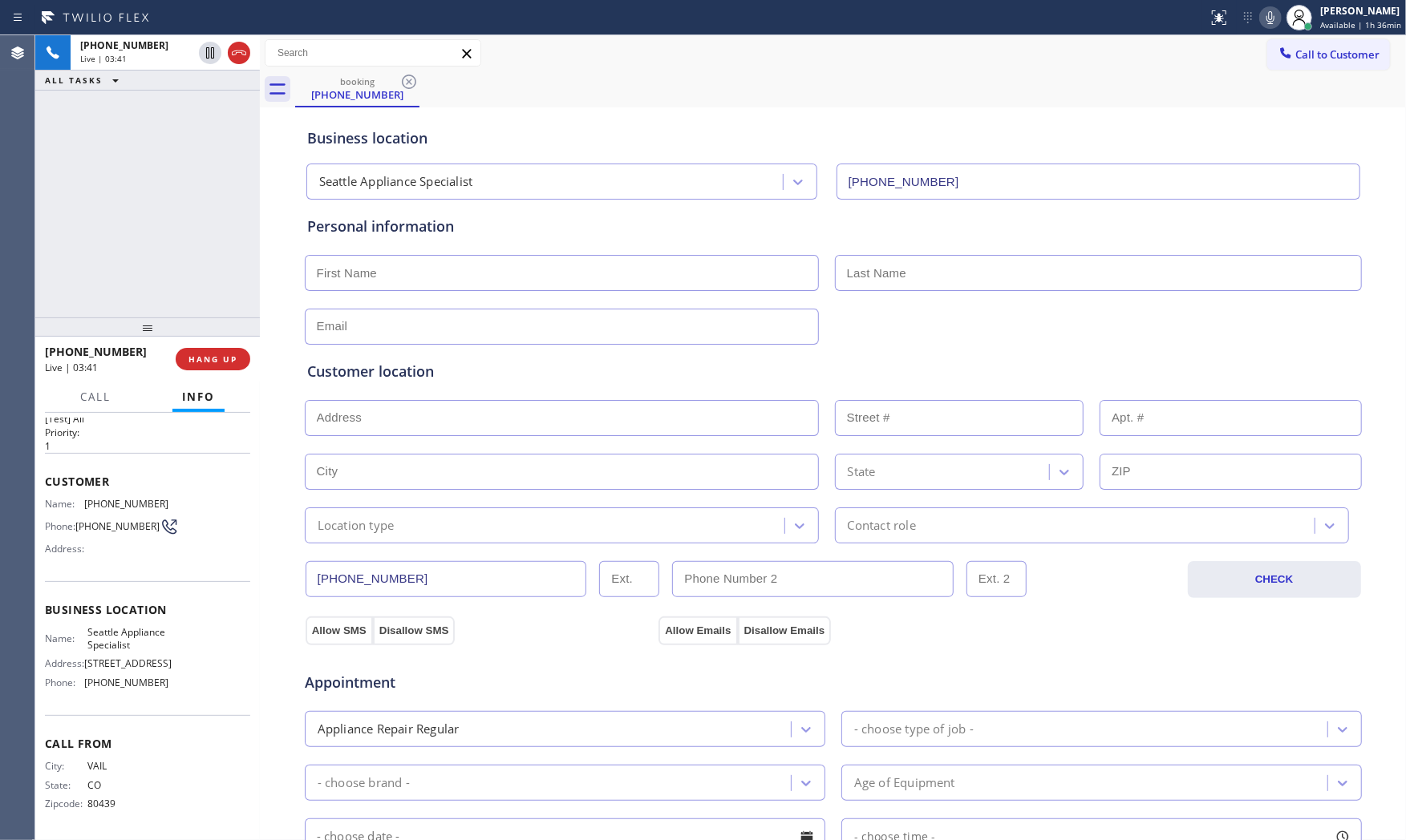
click at [1277, 19] on icon at bounding box center [1270, 17] width 19 height 19
click at [1273, 19] on icon at bounding box center [1270, 17] width 19 height 19
click at [1264, 22] on icon at bounding box center [1270, 17] width 19 height 19
click at [1264, 21] on icon at bounding box center [1270, 17] width 19 height 19
click at [1261, 20] on icon at bounding box center [1270, 17] width 19 height 19
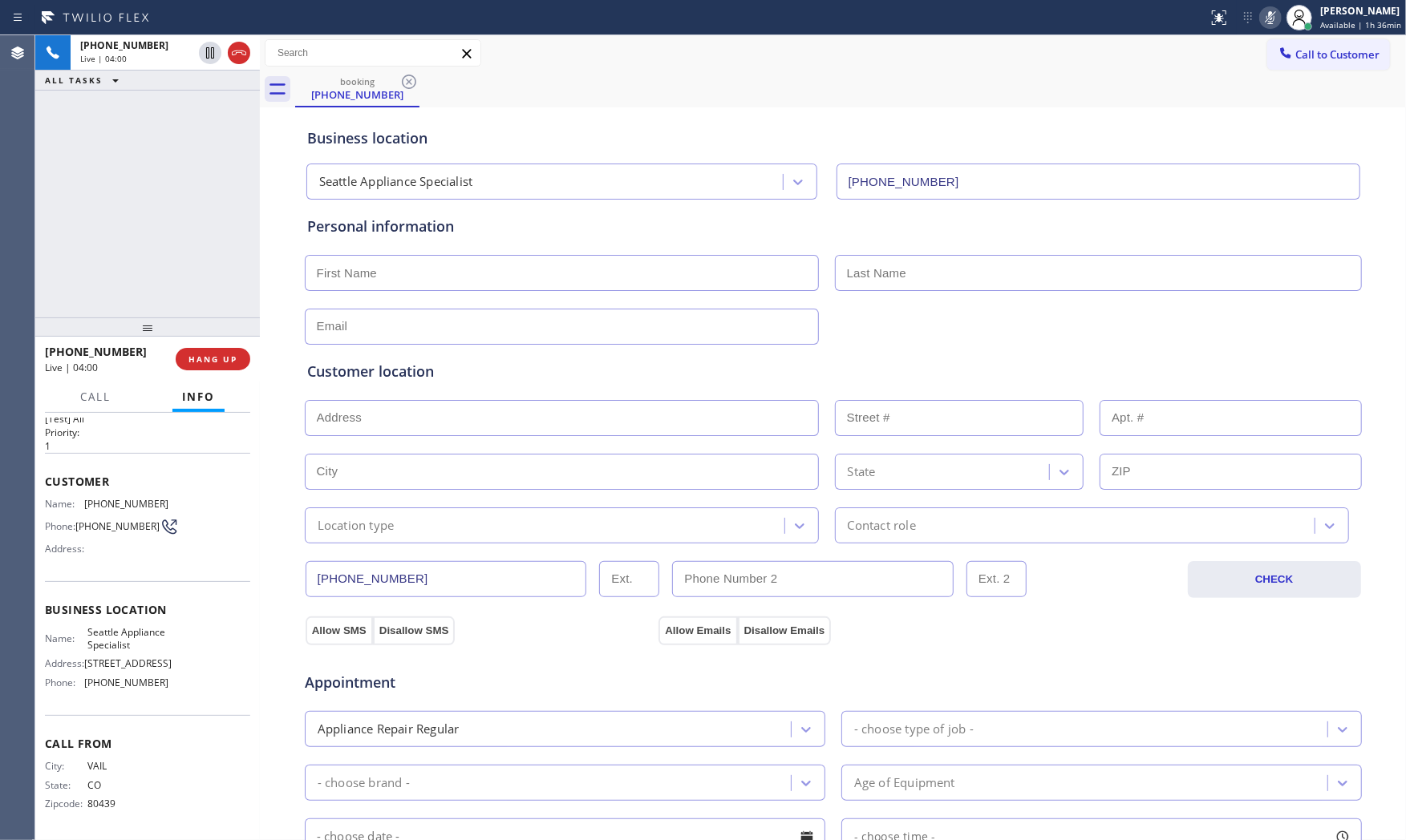
click at [1261, 20] on icon at bounding box center [1270, 17] width 19 height 19
click at [1267, 27] on icon at bounding box center [1270, 17] width 19 height 19
click at [1266, 27] on icon at bounding box center [1270, 17] width 19 height 19
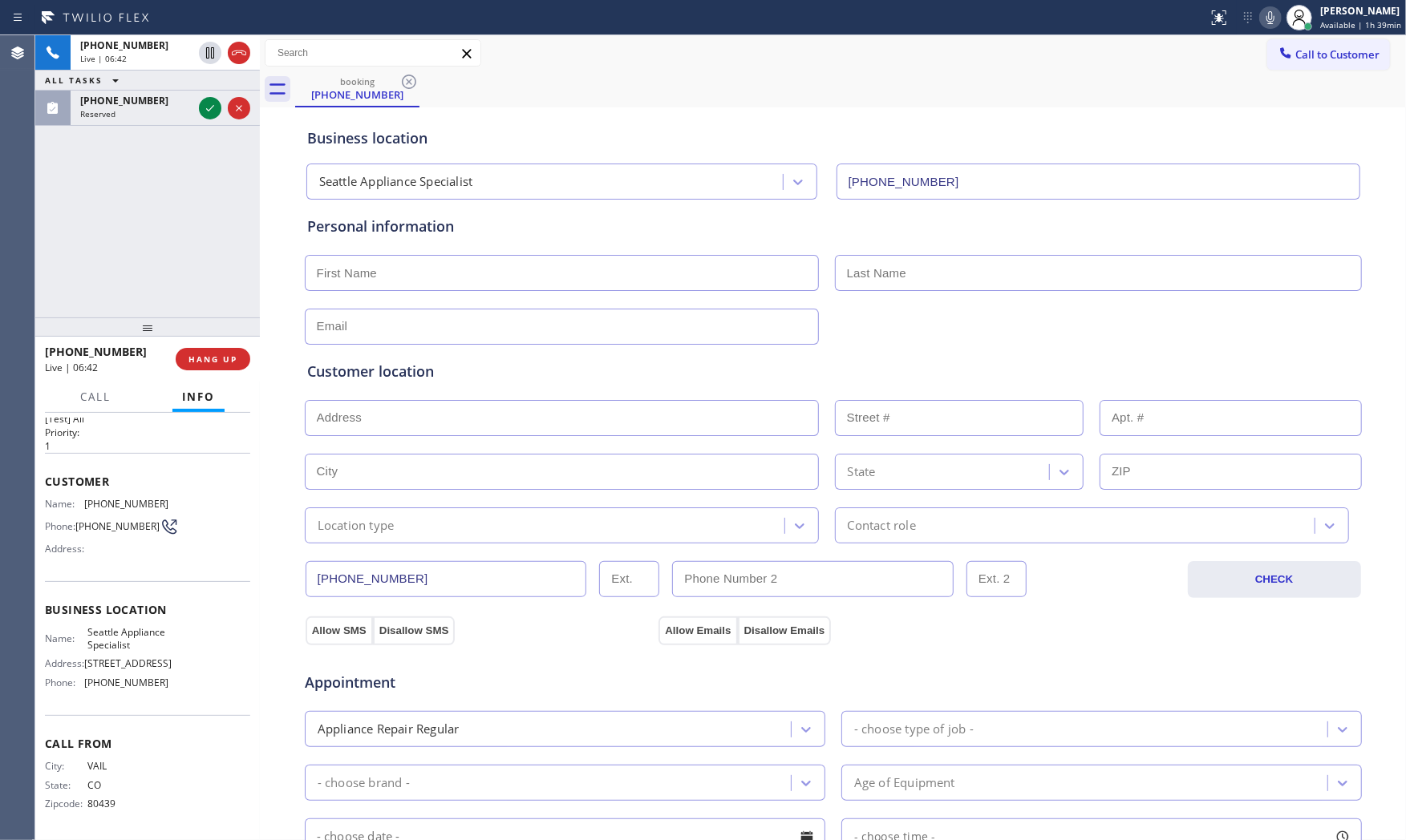
click at [1256, 3] on div "Status report No issues detected If you experience an issue, please download th…" at bounding box center [1303, 17] width 205 height 35
click at [1264, 13] on icon at bounding box center [1270, 17] width 19 height 19
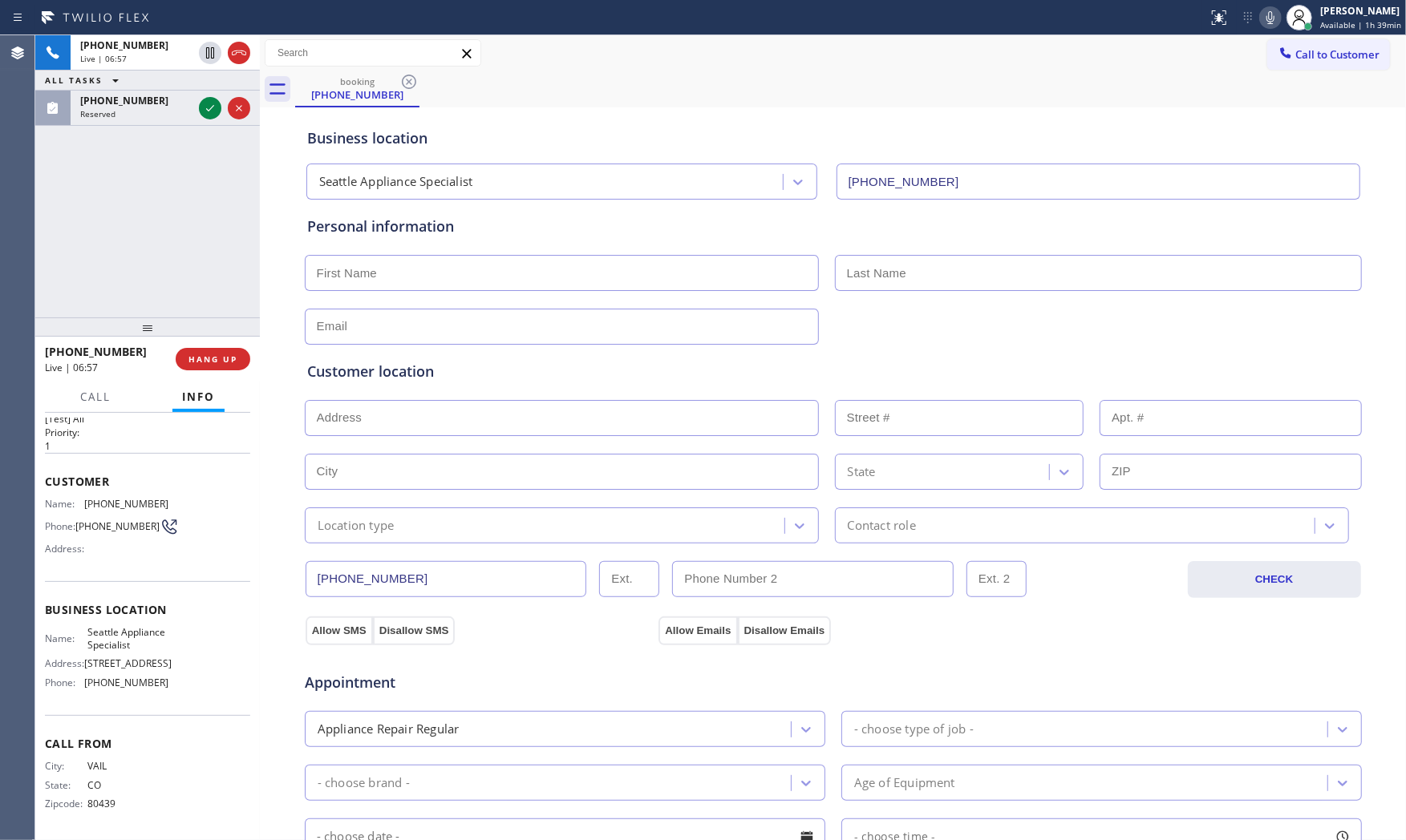
click at [1267, 11] on icon at bounding box center [1270, 17] width 8 height 13
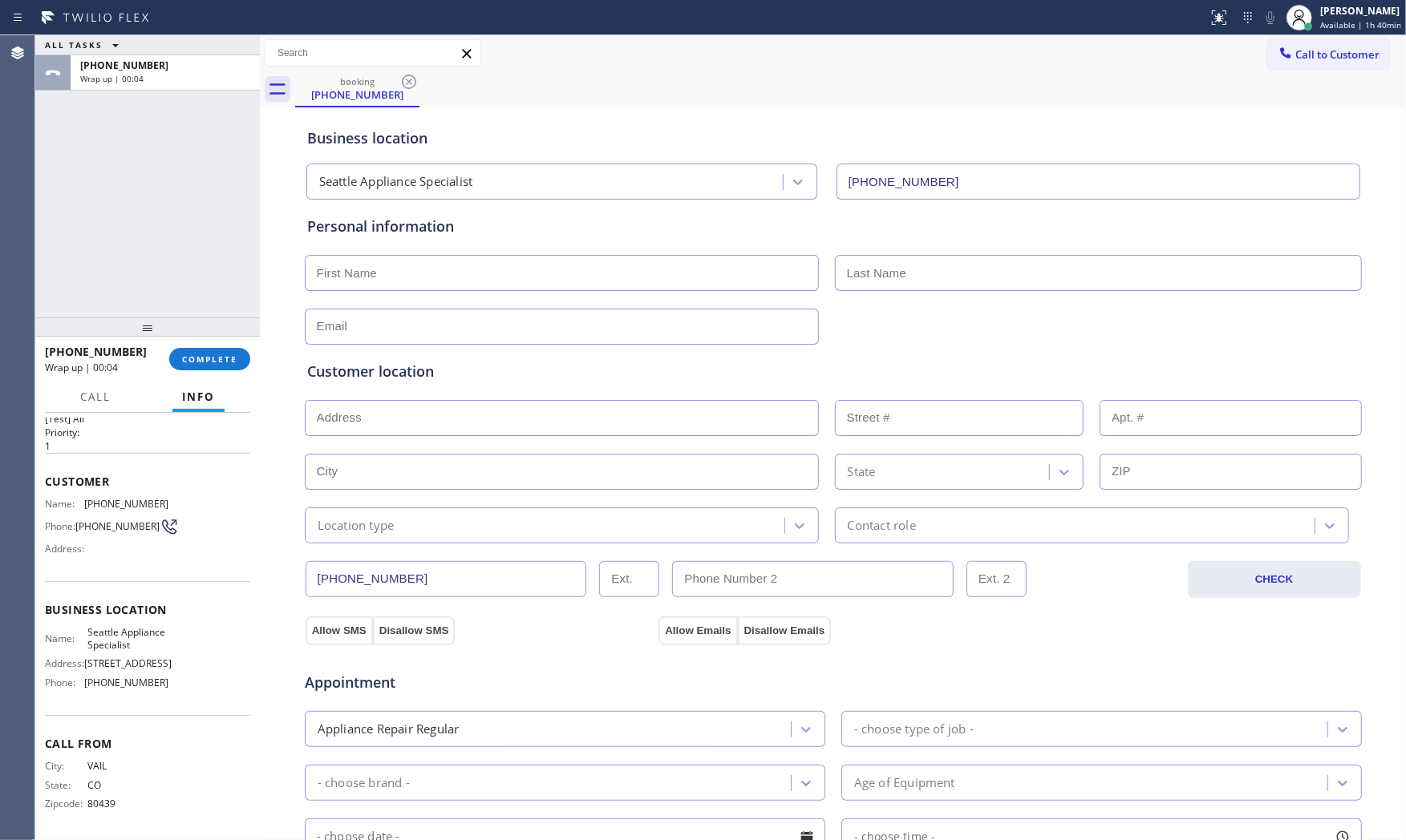
click at [578, 270] on input "text" at bounding box center [561, 273] width 514 height 36
paste input "Gregory"
type input "Gregory"
drag, startPoint x: 956, startPoint y: 255, endPoint x: 950, endPoint y: 265, distance: 11.7
click at [951, 263] on input "text" at bounding box center [1099, 273] width 527 height 36
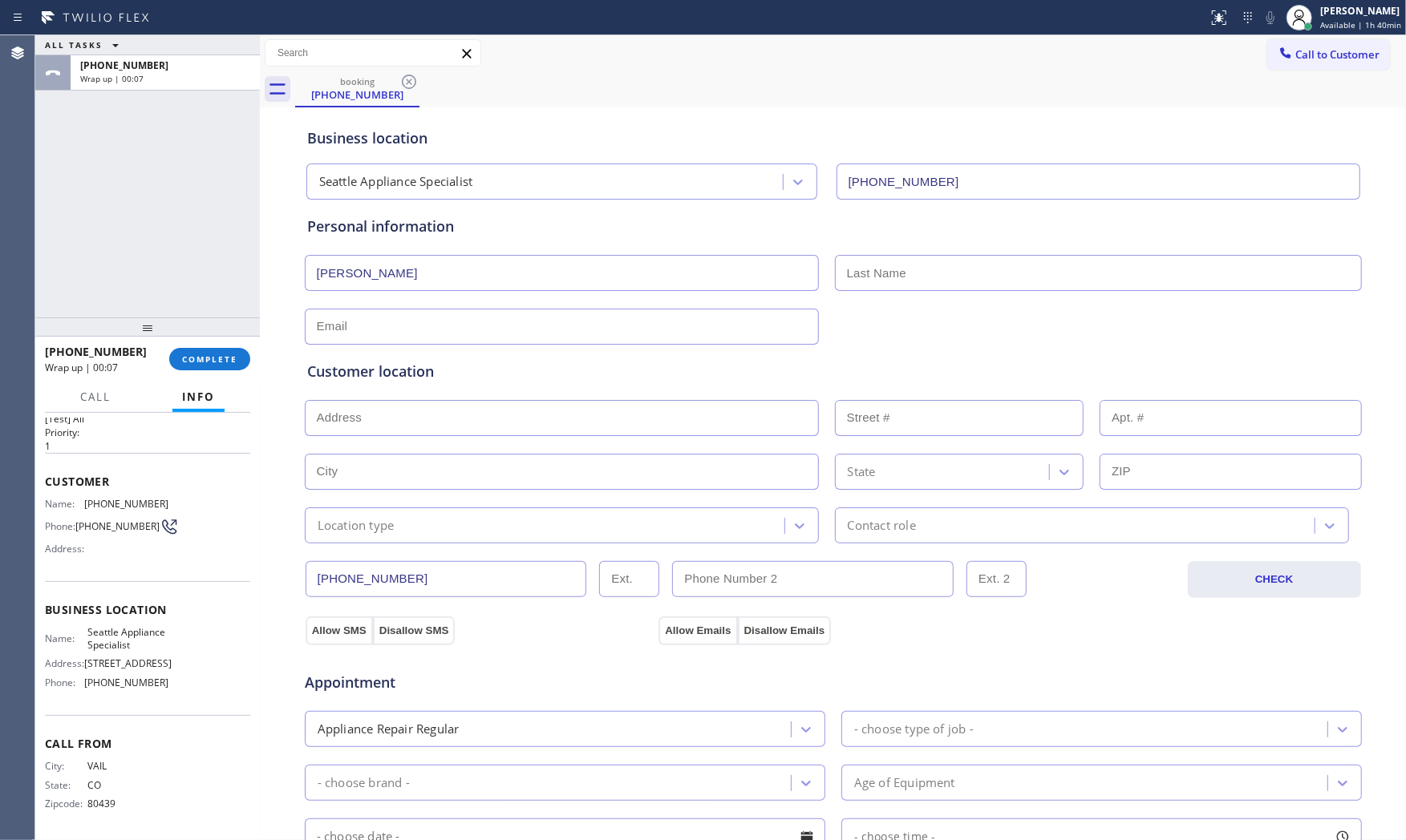
click at [939, 274] on input "text" at bounding box center [1099, 273] width 527 height 36
paste input "Flynn"
type input "Flynn"
drag, startPoint x: 491, startPoint y: 309, endPoint x: 488, endPoint y: 325, distance: 16.3
click at [491, 312] on input "text" at bounding box center [561, 327] width 514 height 36
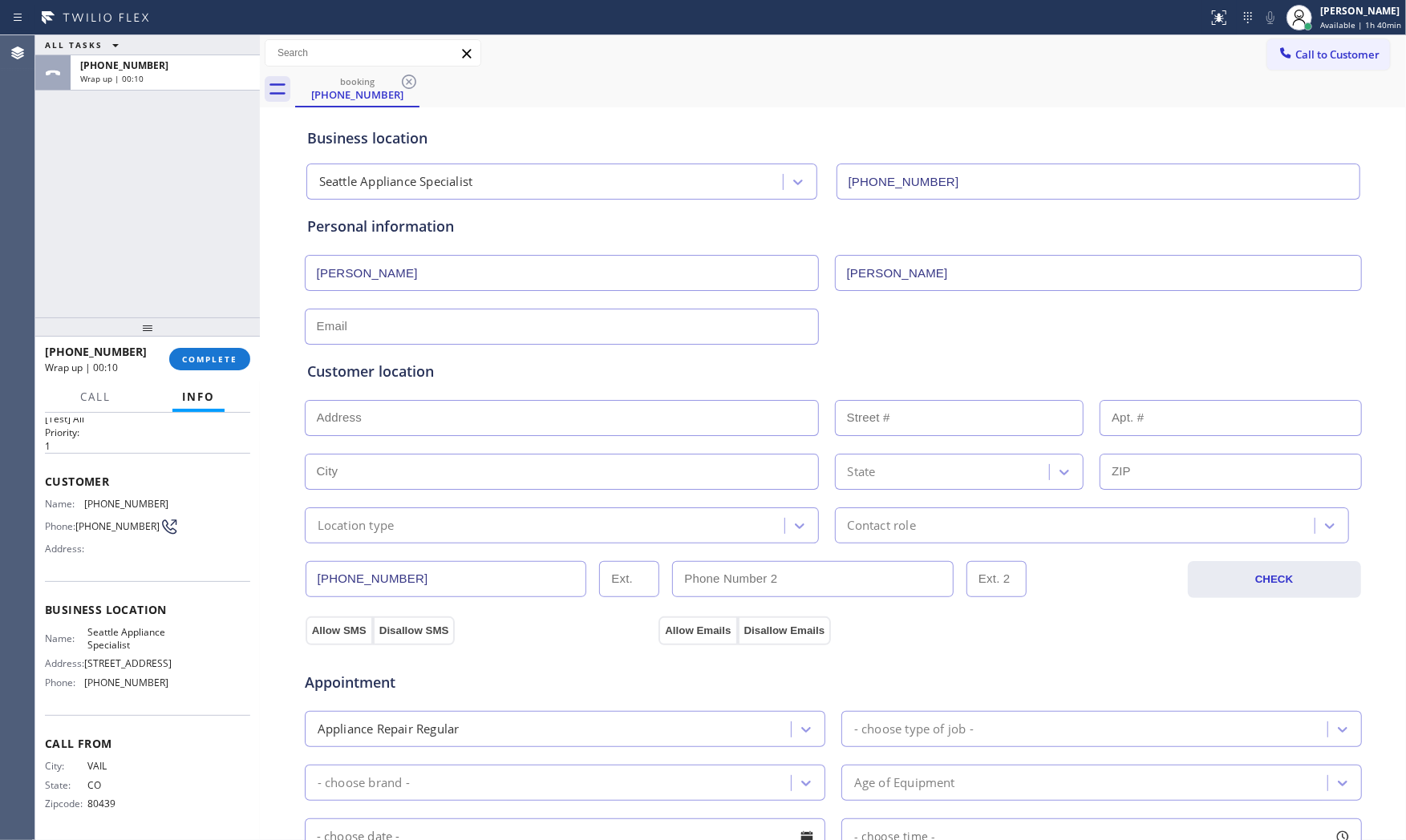
paste input "gflynn2011@gmail.com"
type input "gflynn2011@gmail.com"
drag, startPoint x: 1014, startPoint y: 340, endPoint x: 1154, endPoint y: 295, distance: 147.1
click at [1016, 339] on div "Customer location >> ADD NEW ADDRESS << + NEW ADDRESS State Location type Conta…" at bounding box center [833, 441] width 1059 height 205
click at [391, 417] on input "text" at bounding box center [561, 418] width 514 height 36
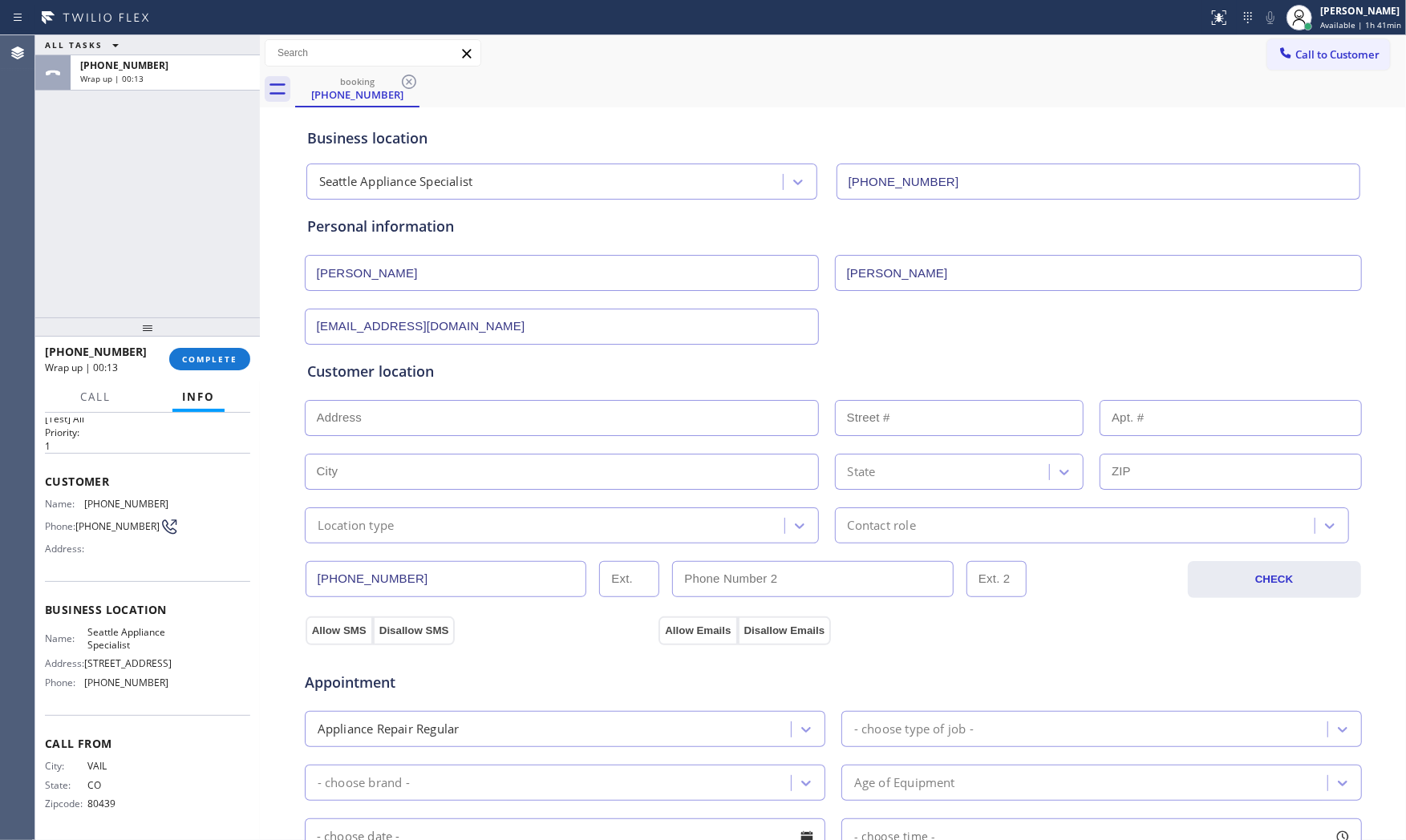
paste input "10437 Marine View Dr SWSeattle, WA 98146, USA"
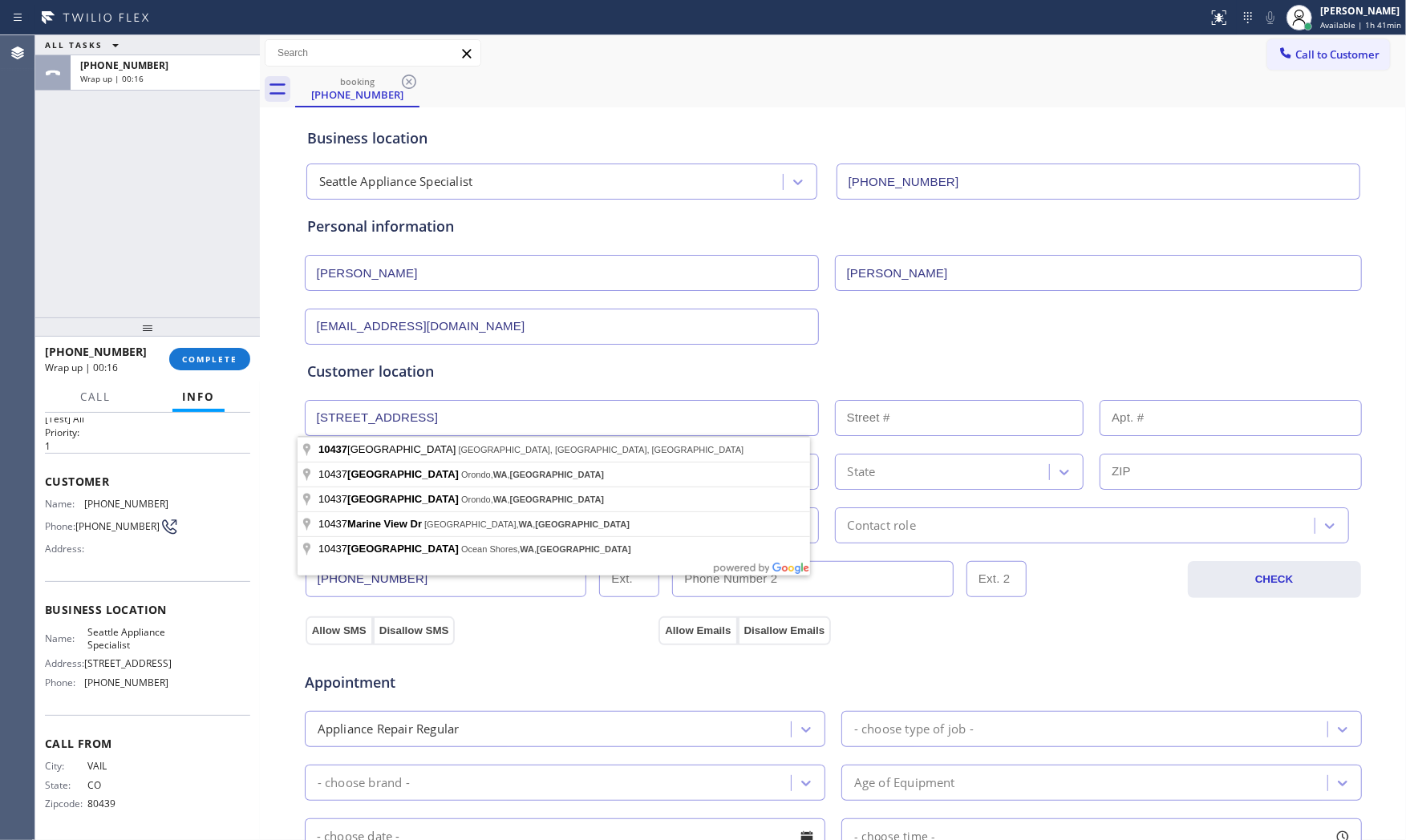
type input "10437 Marine View Dr SW"
type input "10437"
type input "Seattle"
type input "98146"
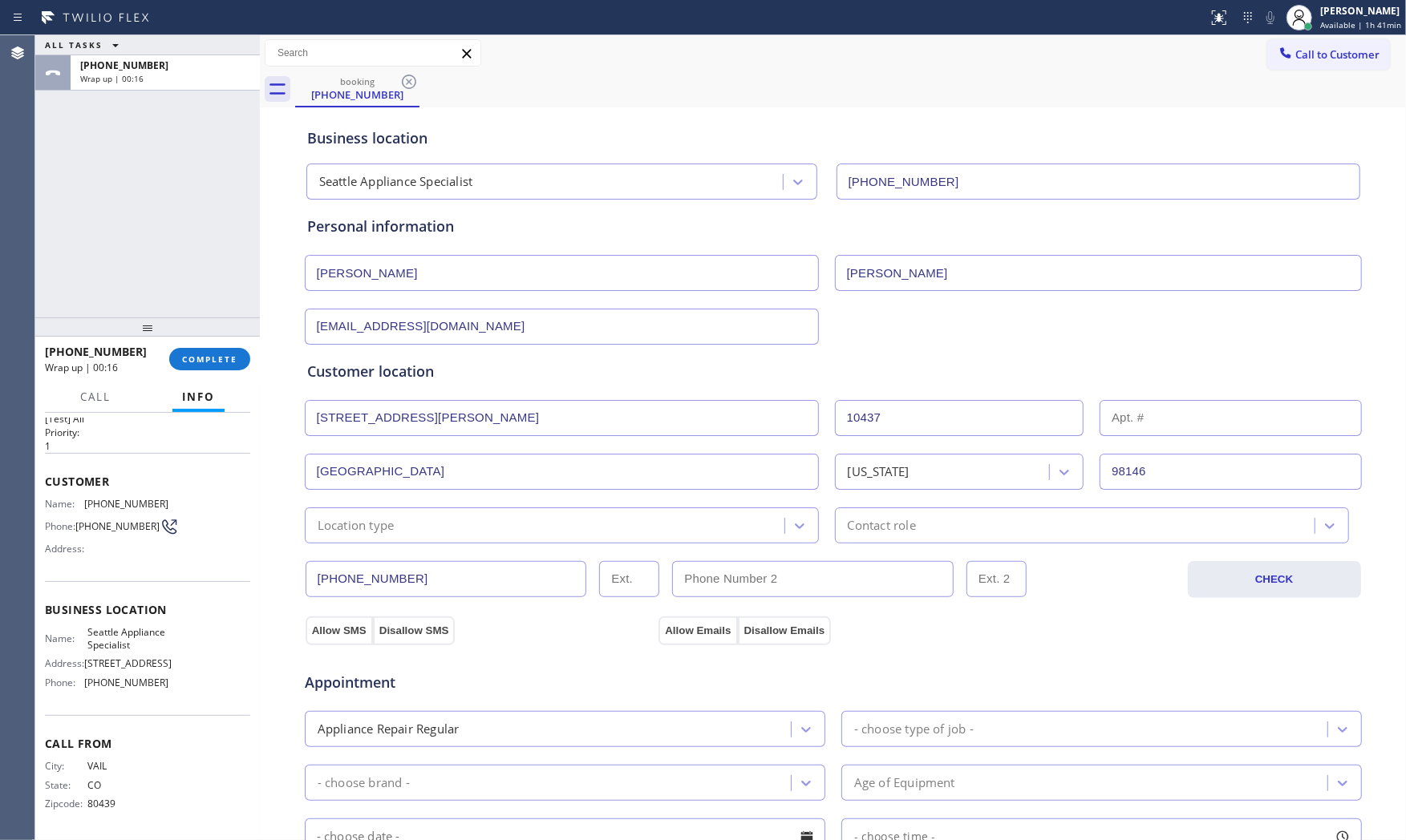
click at [403, 529] on div "Location type" at bounding box center [547, 525] width 475 height 28
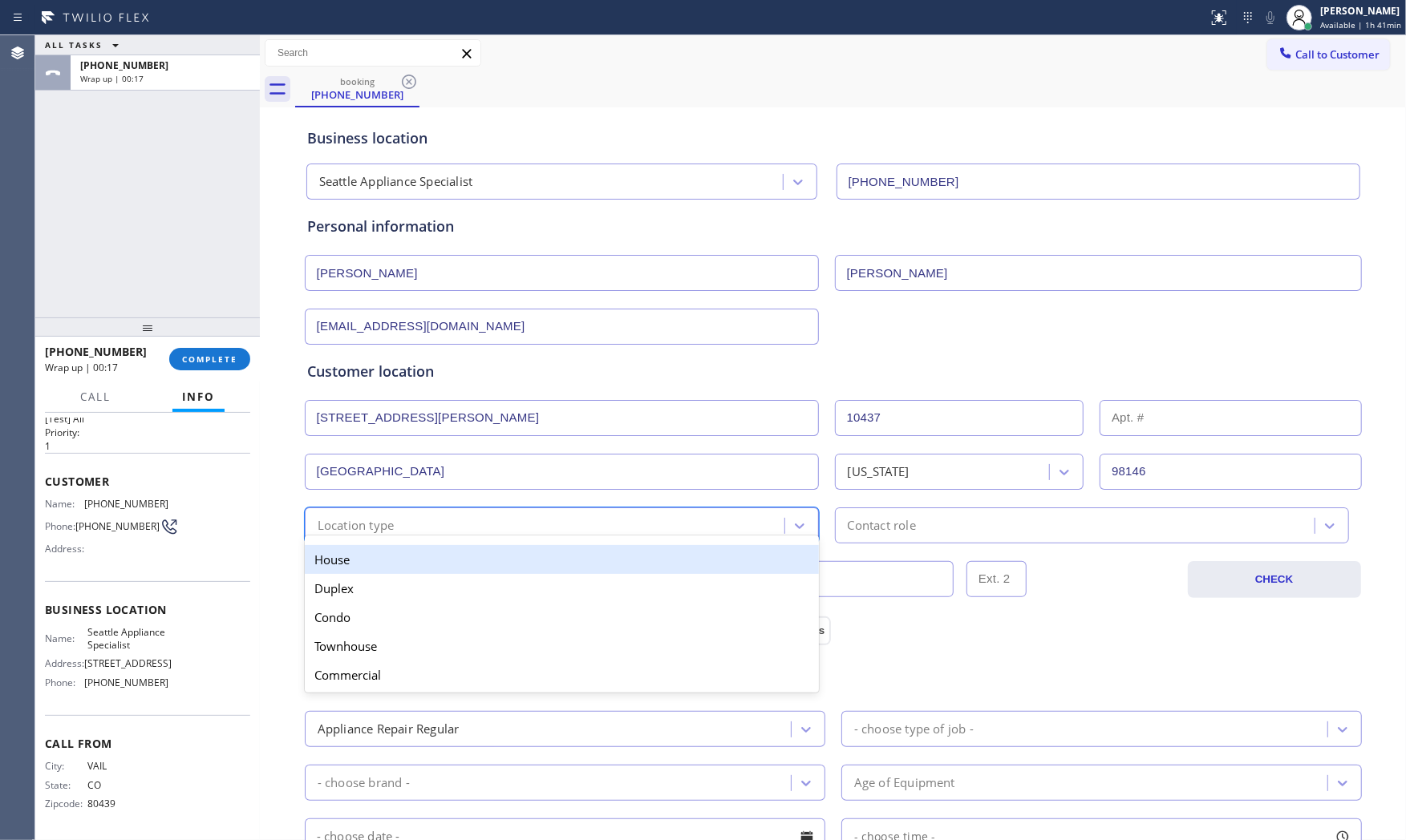
click at [390, 563] on div "House" at bounding box center [561, 559] width 514 height 29
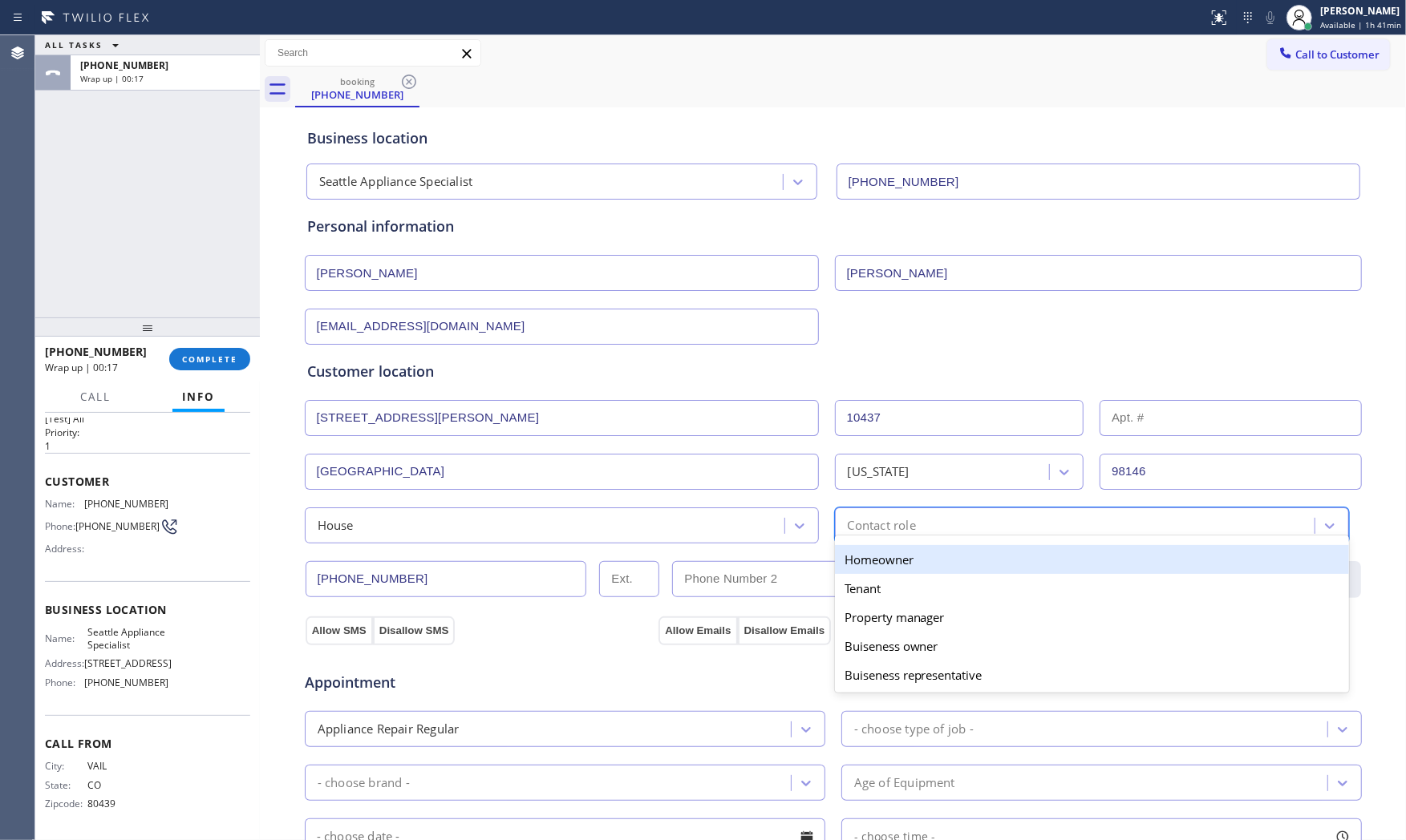
click at [906, 535] on div "option Homeowner focused, 1 of 5. 5 results available. Use Up and Down to choos…" at bounding box center [1092, 525] width 514 height 36
click at [876, 562] on div "Homeowner" at bounding box center [1092, 559] width 514 height 29
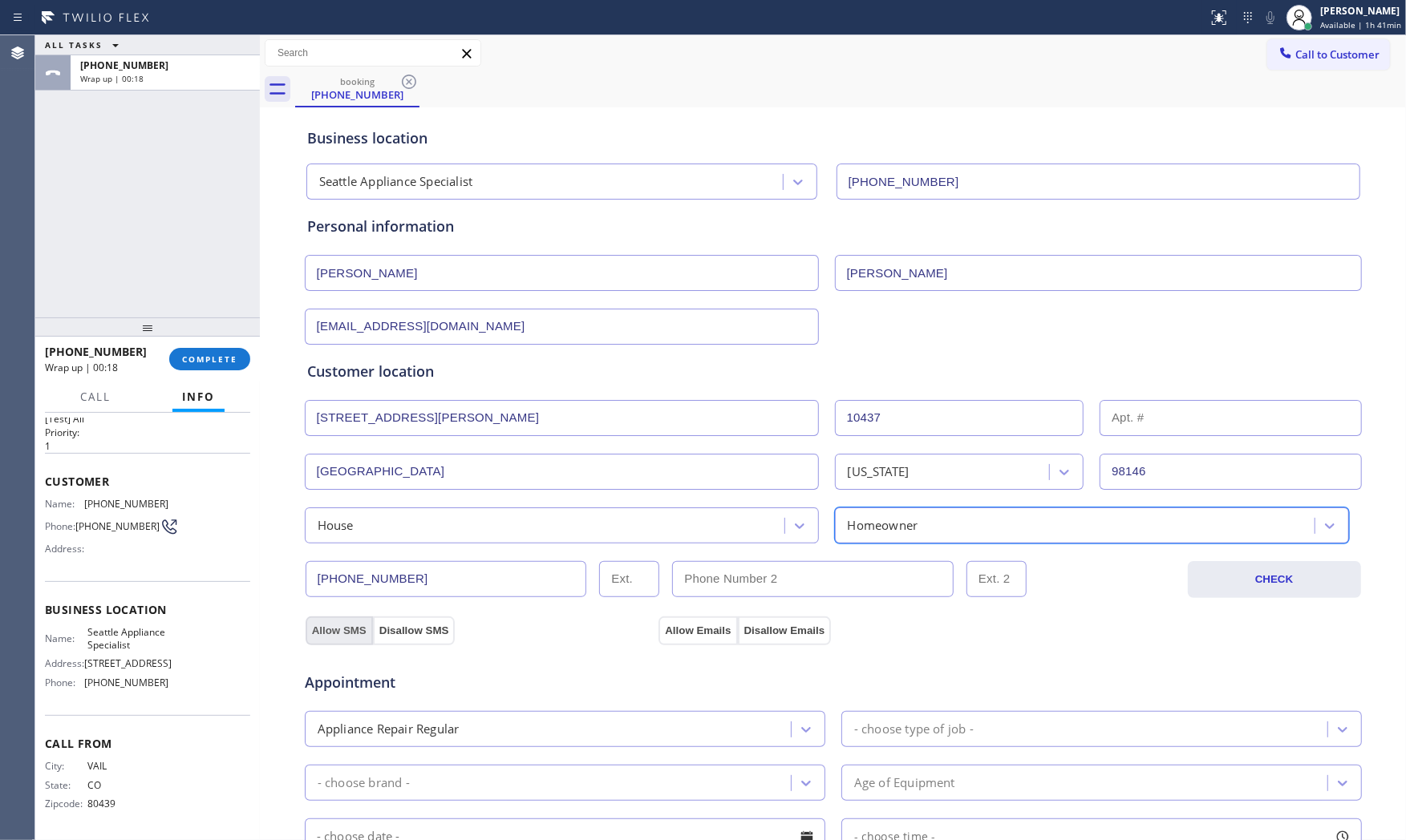
click at [314, 631] on button "Allow SMS" at bounding box center [339, 631] width 68 height 29
click at [700, 628] on button "Allow Emails" at bounding box center [697, 631] width 79 height 29
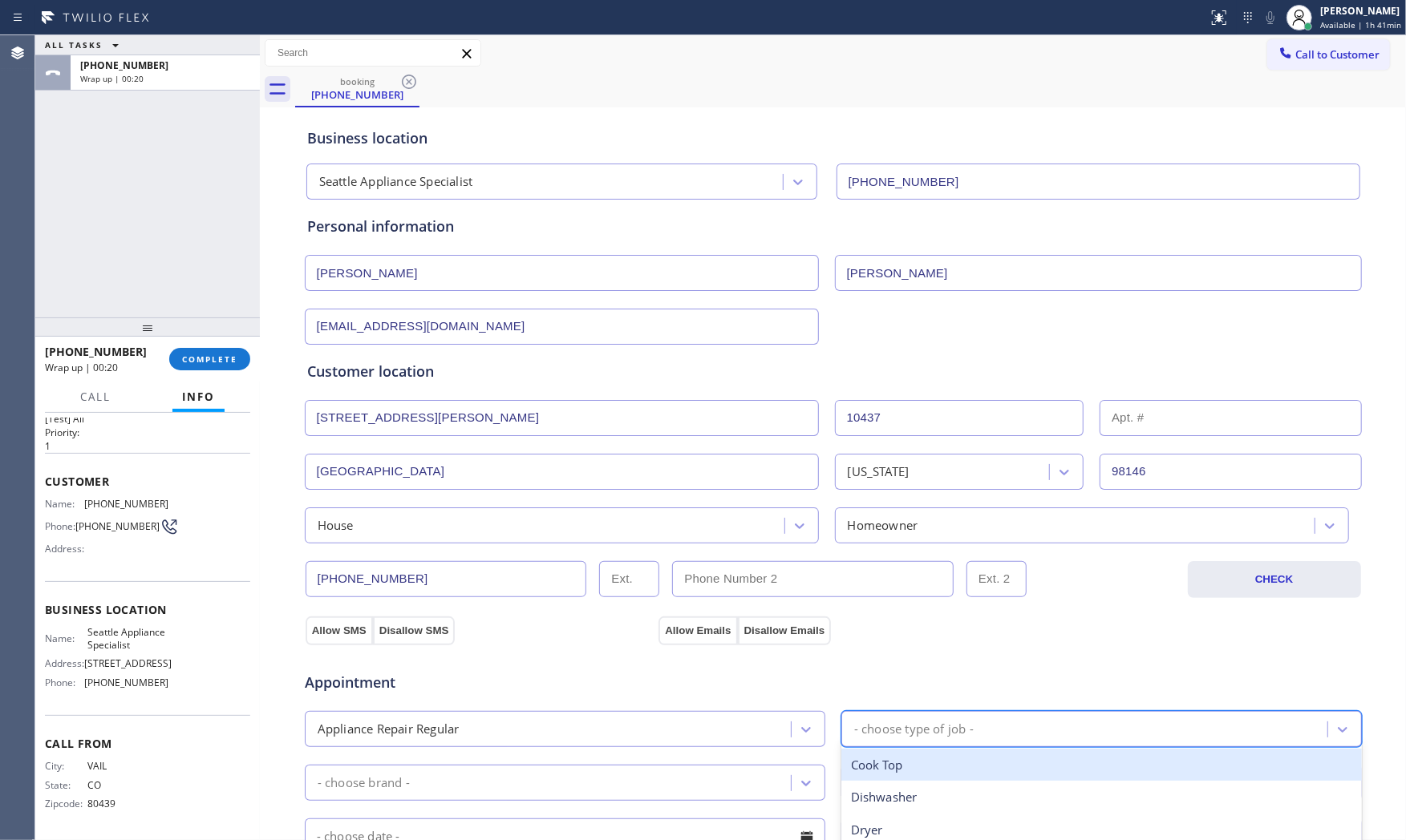
click at [917, 733] on div "- choose type of job -" at bounding box center [914, 730] width 120 height 19
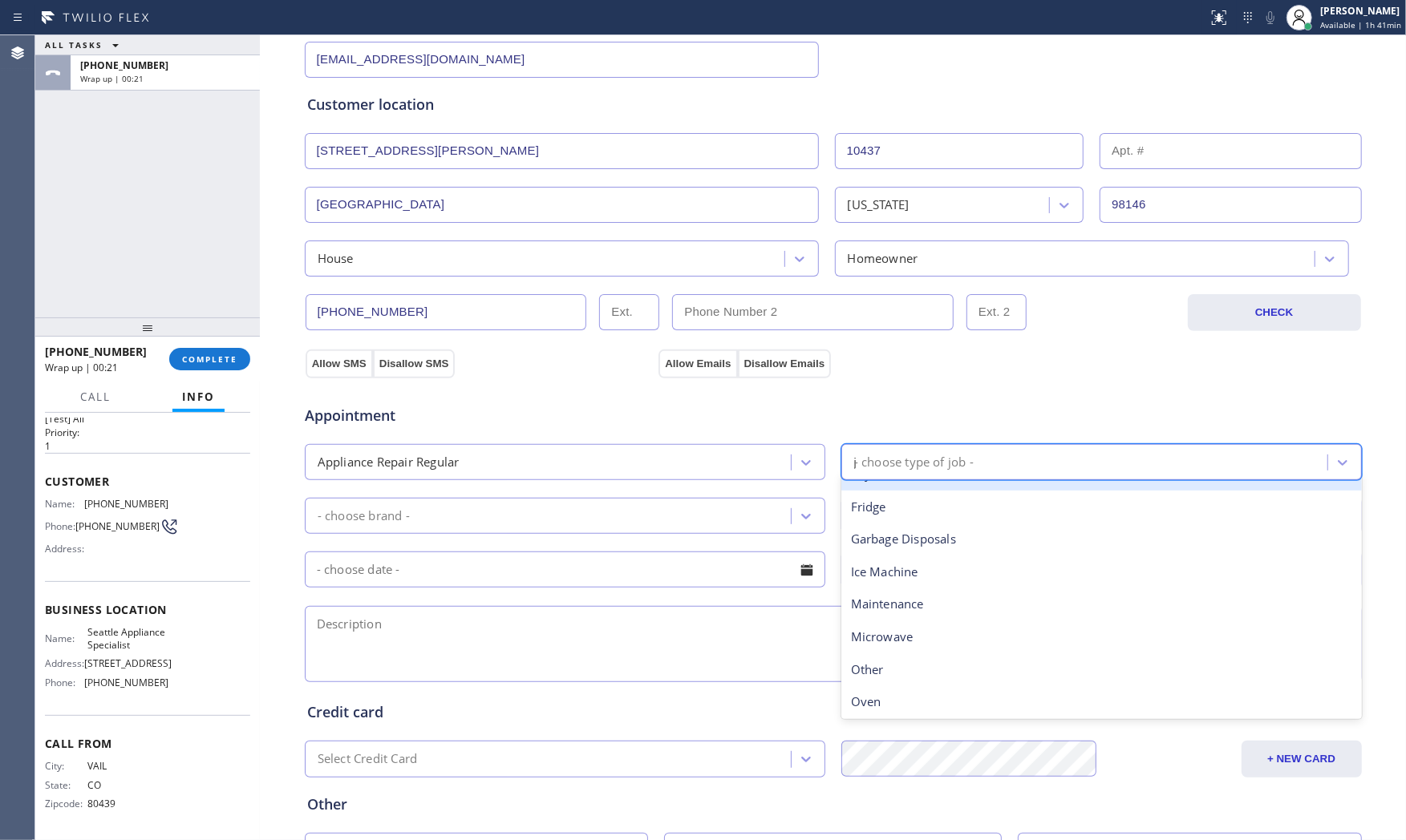
scroll to position [0, 0]
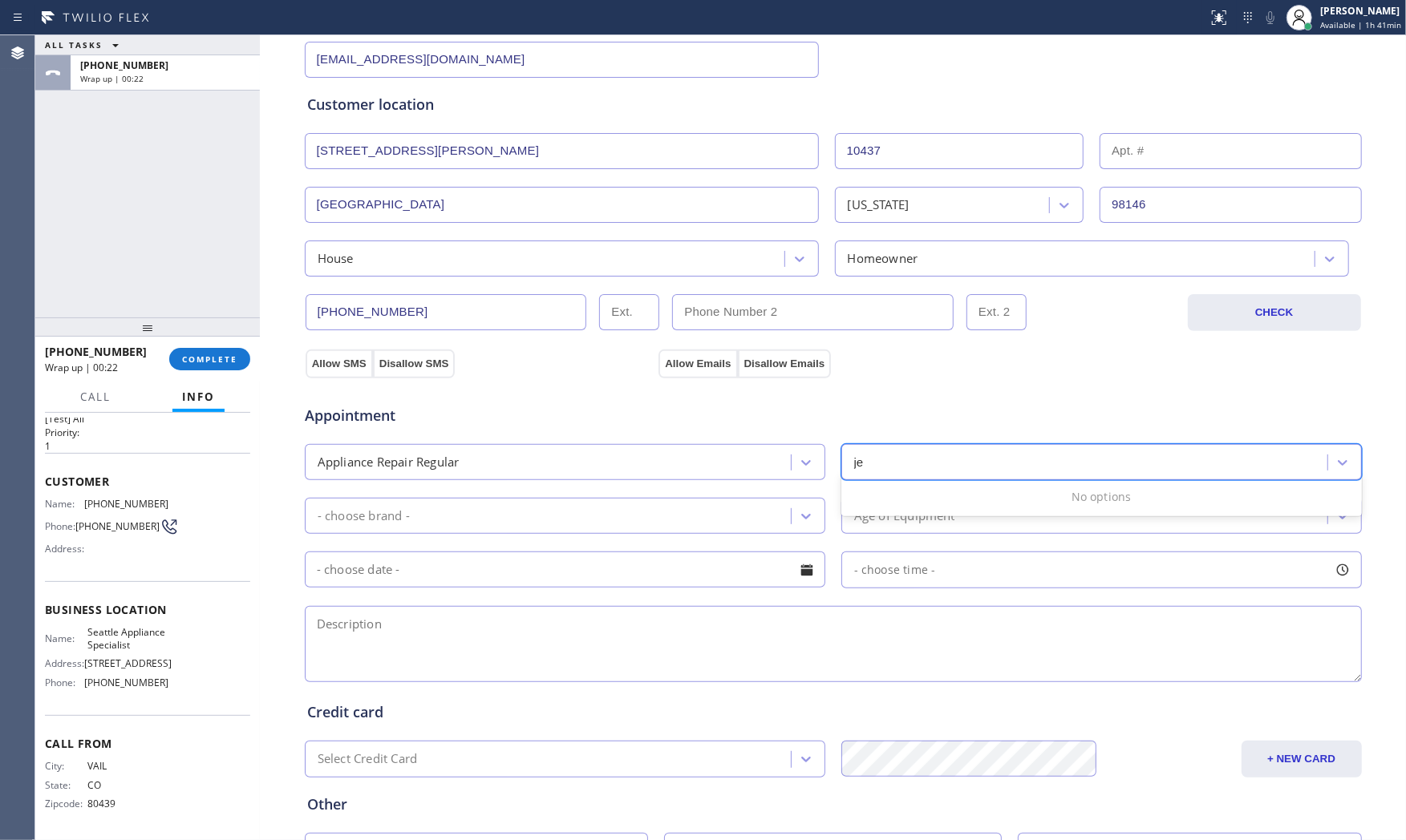
type input "j"
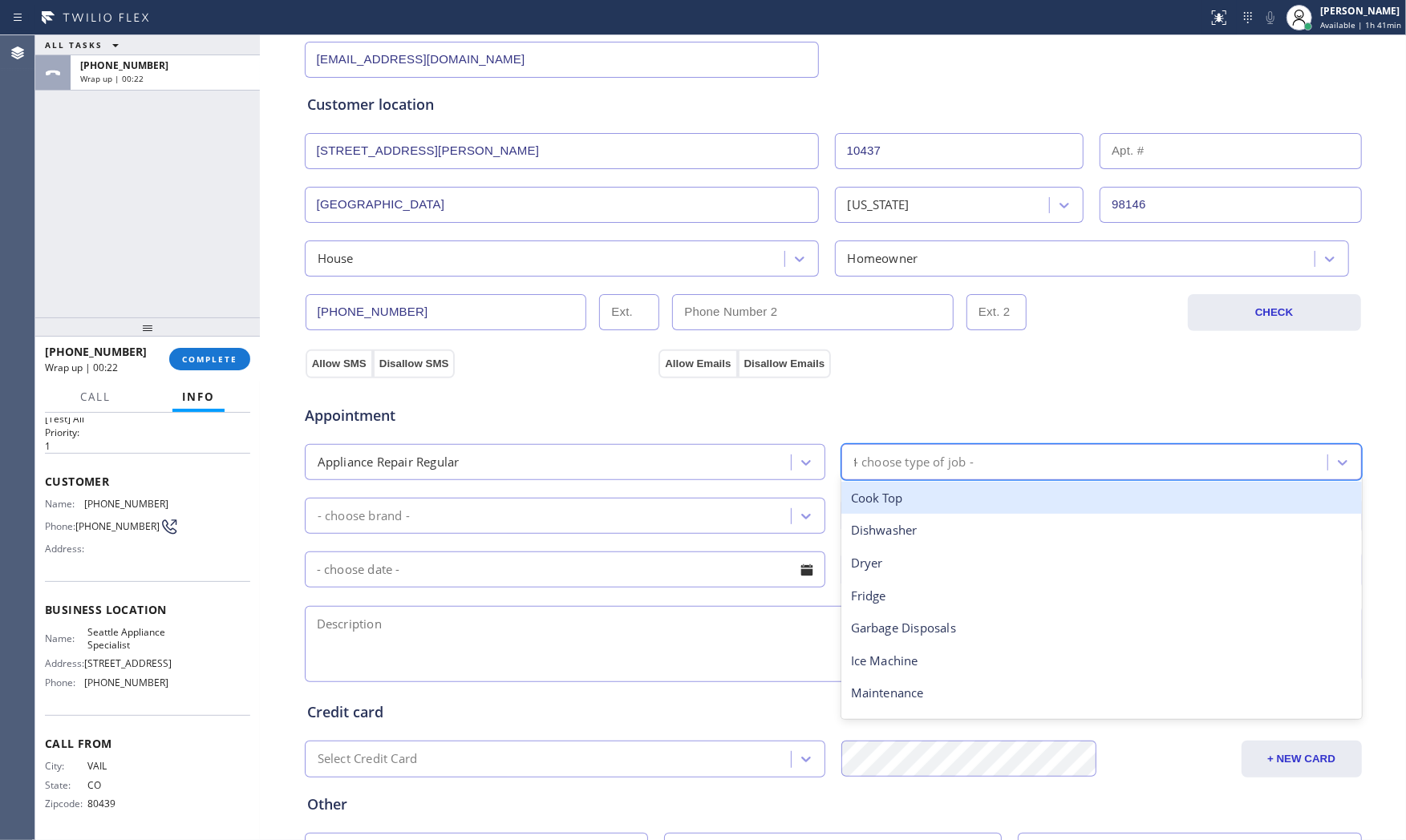
type input "fr"
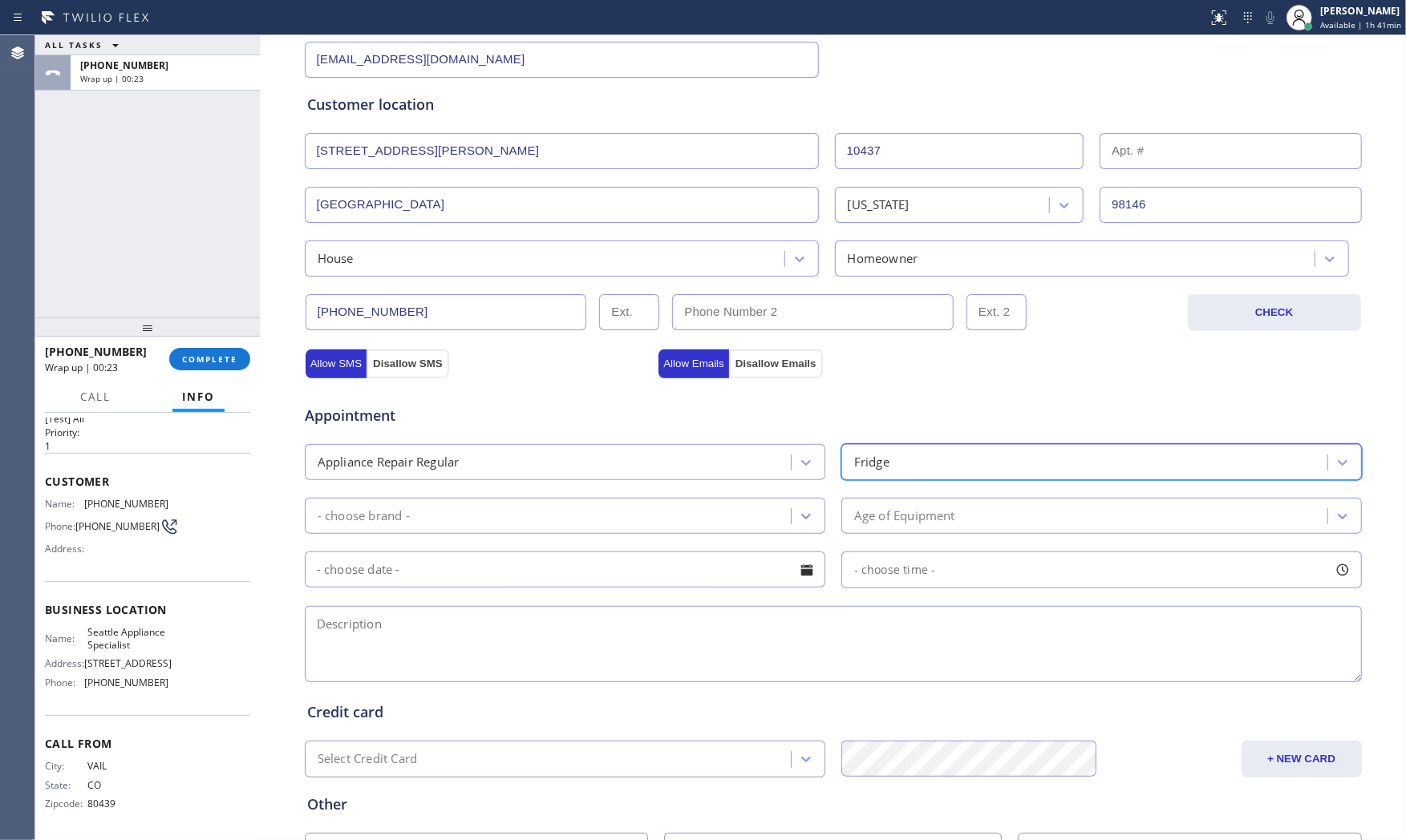
click at [655, 527] on div "- choose brand -" at bounding box center [550, 516] width 481 height 28
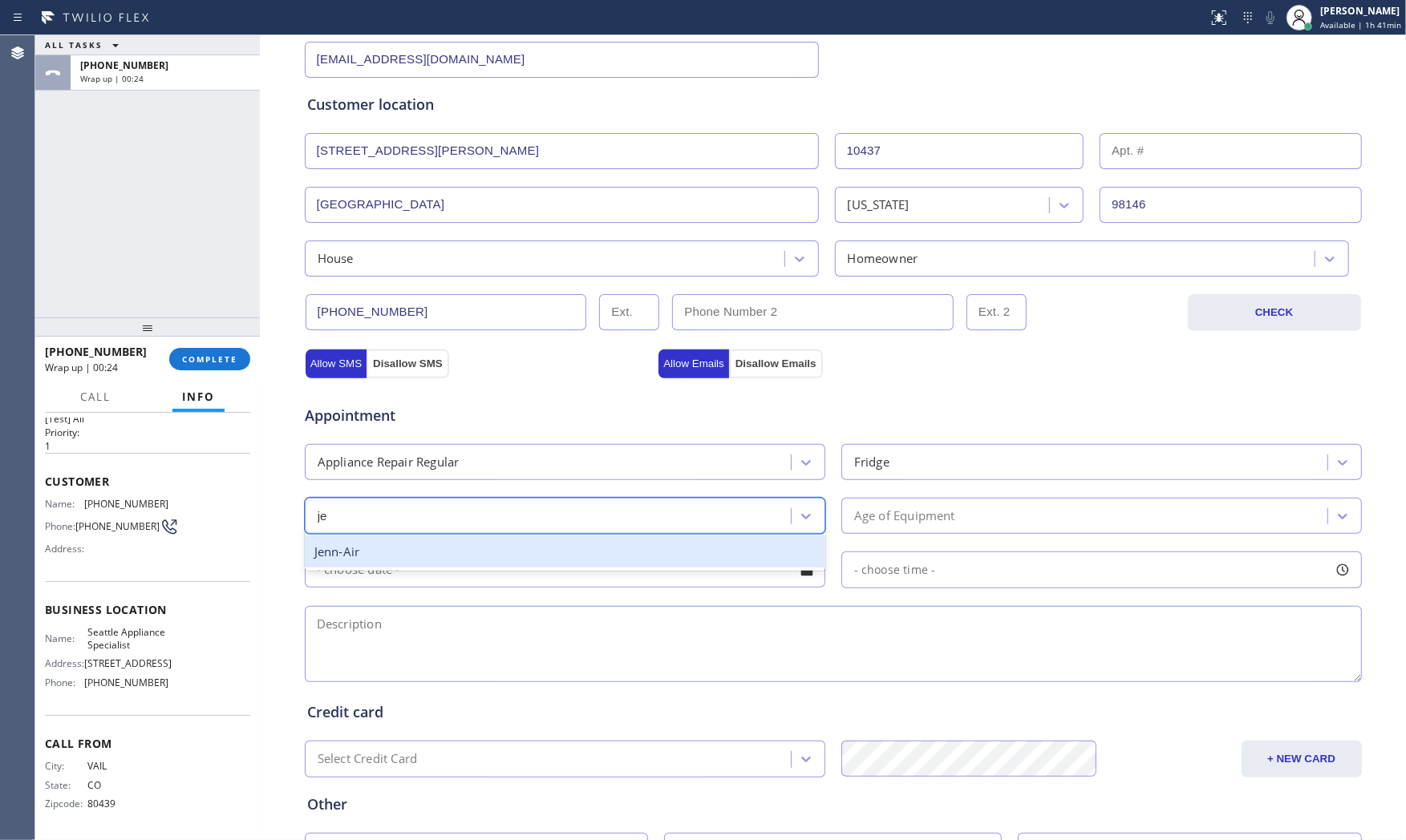
type input "jen"
drag, startPoint x: 652, startPoint y: 559, endPoint x: 826, endPoint y: 551, distance: 174.2
click at [653, 559] on div "Jenn-Air" at bounding box center [565, 552] width 520 height 33
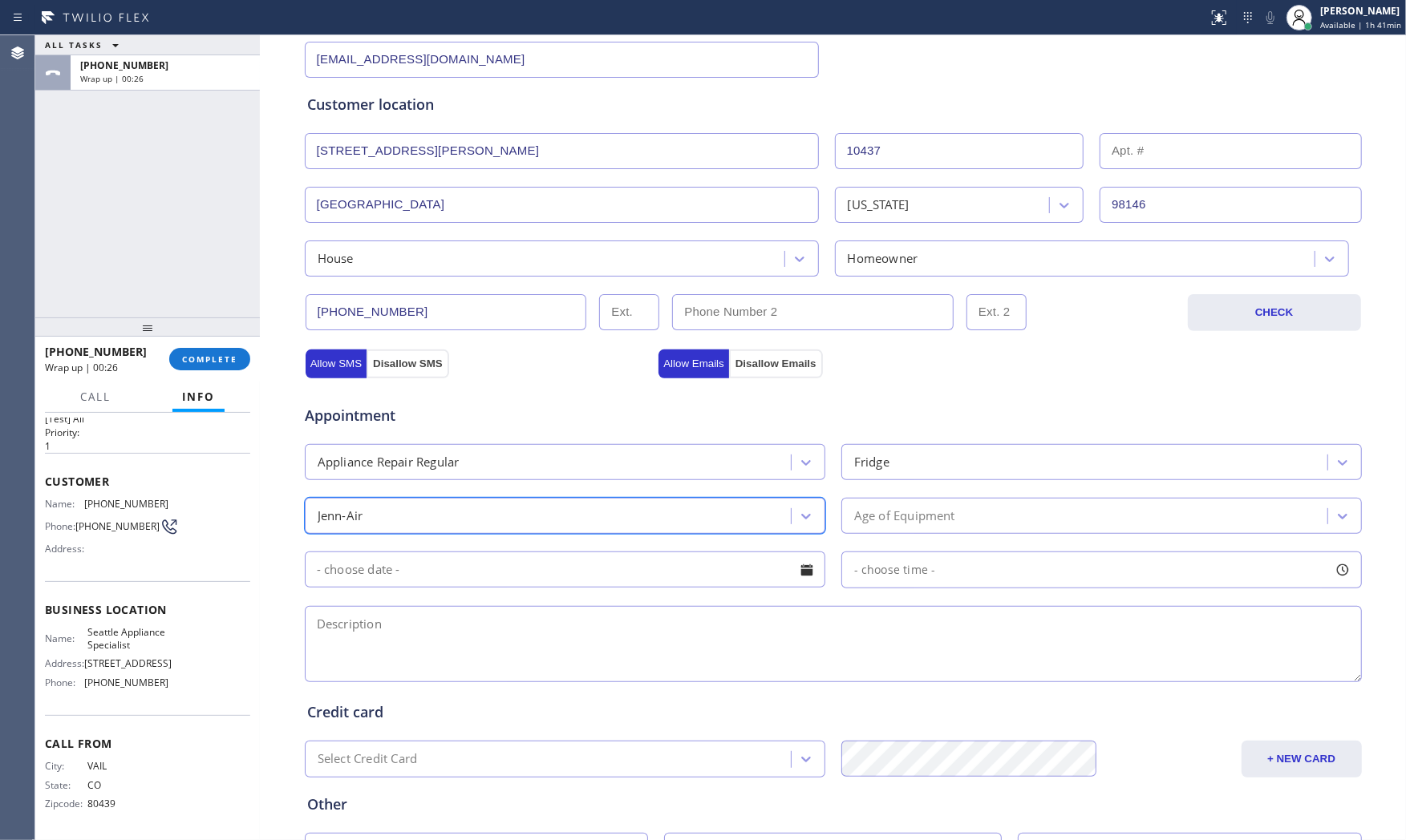
click at [948, 538] on div "Appointment Appliance Repair Regular Fridge option Jenn-Air, selected. 18 resul…" at bounding box center [834, 535] width 1053 height 299
click at [951, 534] on div "Age of Equipment" at bounding box center [1101, 516] width 520 height 36
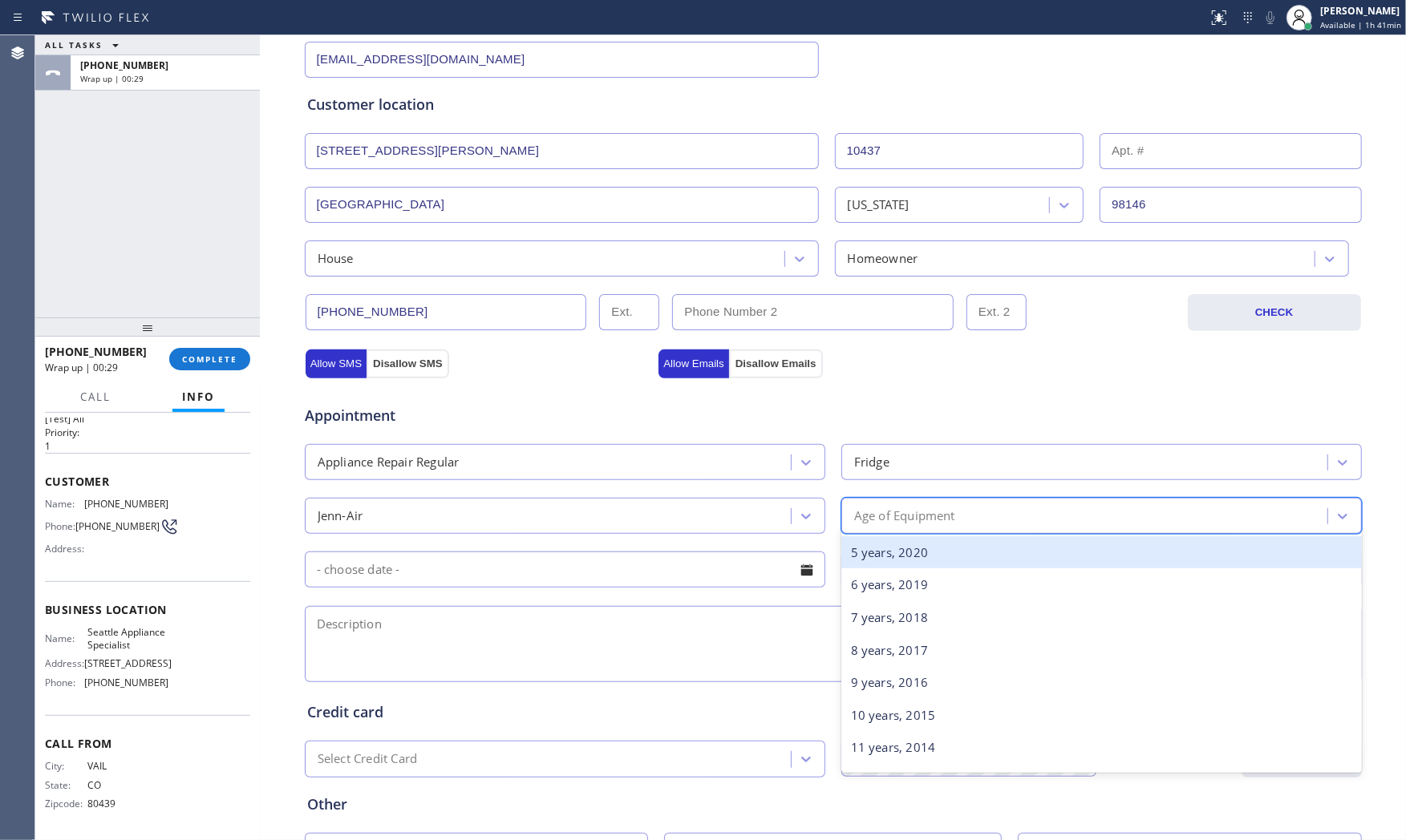
scroll to position [178, 0]
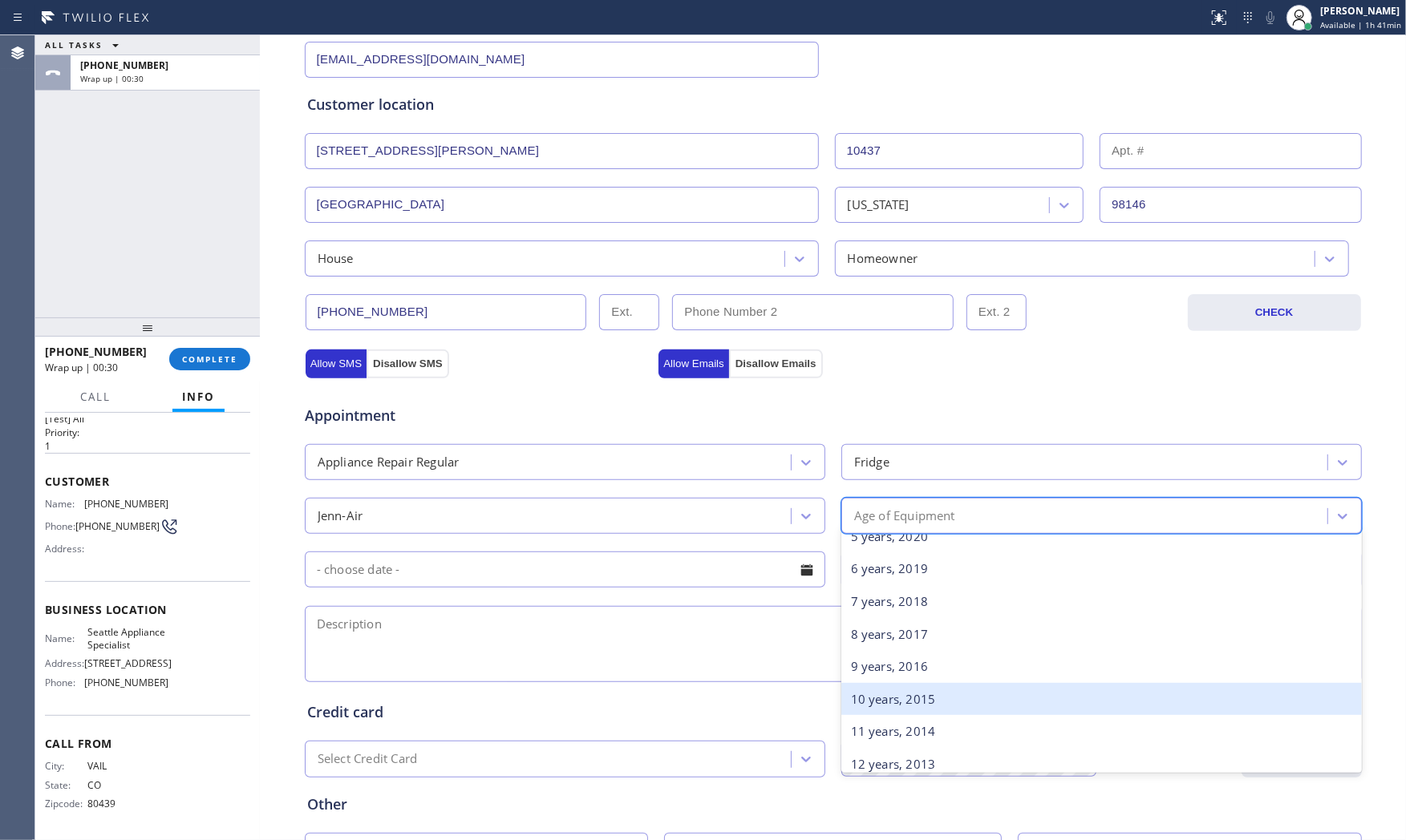
click at [887, 700] on div "10 years, 2015" at bounding box center [1101, 699] width 520 height 33
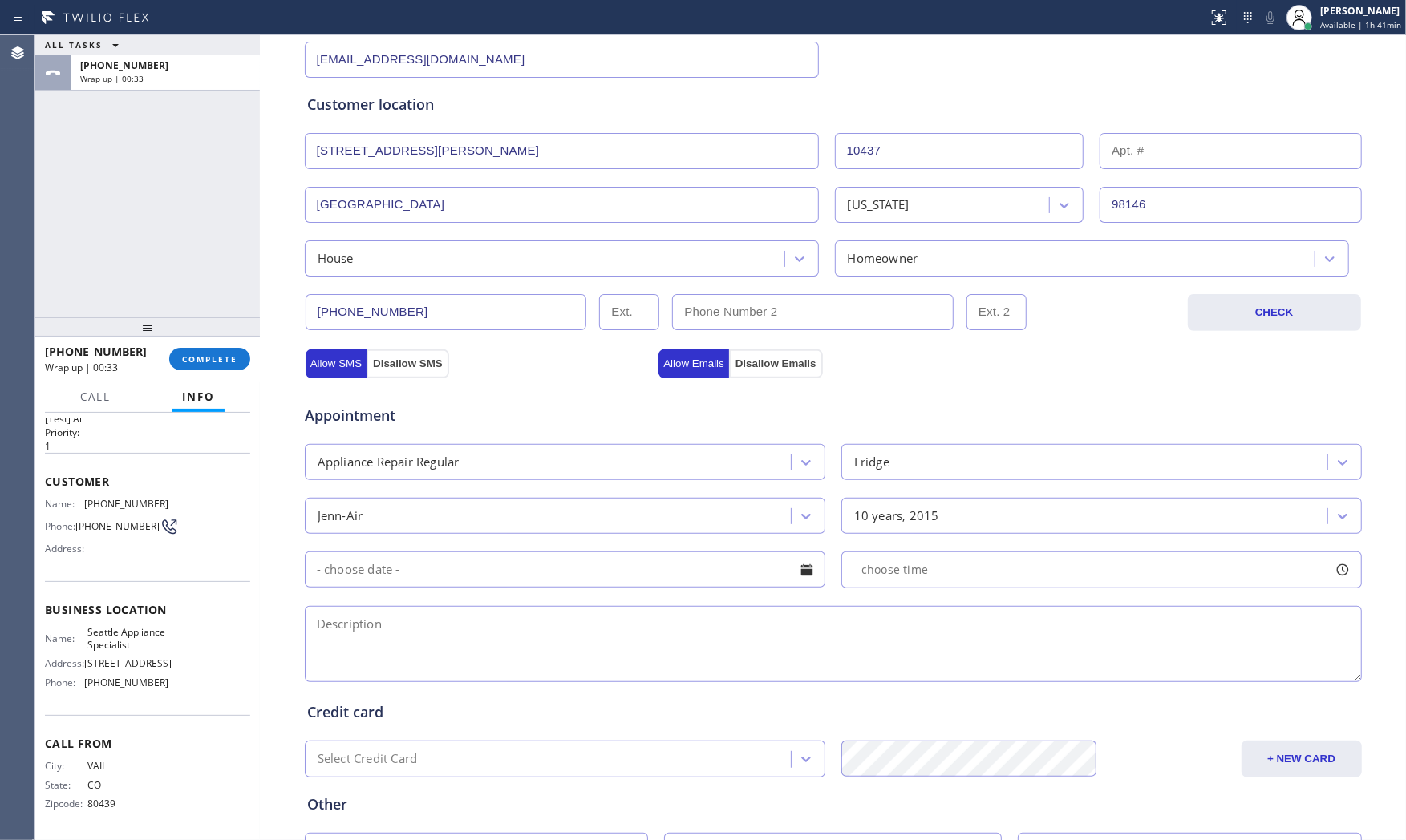
click at [123, 627] on span "Seattle Appliance Specialist" at bounding box center [128, 638] width 80 height 25
click at [122, 627] on span "Seattle Appliance Specialist" at bounding box center [128, 638] width 80 height 25
copy span "Seattle Appliance Specialist"
click at [422, 673] on textarea at bounding box center [833, 643] width 1057 height 76
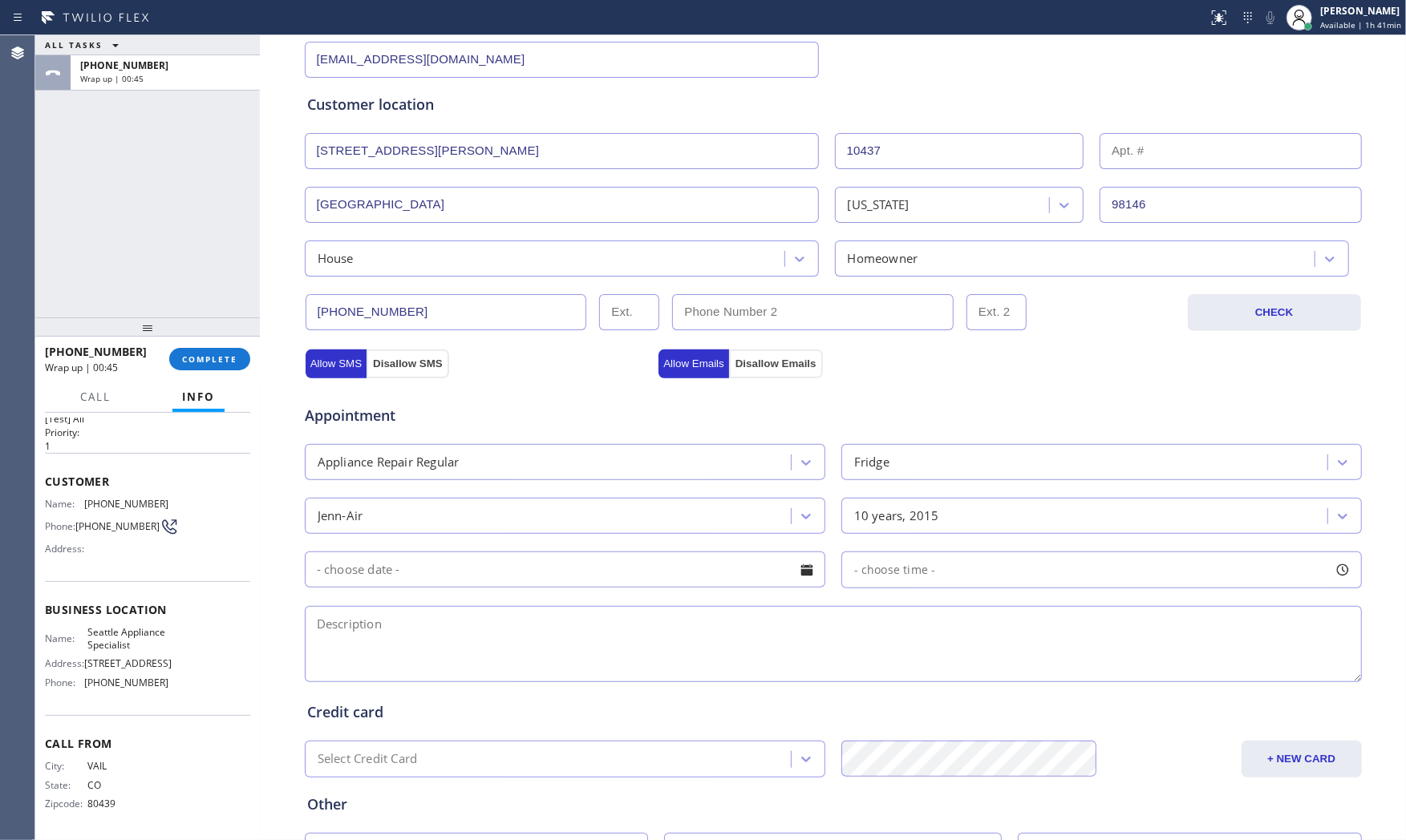
paste textarea "11-2 $85 Jenn - Air | fridgeFS | freezer not cooling | 10yo | house - ho | 1043…"
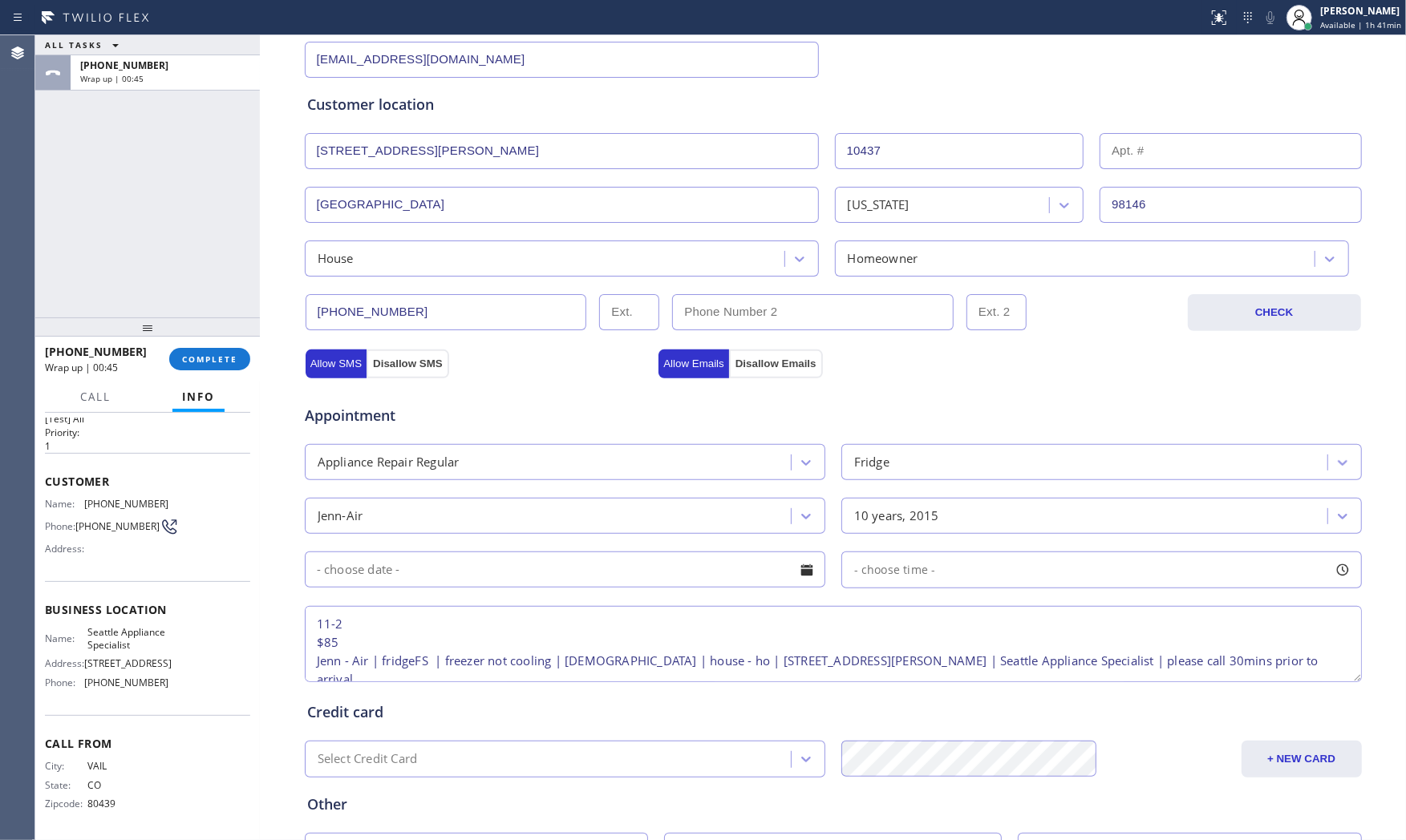
scroll to position [25, 0]
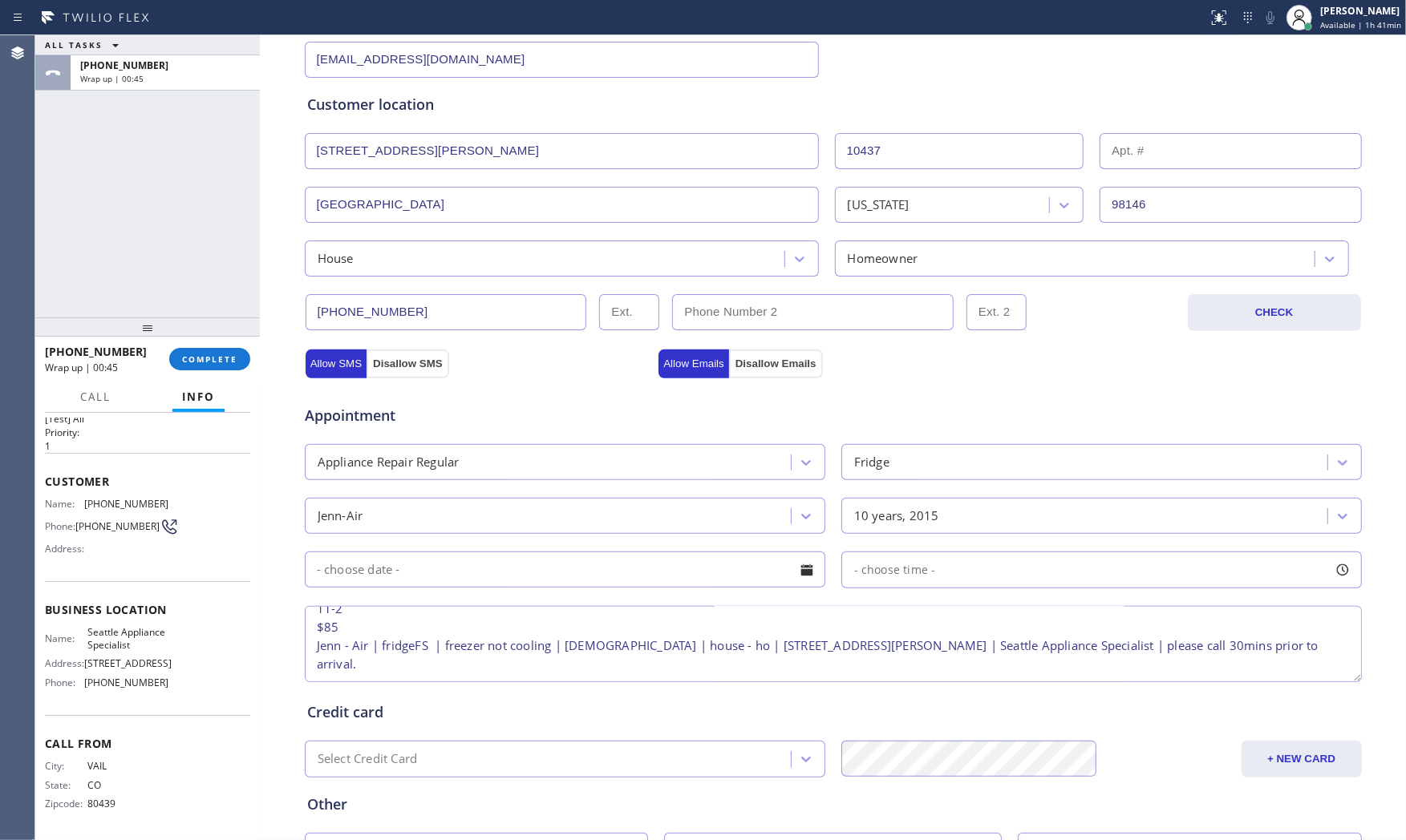
type textarea "11-2 $85 Jenn - Air | fridgeFS | freezer not cooling | 10yo | house - ho | 1043…"
click at [447, 587] on input "text" at bounding box center [565, 570] width 520 height 36
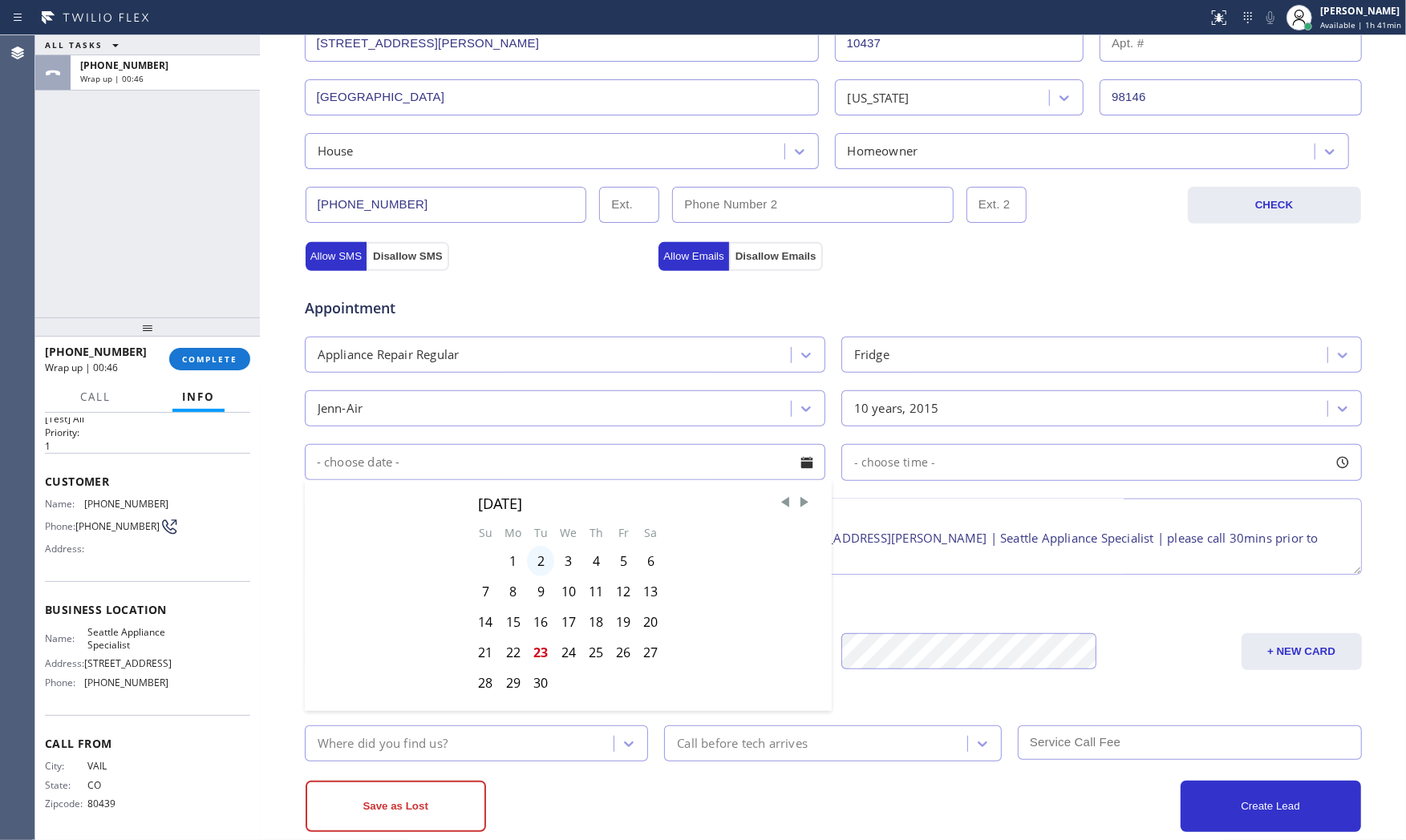
scroll to position [401, 0]
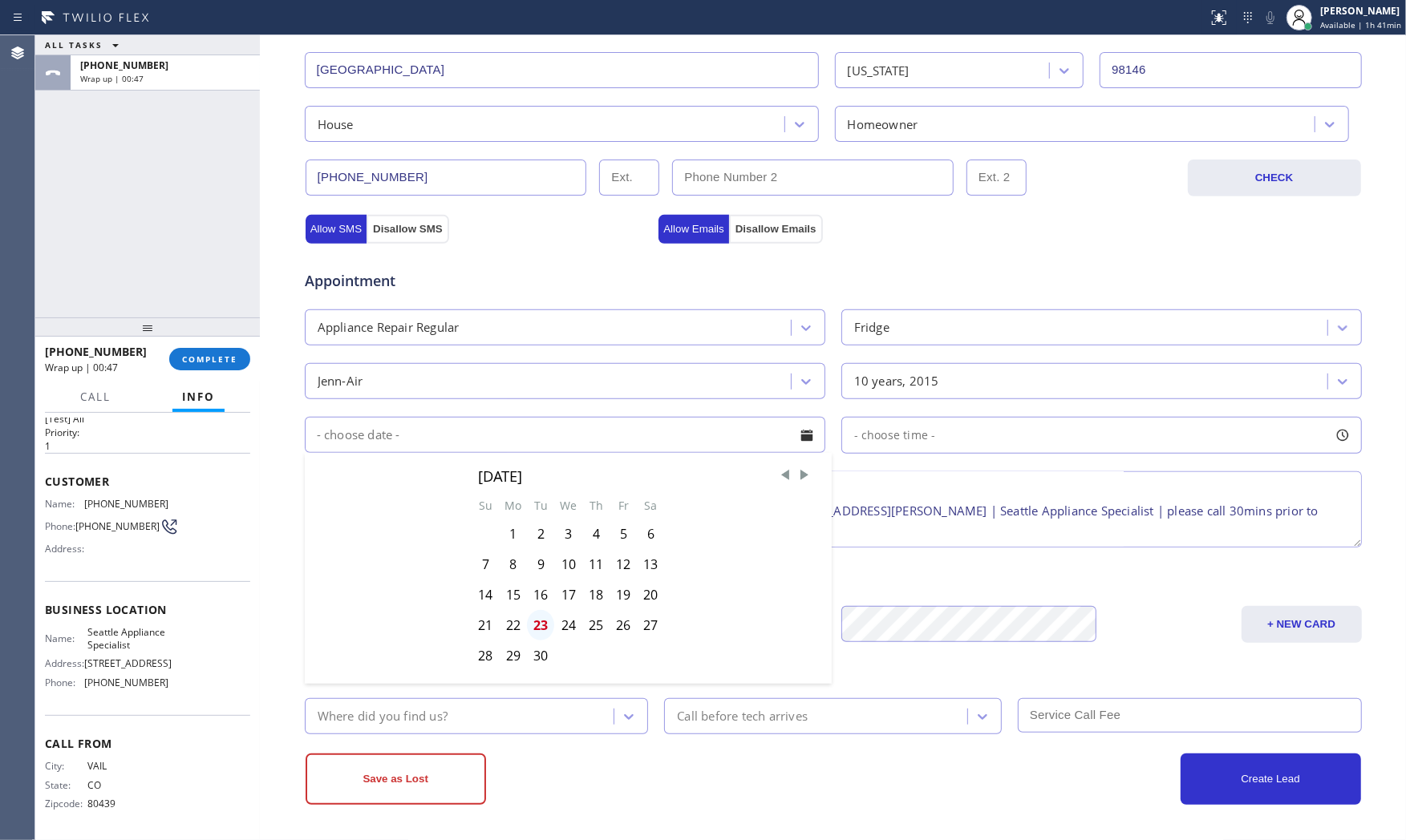
click at [541, 630] on div "23" at bounding box center [541, 625] width 27 height 31
type input "[DATE]"
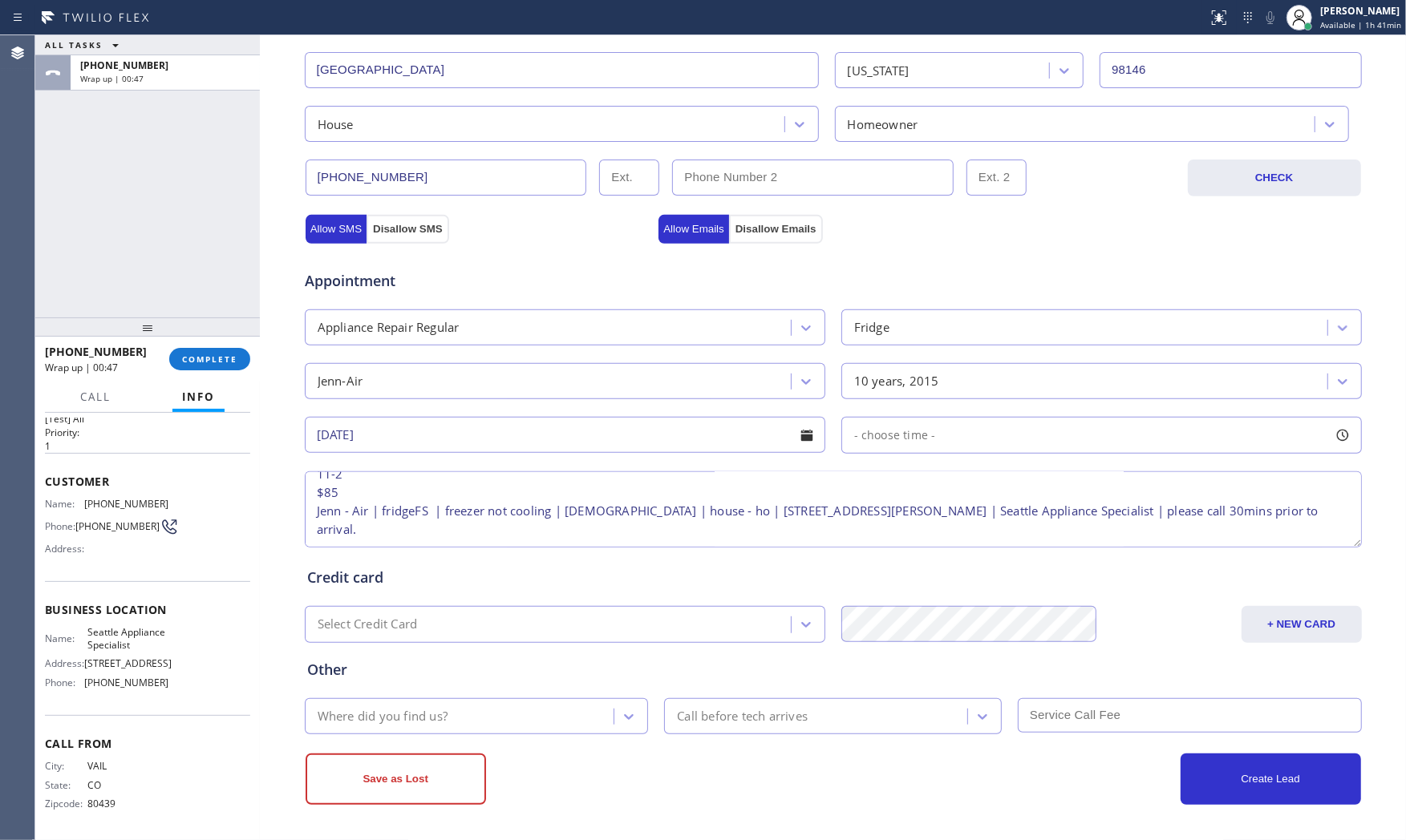
click at [925, 443] on div "- choose time -" at bounding box center [889, 436] width 94 height 19
drag, startPoint x: 859, startPoint y: 538, endPoint x: 923, endPoint y: 541, distance: 64.1
click at [1086, 535] on div at bounding box center [1087, 533] width 19 height 33
drag, startPoint x: 860, startPoint y: 538, endPoint x: 961, endPoint y: 535, distance: 101.0
click at [964, 535] on div at bounding box center [972, 533] width 19 height 33
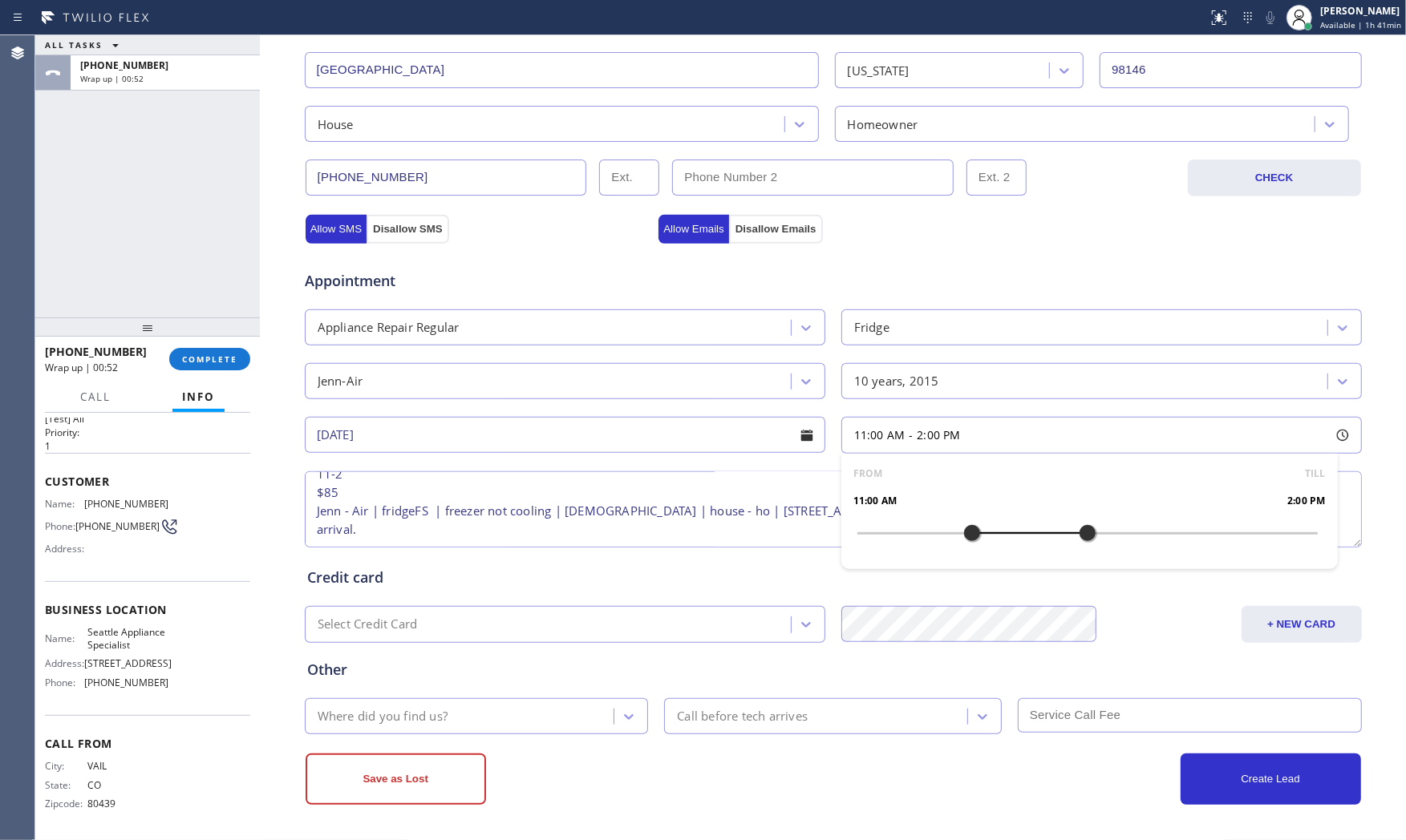
drag, startPoint x: 594, startPoint y: 685, endPoint x: 557, endPoint y: 721, distance: 51.6
click at [591, 691] on div "Other Where did you find us? Call before tech arrives" at bounding box center [833, 689] width 1059 height 92
click at [555, 723] on div "Where did you find us?" at bounding box center [462, 716] width 305 height 28
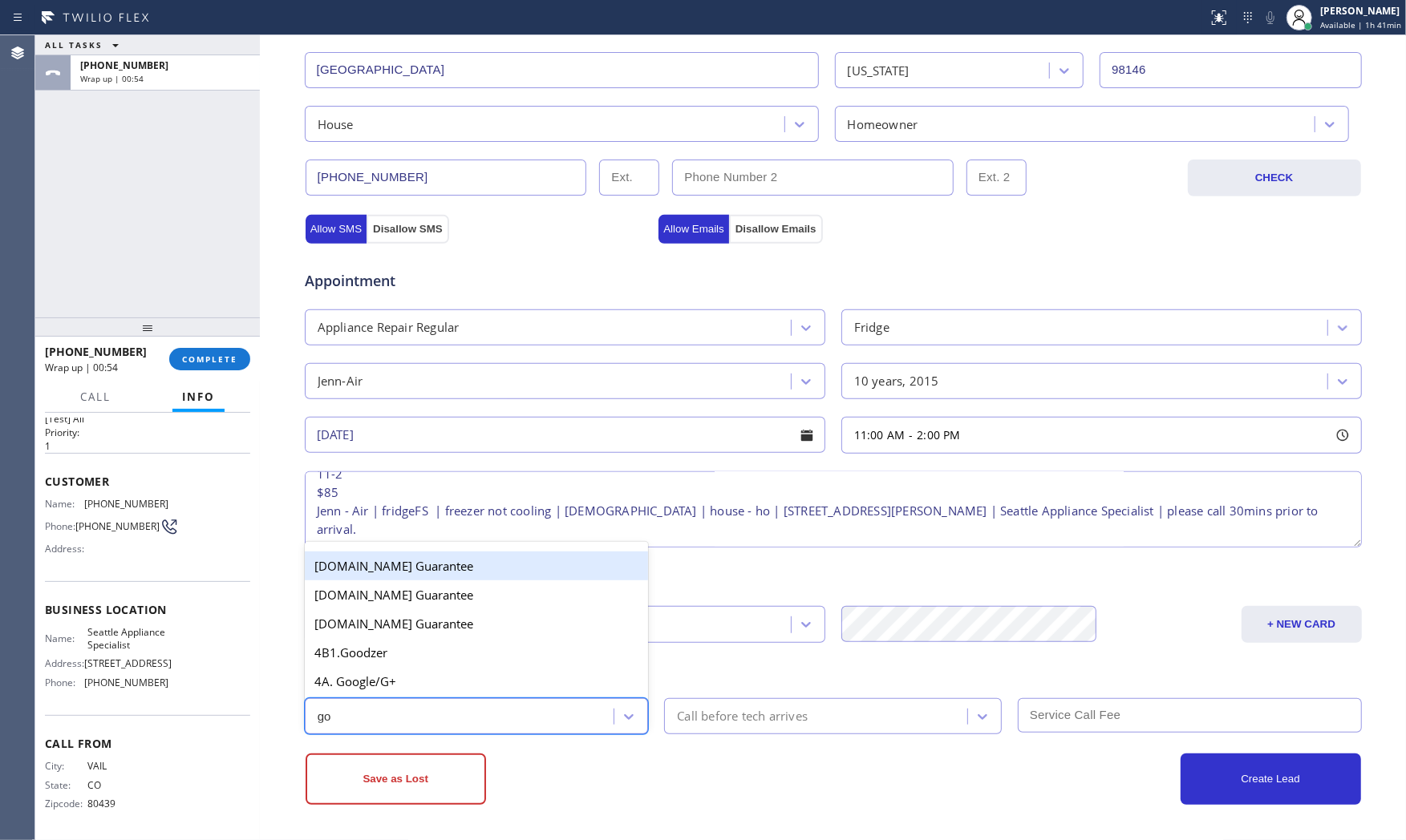
type input "goo"
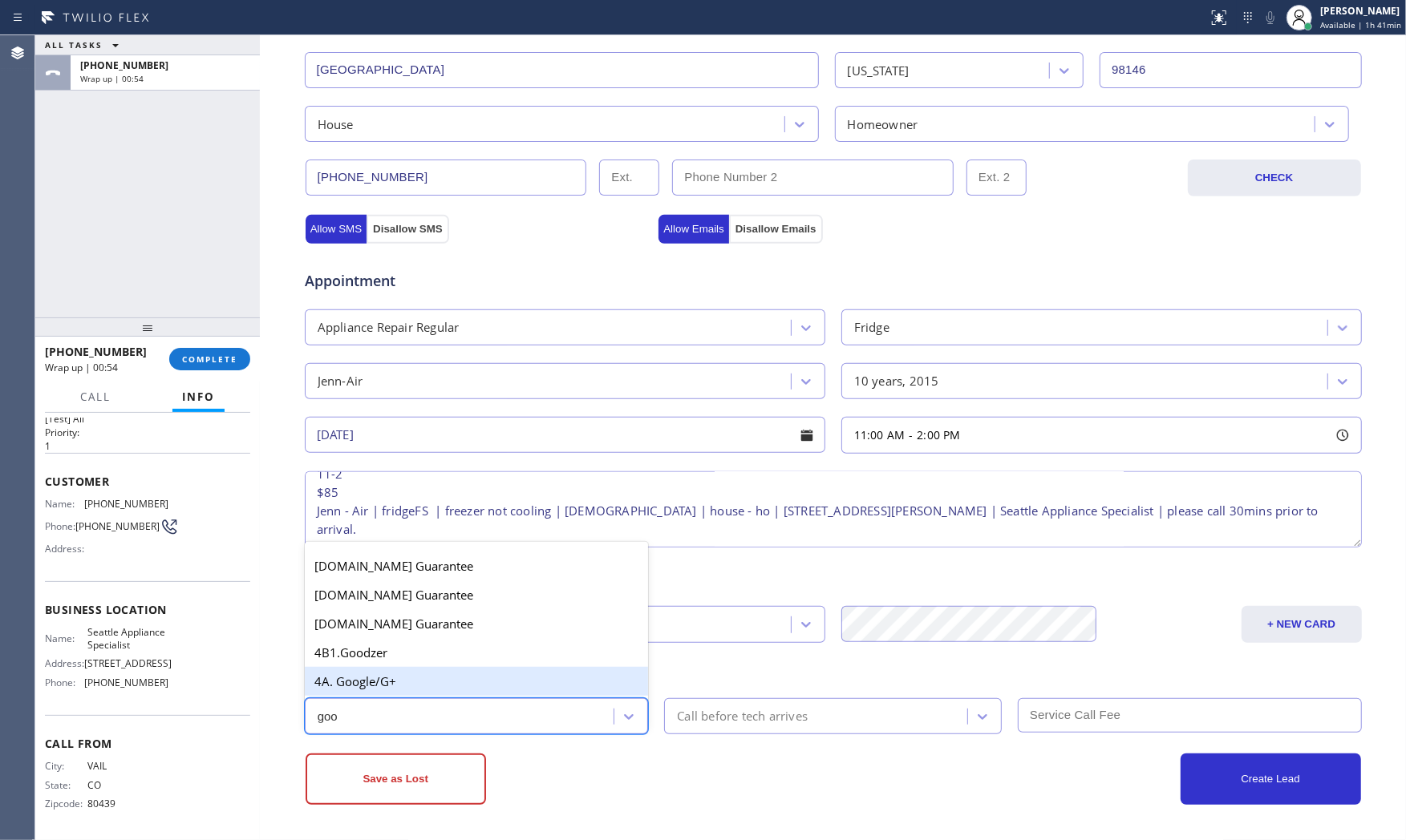
click at [490, 685] on div "4A. Google/G+" at bounding box center [477, 682] width 344 height 29
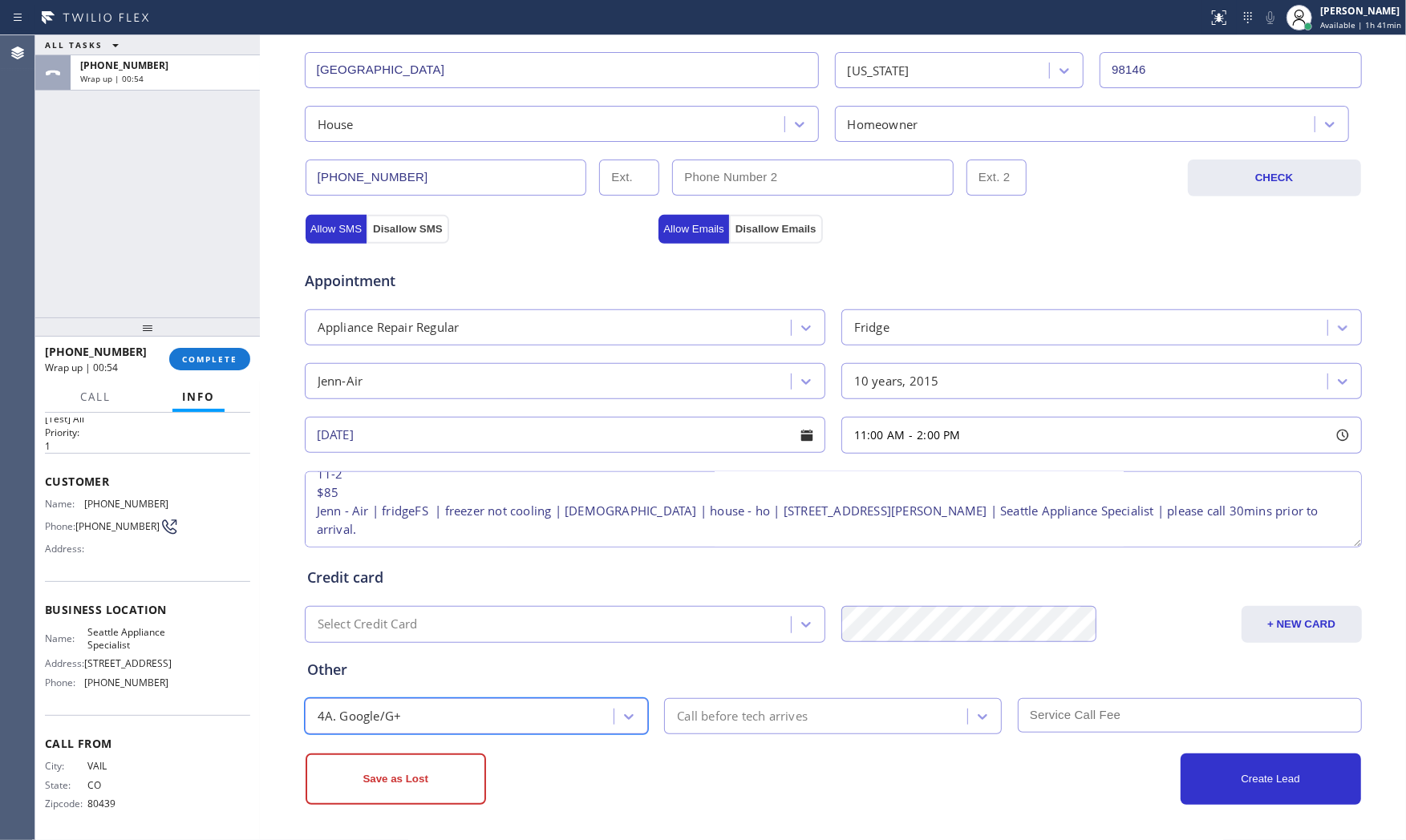
click at [600, 785] on div "Save as Lost" at bounding box center [569, 779] width 528 height 51
click at [802, 20] on div at bounding box center [603, 18] width 1195 height 26
click at [759, 707] on div "Call before tech arrives" at bounding box center [742, 717] width 131 height 19
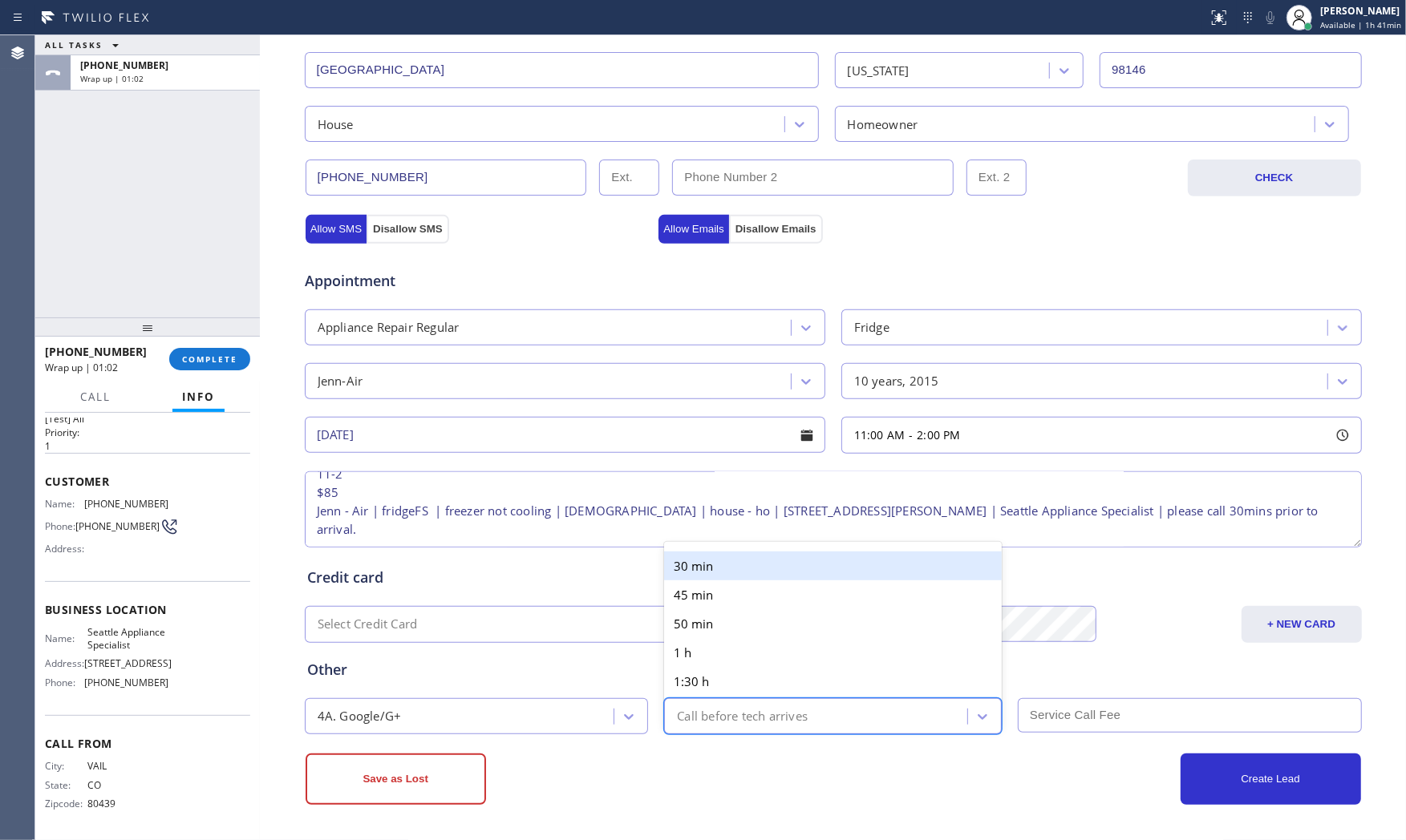
click at [720, 559] on div "30 min" at bounding box center [833, 566] width 338 height 29
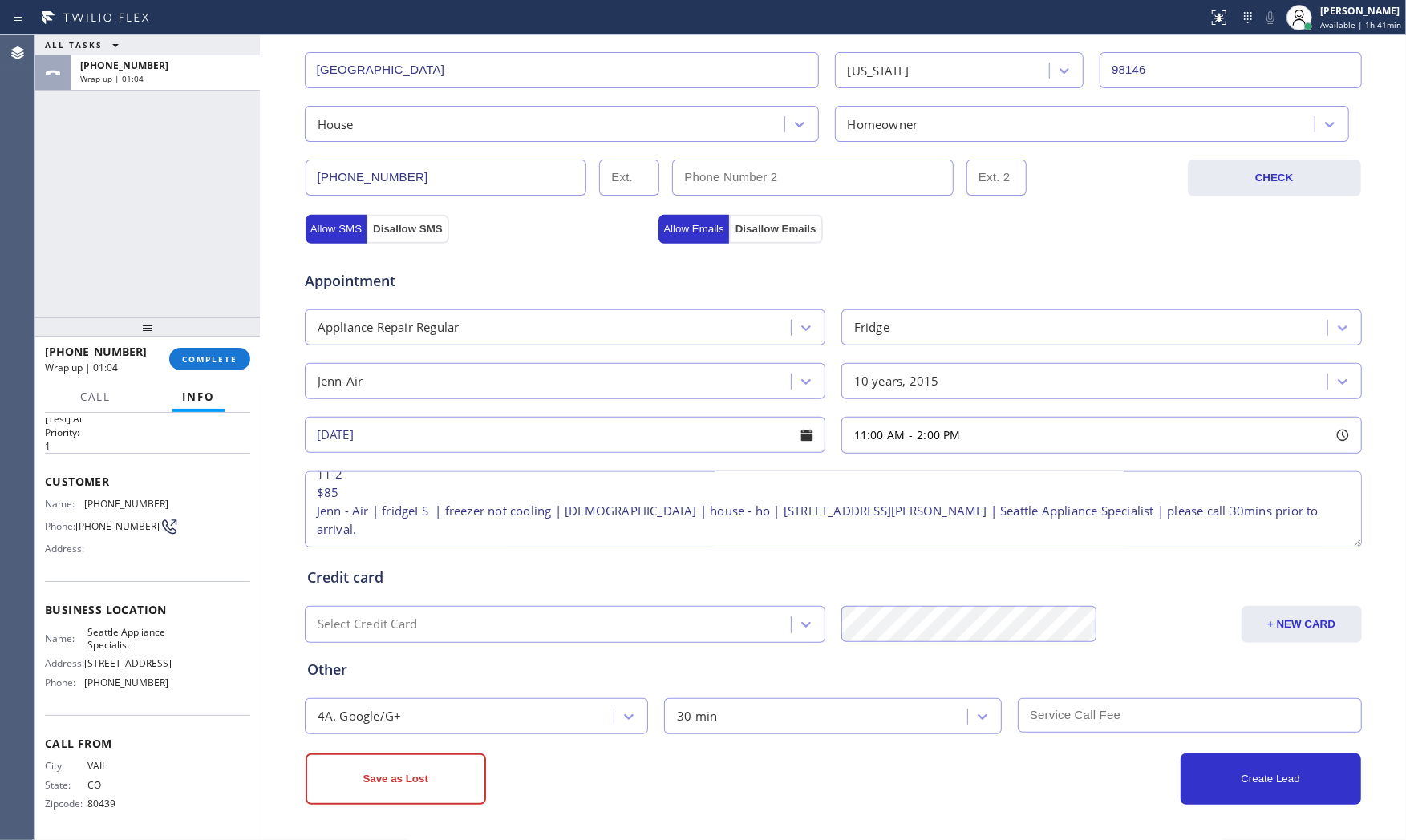
click at [1256, 636] on div "Other 4A. Google/G+ 30 min" at bounding box center [833, 685] width 1059 height 98
click at [1269, 631] on button "+ NEW CARD" at bounding box center [1302, 624] width 121 height 37
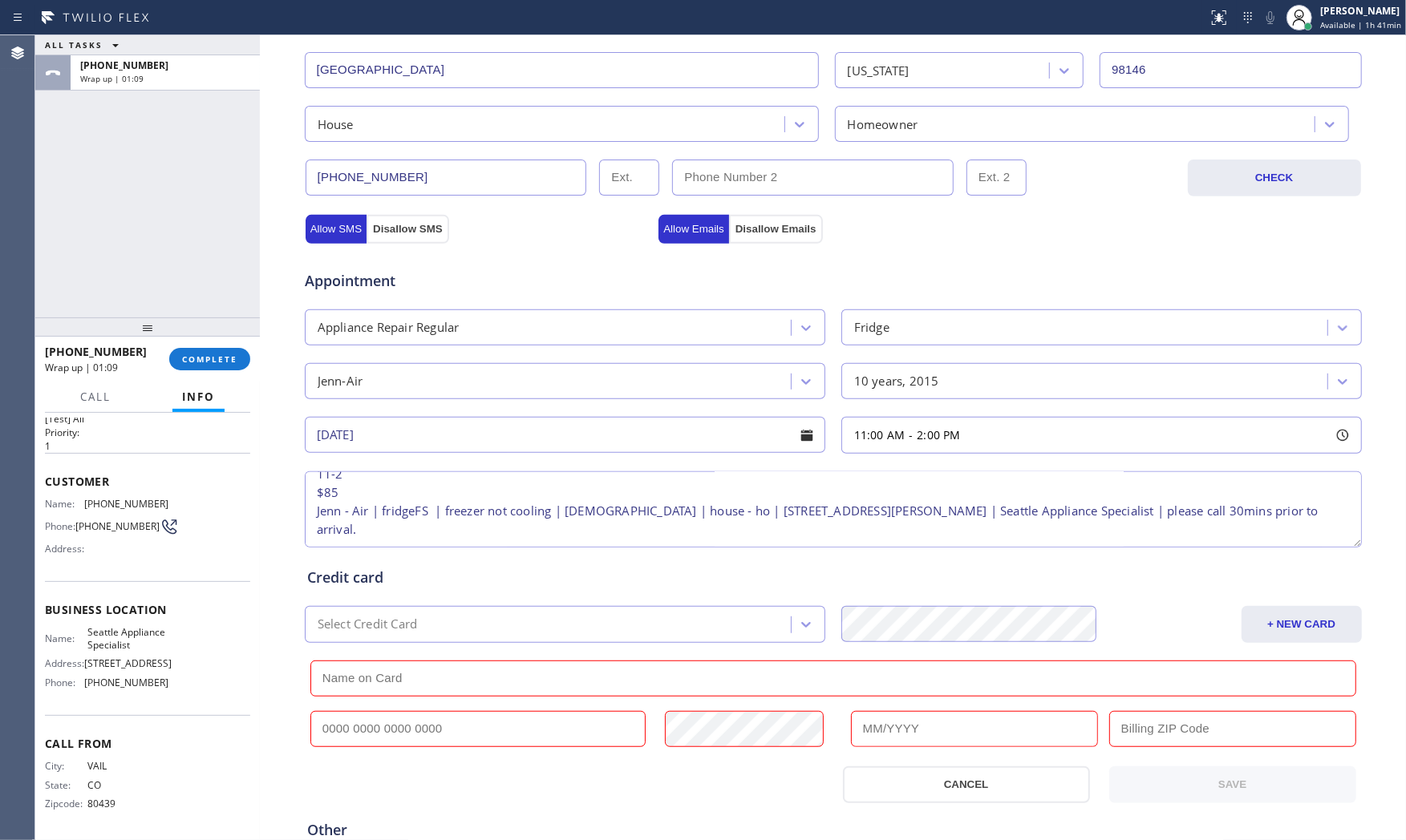
drag, startPoint x: 388, startPoint y: 737, endPoint x: 454, endPoint y: 734, distance: 66.1
click at [389, 737] on input "text" at bounding box center [478, 729] width 336 height 36
paste input "3713 0473 8715 009"
type input "3713 0473 8715 009"
click at [934, 728] on input "text" at bounding box center [974, 729] width 247 height 36
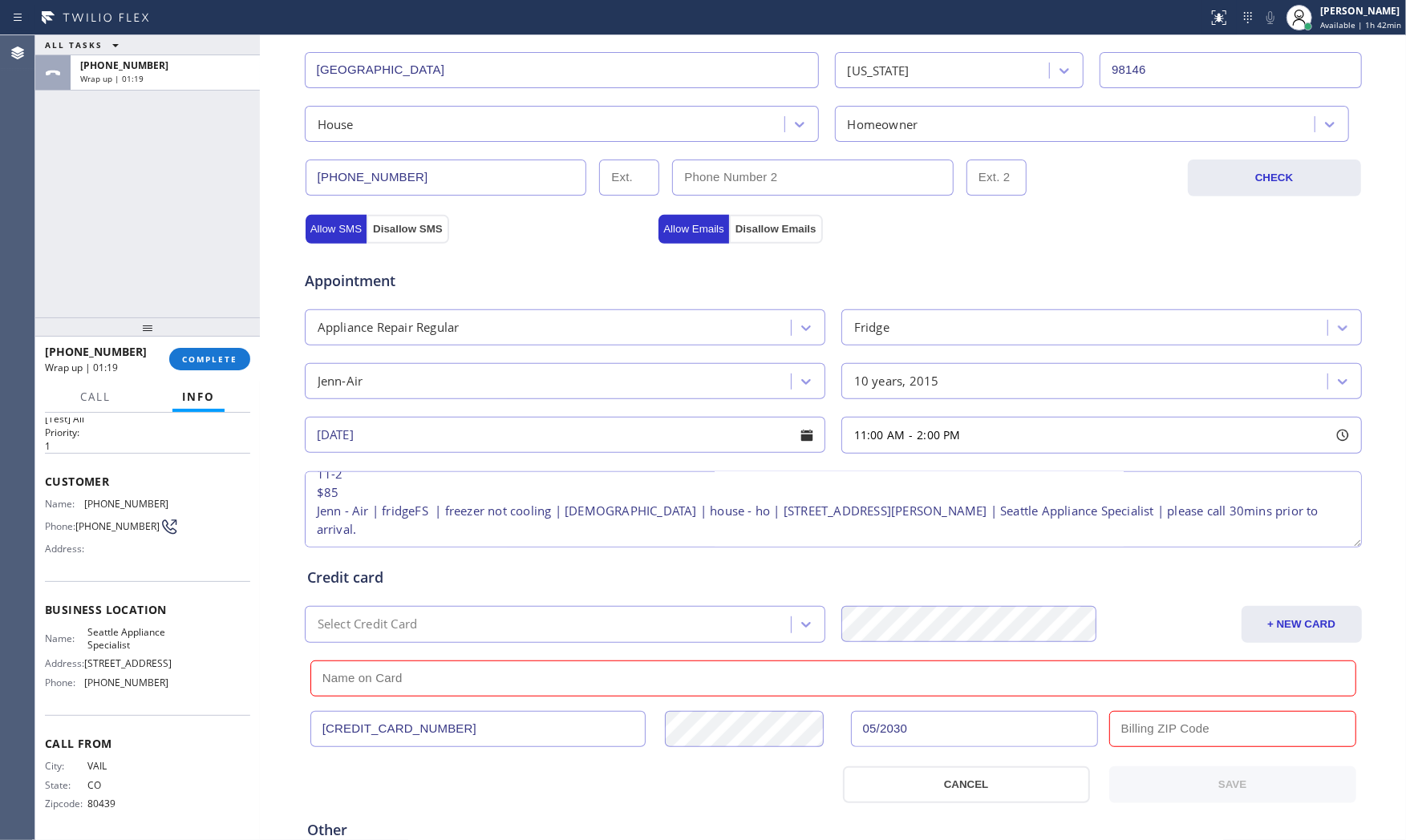
type input "05/2030"
click at [1134, 720] on input "text" at bounding box center [1232, 729] width 247 height 36
paste input "98146"
type input "98146"
click at [381, 683] on input "text" at bounding box center [834, 678] width 1046 height 36
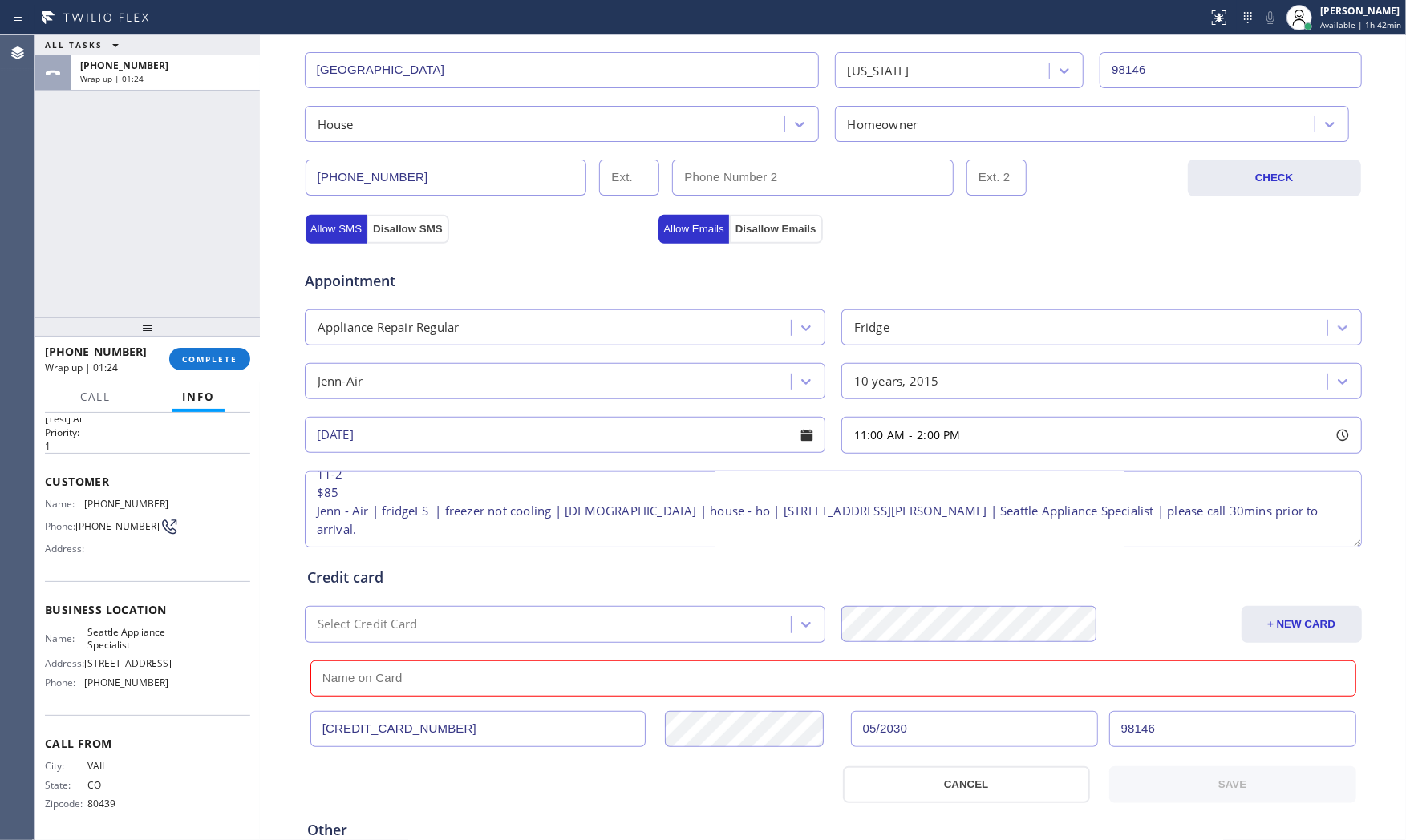
paste input "Gregory Flynn"
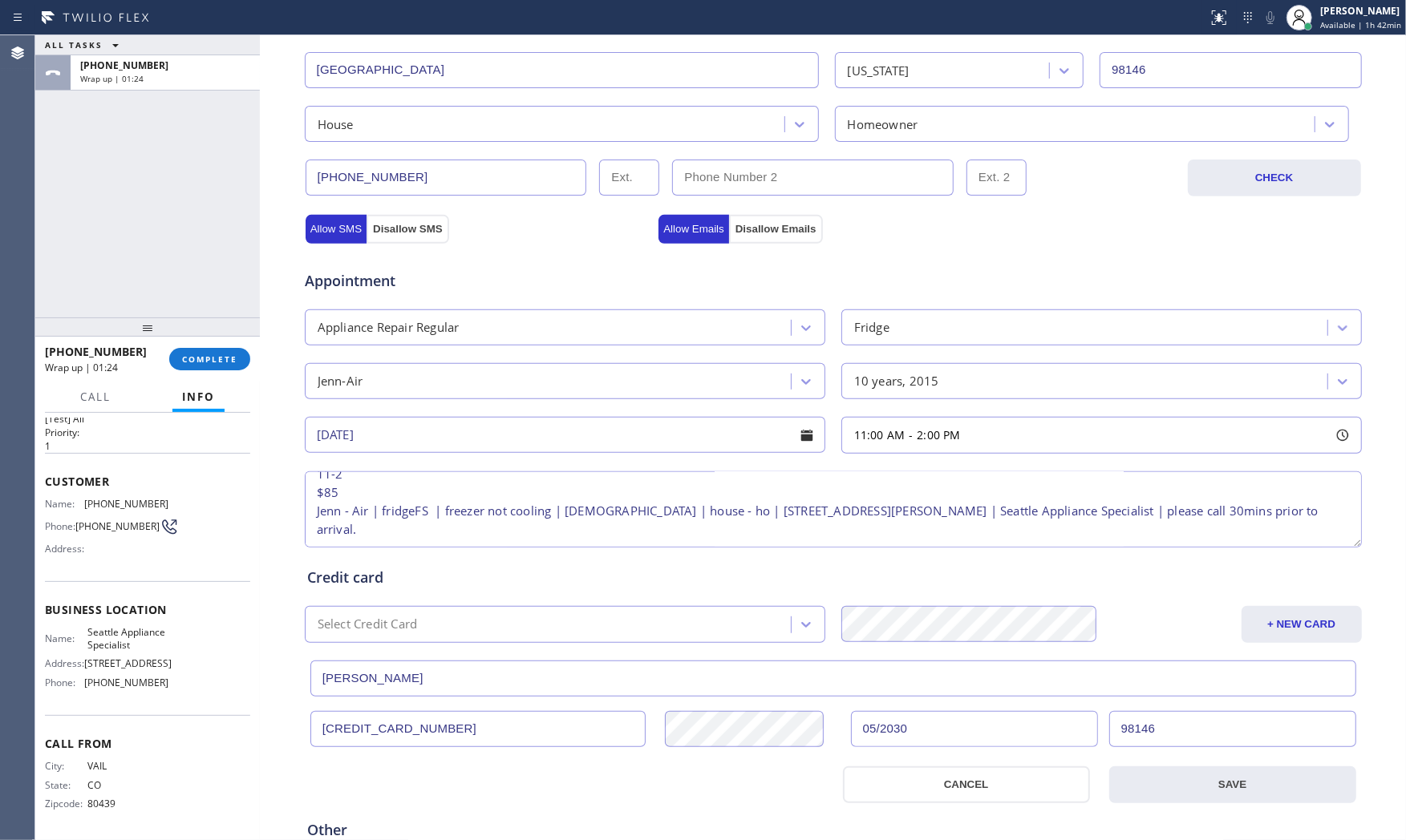
type input "Gregory Flynn"
click at [424, 788] on div at bounding box center [567, 784] width 532 height 37
click at [1213, 788] on button "SAVE" at bounding box center [1232, 784] width 247 height 37
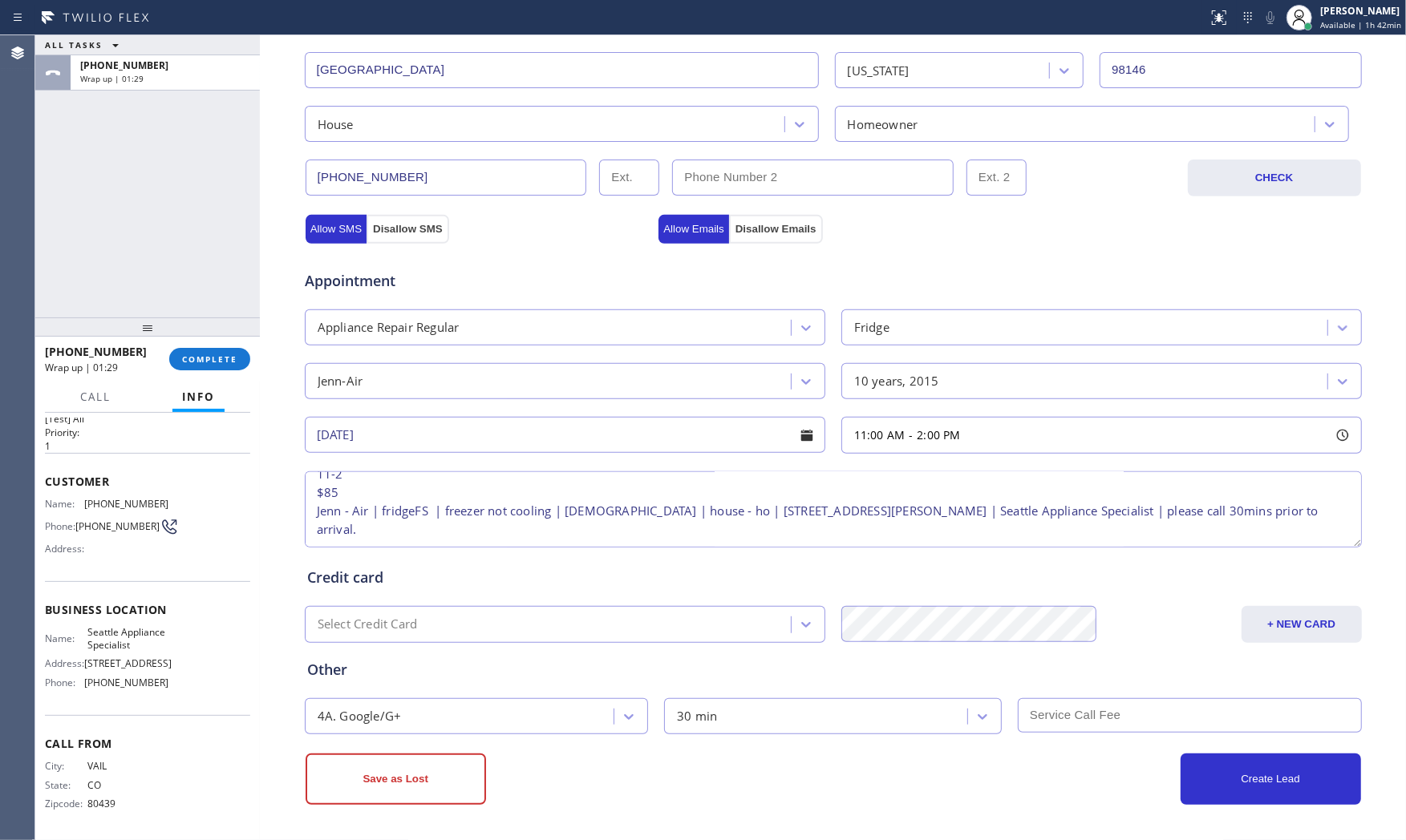
click at [1110, 251] on div "Appointment" at bounding box center [833, 271] width 1060 height 41
click at [864, 805] on div "Business location Seattle Appliance Specialist (206) 445-7361 Personal informat…" at bounding box center [833, 273] width 1146 height 1135
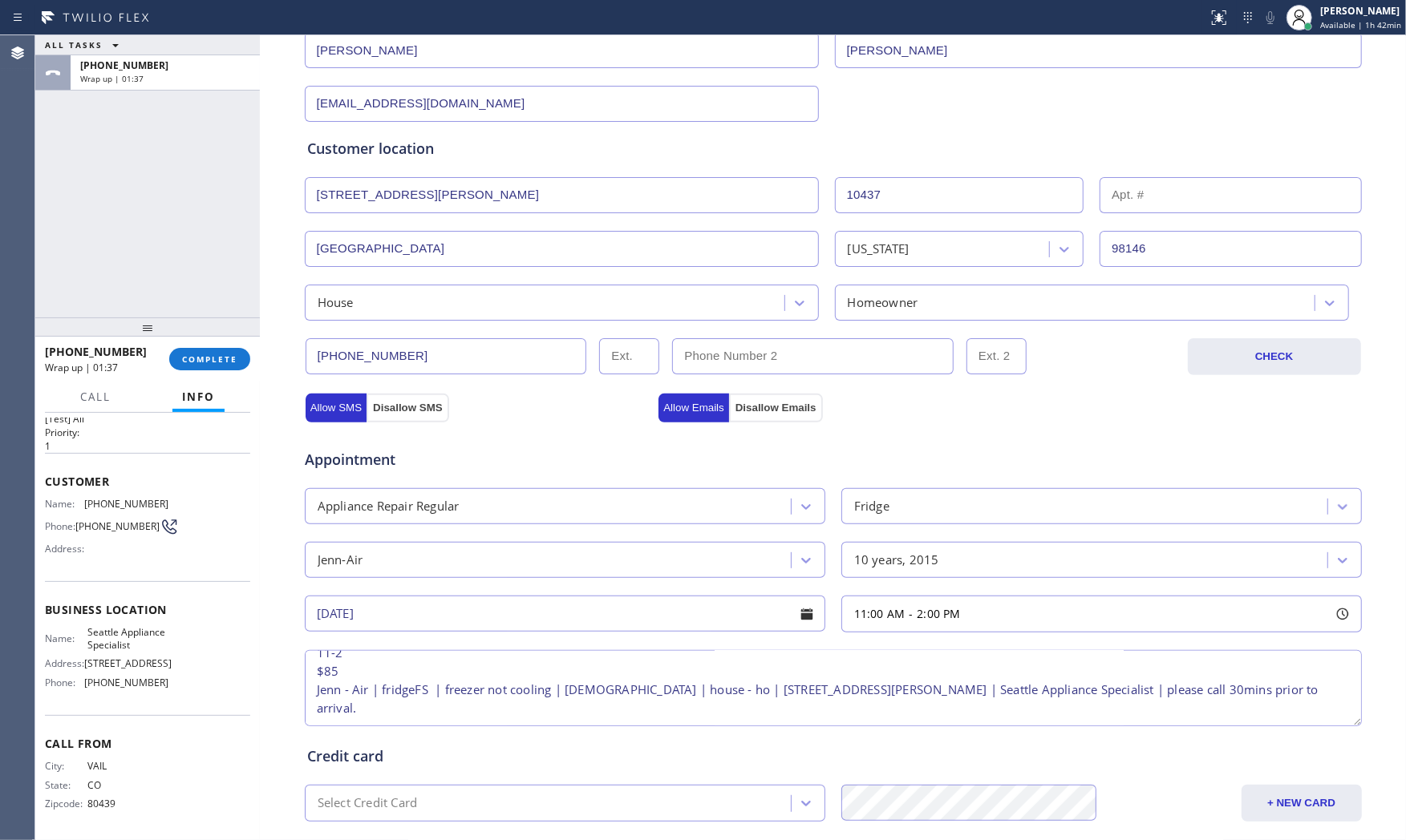
scroll to position [33, 0]
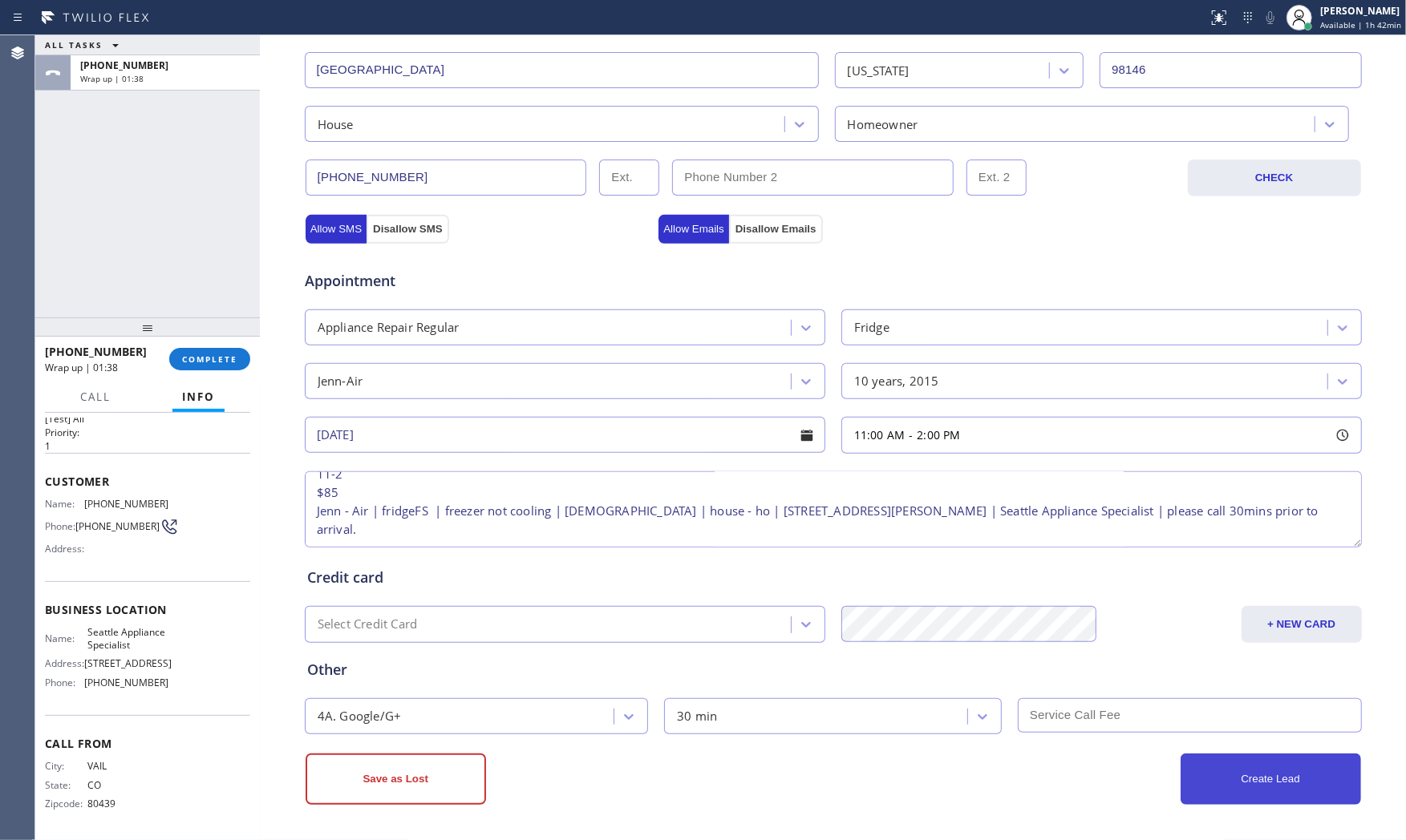
click at [1242, 770] on button "Create Lead" at bounding box center [1270, 779] width 181 height 51
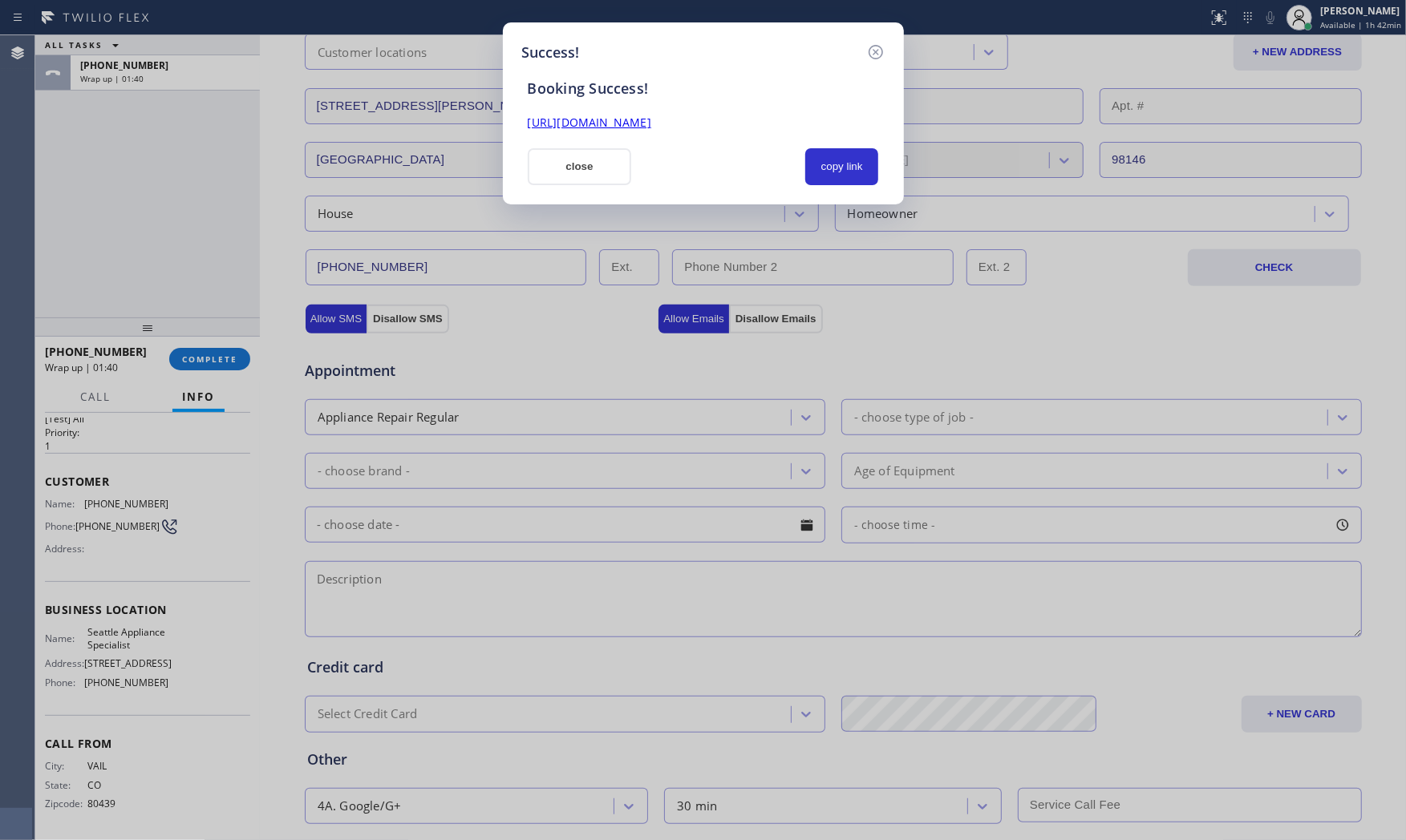
scroll to position [0, 0]
click at [827, 158] on button "copy link" at bounding box center [842, 166] width 74 height 37
click at [587, 172] on button "close" at bounding box center [580, 166] width 104 height 37
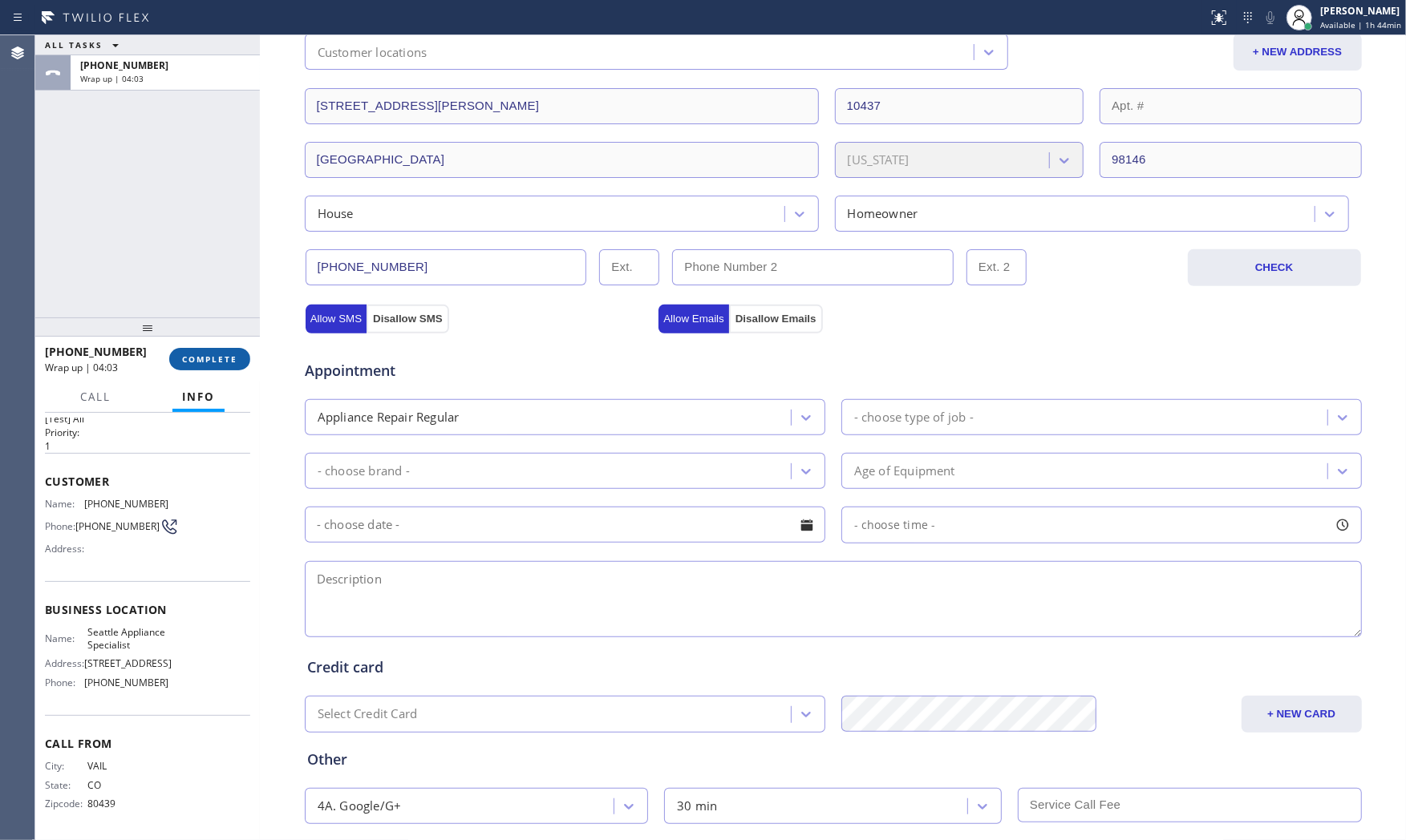
click at [206, 357] on span "COMPLETE" at bounding box center [210, 358] width 56 height 11
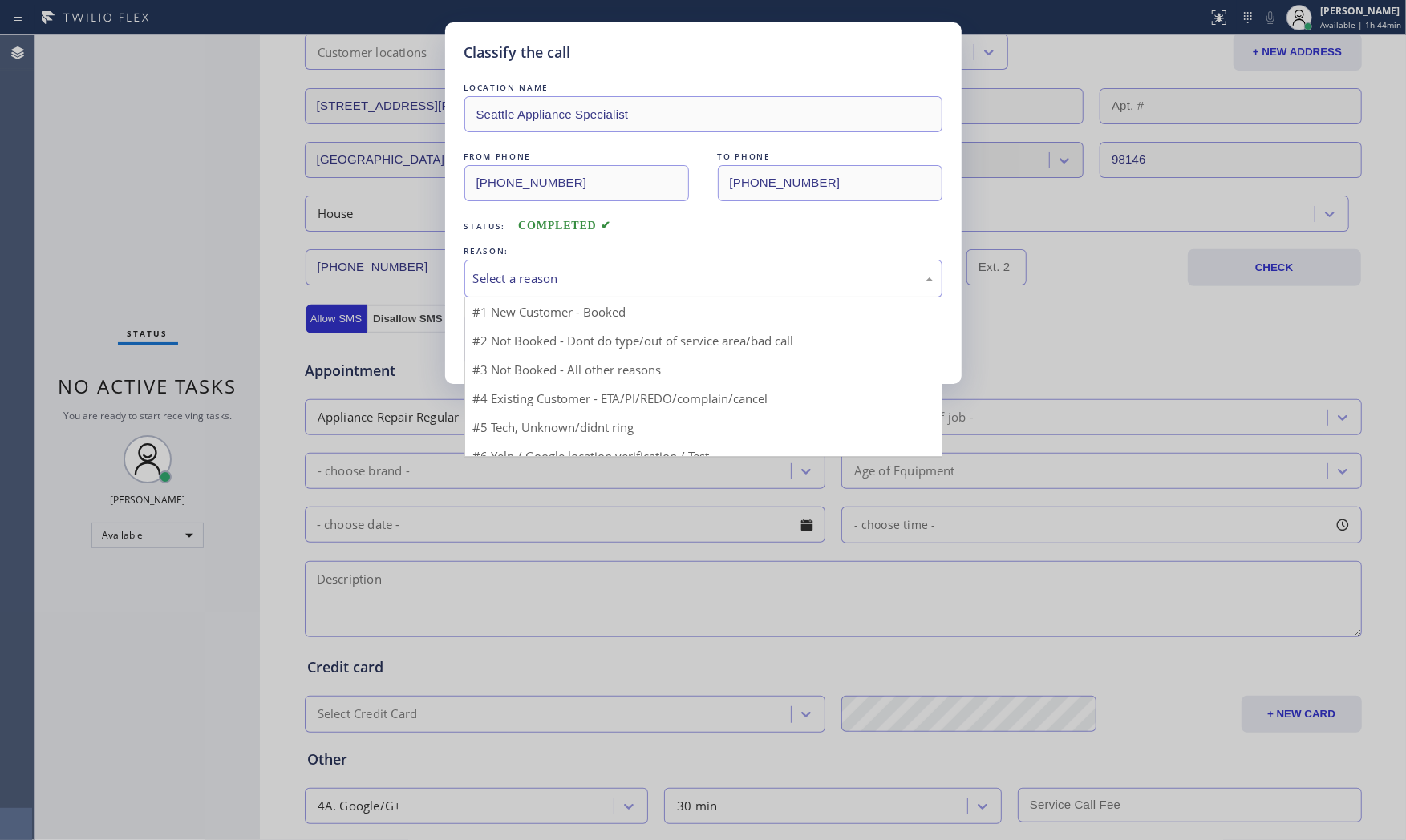
click at [505, 274] on div "Select a reason" at bounding box center [703, 279] width 460 height 19
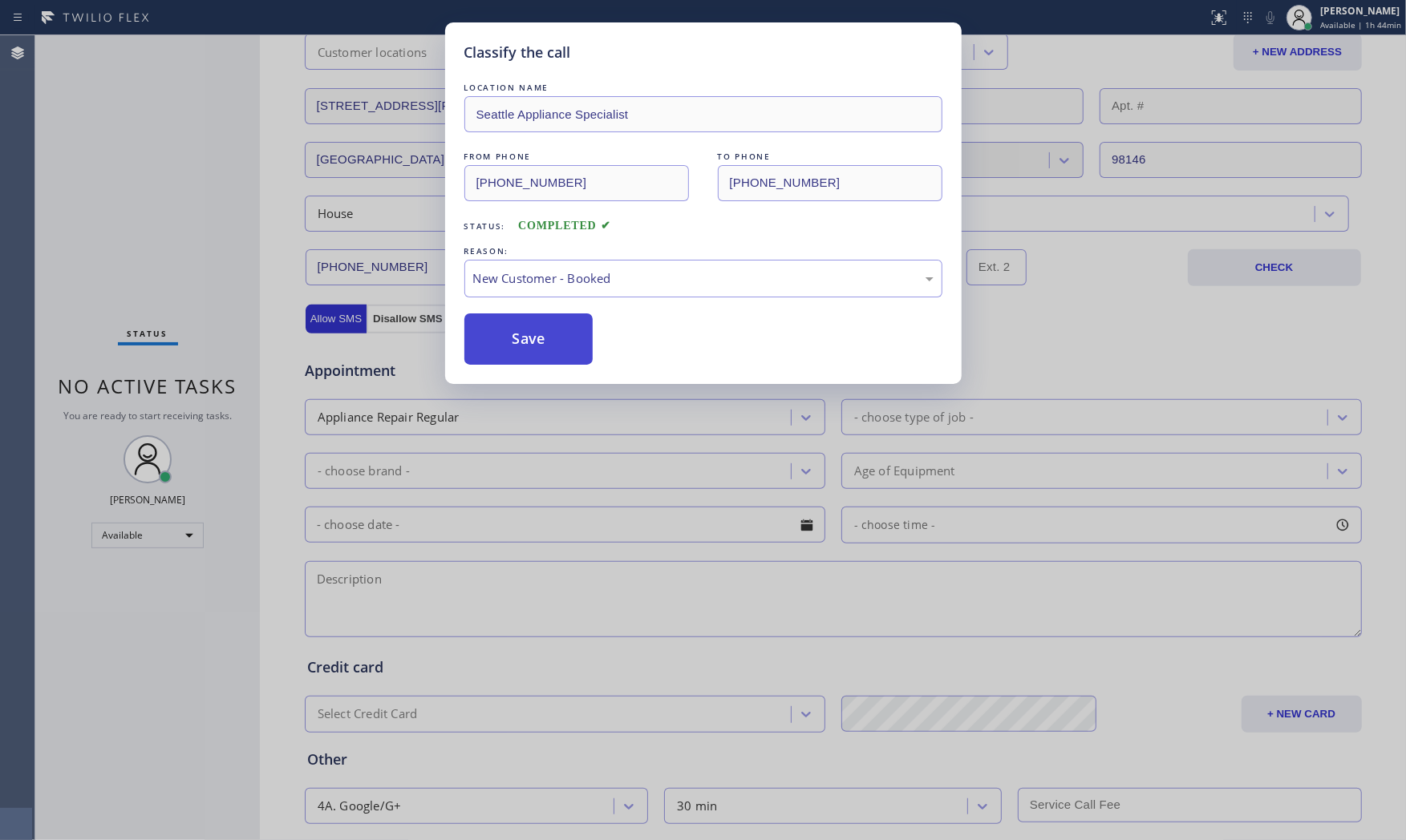
click at [512, 340] on button "Save" at bounding box center [529, 339] width 129 height 51
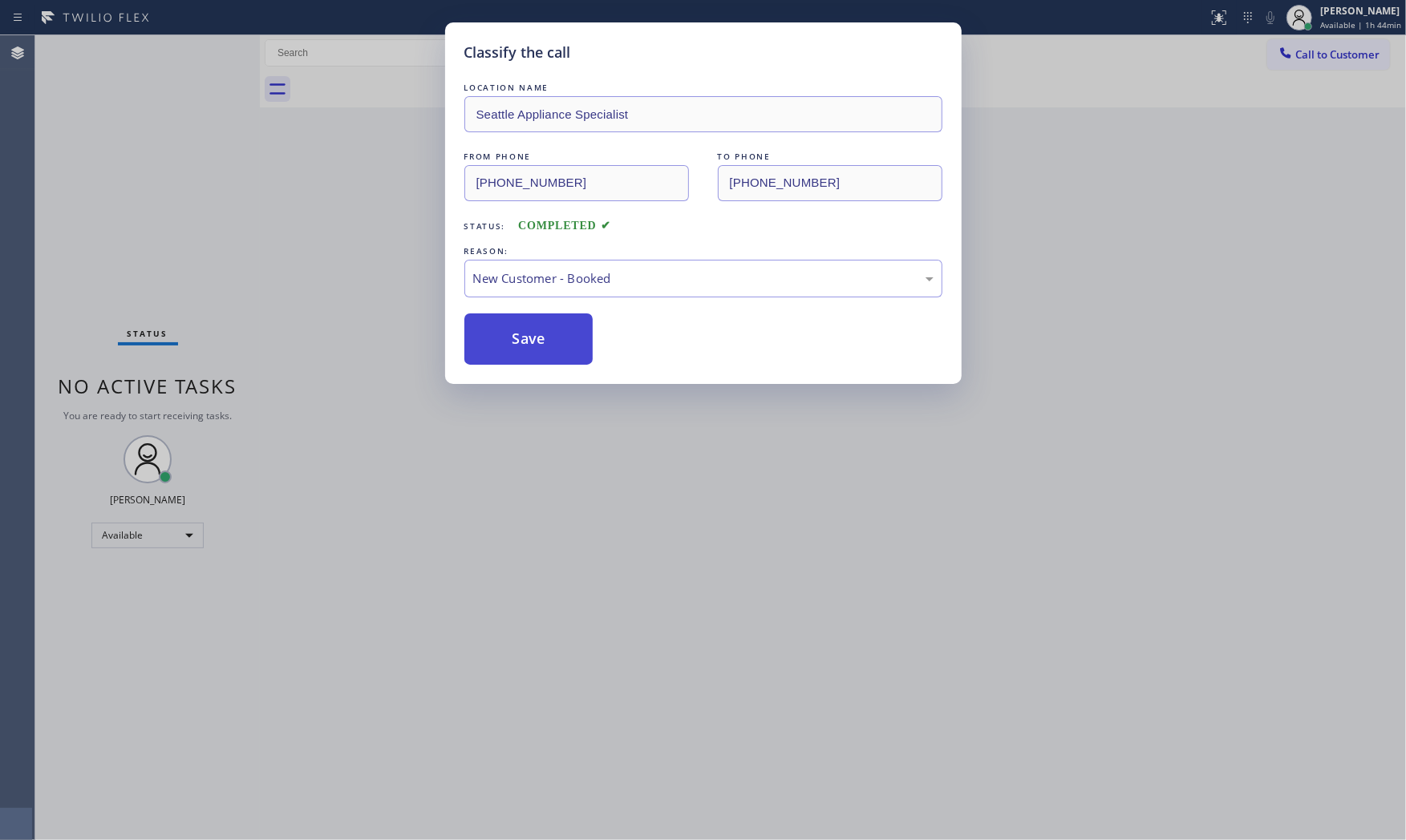
click at [512, 340] on button "Save" at bounding box center [529, 339] width 129 height 51
click at [513, 339] on button "Save" at bounding box center [529, 339] width 129 height 51
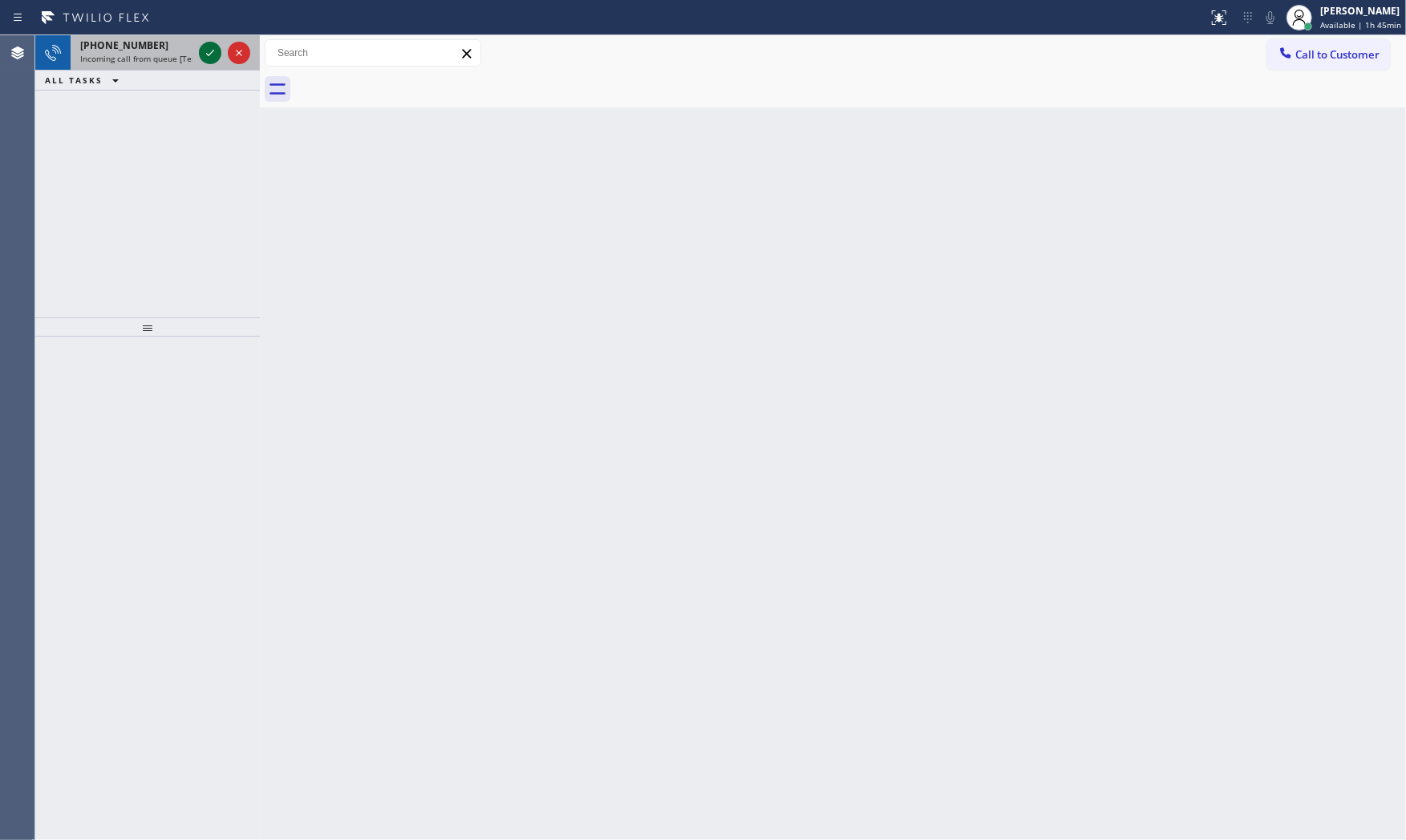
drag, startPoint x: 211, startPoint y: 55, endPoint x: 212, endPoint y: 90, distance: 35.0
click at [210, 55] on icon at bounding box center [210, 53] width 19 height 19
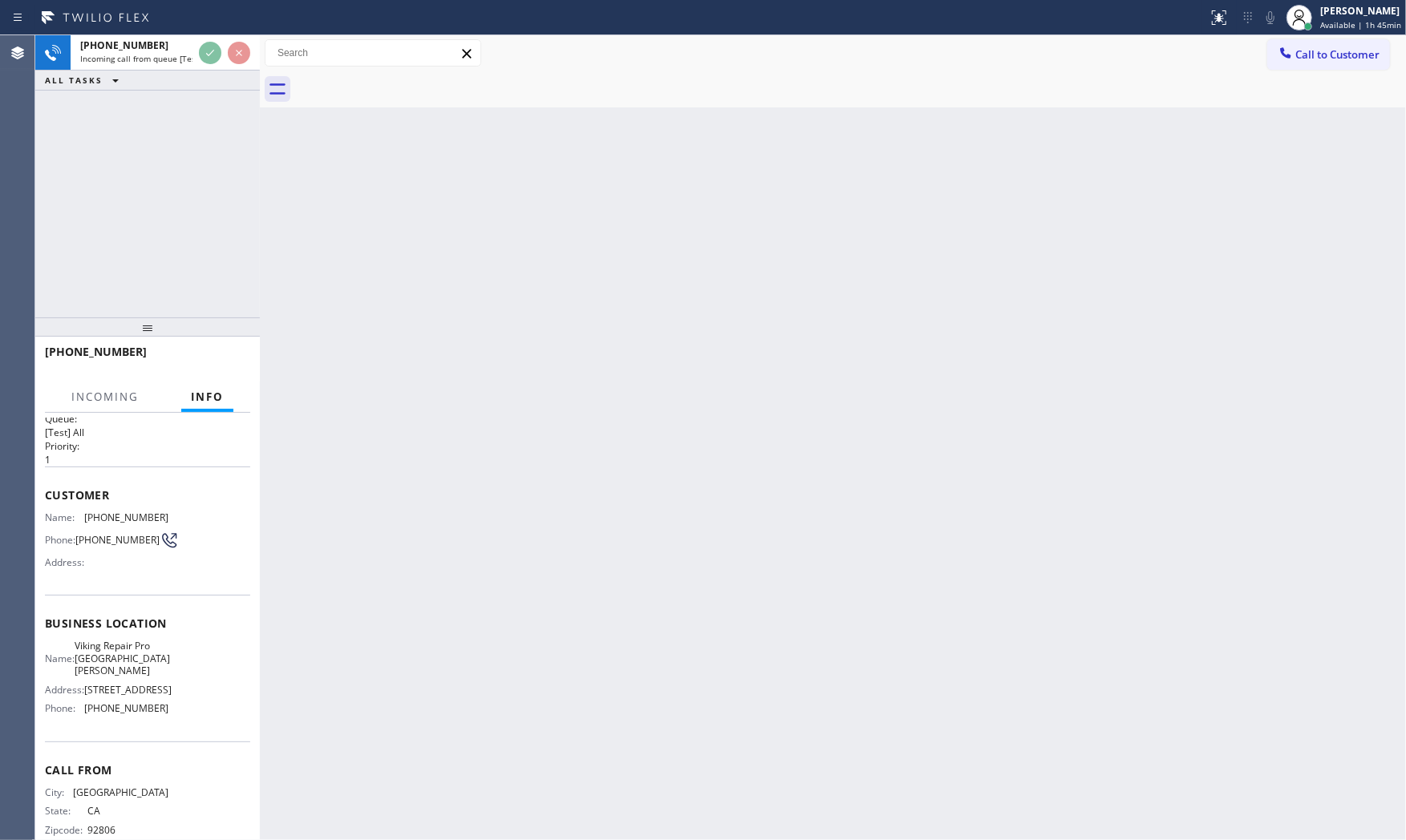
scroll to position [37, 0]
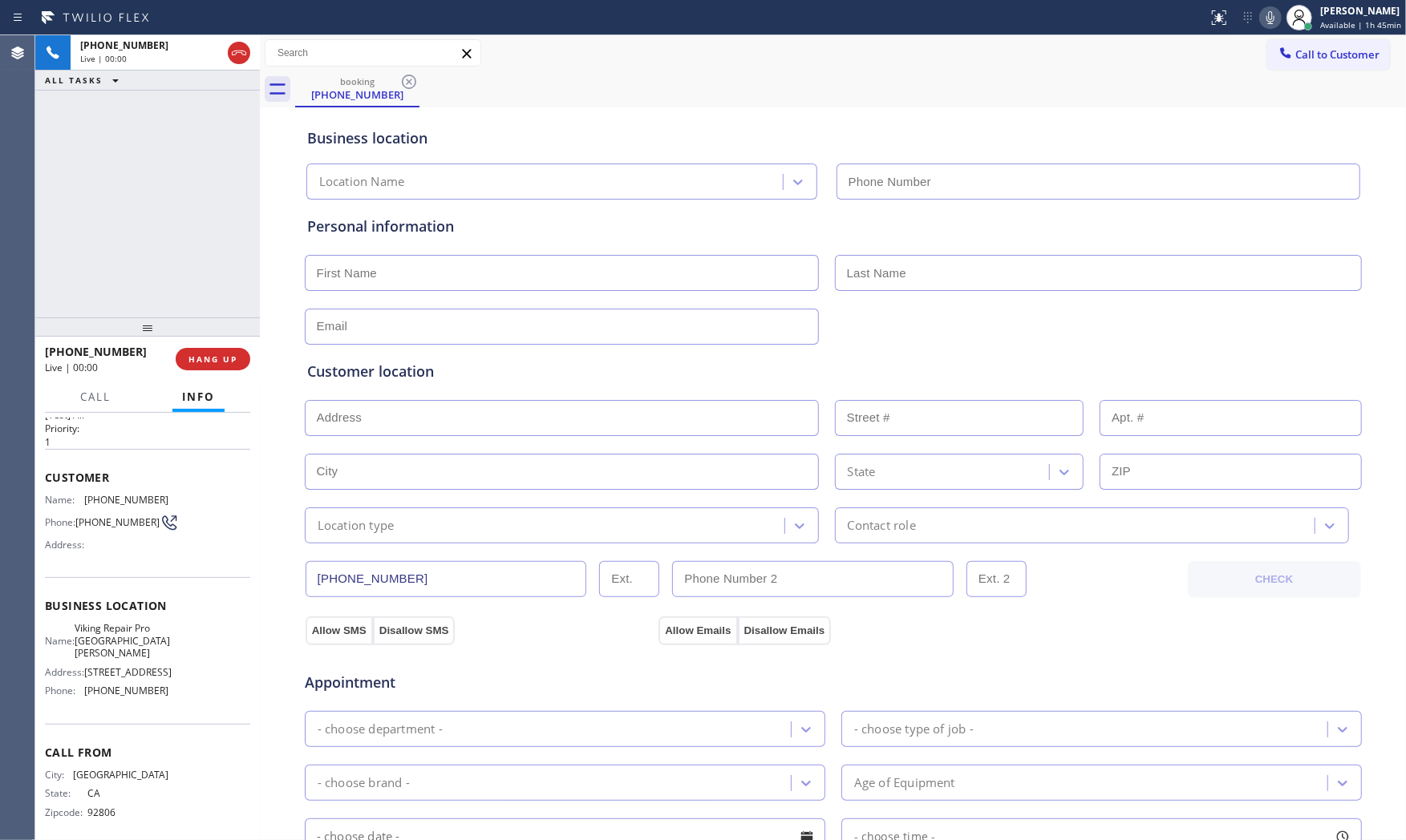
type input "(628) 244-8666"
click at [217, 359] on span "HANG UP" at bounding box center [212, 358] width 49 height 11
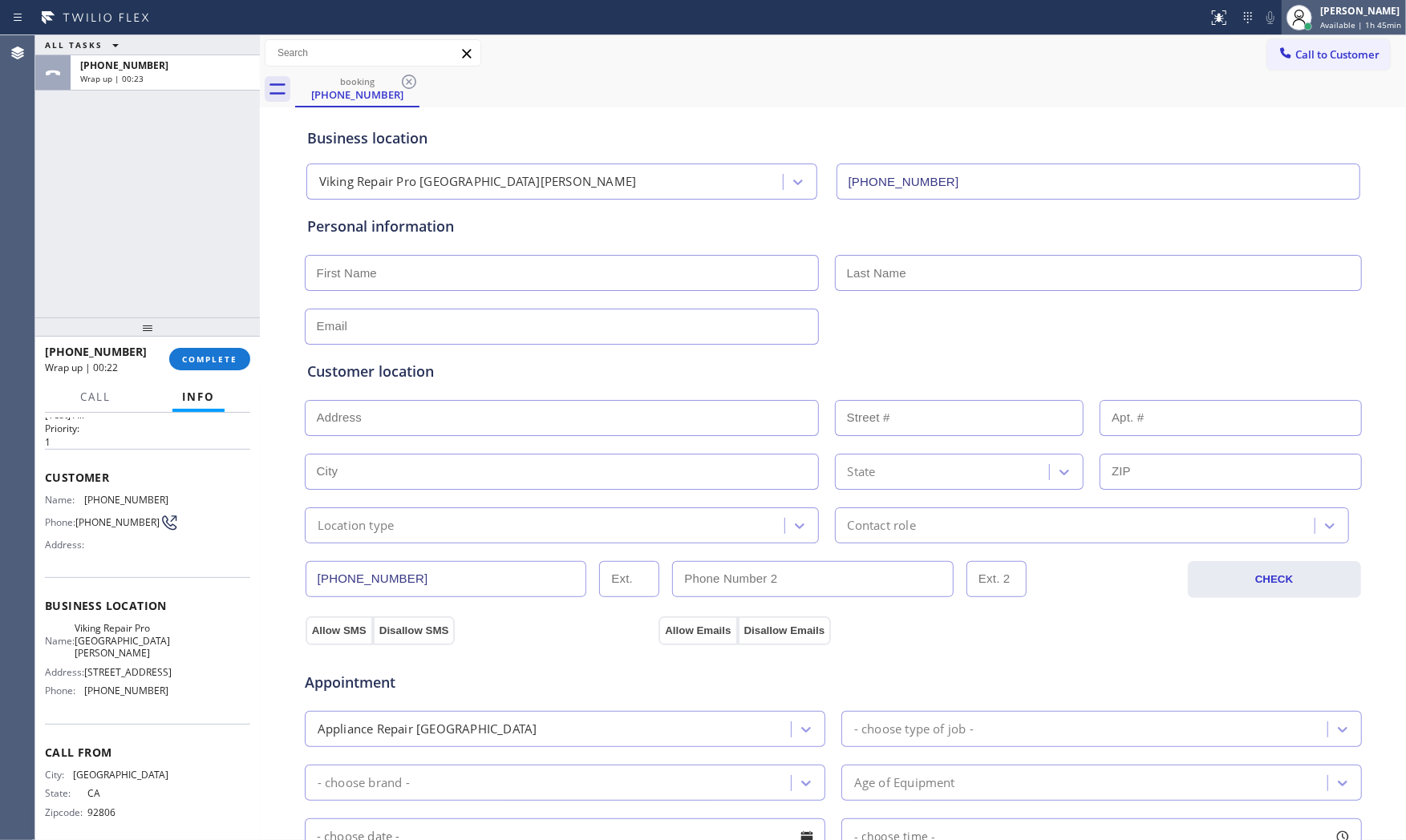
click at [1351, 27] on span "Available | 1h 45min" at bounding box center [1361, 24] width 81 height 11
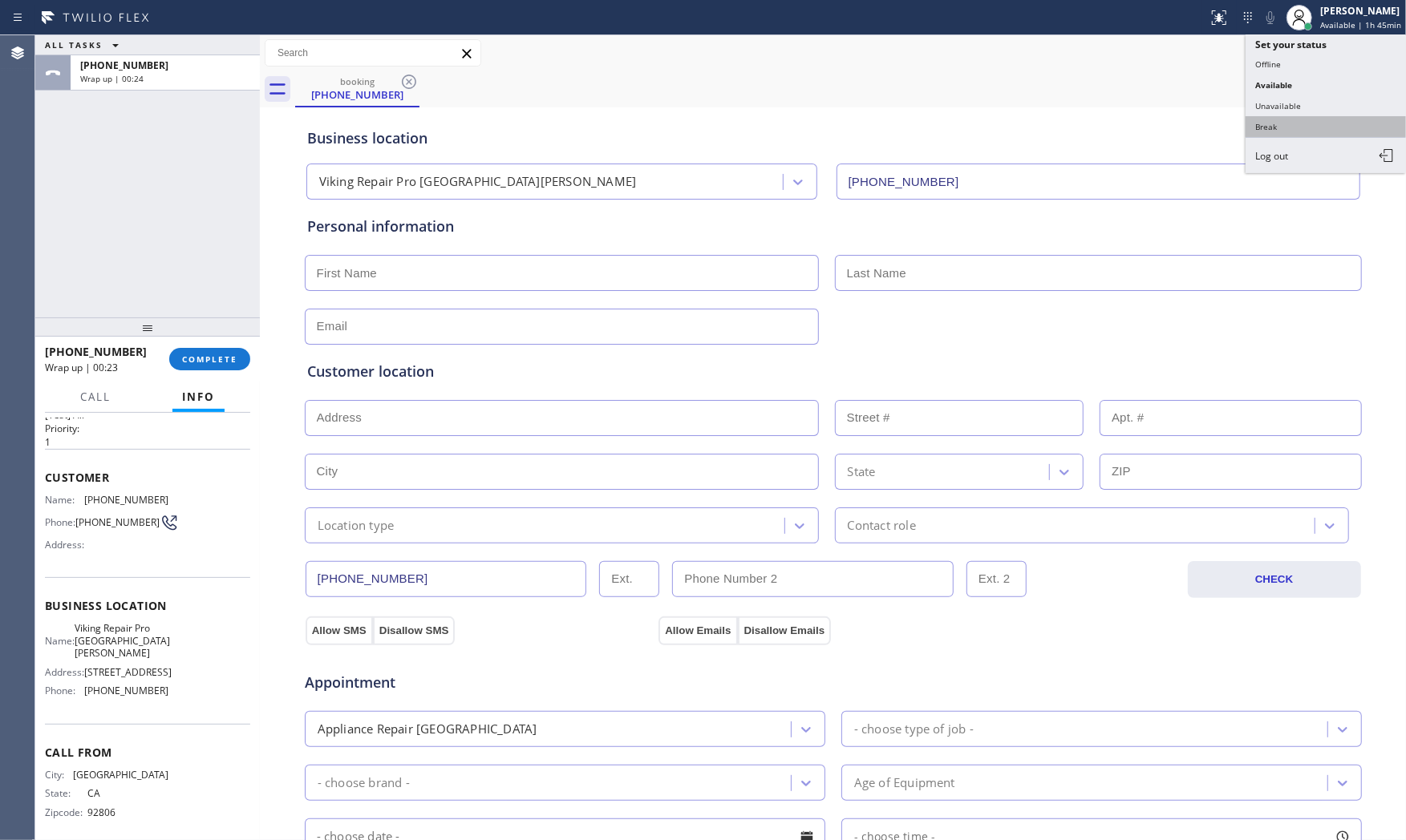
click at [1304, 117] on button "Break" at bounding box center [1325, 127] width 160 height 21
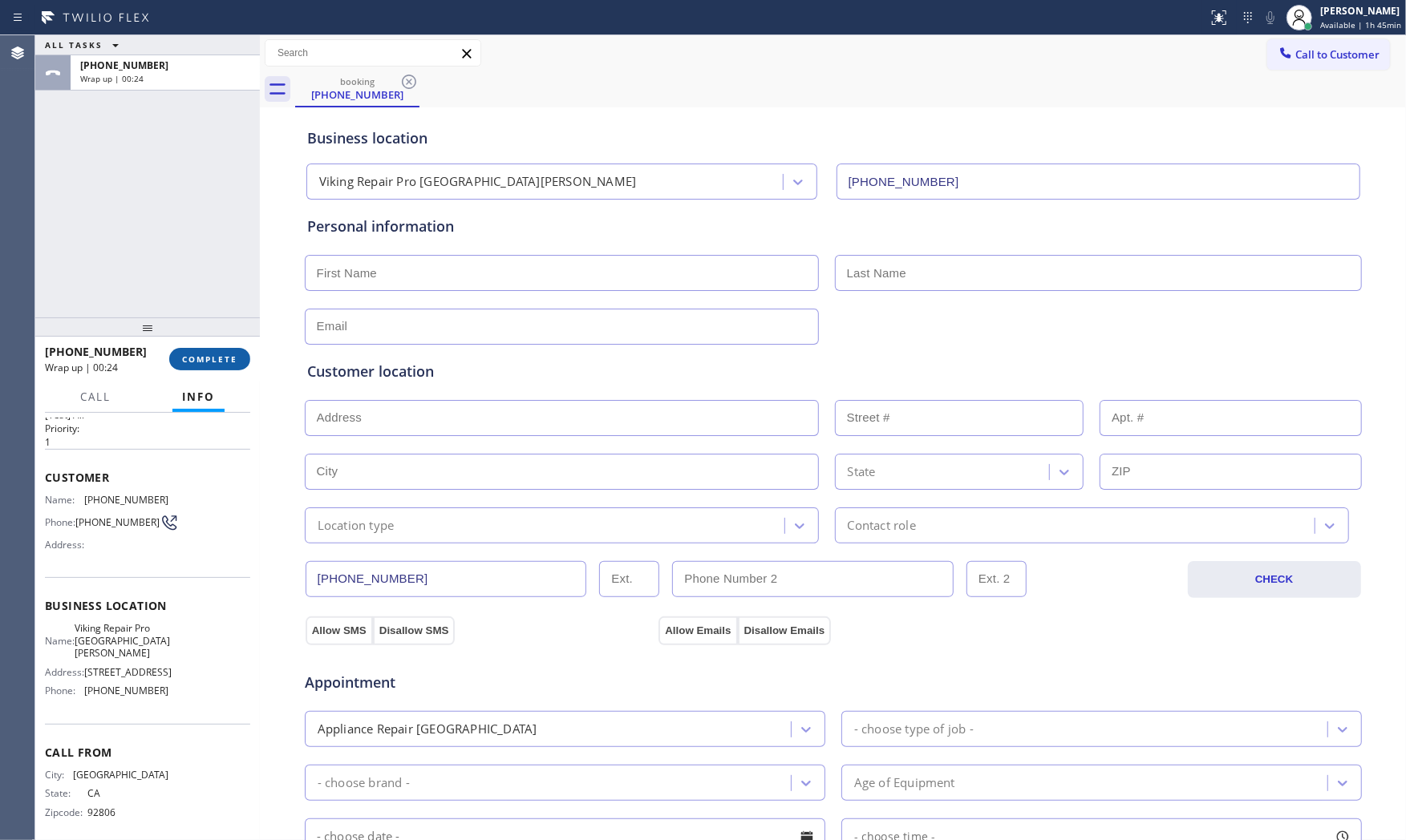
click at [187, 352] on button "COMPLETE" at bounding box center [210, 359] width 81 height 22
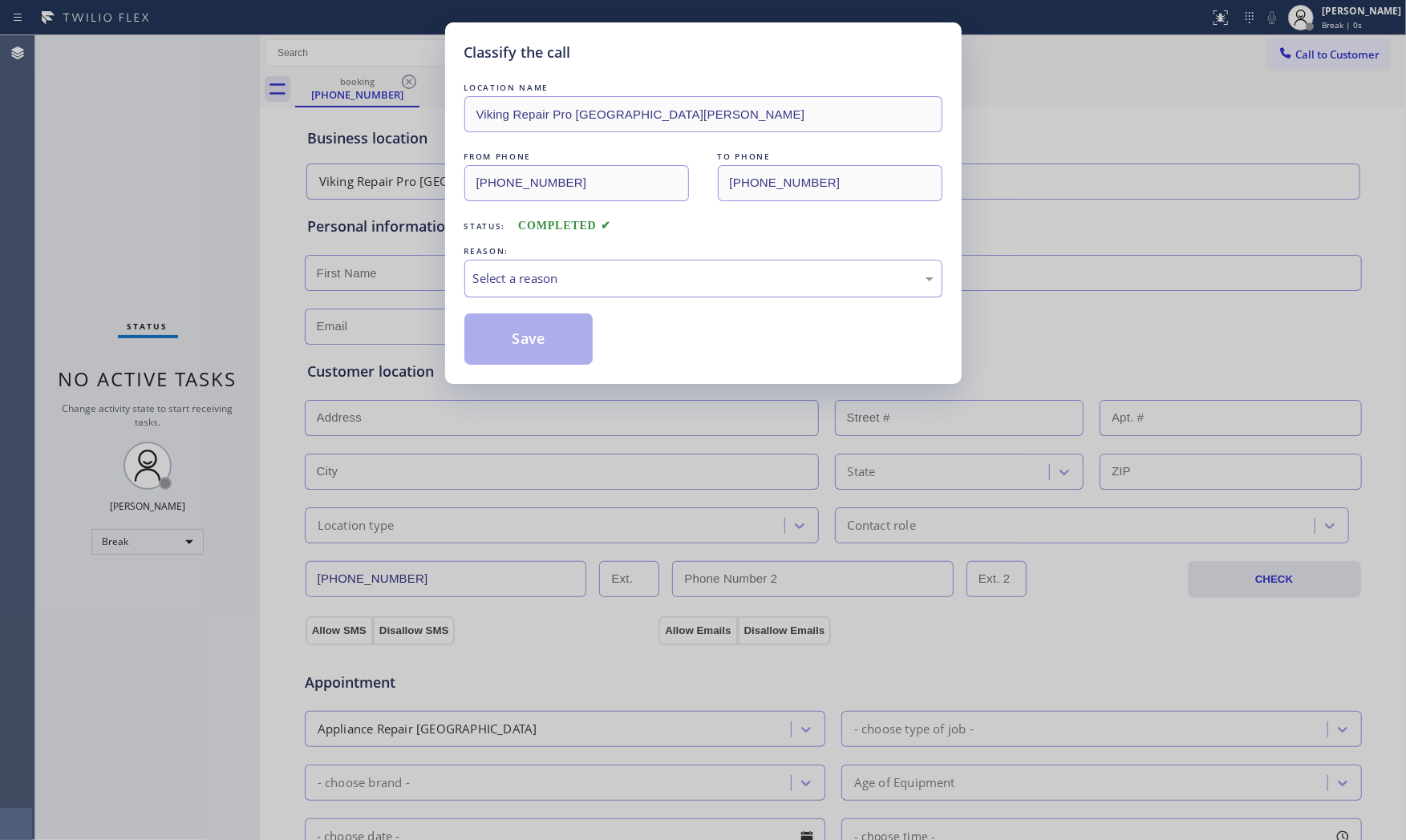
click at [581, 276] on div "Select a reason" at bounding box center [703, 279] width 460 height 19
click at [521, 337] on button "Save" at bounding box center [529, 339] width 129 height 51
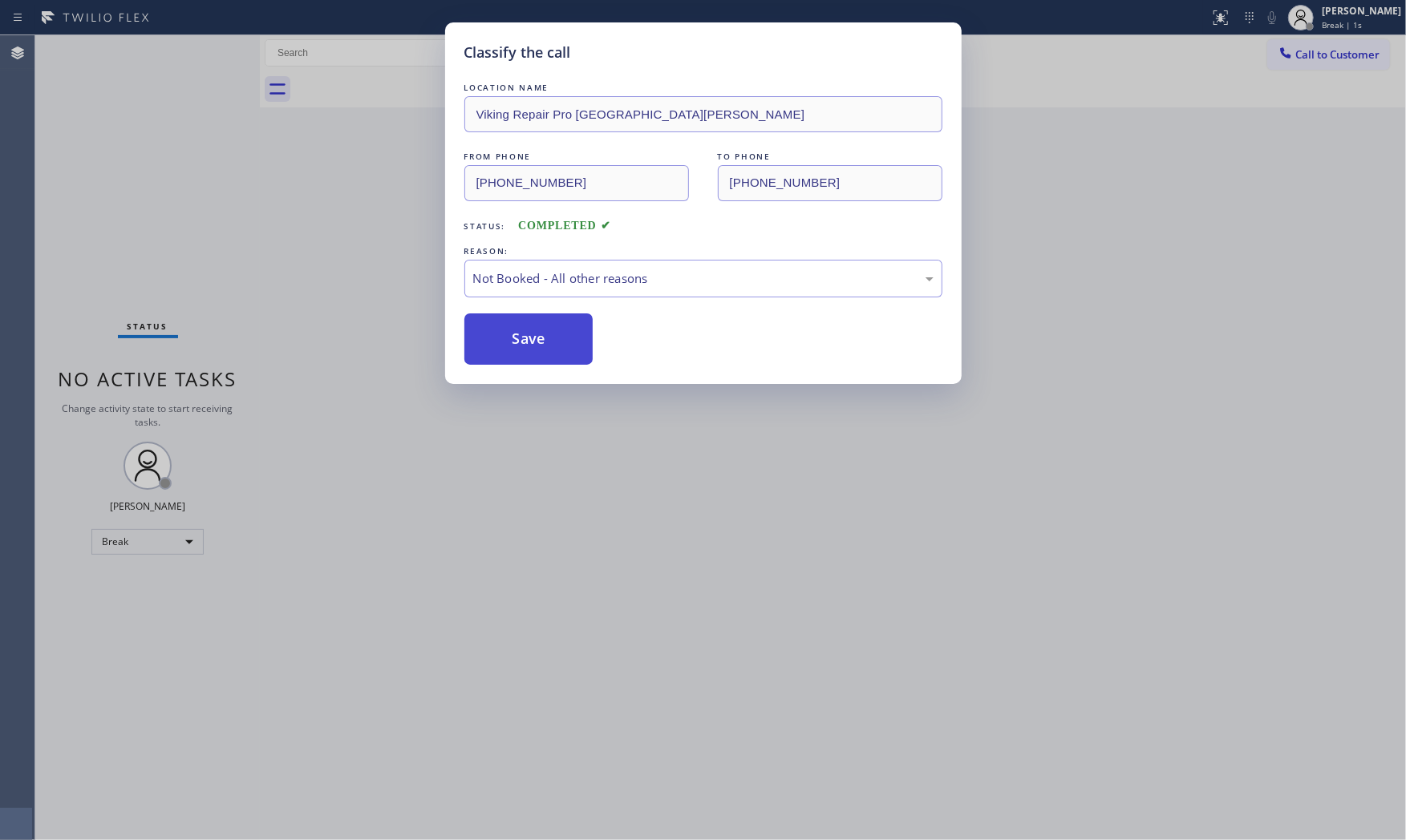
click at [523, 337] on button "Save" at bounding box center [529, 339] width 129 height 51
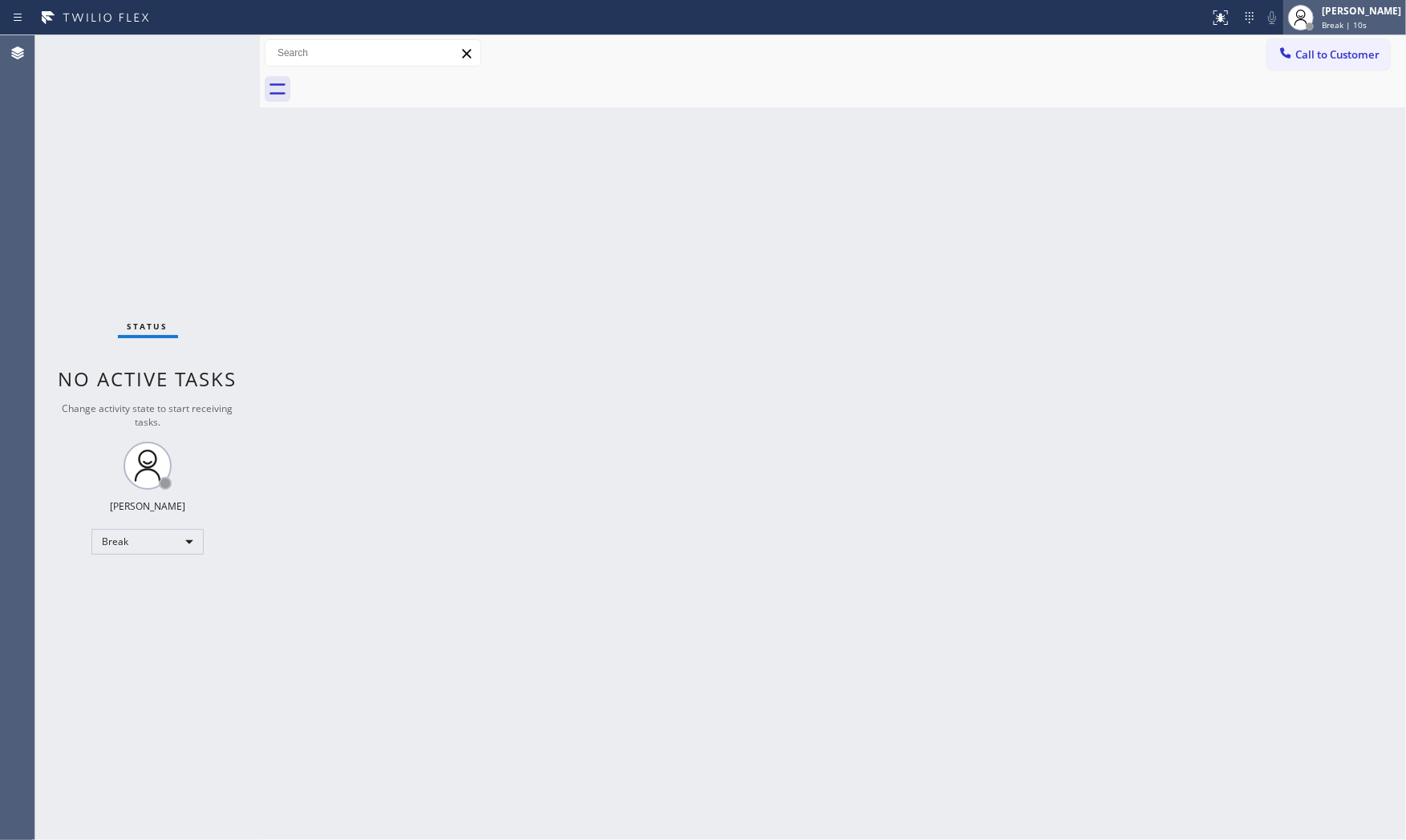
click at [1326, 21] on span "Break | 10s" at bounding box center [1344, 24] width 44 height 11
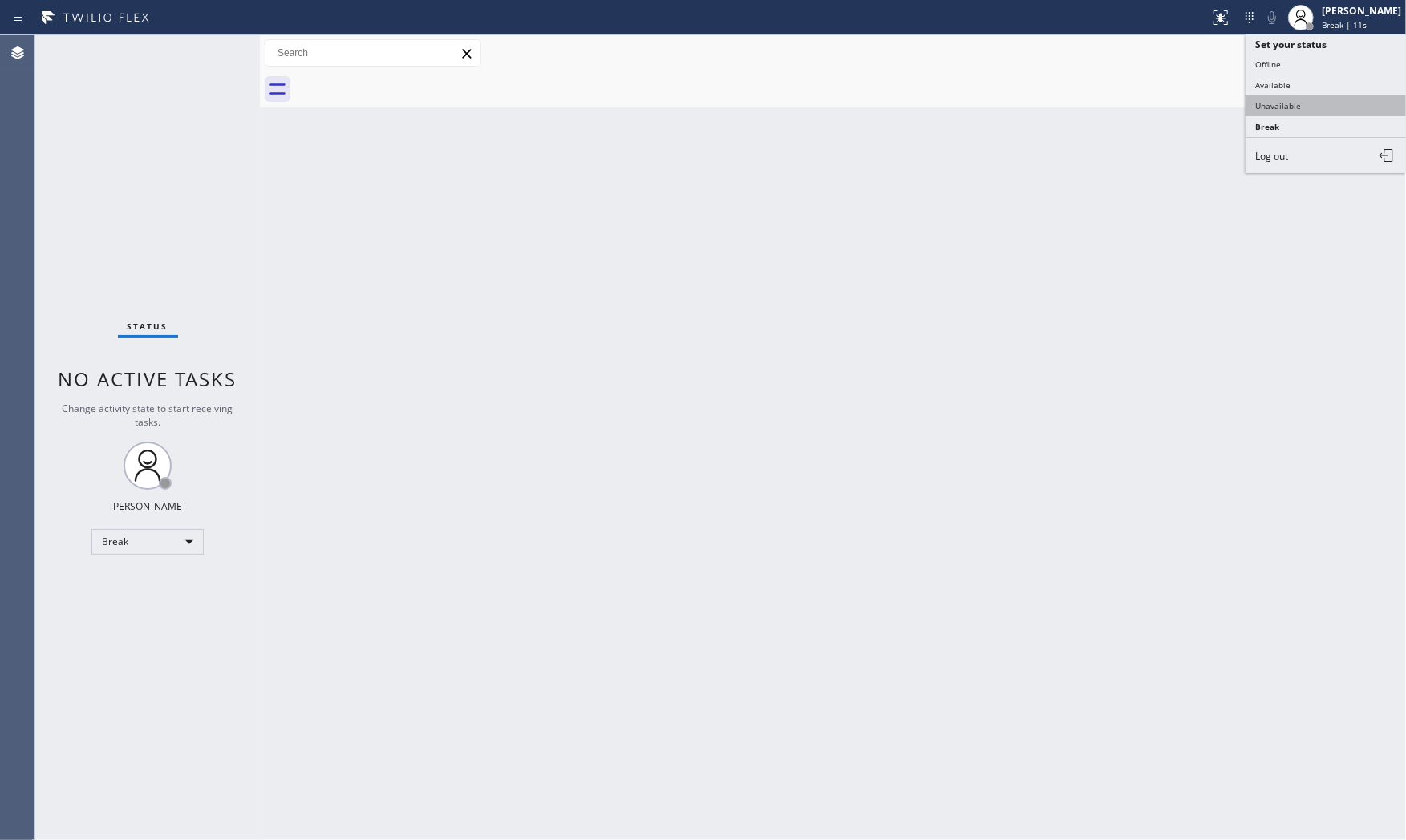
click at [1302, 98] on button "Unavailable" at bounding box center [1325, 106] width 160 height 21
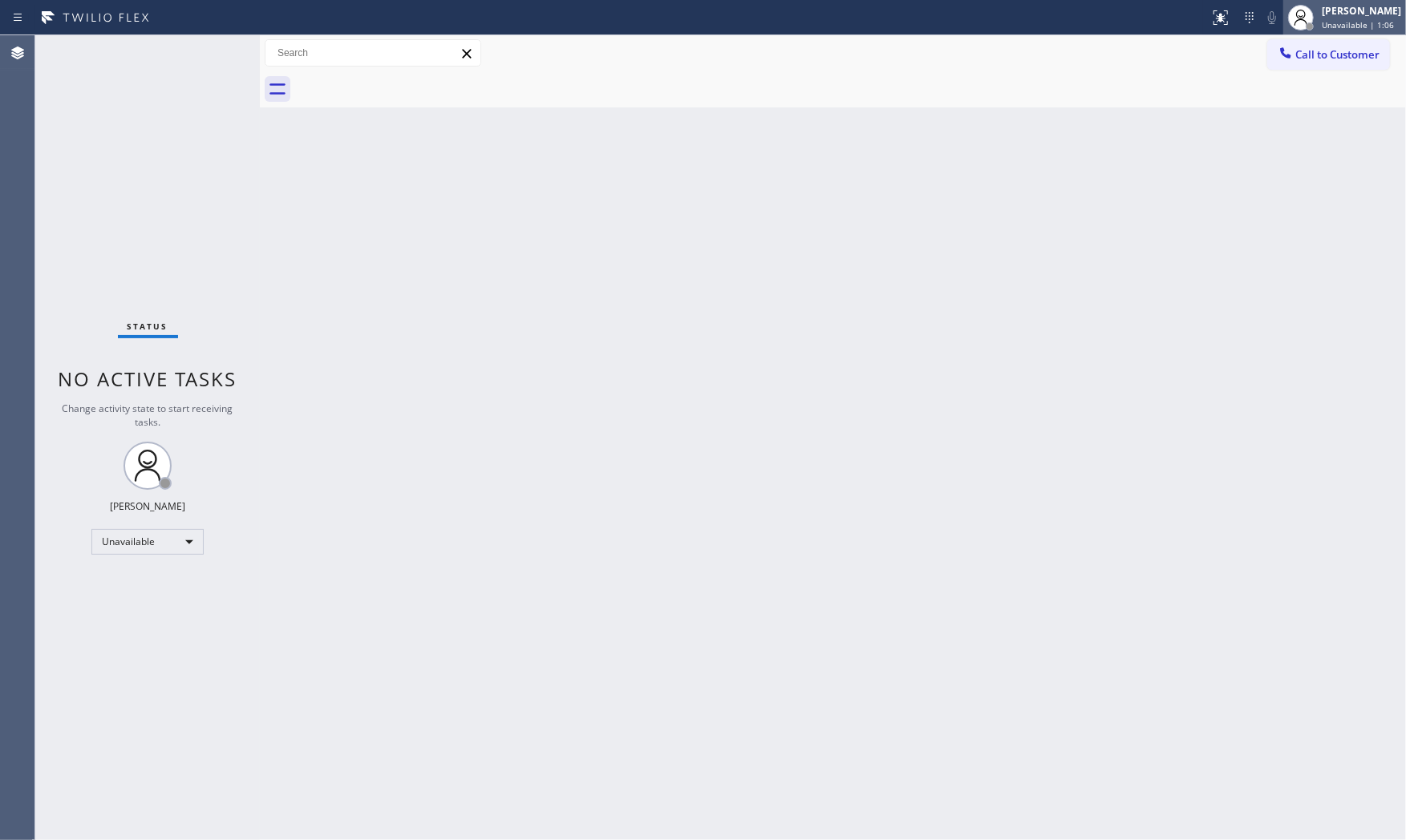
click at [1350, 20] on span "Unavailable | 1:06" at bounding box center [1357, 24] width 72 height 11
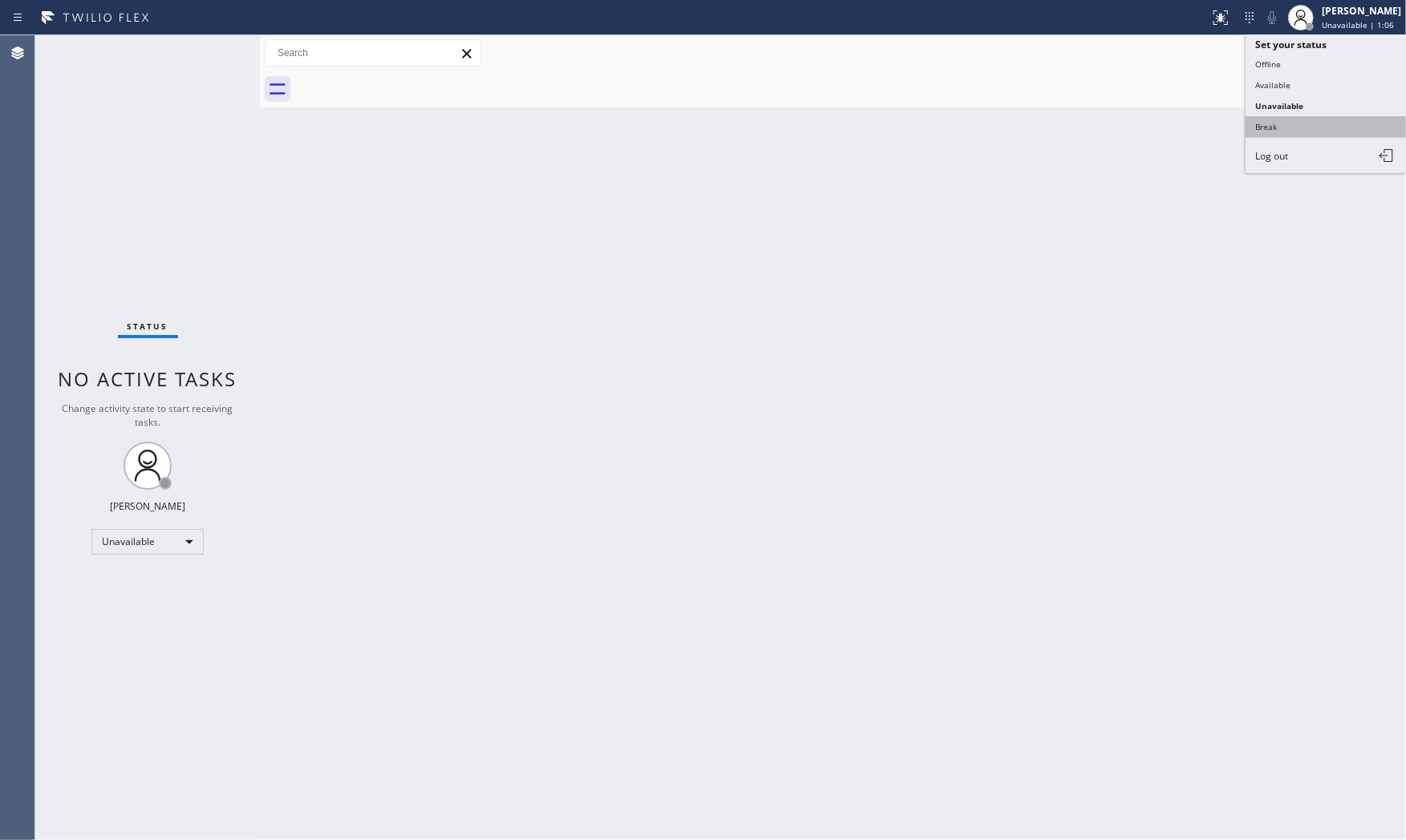
click at [1302, 127] on button "Break" at bounding box center [1325, 127] width 160 height 21
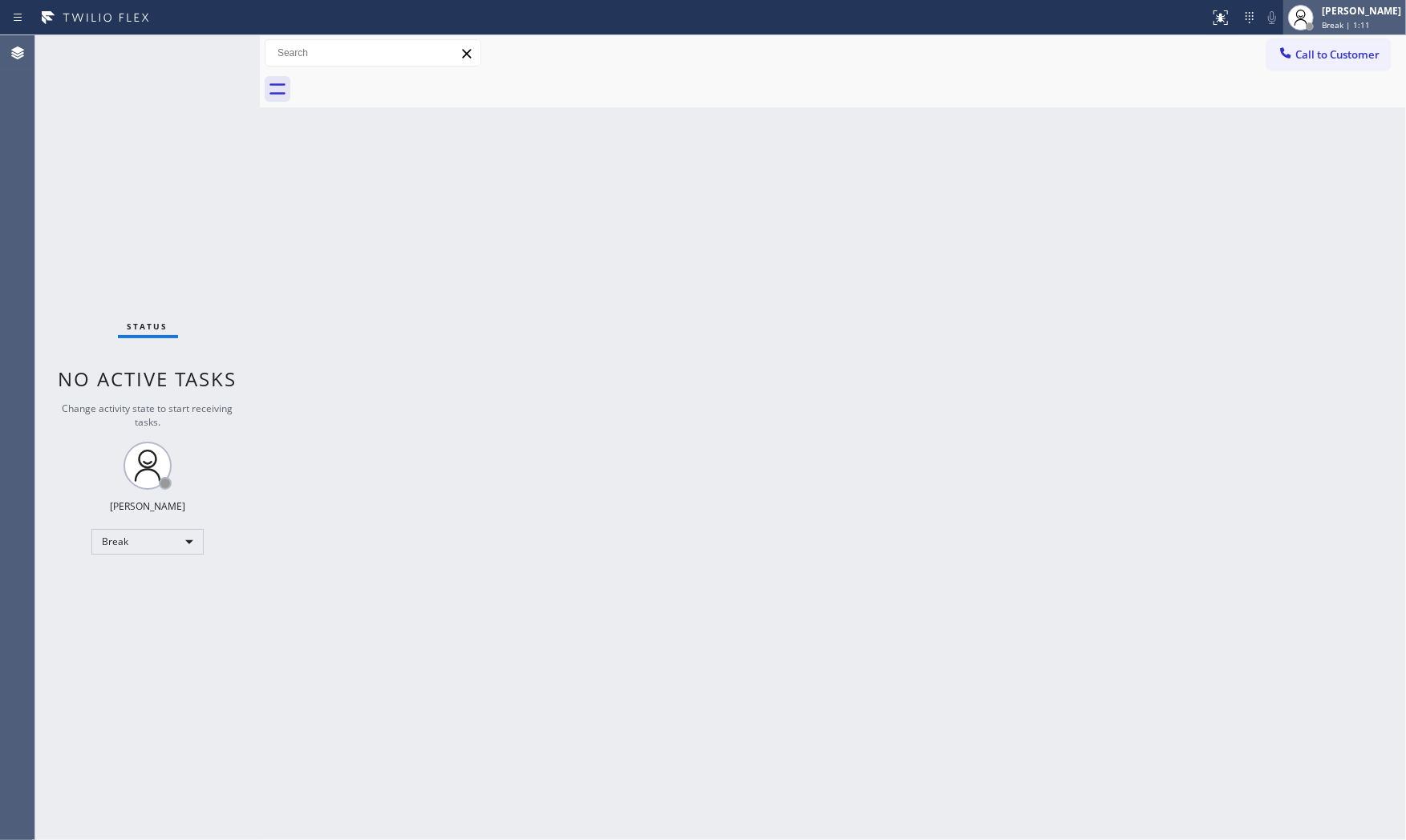
click at [1350, 27] on span "Break | 1:11" at bounding box center [1345, 24] width 48 height 11
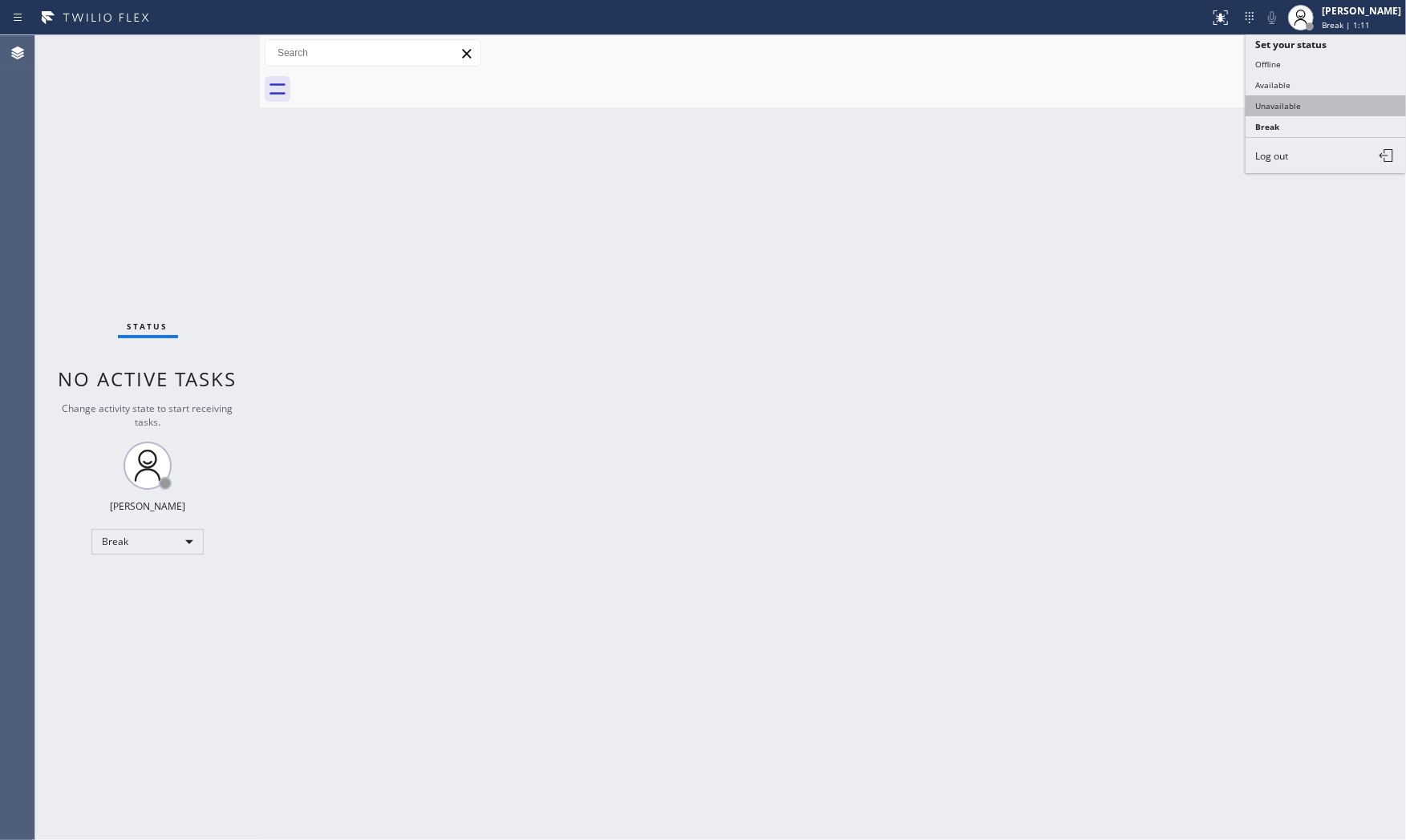
click at [1321, 96] on button "Unavailable" at bounding box center [1325, 106] width 160 height 21
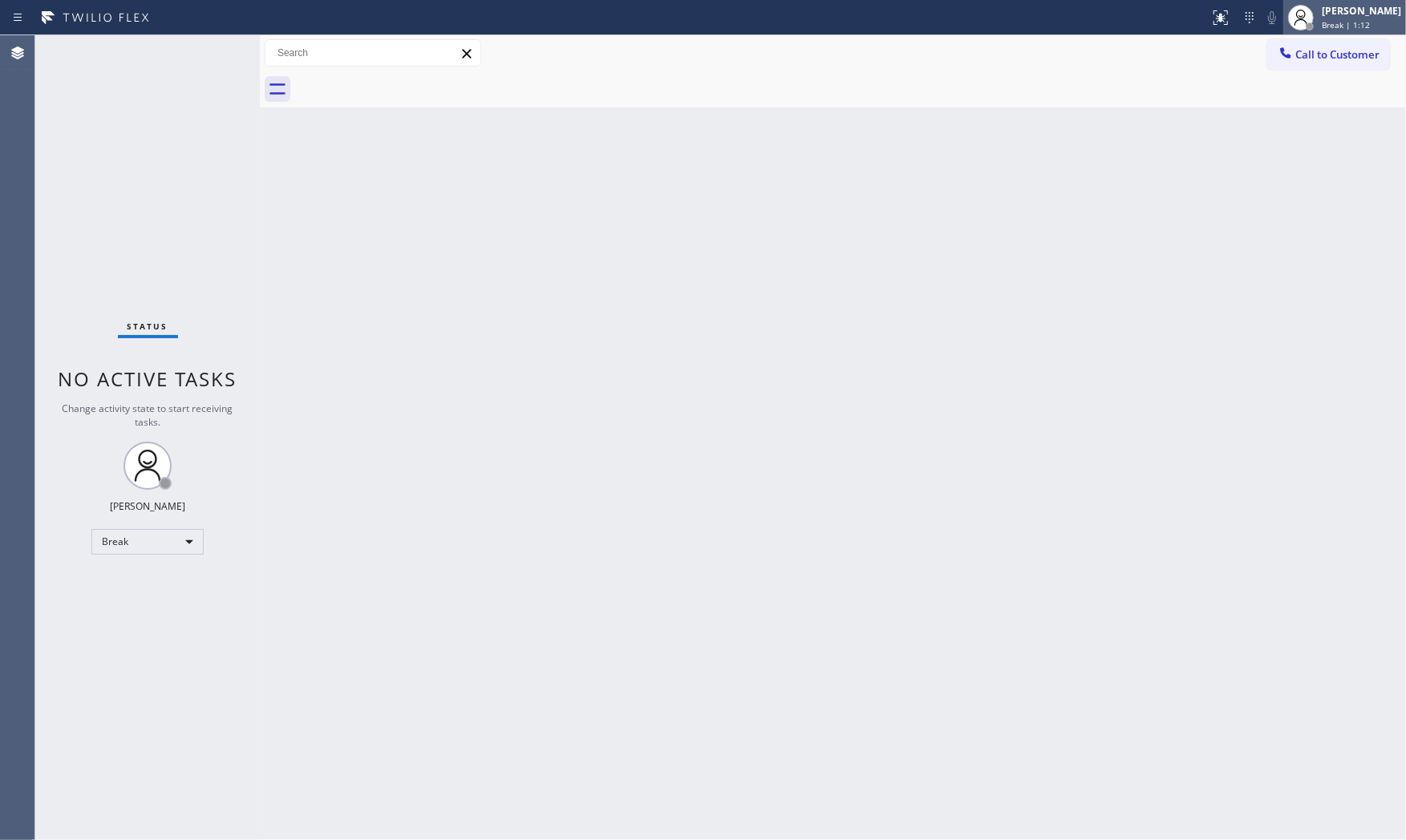
click at [1325, 6] on div "[PERSON_NAME]" at bounding box center [1361, 11] width 80 height 14
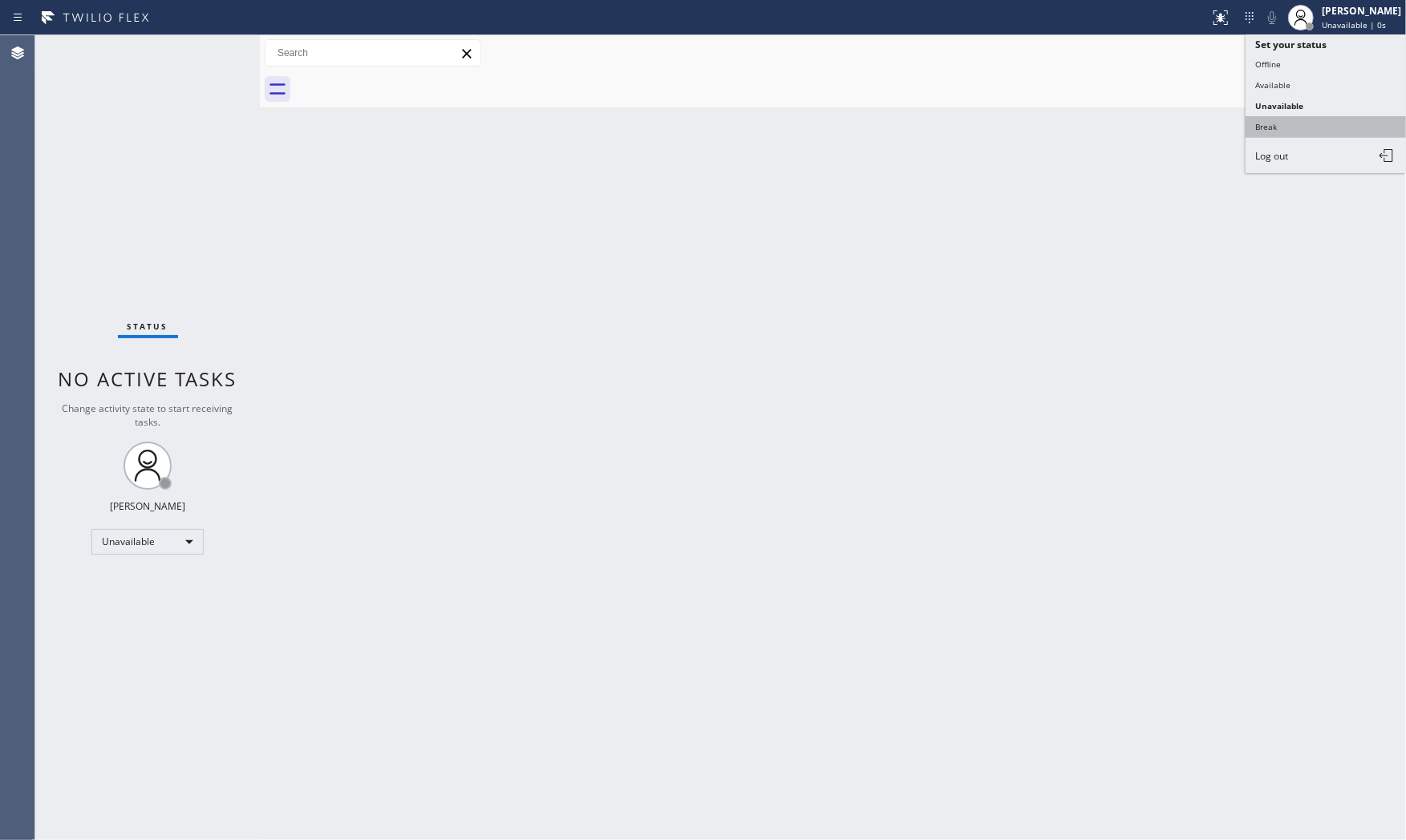
click at [1311, 121] on button "Break" at bounding box center [1325, 127] width 160 height 21
